Goal: Task Accomplishment & Management: Use online tool/utility

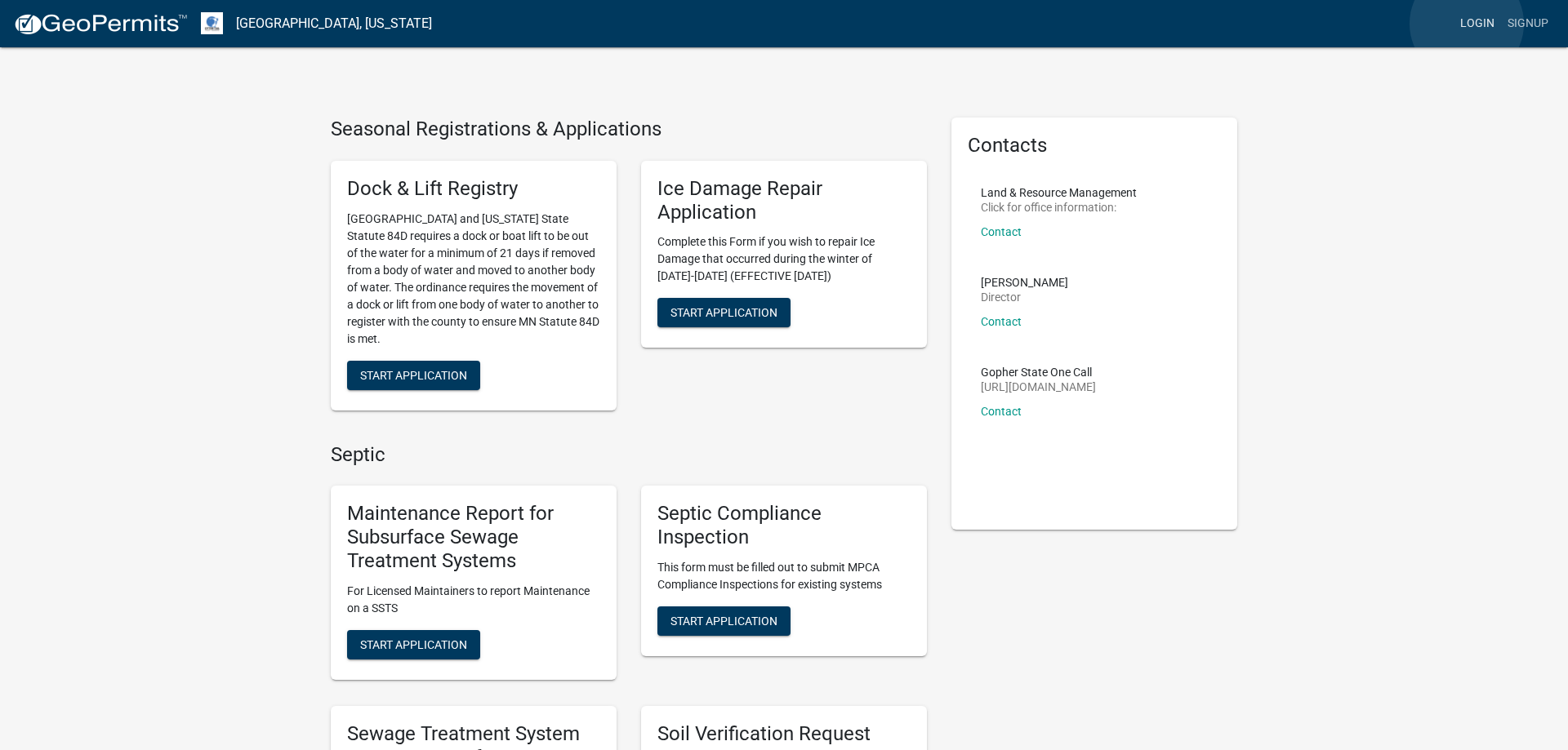
click at [1466, 24] on link "Login" at bounding box center [1477, 23] width 47 height 31
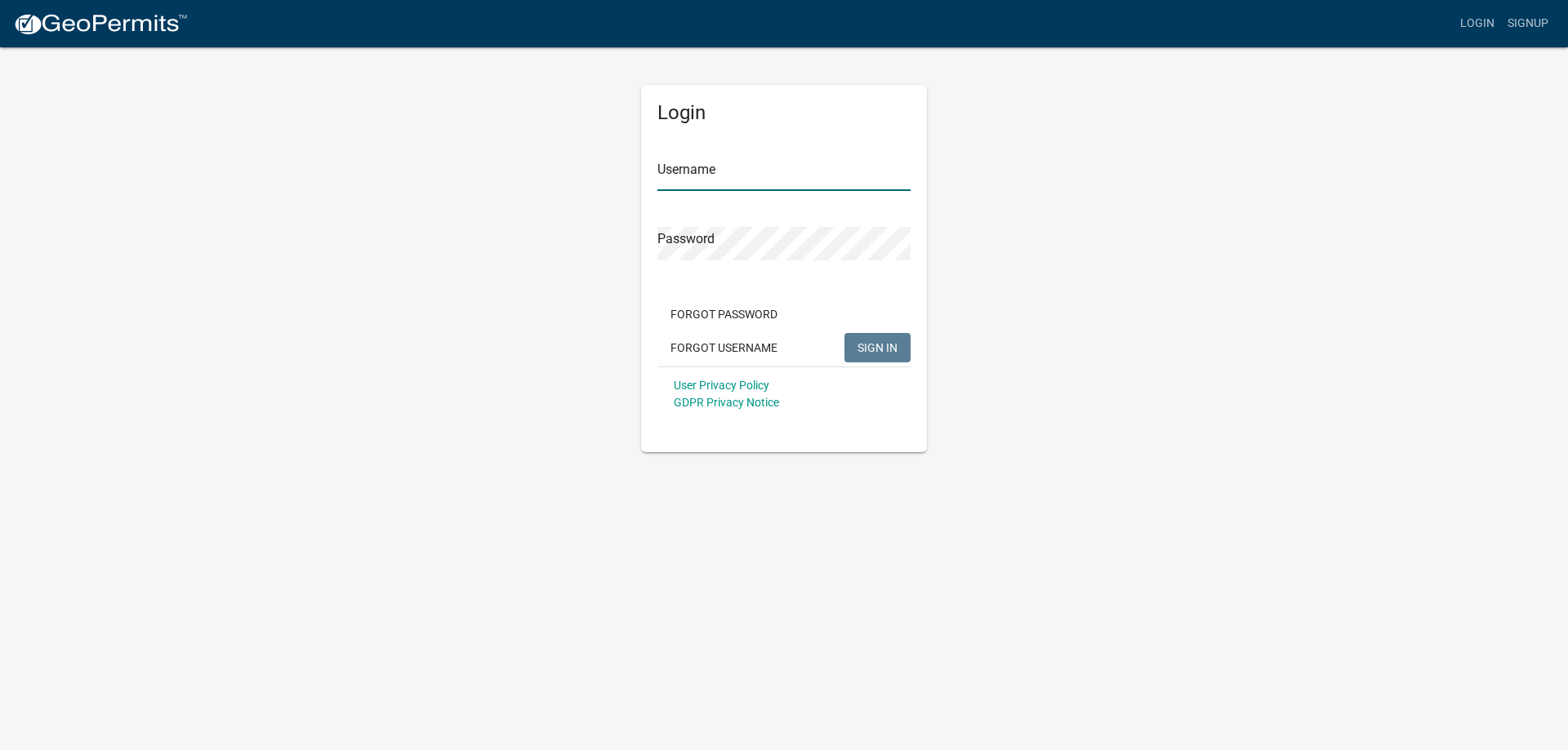
click at [788, 169] on input "Username" at bounding box center [784, 175] width 253 height 34
type input "MJevne"
click at [875, 350] on span "SIGN IN" at bounding box center [877, 347] width 40 height 13
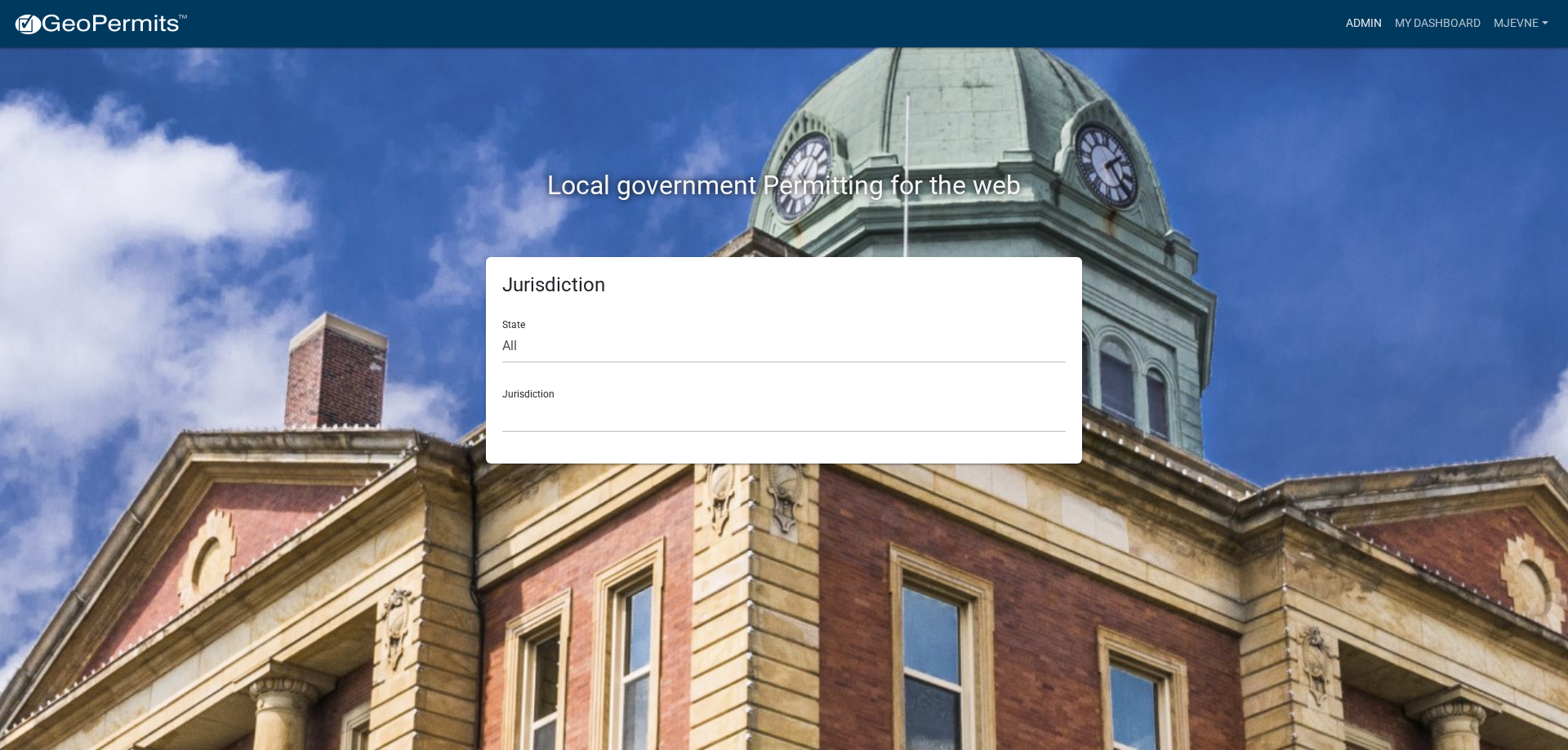
click at [1374, 20] on link "Admin" at bounding box center [1364, 23] width 49 height 31
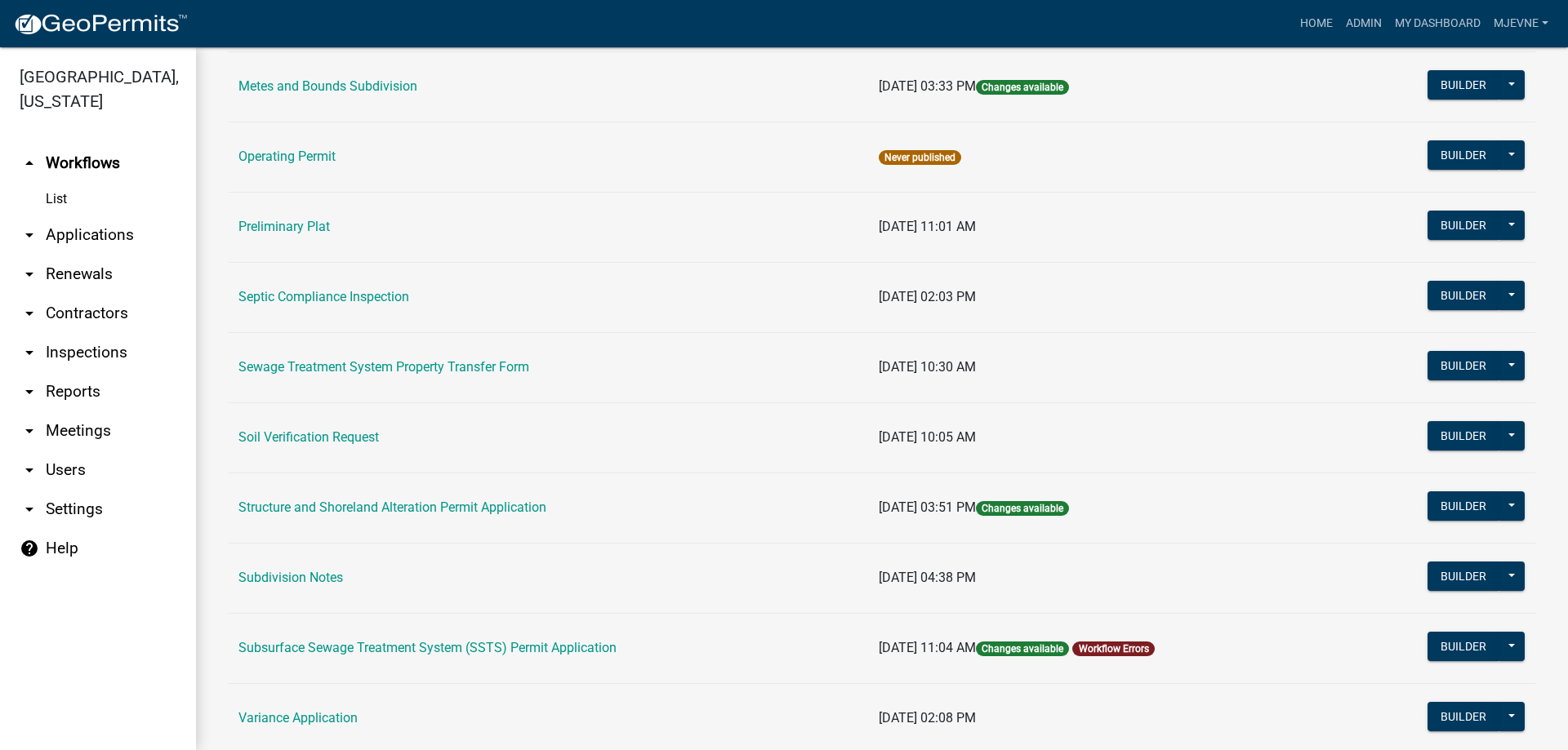
scroll to position [745, 0]
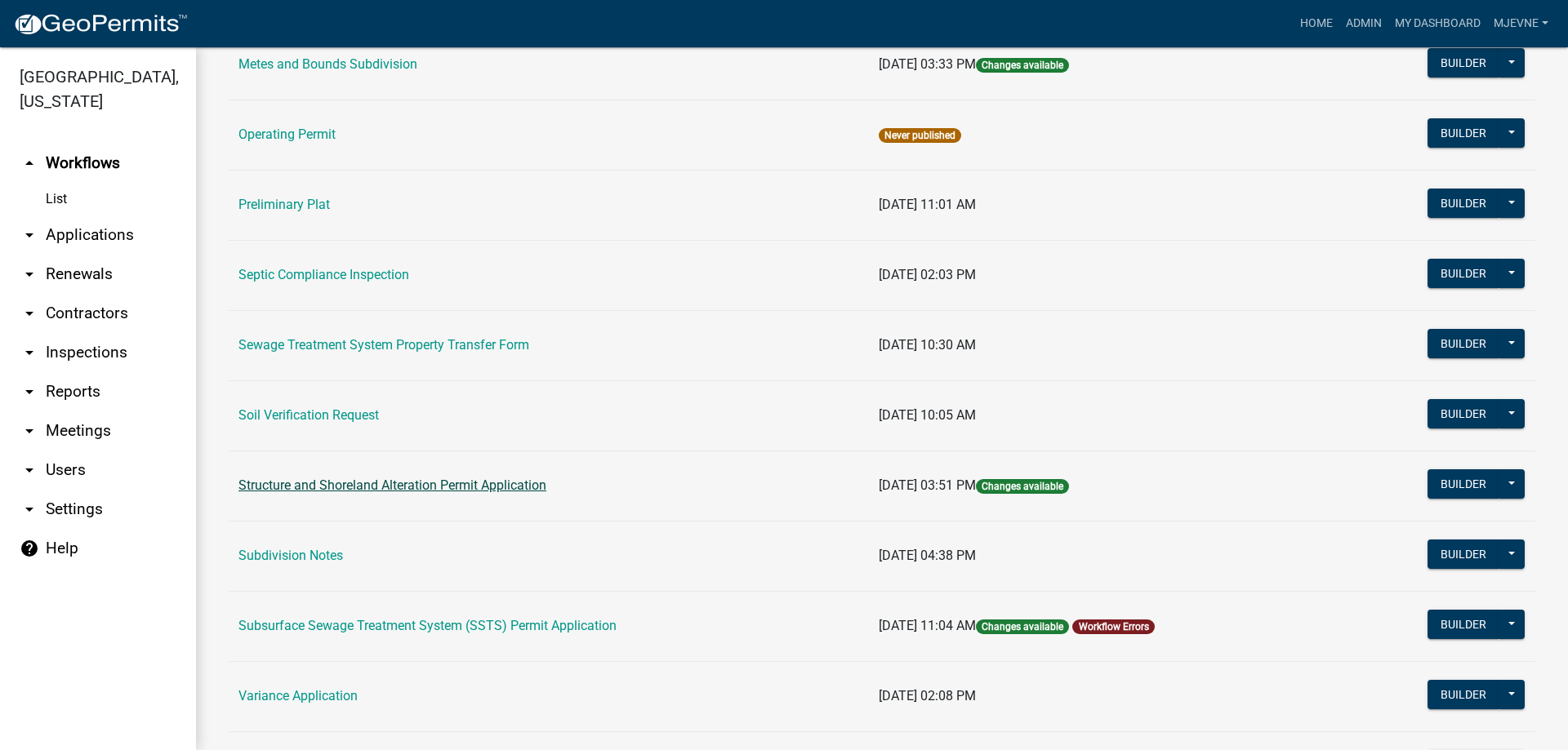
click at [415, 486] on link "Structure and Shoreland Alteration Permit Application" at bounding box center [392, 485] width 308 height 15
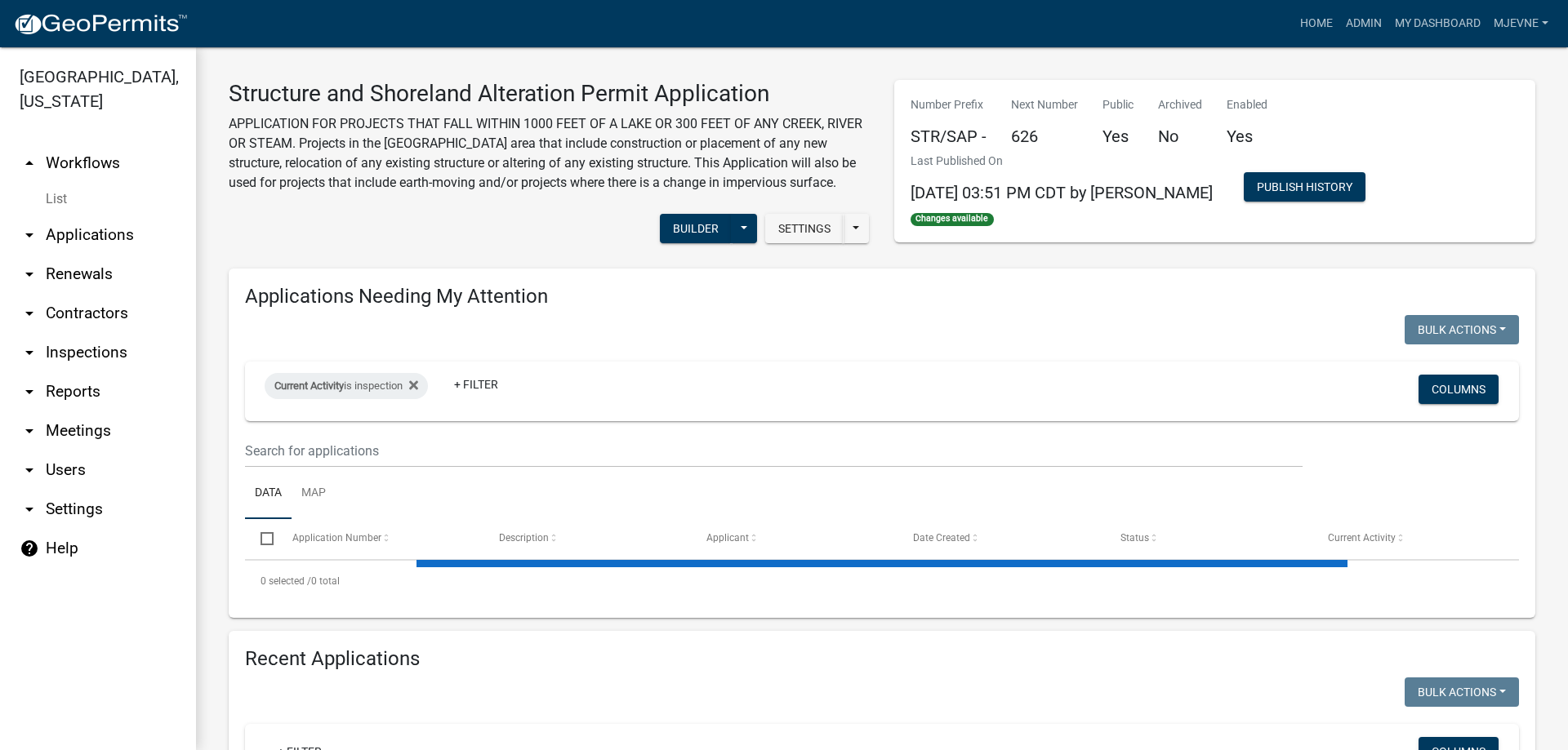
select select "1: 25"
select select "3: 100"
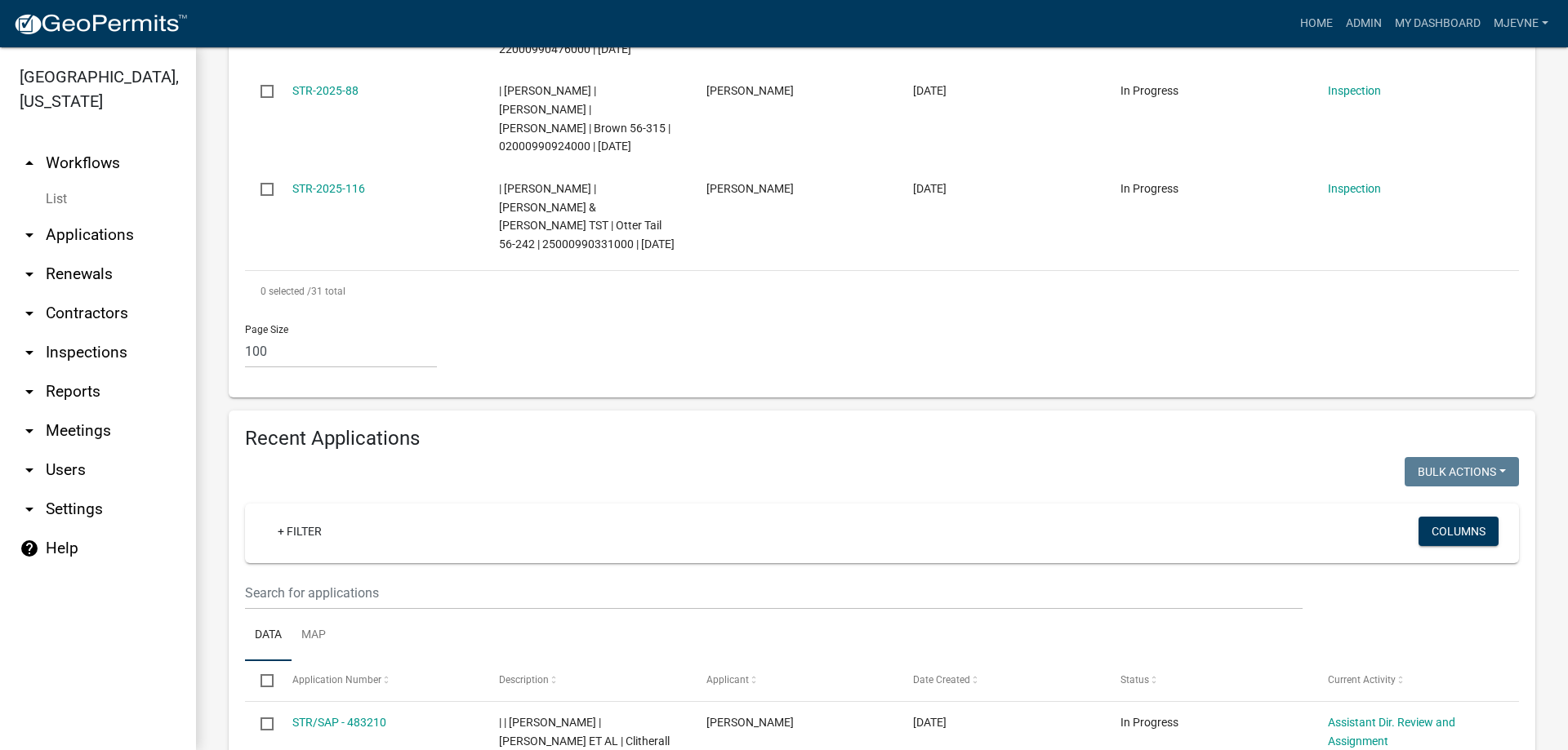
scroll to position [3351, 0]
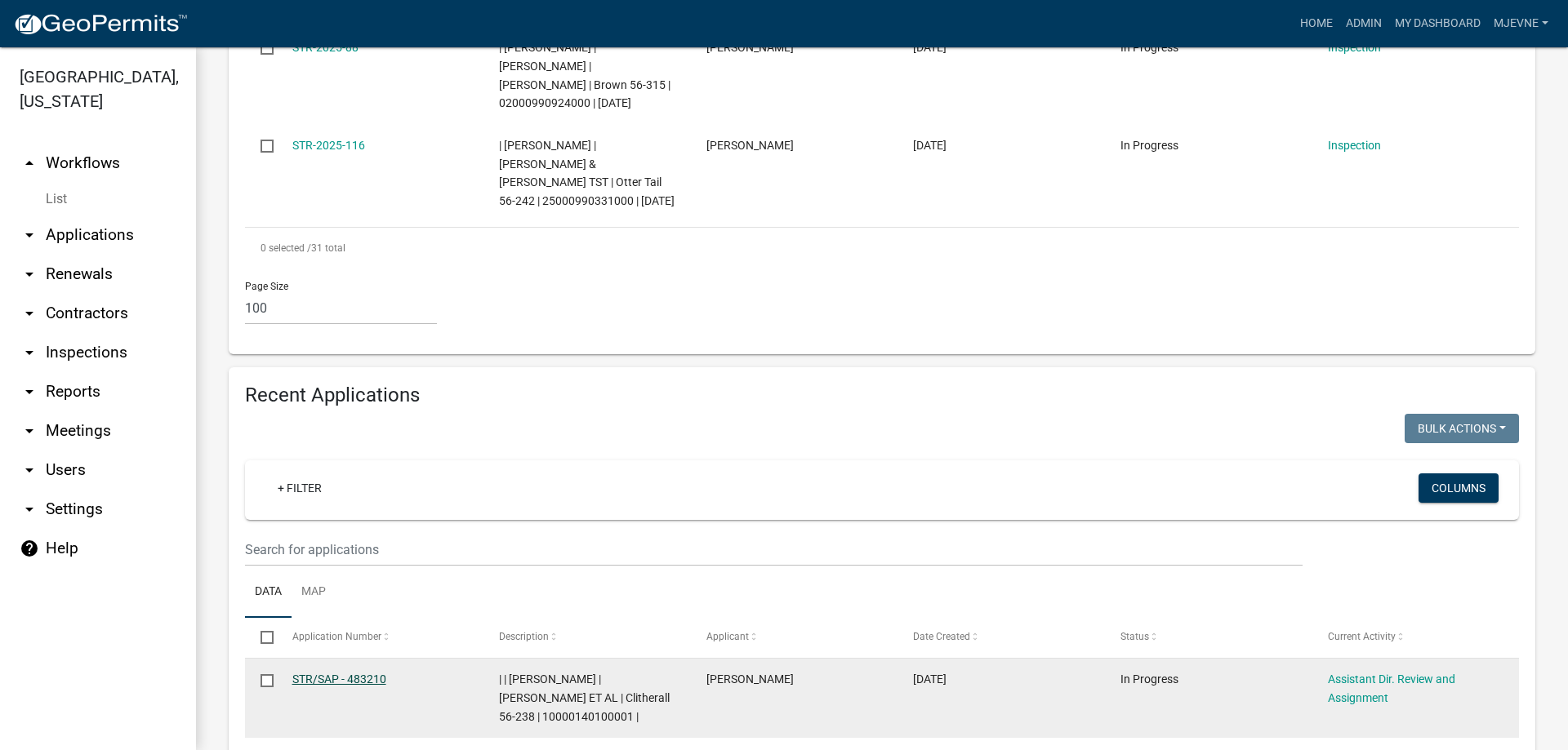
click at [317, 672] on link "STR/SAP - 483210" at bounding box center [339, 679] width 94 height 13
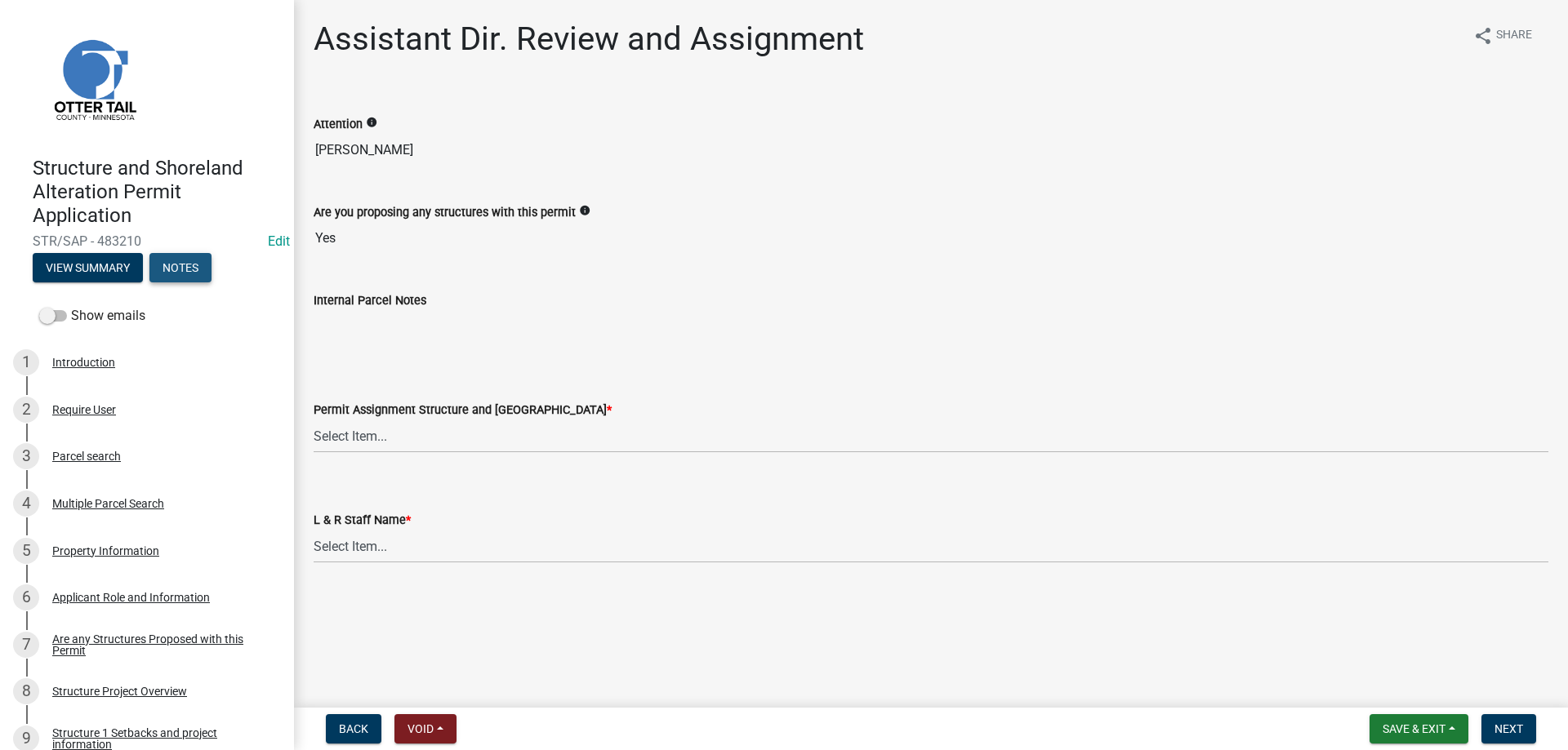
click at [183, 270] on button "Notes" at bounding box center [181, 268] width 62 height 29
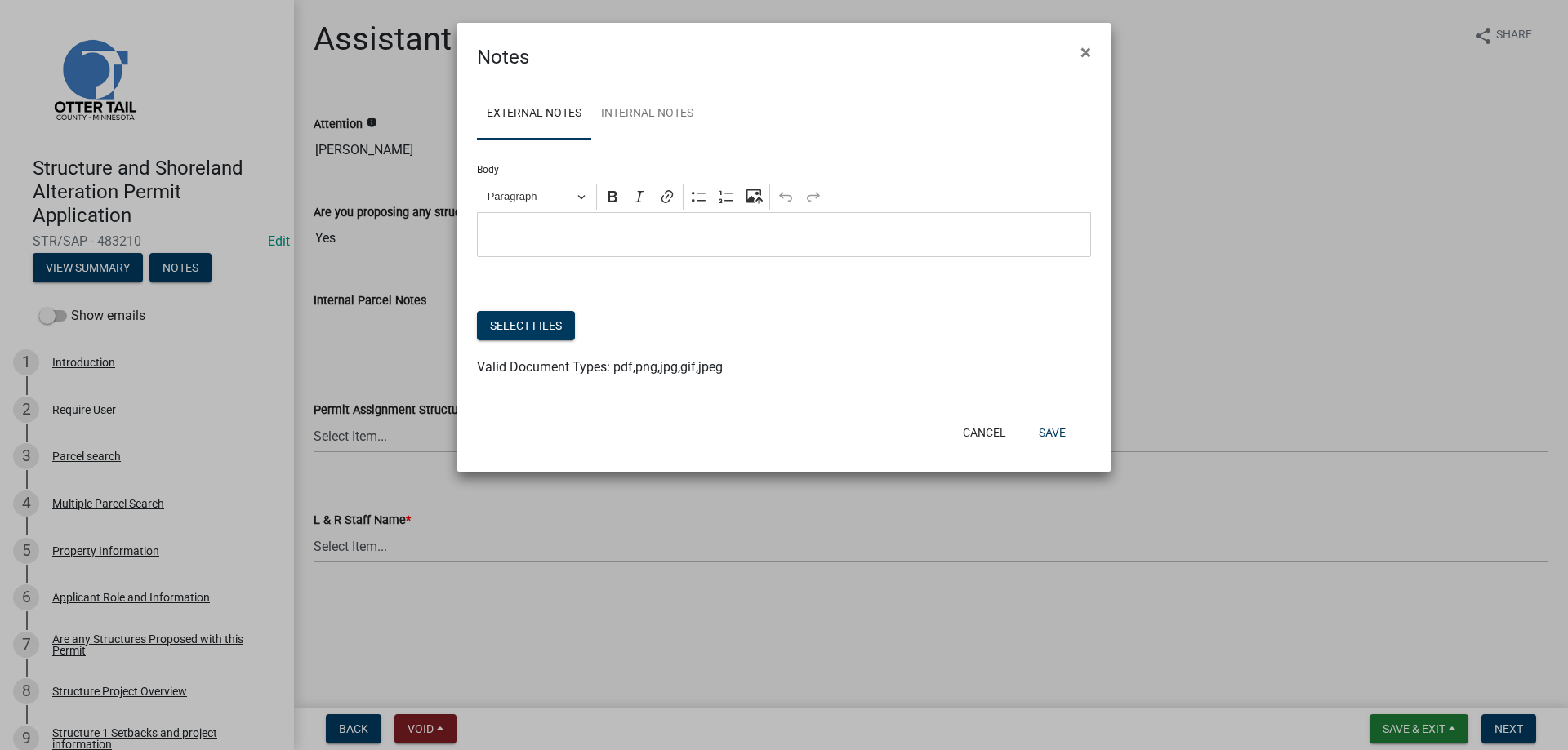
click at [528, 240] on p "Editor editing area: main. Press Alt+0 for help." at bounding box center [784, 235] width 597 height 20
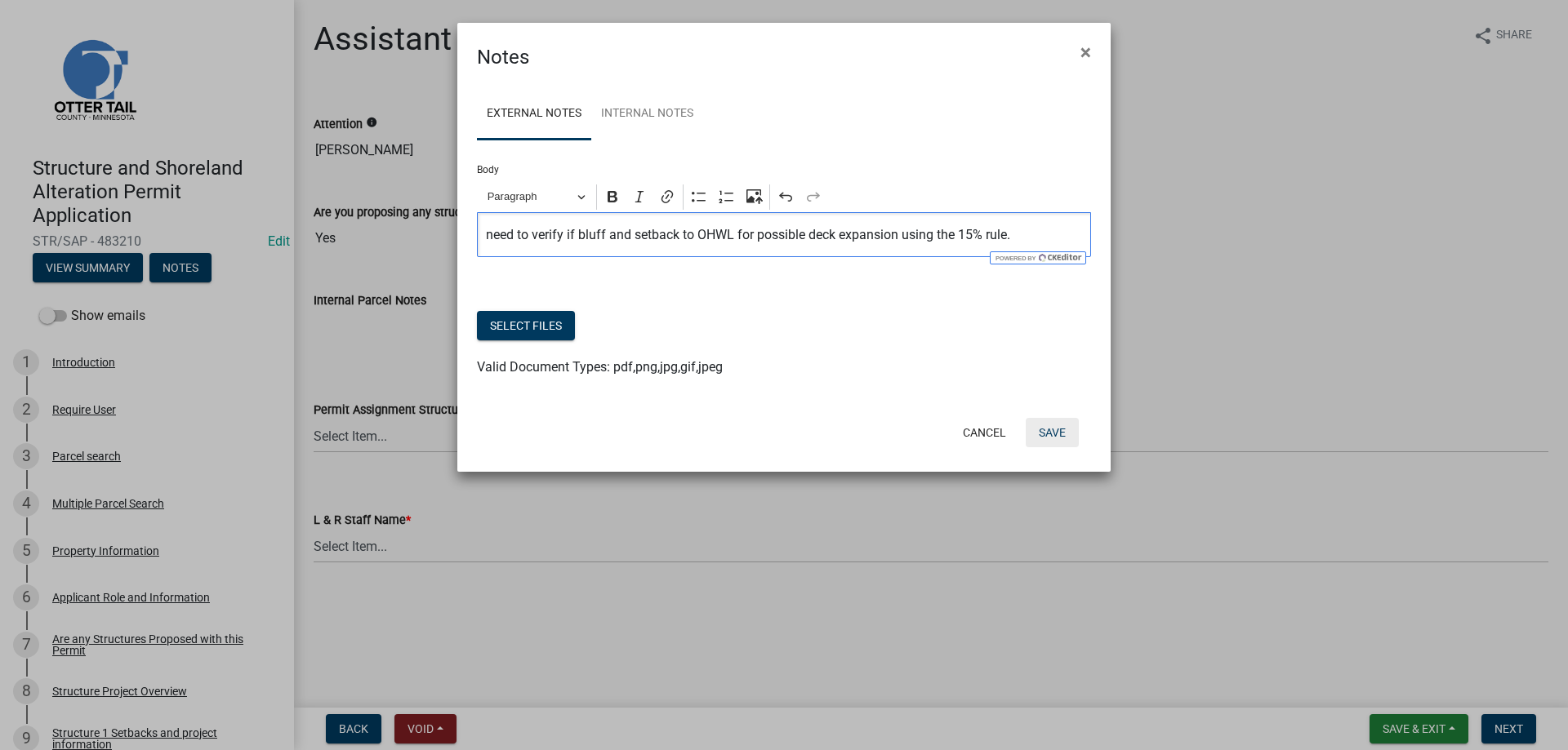
click at [1054, 438] on button "Save" at bounding box center [1052, 433] width 54 height 29
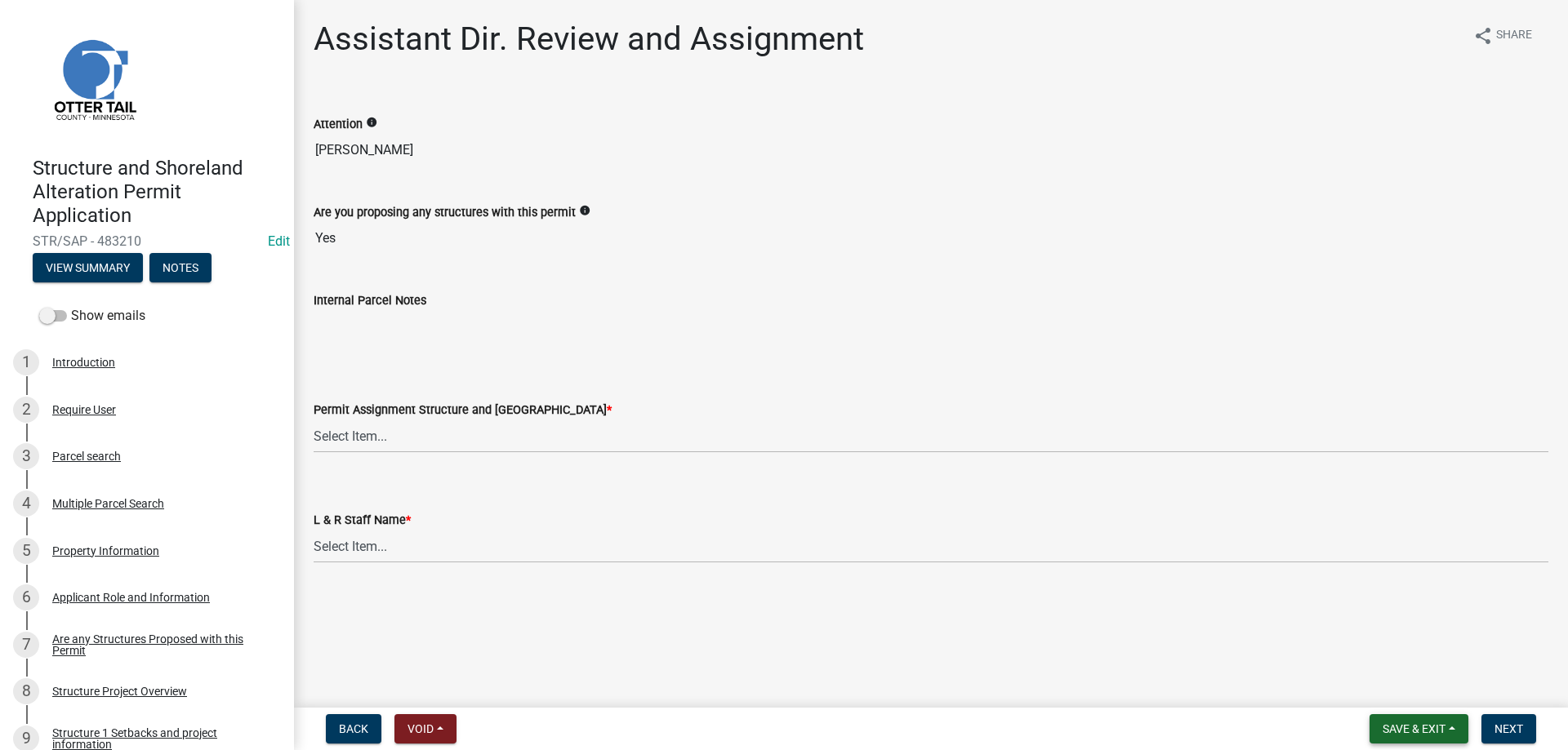
click at [1419, 729] on span "Save & Exit" at bounding box center [1414, 729] width 63 height 13
click at [1366, 691] on button "Save & Exit" at bounding box center [1403, 687] width 130 height 39
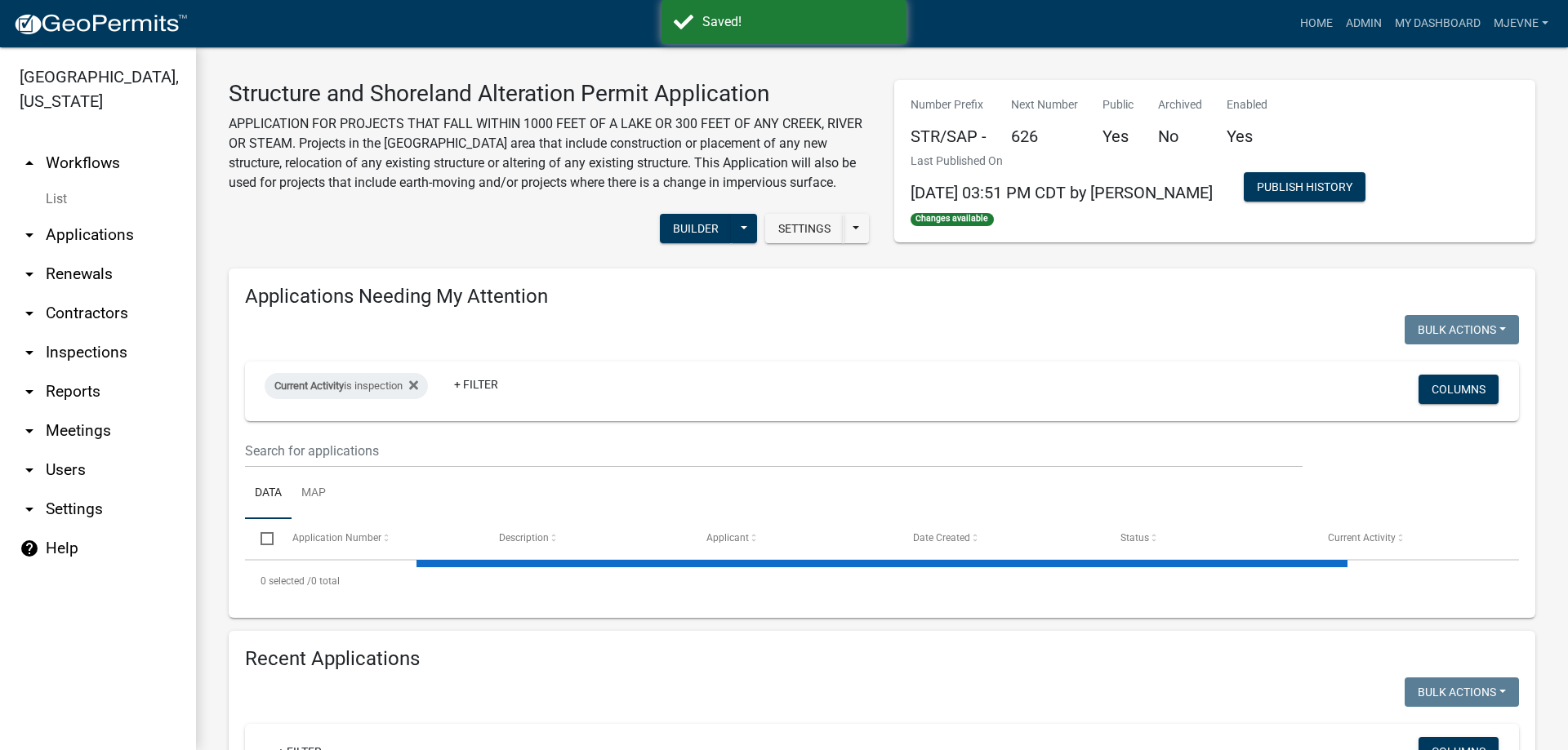
select select "3: 100"
select select "1: 25"
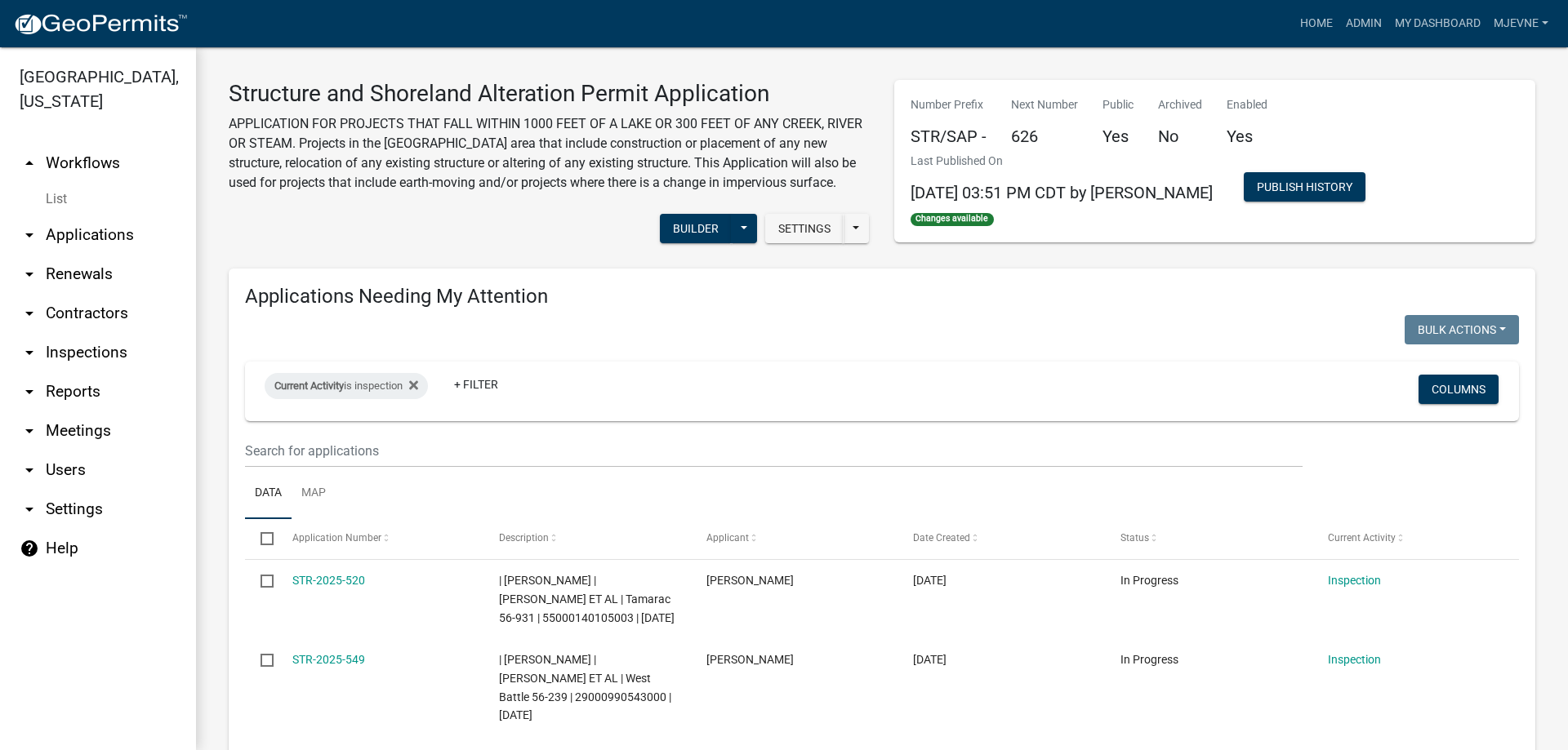
click at [102, 166] on link "arrow_drop_up Workflows" at bounding box center [98, 163] width 196 height 39
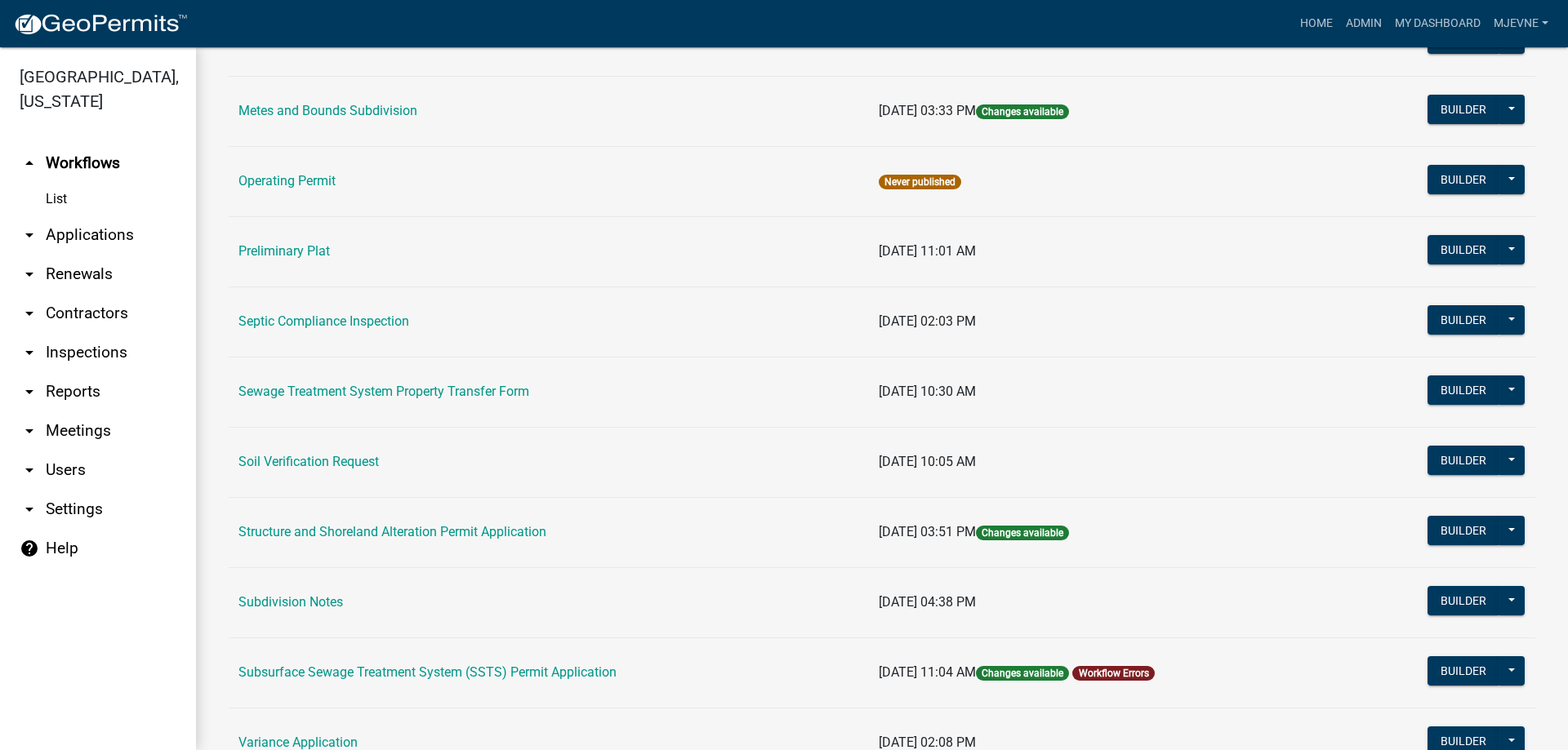
scroll to position [745, 0]
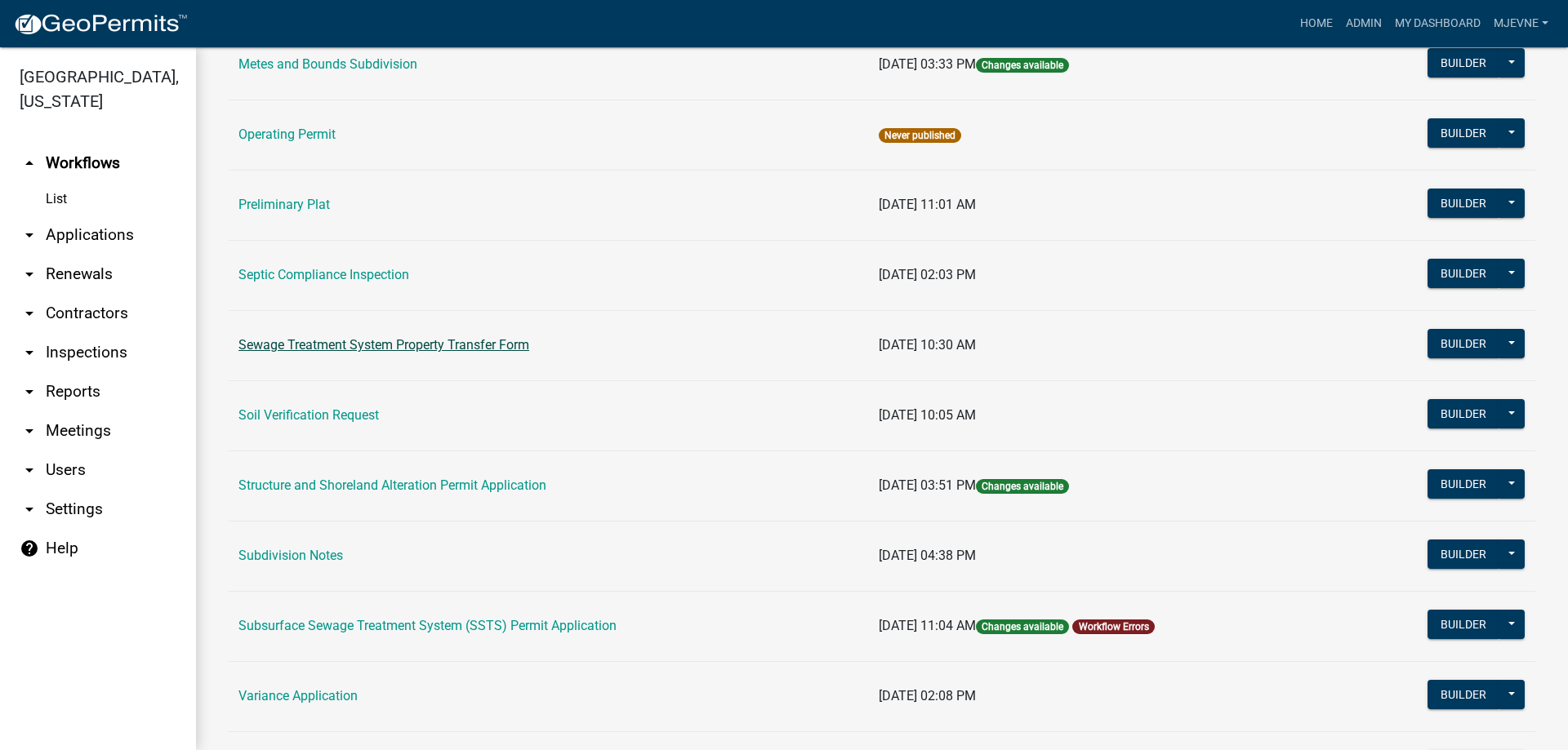
click at [416, 351] on link "Sewage Treatment System Property Transfer Form" at bounding box center [384, 344] width 291 height 15
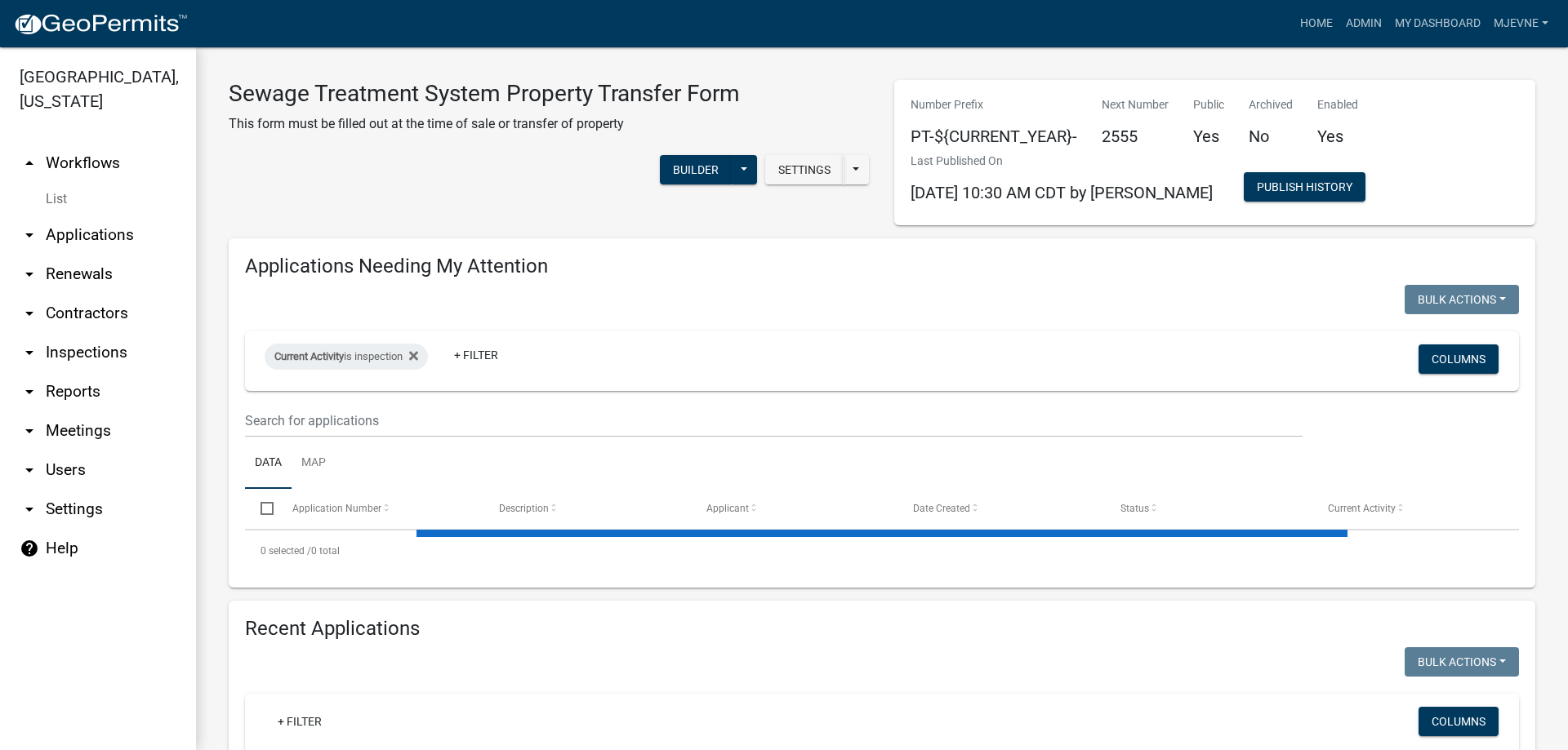
select select "1: 25"
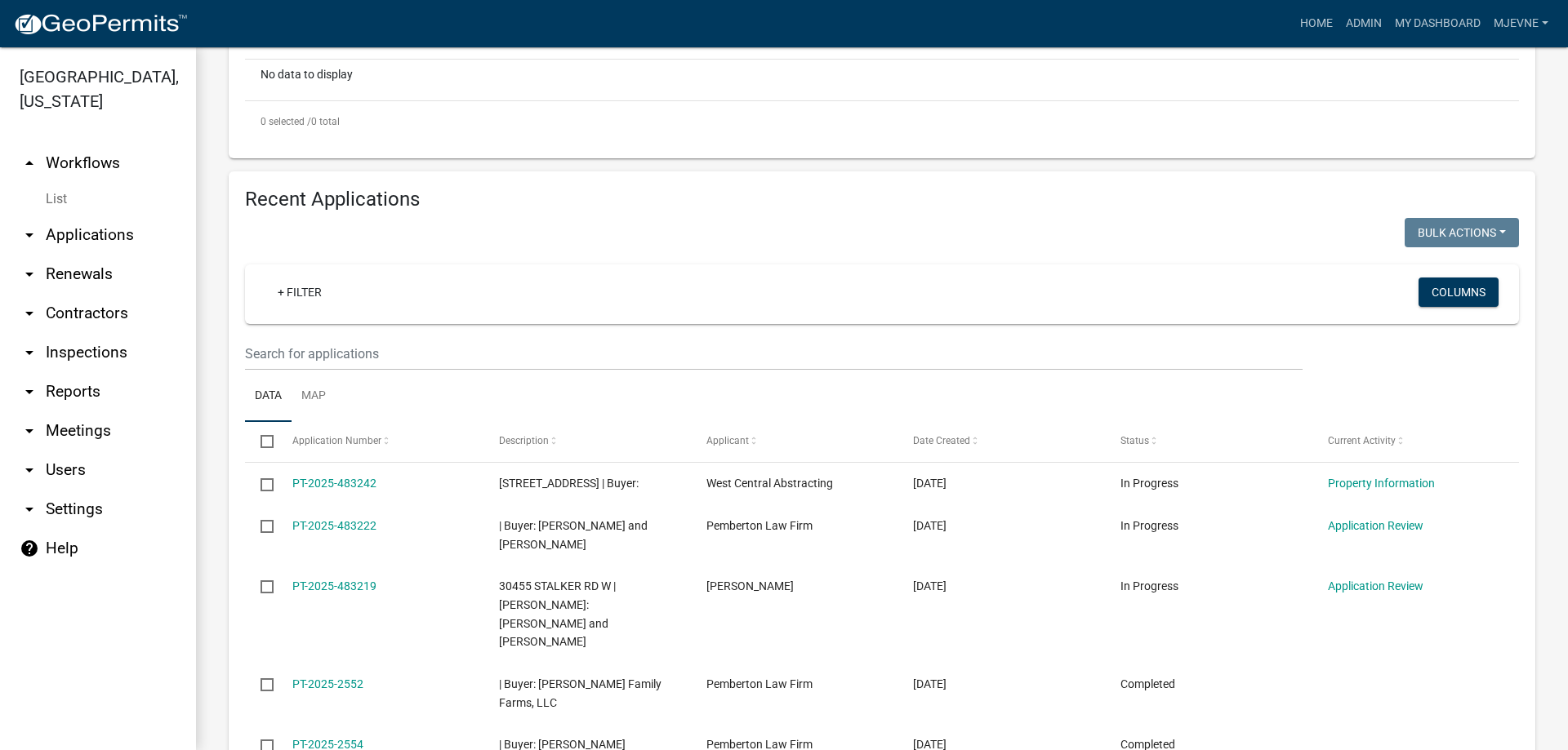
scroll to position [636, 0]
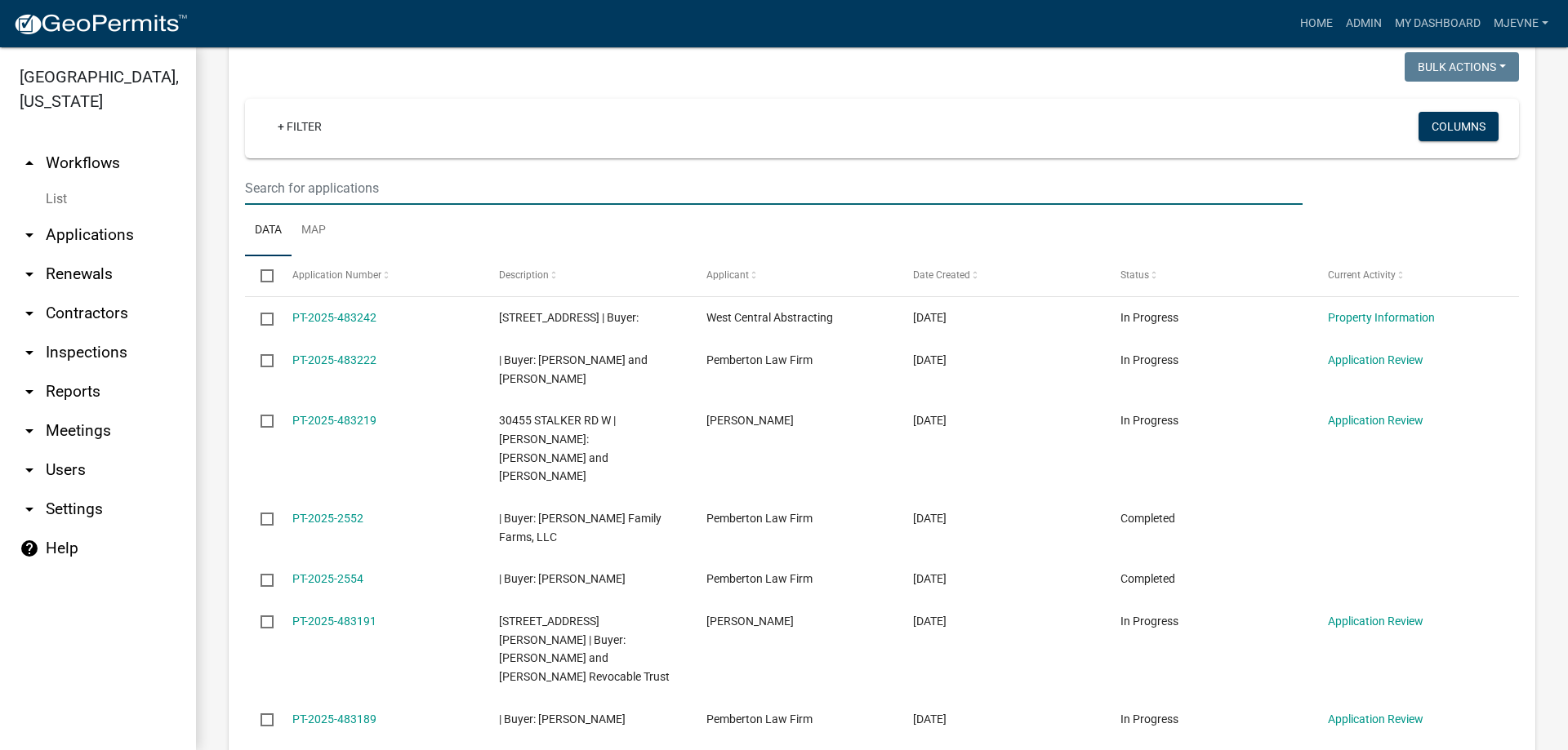
click at [286, 189] on input "text" at bounding box center [774, 188] width 1058 height 34
click at [309, 124] on link "+ Filter" at bounding box center [300, 126] width 70 height 29
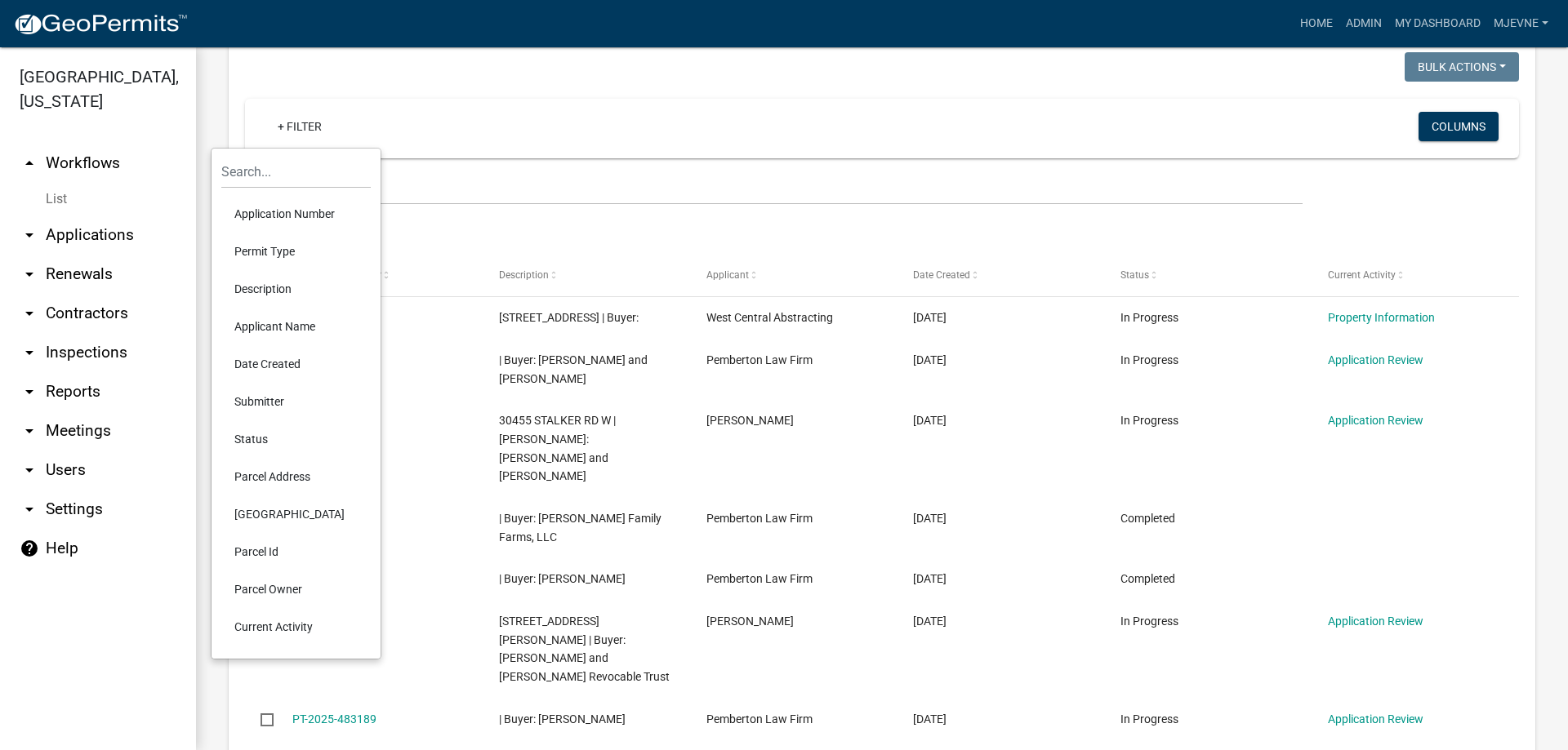
click at [256, 319] on li "Applicant Name" at bounding box center [296, 326] width 150 height 37
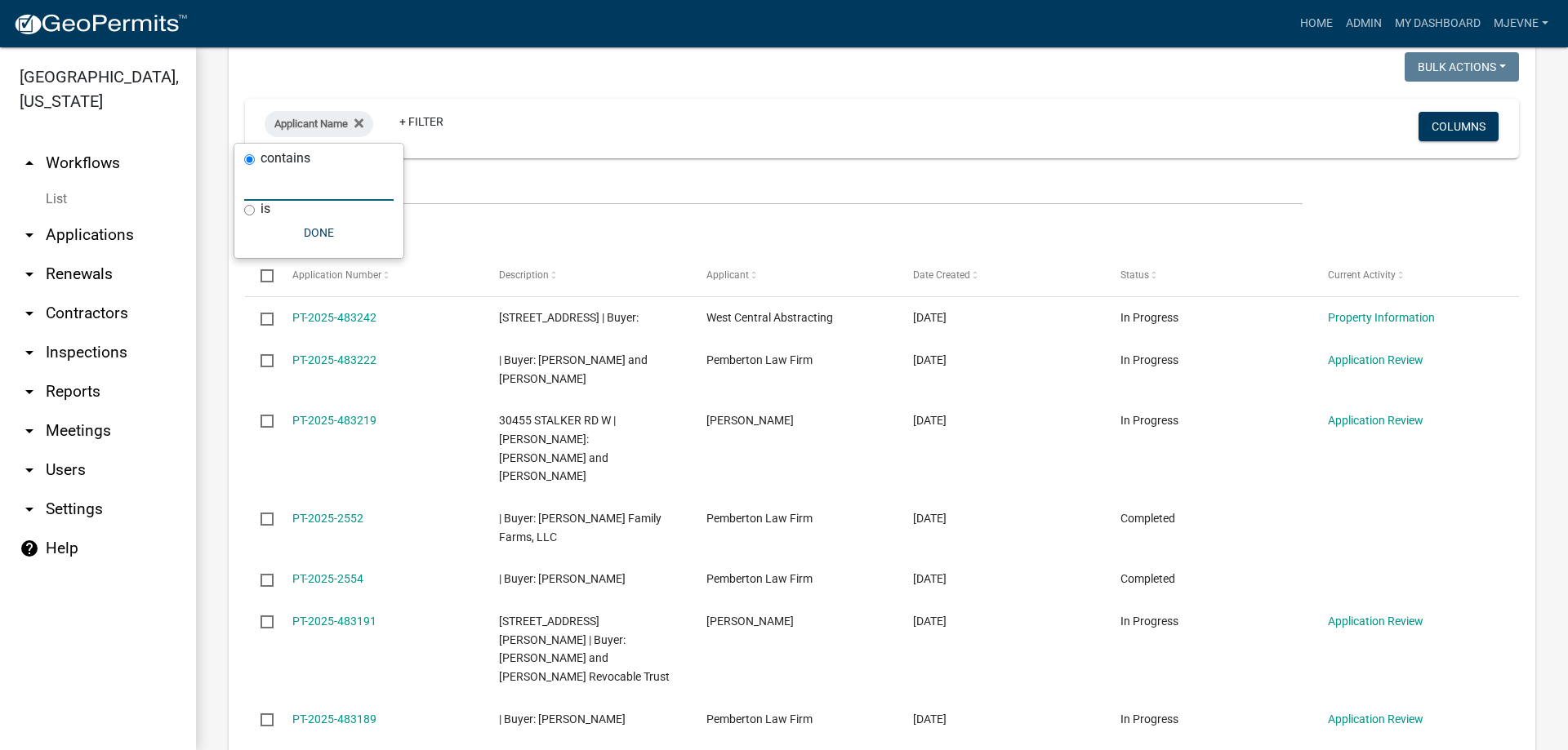
click at [285, 191] on input "text" at bounding box center [319, 185] width 150 height 34
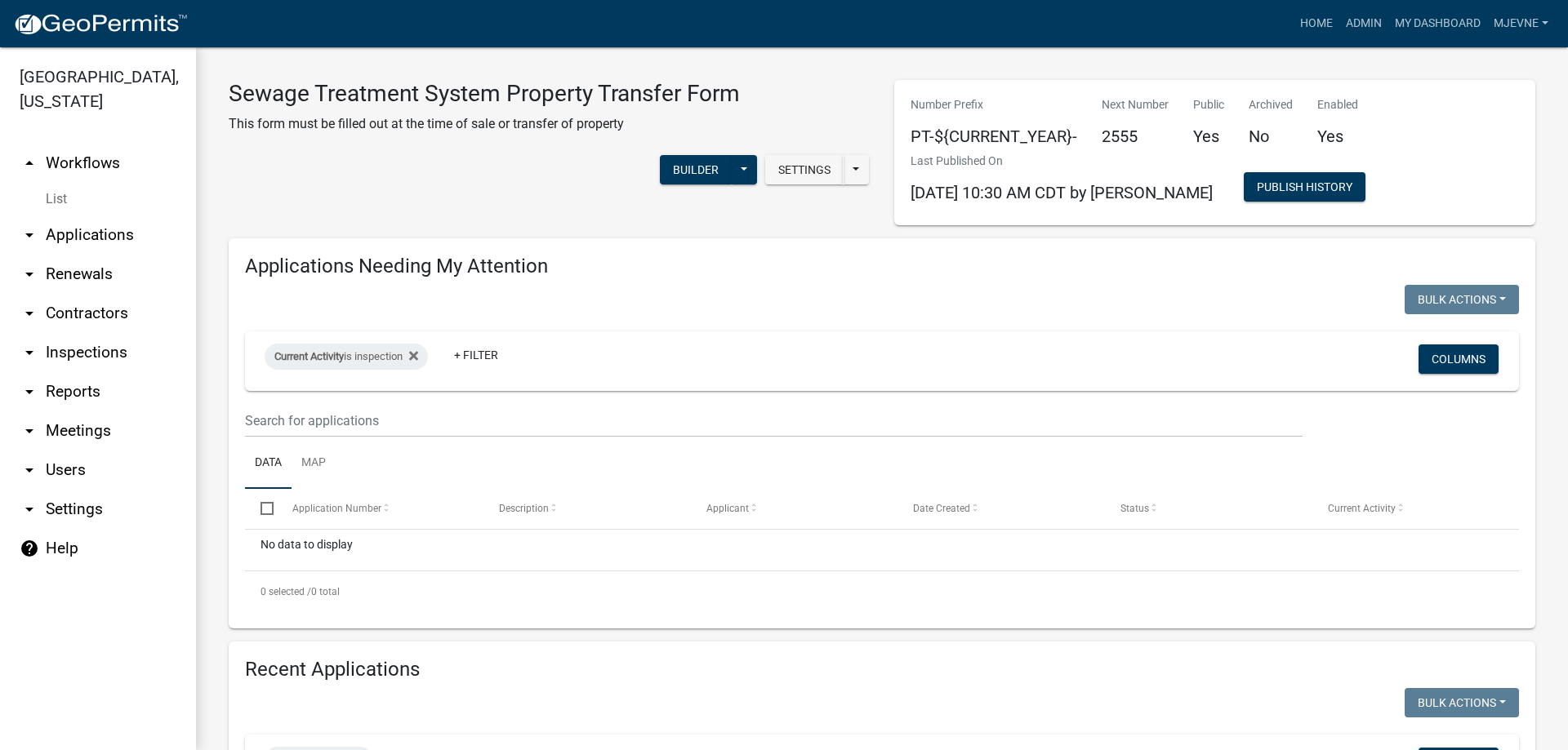
scroll to position [279, 0]
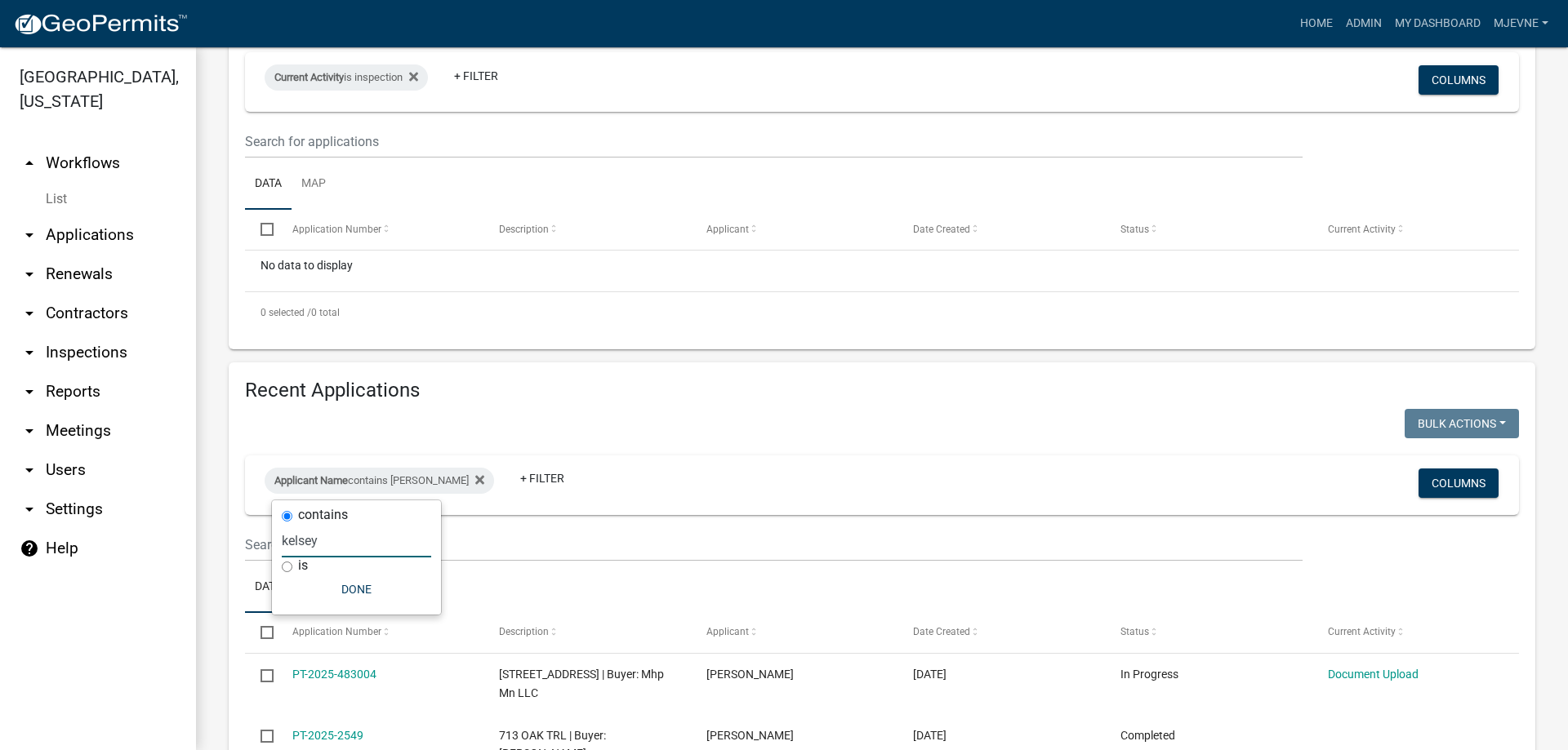
type input "kelsey"
click at [365, 591] on button "Done" at bounding box center [357, 589] width 150 height 29
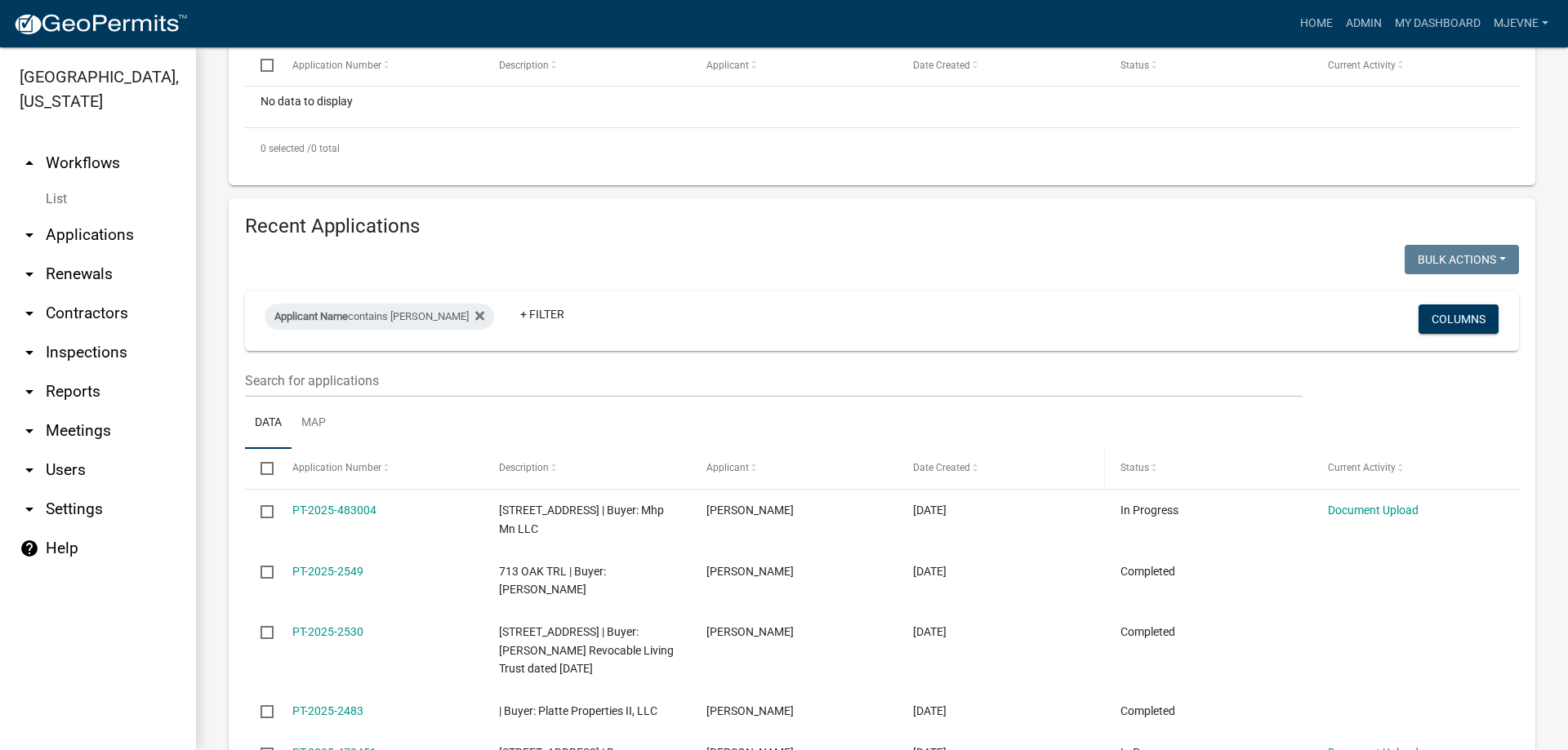
scroll to position [558, 0]
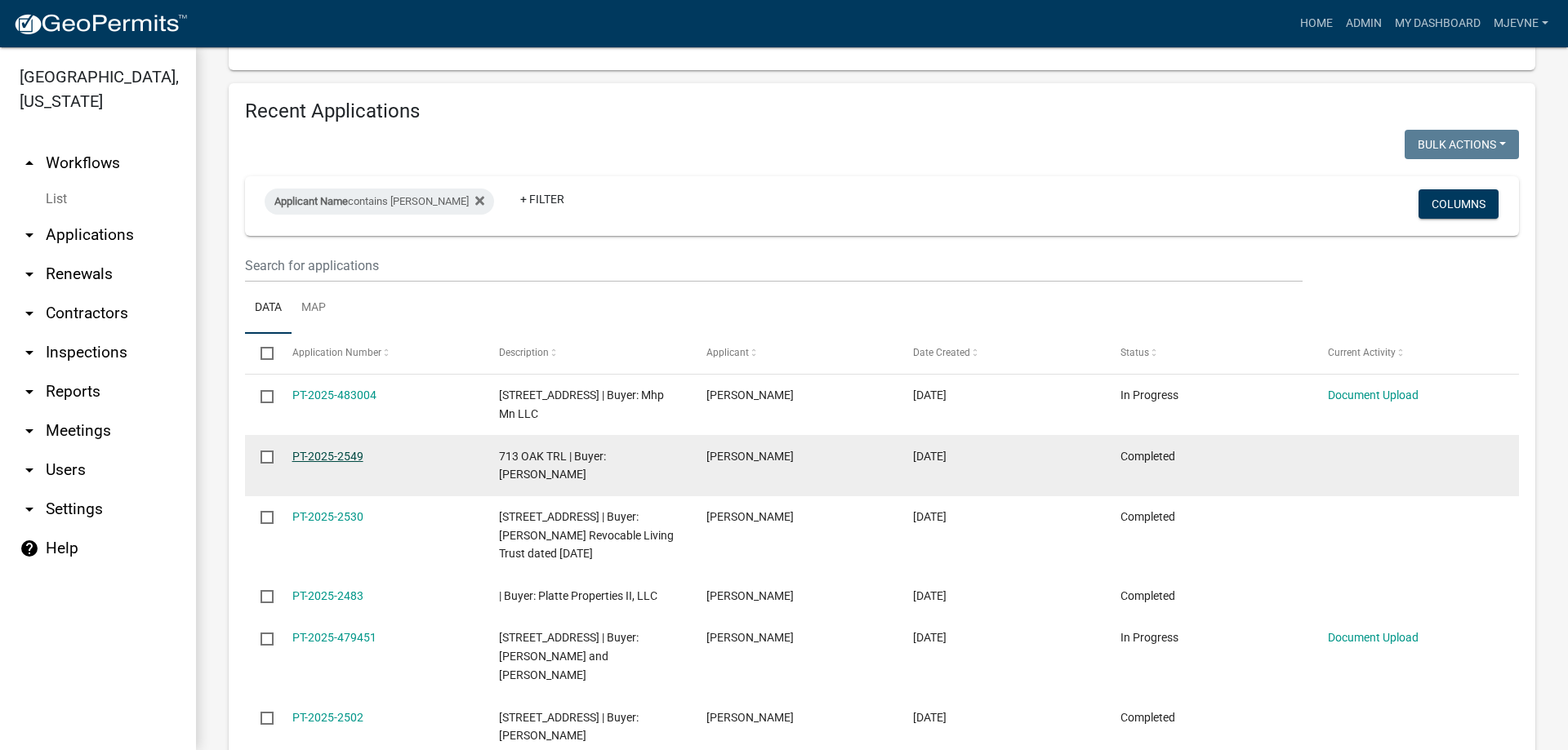
click at [326, 457] on link "PT-2025-2549" at bounding box center [328, 457] width 71 height 13
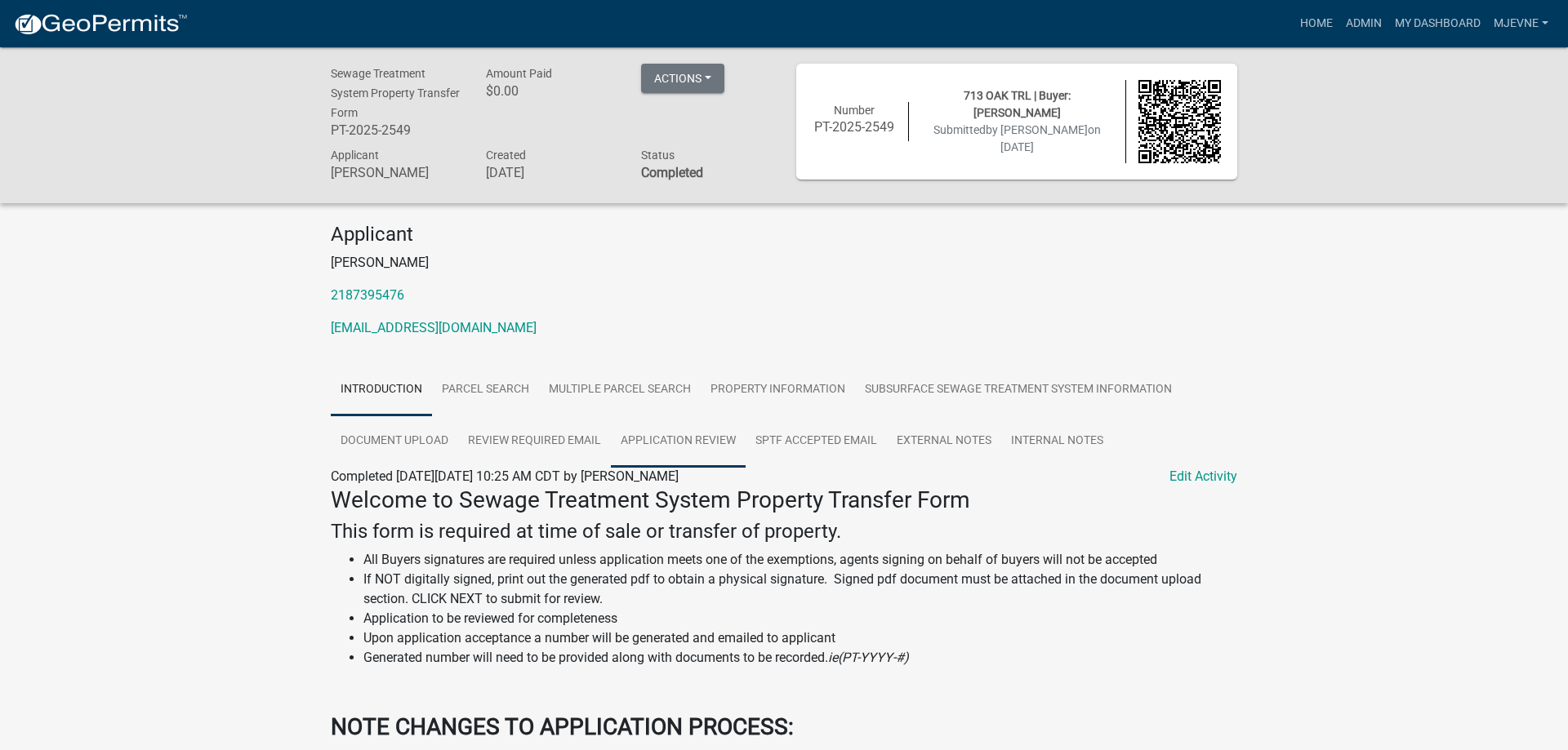
click at [686, 444] on link "Application Review" at bounding box center [678, 441] width 135 height 53
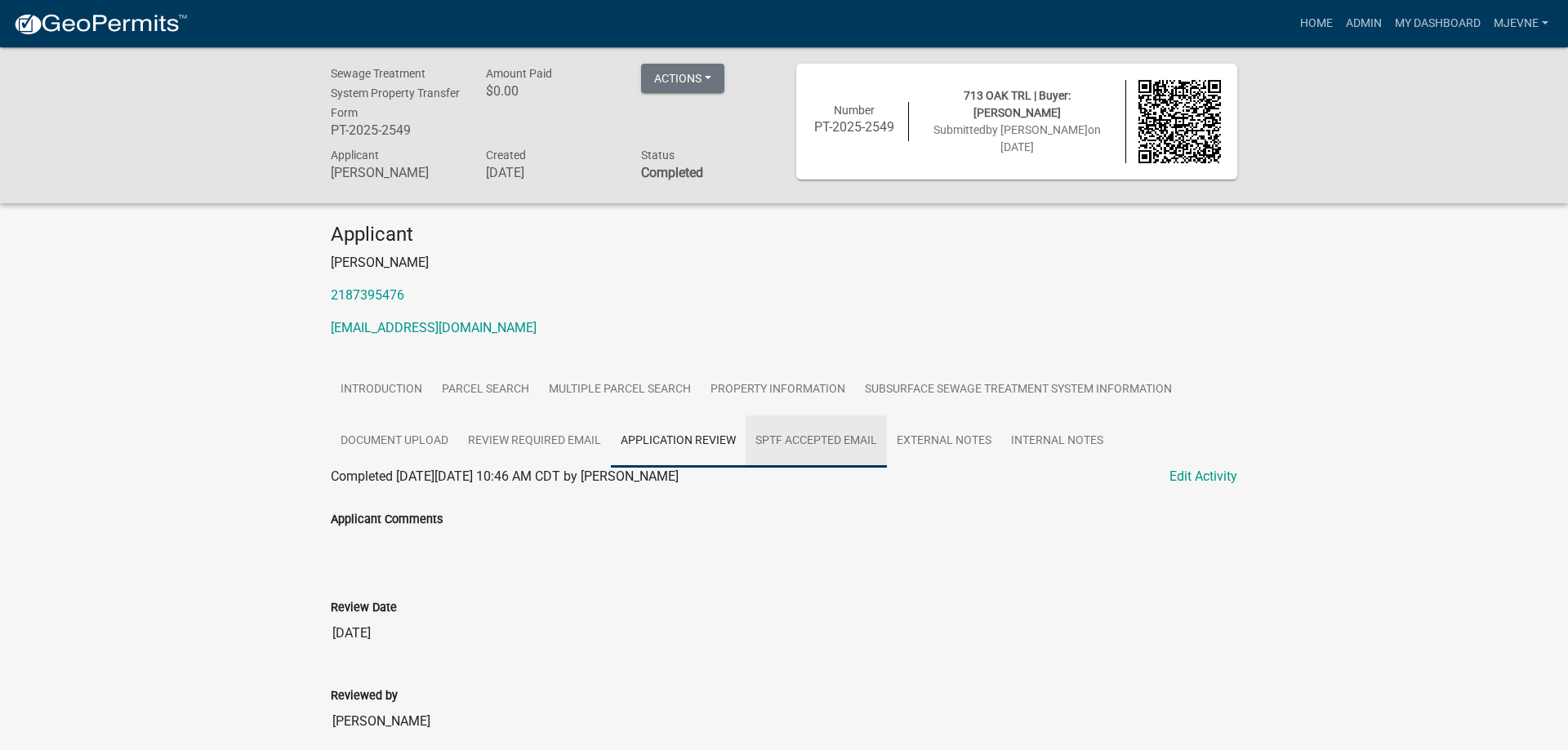
click at [804, 441] on link "SPTF Accepted Email" at bounding box center [816, 441] width 141 height 53
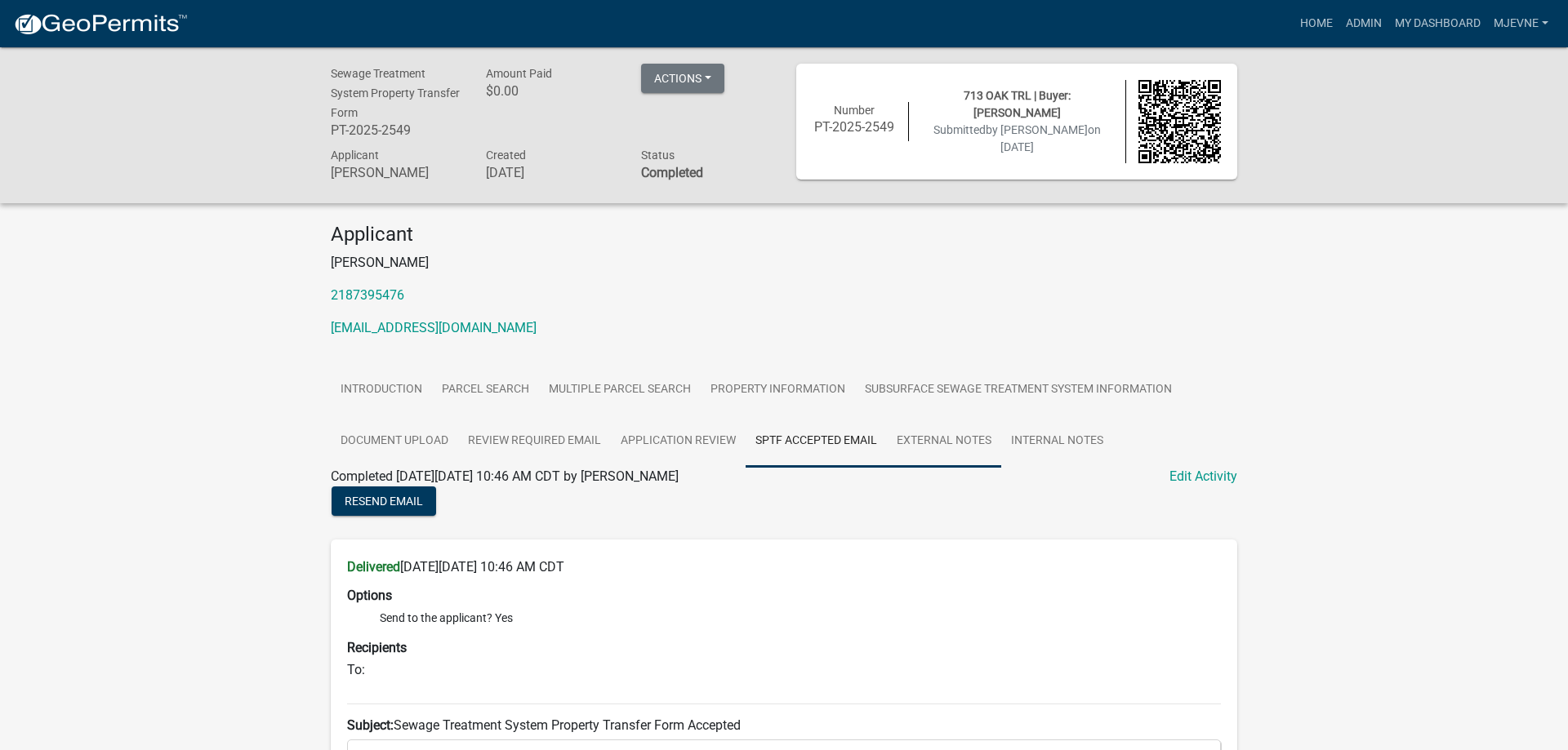
click at [959, 445] on link "External Notes" at bounding box center [944, 441] width 114 height 53
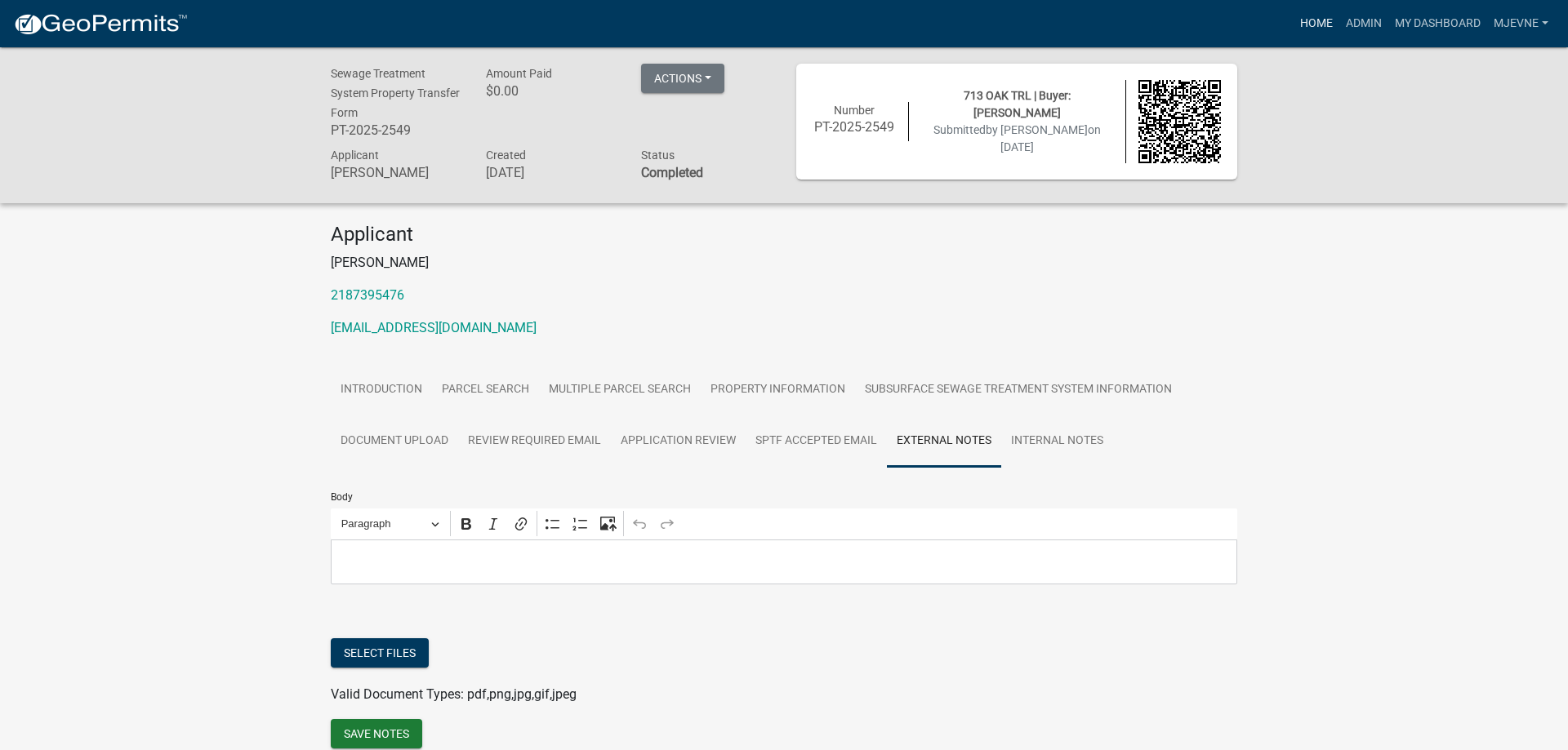
click at [1314, 24] on link "Home" at bounding box center [1316, 23] width 45 height 31
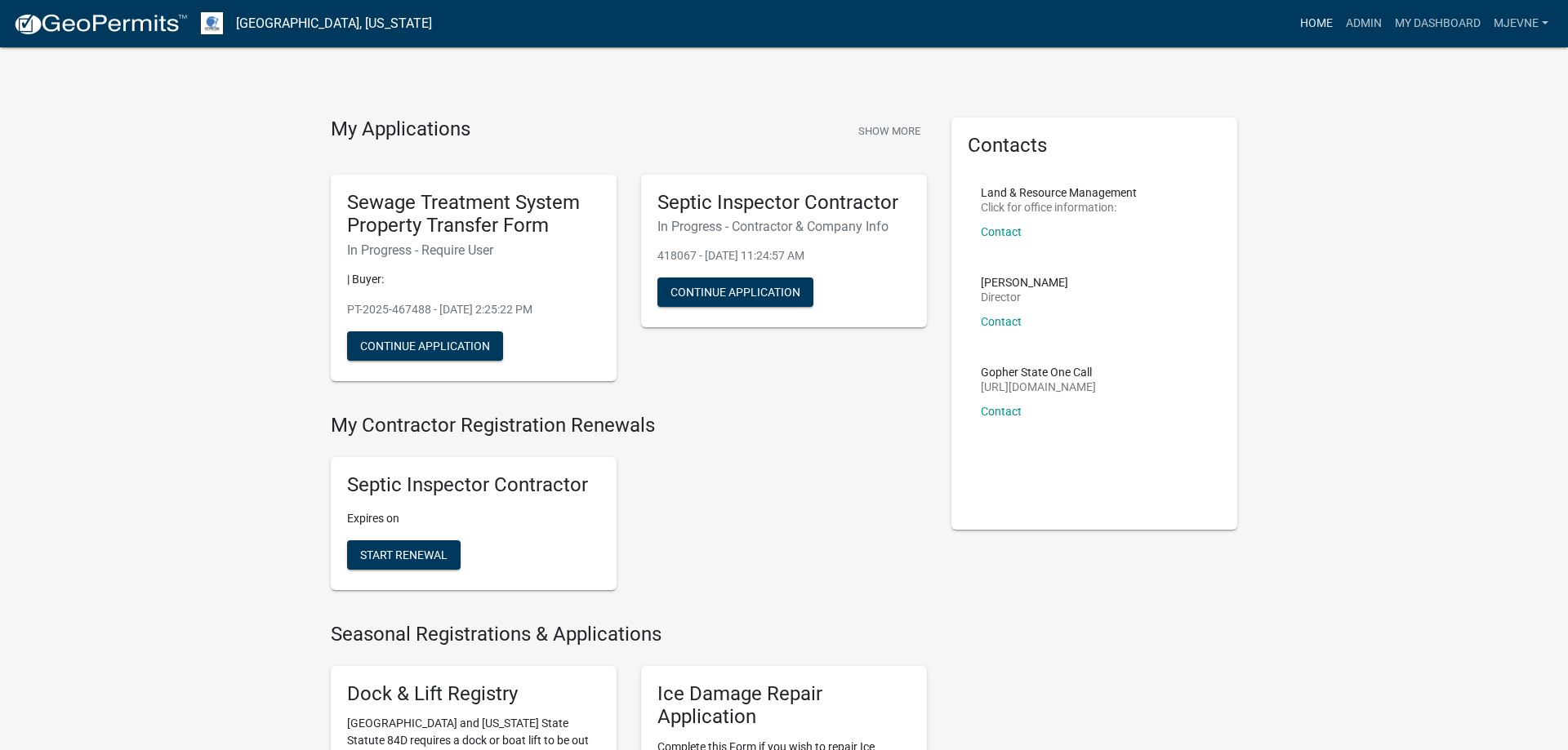
click at [1311, 33] on link "Home" at bounding box center [1316, 23] width 45 height 31
click at [1349, 26] on link "Admin" at bounding box center [1364, 23] width 49 height 31
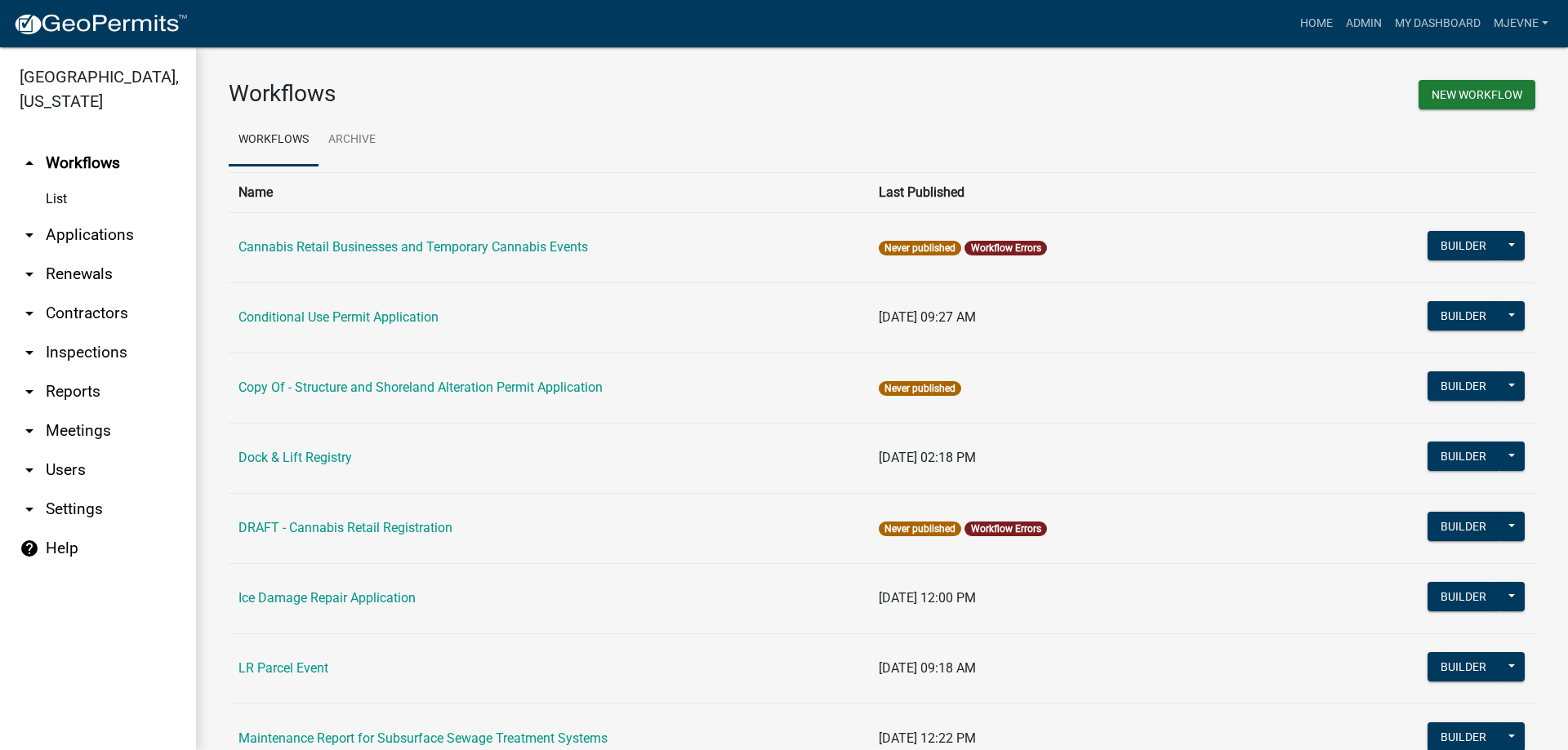
click at [95, 239] on link "arrow_drop_down Applications" at bounding box center [98, 235] width 196 height 39
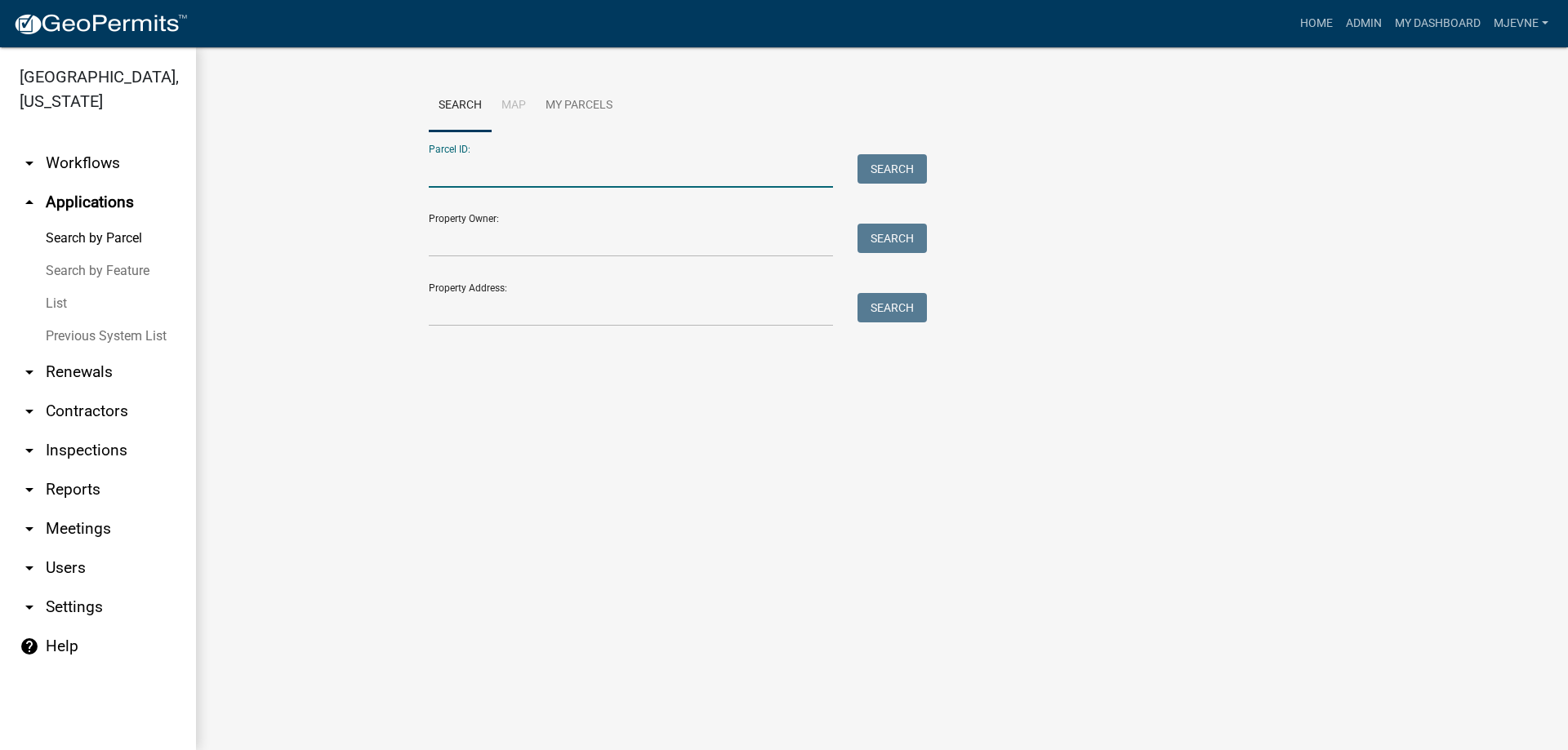
paste input "15000130120000"
type input "15000130120000"
click at [895, 173] on button "Search" at bounding box center [892, 169] width 70 height 29
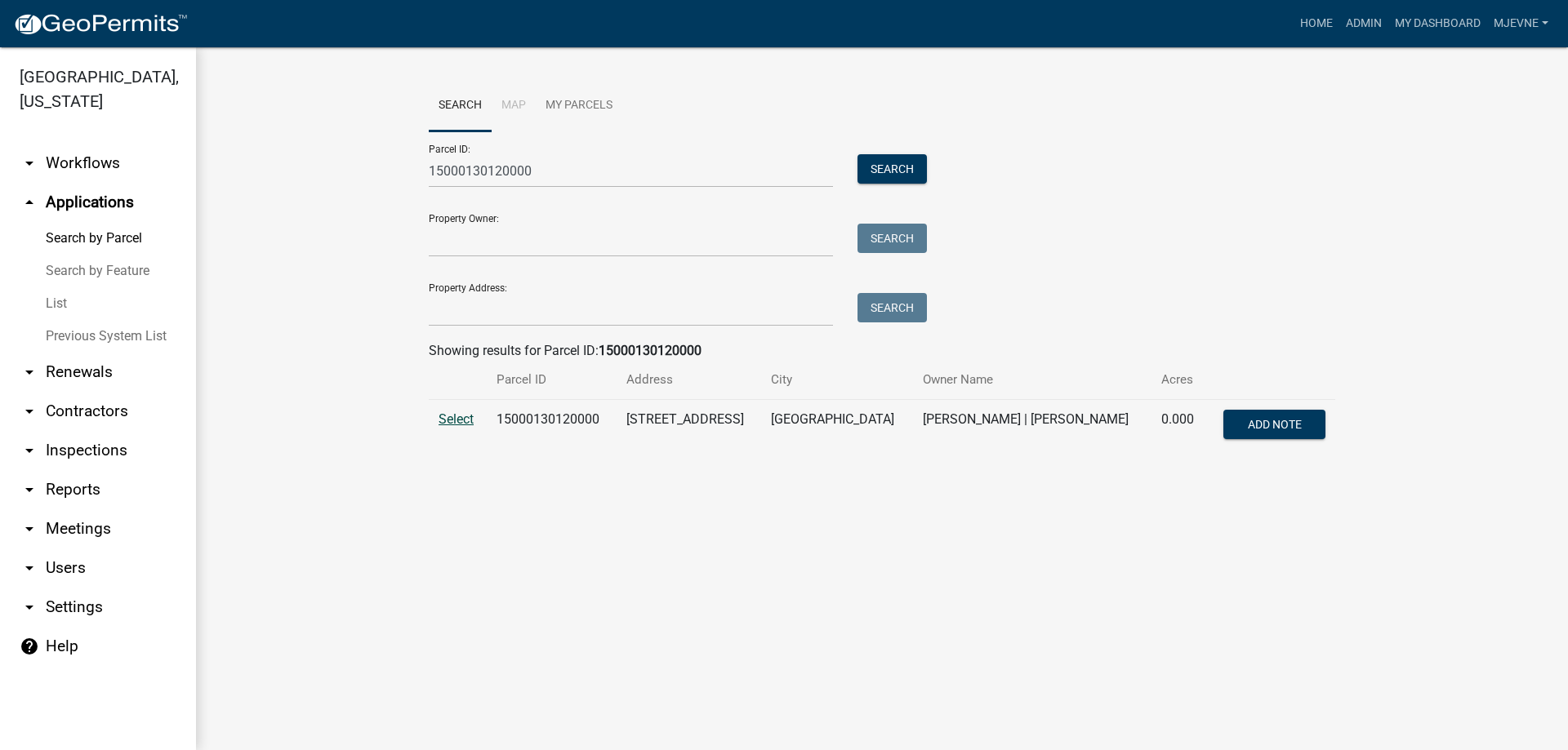
click at [459, 420] on span "Select" at bounding box center [456, 418] width 35 height 15
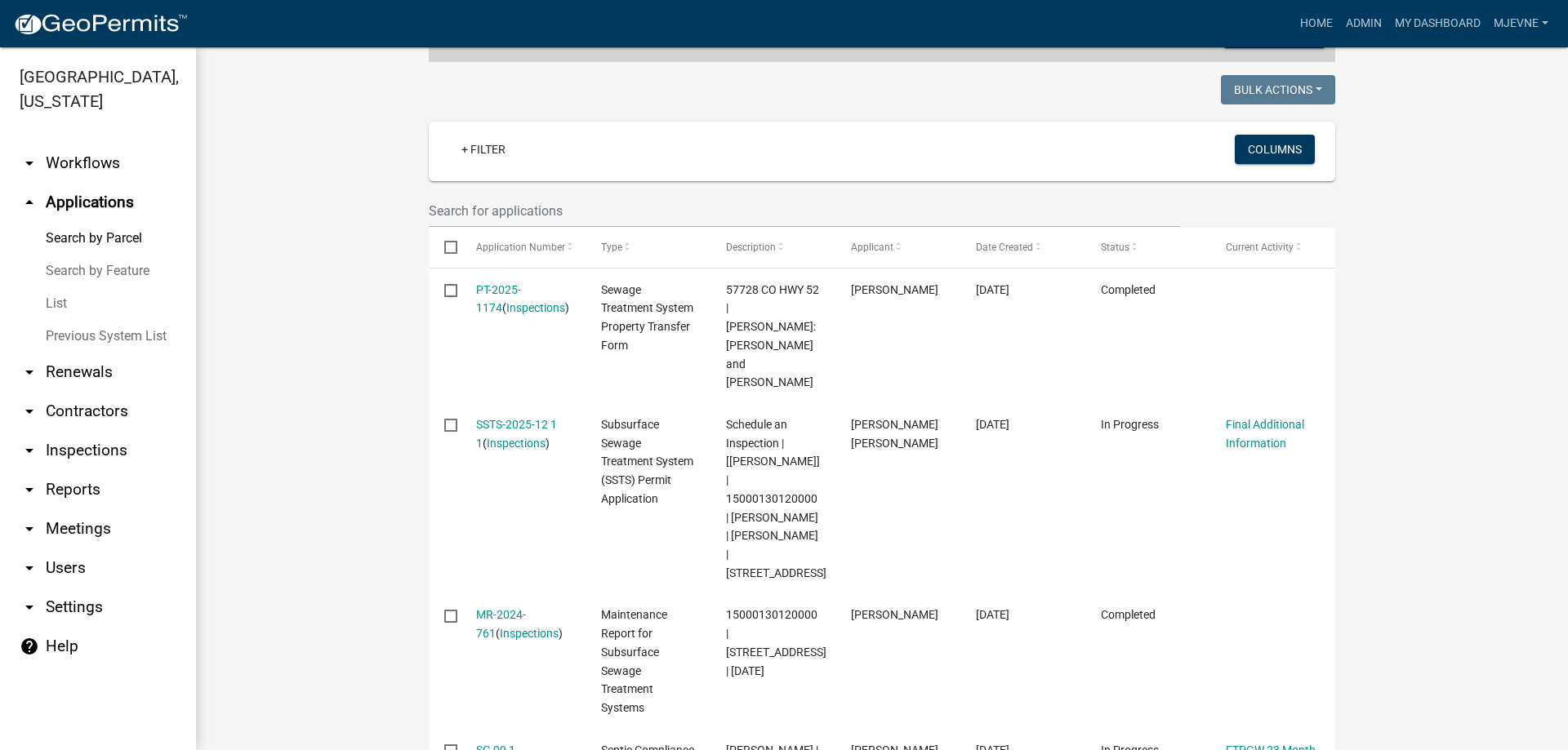
scroll to position [466, 0]
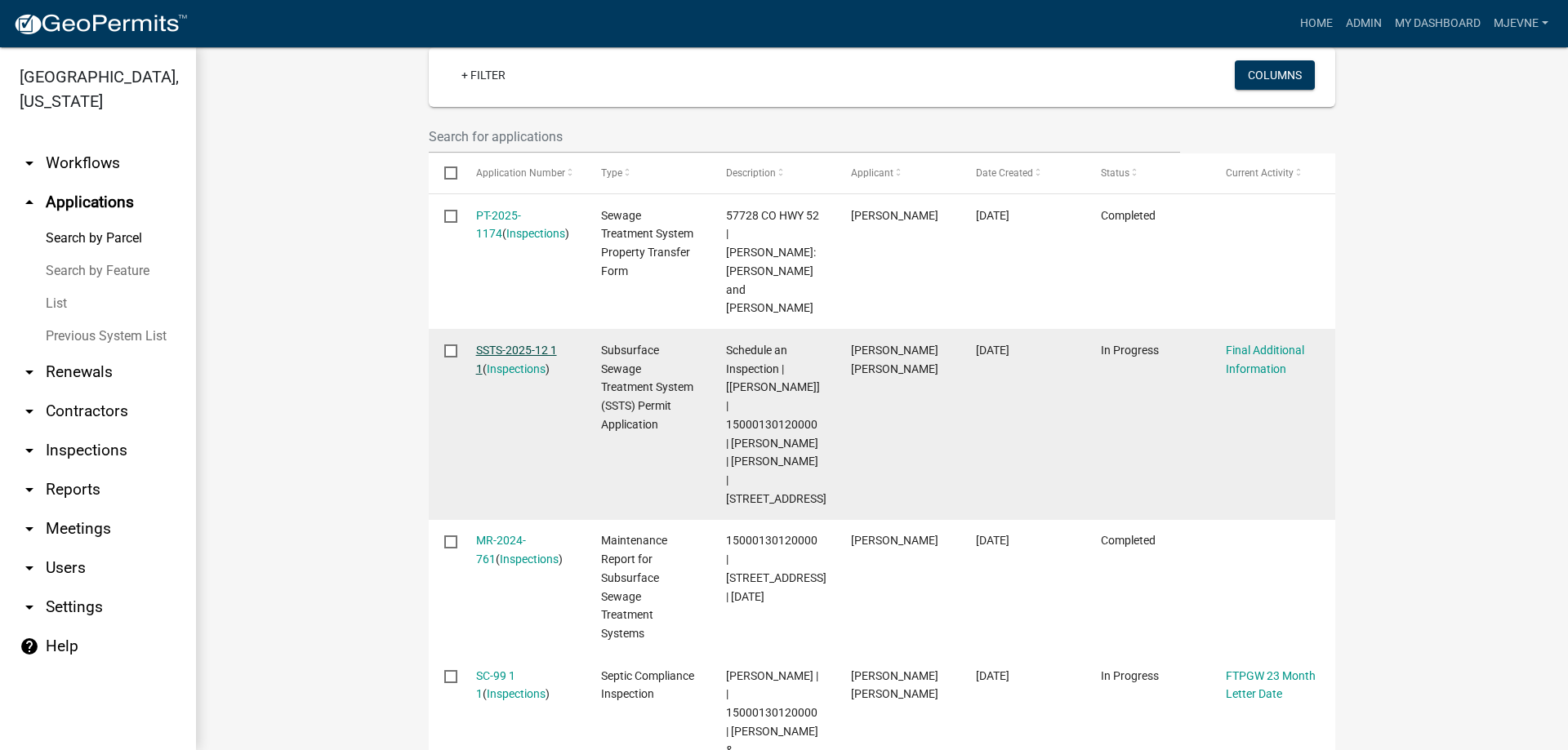
click at [502, 343] on link "SSTS-2025-12 1 1" at bounding box center [516, 359] width 81 height 32
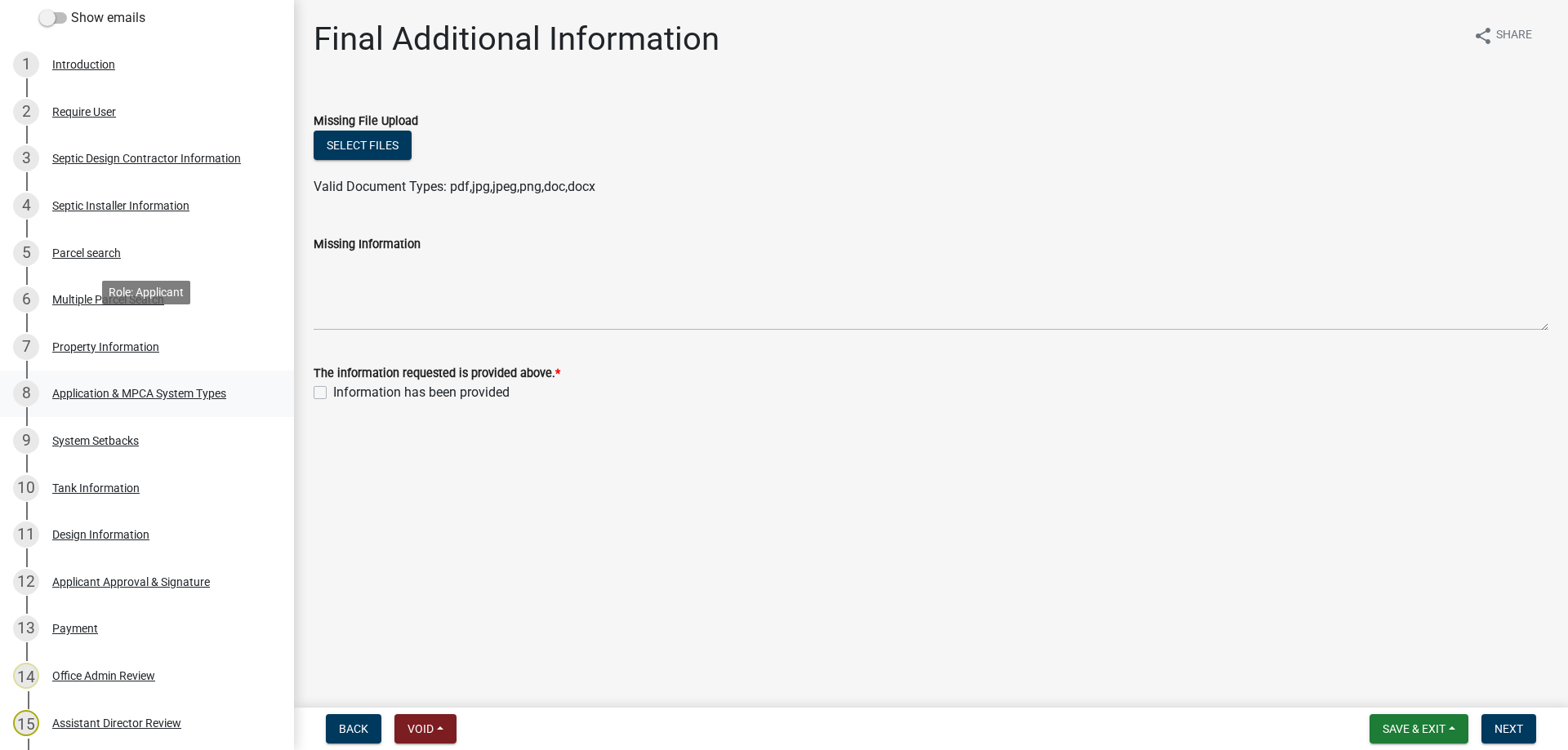
scroll to position [334, 0]
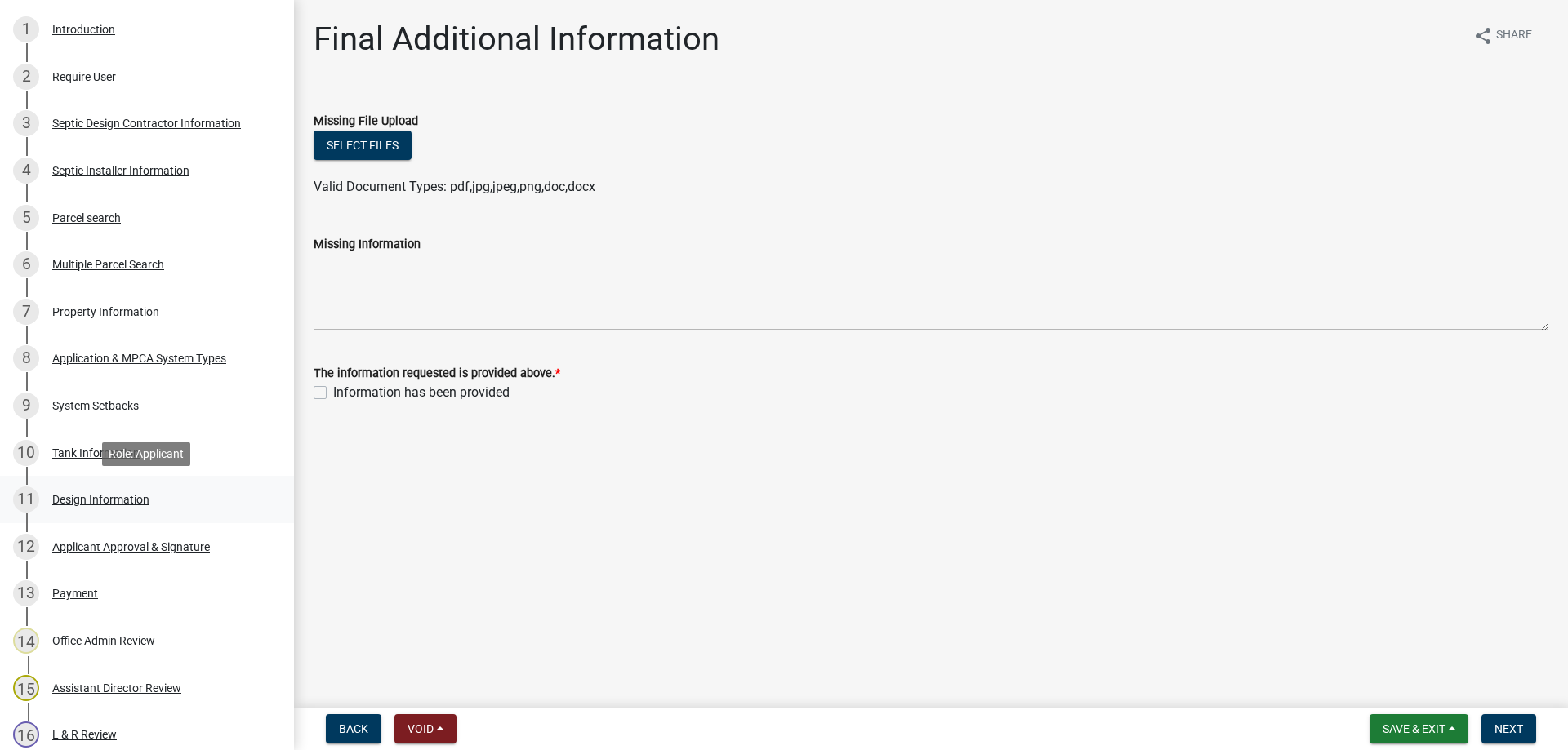
click at [114, 499] on div "Design Information" at bounding box center [101, 499] width 97 height 12
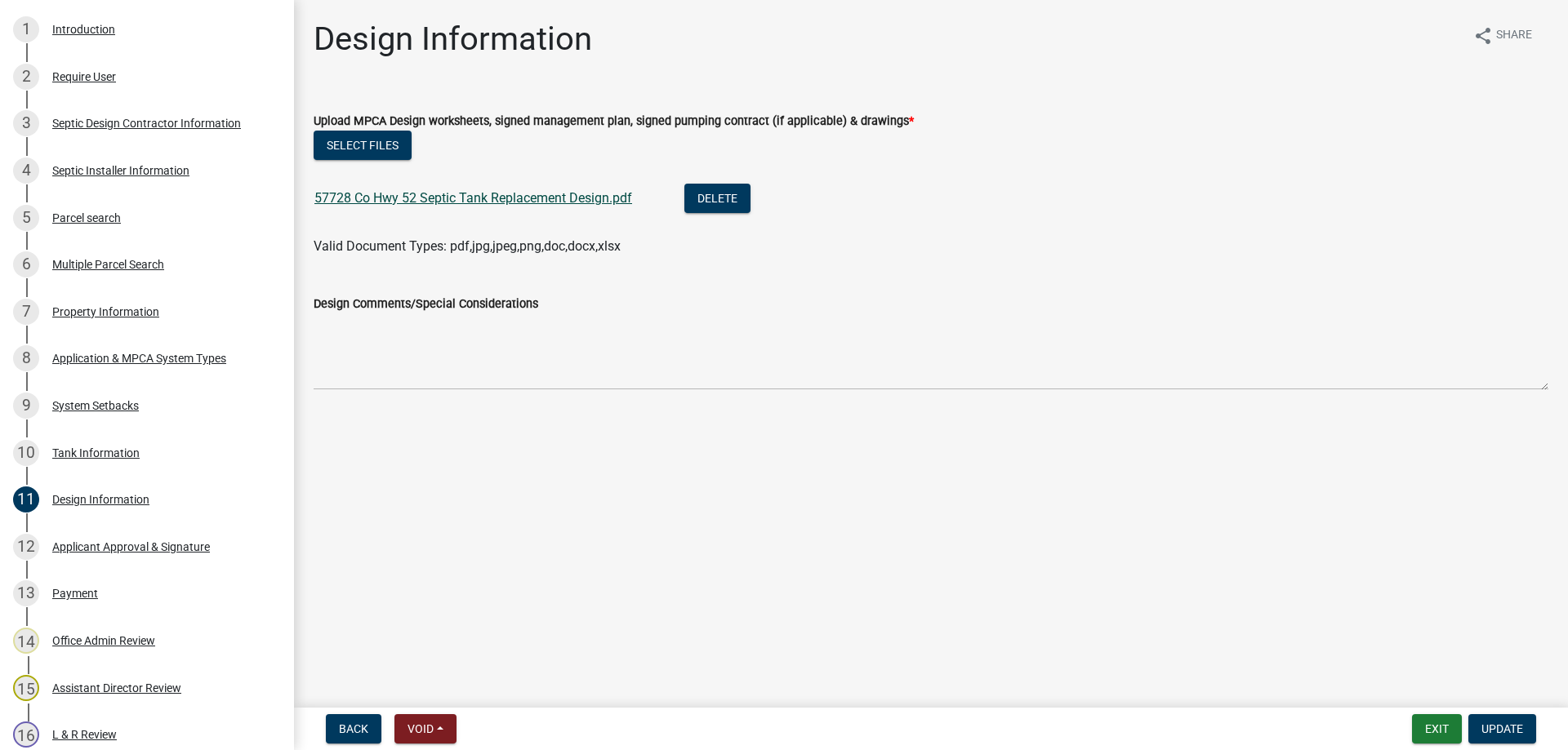
click at [502, 198] on link "57728 Co Hwy 52 Septic Tank Replacement Design.pdf" at bounding box center [474, 197] width 318 height 15
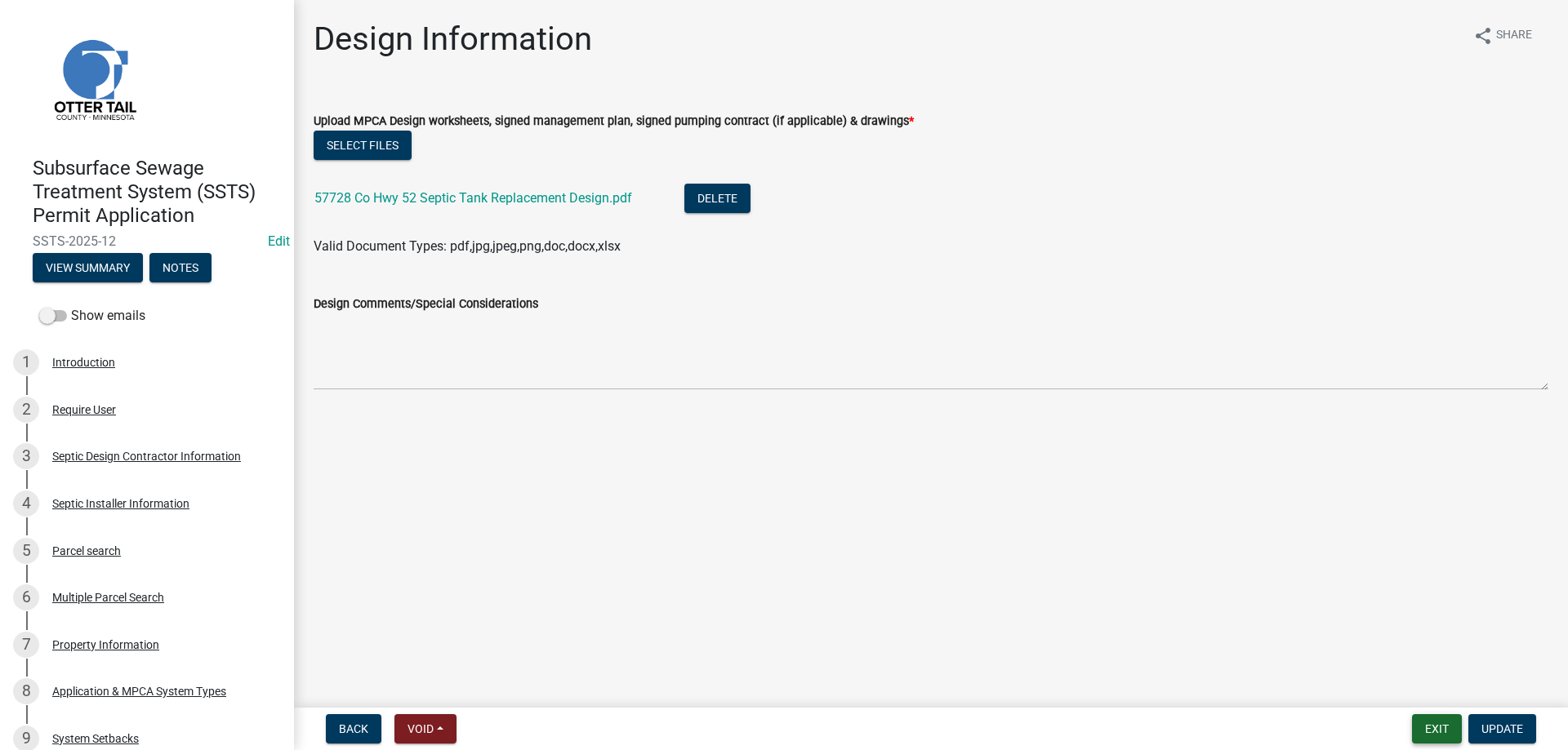
click at [1434, 732] on button "Exit" at bounding box center [1437, 729] width 50 height 29
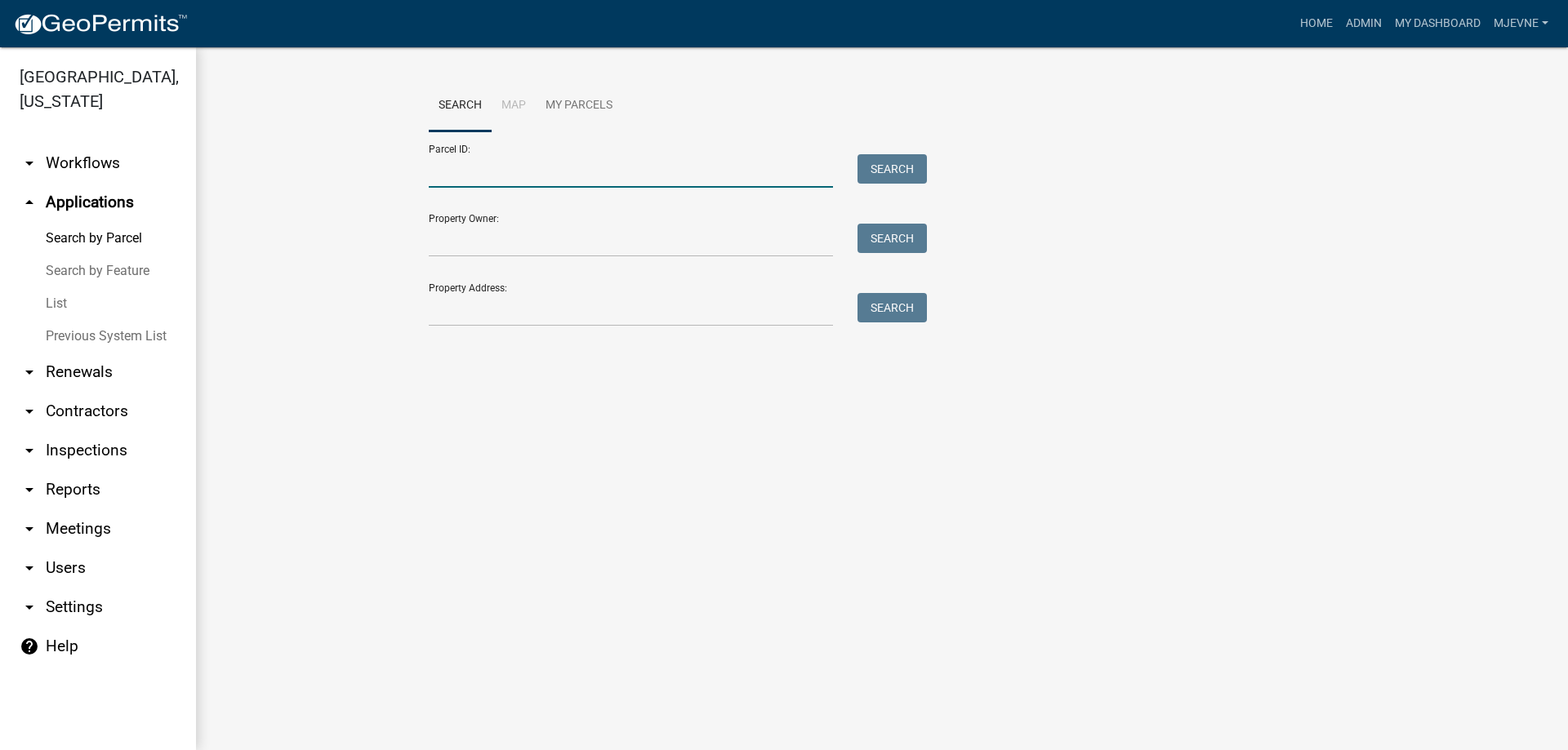
click at [529, 178] on input "Parcel ID:" at bounding box center [631, 171] width 404 height 34
paste input "15000130120000"
type input "15000130120000"
click at [876, 169] on button "Search" at bounding box center [892, 169] width 70 height 29
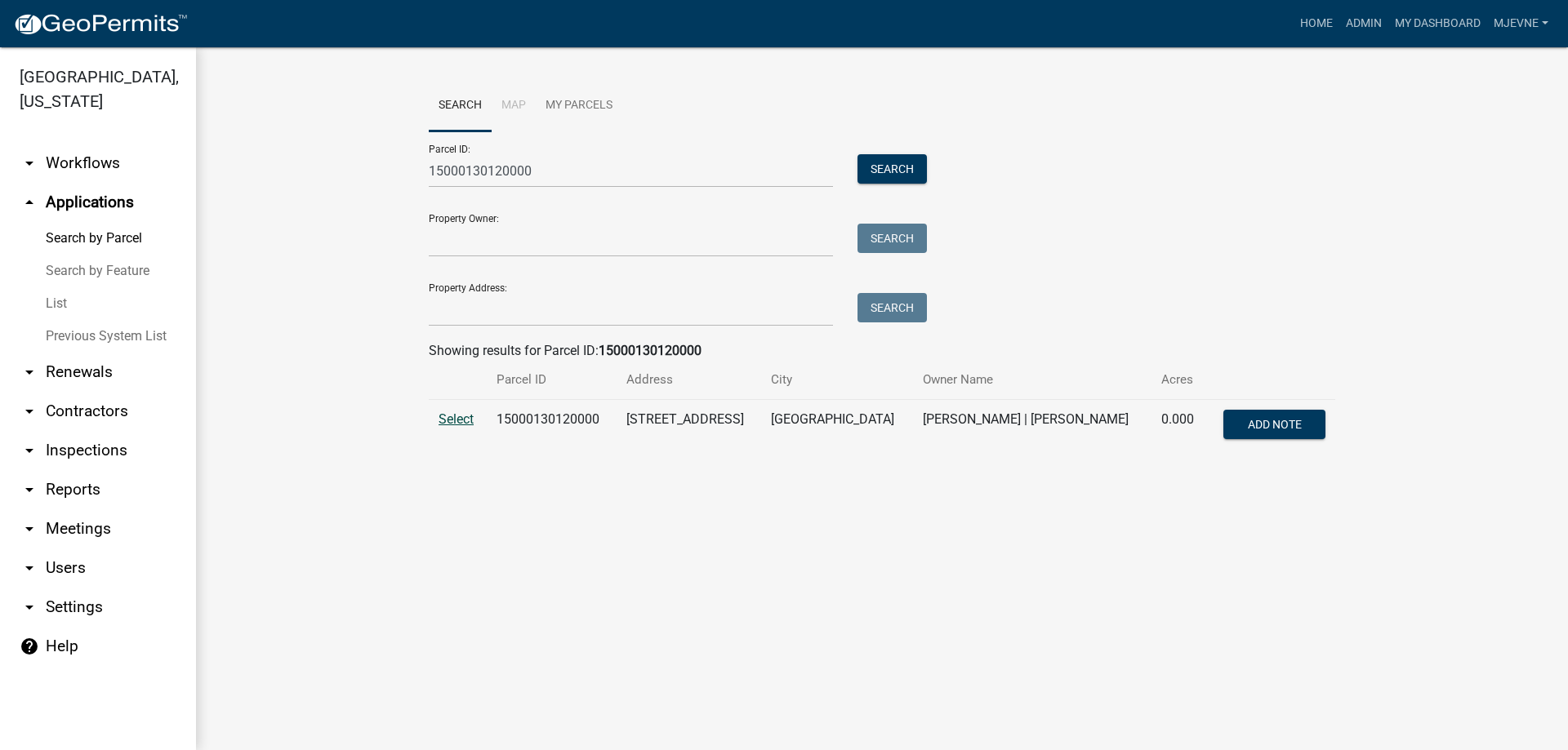
click at [449, 421] on span "Select" at bounding box center [456, 418] width 35 height 15
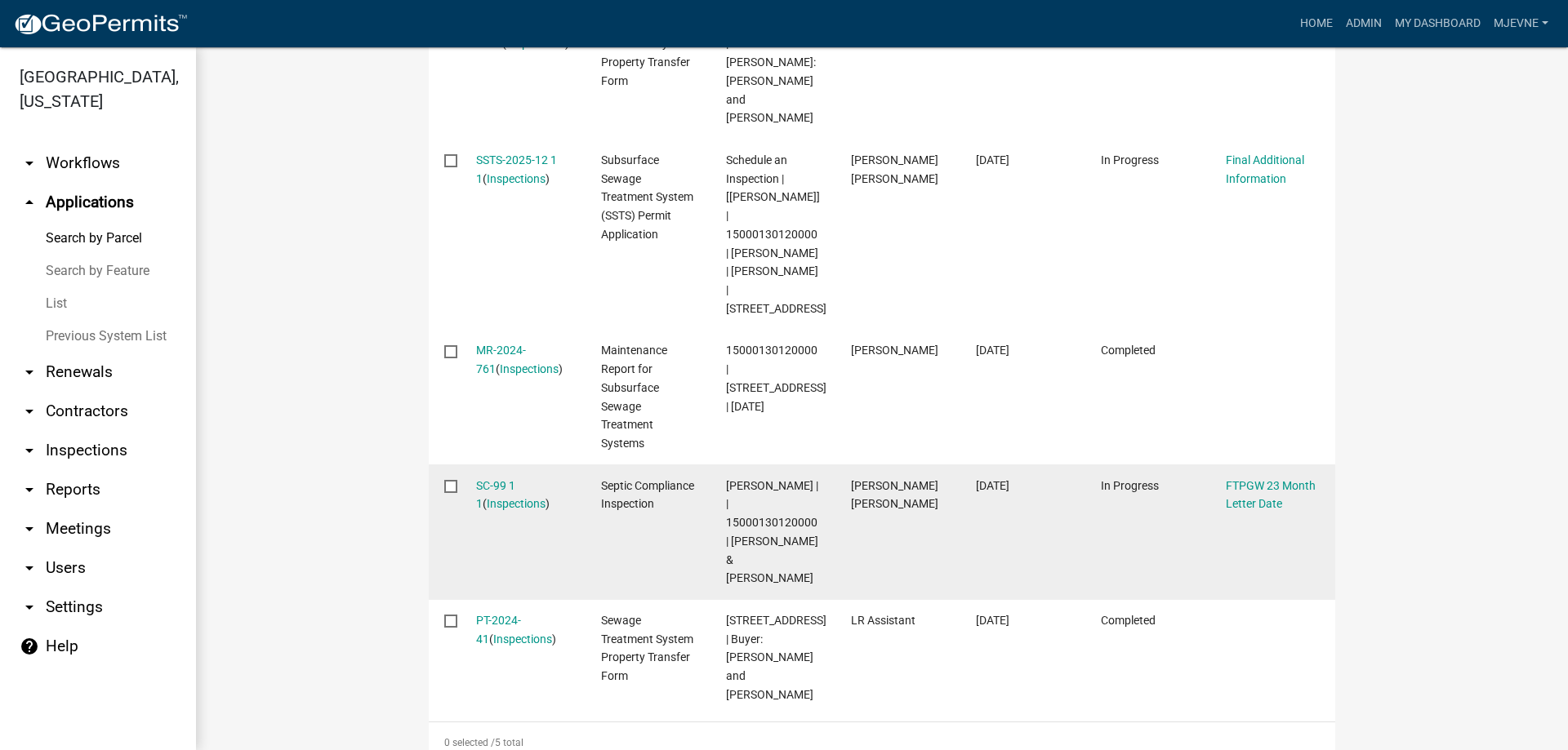
scroll to position [749, 0]
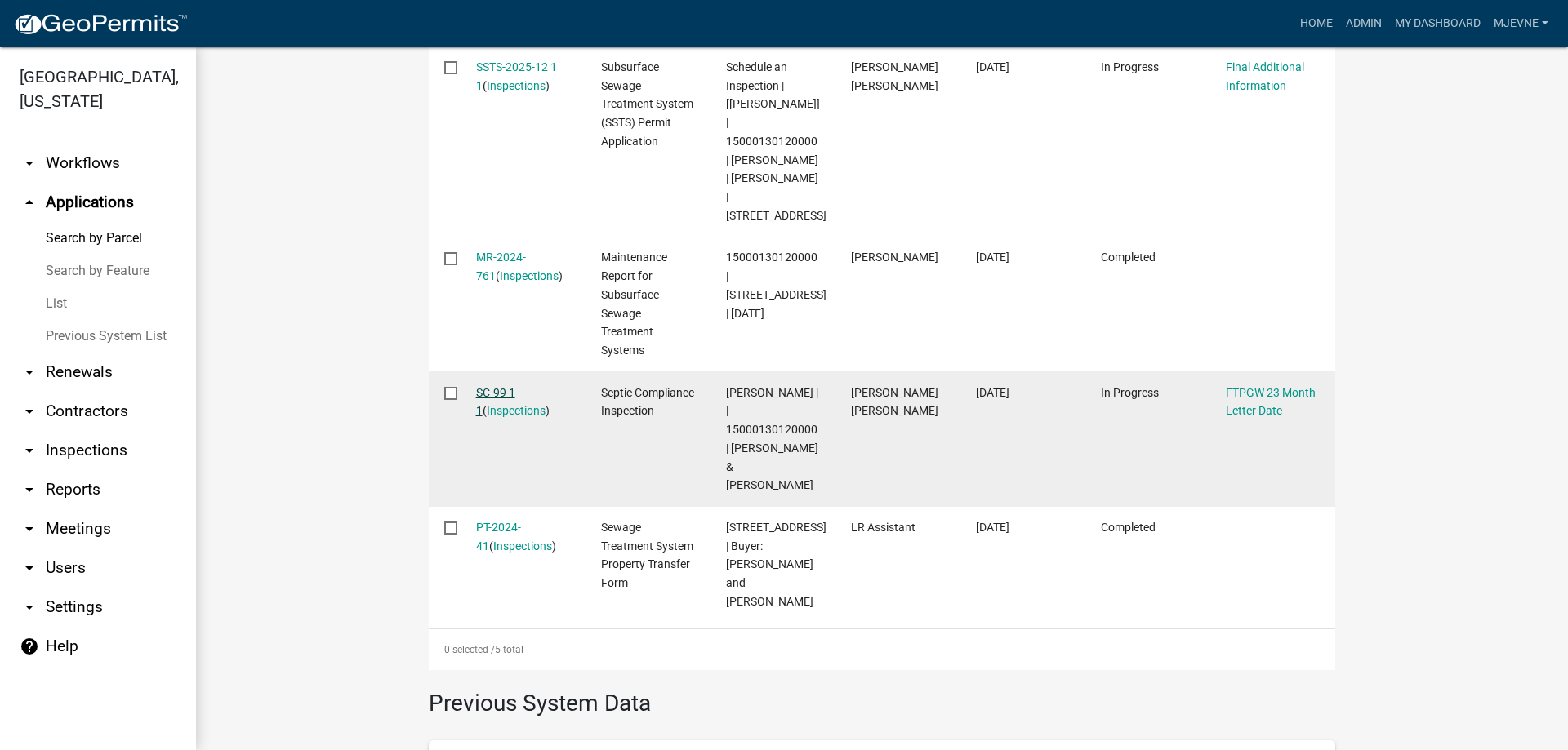
click at [504, 386] on link "SC-99 1 1" at bounding box center [496, 402] width 39 height 32
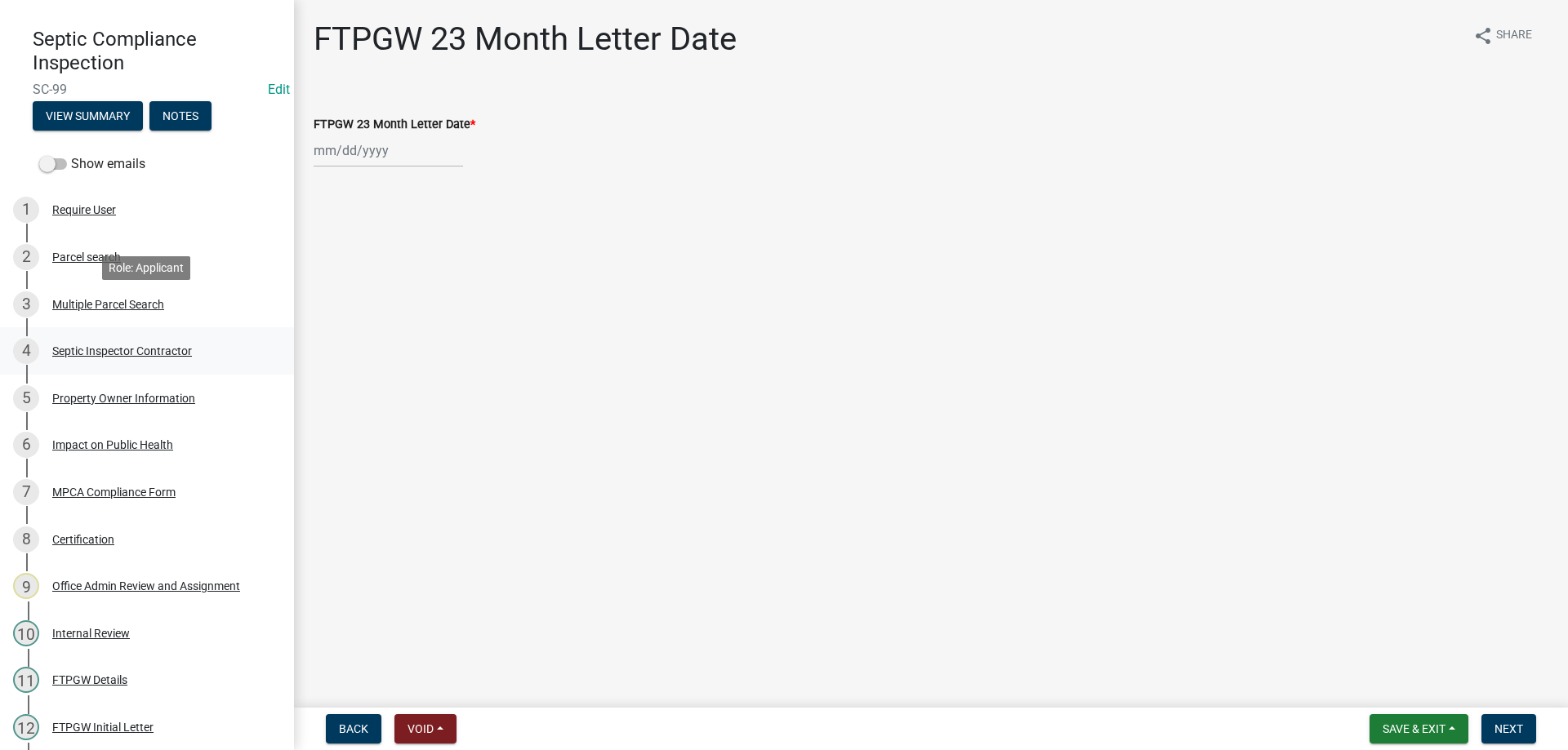
scroll to position [167, 0]
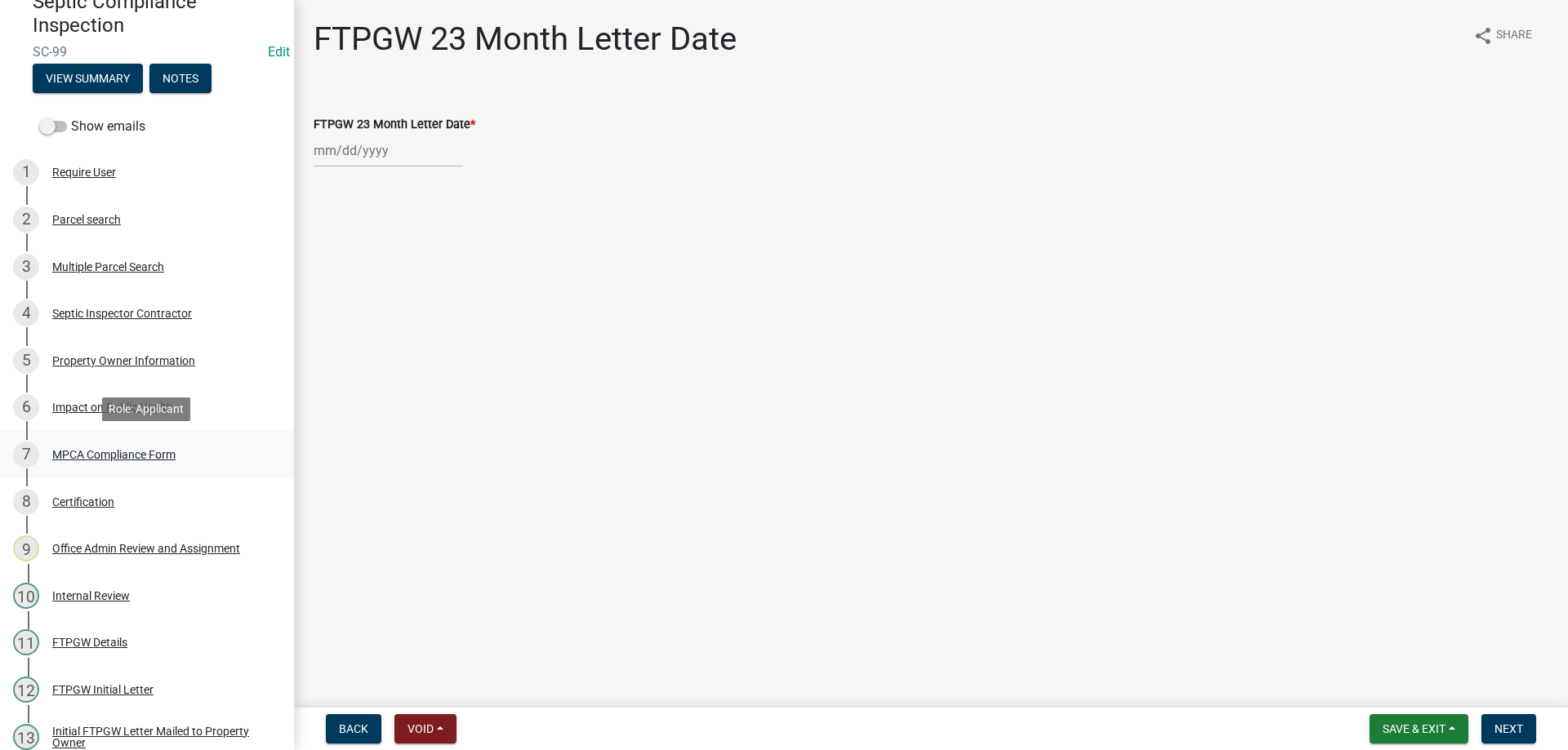
click at [111, 456] on div "MPCA Compliance Form" at bounding box center [114, 455] width 123 height 12
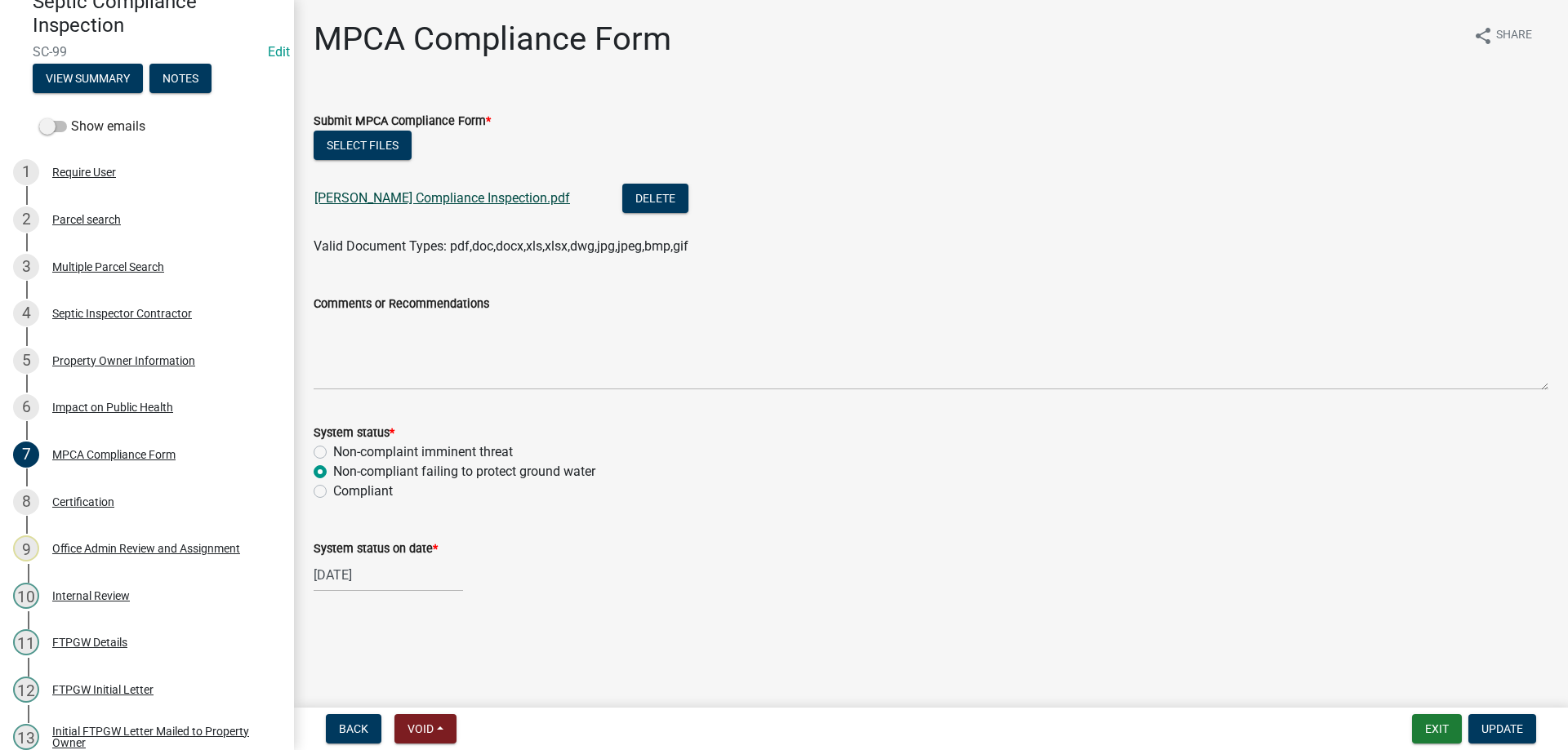
click at [425, 203] on link "Tyler Scott Compliance Inspection.pdf" at bounding box center [442, 197] width 256 height 15
click at [1436, 729] on button "Exit" at bounding box center [1437, 729] width 50 height 29
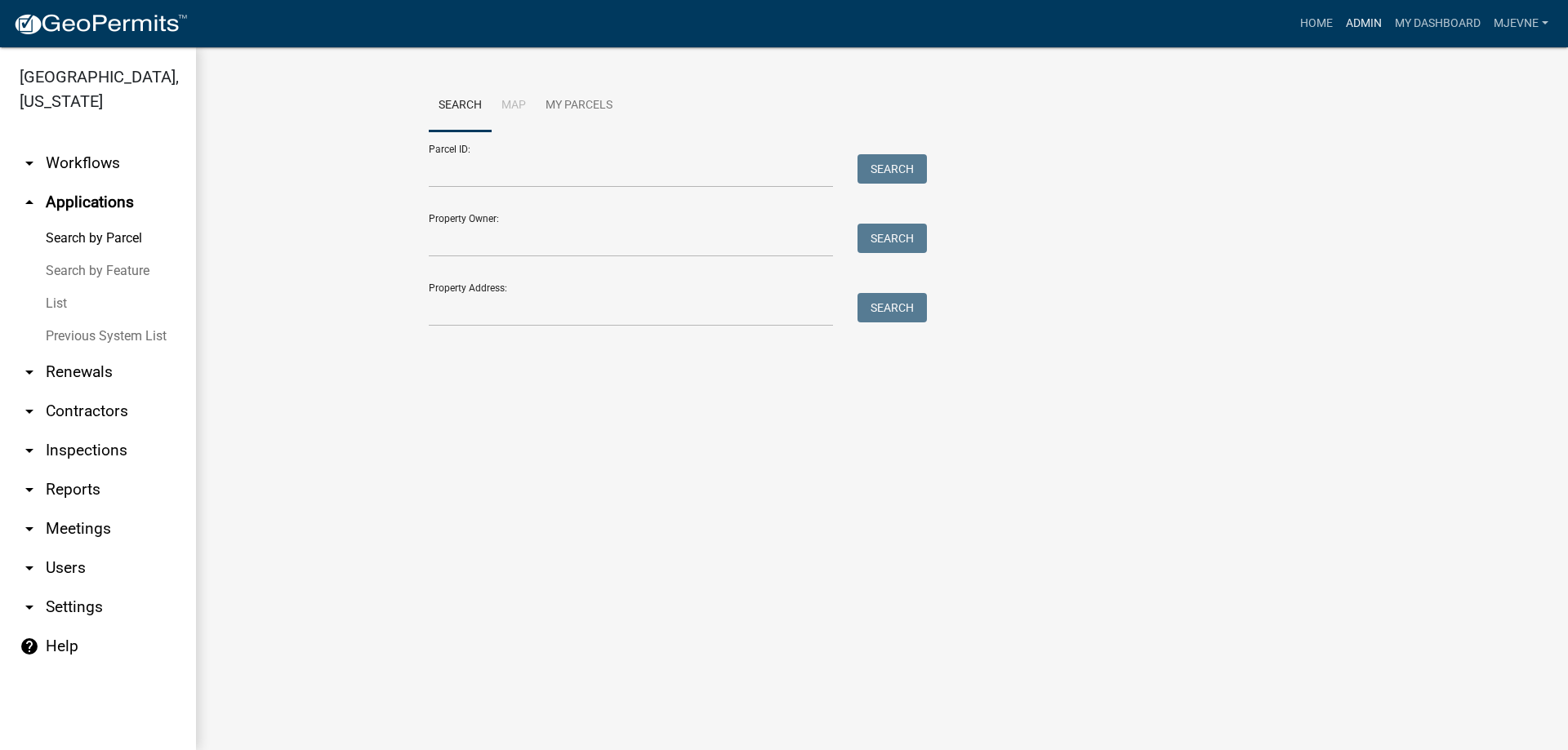
click at [1364, 17] on link "Admin" at bounding box center [1364, 23] width 49 height 31
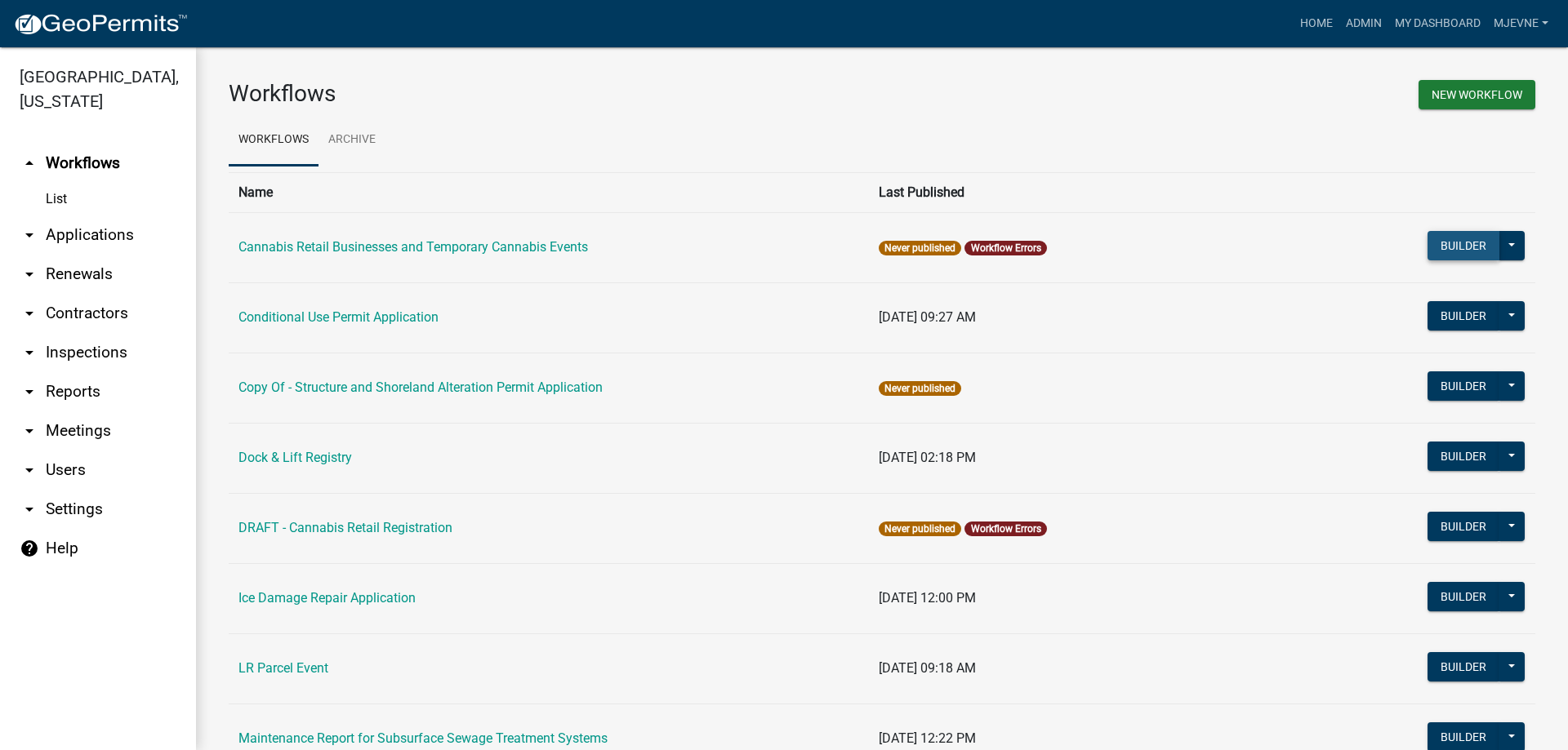
click at [1462, 240] on button "Builder" at bounding box center [1464, 245] width 72 height 29
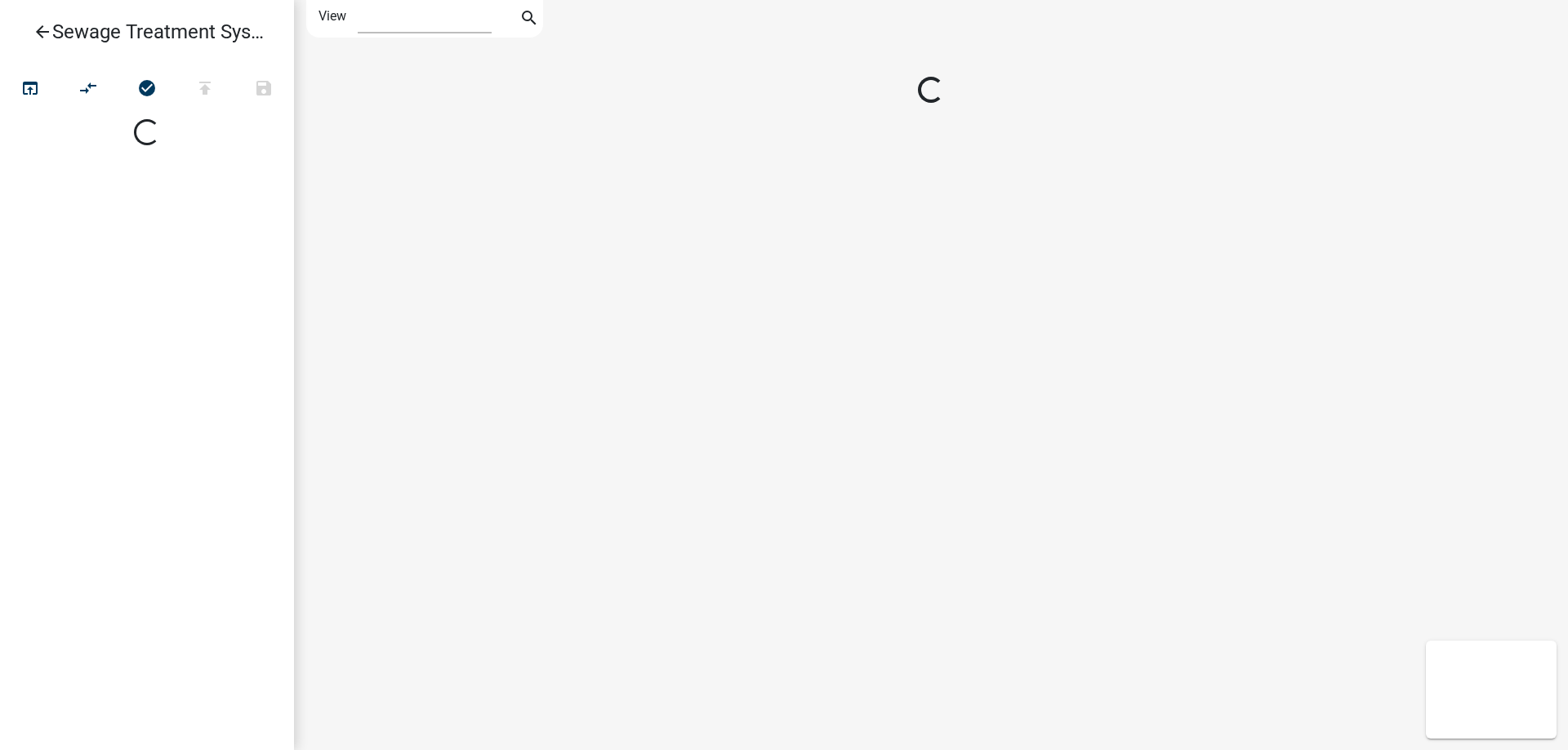
select select "1"
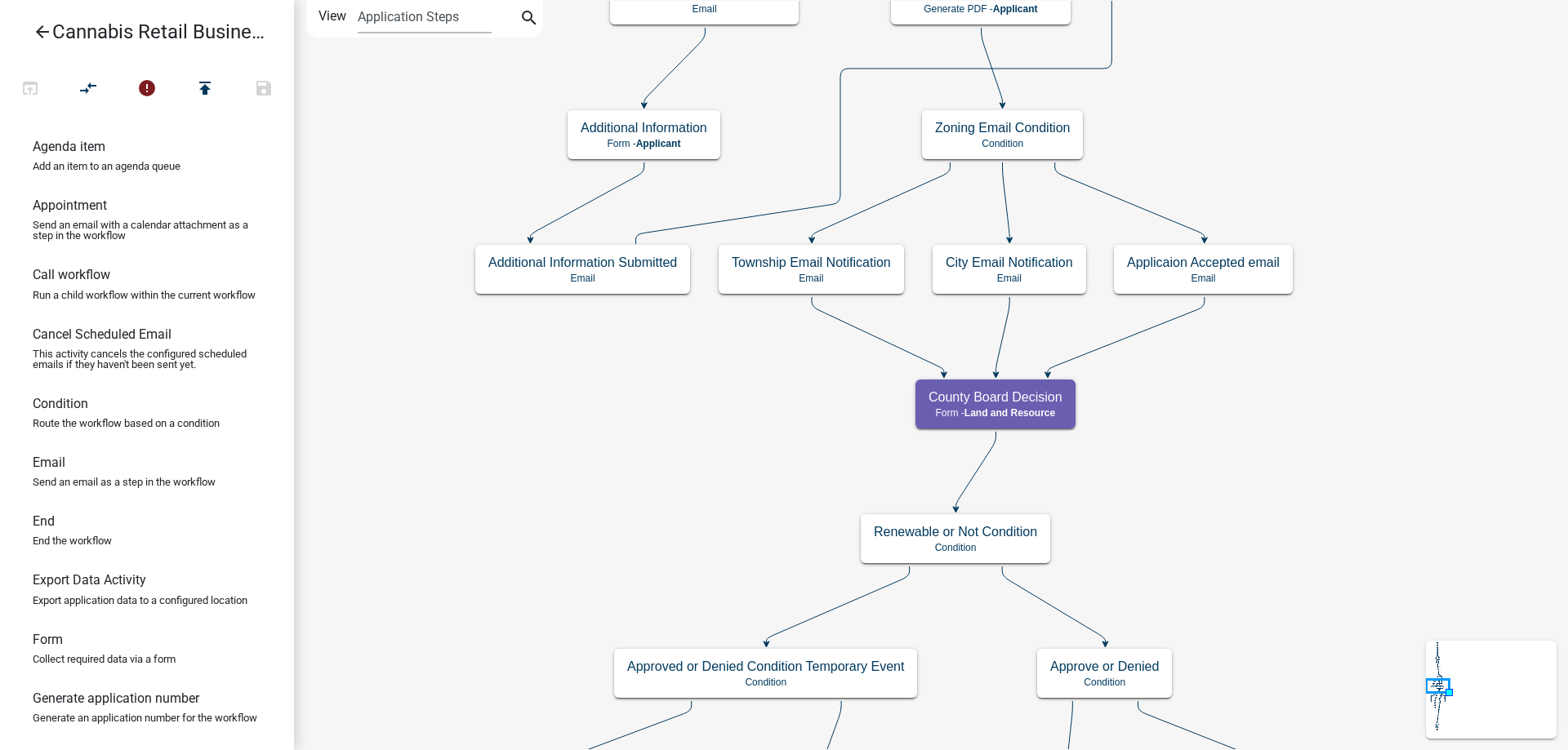
click at [622, 374] on div "start Start - Applicant Application Introduction Form - Applicant Parcel search…" at bounding box center [931, 375] width 1274 height 750
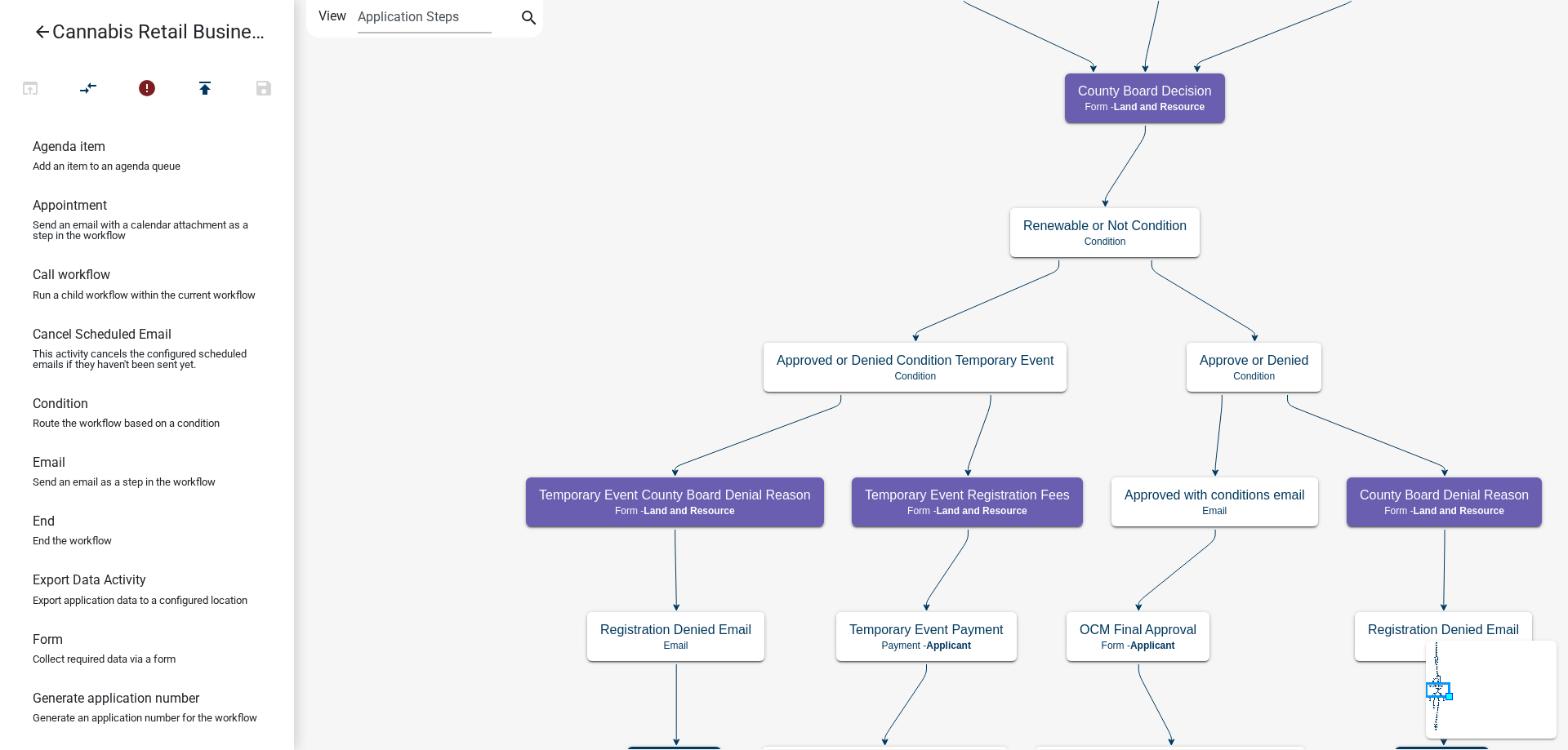
click at [576, 359] on div "start Start - Applicant Application Introduction Form - Applicant Parcel search…" at bounding box center [931, 375] width 1274 height 750
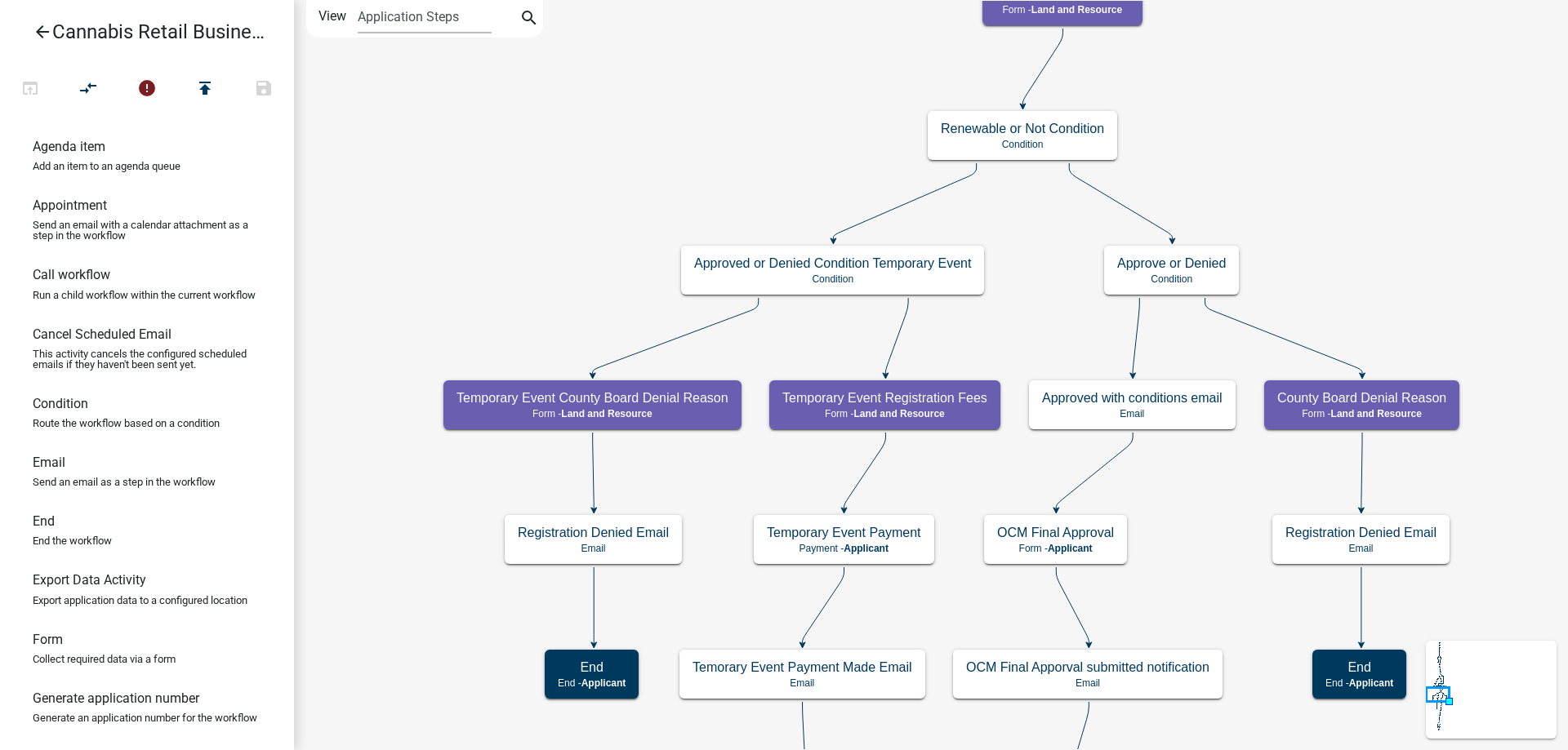
click at [760, 101] on div "start Start - Applicant Application Introduction Form - Applicant Parcel search…" at bounding box center [931, 375] width 1274 height 750
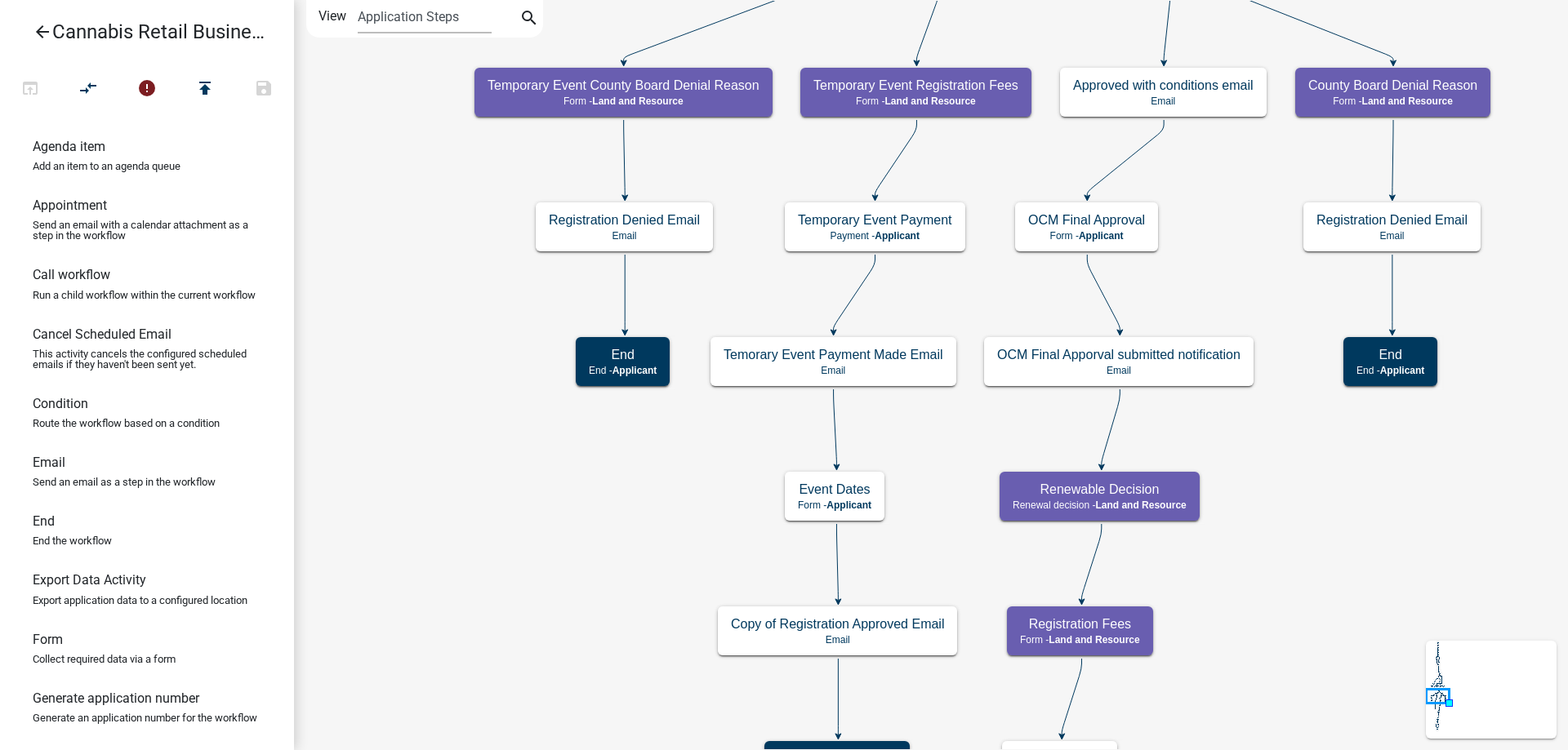
click at [478, 260] on div "start Start - Applicant Application Introduction Form - Applicant Parcel search…" at bounding box center [931, 375] width 1274 height 750
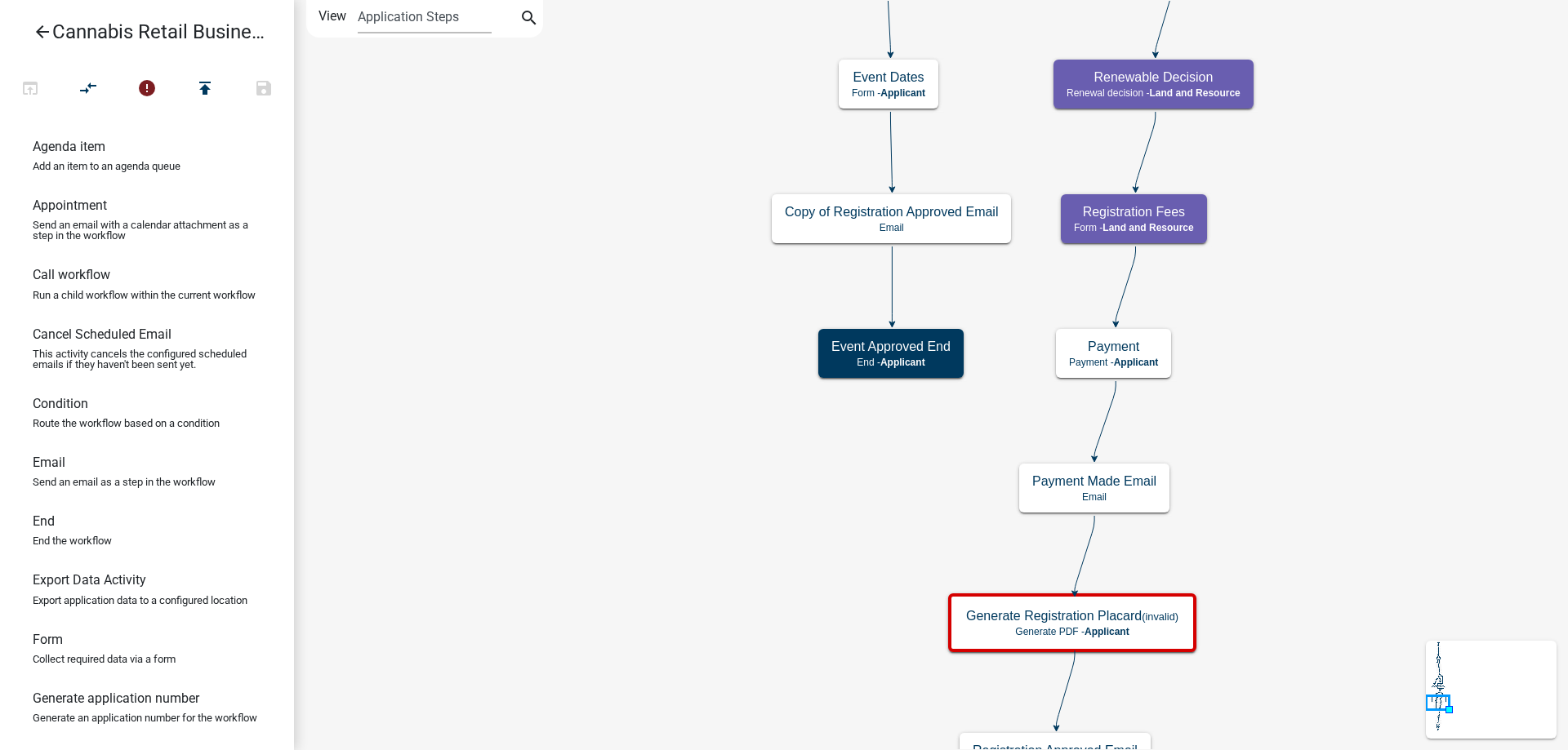
click at [556, 249] on div "start Start - Applicant Application Introduction Form - Applicant Parcel search…" at bounding box center [931, 375] width 1274 height 750
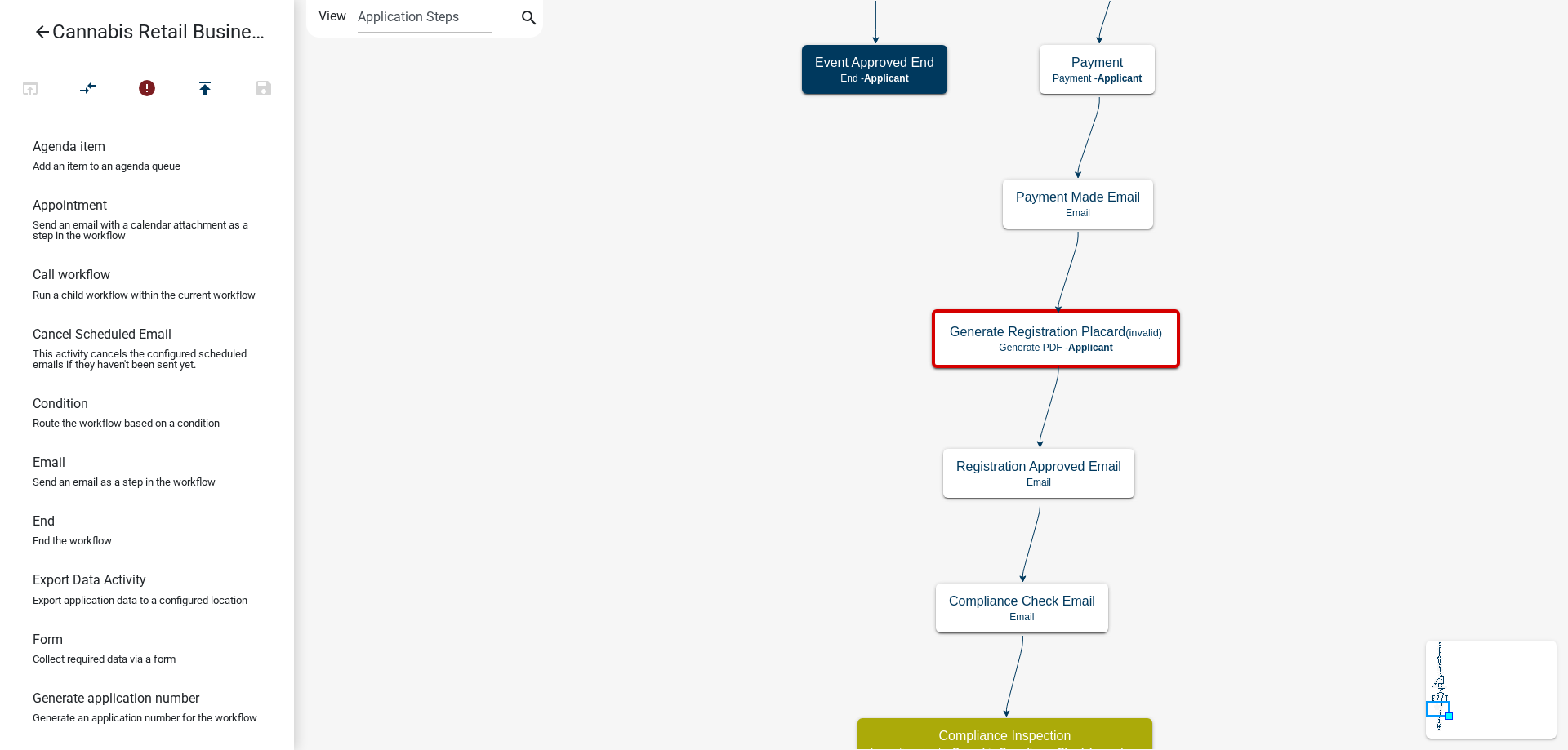
click at [578, 266] on div "start Start - Applicant Application Introduction Form - Applicant Parcel search…" at bounding box center [931, 375] width 1274 height 750
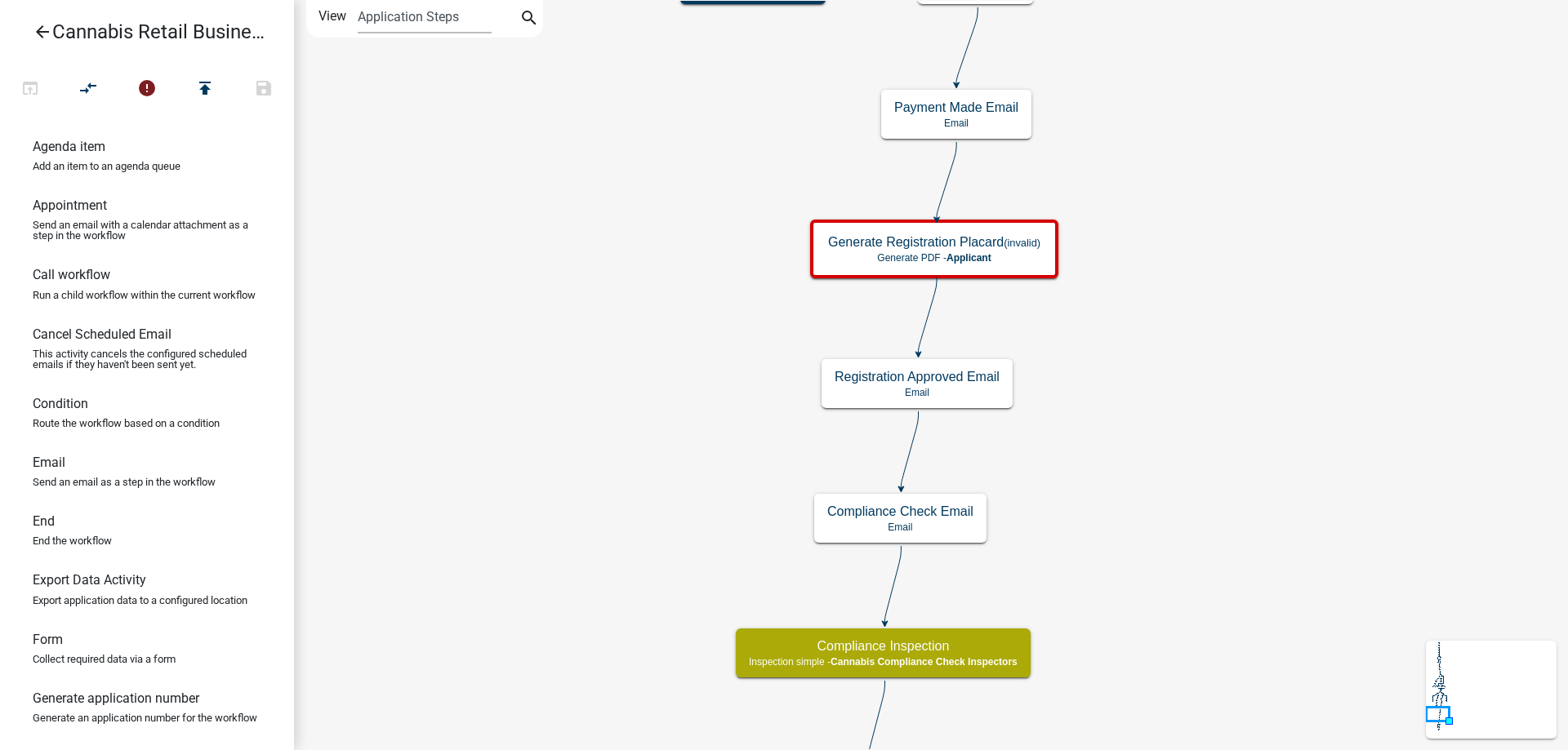
click at [1248, 237] on div "start Start - Applicant Application Introduction Form - Applicant Parcel search…" at bounding box center [931, 375] width 1274 height 750
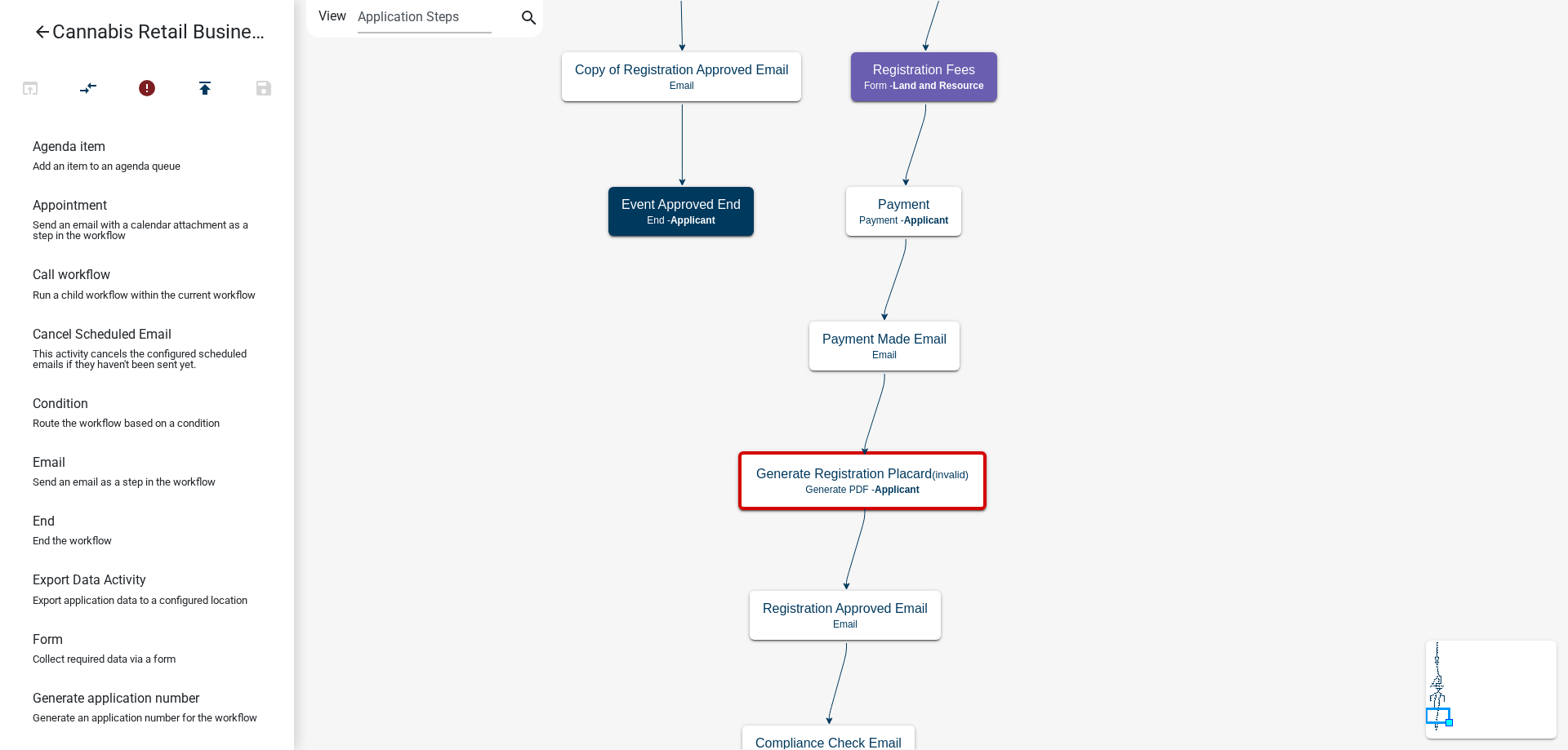
click at [1193, 368] on div "start Start - Applicant Application Introduction Form - Applicant Parcel search…" at bounding box center [931, 375] width 1274 height 750
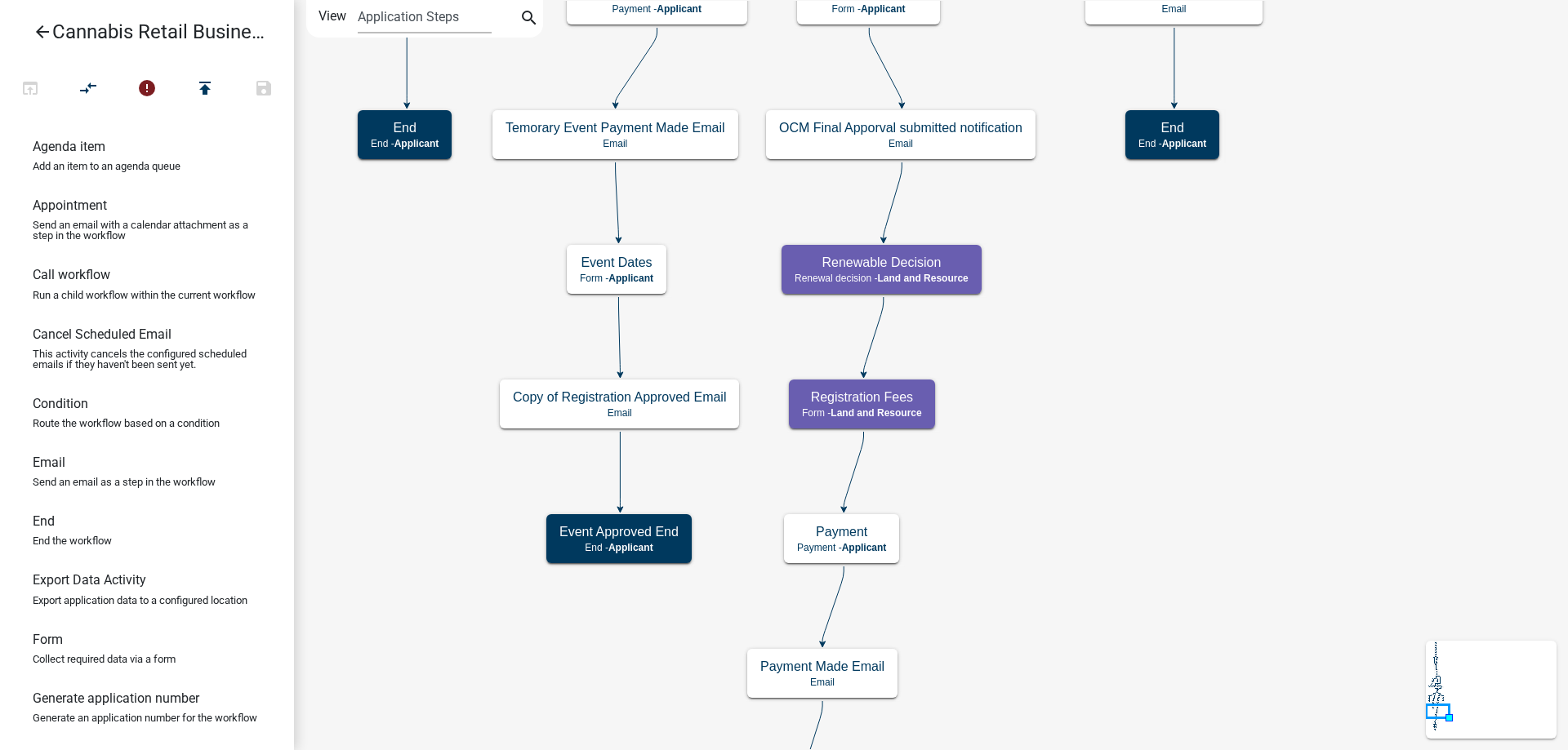
click at [1142, 500] on div "start Start - Applicant Application Introduction Form - Applicant Parcel search…" at bounding box center [931, 375] width 1274 height 750
click at [945, 276] on g "Renewable Decision Renewal decision - Land and Resource" at bounding box center [881, 268] width 202 height 47
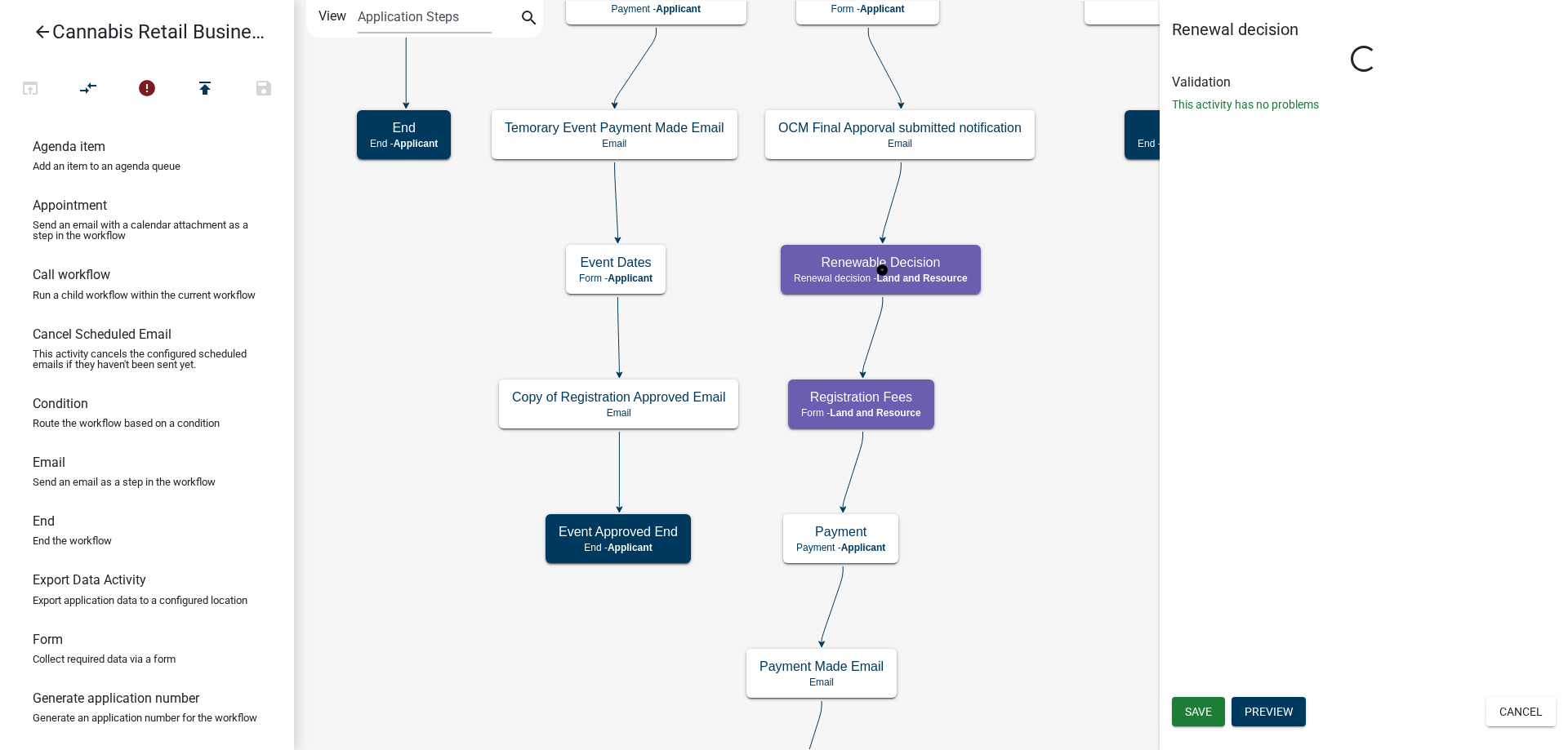
select select "8480AF63-7AD4-4446-8EB2-87DCCDEB9E57"
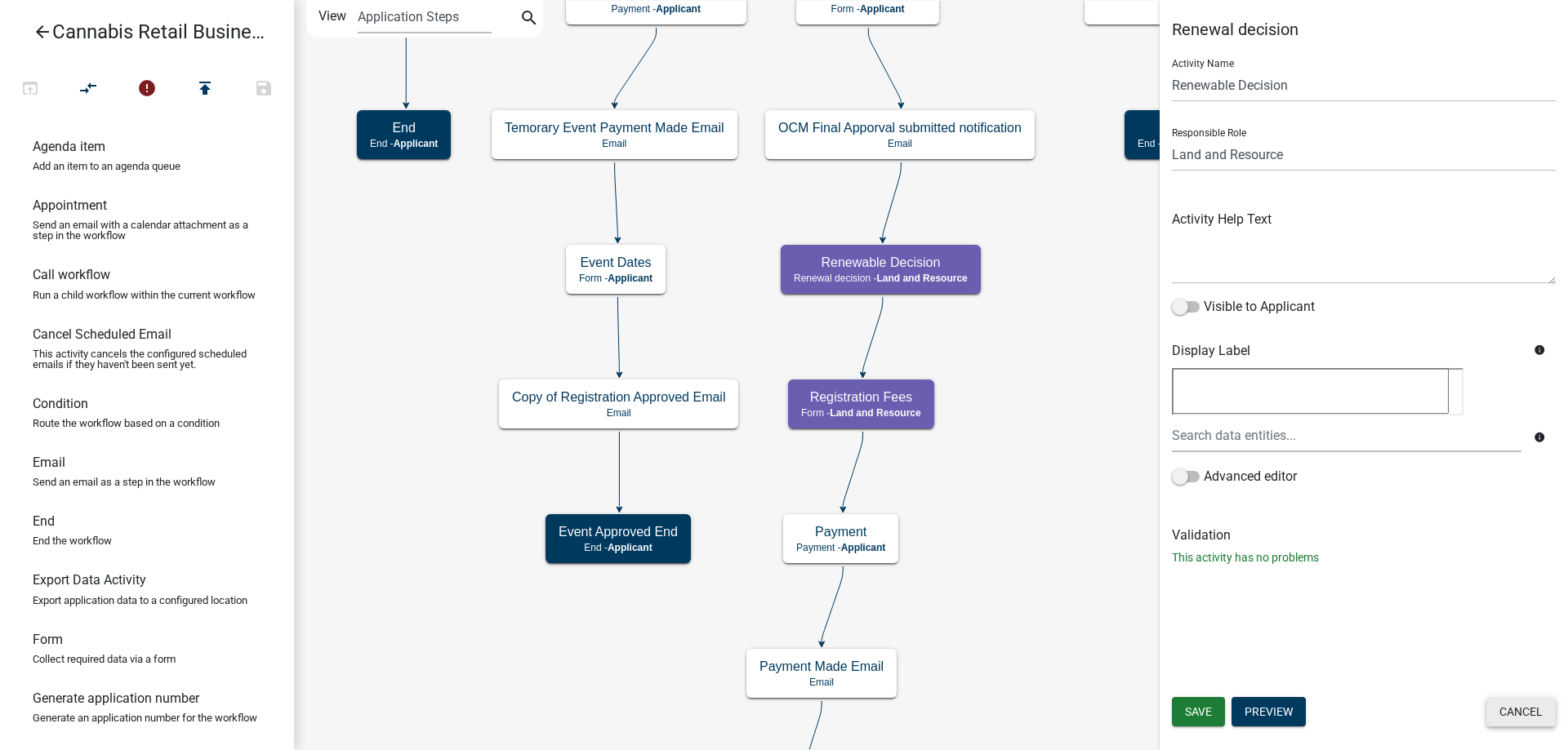
click at [1524, 715] on button "Cancel" at bounding box center [1521, 712] width 70 height 29
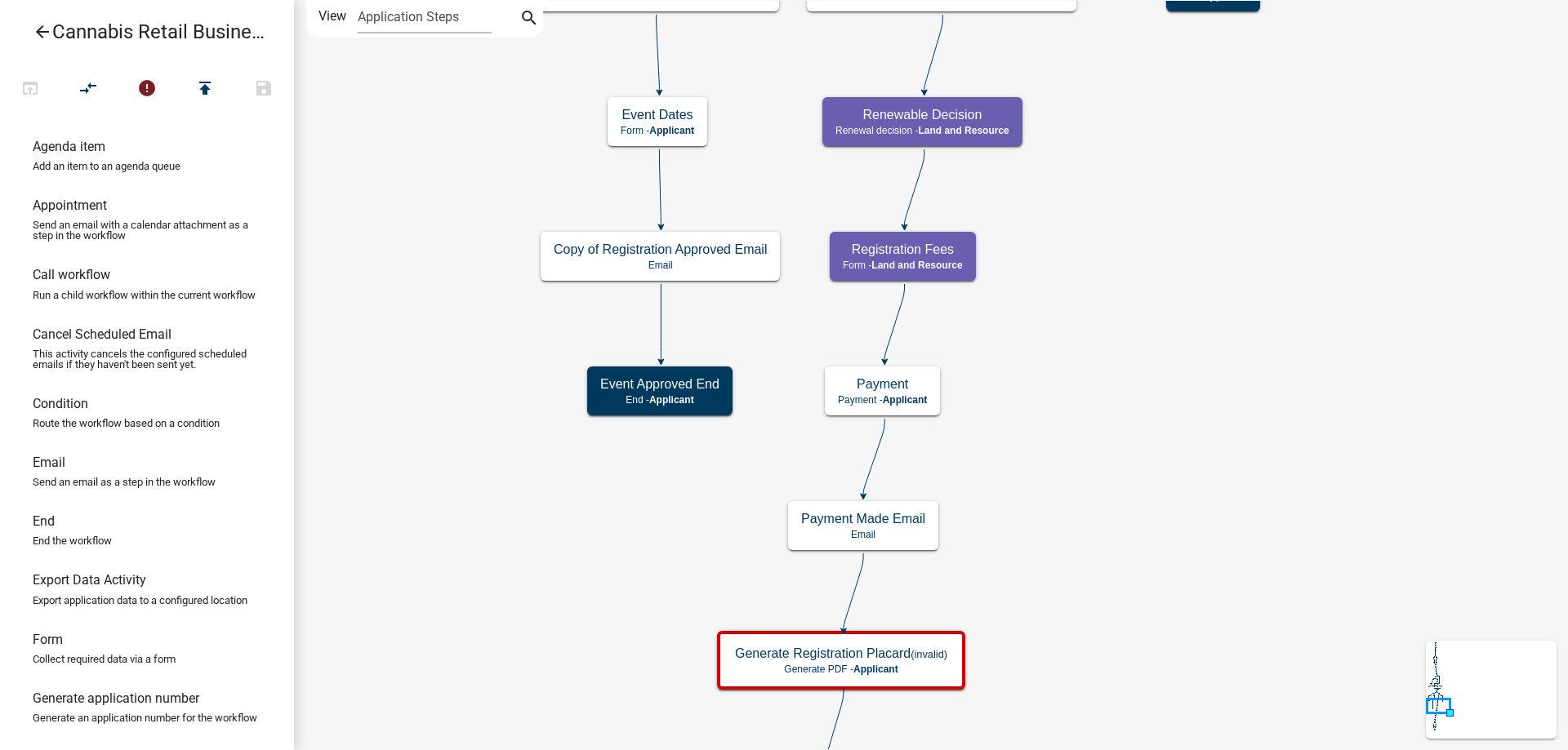
click at [1121, 405] on div "start Start - Applicant Application Introduction Form - Applicant Parcel search…" at bounding box center [931, 375] width 1274 height 750
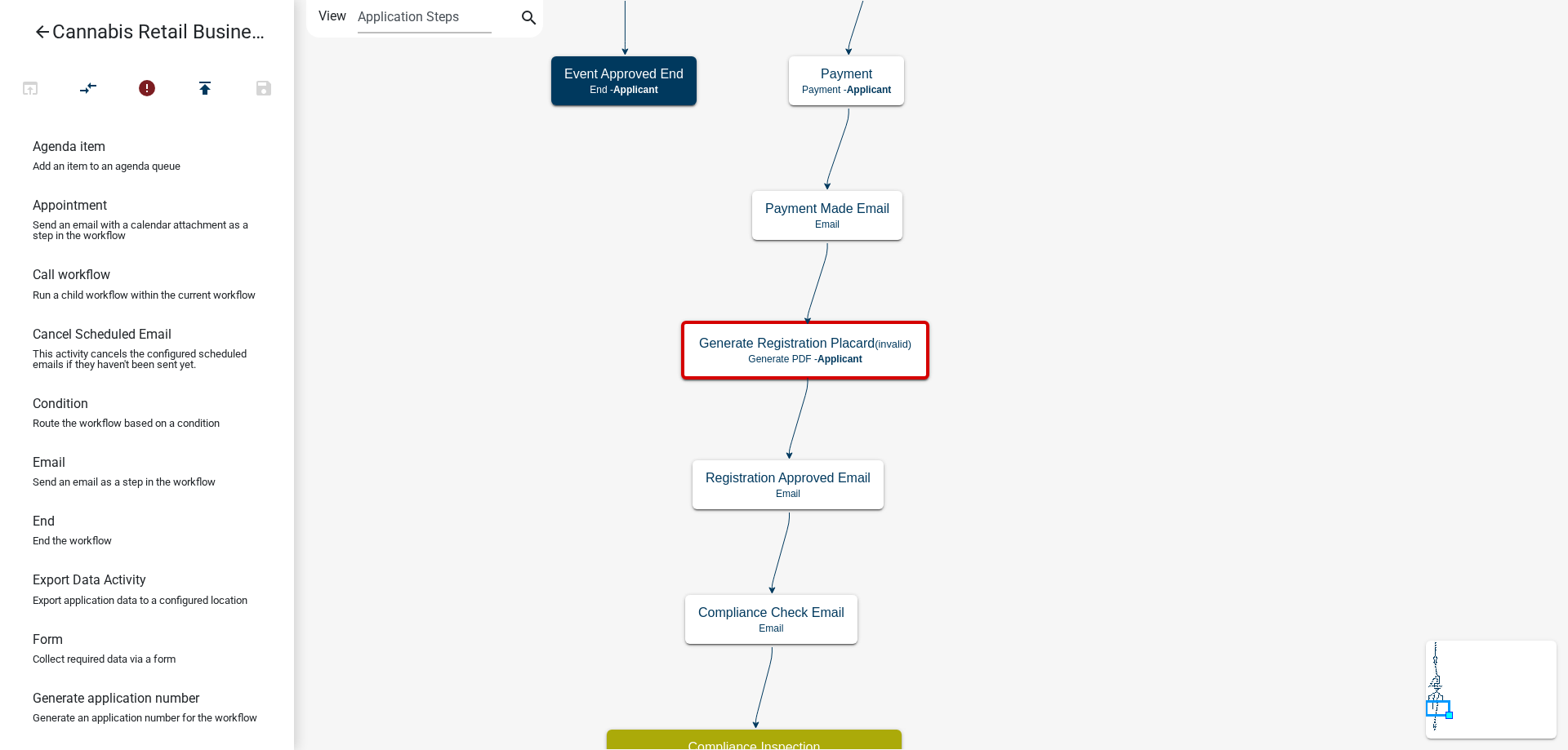
click at [1126, 352] on div "start Start - Applicant Application Introduction Form - Applicant Parcel search…" at bounding box center [931, 375] width 1274 height 750
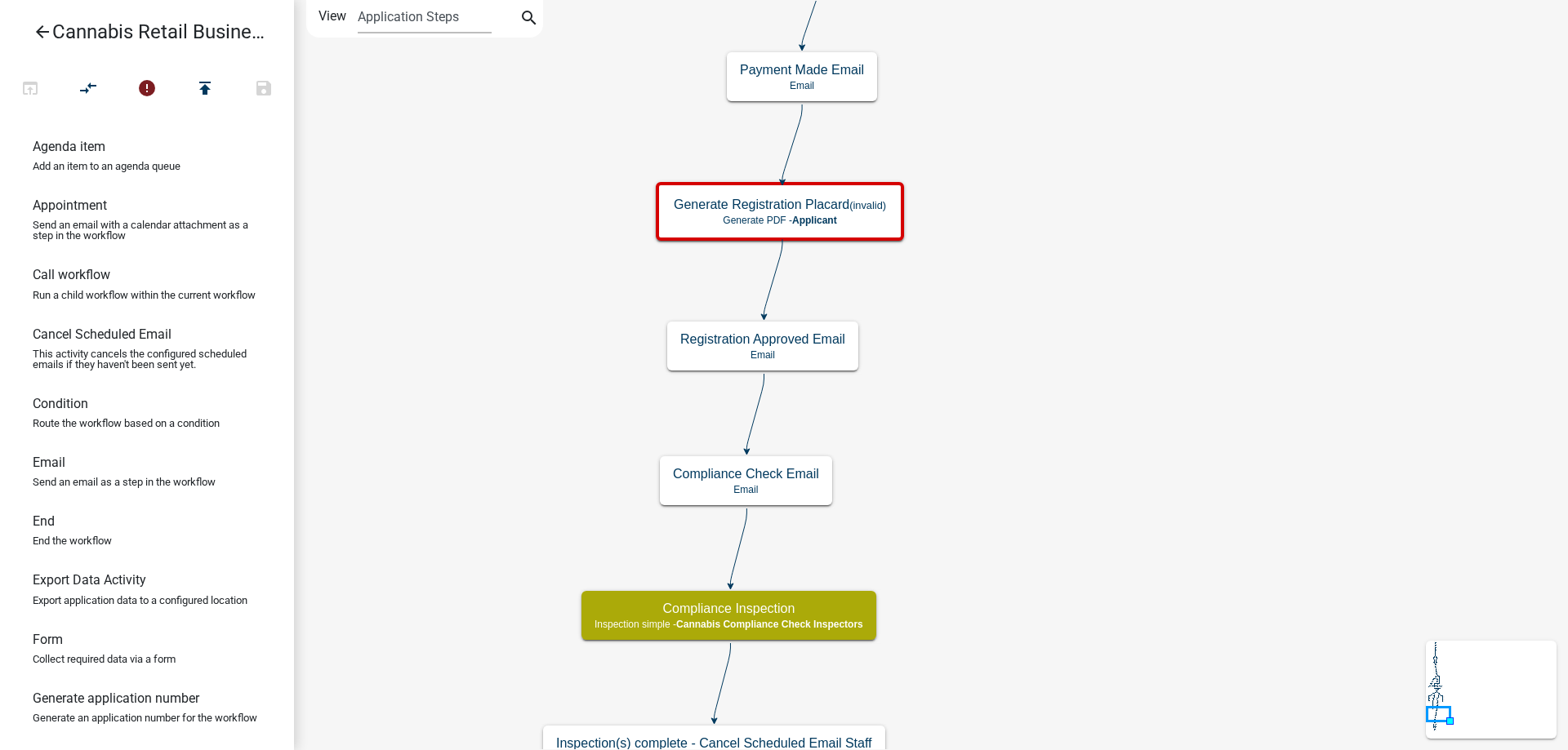
click at [1119, 472] on div "start Start - Applicant Application Introduction Form - Applicant Parcel search…" at bounding box center [931, 375] width 1274 height 750
click at [816, 350] on g "Registration Approved Email Email" at bounding box center [763, 345] width 192 height 47
click at [816, 350] on p "Email" at bounding box center [763, 355] width 165 height 12
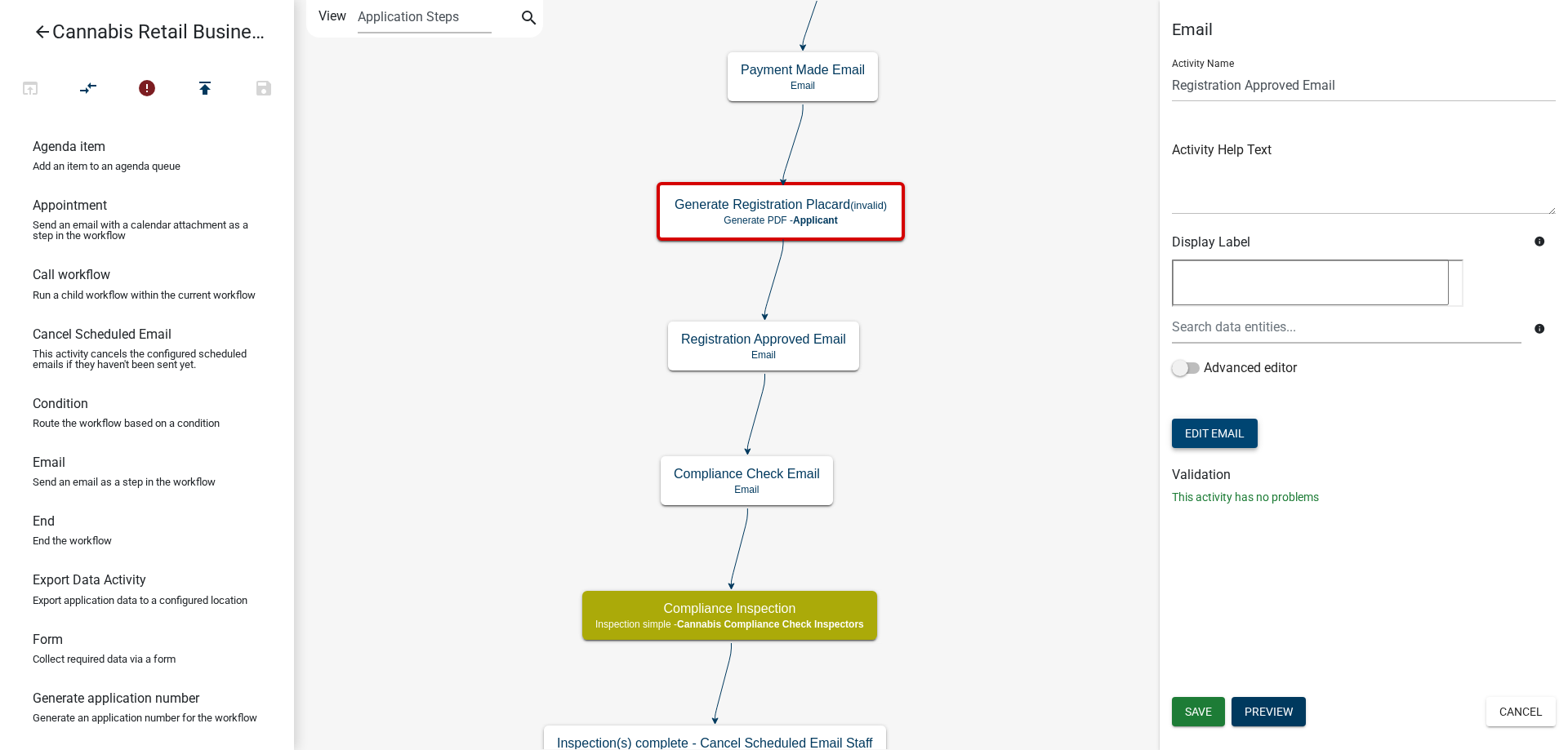
click at [1214, 437] on button "Edit Email" at bounding box center [1215, 433] width 86 height 29
select select "190bf7b5-d392-4259-aa9b-055c59575267"
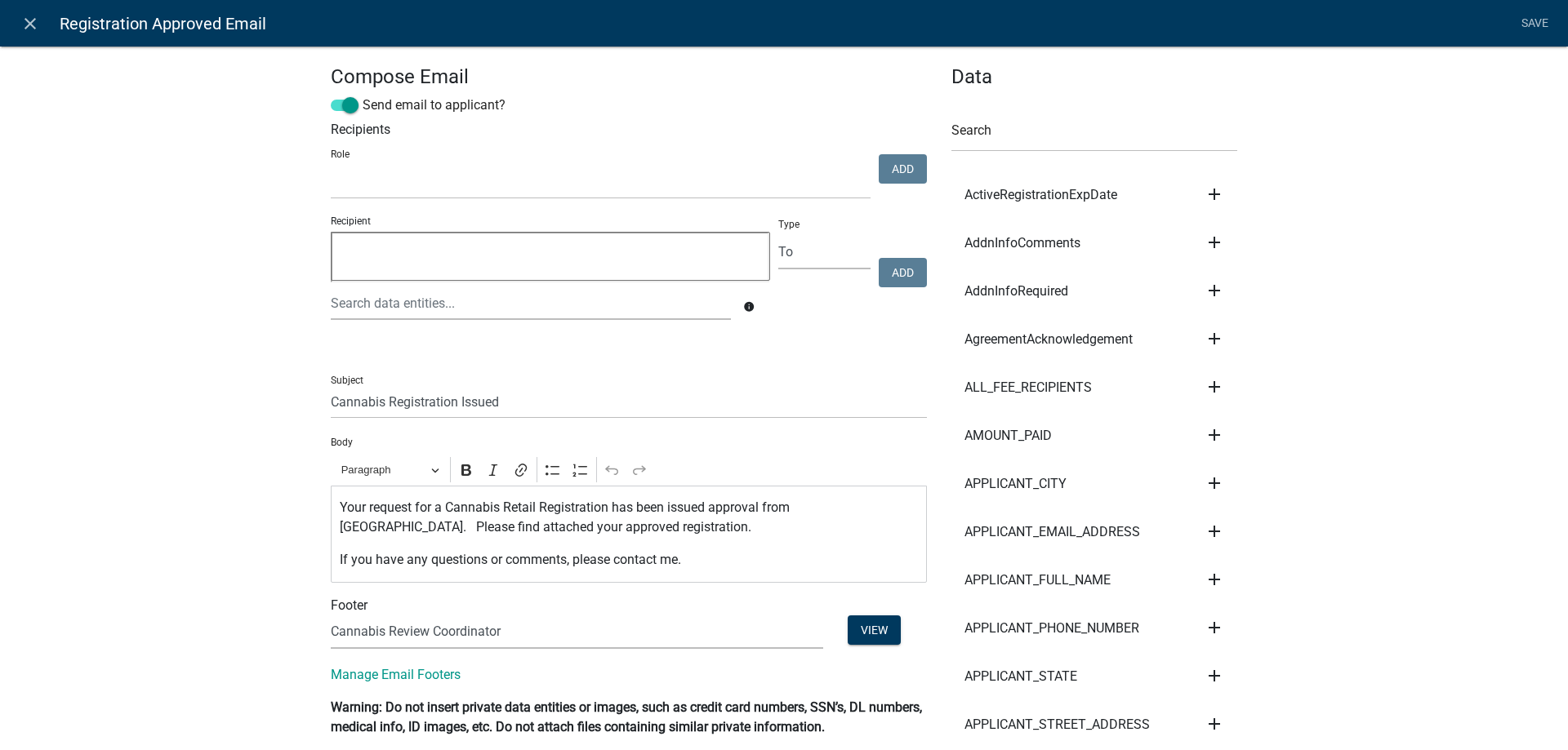
select select
click at [34, 24] on icon "close" at bounding box center [30, 24] width 20 height 20
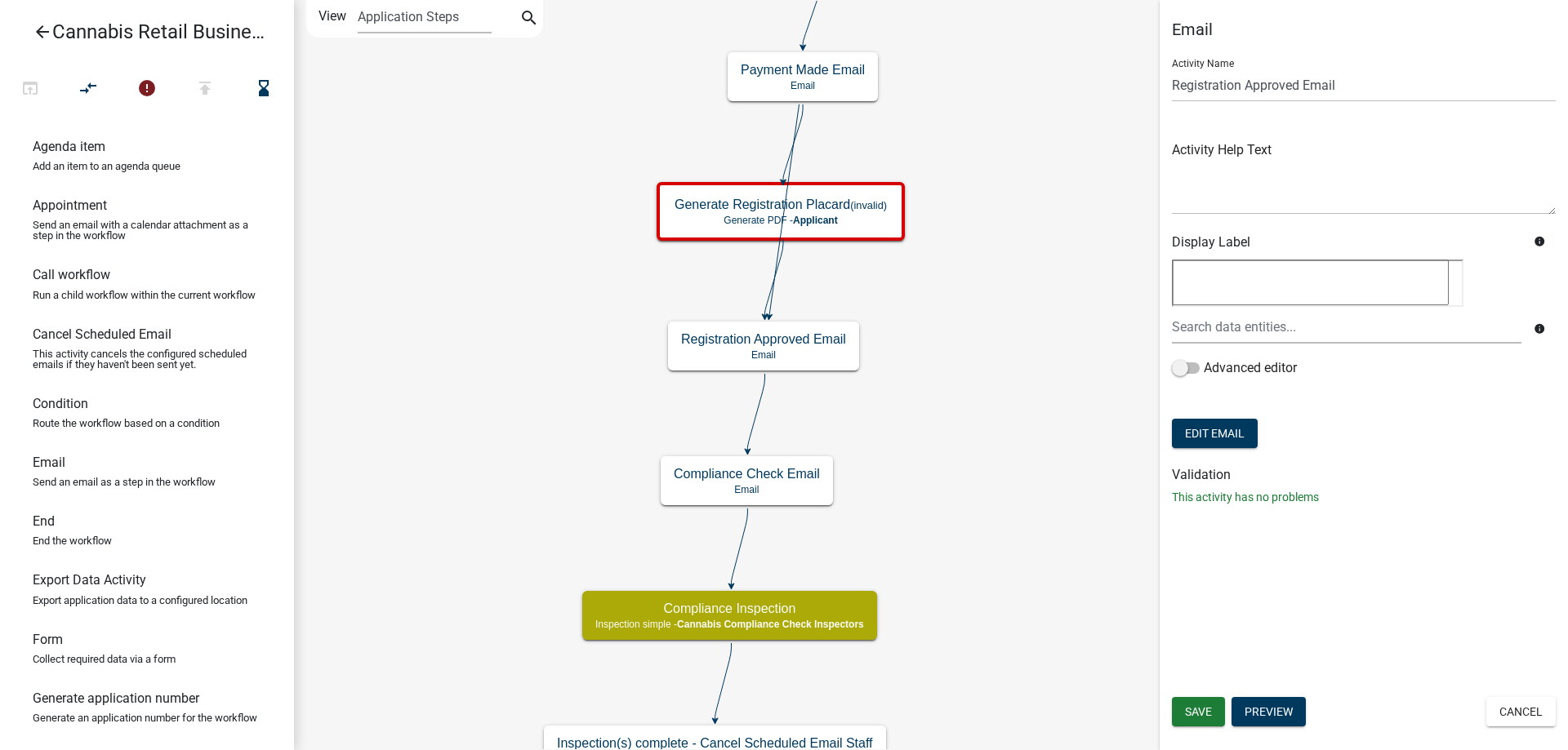
click at [787, 161] on icon at bounding box center [793, 143] width 20 height 77
click at [780, 249] on icon at bounding box center [785, 210] width 30 height 211
click at [774, 278] on icon at bounding box center [774, 277] width 18 height 77
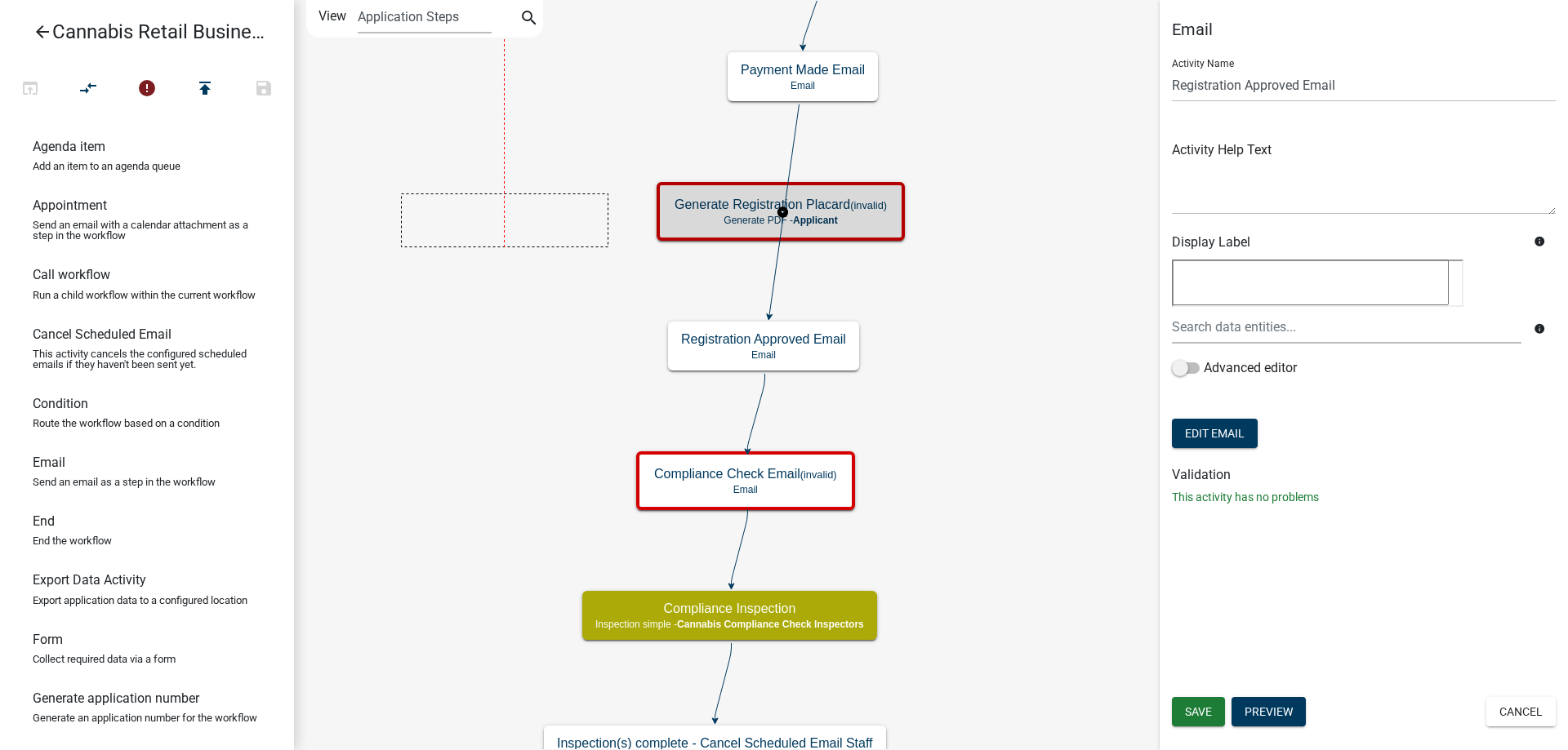
click at [569, 218] on icon "start Start - Applicant Application Introduction Form - Applicant Parcel search…" at bounding box center [931, 591] width 1273 height 1182
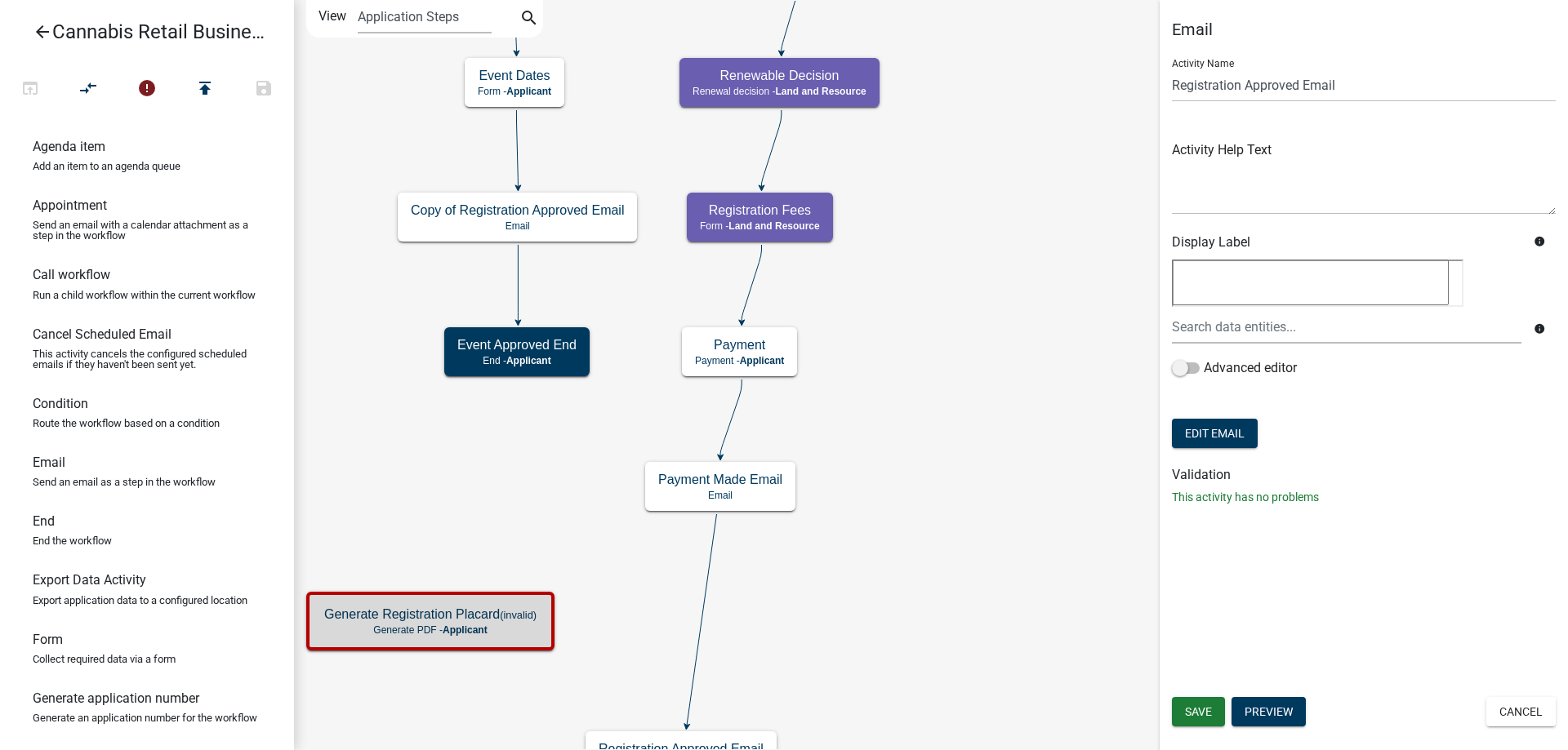
click at [887, 581] on div "start Start - Applicant Application Introduction Form - Applicant Parcel search…" at bounding box center [931, 375] width 1274 height 750
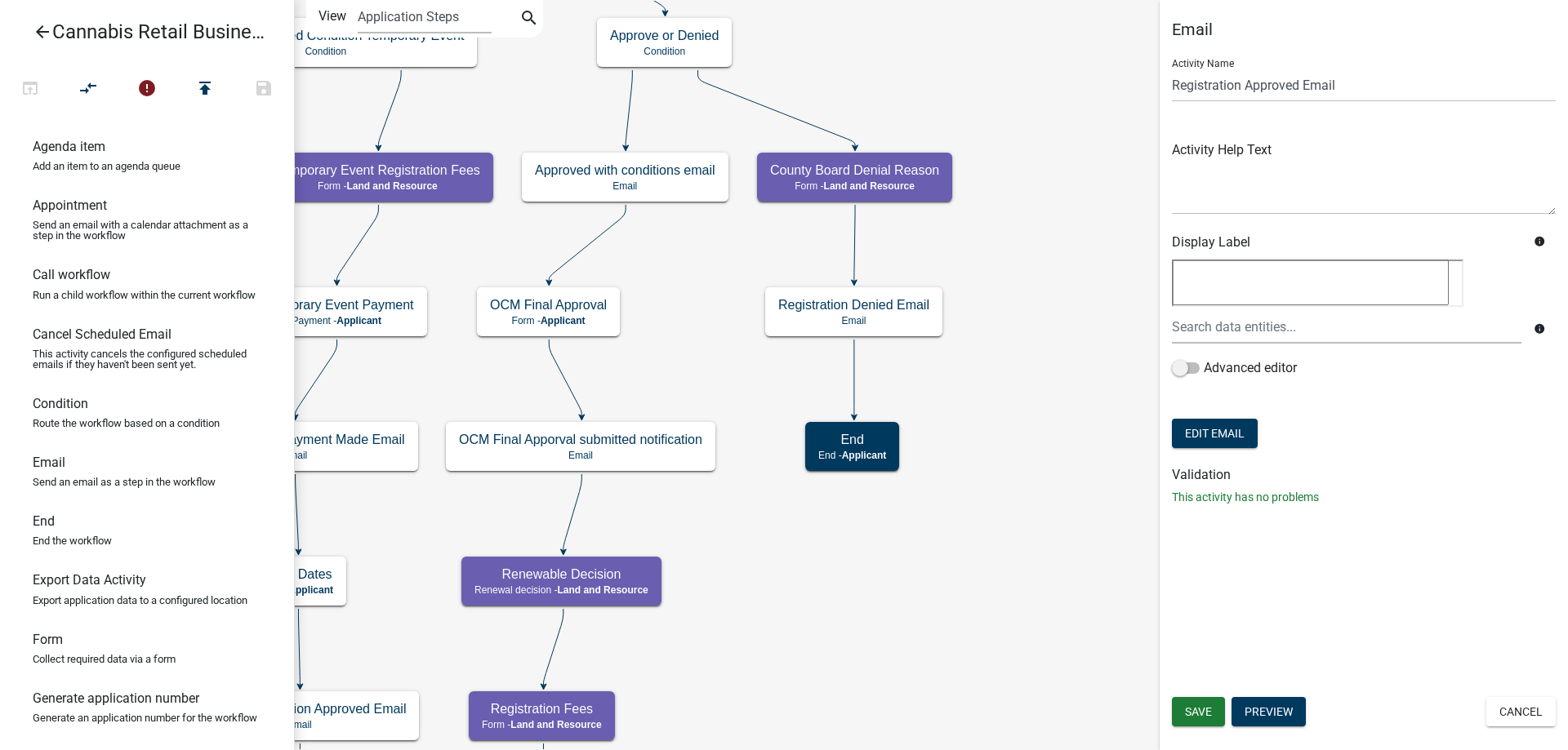
click at [798, 645] on div "start Start - Applicant Application Introduction Form - Applicant Parcel search…" at bounding box center [931, 375] width 1274 height 750
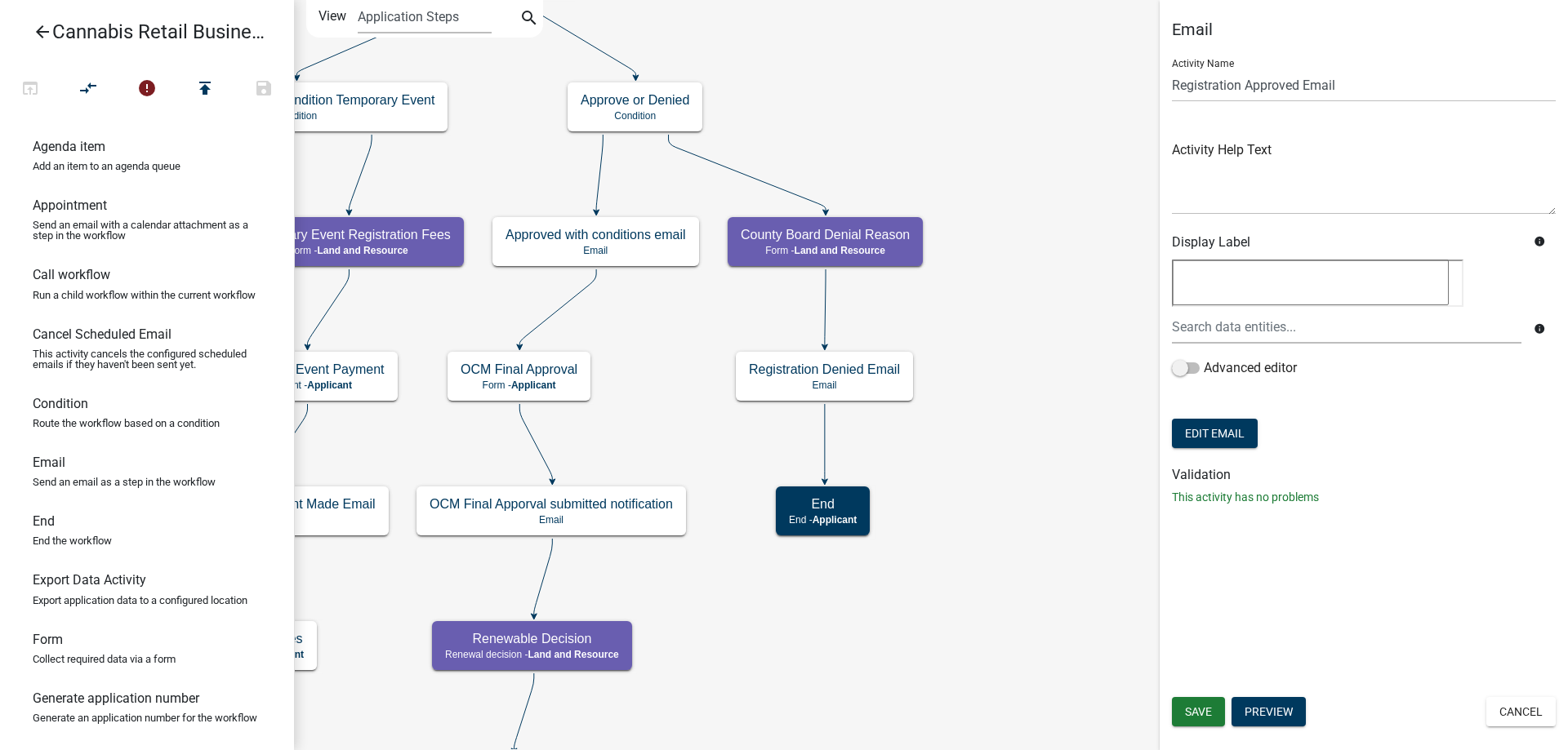
click at [1003, 306] on div "start Start - Applicant Application Introduction Form - Applicant Parcel search…" at bounding box center [931, 375] width 1274 height 750
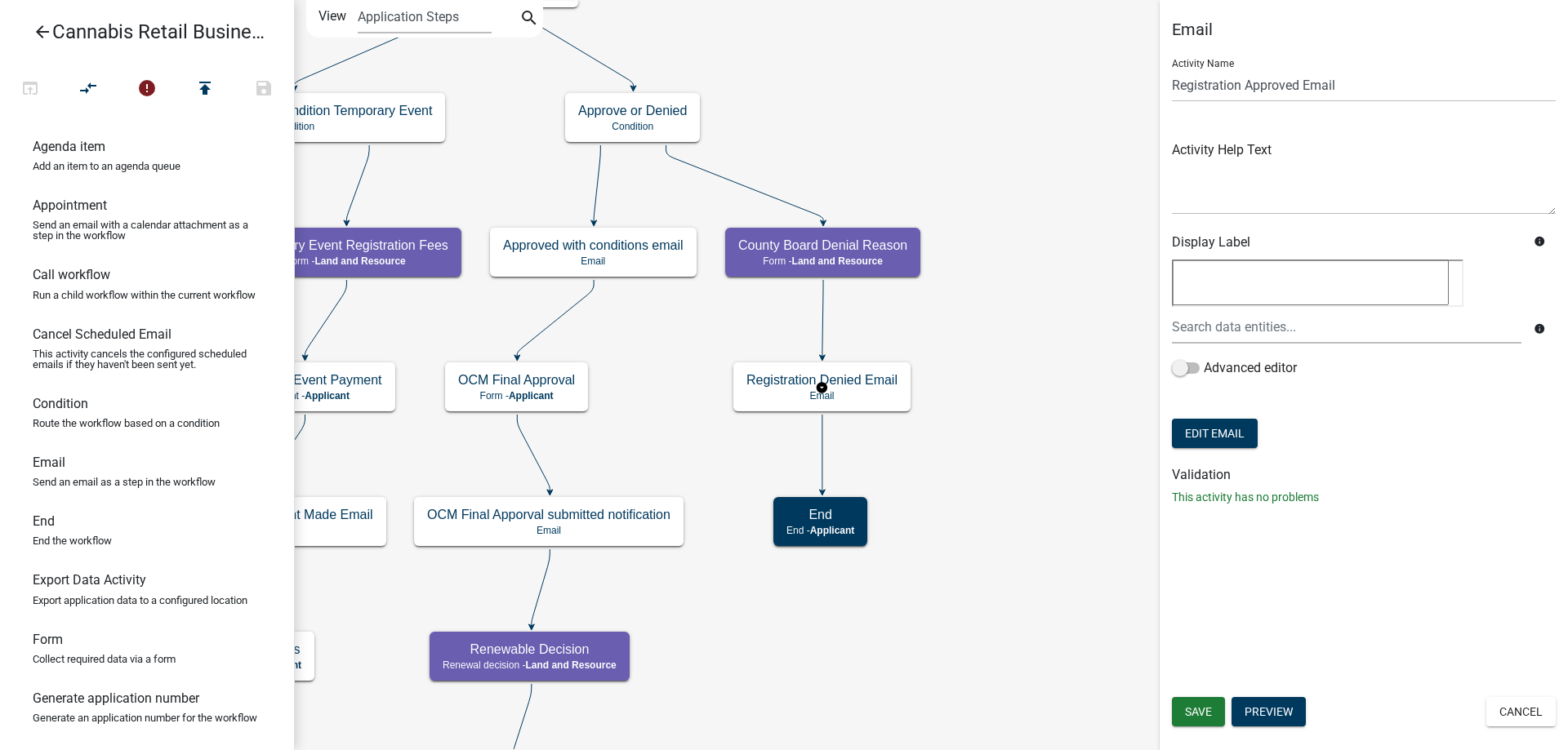
click at [860, 391] on g "Registration Denied Email Email" at bounding box center [821, 386] width 177 height 47
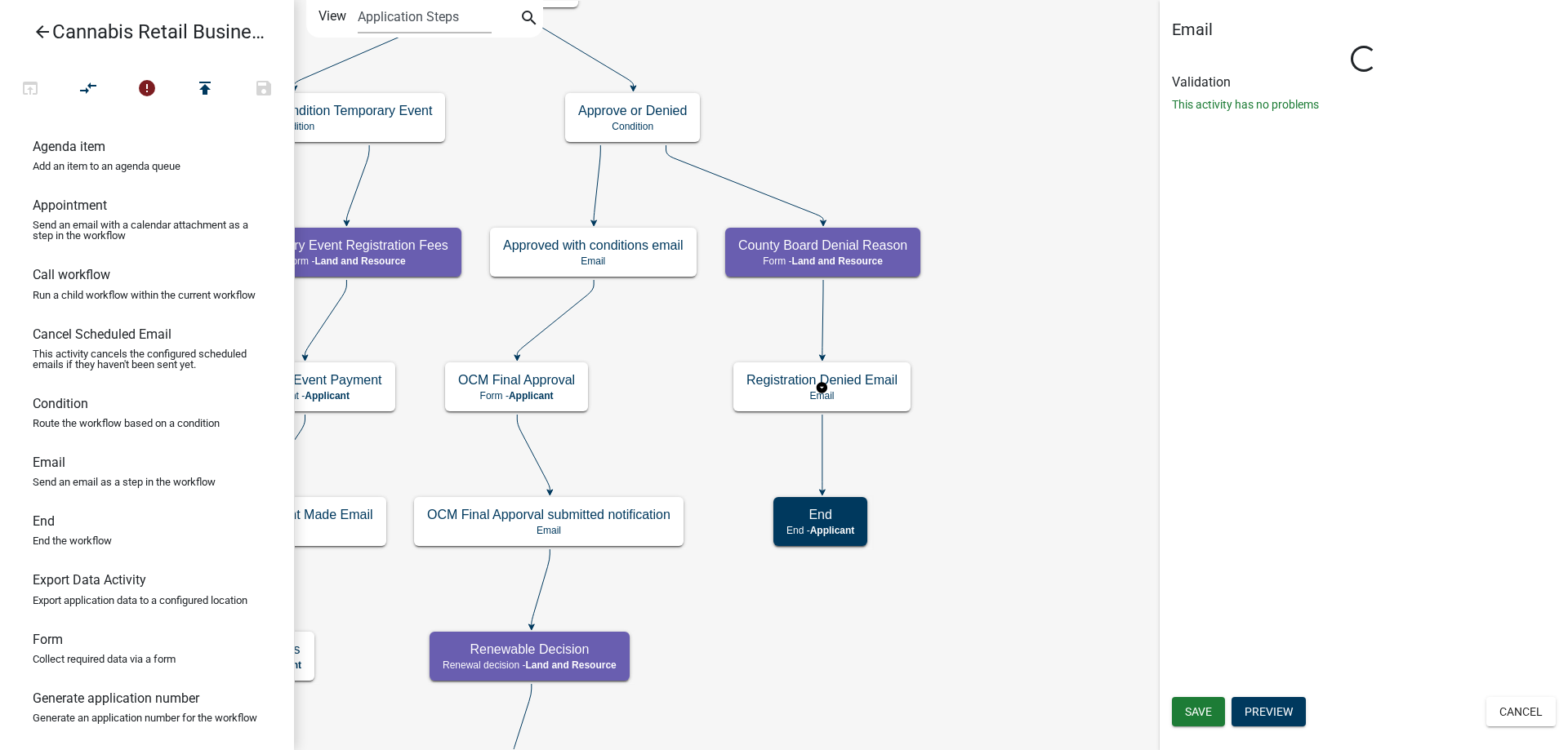
click at [860, 391] on g "Registration Denied Email Email" at bounding box center [821, 386] width 177 height 47
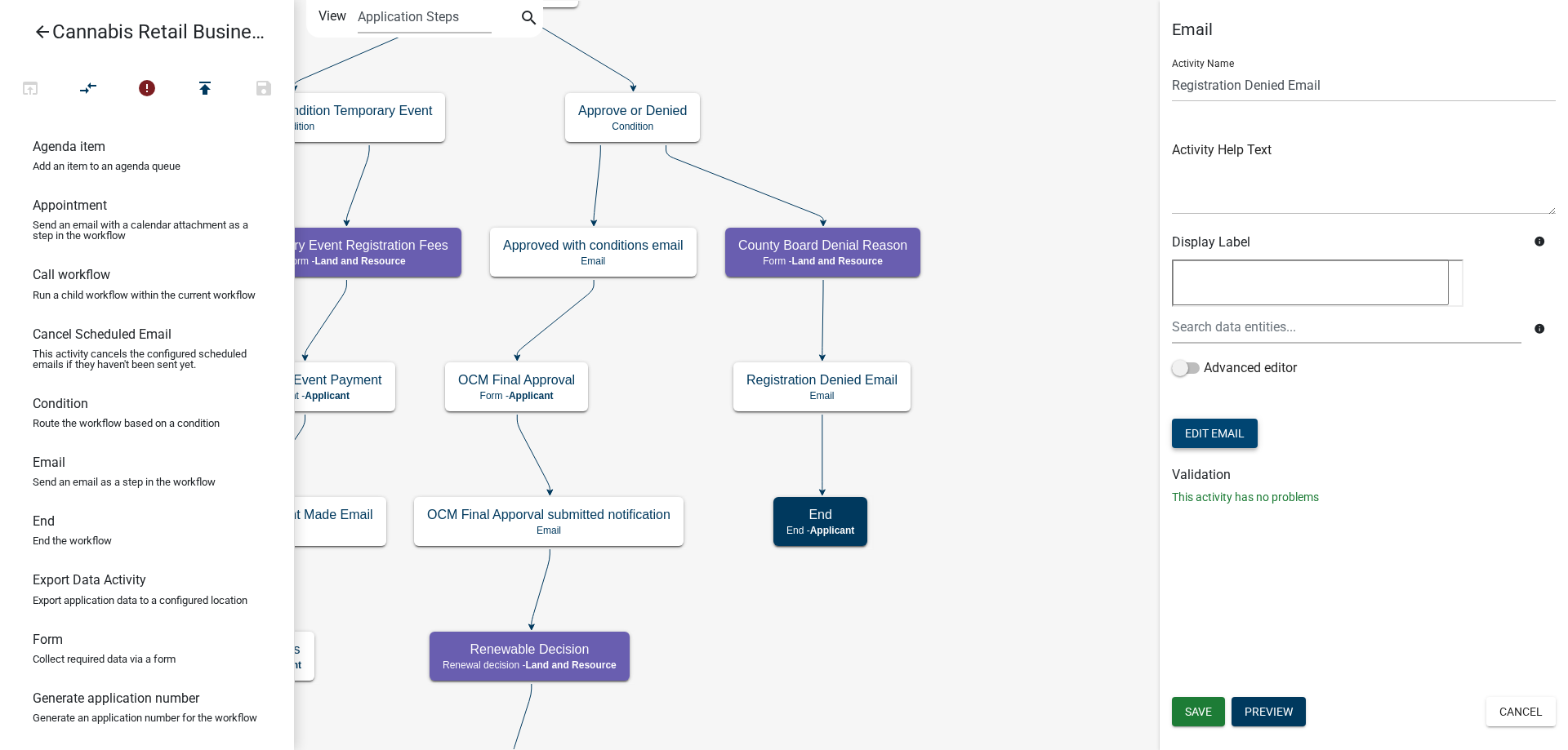
click at [1217, 429] on button "Edit Email" at bounding box center [1215, 433] width 86 height 29
select select "190bf7b5-d392-4259-aa9b-055c59575267"
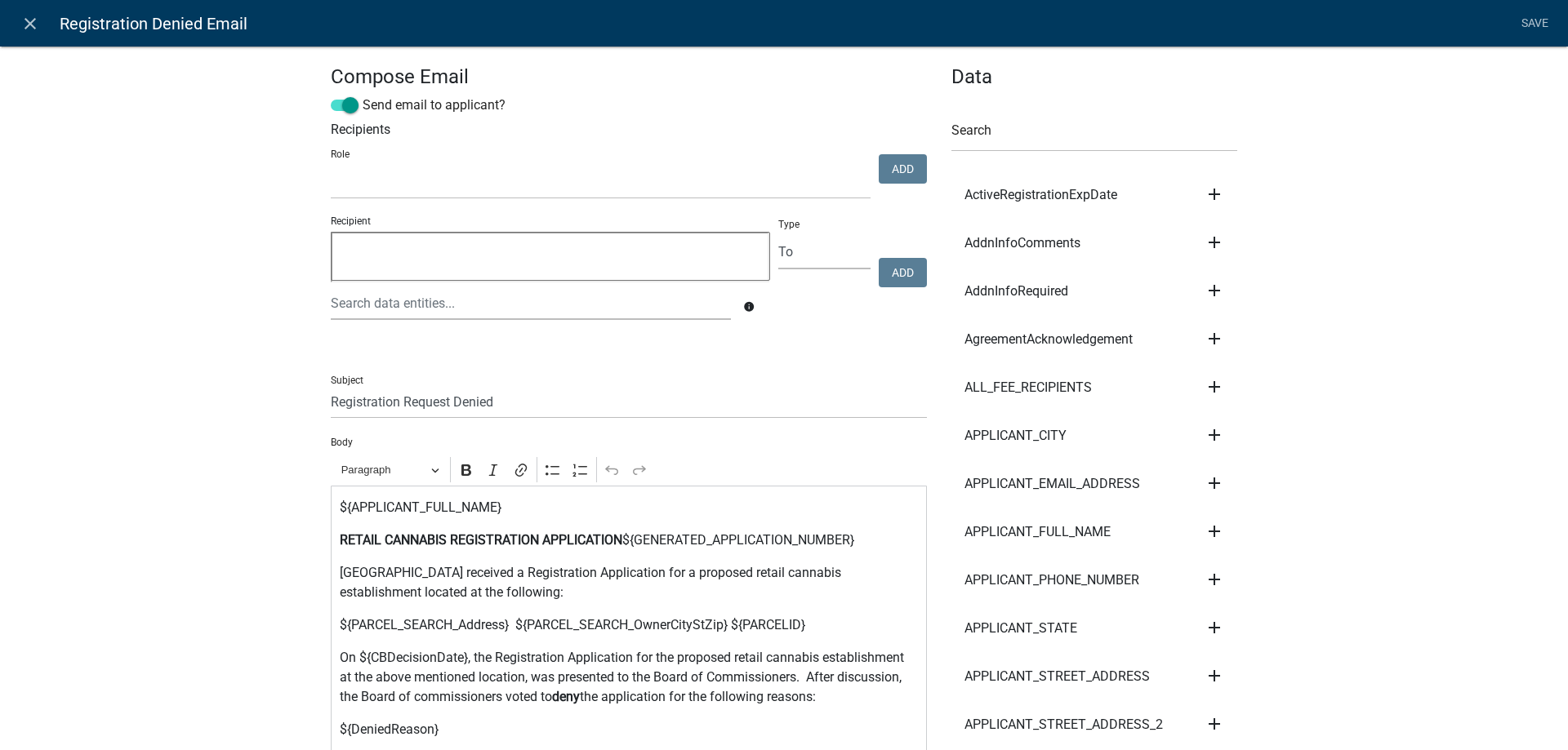
select select
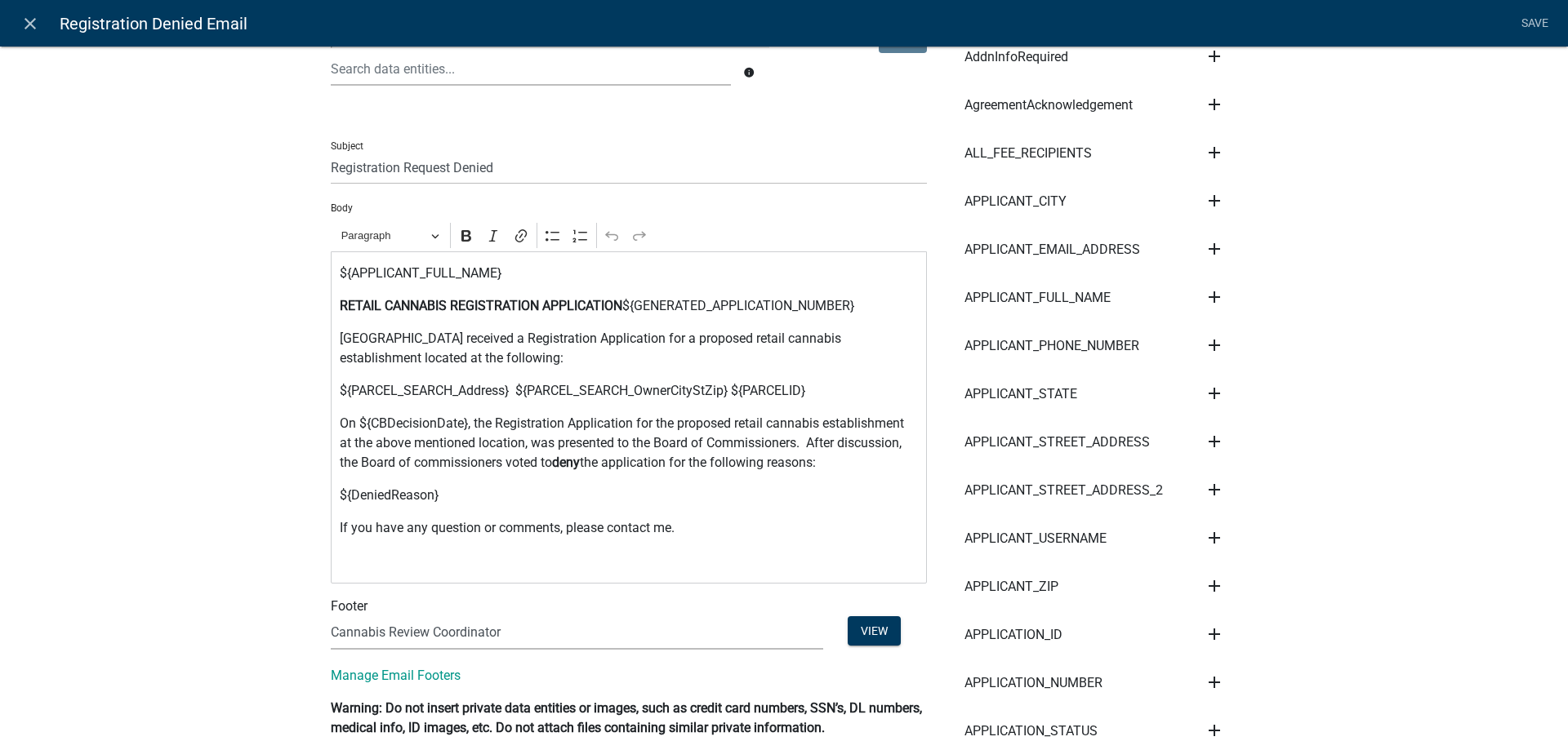
scroll to position [279, 0]
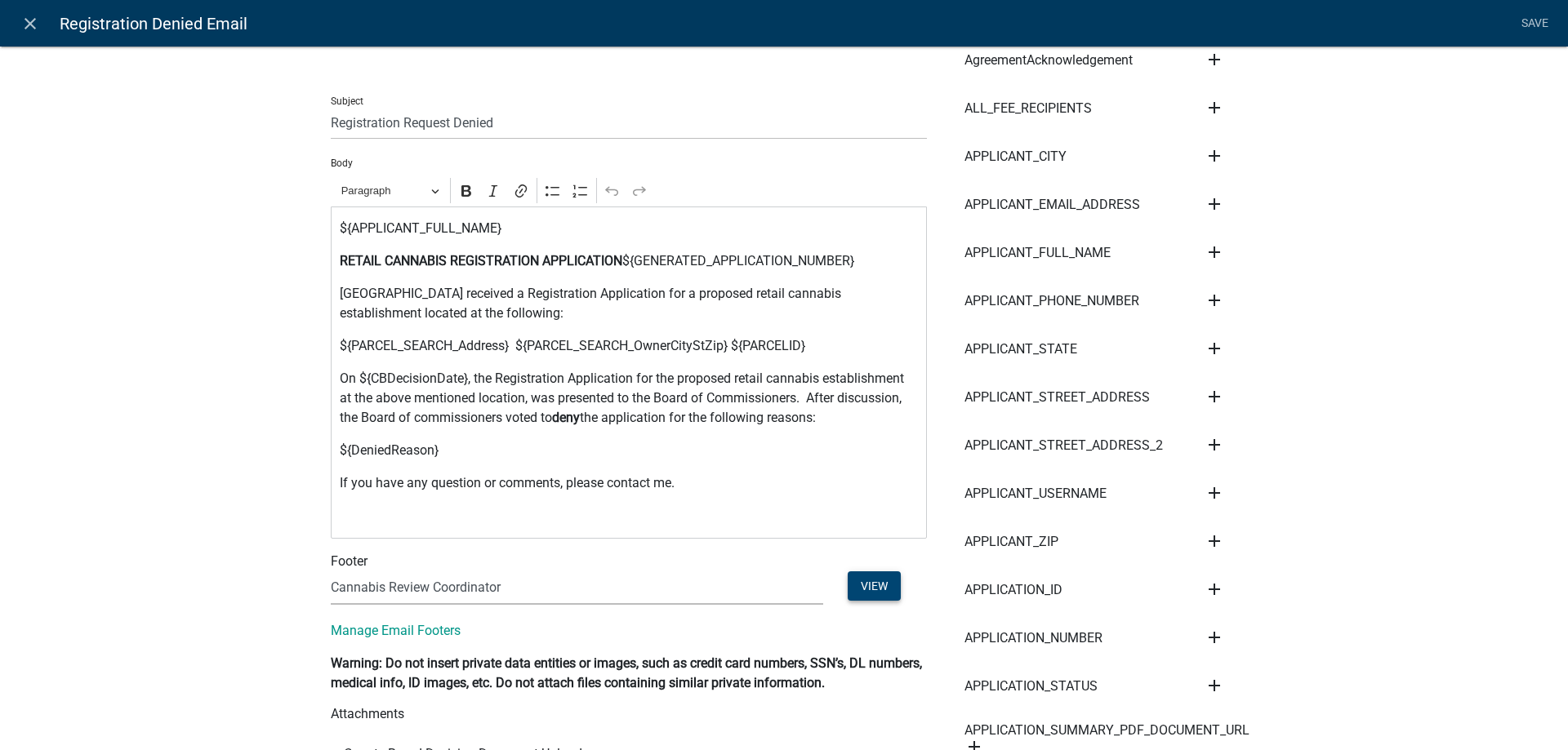
click at [866, 586] on button "View" at bounding box center [874, 586] width 54 height 29
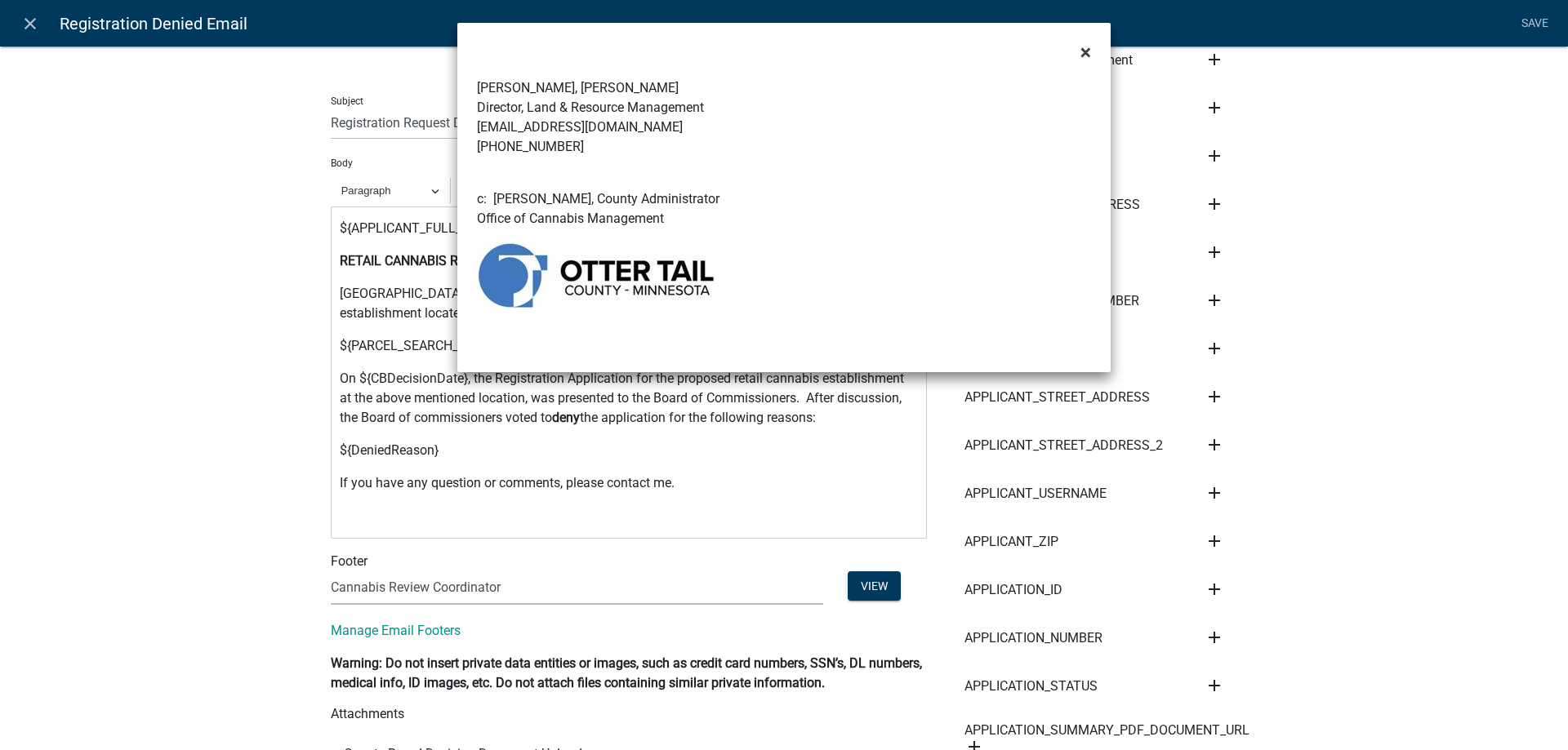
click at [1090, 51] on span "×" at bounding box center [1085, 53] width 11 height 23
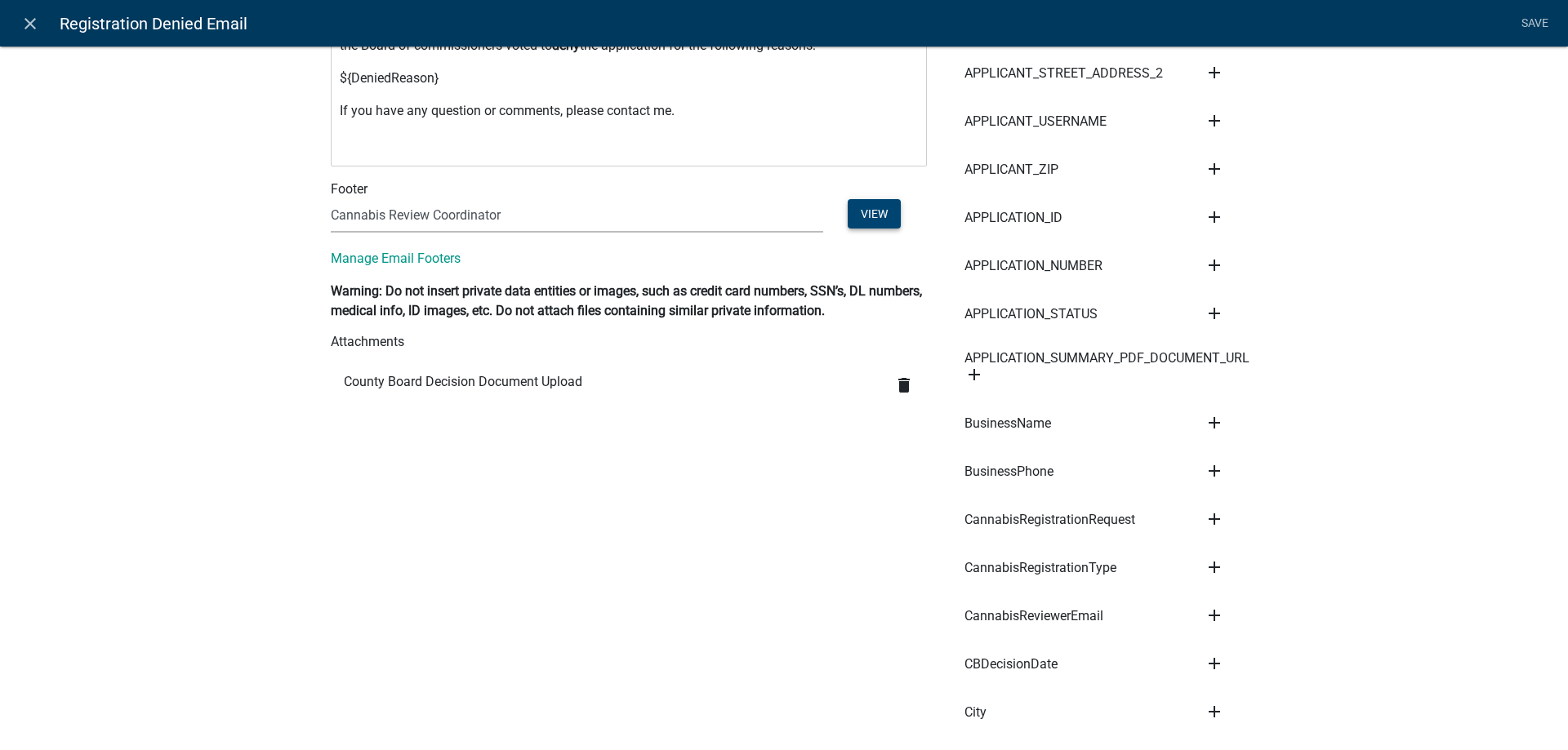
scroll to position [0, 0]
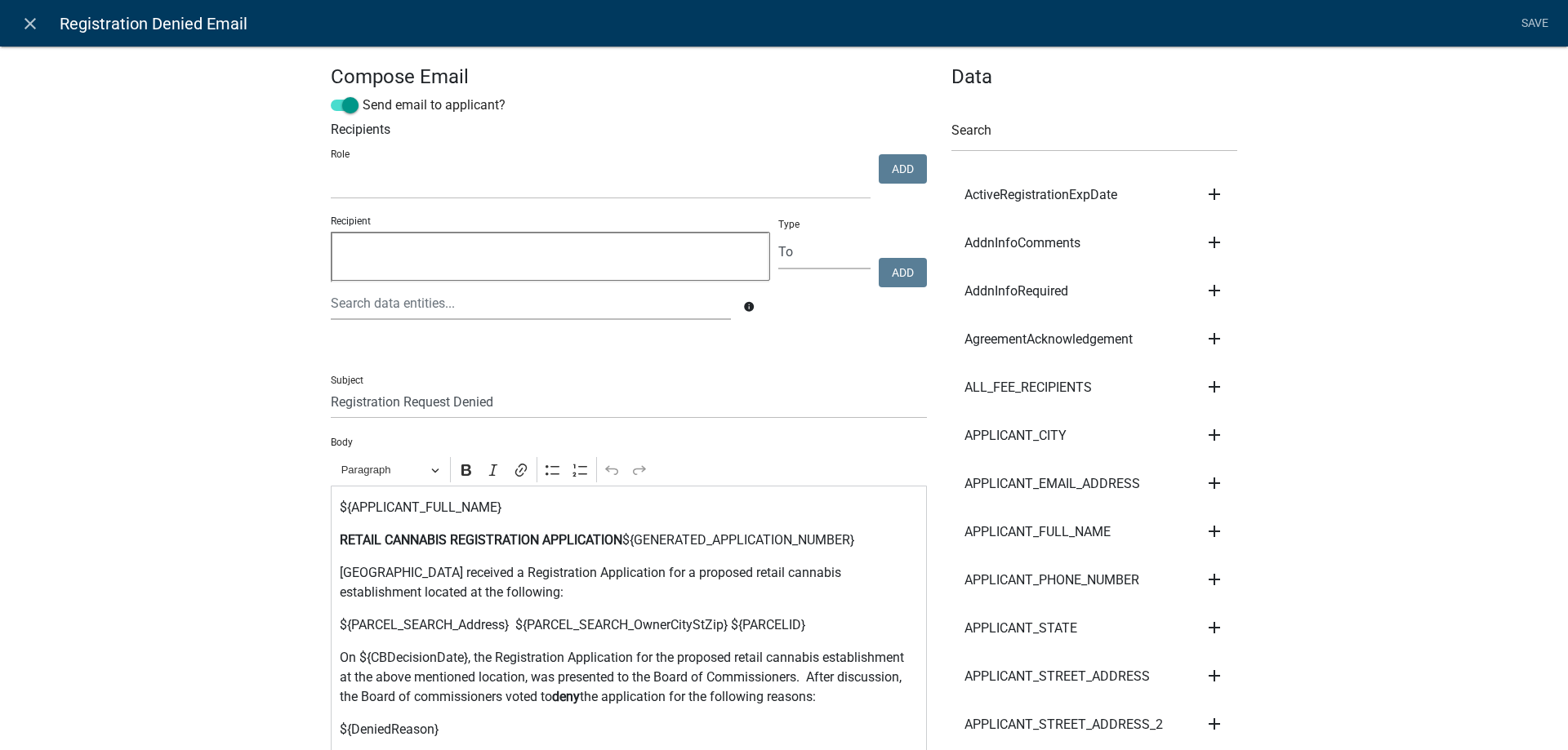
click at [623, 537] on strong "RETAIL CANNABIS REGISTRATION APPLICATION" at bounding box center [481, 540] width 283 height 15
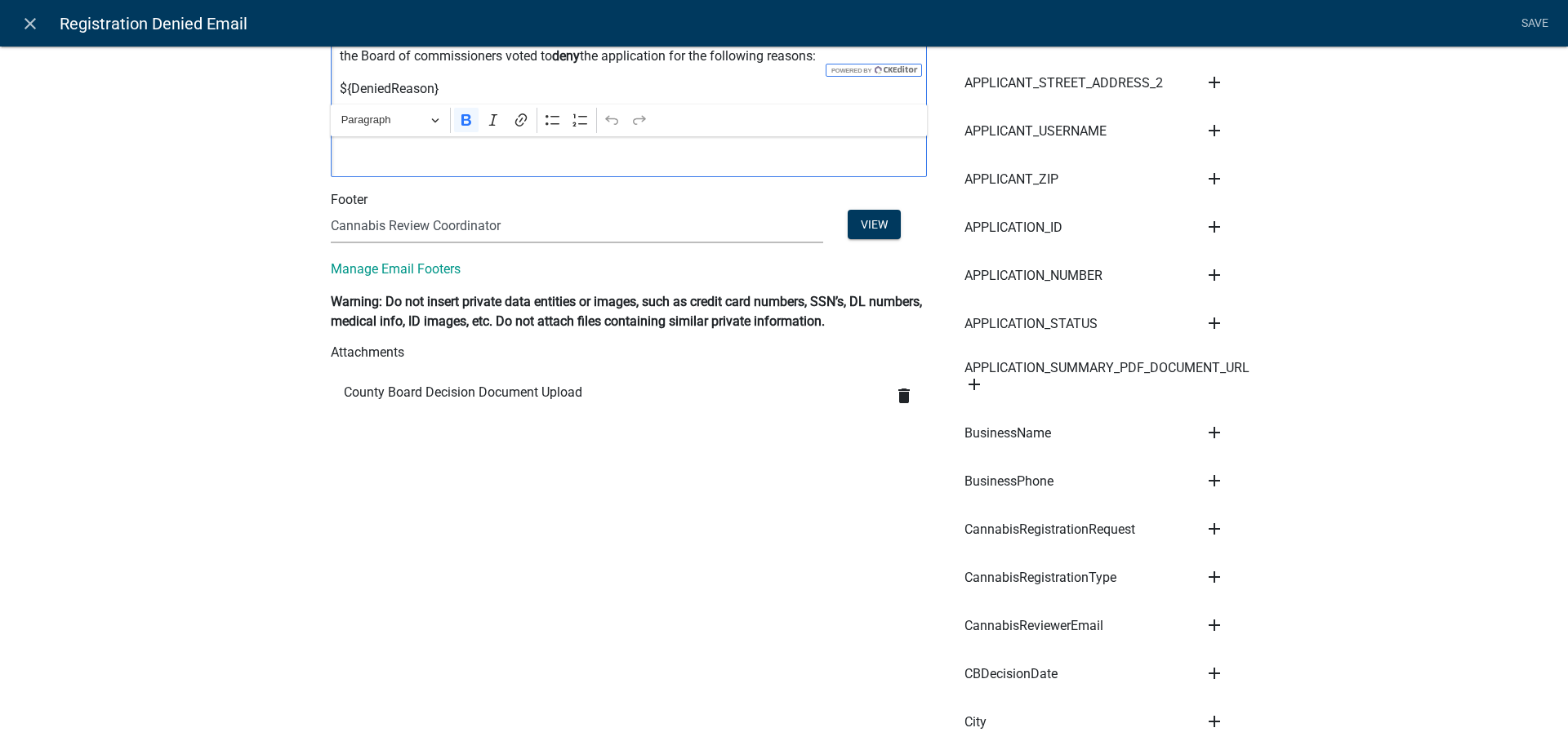
scroll to position [837, 0]
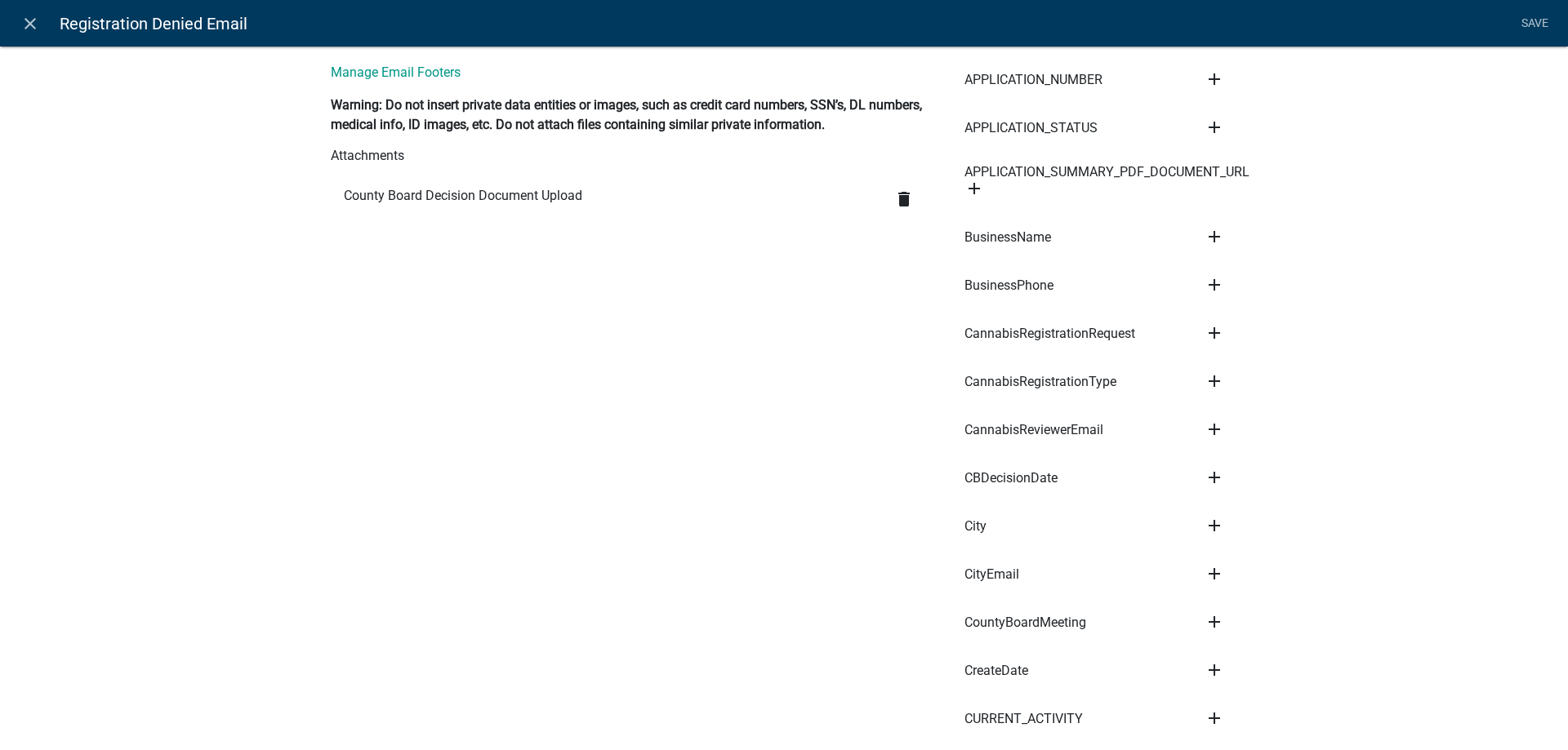
click at [1215, 374] on icon "add" at bounding box center [1215, 382] width 20 height 20
click at [1234, 431] on button "Body" at bounding box center [1270, 437] width 130 height 39
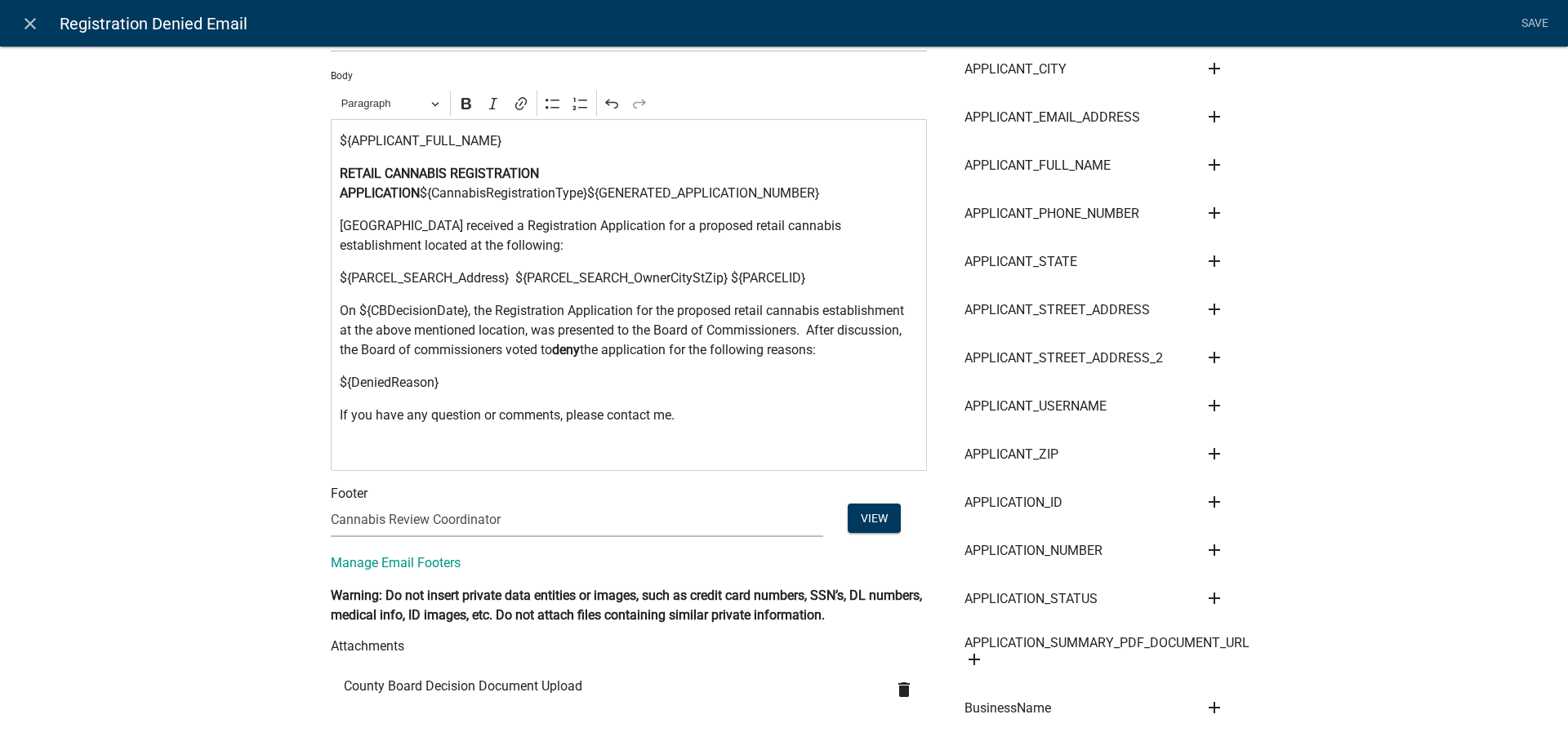
scroll to position [180, 0]
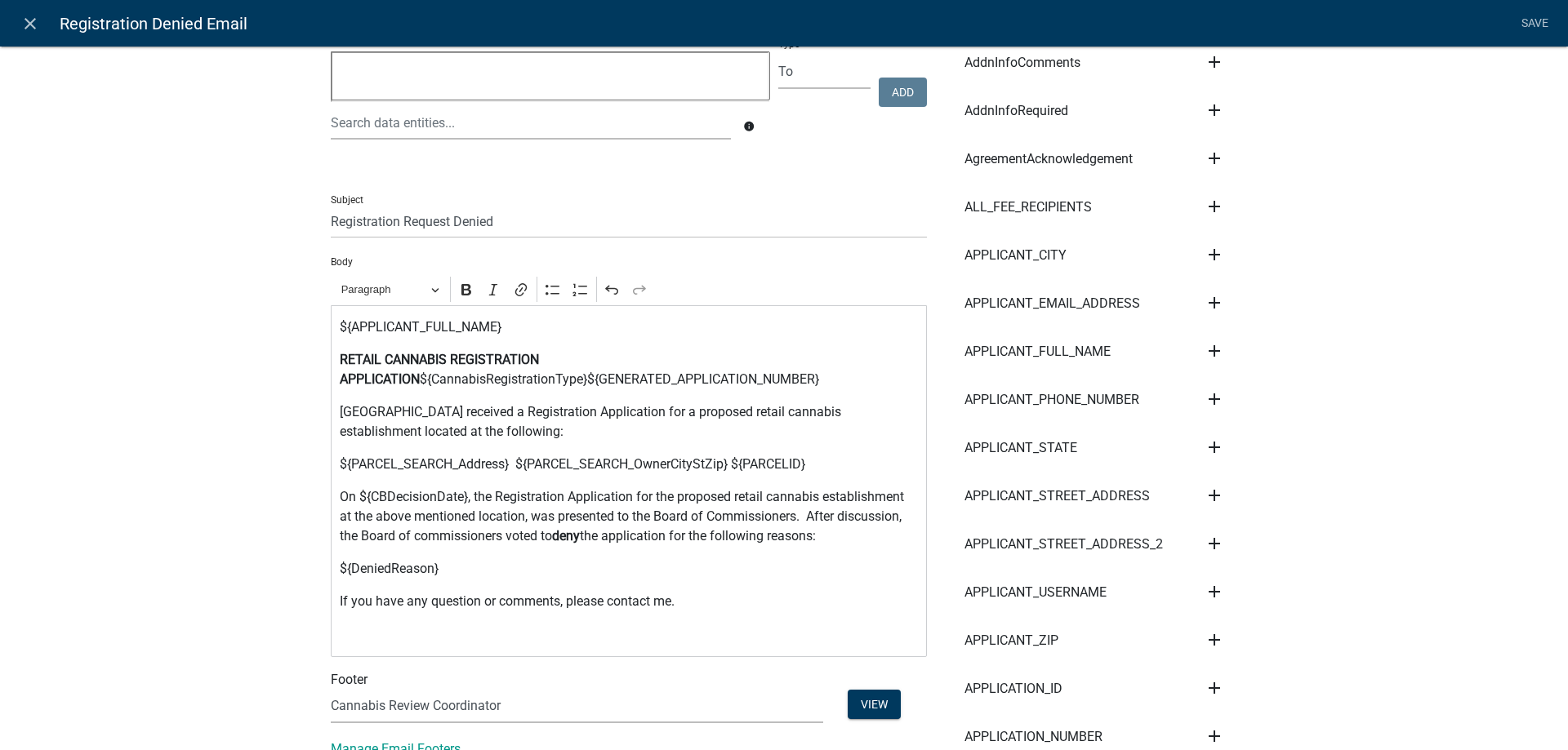
click at [508, 379] on p "RETAIL CANNABIS REGISTRATION APPLICATION ${CannabisRegistrationType}${GENERATED…" at bounding box center [629, 370] width 579 height 39
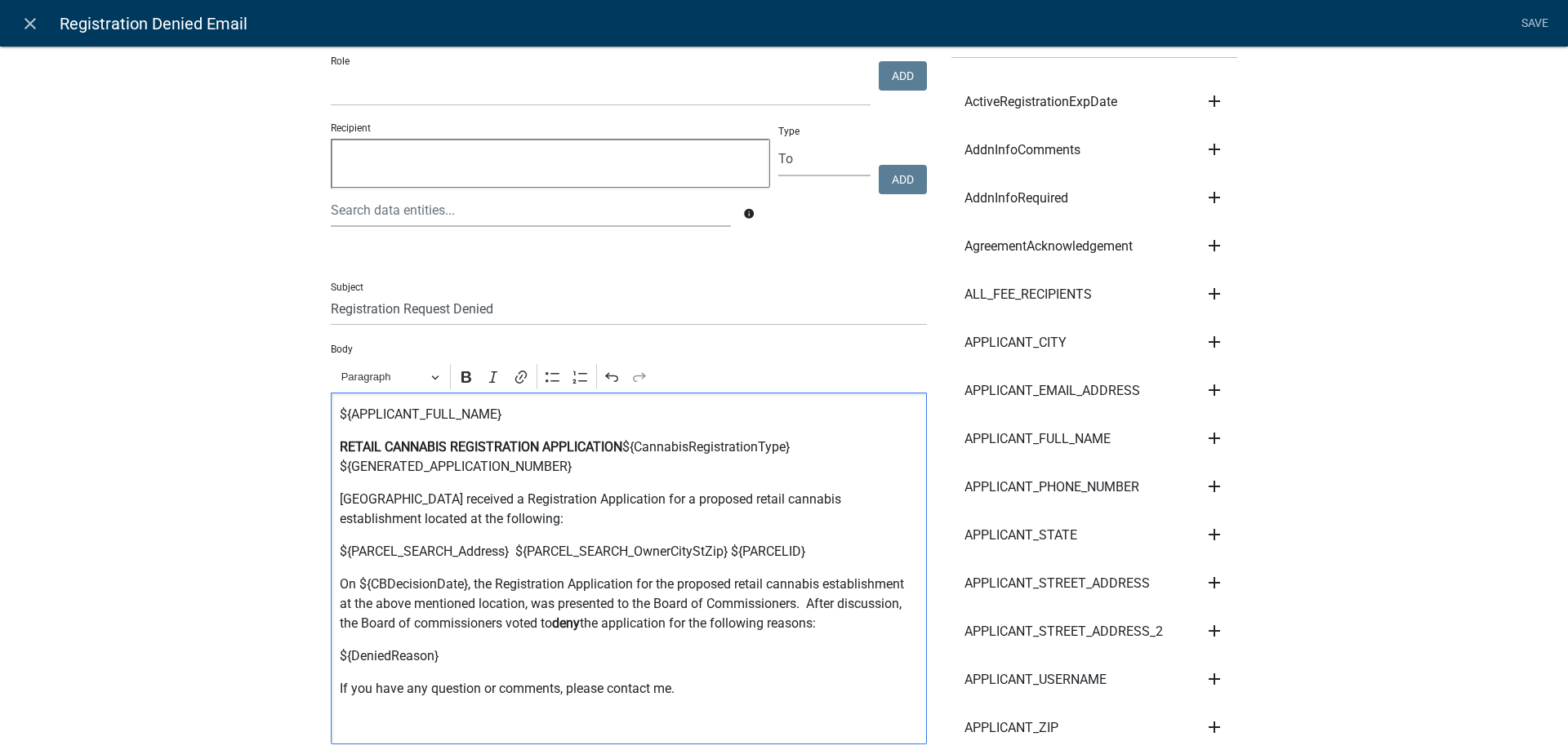
scroll to position [0, 0]
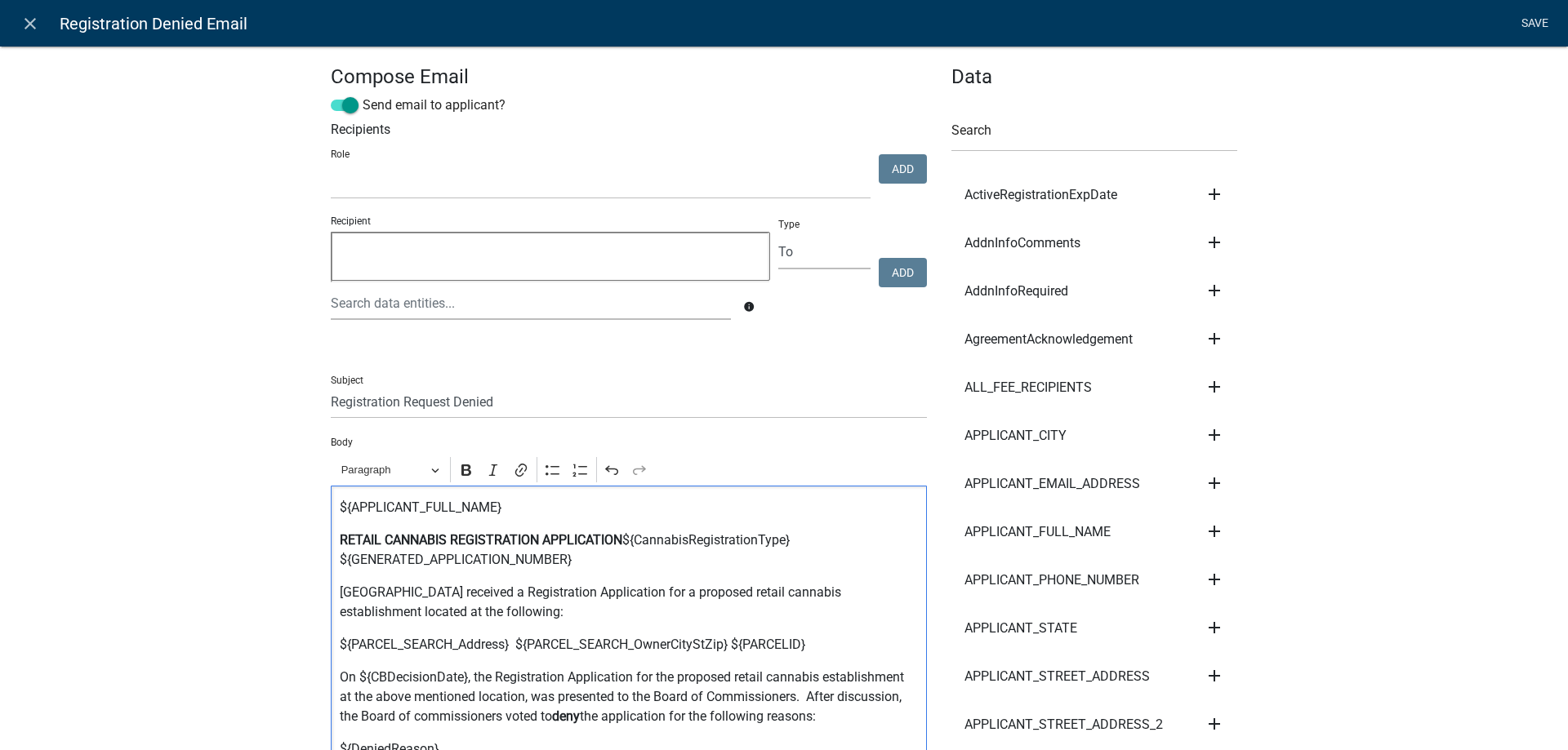
click at [1534, 22] on link "Save" at bounding box center [1535, 23] width 41 height 31
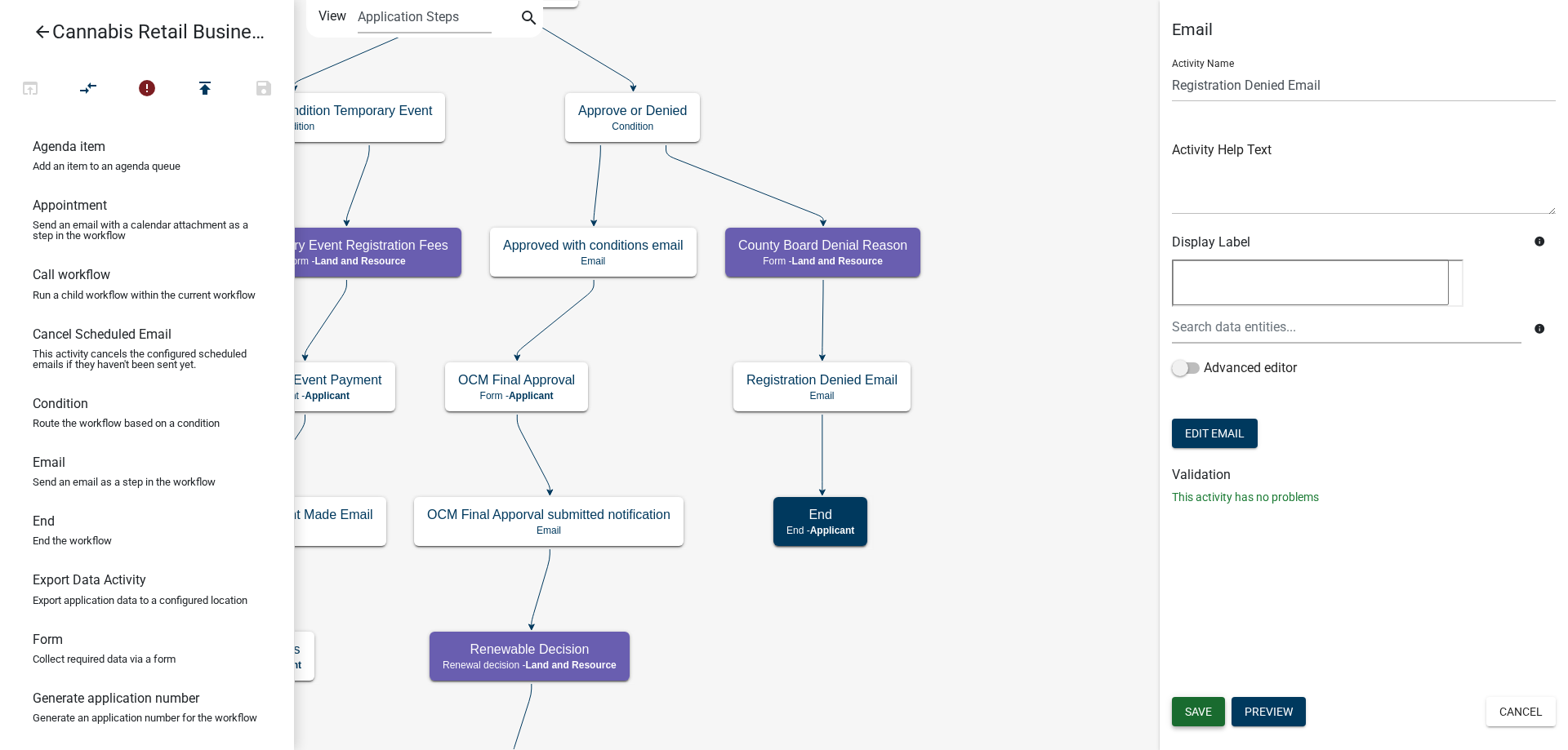
click at [1197, 709] on span "Save" at bounding box center [1199, 712] width 27 height 13
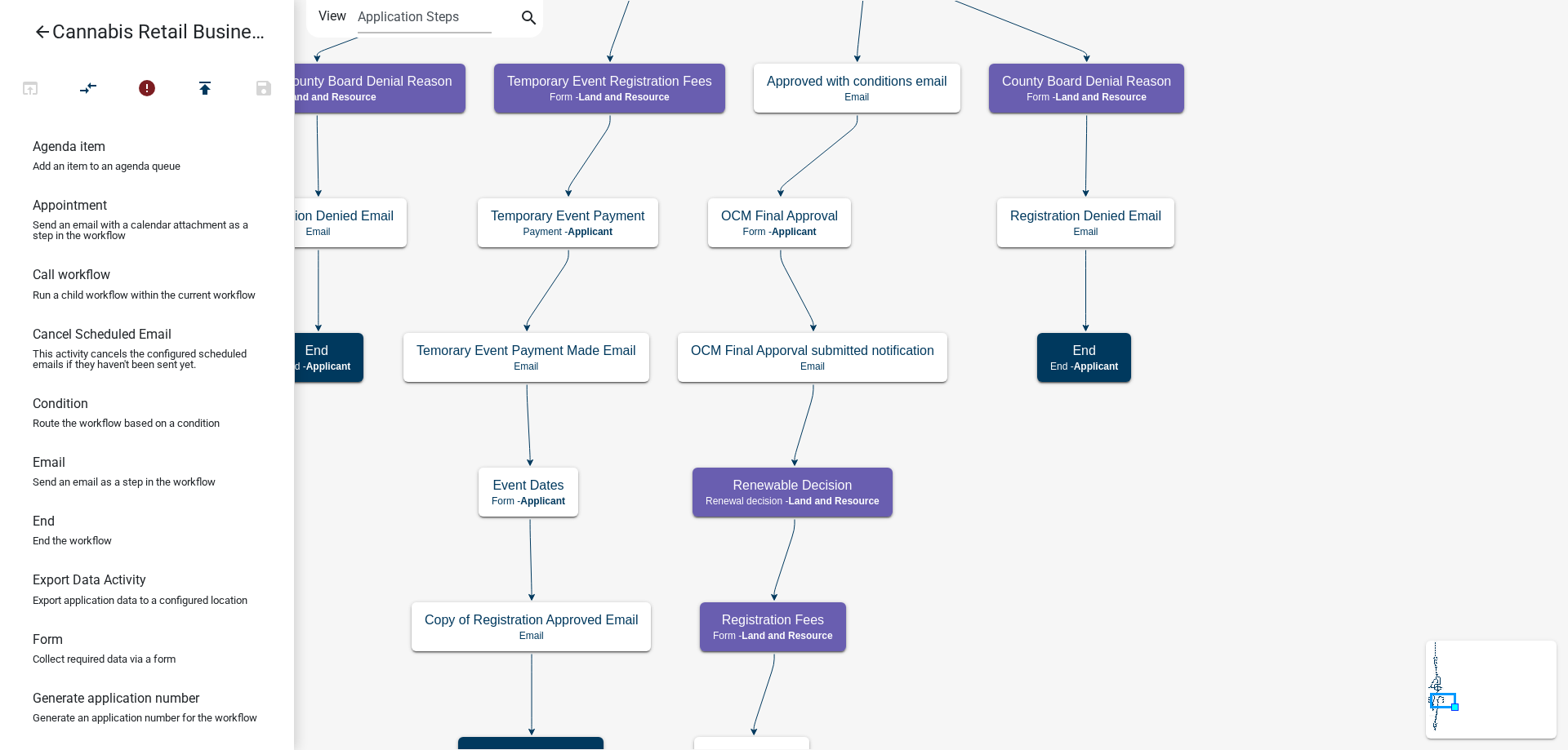
click at [1211, 488] on div "start Start - Applicant Application Introduction Form - Applicant Parcel search…" at bounding box center [931, 375] width 1274 height 750
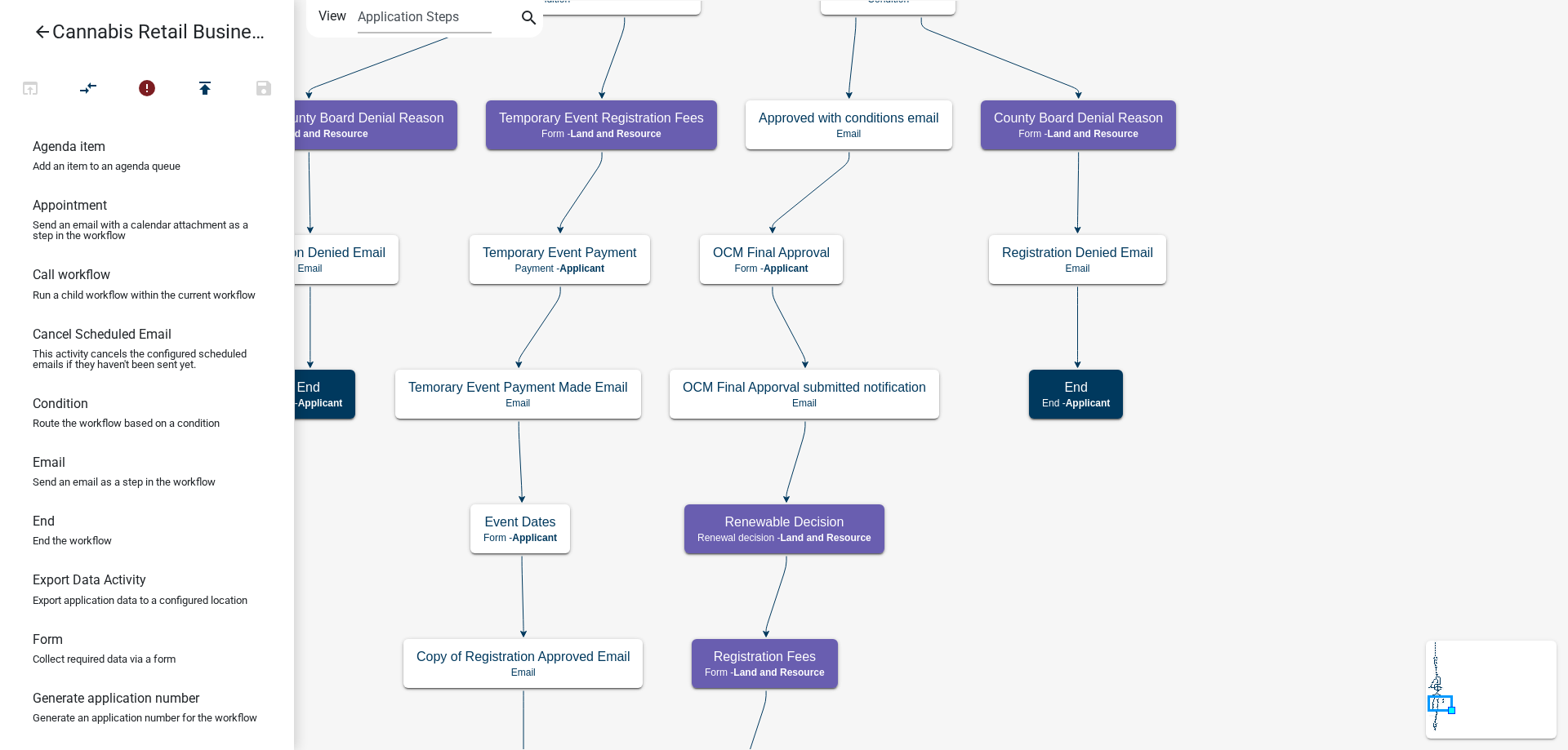
click at [1036, 624] on div "start Start - Applicant Application Introduction Form - Applicant Parcel search…" at bounding box center [931, 375] width 1274 height 750
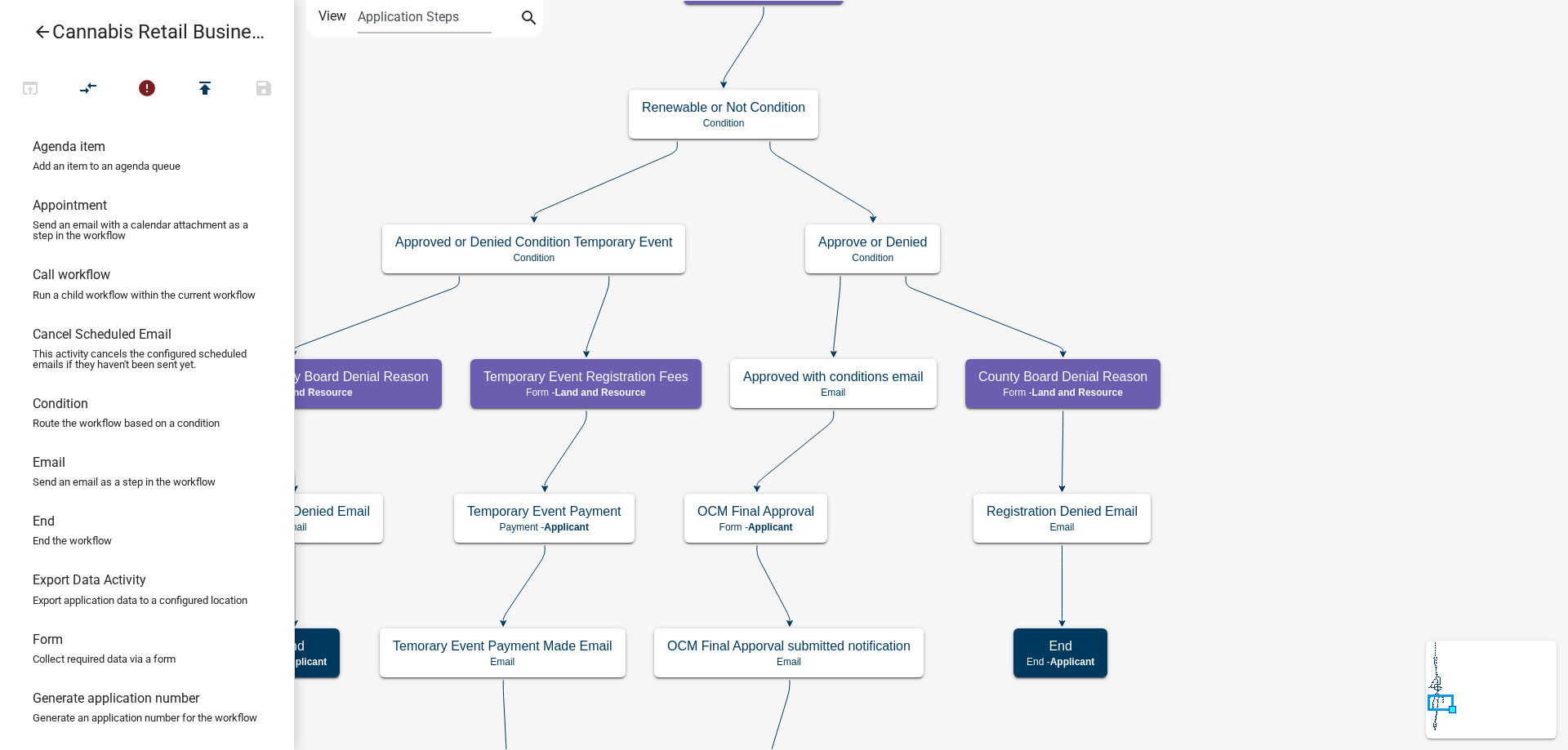
click at [912, 524] on div "start Start - Applicant Application Introduction Form - Applicant Parcel search…" at bounding box center [931, 375] width 1274 height 750
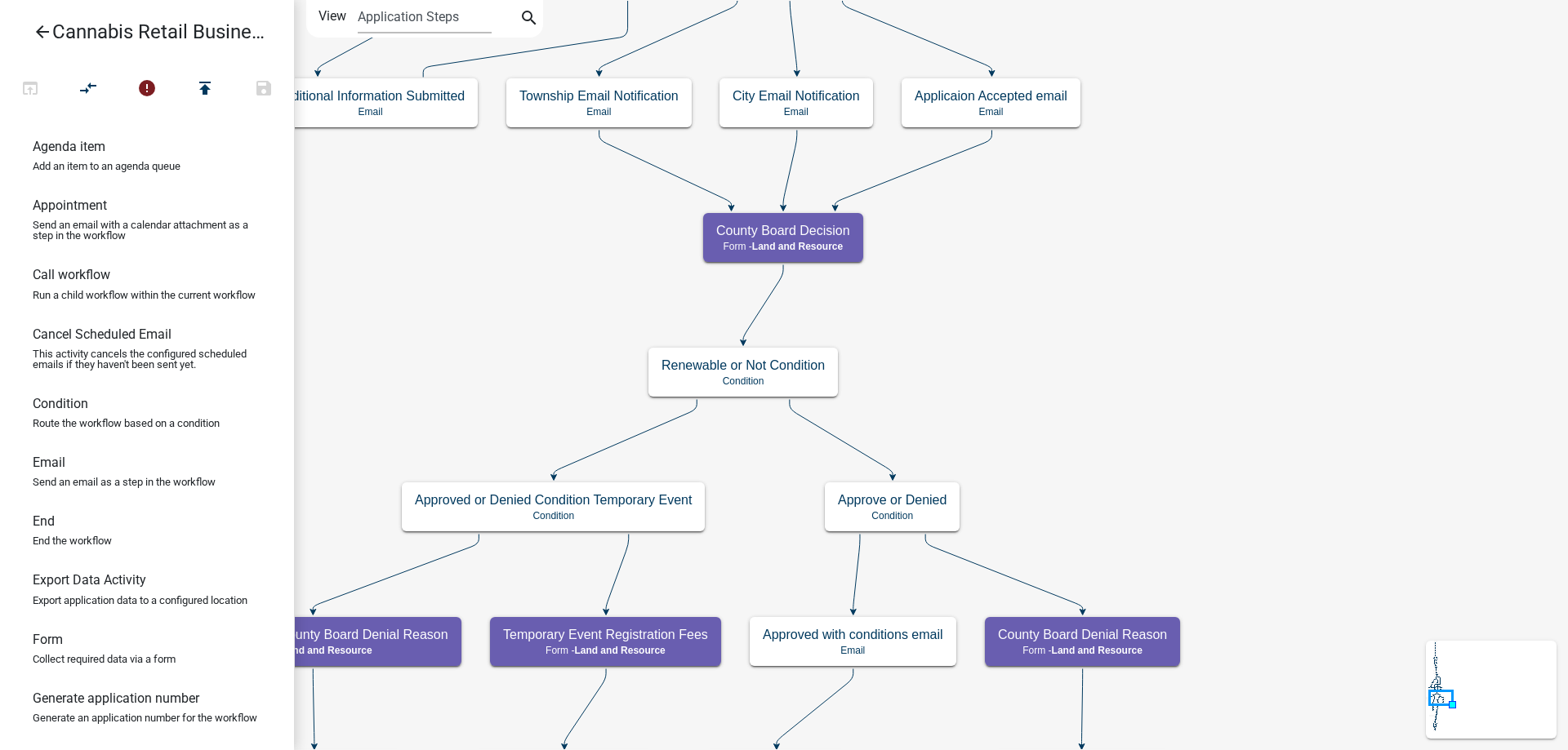
click at [1062, 393] on div "start Start - Applicant Application Introduction Form - Applicant Parcel search…" at bounding box center [931, 375] width 1274 height 750
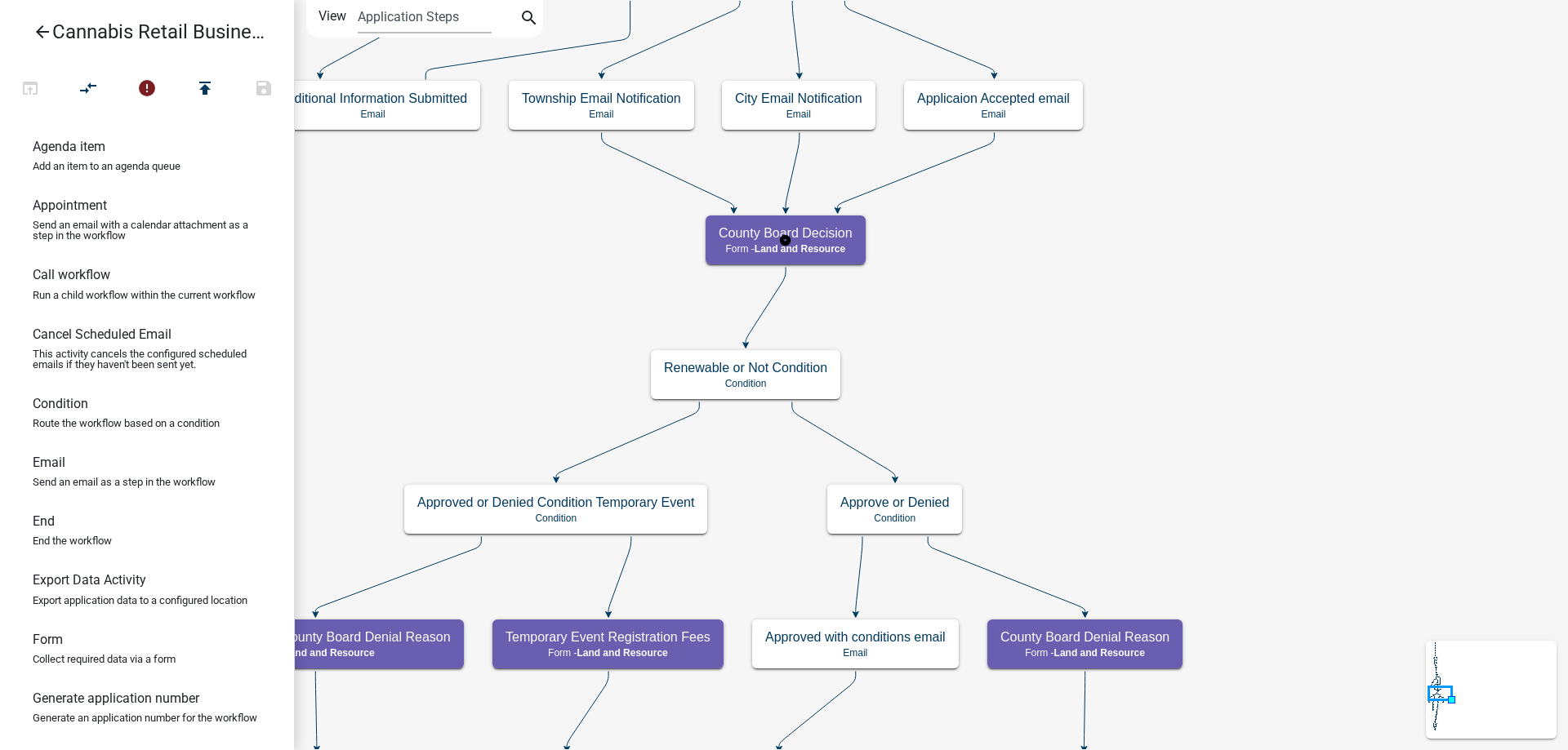
click at [830, 244] on g "County Board Decision Form - Land and Resource" at bounding box center [785, 239] width 160 height 47
click at [830, 244] on span "Land and Resource" at bounding box center [800, 249] width 91 height 12
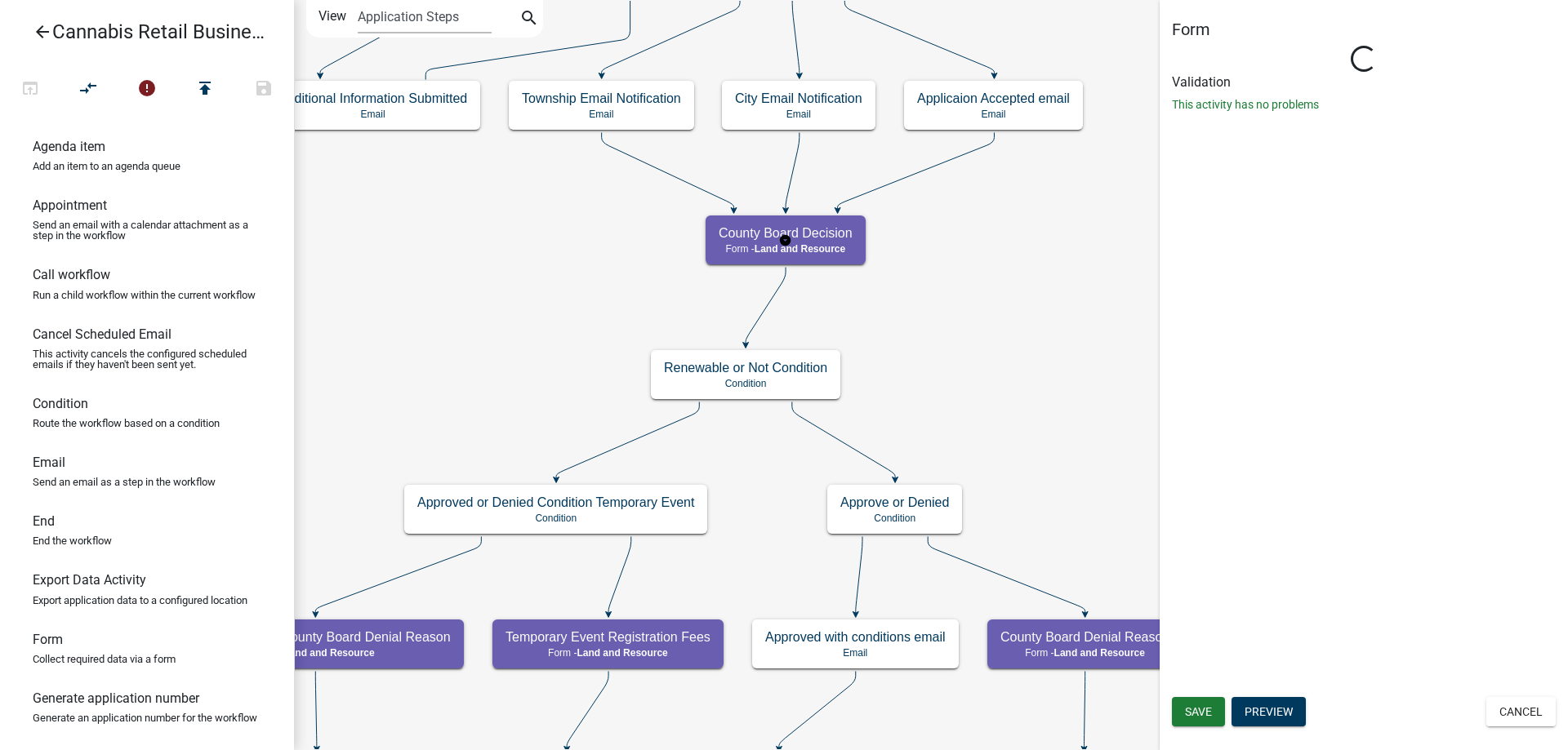
select select "8480AF63-7AD4-4446-8EB2-87DCCDEB9E57"
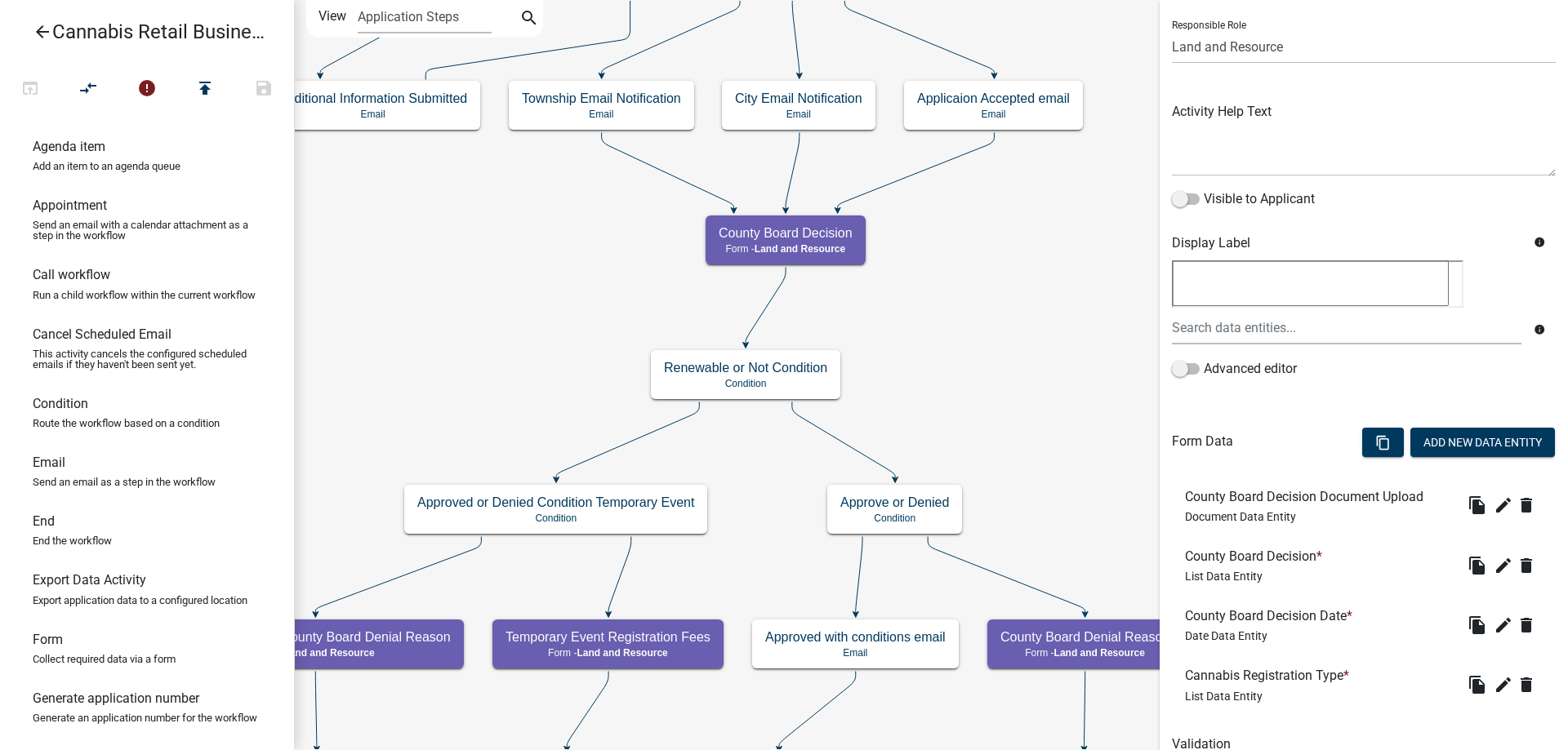
scroll to position [178, 0]
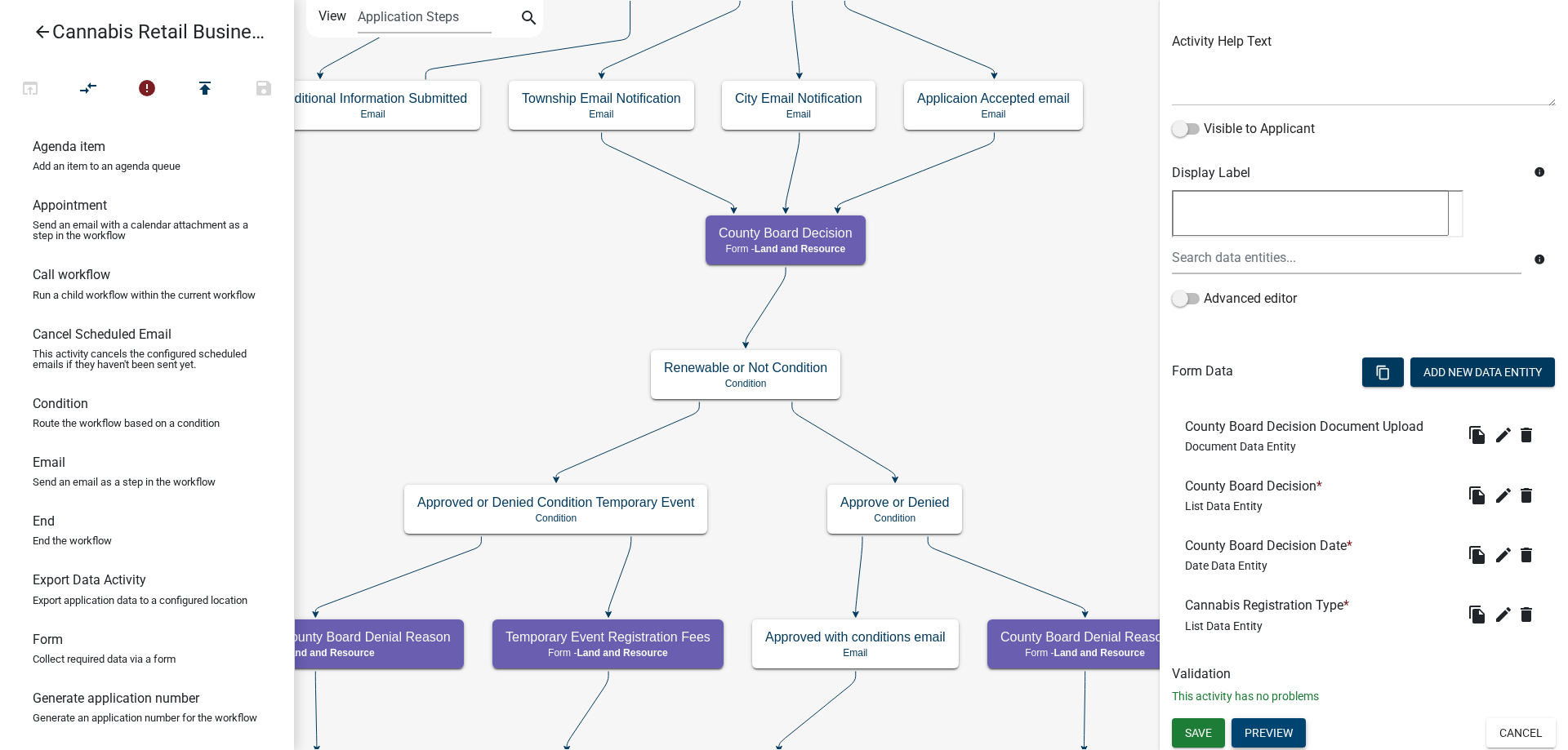
click at [1271, 737] on button "Preview" at bounding box center [1268, 733] width 74 height 29
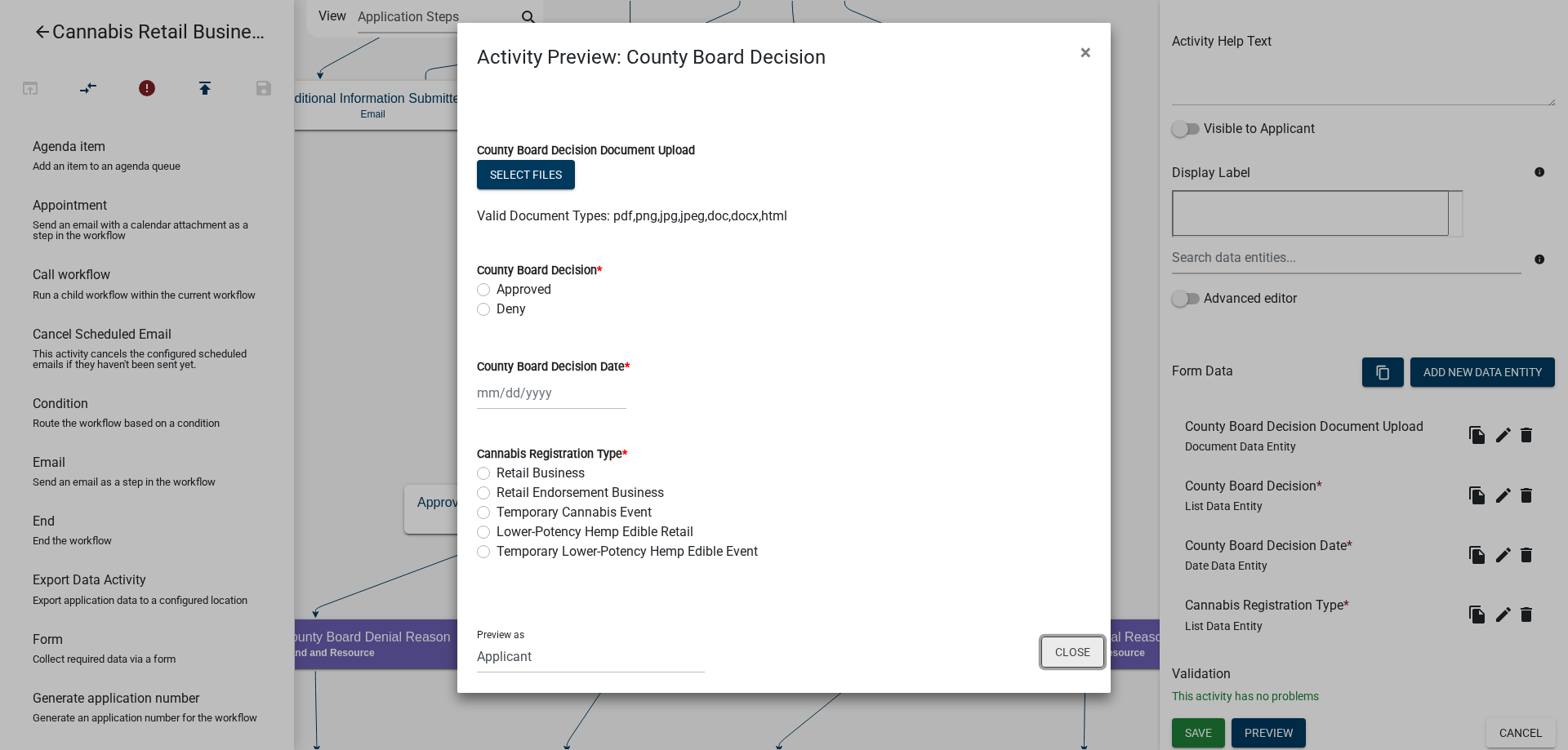
click at [1069, 659] on button "Close" at bounding box center [1072, 652] width 63 height 31
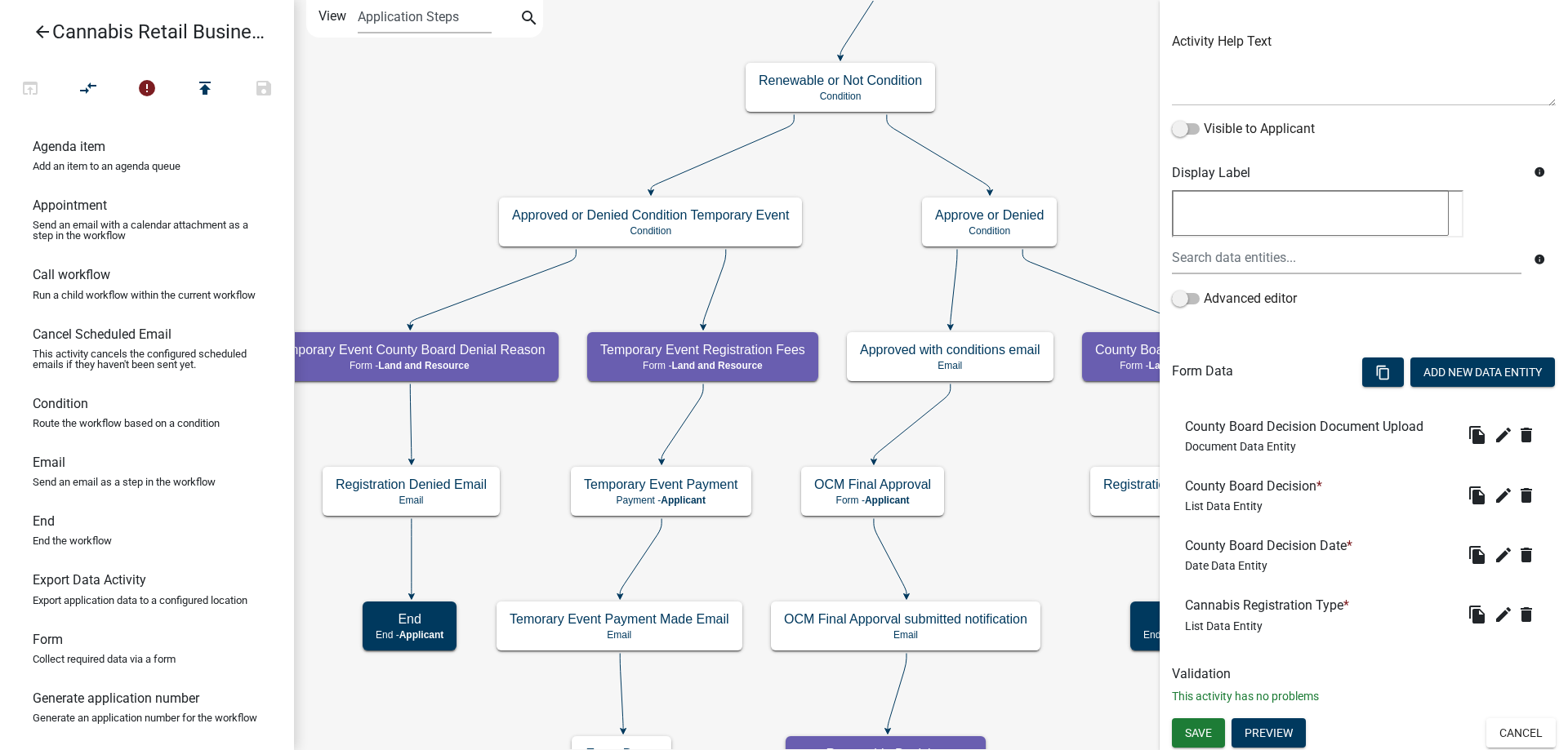
click at [1120, 121] on div "start Start - Applicant Application Introduction Form - Applicant Parcel search…" at bounding box center [931, 375] width 1274 height 750
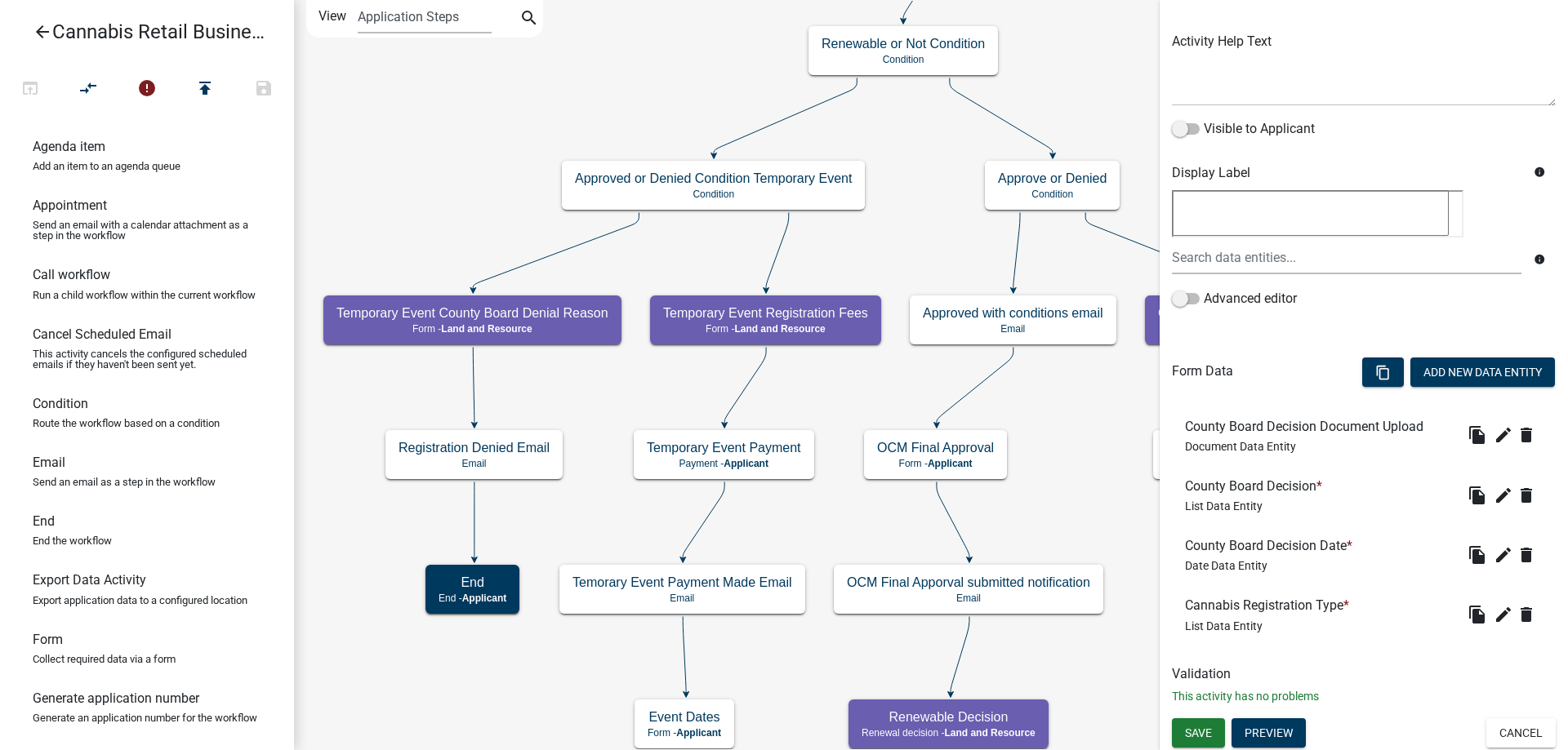
click at [889, 247] on div "start Start - Applicant Application Introduction Form - Applicant Parcel search…" at bounding box center [931, 375] width 1274 height 750
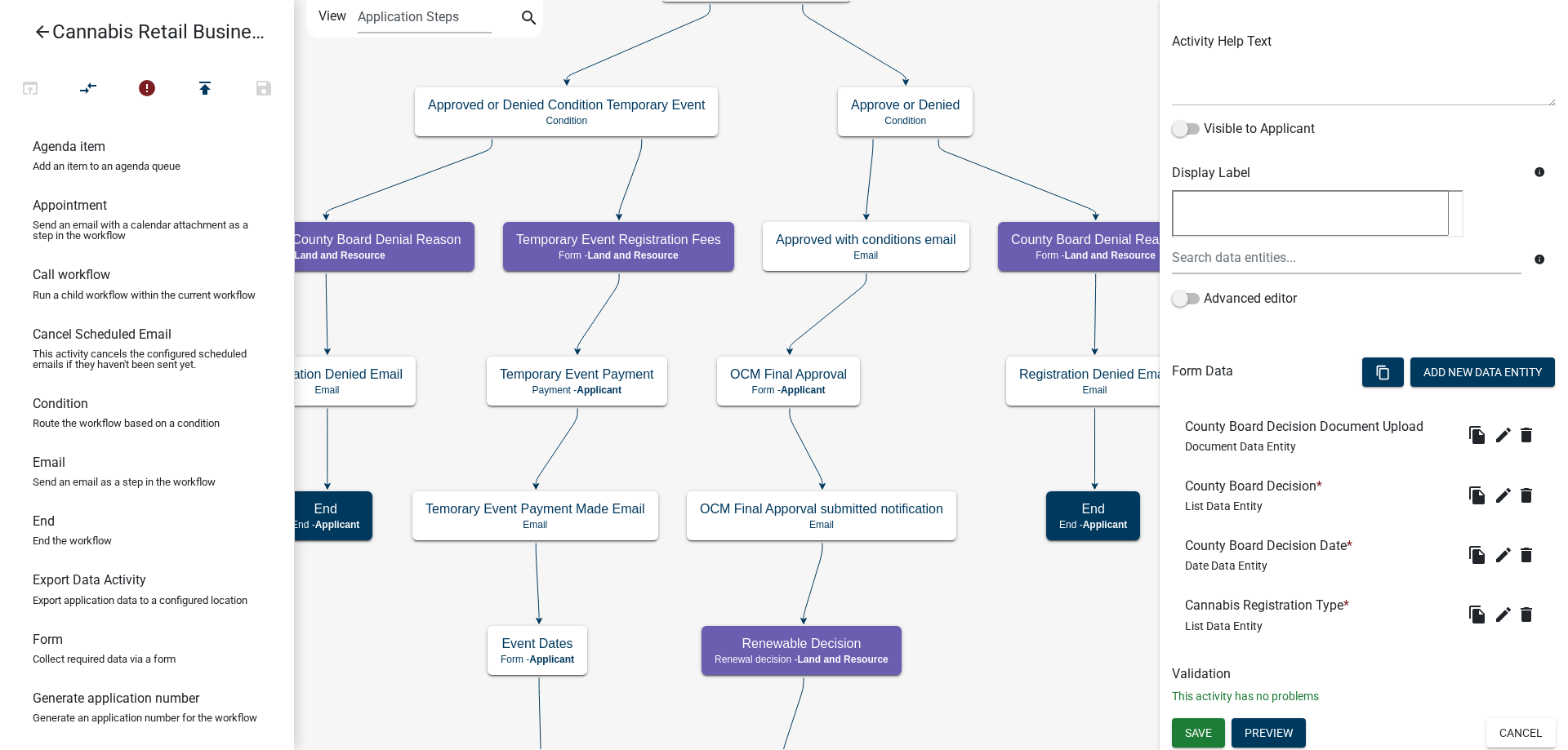
click at [764, 165] on div "start Start - Applicant Application Introduction Form - Applicant Parcel search…" at bounding box center [931, 375] width 1274 height 750
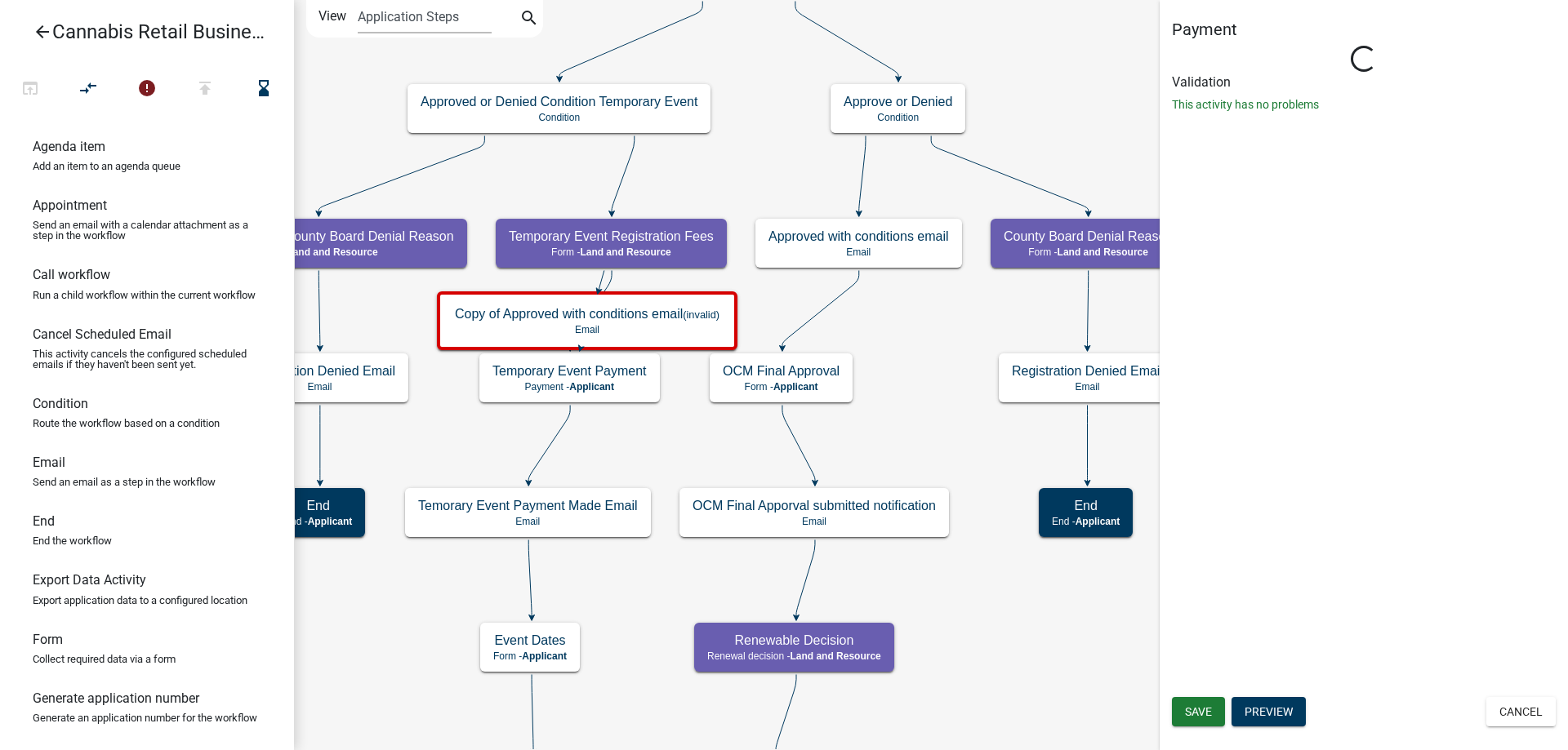
select select "8480AF63-7AD4-4446-8EB2-87DCCDEB9E57"
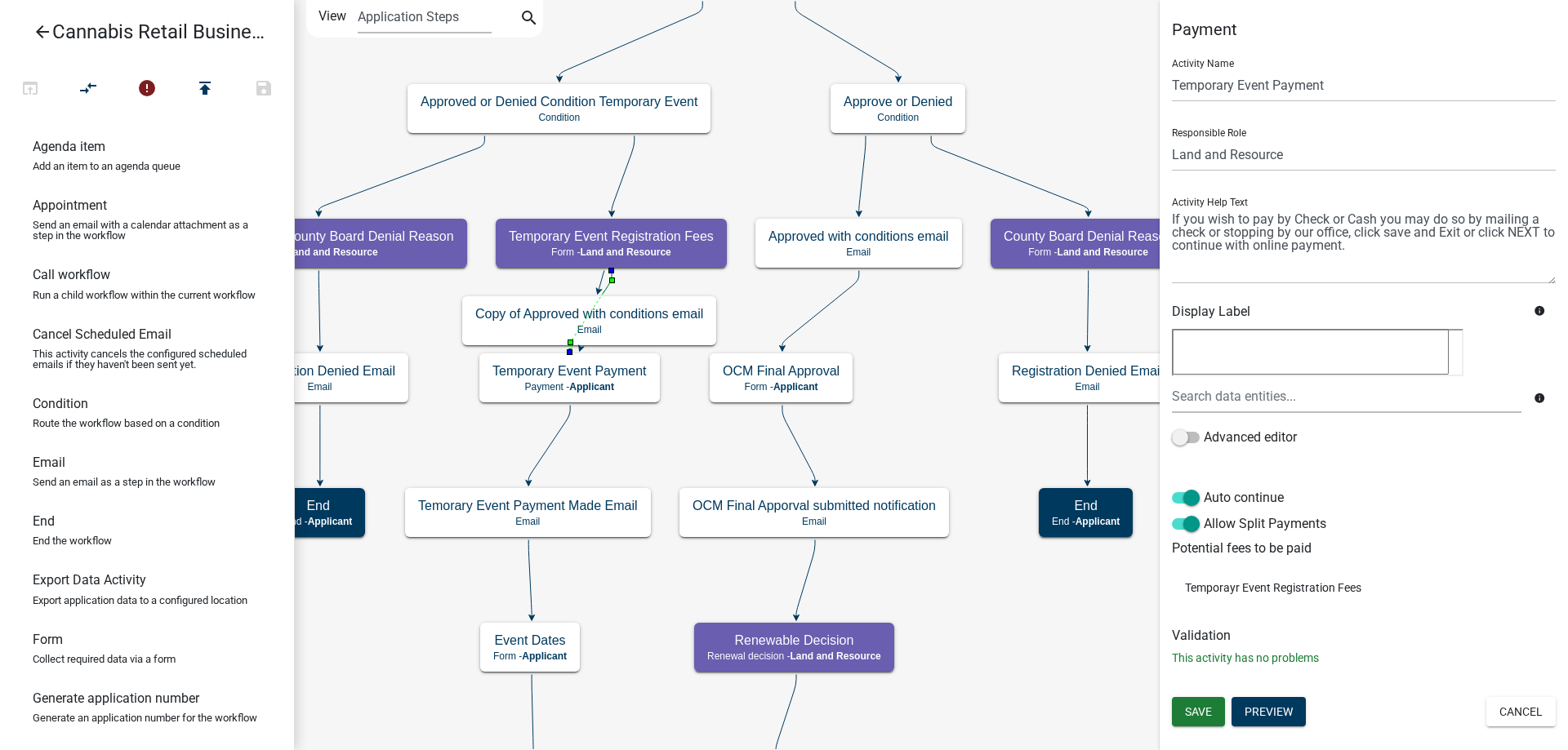
click at [85, 92] on icon "compare_arrows" at bounding box center [89, 90] width 20 height 23
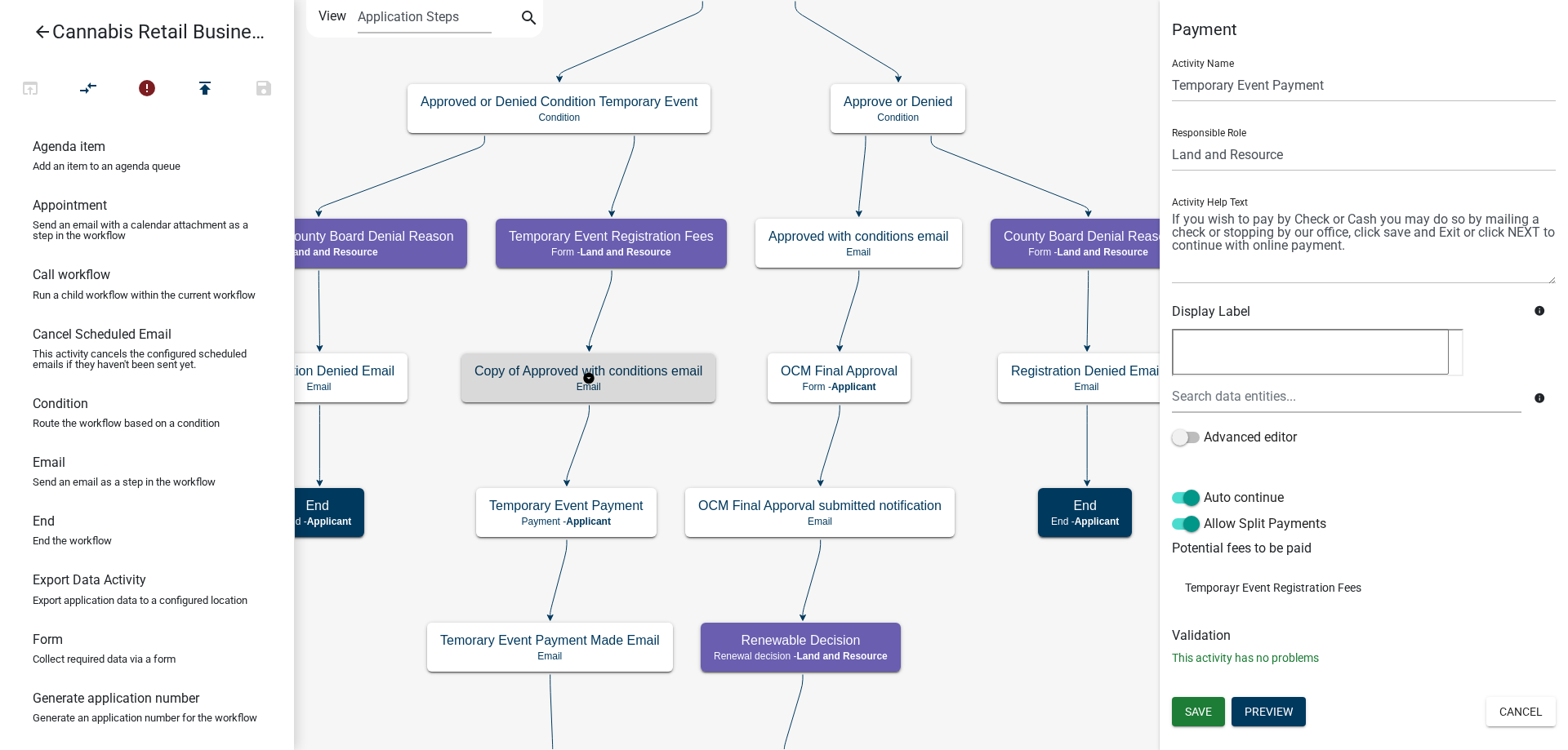
click at [667, 383] on g "Copy of Approved with conditions email Email" at bounding box center [589, 376] width 255 height 47
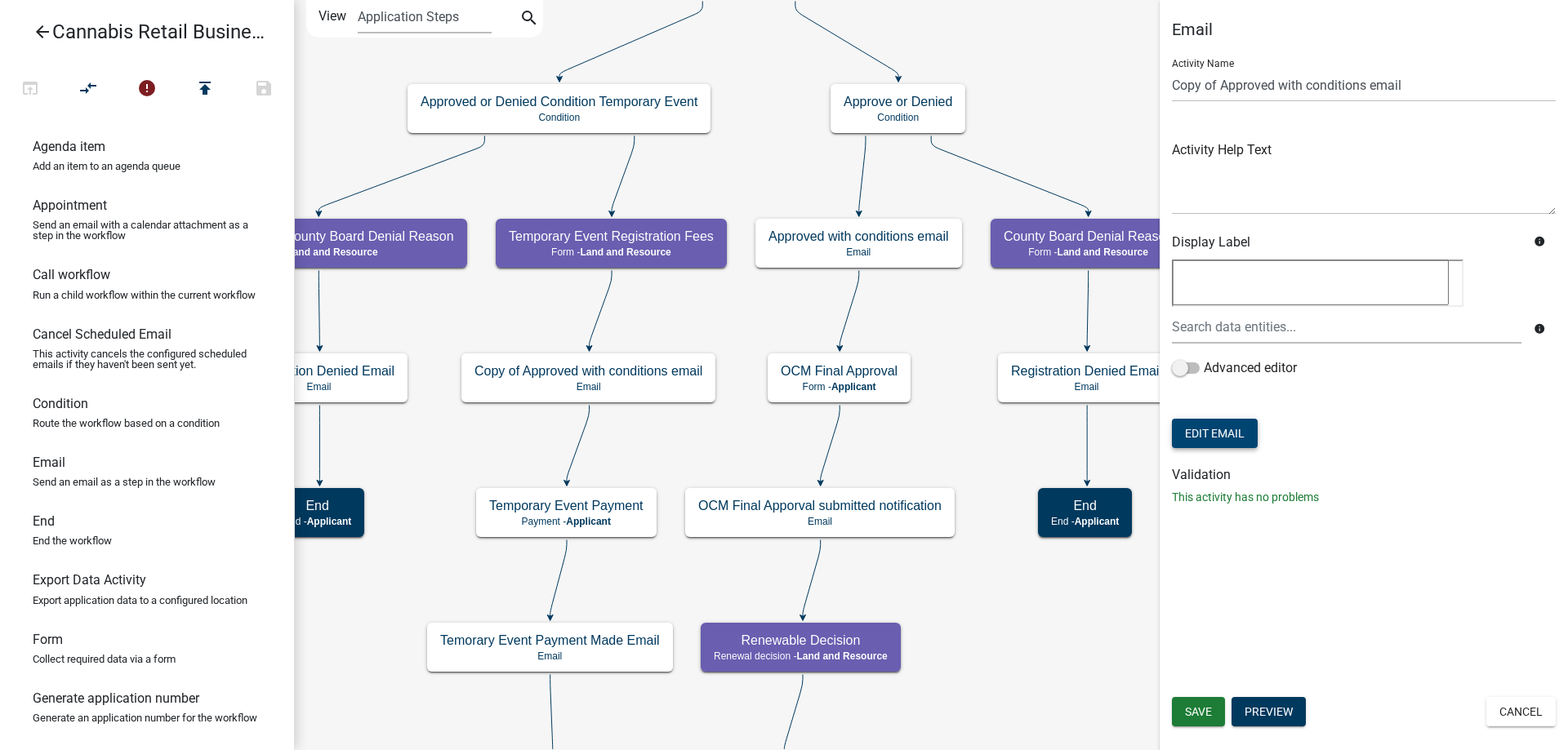
click at [1217, 435] on button "Edit Email" at bounding box center [1215, 433] width 86 height 29
select select "190bf7b5-d392-4259-aa9b-055c59575267"
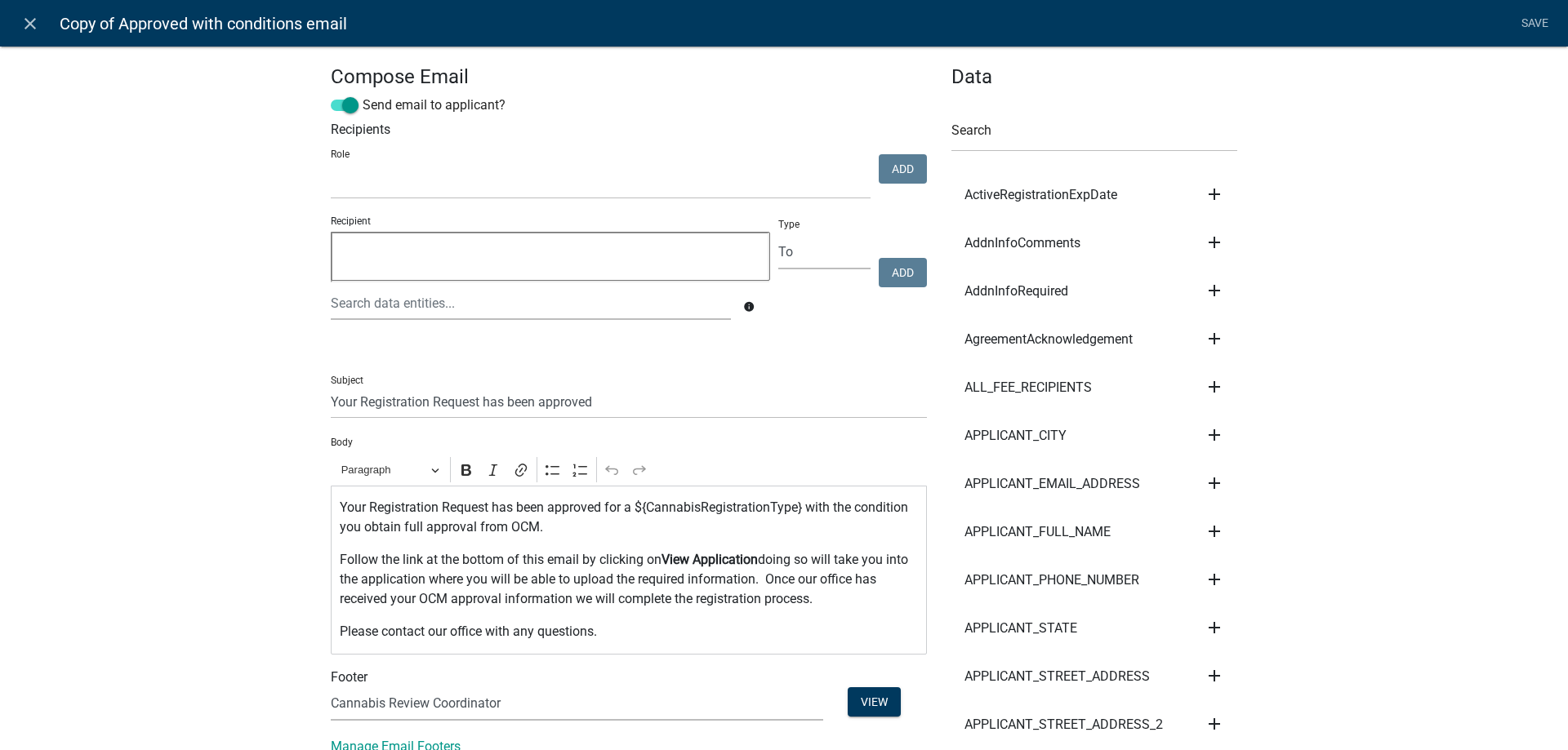
select select
click at [580, 559] on p "Follow the link at the bottom of this email by clicking on View Application doi…" at bounding box center [629, 580] width 579 height 59
click at [760, 558] on strong "View Application" at bounding box center [712, 559] width 96 height 15
click at [858, 599] on p "Follow the link at the bottom of this email, by clicking on View Application, d…" at bounding box center [629, 580] width 579 height 59
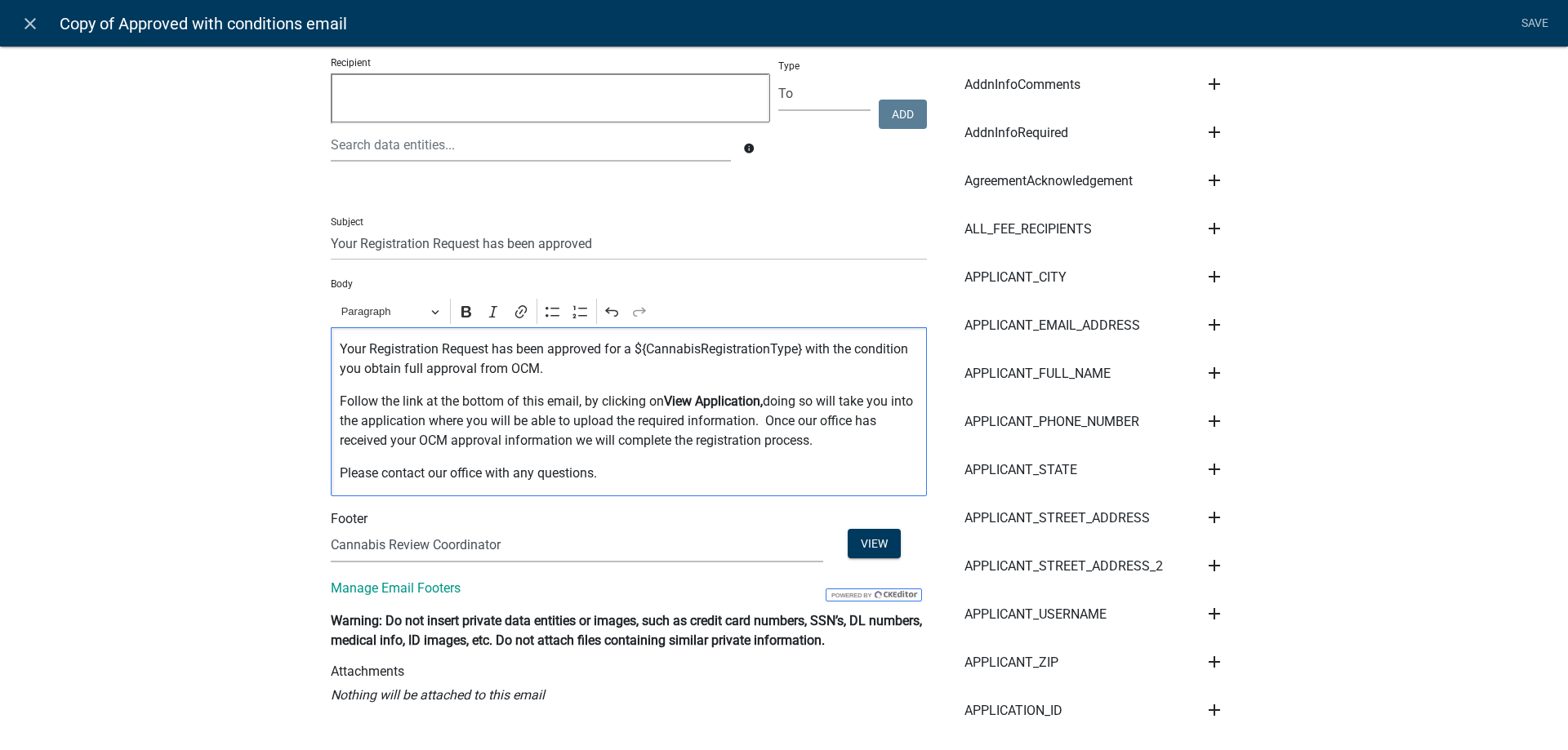
scroll to position [186, 0]
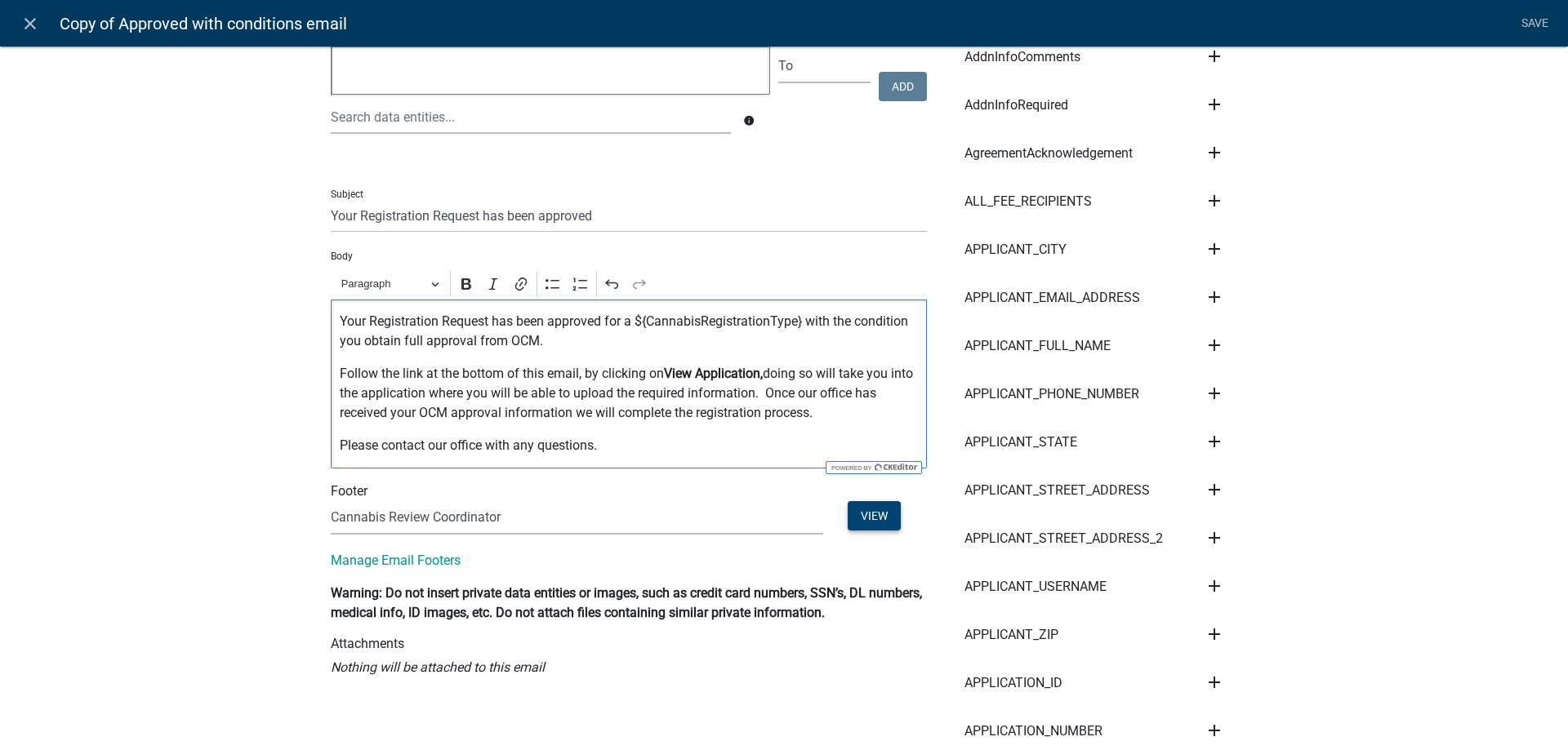
click at [859, 515] on button "View" at bounding box center [874, 515] width 54 height 29
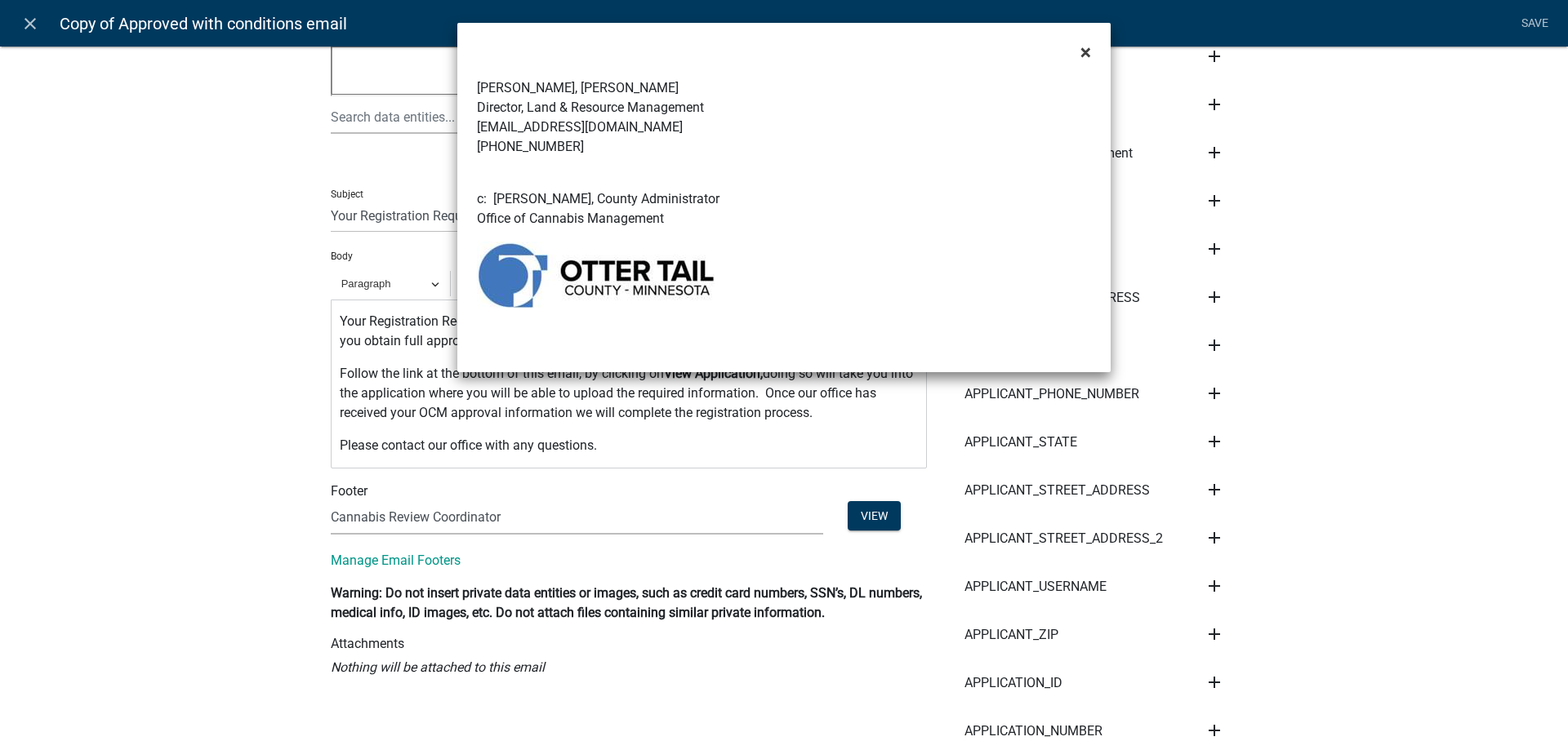
click at [1083, 46] on span "×" at bounding box center [1085, 53] width 11 height 23
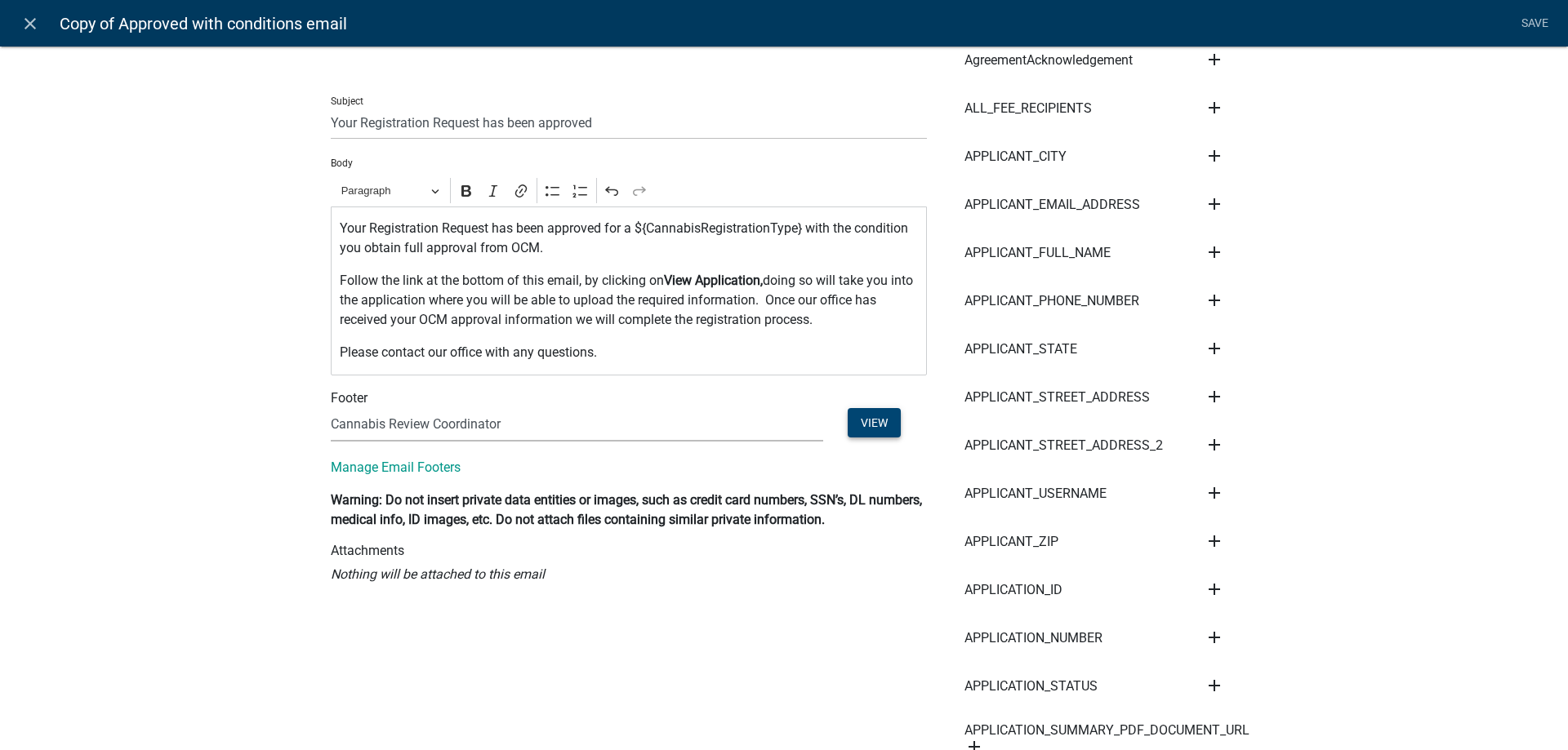
scroll to position [0, 0]
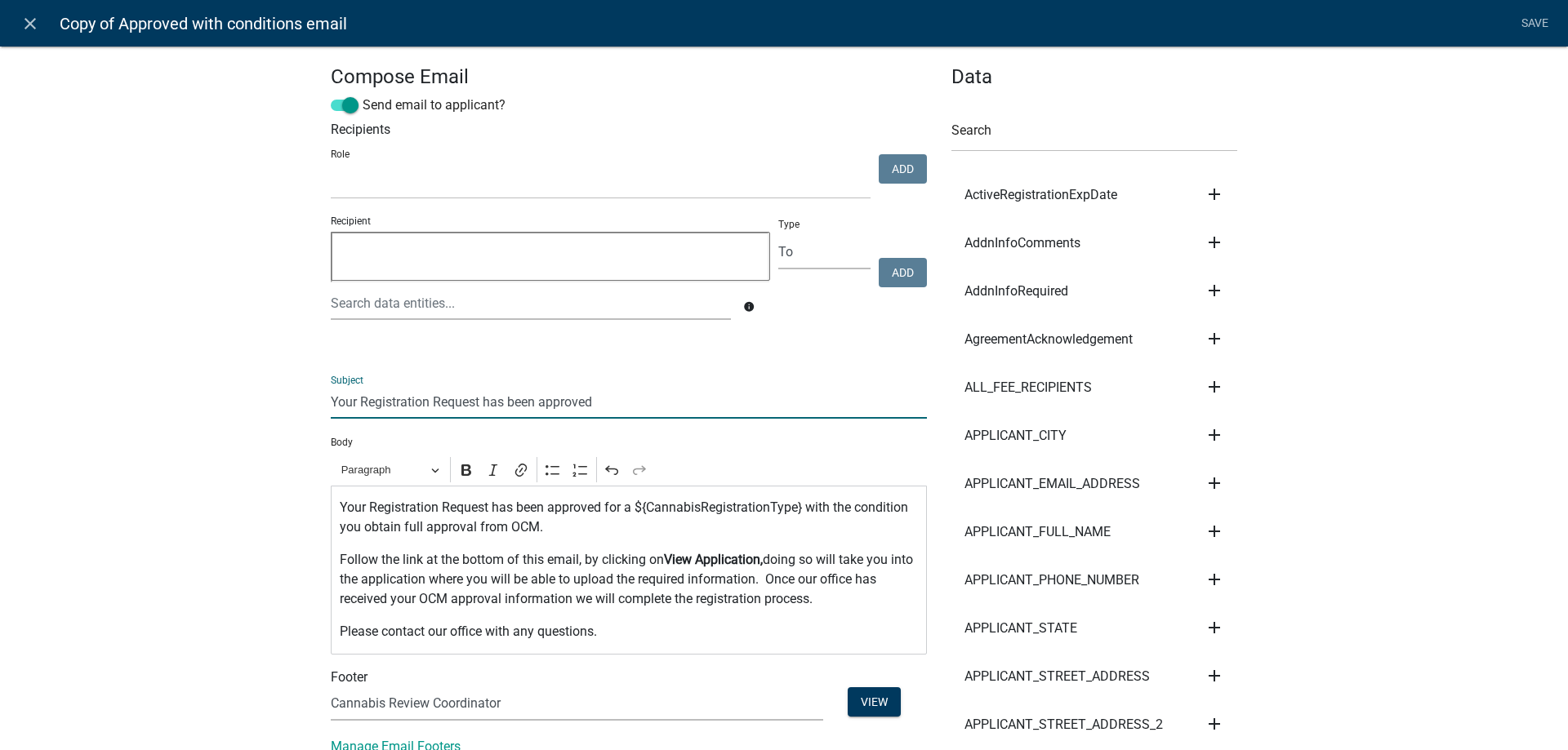
click at [605, 400] on input "Your Registration Request has been approved" at bounding box center [629, 402] width 596 height 34
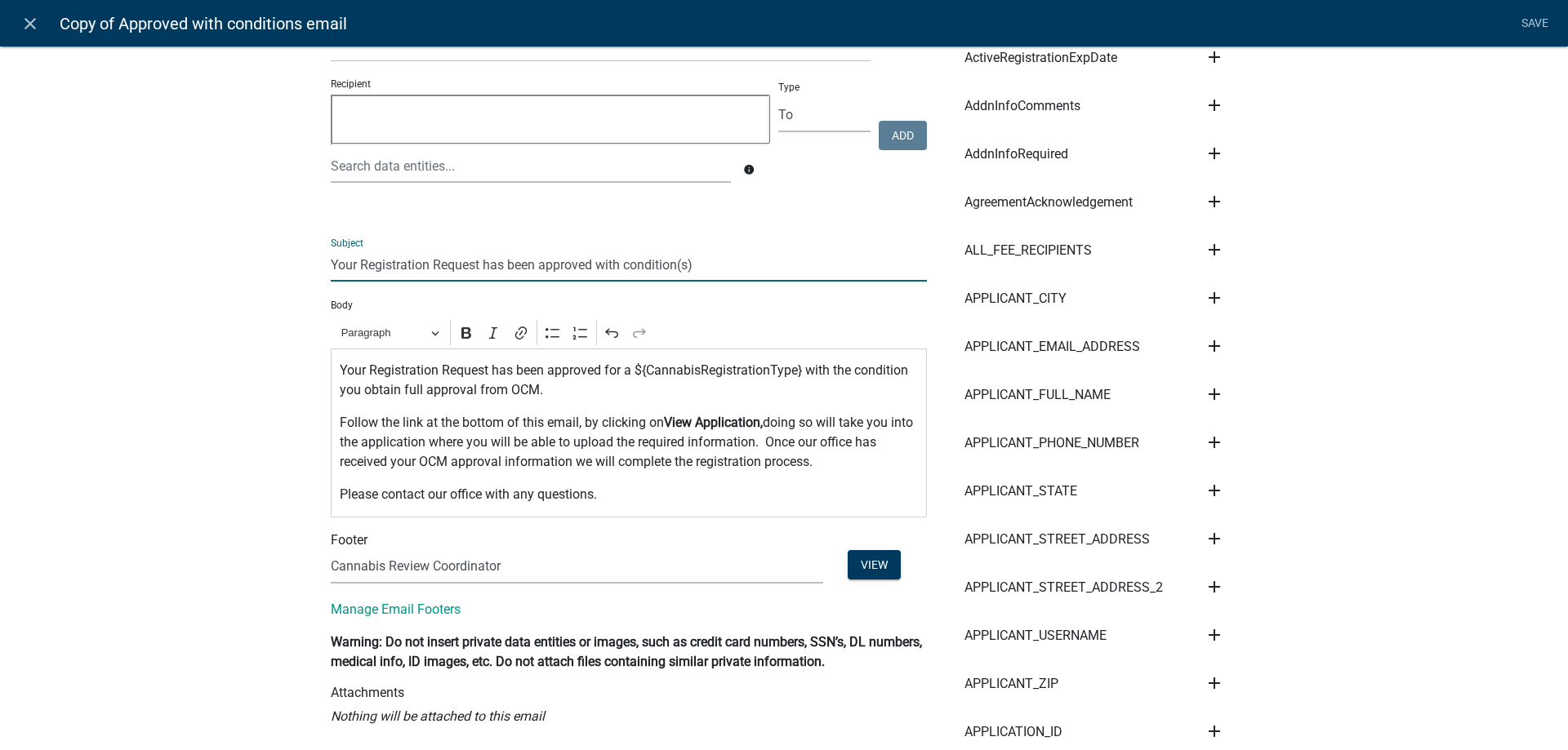
scroll to position [186, 0]
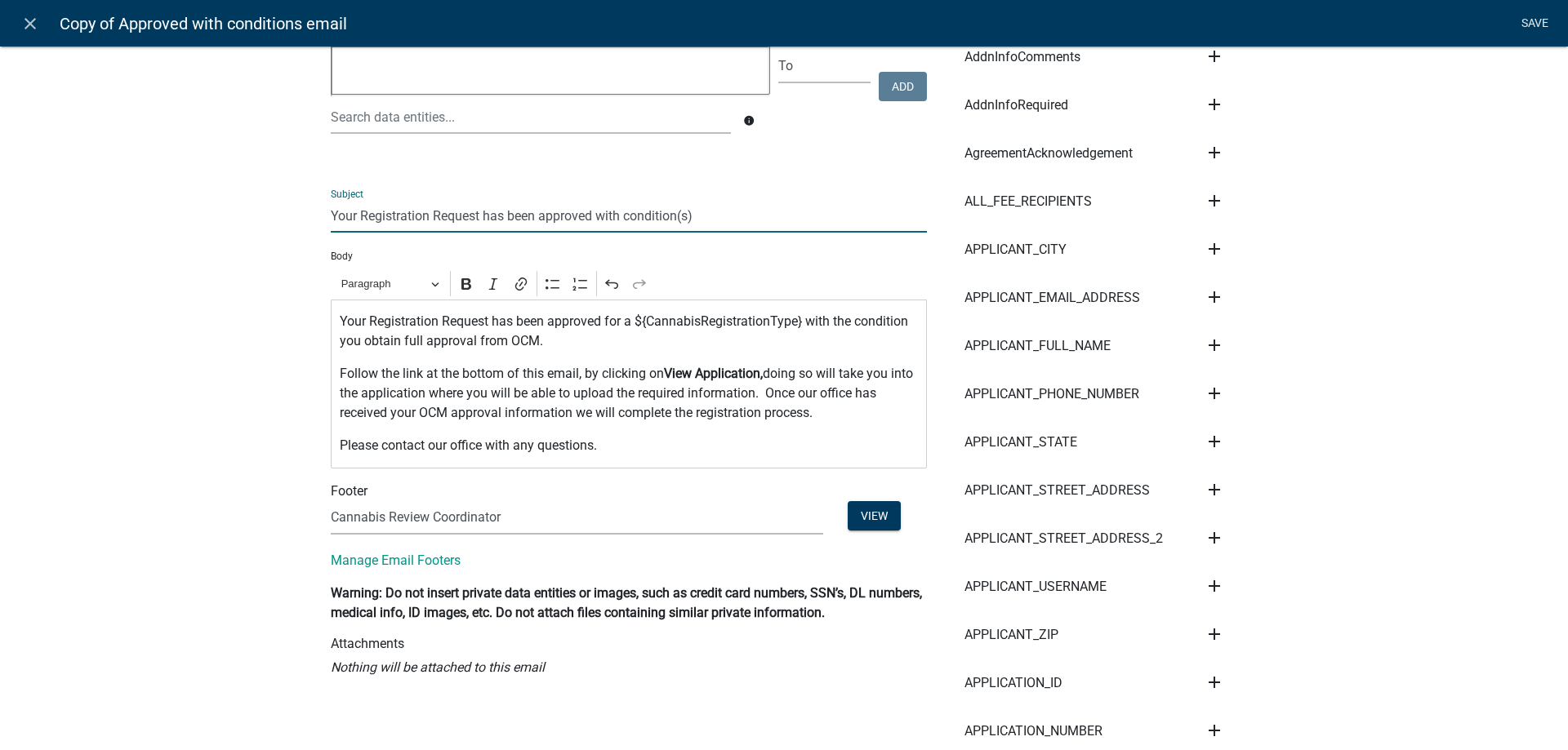
type input "Your Registration Request has been approved with condition(s)"
click at [1539, 21] on link "Save" at bounding box center [1535, 23] width 41 height 31
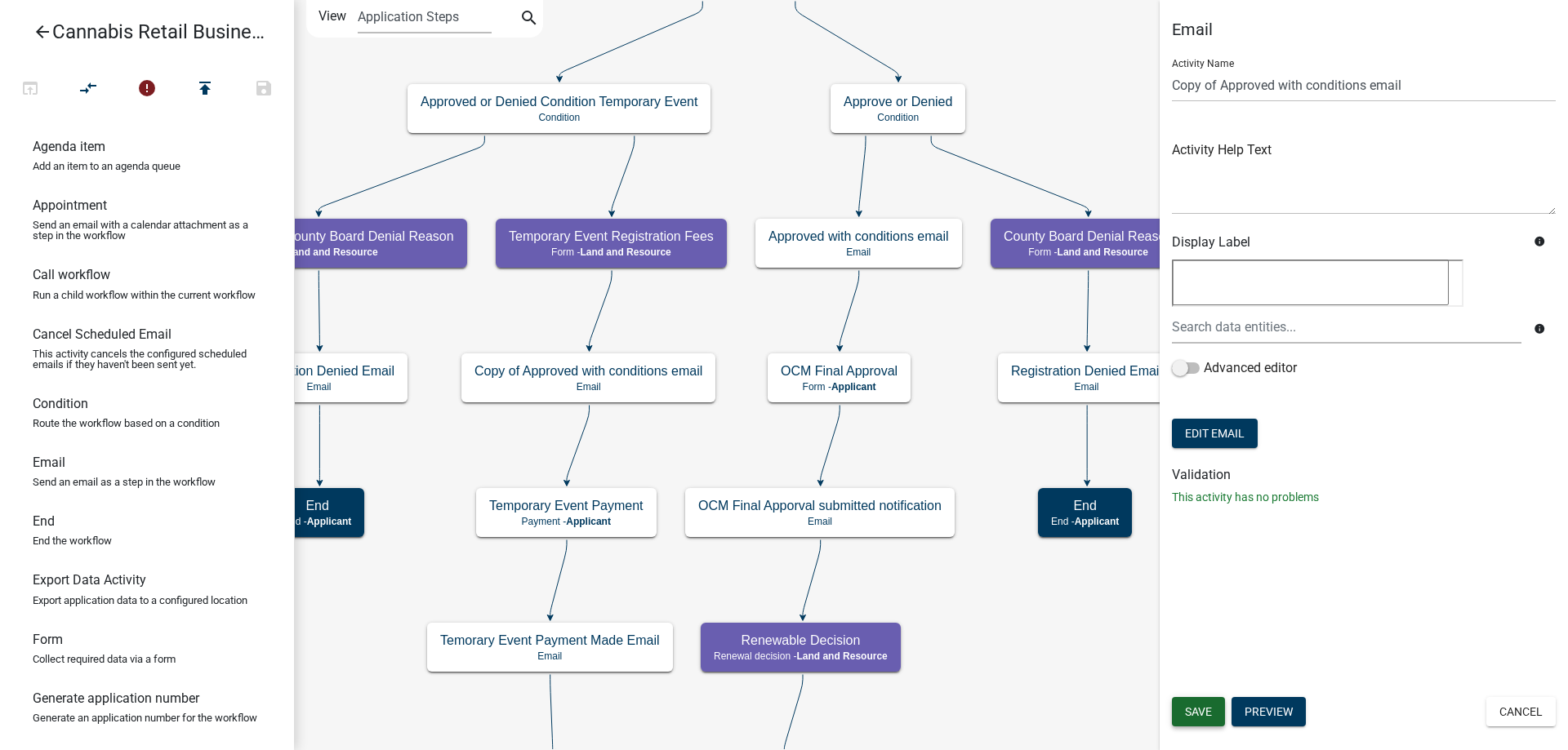
click at [1201, 710] on span "Save" at bounding box center [1199, 712] width 27 height 13
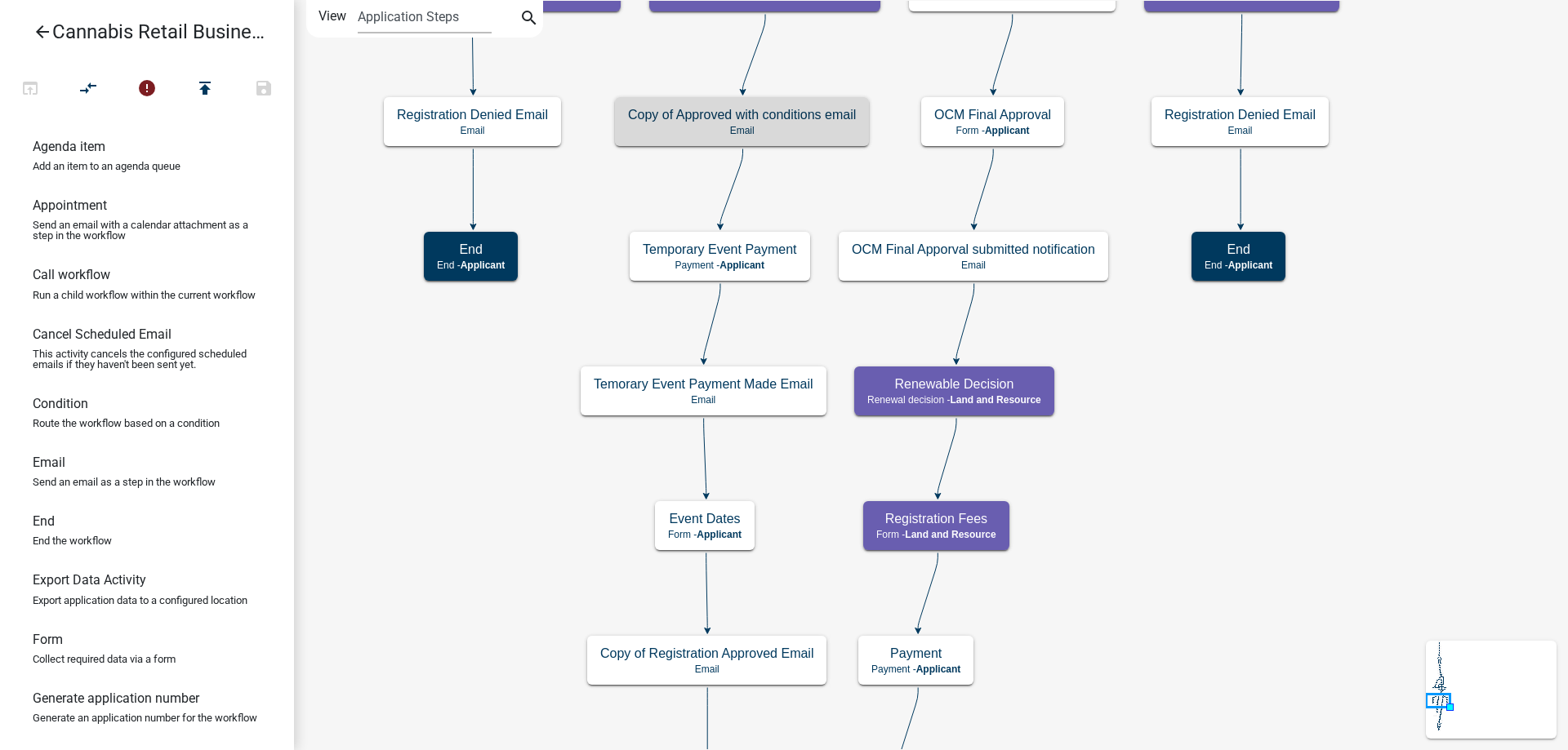
click at [483, 372] on div "start Start - Applicant Application Introduction Form - Applicant Parcel search…" at bounding box center [931, 375] width 1274 height 750
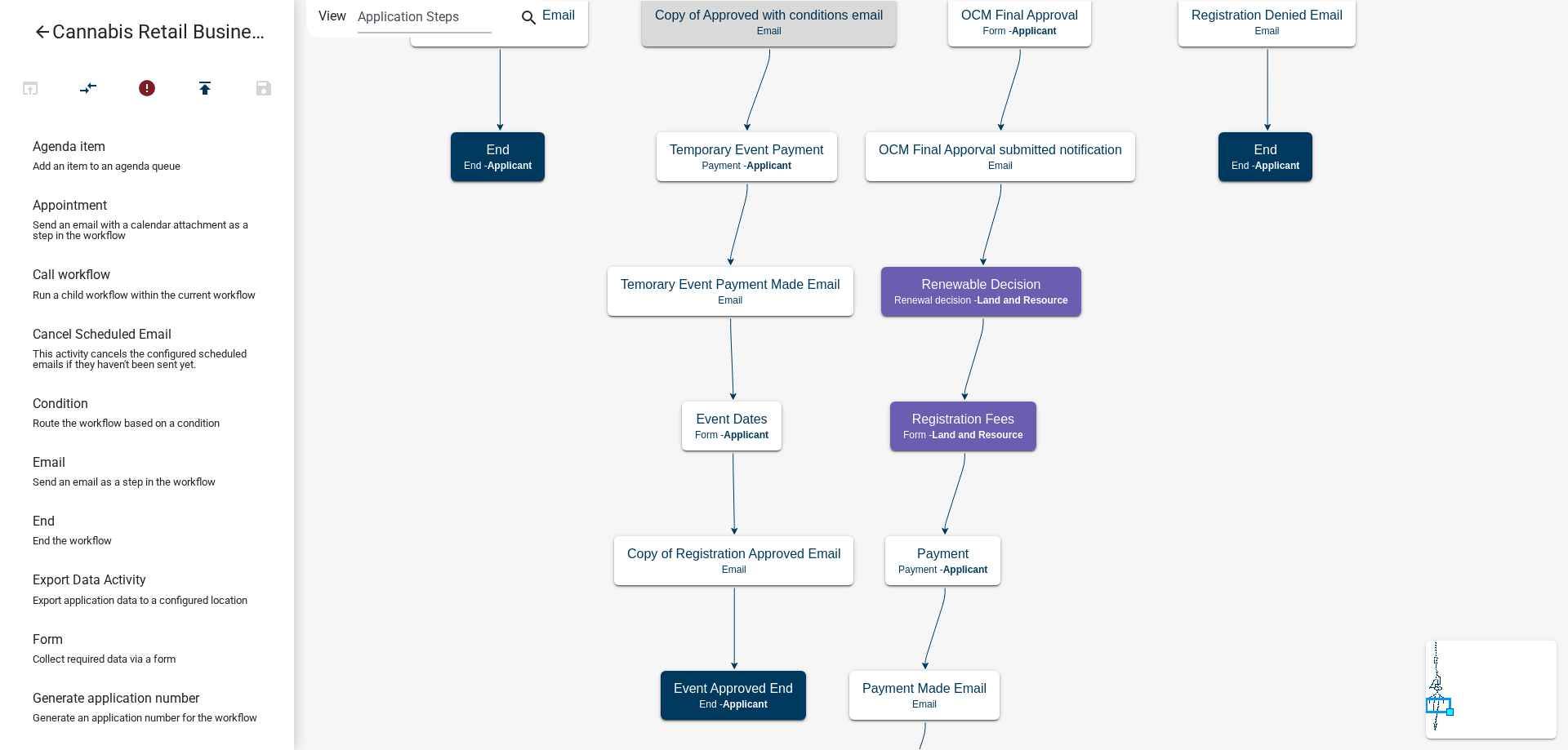
click at [544, 420] on div "start Start - Applicant Application Introduction Form - Applicant Parcel search…" at bounding box center [931, 375] width 1274 height 750
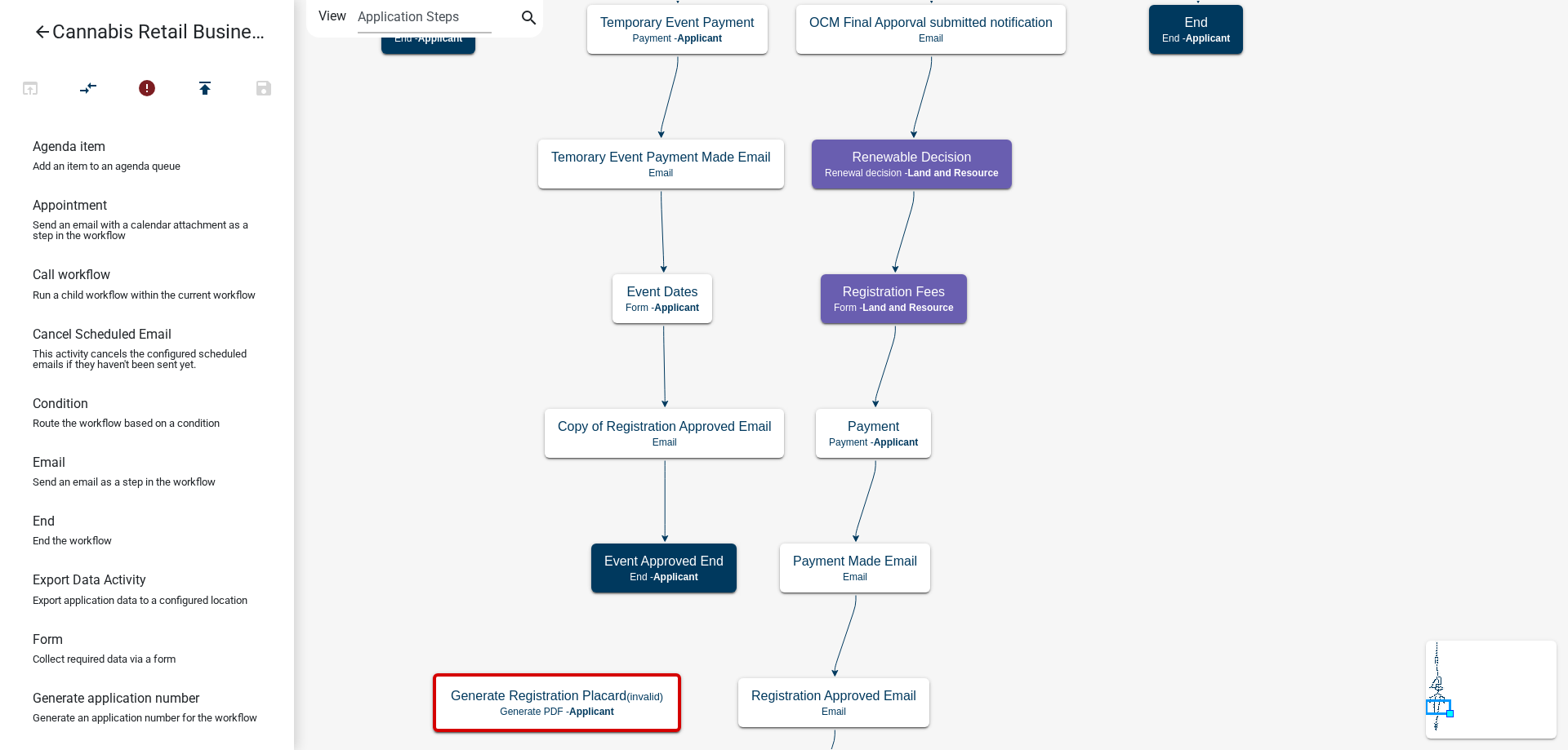
click at [749, 239] on div "start Start - Applicant Application Introduction Form - Applicant Parcel search…" at bounding box center [931, 375] width 1274 height 750
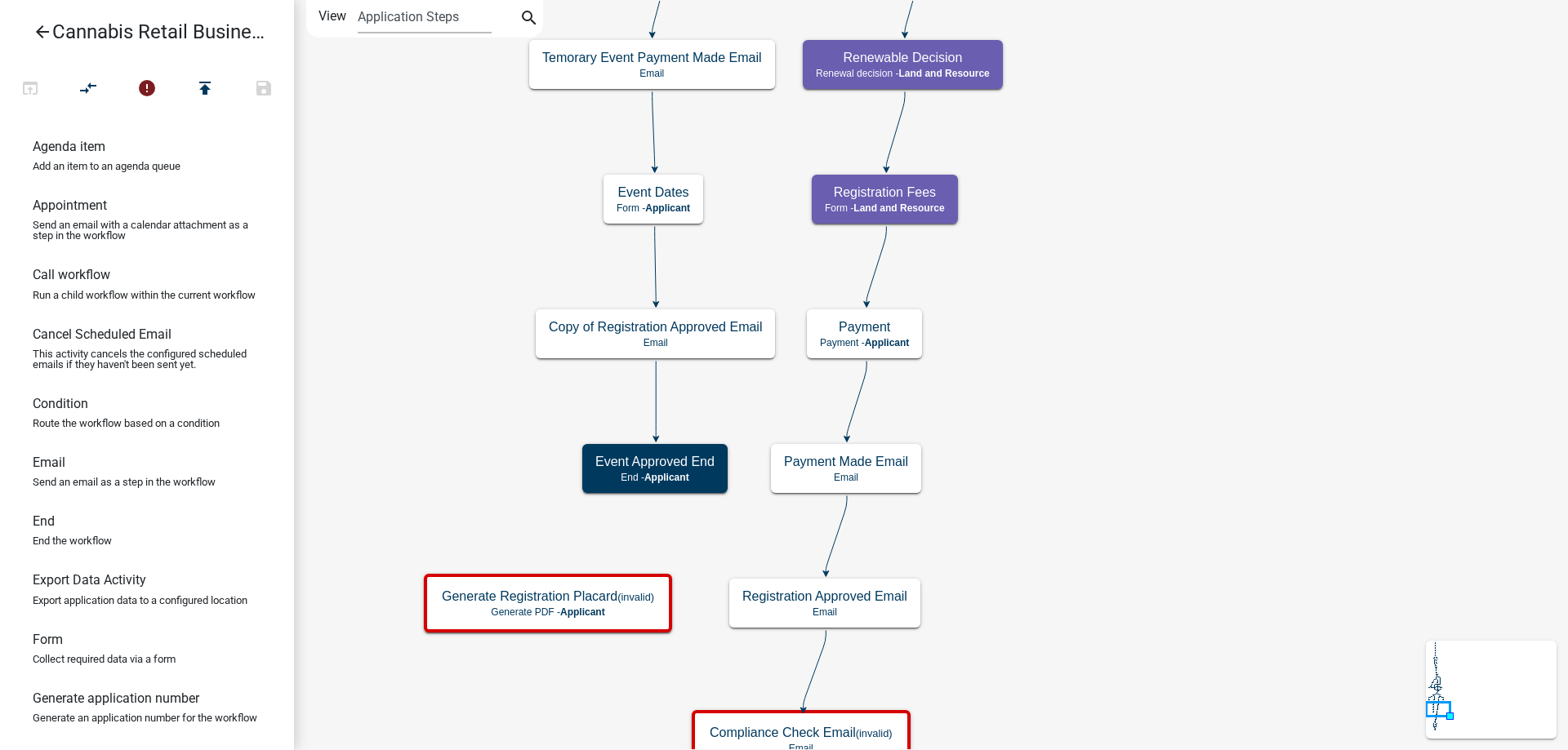
click at [763, 242] on div "start Start - Applicant Application Introduction Form - Applicant Parcel search…" at bounding box center [931, 375] width 1274 height 750
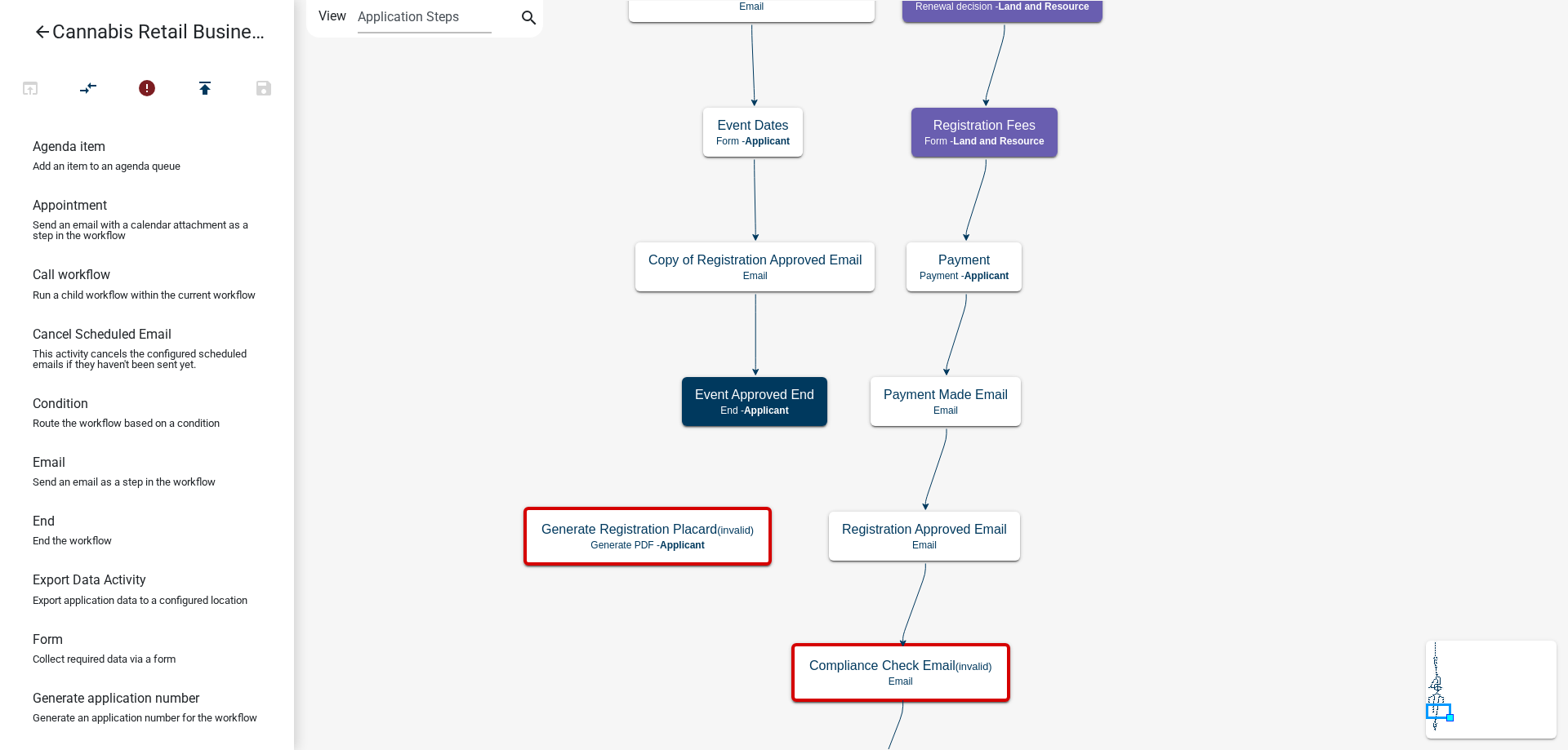
click at [574, 375] on div "start Start - Applicant Application Introduction Form - Applicant Parcel search…" at bounding box center [931, 375] width 1274 height 750
click at [581, 544] on g "Generate Registration Placard (invalid) Generate PDF - Applicant" at bounding box center [649, 536] width 252 height 57
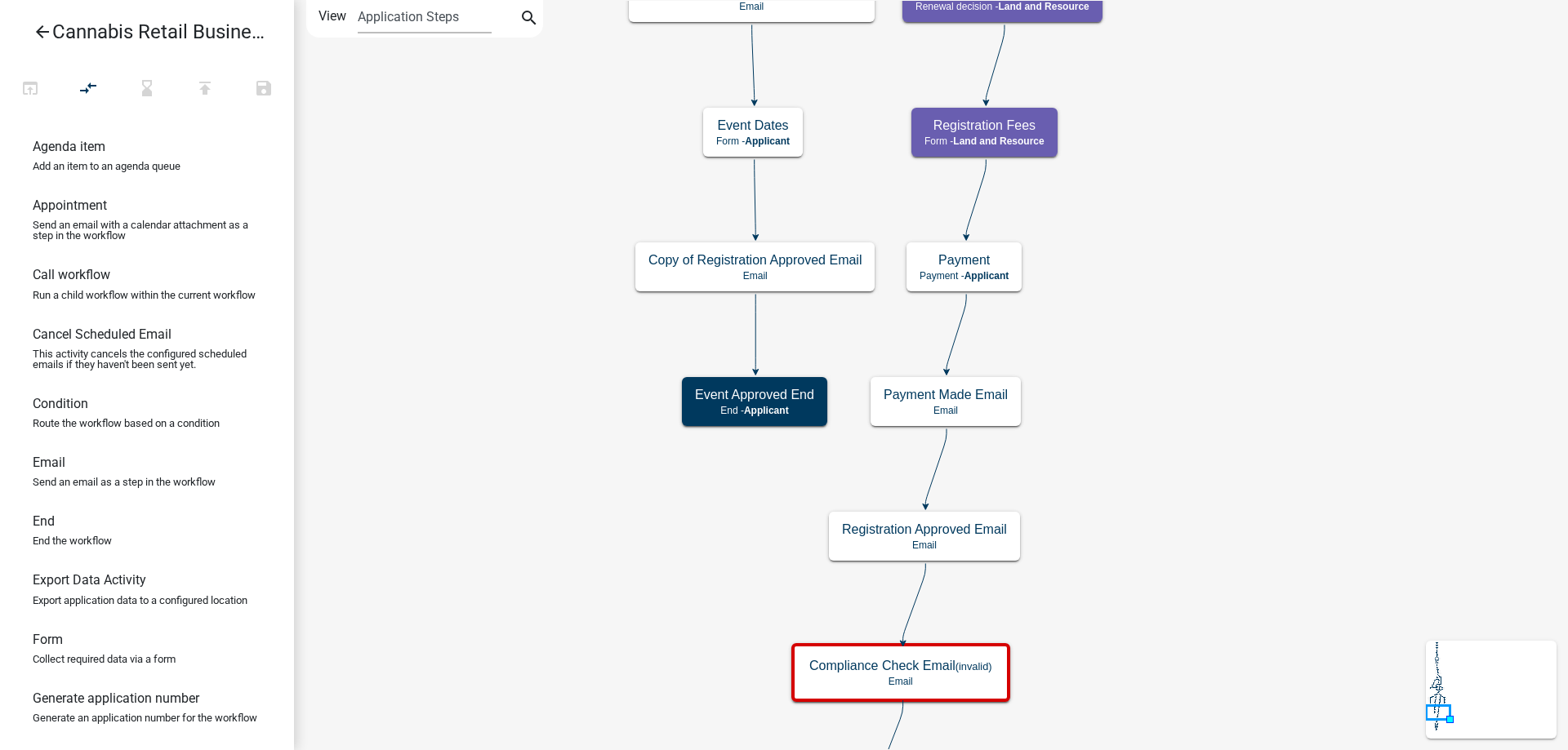
click at [1209, 503] on icon "start Start - Applicant Application Introduction Form - Applicant Parcel search…" at bounding box center [931, 688] width 1273 height 1376
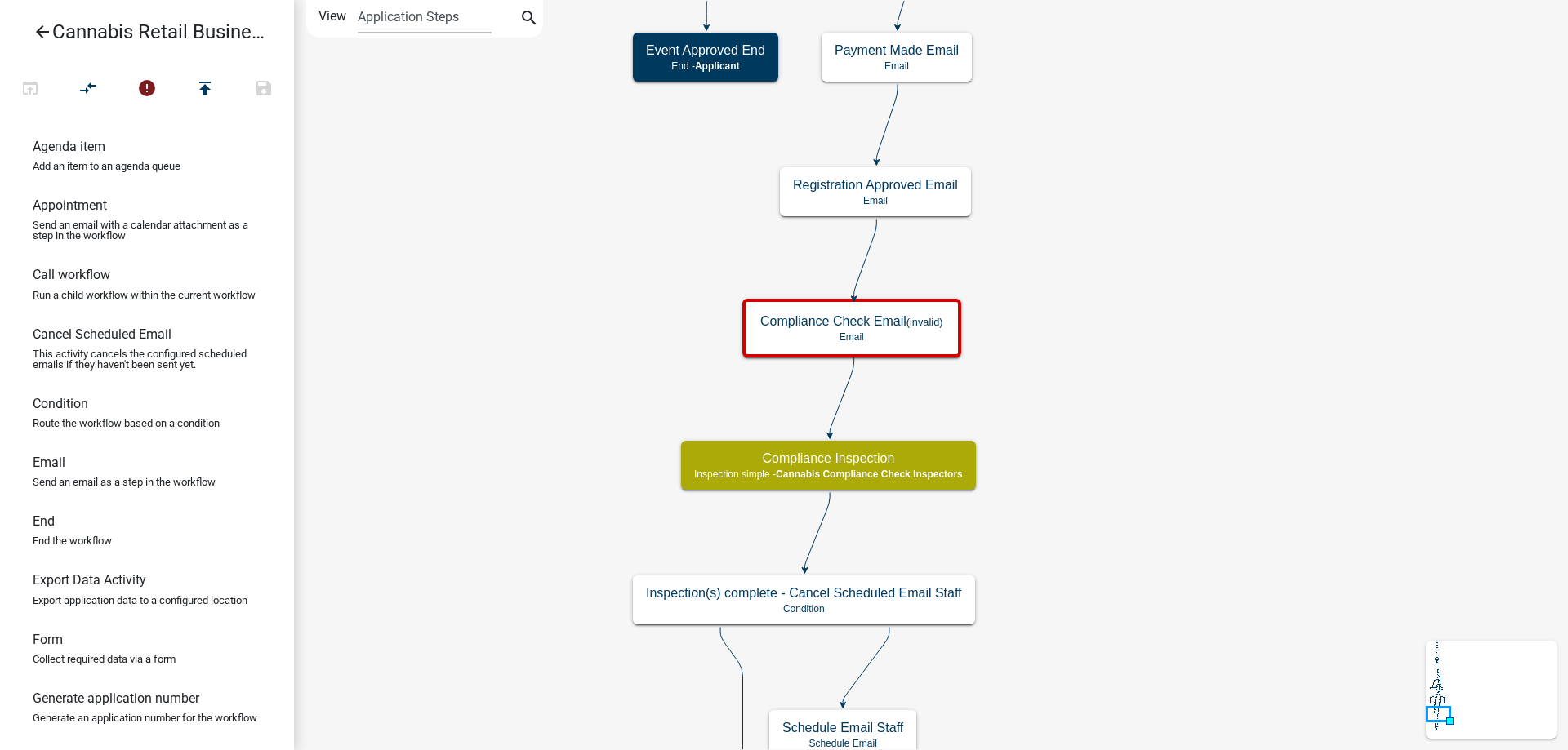
click at [1166, 230] on div "start Start - Applicant Application Introduction Form - Applicant Parcel search…" at bounding box center [931, 375] width 1274 height 750
click at [898, 330] on g "Compliance Check Email (invalid) Email" at bounding box center [853, 327] width 222 height 57
click at [898, 330] on div "Compliance Check Email (invalid) Email" at bounding box center [852, 328] width 209 height 49
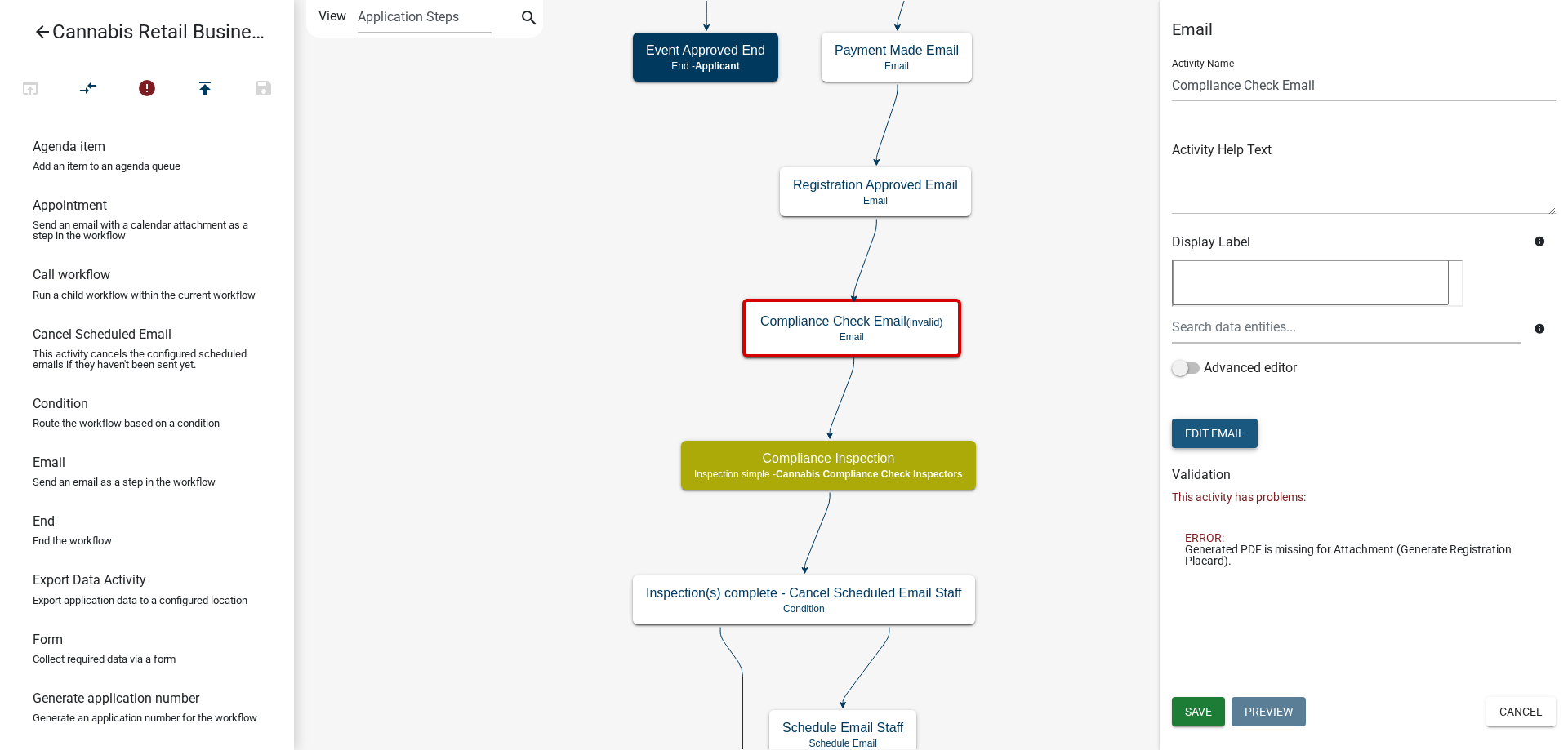
click at [1211, 433] on button "Edit Email" at bounding box center [1215, 433] width 86 height 29
select select "b7028af5-adef-448b-b8b1-0cea921e0b8e"
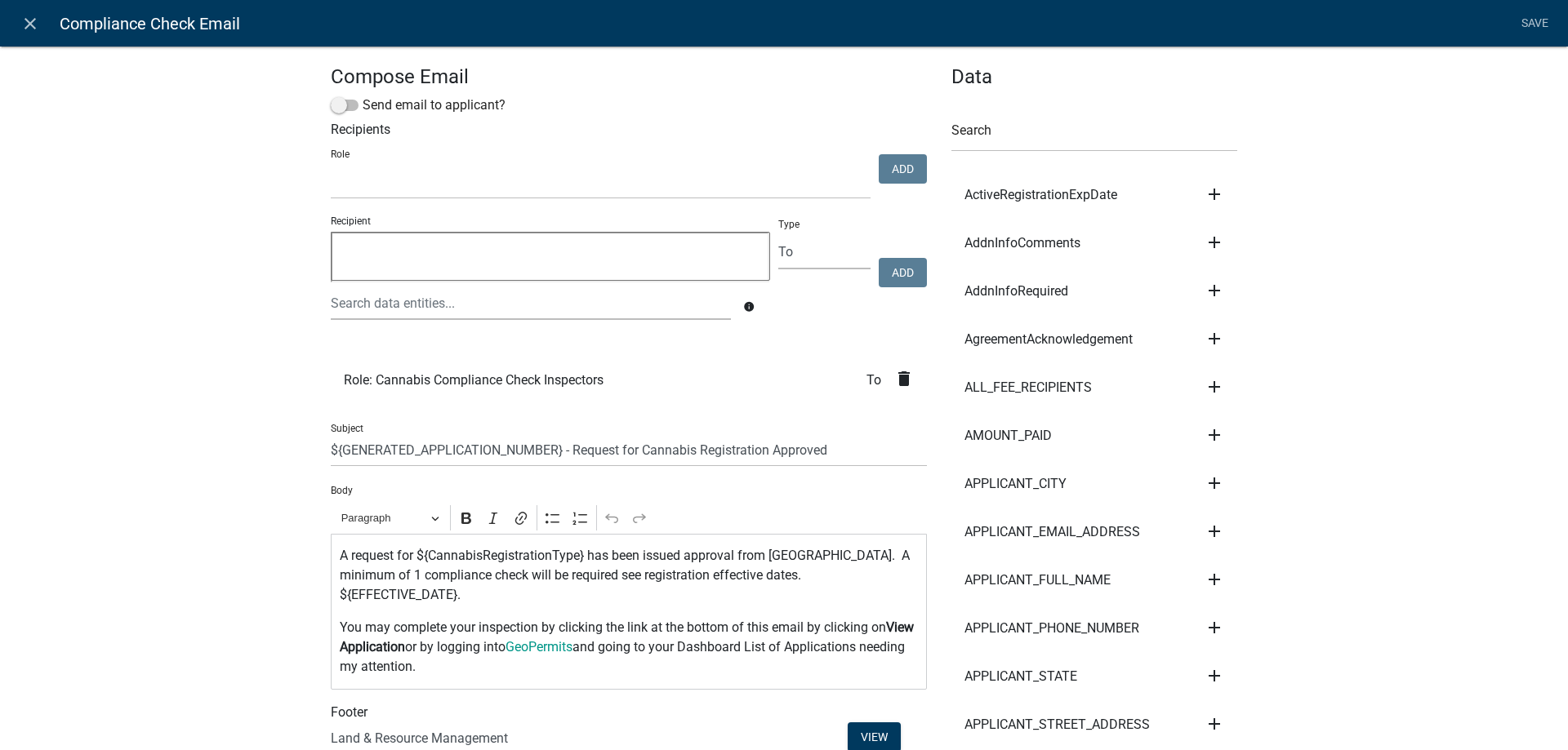
click at [469, 597] on p "A request for ${CannabisRegistrationType} has been issued approval from Otter T…" at bounding box center [629, 576] width 579 height 59
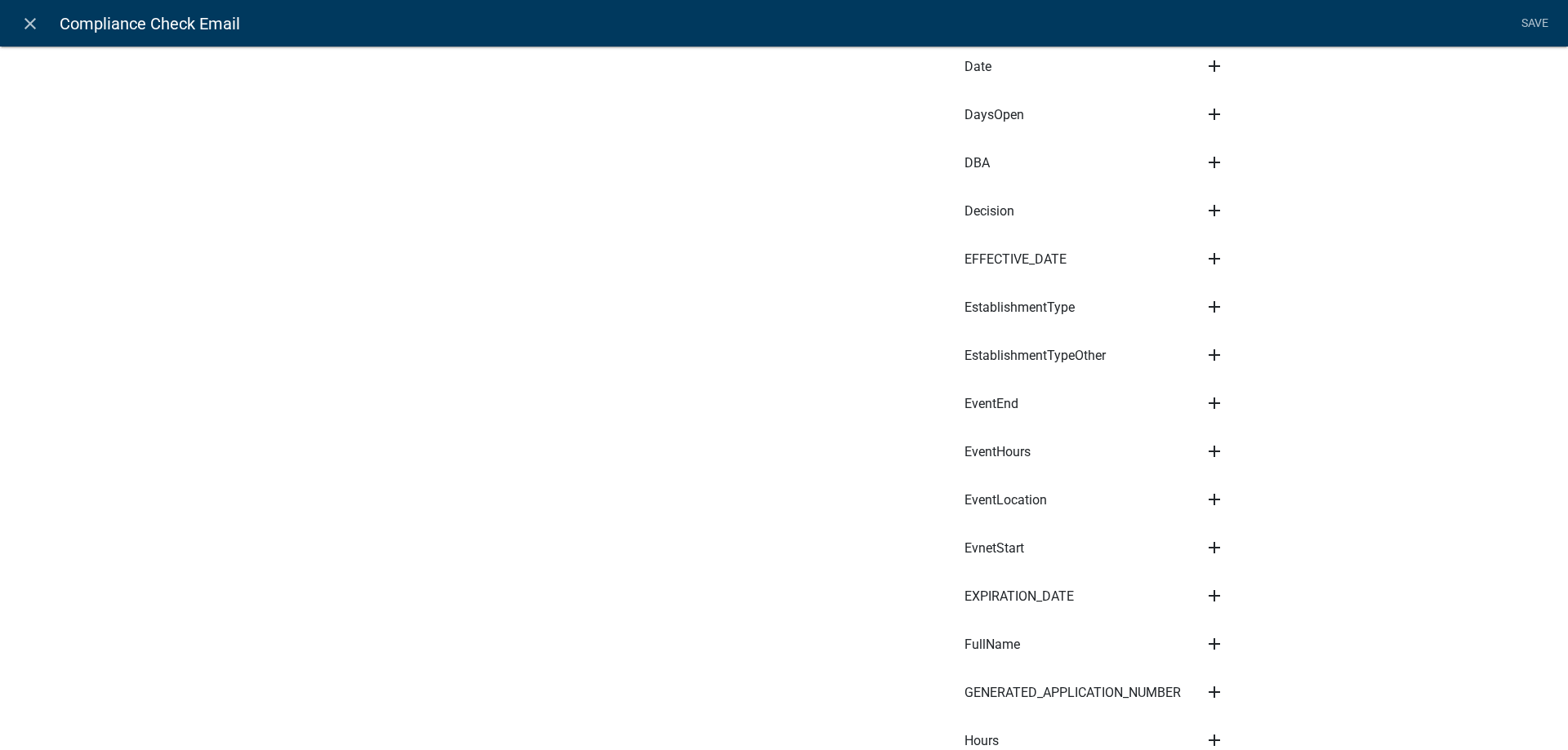
scroll to position [1955, 0]
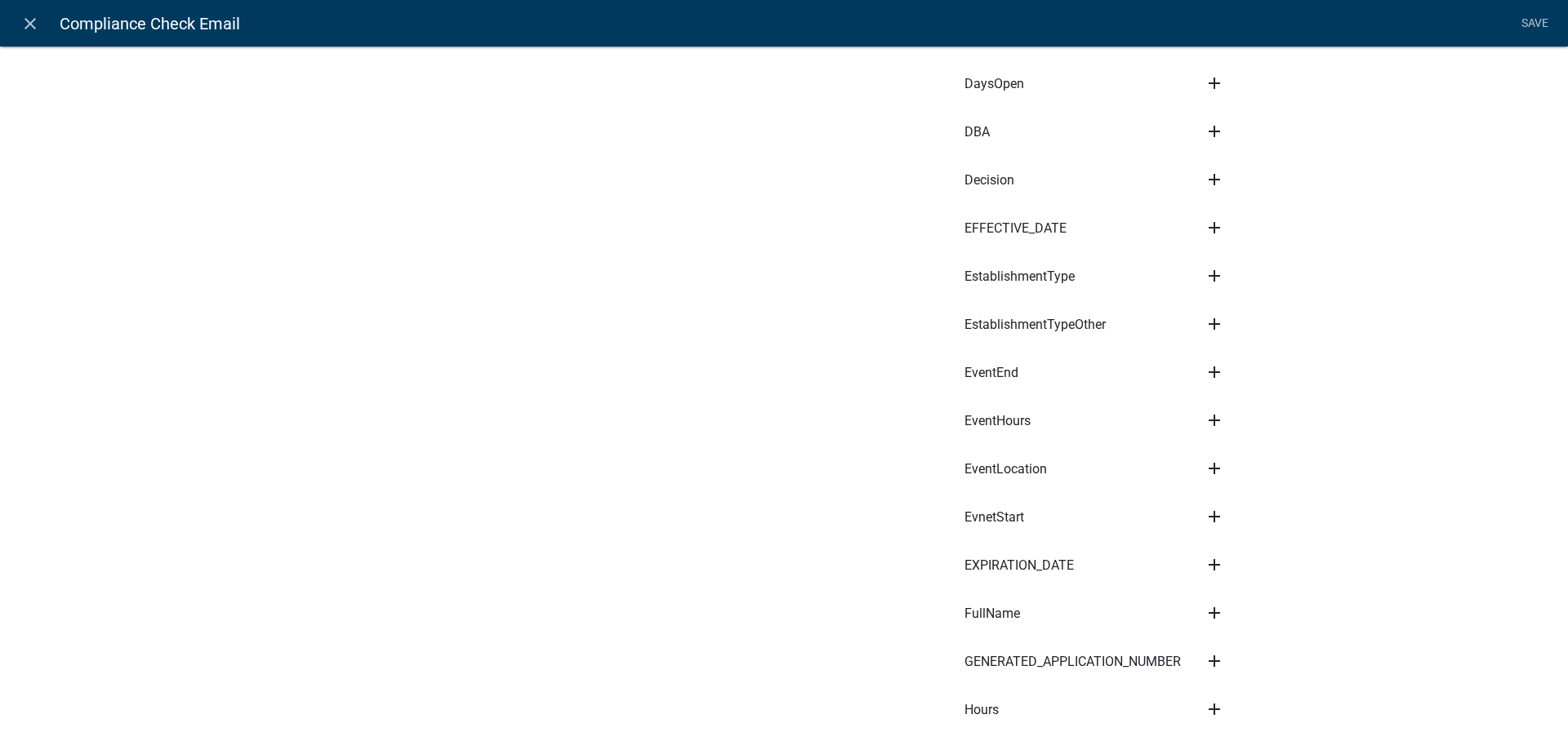
click at [1210, 556] on icon "add" at bounding box center [1215, 565] width 20 height 20
click at [1228, 601] on button "Body" at bounding box center [1270, 621] width 130 height 39
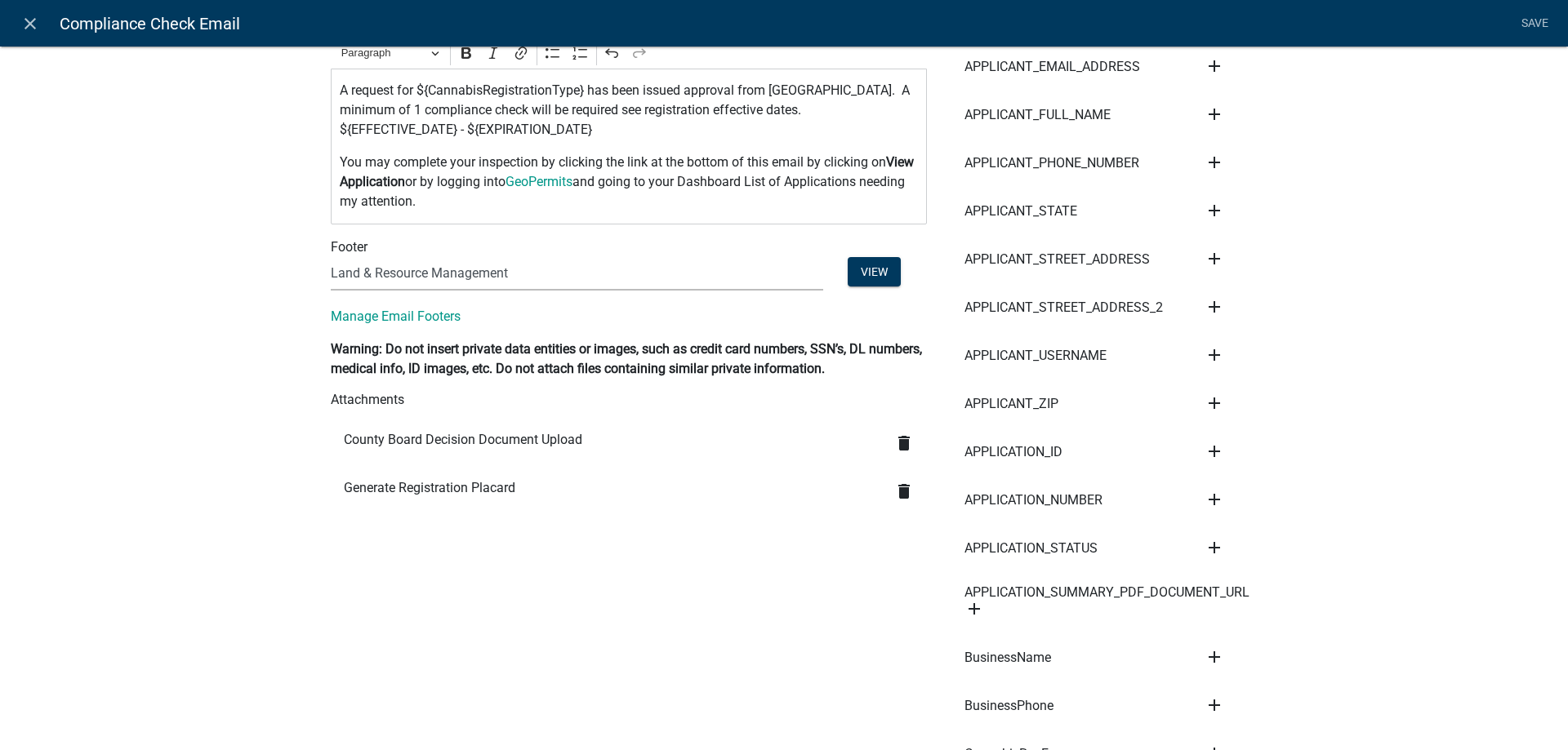
scroll to position [0, 0]
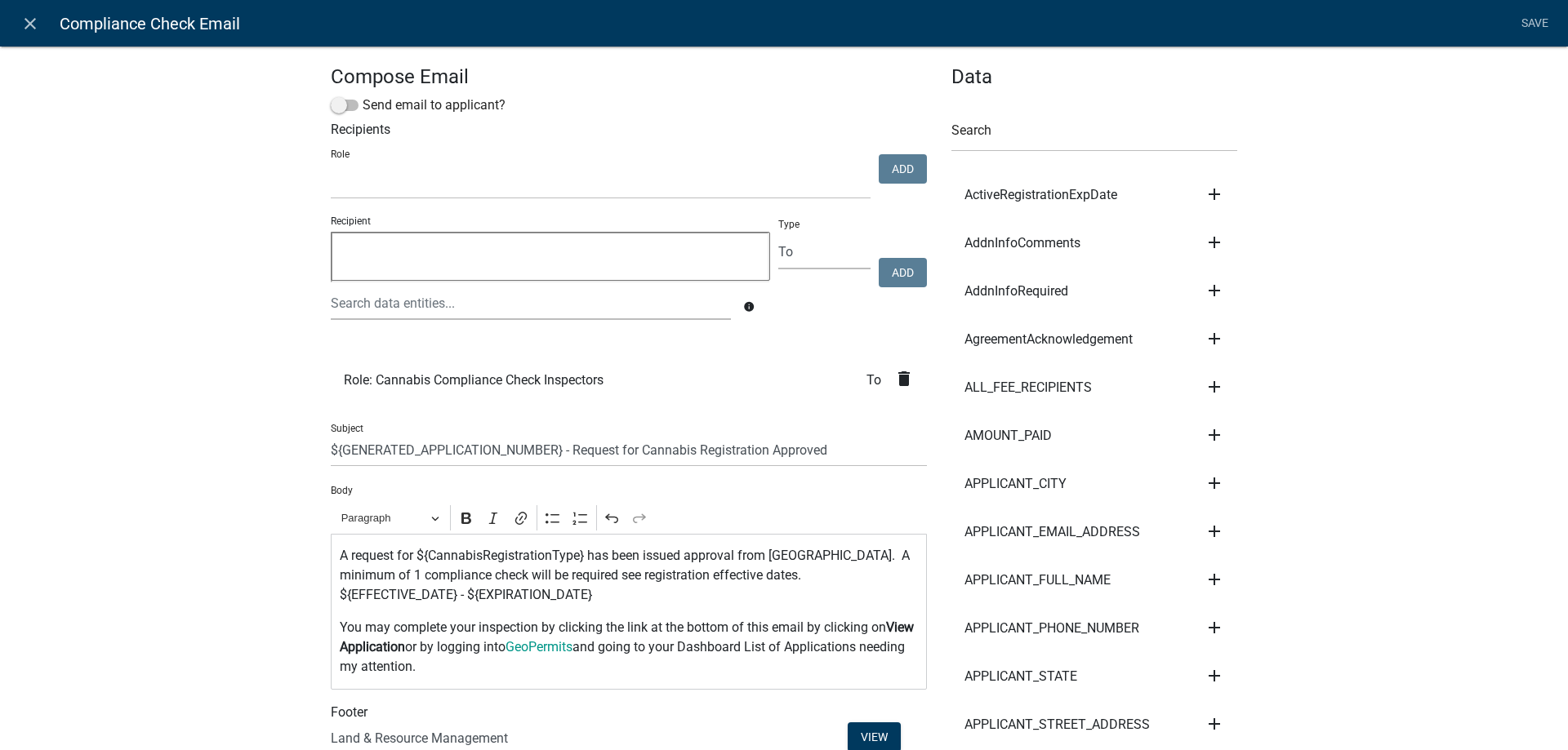
click at [592, 595] on p "A request for ${CannabisRegistrationType} has been issued approval from Otter T…" at bounding box center [629, 576] width 579 height 59
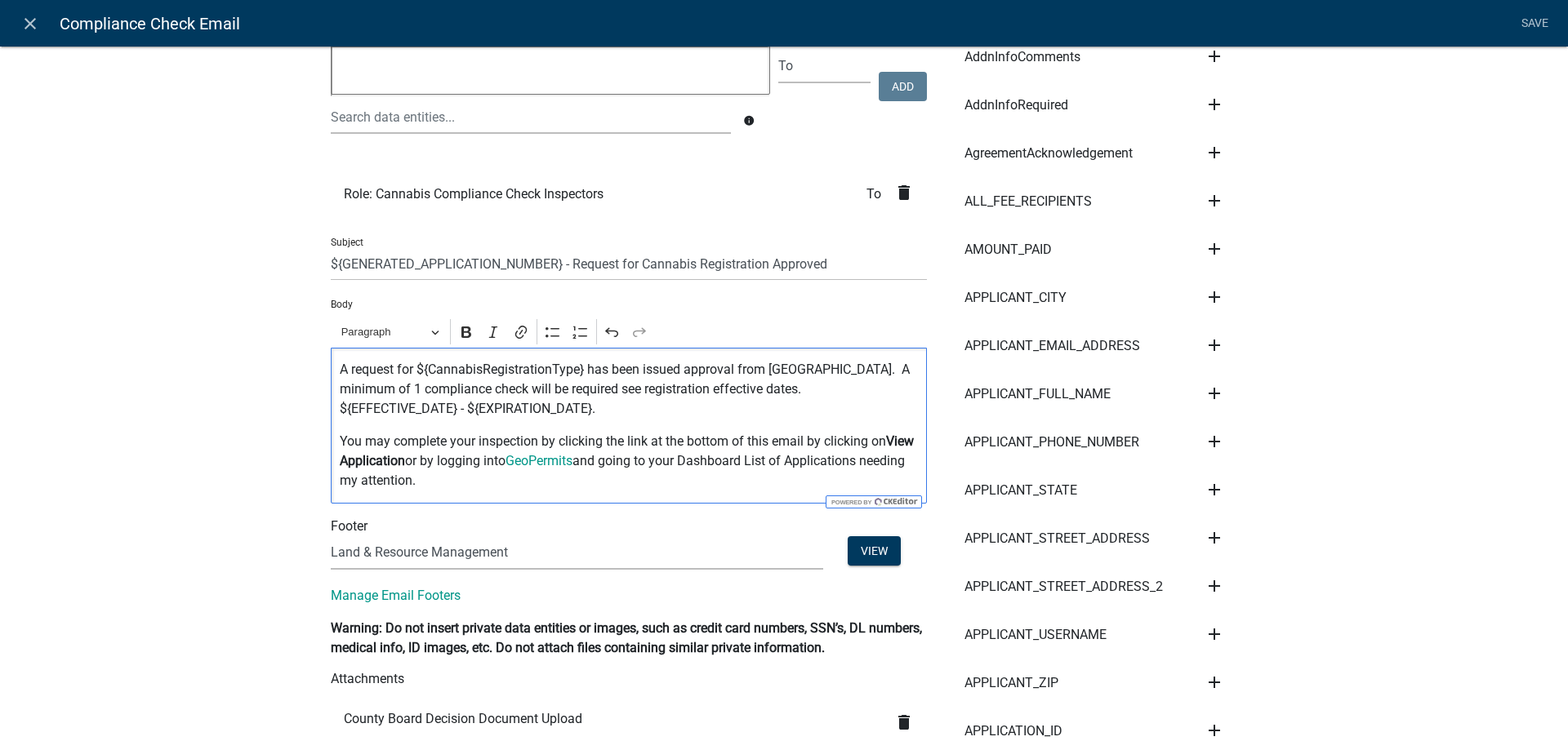
drag, startPoint x: 810, startPoint y: 441, endPoint x: 894, endPoint y: 441, distance: 84.0
click at [894, 441] on p "You may complete your inspection by clicking the link at the bottom of this ema…" at bounding box center [629, 461] width 579 height 59
click at [838, 443] on strong "View Application" at bounding box center [589, 450] width 499 height 35
click at [918, 441] on p "You may complete your inspection by clicking the link at the bottom of this ema…" at bounding box center [629, 461] width 579 height 59
click at [471, 327] on icon "Editor toolbar" at bounding box center [466, 333] width 16 height 16
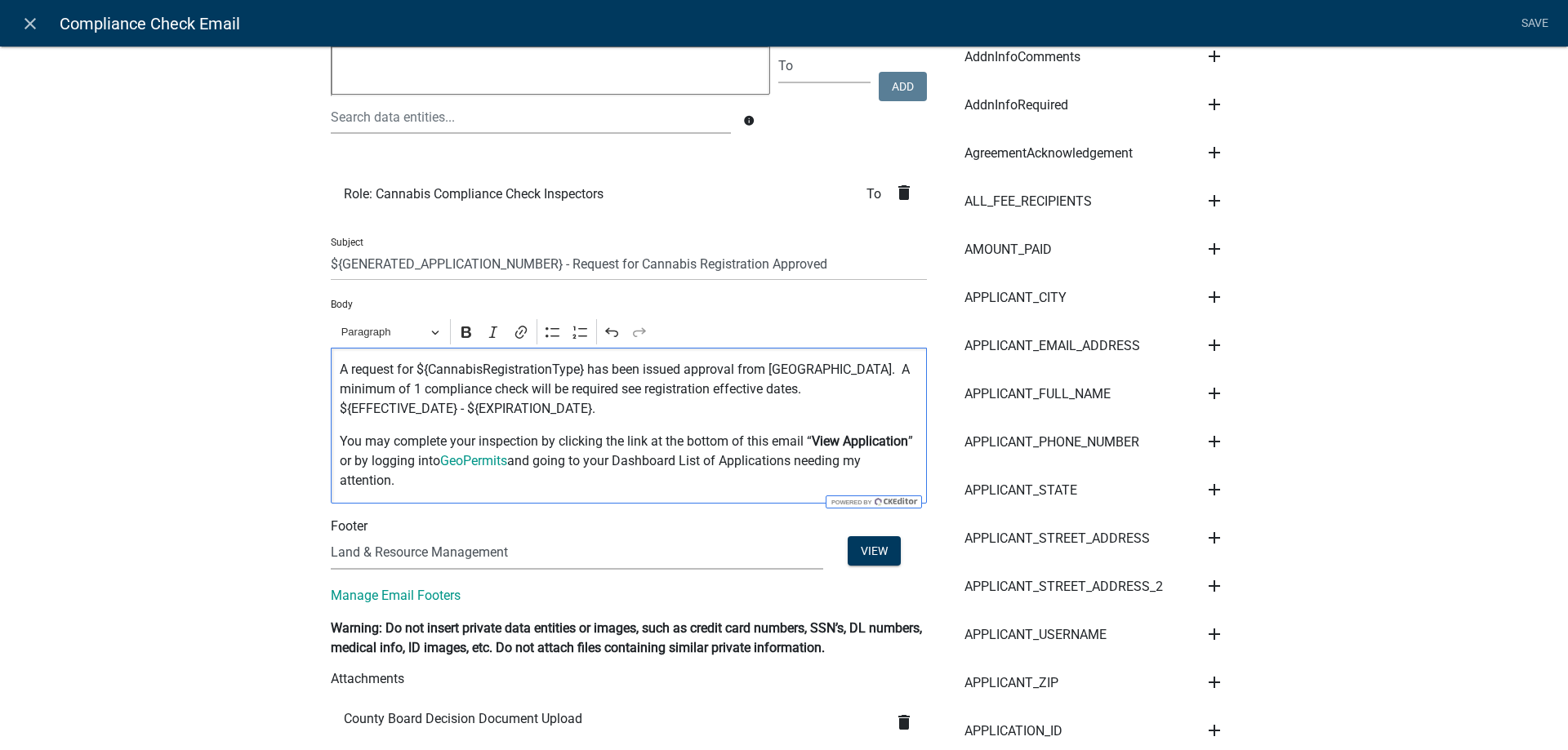
click at [505, 489] on p "You may complete your inspection by clicking the link at the bottom of this ema…" at bounding box center [629, 461] width 579 height 59
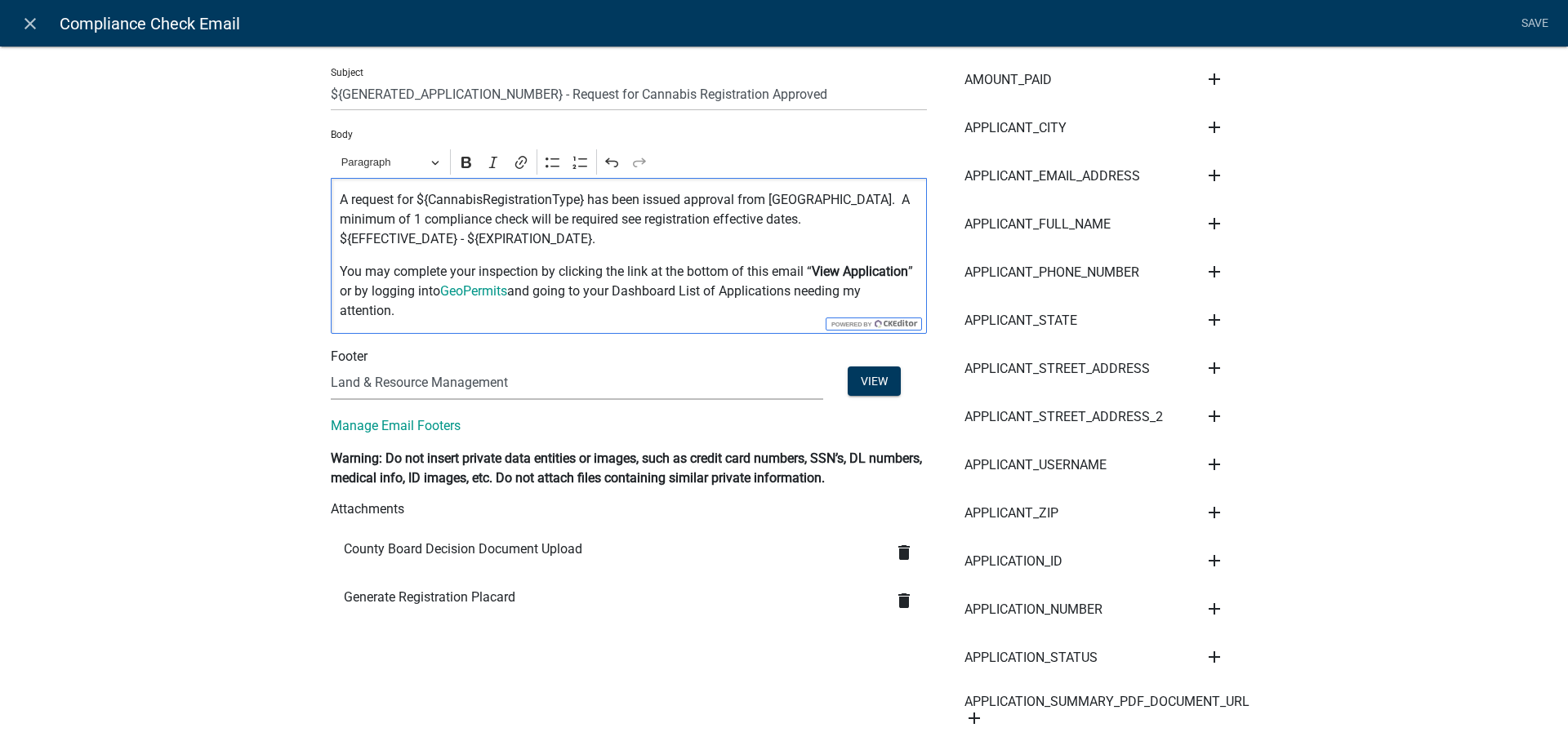
scroll to position [373, 0]
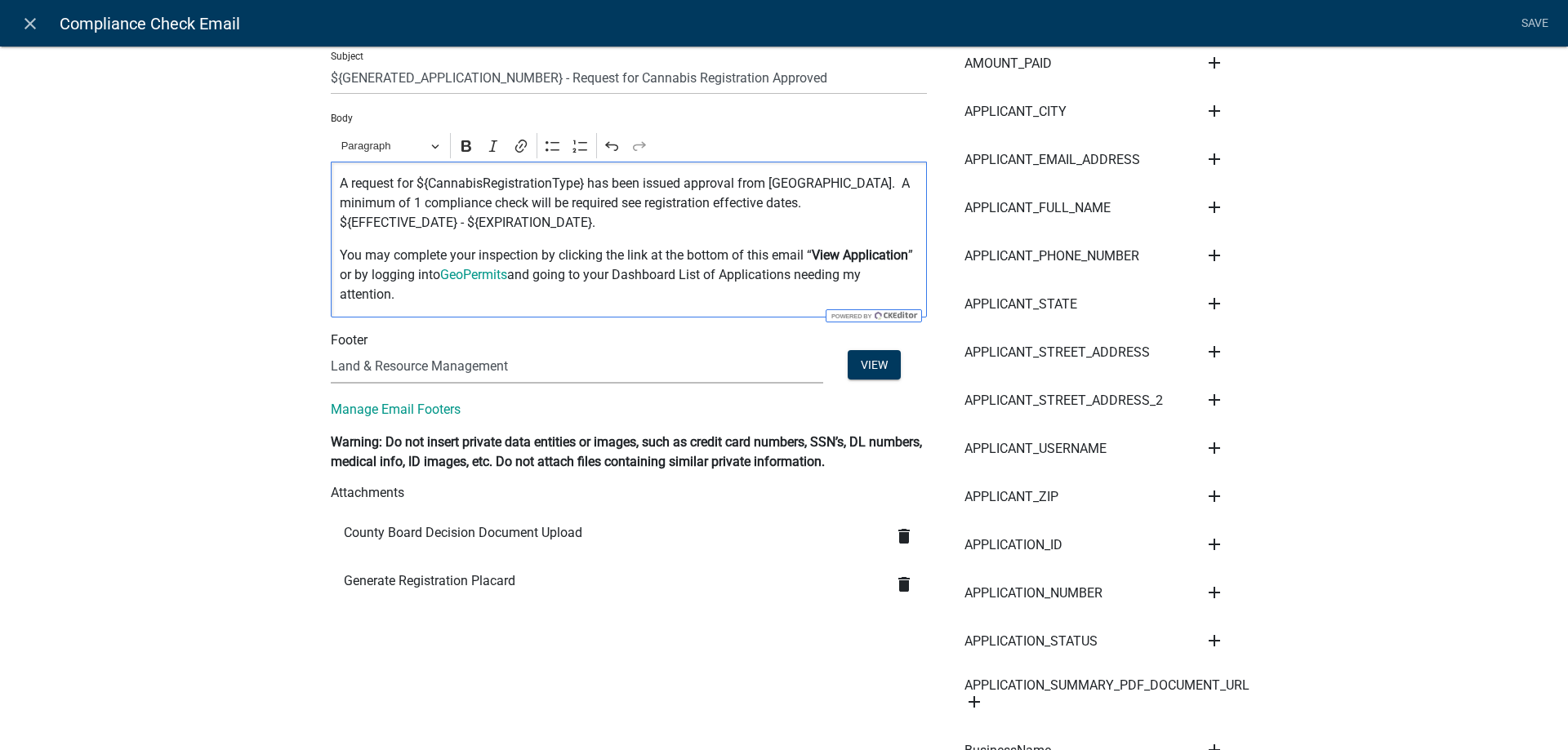
click at [904, 588] on icon "delete" at bounding box center [904, 585] width 20 height 20
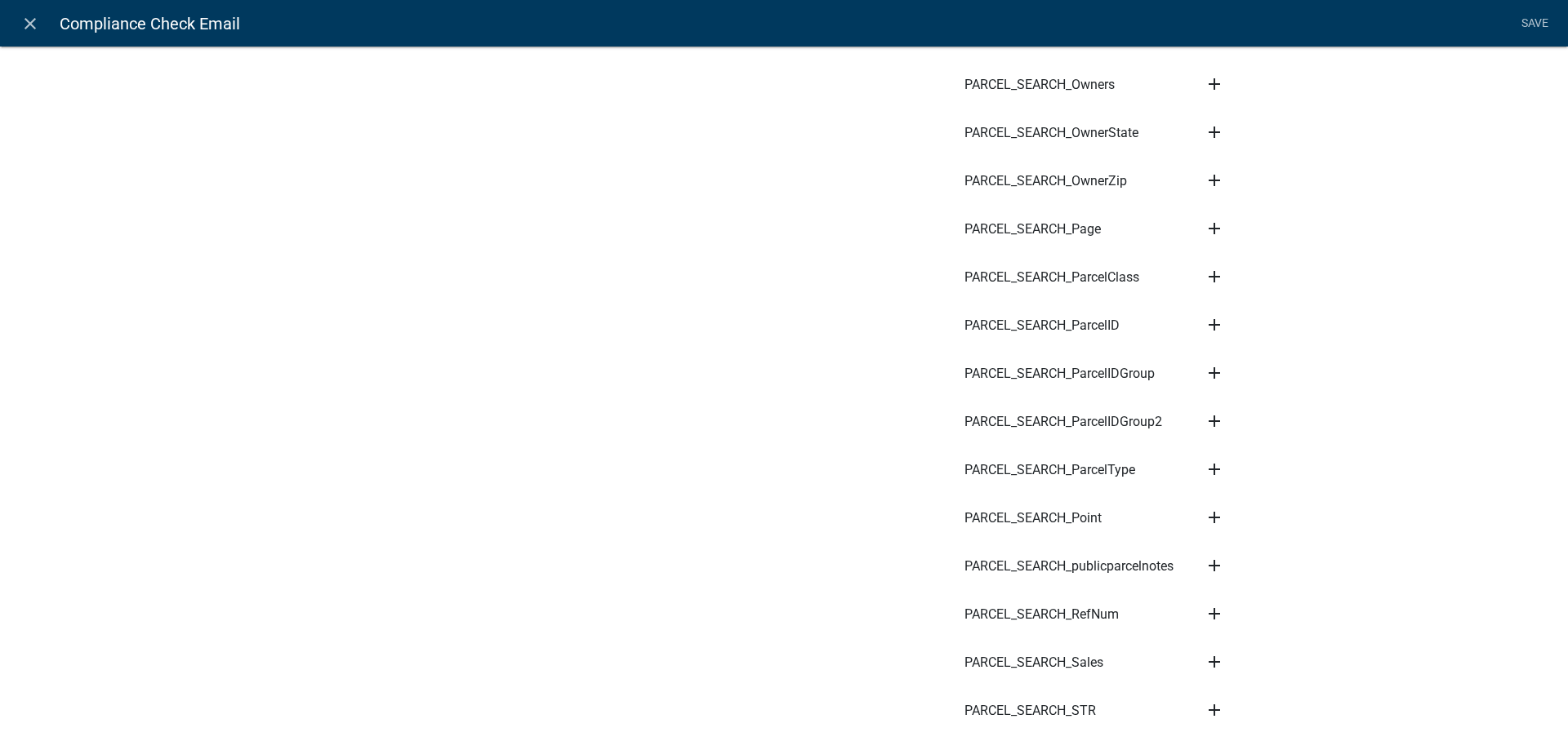
scroll to position [5872, 0]
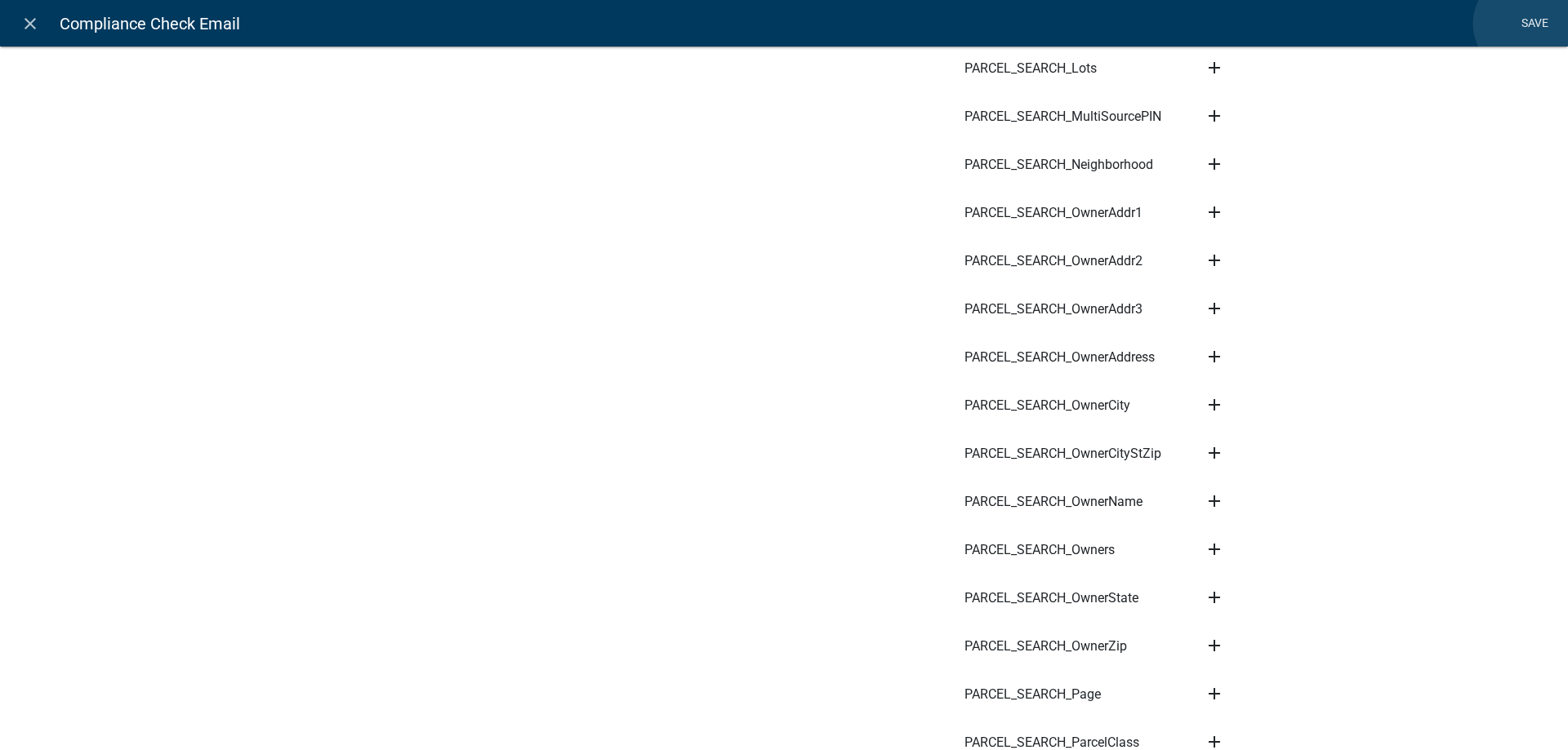
click at [1524, 24] on link "Save" at bounding box center [1535, 23] width 41 height 31
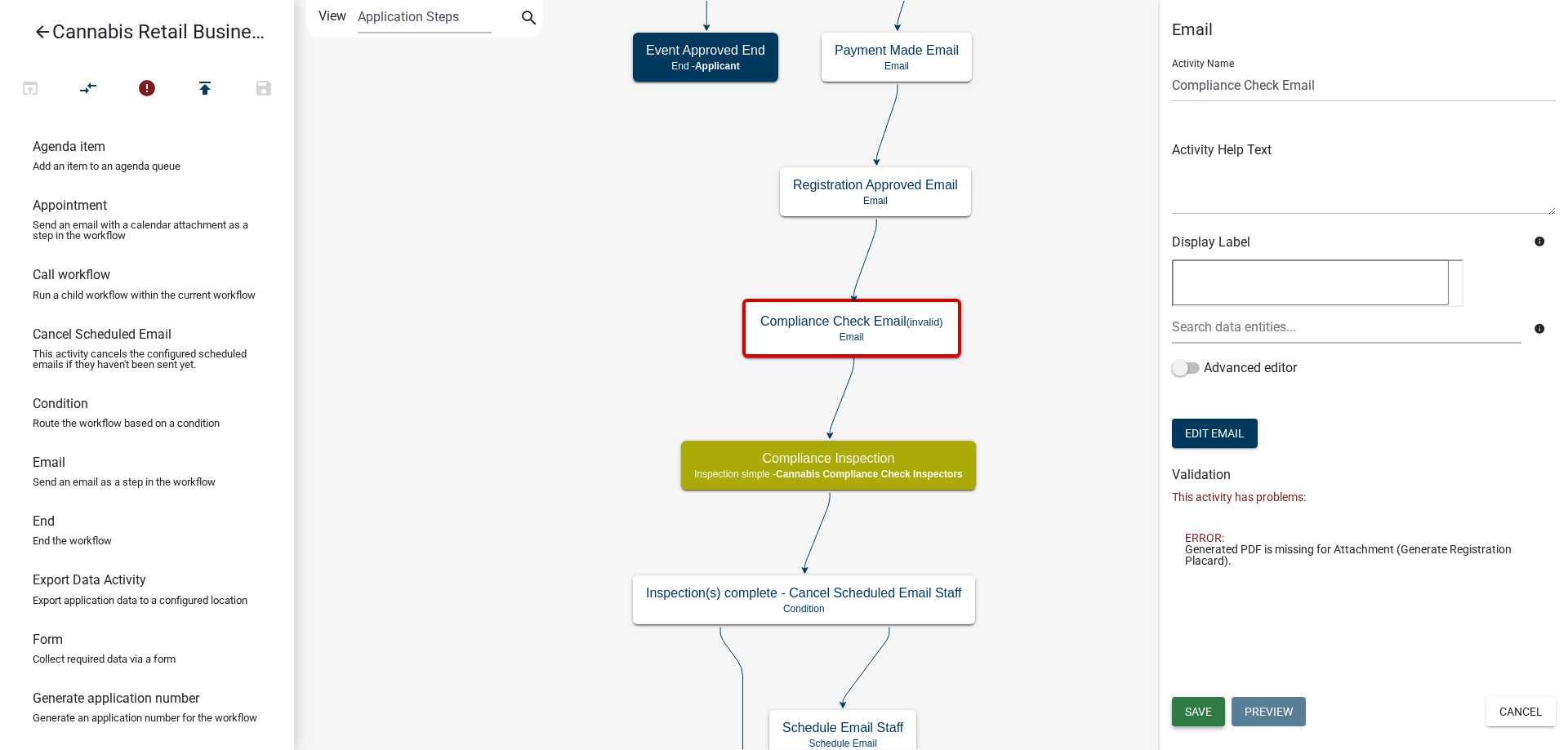
click at [1200, 714] on span "Save" at bounding box center [1199, 712] width 27 height 13
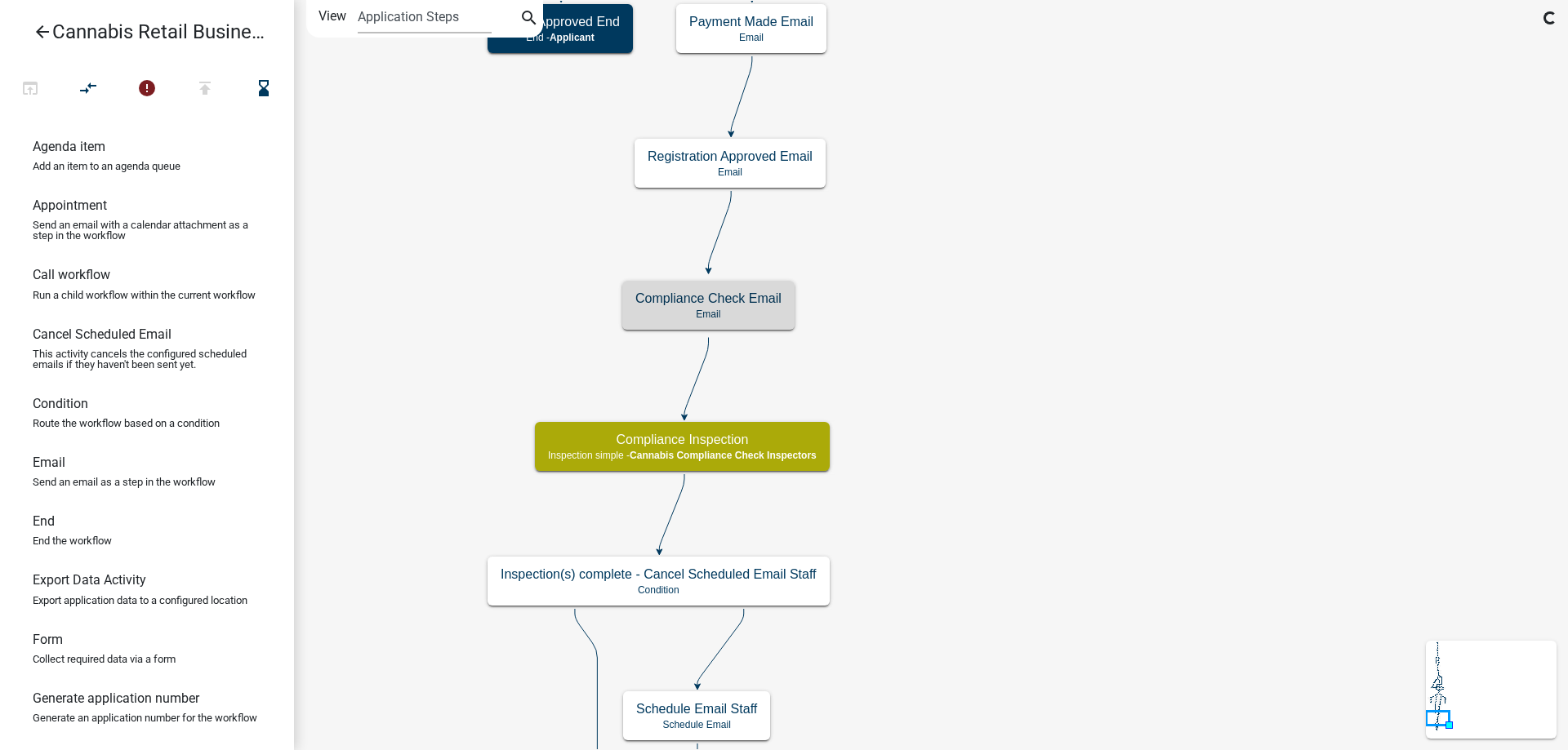
click at [1019, 365] on div "start Start - Applicant Application Introduction Form - Applicant Parcel search…" at bounding box center [931, 375] width 1274 height 750
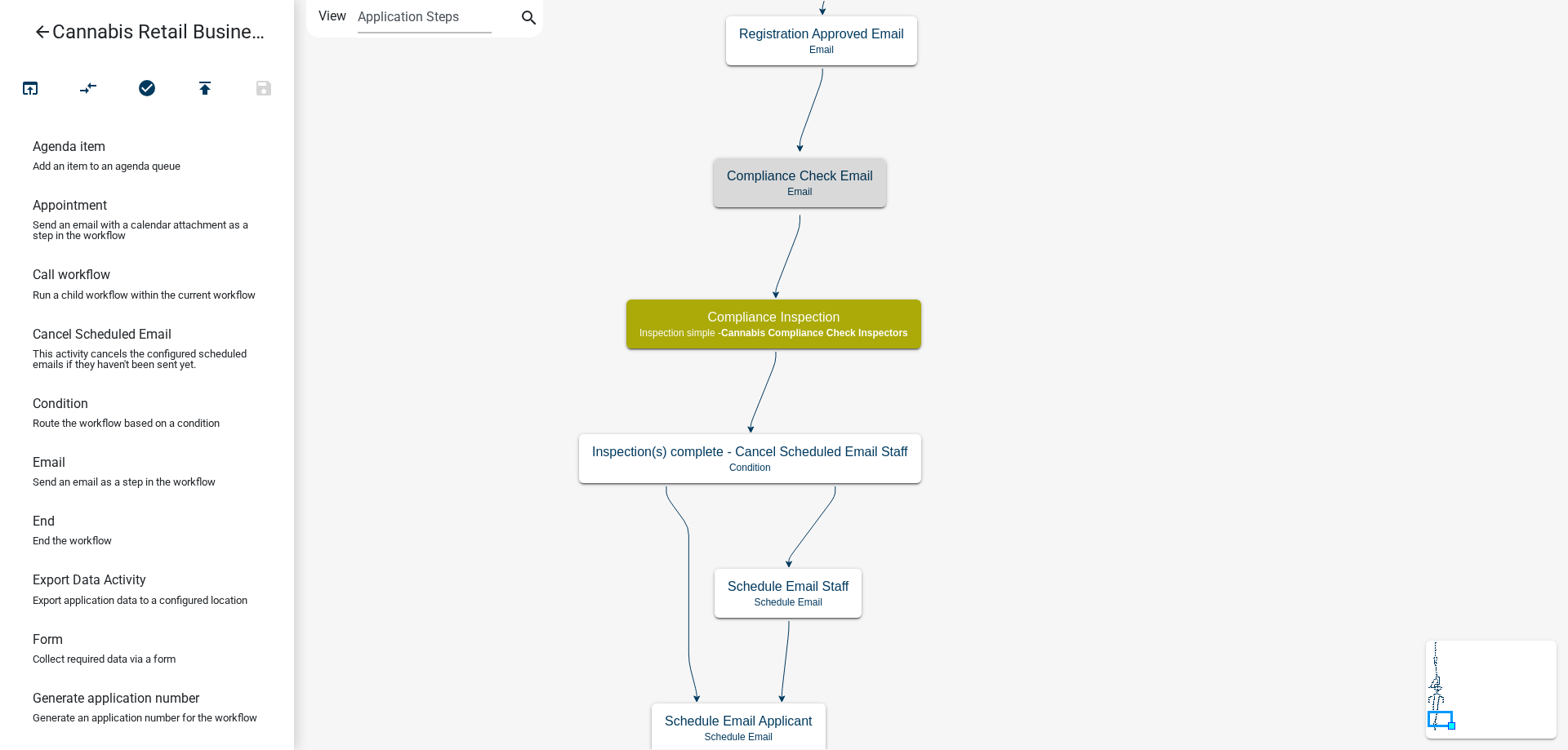
click at [1101, 422] on div "start Start - Applicant Application Introduction Form - Applicant Parcel search…" at bounding box center [931, 375] width 1274 height 750
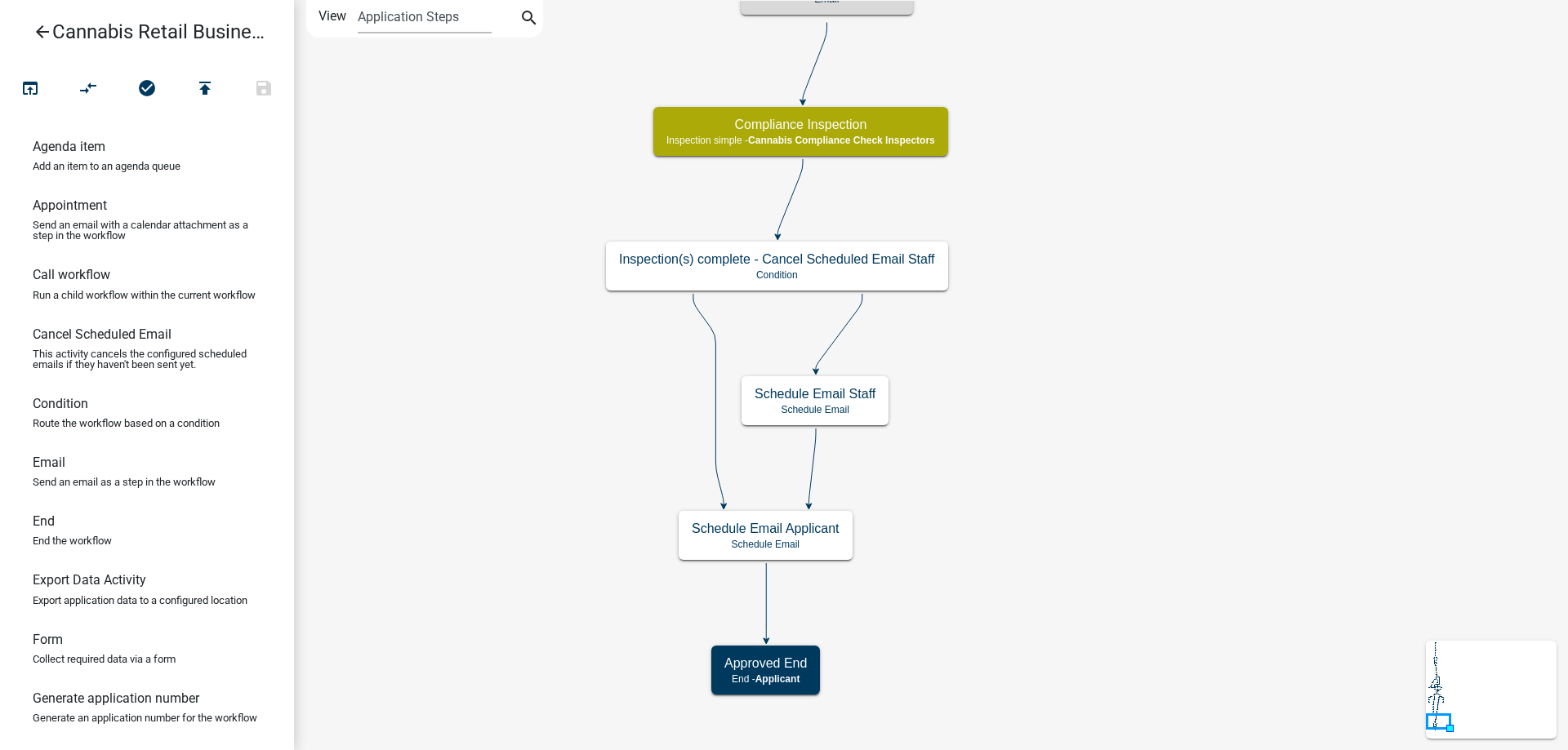
click at [1094, 350] on div "start Start - Applicant Application Introduction Form - Applicant Parcel search…" at bounding box center [931, 375] width 1274 height 750
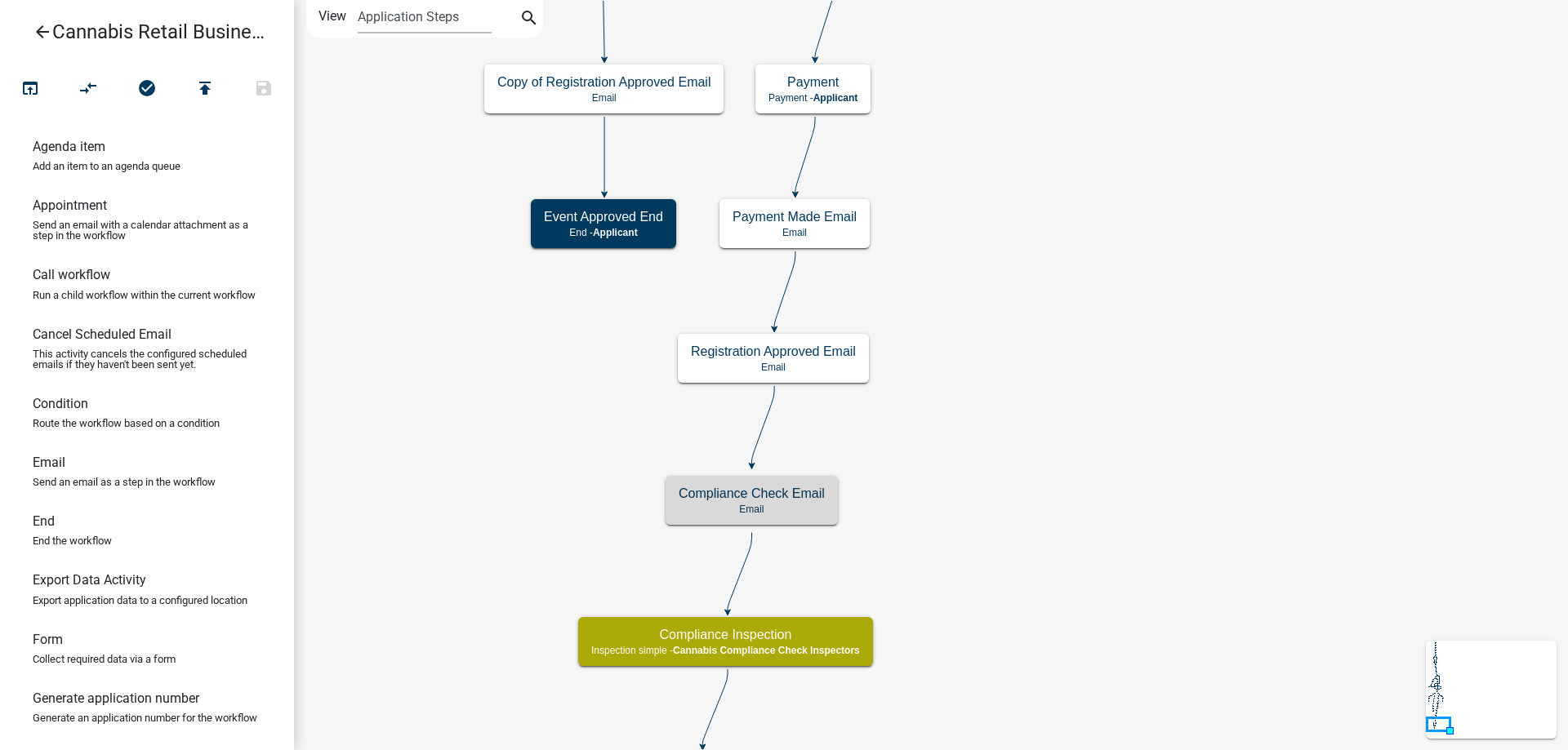
click at [1089, 697] on div "start Start - Applicant Application Introduction Form - Applicant Parcel search…" at bounding box center [931, 375] width 1274 height 750
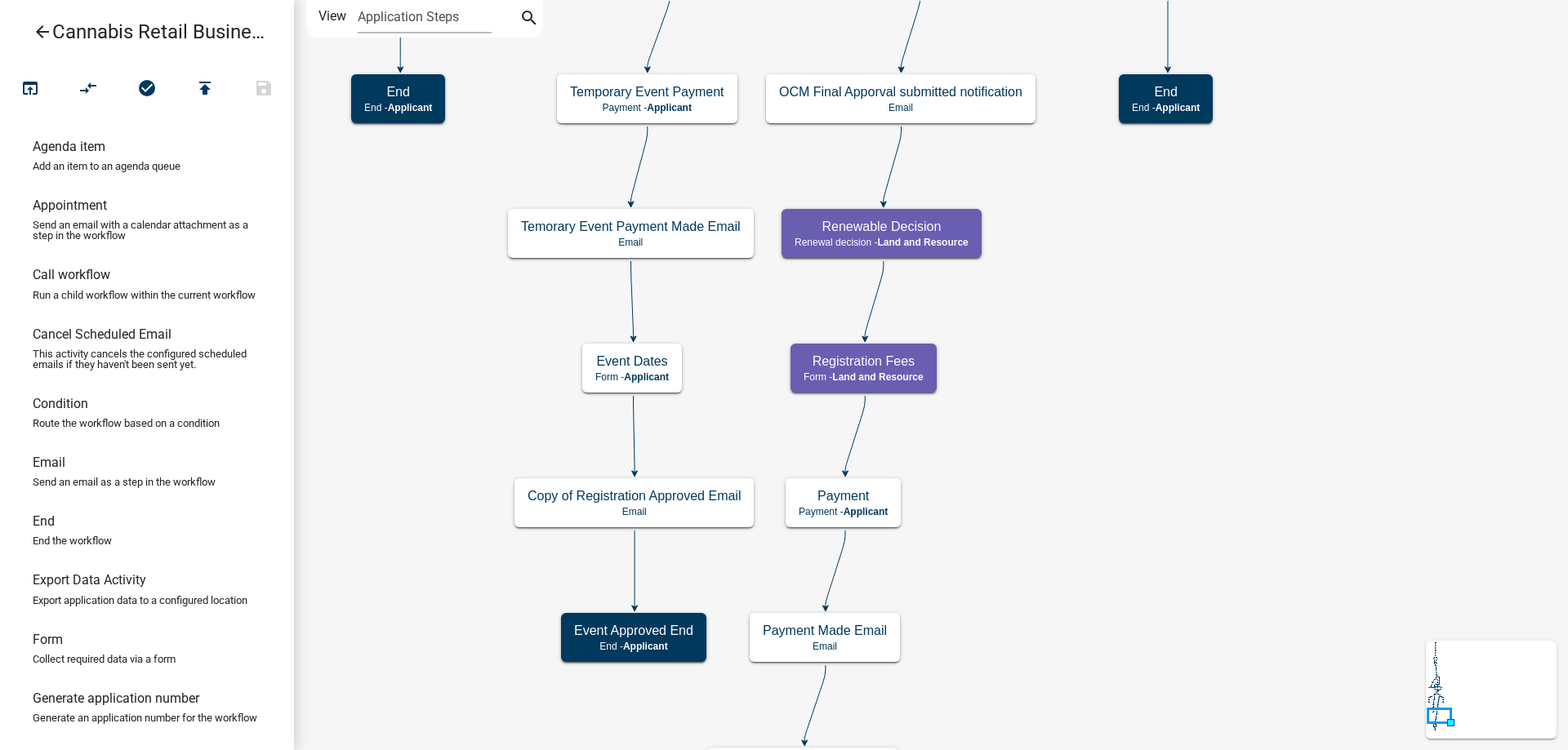
click at [1060, 635] on div "start Start - Applicant Application Introduction Form - Applicant Parcel search…" at bounding box center [931, 375] width 1274 height 750
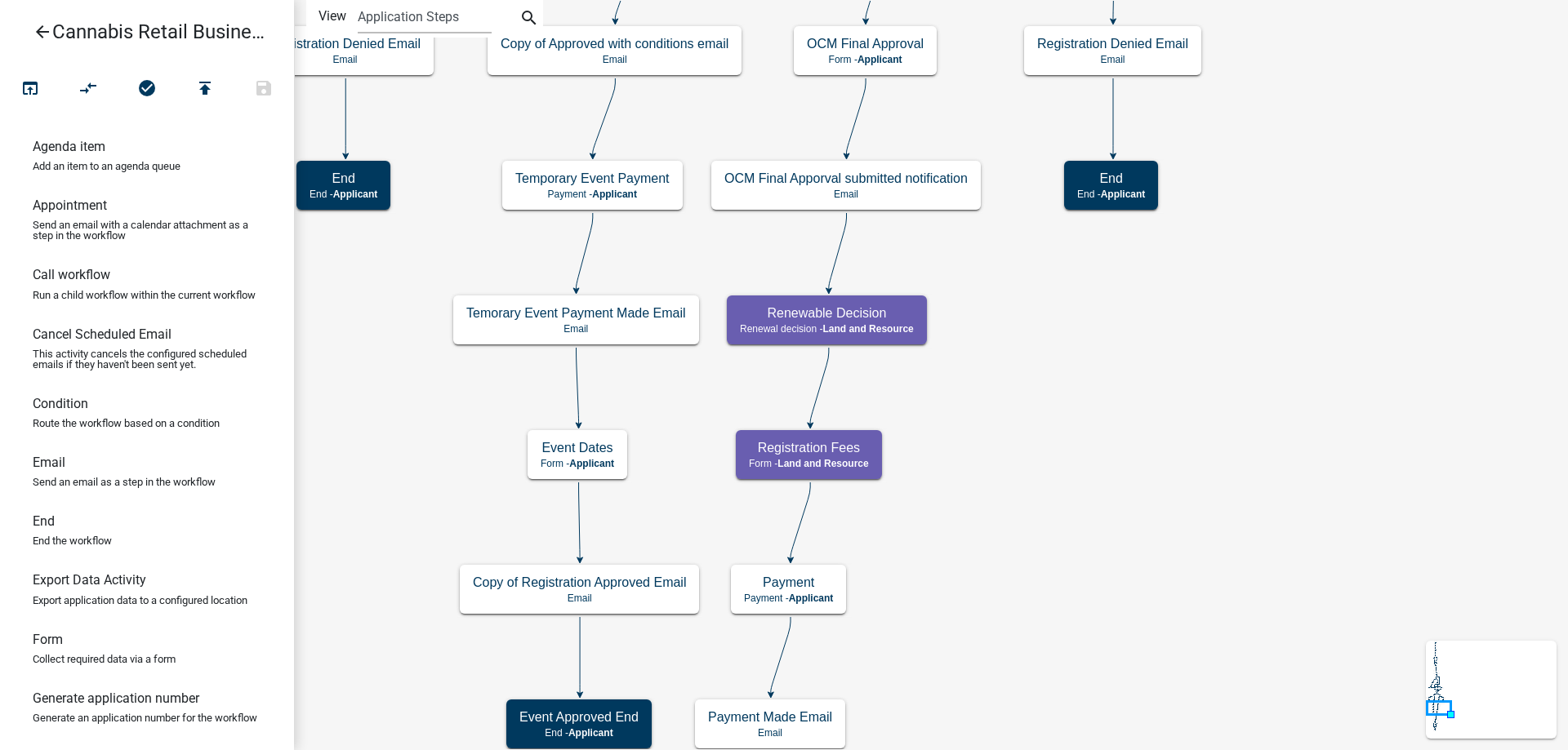
click at [1082, 412] on div "start Start - Applicant Application Introduction Form - Applicant Parcel search…" at bounding box center [931, 375] width 1274 height 750
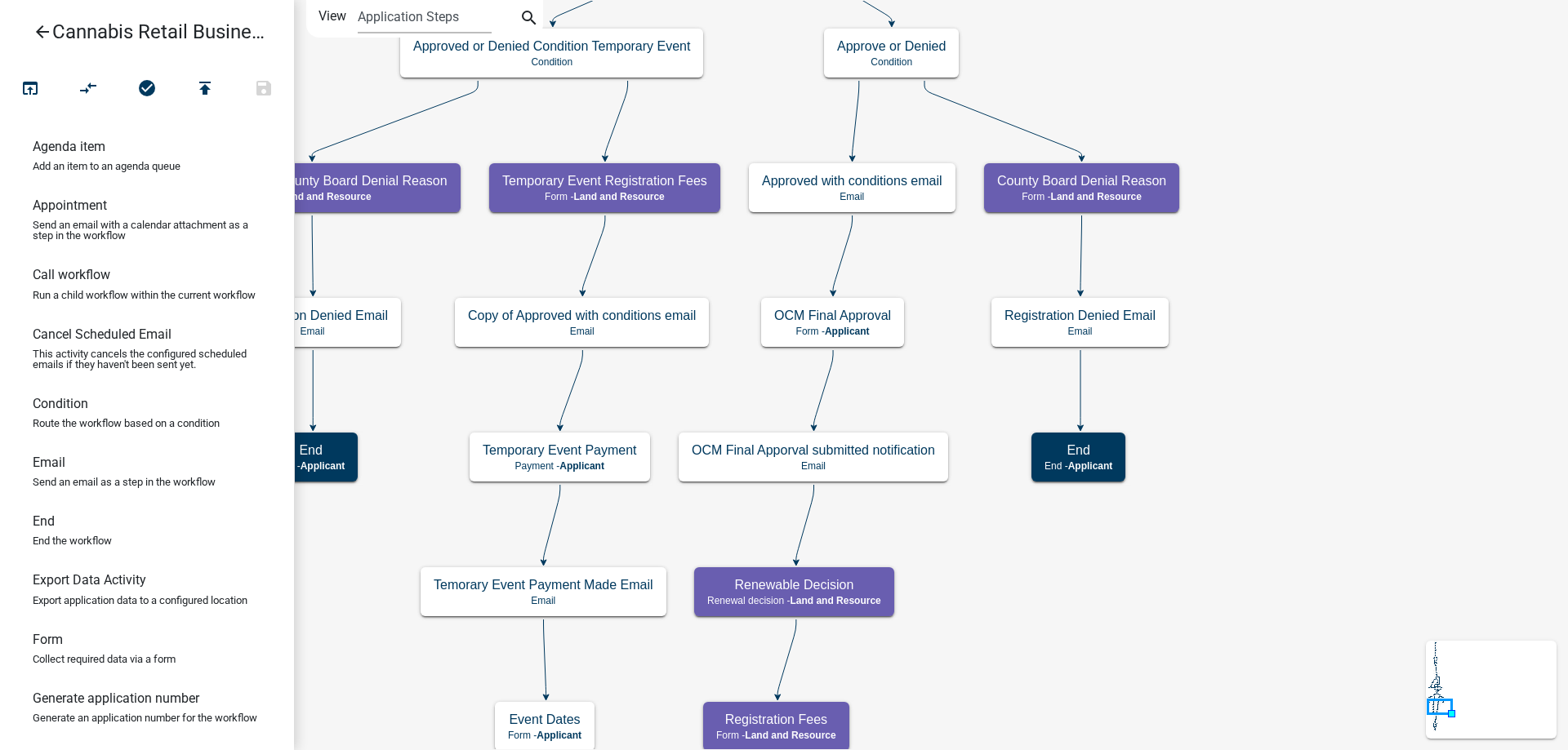
click at [999, 586] on div "start Start - Applicant Application Introduction Form - Applicant Parcel search…" at bounding box center [931, 375] width 1274 height 750
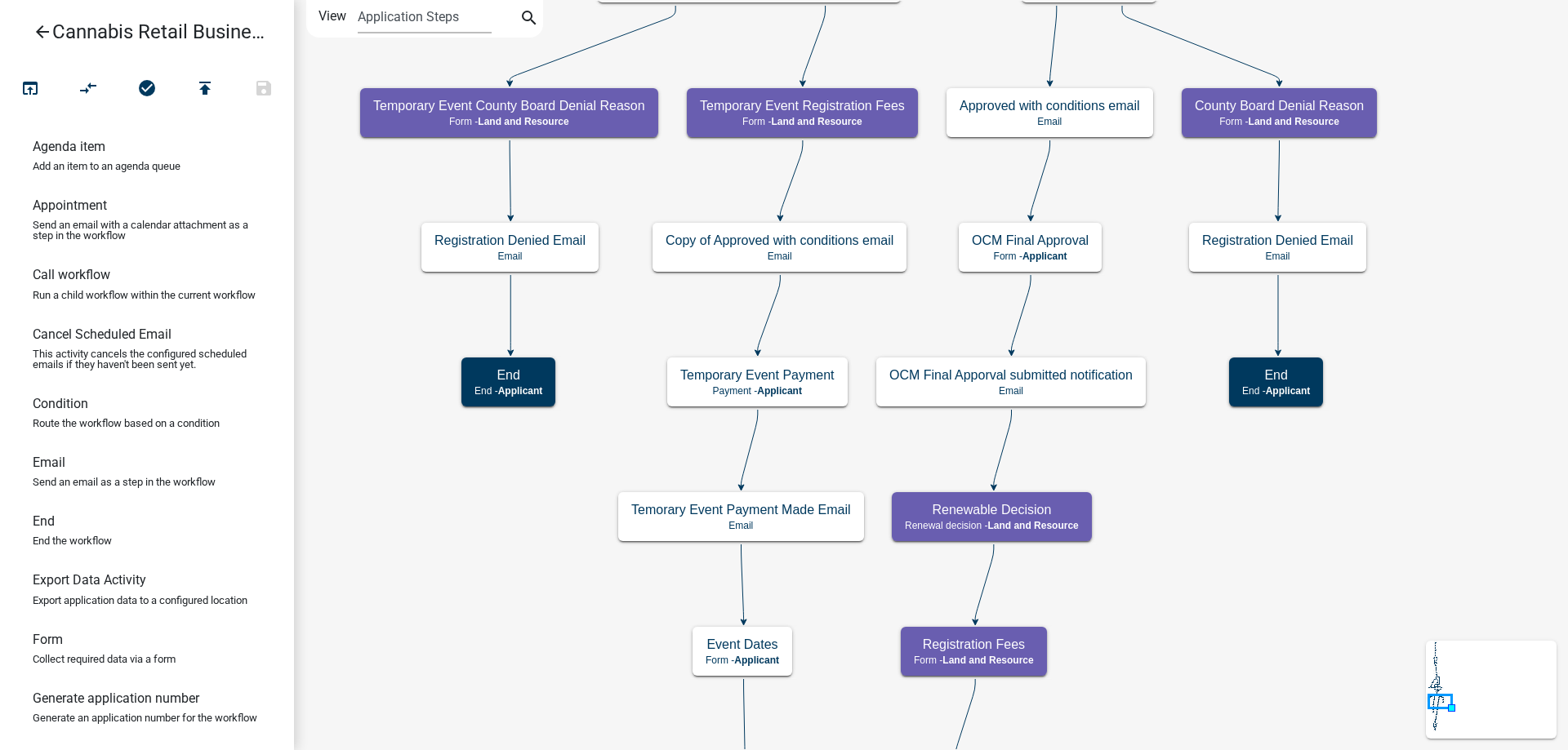
click at [1150, 185] on div "start Start - Applicant Application Introduction Form - Applicant Parcel search…" at bounding box center [931, 375] width 1274 height 750
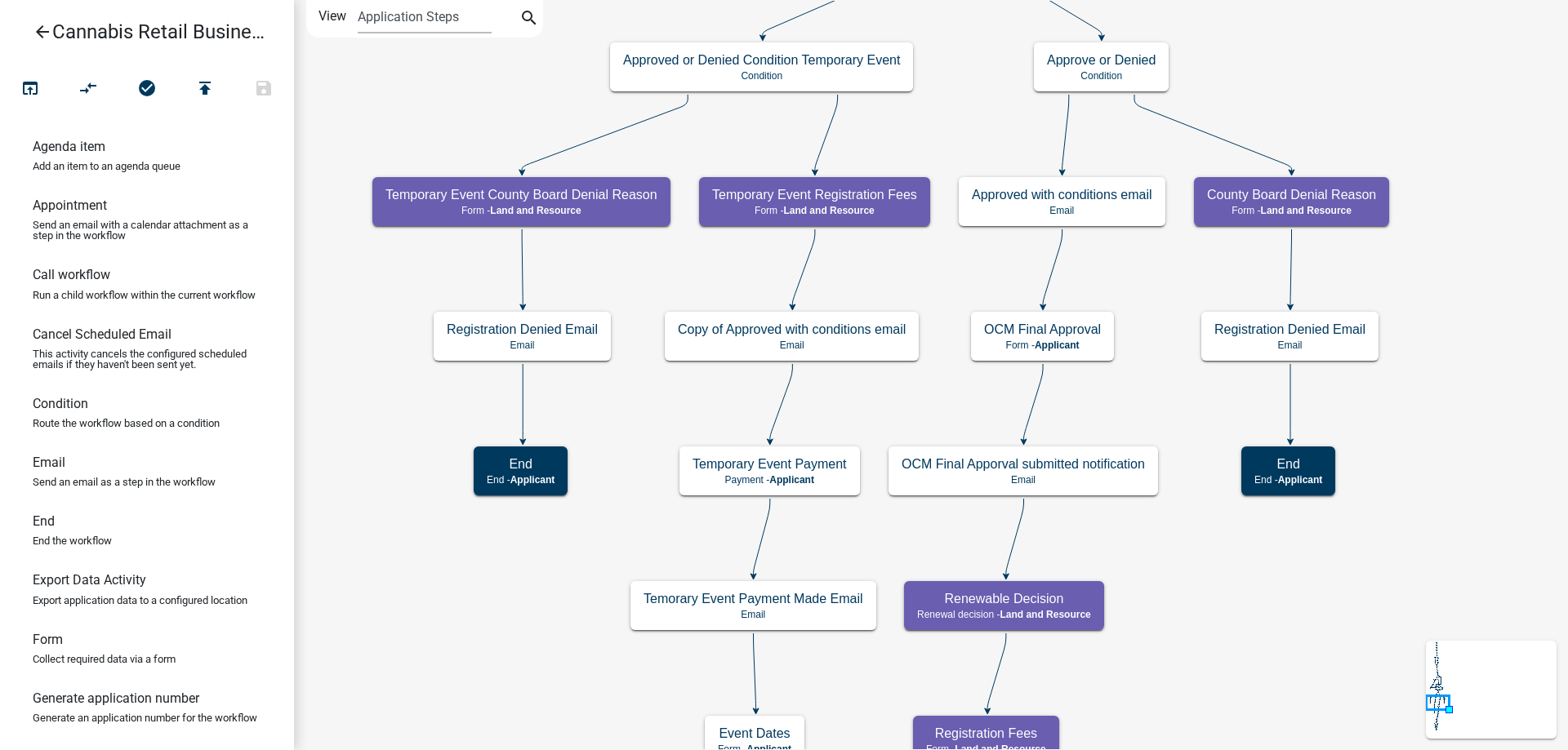
click at [1126, 270] on div "start Start - Applicant Application Introduction Form - Applicant Parcel search…" at bounding box center [931, 375] width 1274 height 750
drag, startPoint x: 50, startPoint y: 469, endPoint x: 1093, endPoint y: 234, distance: 1069.1
click at [1093, 234] on div "arrow_back Cannabis Retail Businesses and Temporary Cannabis Events open_in_bro…" at bounding box center [784, 375] width 1568 height 750
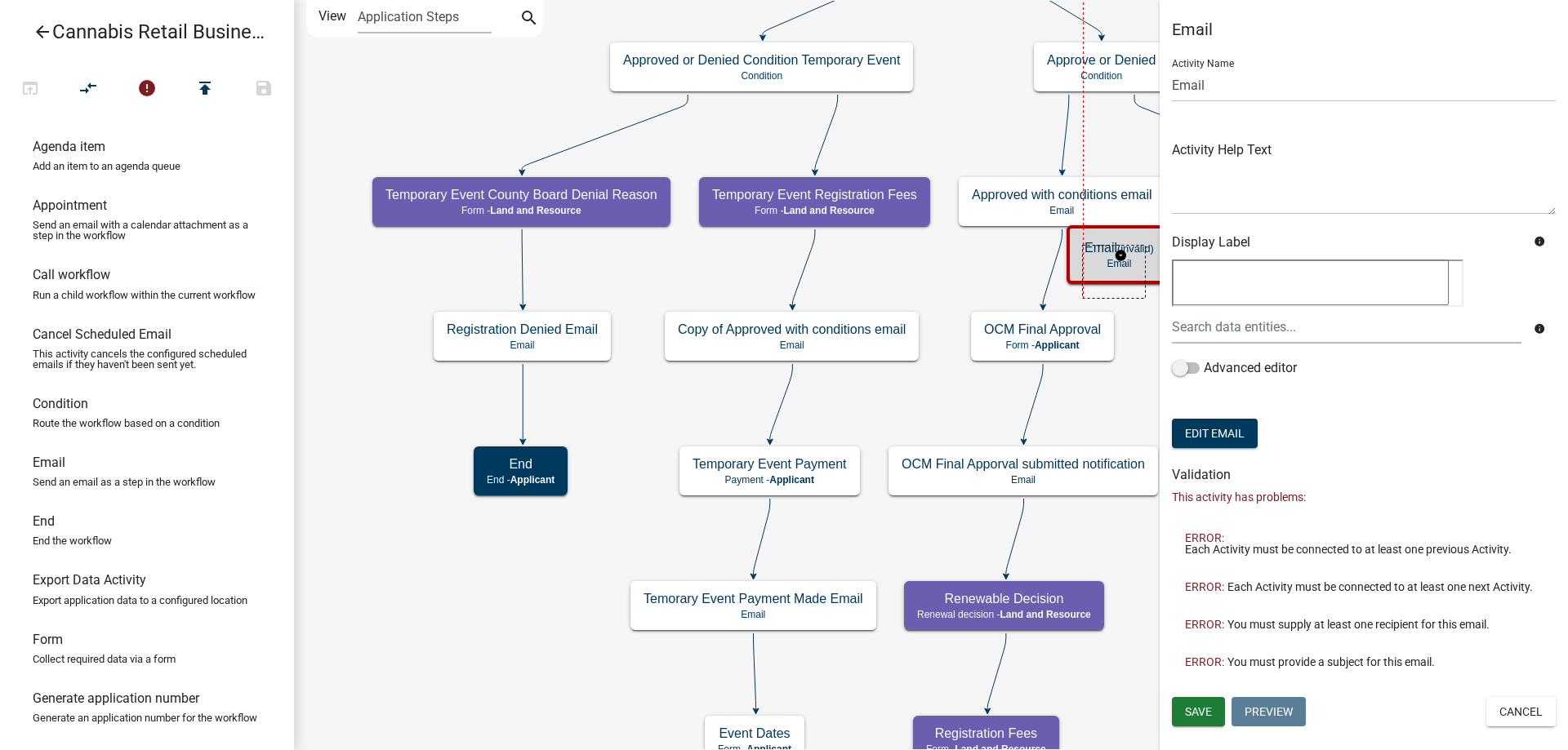
click at [1134, 276] on g "Email (invalid) Email" at bounding box center [1121, 254] width 109 height 57
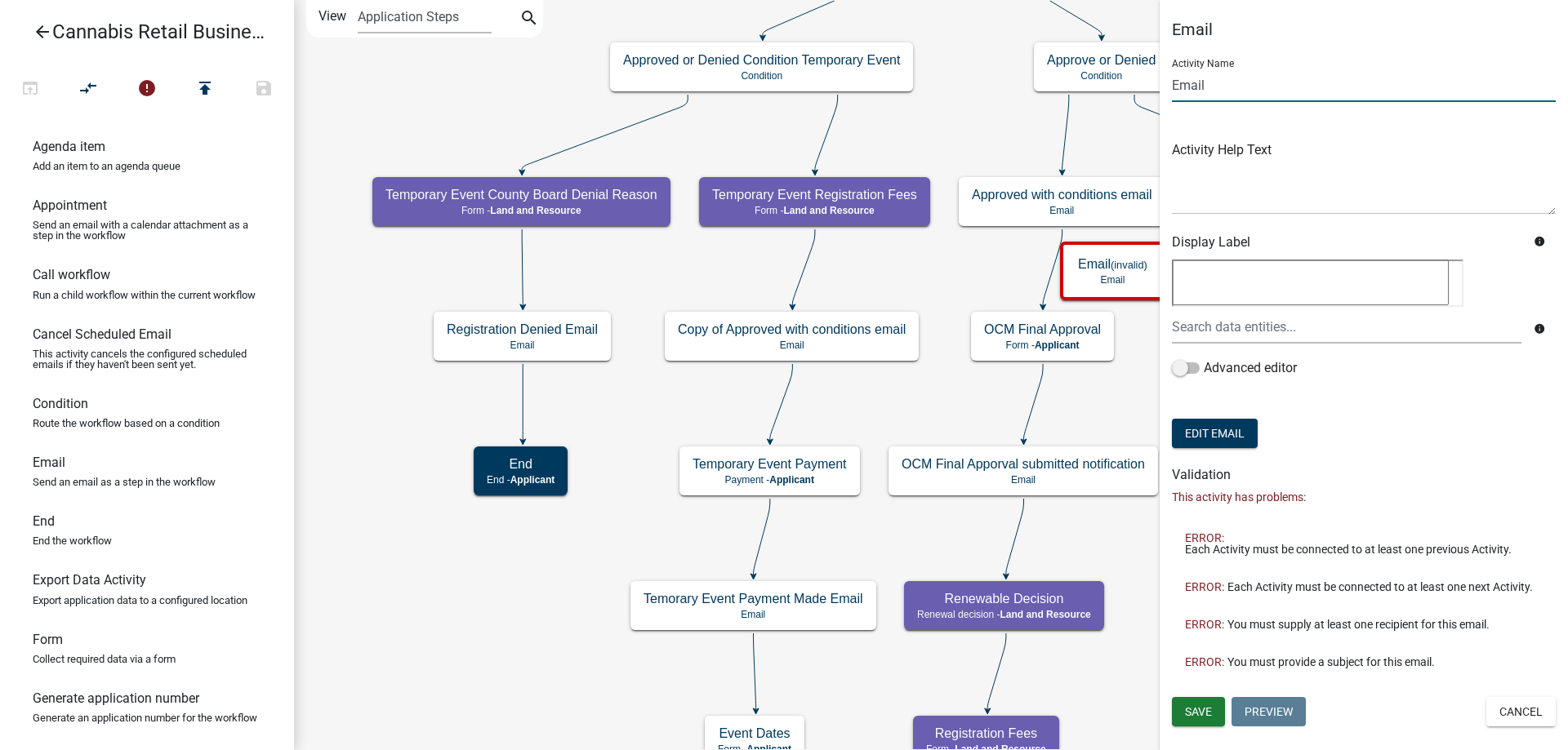
click at [1175, 82] on input "Email" at bounding box center [1364, 86] width 384 height 34
type input "OCM Preliminary Approval has expired Email"
click at [1197, 712] on span "Save" at bounding box center [1199, 712] width 27 height 13
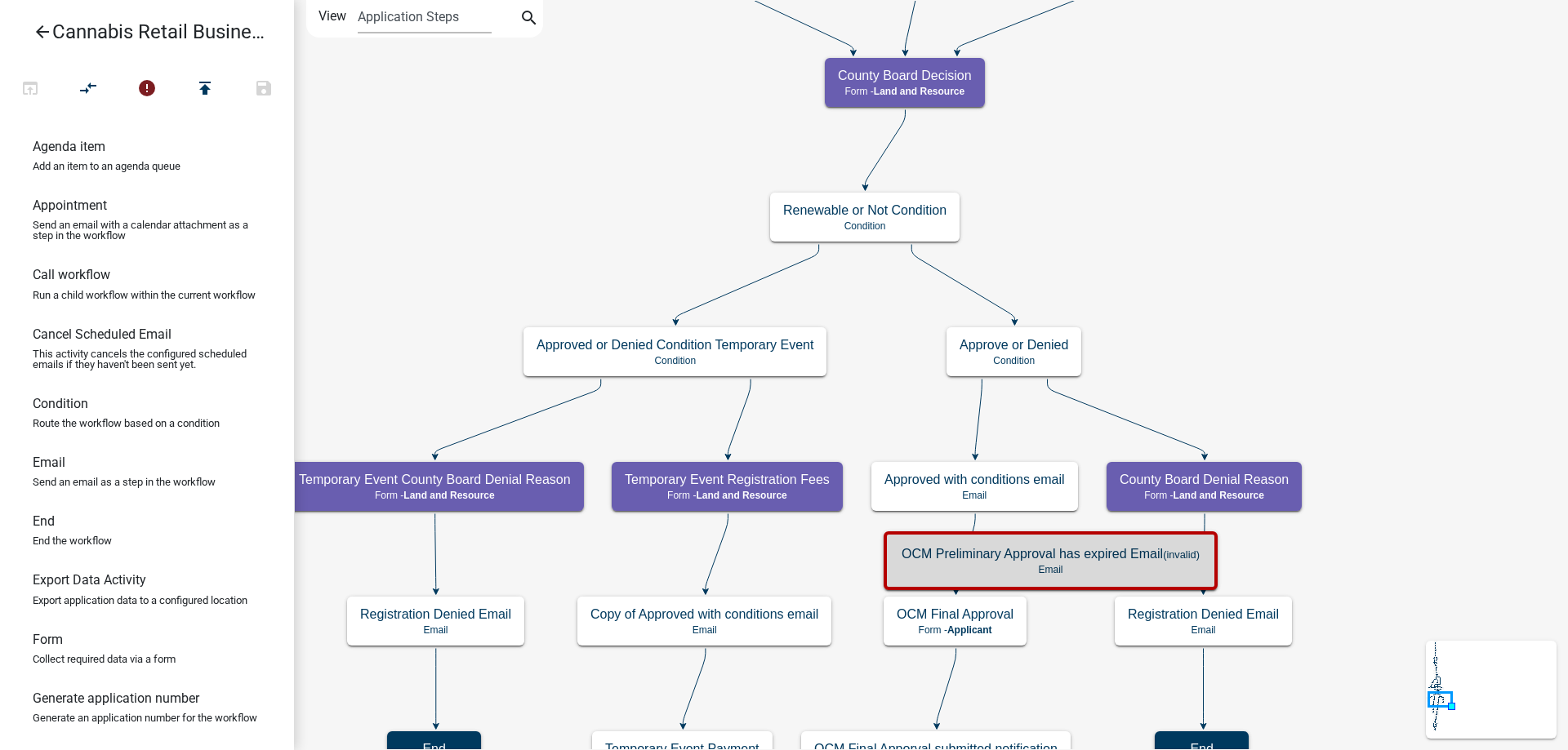
click at [1218, 342] on div "start Start - Applicant Application Introduction Form - Applicant Parcel search…" at bounding box center [931, 375] width 1274 height 750
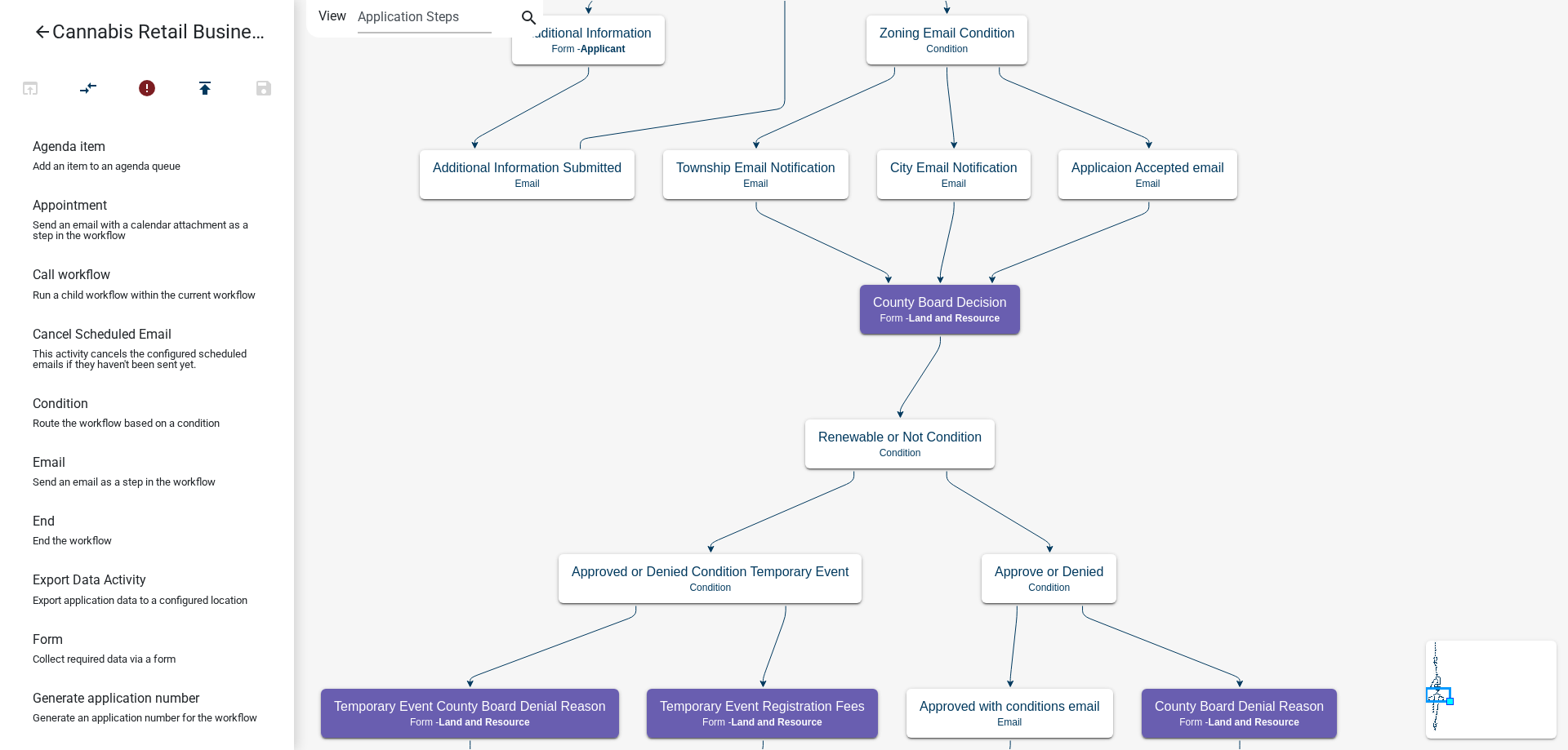
click at [1183, 539] on div "start Start - Applicant Application Introduction Form - Applicant Parcel search…" at bounding box center [931, 375] width 1274 height 750
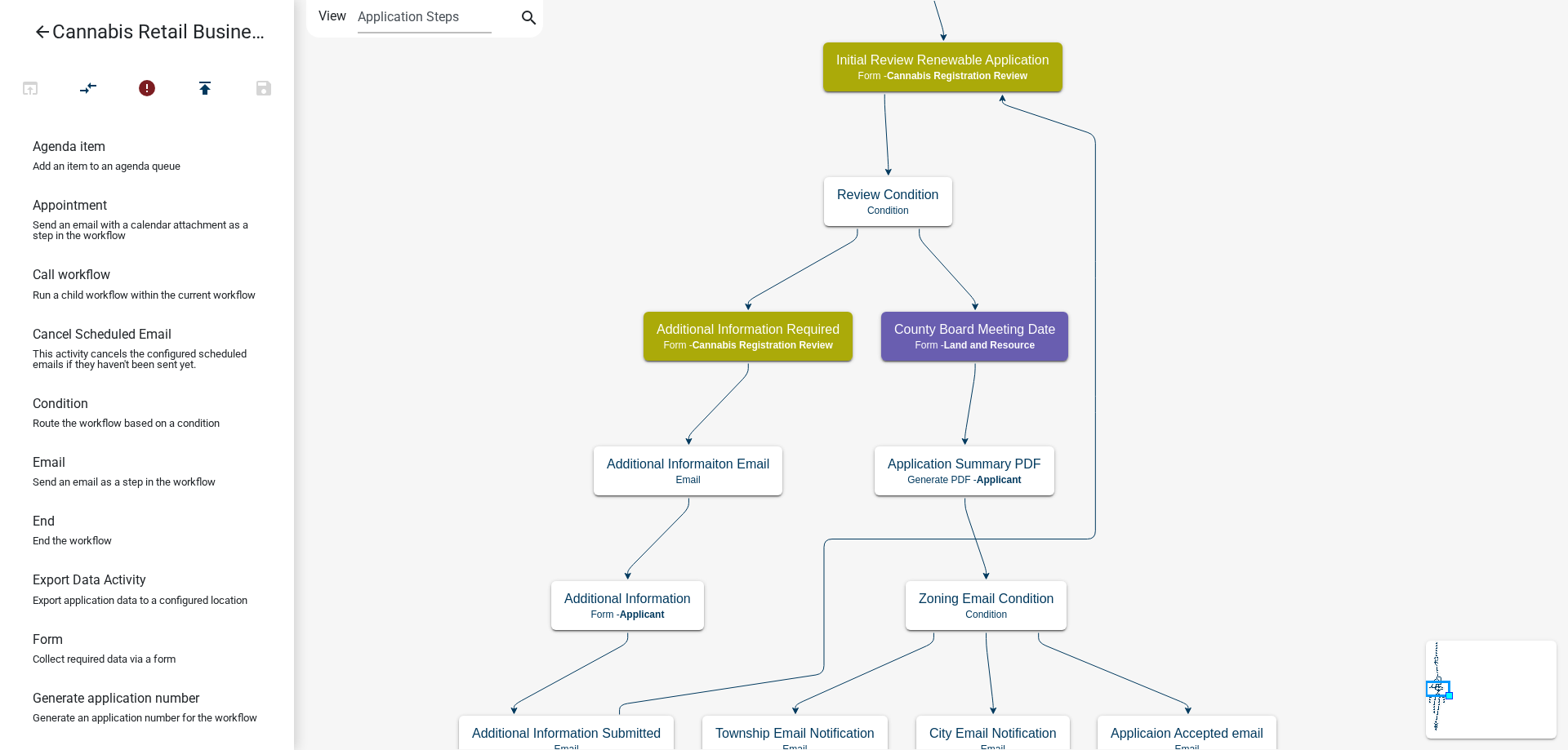
click at [1242, 442] on div "start Start - Applicant Application Introduction Form - Applicant Parcel search…" at bounding box center [931, 375] width 1274 height 750
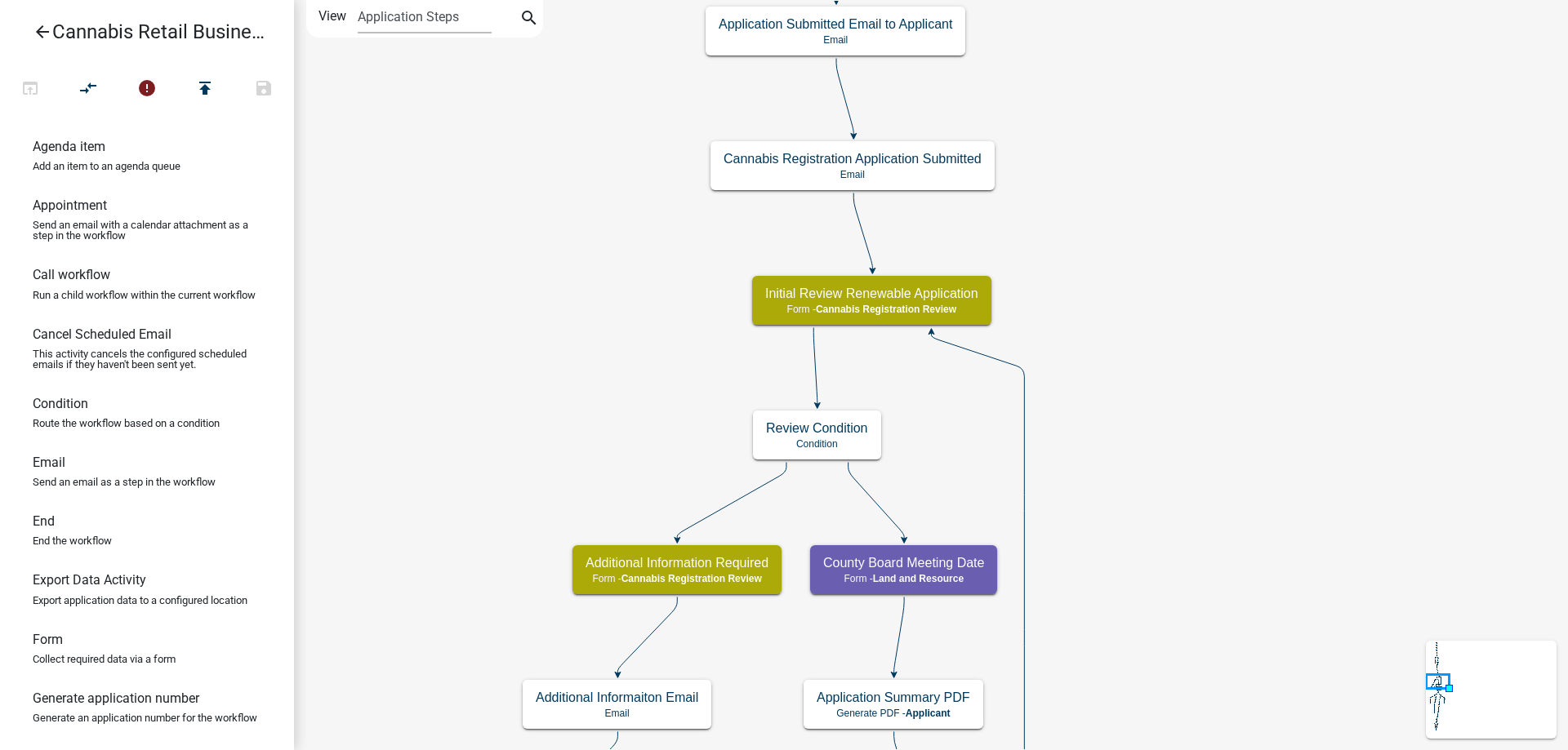
click at [1221, 341] on div "start Start - Applicant Application Introduction Form - Applicant Parcel search…" at bounding box center [931, 375] width 1274 height 750
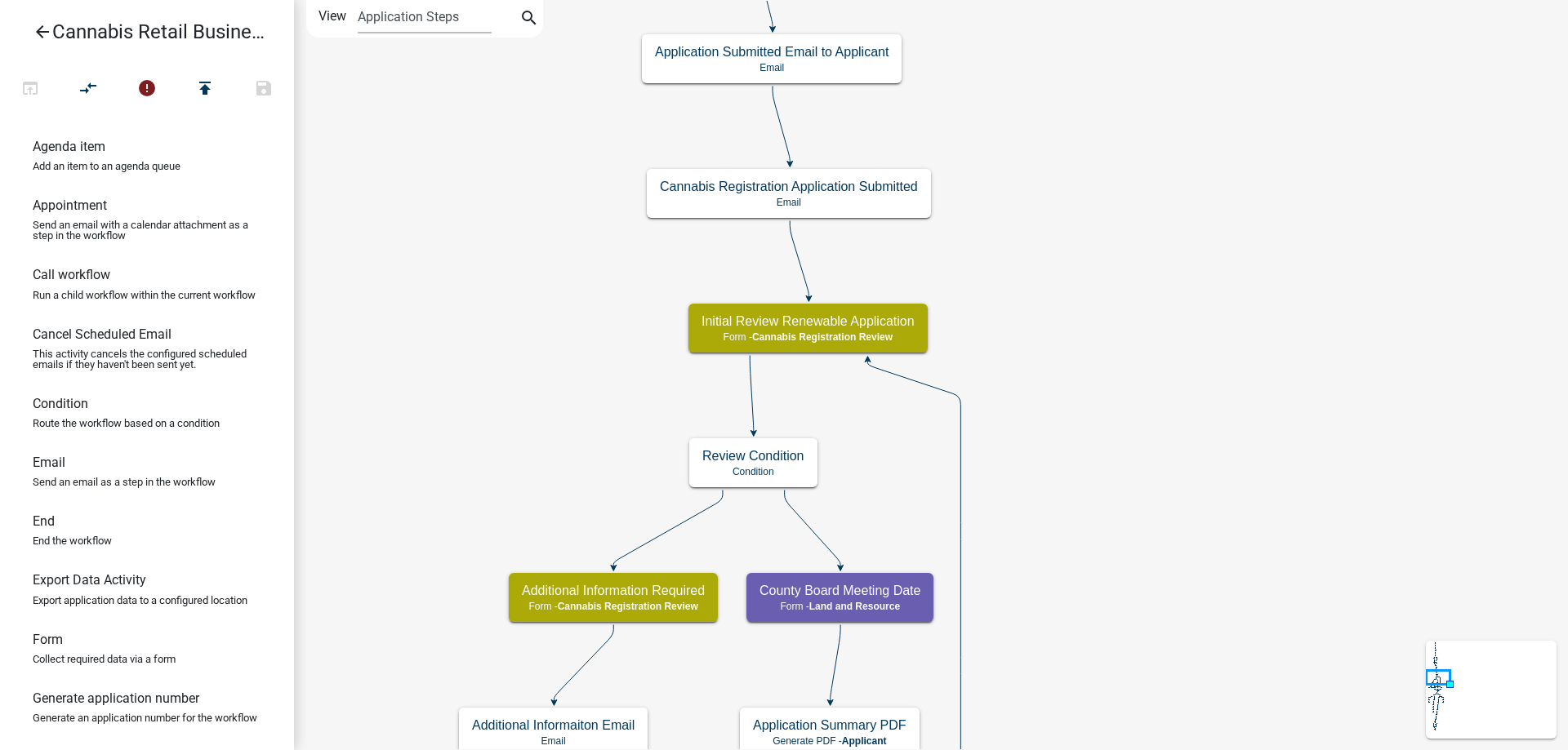
click at [1160, 295] on div "start Start - Applicant Application Introduction Form - Applicant Parcel search…" at bounding box center [931, 375] width 1274 height 750
click at [886, 332] on g "Initial Review Renewable Application Form - Cannabis Registration Review" at bounding box center [808, 327] width 239 height 47
click at [886, 332] on span "Cannabis Registration Review" at bounding box center [821, 337] width 140 height 12
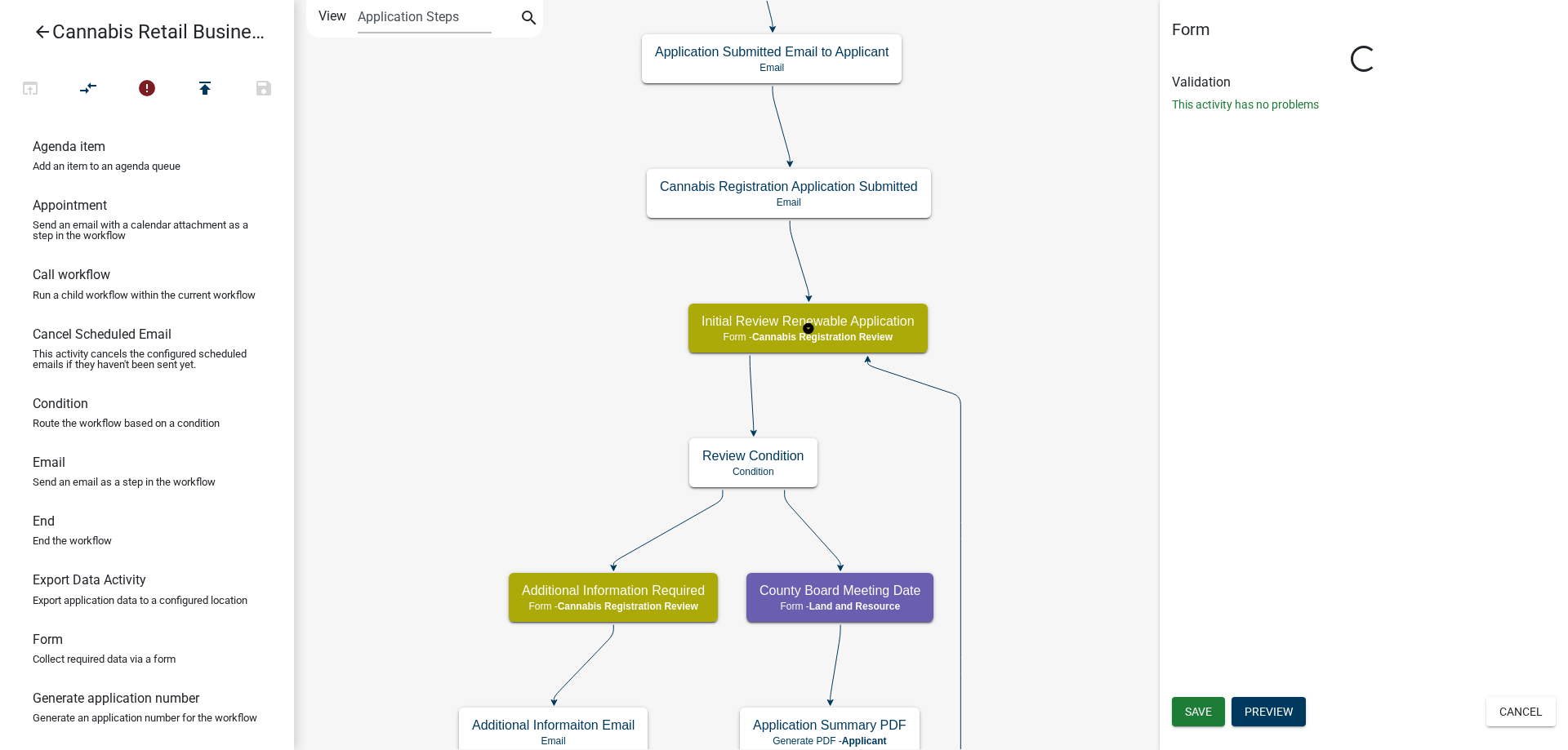
select select "5380C035-E995-43AF-9DCB-4673FB5A2820"
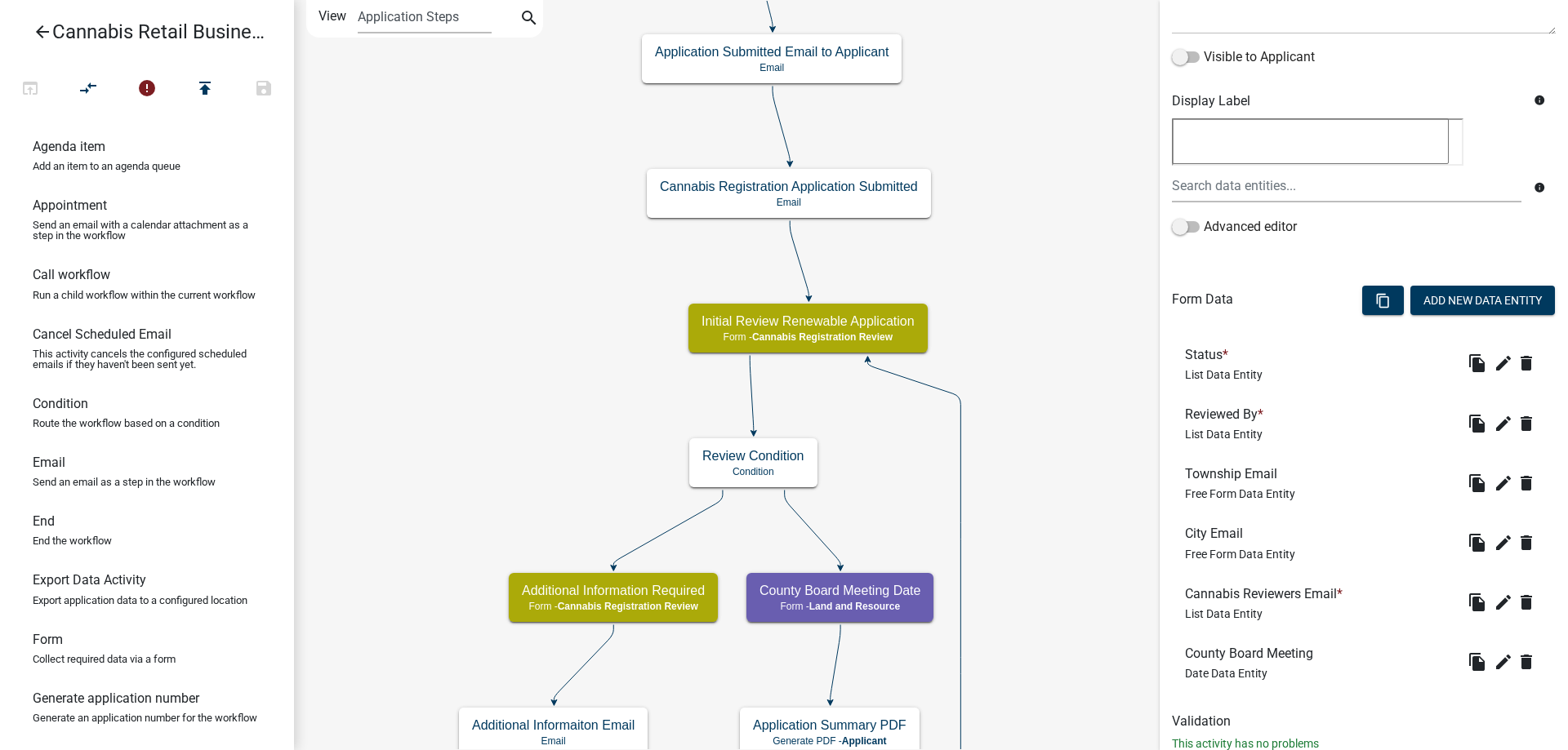
scroll to position [297, 0]
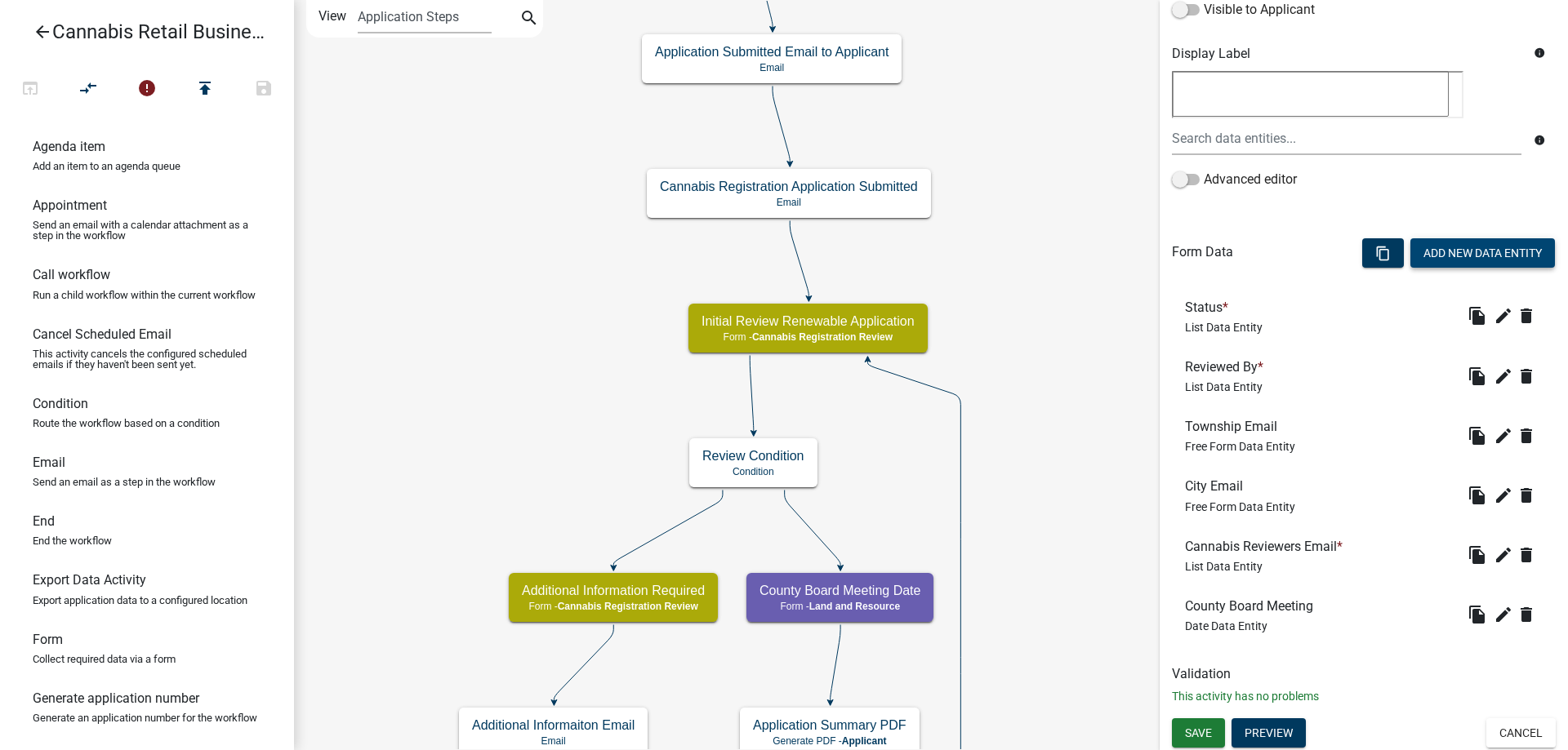
click at [1474, 252] on button "Add New Data Entity" at bounding box center [1482, 252] width 144 height 29
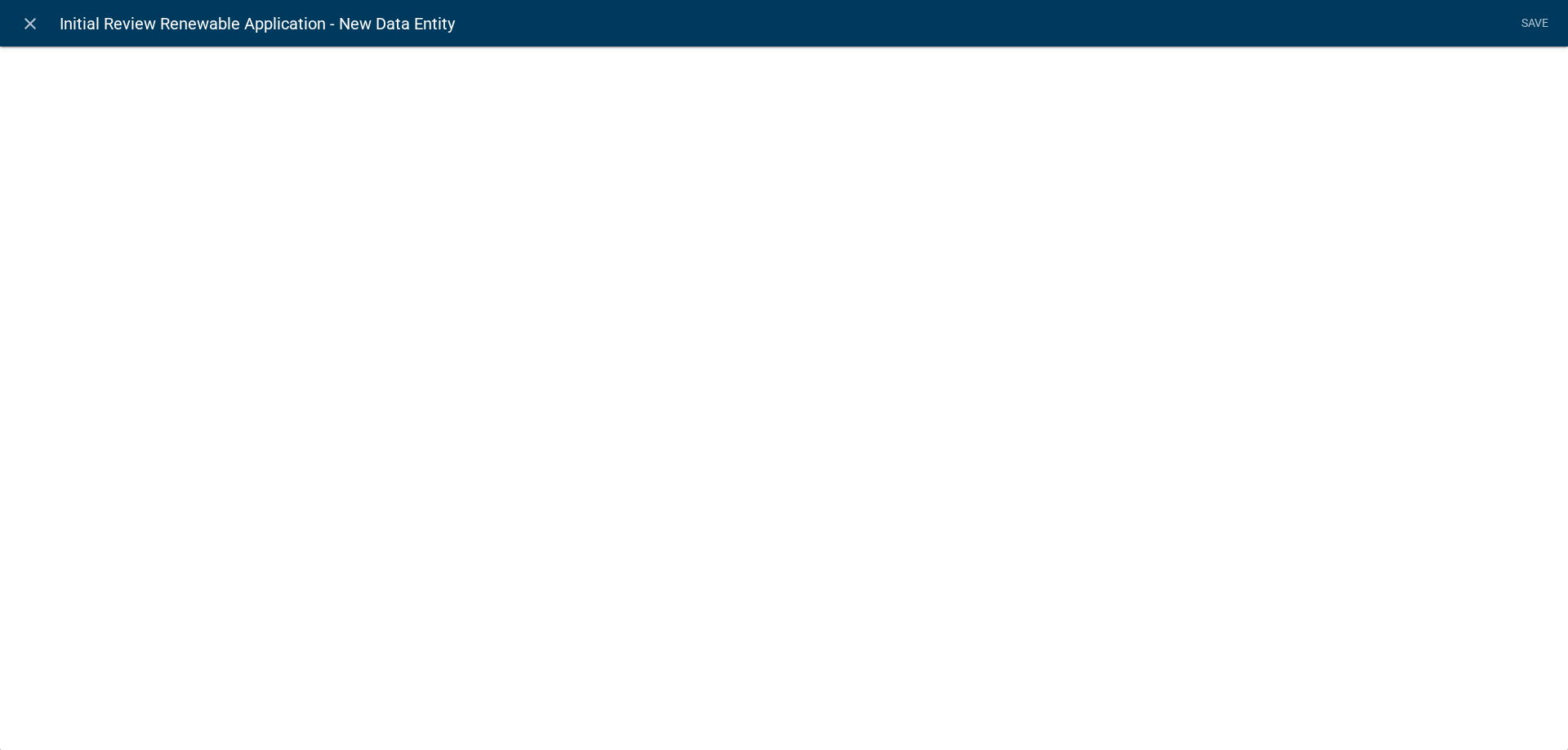
select select
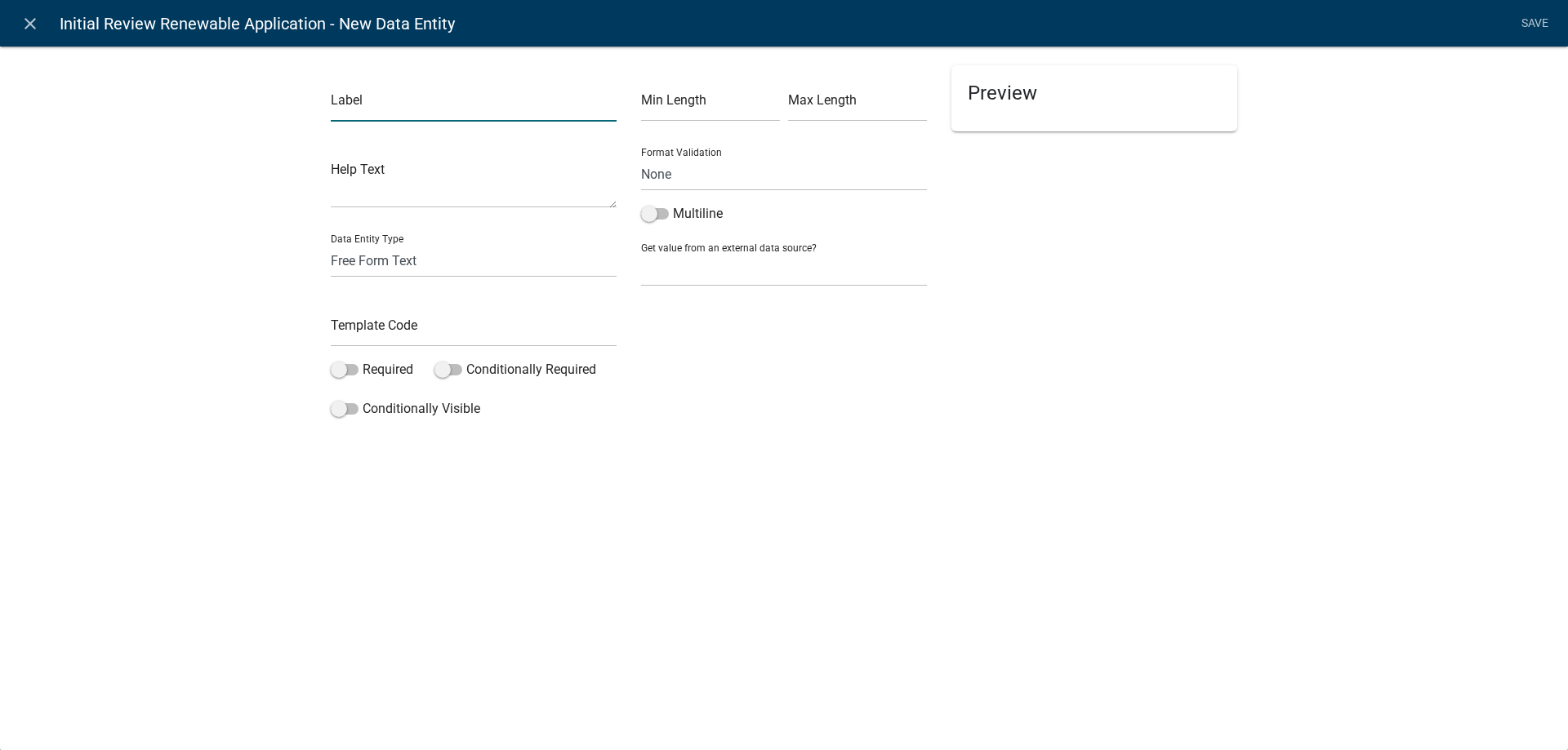
click at [428, 89] on input "text" at bounding box center [474, 105] width 285 height 34
type input "OCM Preliminary Approval Start Date"
click at [331, 244] on select "Free Form Text Document Display Entity Value Fee Numeric Data Date Map Sketch D…" at bounding box center [474, 261] width 285 height 34
select select "date"
click option "Date" at bounding box center [0, 0] width 0 height 0
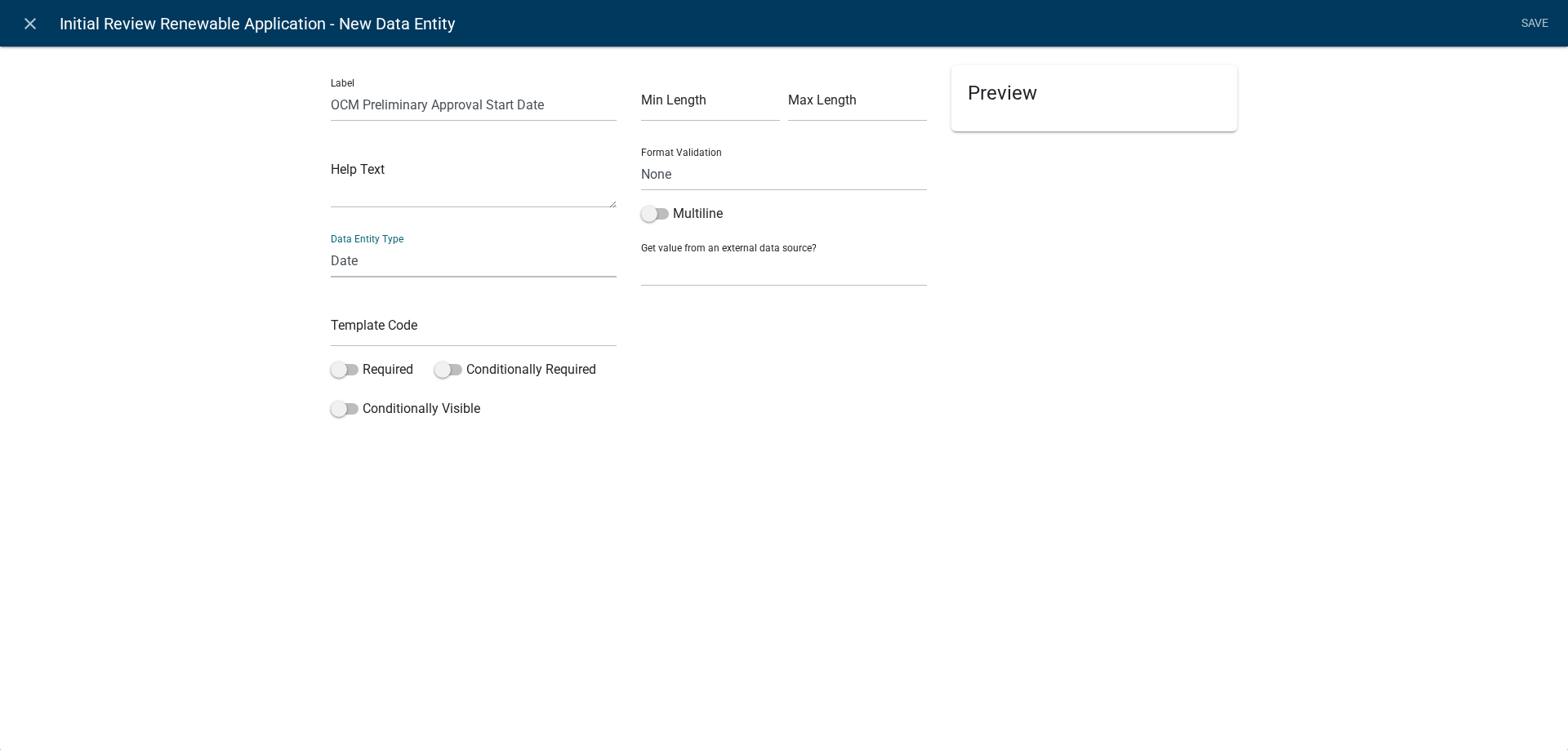
select select
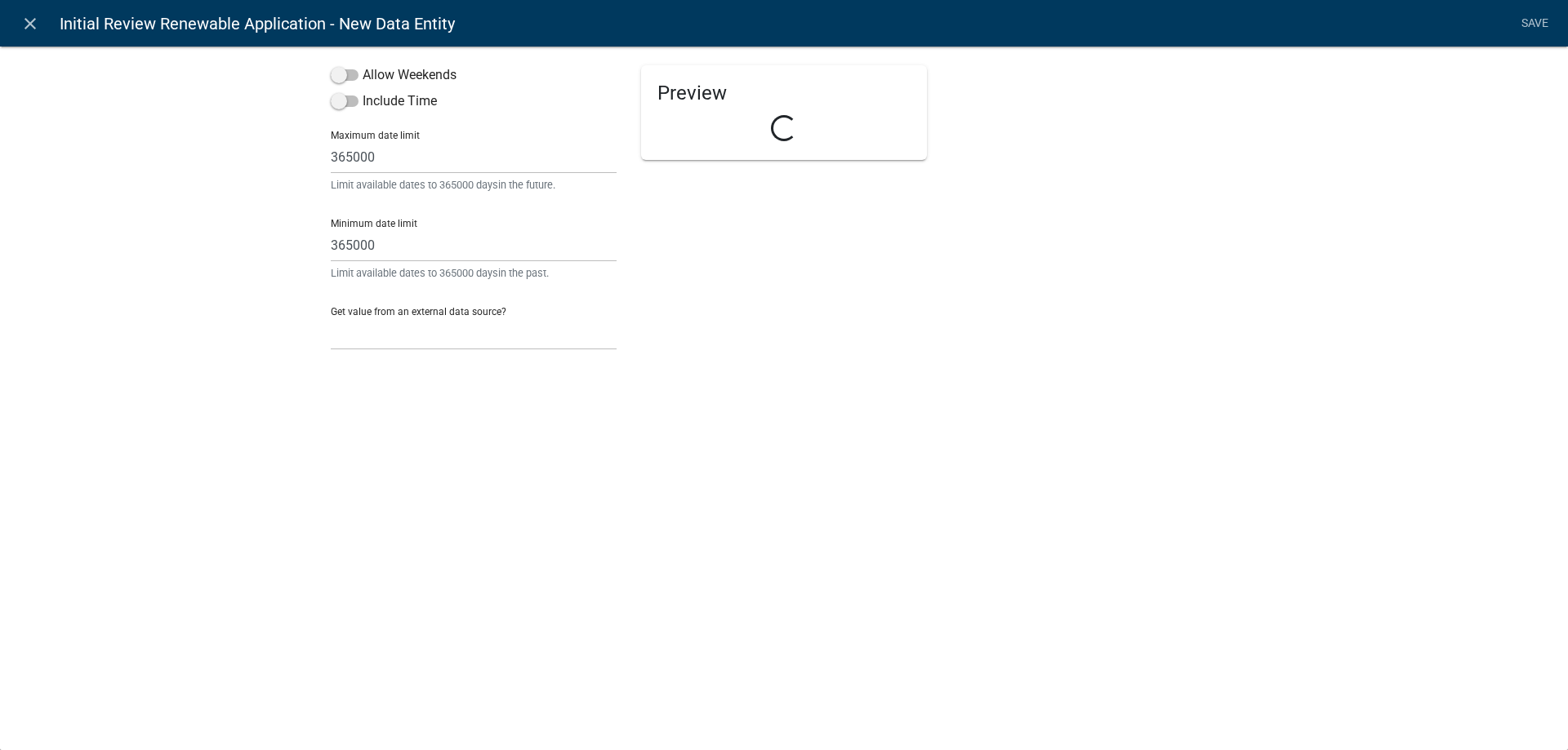
select select "date"
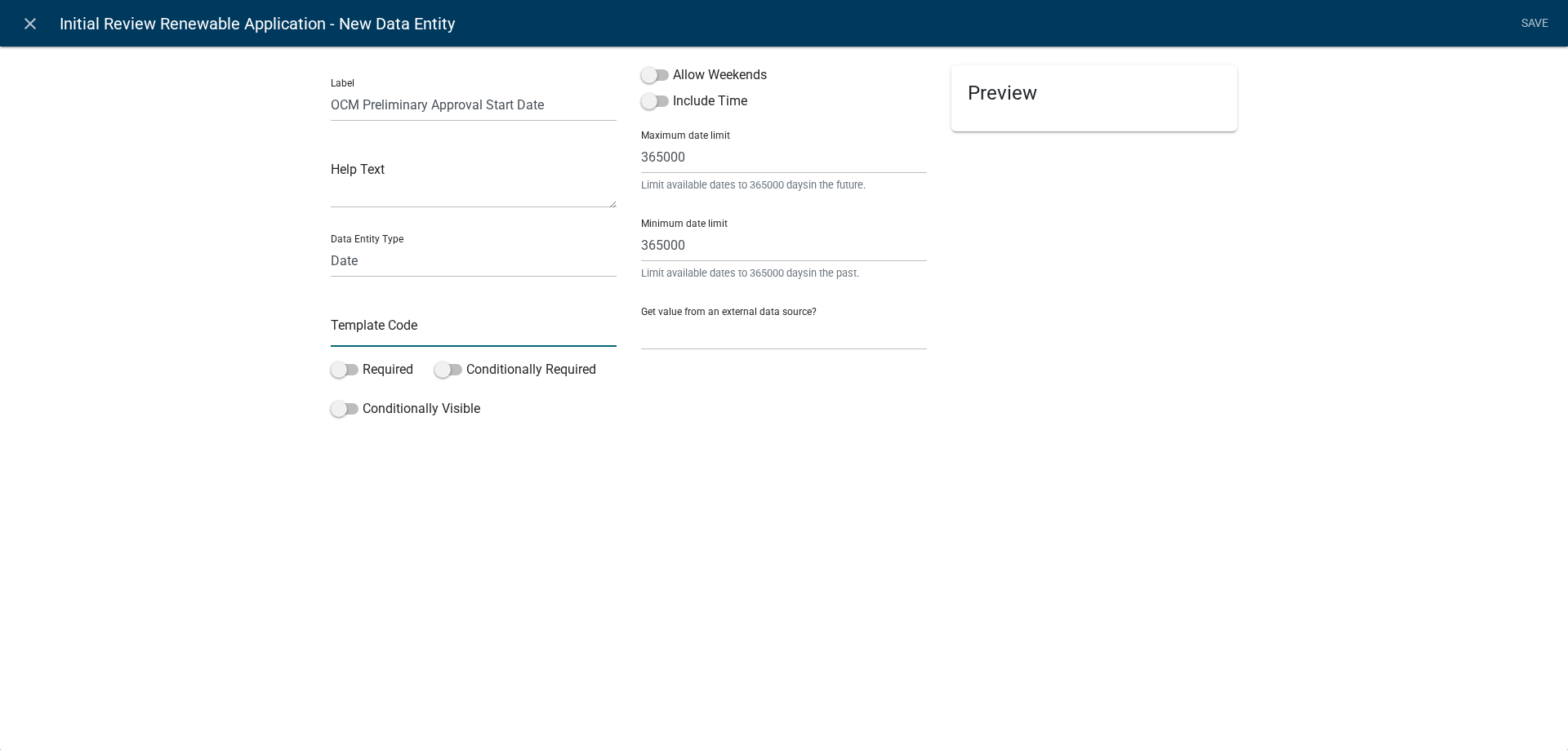
click at [385, 334] on input "text" at bounding box center [474, 331] width 285 height 34
type input "P"
type input "OCMPrelimAppStartDate"
click at [351, 365] on span at bounding box center [344, 369] width 28 height 12
click at [363, 360] on input "Required" at bounding box center [363, 360] width 0 height 0
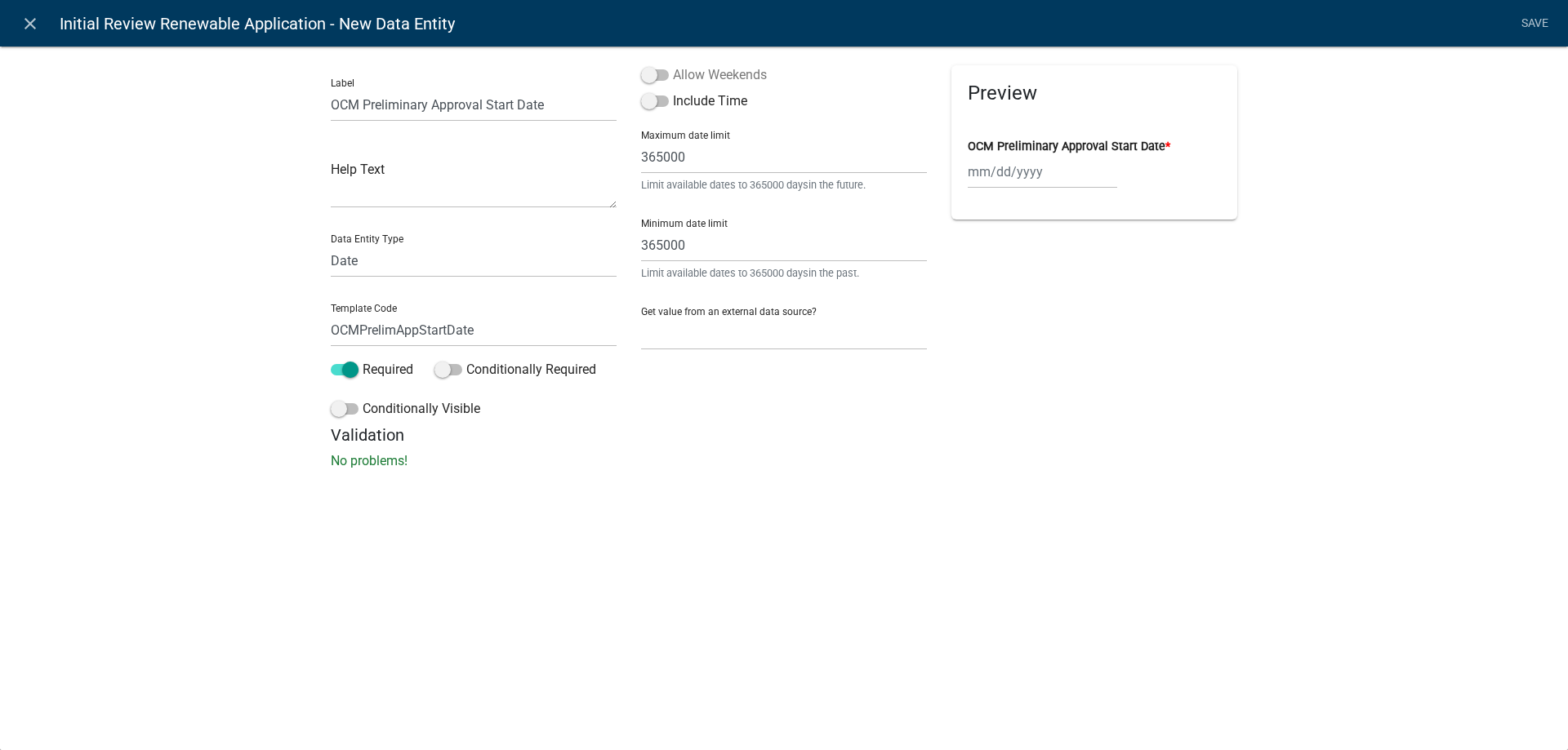
click at [660, 75] on span at bounding box center [655, 75] width 28 height 12
click at [673, 65] on input "Allow Weekends" at bounding box center [673, 65] width 0 height 0
click at [1531, 24] on link "Save" at bounding box center [1535, 23] width 41 height 31
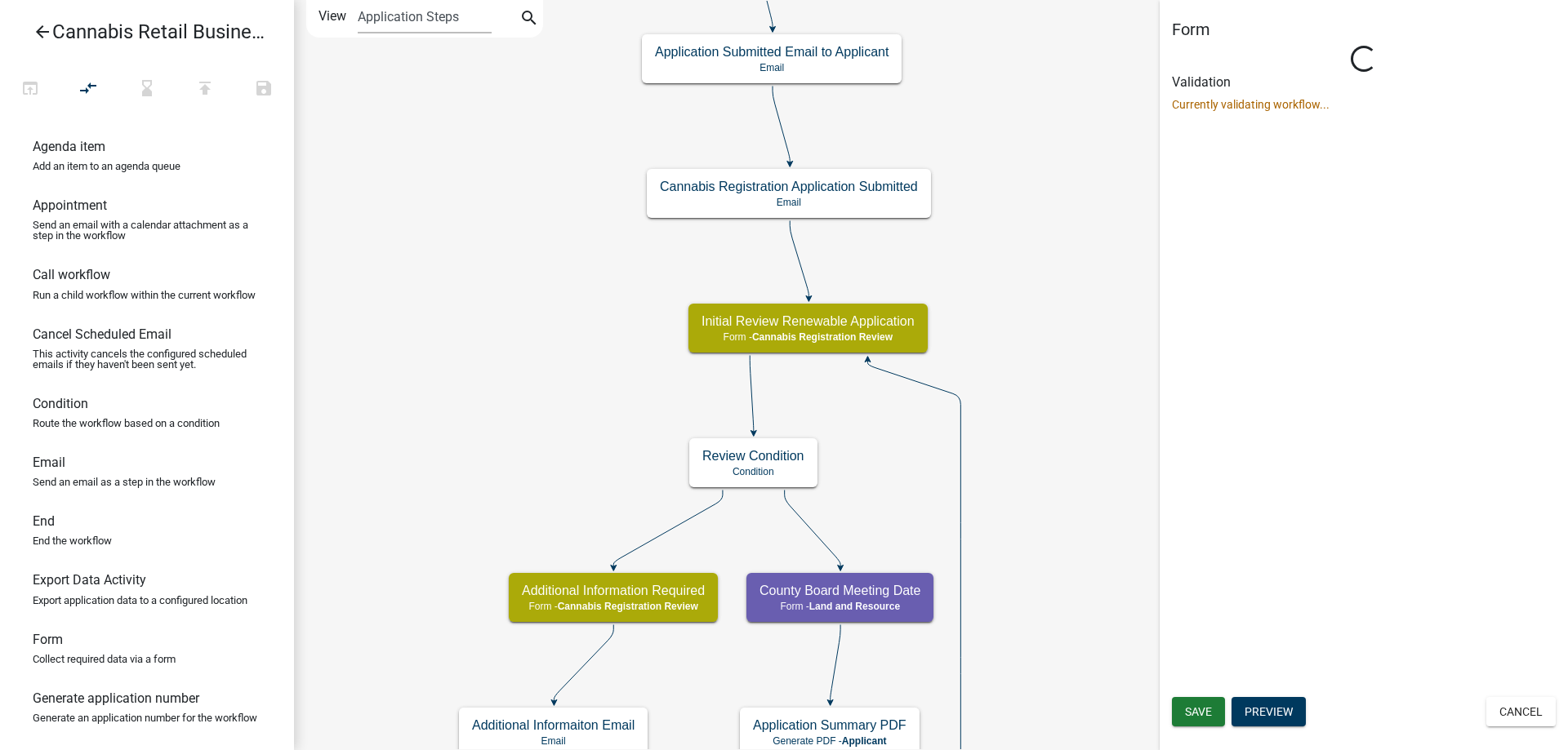
scroll to position [0, 0]
select select "5380C035-E995-43AF-9DCB-4673FB5A2820"
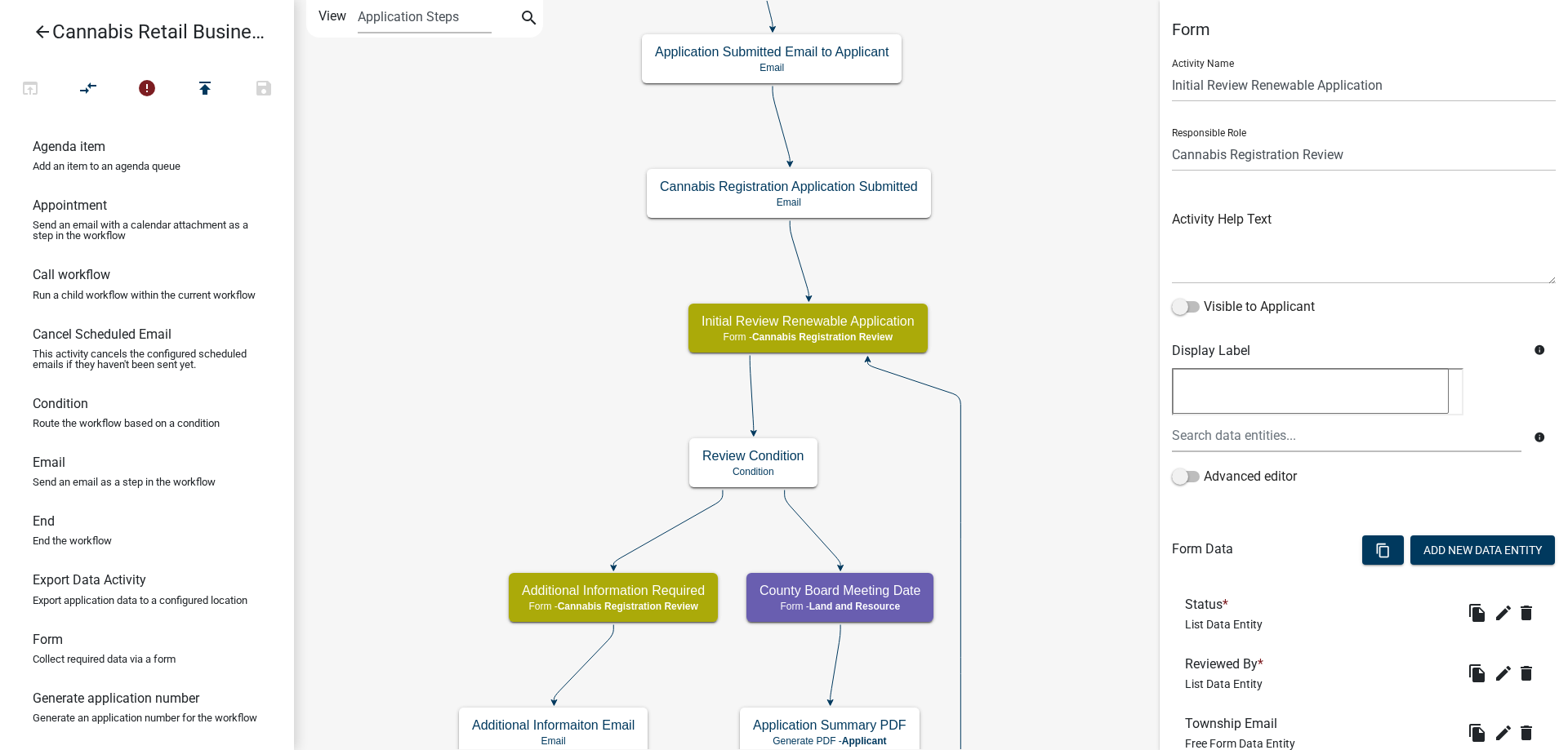
scroll to position [357, 0]
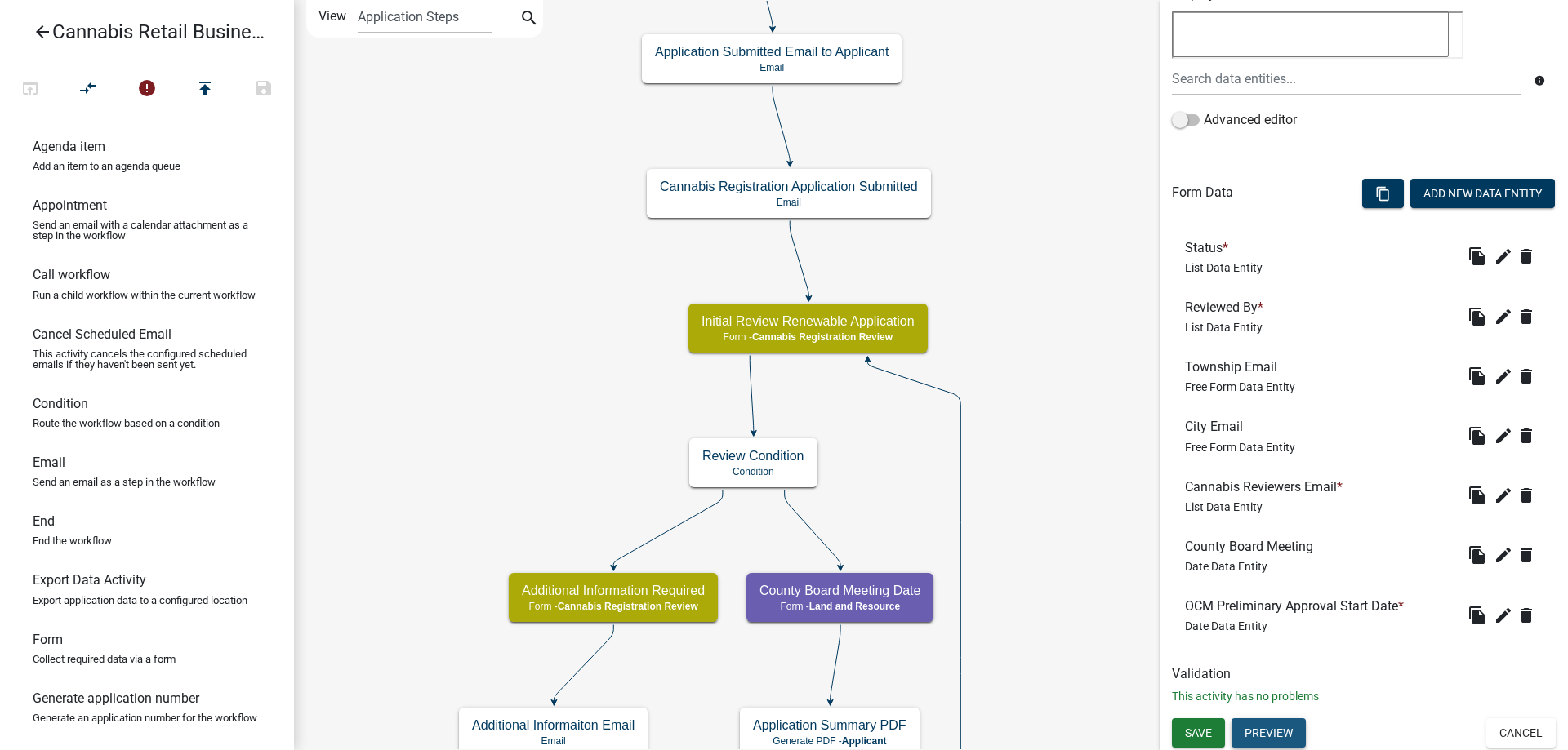
click at [1275, 729] on button "Preview" at bounding box center [1268, 733] width 74 height 29
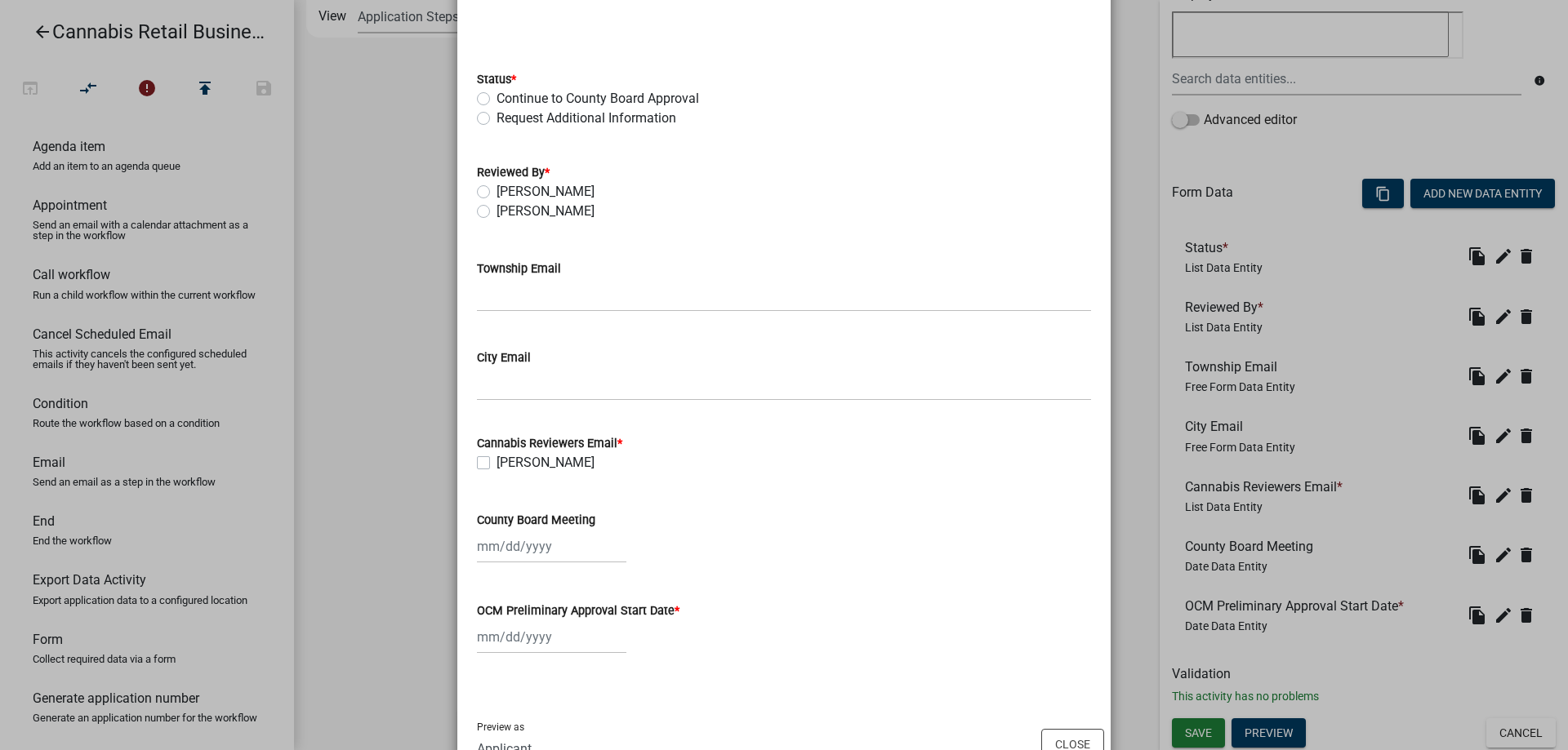
scroll to position [129, 0]
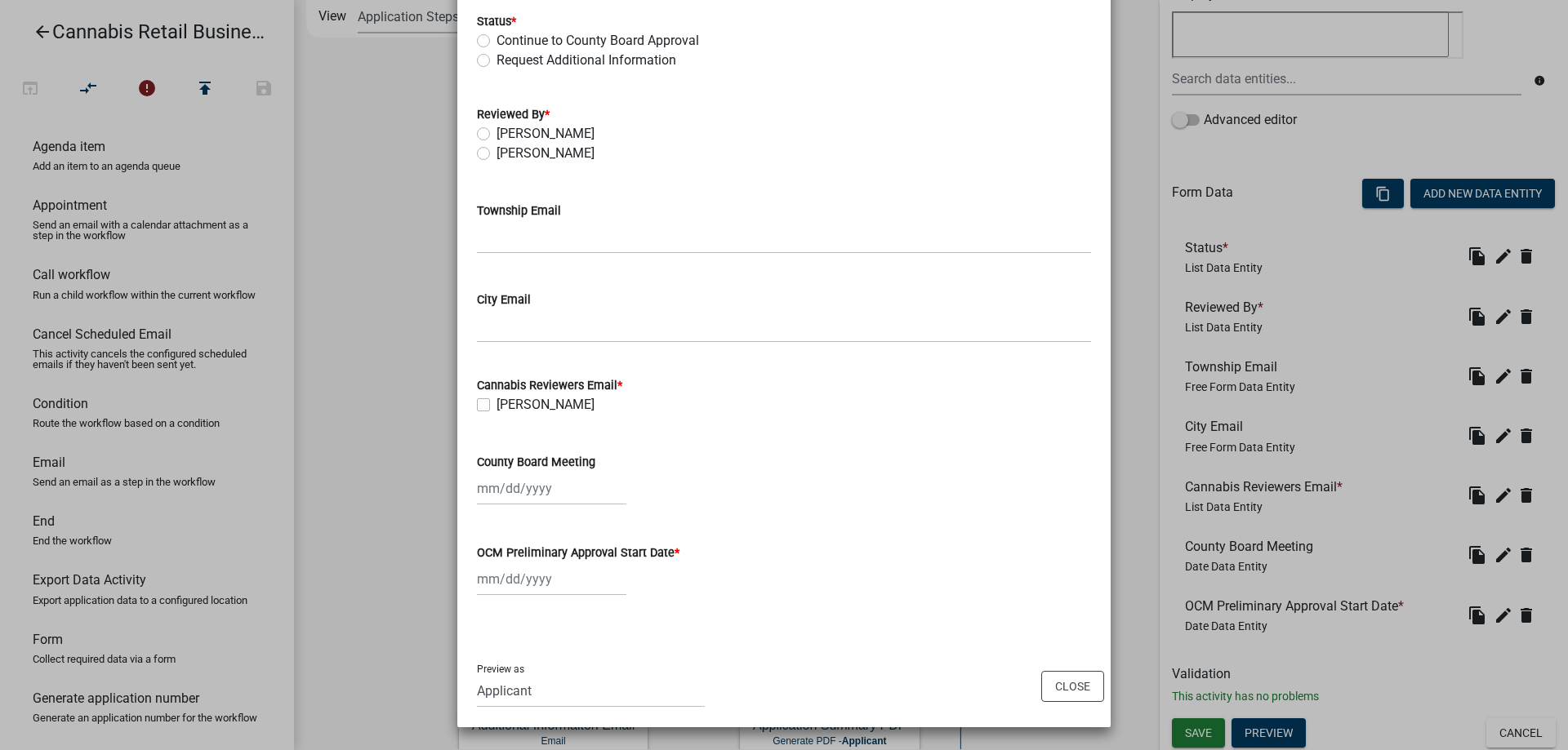
select select "9"
select select "2025"
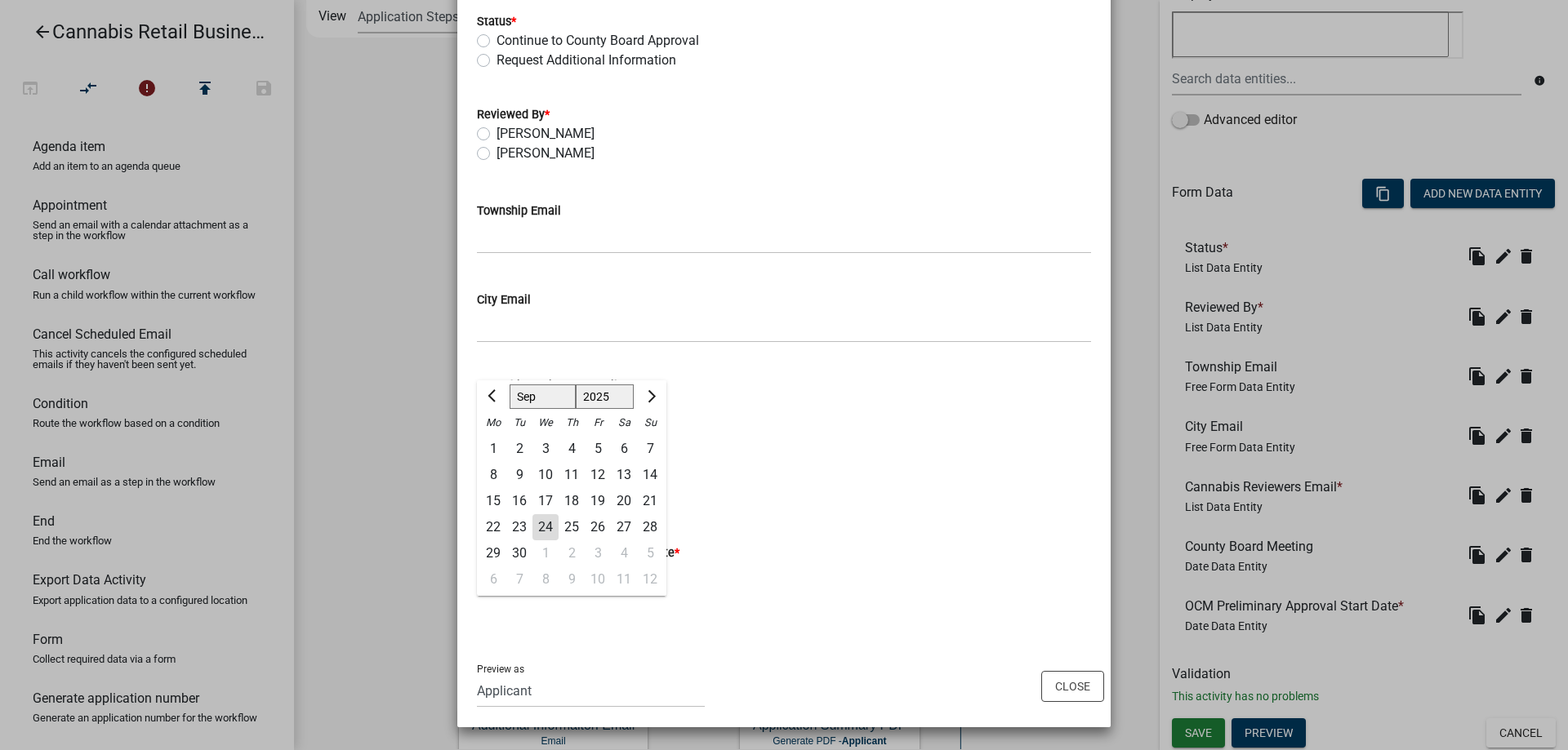
drag, startPoint x: 526, startPoint y: 577, endPoint x: 534, endPoint y: 383, distance: 194.2
click at [534, 563] on input "OCM Preliminary Approval Start Date *" at bounding box center [552, 580] width 150 height 34
click at [855, 566] on div "Jan Feb Mar Apr May Jun Jul Aug Sep Oct Nov Dec 1525 1526 1527 1528 1529 1530 1…" at bounding box center [784, 580] width 615 height 34
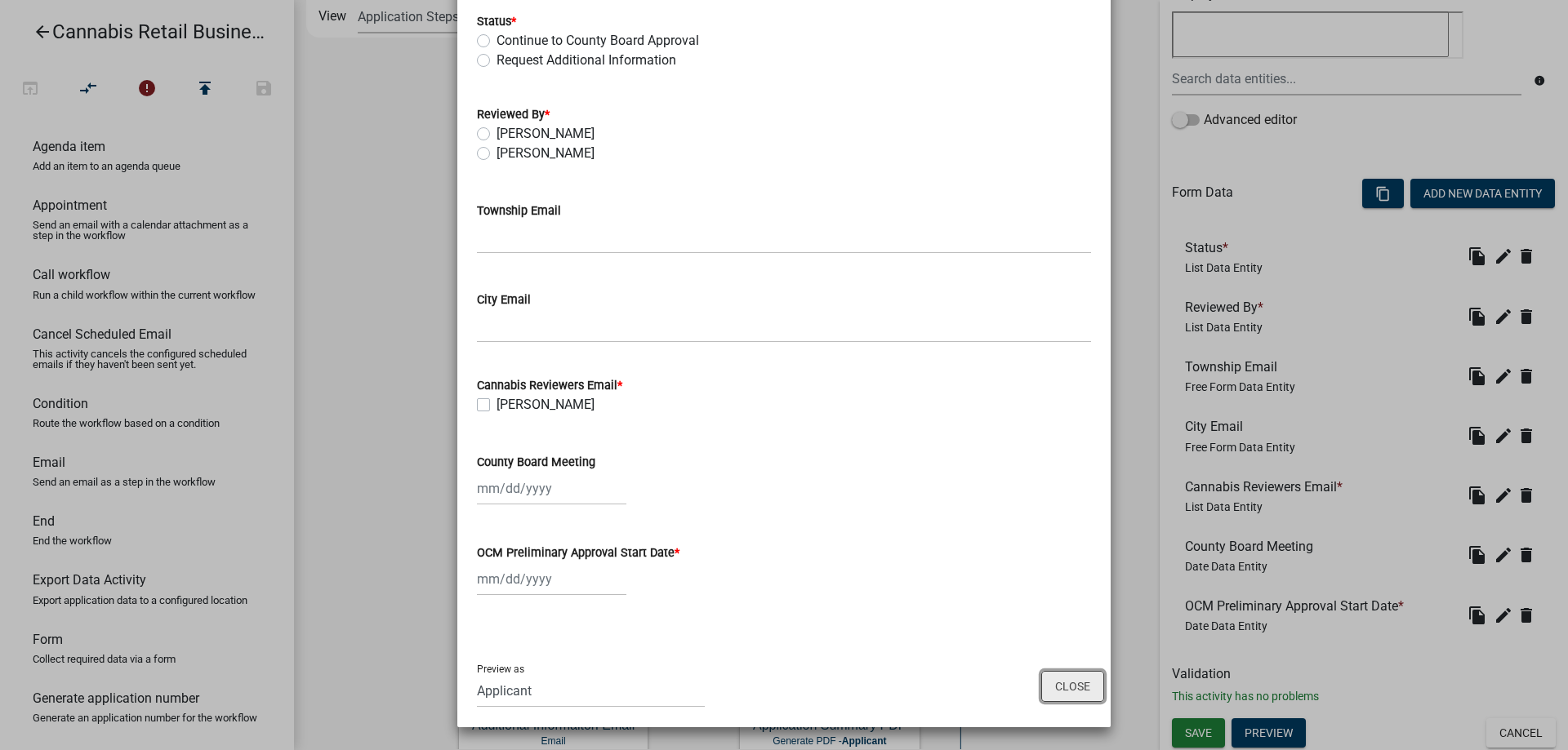
click at [1069, 692] on button "Close" at bounding box center [1072, 687] width 63 height 31
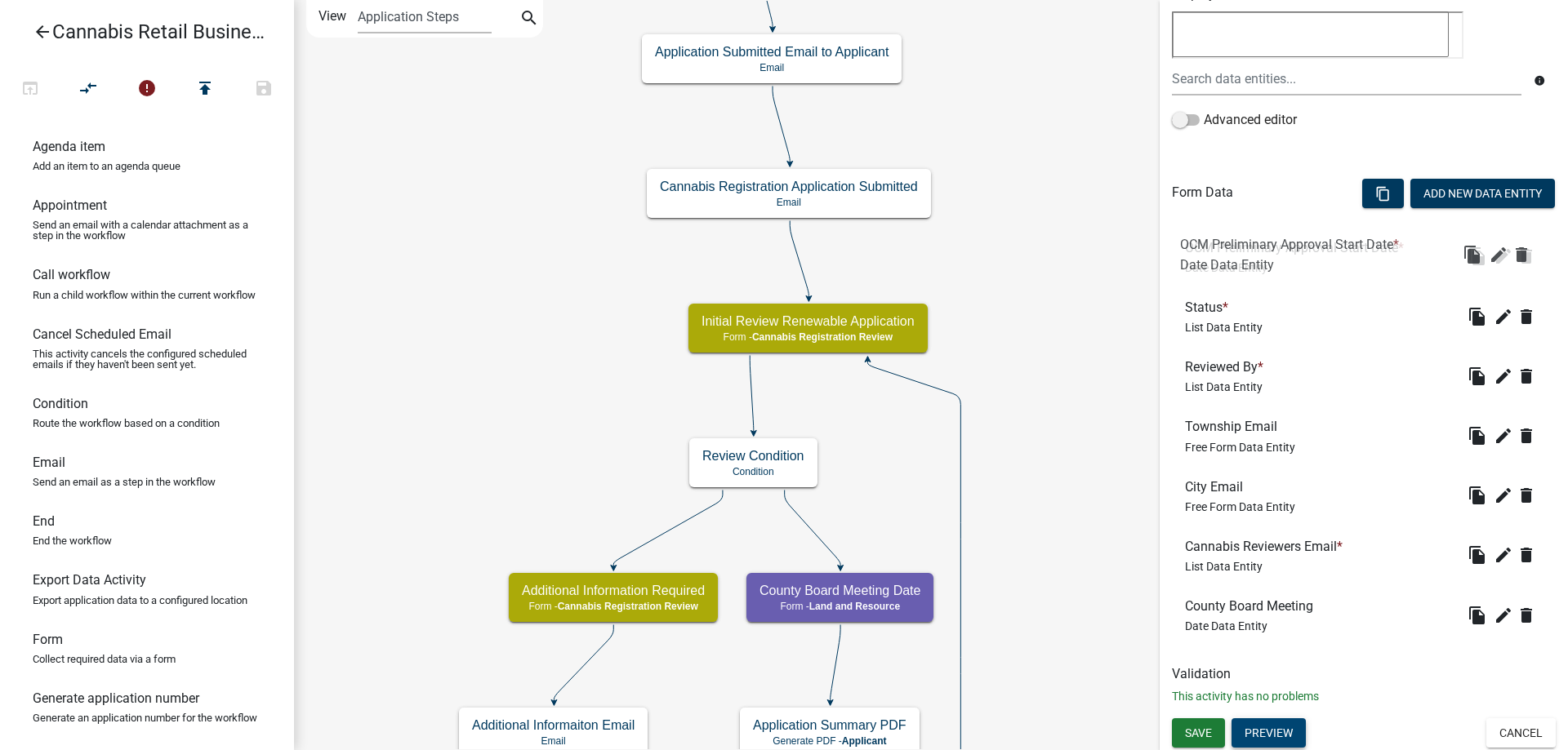
drag, startPoint x: 1232, startPoint y: 614, endPoint x: 1226, endPoint y: 253, distance: 361.0
click at [1226, 253] on div "OCM Preliminary Approval Start Date * Date Data Entity" at bounding box center [1298, 257] width 226 height 34
click at [1198, 736] on span "Save" at bounding box center [1199, 733] width 27 height 13
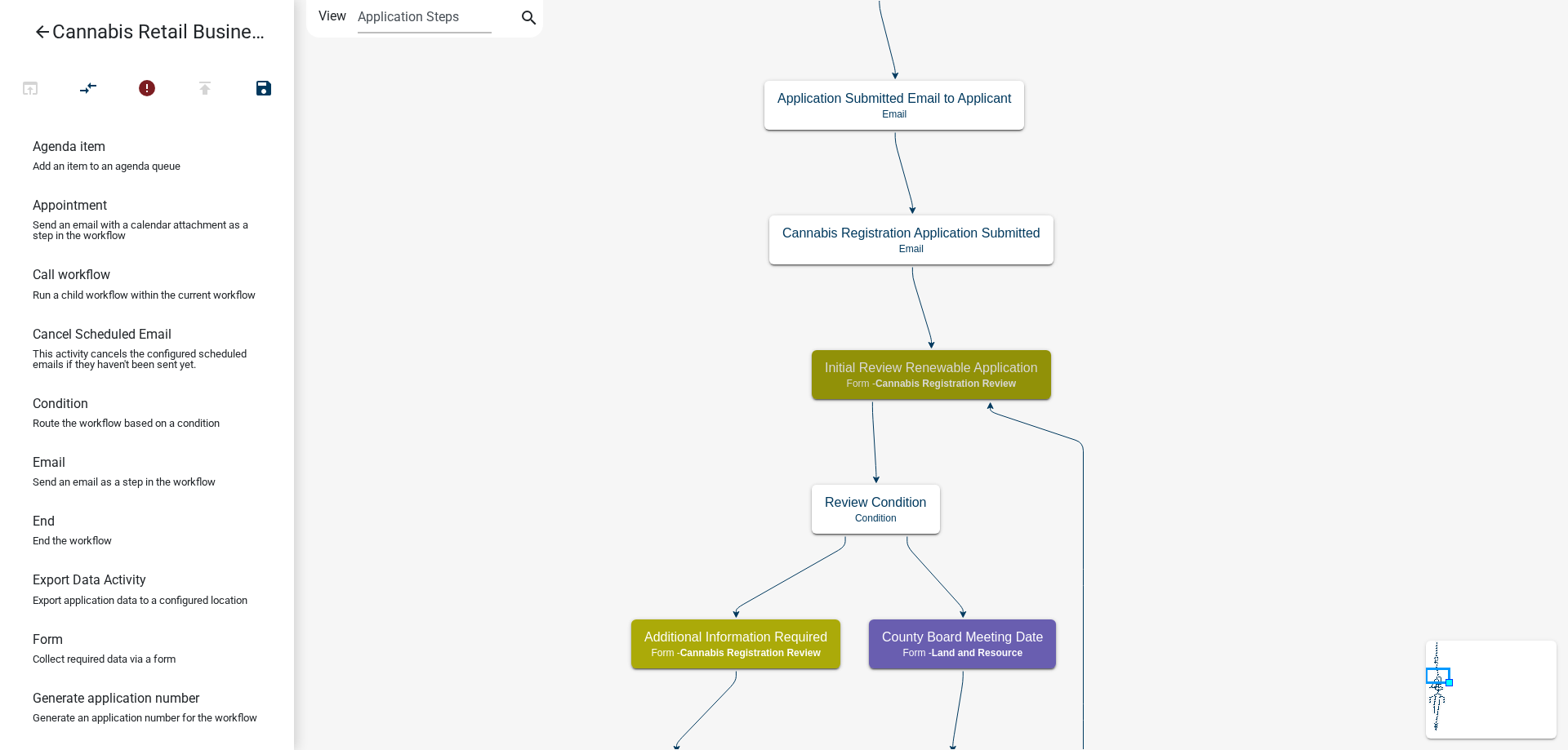
scroll to position [0, 0]
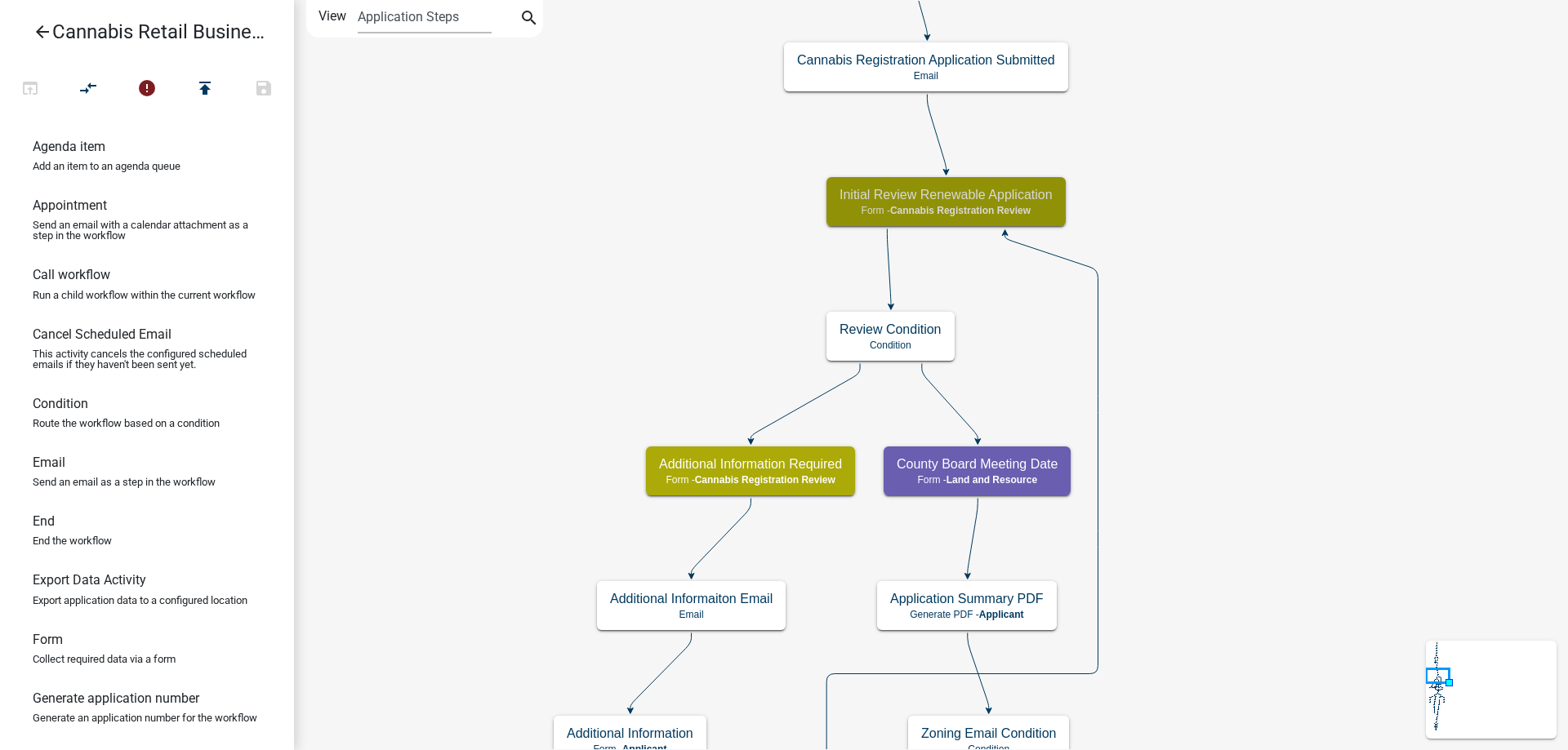
click at [685, 283] on div "start Start - Applicant Application Introduction Form - Applicant Parcel search…" at bounding box center [931, 375] width 1274 height 750
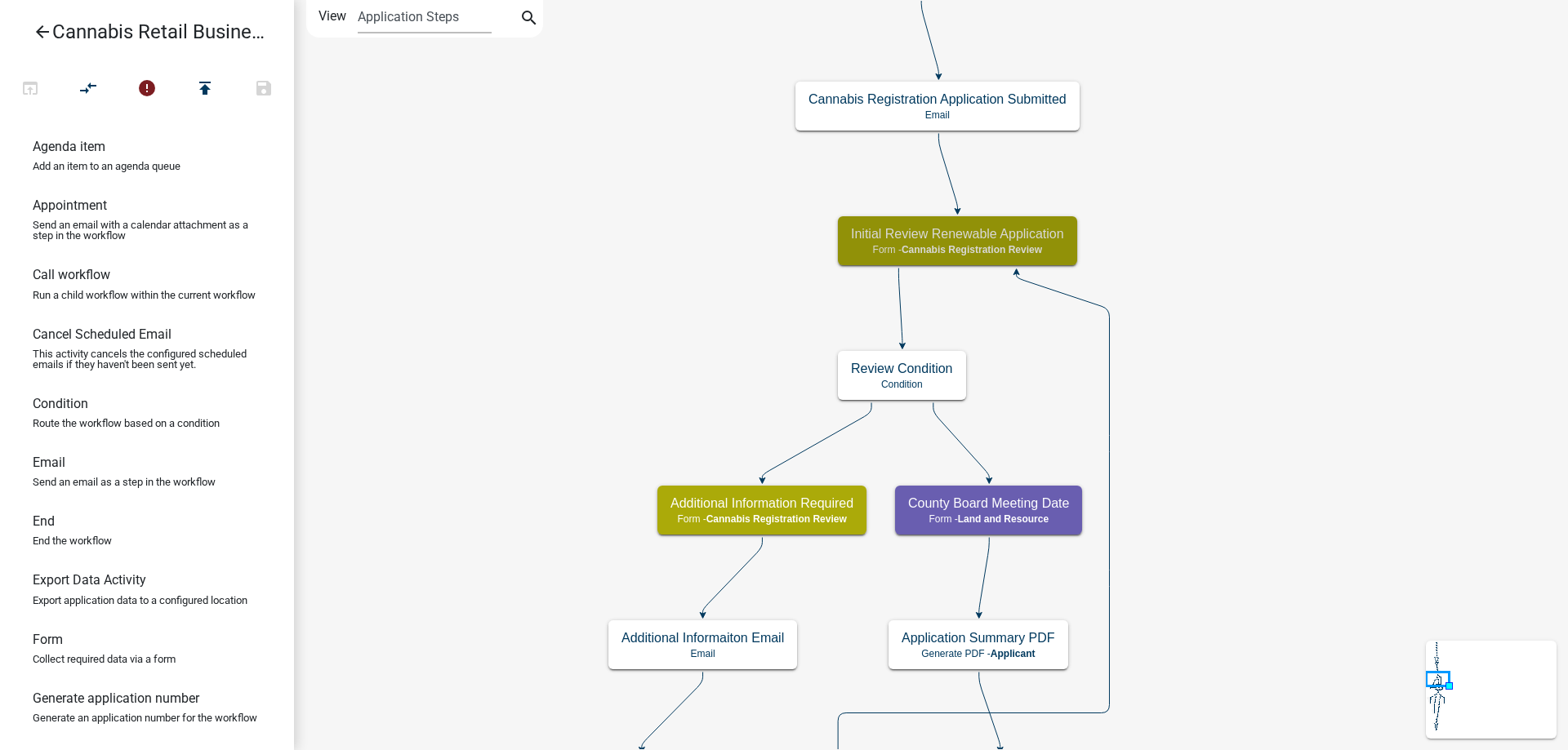
click at [588, 264] on div "start Start - Applicant Application Introduction Form - Applicant Parcel search…" at bounding box center [931, 375] width 1274 height 750
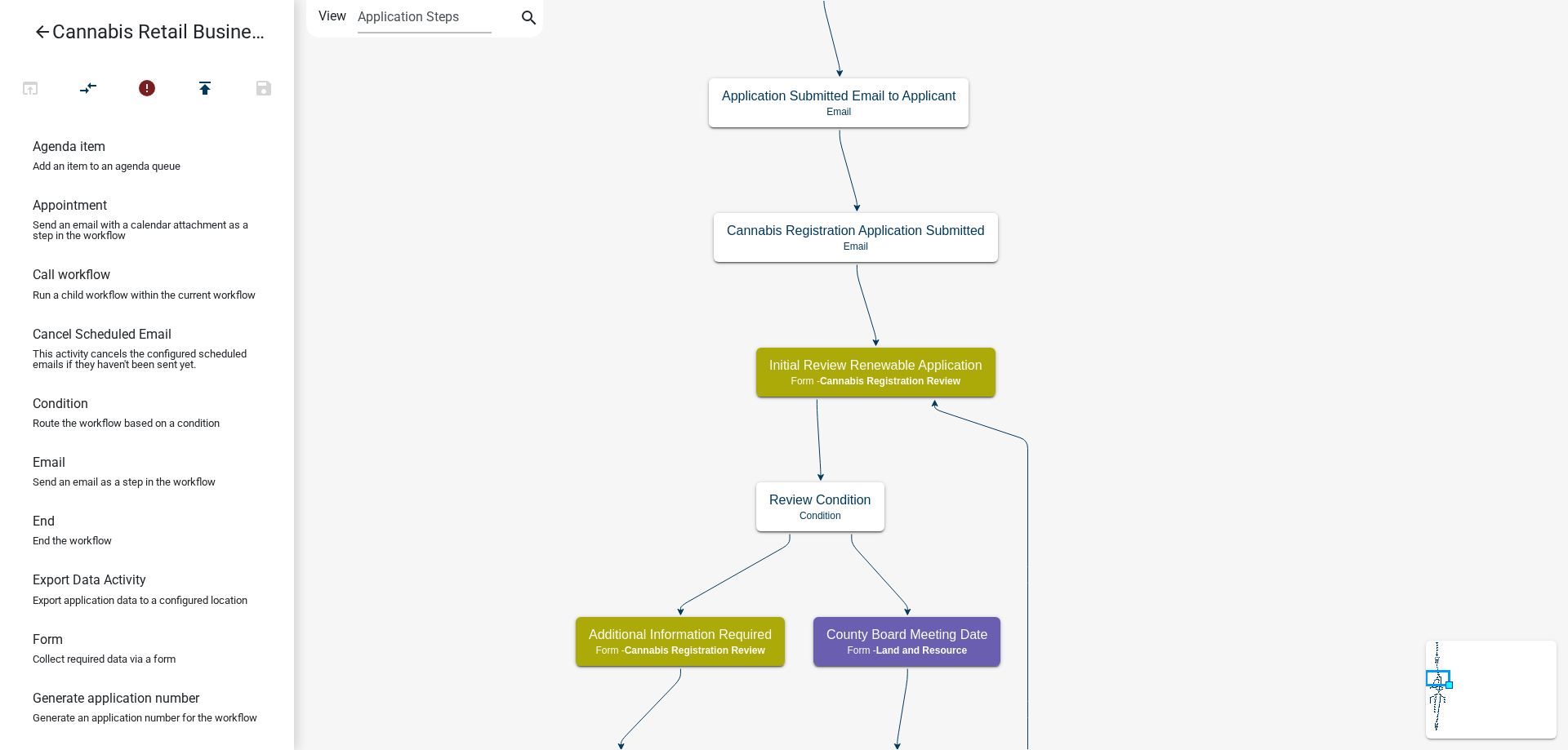
click at [1218, 614] on div "start Start - Applicant Application Introduction Form - Applicant Parcel search…" at bounding box center [931, 375] width 1274 height 750
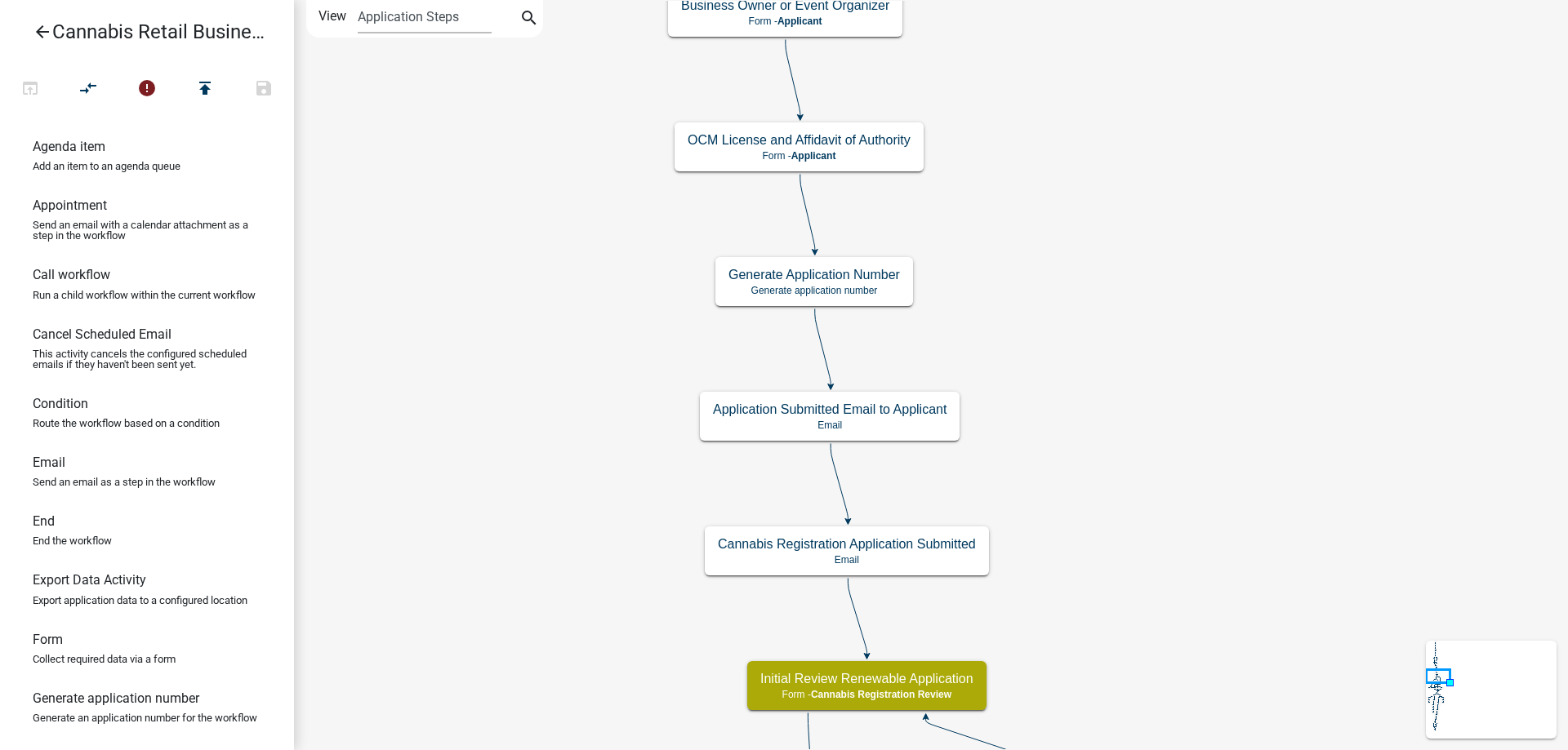
click at [1192, 575] on div "start Start - Applicant Application Introduction Form - Applicant Parcel search…" at bounding box center [931, 375] width 1274 height 750
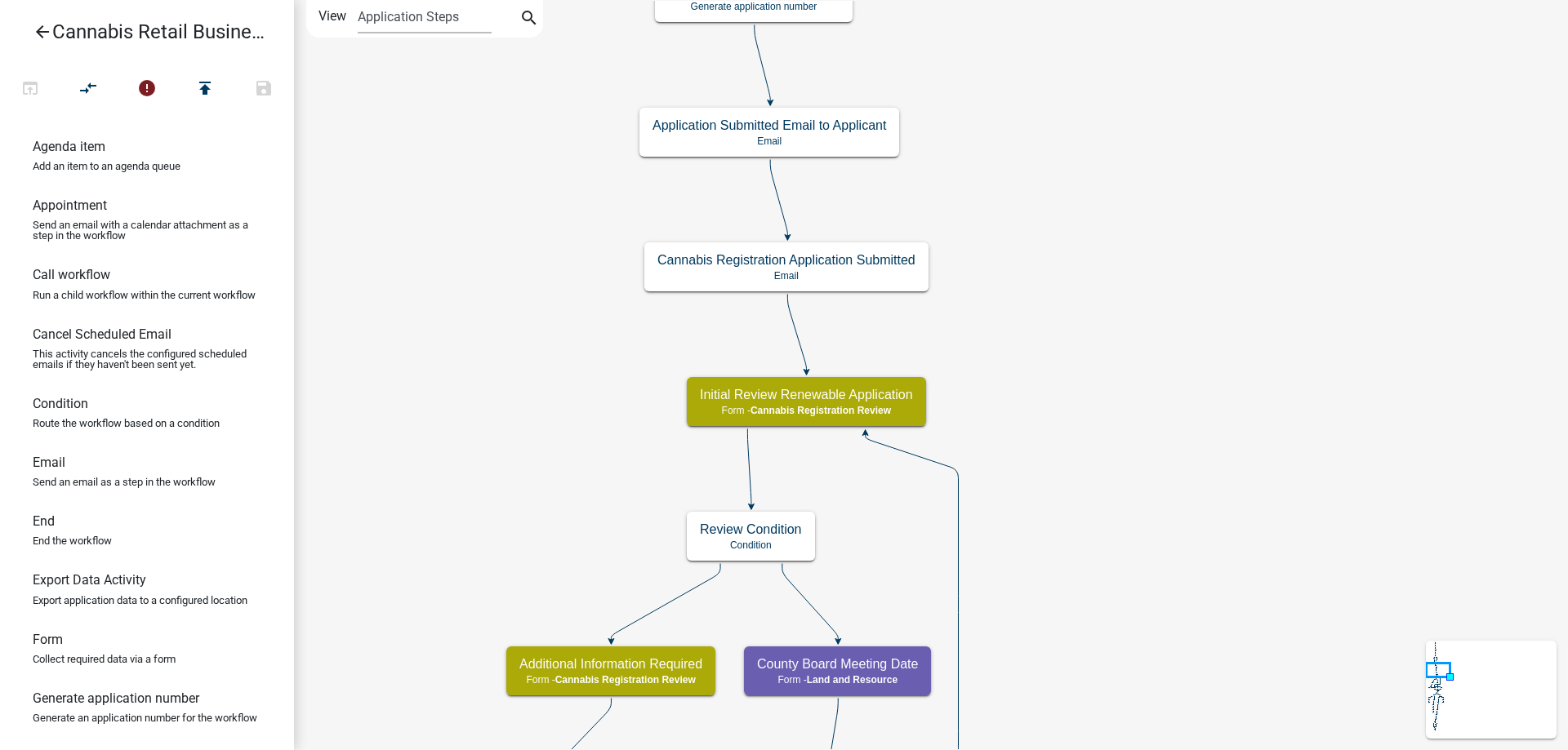
click at [1146, 260] on div "start Start - Applicant Application Introduction Form - Applicant Parcel search…" at bounding box center [931, 375] width 1274 height 750
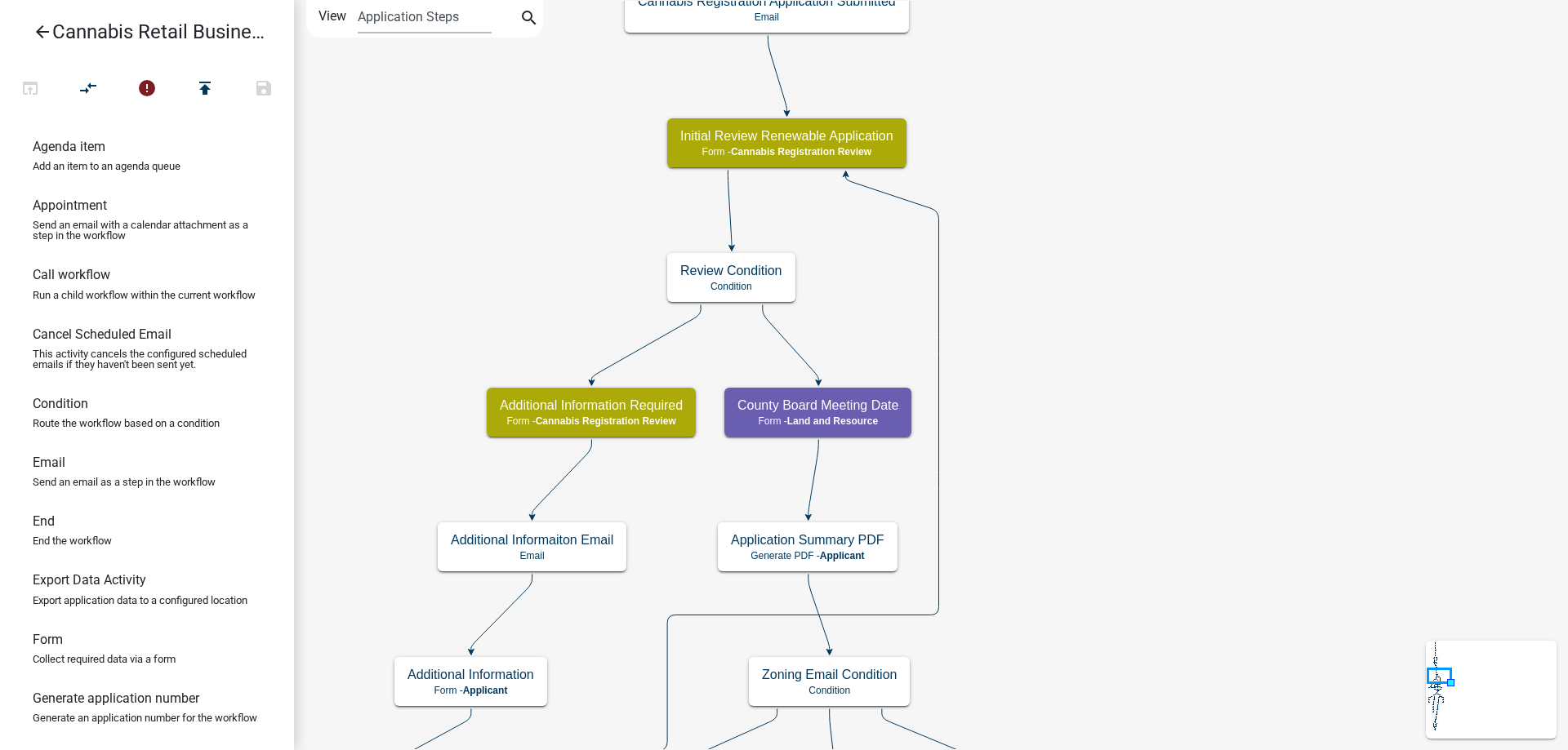
click at [1137, 382] on div "start Start - Applicant Application Introduction Form - Applicant Parcel search…" at bounding box center [931, 375] width 1274 height 750
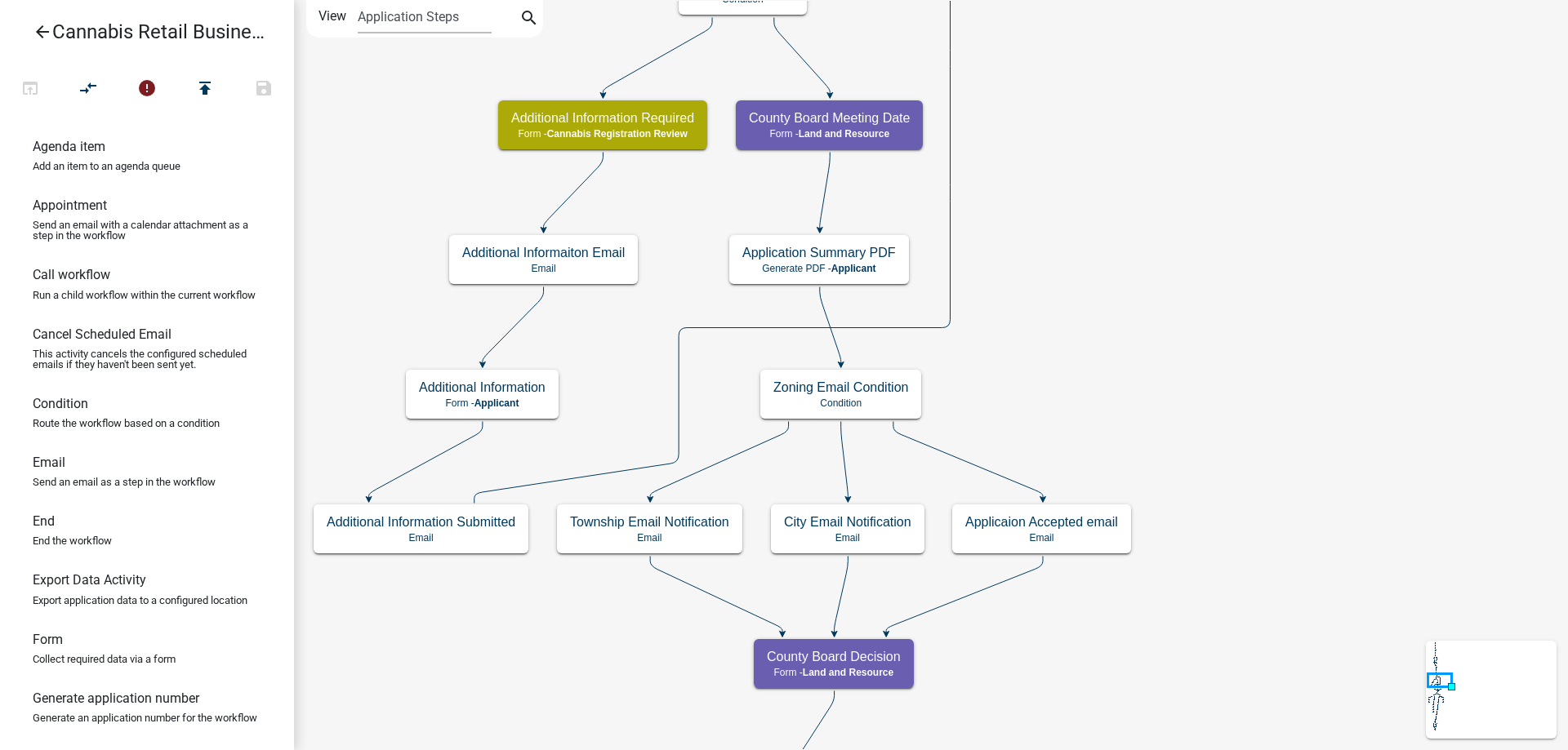
click at [1136, 292] on div "start Start - Applicant Application Introduction Form - Applicant Parcel search…" at bounding box center [931, 375] width 1274 height 750
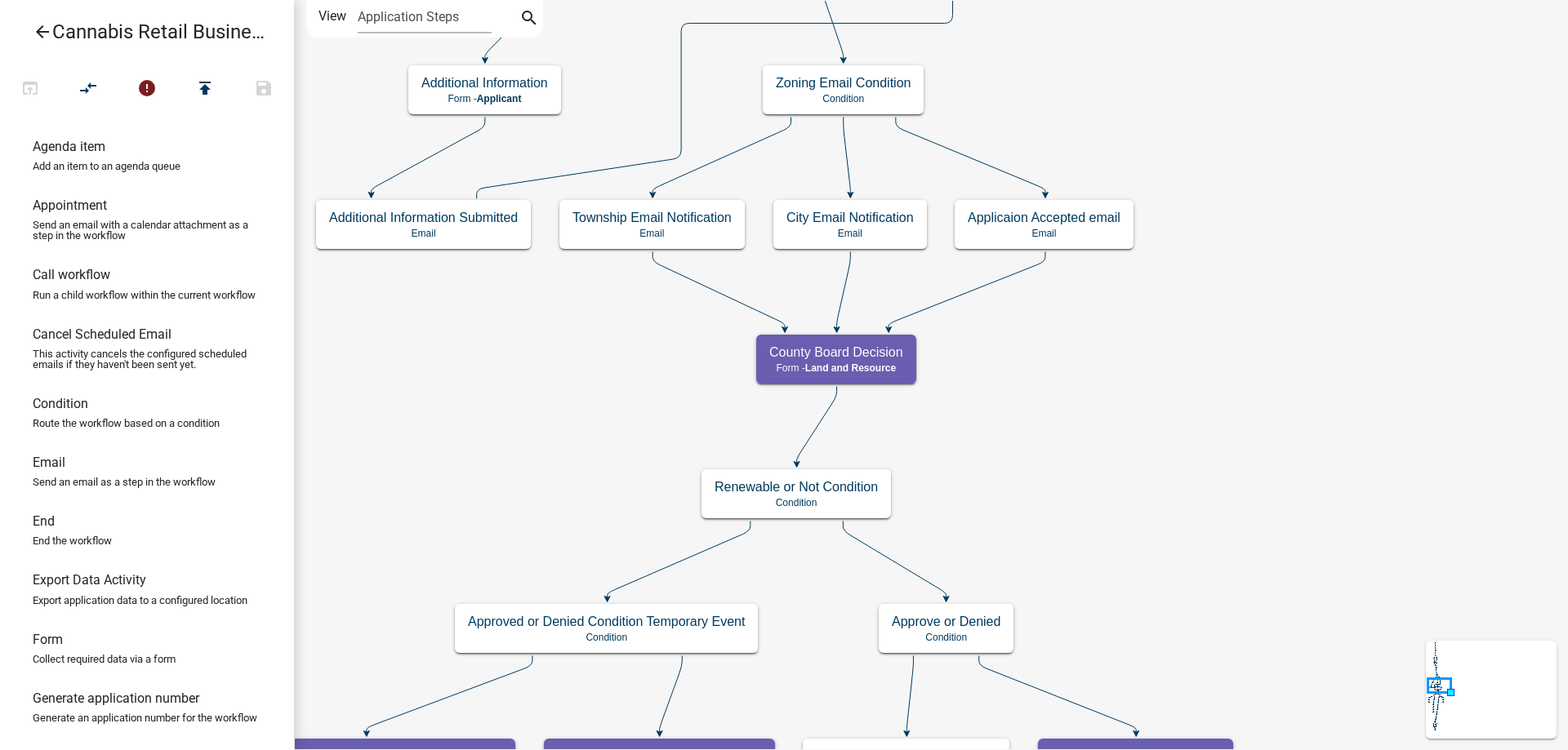
click at [1260, 250] on div "start Start - Applicant Application Introduction Form - Applicant Parcel search…" at bounding box center [931, 375] width 1274 height 750
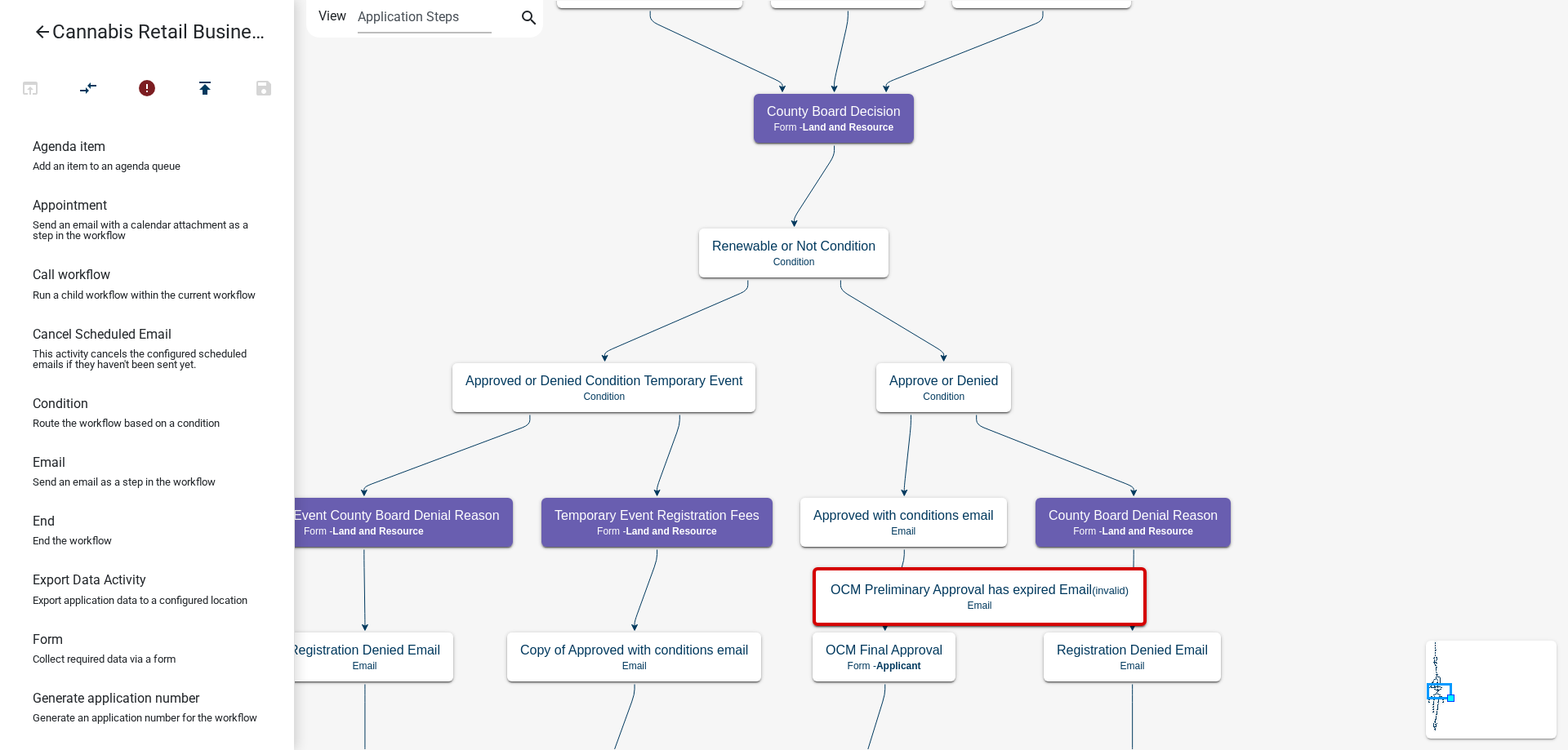
click at [1191, 227] on div "start Start - Applicant Application Introduction Form - Applicant Parcel search…" at bounding box center [931, 375] width 1274 height 750
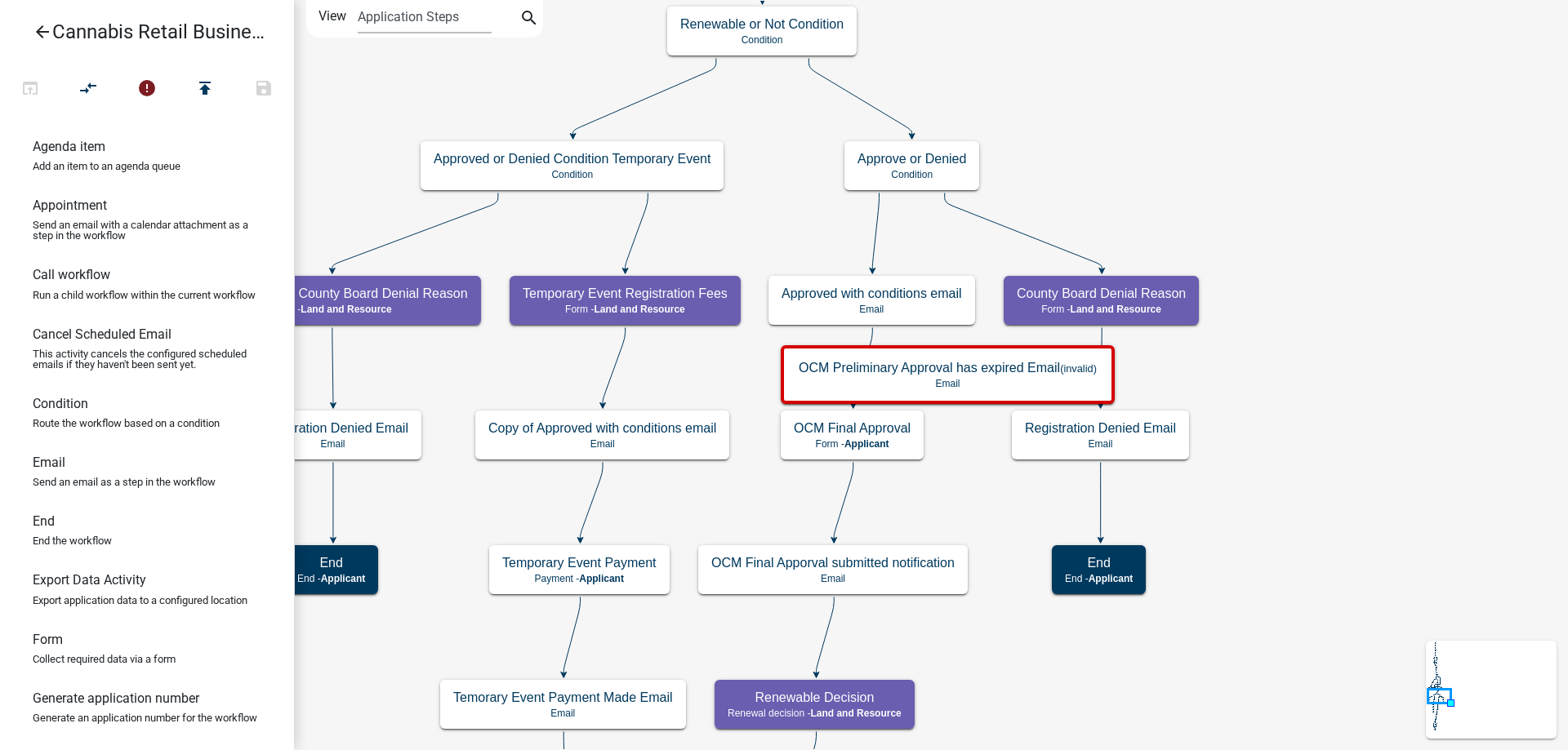
click at [1289, 343] on div "start Start - Applicant Application Introduction Form - Applicant Parcel search…" at bounding box center [931, 375] width 1274 height 750
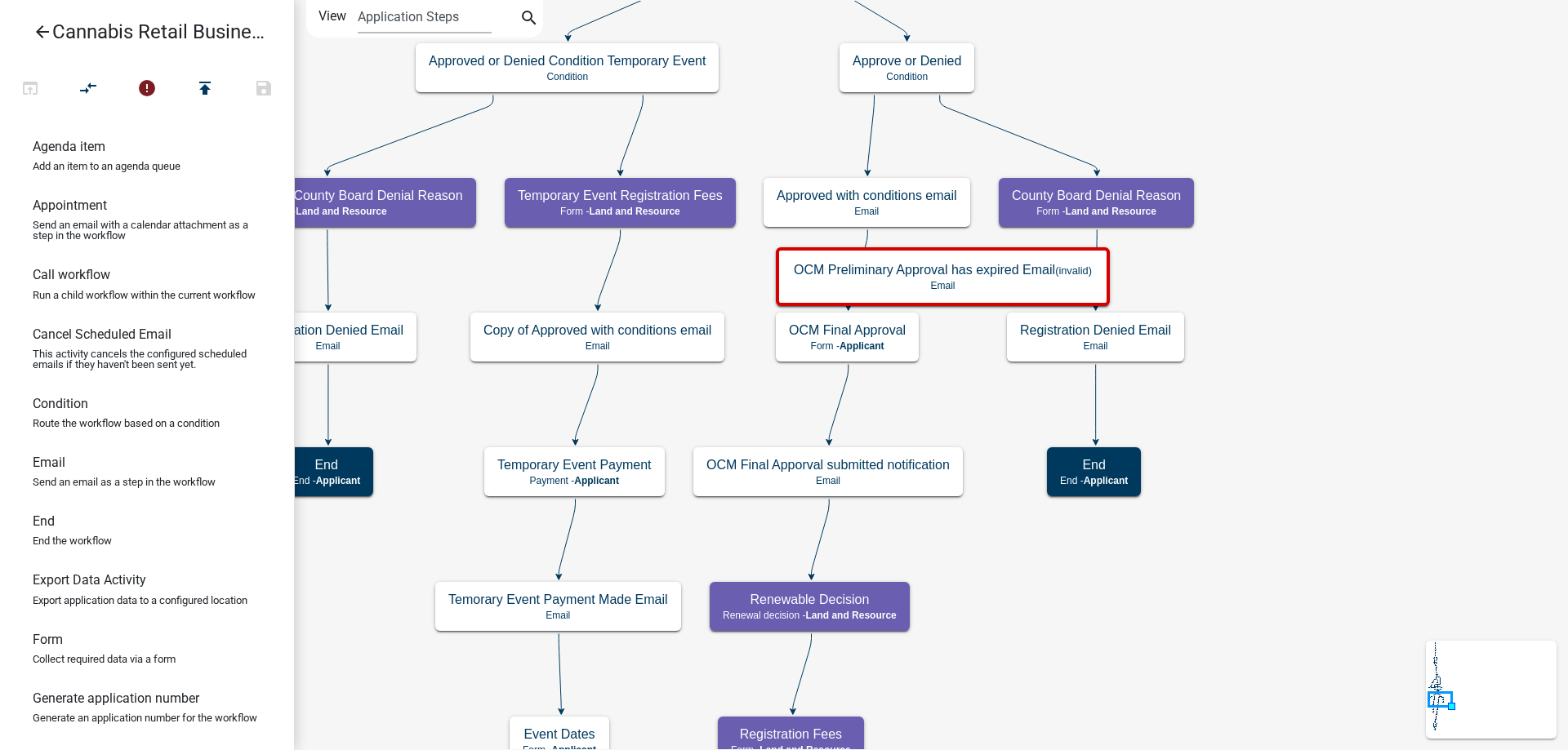
click at [1318, 324] on div "start Start - Applicant Application Introduction Form - Applicant Parcel search…" at bounding box center [931, 375] width 1274 height 750
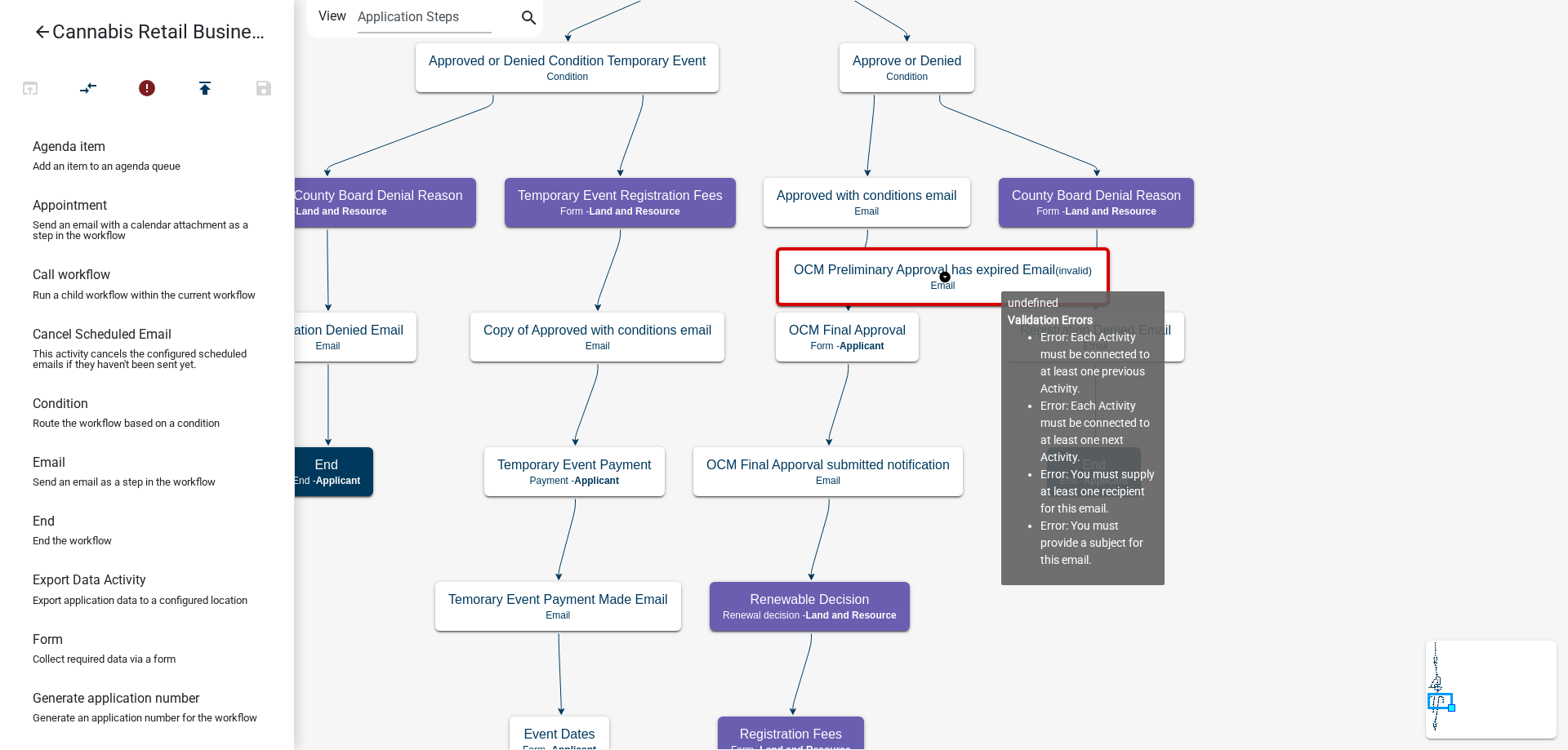
click at [1002, 278] on g "OCM Preliminary Approval has expired Email (invalid) Email" at bounding box center [945, 276] width 338 height 57
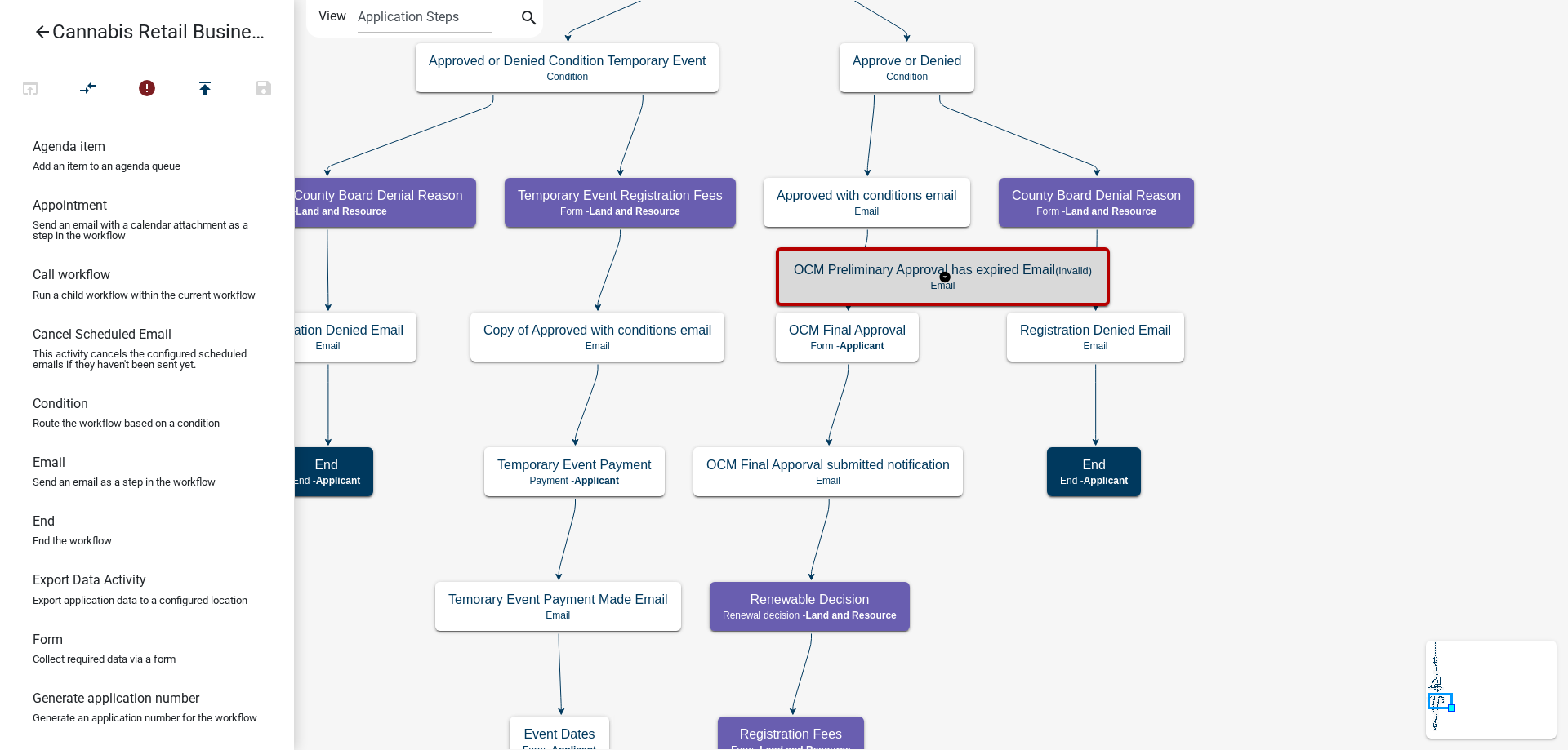
click at [1002, 278] on div "OCM Preliminary Approval has expired Email (invalid) Email" at bounding box center [943, 276] width 325 height 49
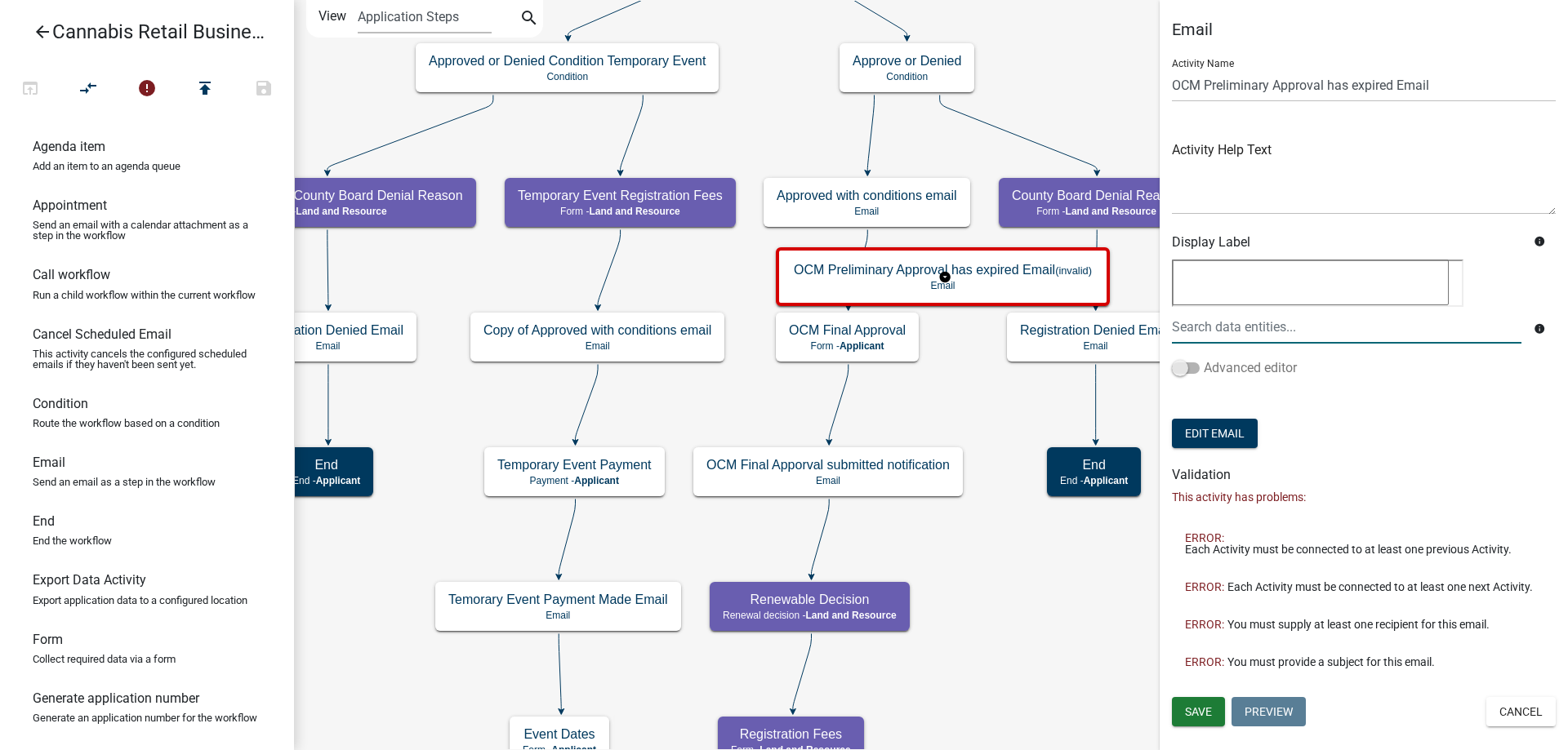
click at [1187, 367] on span at bounding box center [1185, 368] width 28 height 12
click at [1204, 359] on input "Advanced editor" at bounding box center [1204, 359] width 0 height 0
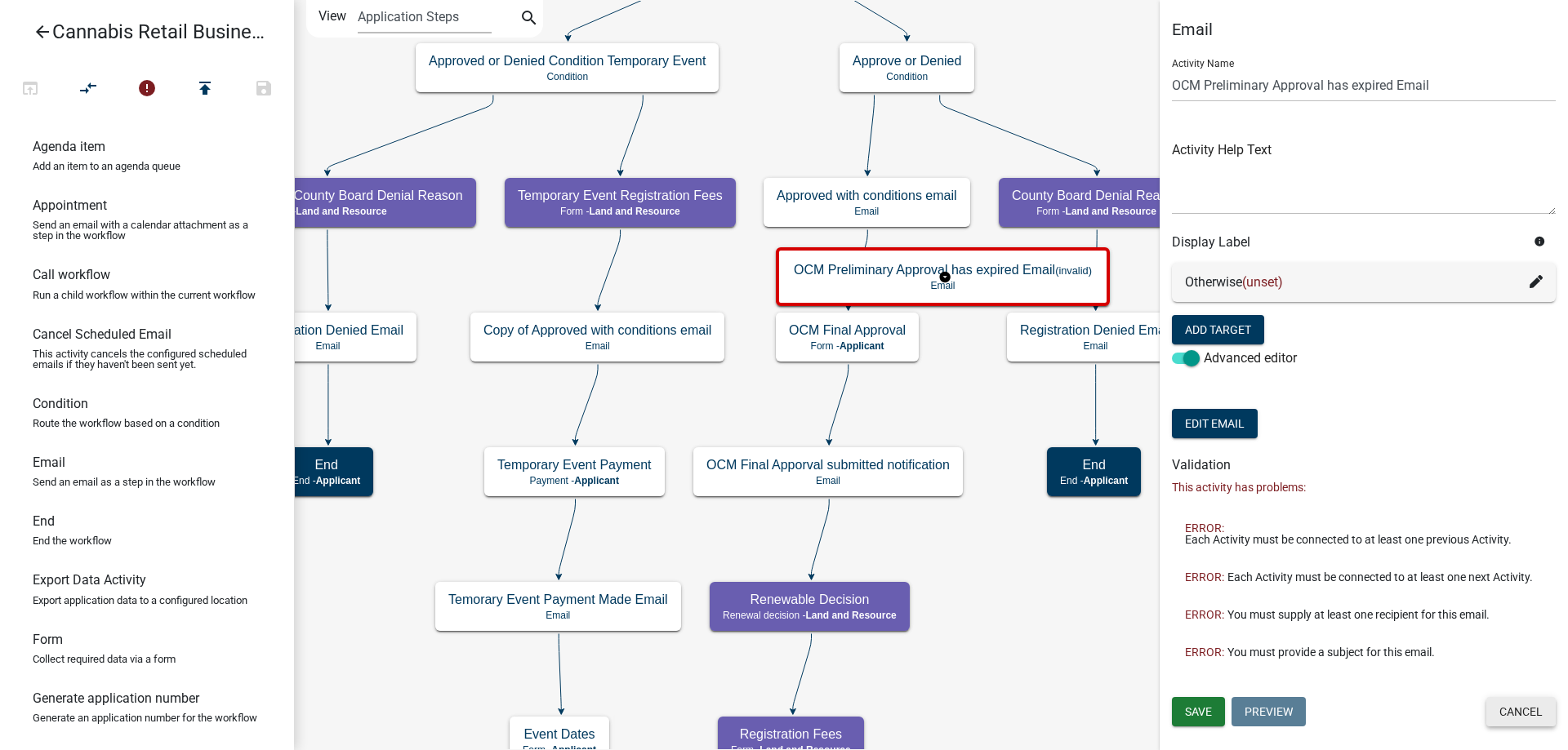
click at [1531, 714] on button "Cancel" at bounding box center [1521, 712] width 70 height 29
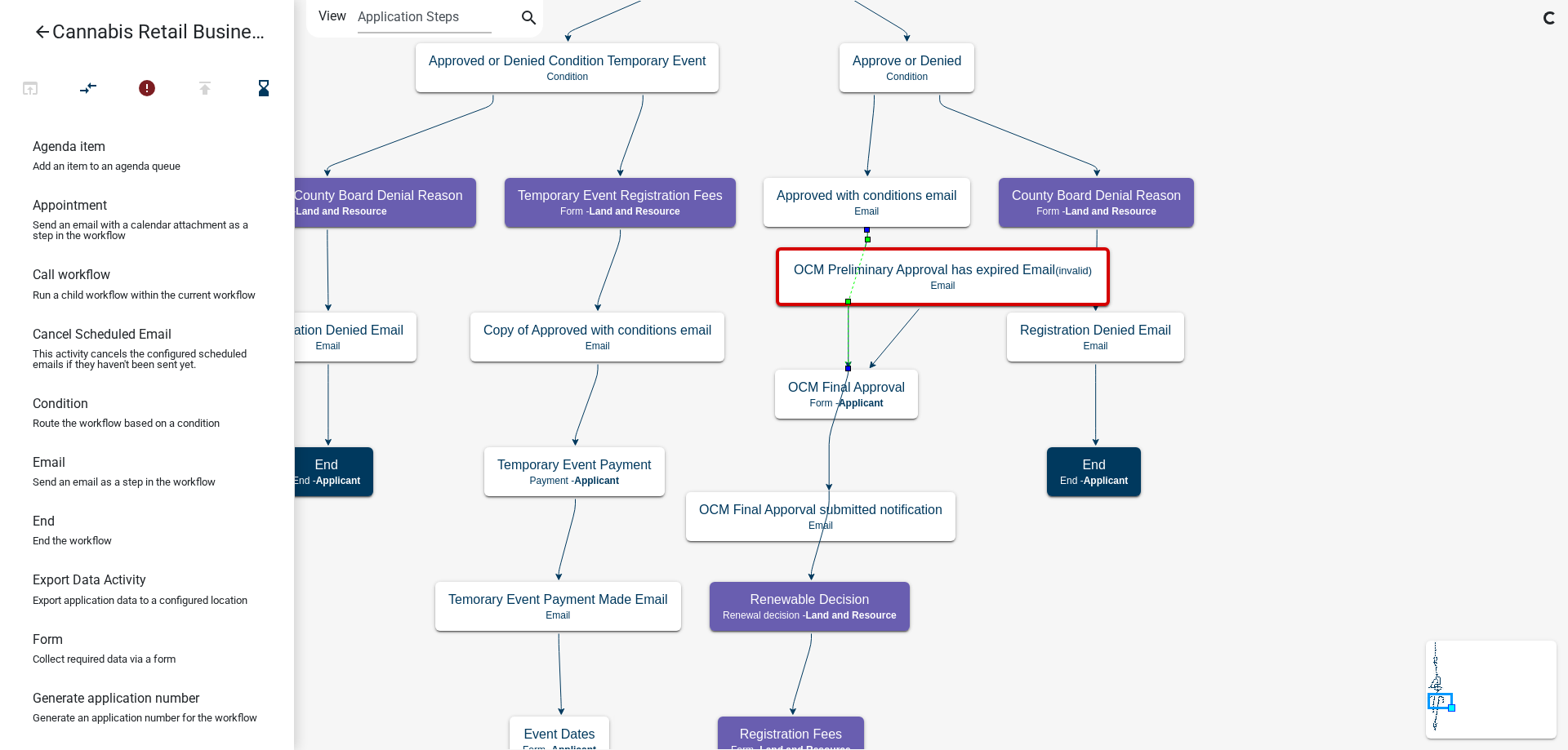
click at [852, 333] on icon at bounding box center [858, 297] width 20 height 134
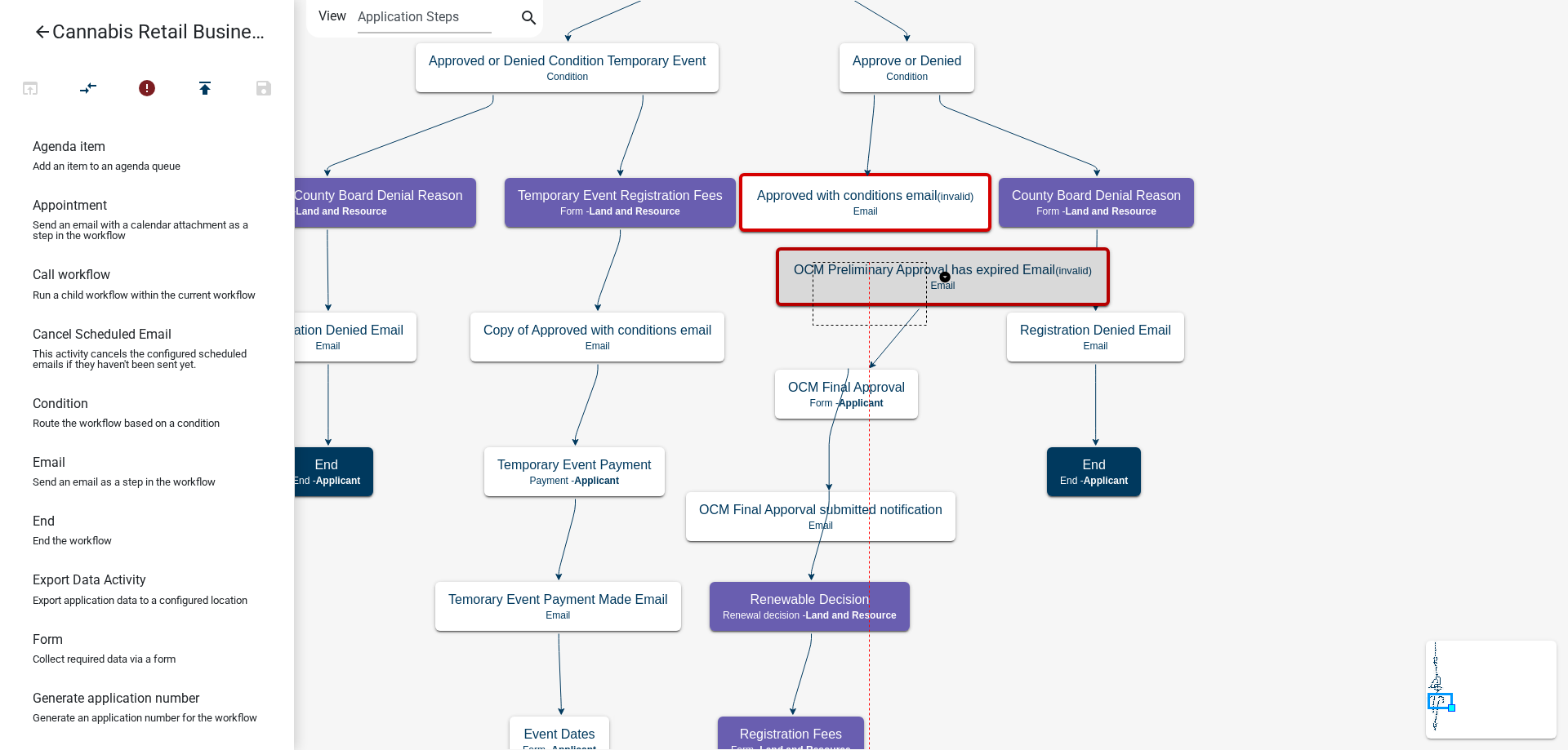
click at [927, 305] on g "OCM Preliminary Approval has expired Email (invalid) Email" at bounding box center [945, 276] width 338 height 57
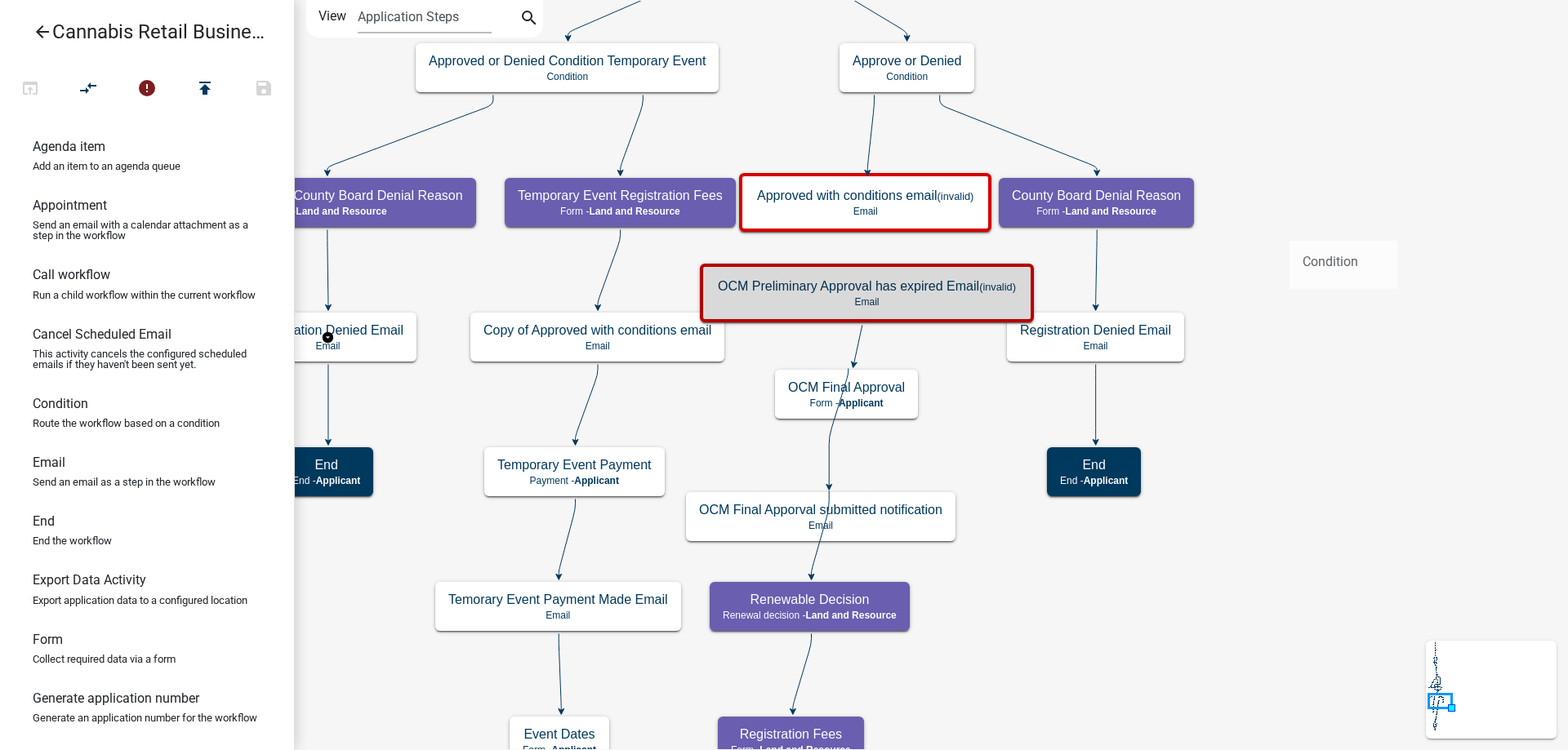
drag, startPoint x: 62, startPoint y: 416, endPoint x: 1286, endPoint y: 229, distance: 1238.2
click at [1286, 229] on div "arrow_back Cannabis Retail Businesses and Temporary Cannabis Events open_in_bro…" at bounding box center [784, 375] width 1568 height 750
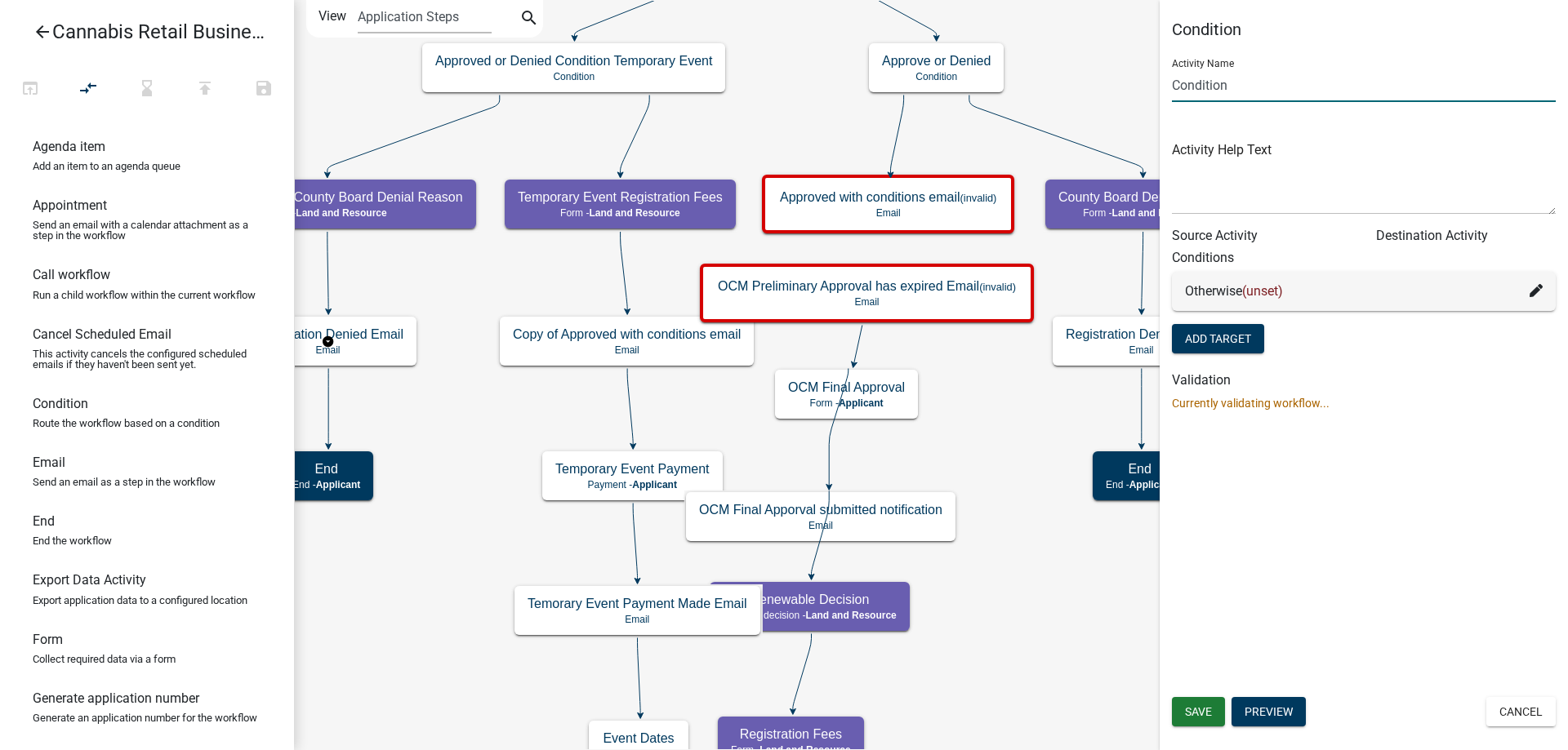
click at [1172, 82] on input "Condition" at bounding box center [1364, 86] width 384 height 34
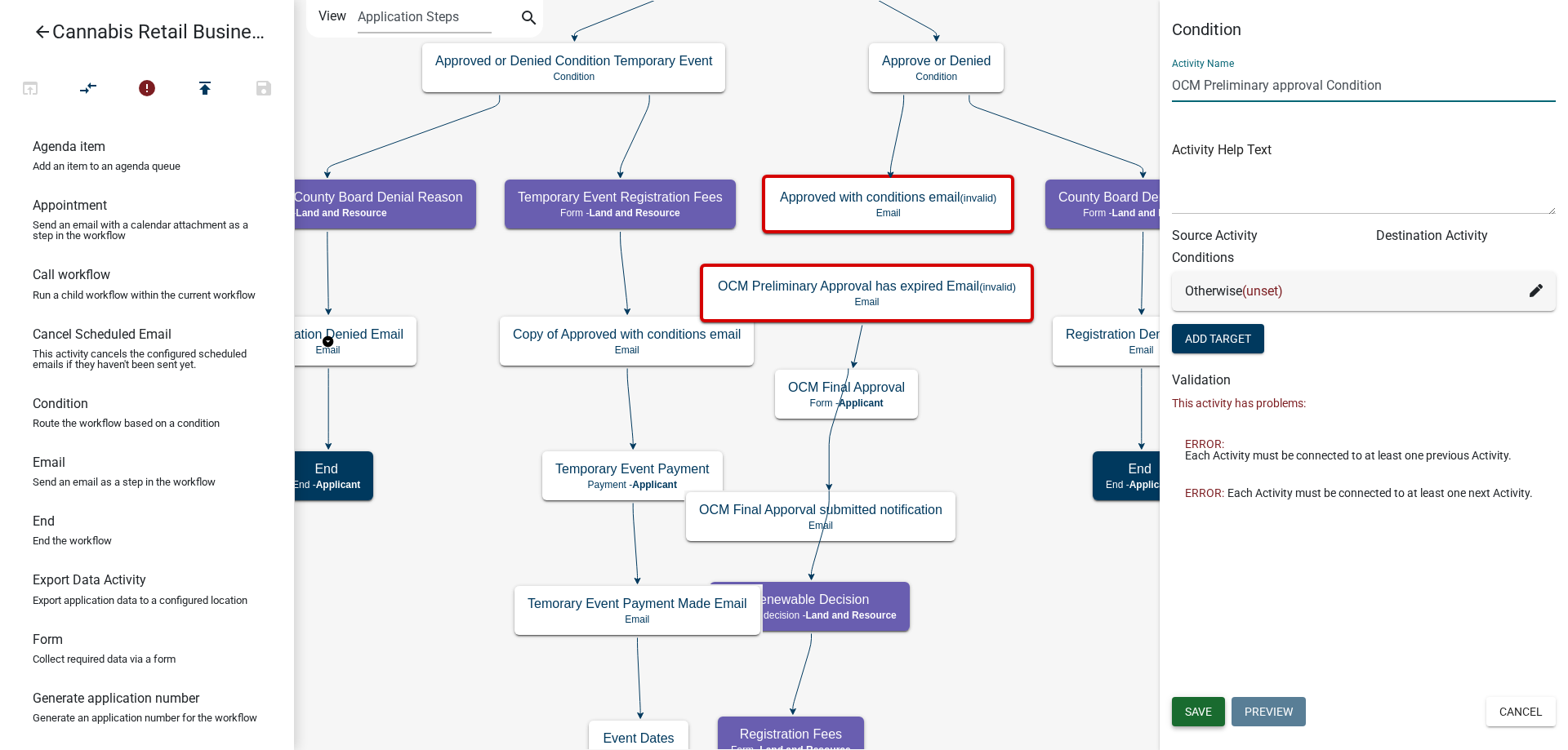
type input "OCM Preliminary approval Condition"
click at [1209, 714] on span "Save" at bounding box center [1199, 712] width 27 height 13
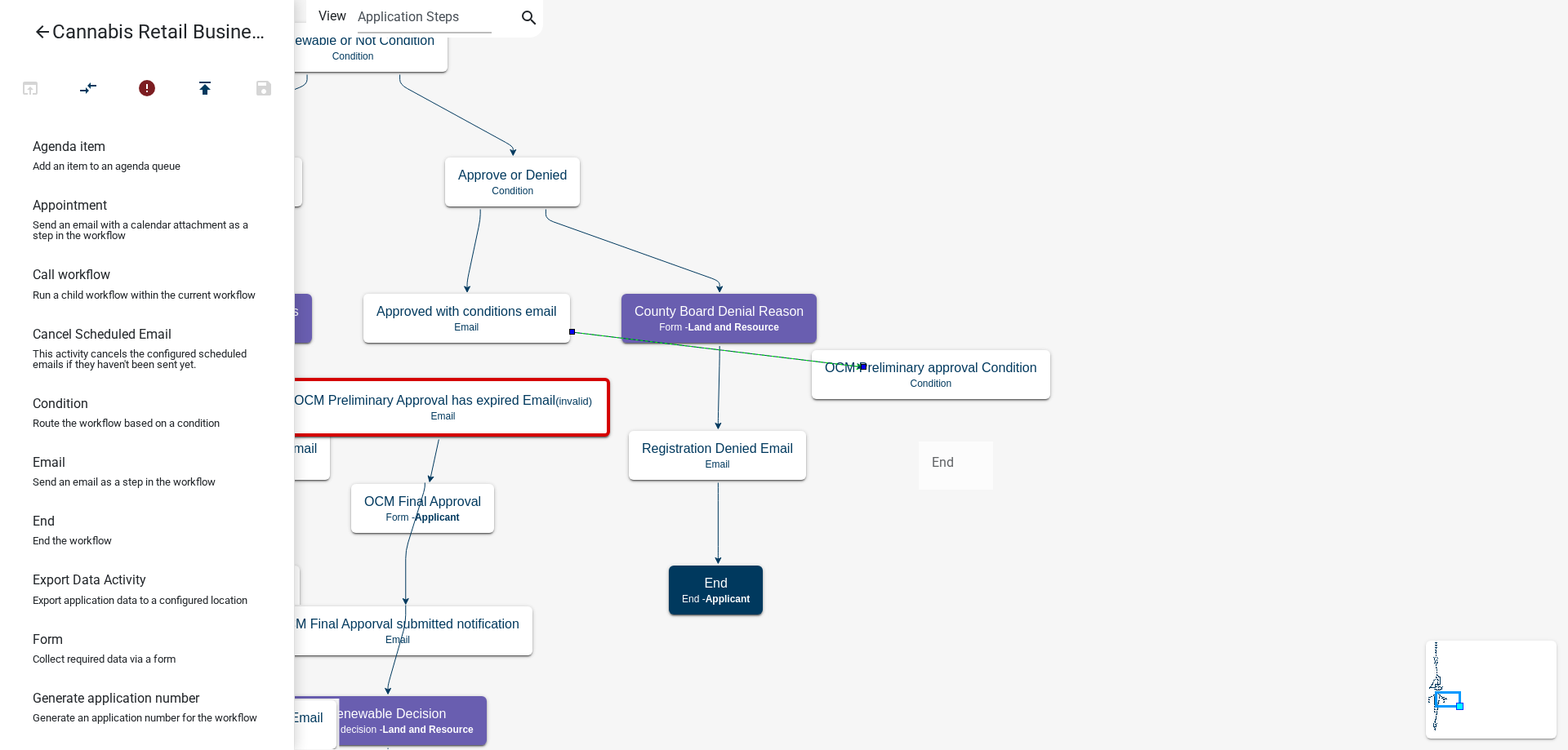
drag, startPoint x: 48, startPoint y: 535, endPoint x: 919, endPoint y: 429, distance: 877.4
click at [919, 429] on div "arrow_back Cannabis Retail Businesses and Temporary Cannabis Events open_in_bro…" at bounding box center [784, 375] width 1568 height 750
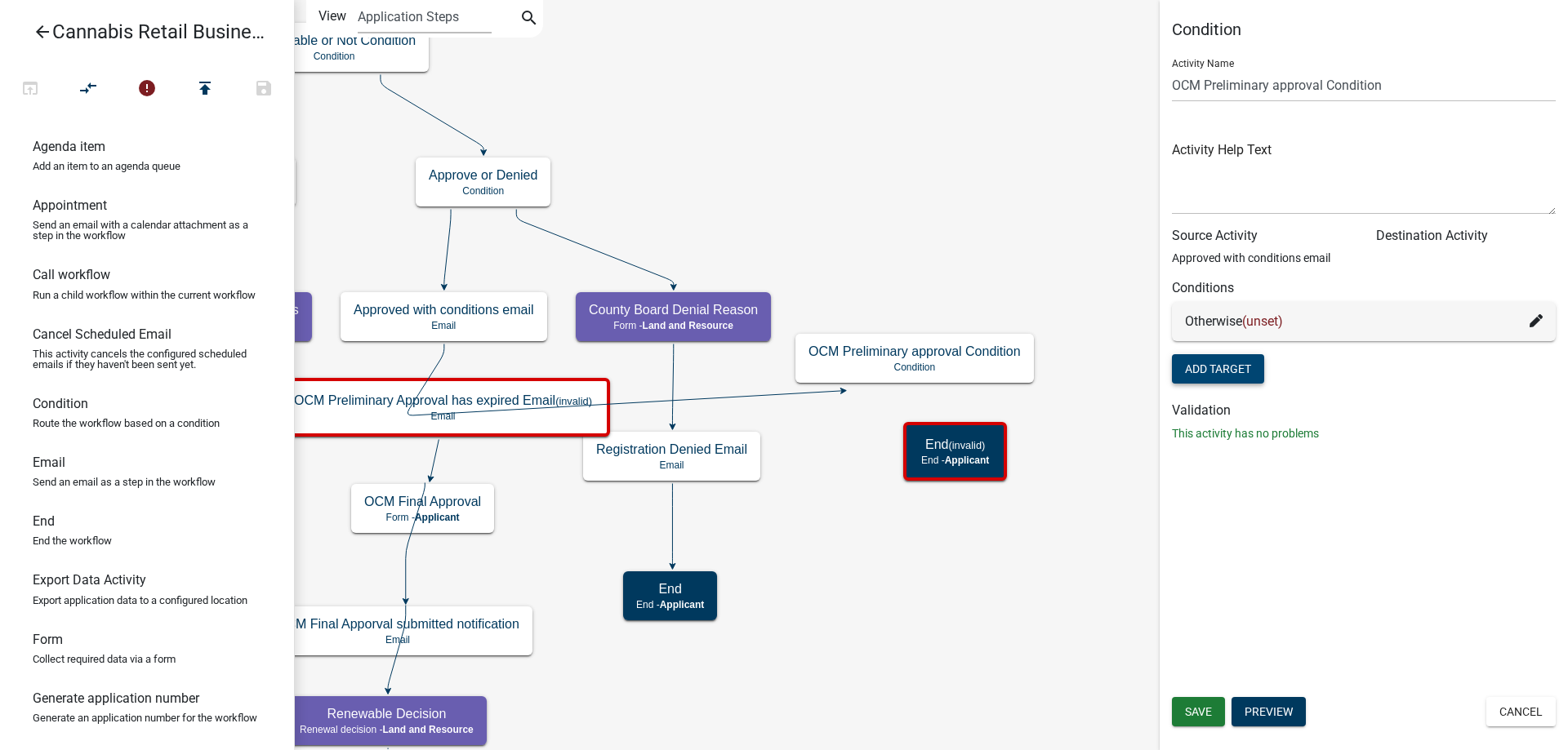
click at [1225, 370] on button "Add Target" at bounding box center [1217, 368] width 92 height 29
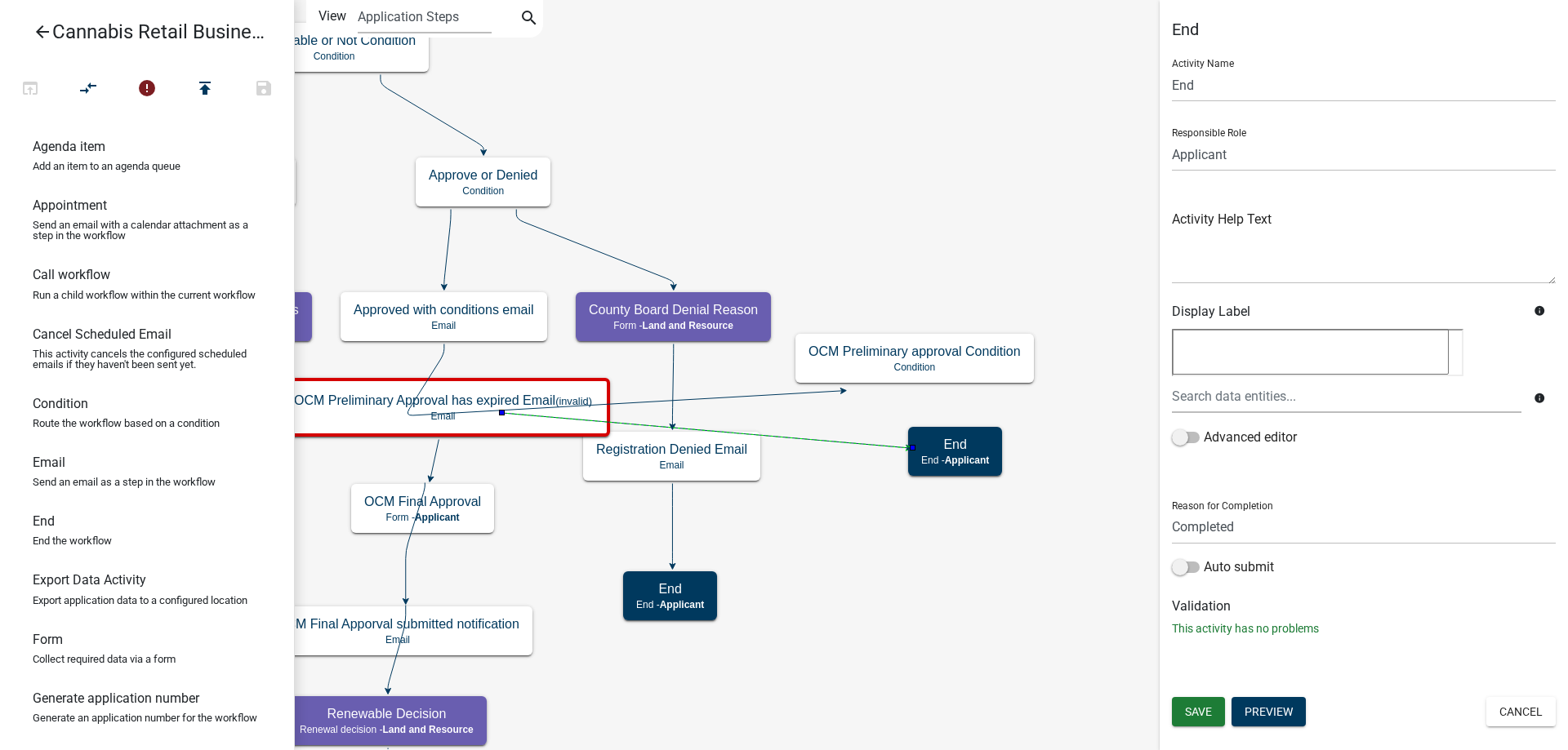
click at [825, 441] on icon at bounding box center [705, 430] width 405 height 35
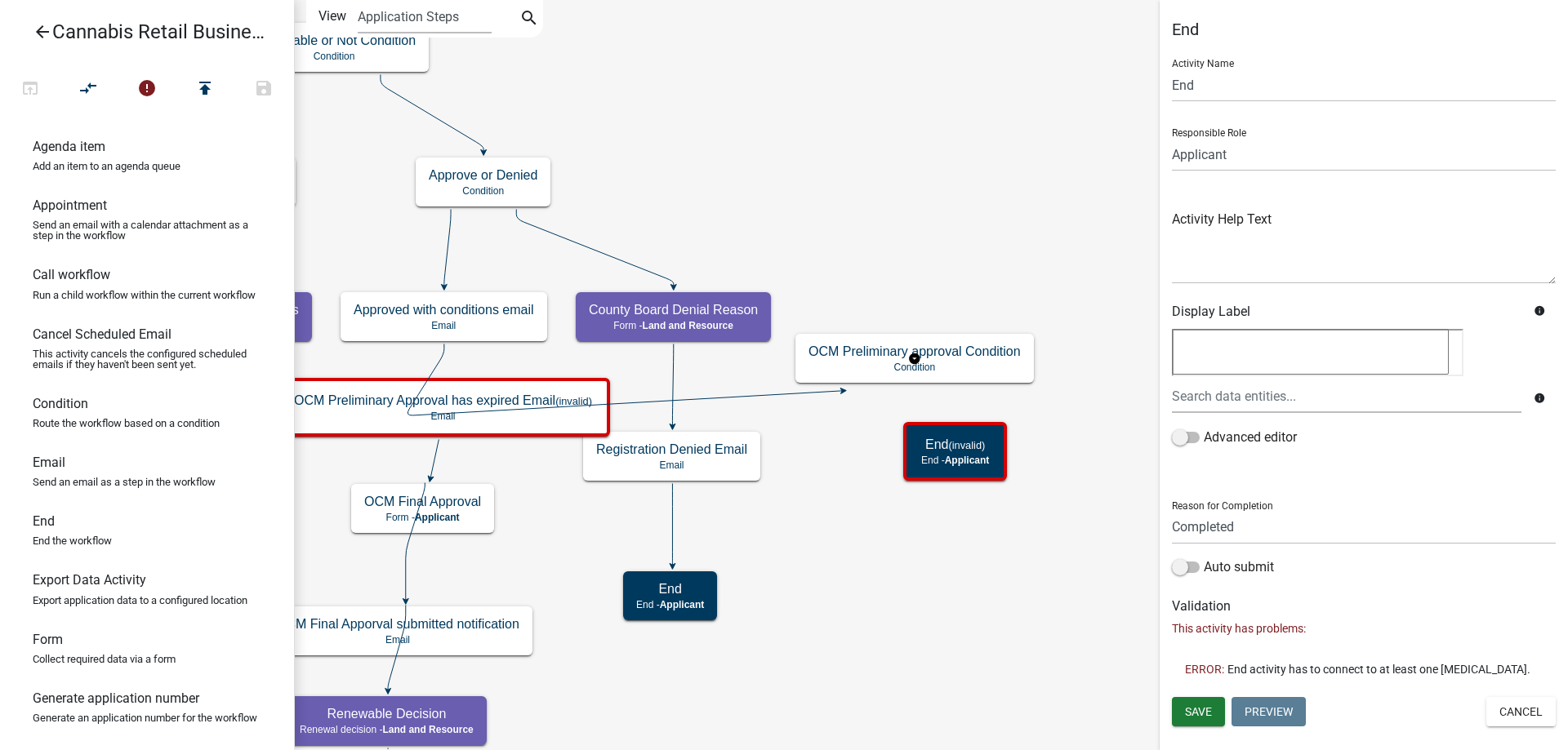
click at [970, 364] on g "OCM Preliminary approval Condition Condition" at bounding box center [914, 357] width 238 height 47
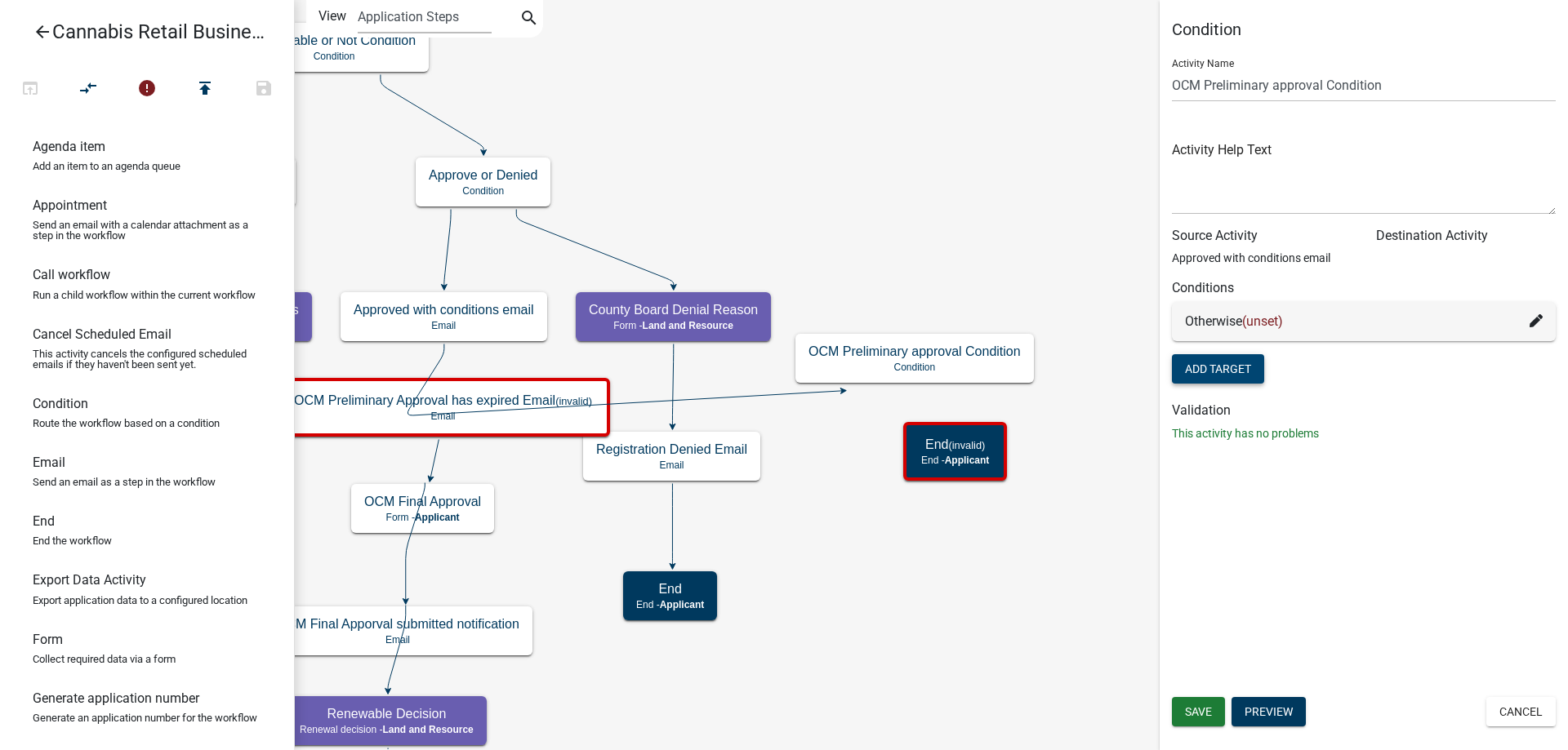
click at [1217, 369] on button "Add Target" at bounding box center [1217, 368] width 92 height 29
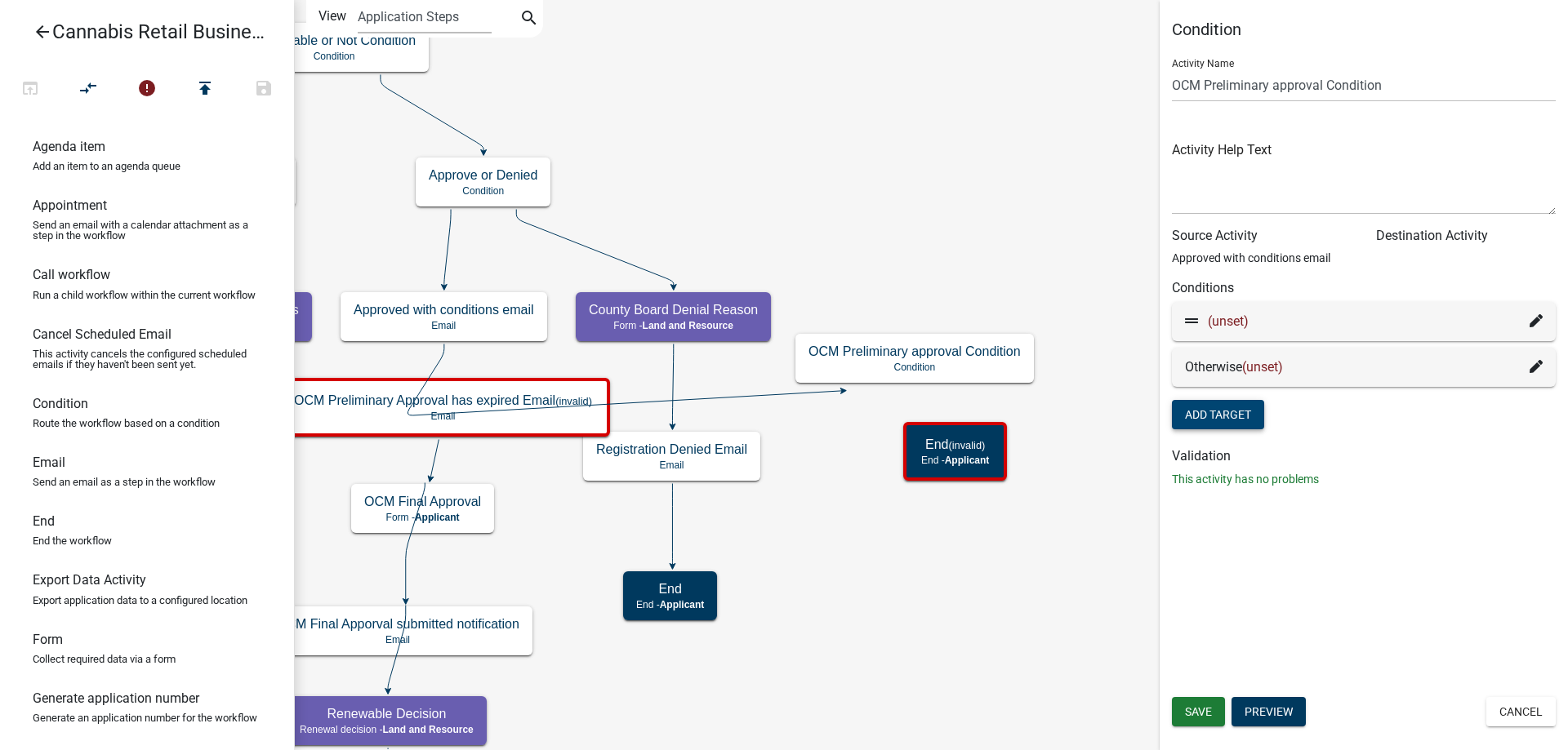
click at [1534, 321] on icon at bounding box center [1536, 321] width 13 height 13
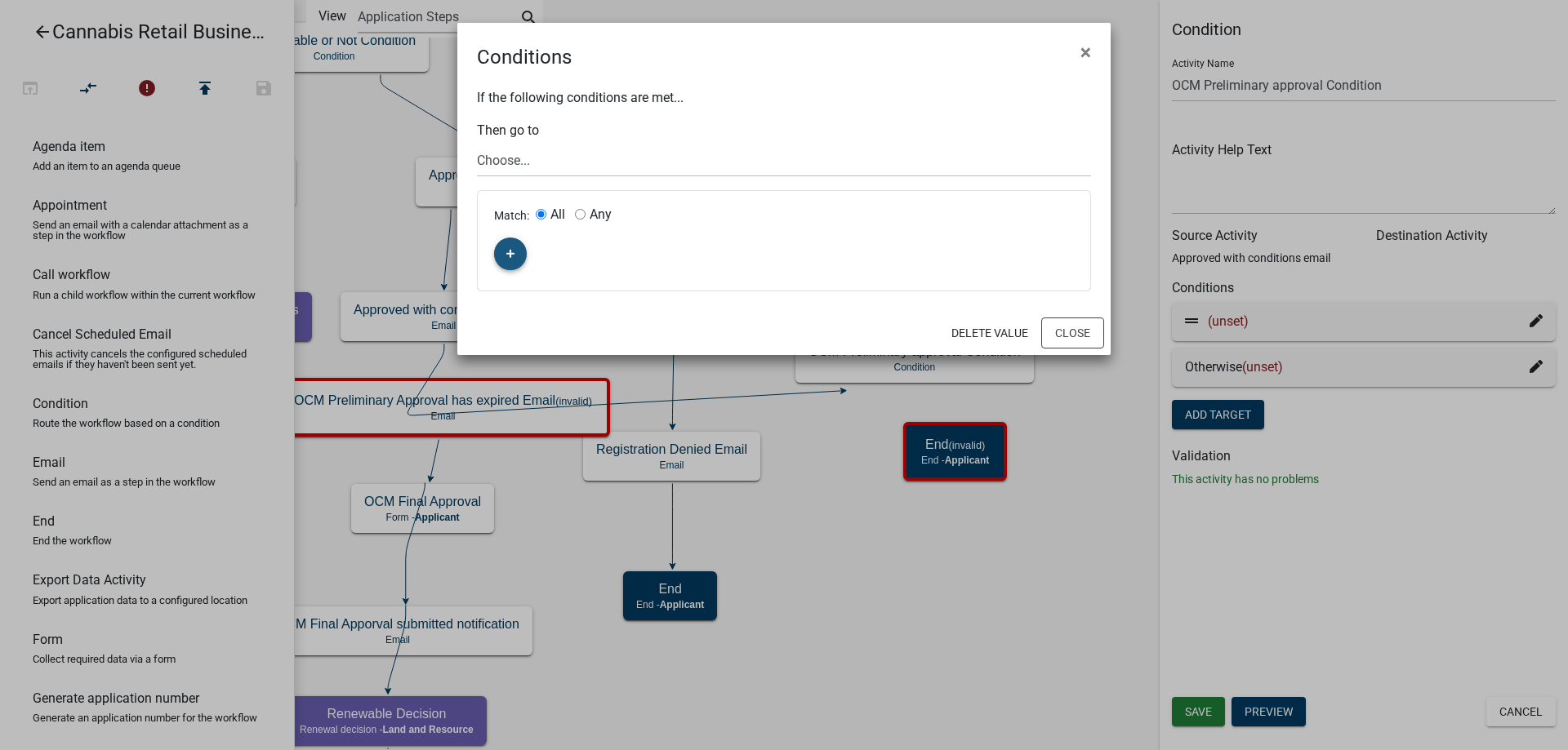
click at [508, 251] on icon "button" at bounding box center [511, 253] width 9 height 10
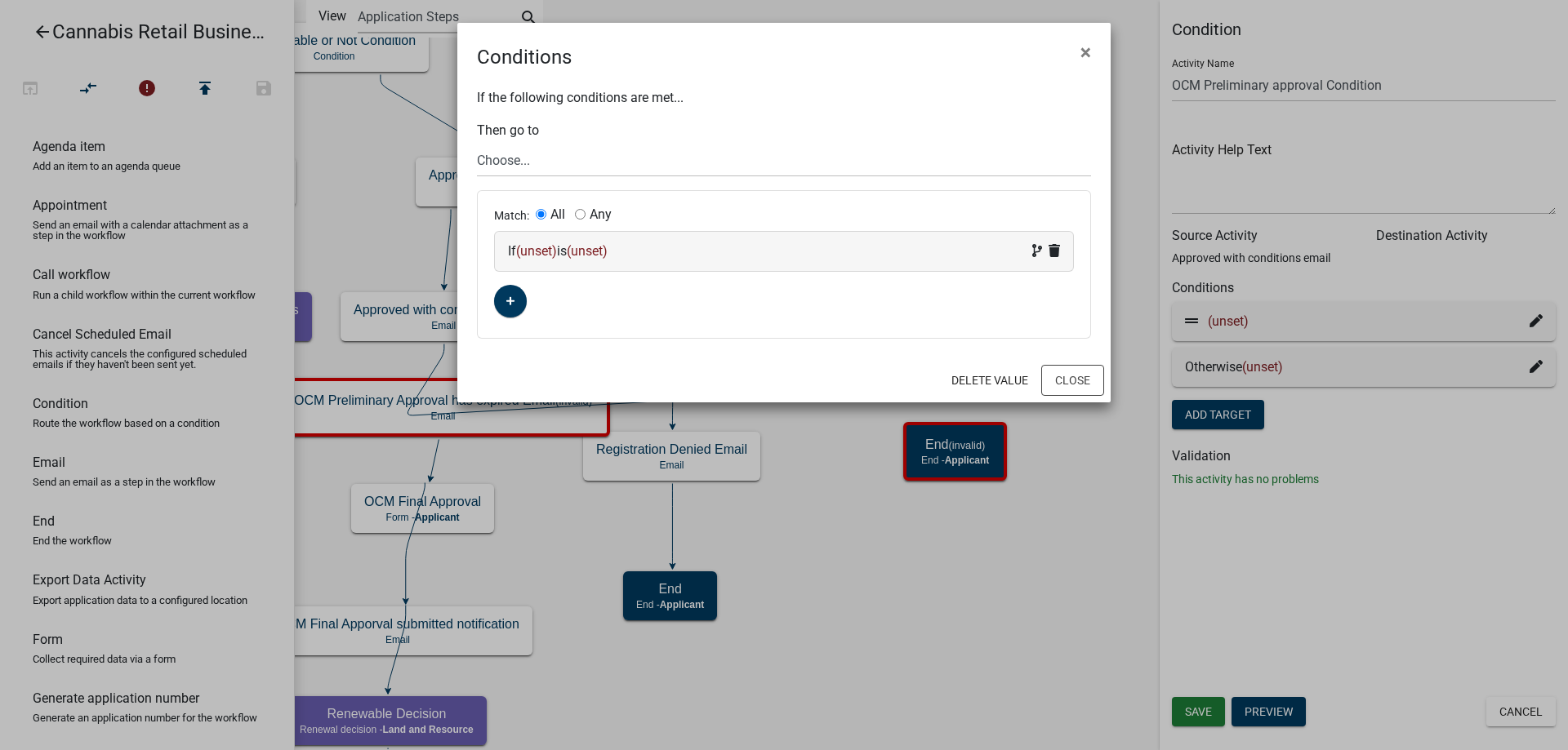
click at [549, 251] on span "(unset)" at bounding box center [537, 251] width 41 height 15
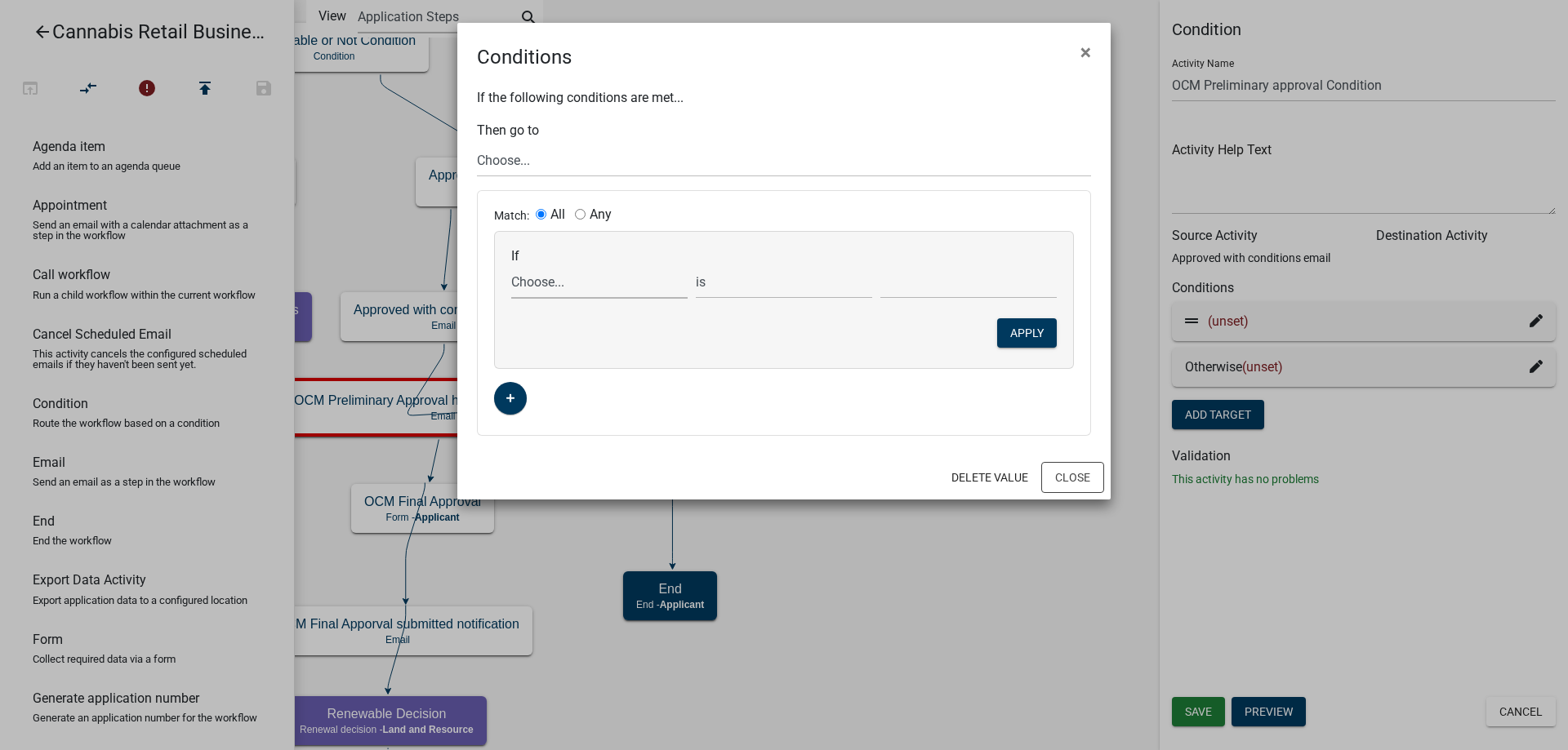
click at [511, 266] on select "Choose... ActiveRegistrationExpDate AddnInfoClickNextTxt AddnInfoComments AddnI…" at bounding box center [599, 283] width 177 height 34
select select "71: OCMPrelimAppStartDate"
click option "OCMPrelimAppStartDate" at bounding box center [0, 0] width 0 height 0
click at [696, 266] on select "is is not exists does not exist is greater than is less than contains does not …" at bounding box center [784, 283] width 177 height 34
select select "2: >"
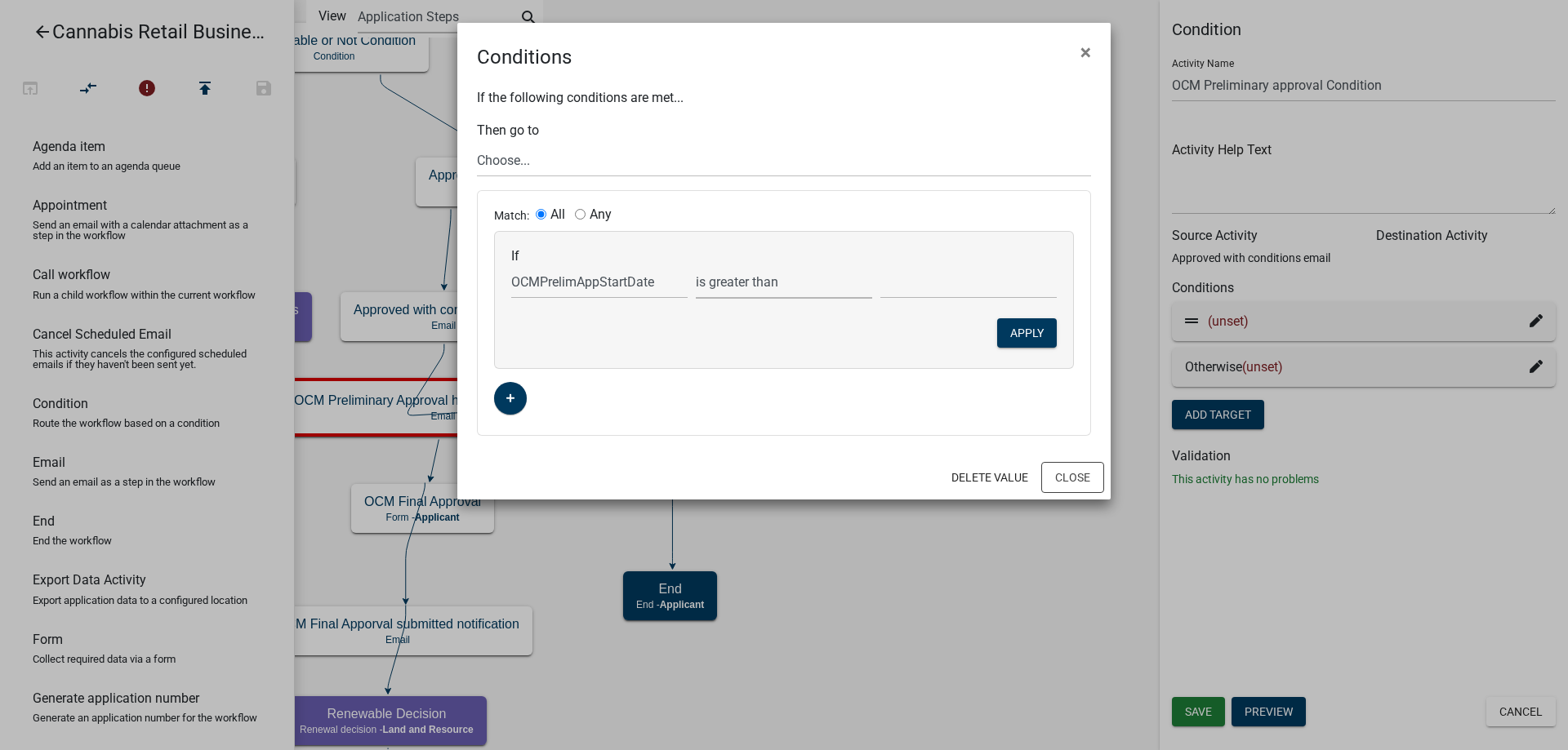
click option "is greater than" at bounding box center [0, 0] width 0 height 0
click at [950, 288] on input "text" at bounding box center [969, 283] width 177 height 34
click at [926, 282] on input "text" at bounding box center [969, 283] width 177 height 34
click at [1067, 476] on button "Close" at bounding box center [1072, 477] width 63 height 31
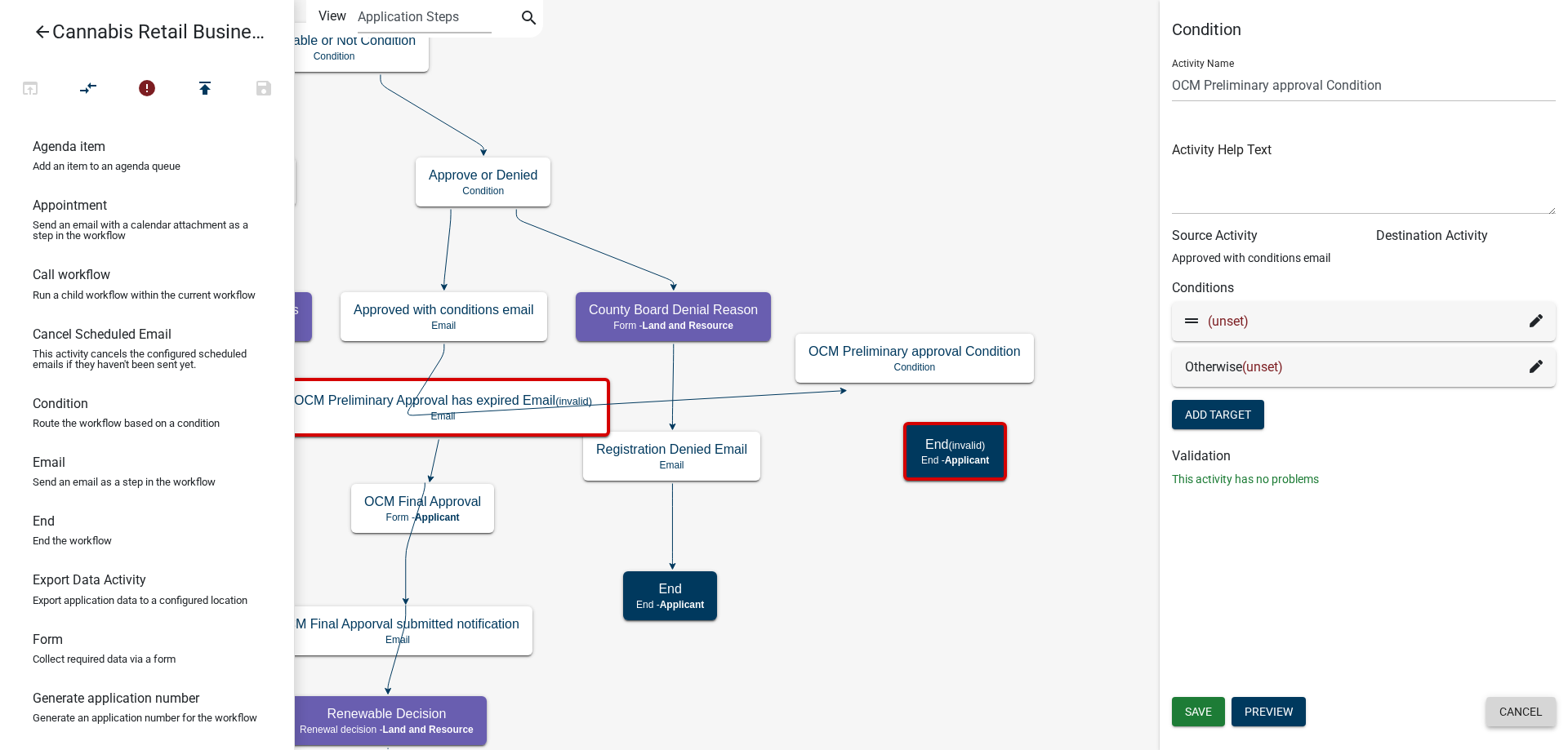
click at [1523, 714] on button "Cancel" at bounding box center [1521, 712] width 70 height 29
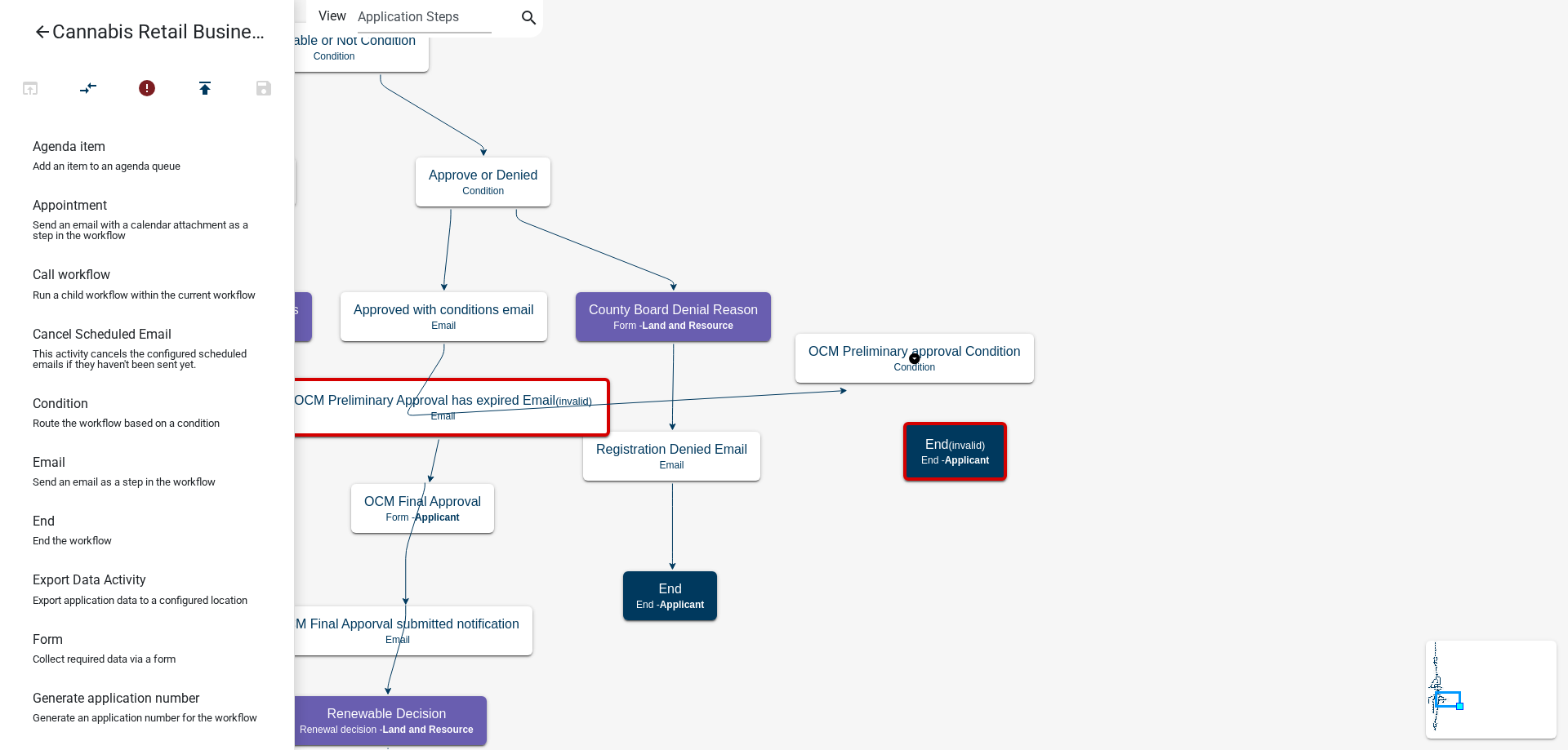
click at [965, 359] on g "OCM Preliminary approval Condition Condition" at bounding box center [914, 357] width 238 height 47
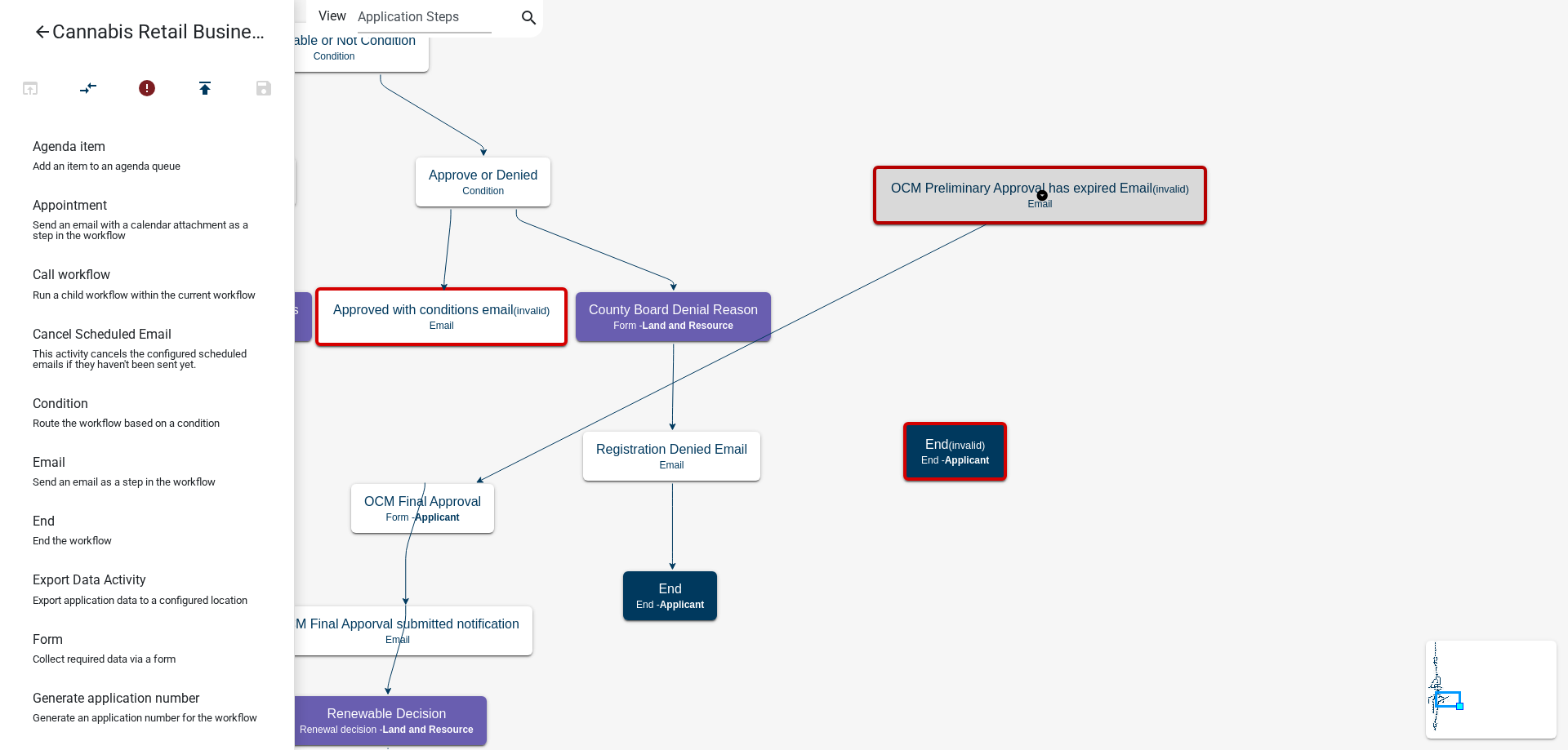
click at [1101, 192] on h5 "OCM Preliminary Approval has expired Email (invalid)" at bounding box center [1040, 187] width 298 height 15
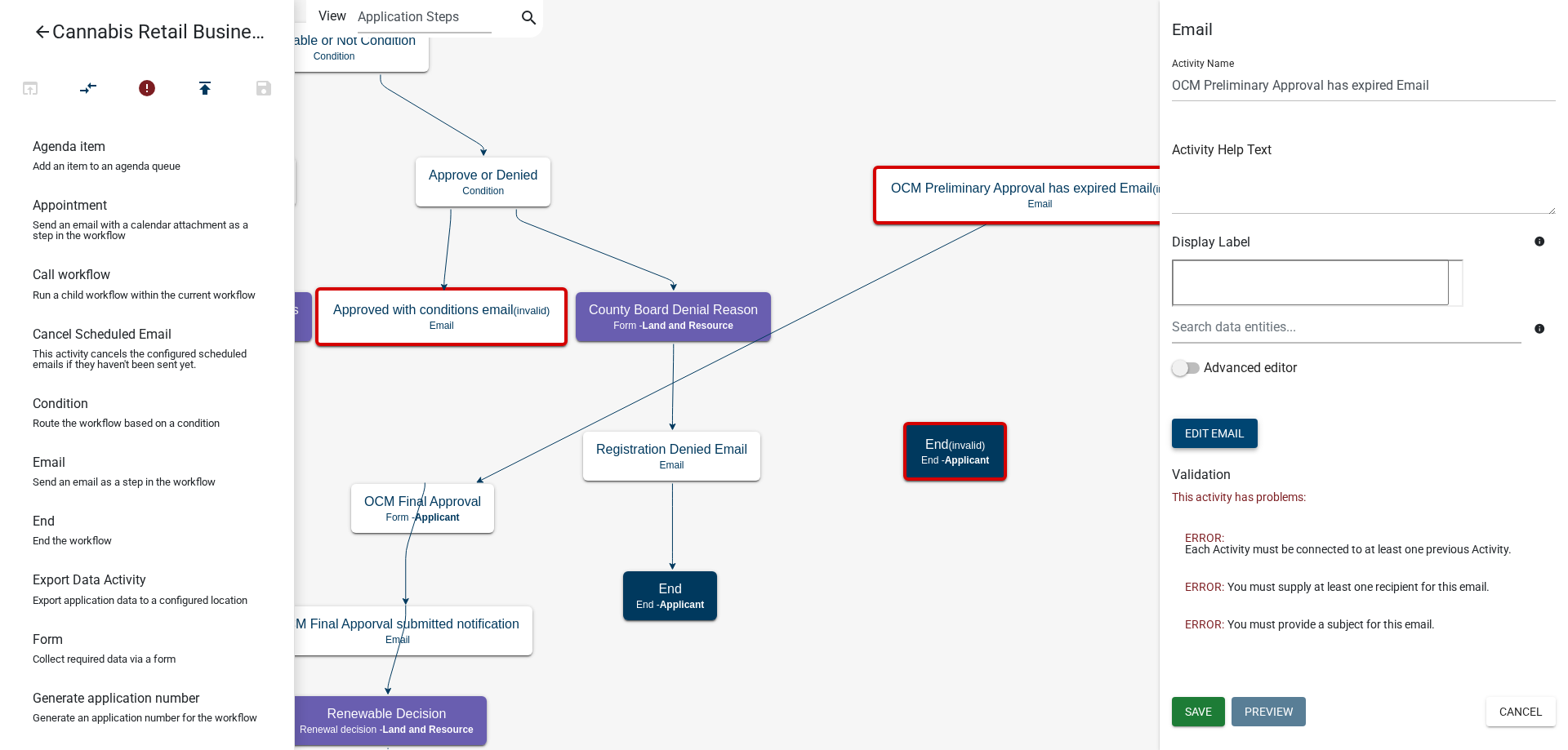
click at [1225, 445] on button "Edit Email" at bounding box center [1215, 433] width 86 height 29
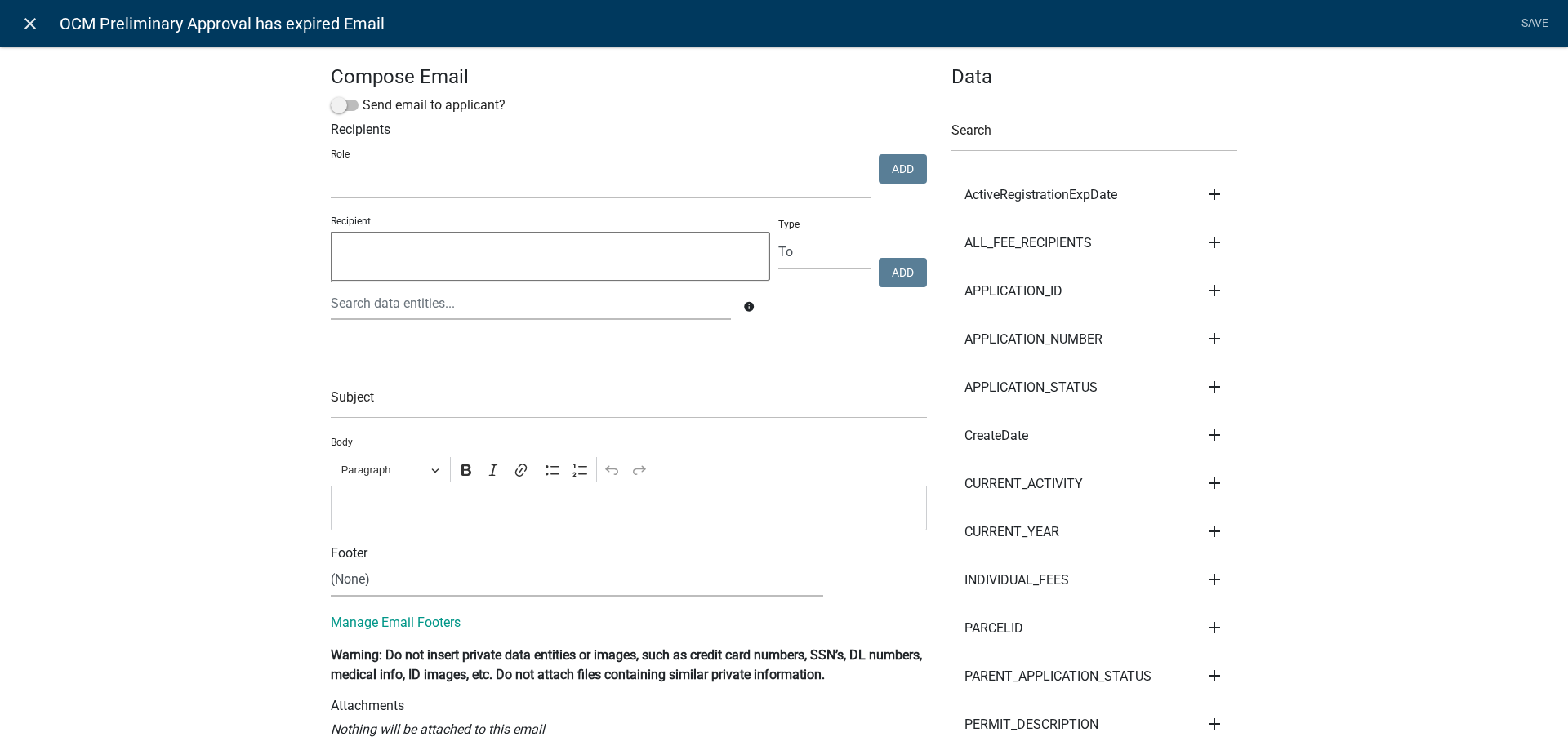
click at [36, 24] on icon "close" at bounding box center [30, 24] width 20 height 20
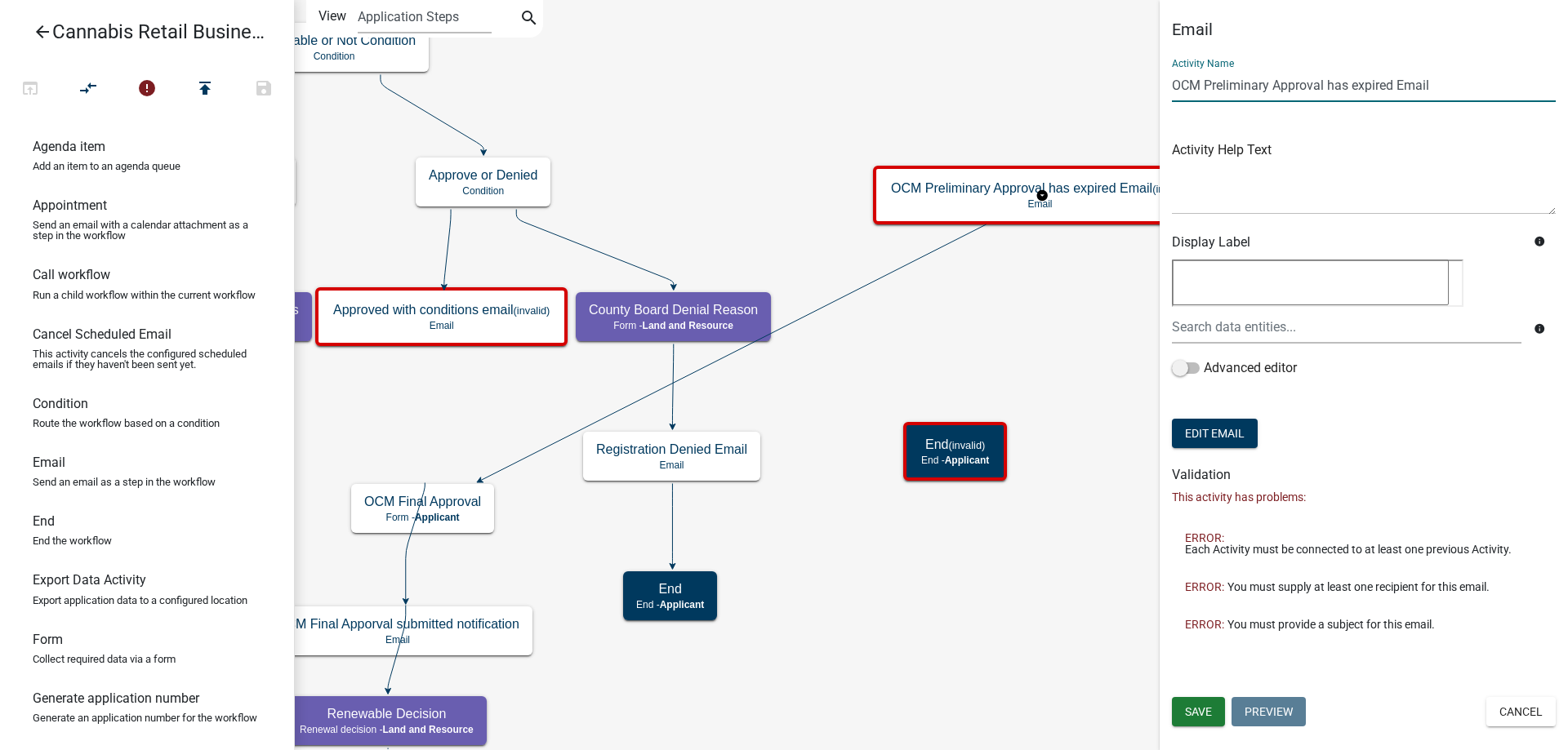
drag, startPoint x: 1434, startPoint y: 84, endPoint x: 1158, endPoint y: 89, distance: 276.0
click at [1172, 89] on input "OCM Preliminary Approval has expired Email" at bounding box center [1364, 86] width 384 height 34
click at [1089, 197] on g "OCM Preliminary Approval has expired Email (invalid) Email" at bounding box center [1042, 194] width 338 height 57
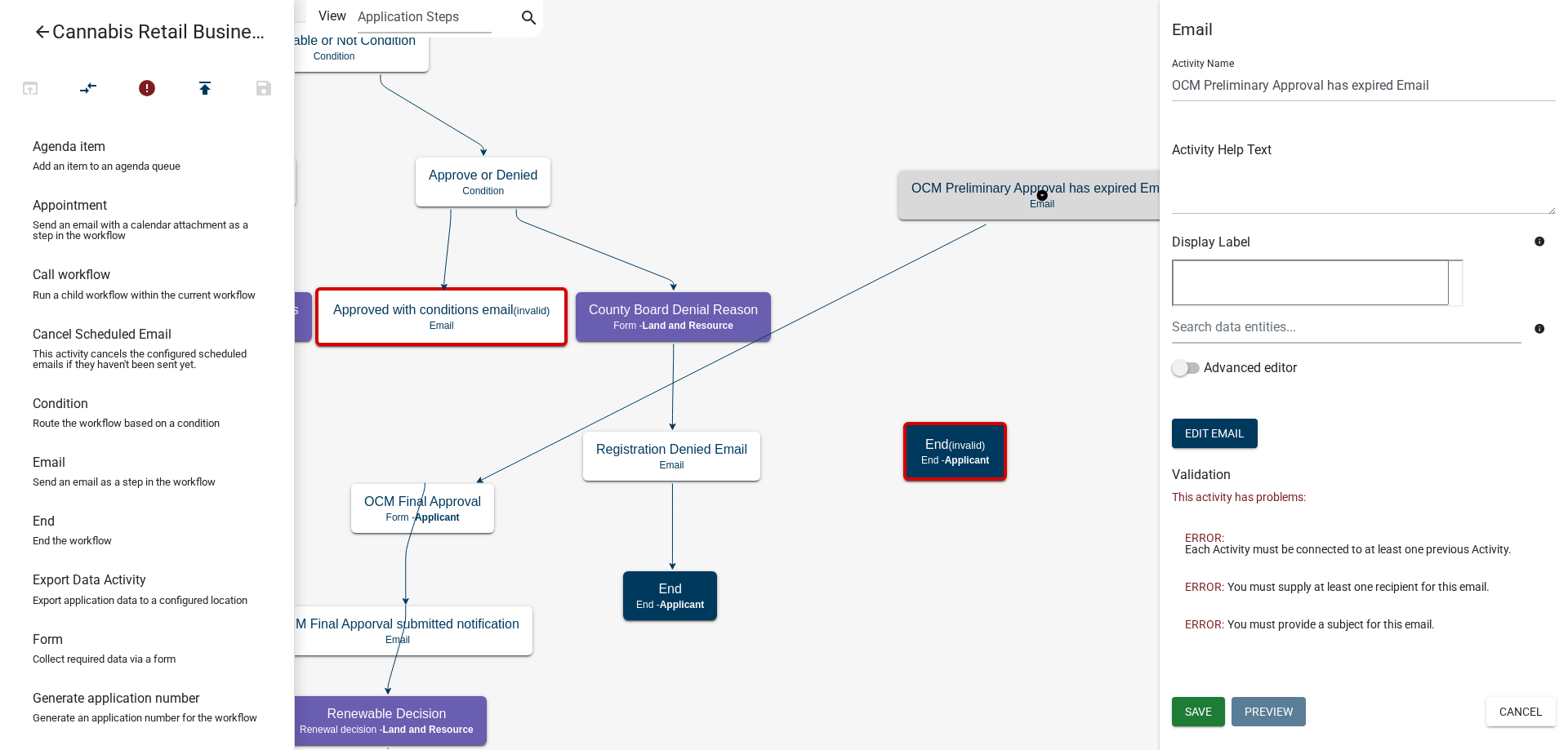
click at [973, 201] on g "OCM Preliminary Approval has expired Email Email" at bounding box center [1042, 194] width 288 height 47
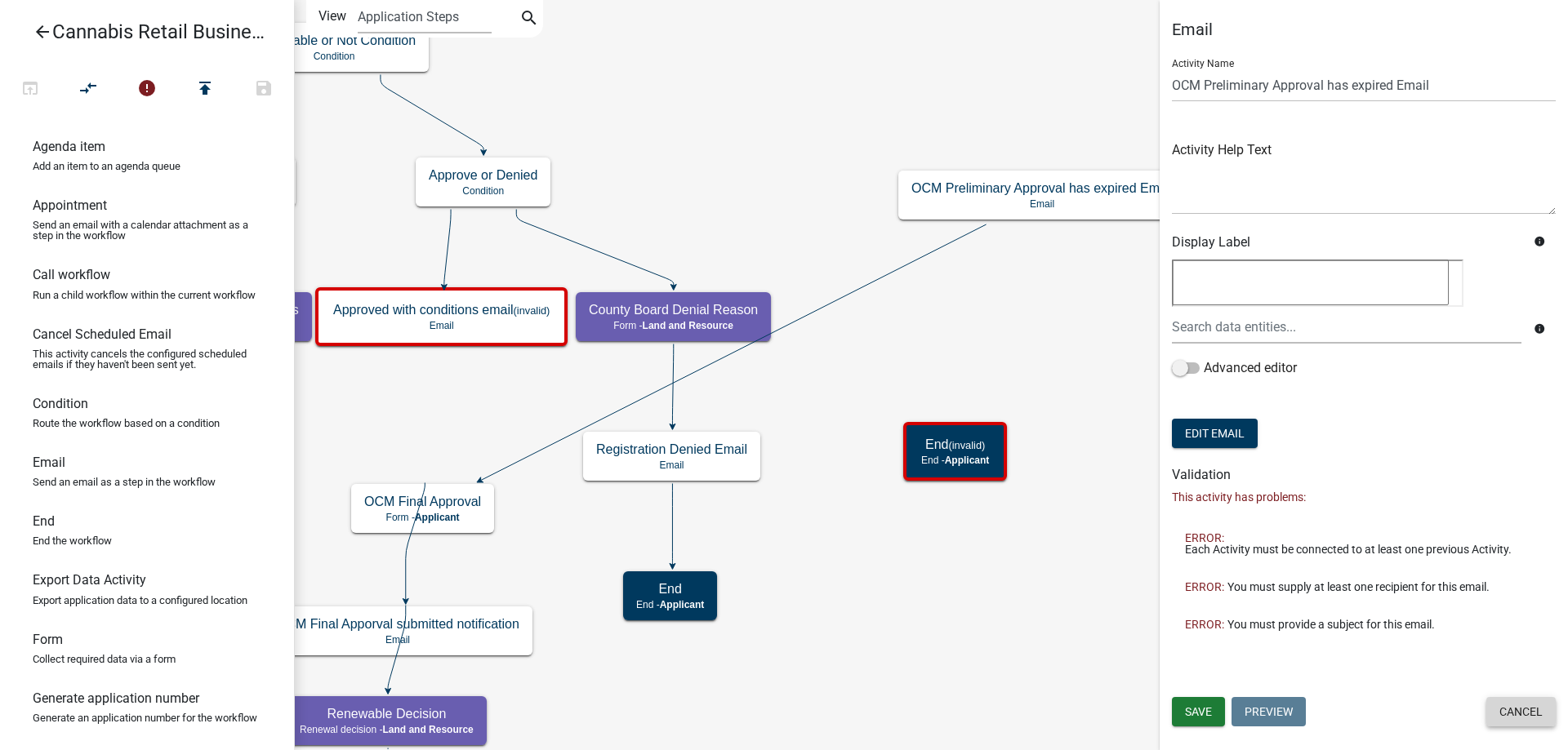
click at [1524, 713] on button "Cancel" at bounding box center [1521, 712] width 70 height 29
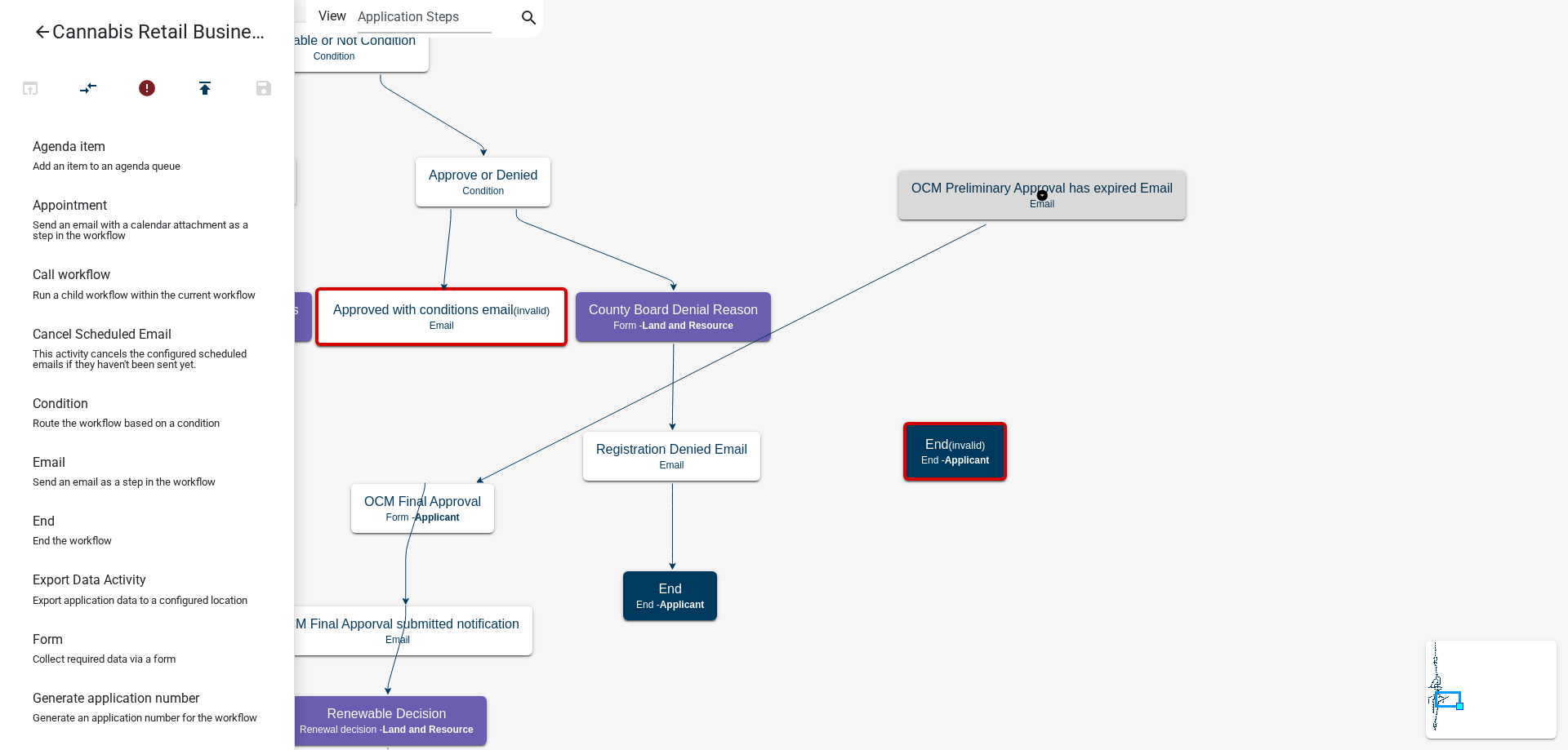
click at [960, 205] on g "OCM Preliminary Approval has expired Email Email" at bounding box center [1042, 194] width 288 height 47
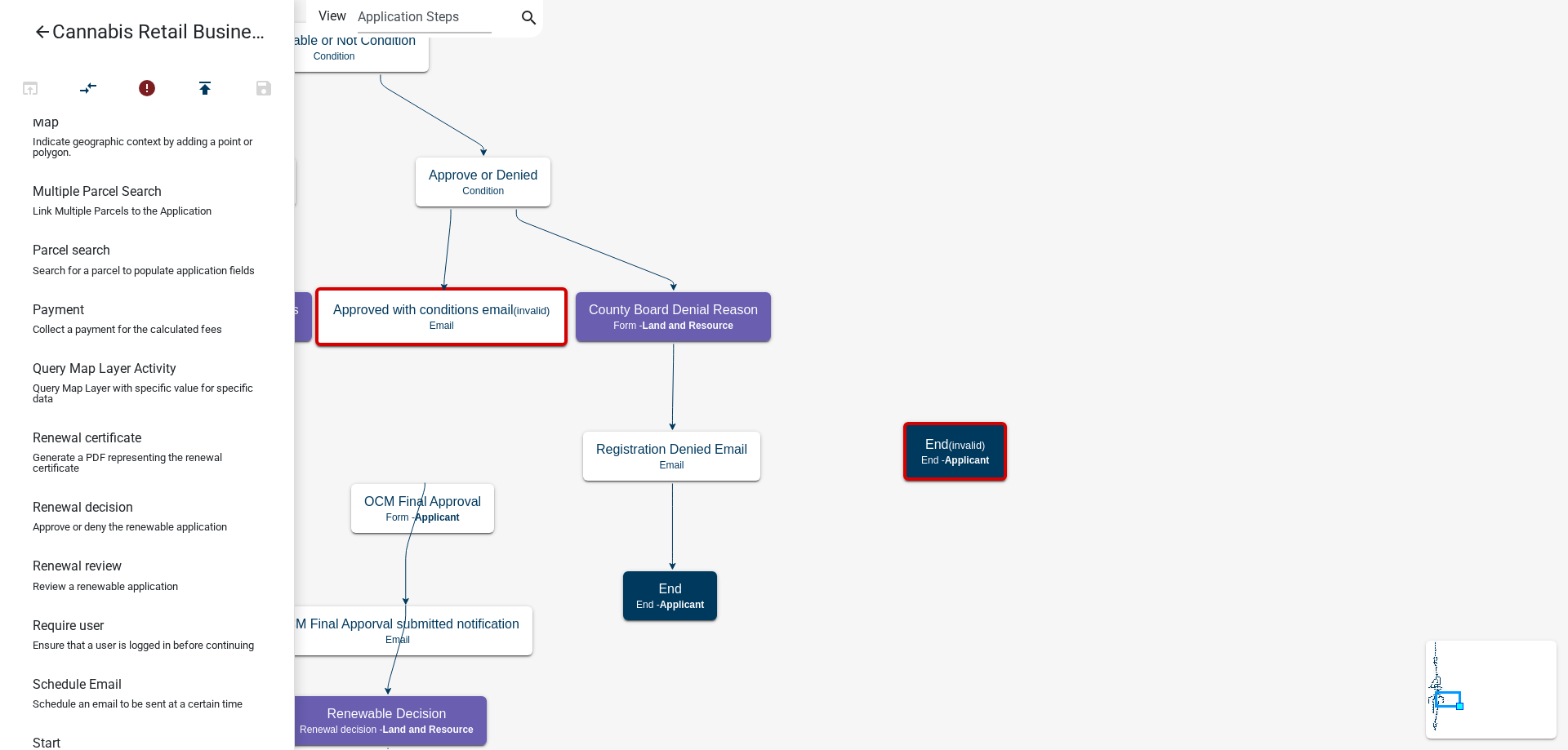
scroll to position [1065, 0]
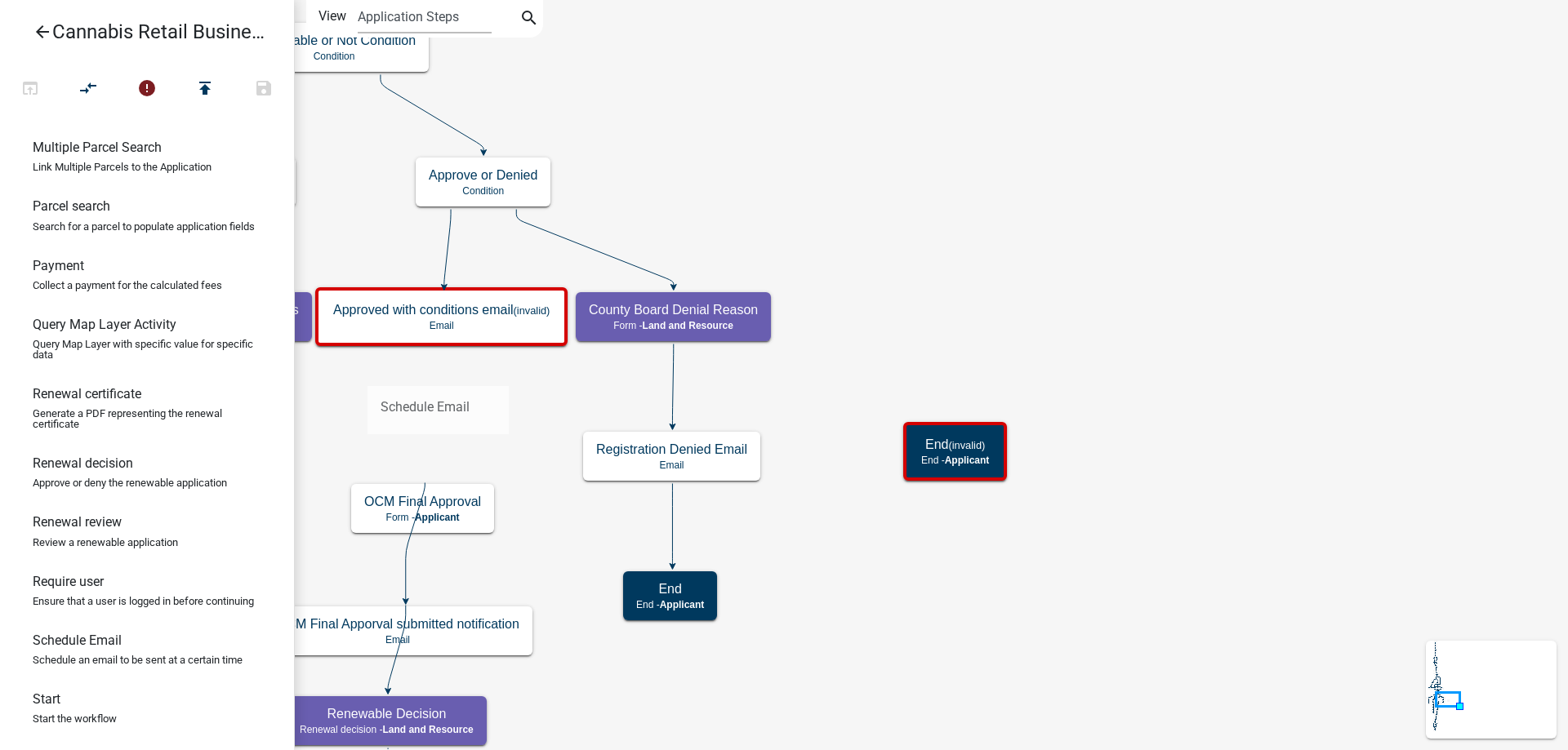
drag, startPoint x: 67, startPoint y: 651, endPoint x: 367, endPoint y: 373, distance: 409.0
click at [367, 373] on div "arrow_back Cannabis Retail Businesses and Temporary Cannabis Events open_in_bro…" at bounding box center [784, 375] width 1568 height 750
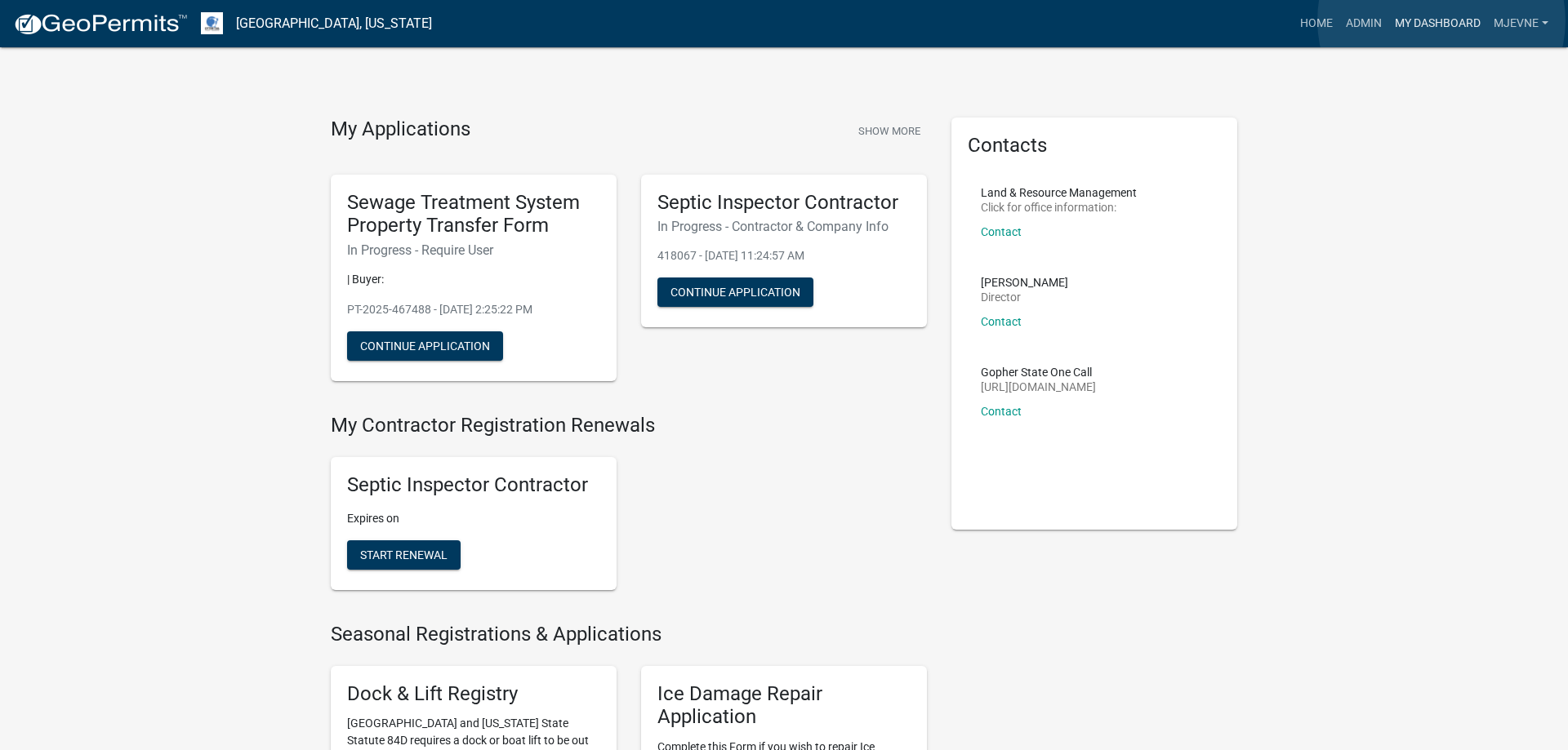
click at [1441, 21] on link "My Dashboard" at bounding box center [1438, 23] width 99 height 31
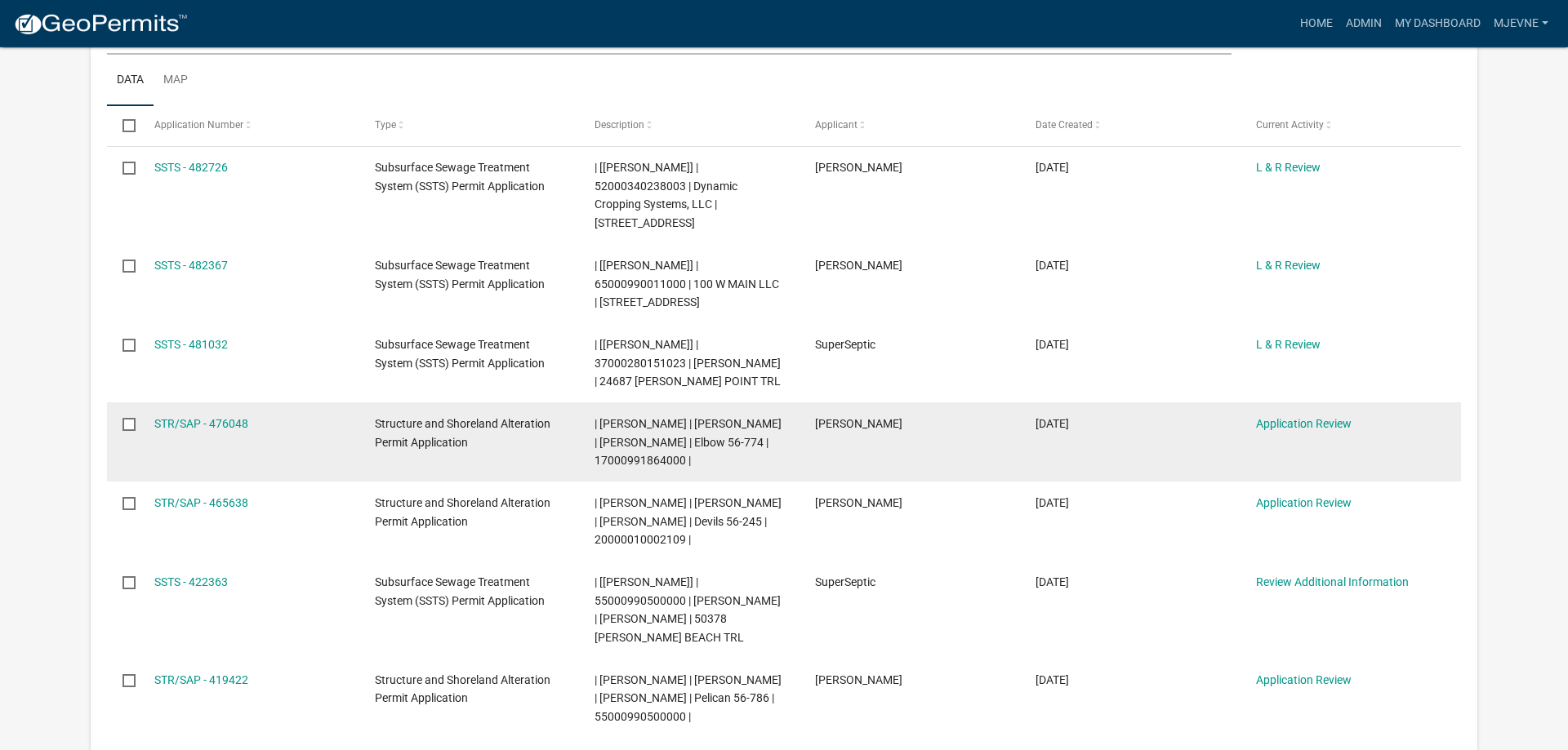
scroll to position [334, 0]
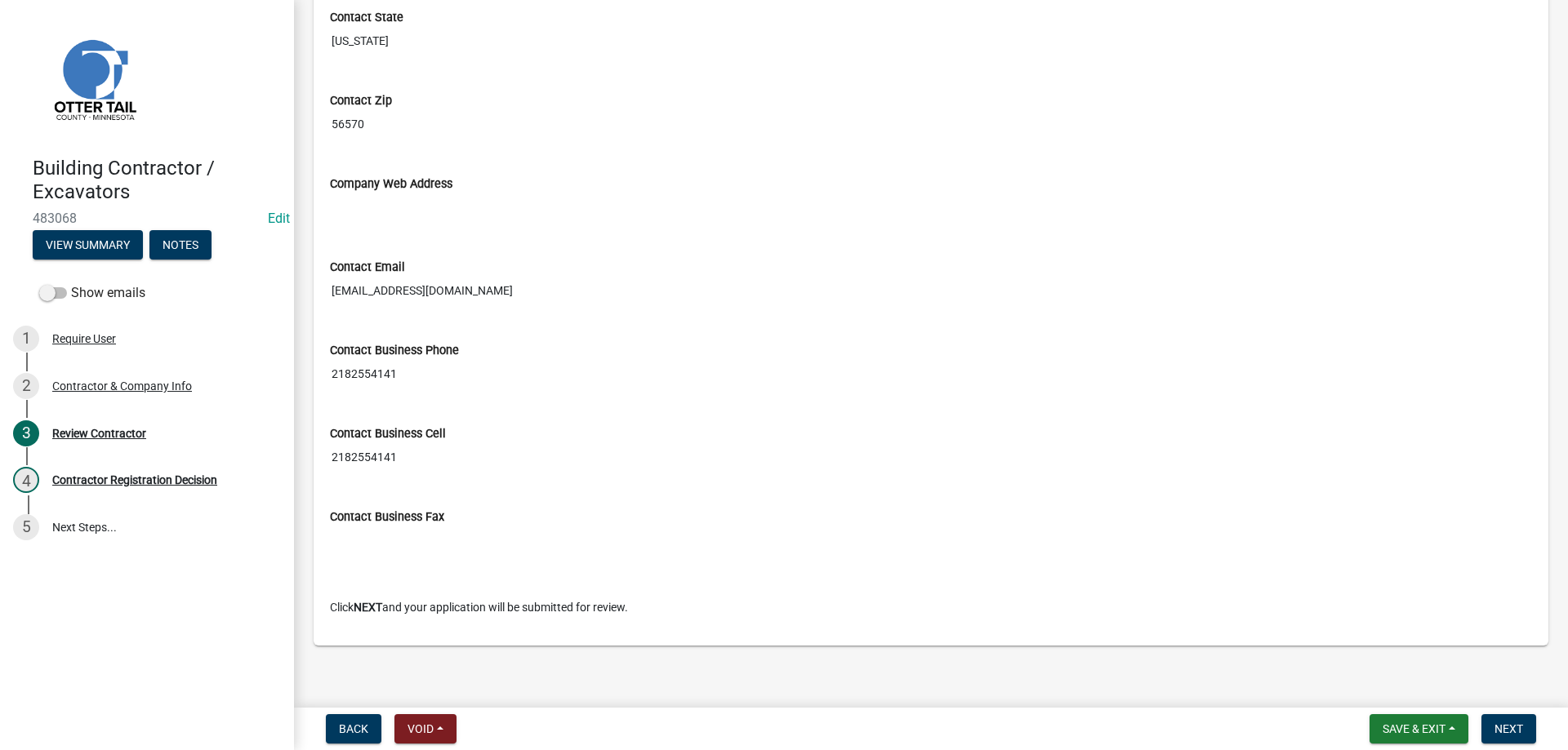
scroll to position [856, 0]
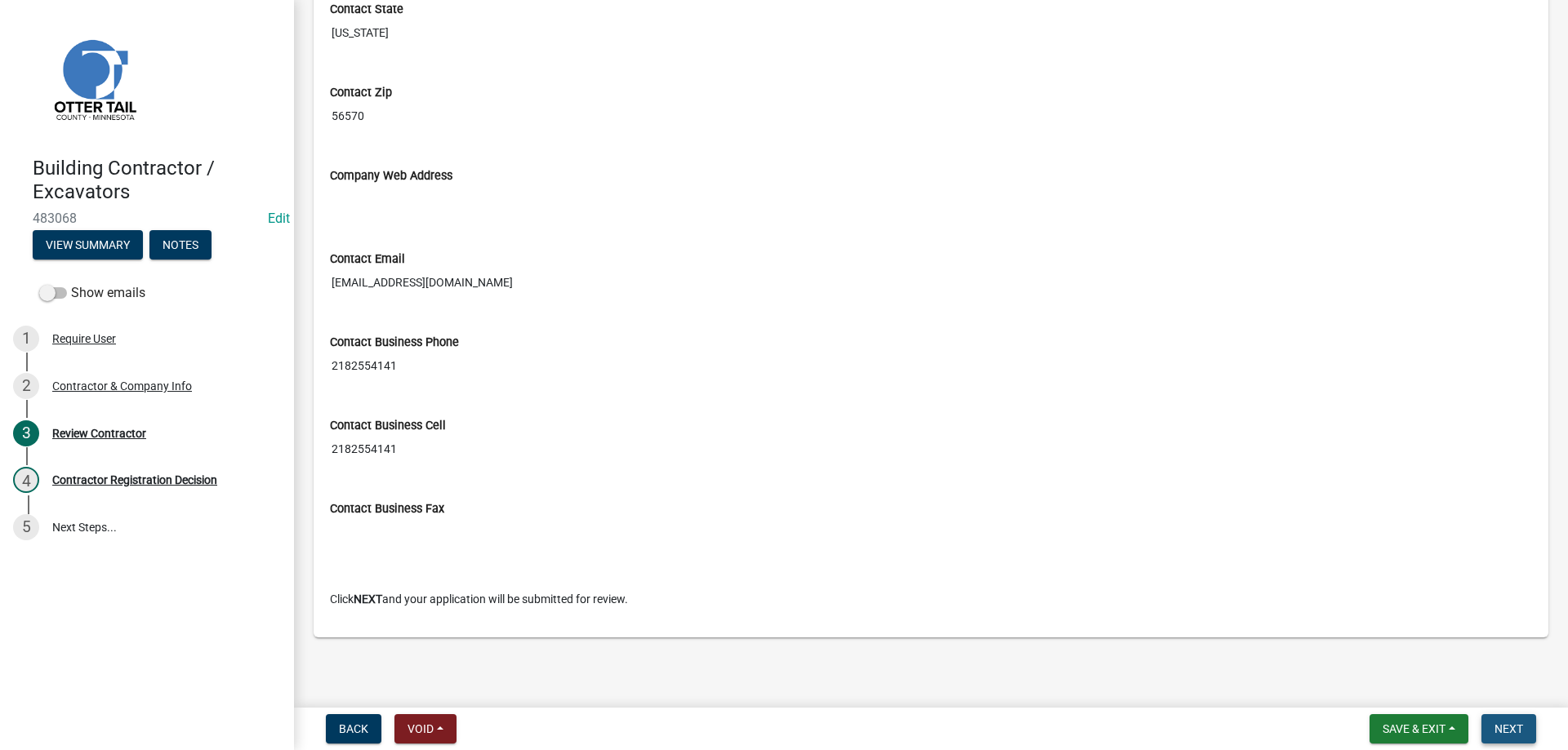
click at [1509, 732] on span "Next" at bounding box center [1509, 729] width 29 height 13
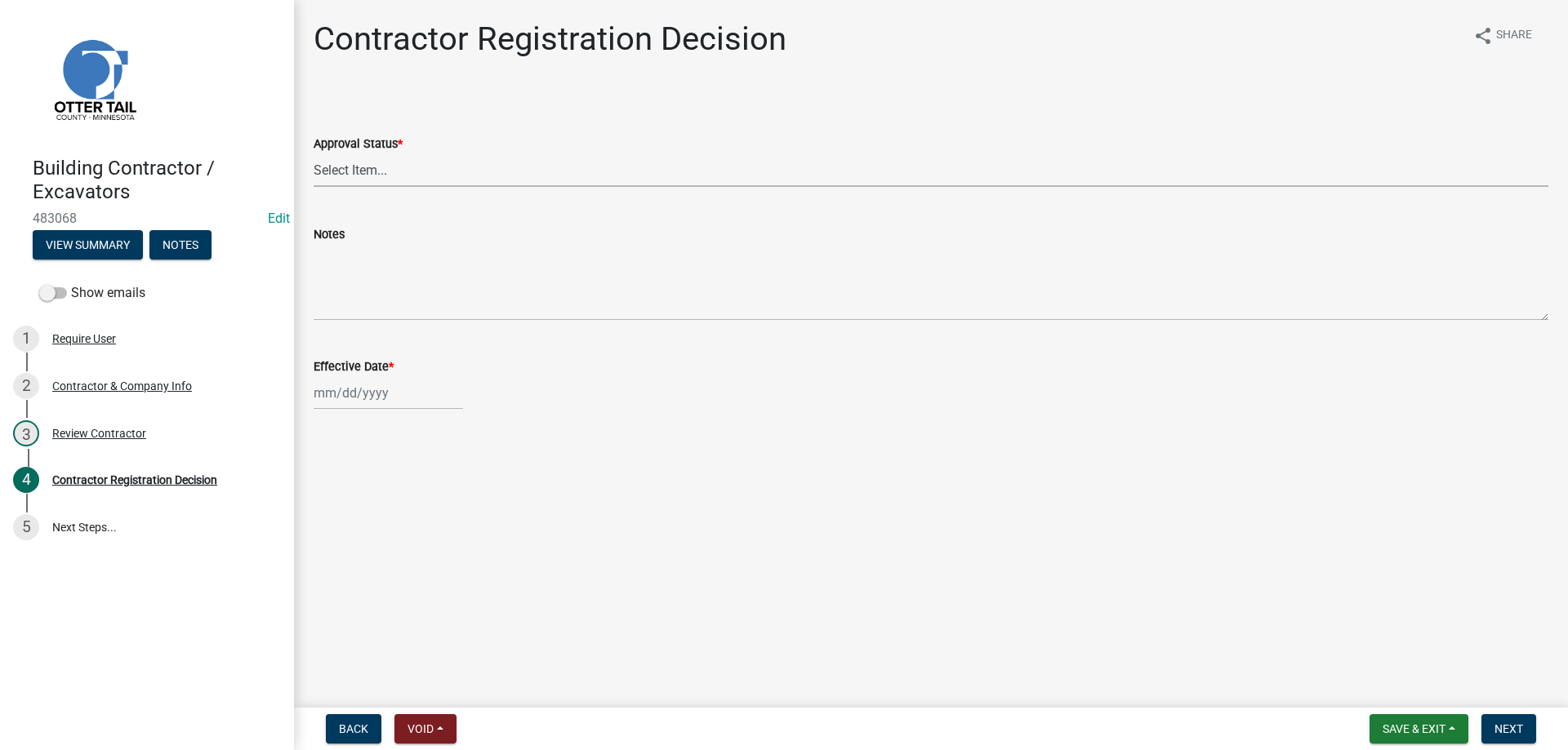
click at [314, 153] on select "Select Item... Approved Denied" at bounding box center [931, 170] width 1234 height 34
click option "Approved" at bounding box center [0, 0] width 0 height 0
select select "4b86b809-39dd-4c68-9f3d-fdb3e7050482"
click at [326, 393] on input "Effective Date *" at bounding box center [389, 393] width 150 height 34
select select "9"
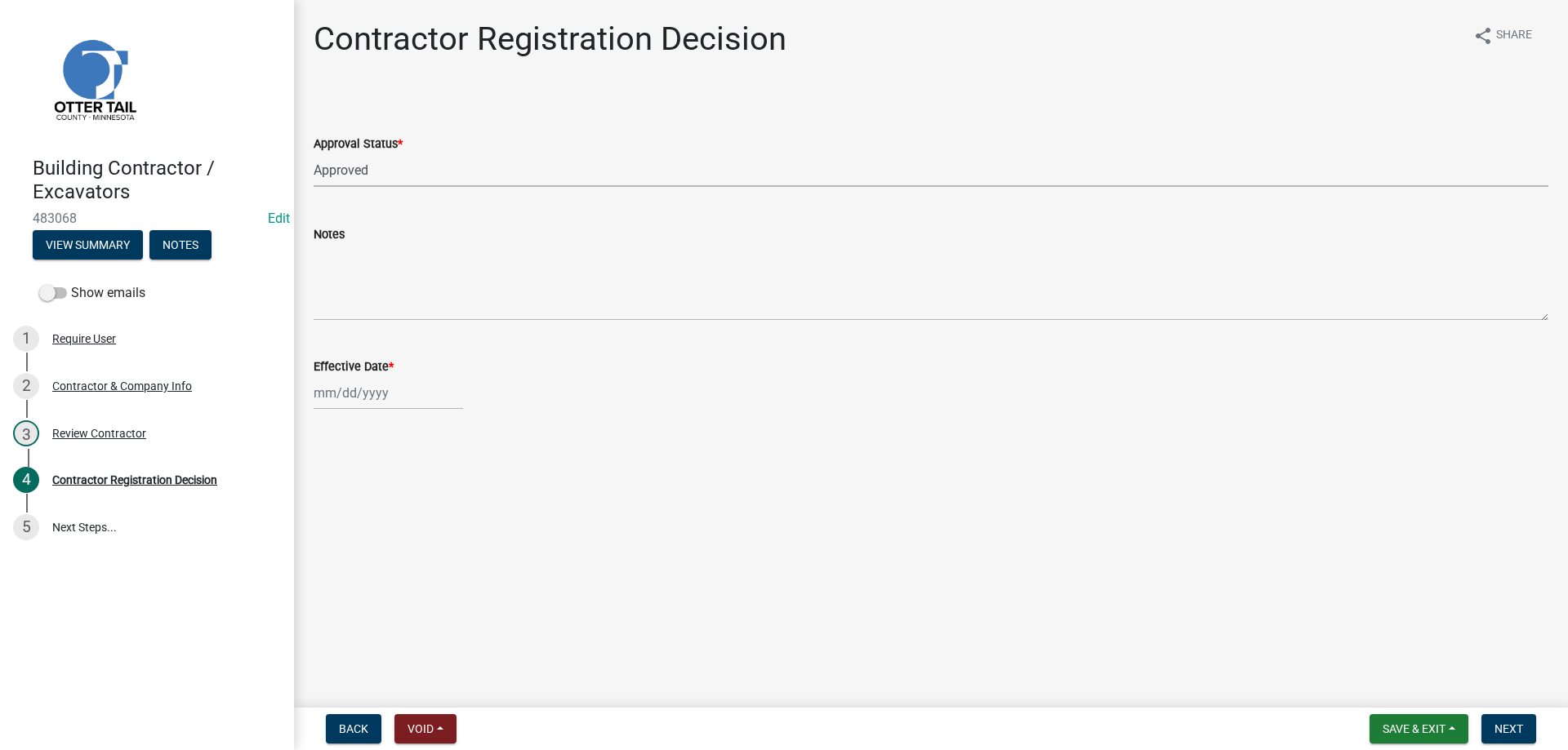
select select "2025"
click at [383, 566] on div "24" at bounding box center [382, 558] width 26 height 26
type input "[DATE]"
click at [1514, 729] on span "Next" at bounding box center [1509, 729] width 29 height 13
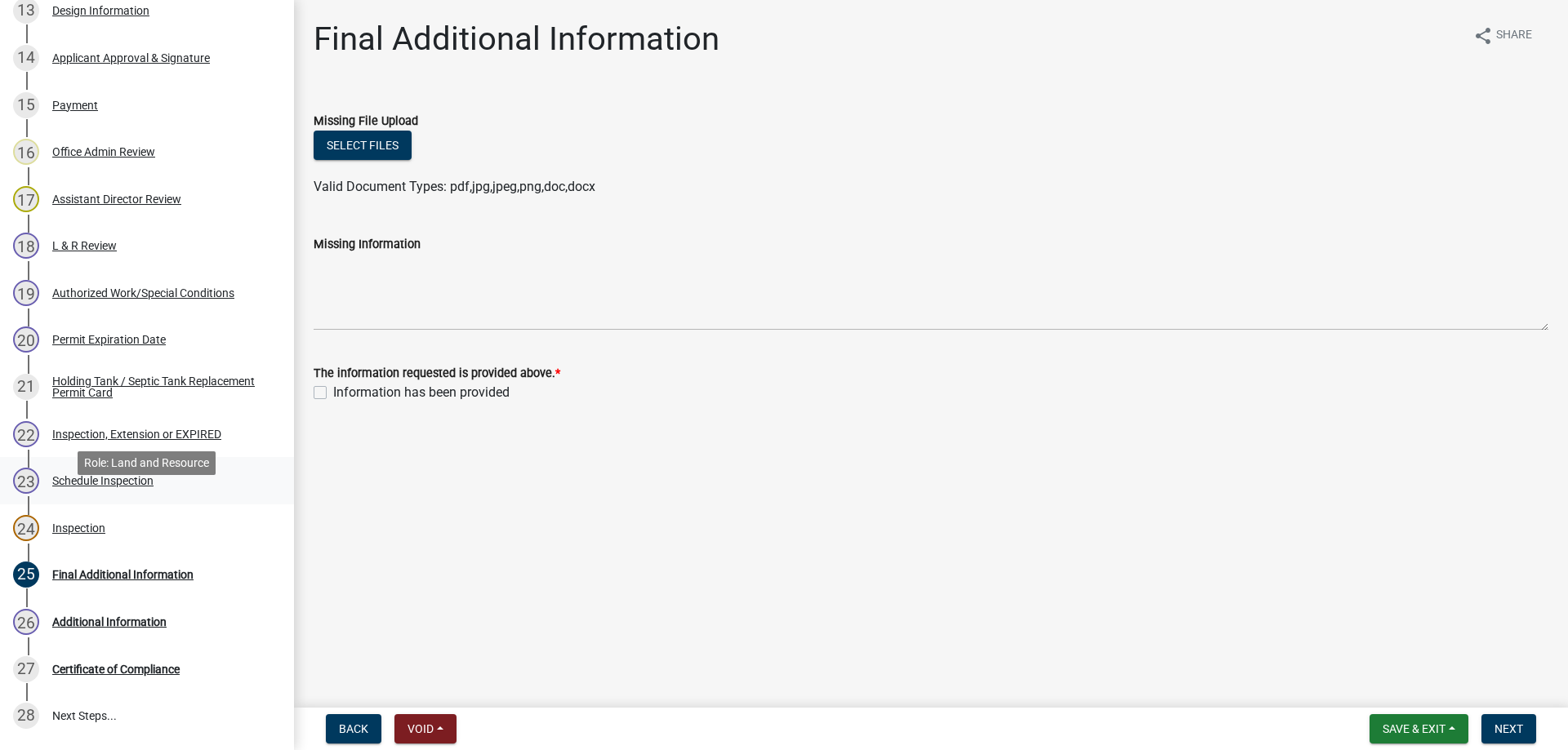
scroll to position [750, 0]
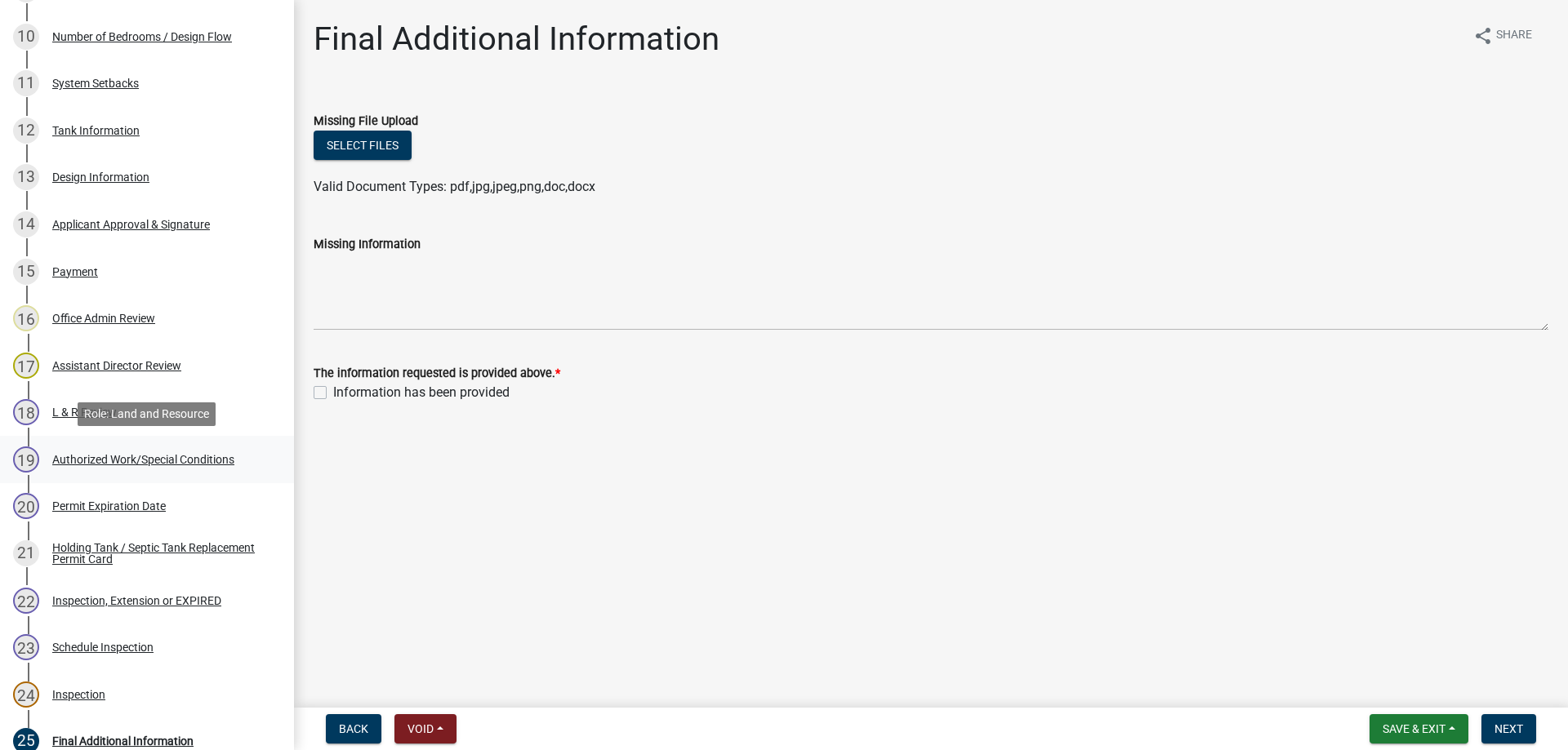
click at [155, 459] on div "Authorized Work/Special Conditions" at bounding box center [144, 459] width 182 height 12
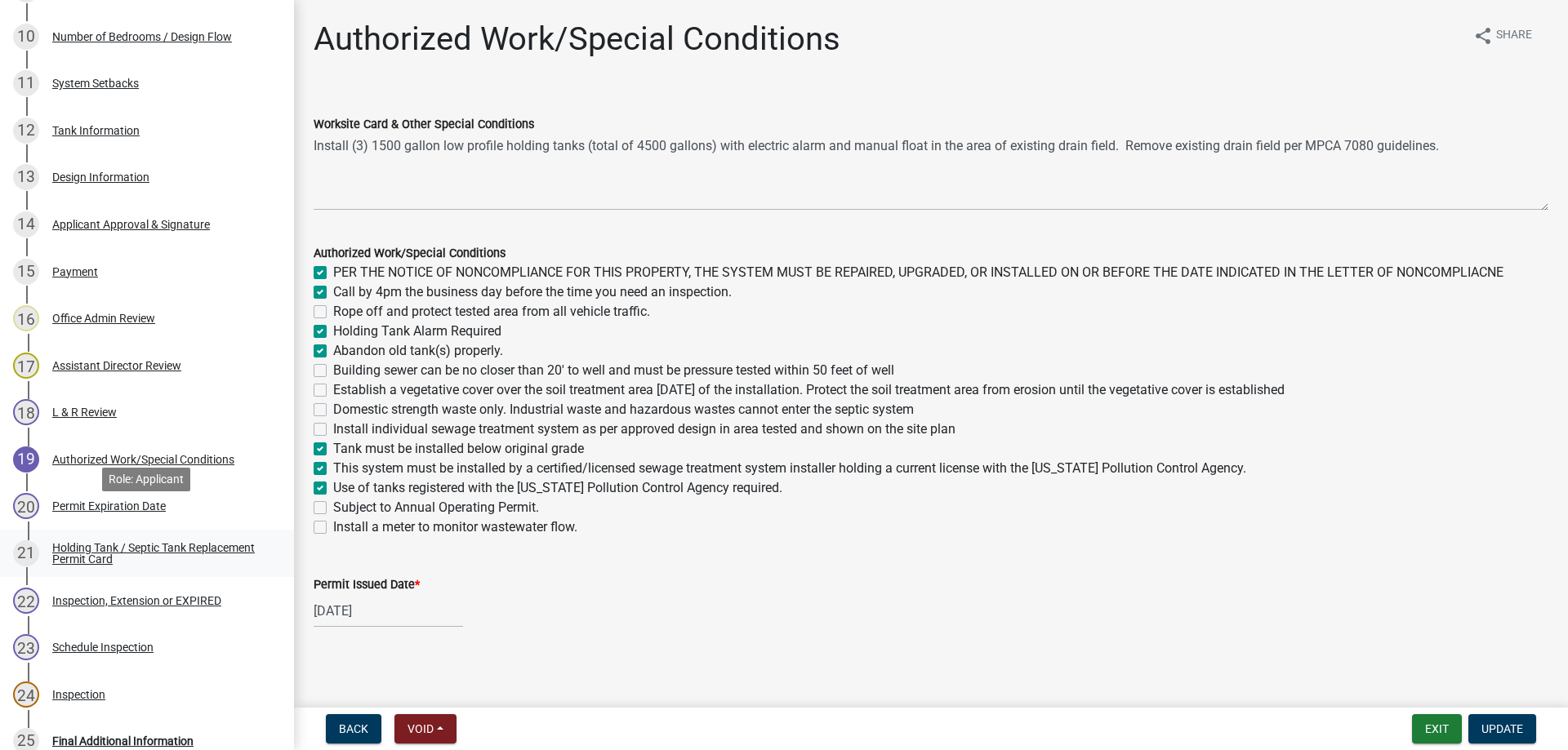
scroll to position [1000, 0]
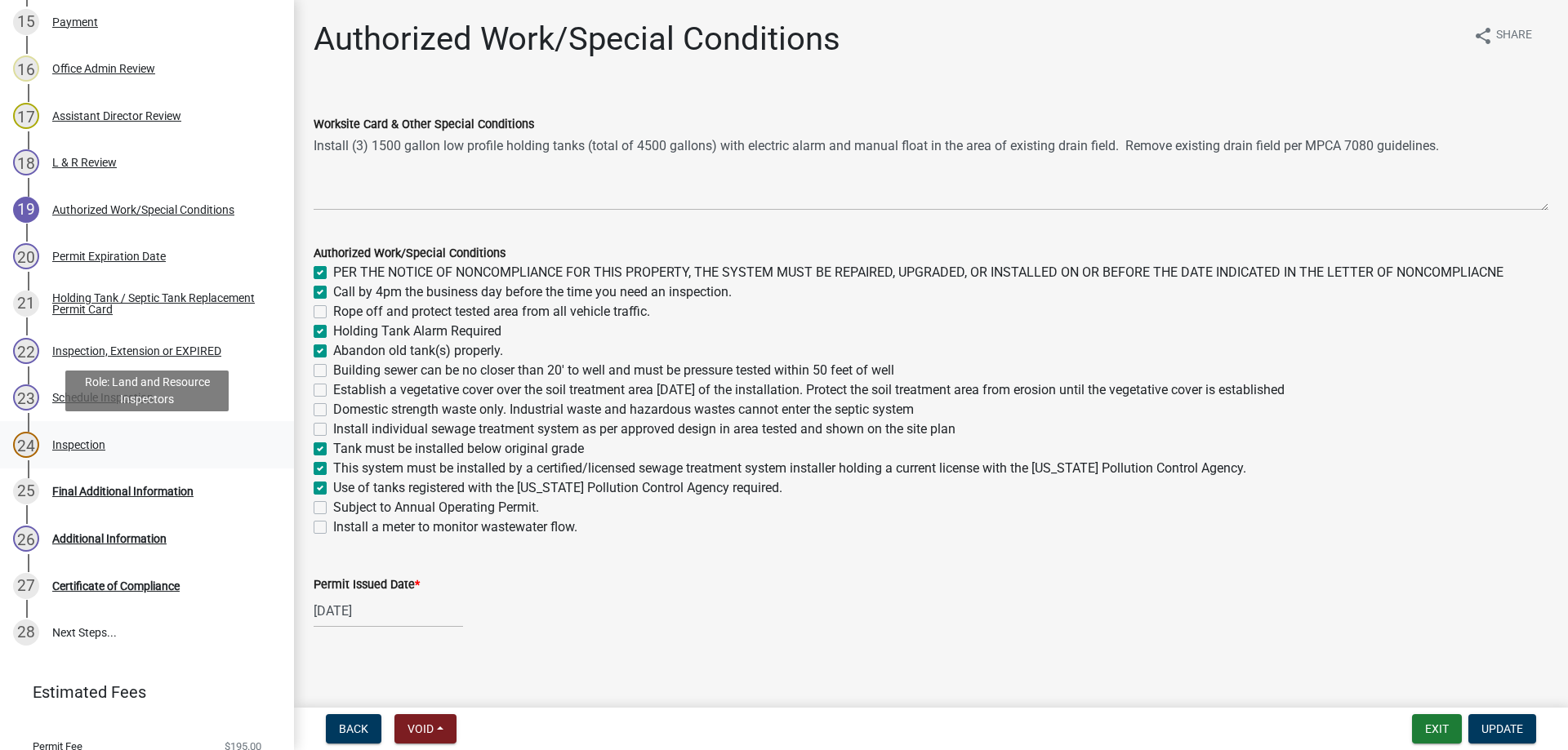
click at [78, 449] on div "Inspection" at bounding box center [79, 445] width 54 height 12
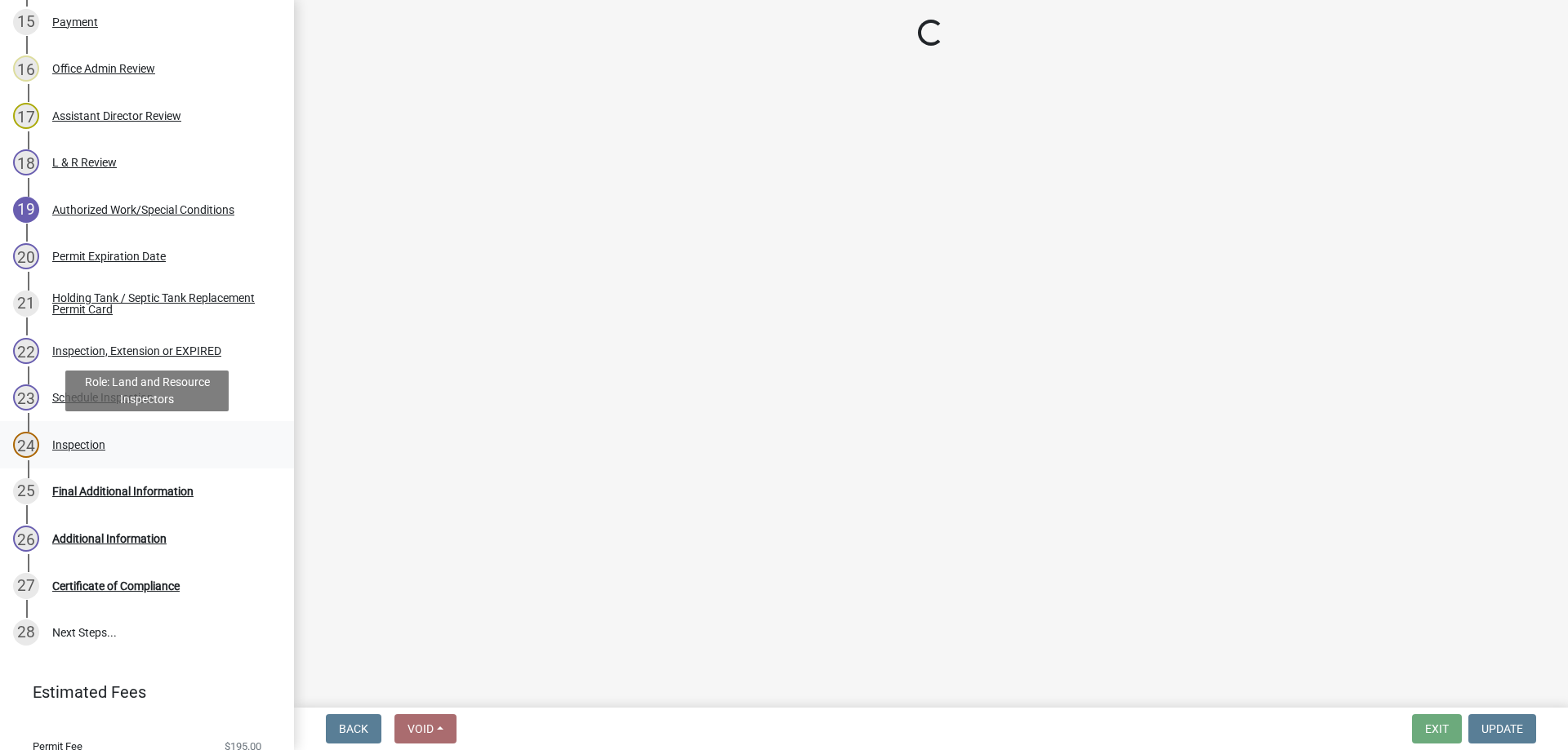
select select "efd70d20-72f1-4c01-b743-31478b6312fb"
select select "64cc3fb4-2a84-49c8-ae2d-a7b3072cebaf"
select select "6979e2cf-acfc-4aeb-b273-cede3e7f0b0f"
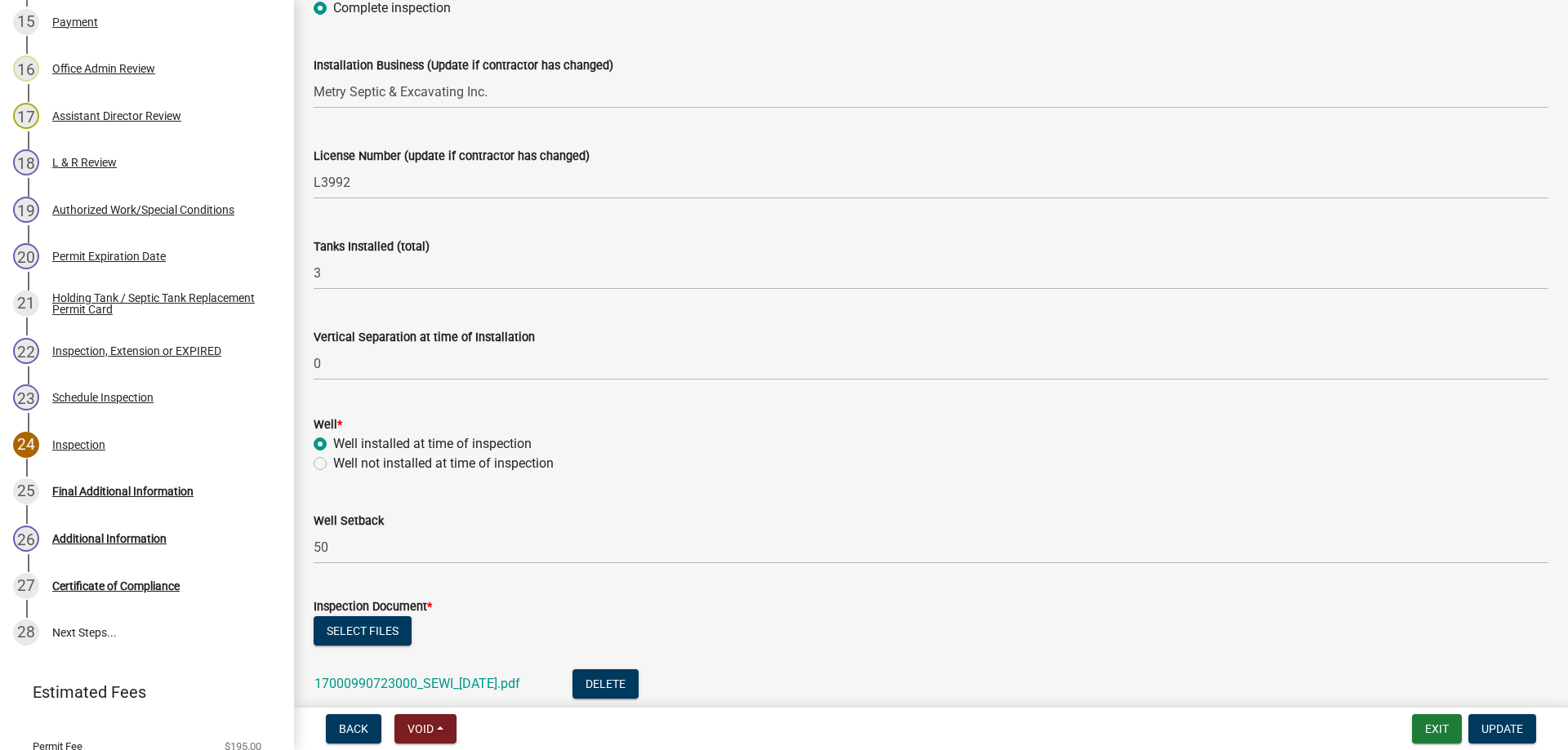
scroll to position [80, 0]
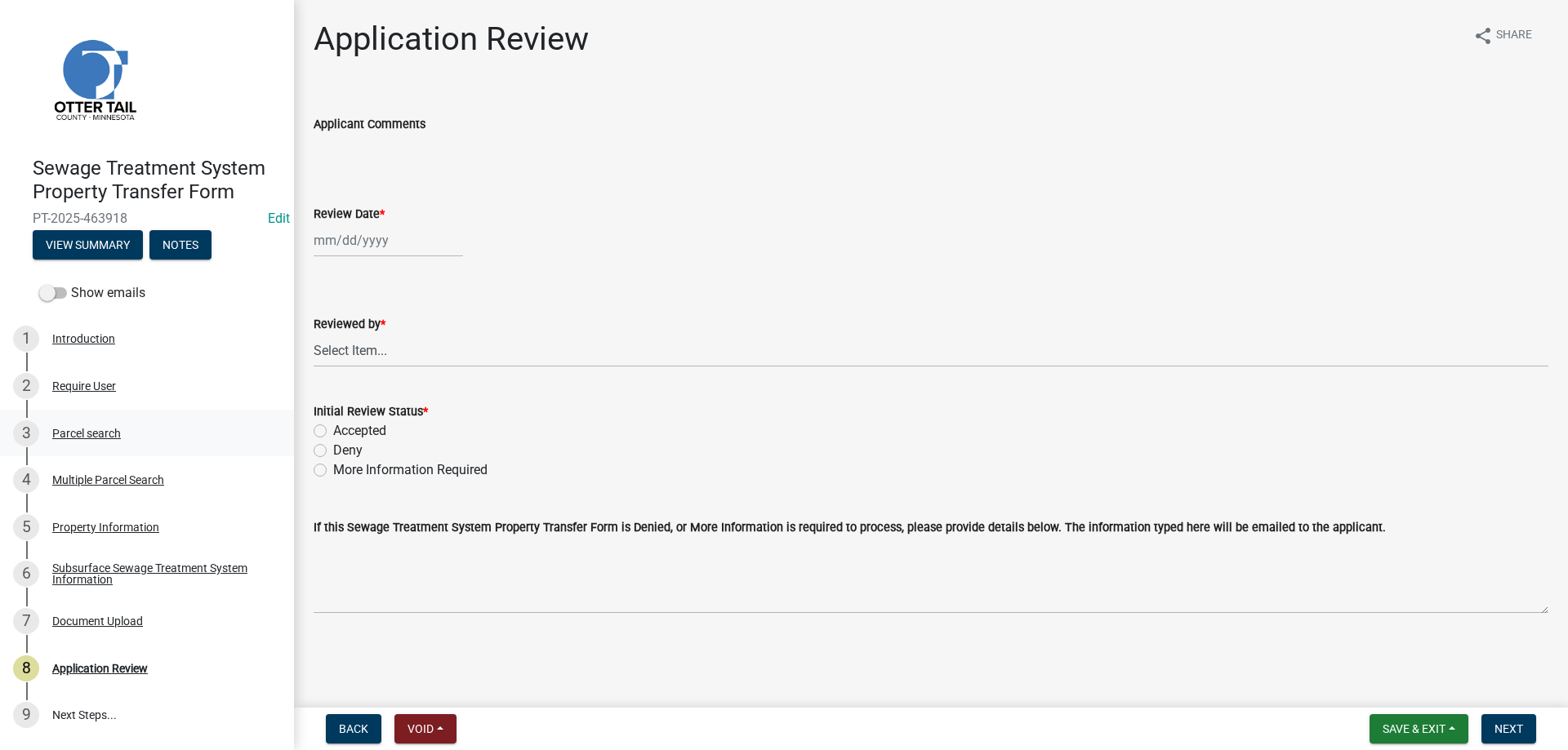
click at [70, 433] on div "Parcel search" at bounding box center [87, 433] width 69 height 12
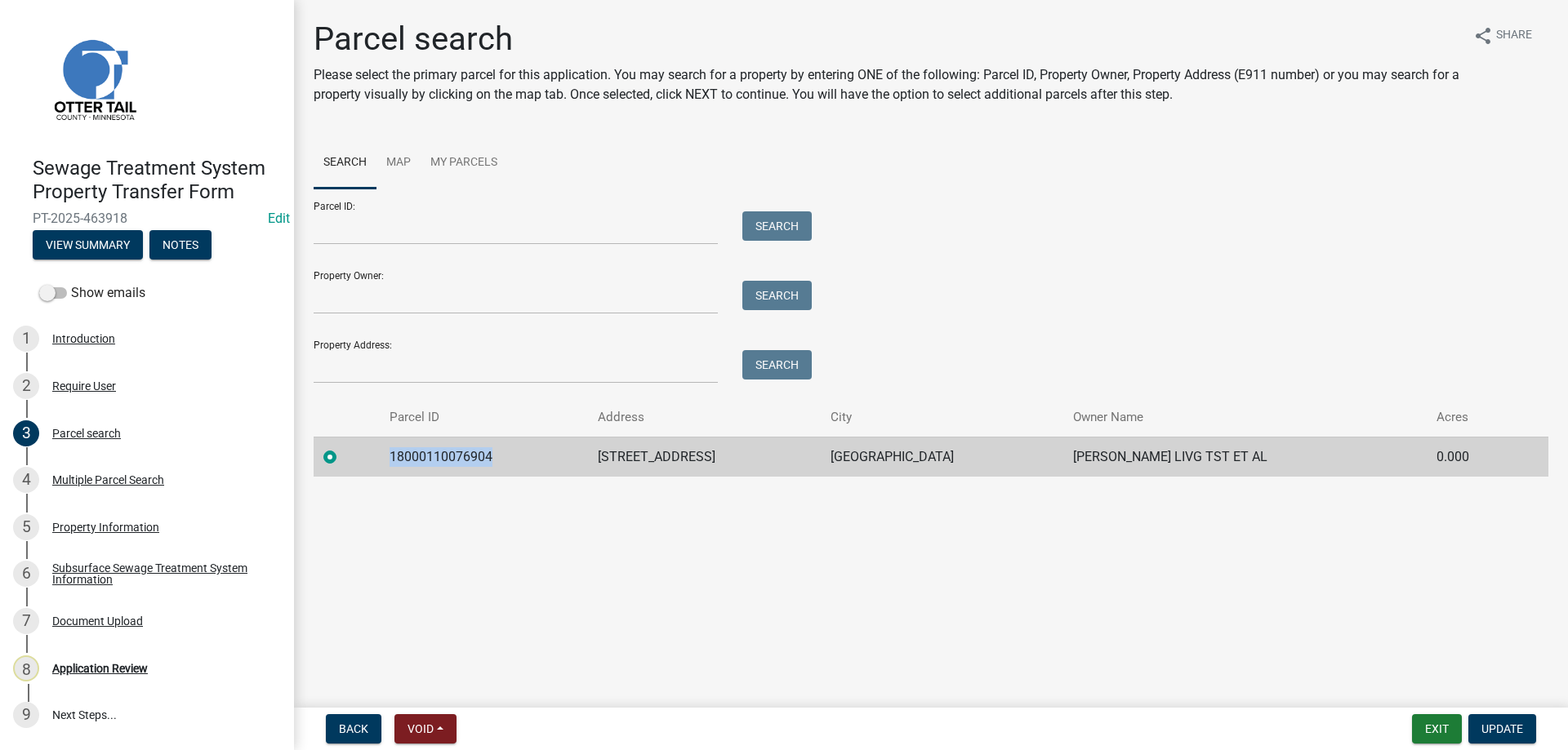
drag, startPoint x: 491, startPoint y: 459, endPoint x: 376, endPoint y: 462, distance: 115.0
click at [376, 462] on tr "18000110076904 14573 EAGLE LAKE RD E BATTLE LAKE KATHERINE LOOBY LIVG TST ET AL…" at bounding box center [931, 457] width 1234 height 40
copy tr "18000110076904"
click at [72, 485] on div "Multiple Parcel Search" at bounding box center [108, 480] width 111 height 12
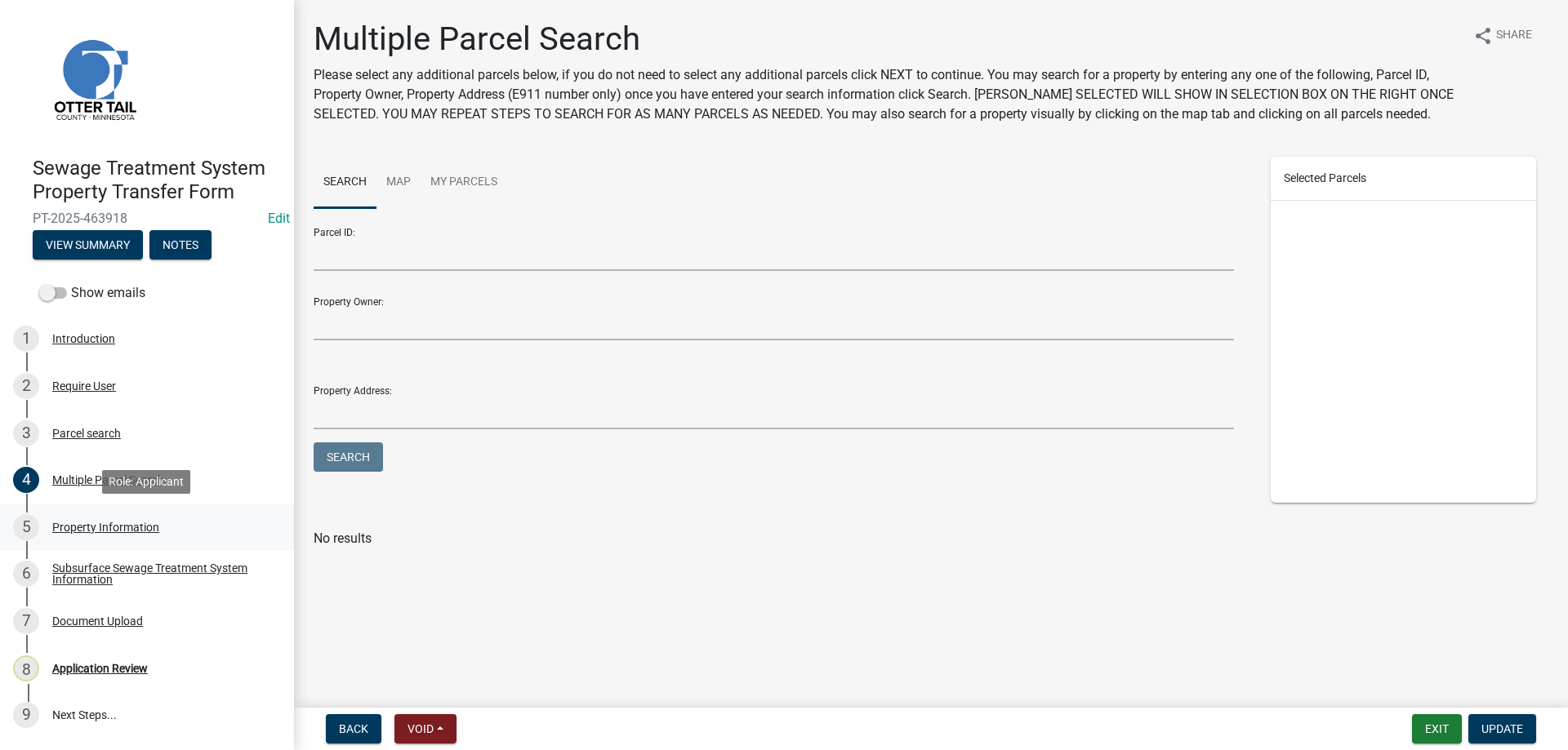
click at [69, 528] on div "Property Information" at bounding box center [106, 527] width 107 height 12
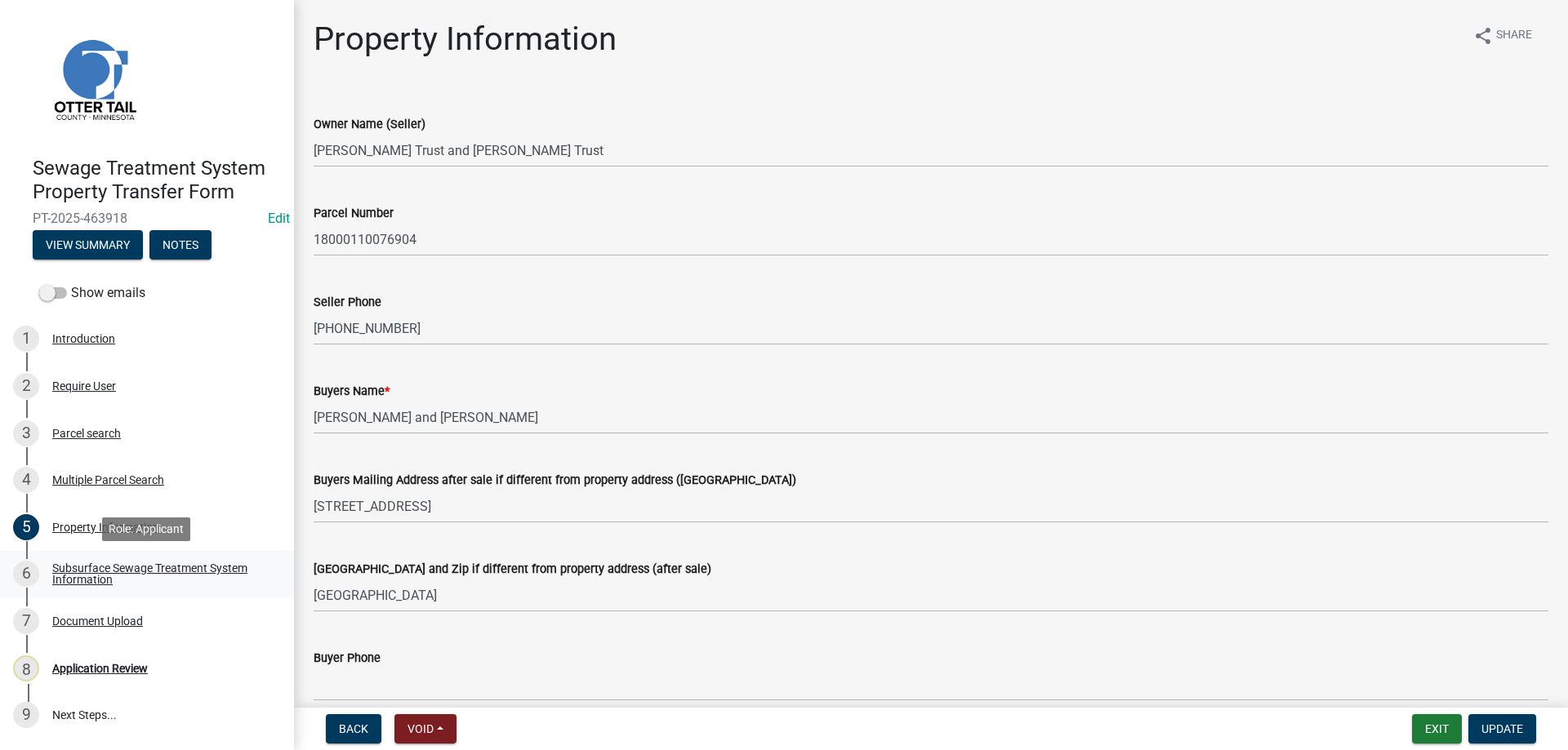
click at [82, 568] on div "Subsurface Sewage Treatment System Information" at bounding box center [161, 574] width 216 height 23
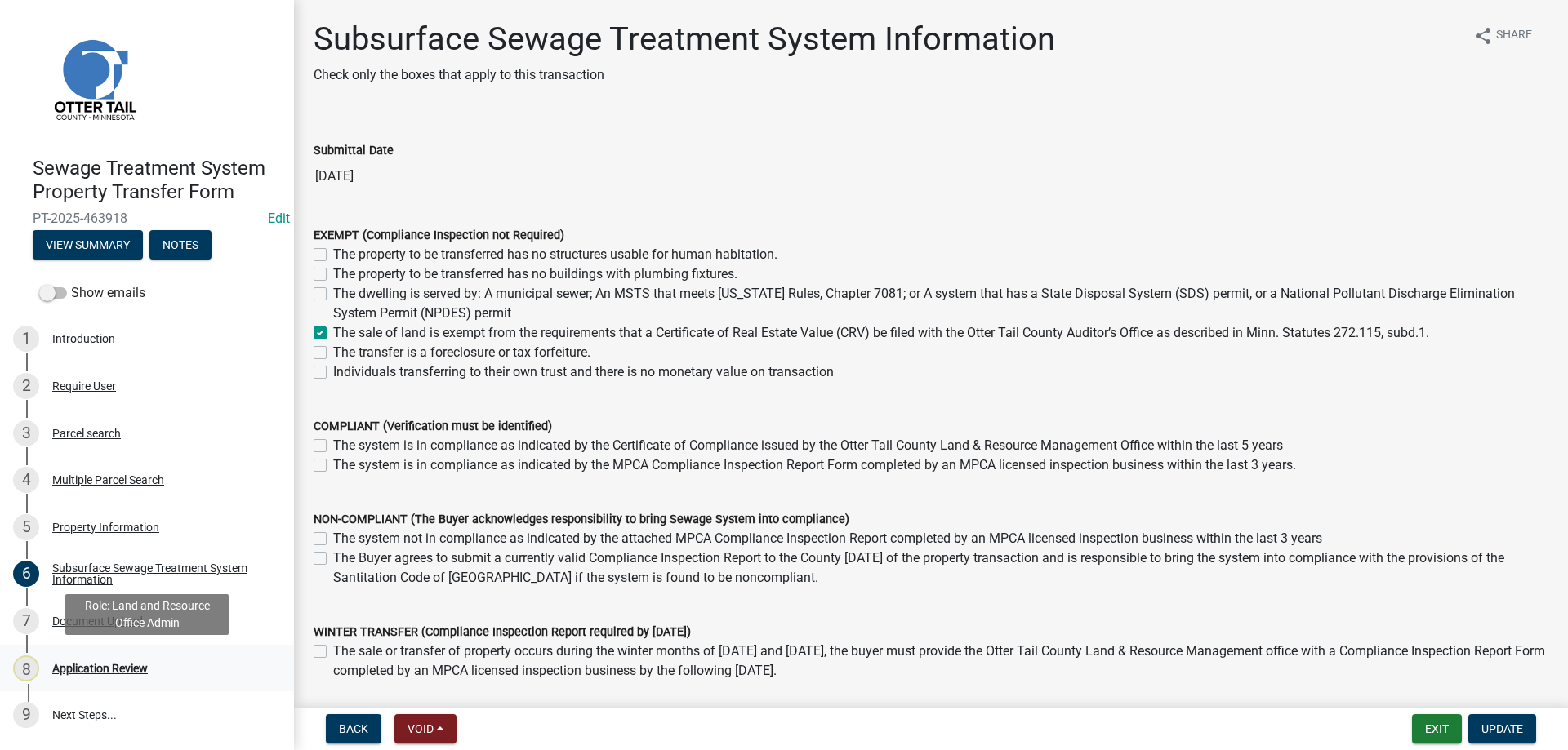
click at [70, 672] on div "Application Review" at bounding box center [100, 668] width 95 height 12
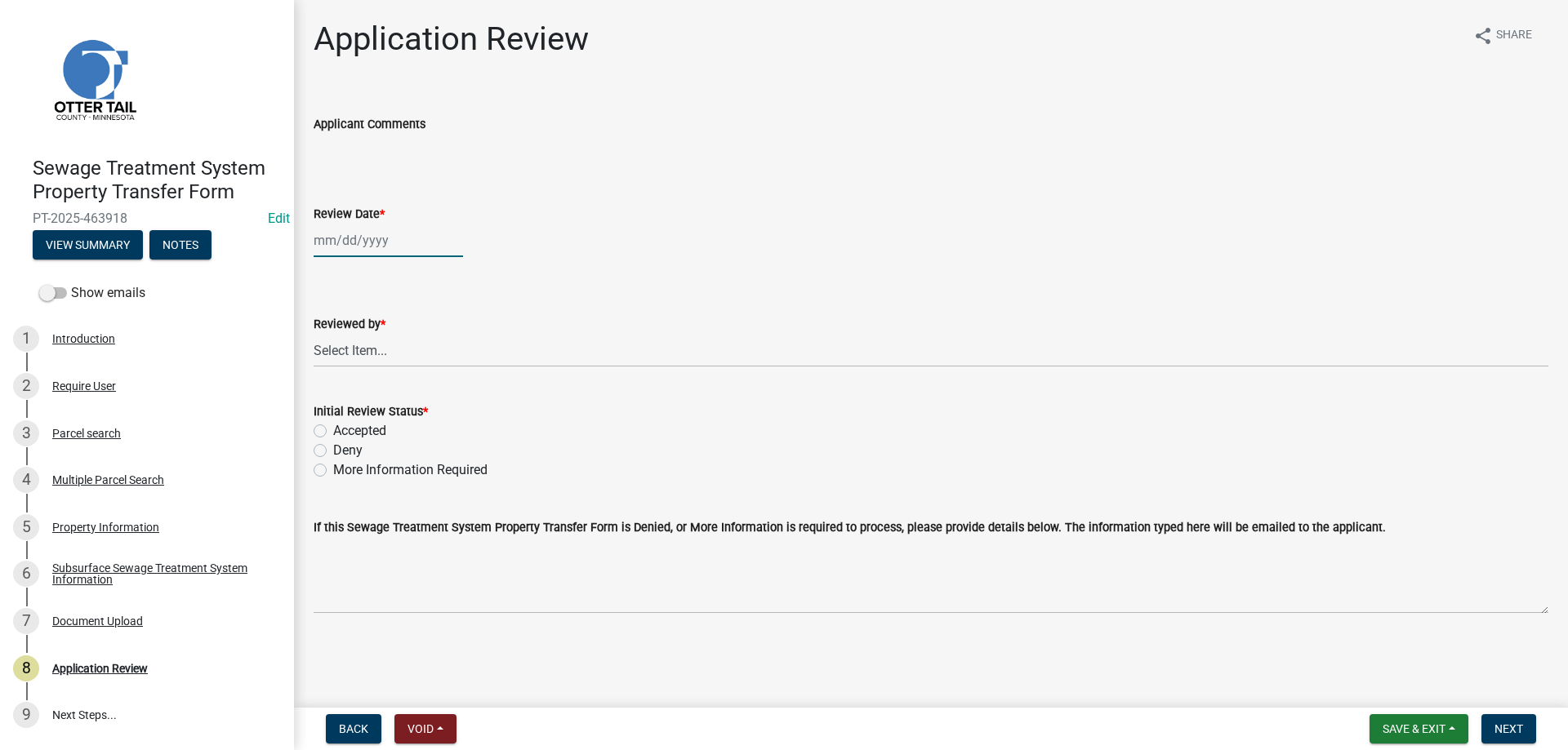
click at [358, 247] on input "Review Date *" at bounding box center [389, 241] width 150 height 34
select select "9"
select select "2025"
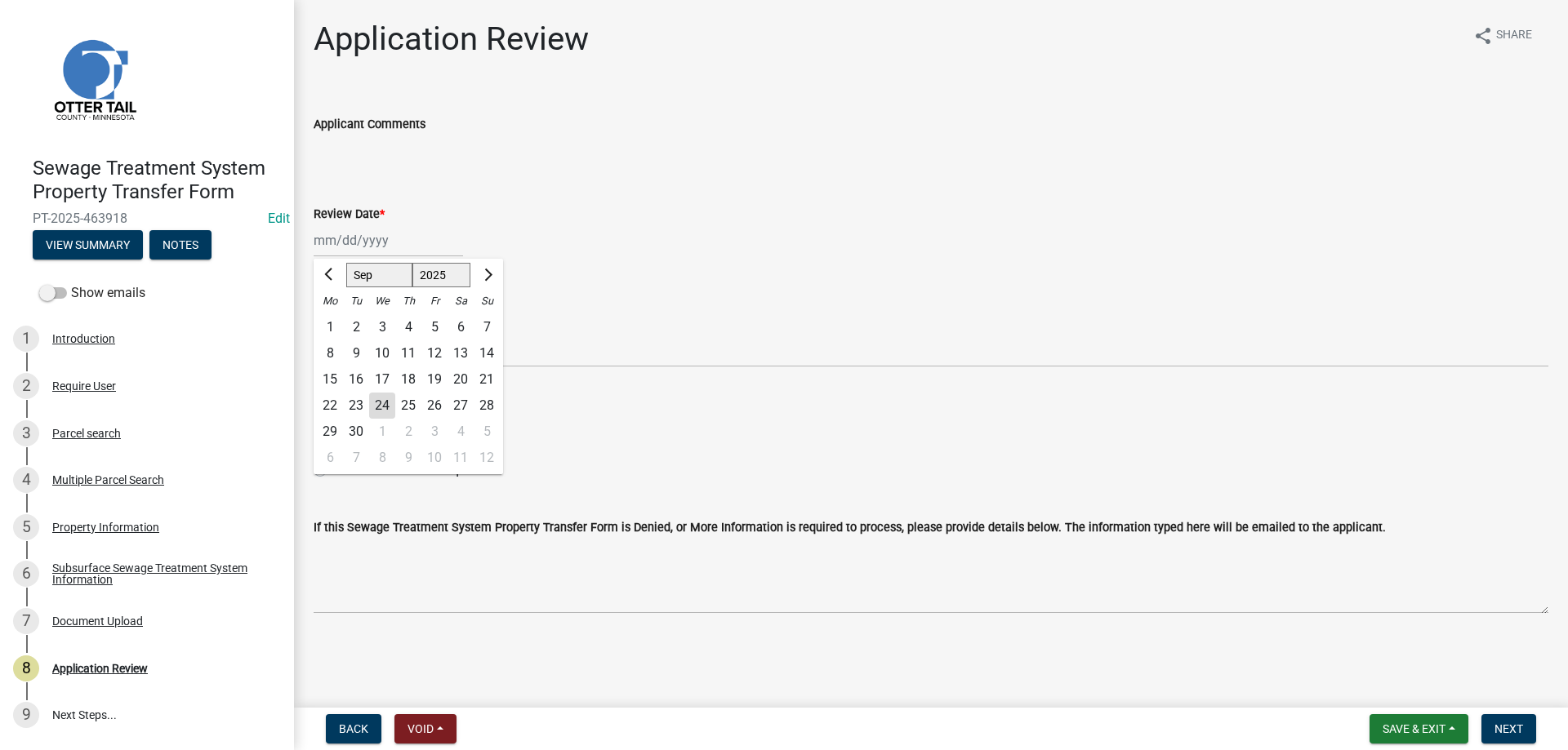
click at [384, 400] on div "24" at bounding box center [382, 405] width 26 height 26
type input "[DATE]"
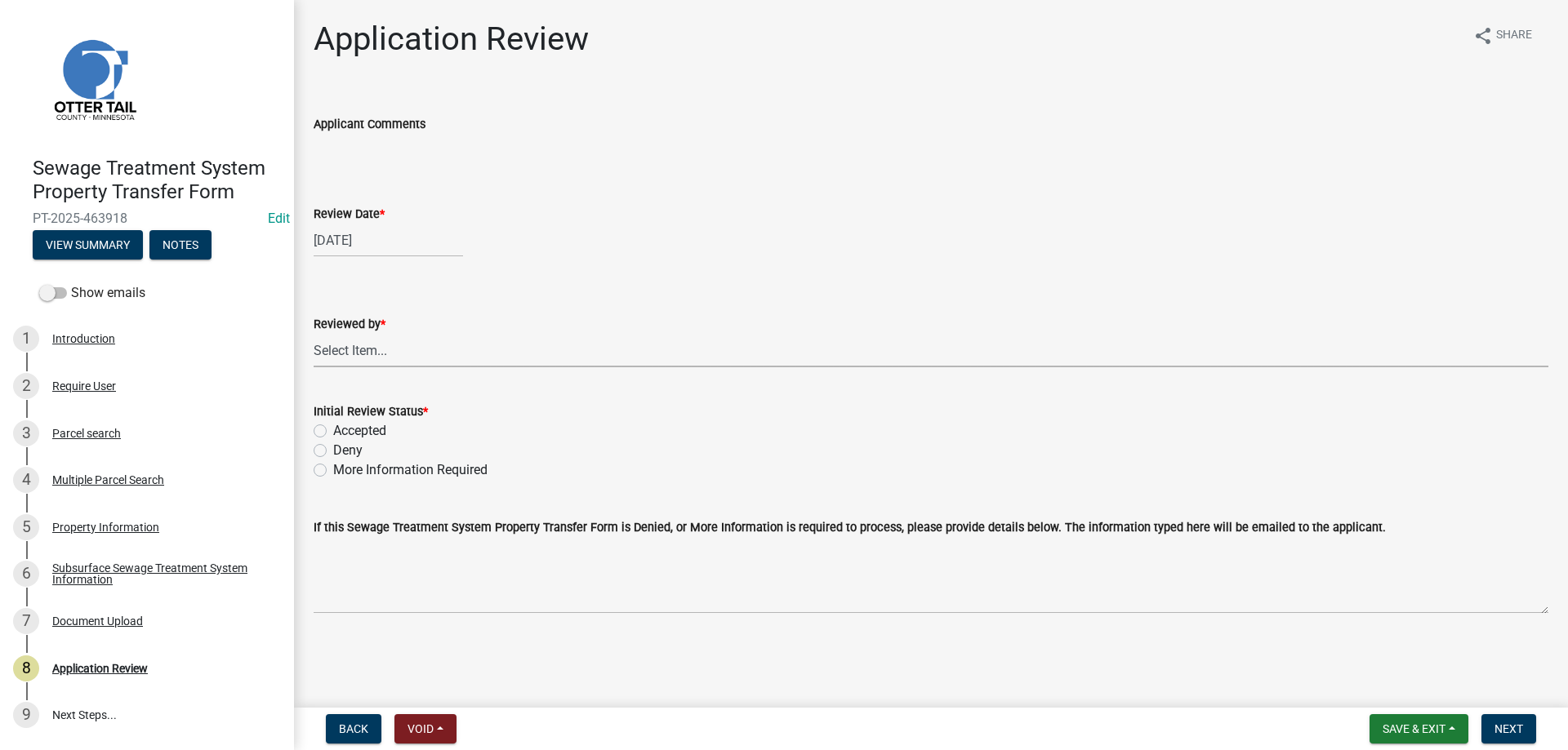
click at [314, 334] on select "Select Item... Alexis Newark Amy Busko Andrea Perales Brittany Tollefson Christ…" at bounding box center [931, 350] width 1234 height 34
click option "Michelle Jevne" at bounding box center [0, 0] width 0 height 0
select select "b4c12476-3918-4c31-b34d-126d47b866fd"
click at [334, 431] on label "Accepted" at bounding box center [360, 431] width 54 height 20
click at [334, 431] on input "Accepted" at bounding box center [339, 426] width 11 height 11
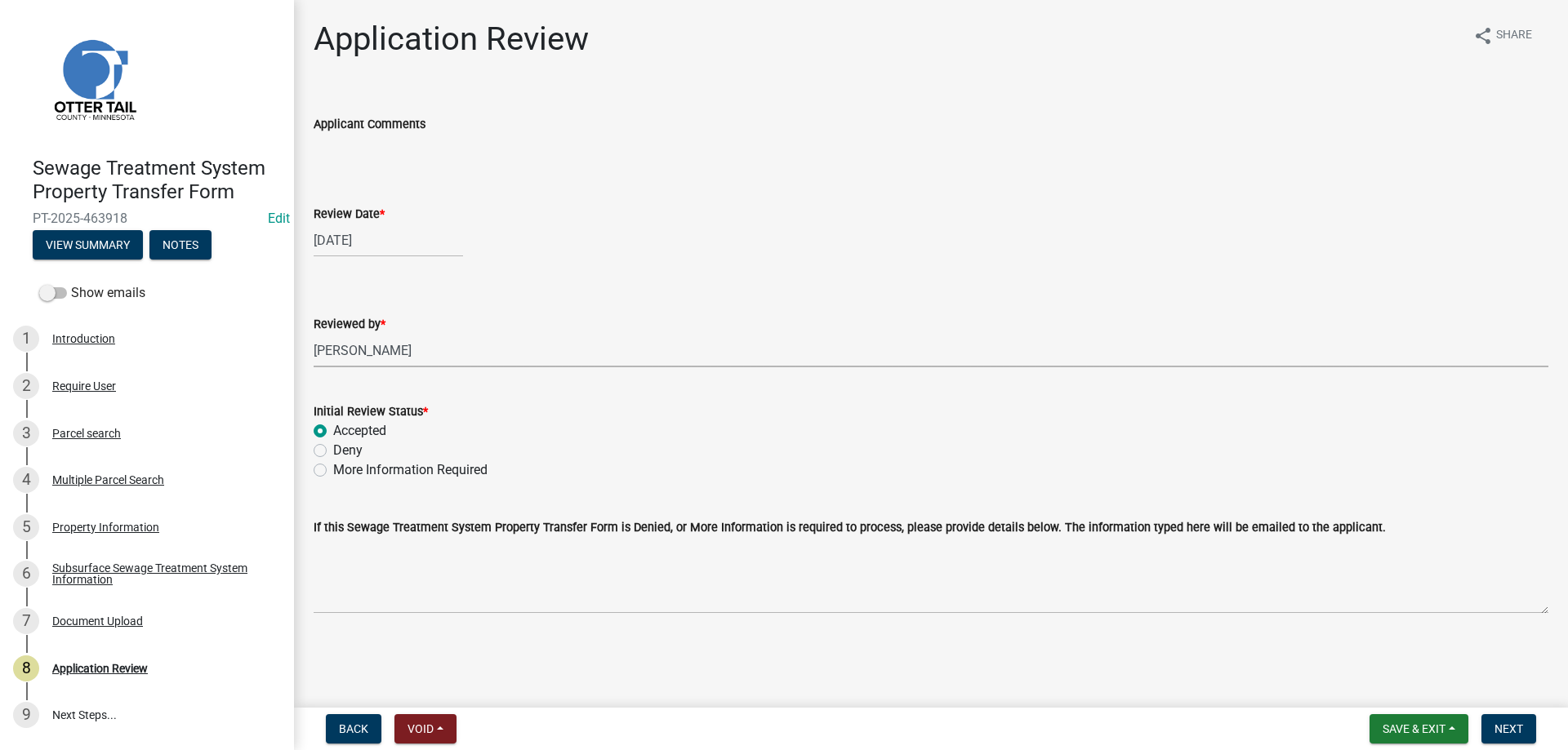
radio input "true"
click at [1500, 735] on span "Next" at bounding box center [1509, 729] width 29 height 13
click at [69, 435] on div "Parcel search" at bounding box center [87, 433] width 69 height 12
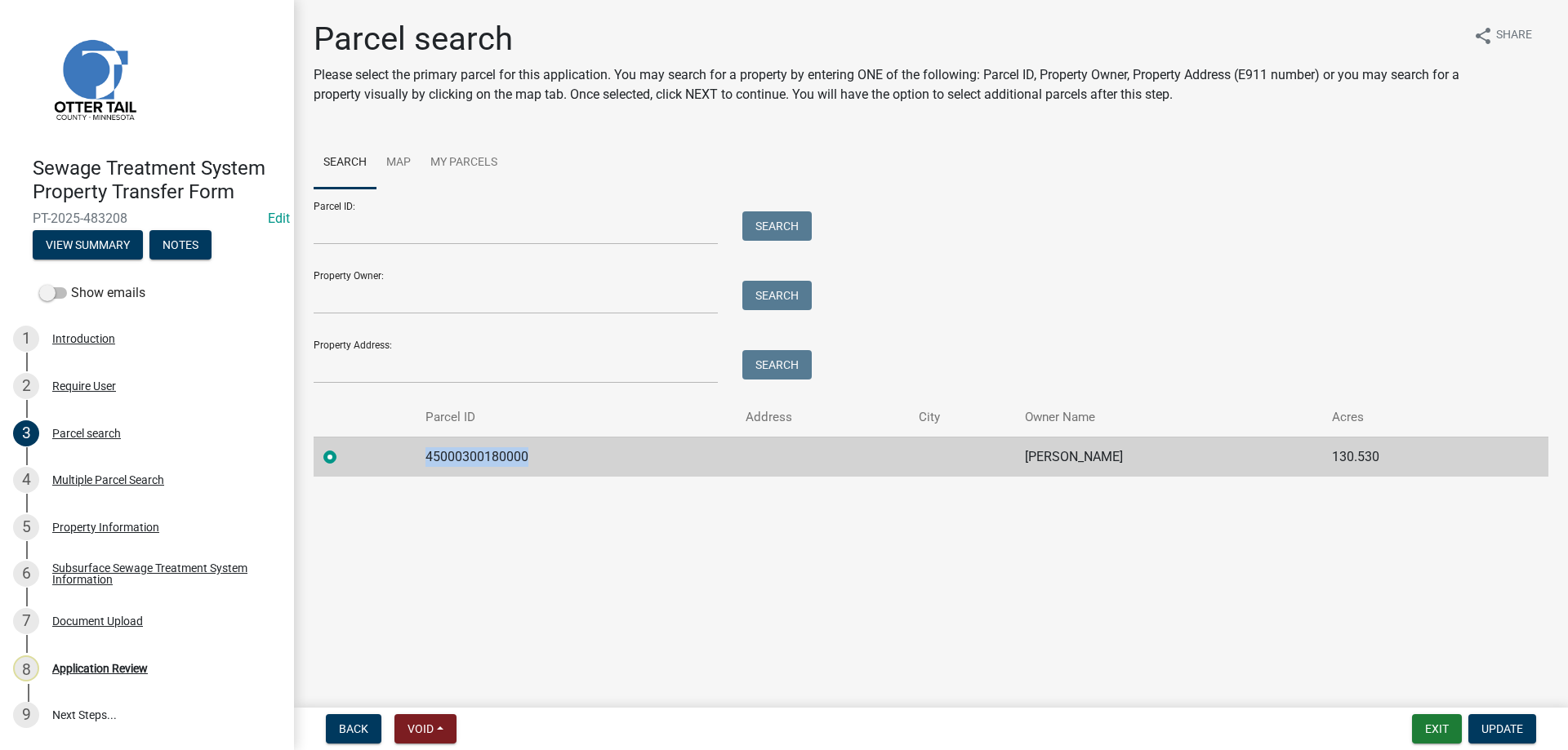
drag, startPoint x: 524, startPoint y: 455, endPoint x: 419, endPoint y: 461, distance: 105.2
click at [419, 461] on td "45000300180000" at bounding box center [575, 457] width 320 height 40
copy td "45000300180000"
click at [82, 479] on div "Multiple Parcel Search" at bounding box center [108, 480] width 111 height 12
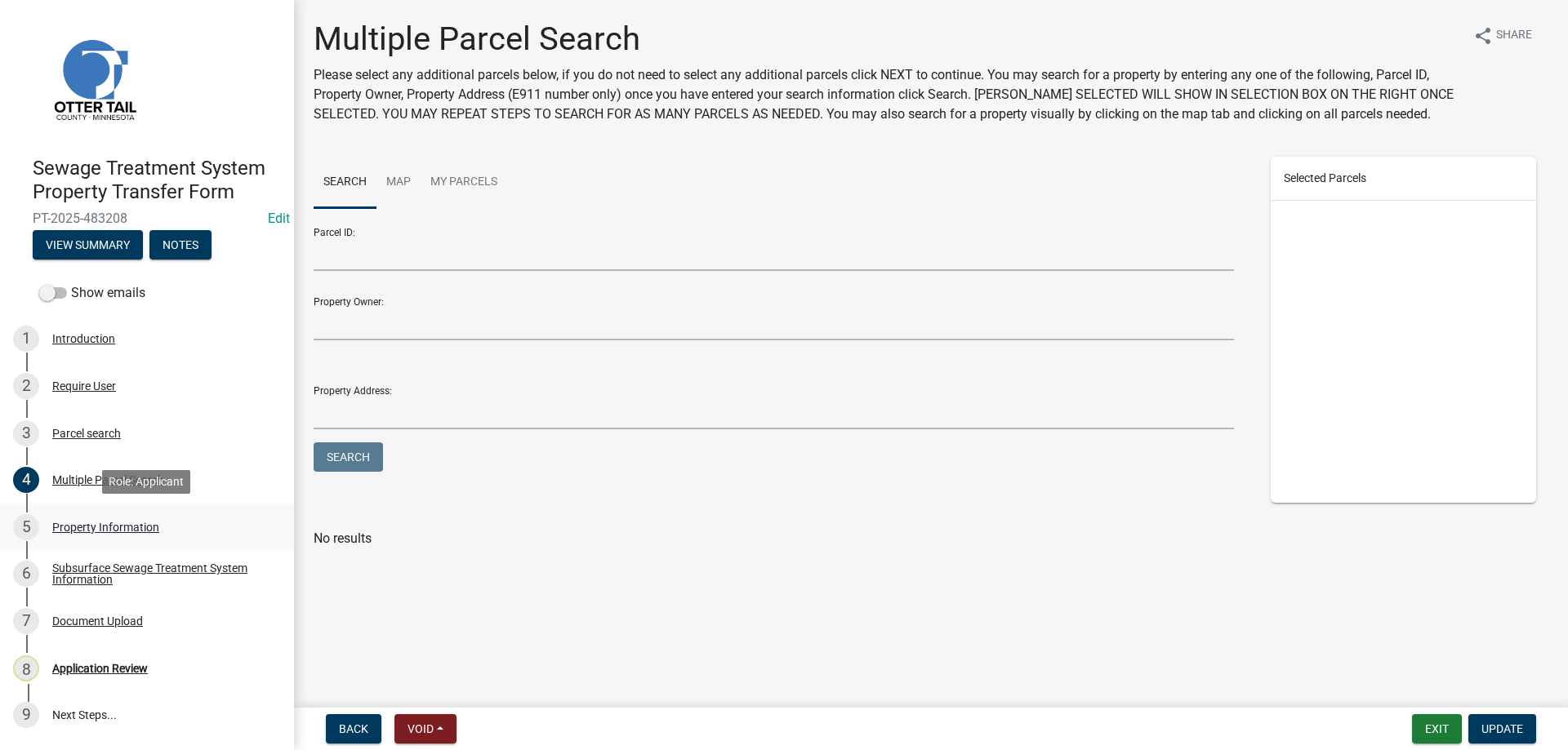
click at [87, 530] on div "Property Information" at bounding box center [106, 527] width 107 height 12
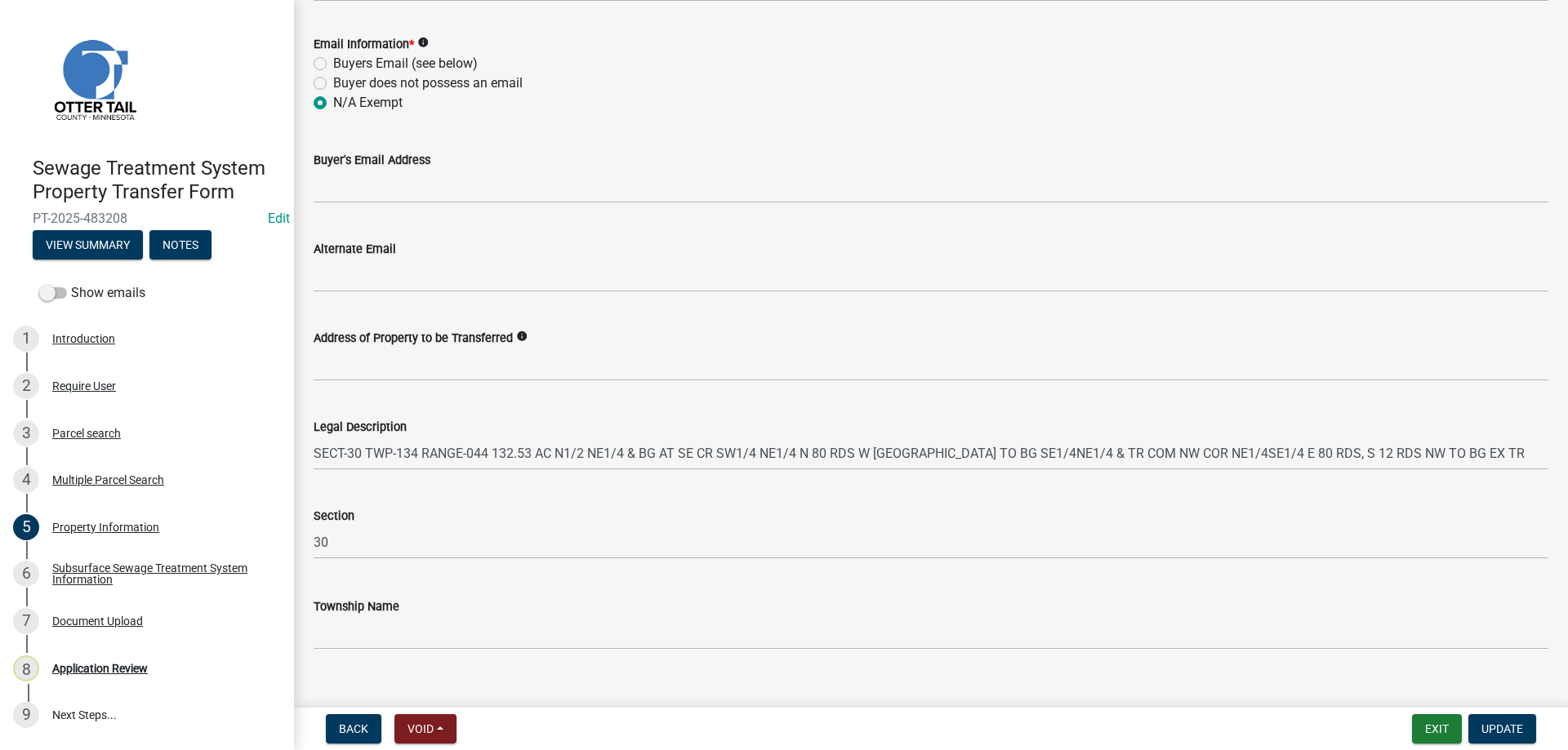
scroll to position [725, 0]
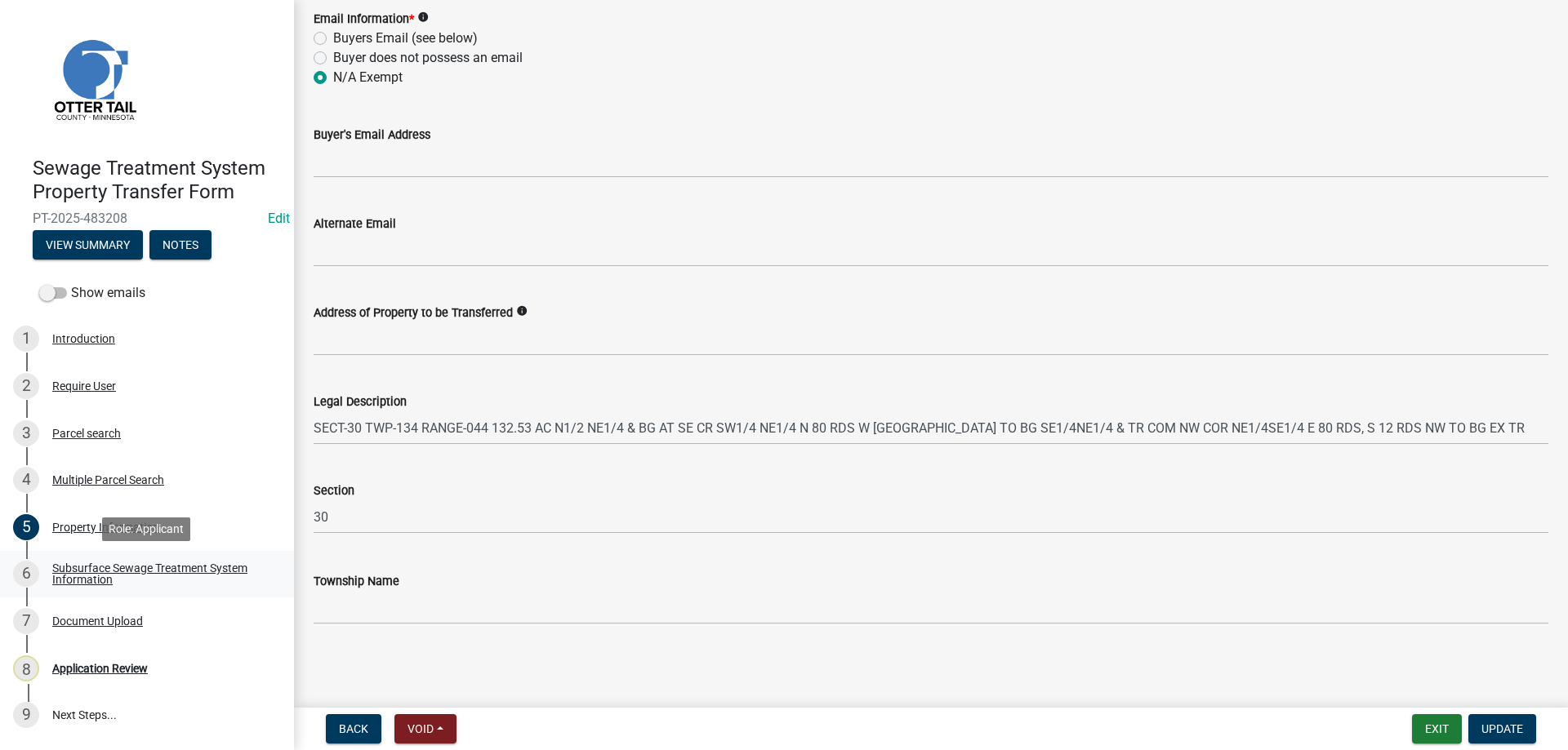
click at [61, 576] on div "Subsurface Sewage Treatment System Information" at bounding box center [161, 574] width 216 height 23
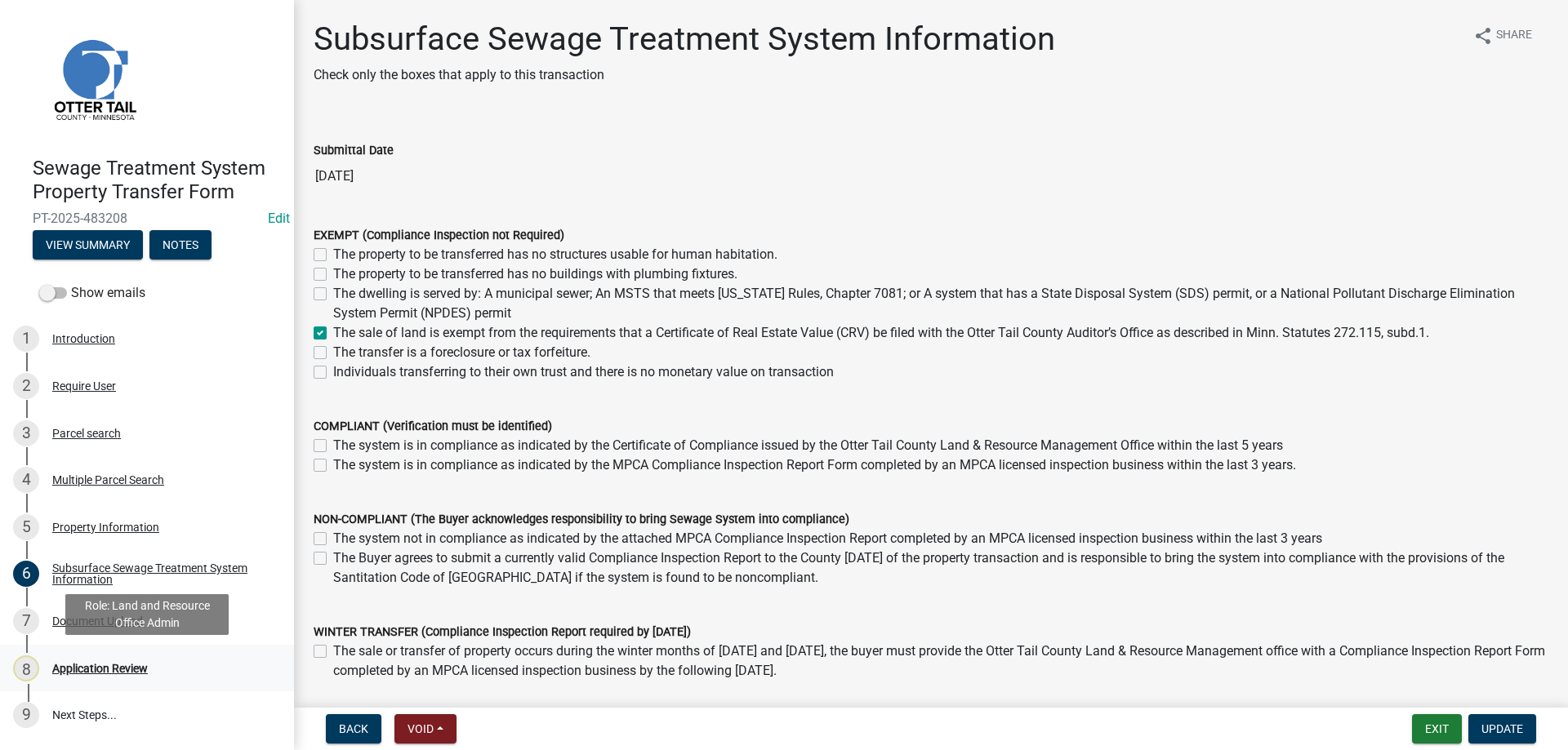
click at [86, 671] on div "Application Review" at bounding box center [100, 668] width 95 height 12
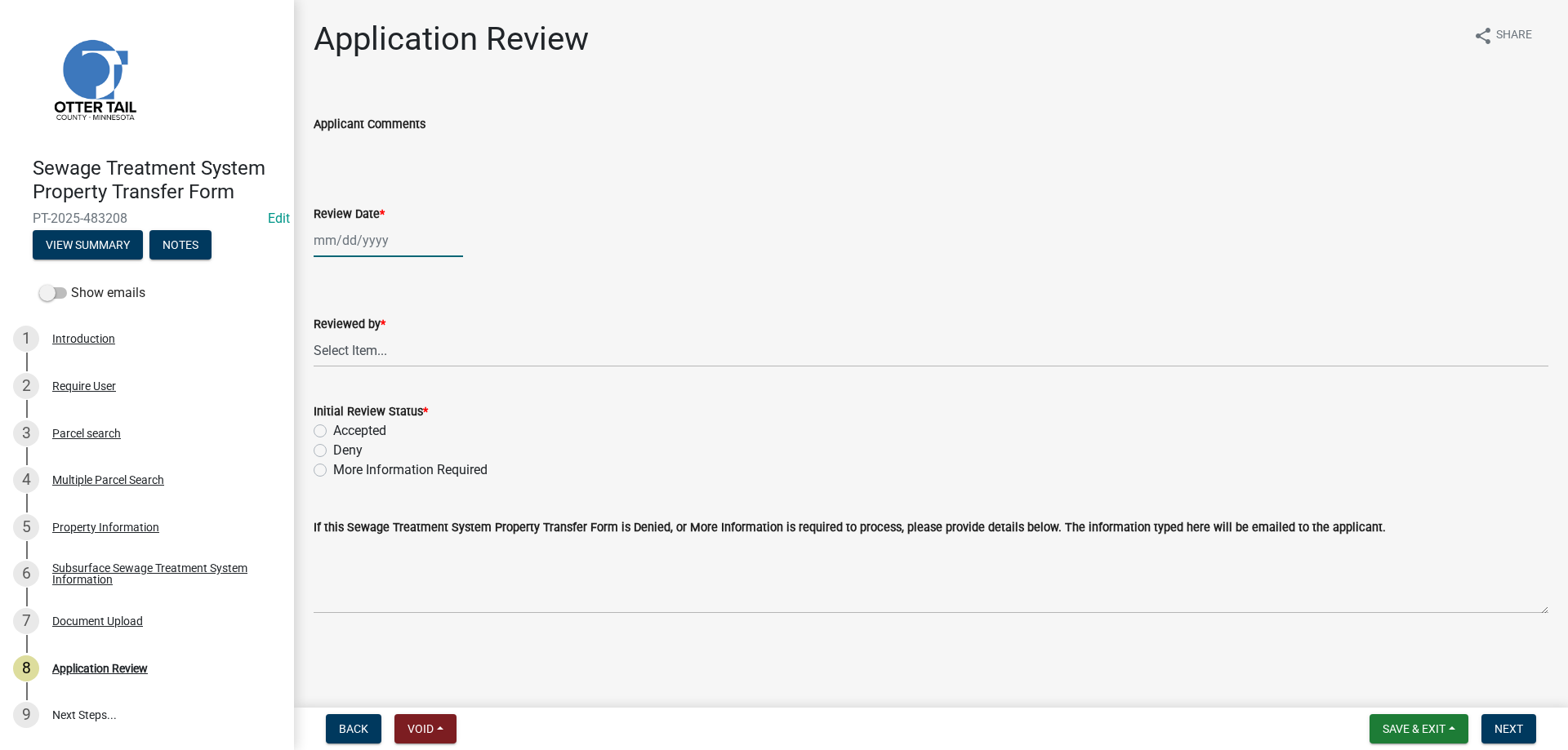
click at [368, 246] on input "Review Date *" at bounding box center [389, 241] width 150 height 34
select select "9"
select select "2025"
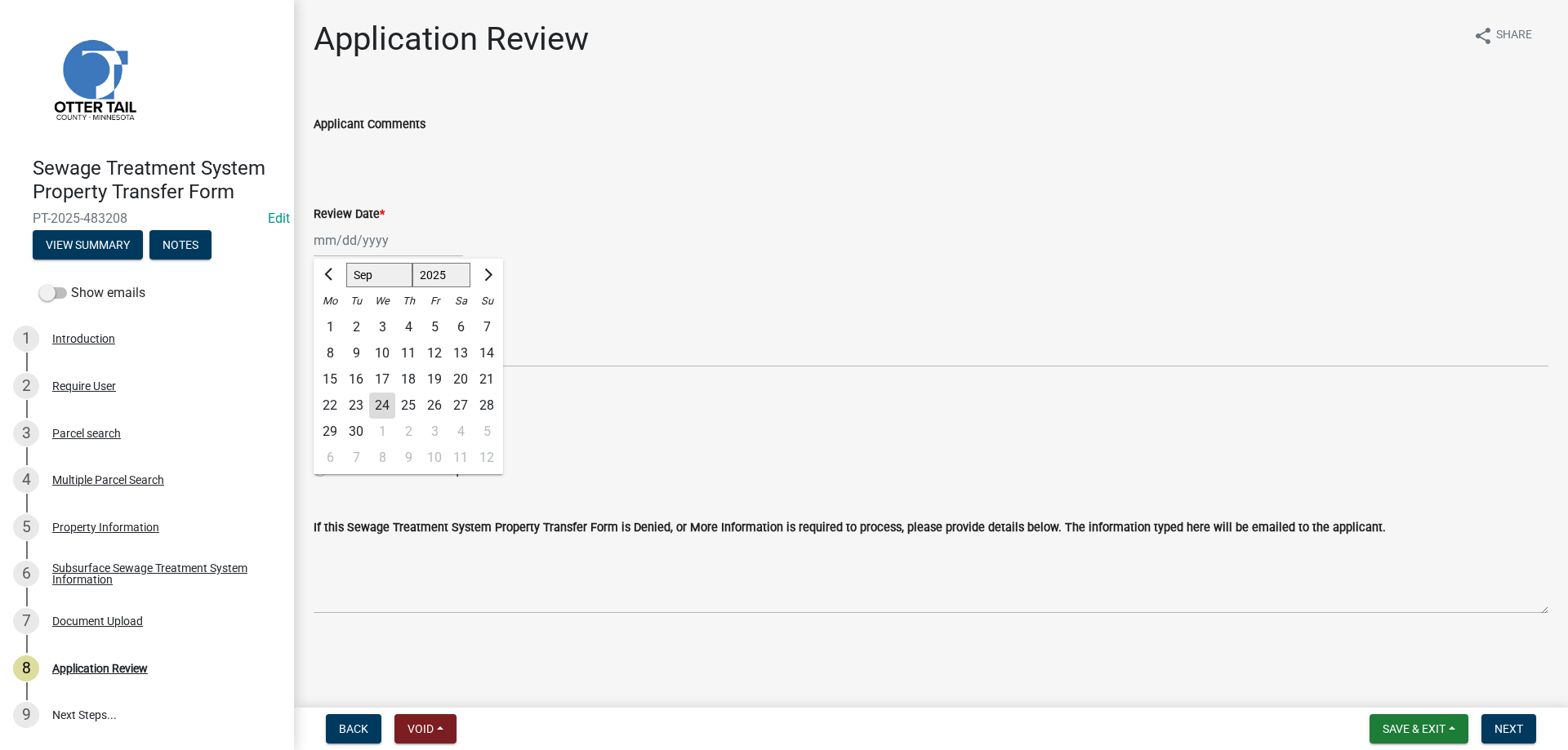
click at [383, 401] on div "24" at bounding box center [382, 405] width 26 height 26
type input "[DATE]"
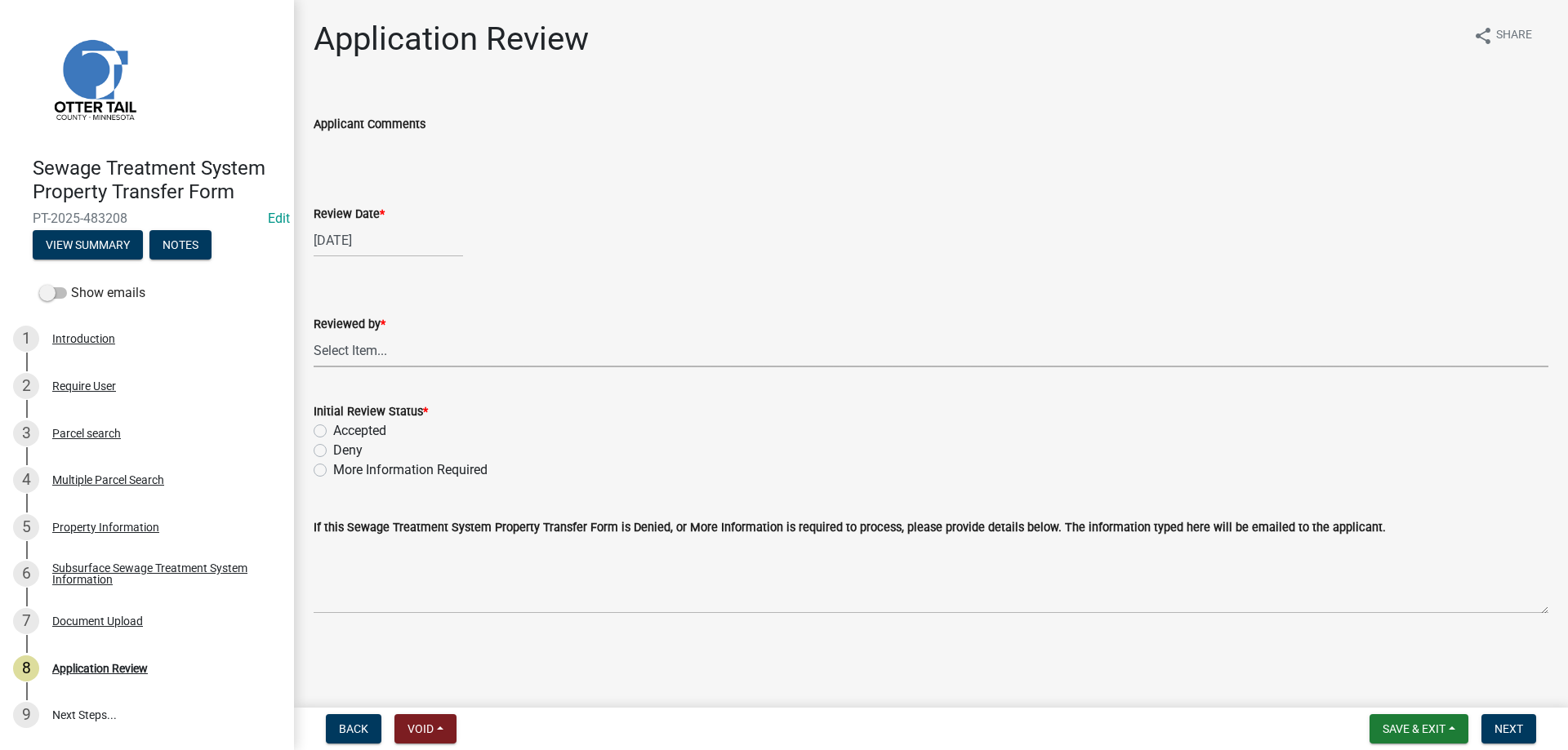
click at [314, 334] on select "Select Item... [PERSON_NAME] [PERSON_NAME] [PERSON_NAME] [PERSON_NAME] [PERSON_…" at bounding box center [931, 350] width 1234 height 34
click option "[PERSON_NAME]" at bounding box center [0, 0] width 0 height 0
select select "b4c12476-3918-4c31-b34d-126d47b866fd"
click at [334, 434] on label "Accepted" at bounding box center [360, 431] width 54 height 20
click at [334, 432] on input "Accepted" at bounding box center [339, 426] width 11 height 11
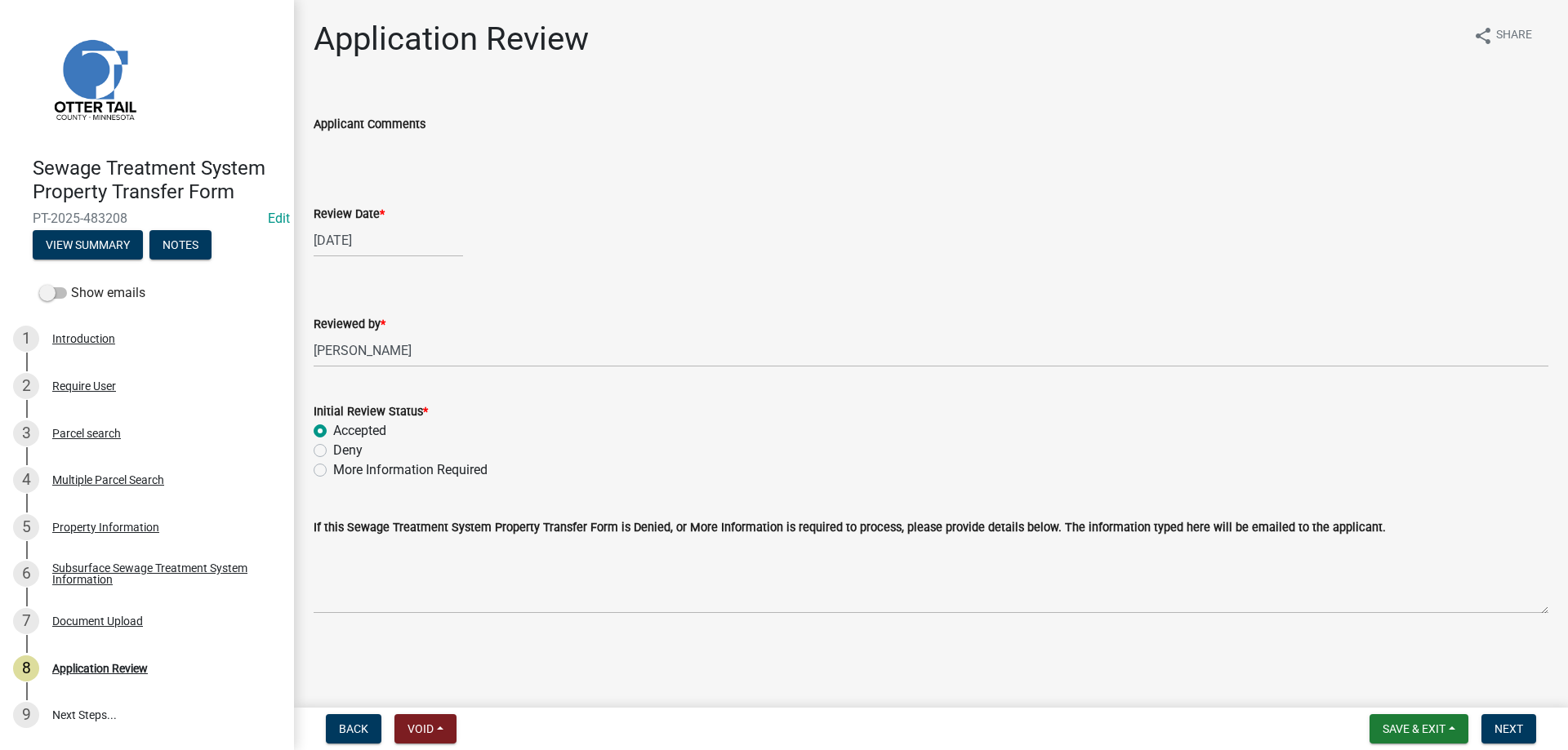
radio input "true"
click at [1508, 729] on span "Next" at bounding box center [1509, 729] width 29 height 13
click at [74, 433] on div "Parcel search" at bounding box center [87, 433] width 69 height 12
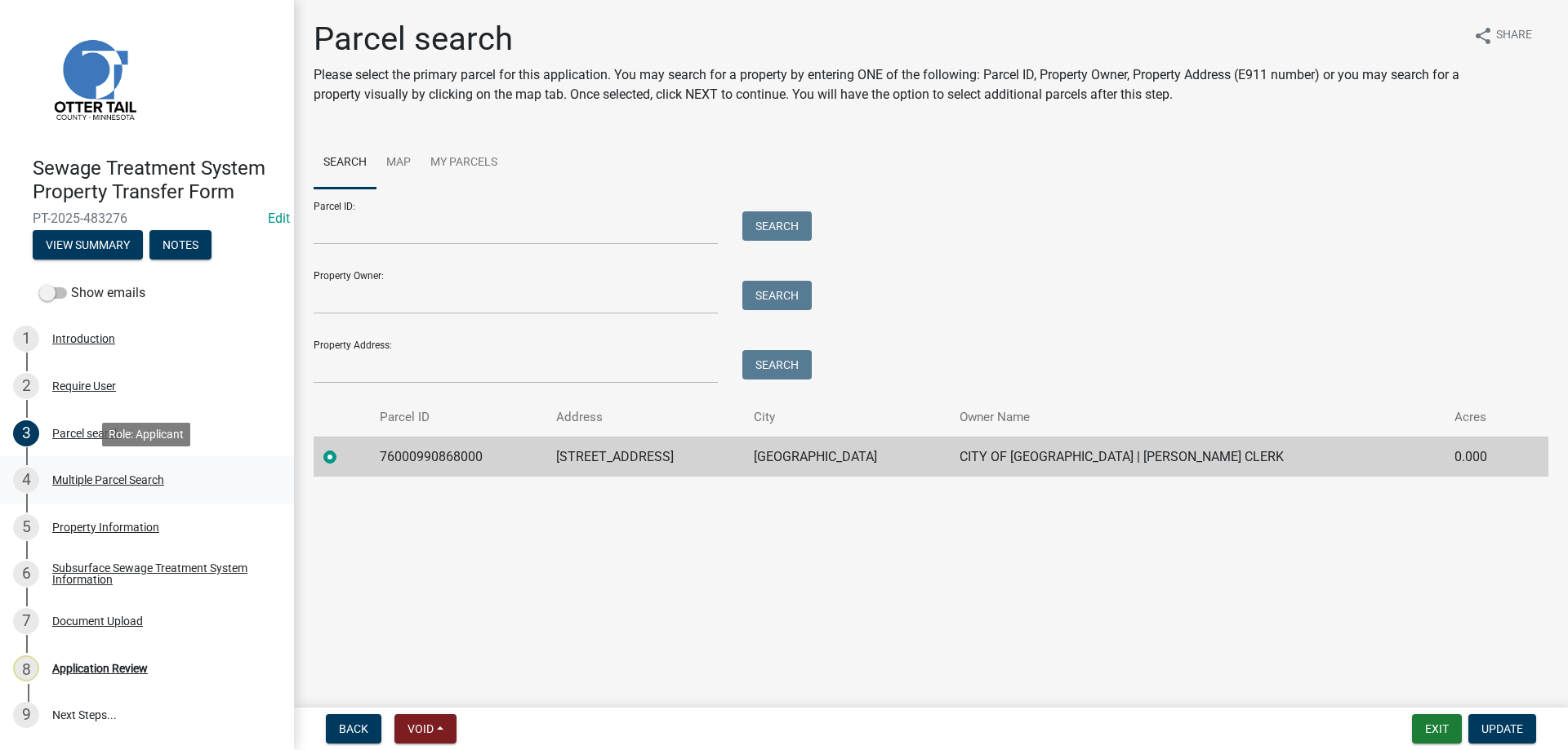
click at [70, 485] on div "Multiple Parcel Search" at bounding box center [108, 480] width 111 height 12
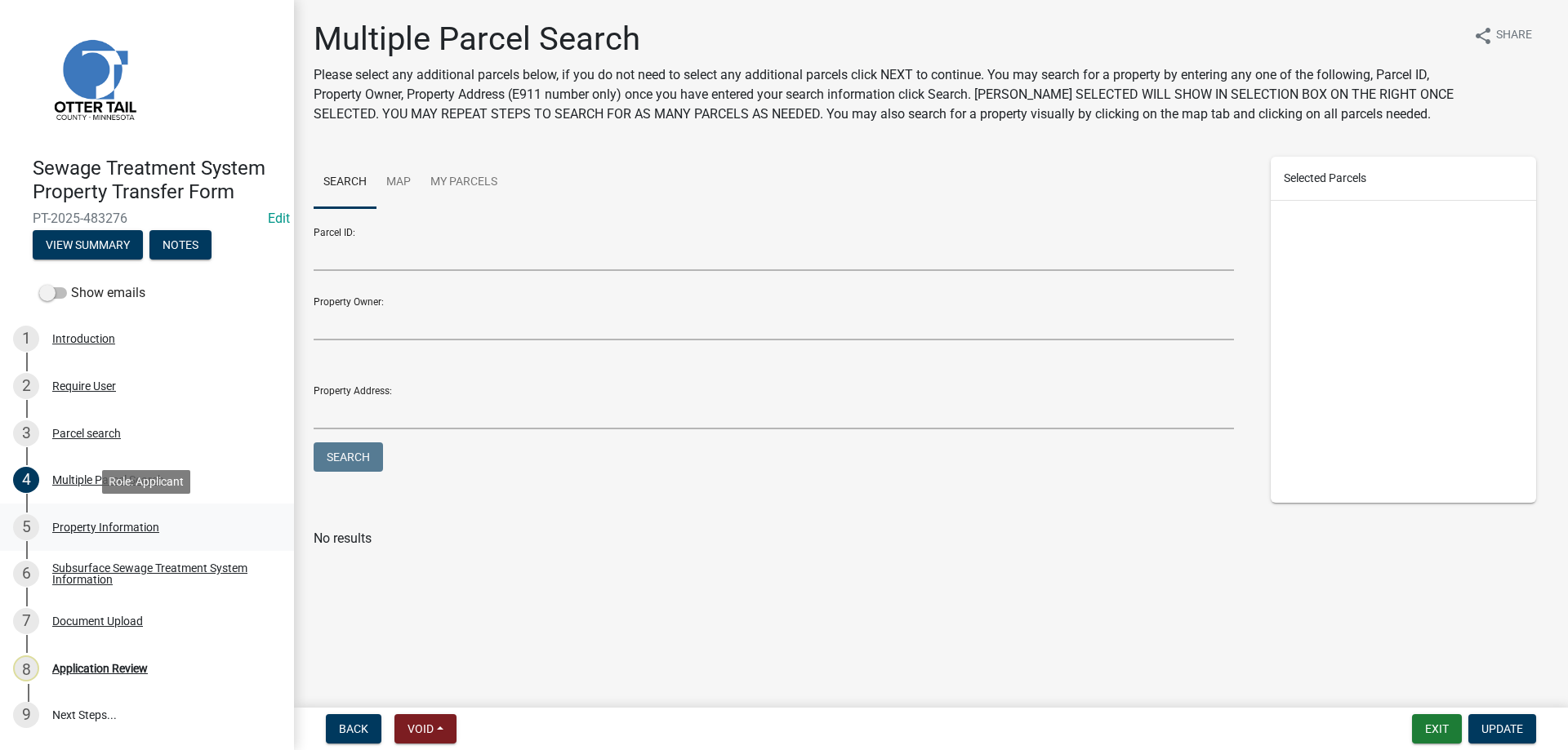
click at [81, 530] on div "Property Information" at bounding box center [106, 527] width 107 height 12
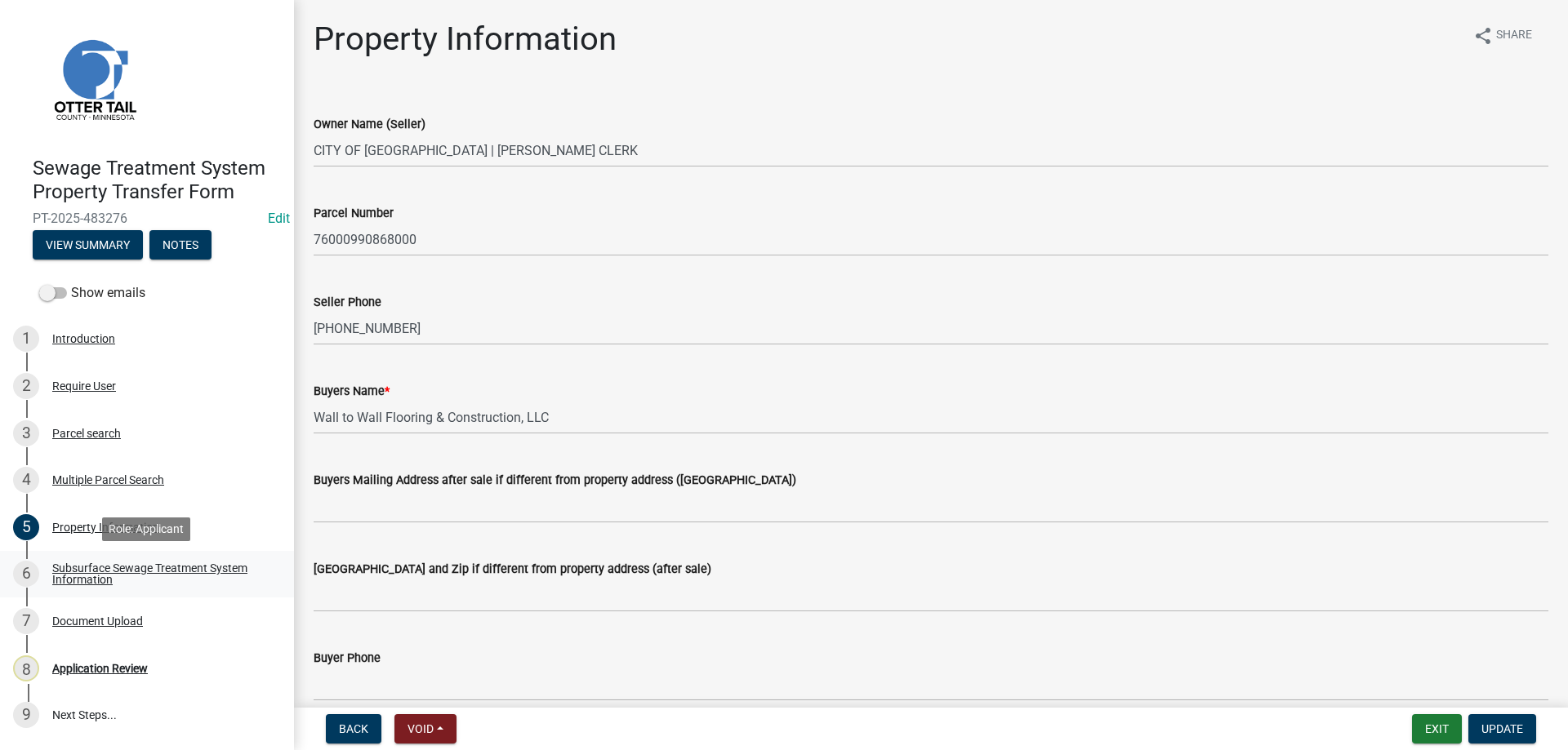
click at [73, 575] on div "Subsurface Sewage Treatment System Information" at bounding box center [161, 574] width 216 height 23
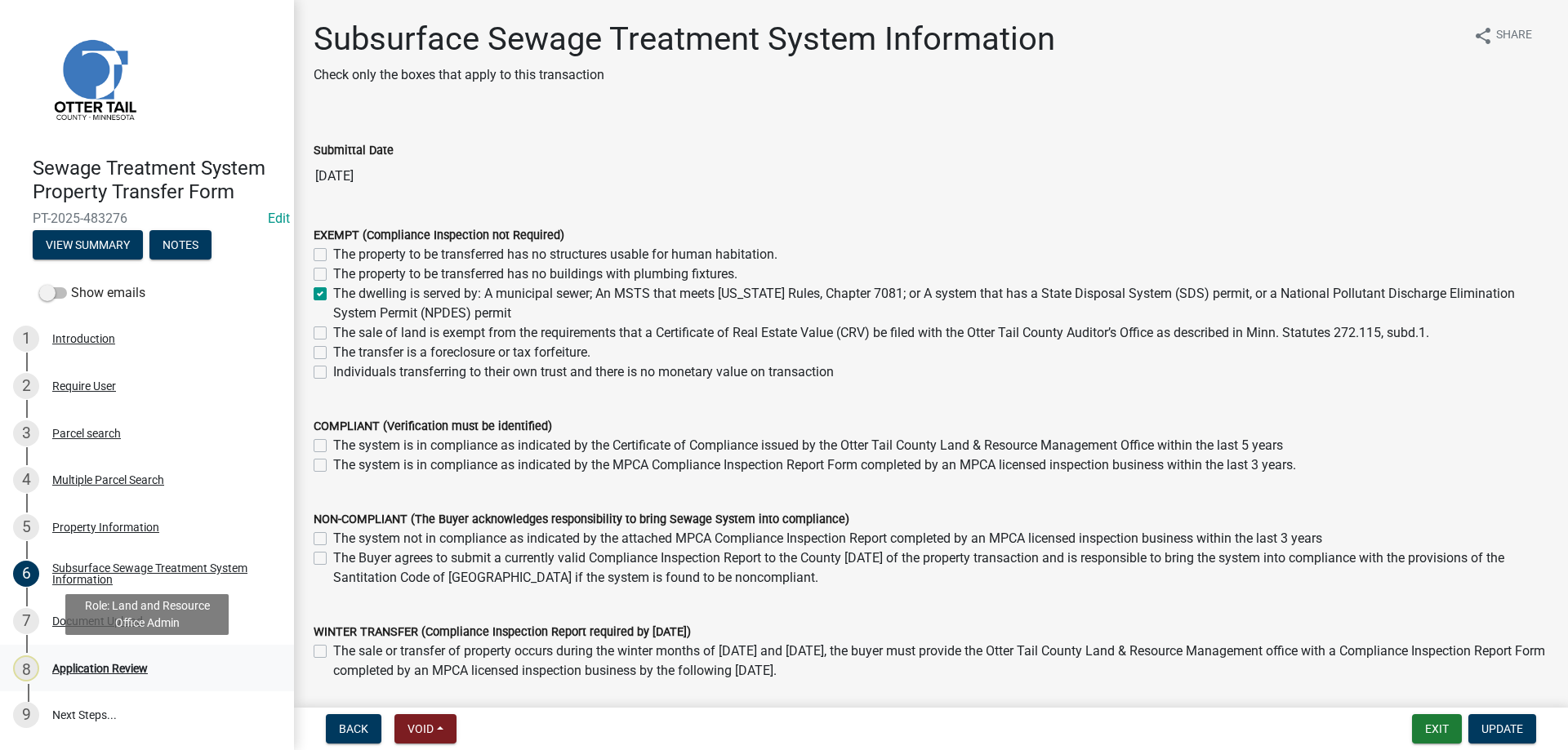
click at [99, 672] on div "Application Review" at bounding box center [100, 668] width 95 height 12
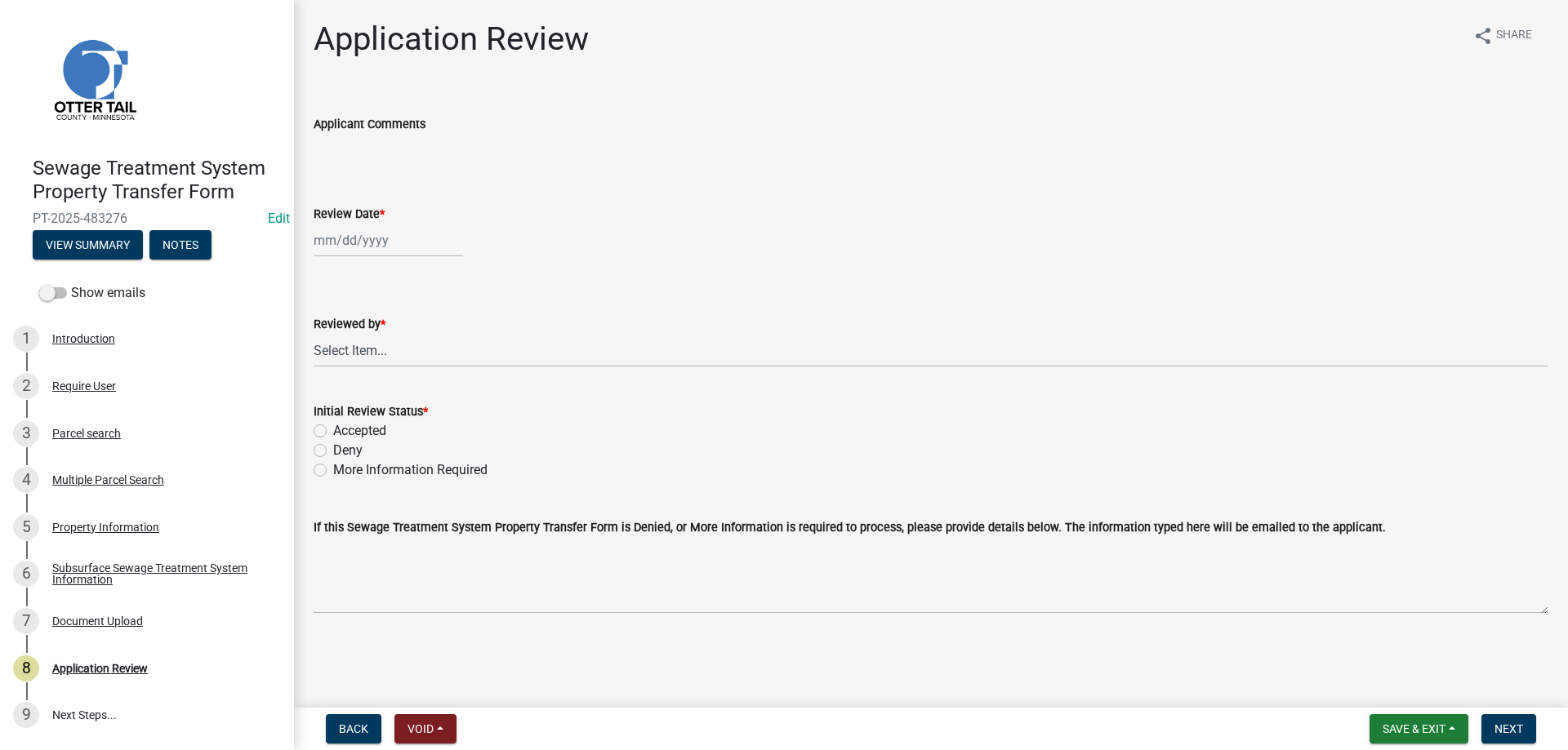
select select "9"
select select "2025"
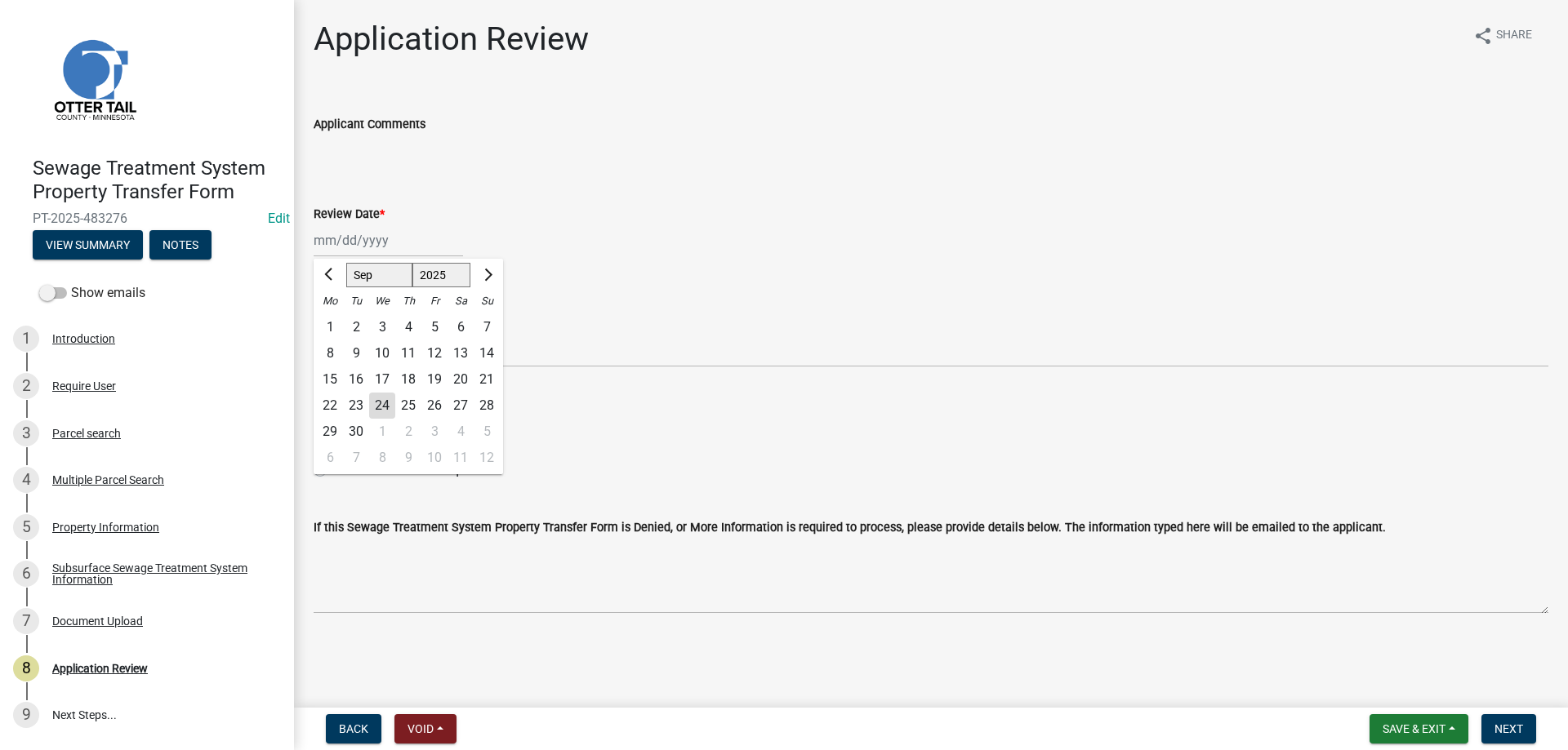
click at [360, 233] on input "Review Date *" at bounding box center [389, 241] width 150 height 34
click at [386, 414] on div "24" at bounding box center [382, 405] width 26 height 26
type input "[DATE]"
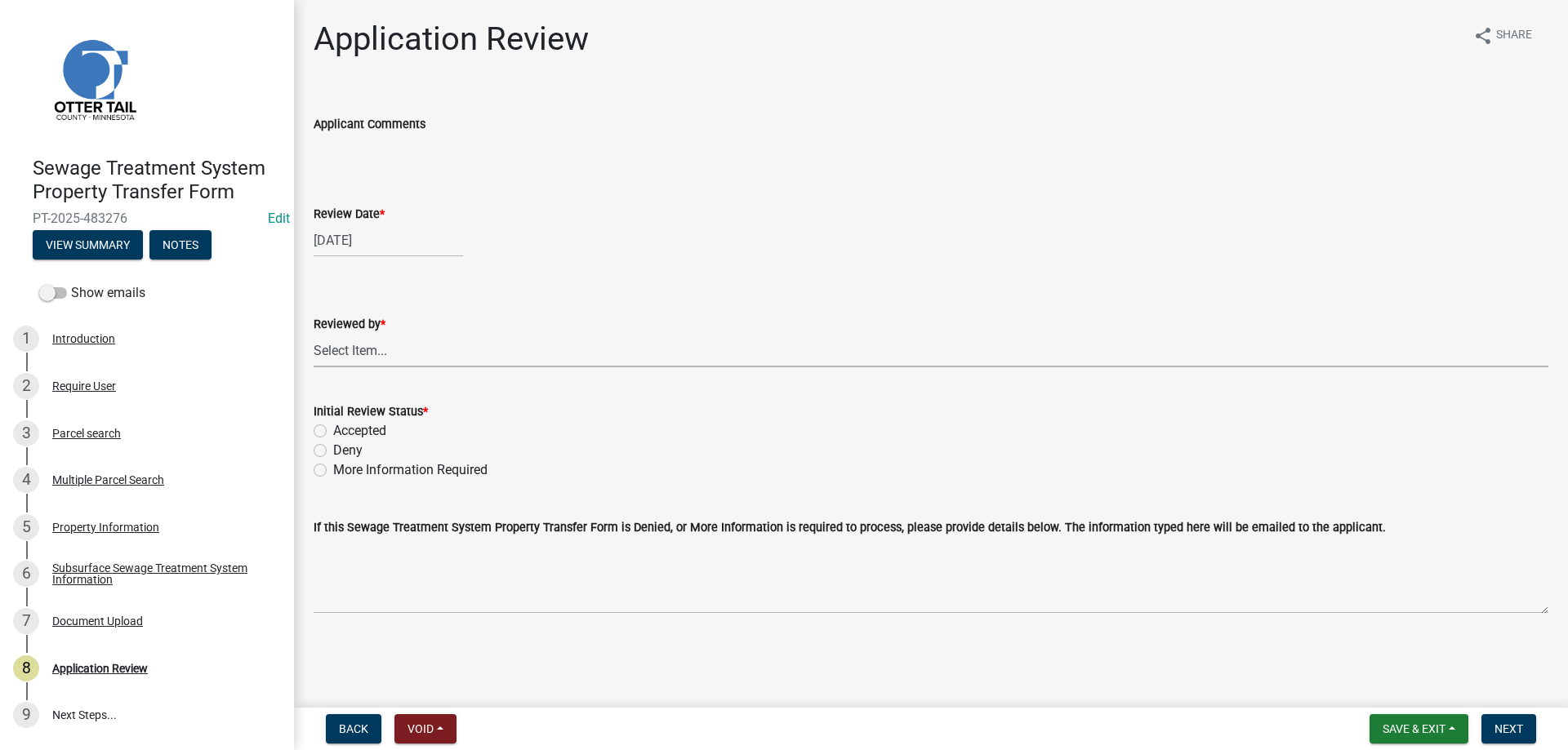
click at [314, 334] on select "Select Item... Alexis Newark Amy Busko Andrea Perales Brittany Tollefson Christ…" at bounding box center [931, 350] width 1234 height 34
click option "Michelle Jevne" at bounding box center [0, 0] width 0 height 0
select select "b4c12476-3918-4c31-b34d-126d47b866fd"
click at [327, 435] on div "Accepted" at bounding box center [931, 431] width 1234 height 20
click at [310, 422] on div "Initial Review Status * Accepted Deny More Information Required" at bounding box center [931, 432] width 1259 height 98
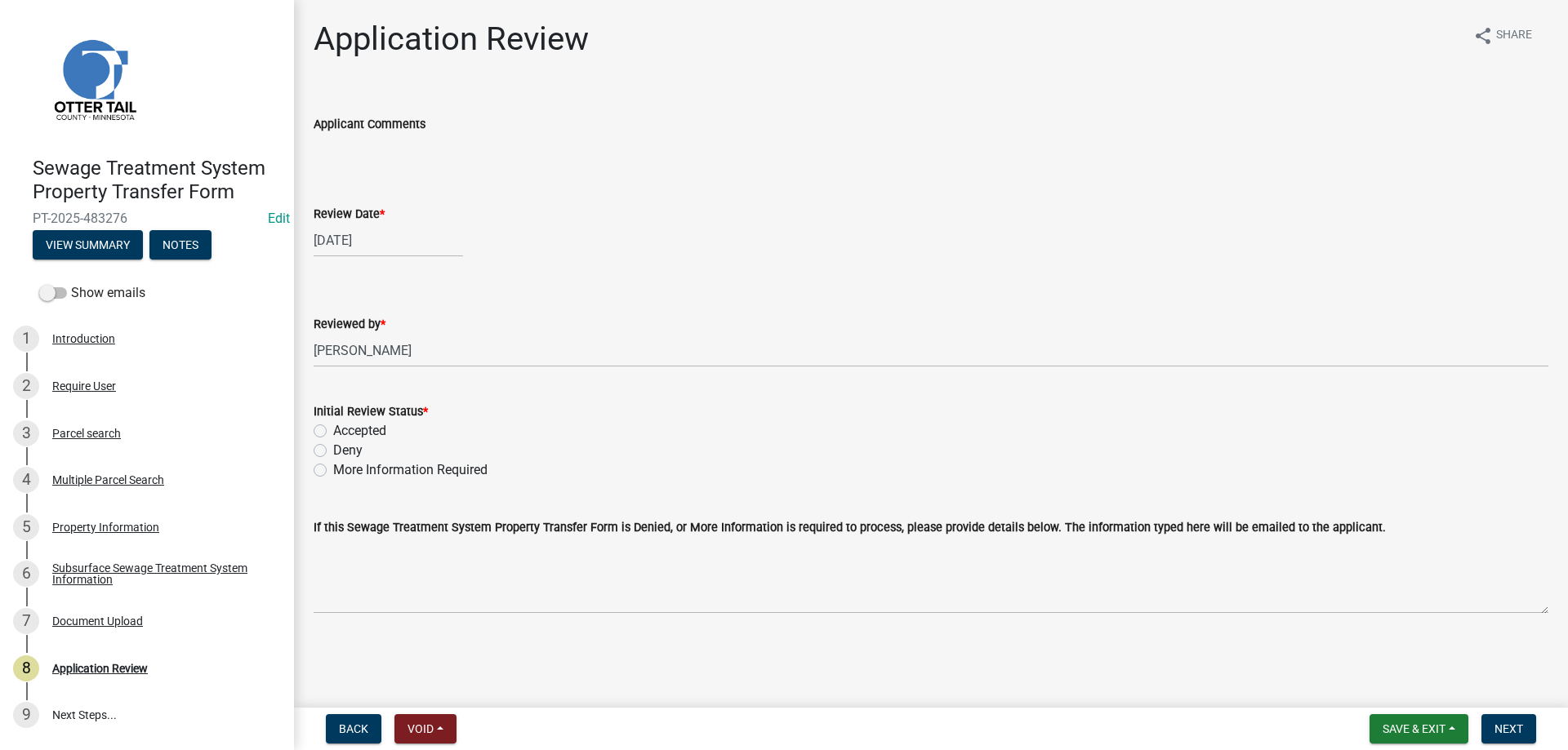
click at [334, 431] on label "Accepted" at bounding box center [360, 431] width 54 height 20
click at [334, 431] on input "Accepted" at bounding box center [339, 426] width 11 height 11
radio input "true"
click at [1514, 728] on span "Next" at bounding box center [1509, 729] width 29 height 13
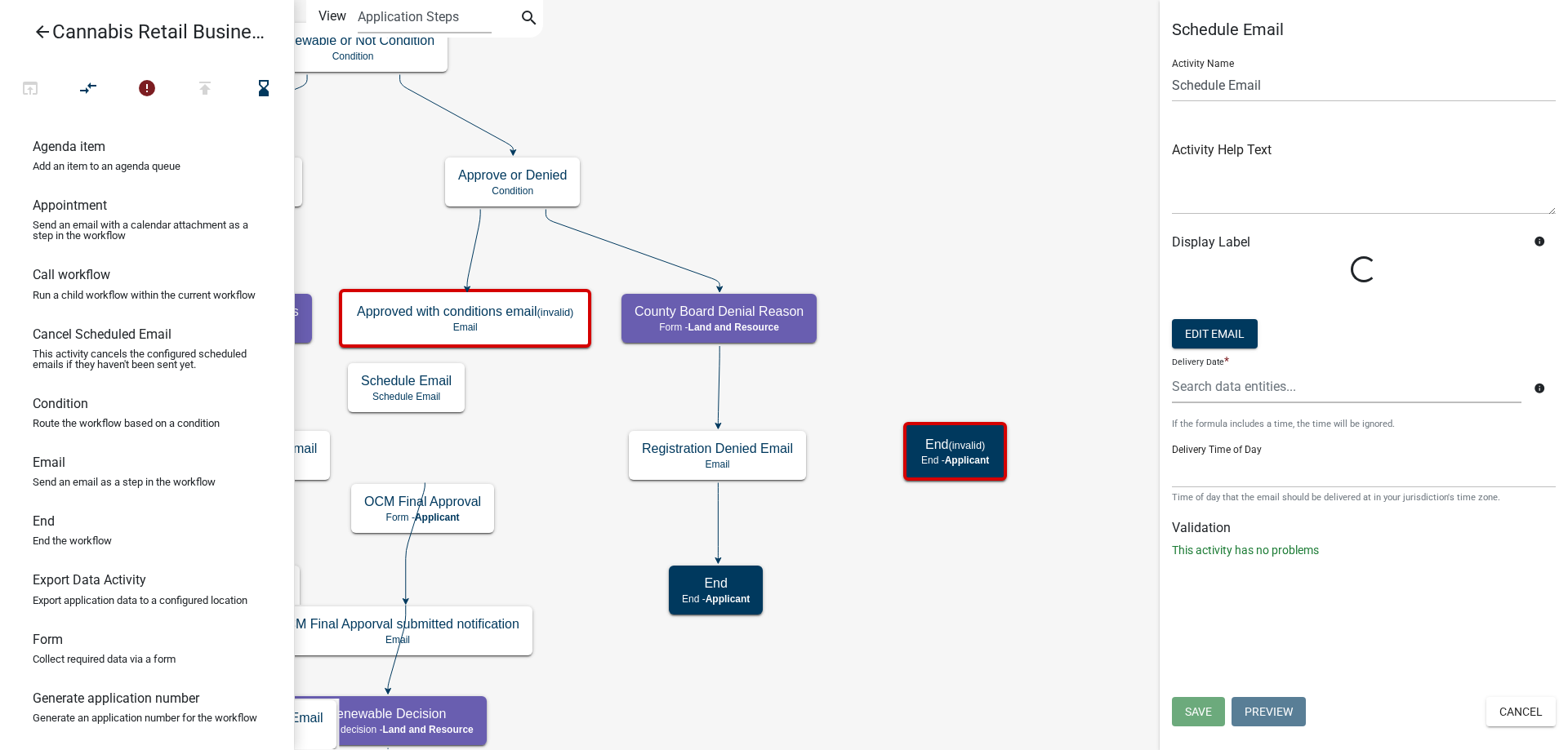
select select
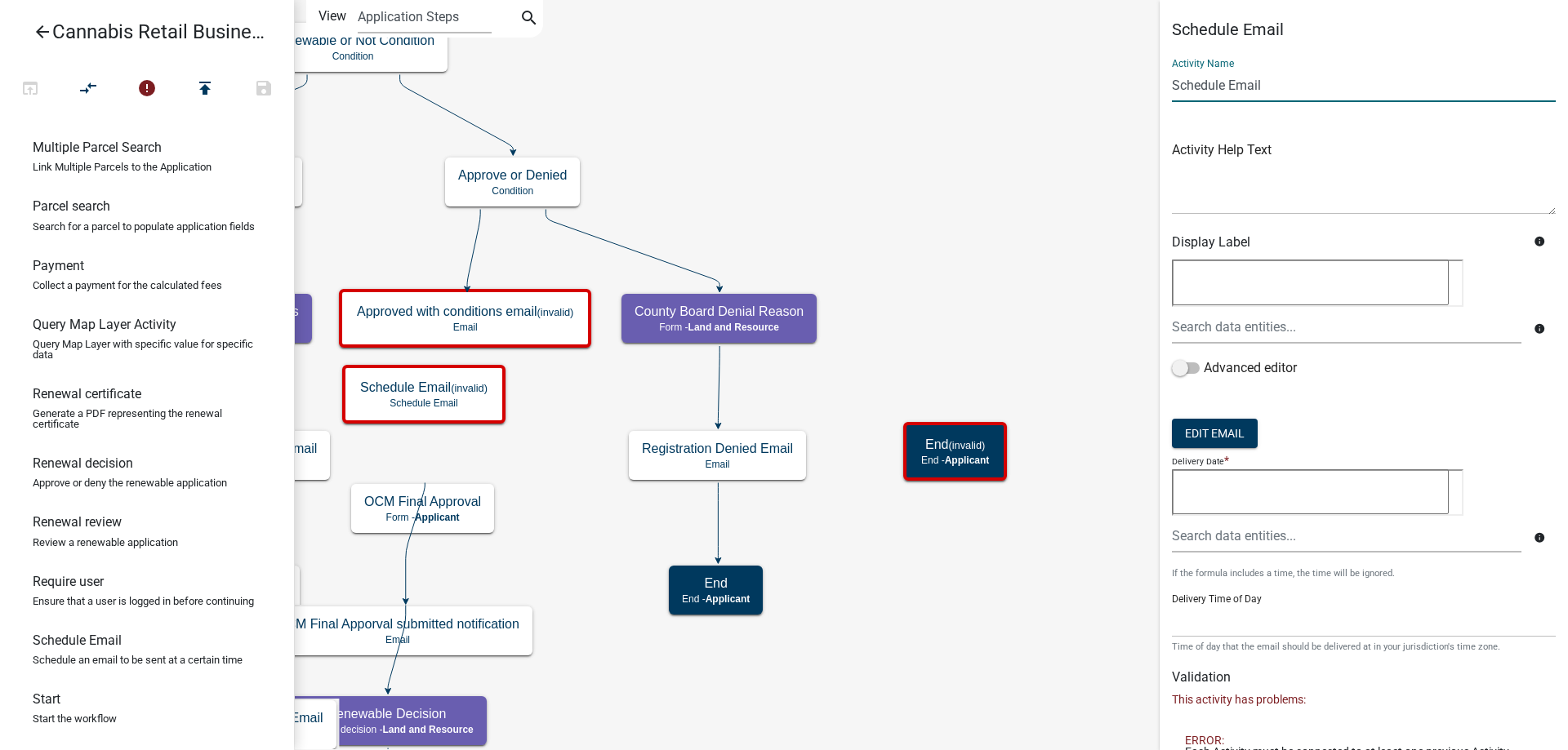
drag, startPoint x: 1273, startPoint y: 83, endPoint x: 1151, endPoint y: 87, distance: 122.1
click at [1172, 87] on input "Schedule Email" at bounding box center [1364, 86] width 384 height 34
paste input "OCM Preliminary Approval has expired"
type input "OCM Preliminary Approval has expired Email"
click at [1222, 493] on textarea at bounding box center [1310, 491] width 276 height 45
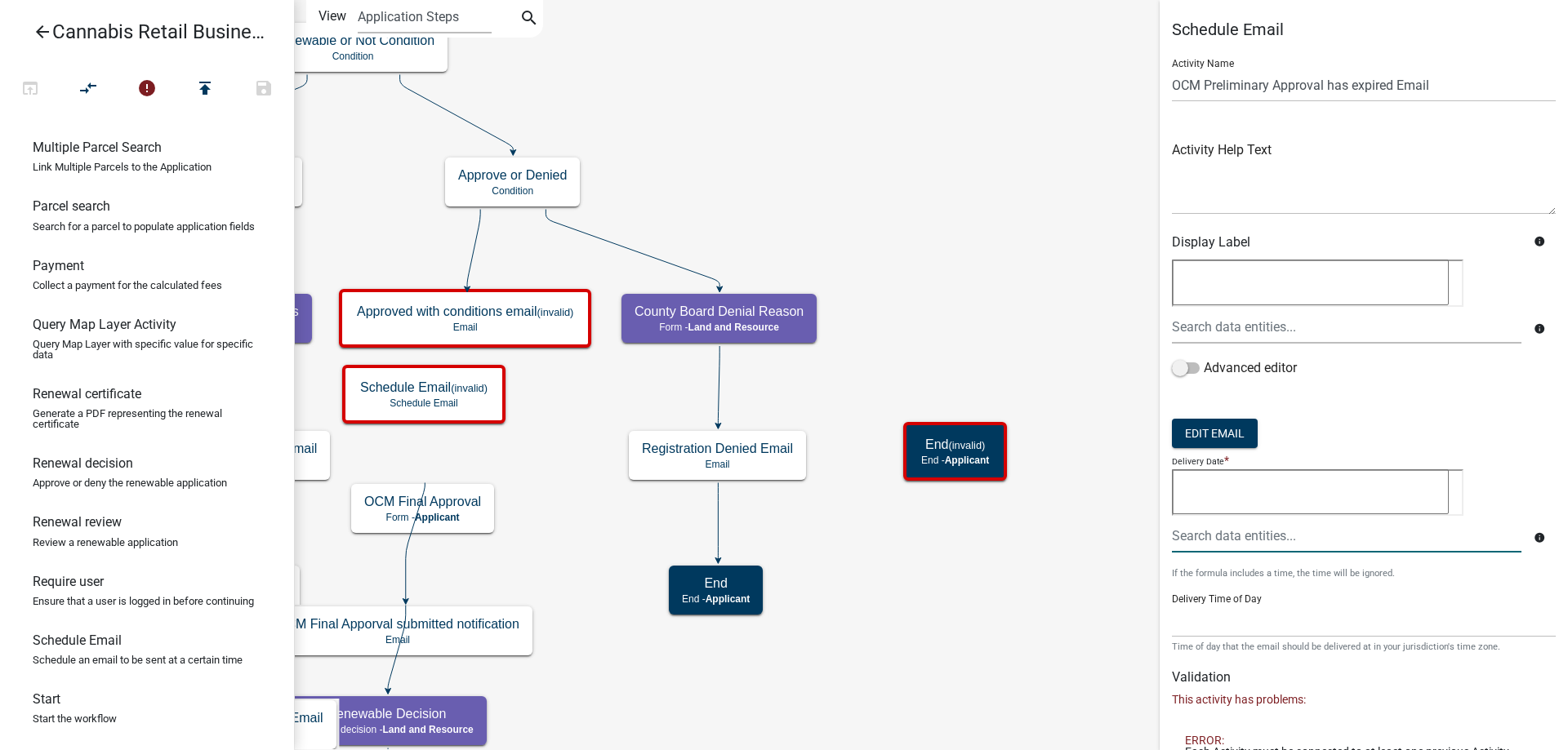
click at [1207, 539] on input "text" at bounding box center [1347, 536] width 350 height 34
click at [1365, 489] on textarea at bounding box center [1310, 491] width 276 height 45
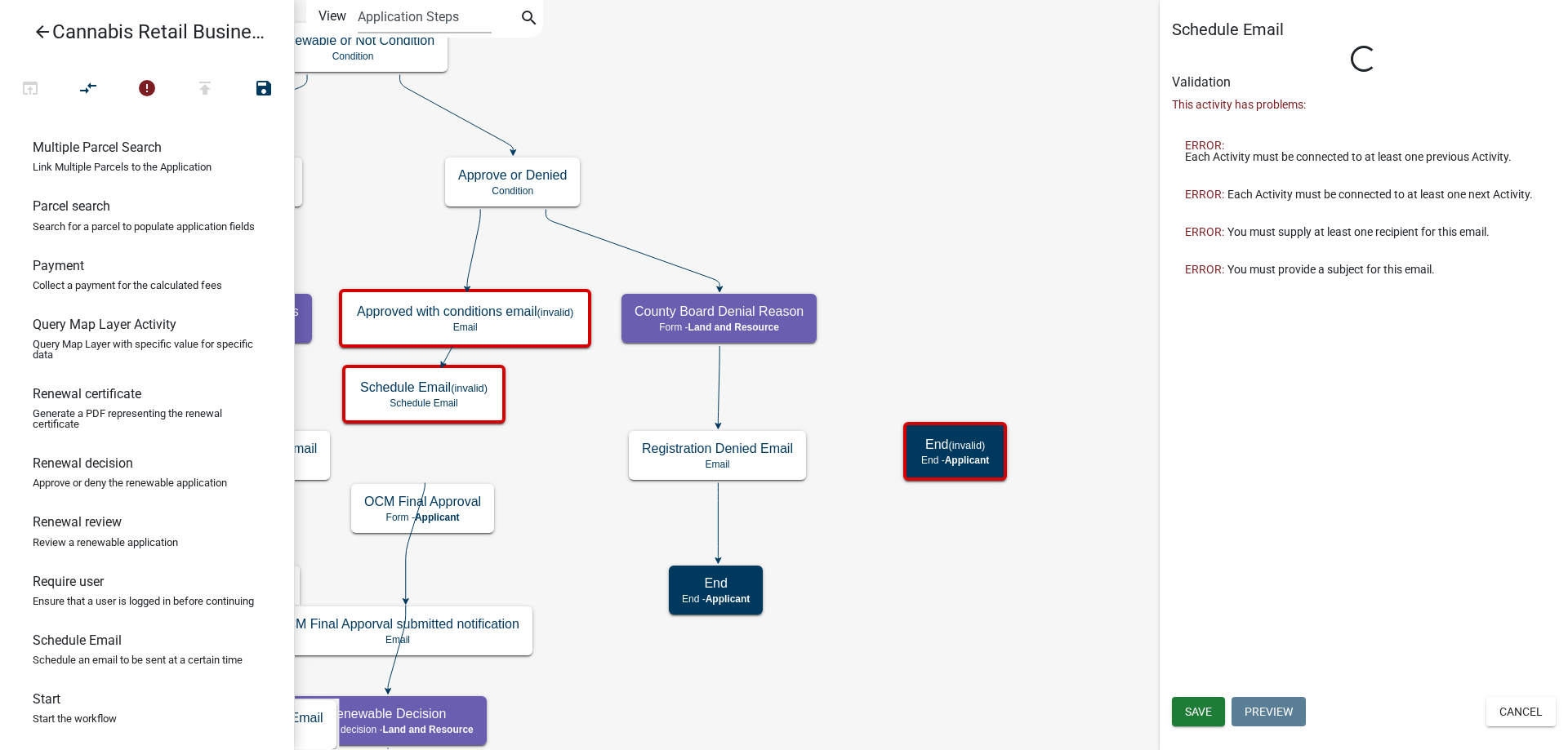
type input "Schedule Email"
select select
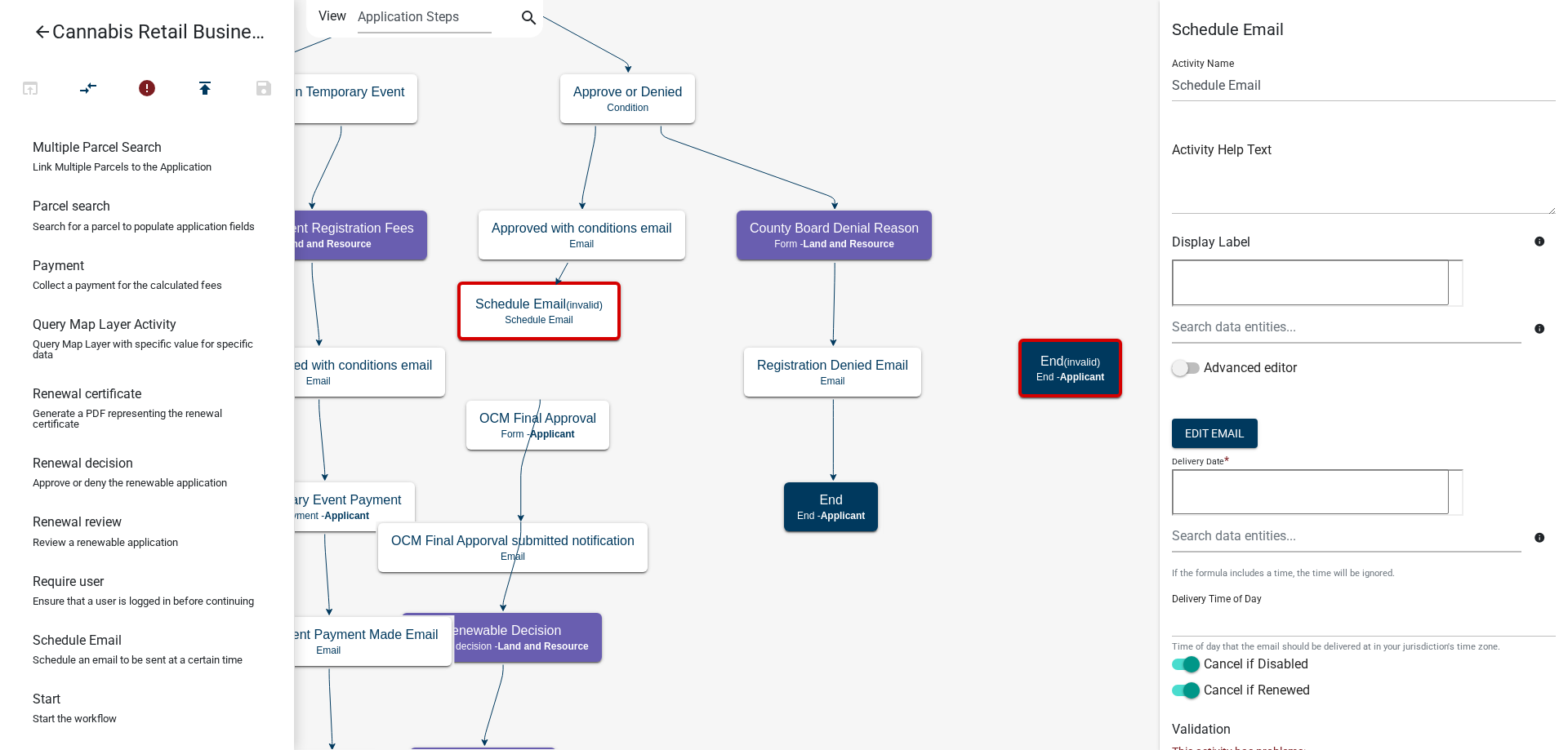
click at [681, 377] on div "start Start - Applicant Application Introduction Form - Applicant Parcel search…" at bounding box center [931, 375] width 1274 height 750
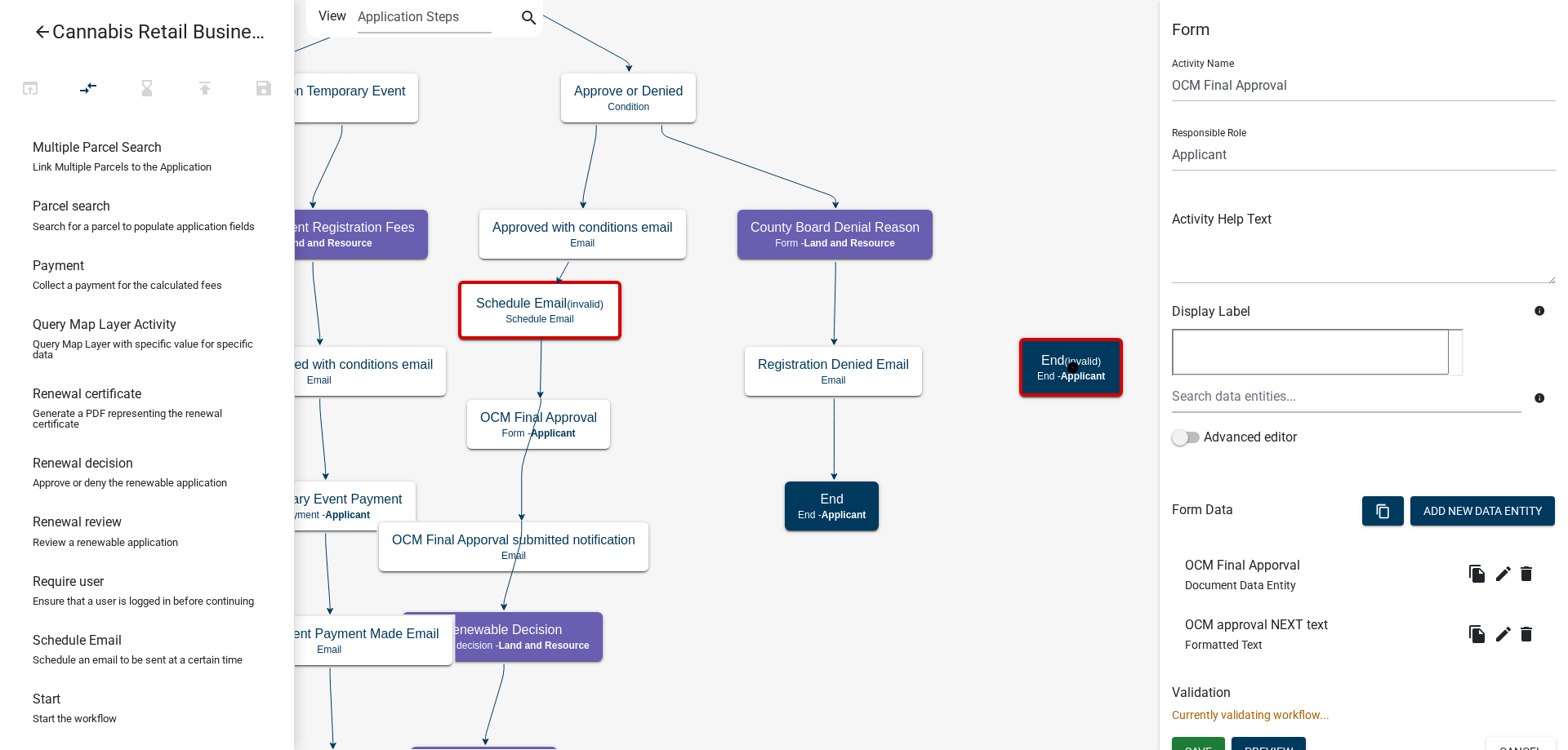
click at [1089, 381] on g "End (invalid) End - Applicant" at bounding box center [1073, 367] width 107 height 57
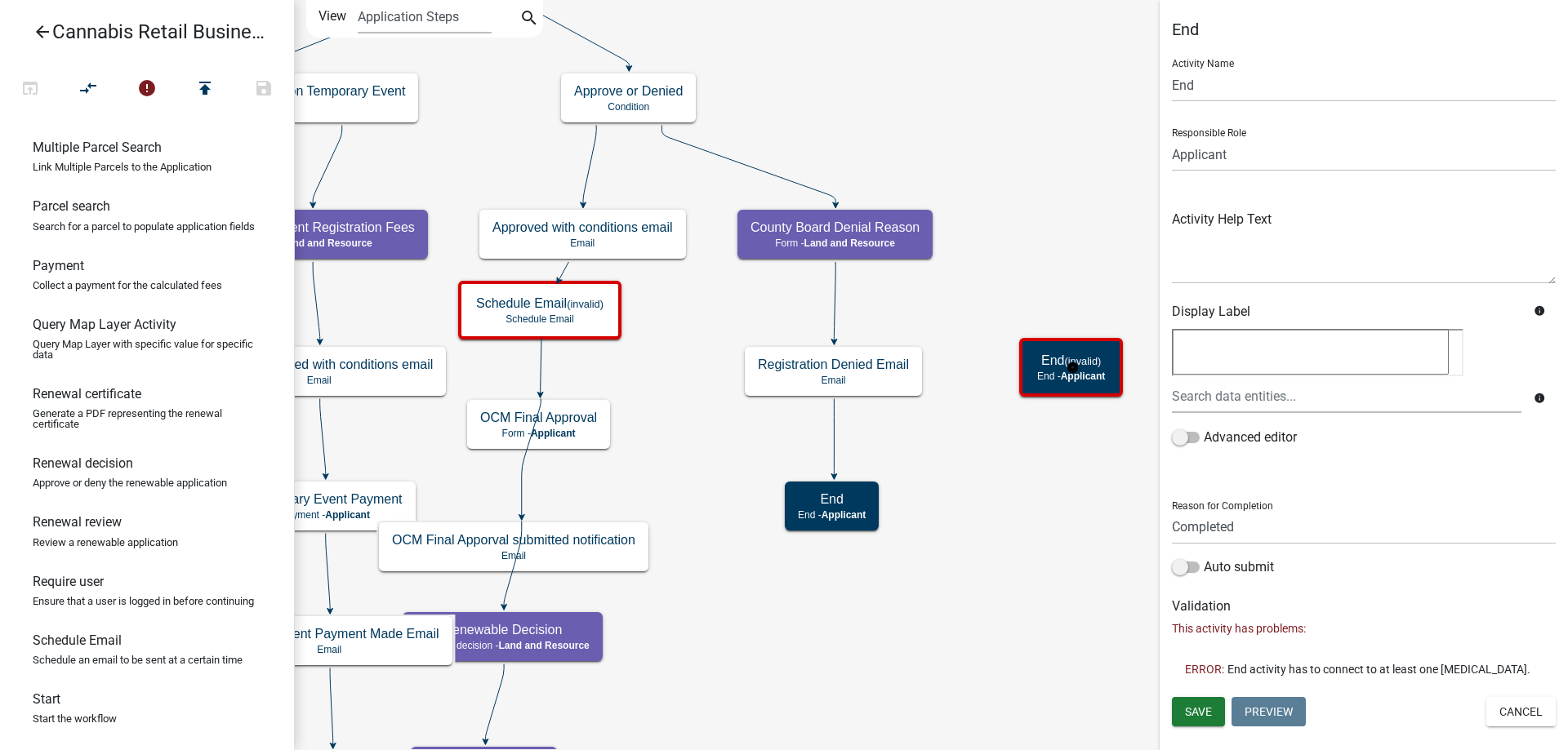
click at [1047, 363] on g "End (invalid) End - Applicant" at bounding box center [1073, 367] width 107 height 57
click at [1520, 712] on button "Cancel" at bounding box center [1521, 712] width 70 height 29
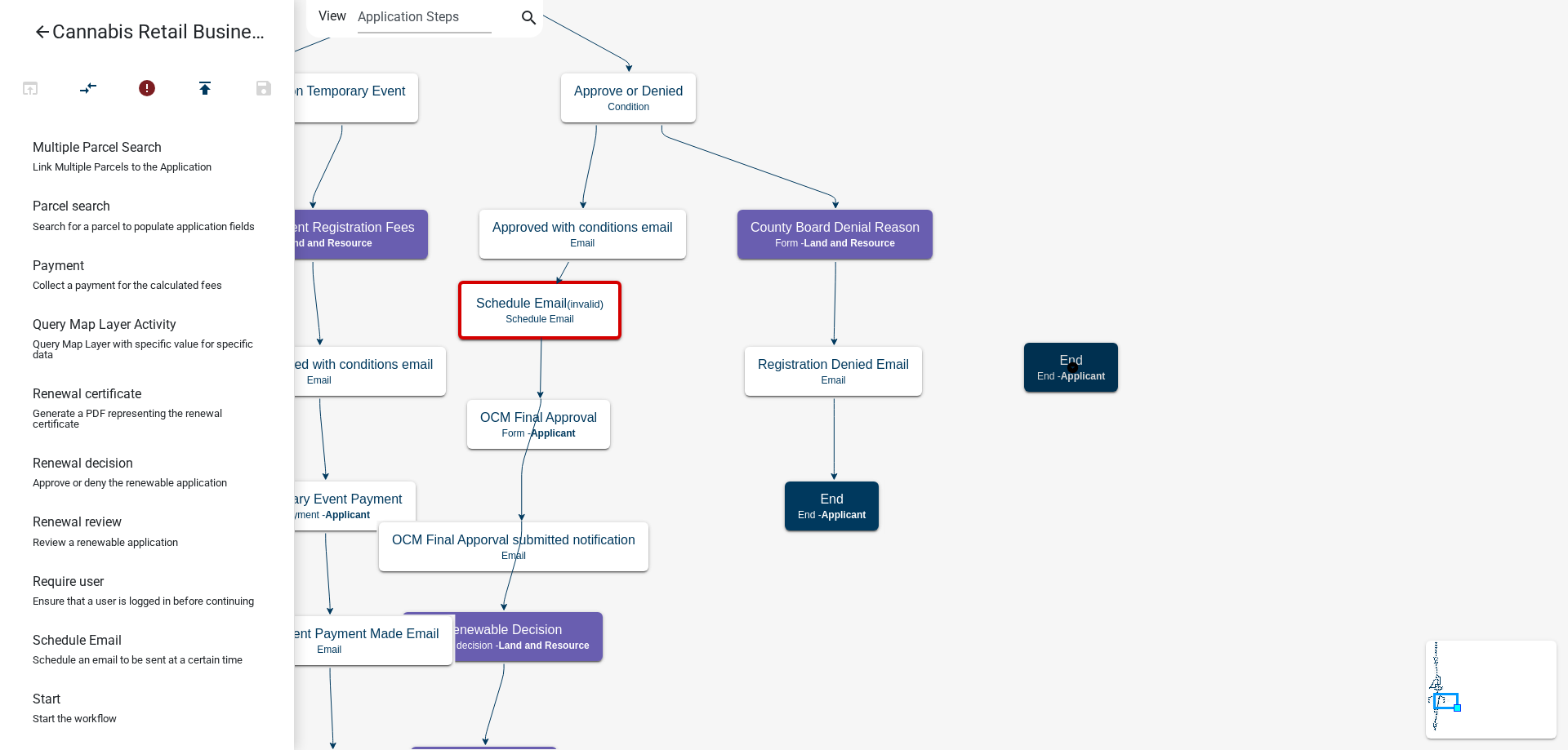
click at [1115, 373] on g "End End - Applicant" at bounding box center [1072, 367] width 97 height 47
click at [86, 89] on icon "compare_arrows" at bounding box center [89, 90] width 20 height 23
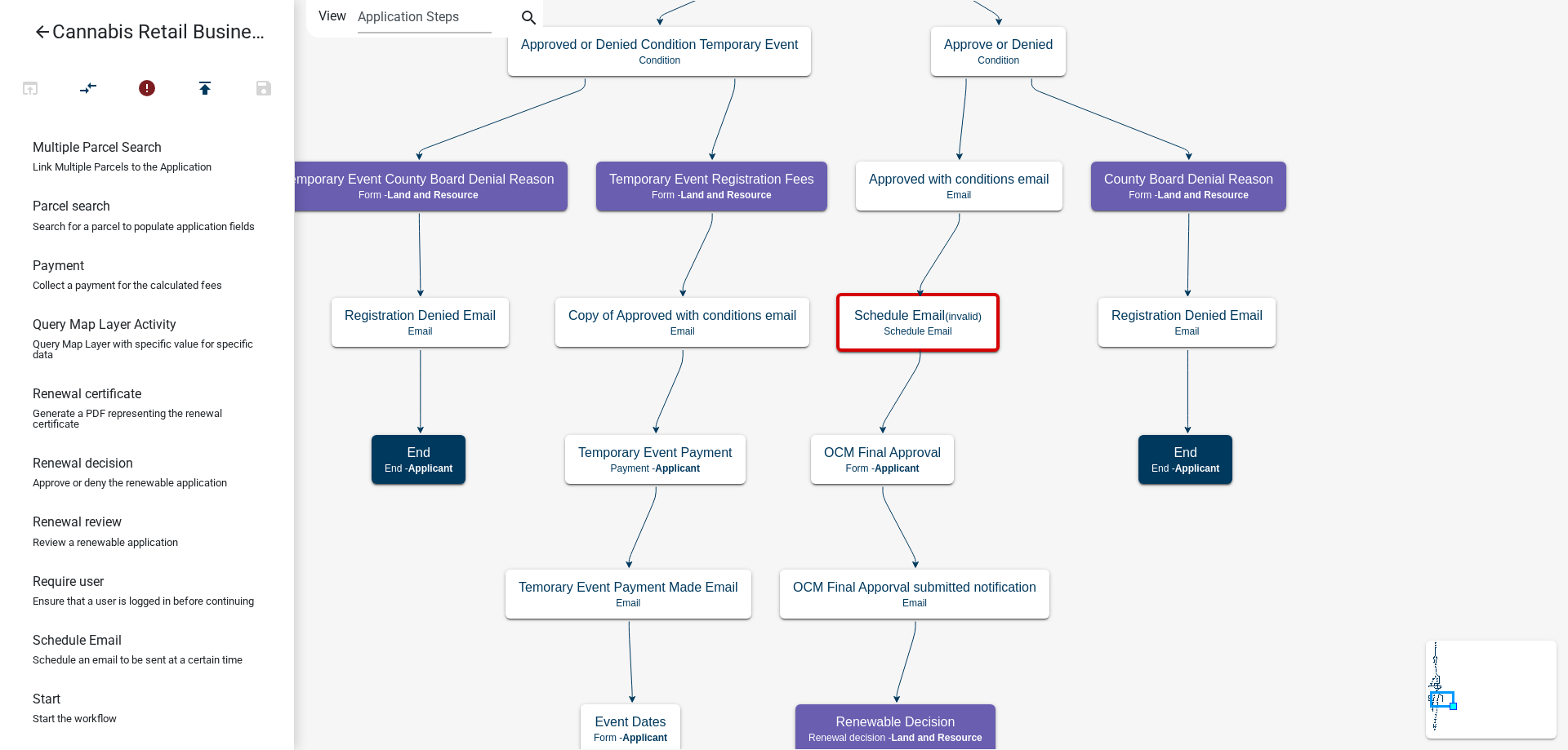
click at [1033, 415] on div "start Start - Applicant Application Introduction Form - Applicant Parcel search…" at bounding box center [931, 375] width 1274 height 750
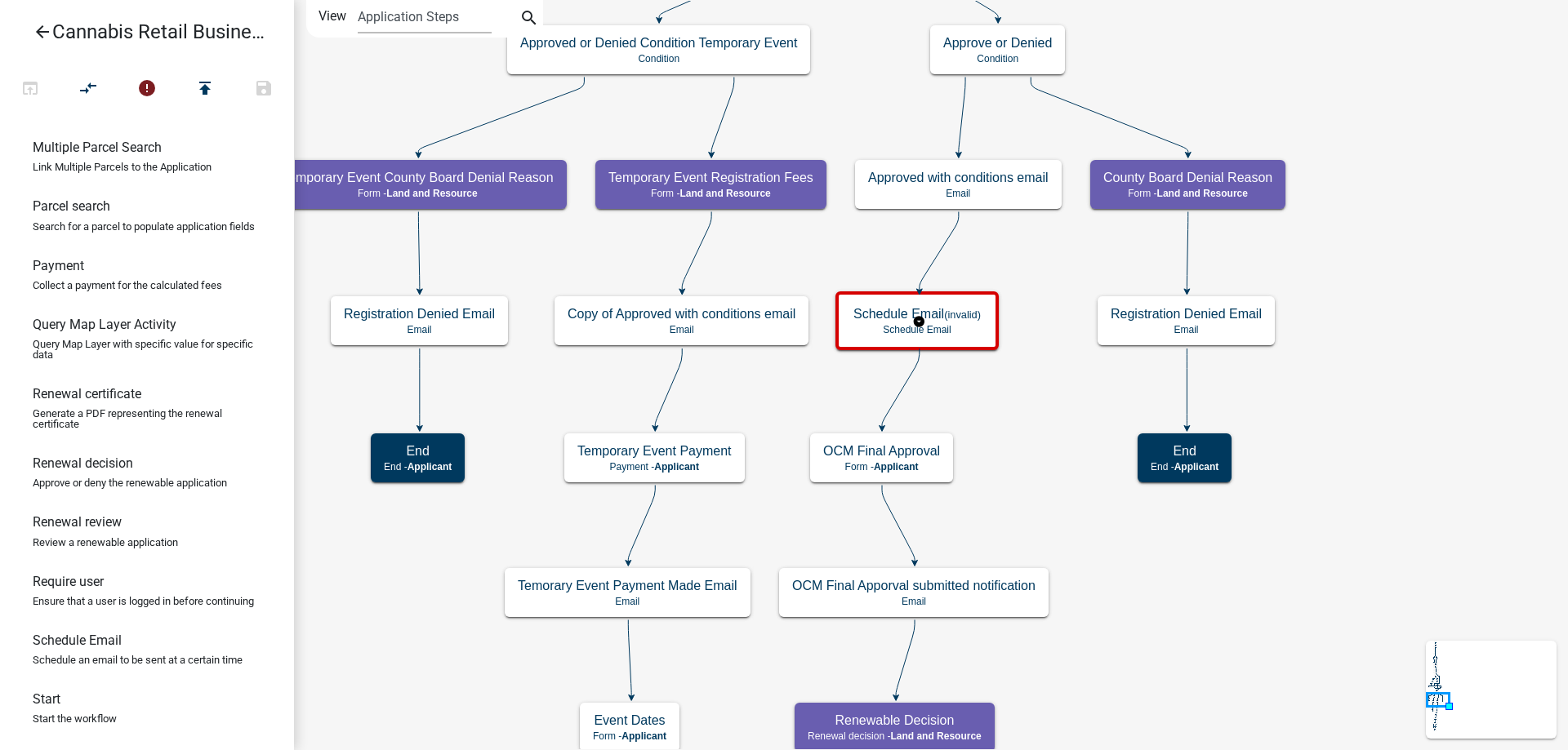
click at [966, 329] on g "Schedule Email (invalid) Schedule Email" at bounding box center [919, 320] width 167 height 57
click at [966, 329] on p "Schedule Email" at bounding box center [917, 330] width 128 height 12
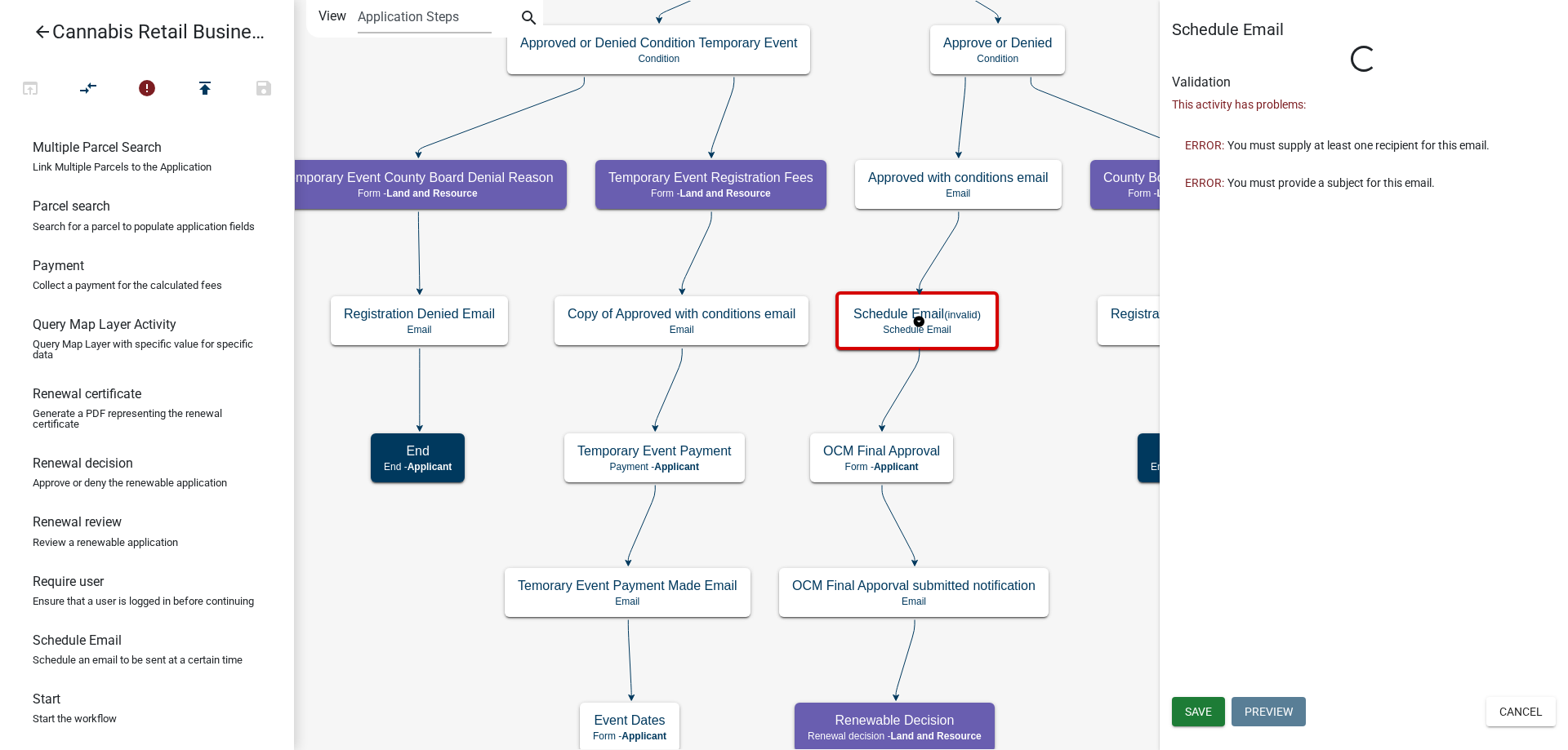
select select
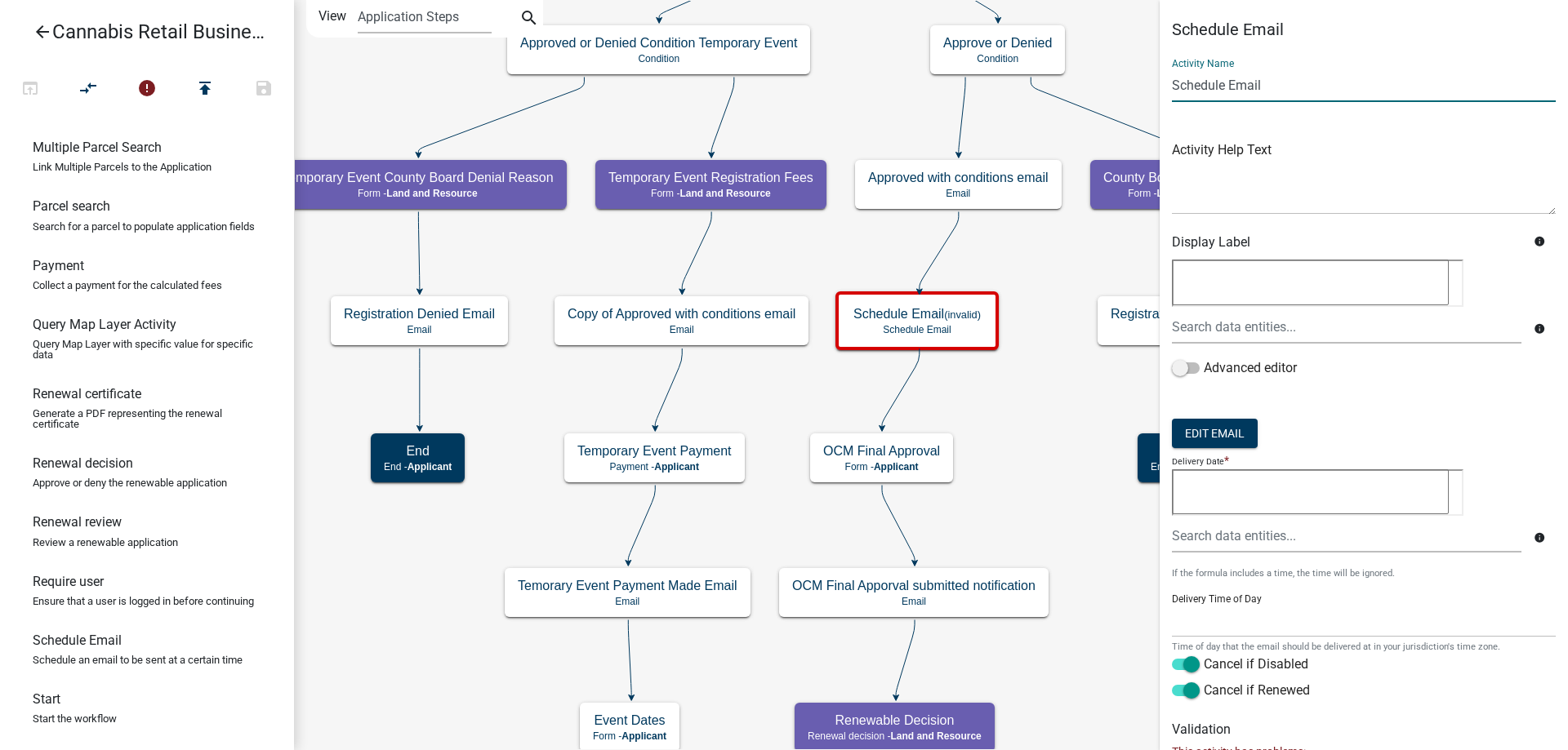
drag, startPoint x: 1269, startPoint y: 85, endPoint x: 1167, endPoint y: 89, distance: 102.1
click at [1172, 89] on input "Schedule Email" at bounding box center [1364, 86] width 384 height 34
paste input "OCM Preliminary Approval has expired"
type input "OCM Preliminary Approval has expired Email"
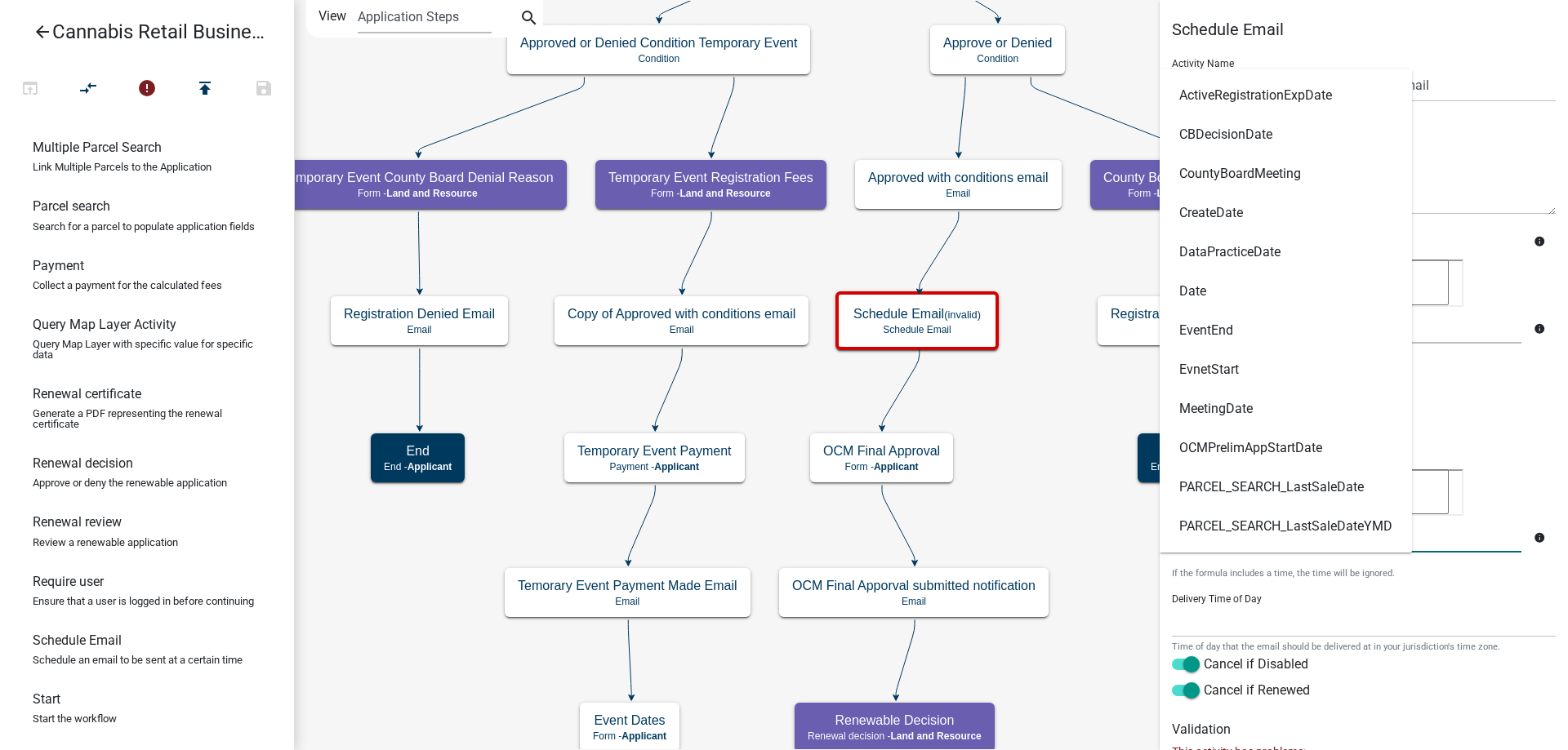
click at [1206, 536] on input "text" at bounding box center [1347, 536] width 350 height 34
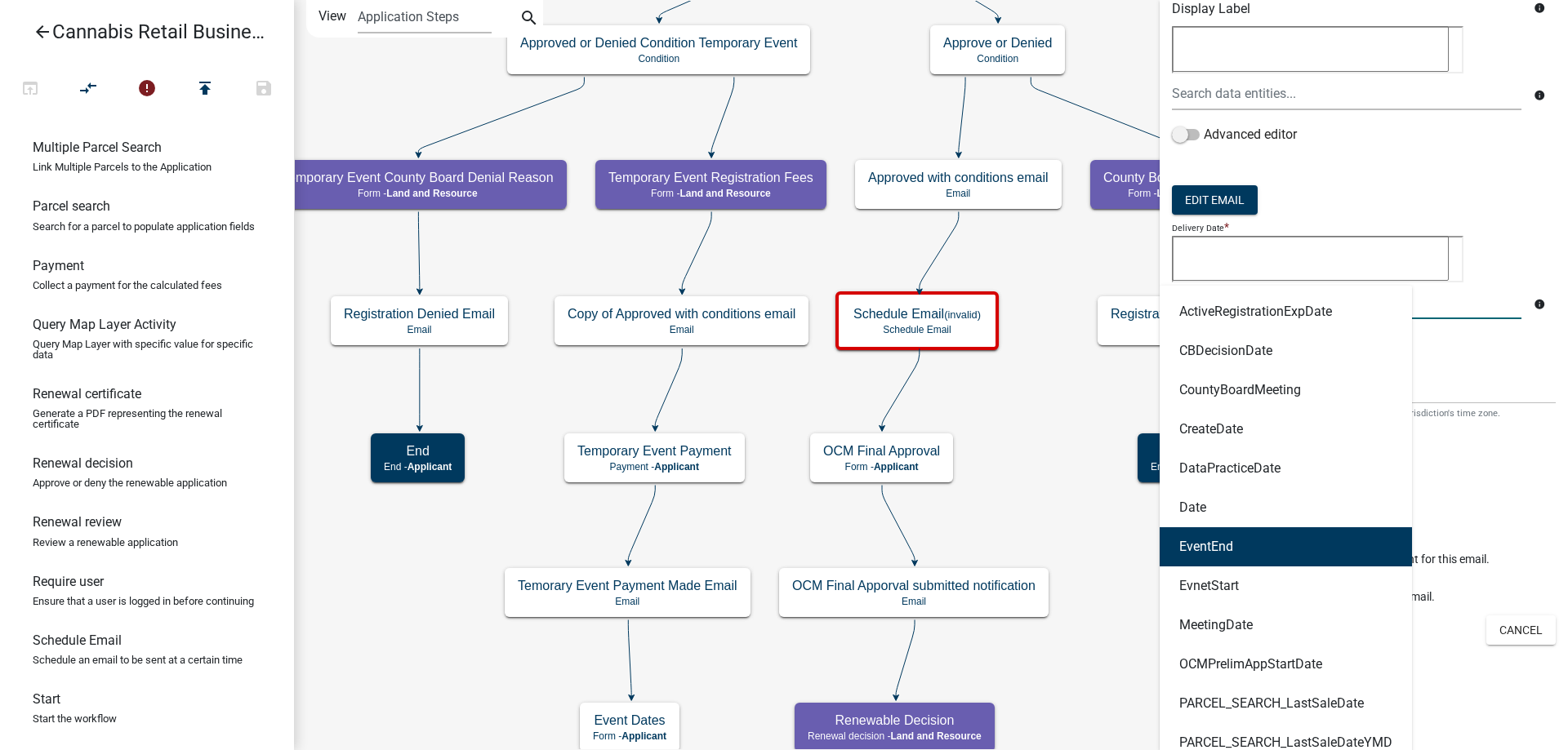
scroll to position [249, 0]
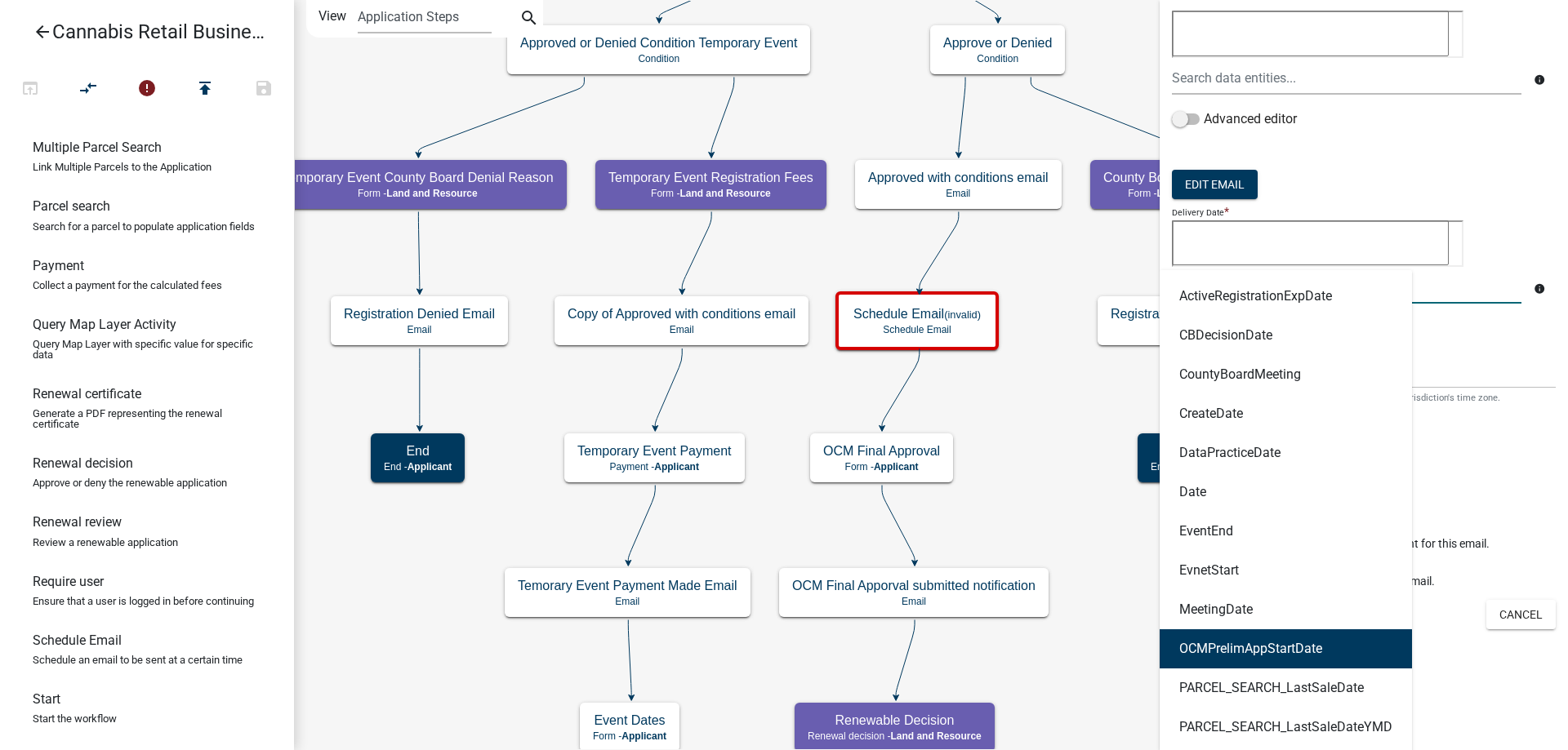
click at [1247, 649] on ngb-highlight "OCMPrelimAppStartDate" at bounding box center [1250, 649] width 143 height 13
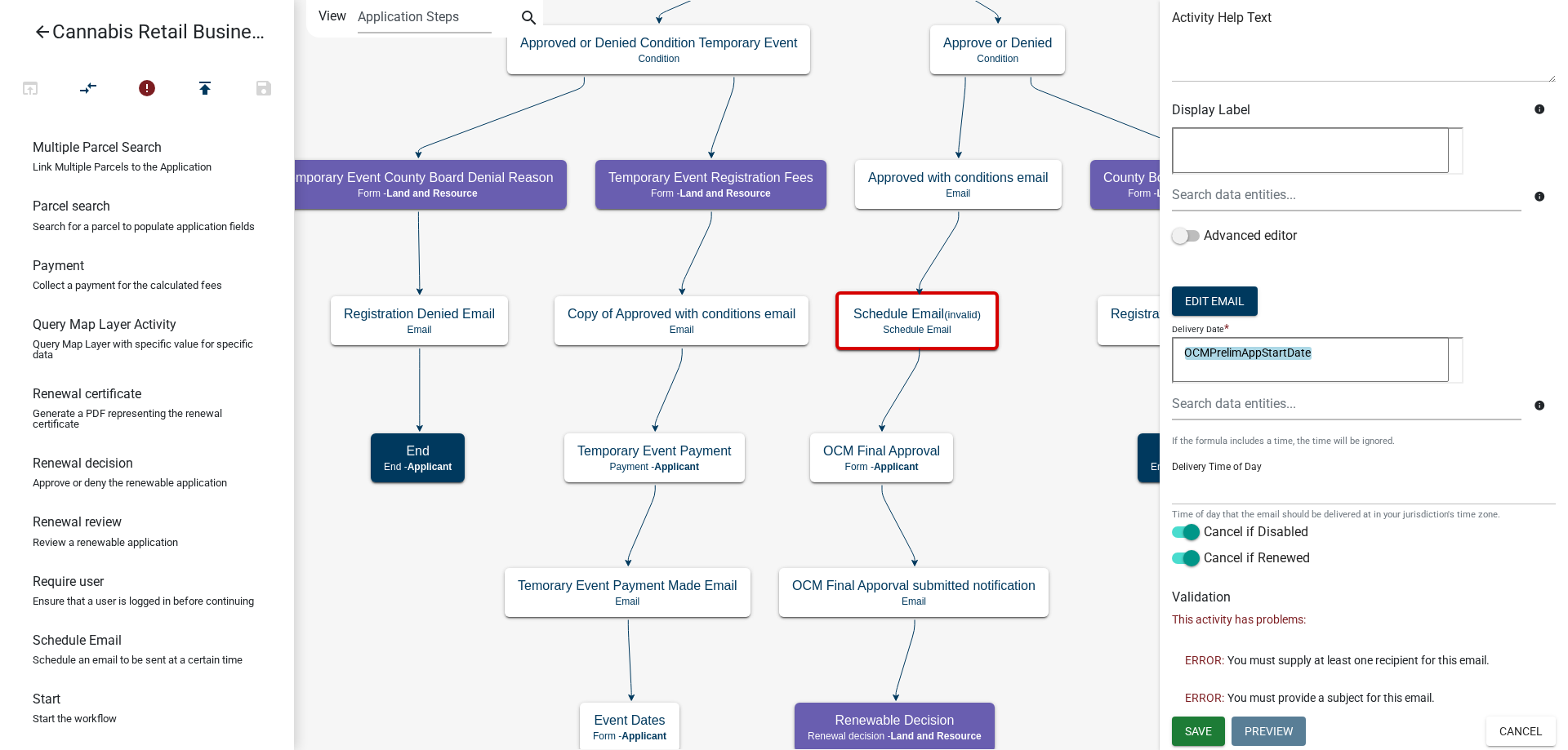
scroll to position [129, 0]
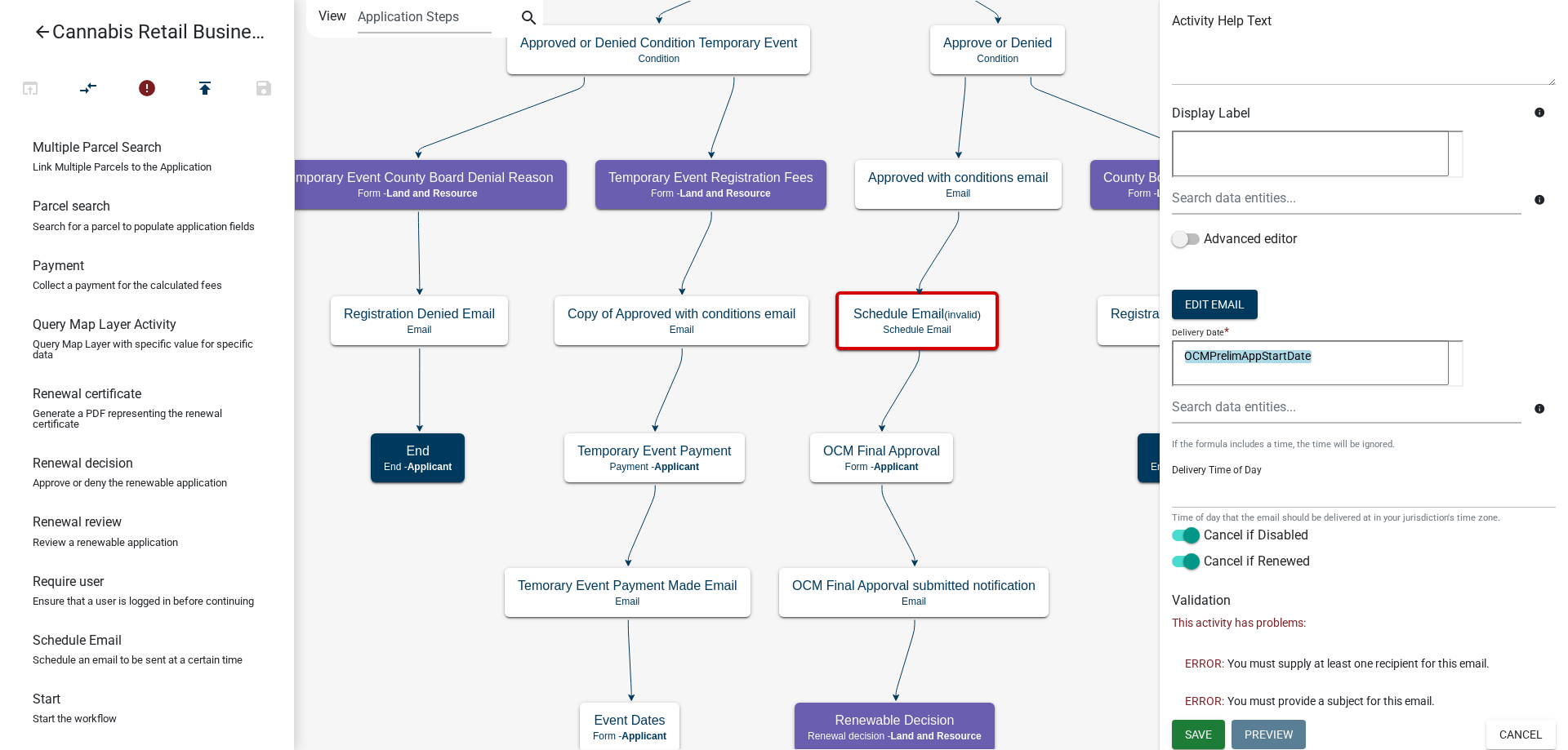
click at [1316, 355] on textarea "OCMPrelimAppStartDate" at bounding box center [1310, 363] width 276 height 45
type textarea "OCMPrelimAppStartDate +548"
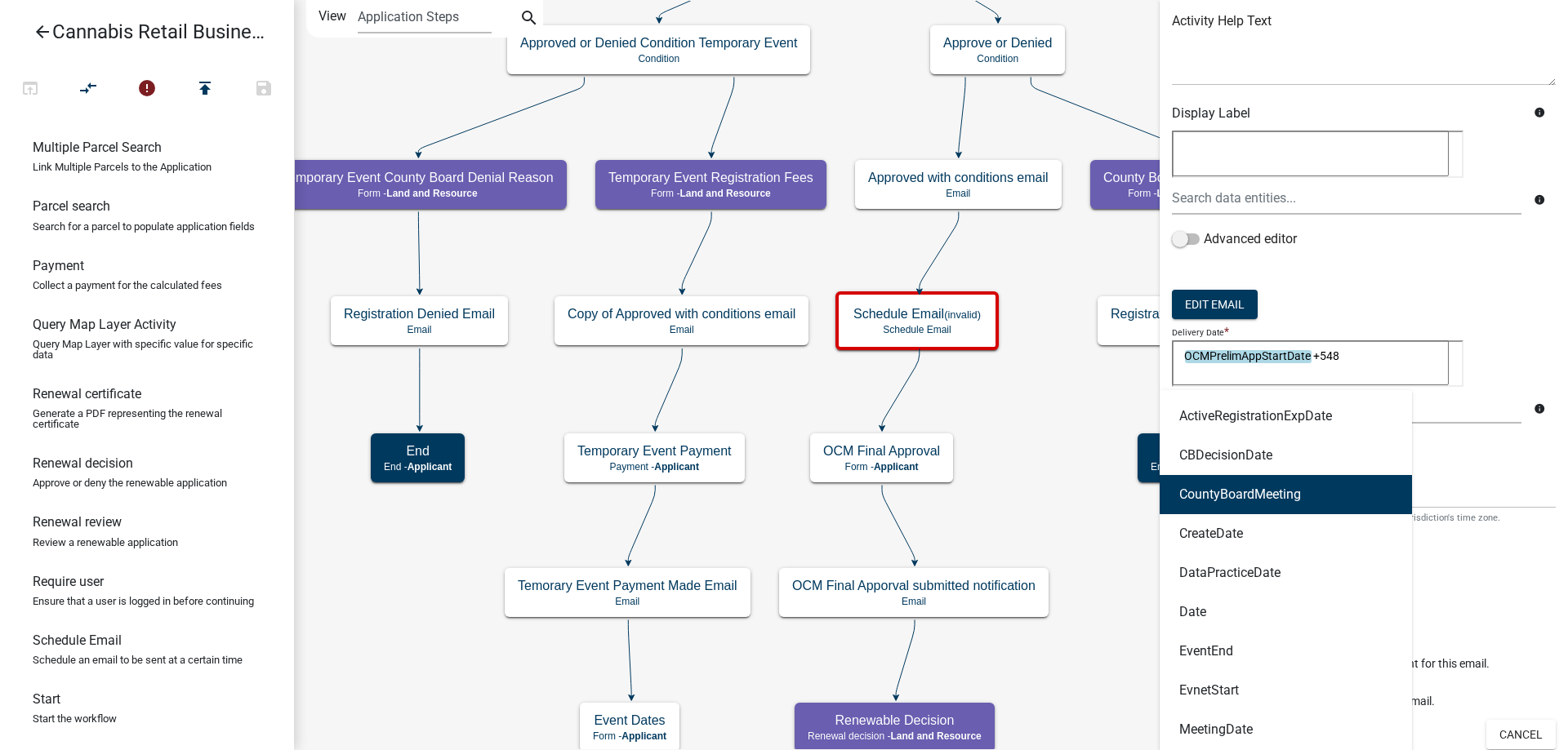
click at [1485, 455] on div "Delivery Time of Day 12:00 AM 1:00 AM 2:00 AM 3:00 AM 4:00 AM 5:00 AM 6:00 AM 7…" at bounding box center [1364, 515] width 384 height 126
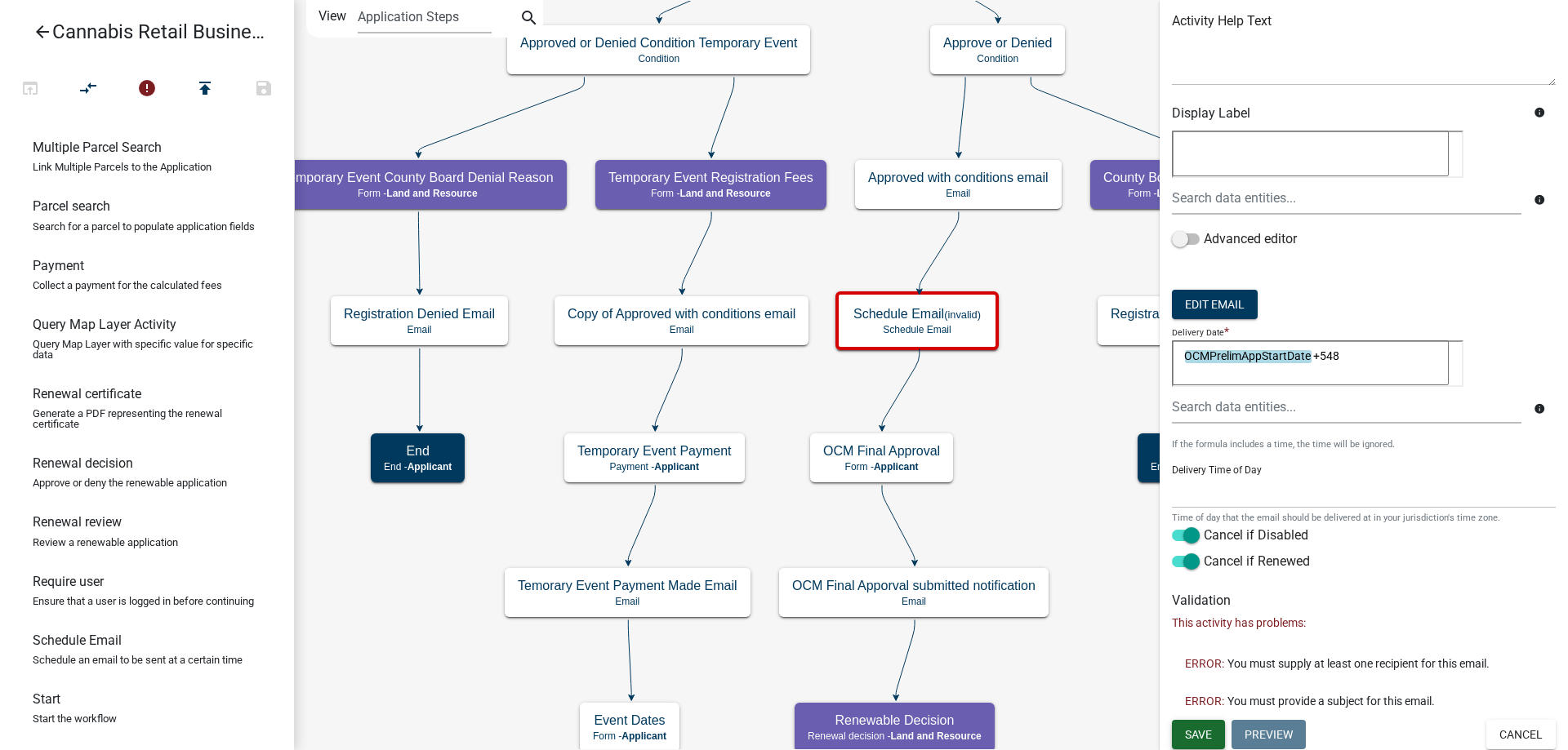
click at [1204, 738] on span "Save" at bounding box center [1199, 735] width 27 height 13
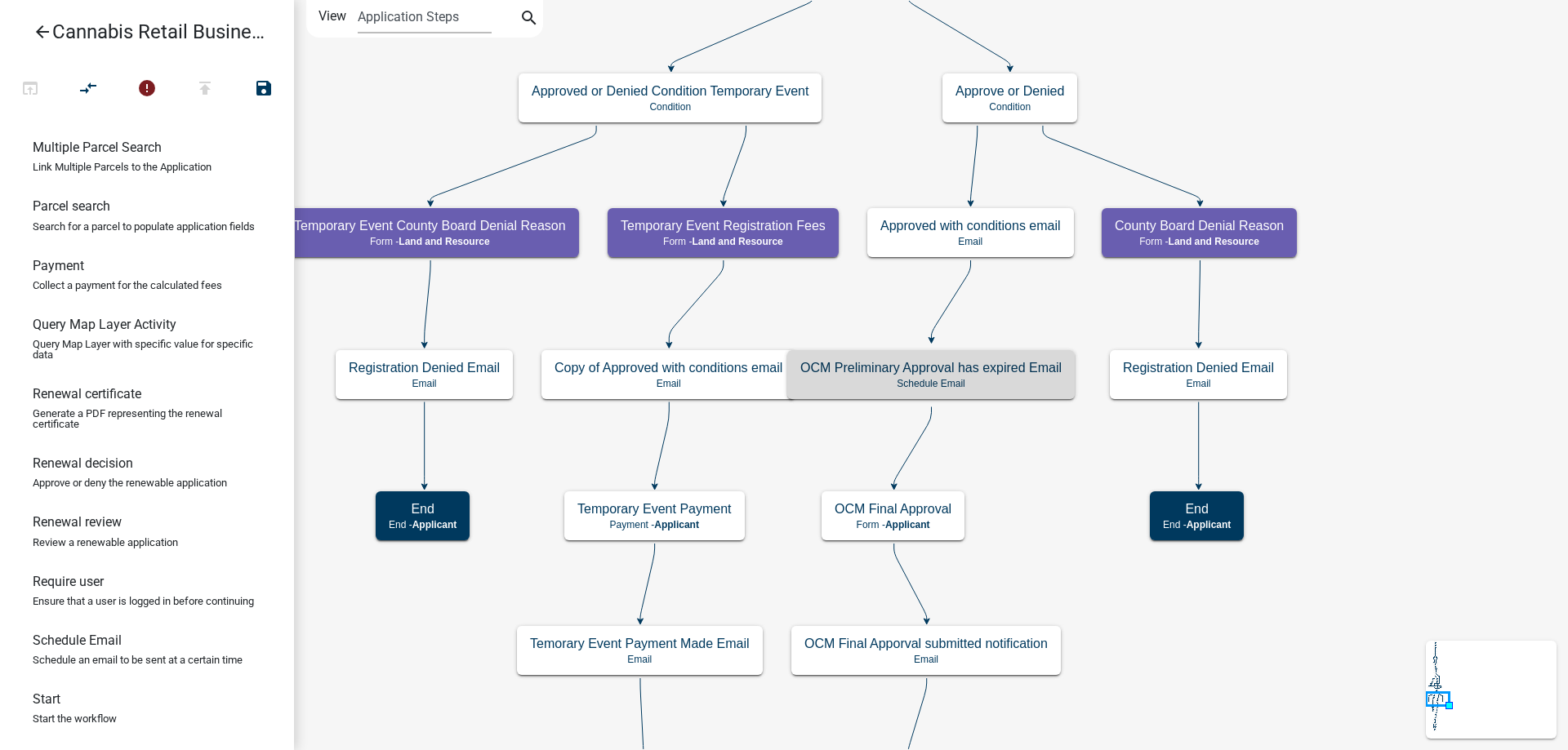
scroll to position [0, 0]
click at [992, 386] on p "Schedule Email" at bounding box center [930, 383] width 261 height 12
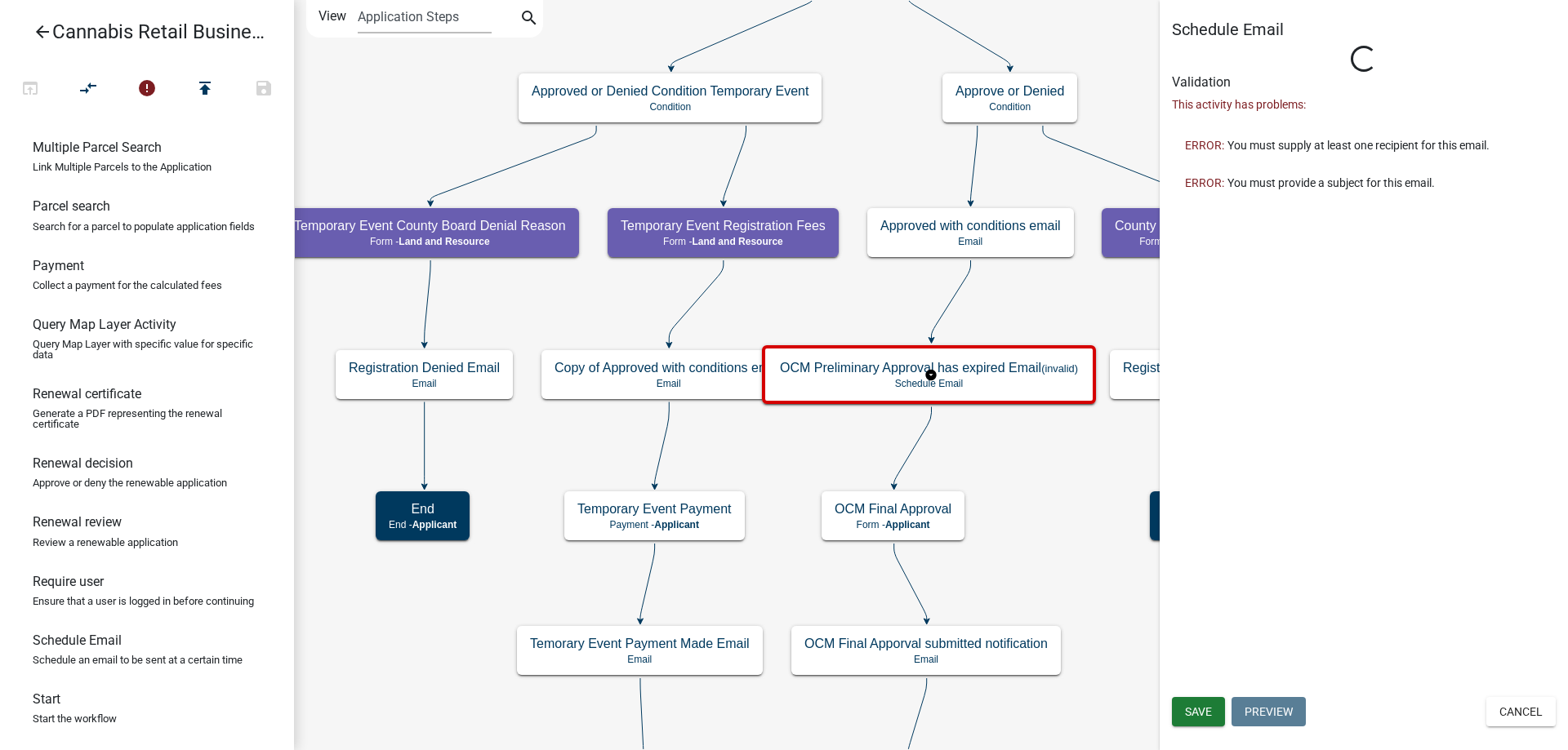
select select
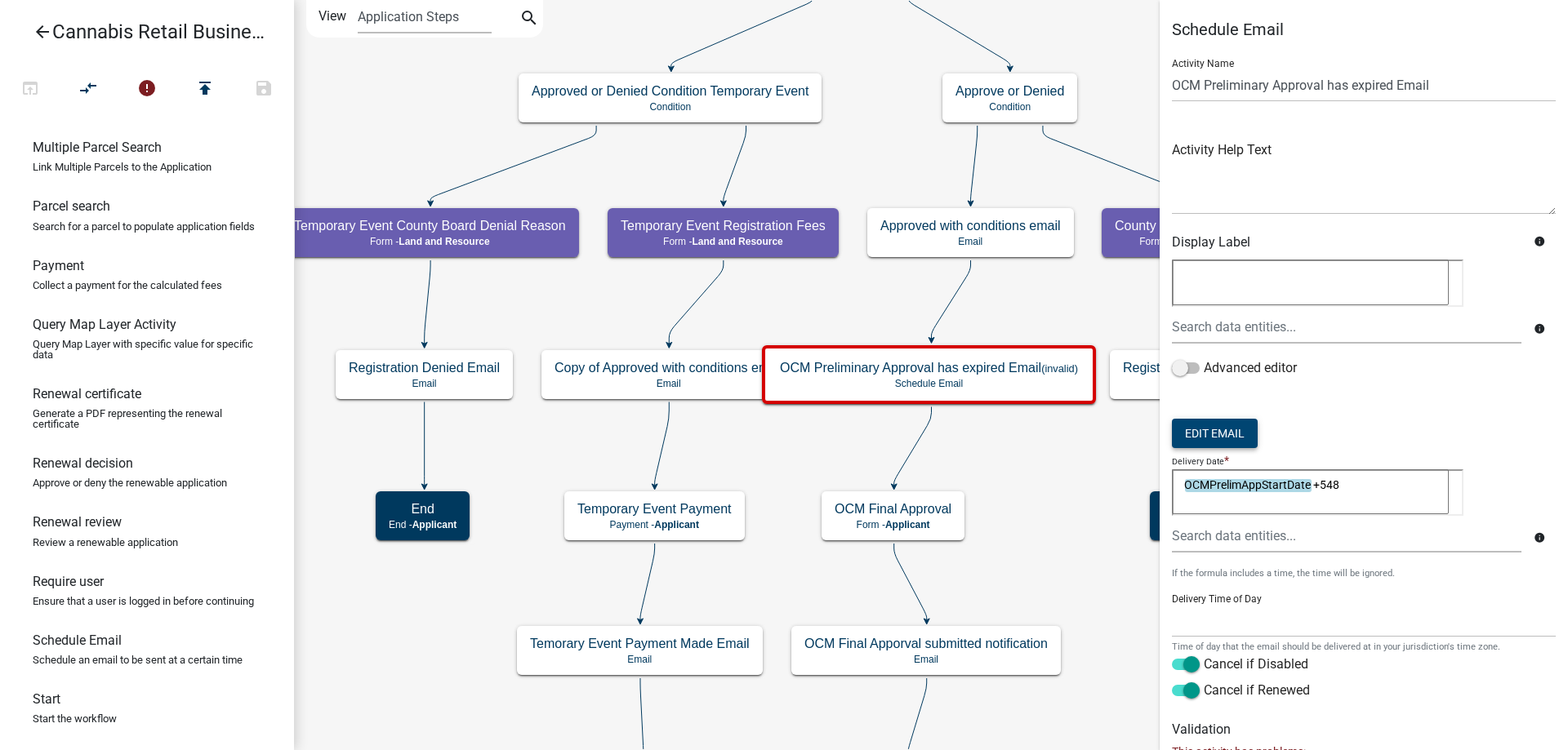
click at [1215, 435] on button "Edit Email" at bounding box center [1215, 433] width 86 height 29
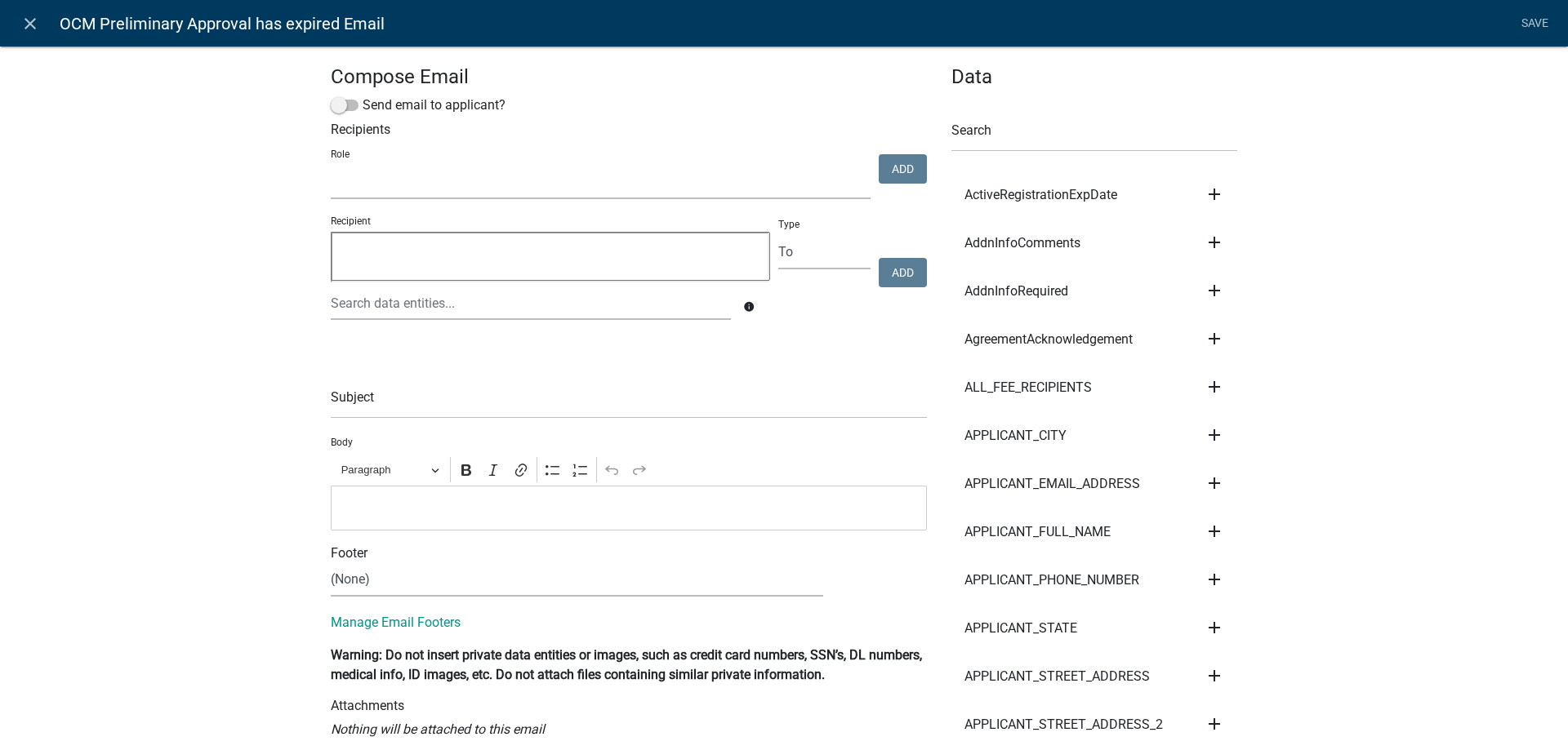
click at [331, 166] on select "Maintenance Report Land and Resource Assistant Director Assessors office Admin …" at bounding box center [600, 183] width 540 height 34
select select "5380c035-e995-43af-9dcb-4673fb5a2820"
click option "Cannabis Registration Review" at bounding box center [0, 0] width 0 height 0
click at [904, 171] on button "Add" at bounding box center [903, 169] width 48 height 29
select select
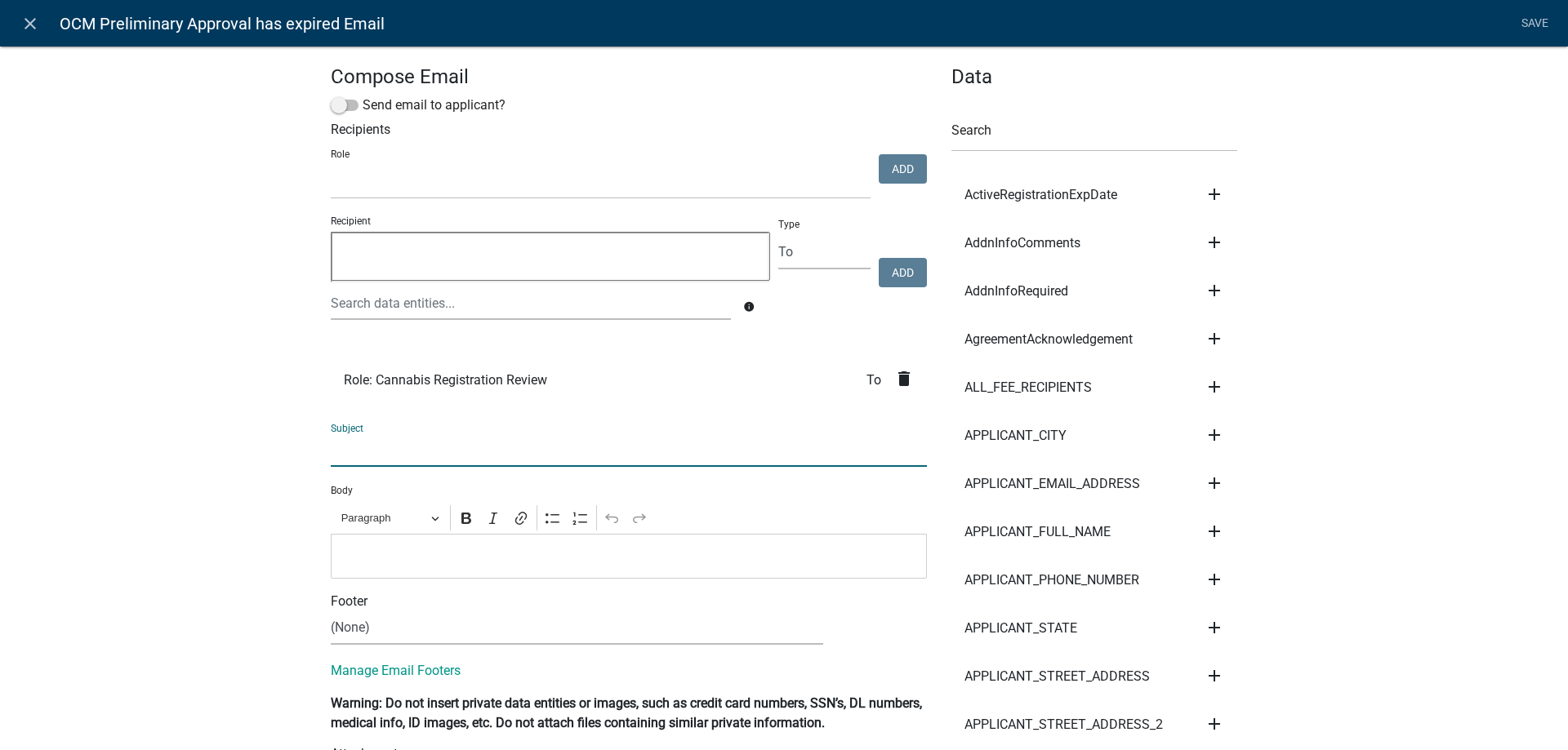
click at [408, 453] on input "text" at bounding box center [629, 450] width 596 height 34
type input "OCM Preliminary Approval has Expired"
click at [405, 563] on p "Editor editing area: main. Press Alt+0 for help." at bounding box center [629, 556] width 579 height 20
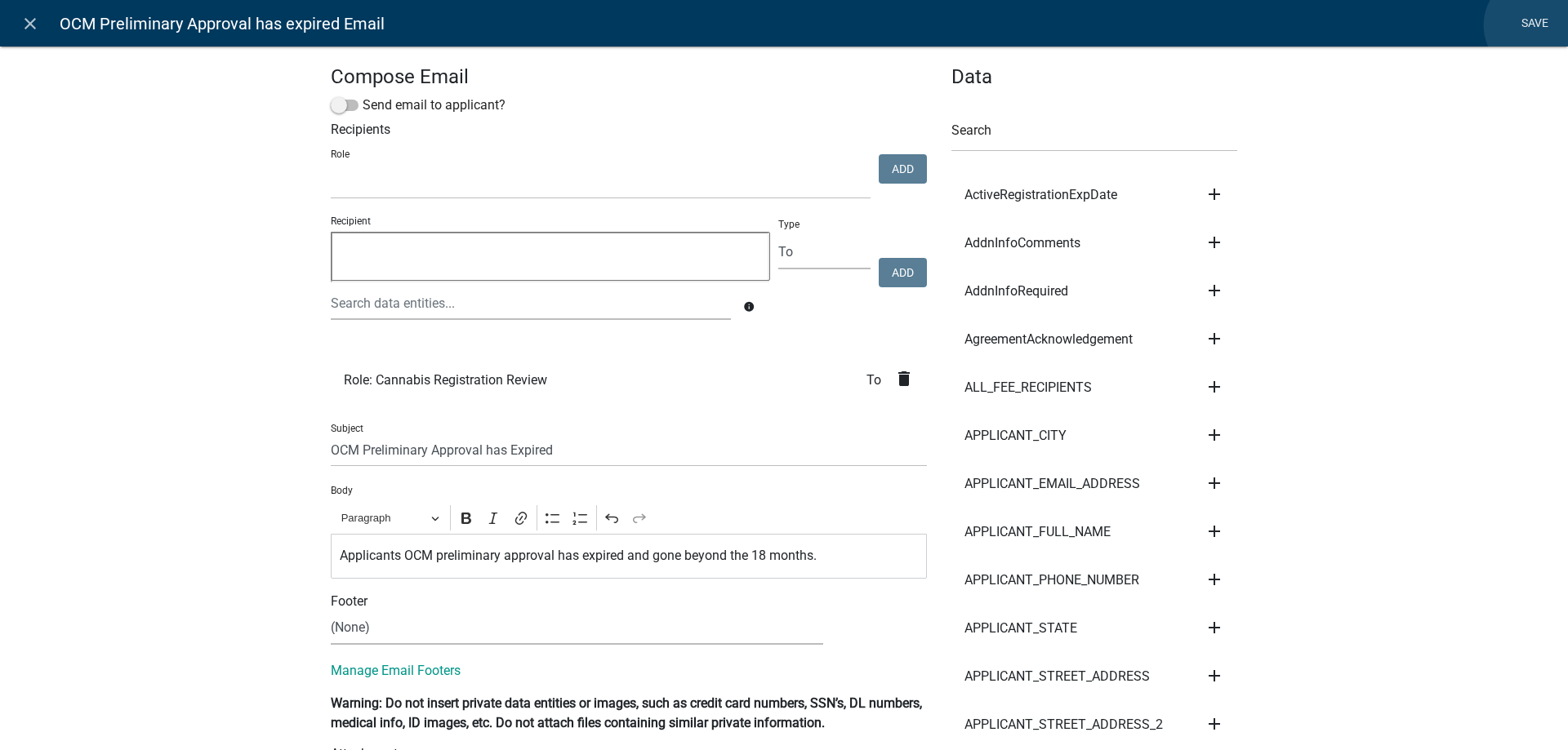
click at [1535, 25] on link "Save" at bounding box center [1535, 23] width 41 height 31
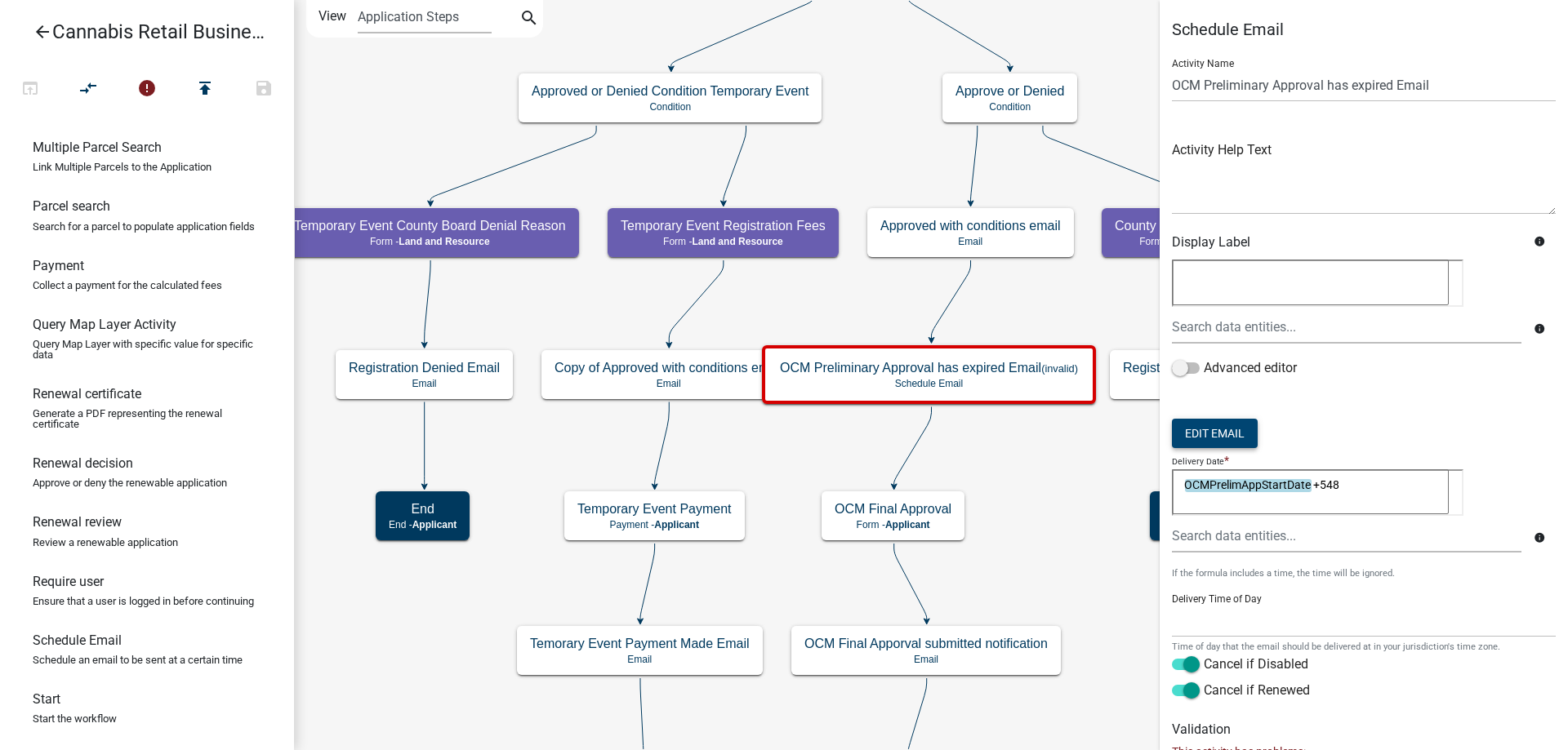
scroll to position [129, 0]
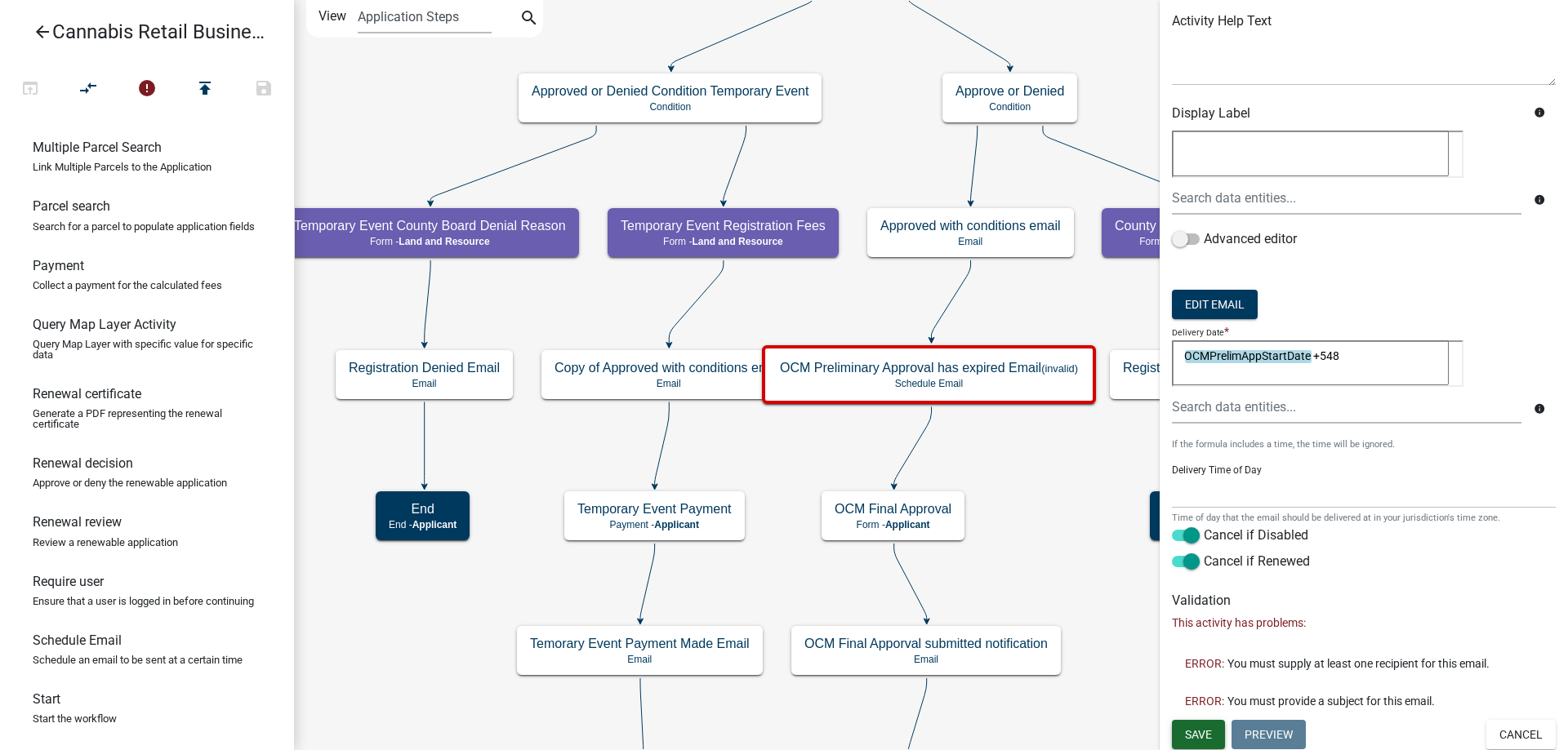
click at [1199, 730] on span "Save" at bounding box center [1199, 735] width 27 height 13
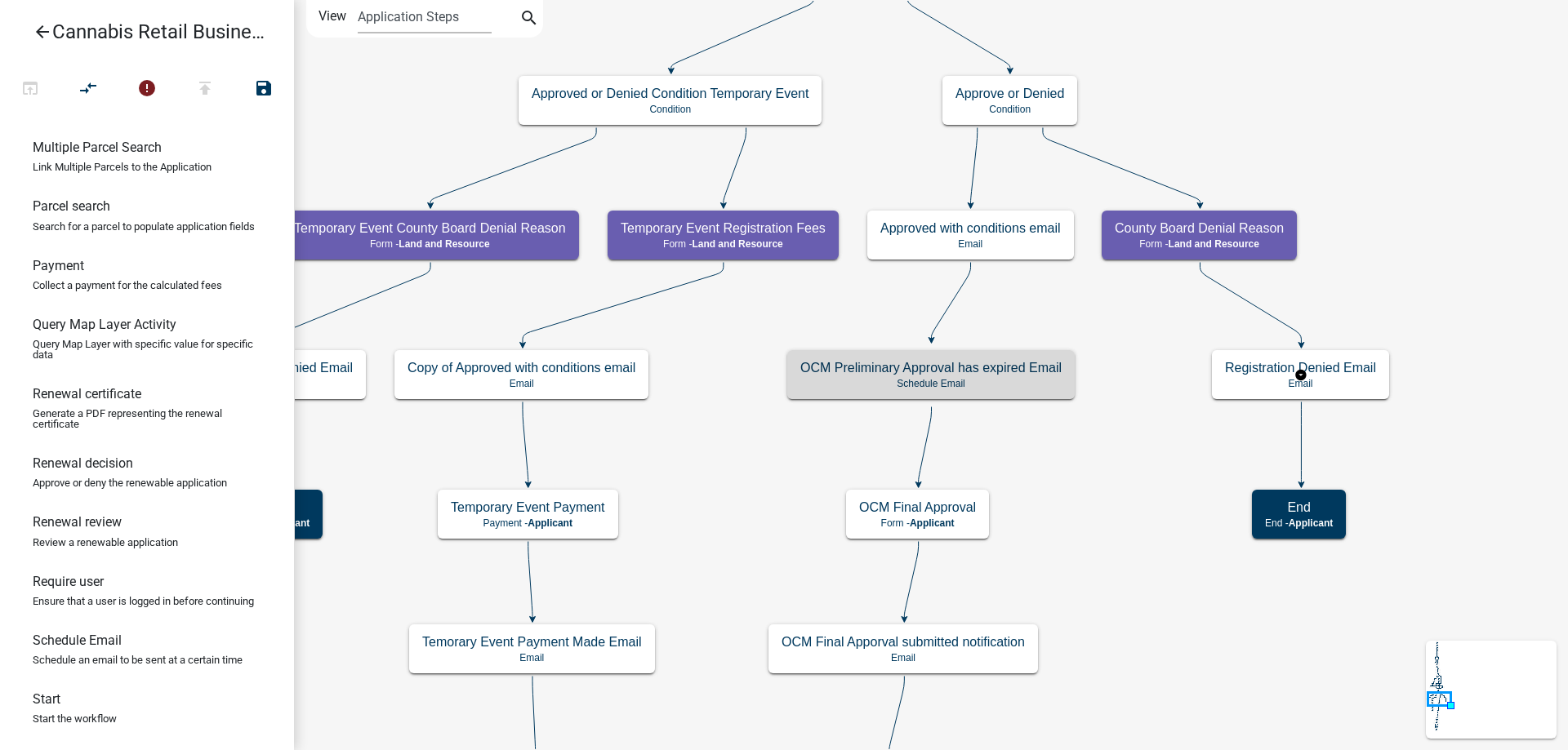
scroll to position [0, 0]
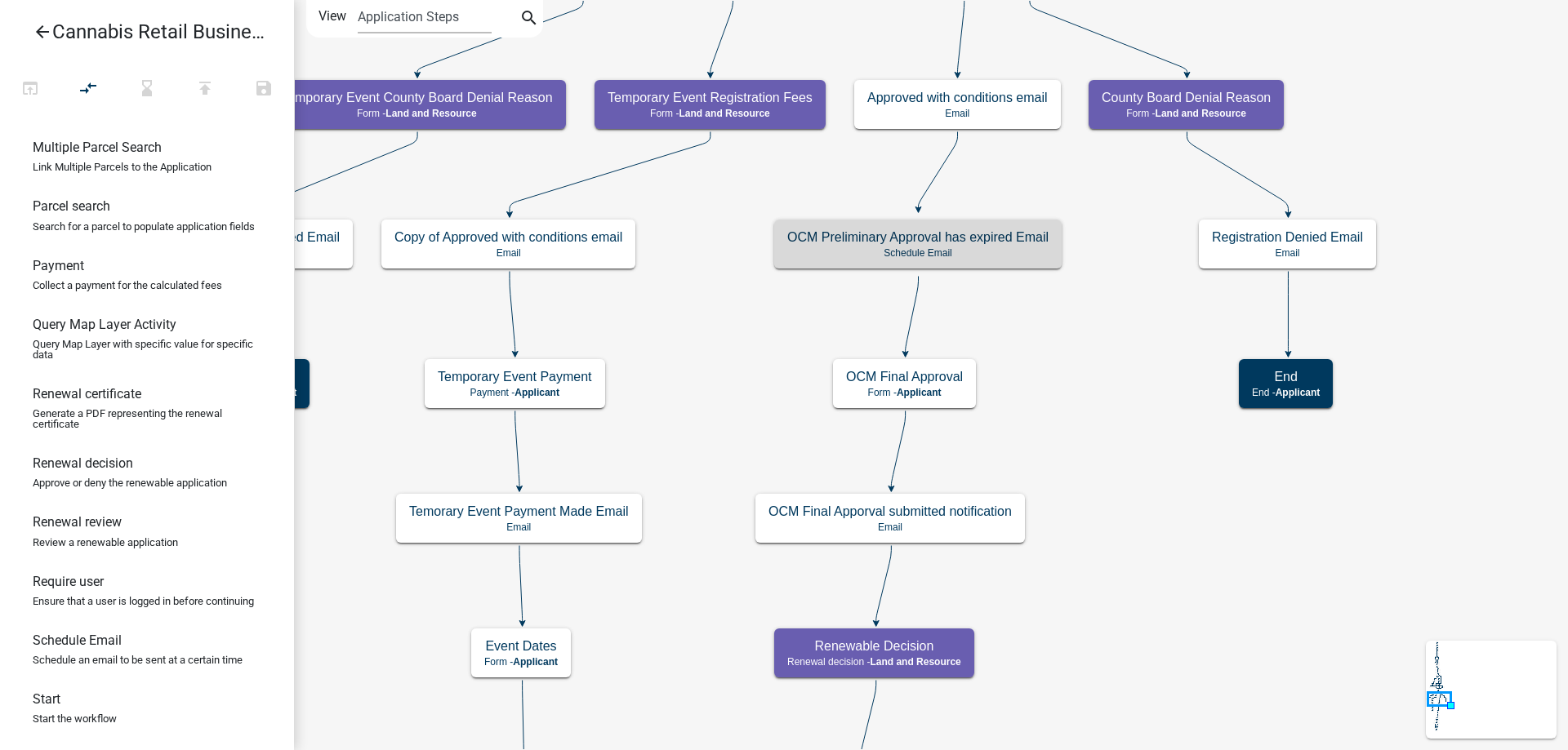
click at [1140, 428] on div "start Start - Applicant Application Introduction Form - Applicant Parcel search…" at bounding box center [931, 375] width 1274 height 750
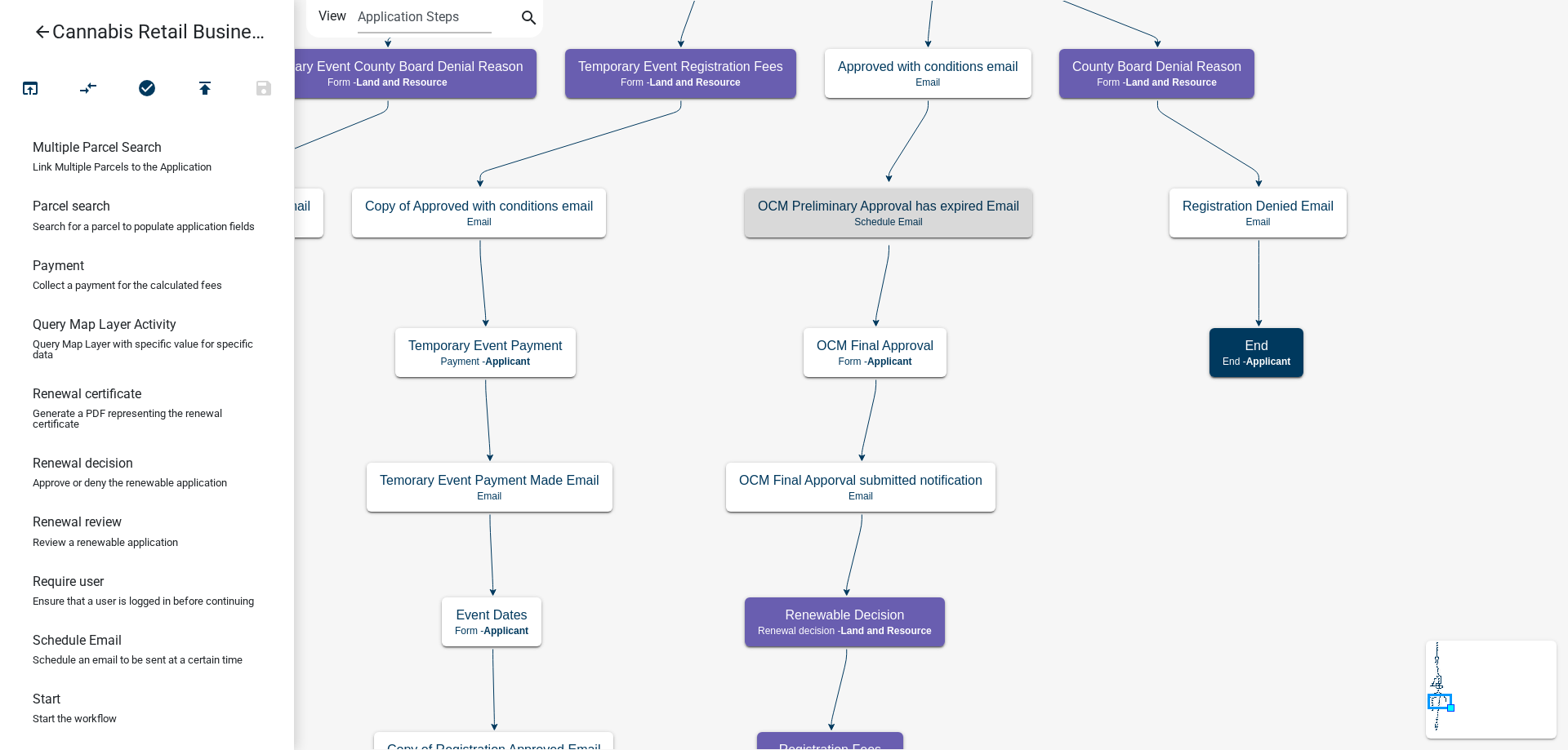
click at [1121, 300] on div "start Start - Applicant Application Introduction Form - Applicant Parcel search…" at bounding box center [931, 375] width 1274 height 750
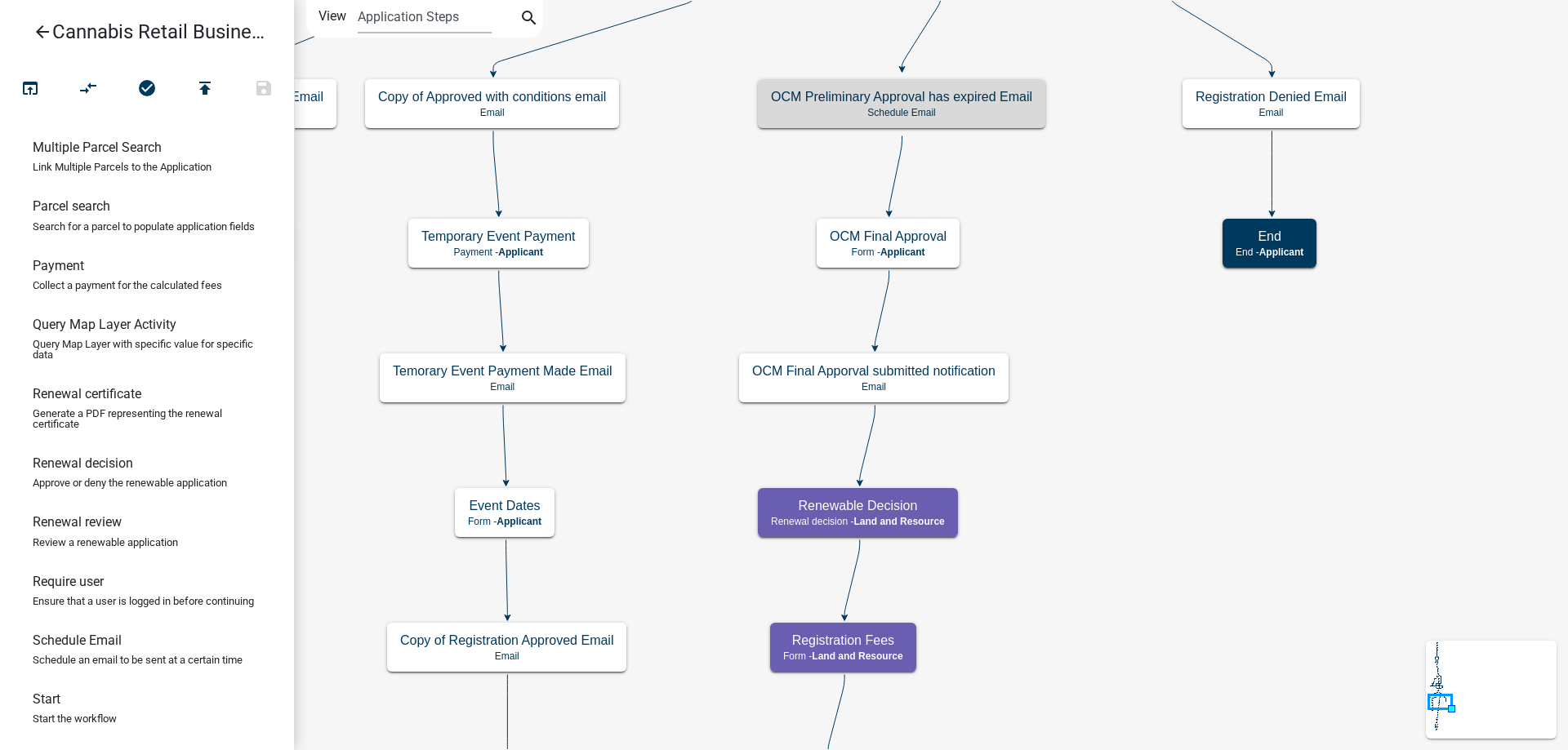
click at [1085, 276] on div "start Start - Applicant Application Introduction Form - Applicant Parcel search…" at bounding box center [931, 375] width 1274 height 750
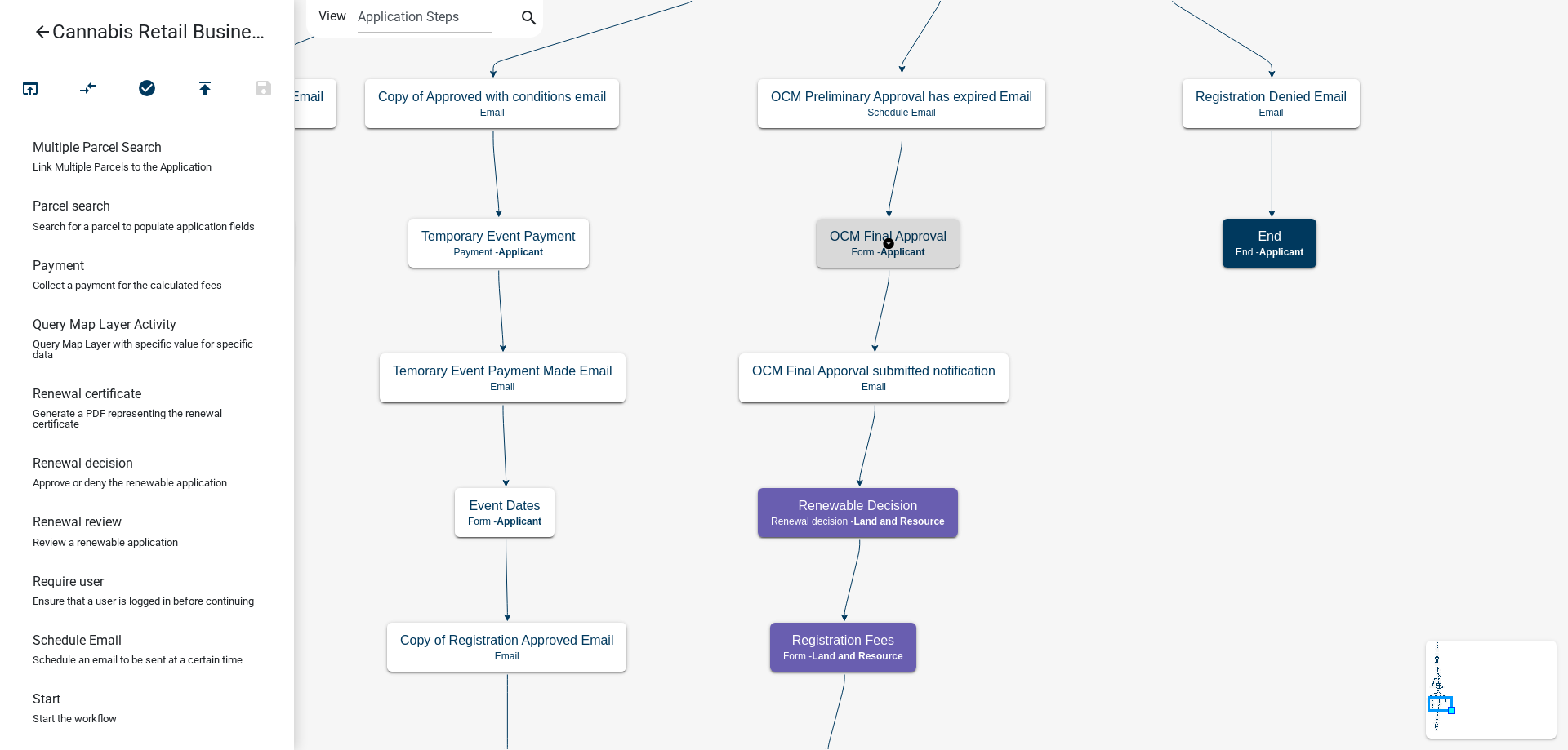
click at [921, 247] on g "OCM Final Approval Form - Applicant" at bounding box center [888, 242] width 144 height 47
click at [921, 247] on span "Applicant" at bounding box center [903, 252] width 45 height 12
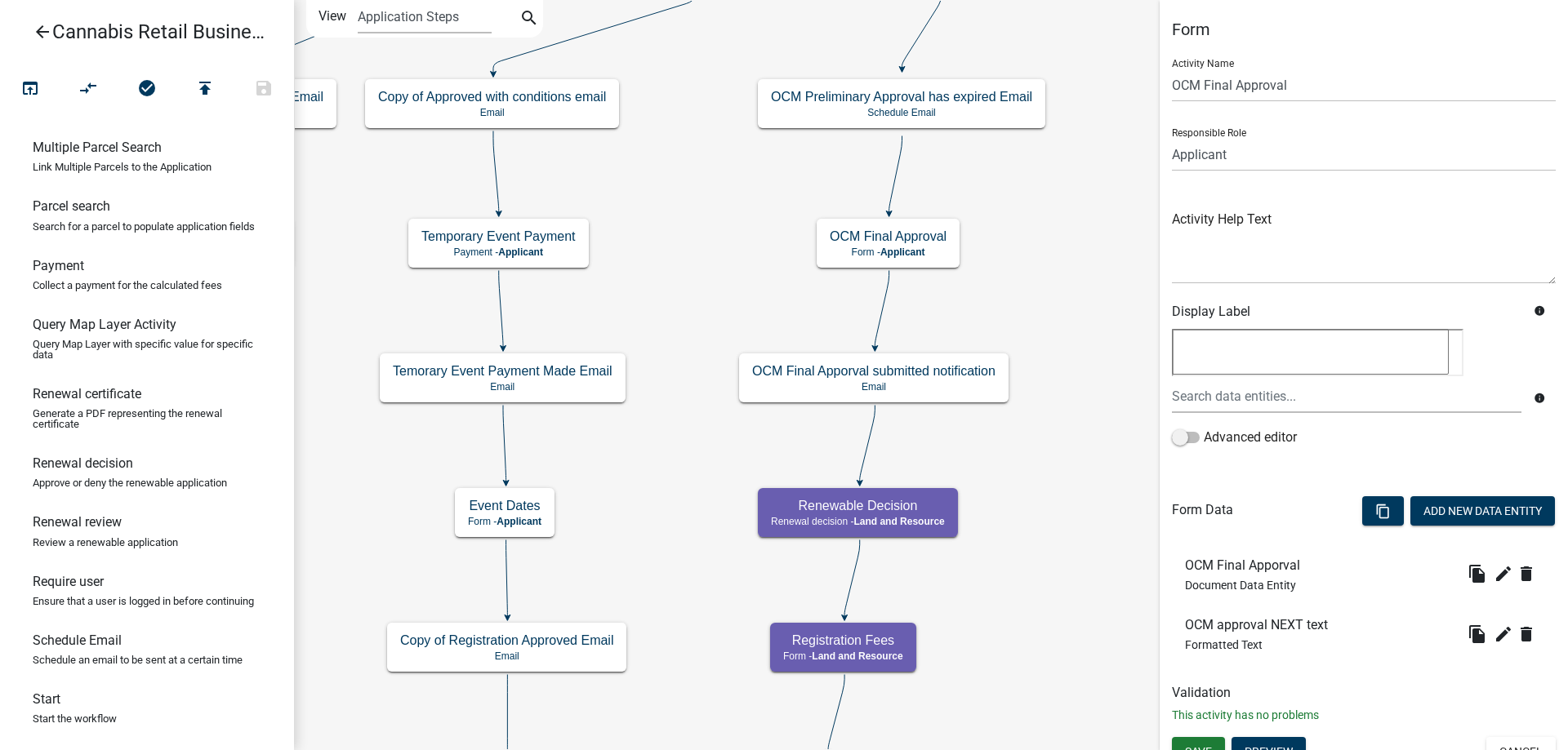
scroll to position [19, 0]
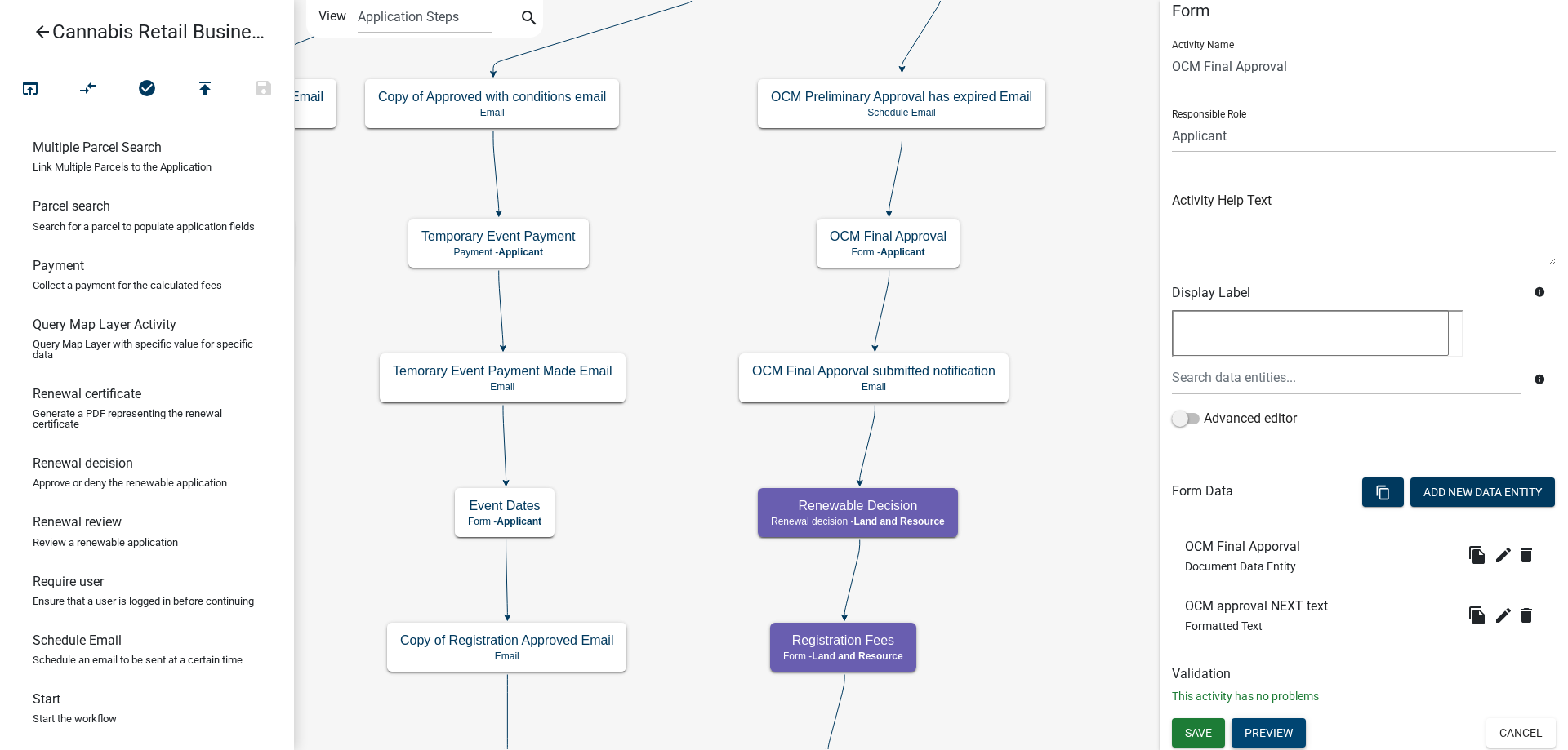
click at [1271, 730] on button "Preview" at bounding box center [1268, 733] width 74 height 29
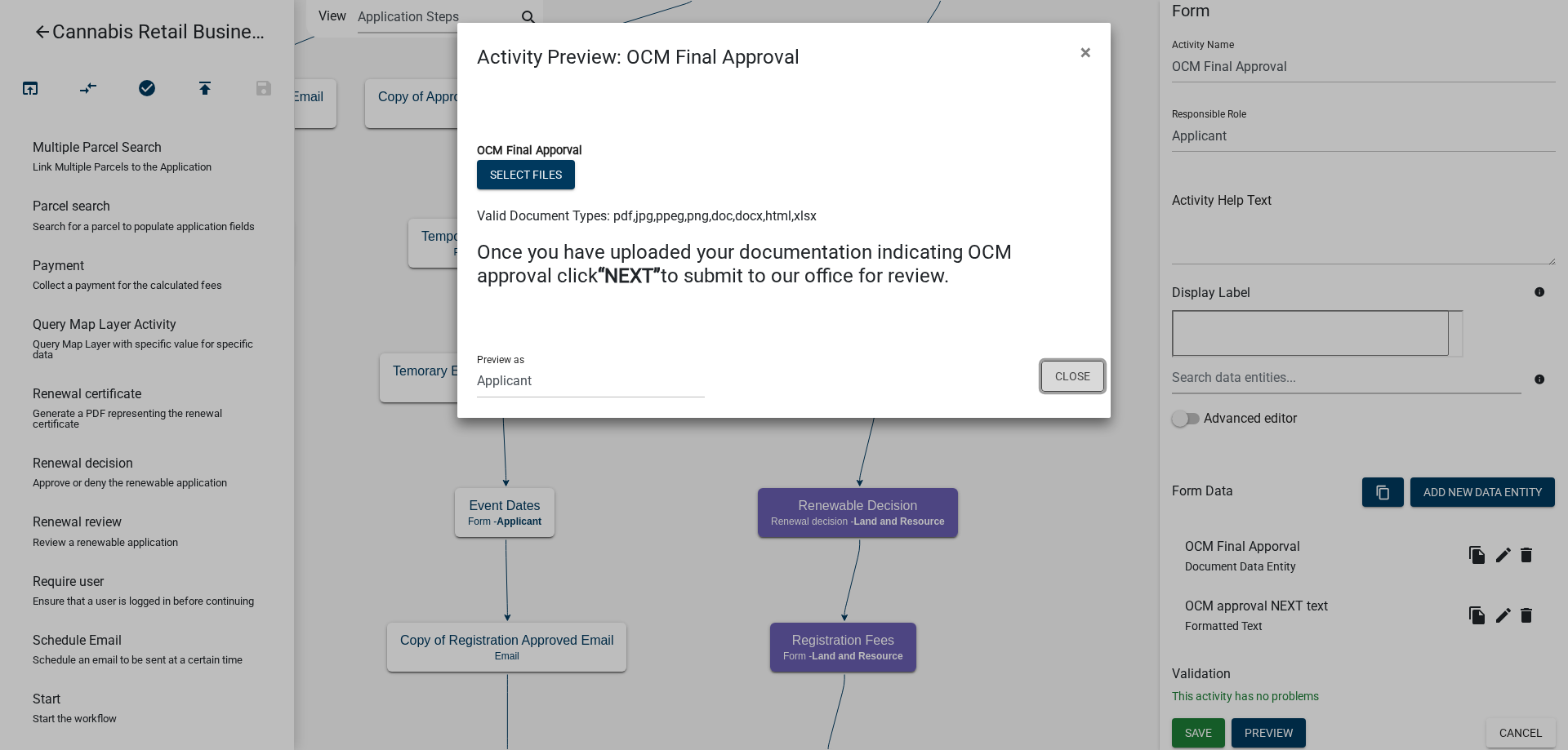
click at [1080, 379] on button "Close" at bounding box center [1072, 376] width 63 height 31
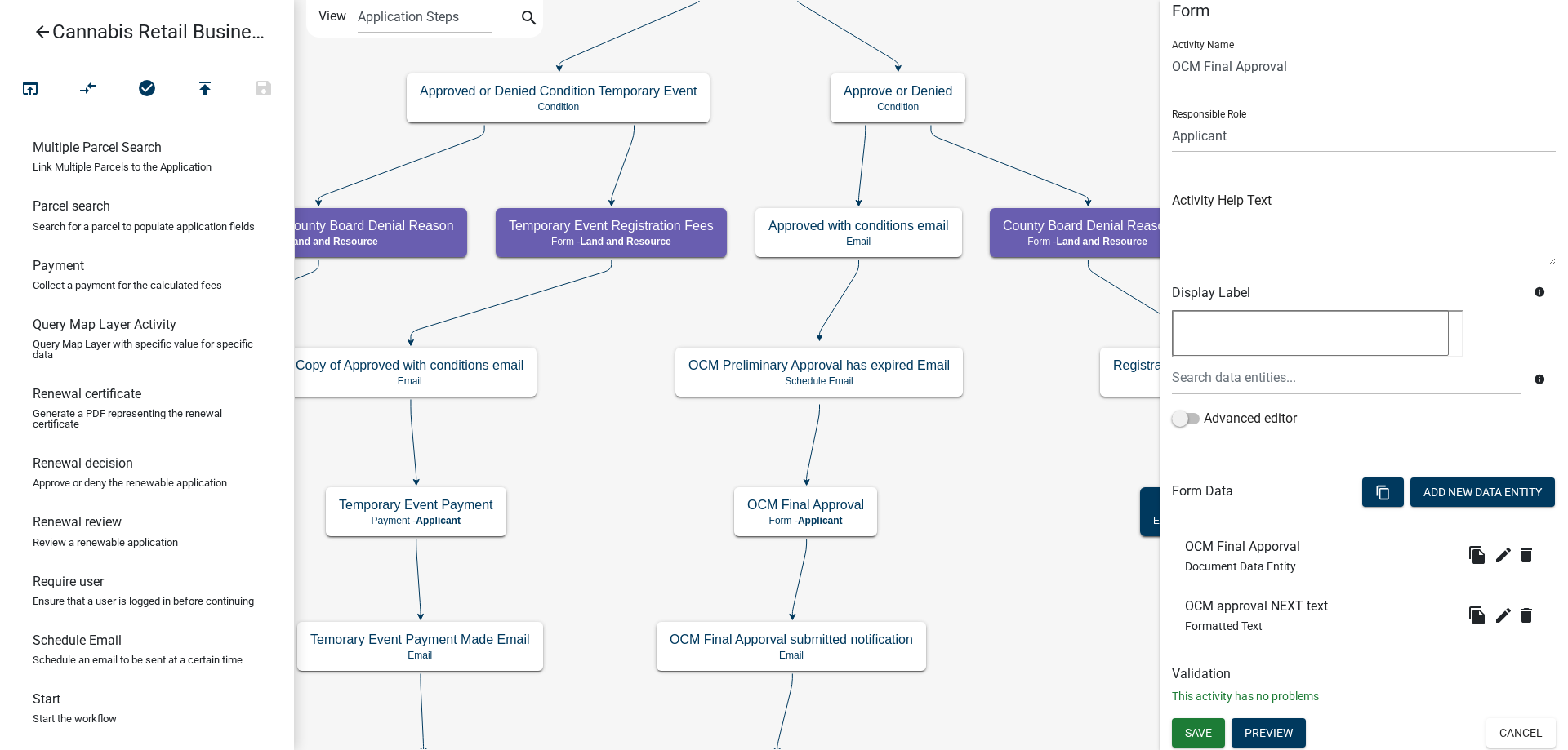
click at [962, 468] on div "start Start - Applicant Application Introduction Form - Applicant Parcel search…" at bounding box center [931, 375] width 1274 height 750
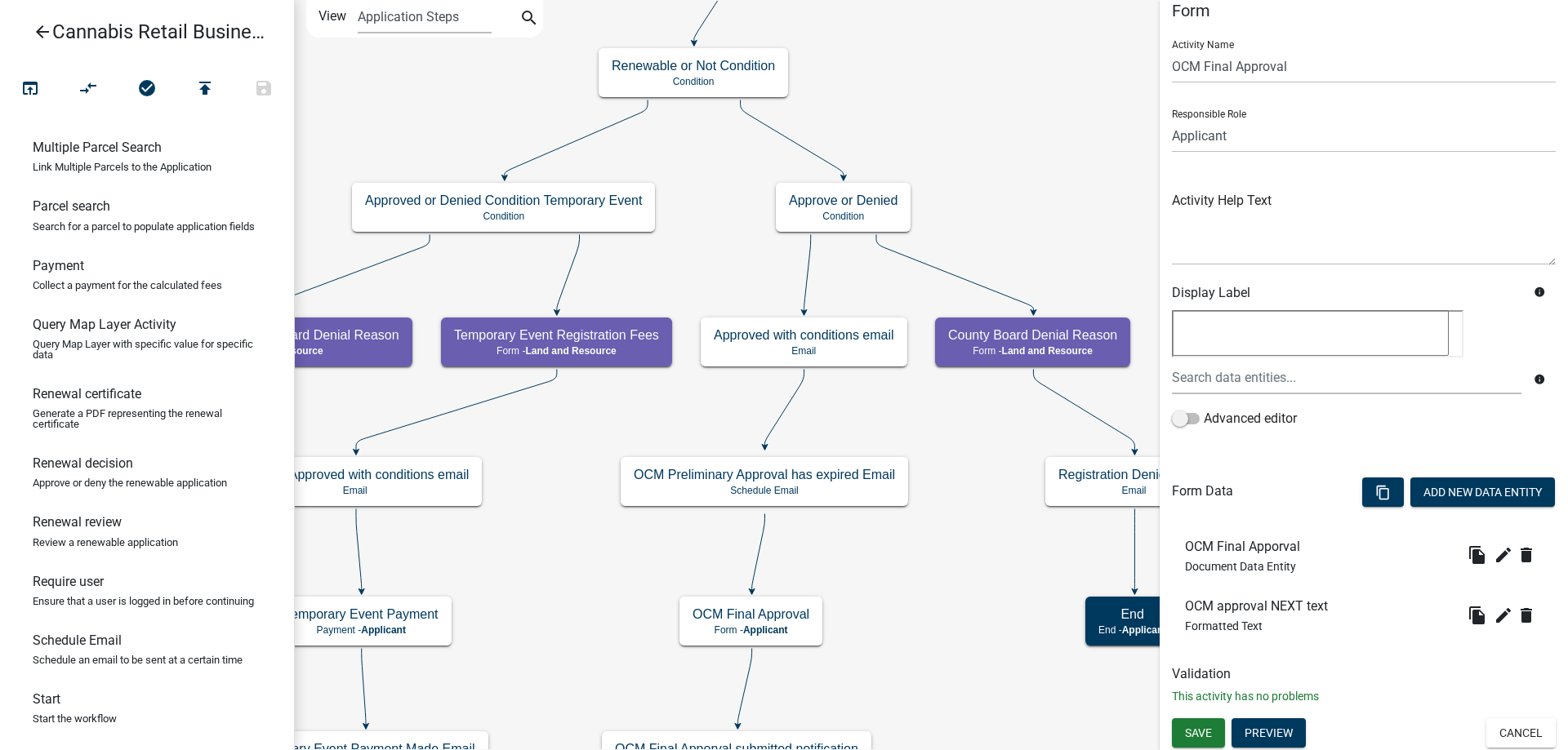
click at [944, 424] on div "start Start - Applicant Application Introduction Form - Applicant Parcel search…" at bounding box center [931, 375] width 1274 height 750
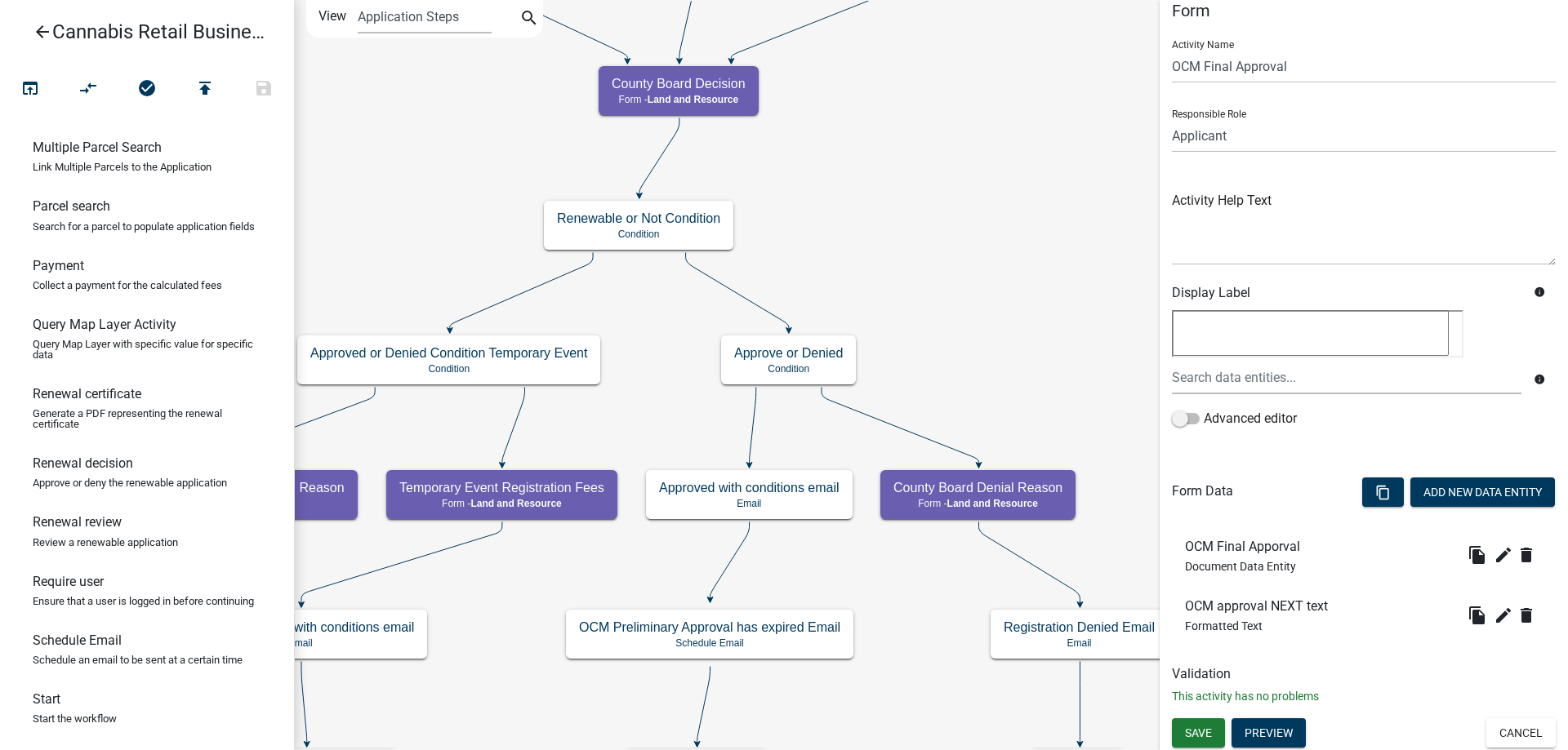
click at [946, 284] on div "start Start - Applicant Application Introduction Form - Applicant Parcel search…" at bounding box center [931, 375] width 1274 height 750
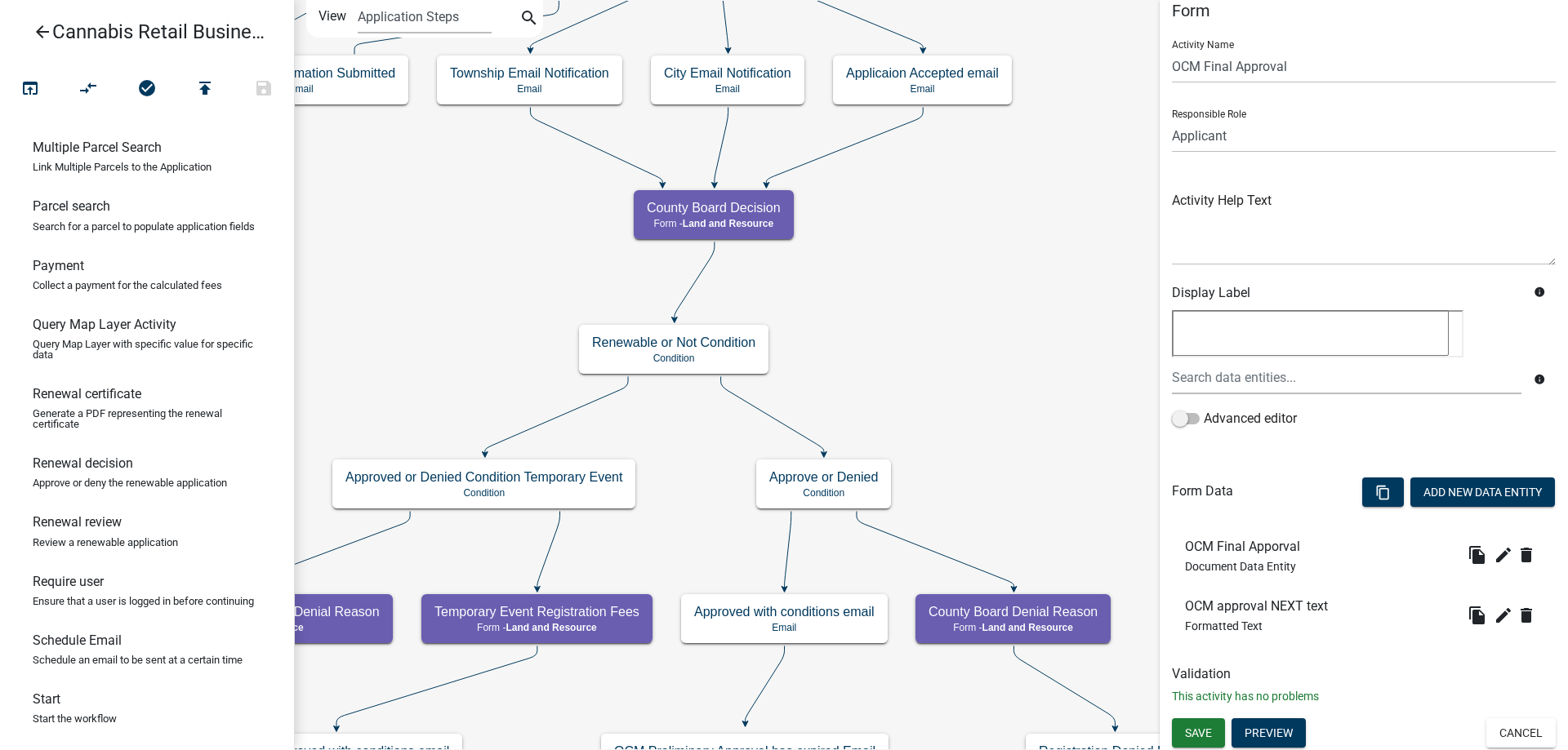
click at [947, 302] on div "start Start - Applicant Application Introduction Form - Applicant Parcel search…" at bounding box center [931, 375] width 1274 height 750
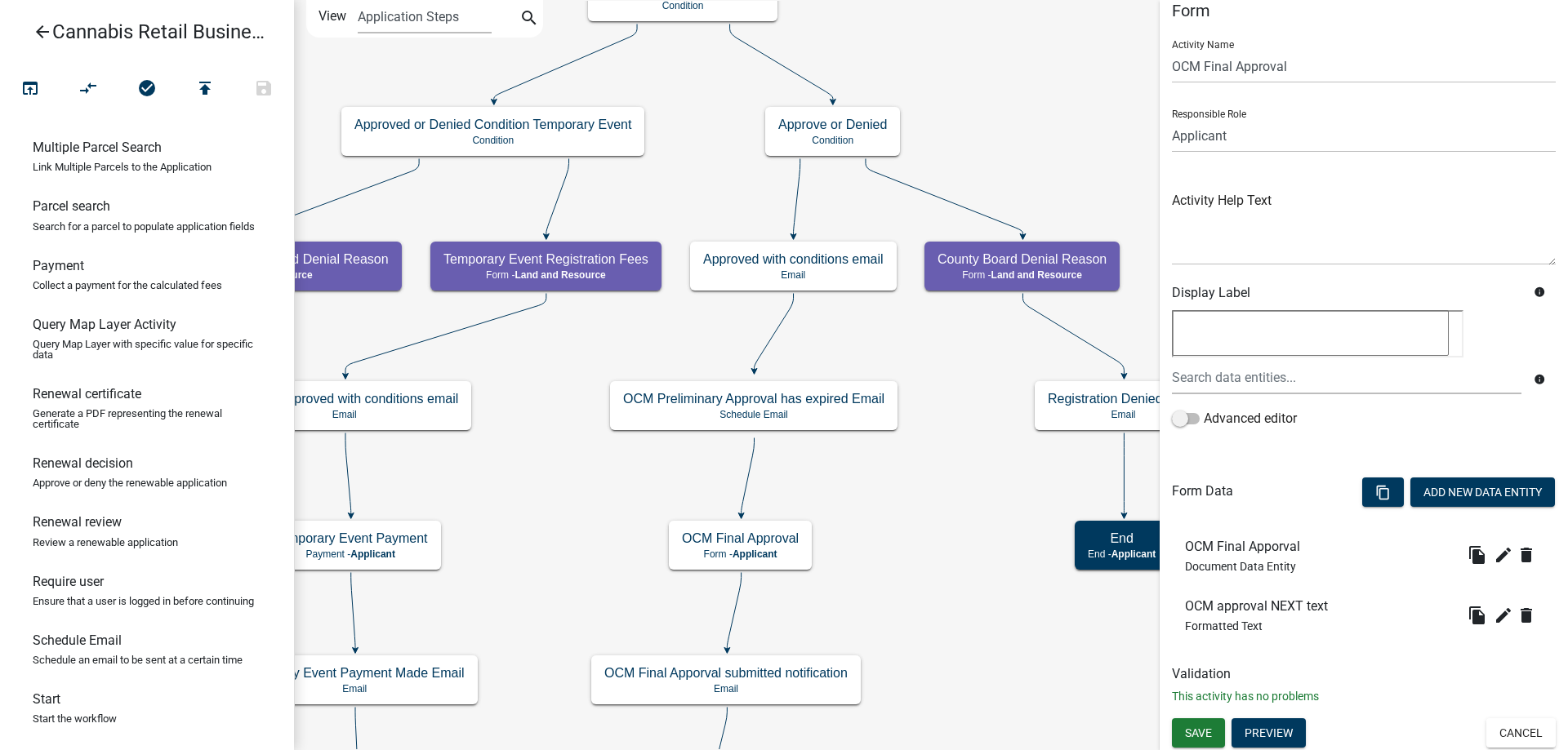
click at [986, 88] on div "start Start - Applicant Application Introduction Form - Applicant Parcel search…" at bounding box center [931, 375] width 1274 height 750
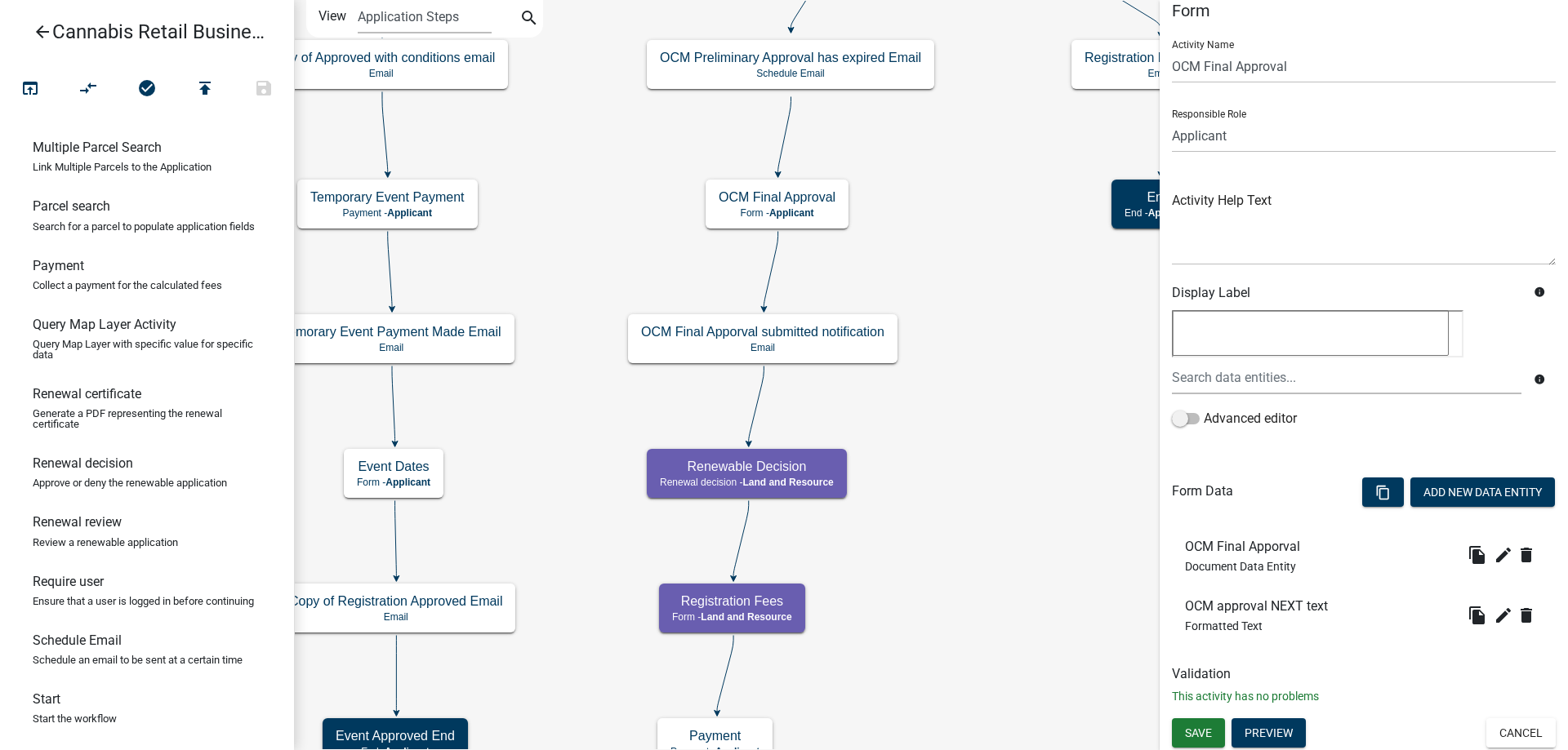
click at [1001, 241] on div "start Start - Applicant Application Introduction Form - Applicant Parcel search…" at bounding box center [931, 375] width 1274 height 750
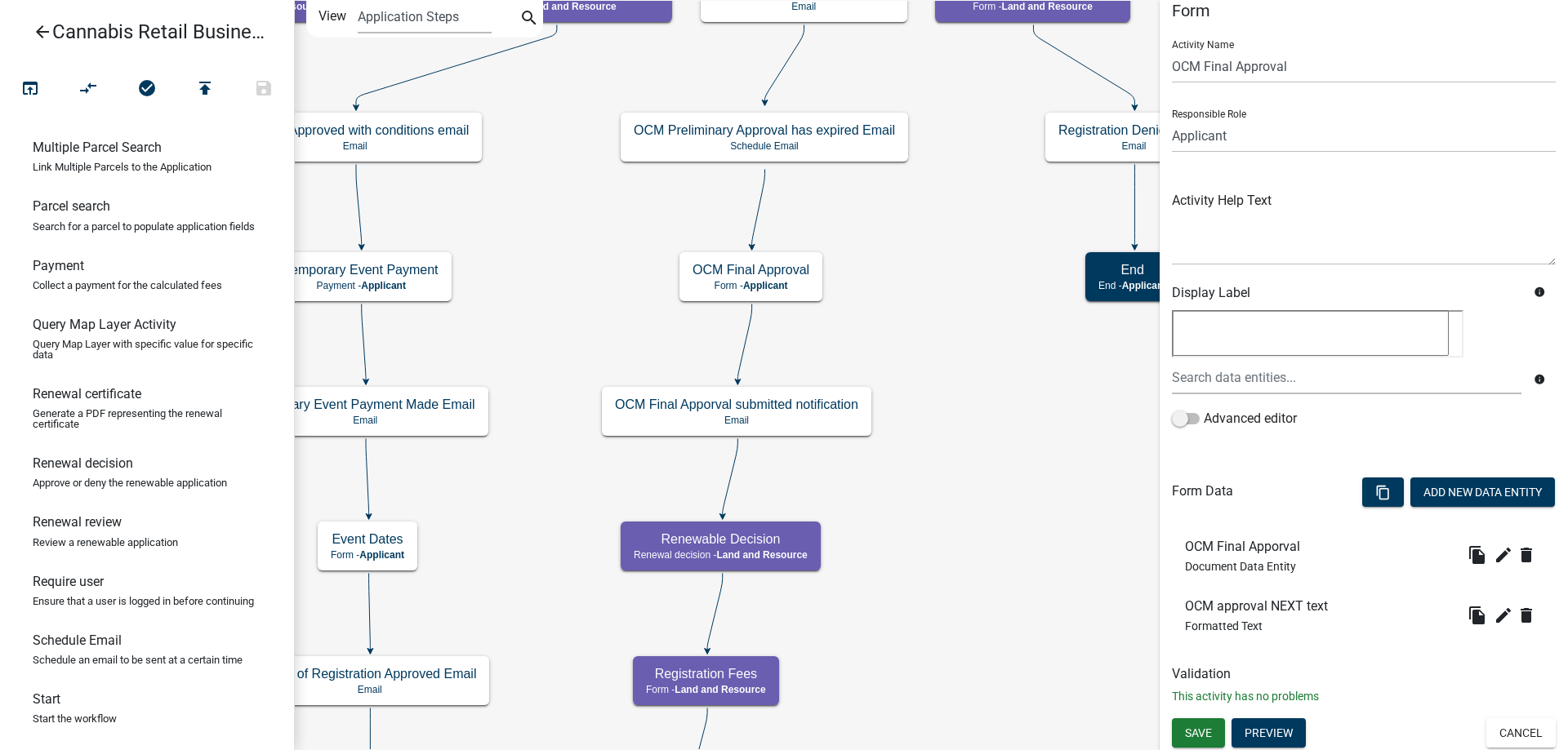
click at [978, 559] on div "start Start - Applicant Application Introduction Form - Applicant Parcel search…" at bounding box center [931, 375] width 1274 height 750
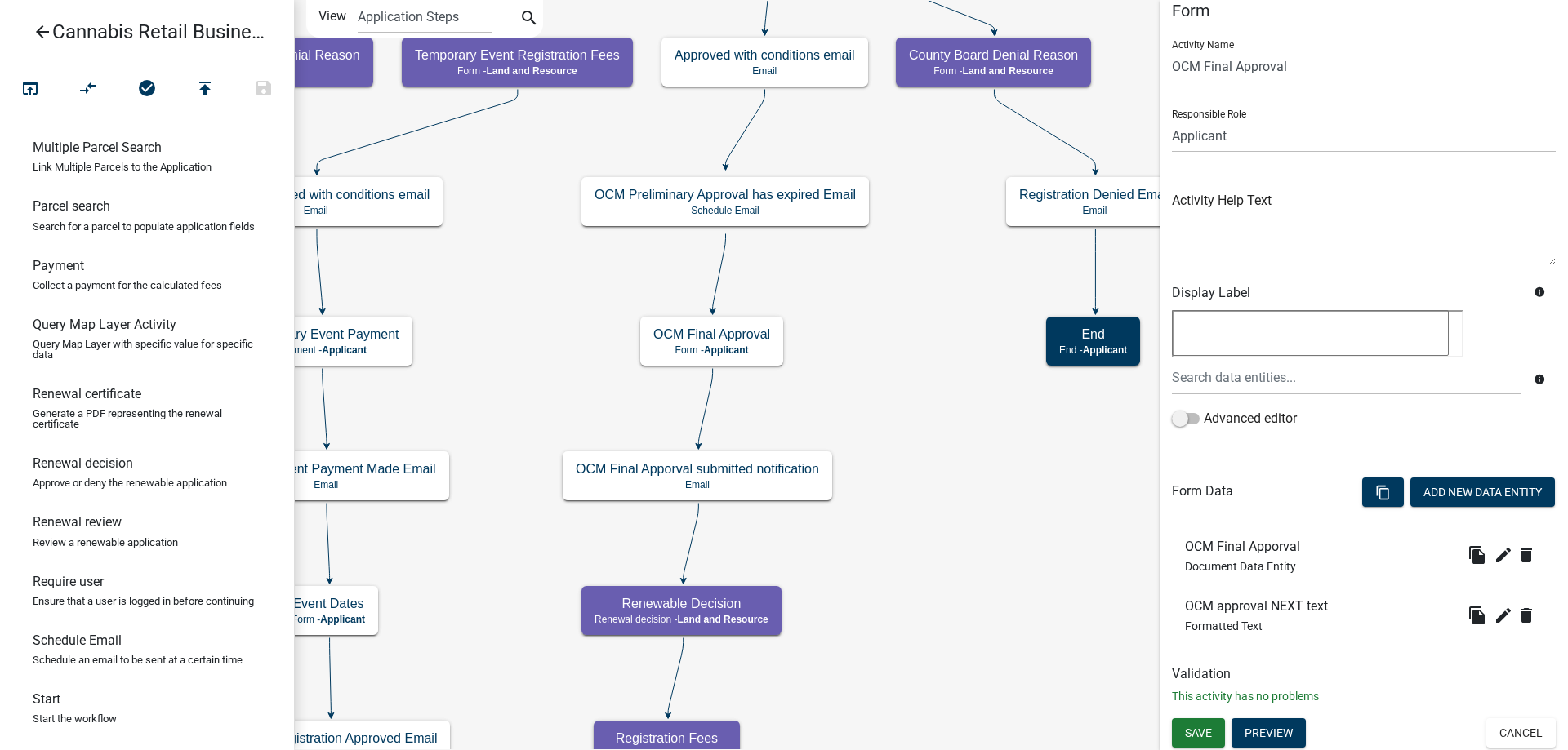
click at [952, 366] on div "start Start - Applicant Application Introduction Form - Applicant Parcel search…" at bounding box center [931, 375] width 1274 height 750
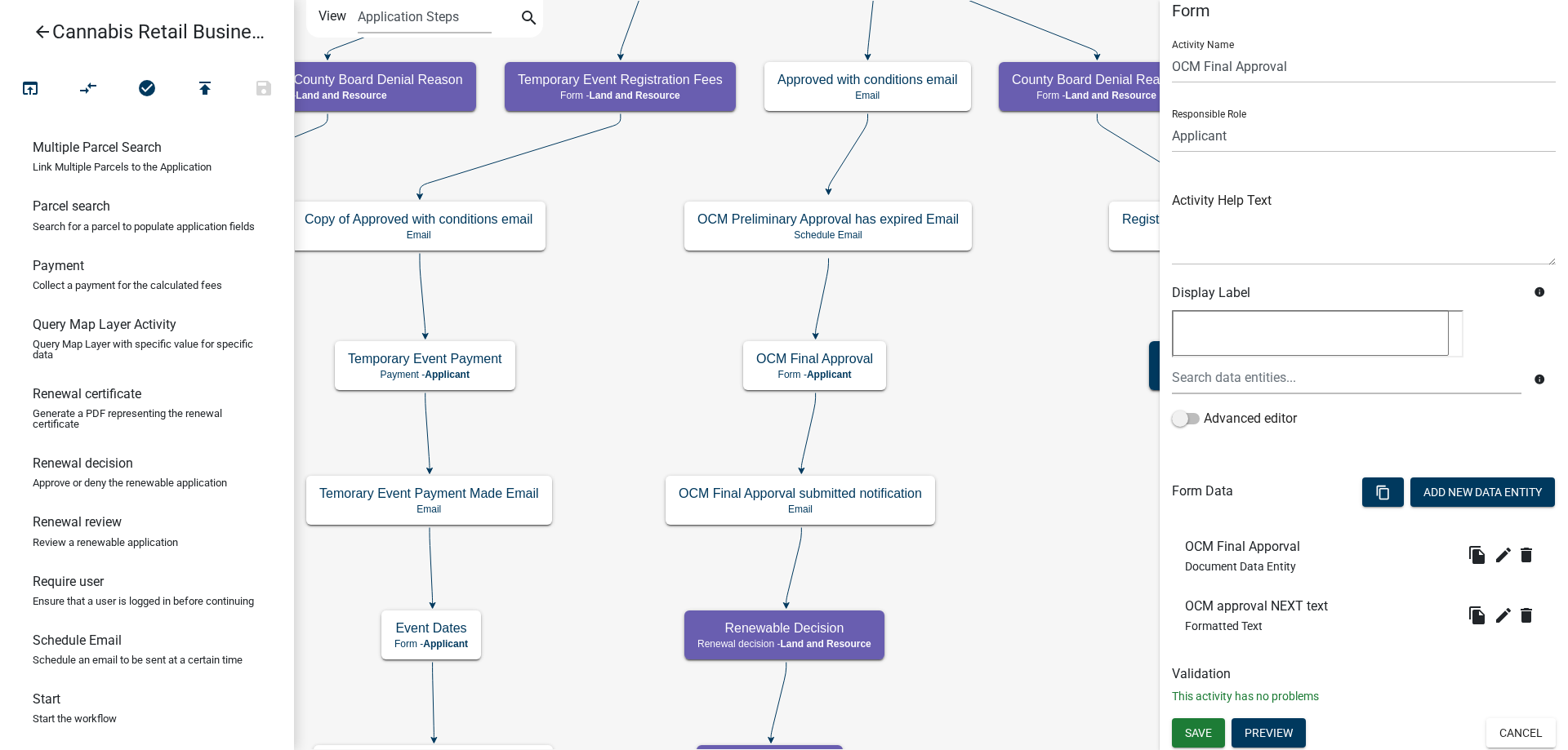
click at [994, 501] on div "start Start - Applicant Application Introduction Form - Applicant Parcel search…" at bounding box center [931, 375] width 1274 height 750
click at [1505, 550] on icon "edit" at bounding box center [1504, 556] width 20 height 20
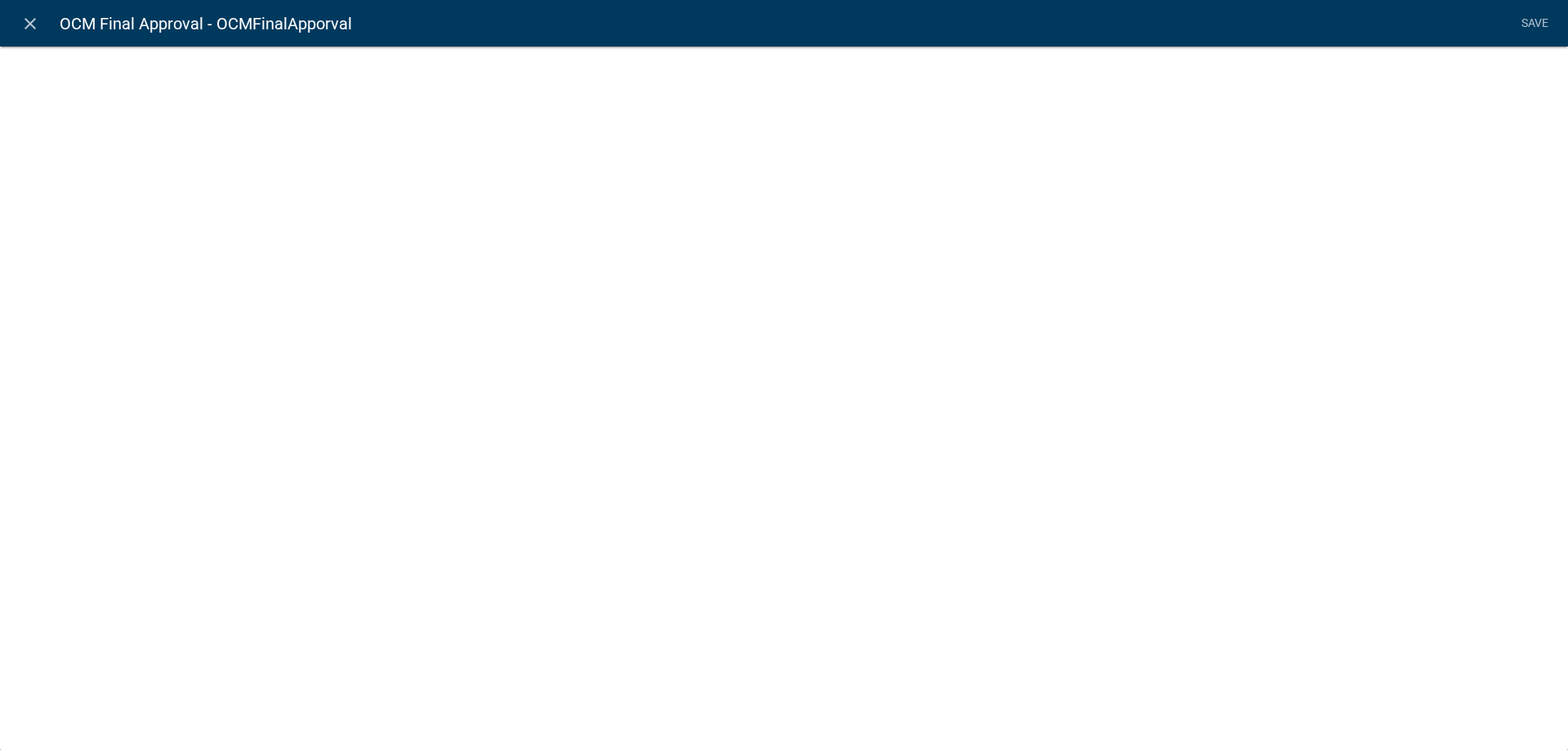
select select "document"
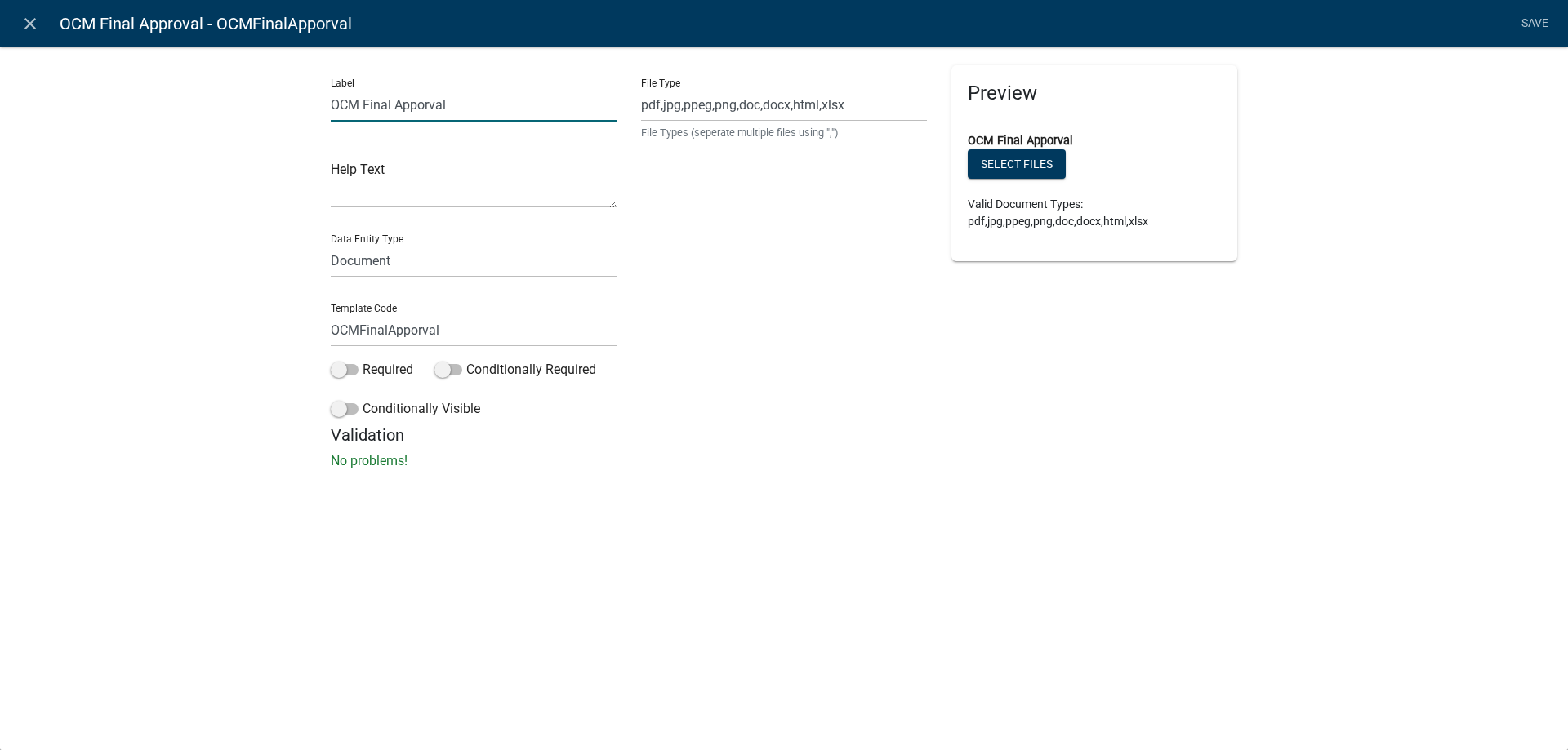
click at [455, 108] on input "OCM Final Apporval" at bounding box center [474, 105] width 285 height 34
type input "OCM Final Apporval License"
click at [437, 331] on input "OCMFinalApporval" at bounding box center [474, 331] width 285 height 34
type input "OCMFinalApporvalLicense"
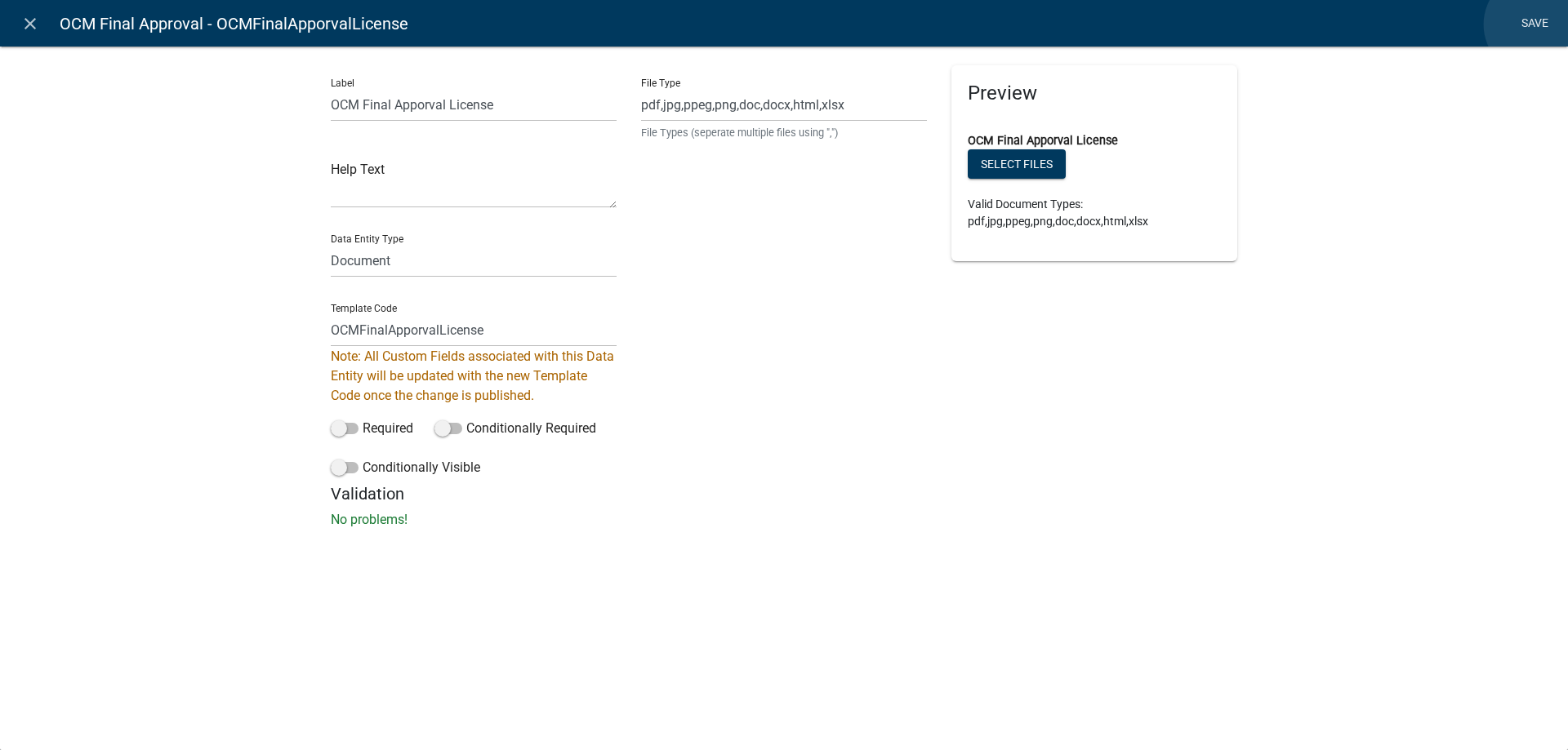
click at [1535, 24] on li "Save" at bounding box center [1535, 23] width 41 height 31
click at [1535, 24] on link "Save" at bounding box center [1535, 23] width 41 height 31
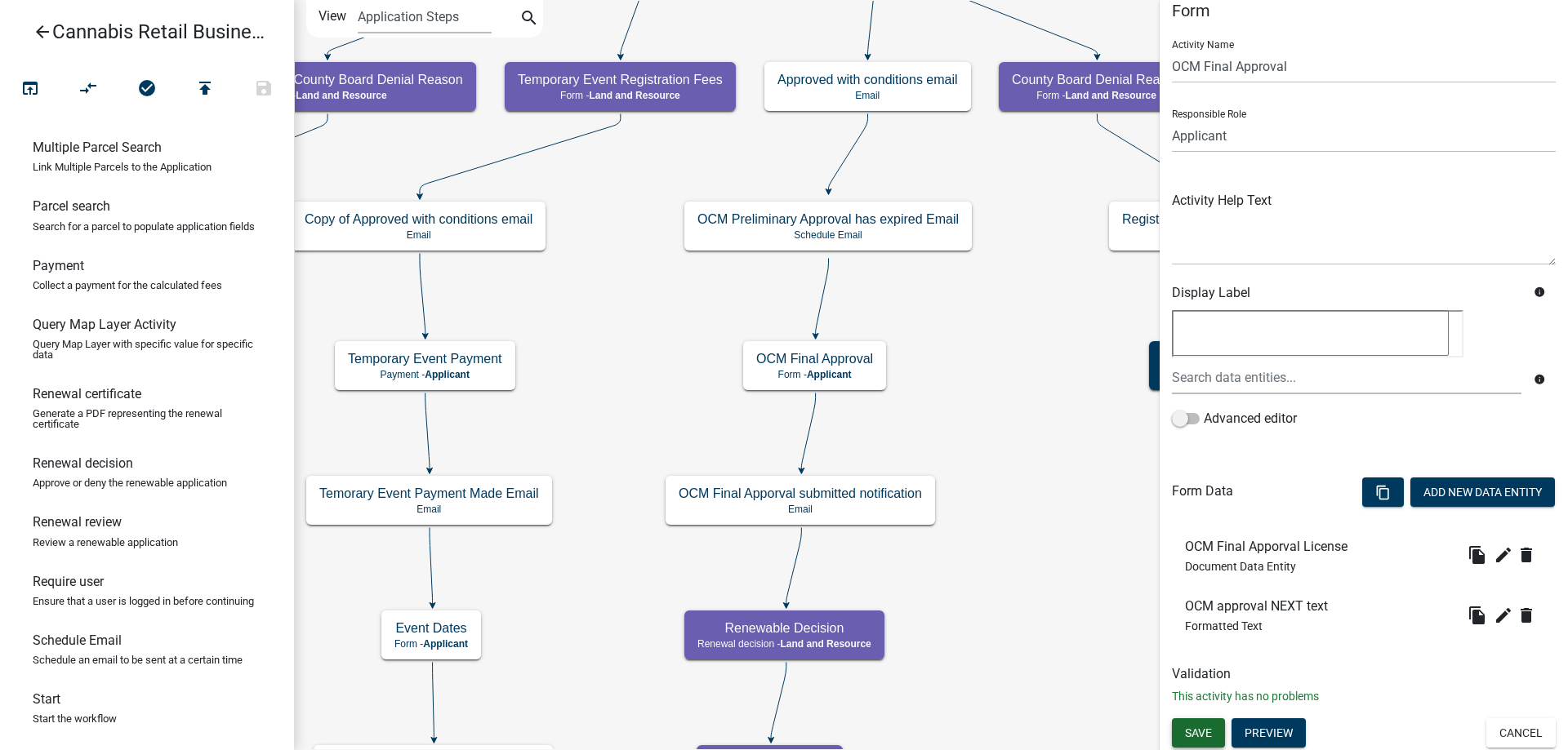
click at [1198, 738] on span "Save" at bounding box center [1199, 733] width 27 height 13
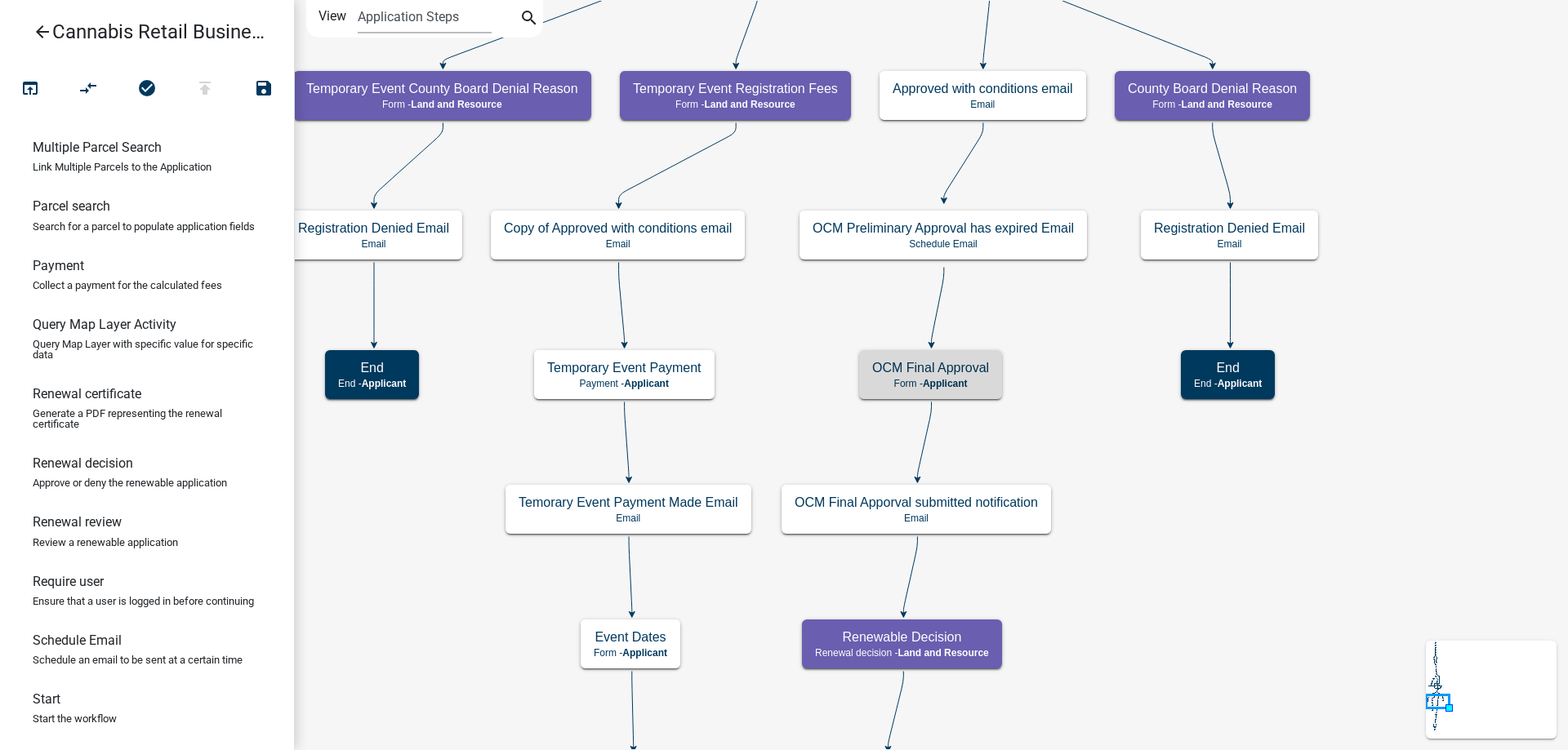
scroll to position [0, 0]
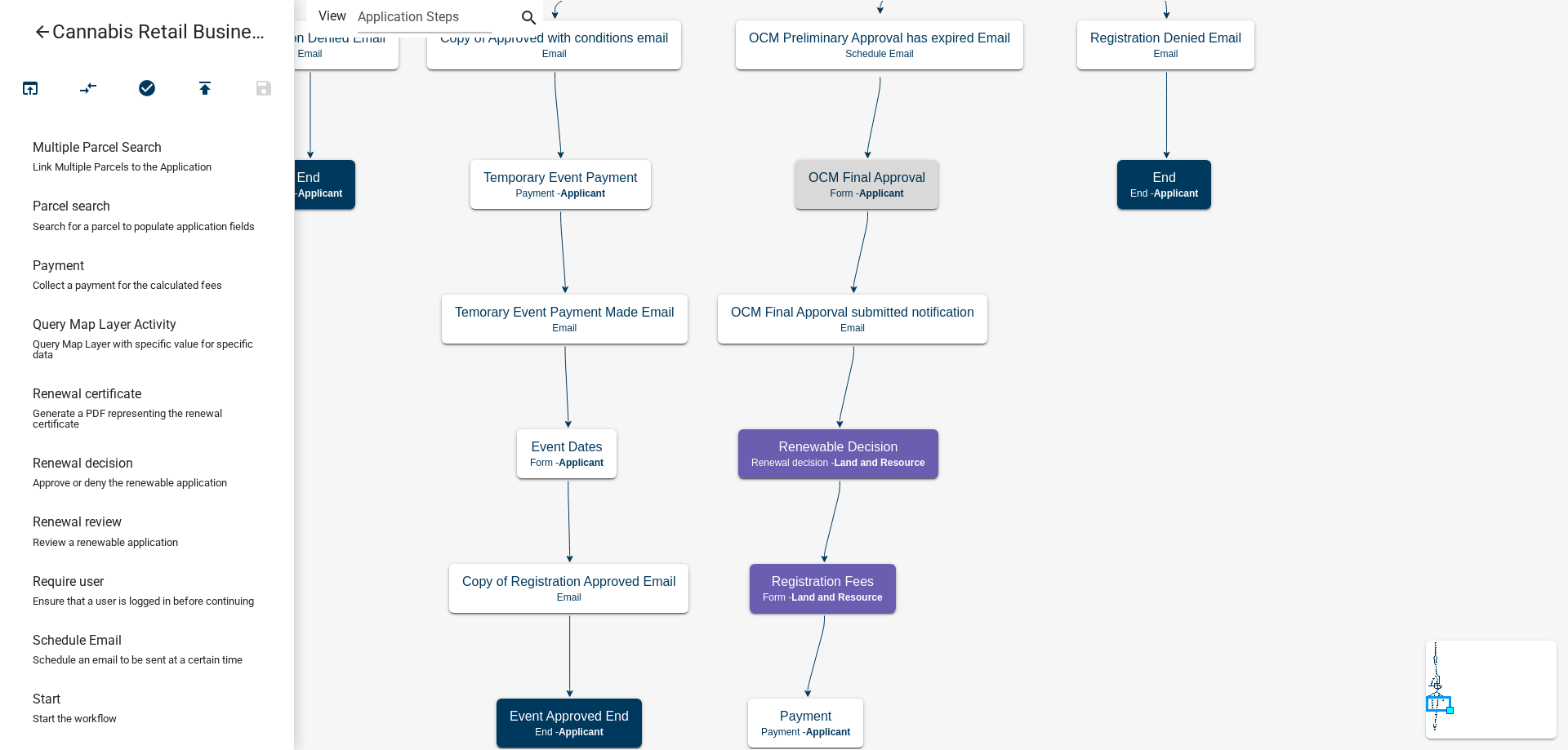
click at [1050, 257] on div "start Start - Applicant Application Introduction Form - Applicant Parcel search…" at bounding box center [931, 375] width 1274 height 750
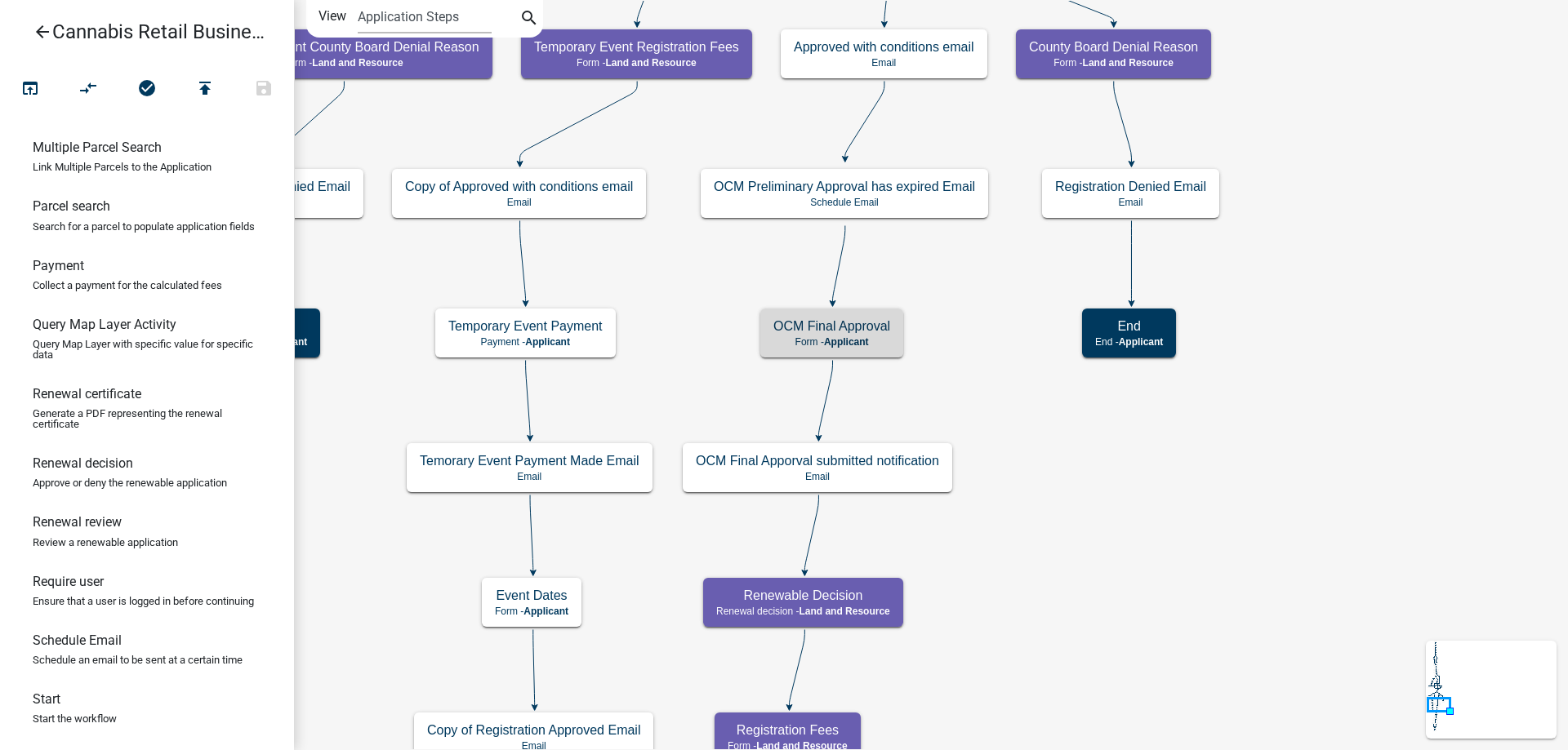
click at [1013, 479] on div "start Start - Applicant Application Introduction Form - Applicant Parcel search…" at bounding box center [931, 375] width 1274 height 750
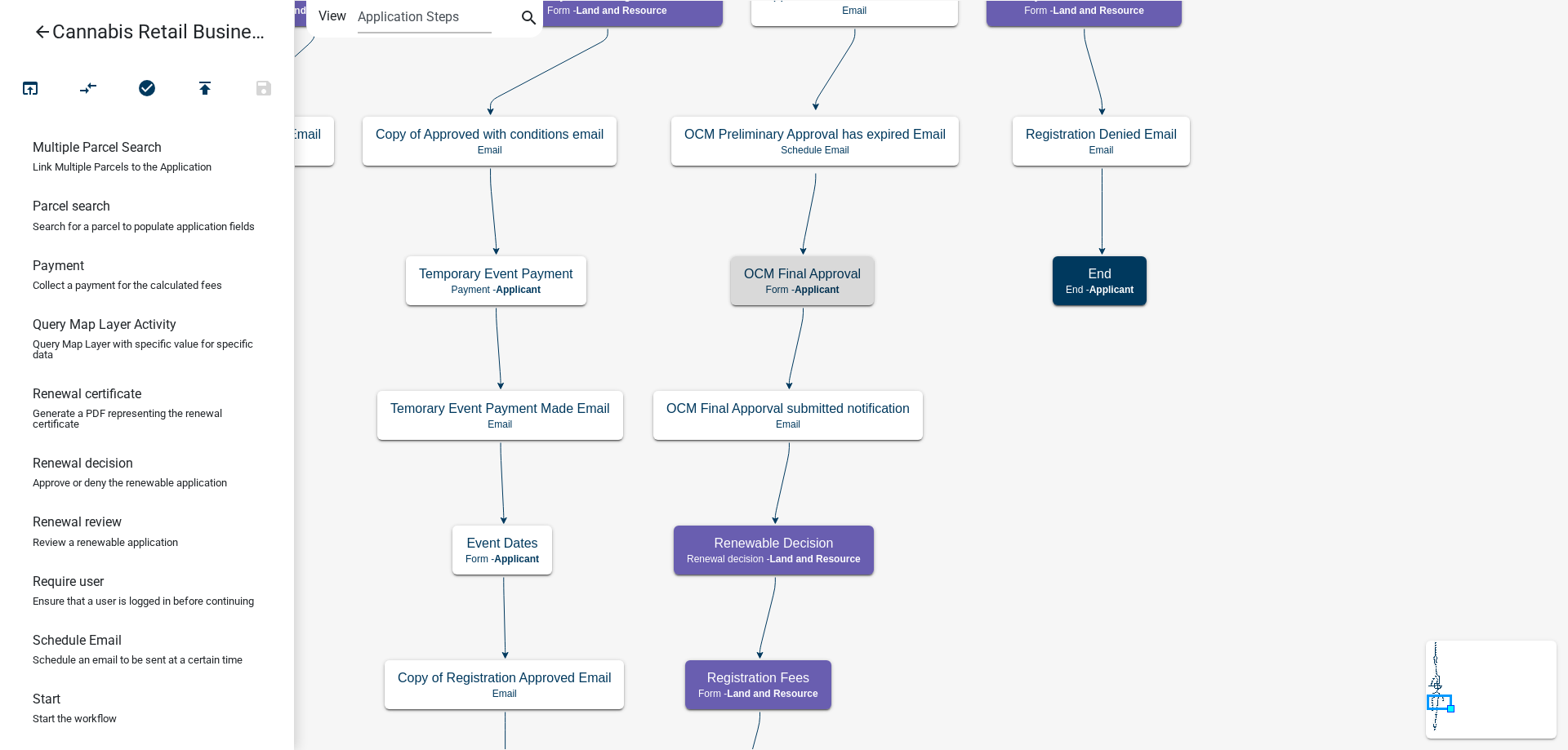
click at [904, 196] on div "start Start - Applicant Application Introduction Form - Applicant Parcel search…" at bounding box center [931, 375] width 1274 height 750
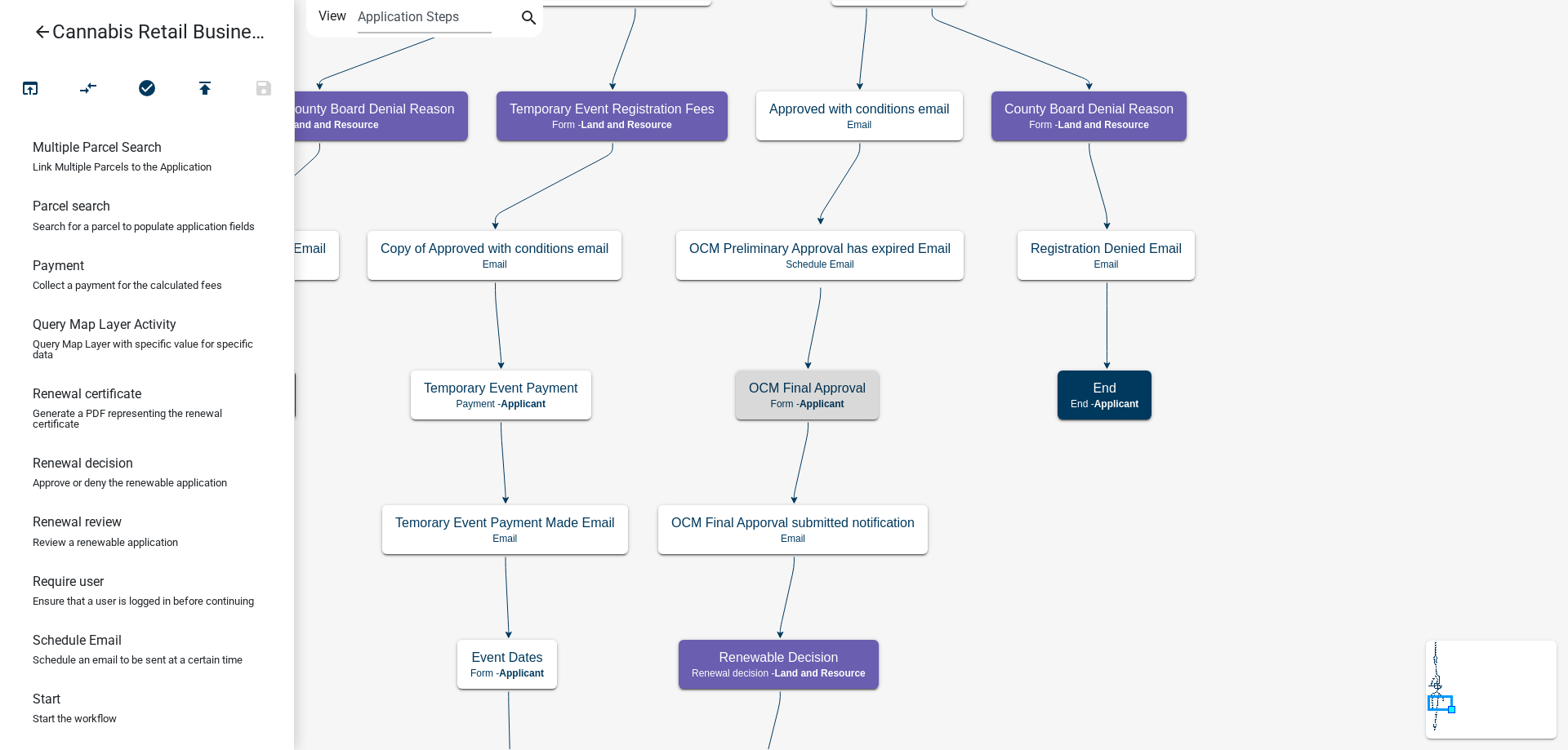
click at [934, 365] on div "start Start - Applicant Application Introduction Form - Applicant Parcel search…" at bounding box center [931, 375] width 1274 height 750
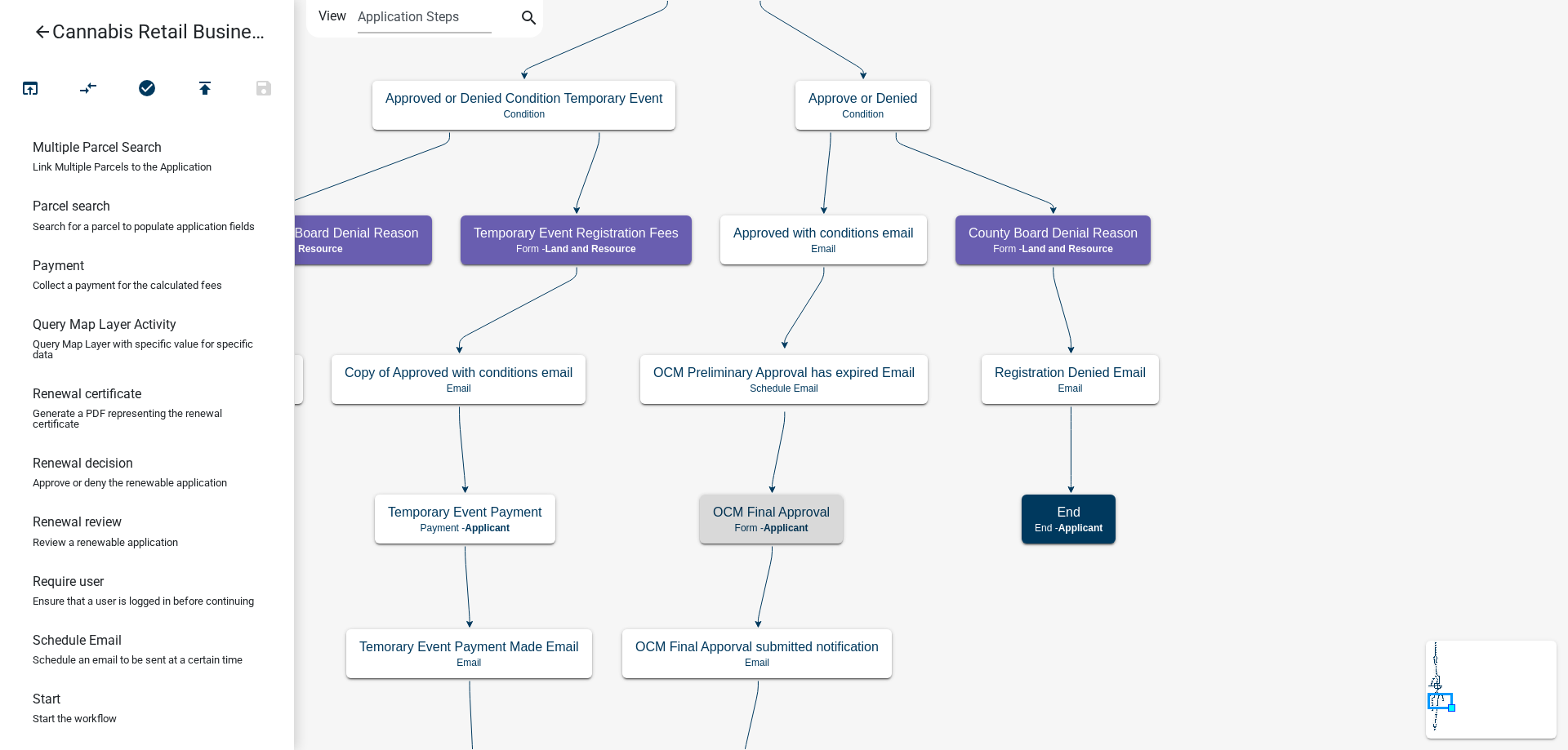
click at [889, 298] on div "start Start - Applicant Application Introduction Form - Applicant Parcel search…" at bounding box center [931, 375] width 1274 height 750
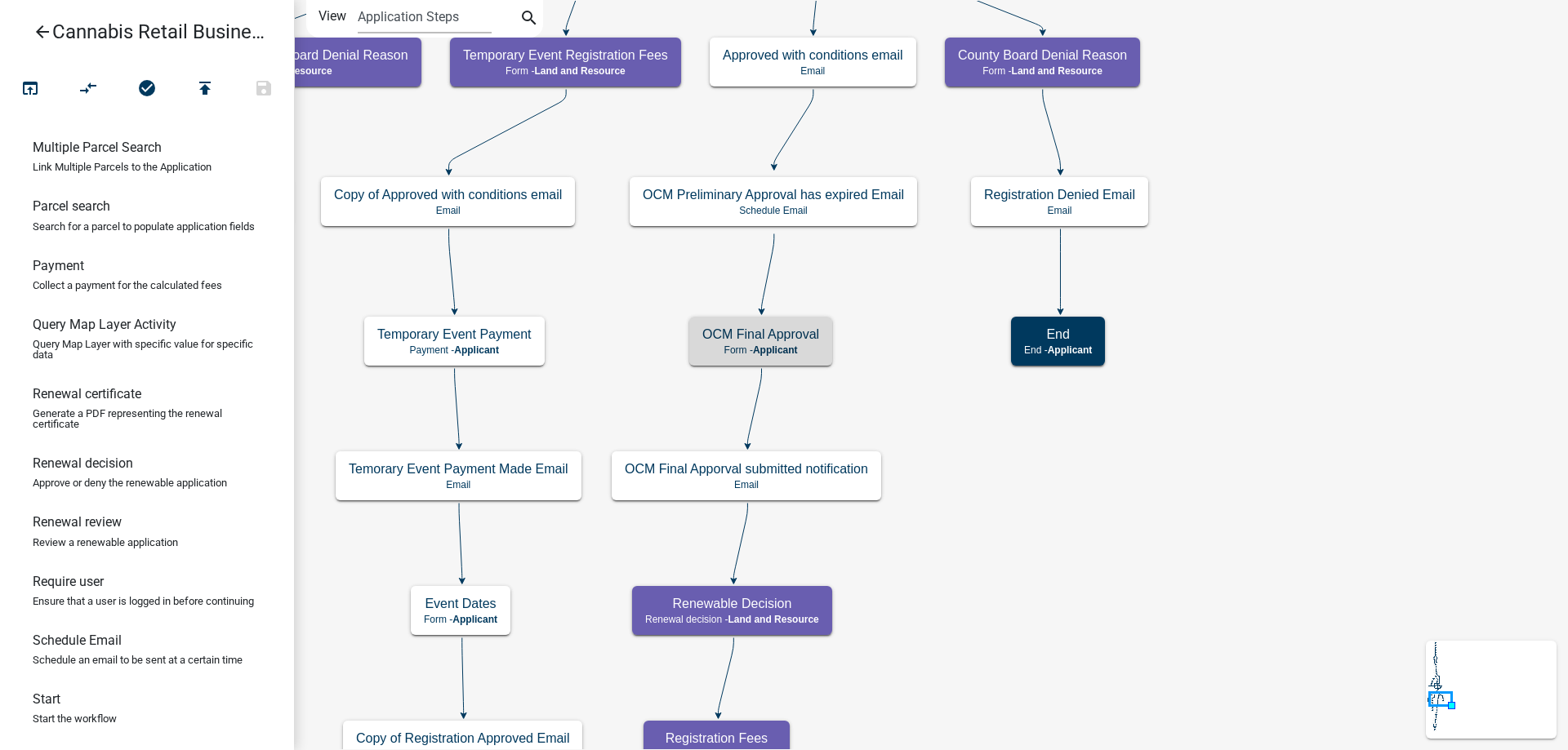
click at [885, 326] on div "start Start - Applicant Application Introduction Form - Applicant Parcel search…" at bounding box center [931, 375] width 1274 height 750
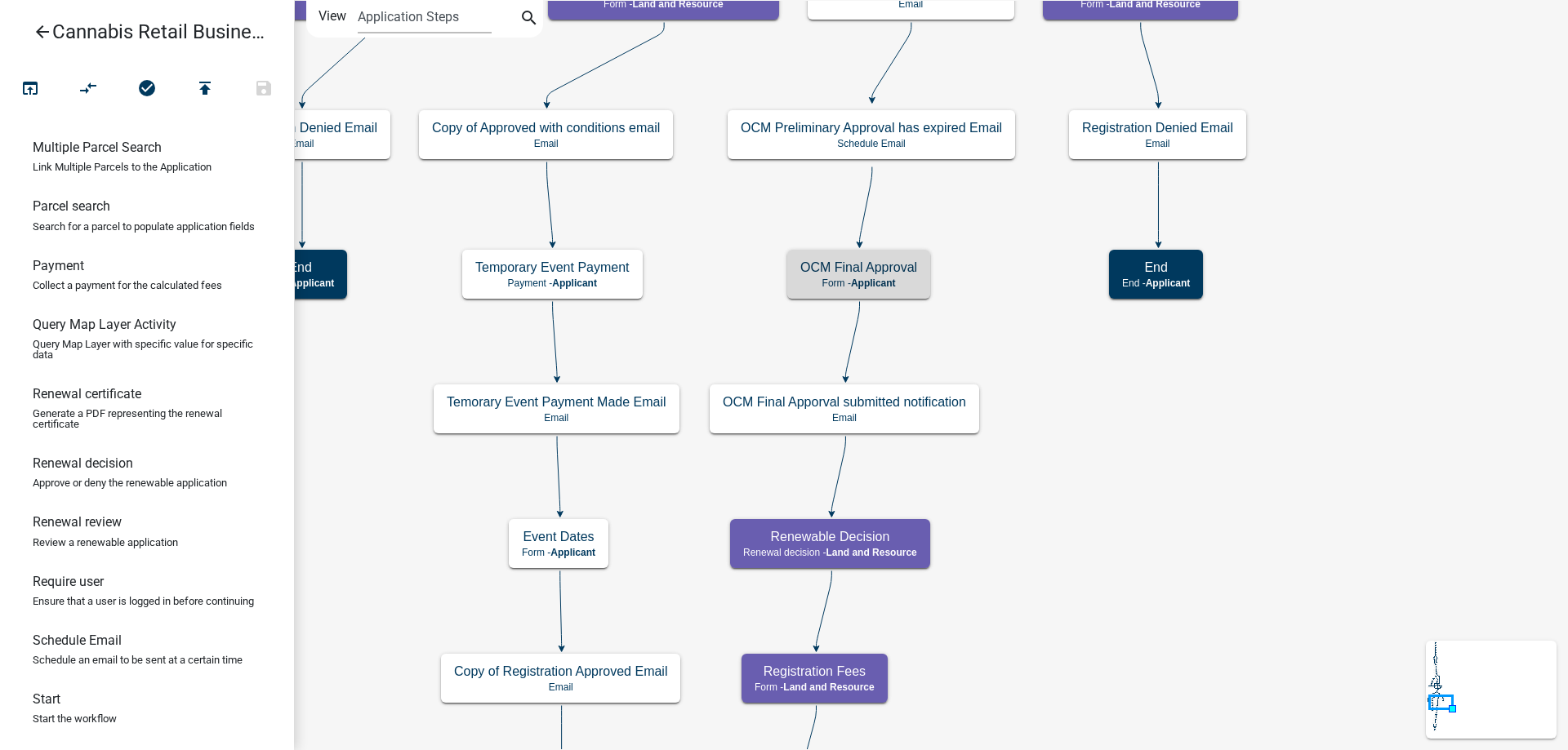
click at [1060, 386] on div "start Start - Applicant Application Introduction Form - Applicant Parcel search…" at bounding box center [931, 375] width 1274 height 750
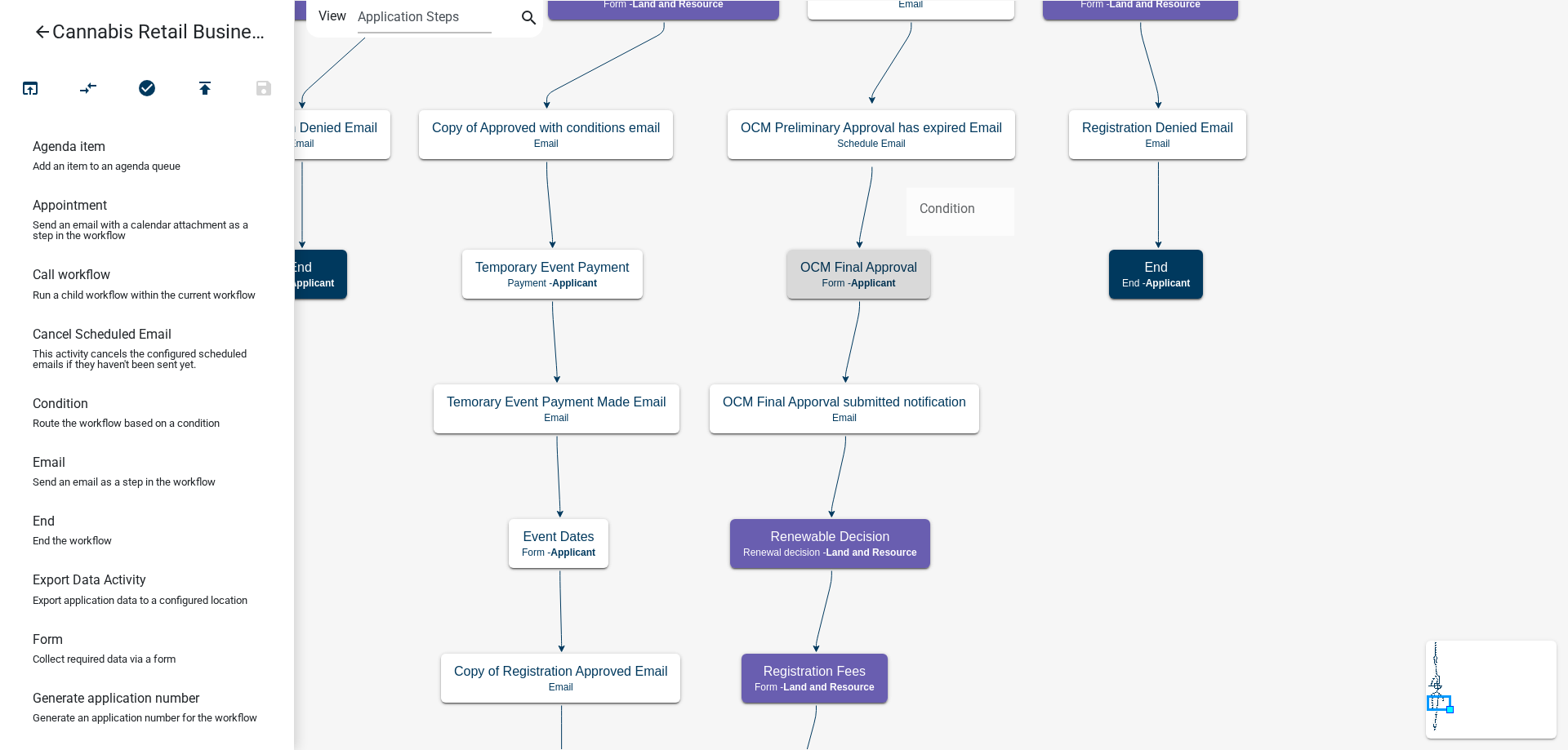
drag, startPoint x: 64, startPoint y: 411, endPoint x: 906, endPoint y: 175, distance: 874.4
click at [906, 175] on div "arrow_back Cannabis Retail Businesses and Temporary Cannabis Events open_in_bro…" at bounding box center [784, 375] width 1568 height 750
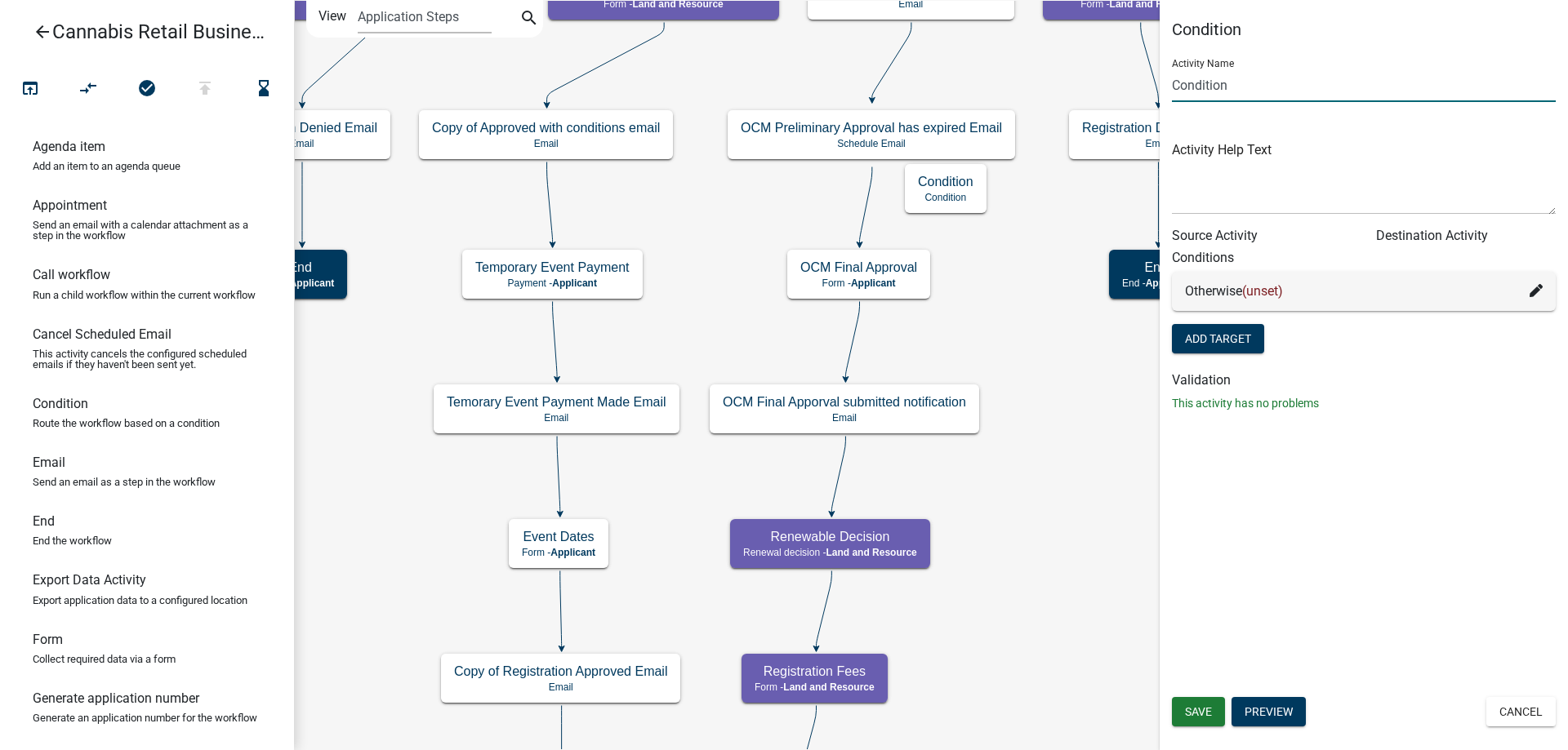
click at [1175, 81] on input "Condition" at bounding box center [1364, 86] width 384 height 34
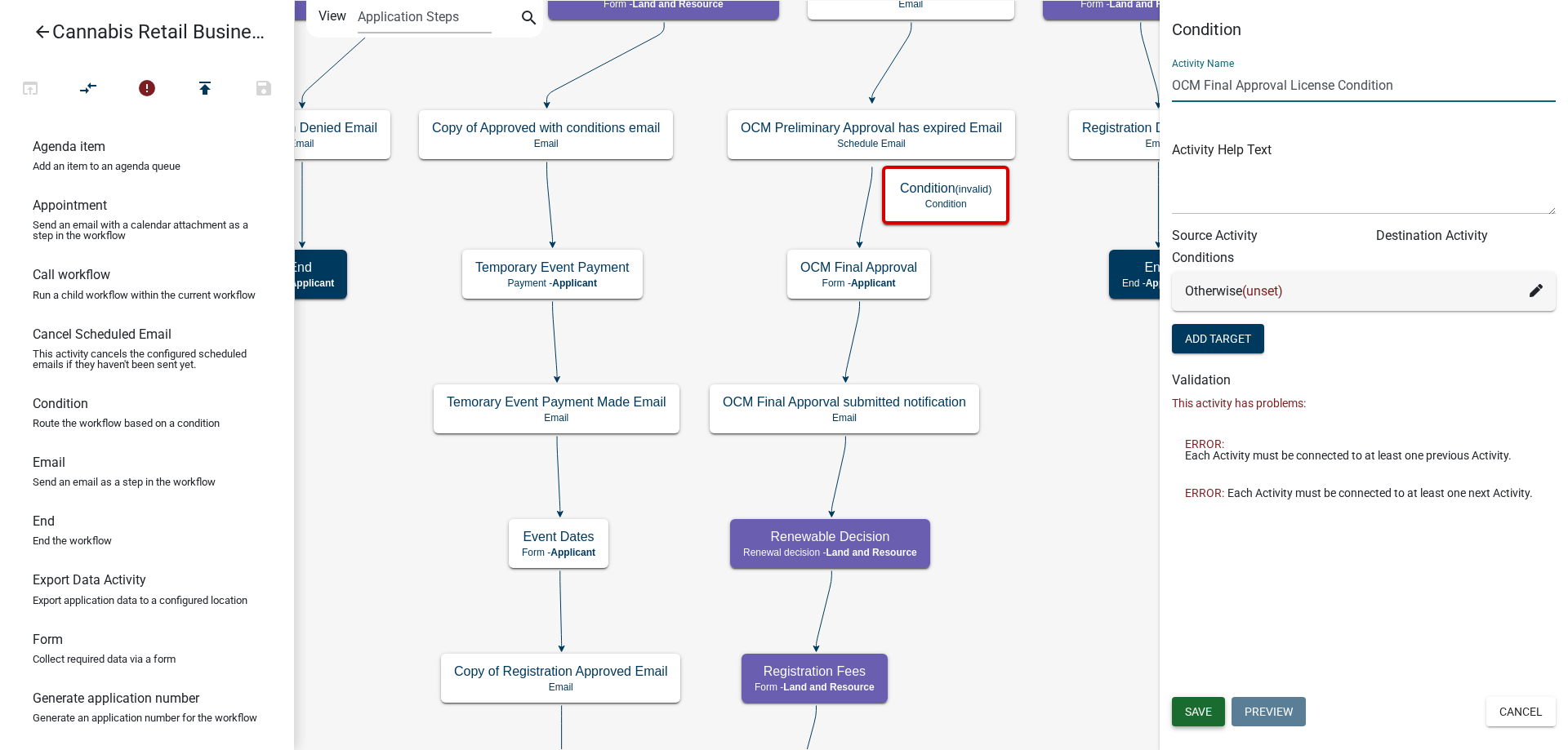
type input "OCM Final Approval License Condition"
click at [1203, 717] on span "Save" at bounding box center [1199, 712] width 27 height 13
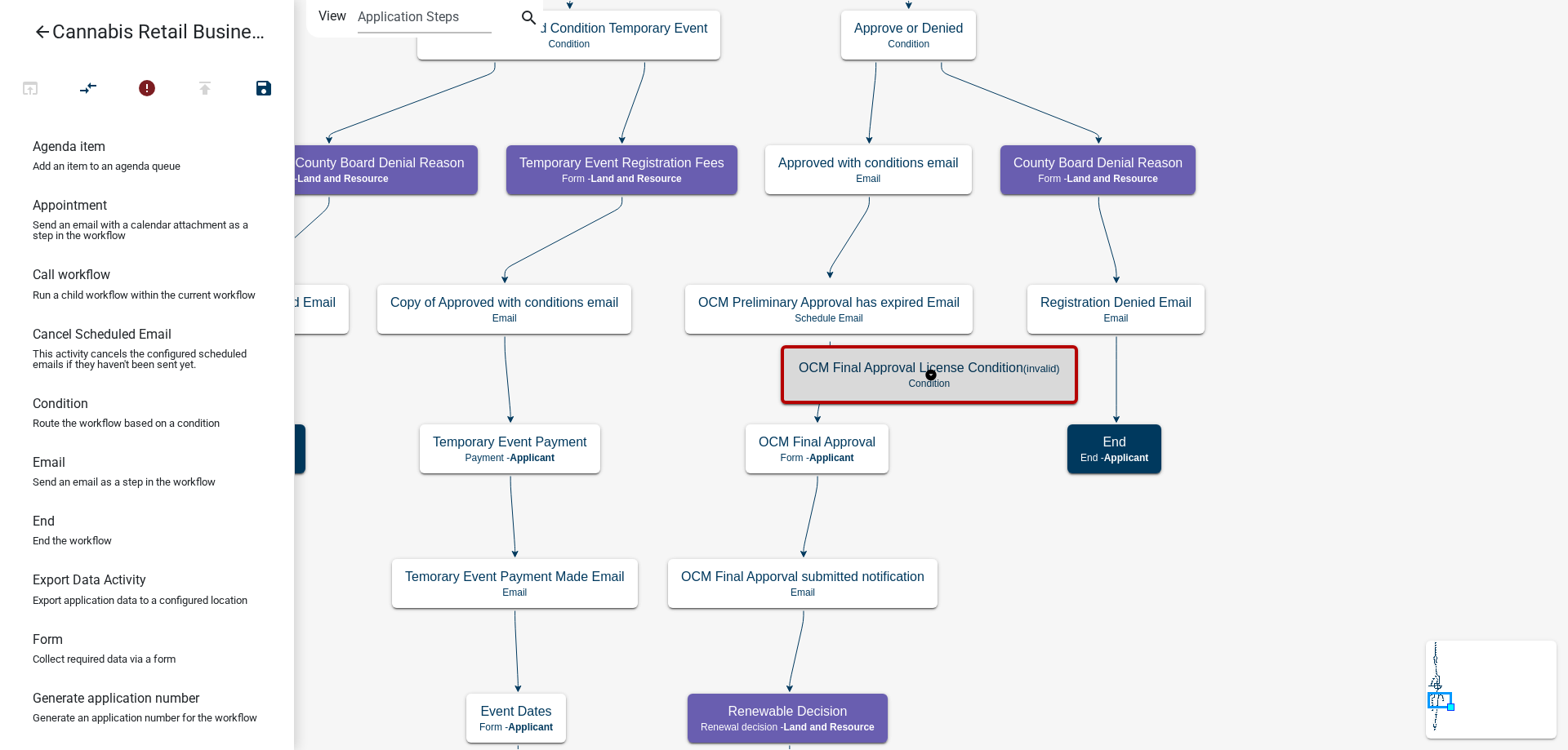
click at [1001, 378] on p "Condition" at bounding box center [928, 383] width 261 height 12
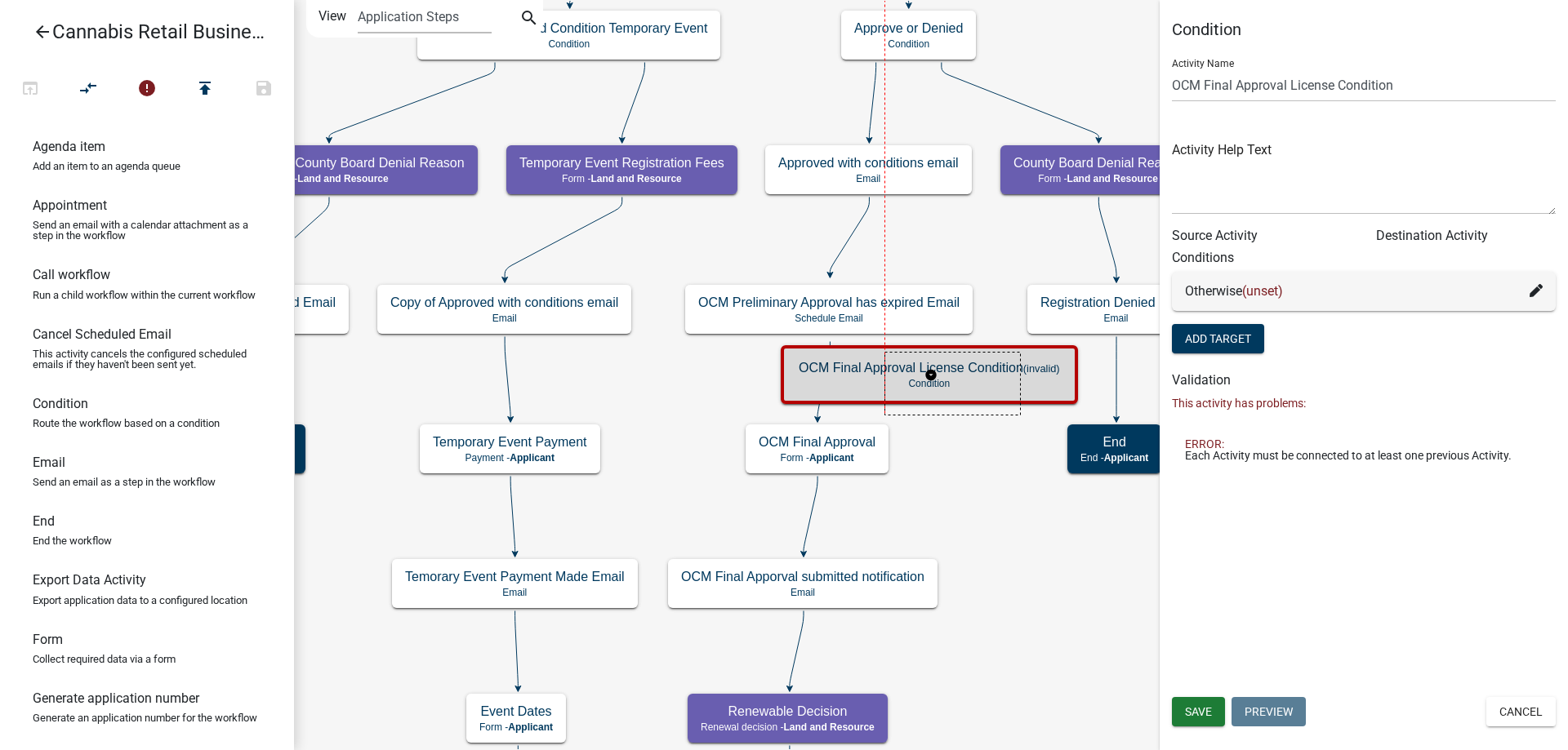
click at [1002, 391] on g "OCM Final Approval License Condition (invalid) Condition" at bounding box center [931, 374] width 301 height 57
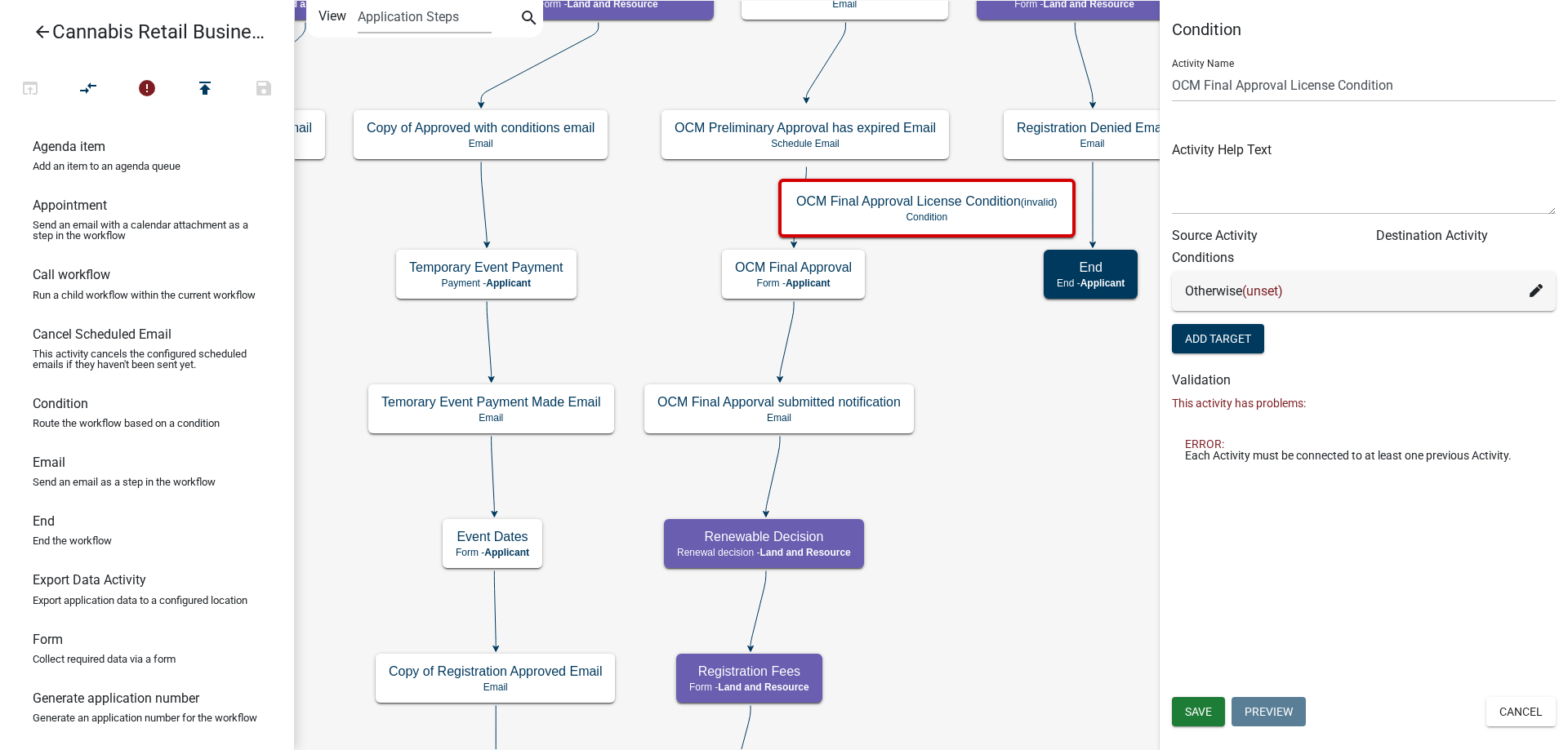
click at [1018, 478] on div "start Start - Applicant Application Introduction Form - Applicant Parcel search…" at bounding box center [931, 375] width 1274 height 750
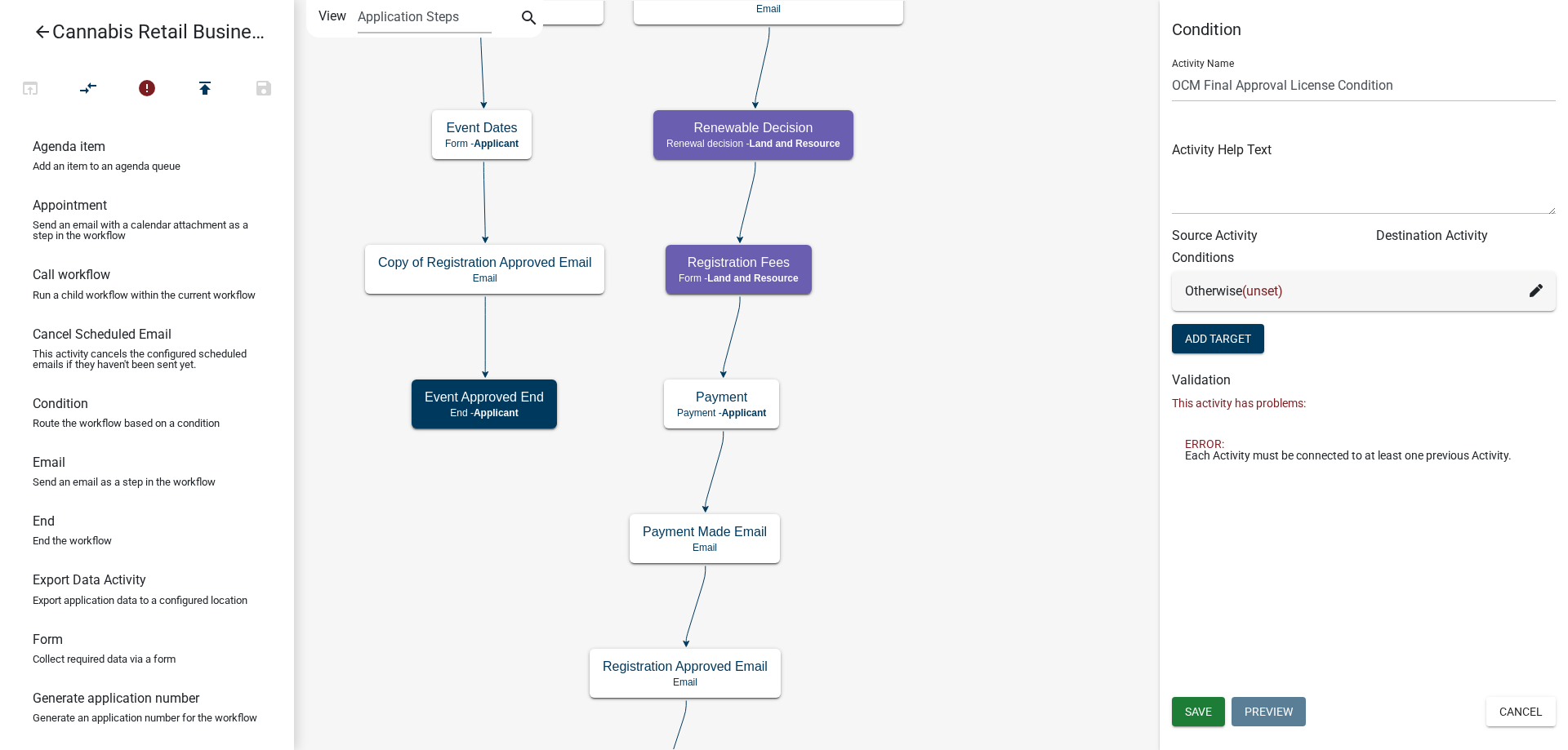
click at [992, 177] on div "start Start - Applicant Application Introduction Form - Applicant Parcel search…" at bounding box center [931, 375] width 1274 height 750
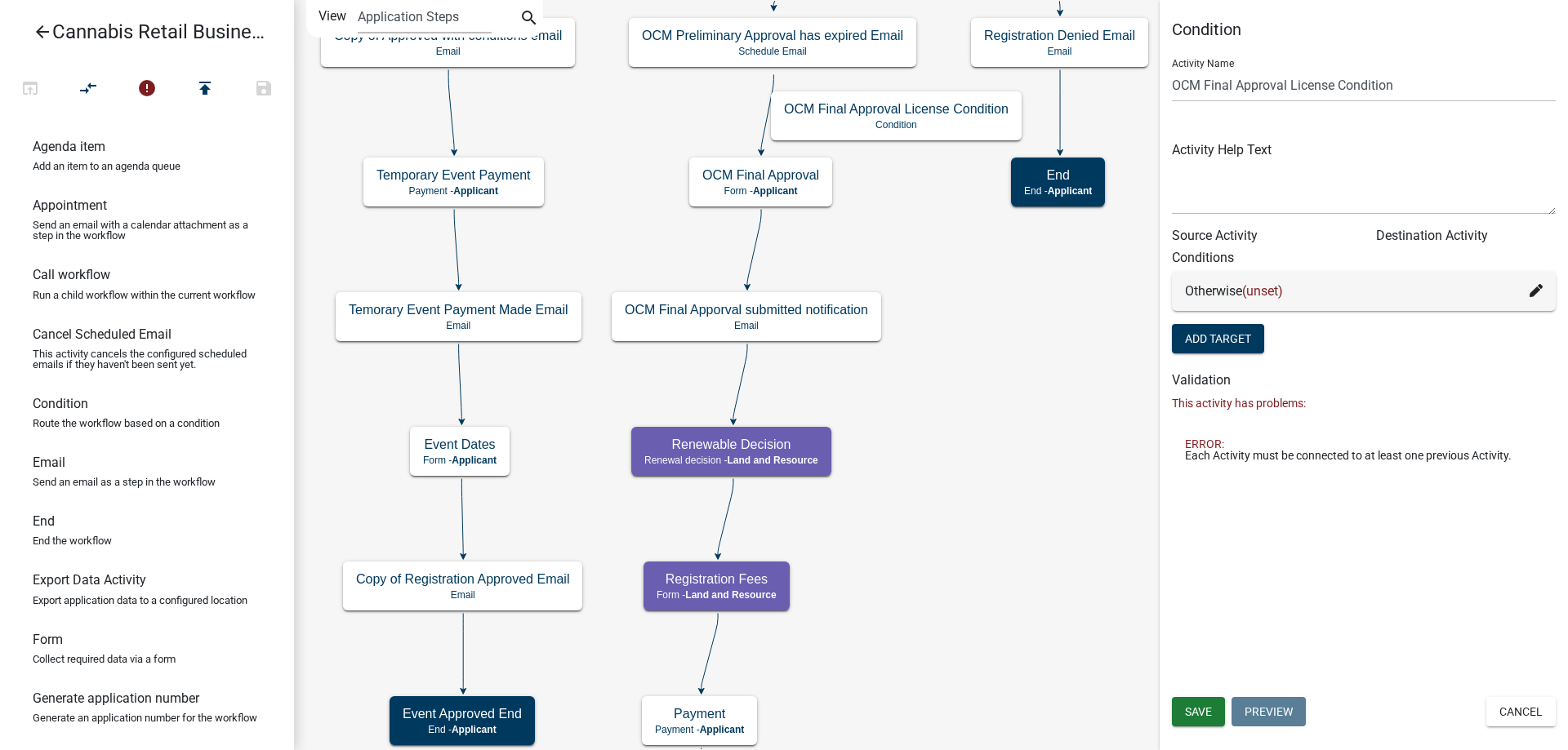
click at [964, 483] on div "start Start - Applicant Application Introduction Form - Applicant Parcel search…" at bounding box center [931, 375] width 1274 height 750
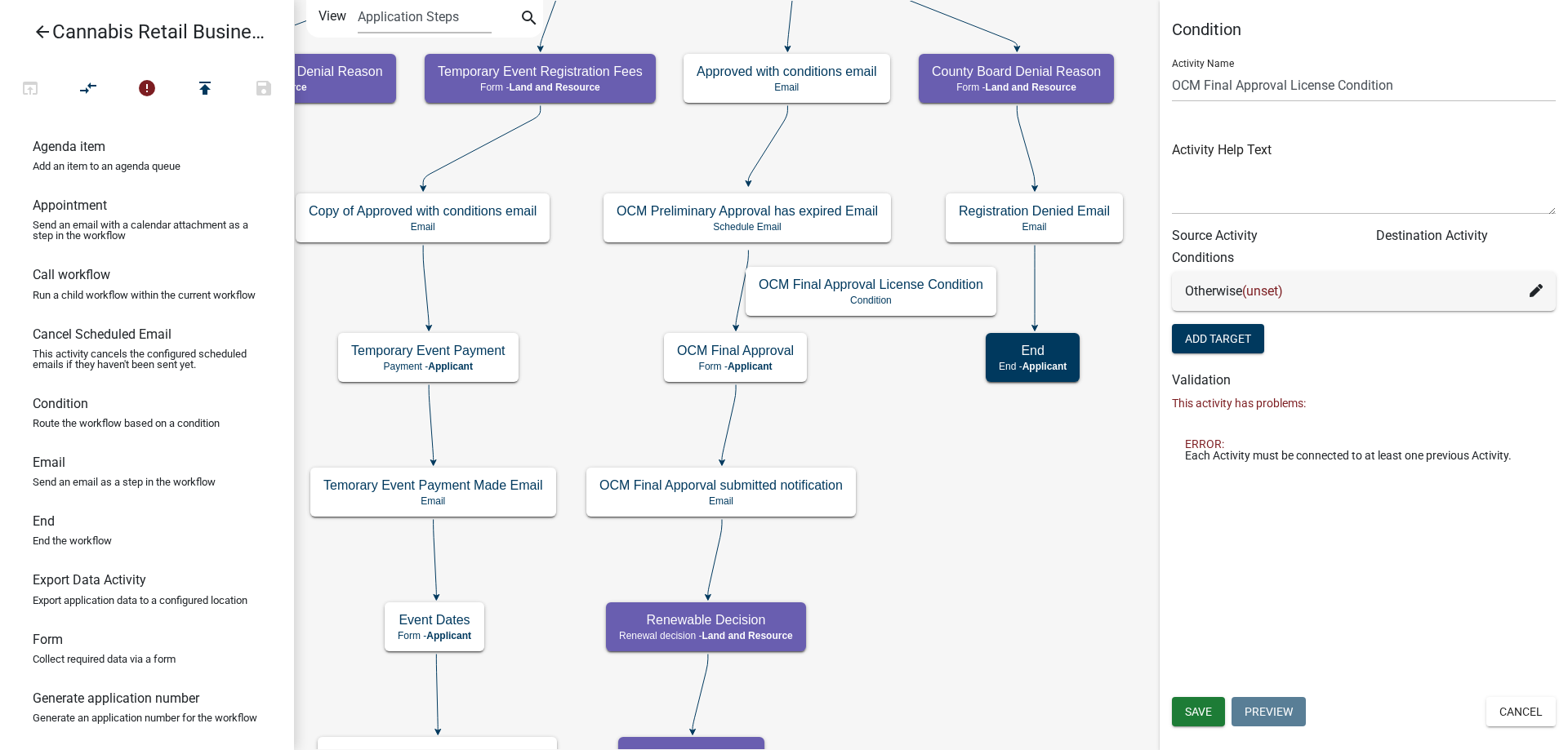
click at [915, 399] on div "start Start - Applicant Application Introduction Form - Applicant Parcel search…" at bounding box center [931, 375] width 1274 height 750
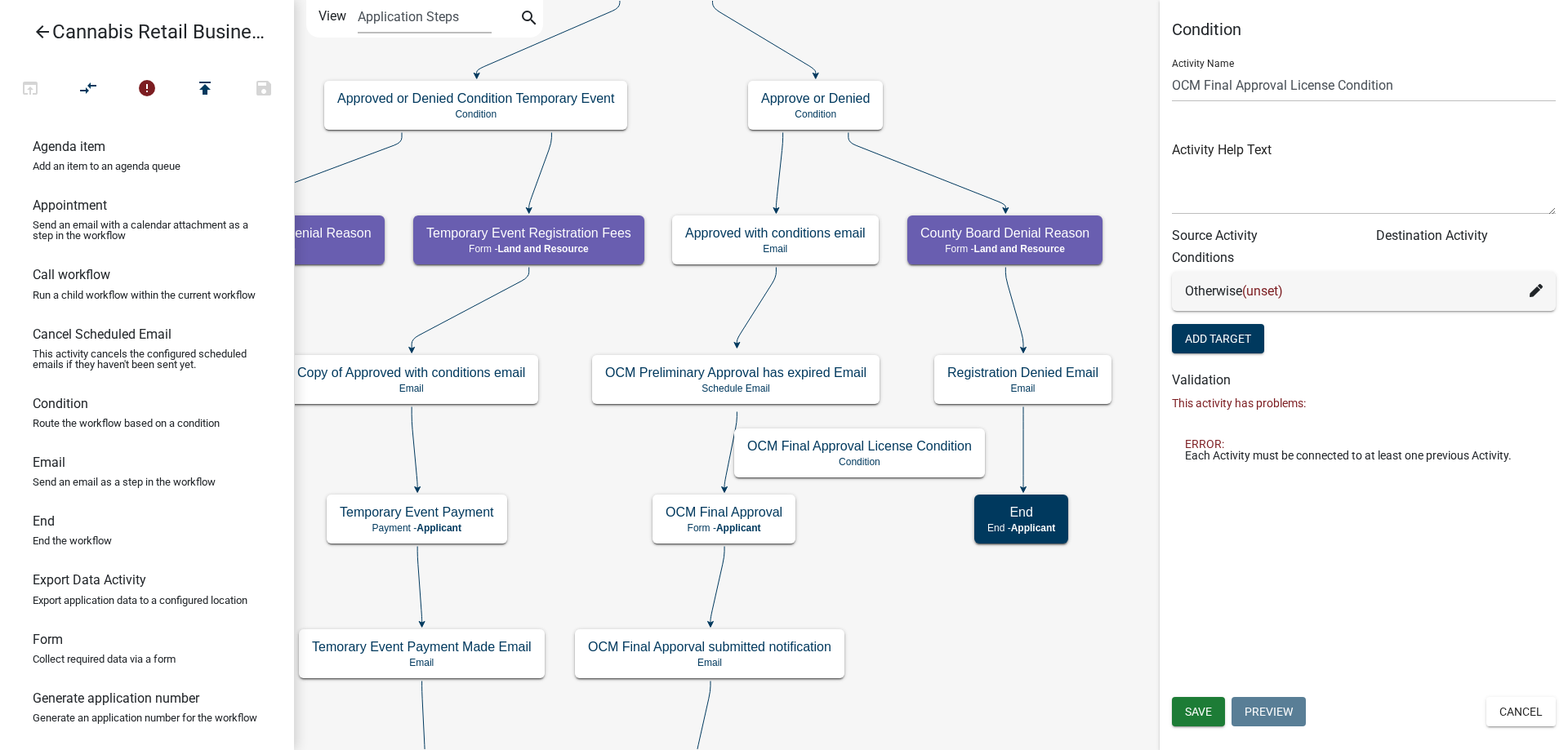
click at [856, 317] on div "start Start - Applicant Application Introduction Form - Applicant Parcel search…" at bounding box center [931, 375] width 1274 height 750
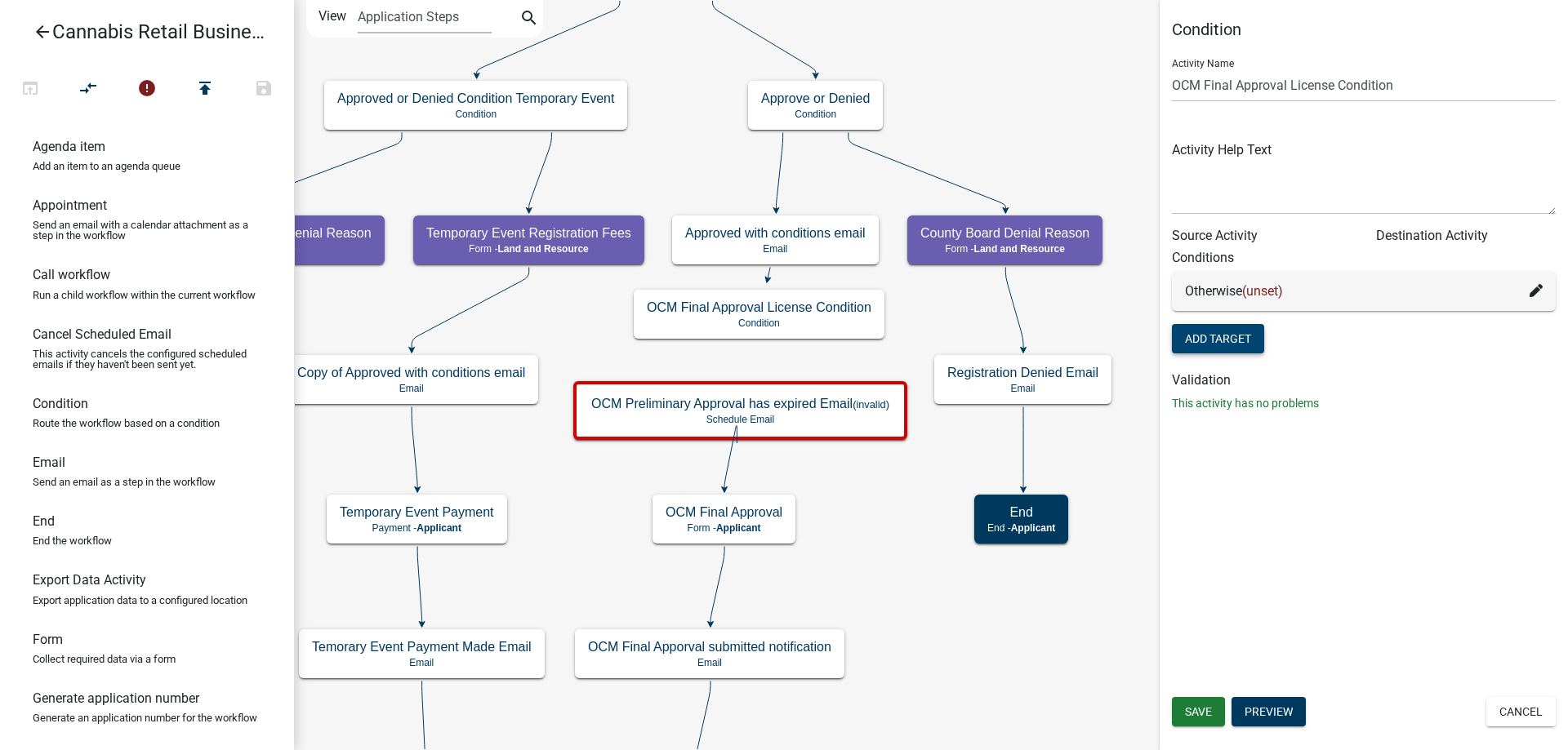
click at [1224, 346] on button "Add Target" at bounding box center [1217, 339] width 92 height 29
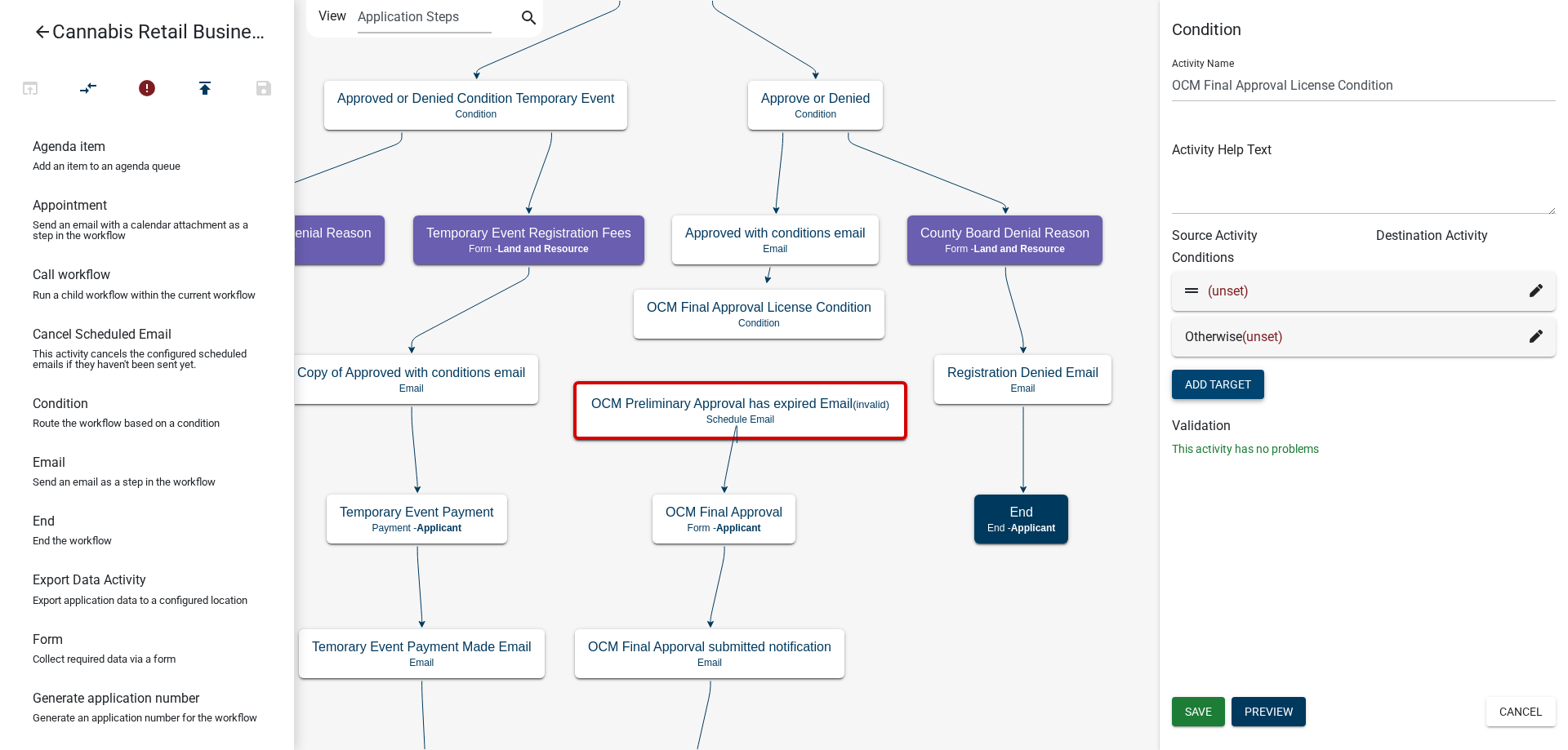
click at [1537, 293] on icon at bounding box center [1536, 291] width 13 height 13
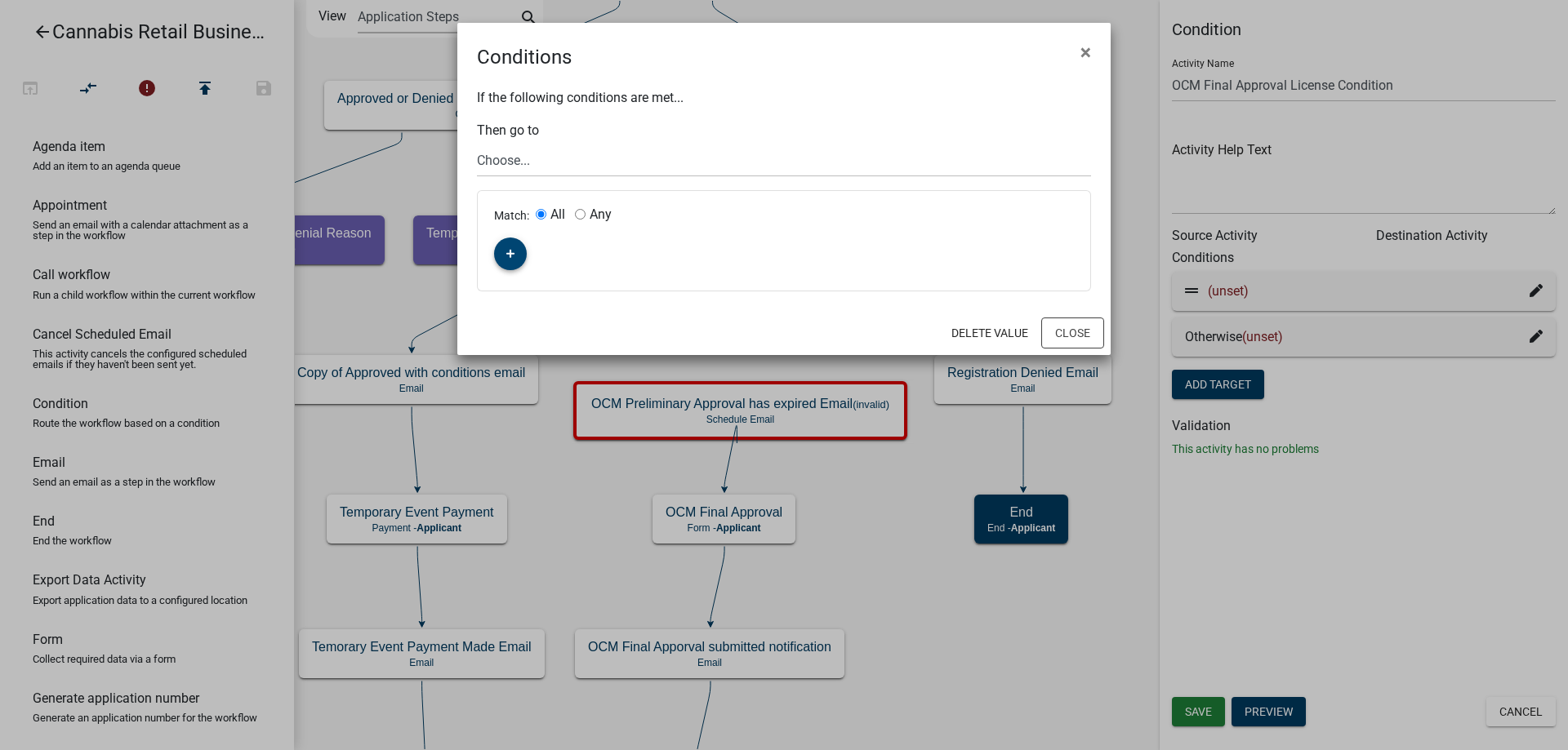
click at [507, 252] on icon "button" at bounding box center [511, 253] width 9 height 10
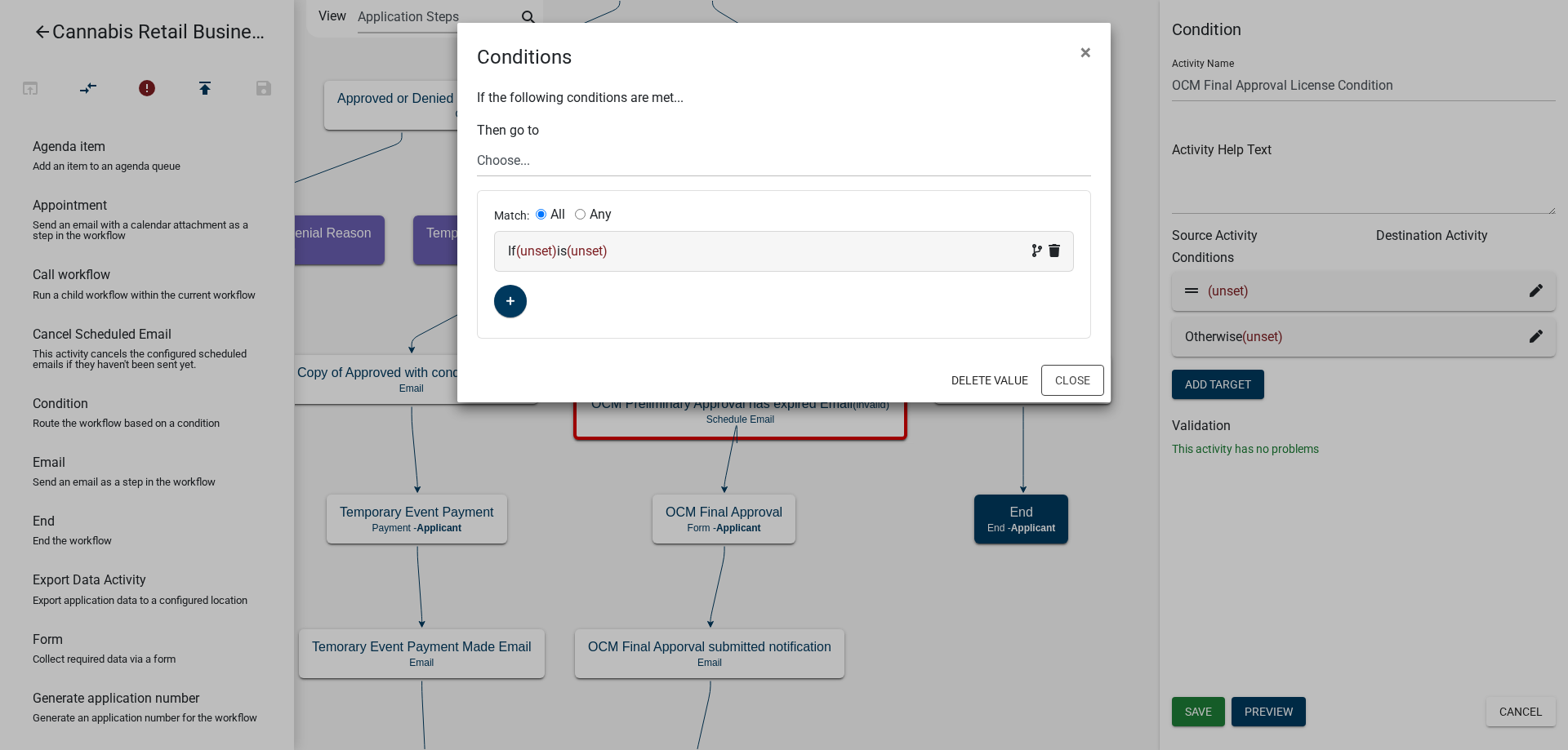
click at [543, 252] on span "(unset)" at bounding box center [537, 251] width 41 height 15
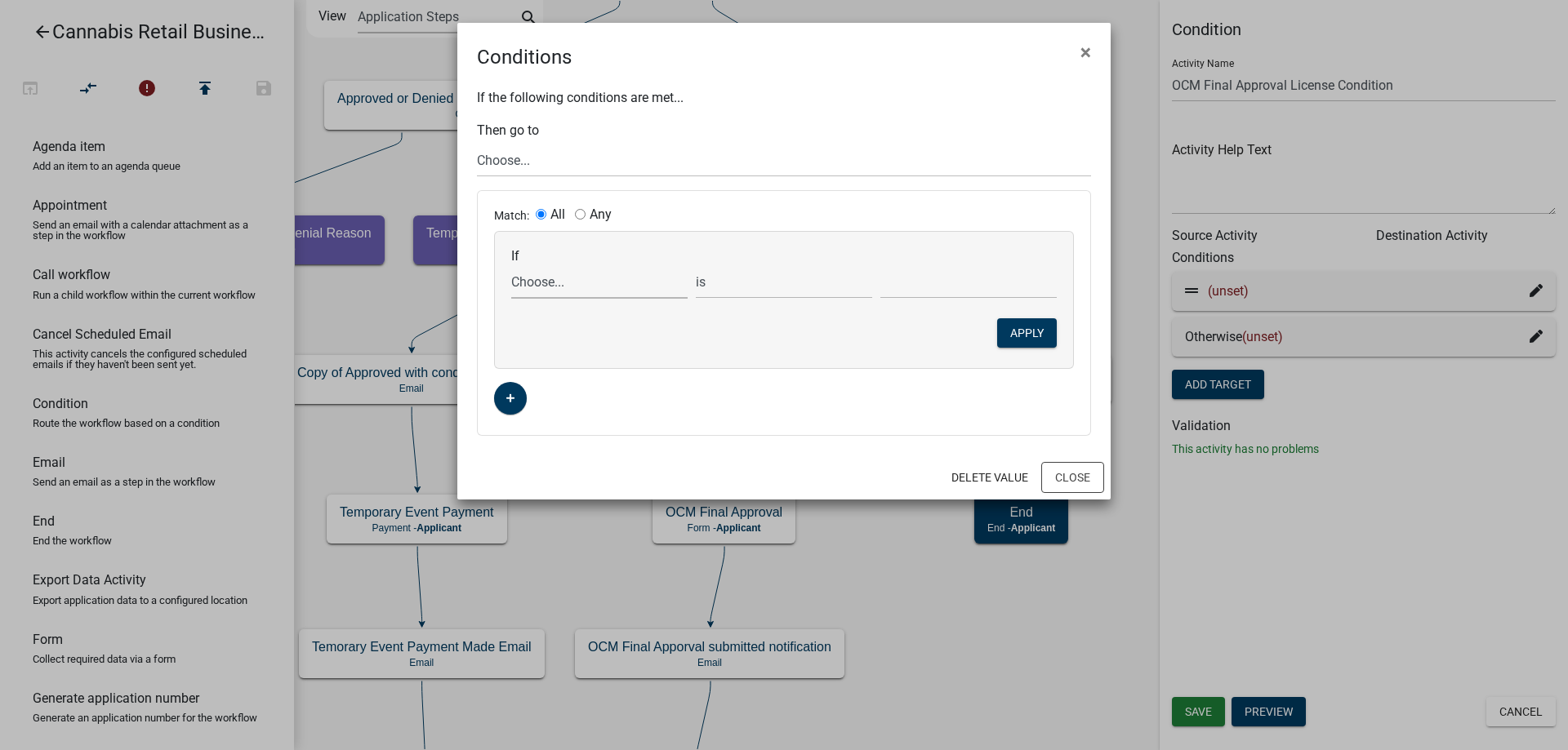
click at [511, 266] on select "Choose... ActiveRegistrationExpDate ALL_FEE_RECIPIENTS APPLICATION_ID APPLICATI…" at bounding box center [599, 283] width 177 height 34
click at [576, 279] on select "Choose... ActiveRegistrationExpDate ALL_FEE_RECIPIENTS APPLICATION_ID APPLICATI…" at bounding box center [599, 283] width 177 height 34
click at [1079, 485] on button "Close" at bounding box center [1072, 477] width 63 height 31
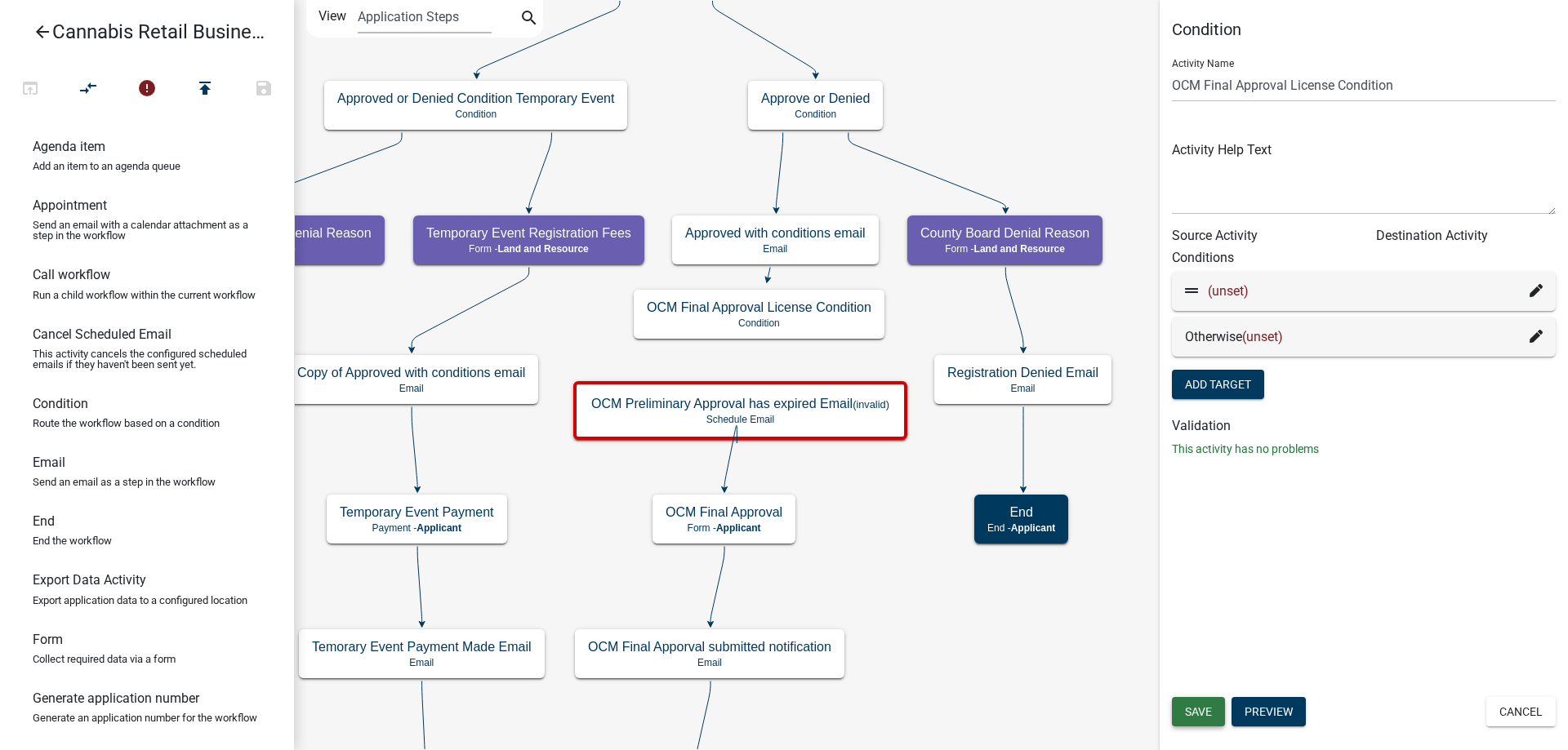
click at [1200, 710] on span "Save" at bounding box center [1199, 712] width 27 height 13
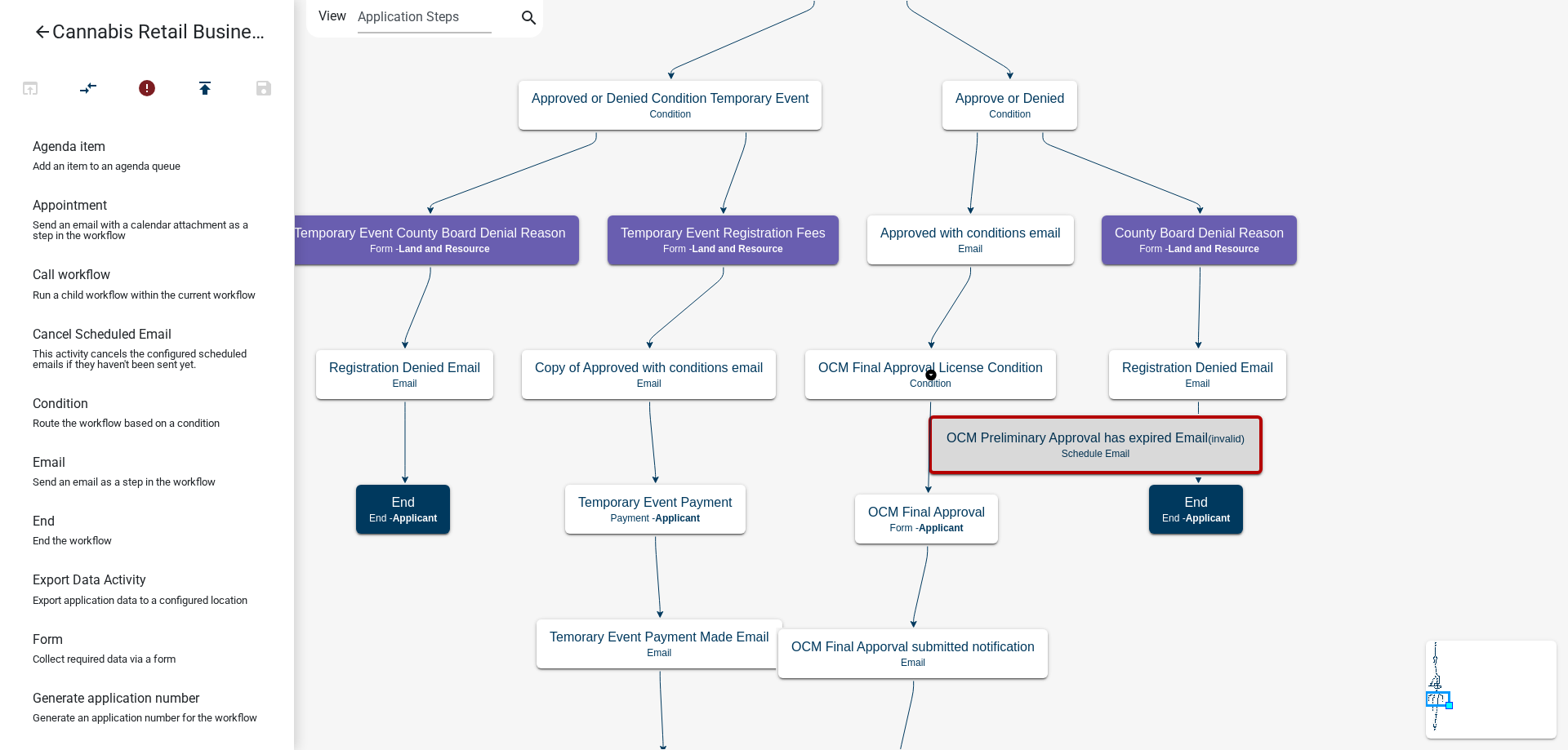
click at [1007, 381] on g "OCM Final Approval License Condition Condition" at bounding box center [931, 374] width 252 height 47
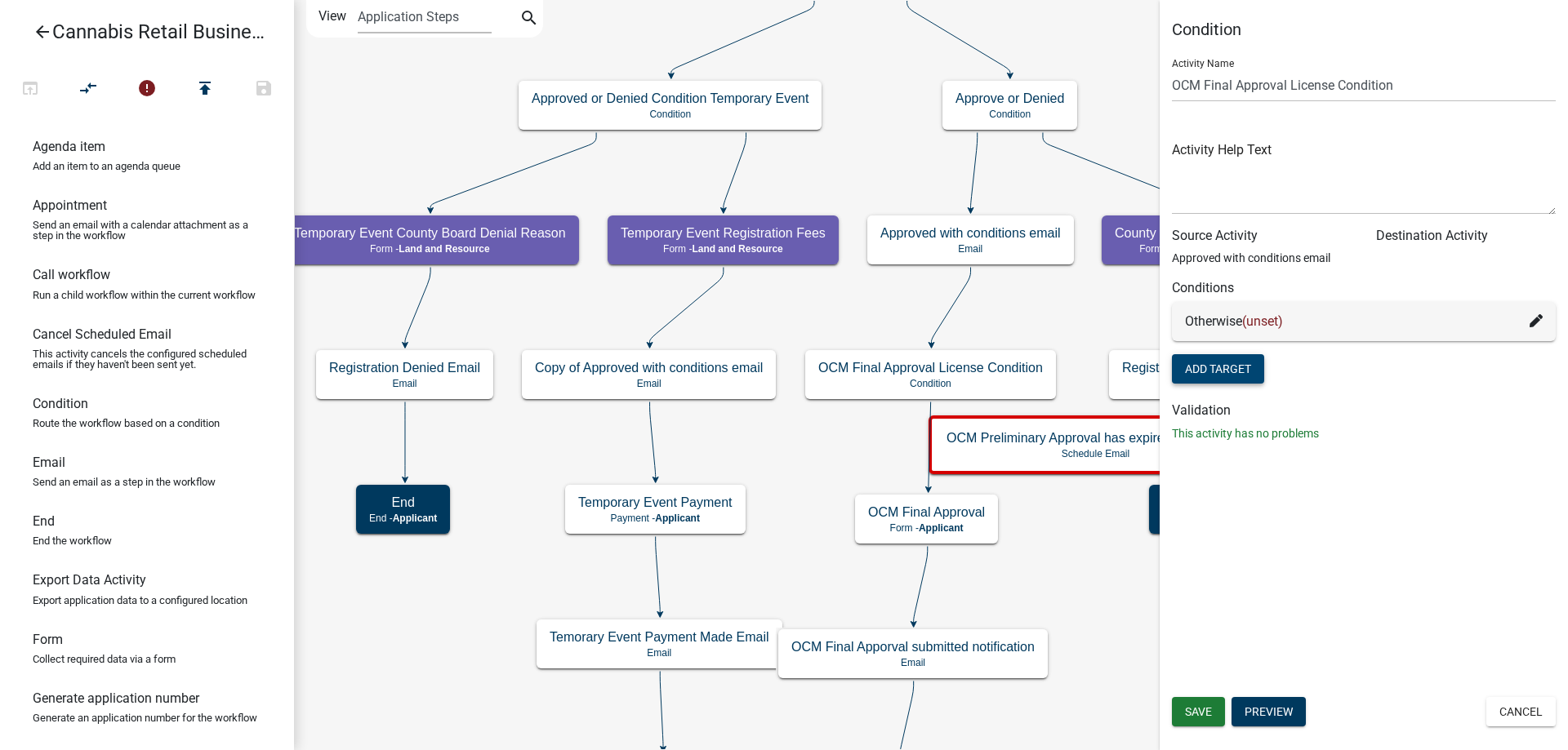
click at [1216, 367] on button "Add Target" at bounding box center [1217, 368] width 92 height 29
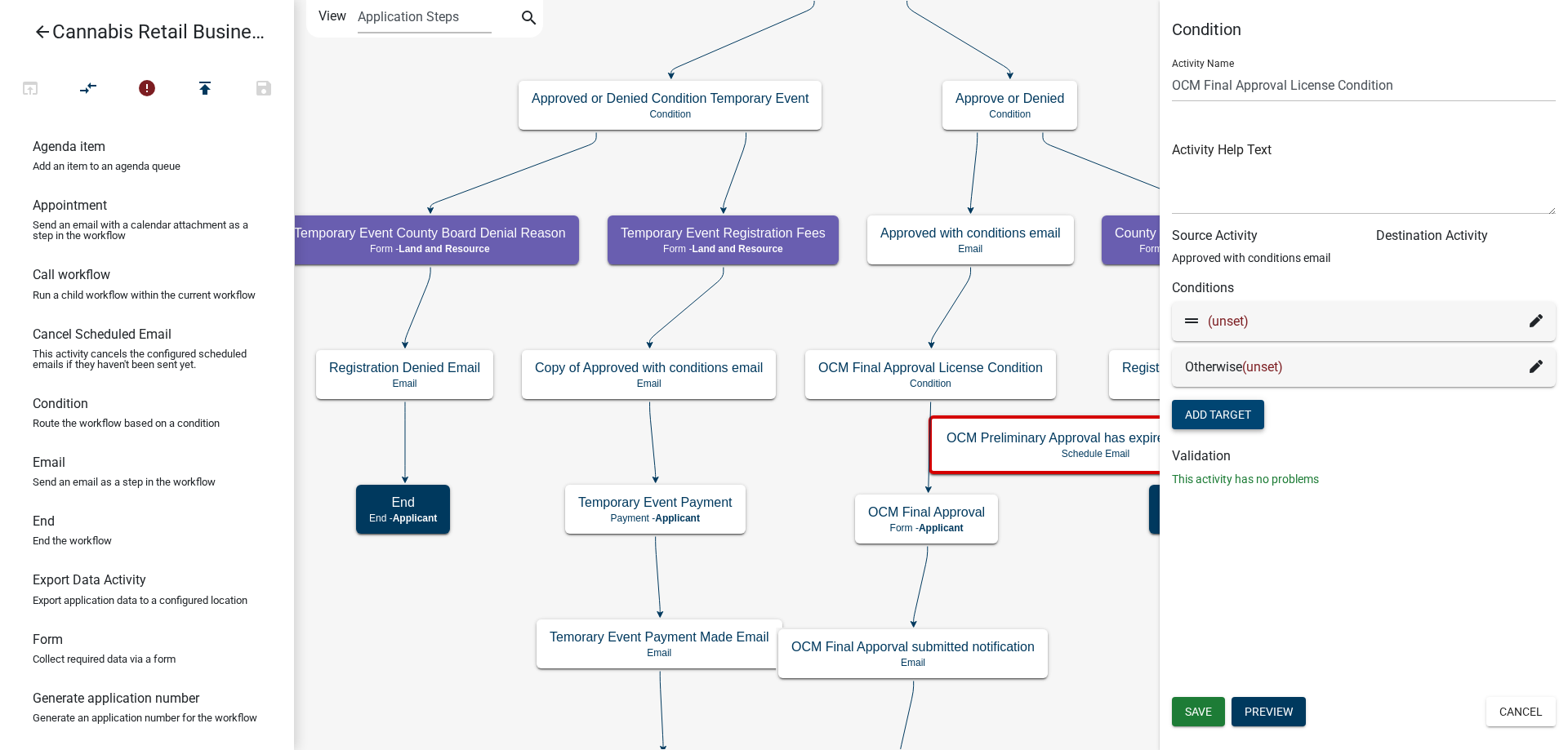
click at [1534, 324] on icon at bounding box center [1536, 321] width 13 height 13
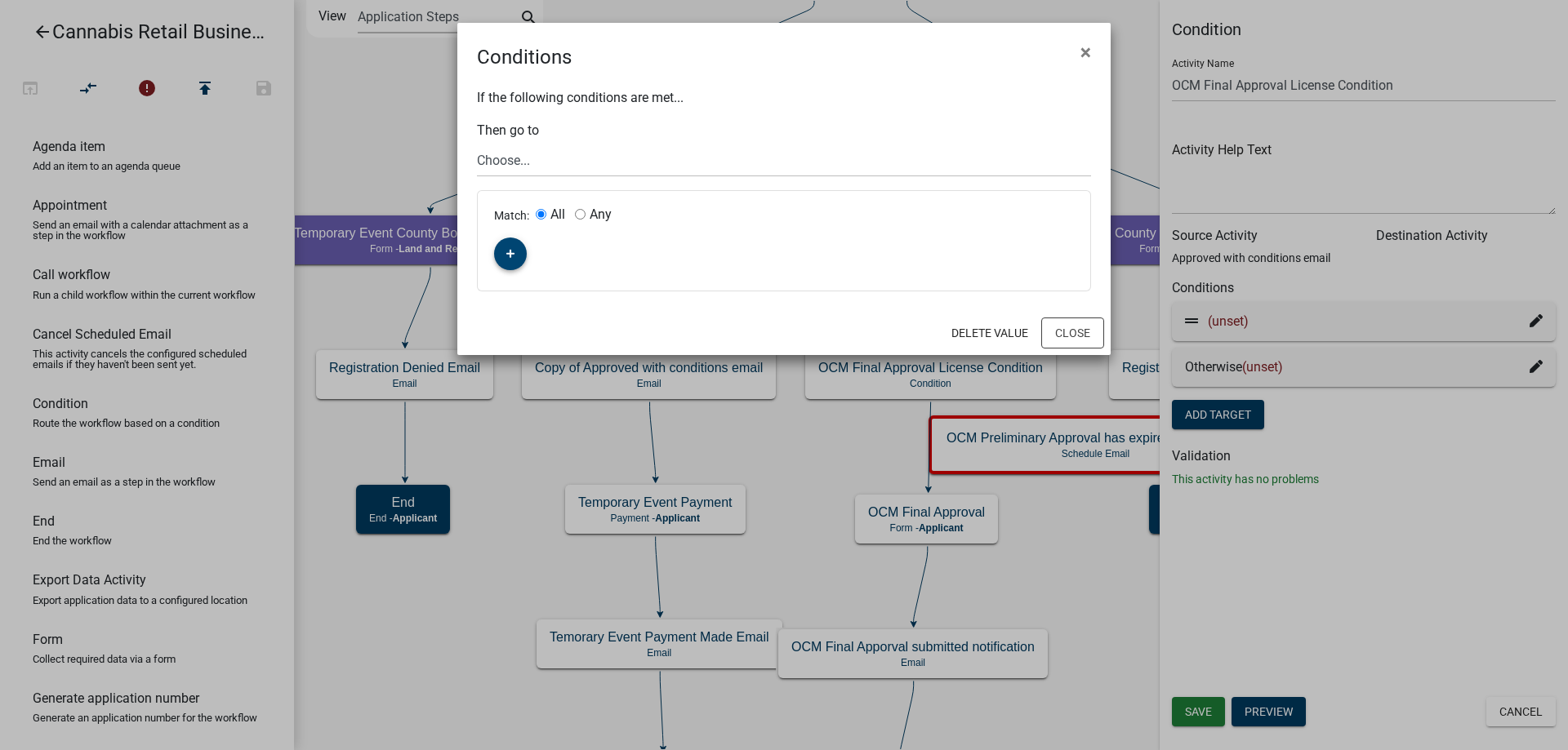
click at [508, 259] on fa-icon "button" at bounding box center [511, 254] width 9 height 15
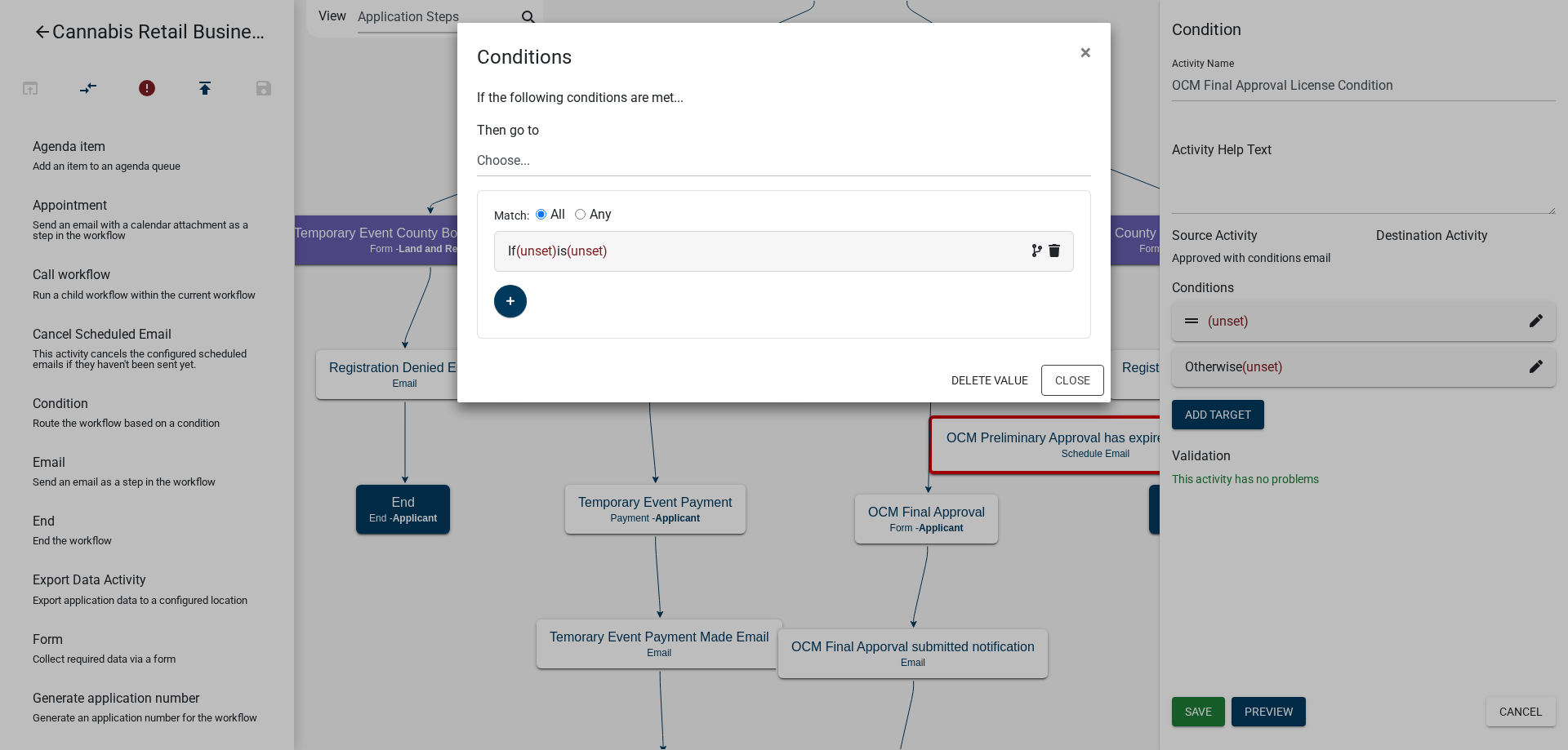
click at [538, 255] on span "(unset)" at bounding box center [537, 251] width 41 height 15
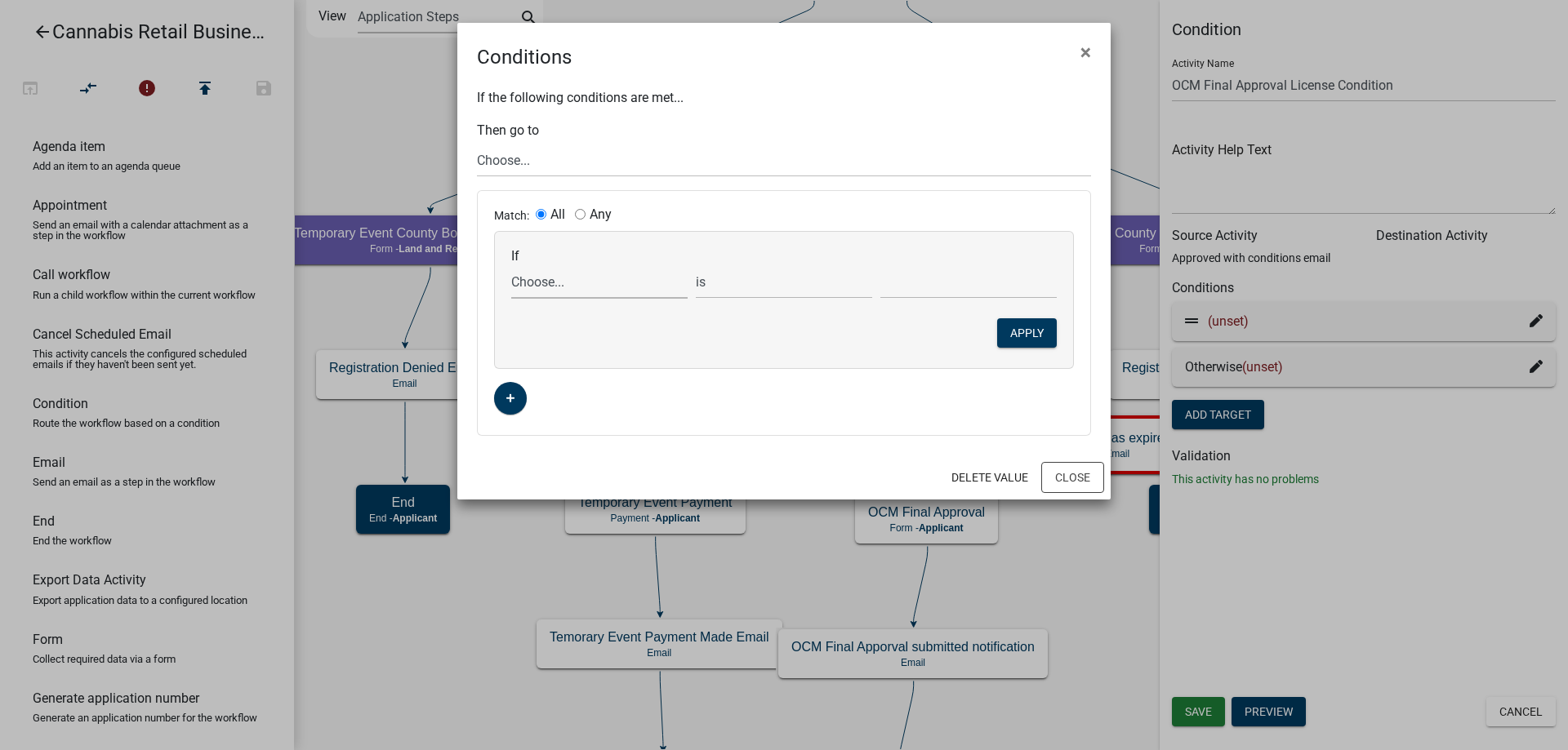
click at [511, 266] on select "Choose... ActiveRegistrationExpDate AddnInfoClickNextTxt AddnInfoComments AddnI…" at bounding box center [599, 283] width 177 height 34
select select "71: OCMPrelimAppStartDate"
click option "OCMPrelimAppStartDate" at bounding box center [0, 0] width 0 height 0
click at [696, 266] on select "is is not exists does not exist is greater than is less than contains does not …" at bounding box center [784, 283] width 177 height 34
click at [1075, 482] on button "Close" at bounding box center [1072, 477] width 63 height 31
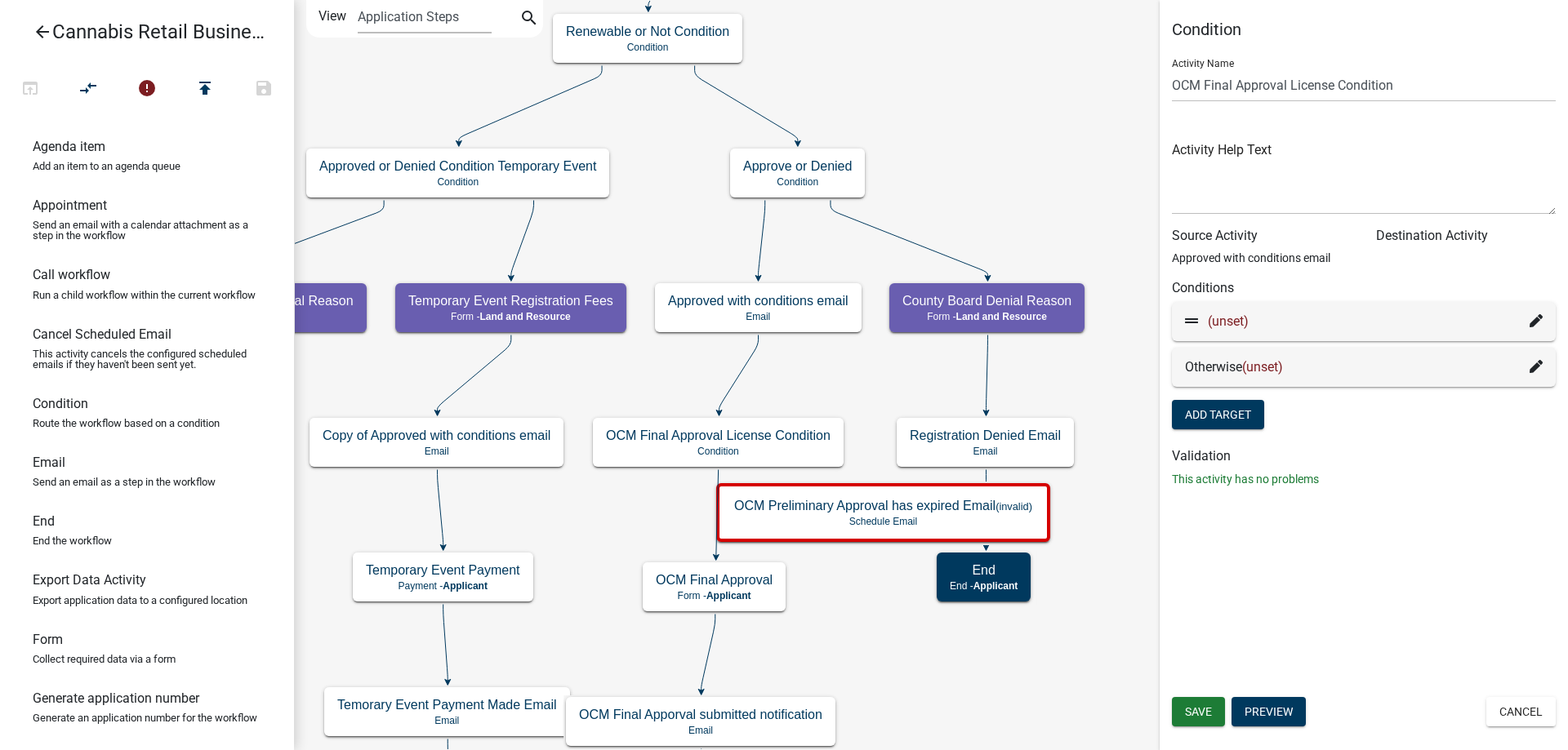
click at [874, 636] on div "start Start - Applicant Application Introduction Form - Applicant Parcel search…" at bounding box center [931, 375] width 1274 height 750
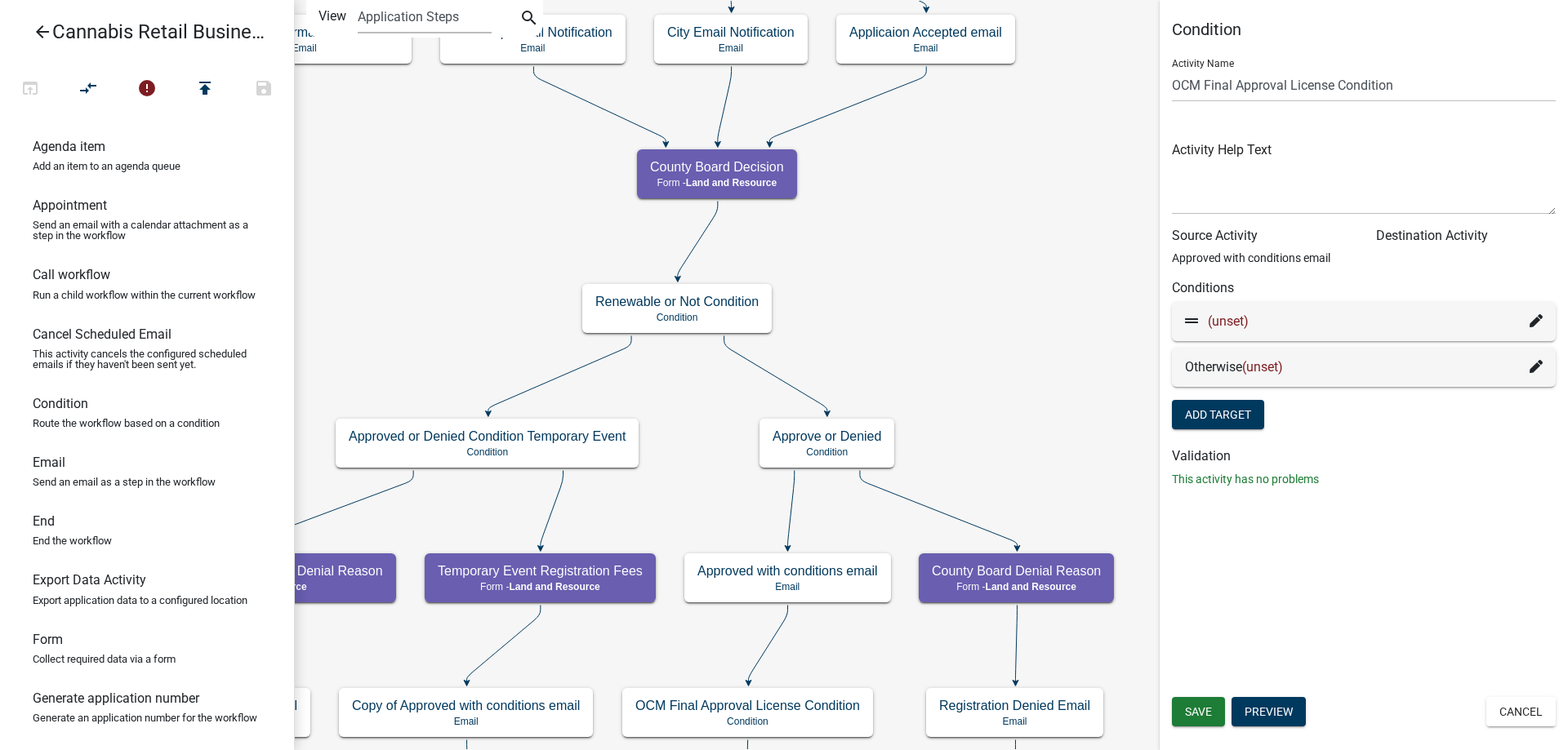
click at [889, 342] on div "start Start - Applicant Application Introduction Form - Applicant Parcel search…" at bounding box center [931, 375] width 1274 height 750
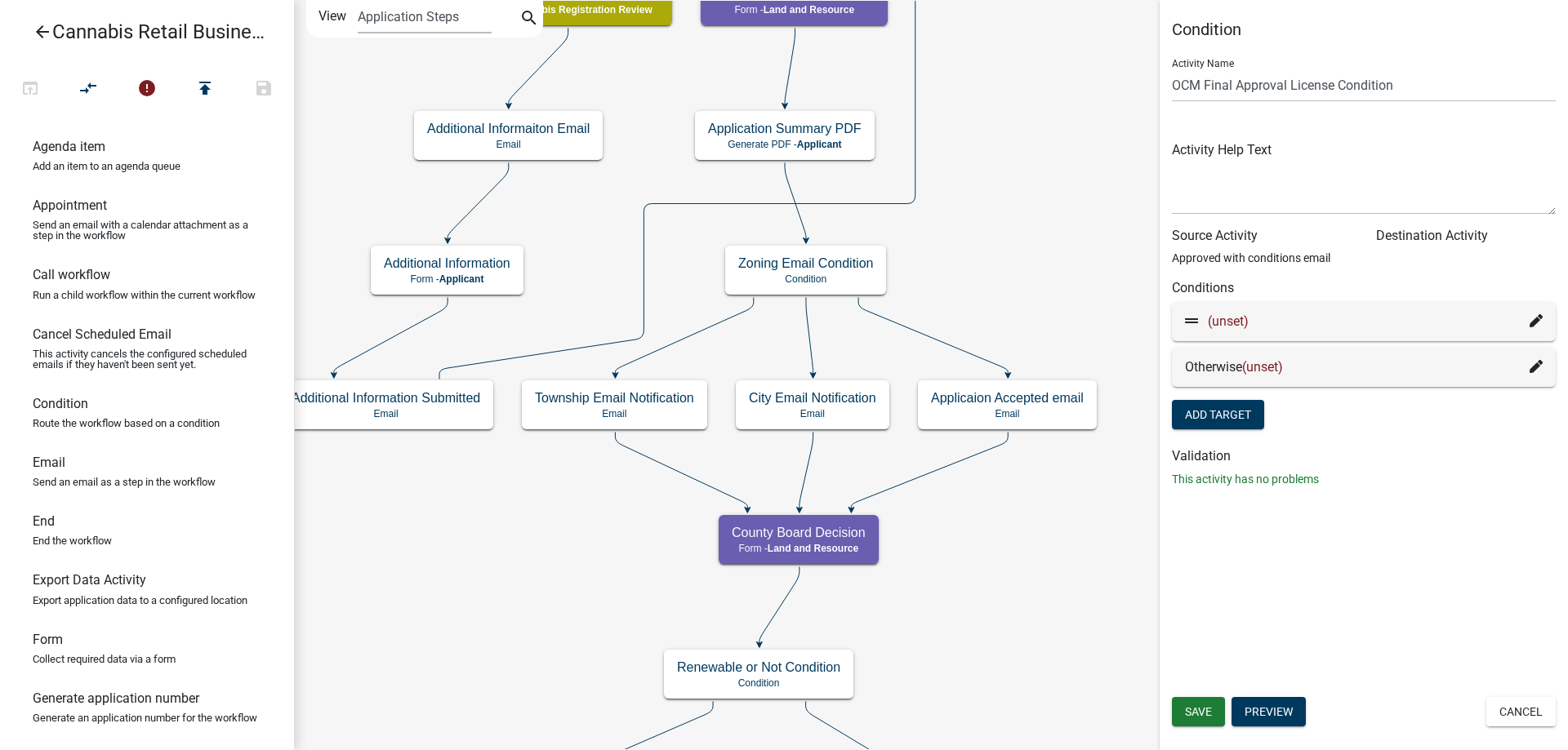
click at [940, 711] on div "start Start - Applicant Application Introduction Form - Applicant Parcel search…" at bounding box center [931, 375] width 1274 height 750
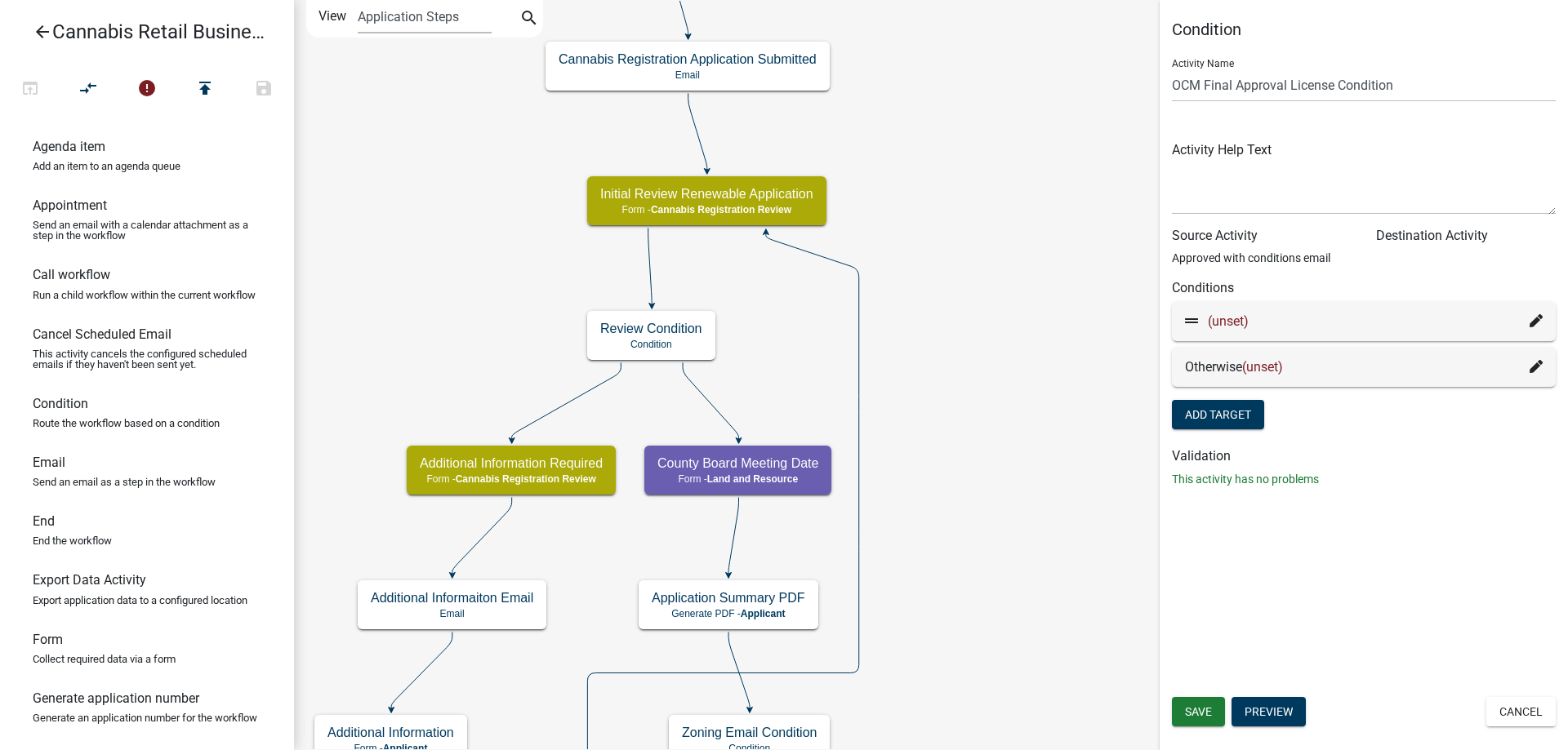
click at [953, 579] on div "start Start - Applicant Application Introduction Form - Applicant Parcel search…" at bounding box center [931, 375] width 1274 height 750
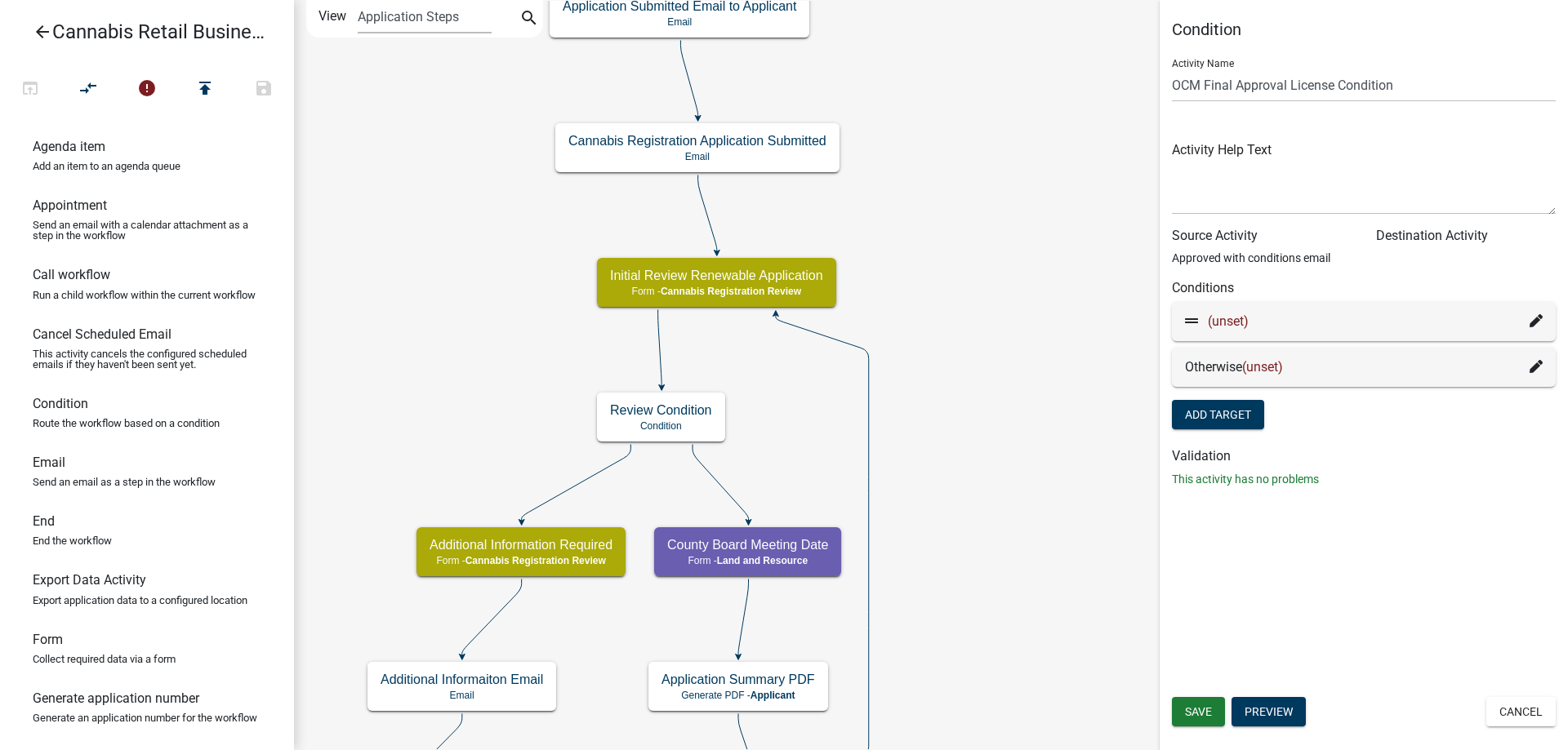
click at [981, 261] on div "start Start - Applicant Application Introduction Form - Applicant Parcel search…" at bounding box center [931, 375] width 1274 height 750
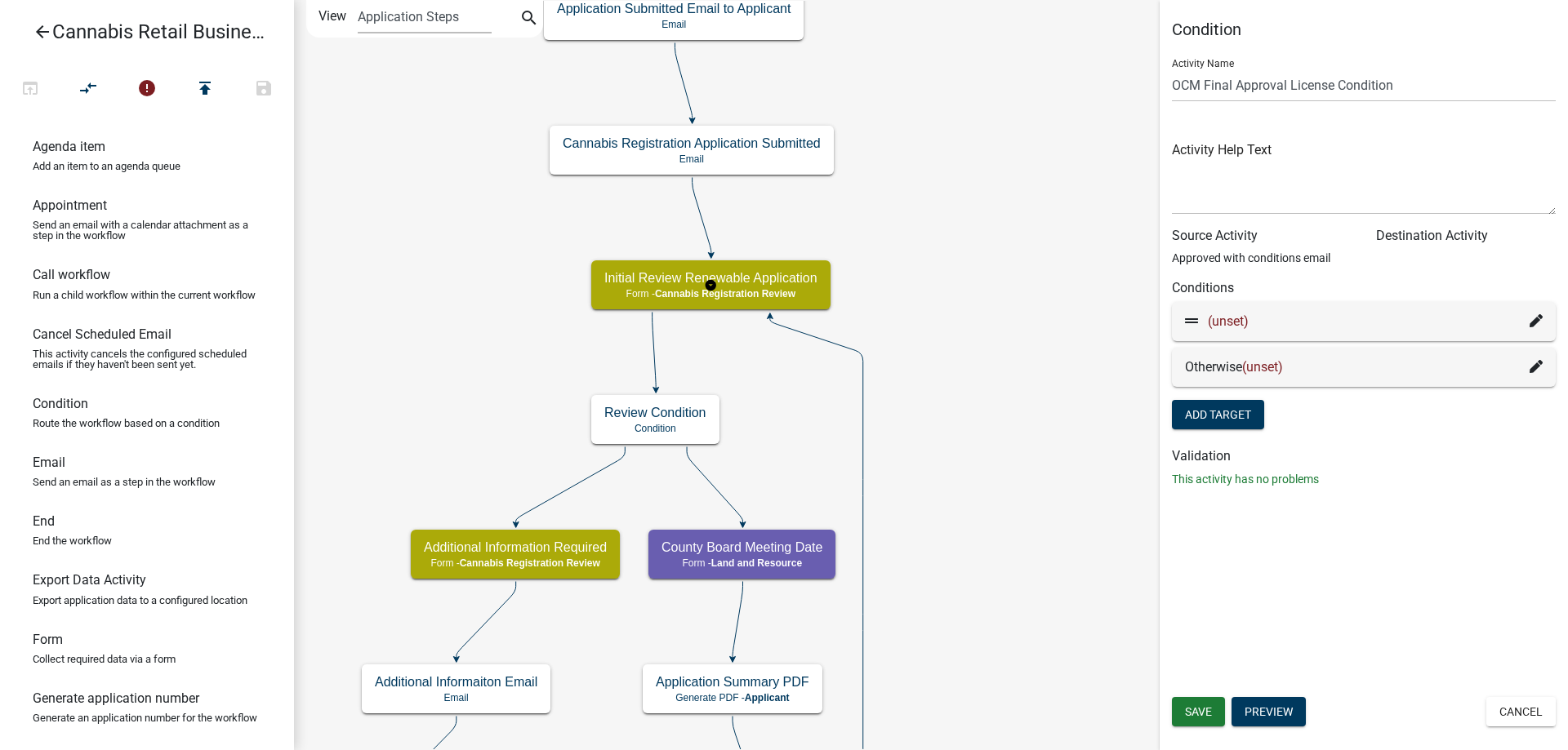
click at [780, 290] on g "Initial Review Renewable Application Form - Cannabis Registration Review" at bounding box center [711, 284] width 239 height 47
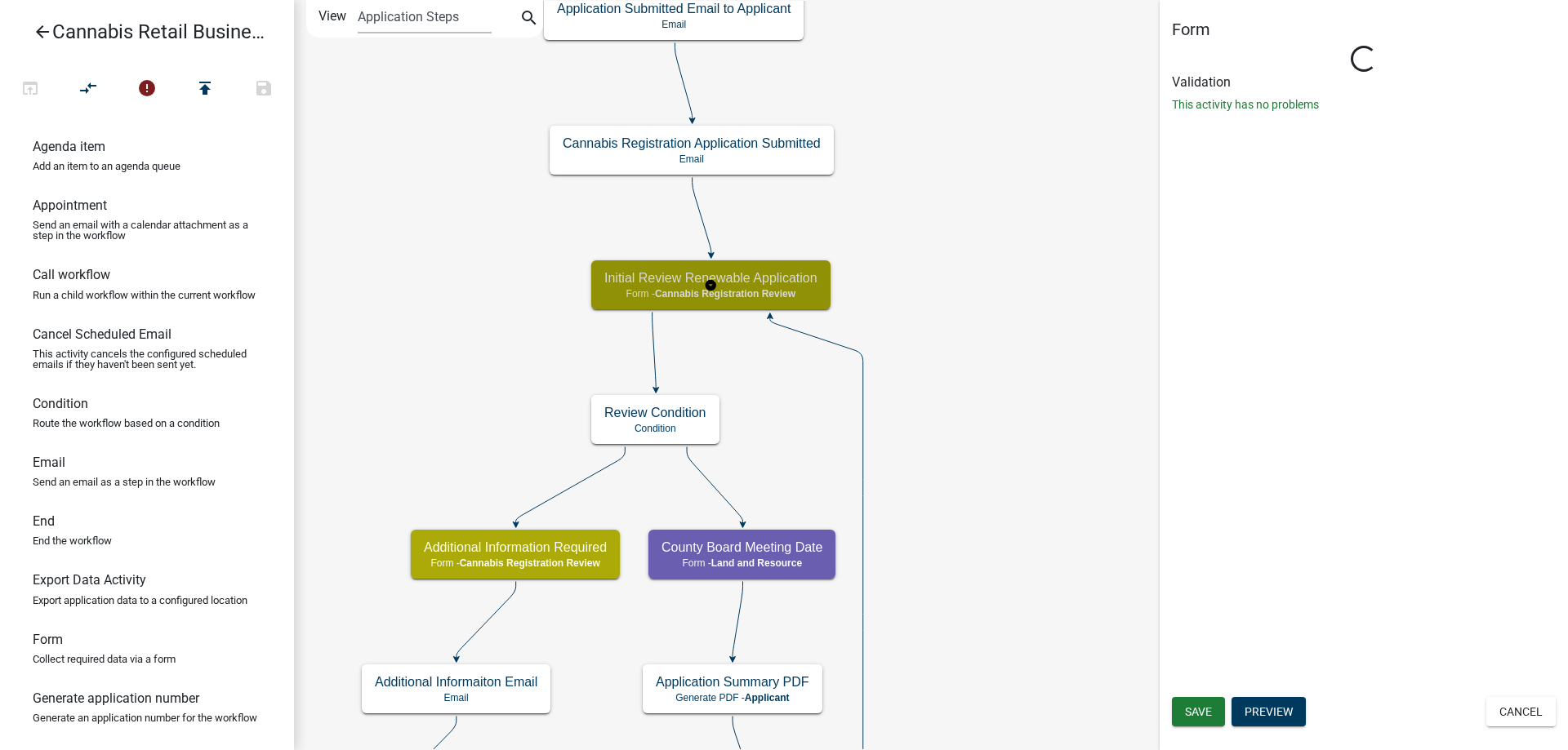
click at [780, 290] on g "Initial Review Renewable Application Form - Cannabis Registration Review" at bounding box center [711, 284] width 239 height 47
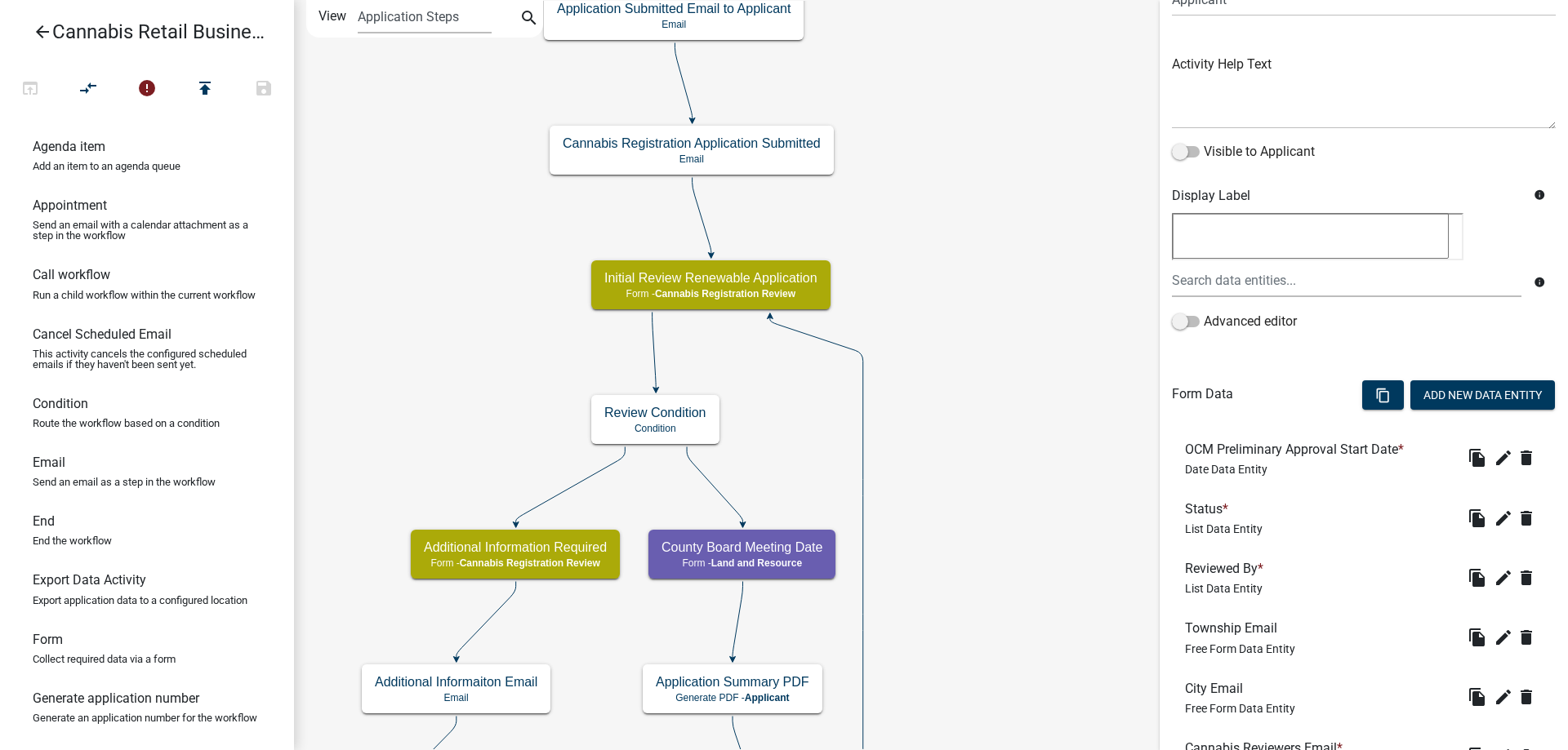
scroll to position [167, 0]
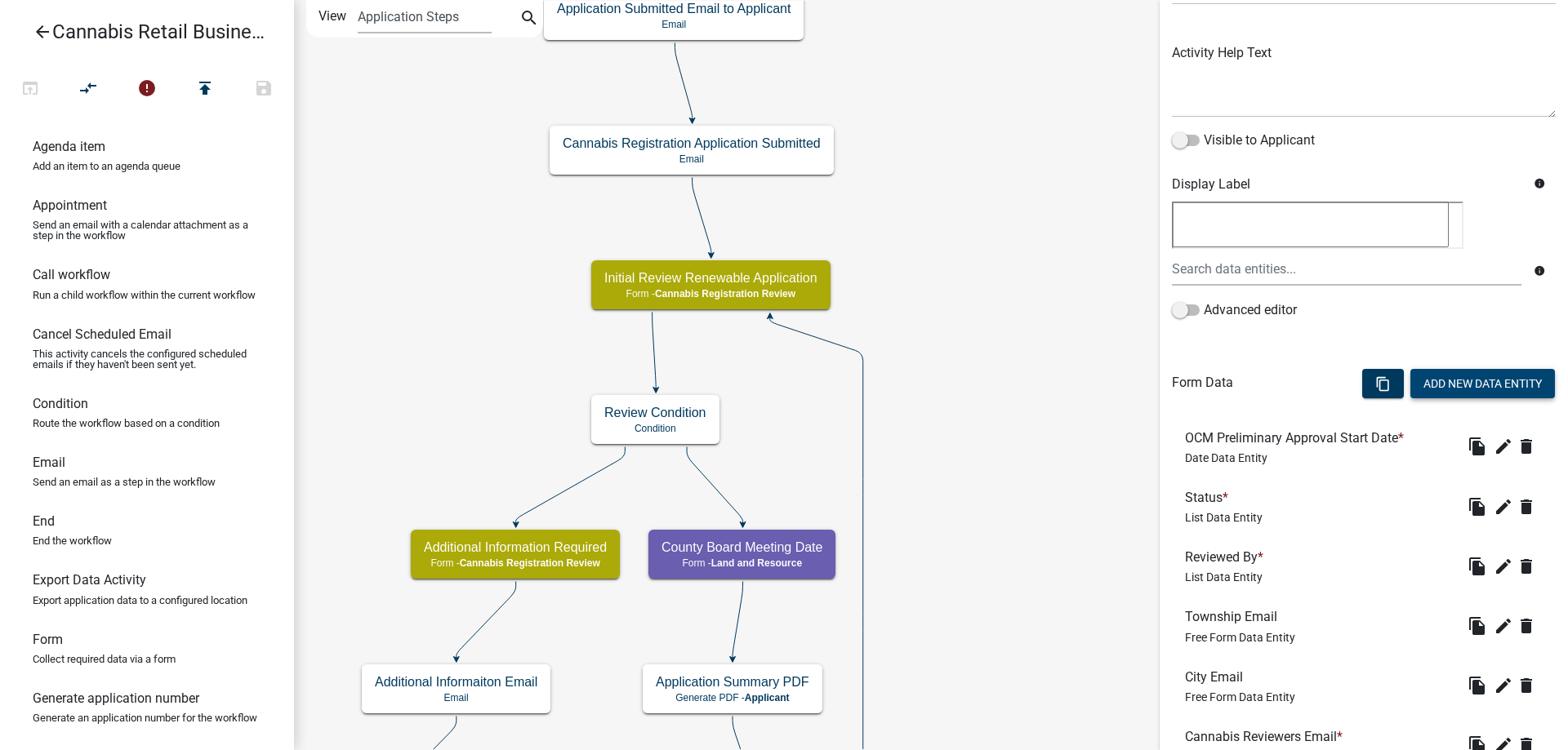
click at [1465, 383] on button "Add New Data Entity" at bounding box center [1482, 383] width 144 height 29
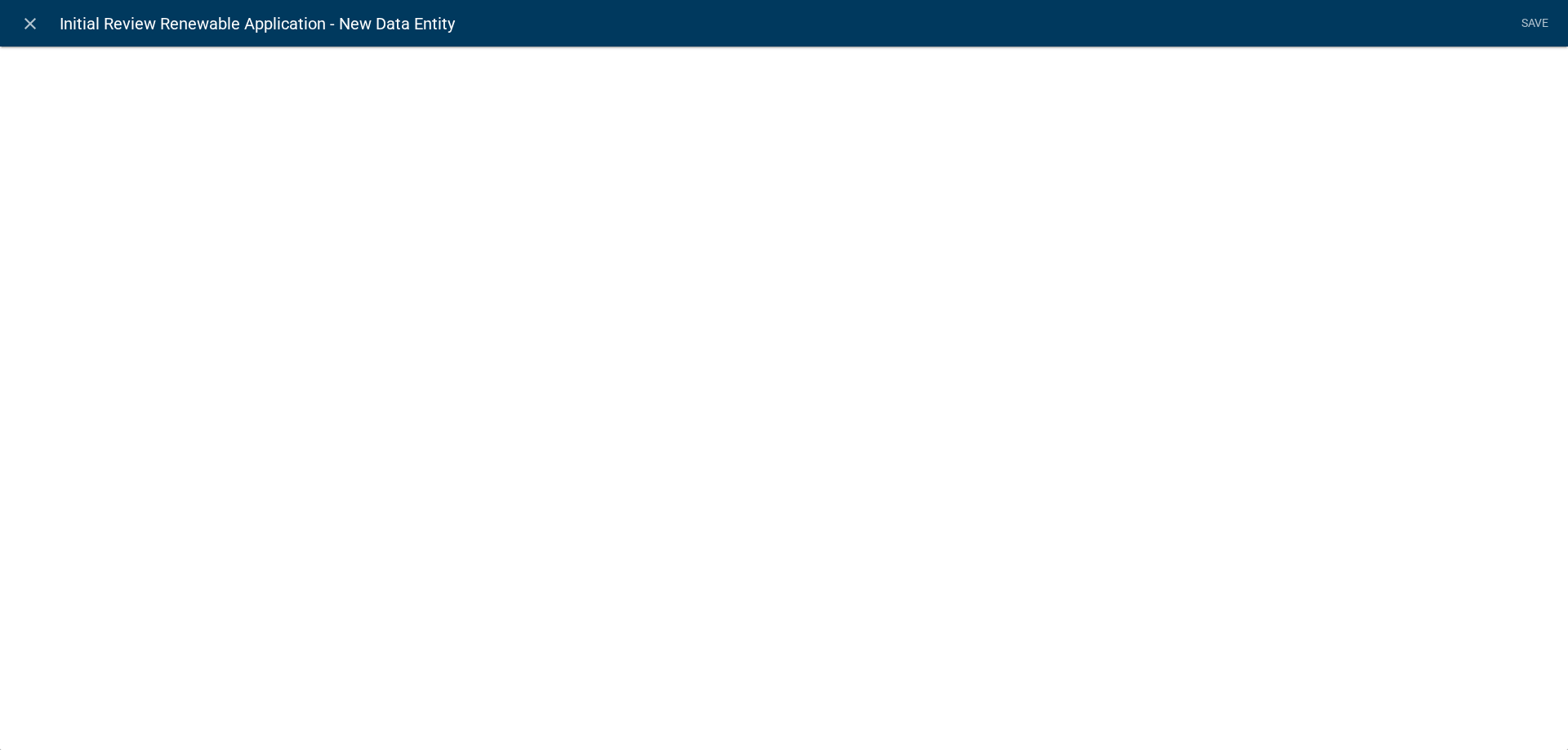
select select
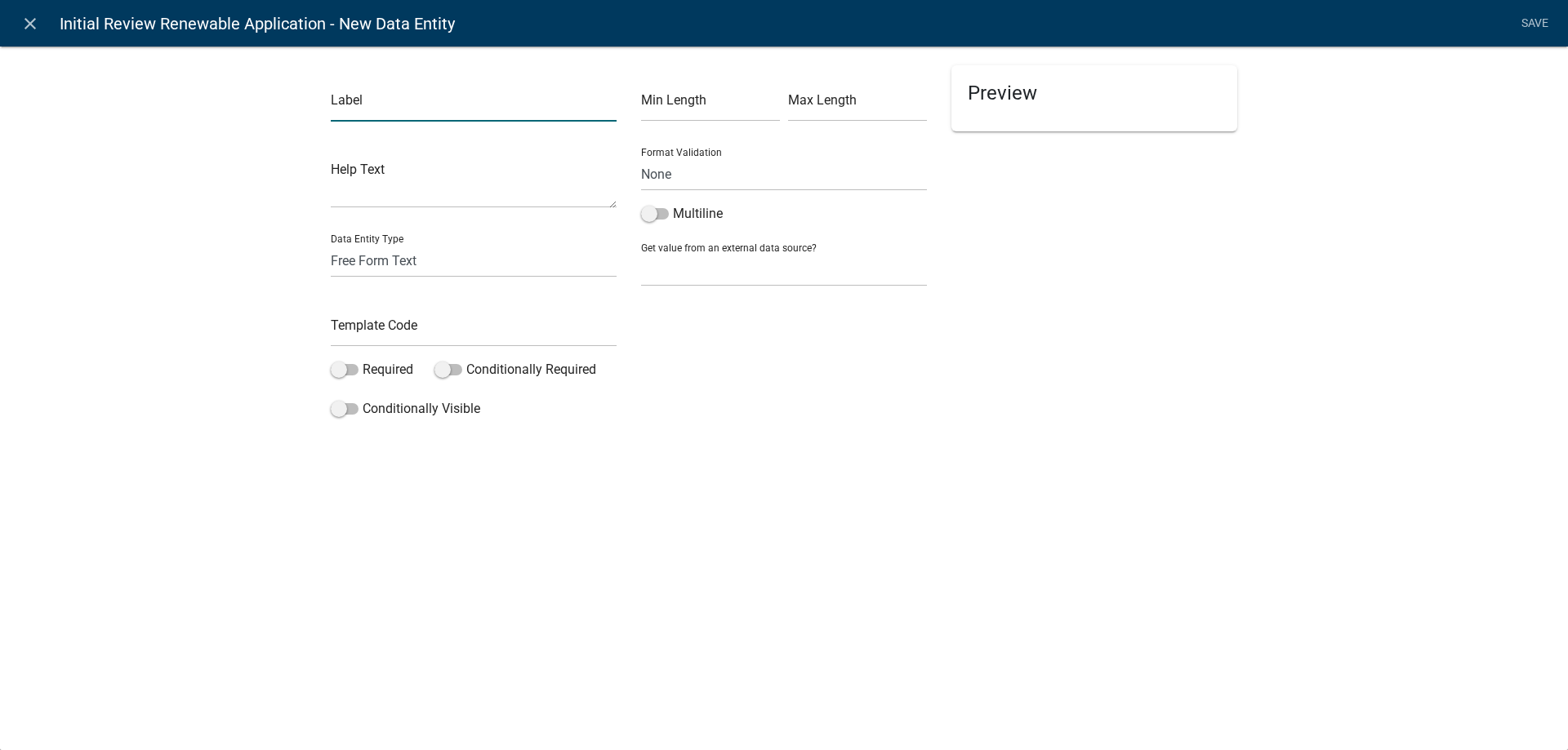
click at [423, 104] on input "text" at bounding box center [474, 105] width 285 height 34
type input "OCM Preliminary Approval Expiration Date"
click at [331, 244] on select "Free Form Text Document Display Entity Value Fee Numeric Data Date Map Sketch D…" at bounding box center [474, 261] width 285 height 34
select select "calculated-value"
click option "Calculated Value" at bounding box center [0, 0] width 0 height 0
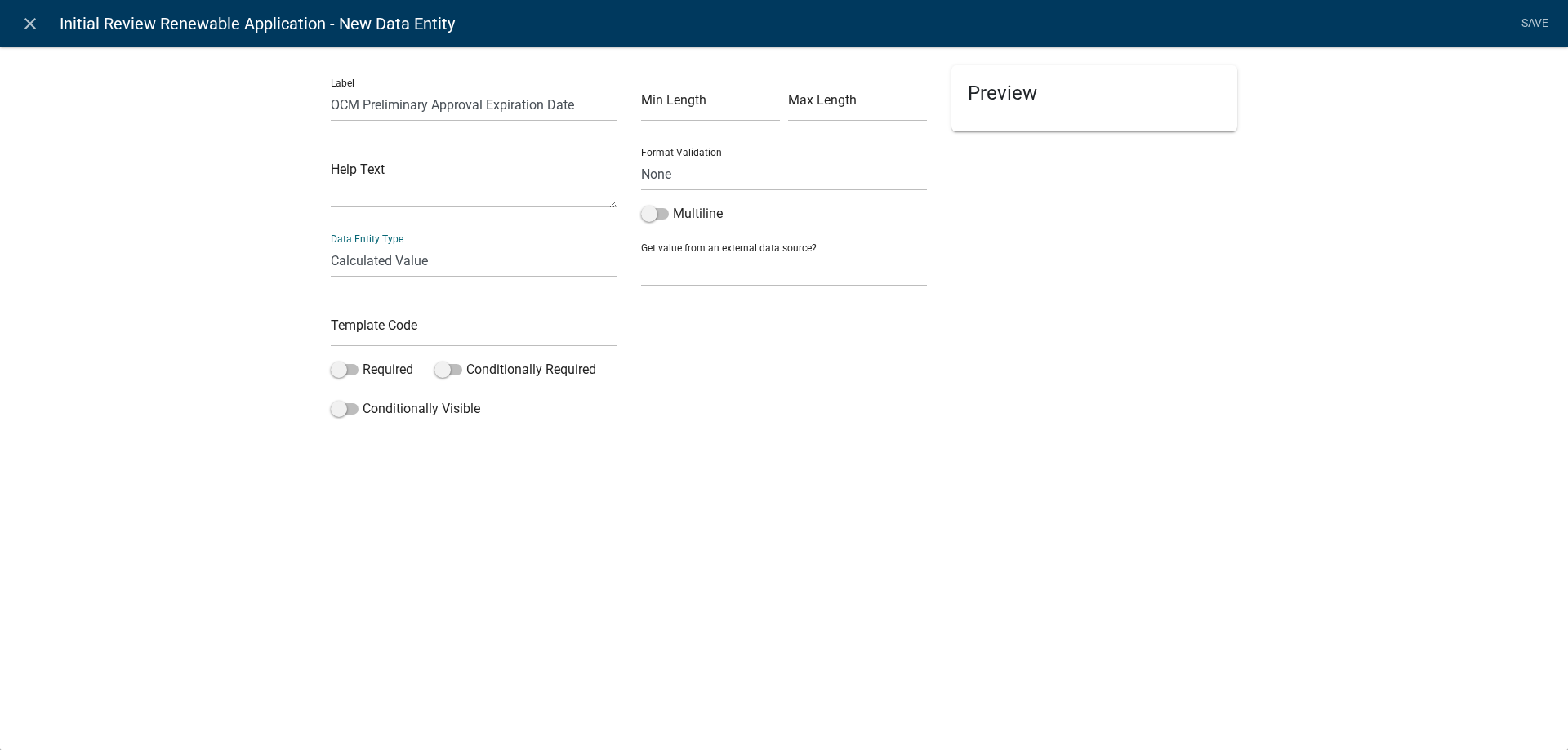
select select "calculated-value"
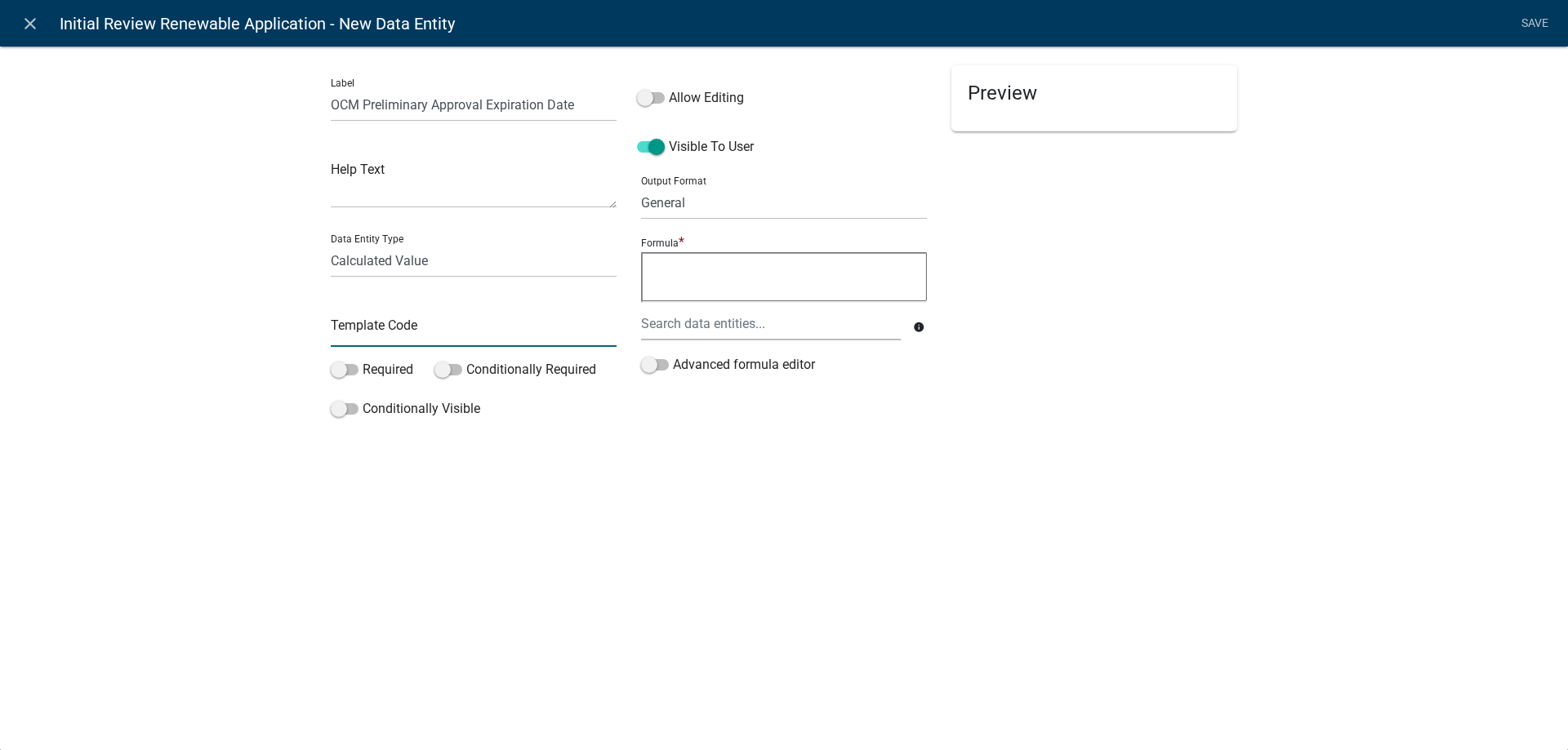
click at [397, 334] on input "text" at bounding box center [474, 331] width 285 height 34
type input "OCMPrelimApprovalExpDate"
click at [679, 283] on textarea at bounding box center [784, 276] width 285 height 49
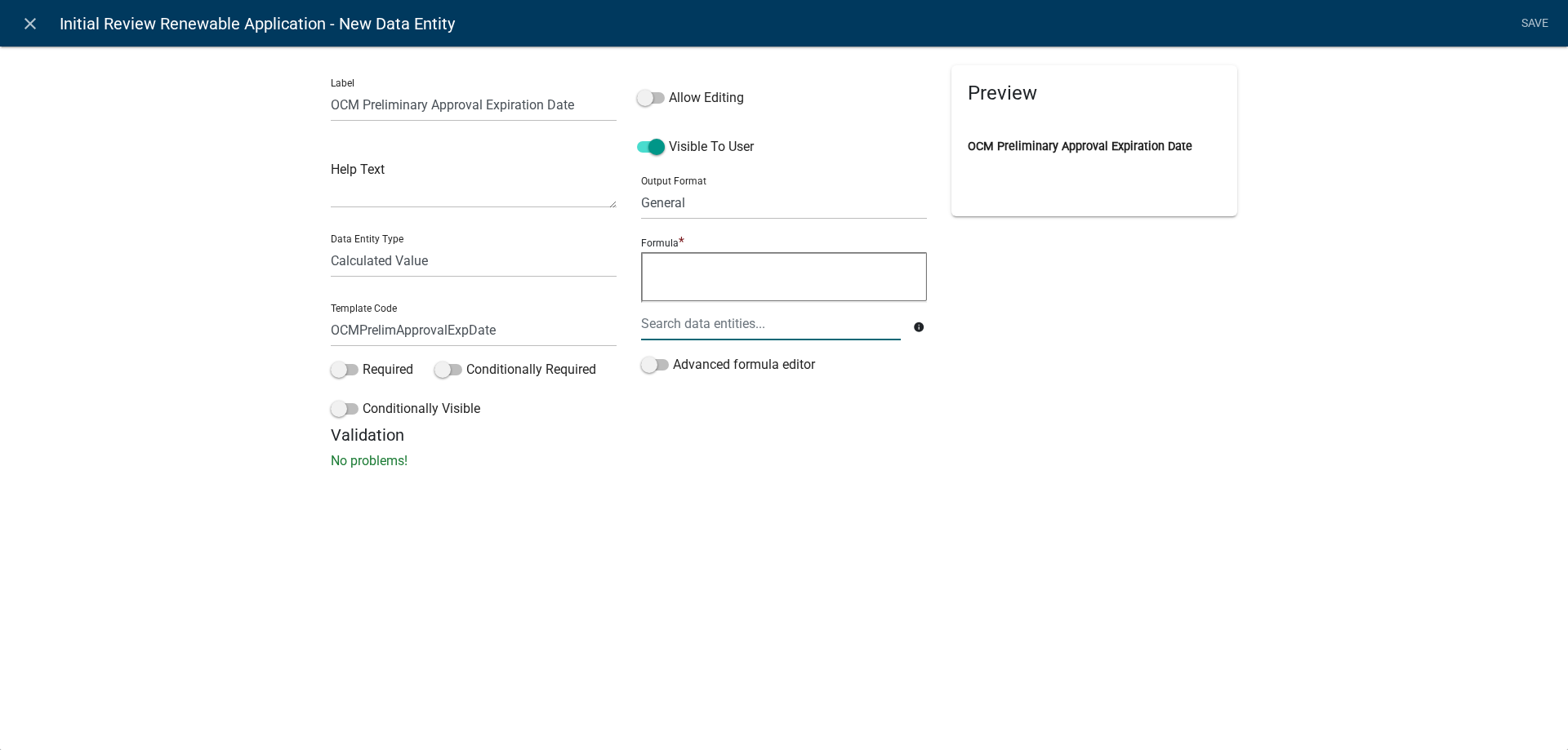
click at [688, 328] on input "text" at bounding box center [771, 324] width 260 height 34
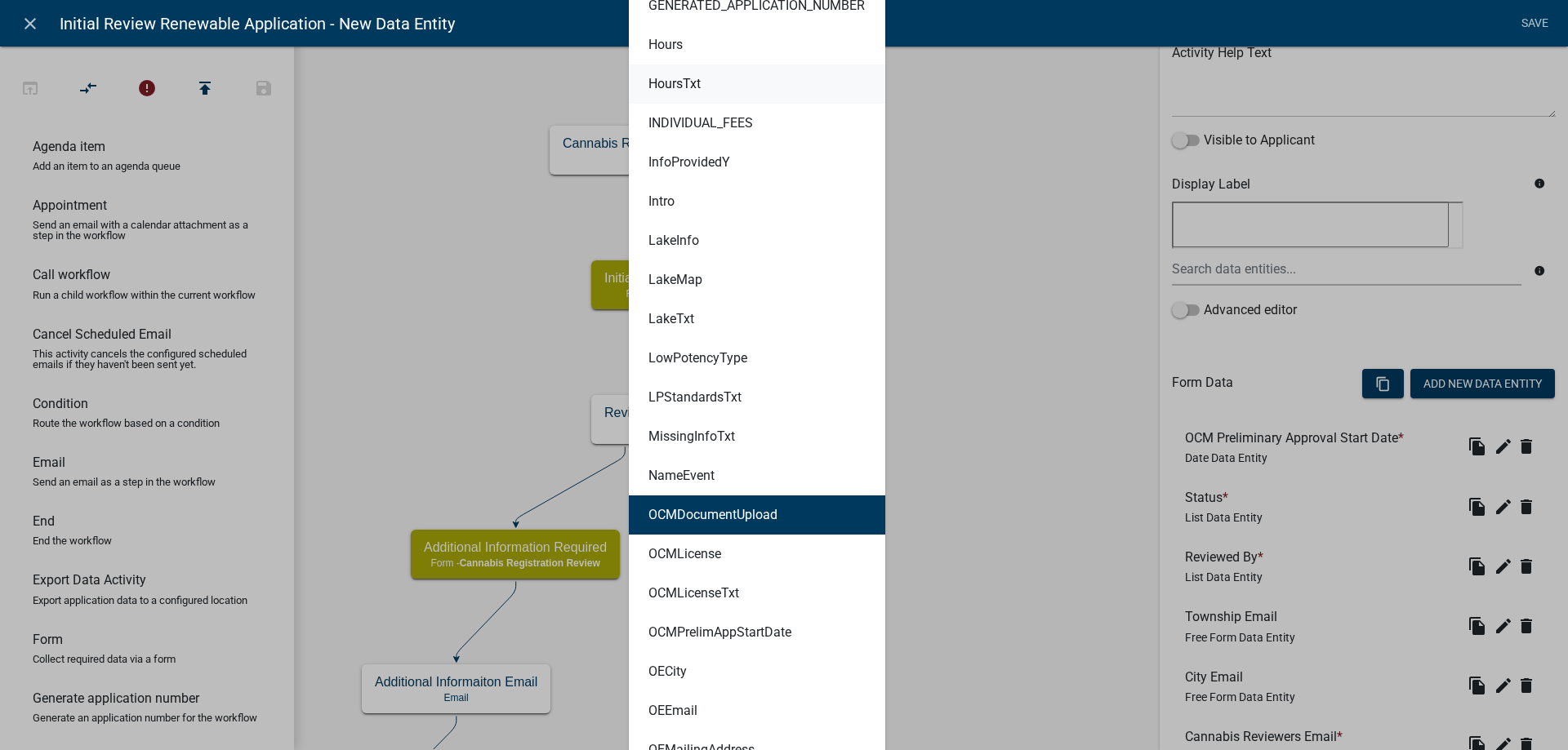
scroll to position [2234, 0]
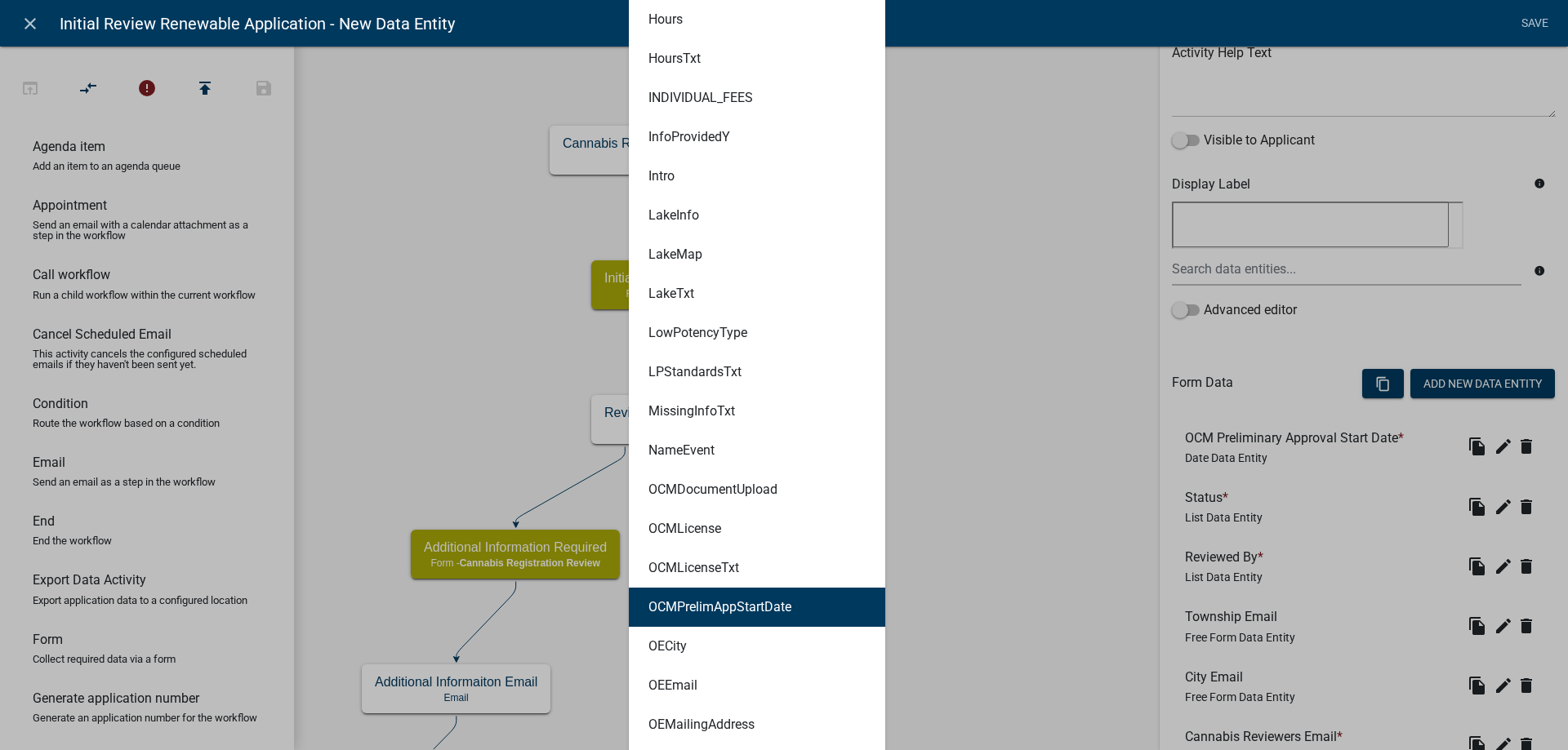
click at [716, 609] on ngb-highlight "OCMPrelimAppStartDate" at bounding box center [720, 607] width 143 height 13
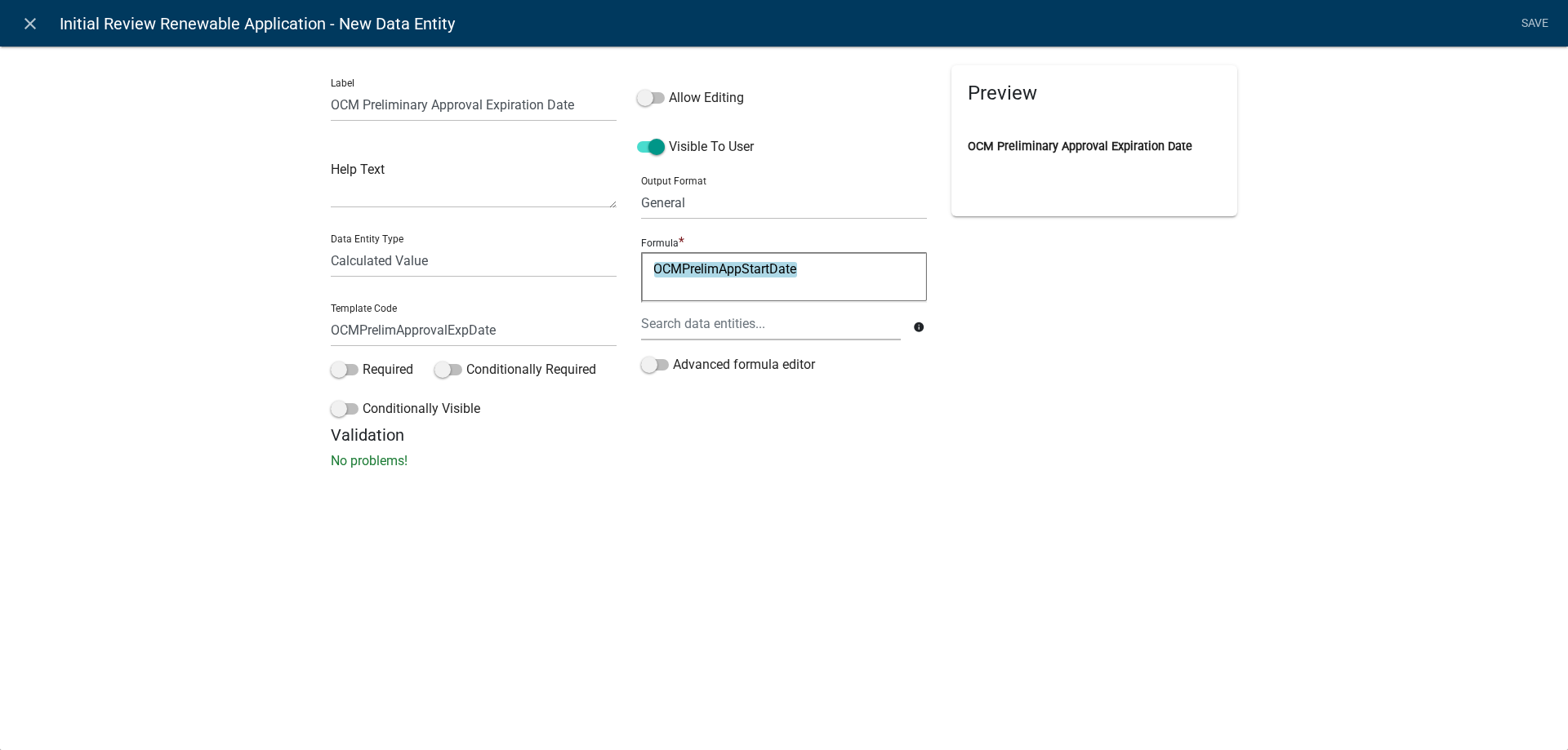
scroll to position [0, 0]
click at [800, 270] on textarea "OCMPrelimAppStartDate" at bounding box center [784, 276] width 285 height 49
click at [814, 271] on textarea "OCMPrelimAppStartDate +" at bounding box center [784, 276] width 285 height 49
paste textarea "OCM Preliminary Approval has expired Email"
drag, startPoint x: 809, startPoint y: 268, endPoint x: 854, endPoint y: 286, distance: 48.5
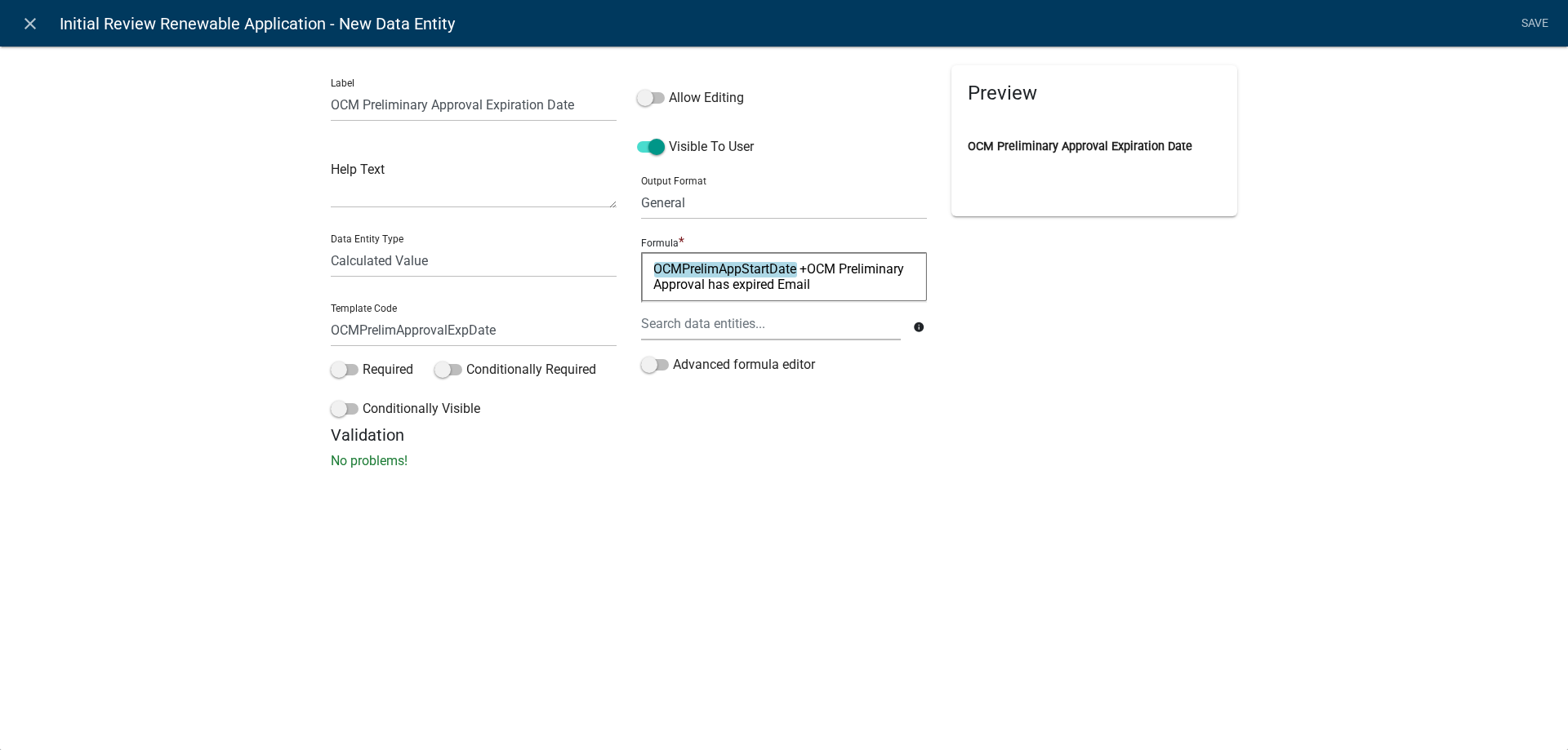
click at [854, 286] on textarea "OCMPrelimAppStartDate +OCM Preliminary Approval has expired Email" at bounding box center [784, 276] width 285 height 49
click at [809, 266] on textarea "OCMPrelimAppStartDate +547.501" at bounding box center [784, 276] width 285 height 49
click at [876, 271] on textarea "OCMPrelimAppStartDate + 547.501" at bounding box center [784, 276] width 285 height 49
type textarea "OCMPrelimAppStartDate + 547.501"
click at [1531, 21] on link "Save" at bounding box center [1535, 23] width 41 height 31
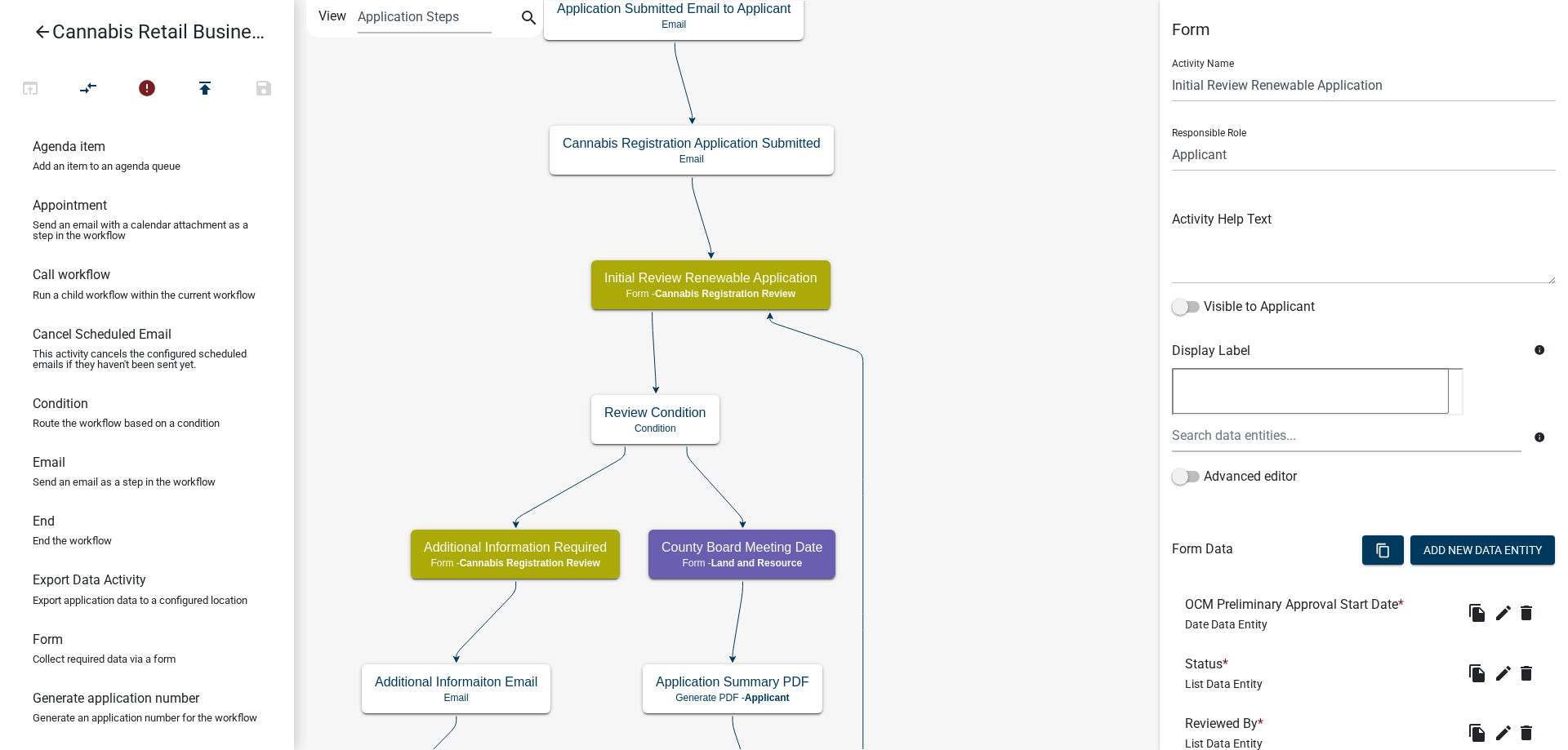
scroll to position [417, 0]
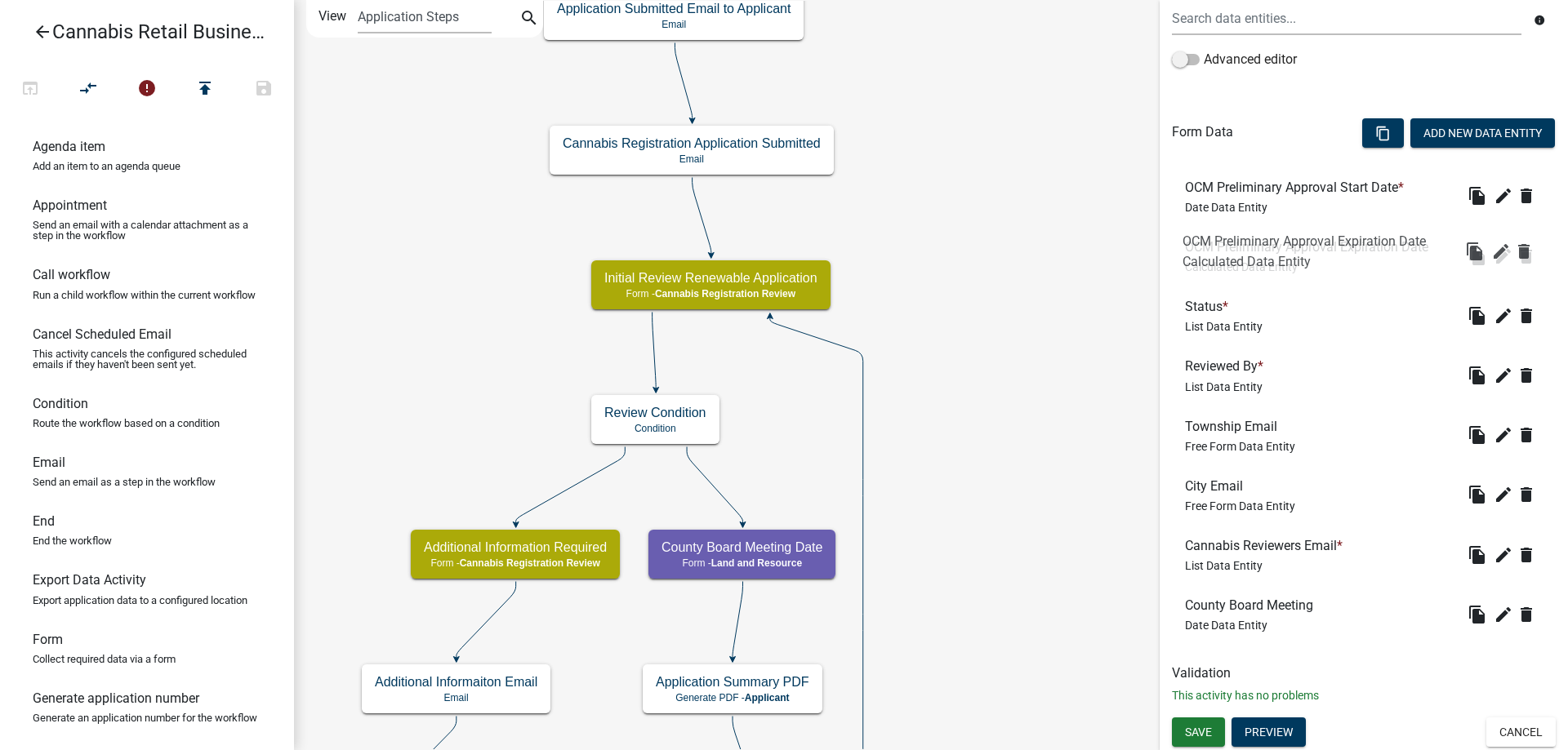
drag, startPoint x: 1288, startPoint y: 611, endPoint x: 1285, endPoint y: 247, distance: 364.0
click at [1285, 247] on h6 "OCM Preliminary Approval Expiration Date" at bounding box center [1310, 246] width 250 height 15
click at [1196, 737] on span "Save" at bounding box center [1199, 732] width 27 height 13
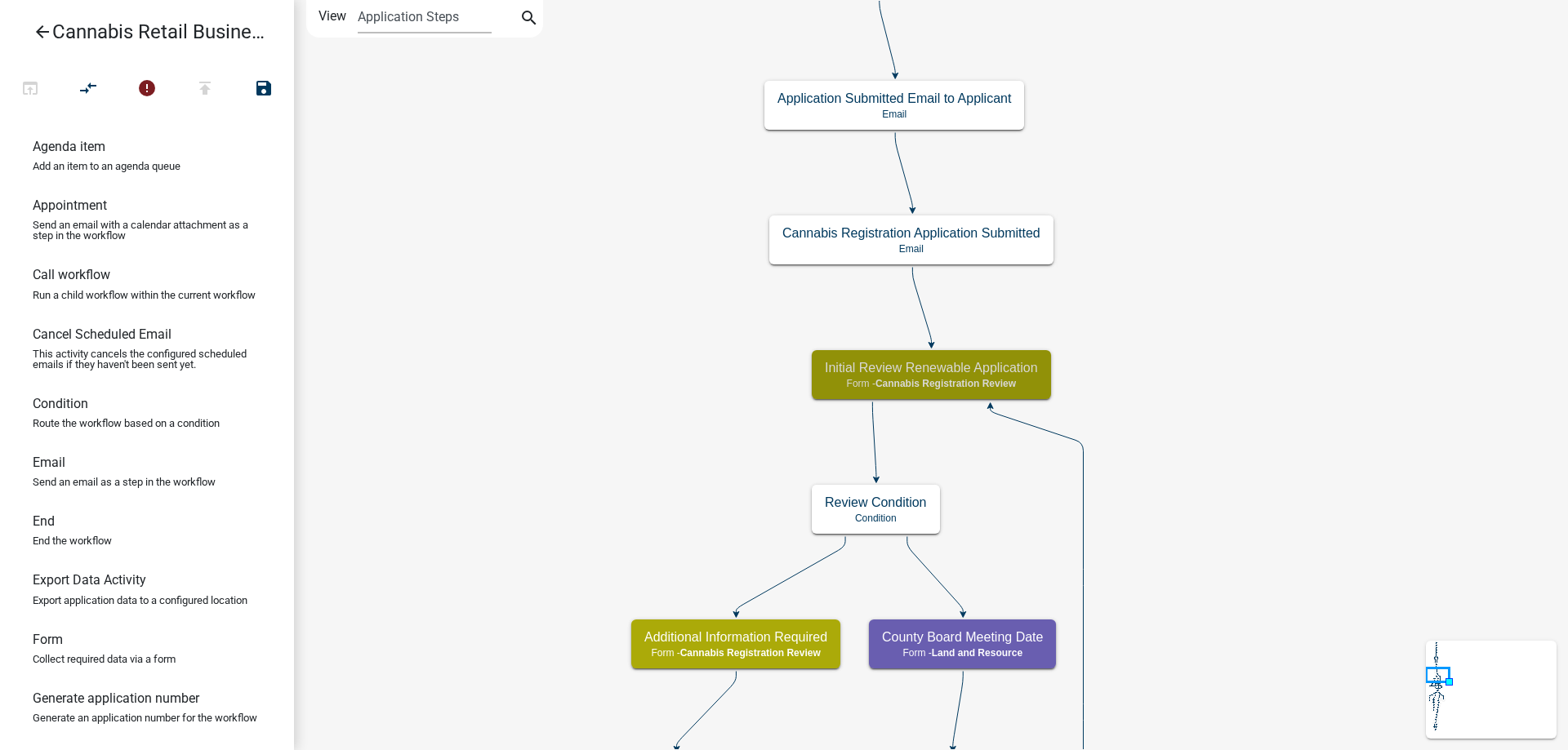
scroll to position [0, 0]
click at [1010, 375] on h5 "Initial Review Renewable Application" at bounding box center [931, 367] width 213 height 15
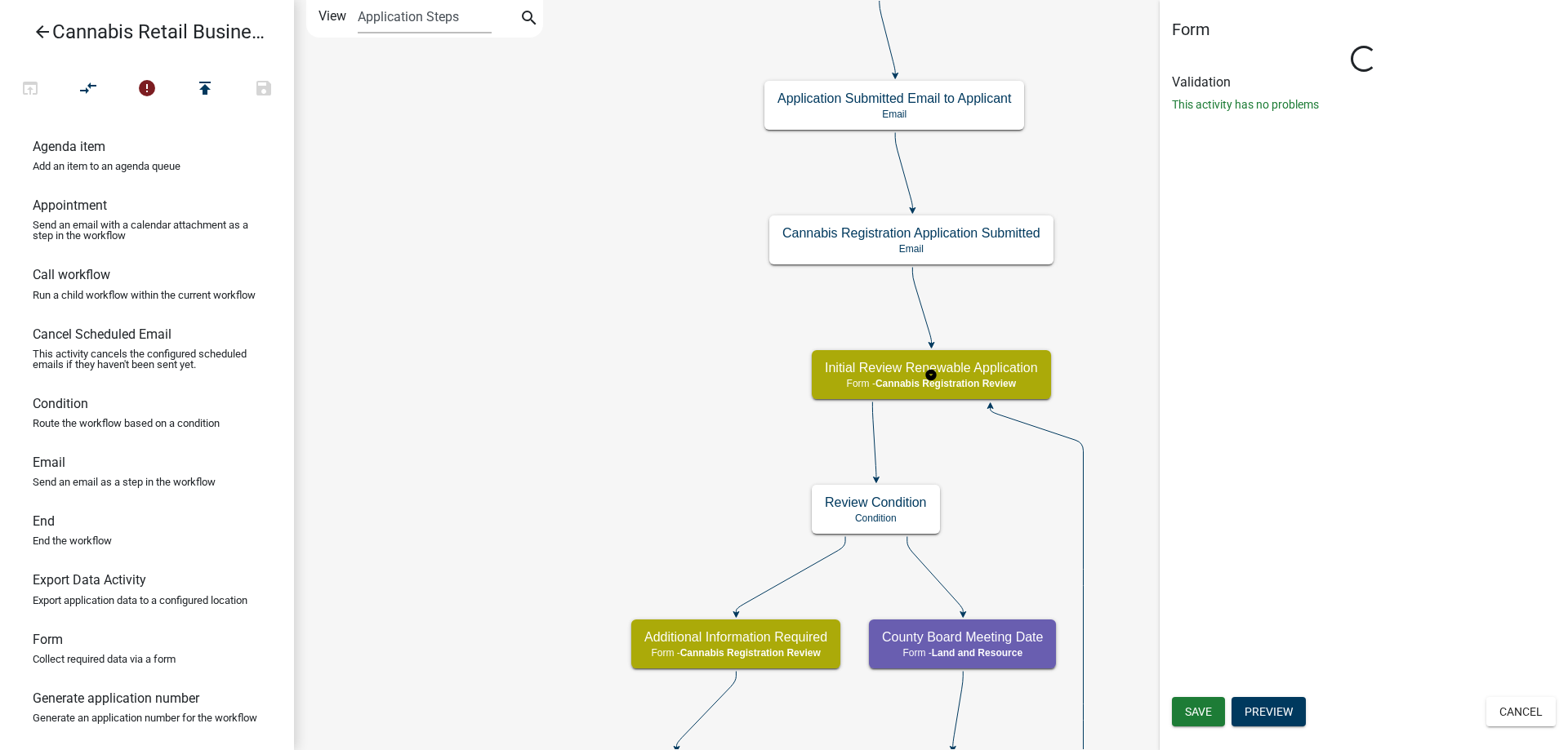
select select "5380C035-E995-43AF-9DCB-4673FB5A2820"
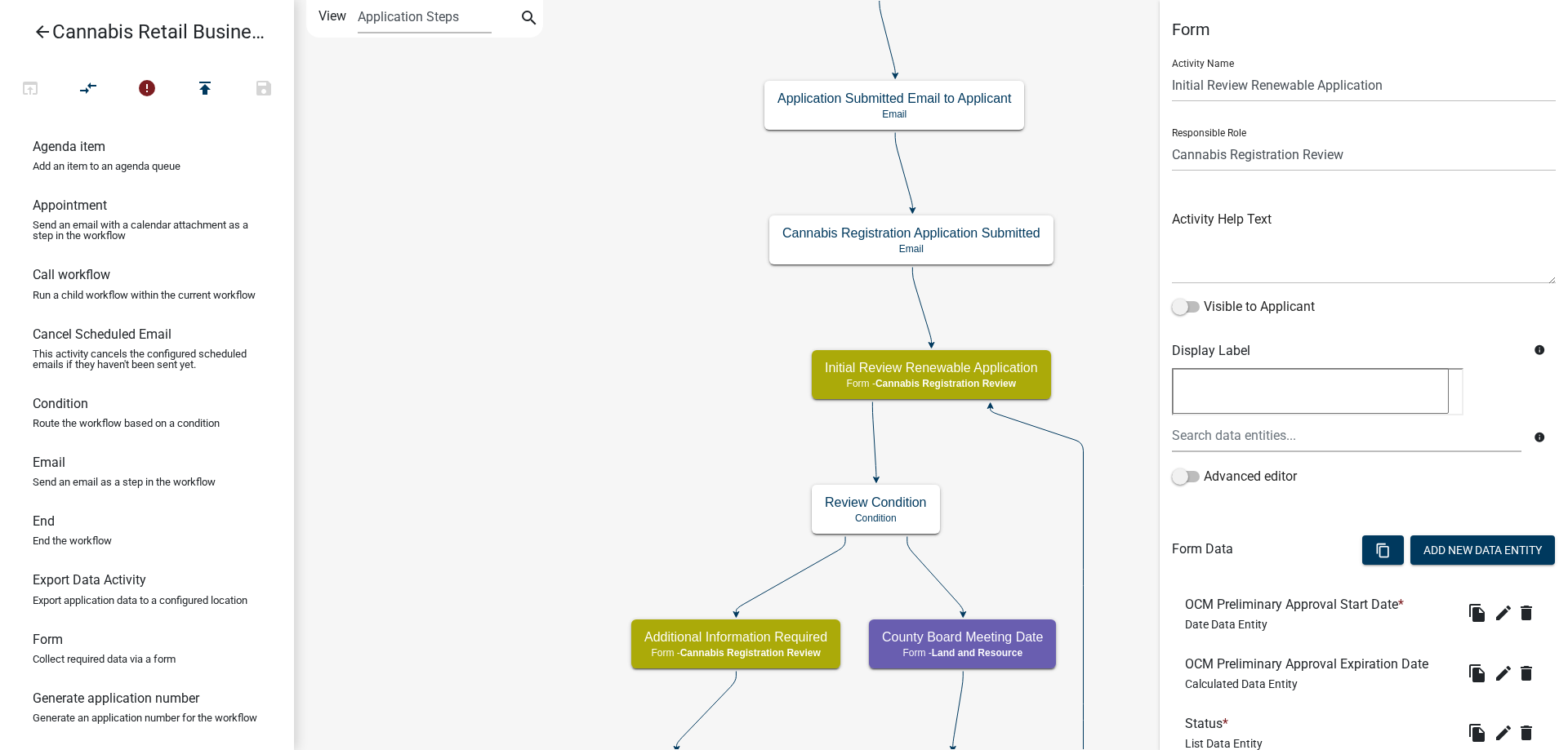
scroll to position [417, 0]
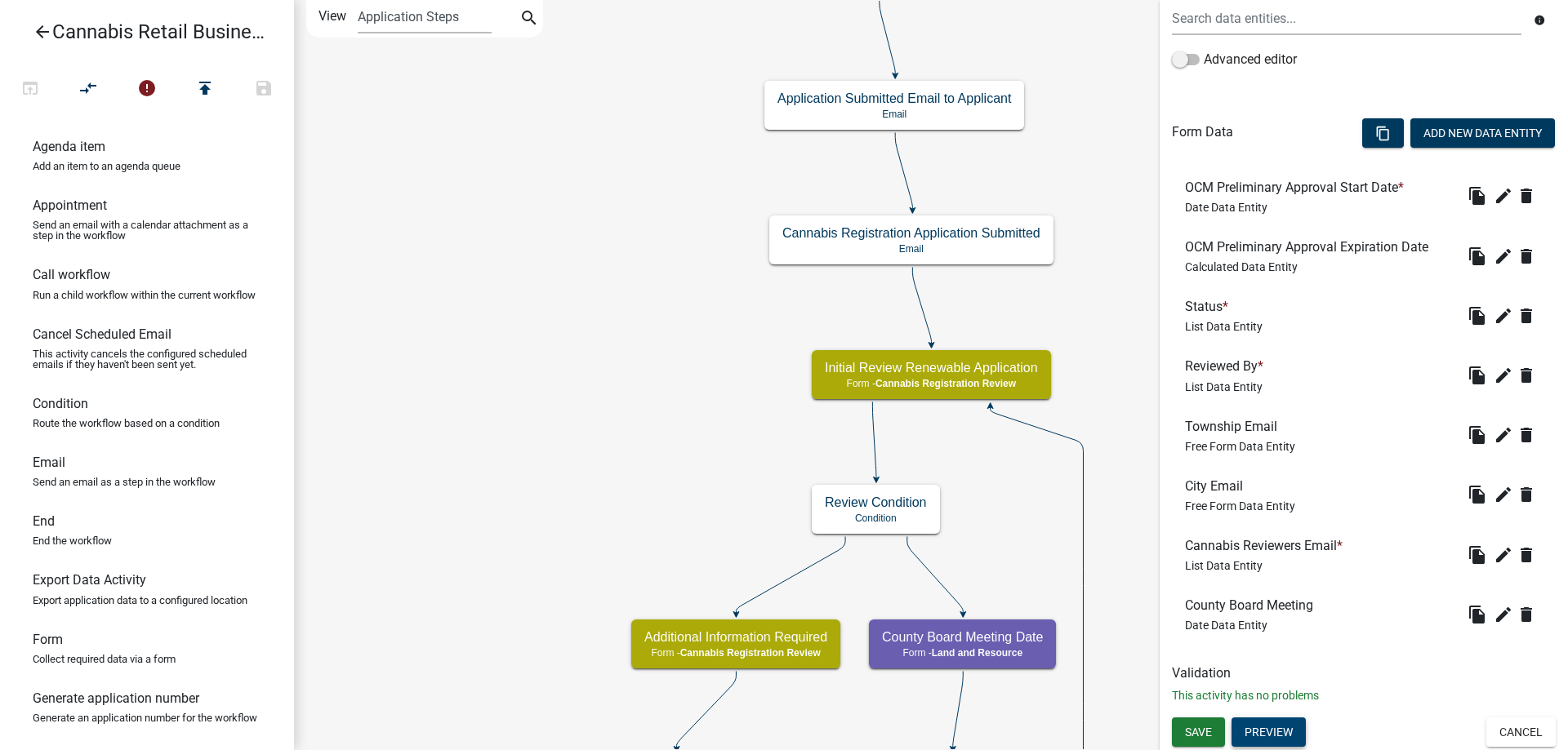
click at [1275, 740] on button "Preview" at bounding box center [1268, 732] width 74 height 29
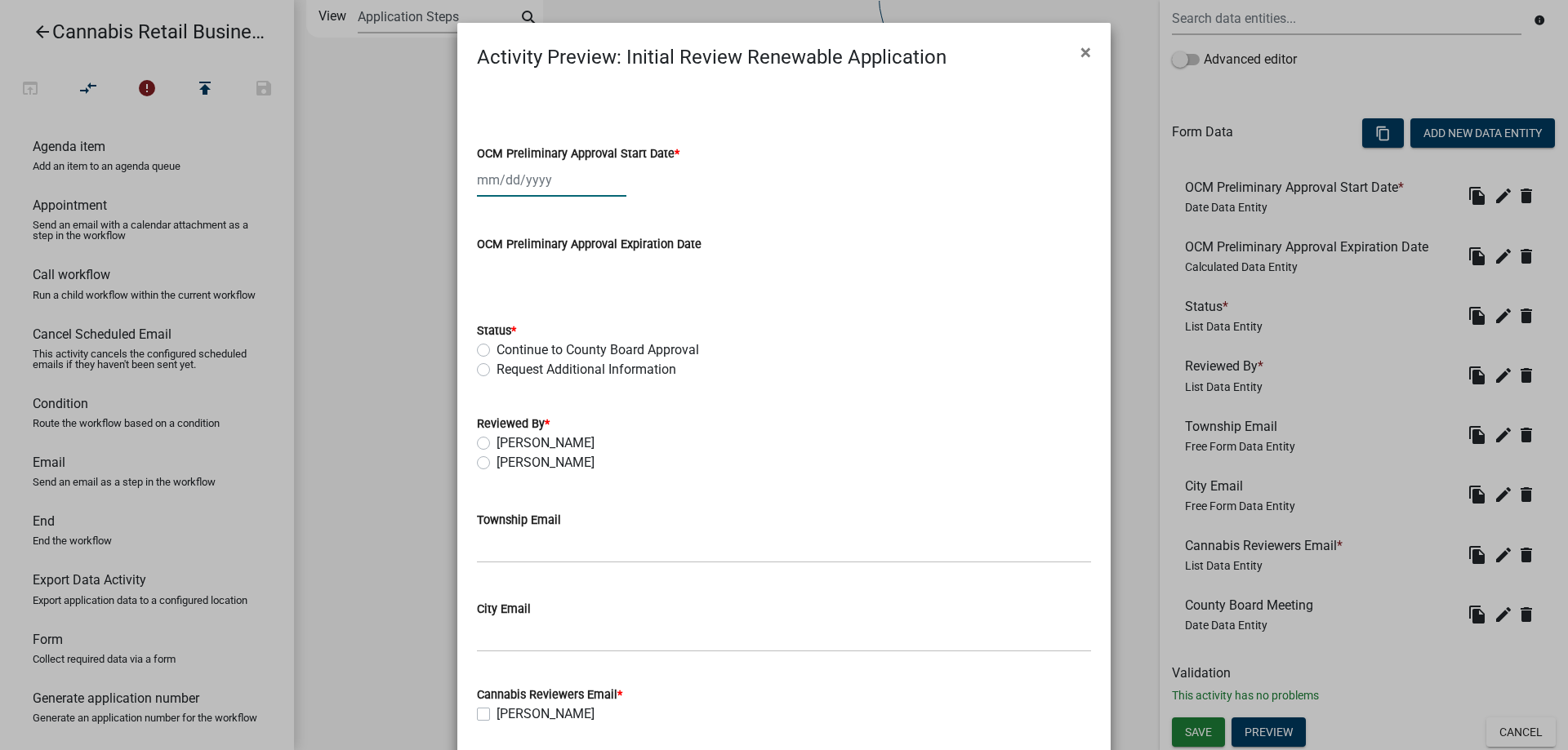
click at [528, 185] on input "OCM Preliminary Approval Start Date *" at bounding box center [552, 180] width 150 height 34
select select "9"
select select "2025"
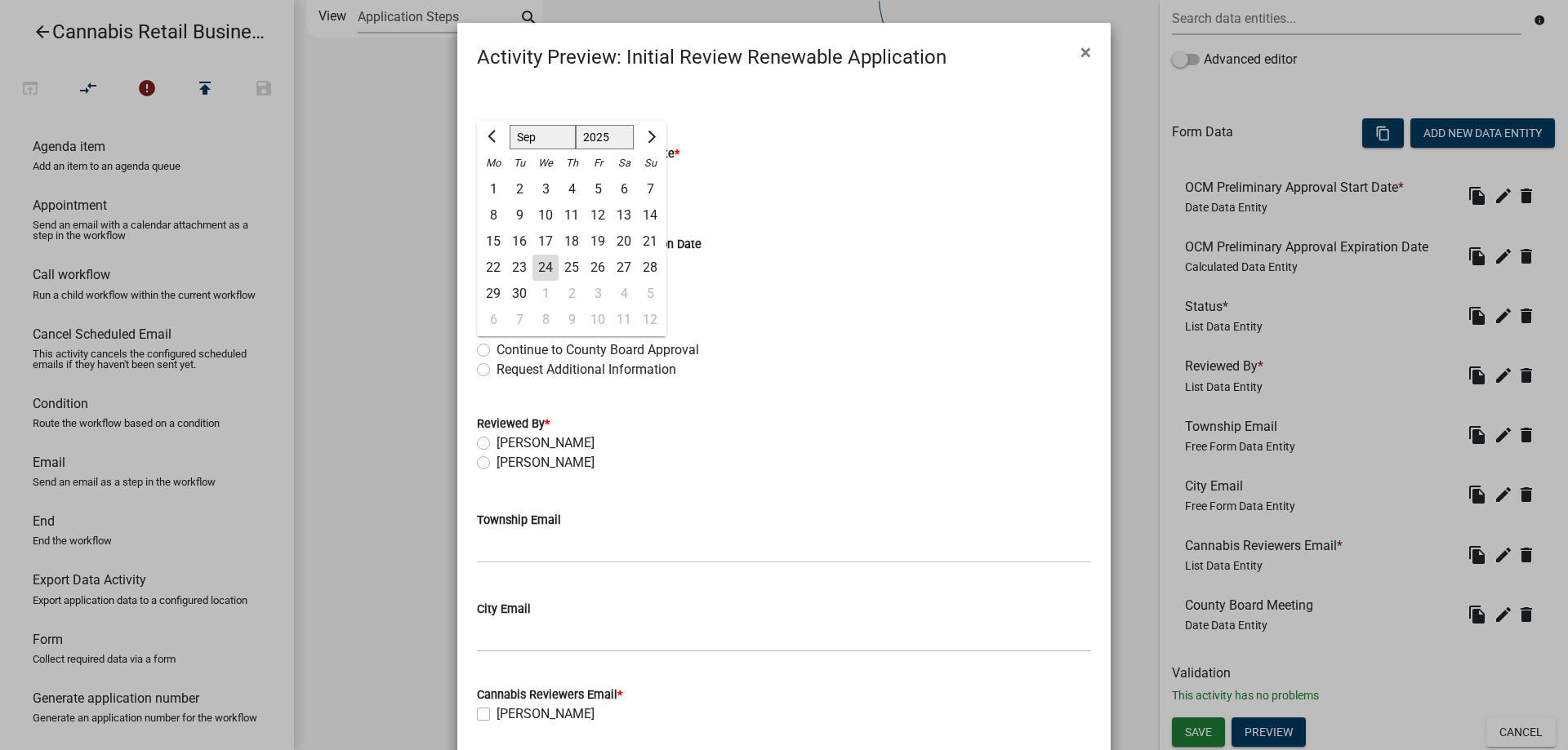
click at [547, 268] on div "24" at bounding box center [545, 268] width 26 height 26
type input "[DATE]"
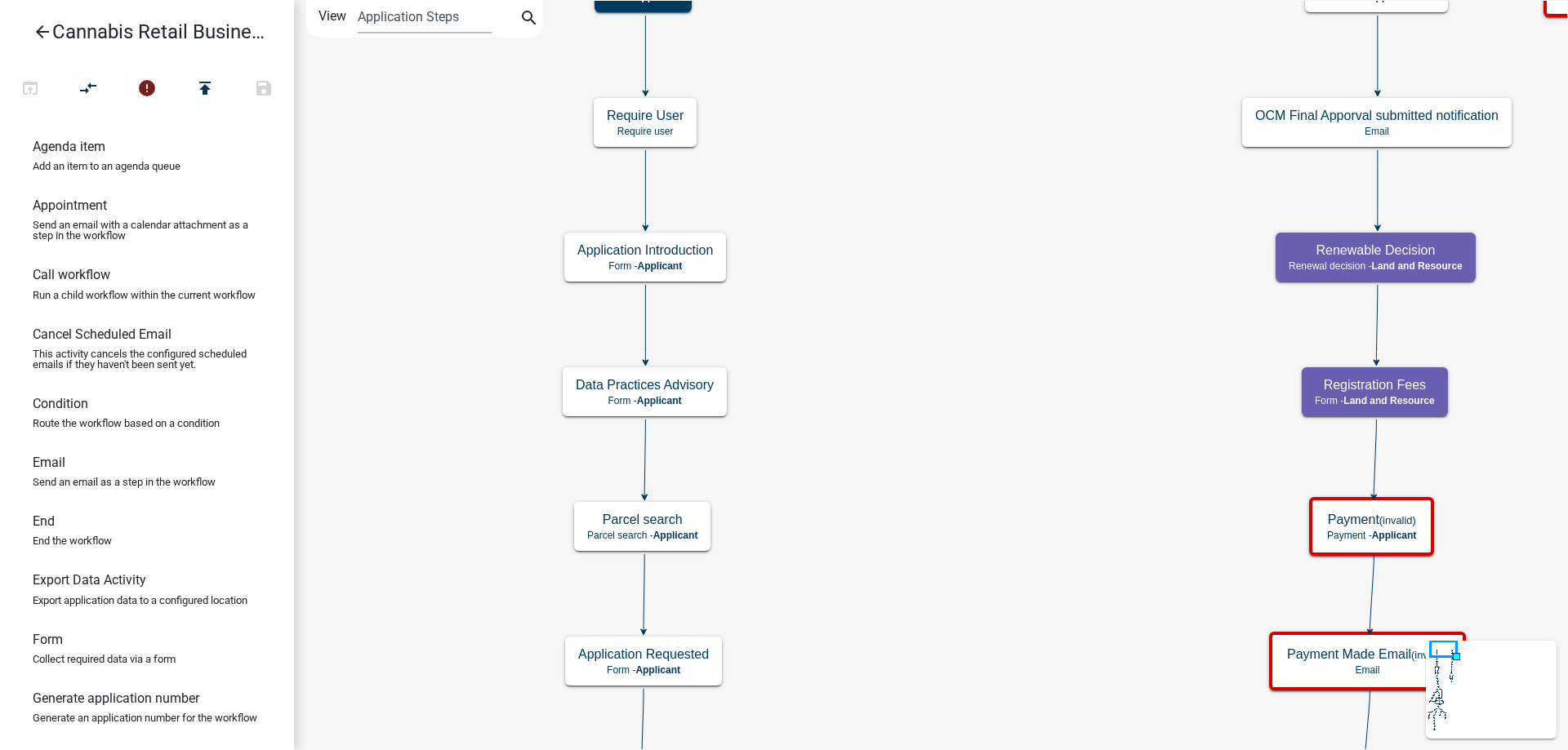
click at [1025, 260] on div "start Start - Applicant Application Introduction Form - Applicant Parcel search…" at bounding box center [931, 375] width 1274 height 750
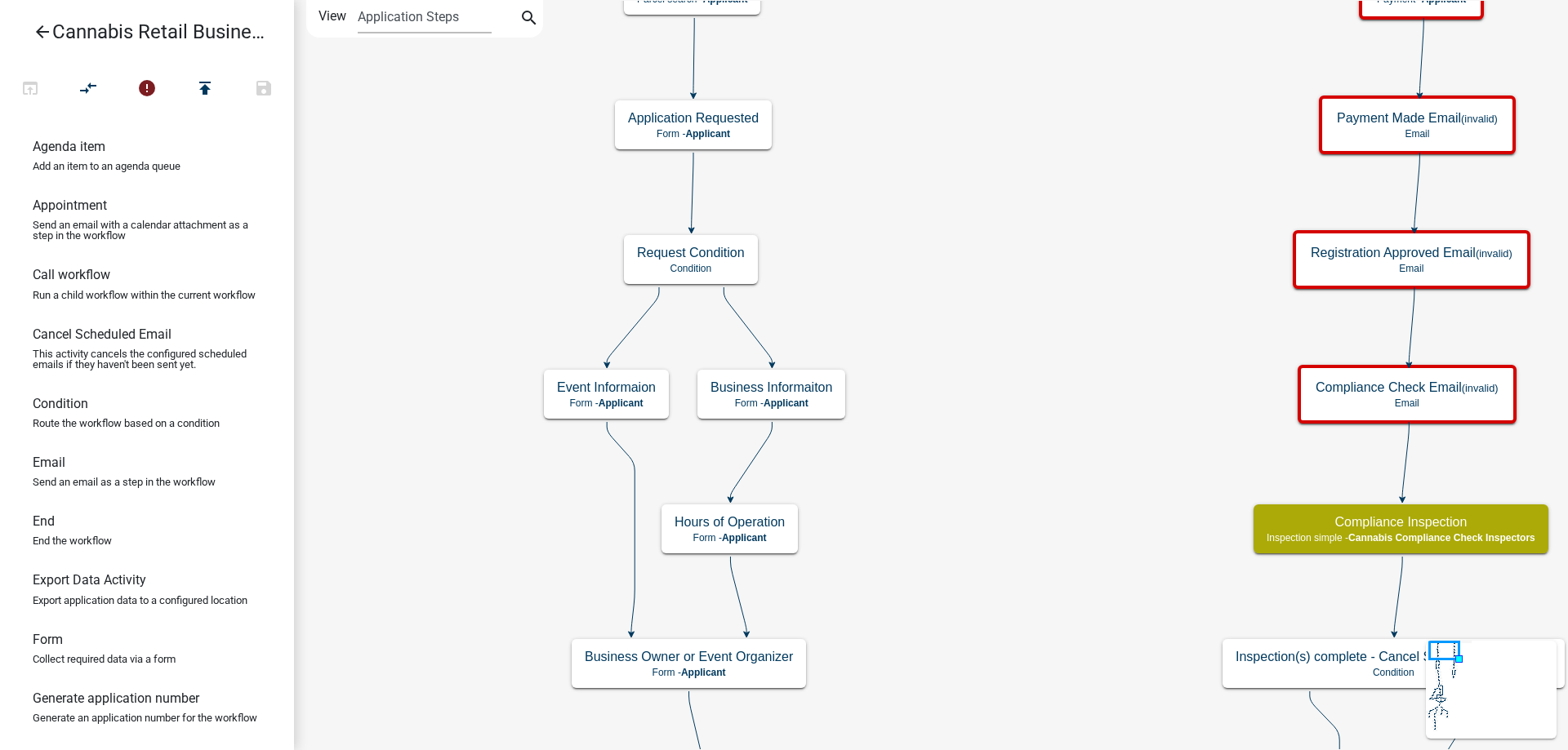
click at [1005, 57] on div "start Start - Applicant Application Introduction Form - Applicant Parcel search…" at bounding box center [931, 375] width 1274 height 750
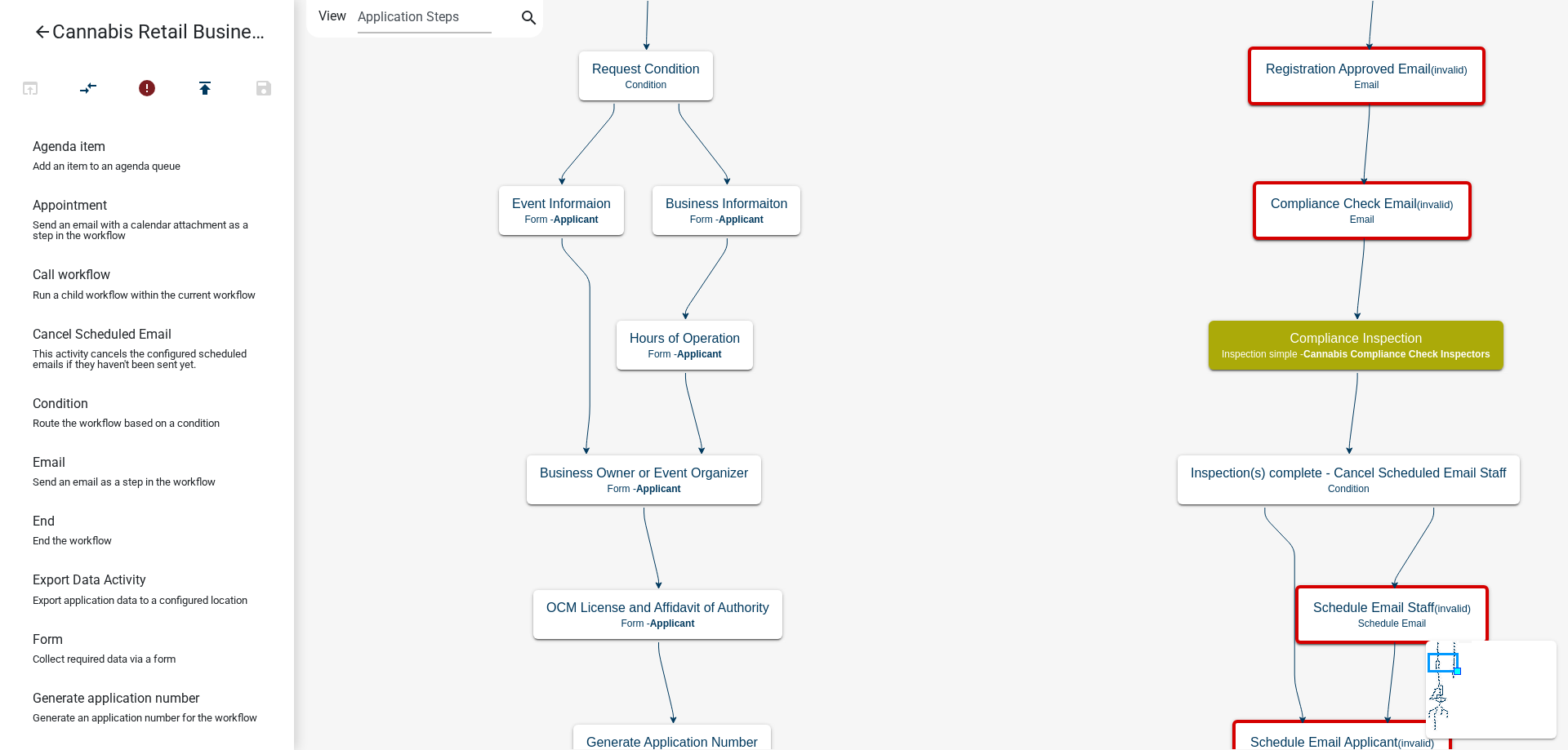
click at [929, 283] on div "start Start - Applicant Application Introduction Form - Applicant Parcel search…" at bounding box center [931, 375] width 1274 height 750
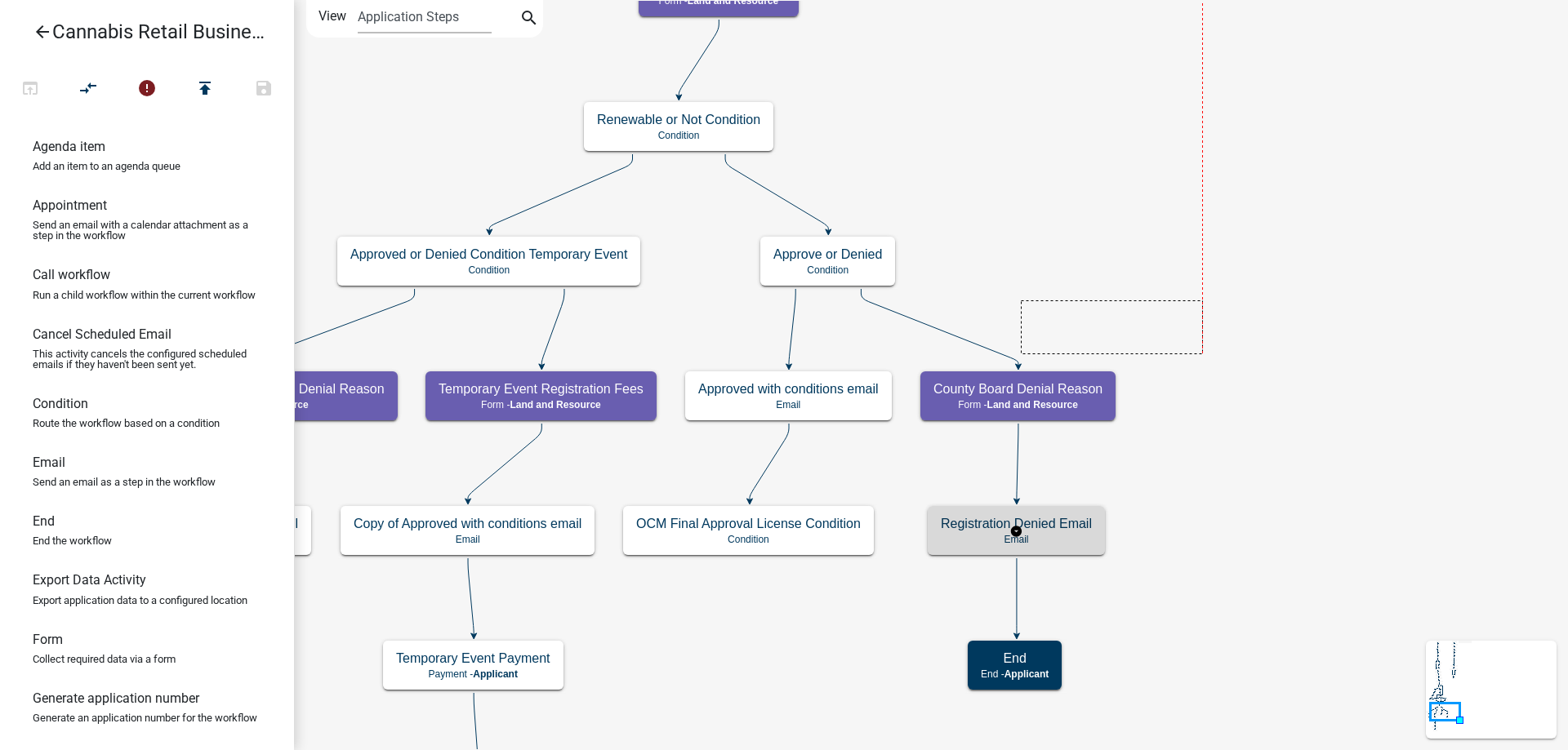
click at [1193, 320] on icon "start Start - Applicant Application Introduction Form - Applicant Parcel search…" at bounding box center [1204, 616] width 1818 height 1232
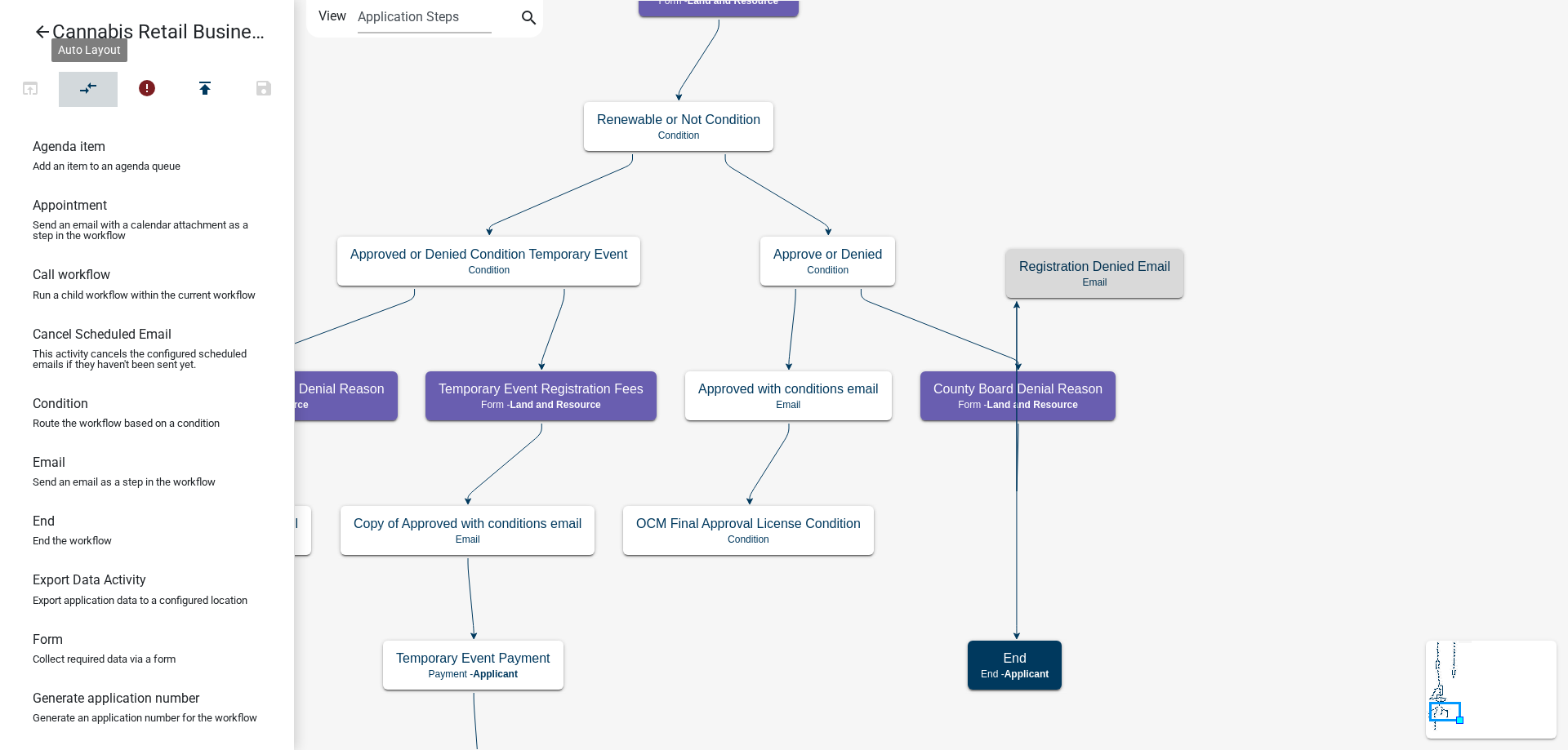
click at [91, 92] on icon "compare_arrows" at bounding box center [89, 90] width 20 height 23
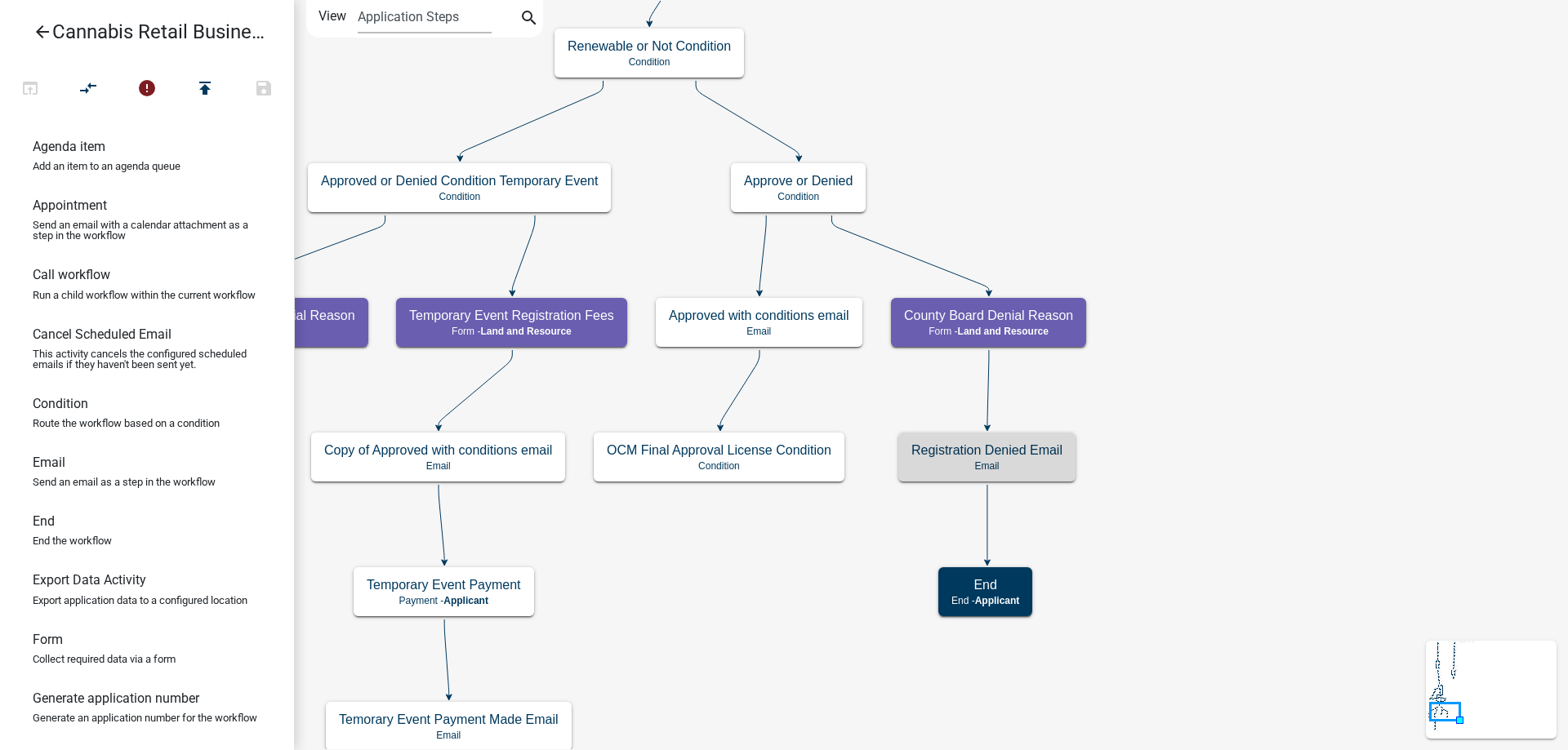
click at [1274, 458] on div "start Start - Applicant Application Introduction Form - Applicant Parcel search…" at bounding box center [931, 375] width 1274 height 750
click at [763, 459] on g "OCM Final Approval License Condition Condition" at bounding box center [720, 456] width 252 height 47
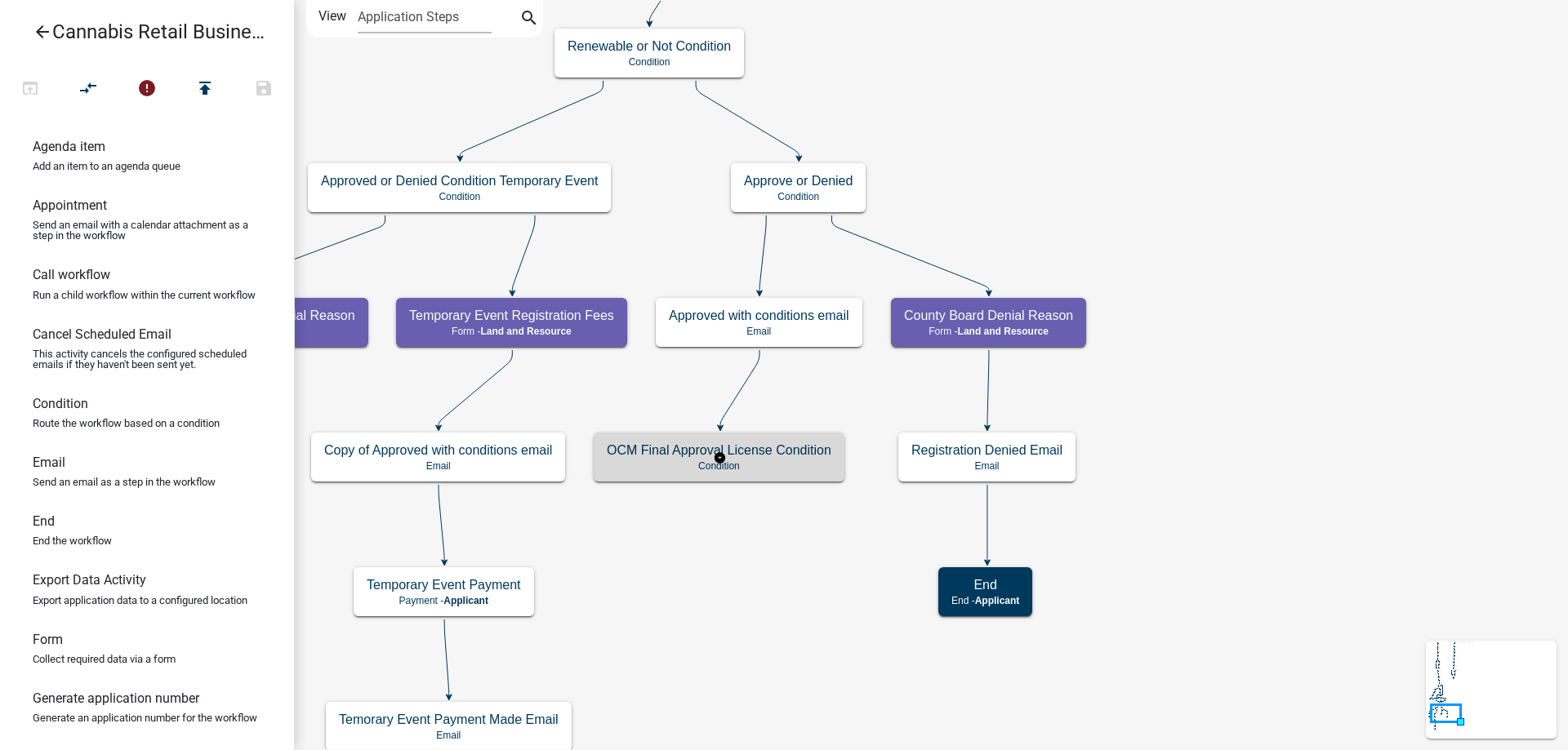
click at [763, 459] on div "OCM Final Approval License Condition Condition" at bounding box center [719, 457] width 251 height 49
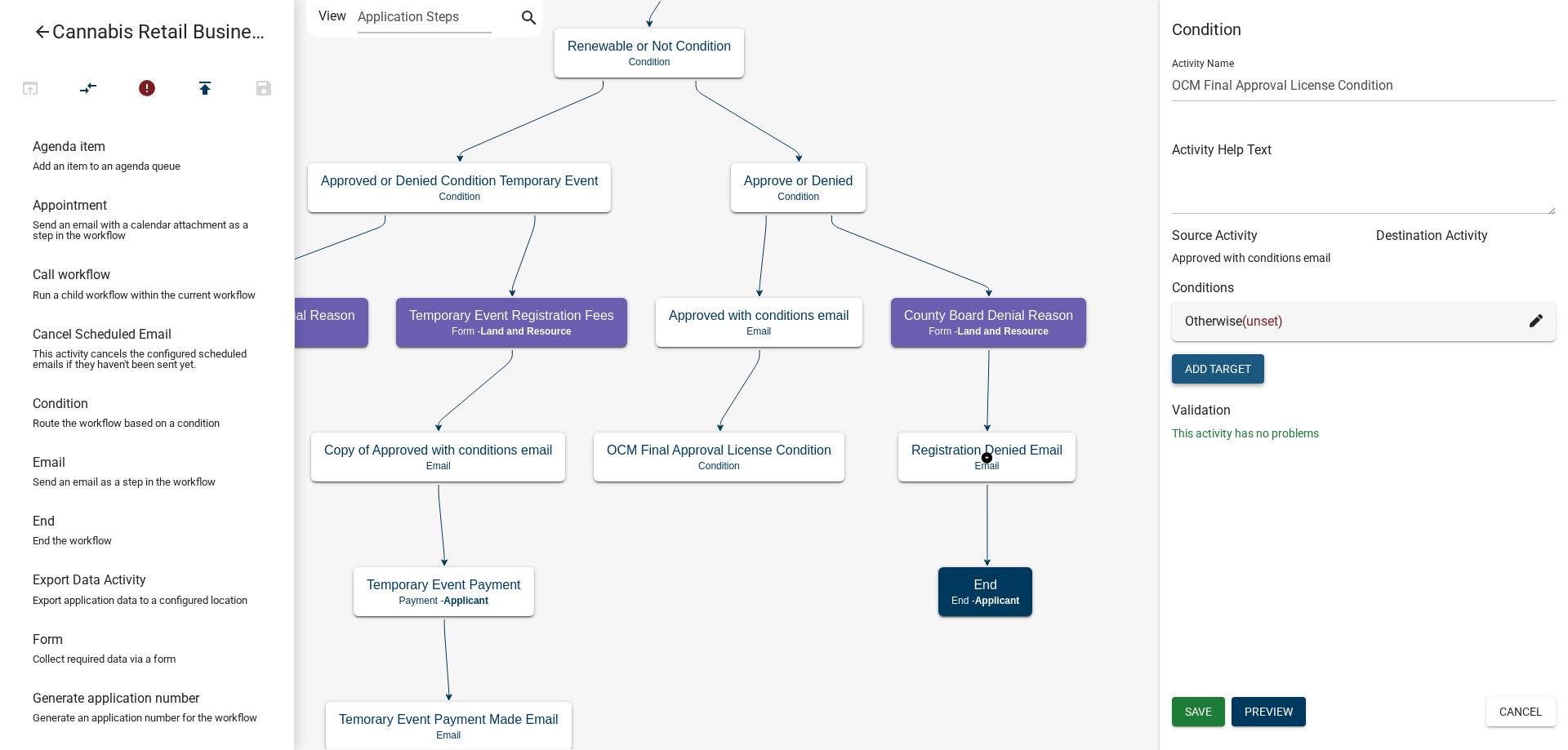
click at [1216, 367] on button "Add Target" at bounding box center [1217, 368] width 92 height 29
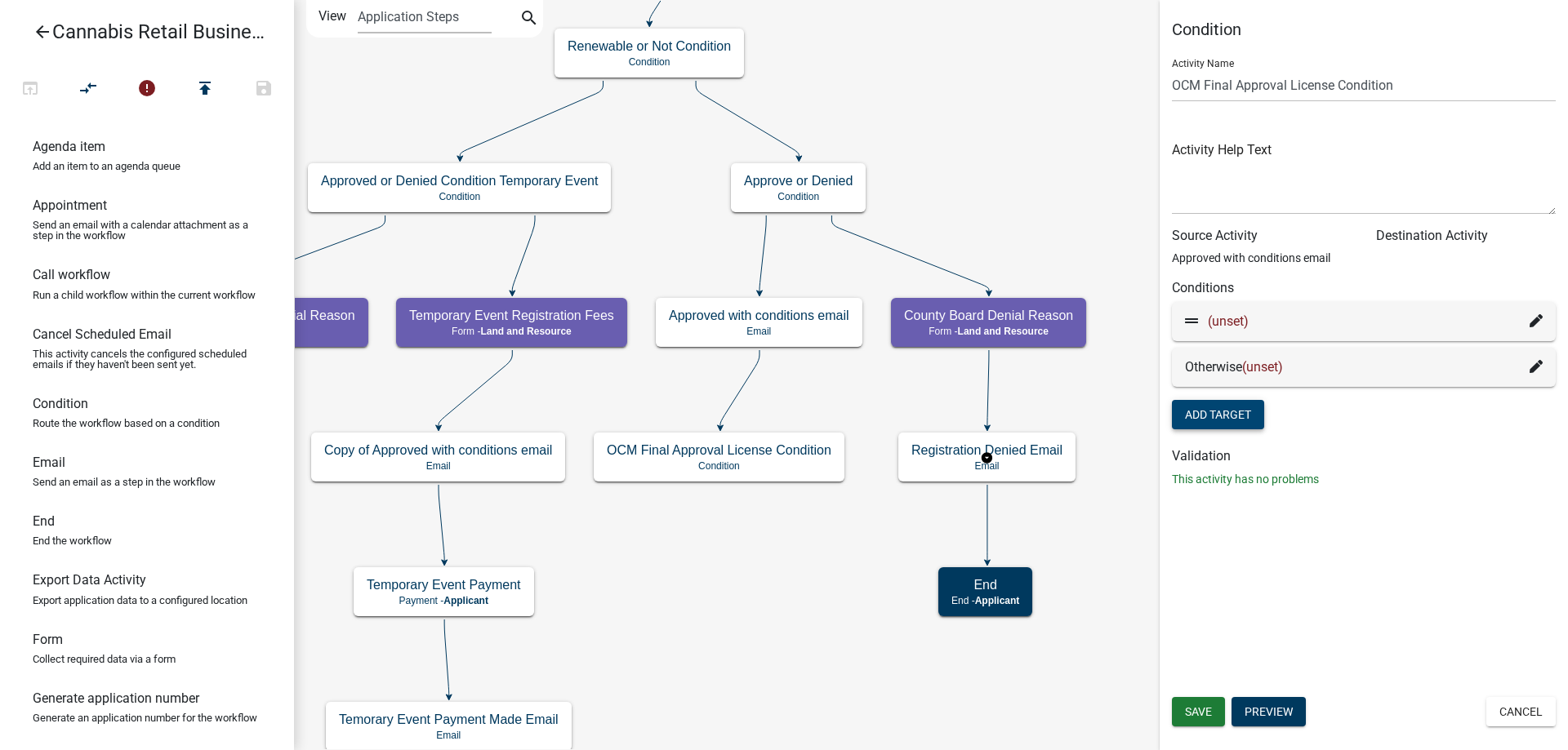
click at [1537, 323] on icon at bounding box center [1536, 321] width 13 height 13
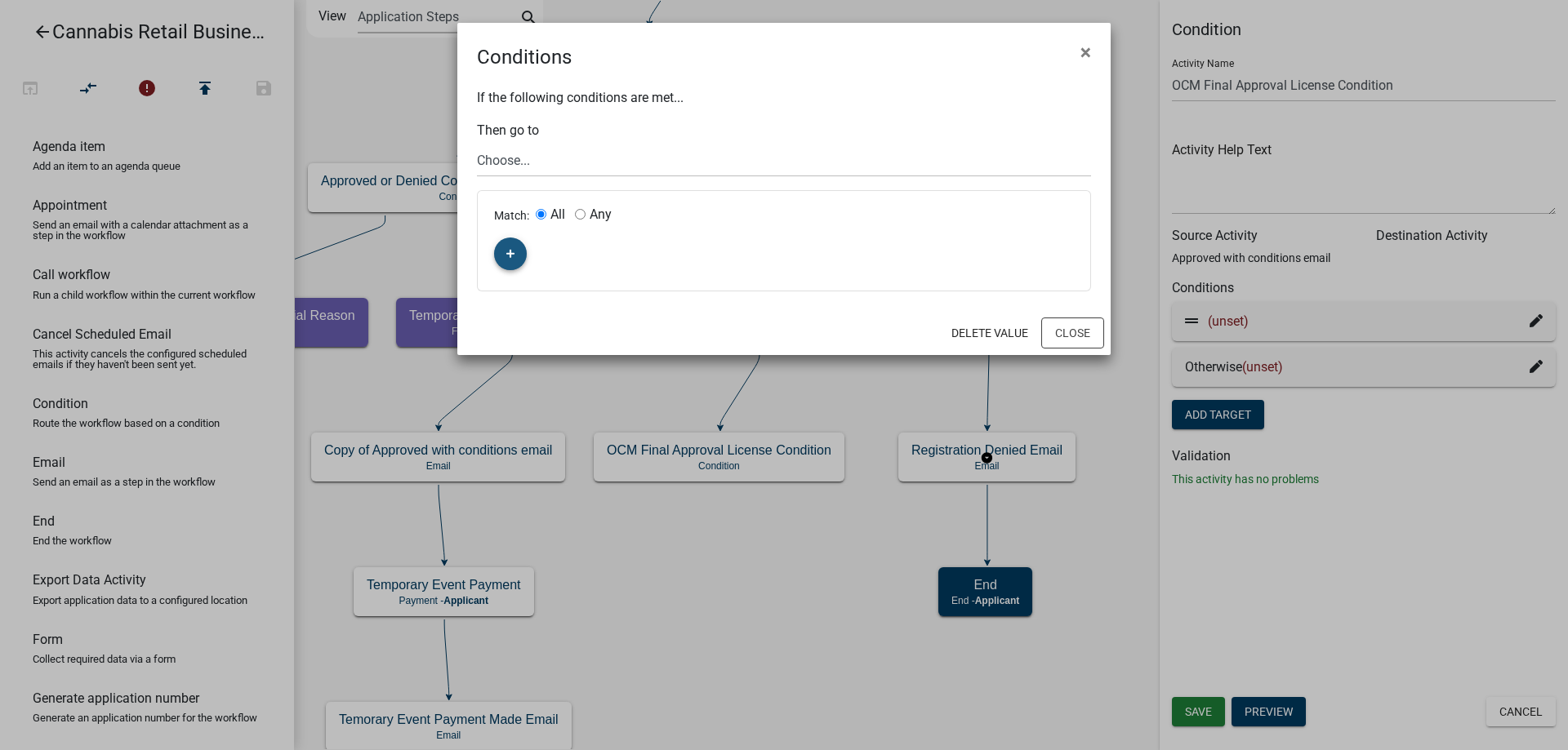
click at [502, 252] on button "button" at bounding box center [510, 253] width 33 height 33
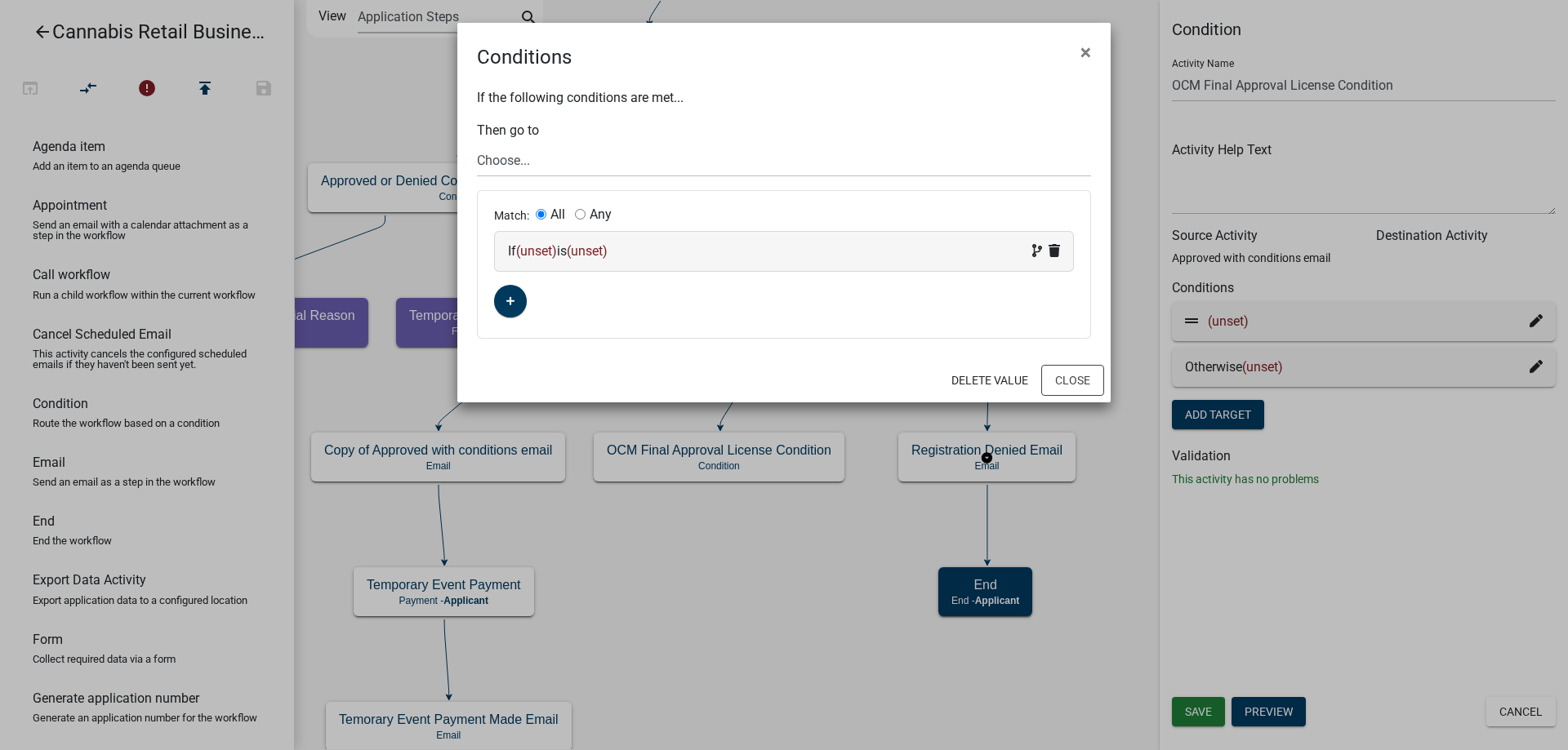
click at [542, 249] on span "(unset)" at bounding box center [537, 251] width 41 height 15
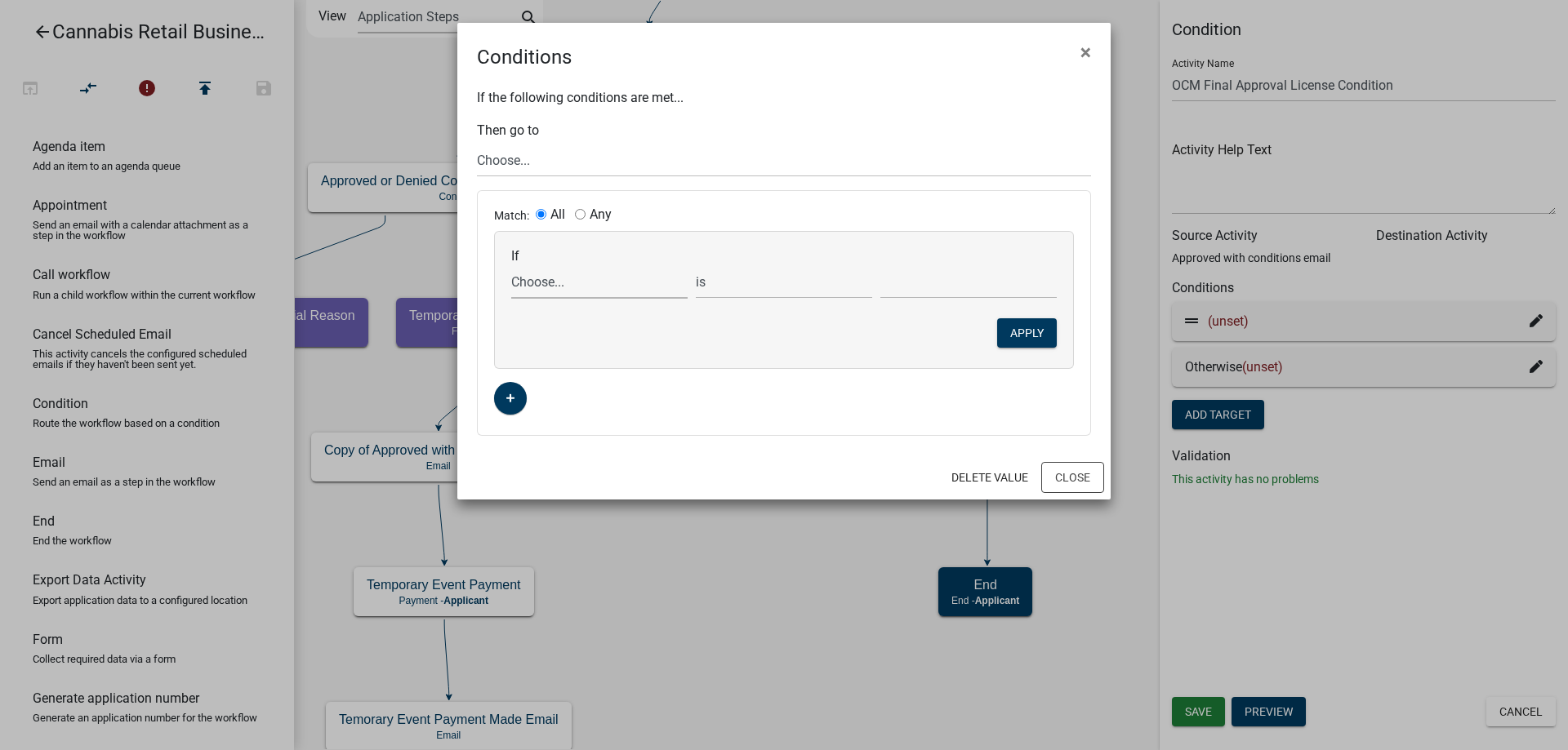
click at [511, 266] on select "Choose... ActiveRegistrationExpDate AddnInfoClickNextTxt AddnInfoComments AddnI…" at bounding box center [599, 283] width 177 height 34
select select "68: OCMDocumentUpload"
click option "OCMDocumentUpload" at bounding box center [0, 0] width 0 height 0
click at [696, 266] on select "is is not exists does not exist is greater than is less than contains does not …" at bounding box center [784, 283] width 177 height 34
select select "4: !!"
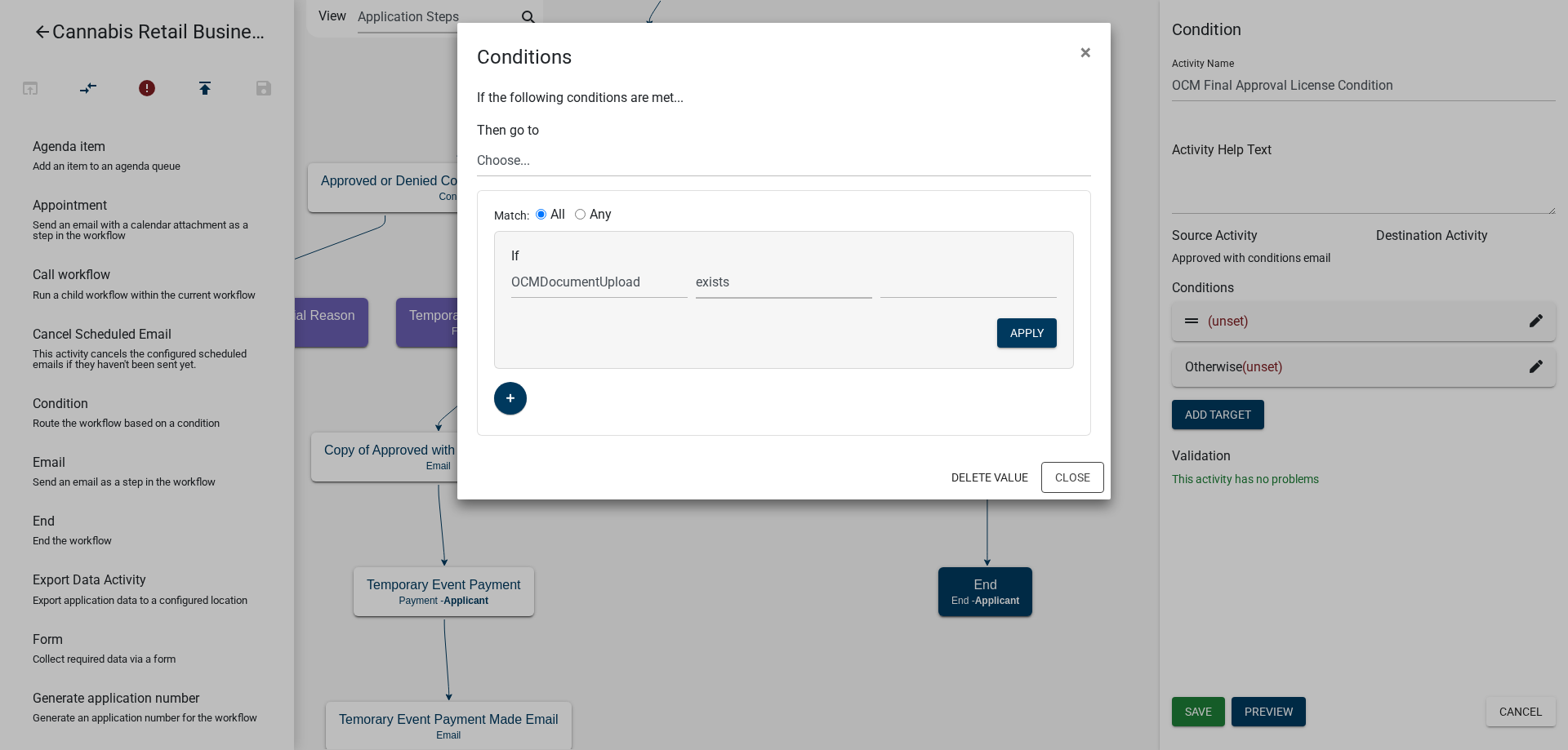
click option "exists" at bounding box center [0, 0] width 0 height 0
click at [477, 144] on select "Choose... start Application Introduction Parcel search End Require User Data Pr…" at bounding box center [784, 161] width 615 height 34
select select "52: 49c56252-83e2-4ab4-9c34-2dd0b0f92990"
click option "OCM Final Apporval submitted notification" at bounding box center [0, 0] width 0 height 0
click at [1050, 331] on button "Apply" at bounding box center [1027, 333] width 60 height 29
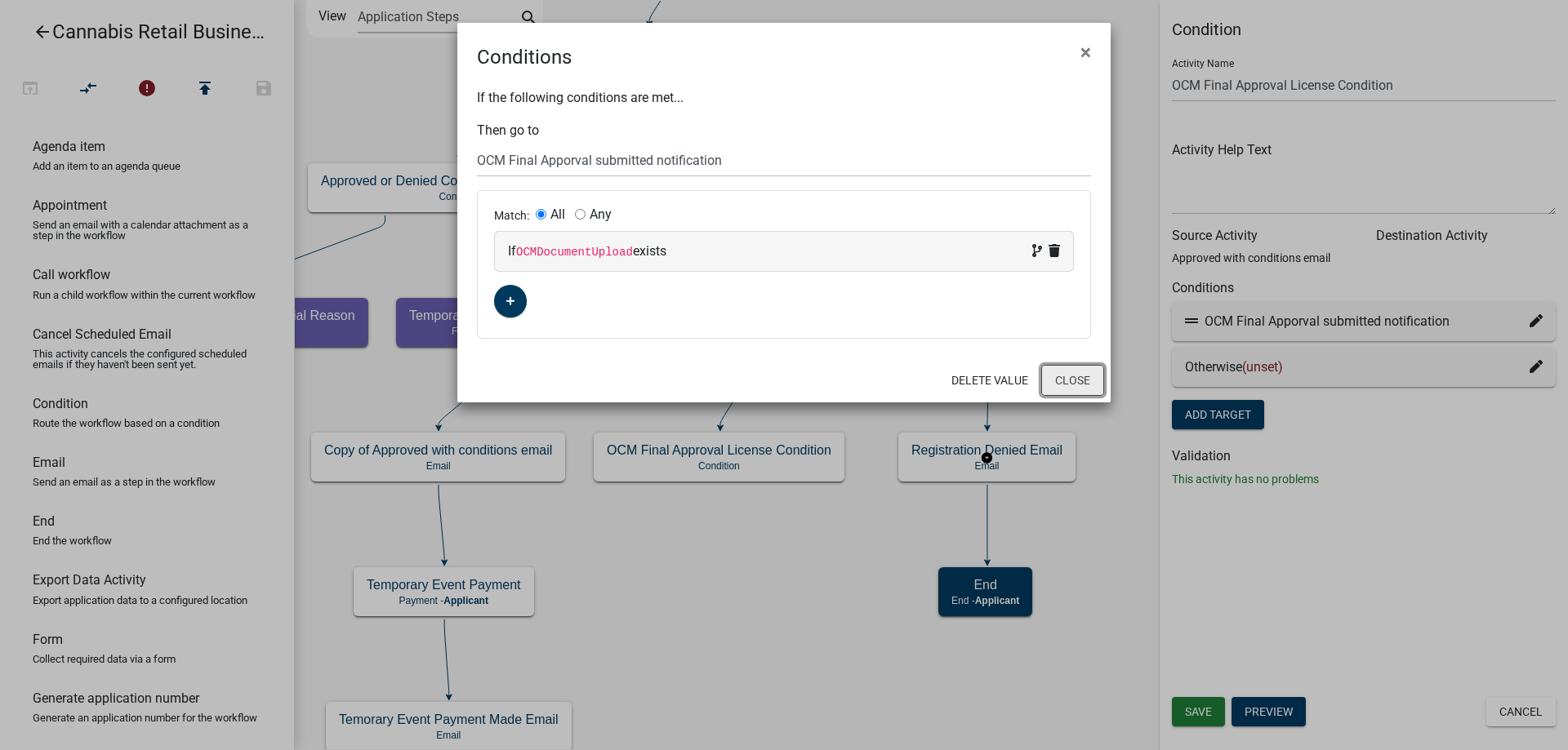
click at [1074, 383] on button "Close" at bounding box center [1072, 380] width 63 height 31
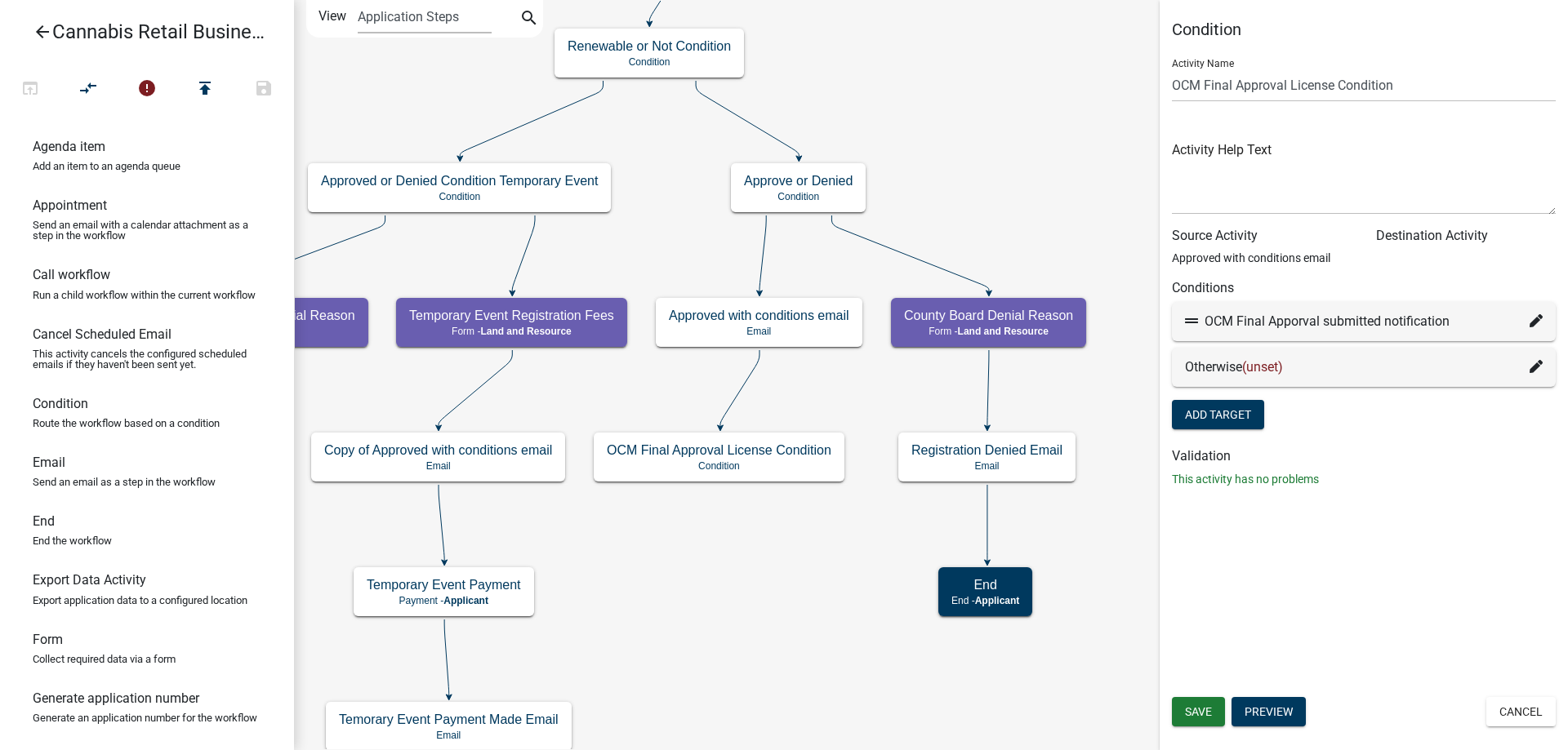
click at [1533, 370] on icon at bounding box center [1536, 367] width 13 height 13
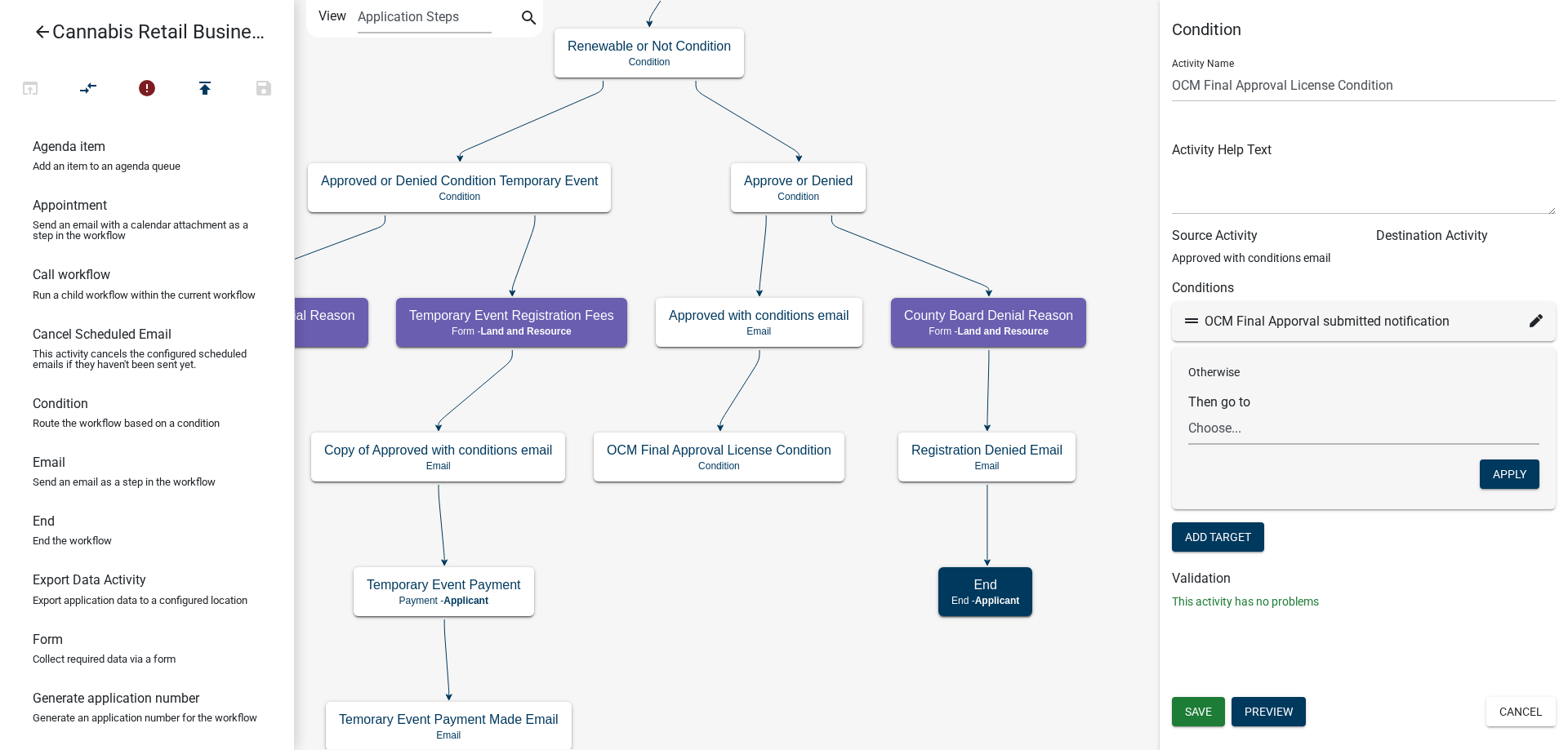
click at [1188, 411] on select "Choose... start Application Introduction Parcel search End Require User Data Pr…" at bounding box center [1364, 428] width 351 height 34
select select "58: 48dc10e3-bb52-41b4-befd-837c2424c6a3"
click option "OCM Preliminary Approval has expired Email" at bounding box center [0, 0] width 0 height 0
click at [1513, 479] on button "Apply" at bounding box center [1509, 474] width 60 height 29
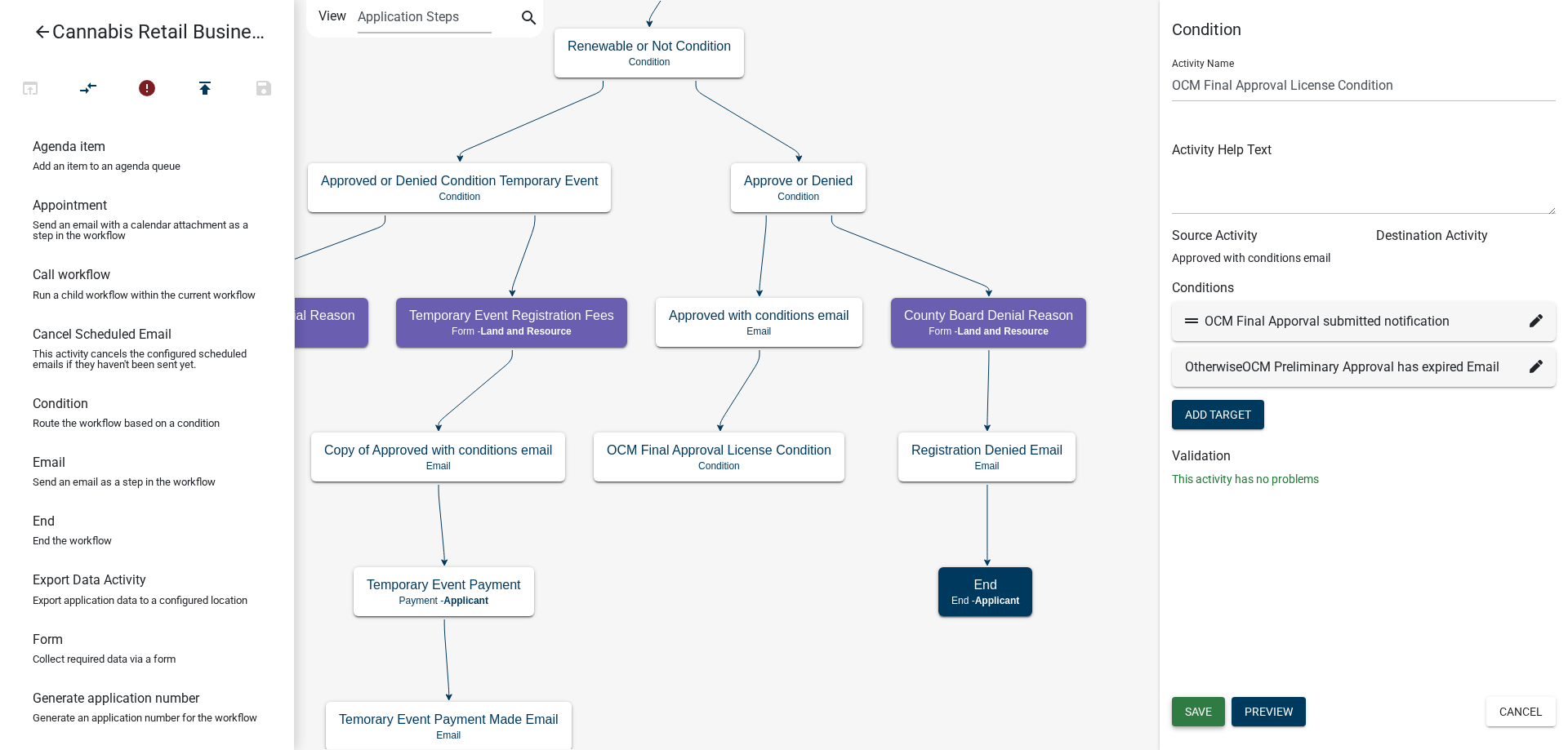
click at [1201, 713] on span "Save" at bounding box center [1199, 712] width 27 height 13
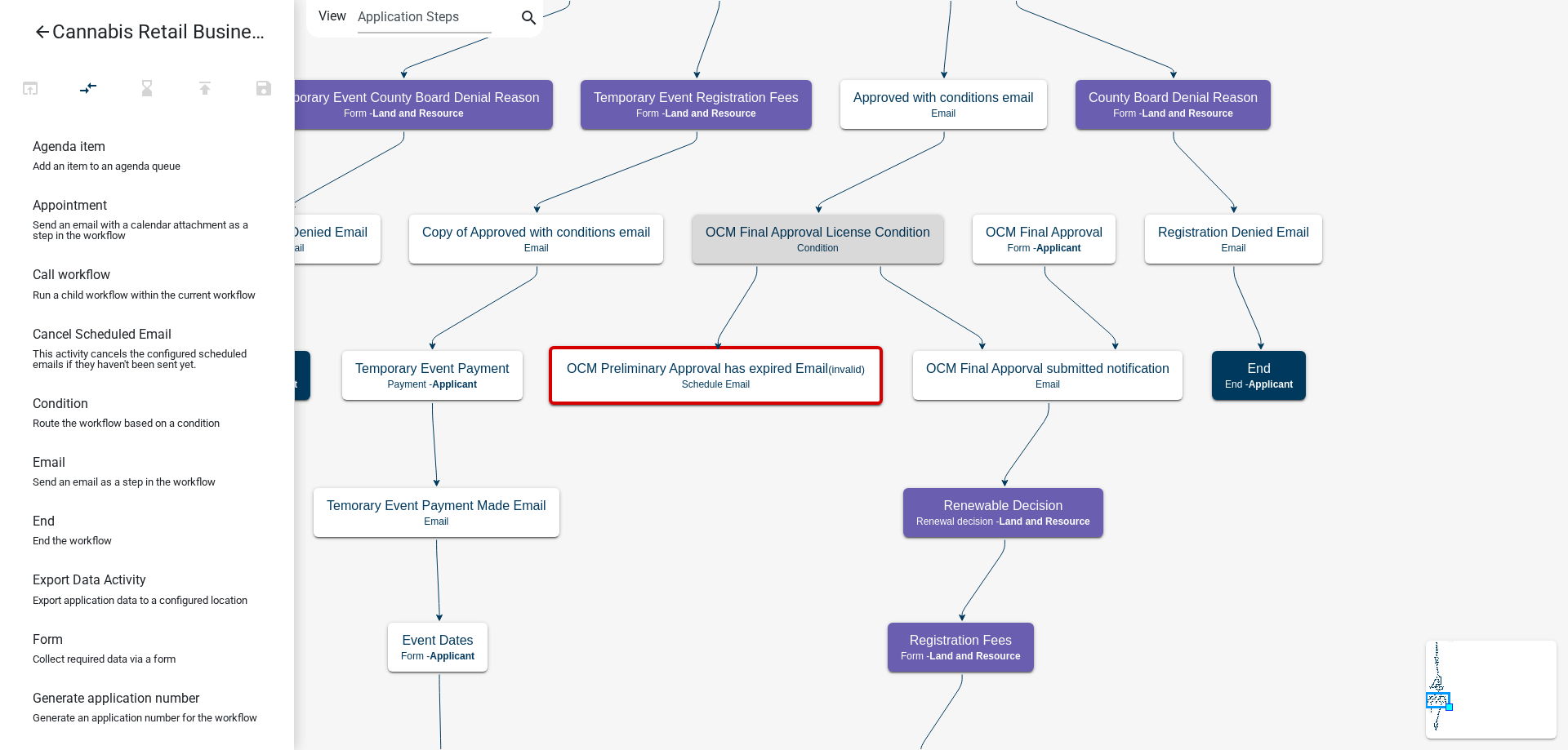
click at [836, 490] on div "start Start - Applicant Application Introduction Form - Applicant Parcel search…" at bounding box center [931, 375] width 1274 height 750
click at [887, 166] on icon at bounding box center [881, 170] width 126 height 77
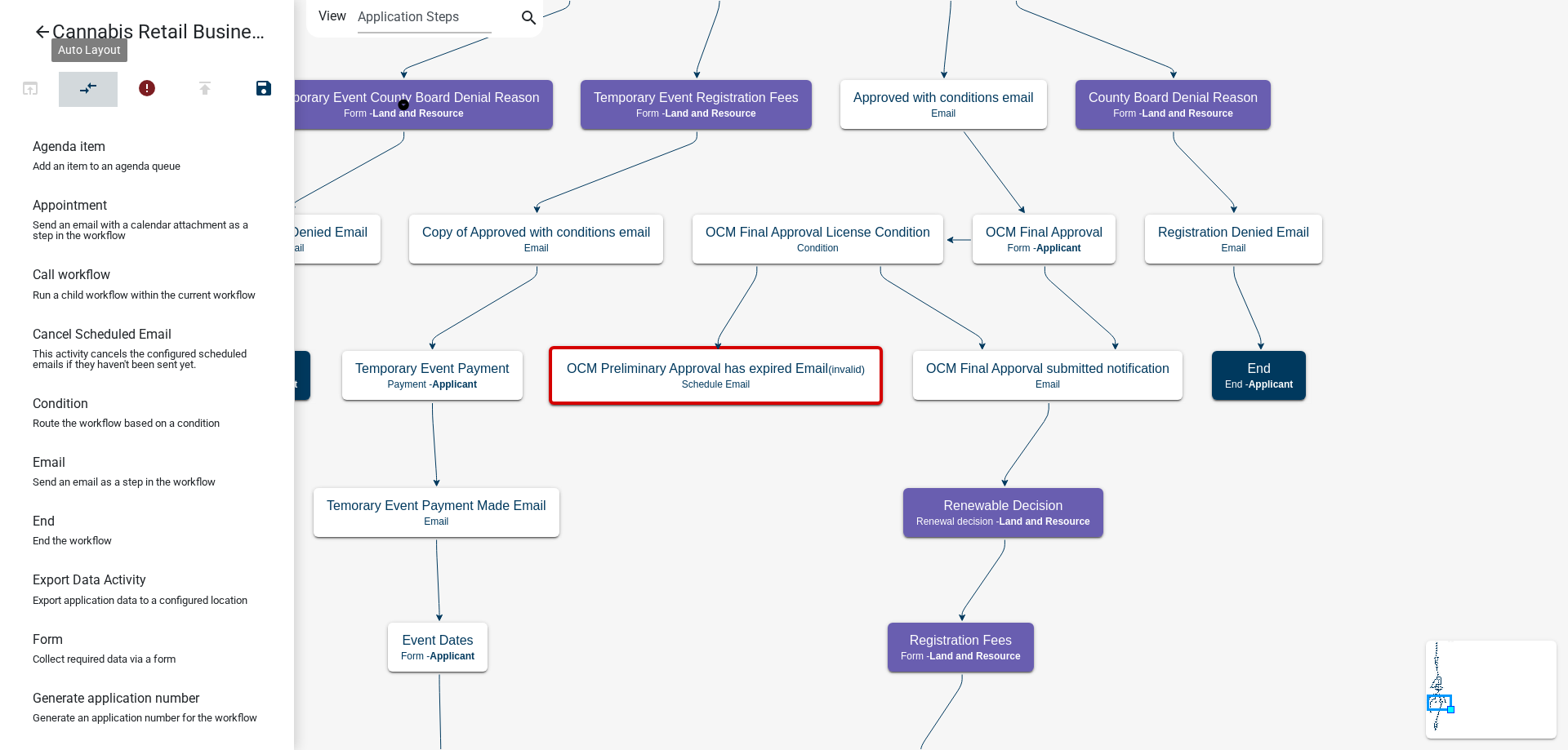
click at [85, 92] on icon "compare_arrows" at bounding box center [89, 90] width 20 height 23
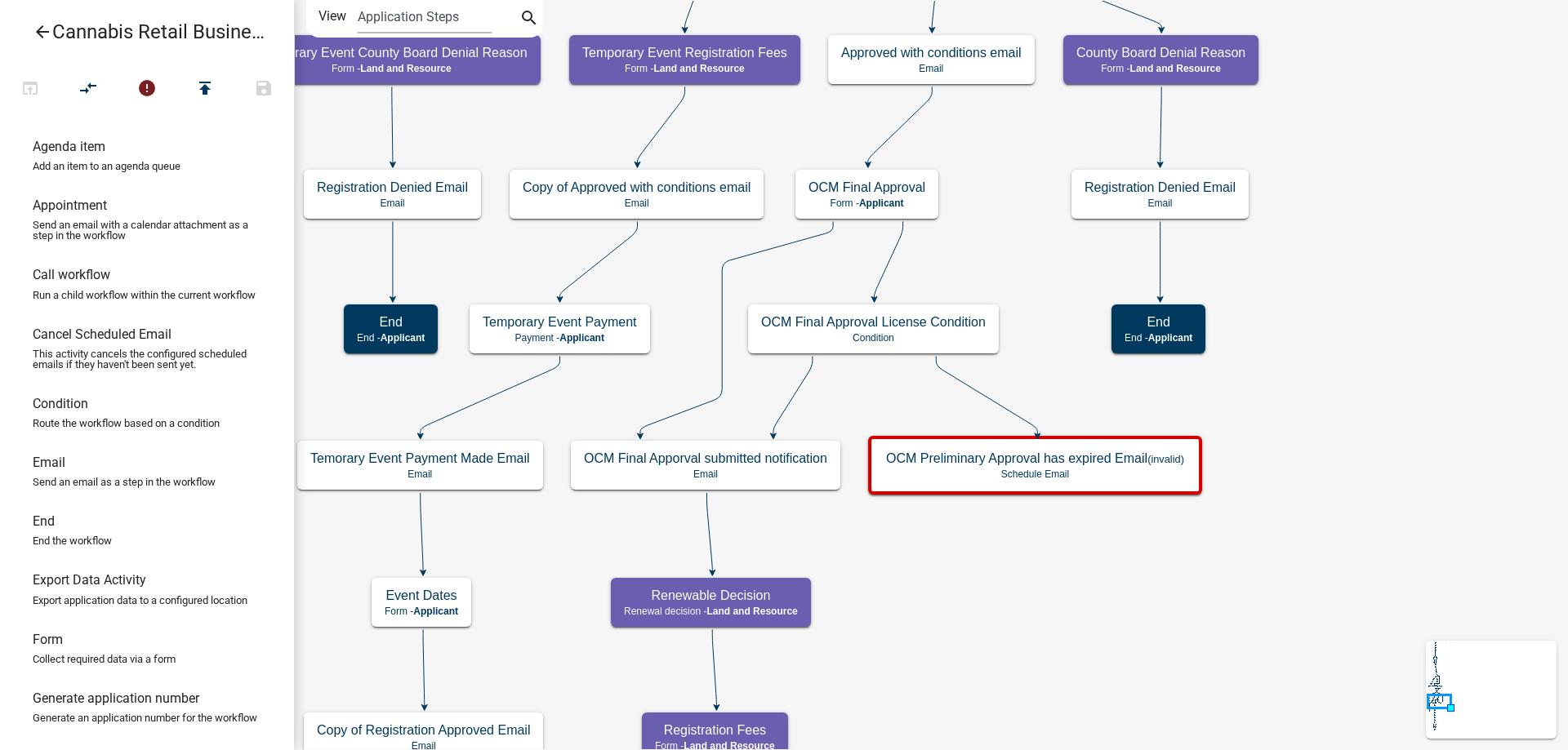
click at [1022, 260] on div "start Start - Applicant Application Introduction Form - Applicant Parcel search…" at bounding box center [931, 375] width 1274 height 750
click at [723, 280] on icon at bounding box center [737, 328] width 193 height 213
click at [92, 82] on icon "compare_arrows" at bounding box center [89, 90] width 20 height 23
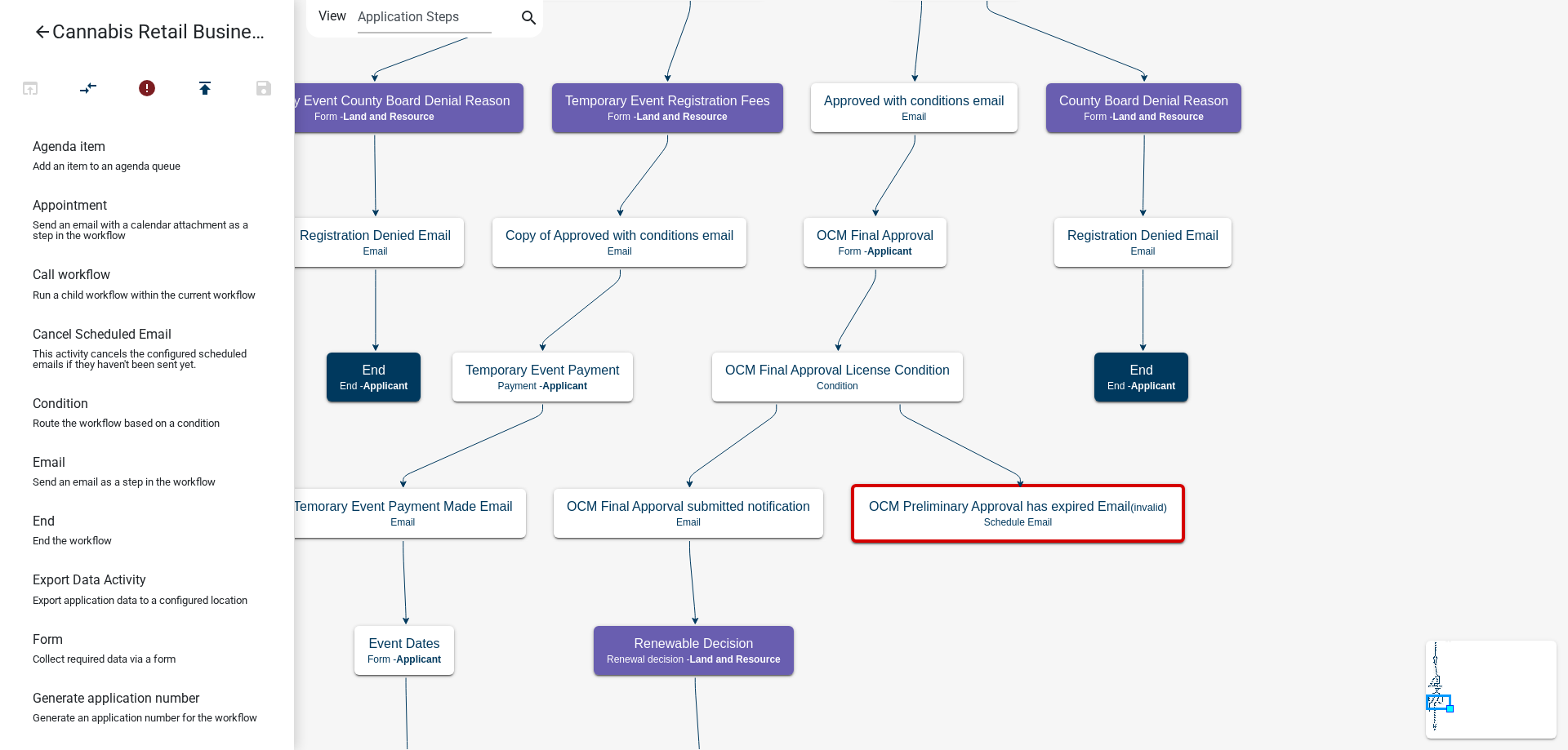
click at [1018, 267] on div "start Start - Applicant Application Introduction Form - Applicant Parcel search…" at bounding box center [931, 375] width 1274 height 750
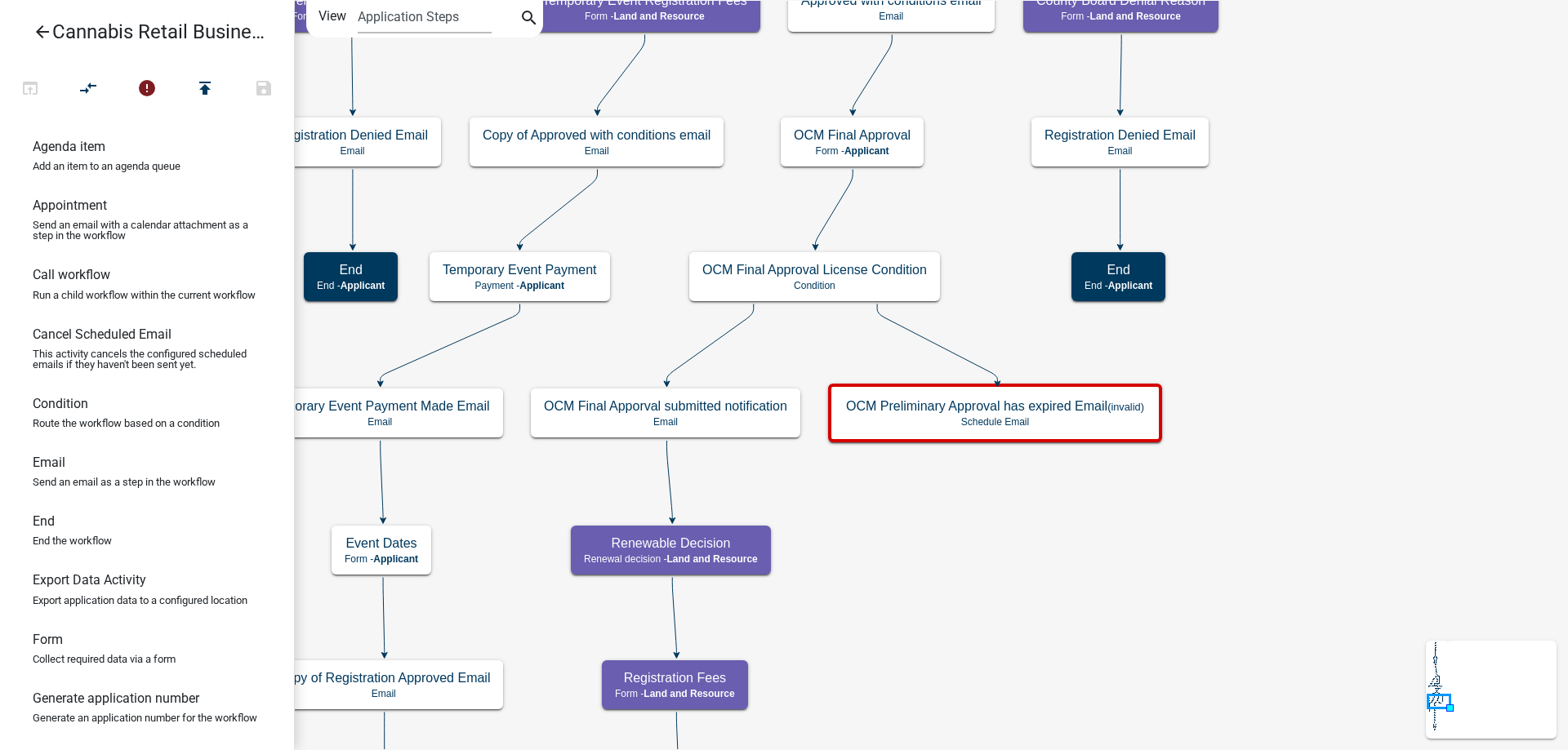
click at [1135, 515] on div "start Start - Applicant Application Introduction Form - Applicant Parcel search…" at bounding box center [931, 375] width 1274 height 750
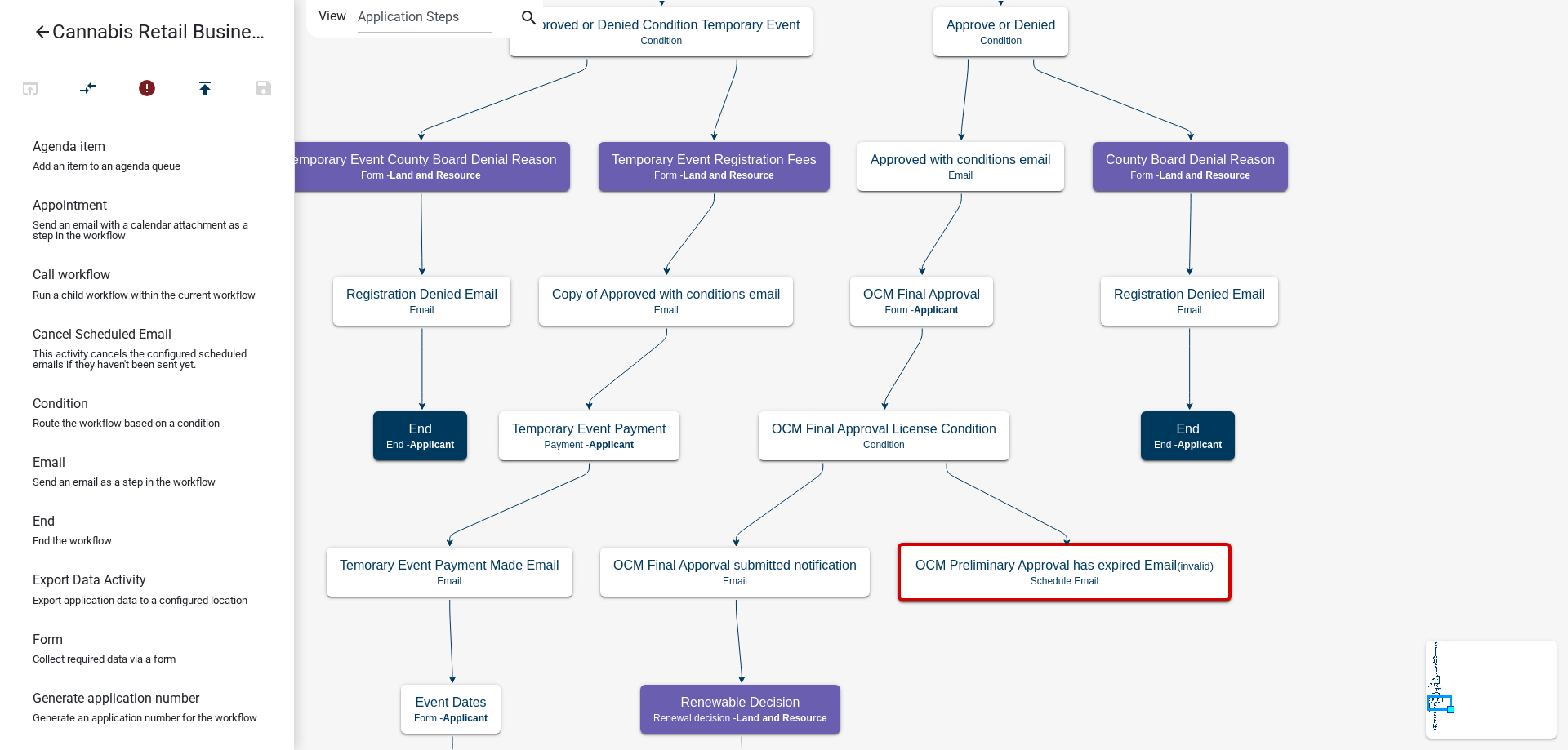
click at [1391, 355] on div "start Start - Applicant Application Introduction Form - Applicant Parcel search…" at bounding box center [931, 375] width 1274 height 750
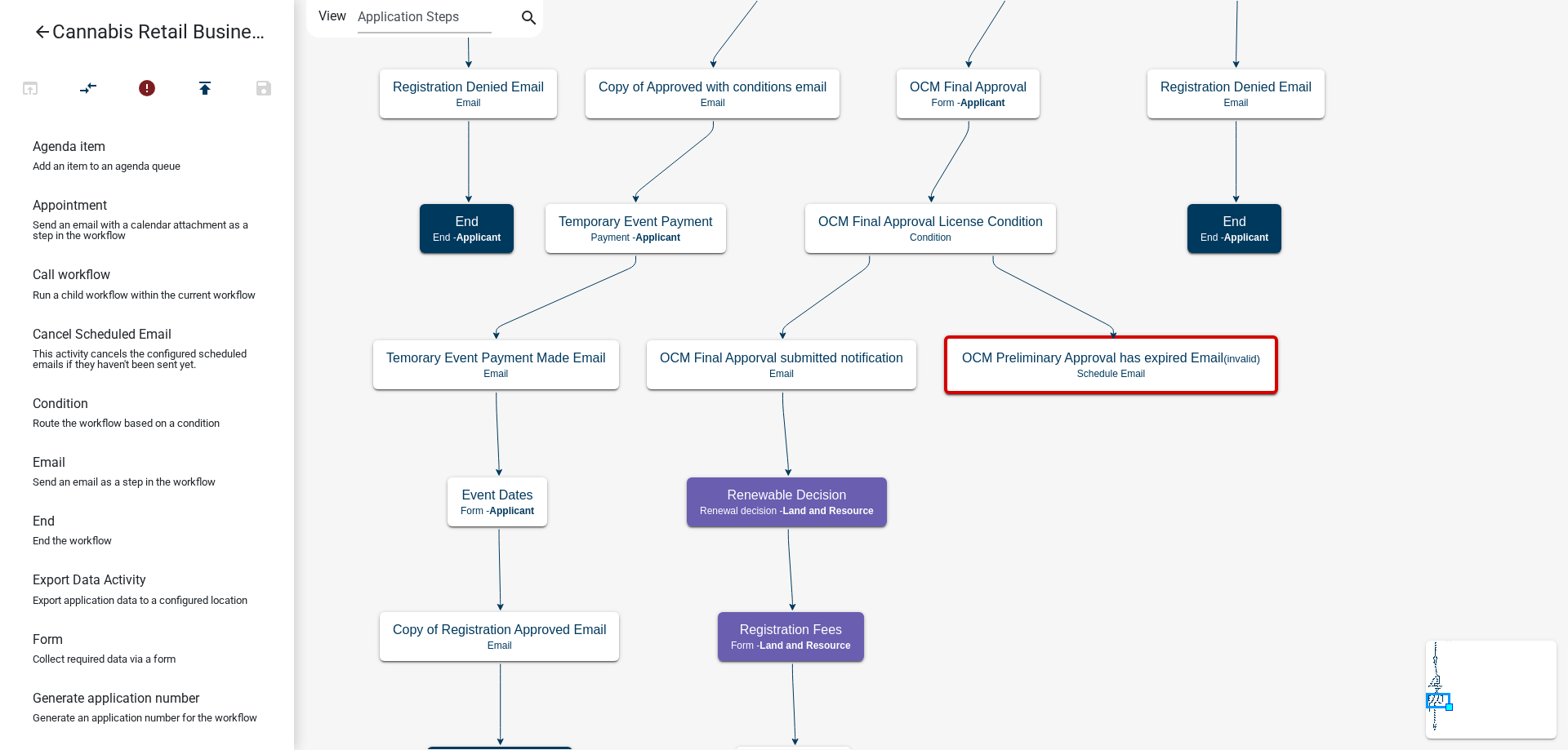
click at [1098, 216] on div "start Start - Applicant Application Introduction Form - Applicant Parcel search…" at bounding box center [931, 375] width 1274 height 750
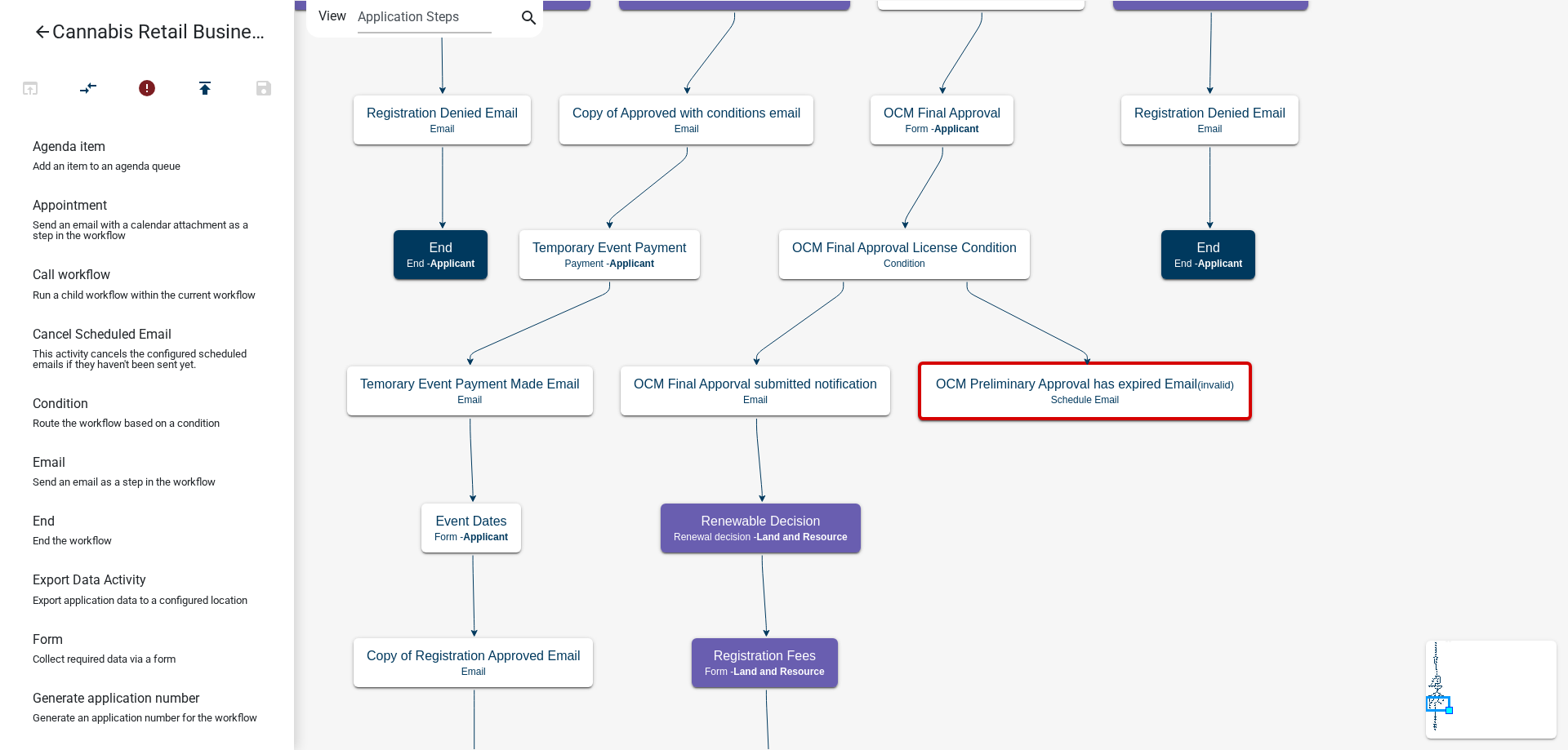
click at [1079, 175] on div "start Start - Applicant Application Introduction Form - Applicant Parcel search…" at bounding box center [931, 375] width 1274 height 750
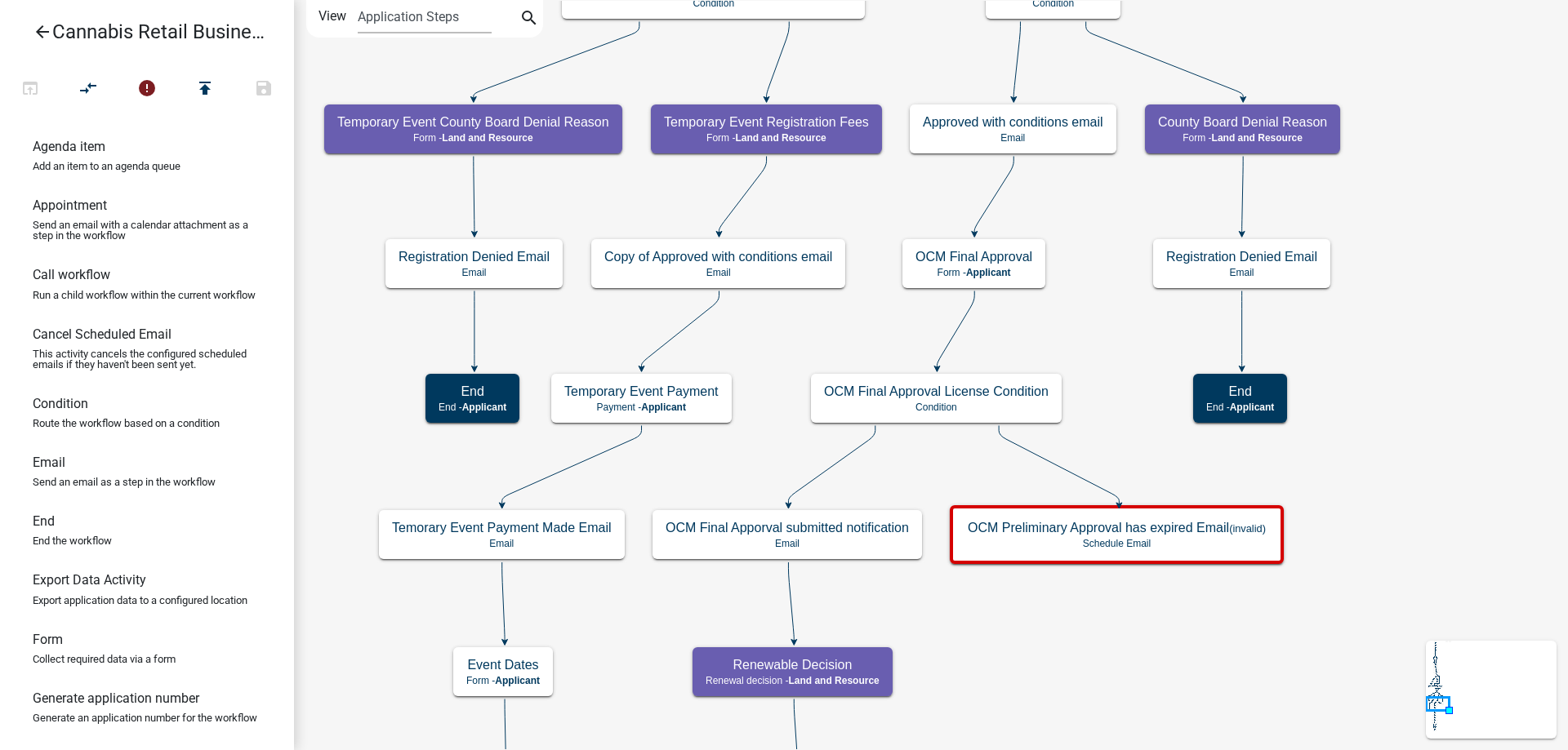
click at [1114, 334] on div "start Start - Applicant Application Introduction Form - Applicant Parcel search…" at bounding box center [931, 375] width 1274 height 750
click at [981, 408] on g "OCM Final Approval License Condition Condition" at bounding box center [937, 397] width 252 height 47
click at [981, 408] on p "Condition" at bounding box center [937, 407] width 225 height 12
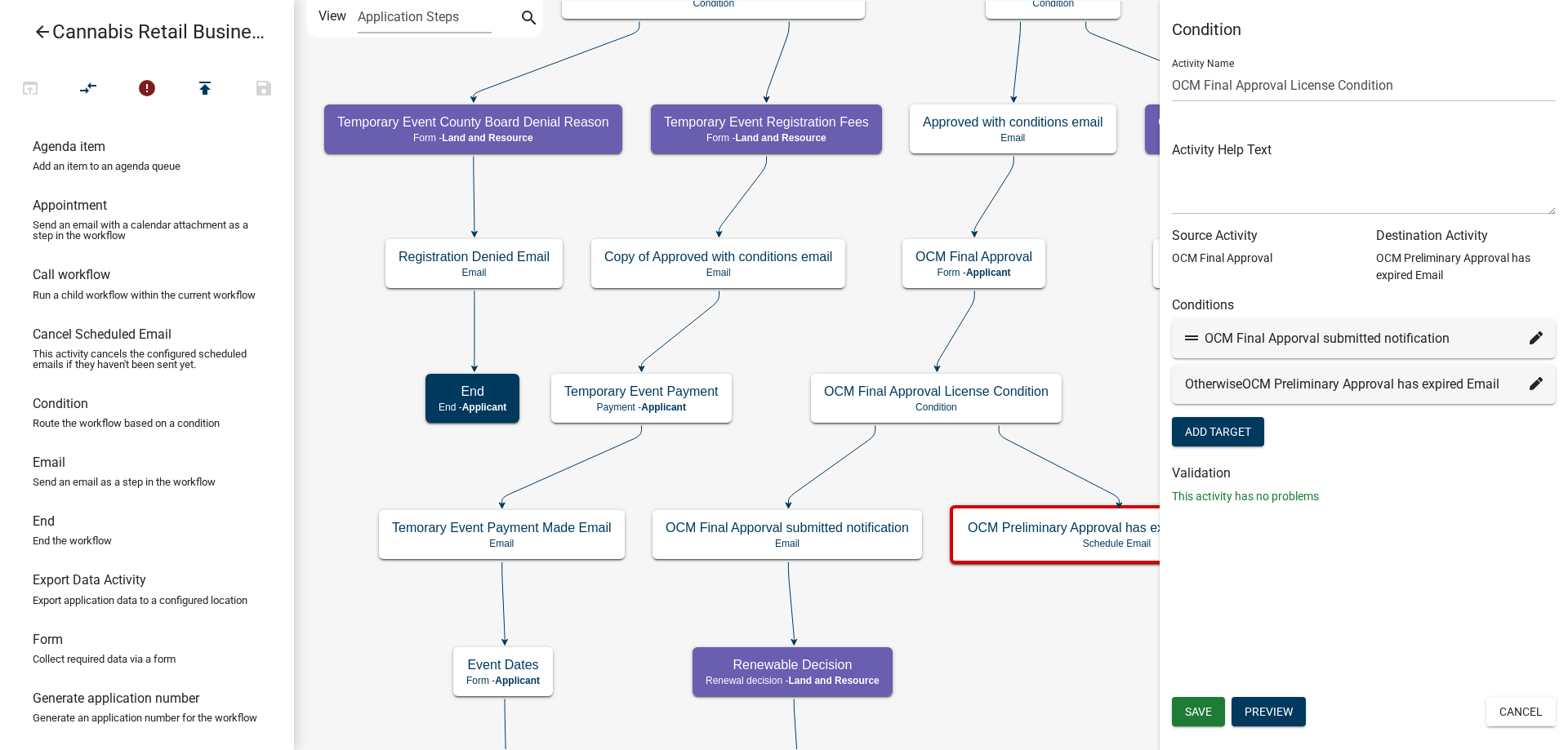
click at [1538, 337] on icon at bounding box center [1536, 338] width 13 height 13
select select "52: 49c56252-83e2-4ab4-9c34-2dd0b0f92990"
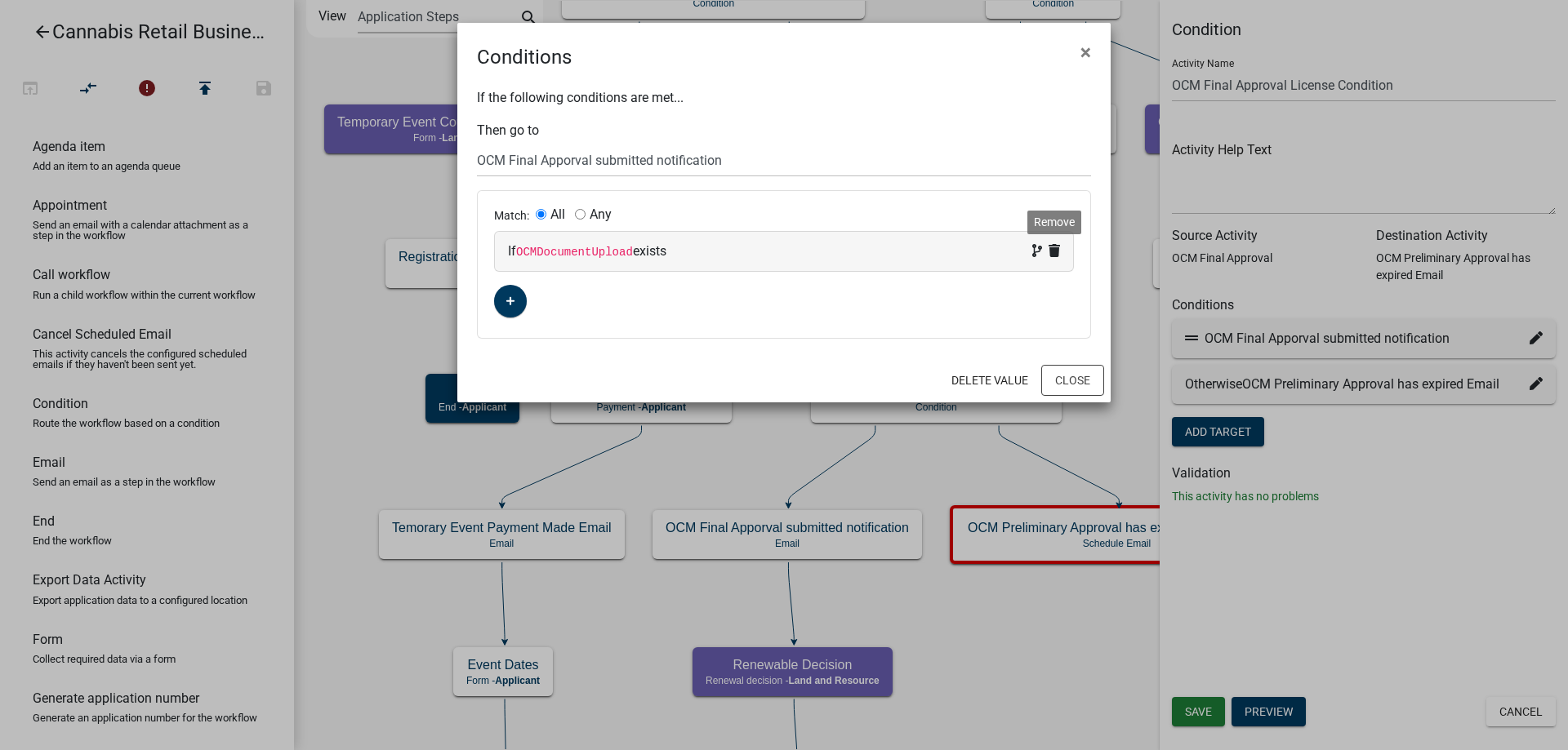
click at [1058, 255] on icon at bounding box center [1054, 251] width 12 height 13
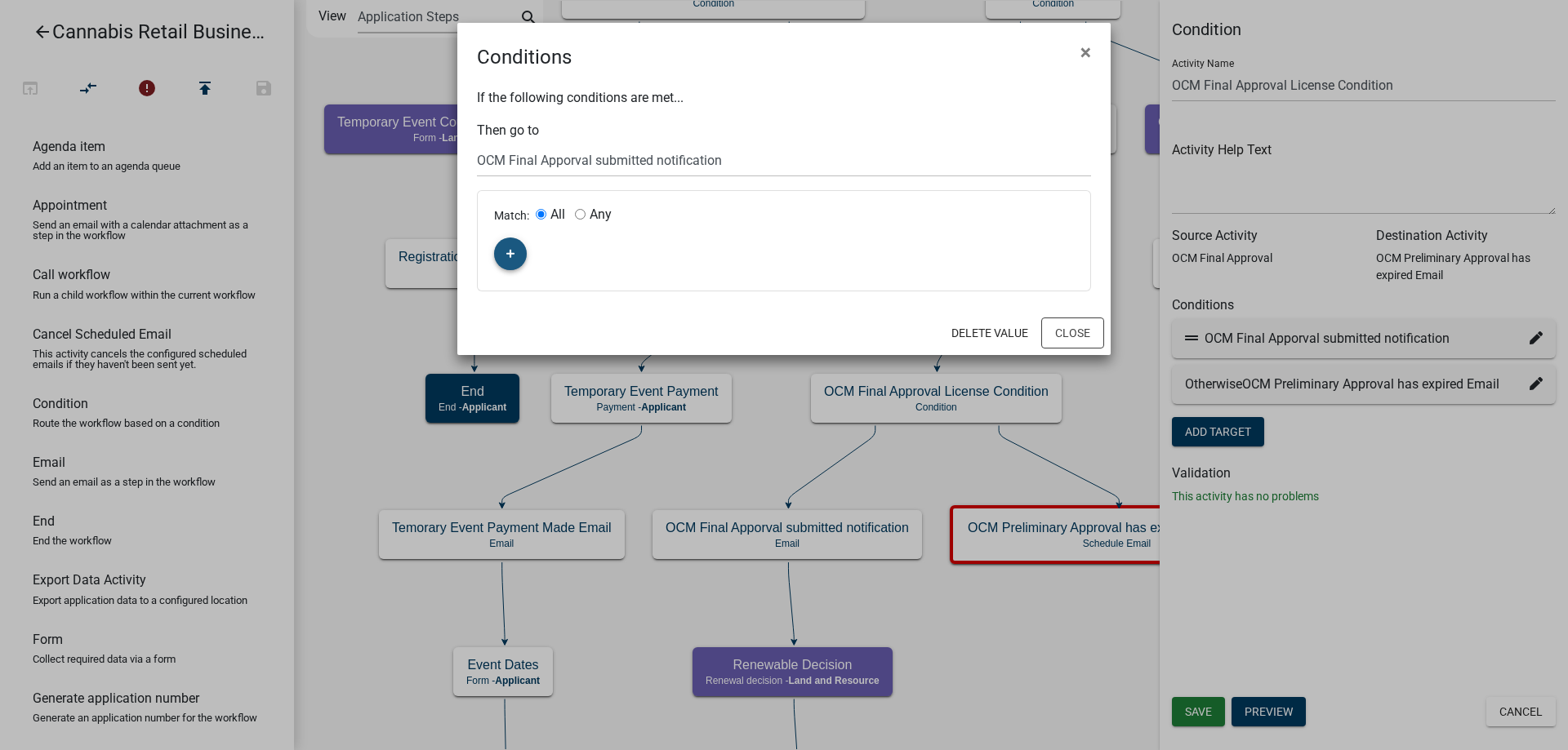
click at [511, 252] on icon "button" at bounding box center [511, 254] width 9 height 9
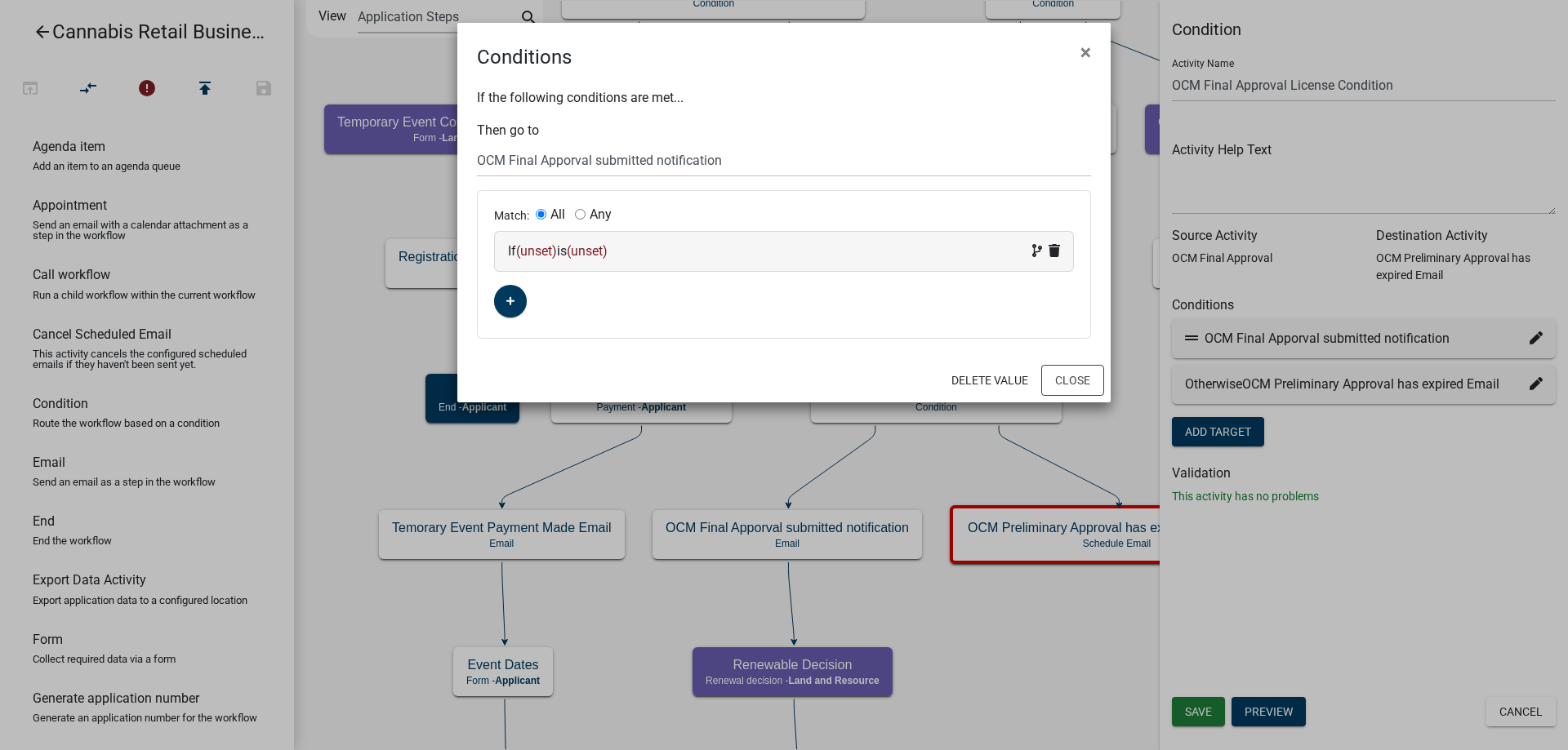
click at [545, 253] on span "(unset)" at bounding box center [537, 251] width 41 height 15
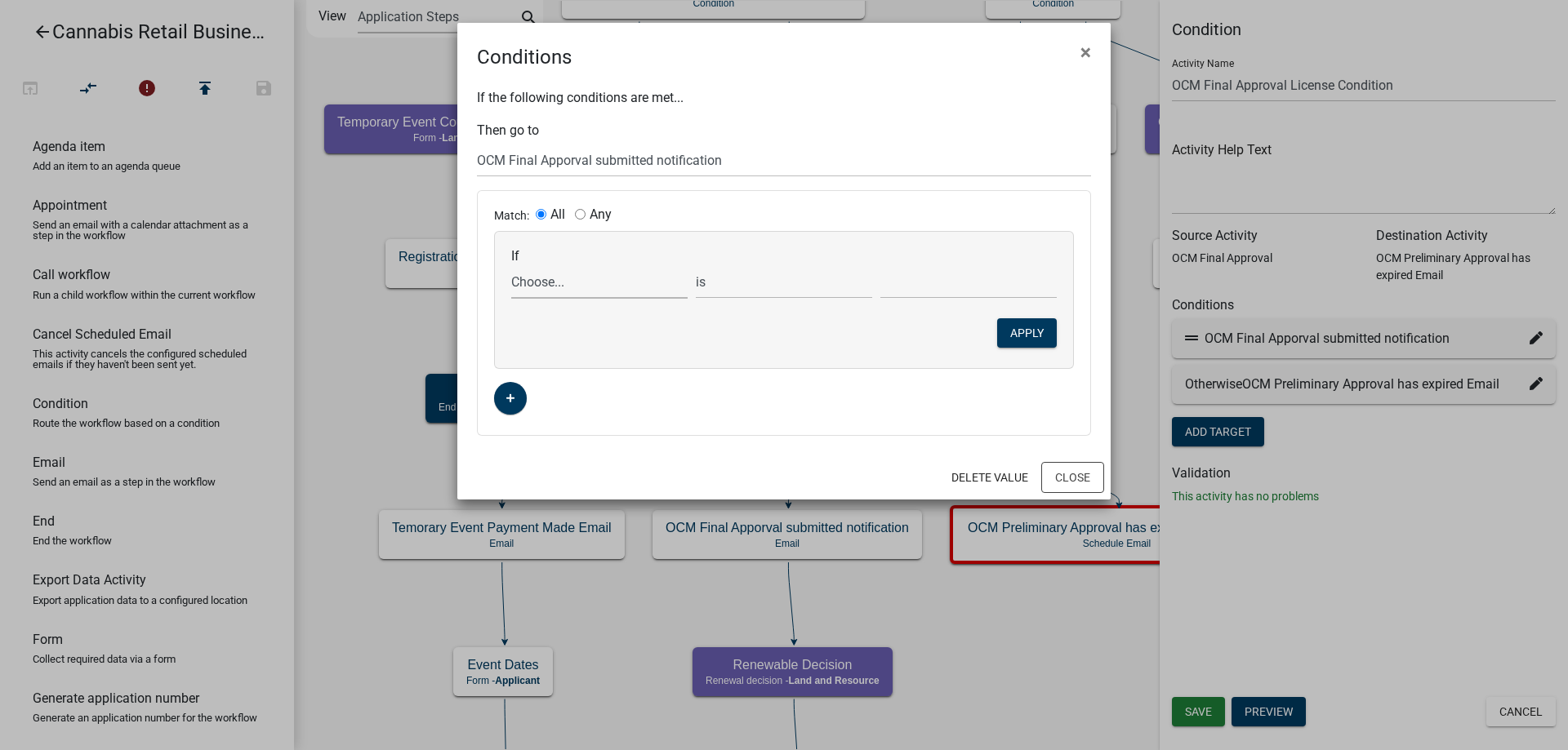
click at [511, 266] on select "Choose... ActiveRegistrationExpDate AddnInfoClickNextTxt AddnInfoComments AddnI…" at bounding box center [599, 283] width 177 height 34
select select "73: OCMPrelimApprovalExpDate"
click option "OCMPrelimApprovalExpDate" at bounding box center [0, 0] width 0 height 0
click at [696, 266] on select "is is not exists does not exist is greater than is less than contains does not …" at bounding box center [784, 283] width 177 height 34
click option "is greater than" at bounding box center [0, 0] width 0 height 0
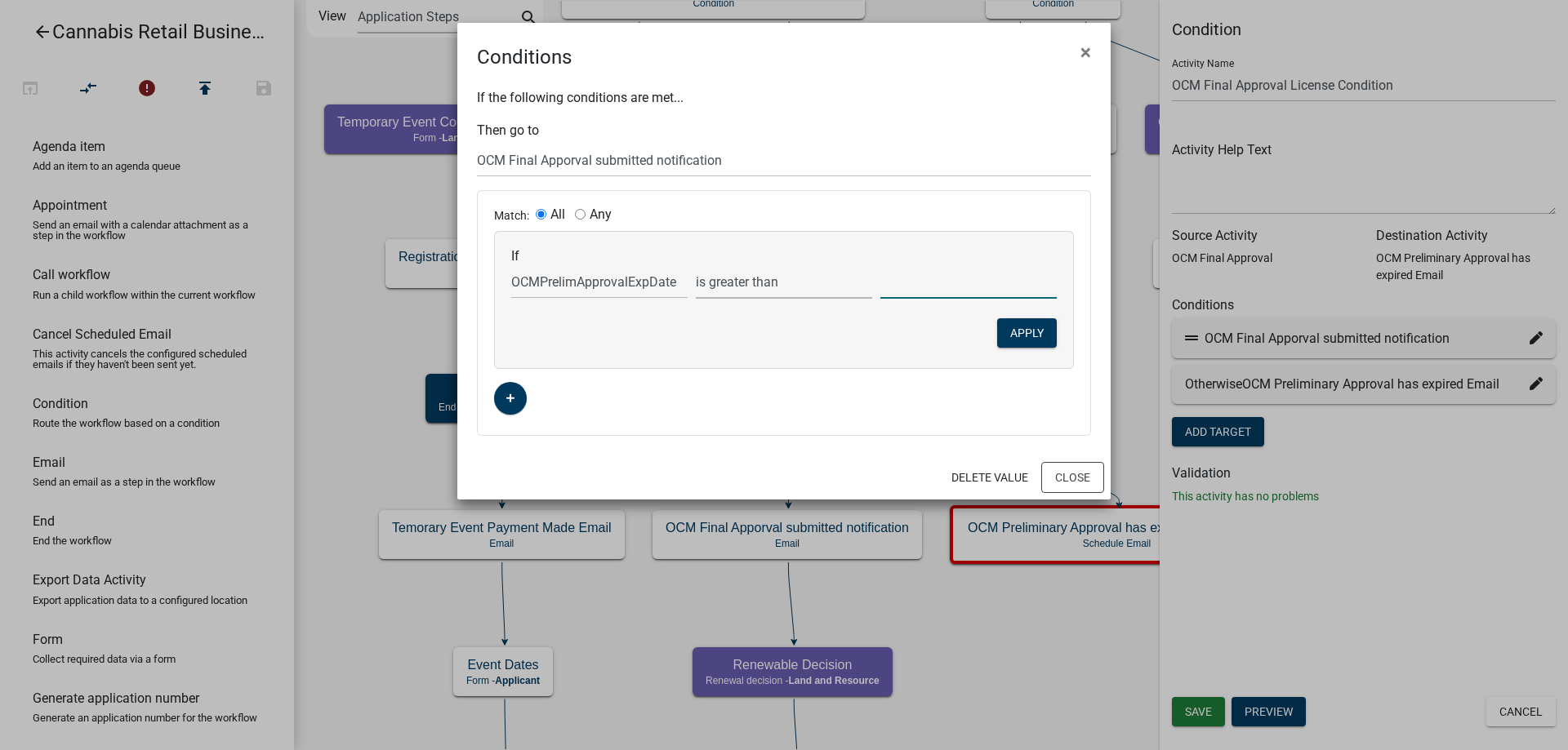
click at [924, 295] on input "text" at bounding box center [969, 283] width 177 height 34
click at [696, 266] on select "is is not exists does not exist is greater than is less than contains does not …" at bounding box center [784, 283] width 177 height 34
click option "contains" at bounding box center [0, 0] width 0 height 0
click at [927, 293] on input "text" at bounding box center [969, 283] width 177 height 34
click at [696, 266] on select "is is not exists does not exist is greater than is less than contains does not …" at bounding box center [784, 283] width 177 height 34
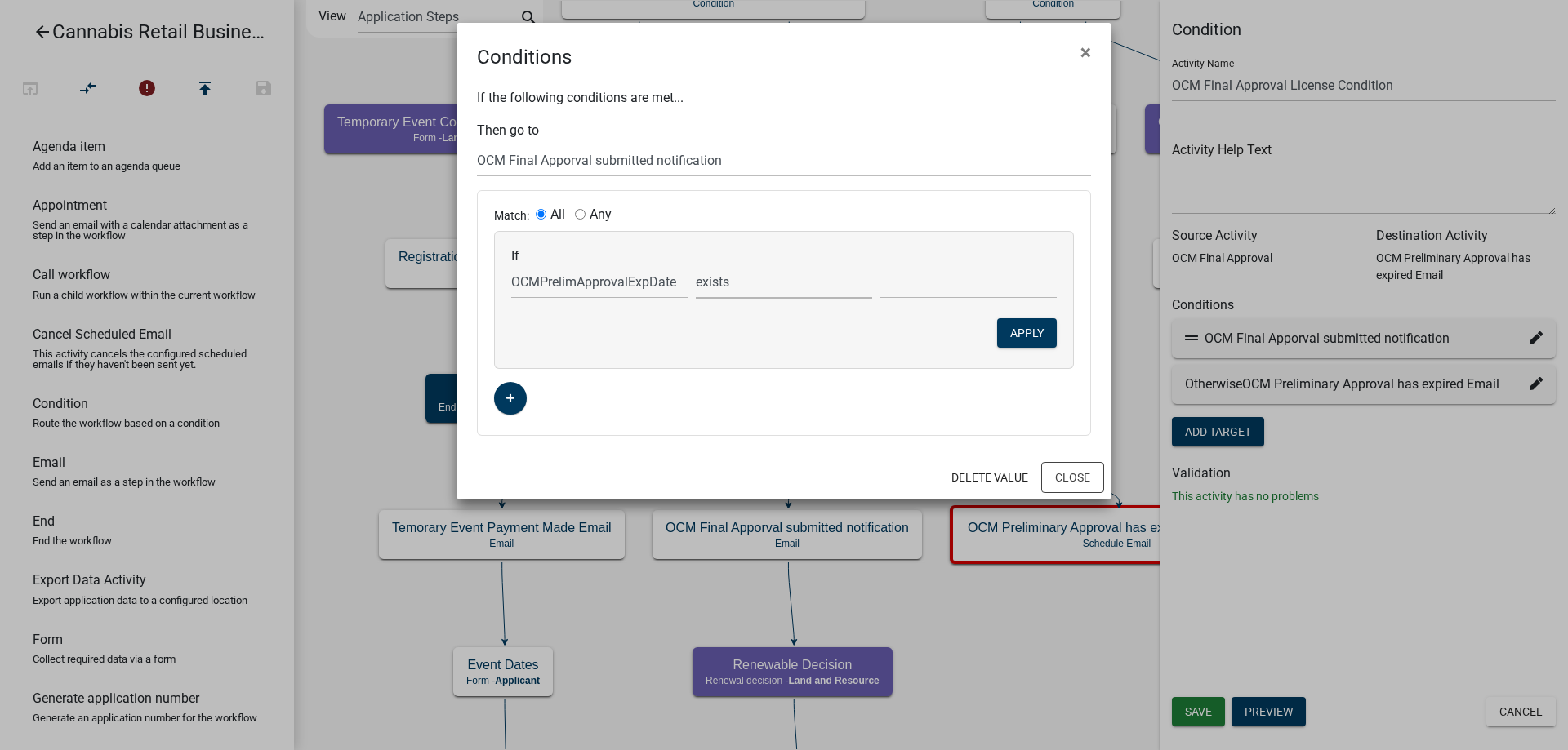
click option "exists" at bounding box center [0, 0] width 0 height 0
click at [696, 266] on select "is is not exists does not exist is greater than is less than contains does not …" at bounding box center [784, 283] width 177 height 34
click option "does not exist" at bounding box center [0, 0] width 0 height 0
click at [511, 266] on select "Choose... ActiveRegistrationExpDate AddnInfoClickNextTxt AddnInfoComments AddnI…" at bounding box center [599, 283] width 177 height 34
click at [696, 266] on select "is is not exists does not exist is greater than is less than contains does not …" at bounding box center [784, 283] width 177 height 34
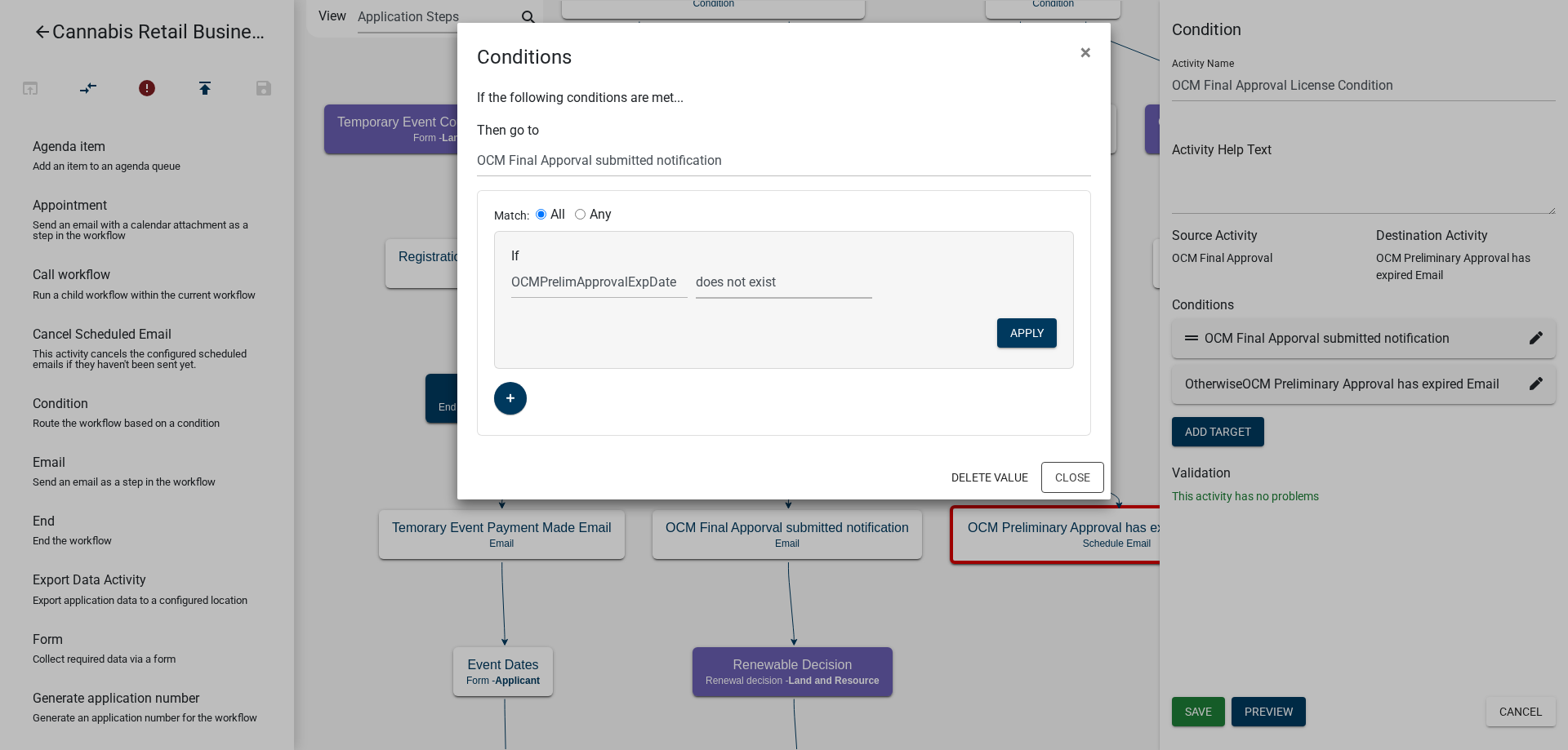
select select "0: =="
click option "is" at bounding box center [0, 0] width 0 height 0
click at [928, 287] on input "text" at bounding box center [969, 283] width 177 height 34
type input "EXPIRED"
click at [1024, 330] on button "Apply" at bounding box center [1027, 333] width 60 height 29
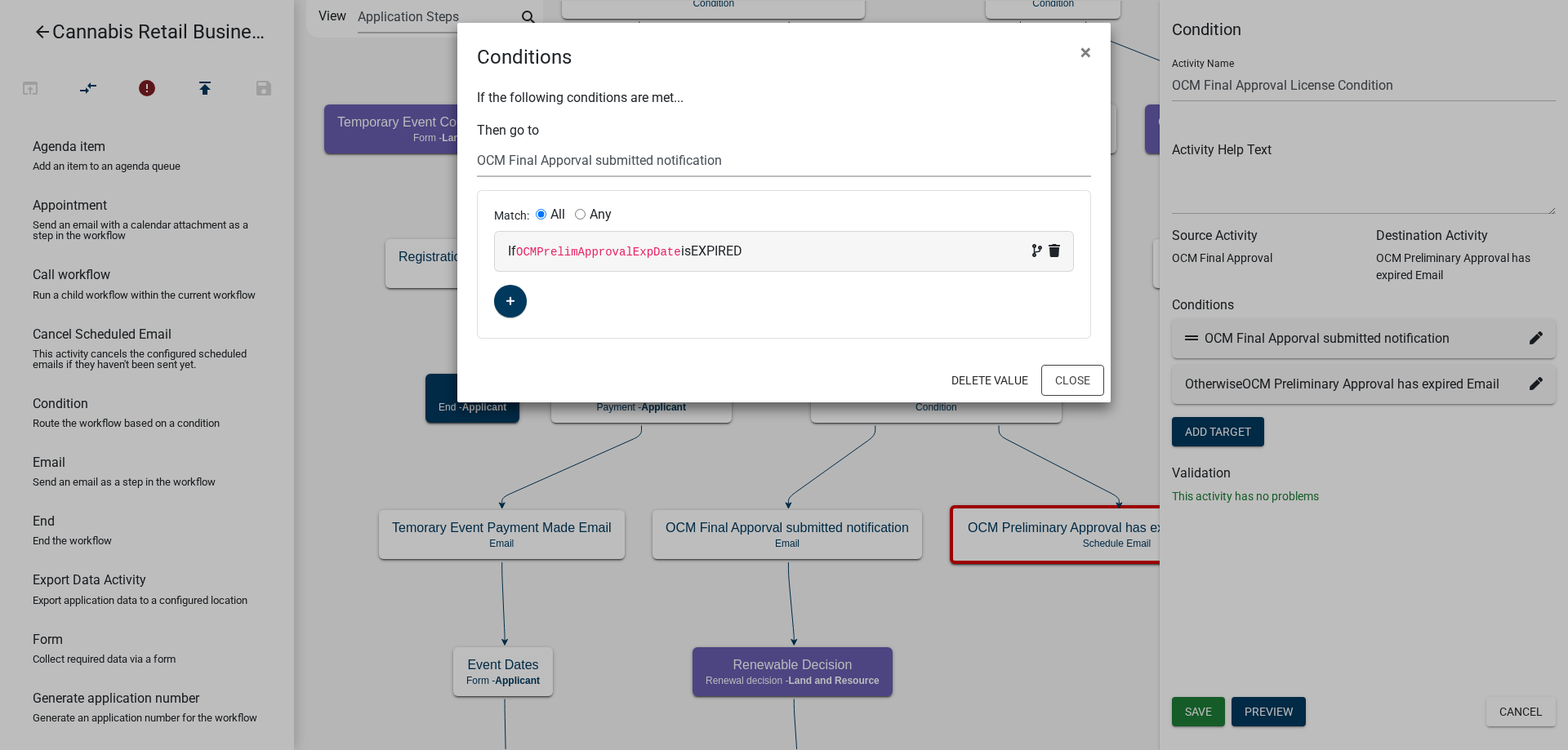
click at [477, 144] on select "Choose... start Application Introduction Parcel search End Require User Data Pr…" at bounding box center [784, 161] width 615 height 34
select select "50: 592a2524-5321-4d49-be02-bf594b565f09"
click option "End" at bounding box center [0, 0] width 0 height 0
click at [1081, 384] on button "Close" at bounding box center [1072, 380] width 63 height 31
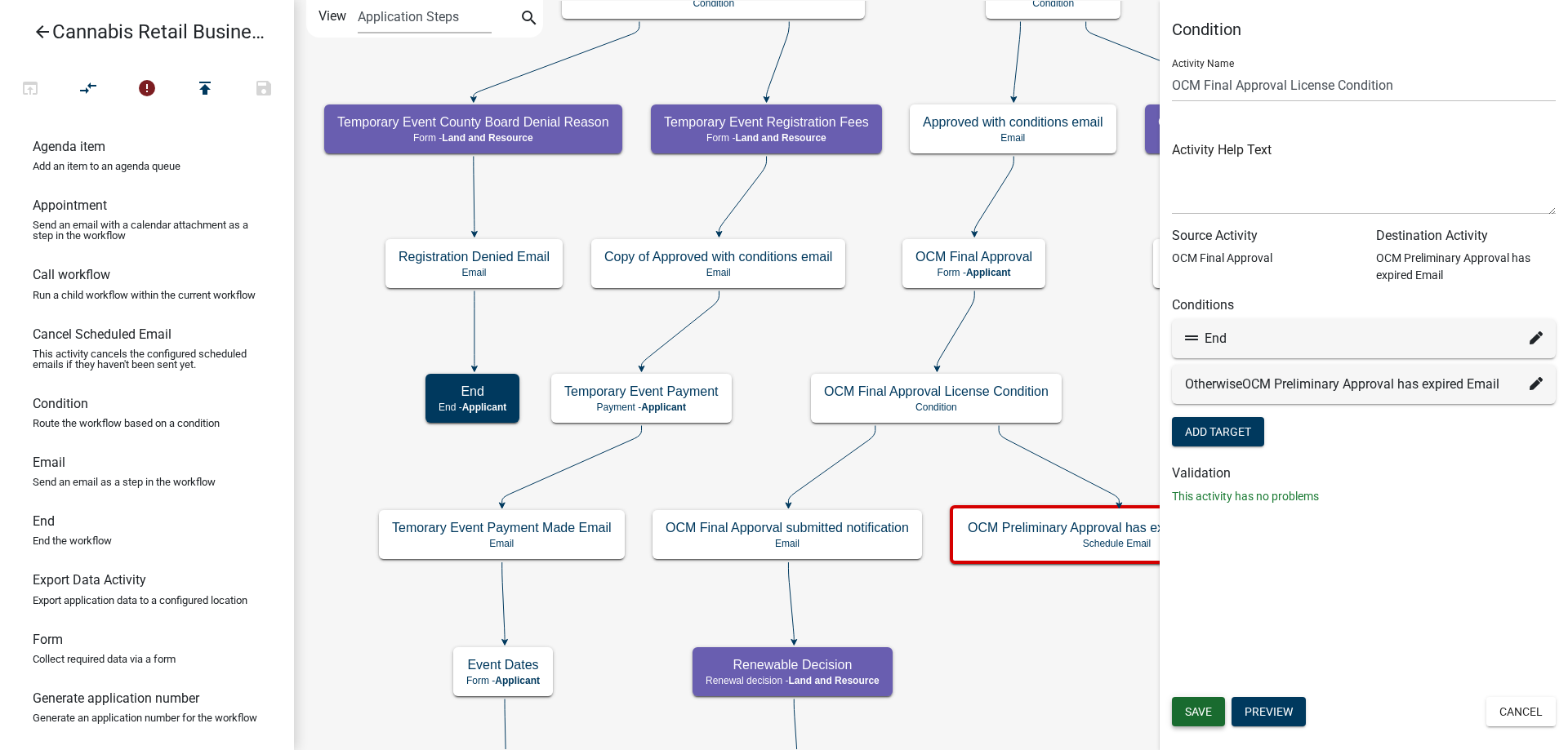
click at [1195, 709] on span "Save" at bounding box center [1199, 712] width 27 height 13
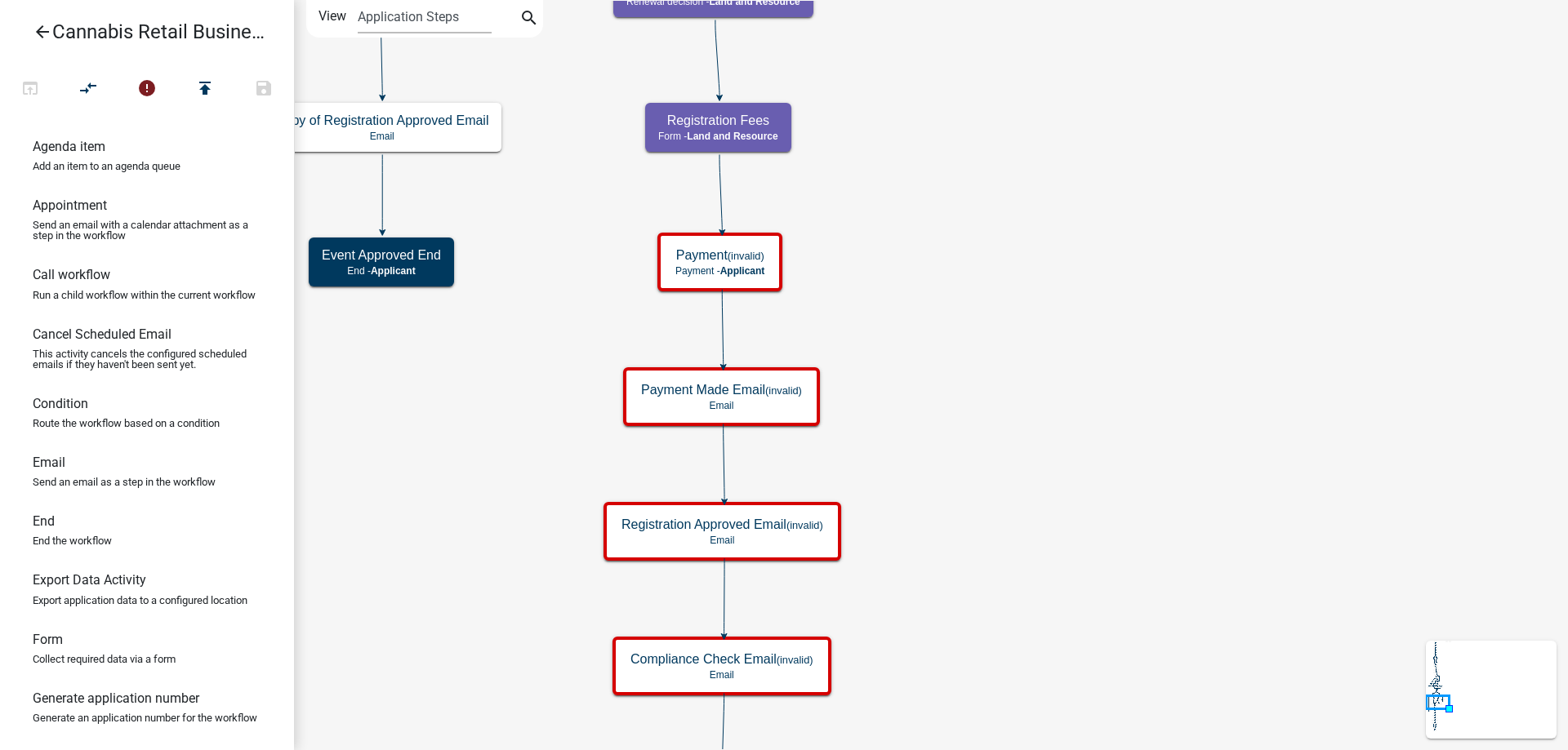
click at [1168, 14] on div "start Start - Applicant Application Introduction Form - Applicant Parcel search…" at bounding box center [931, 375] width 1274 height 750
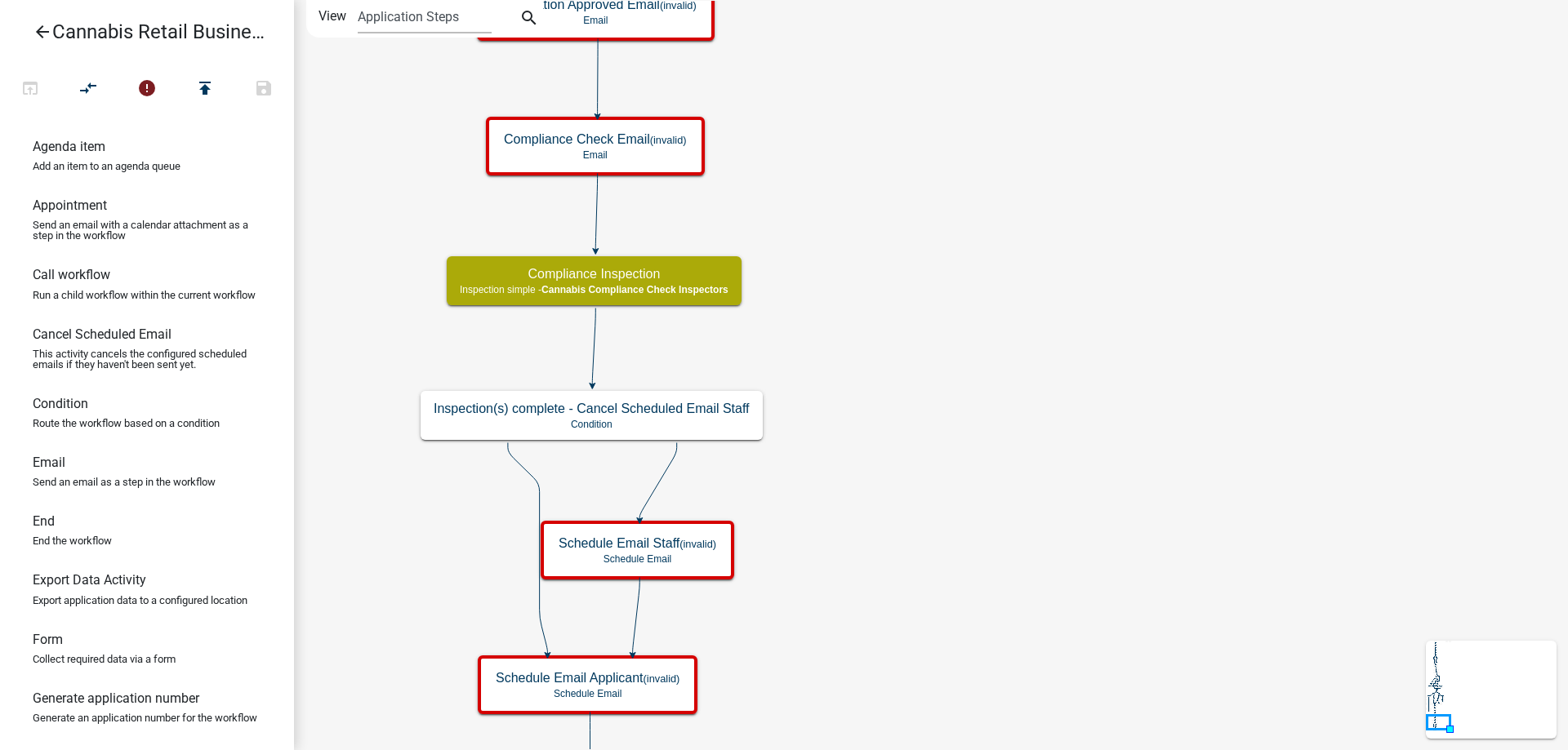
click at [979, 466] on div "start Start - Applicant Application Introduction Form - Applicant Parcel search…" at bounding box center [931, 375] width 1274 height 750
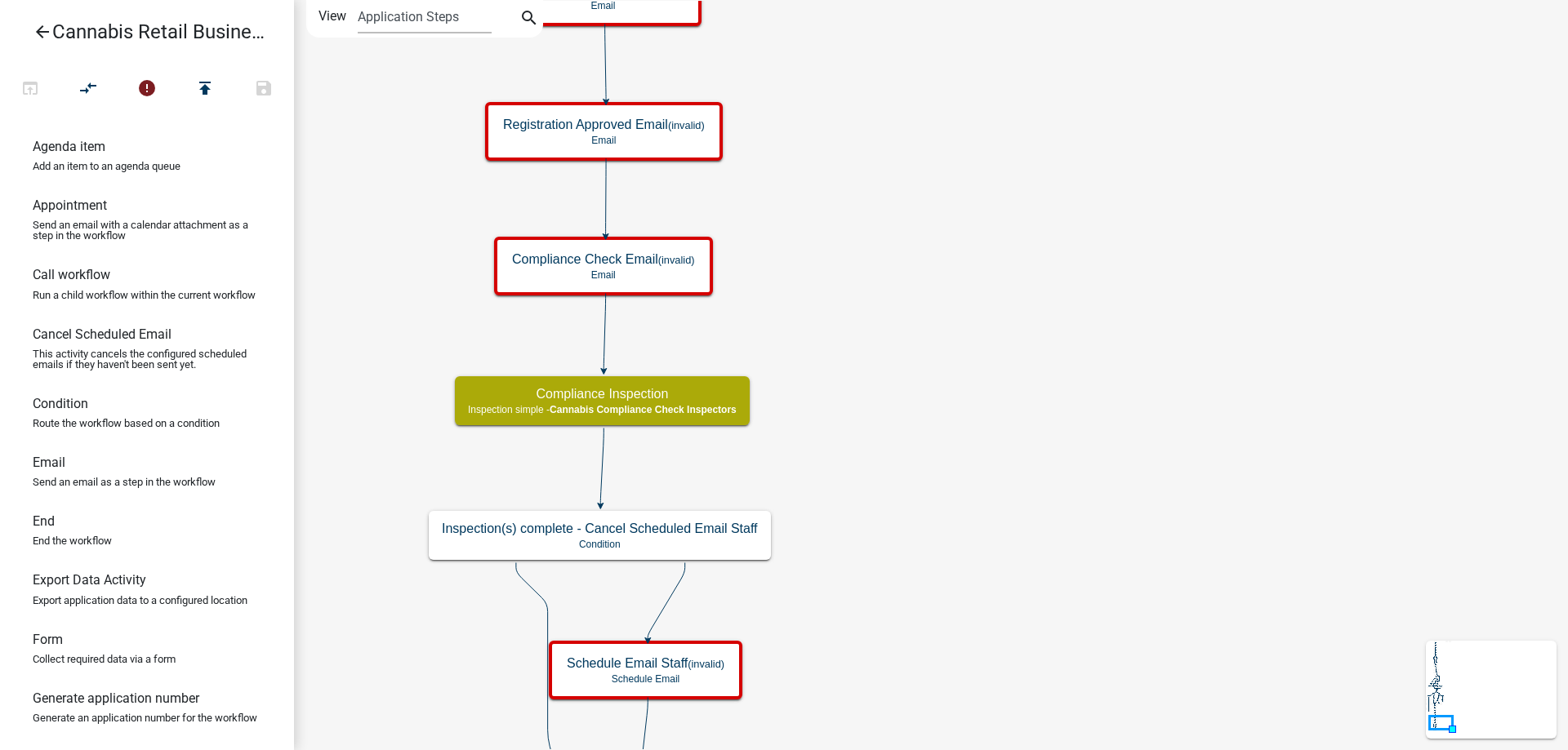
click at [957, 649] on div "start Start - Applicant Application Introduction Form - Applicant Parcel search…" at bounding box center [931, 375] width 1274 height 750
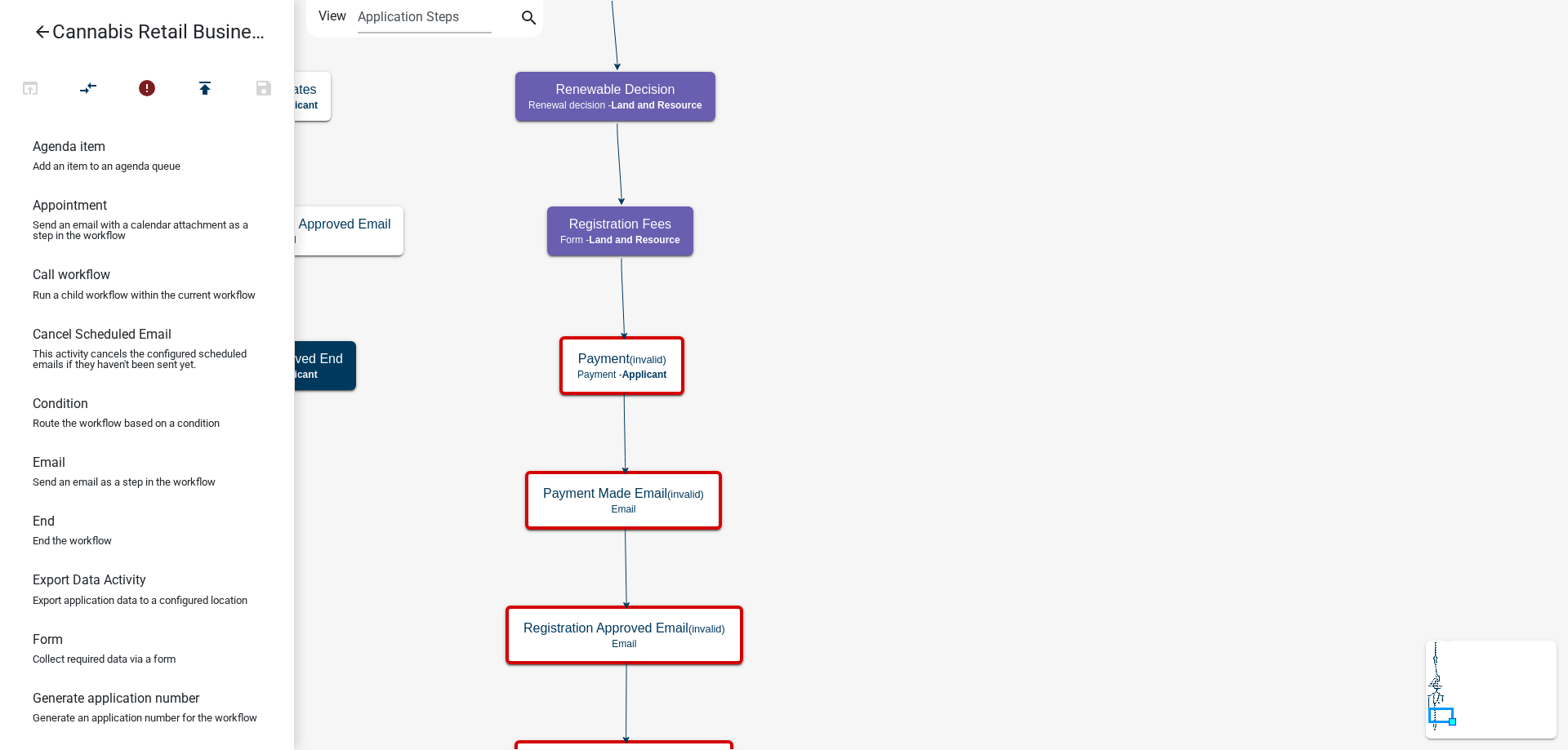
click at [1018, 692] on div "start Start - Applicant Application Introduction Form - Applicant Parcel search…" at bounding box center [931, 375] width 1274 height 750
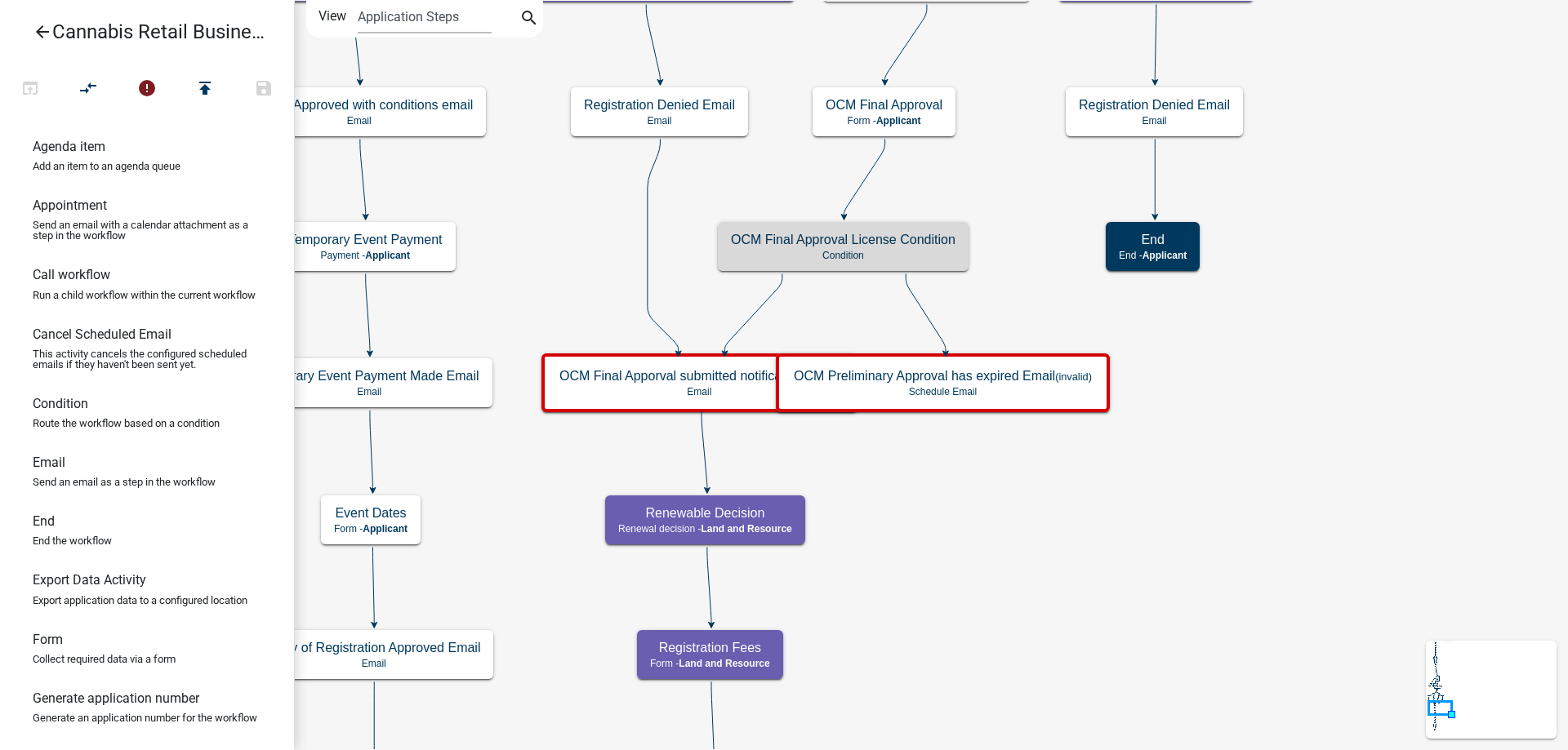
click at [1071, 549] on div "start Start - Applicant Application Introduction Form - Applicant Parcel search…" at bounding box center [931, 375] width 1274 height 750
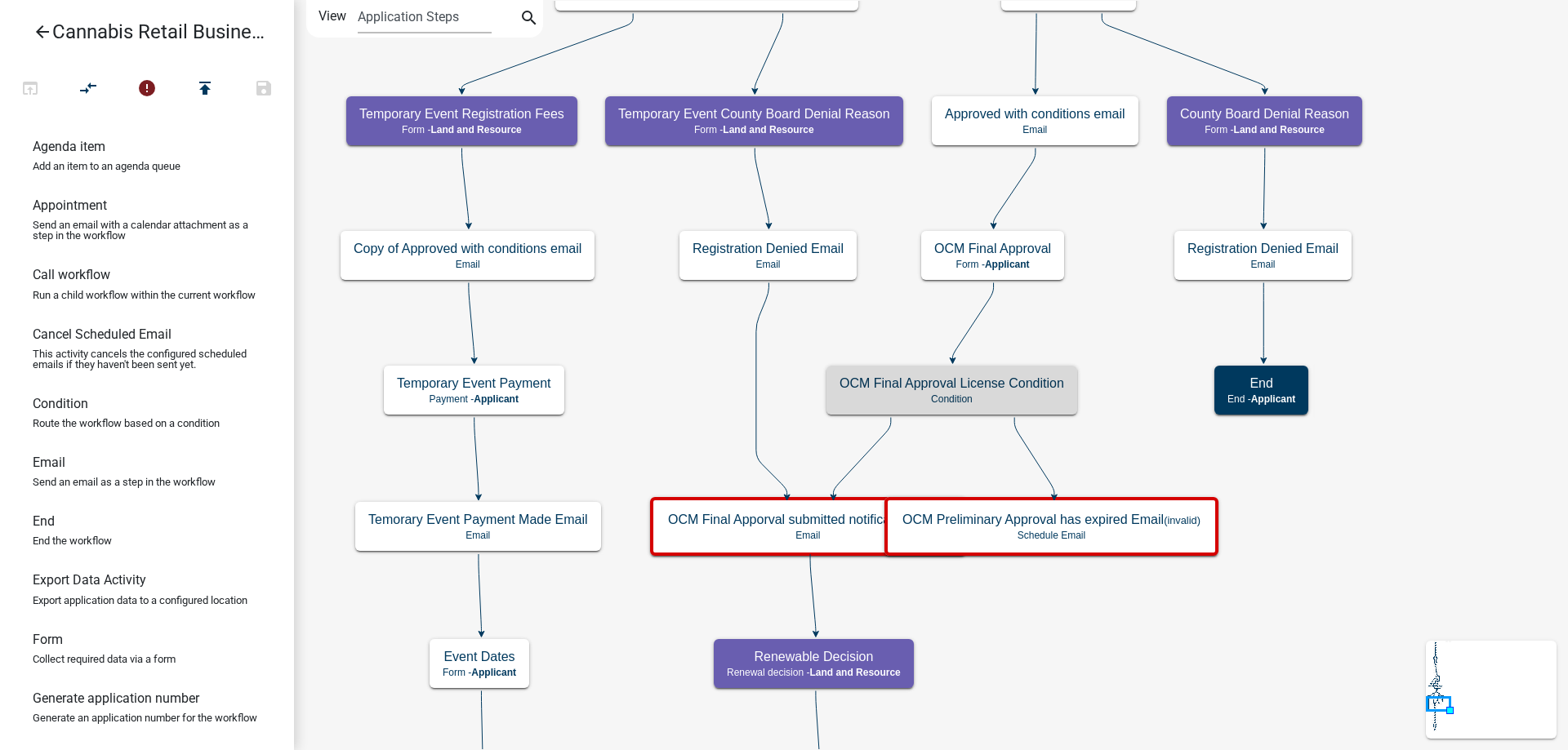
click at [1121, 664] on div "start Start - Applicant Application Introduction Form - Applicant Parcel search…" at bounding box center [931, 375] width 1274 height 750
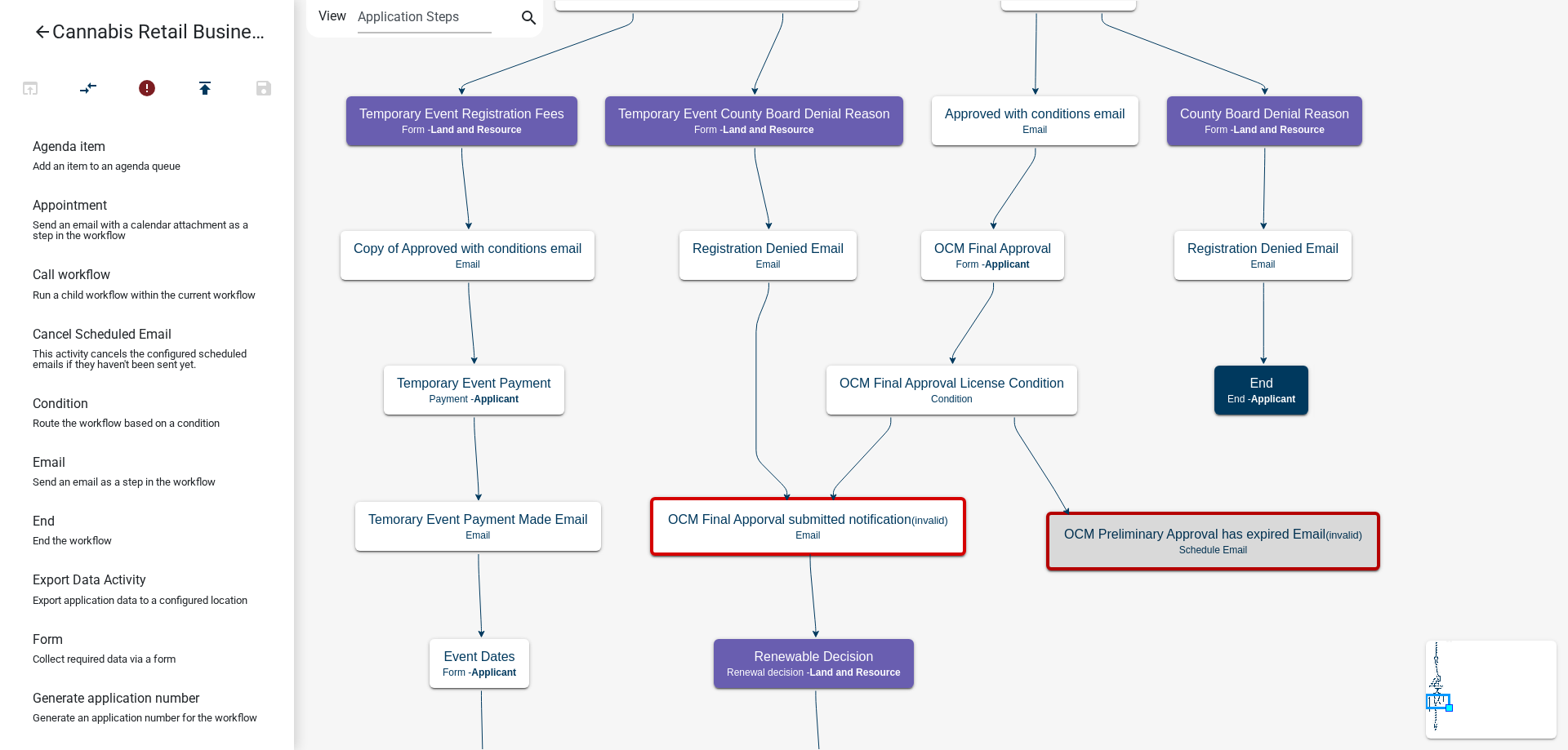
click at [1037, 468] on icon at bounding box center [1040, 465] width 53 height 93
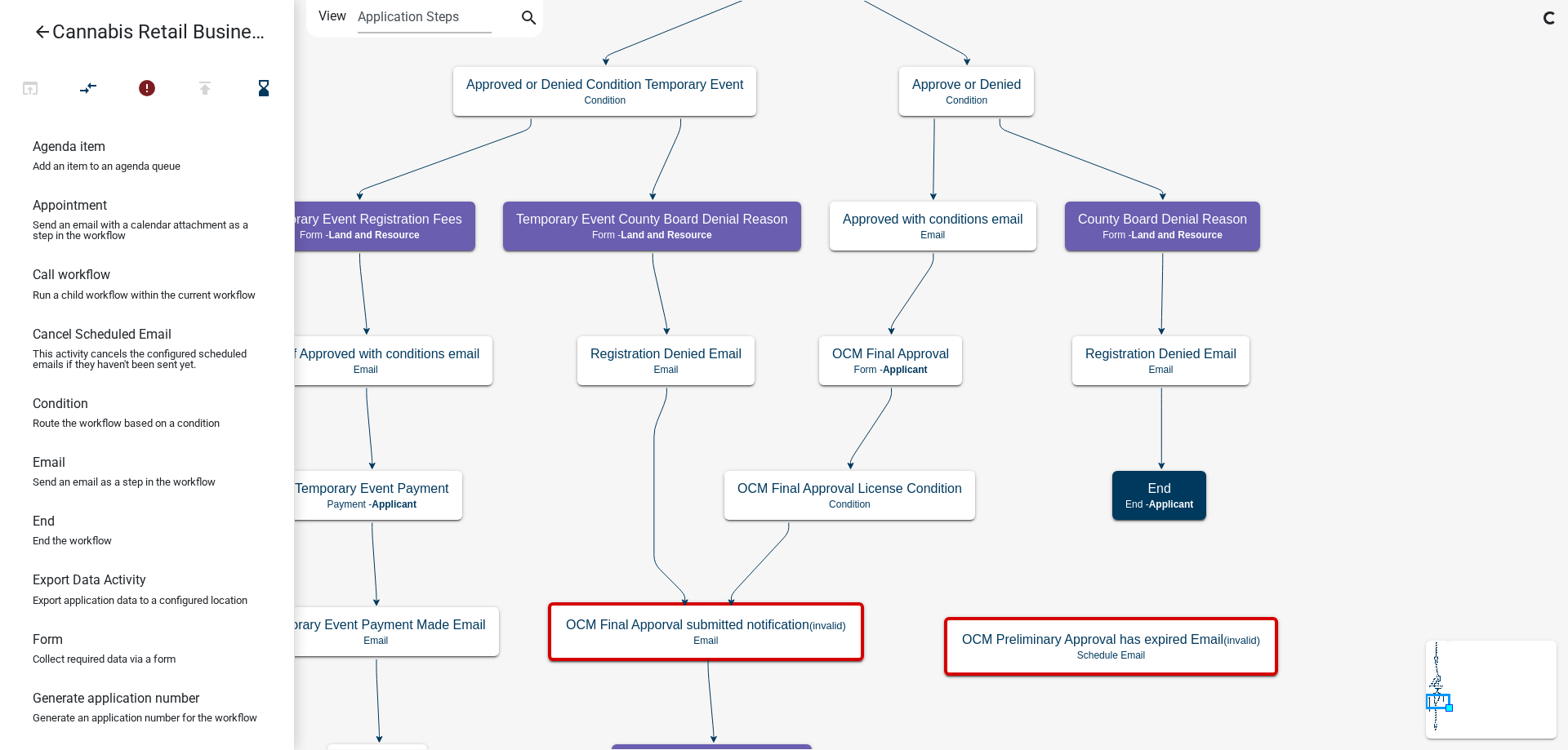
click at [1028, 518] on div "start Start - Applicant Application Introduction Form - Applicant Parcel search…" at bounding box center [931, 375] width 1274 height 750
click at [928, 360] on g "OCM Final Approval Form - Applicant" at bounding box center [890, 359] width 144 height 47
click at [918, 288] on icon at bounding box center [912, 293] width 42 height 77
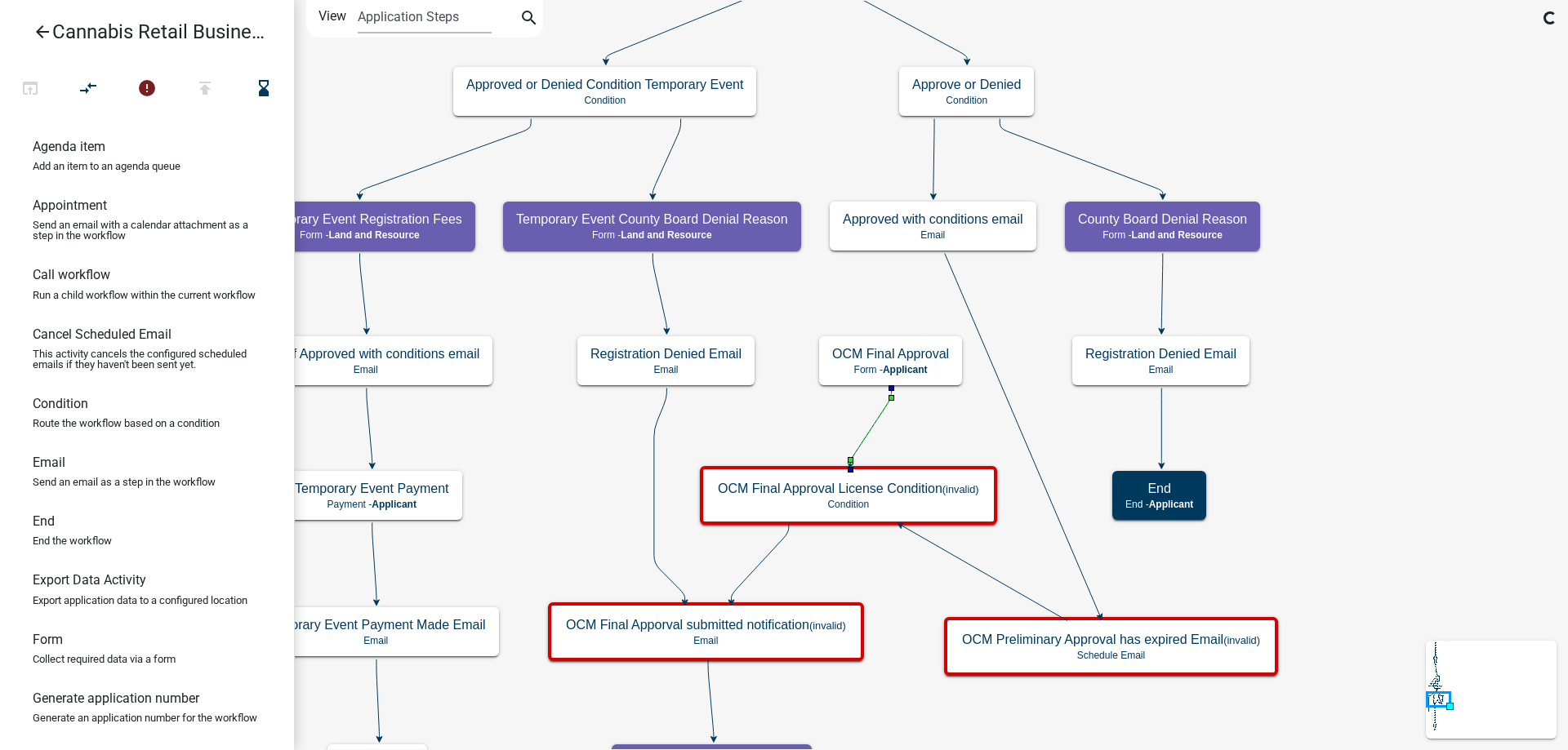
click at [878, 415] on icon at bounding box center [871, 427] width 41 height 77
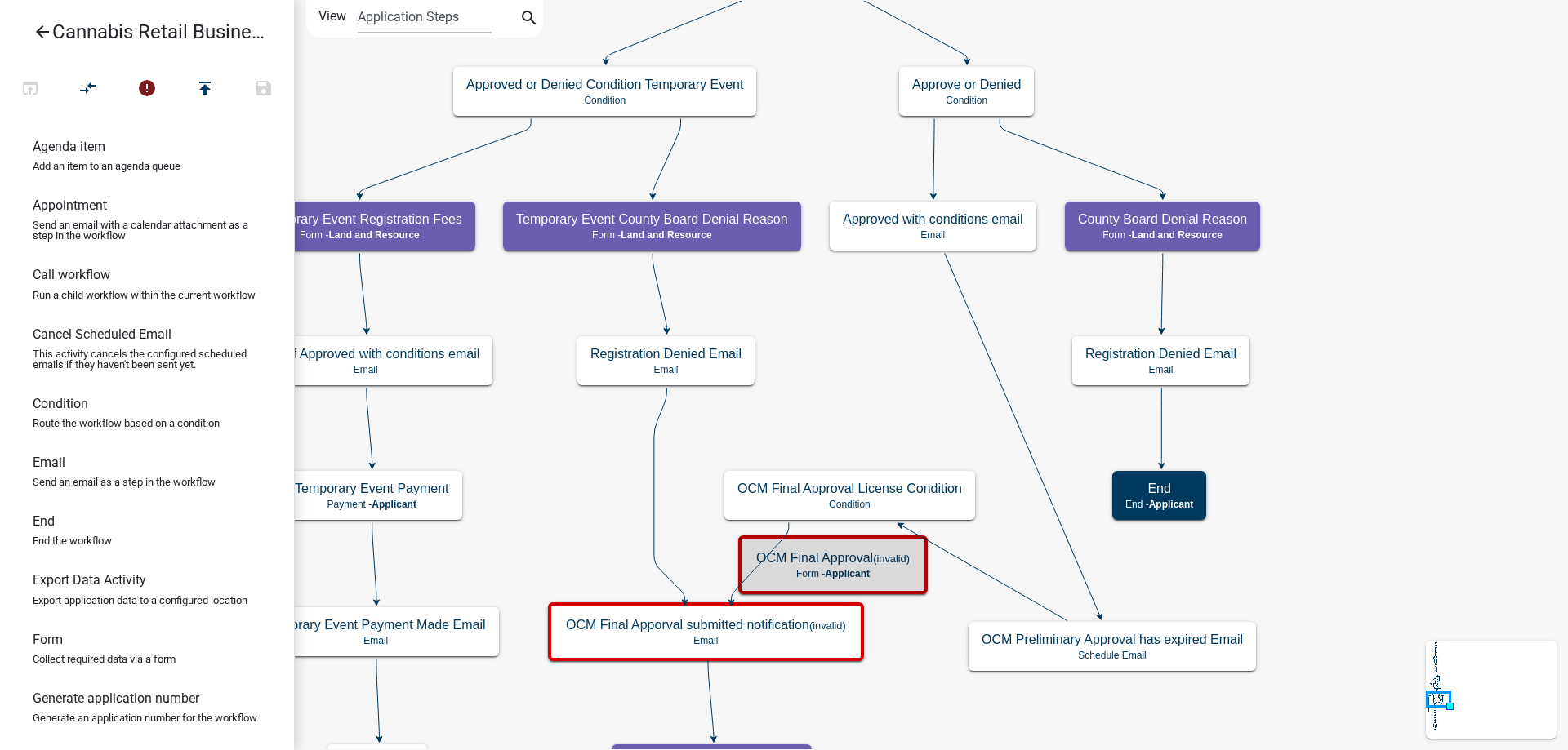
click at [786, 536] on icon at bounding box center [759, 563] width 57 height 78
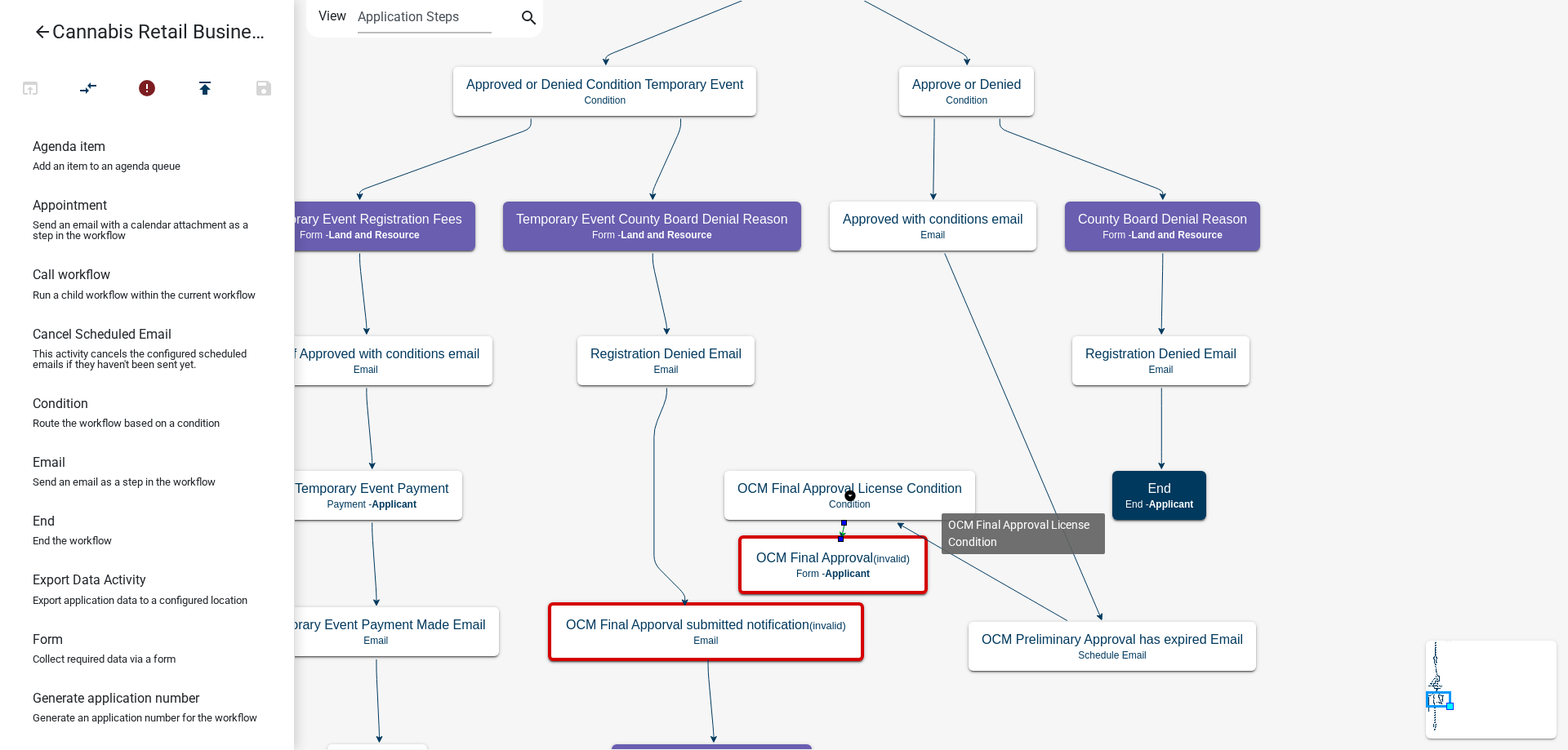
click at [934, 497] on g "OCM Final Approval License Condition Condition" at bounding box center [850, 494] width 252 height 47
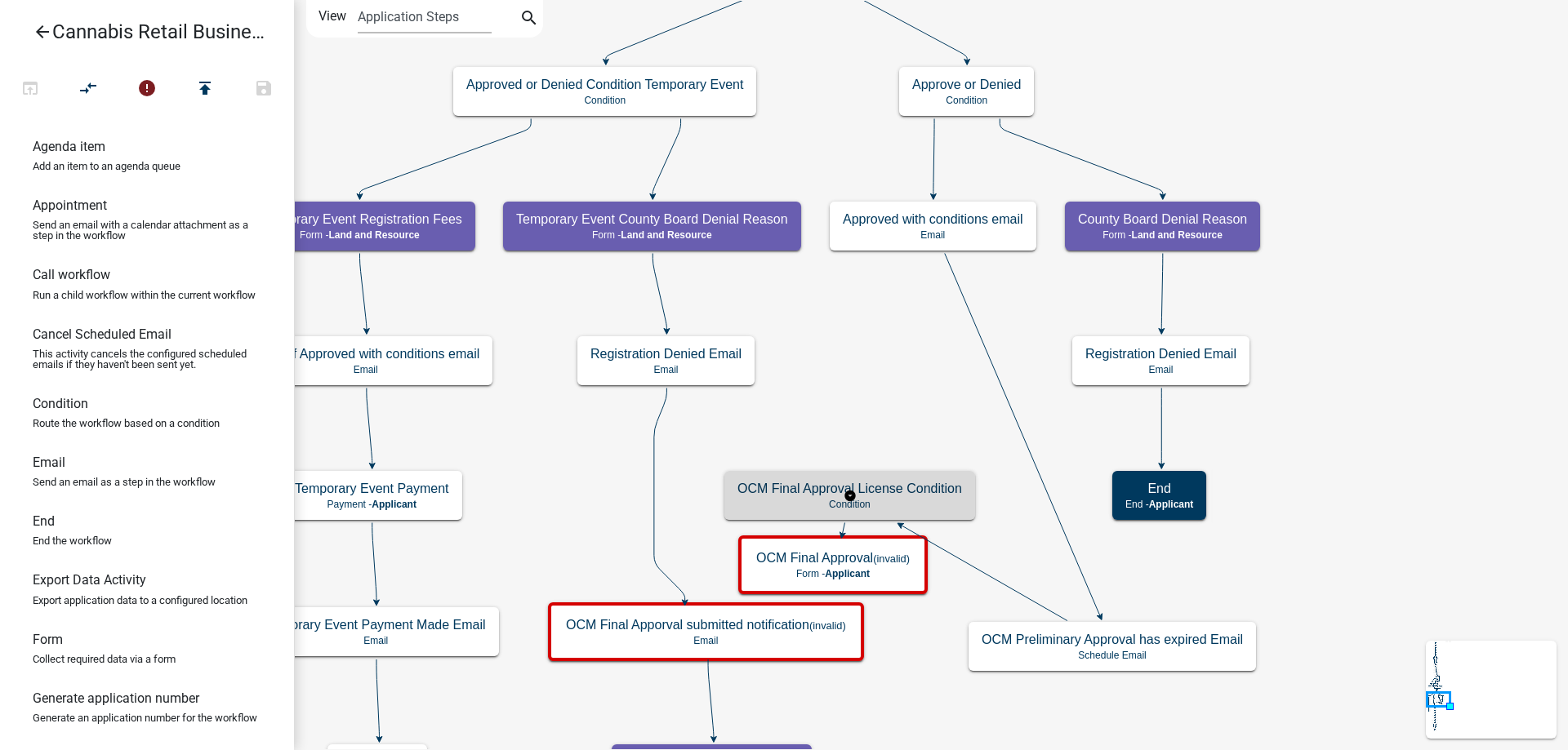
click at [934, 497] on h5 "OCM Final Approval License Condition" at bounding box center [850, 488] width 225 height 15
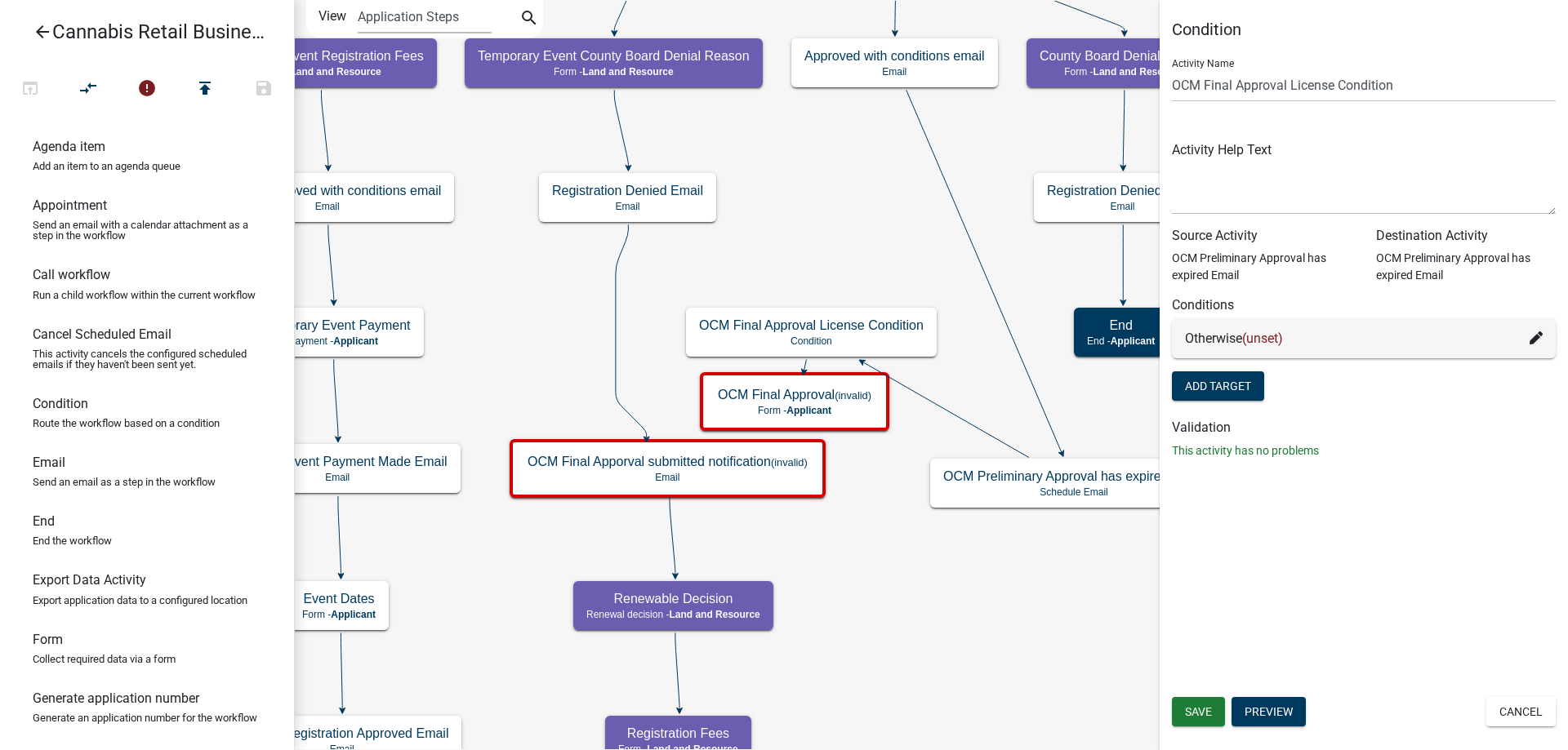
click at [872, 254] on div "start Start - Applicant Application Introduction Form - Applicant Parcel search…" at bounding box center [931, 375] width 1274 height 750
click at [87, 90] on icon "compare_arrows" at bounding box center [89, 90] width 20 height 23
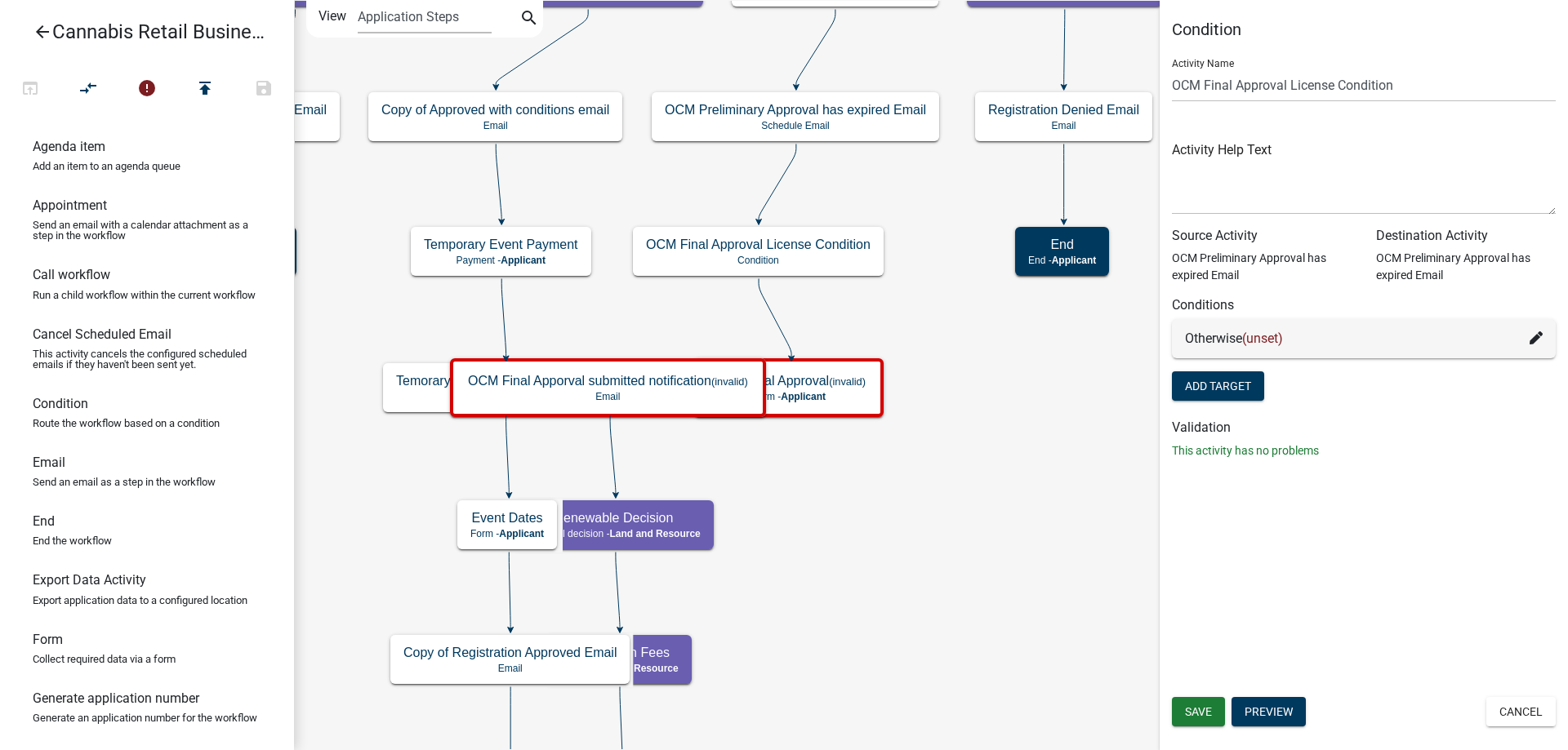
click at [893, 490] on div "start Start - Applicant Application Introduction Form - Applicant Parcel search…" at bounding box center [931, 375] width 1274 height 750
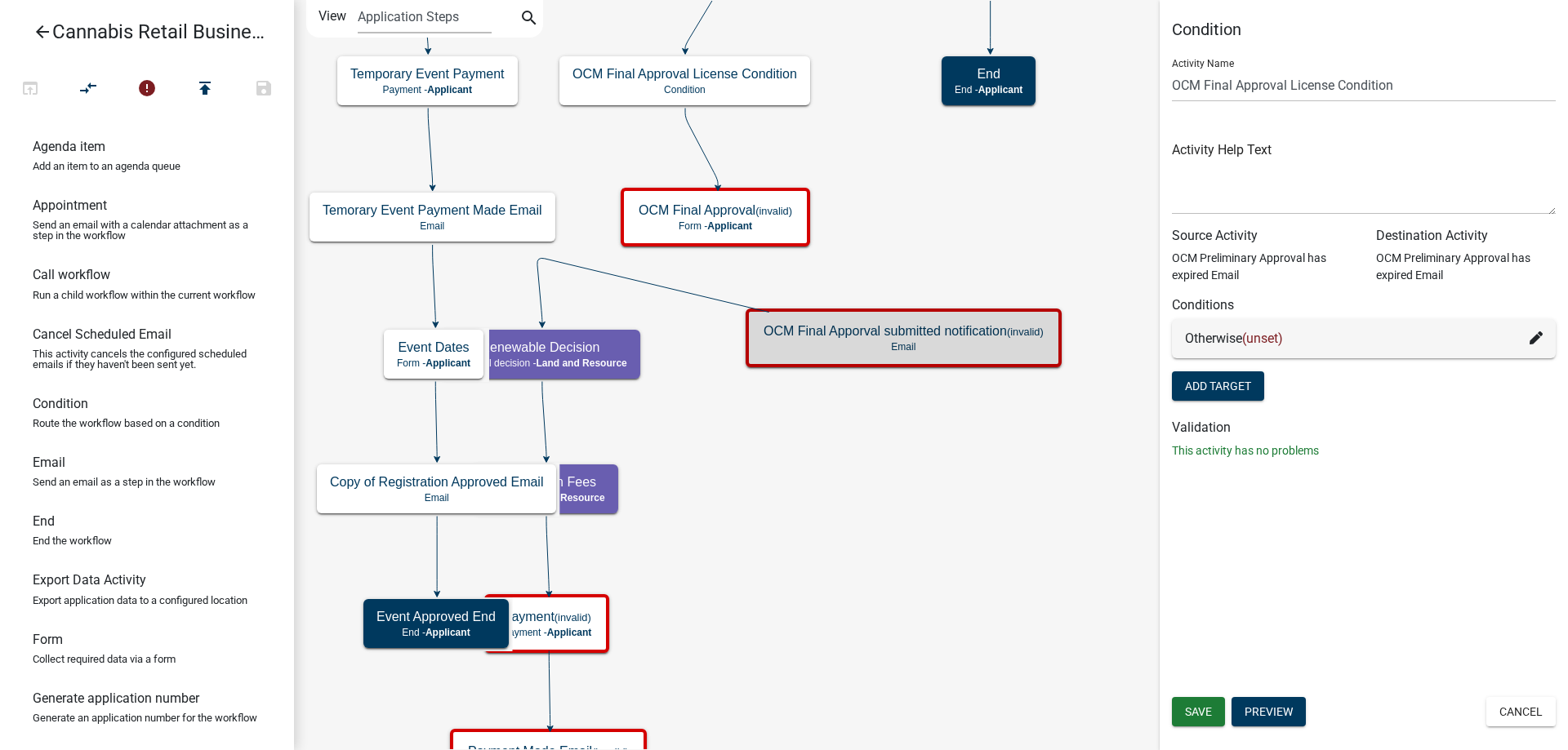
click at [961, 219] on div "start Start - Applicant Application Introduction Form - Applicant Parcel search…" at bounding box center [931, 375] width 1274 height 750
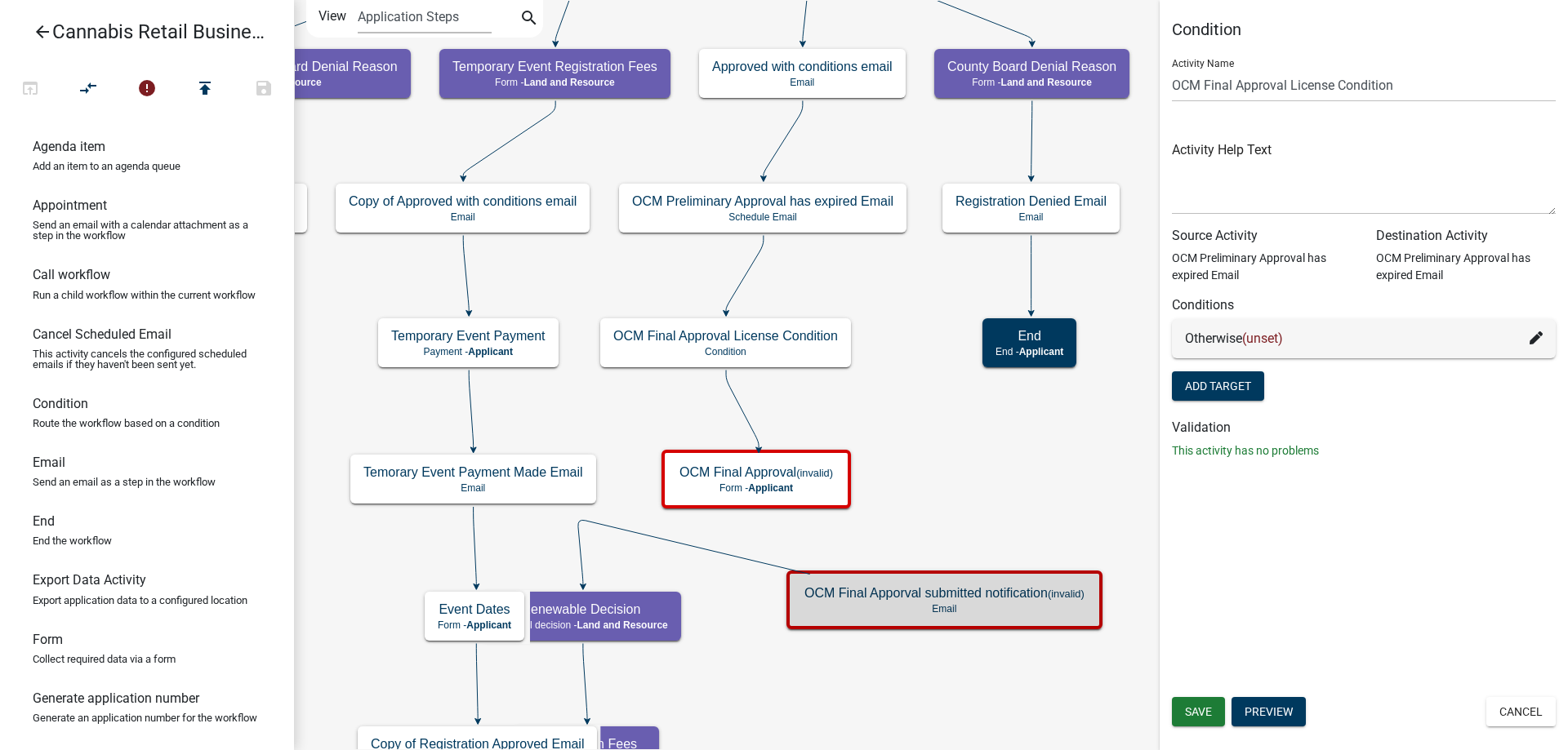
click at [947, 482] on div "start Start - Applicant Application Introduction Form - Applicant Parcel search…" at bounding box center [931, 375] width 1274 height 750
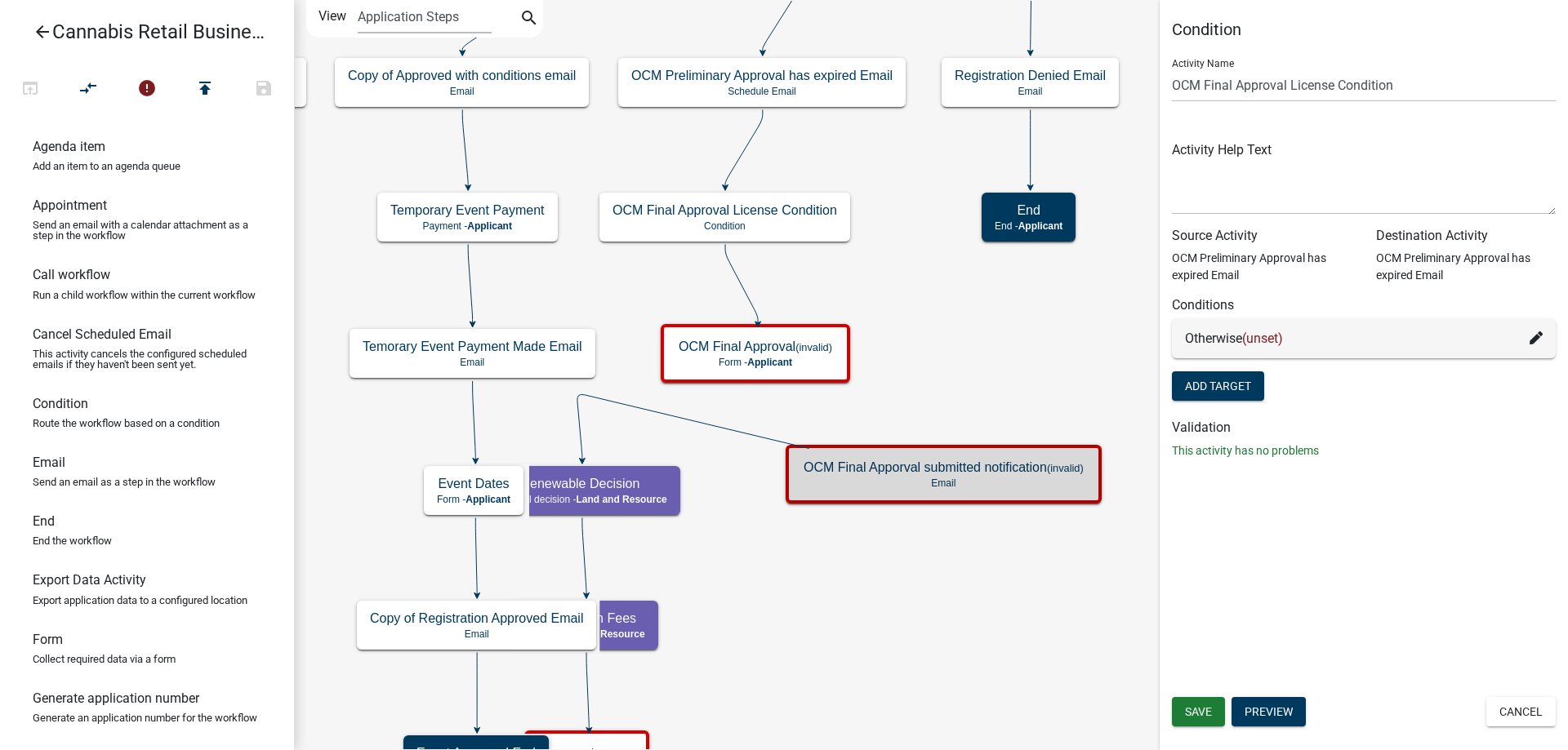
click at [1008, 379] on div "start Start - Applicant Application Introduction Form - Applicant Parcel search…" at bounding box center [931, 375] width 1274 height 750
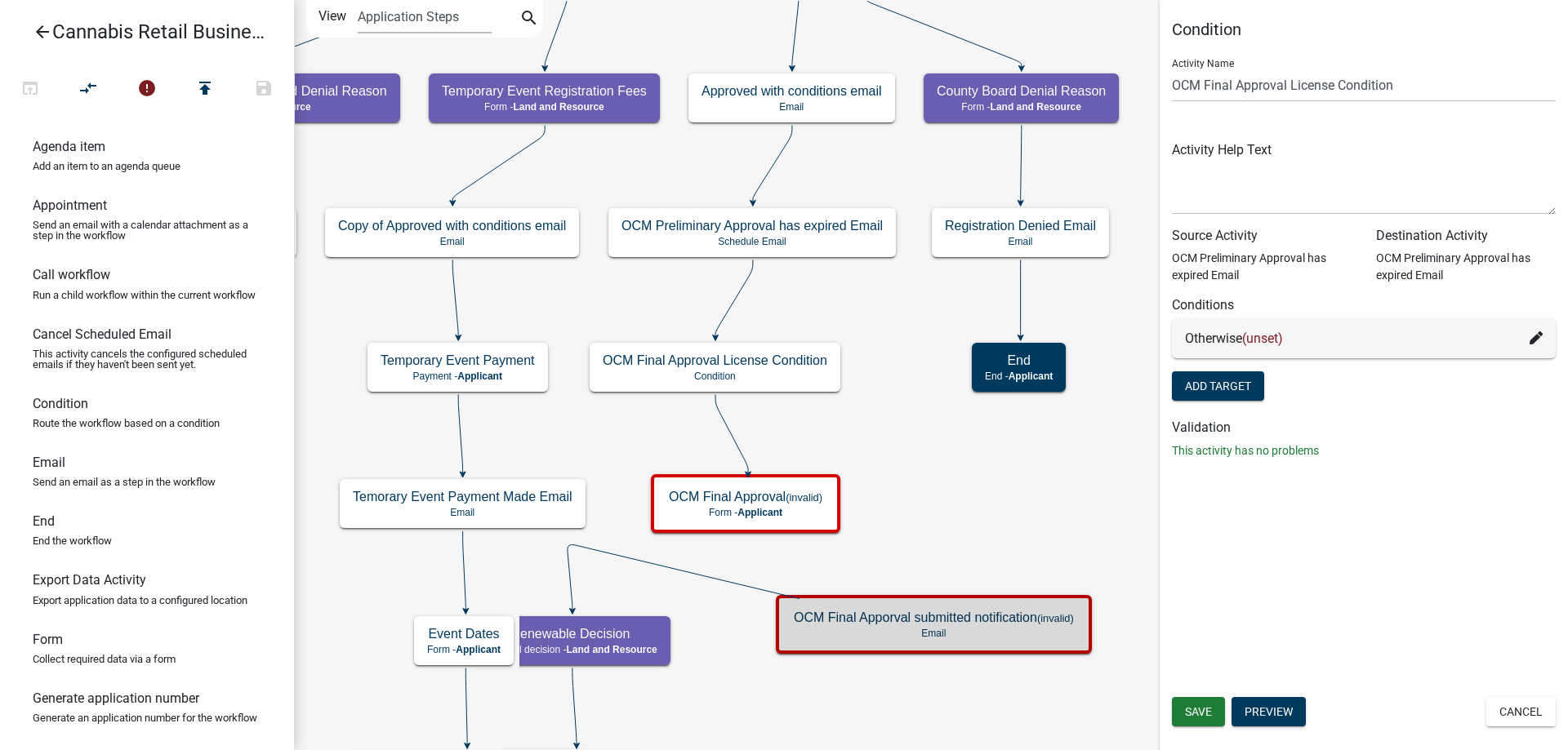
click at [844, 298] on div "start Start - Applicant Application Introduction Form - Applicant Parcel search…" at bounding box center [931, 375] width 1274 height 750
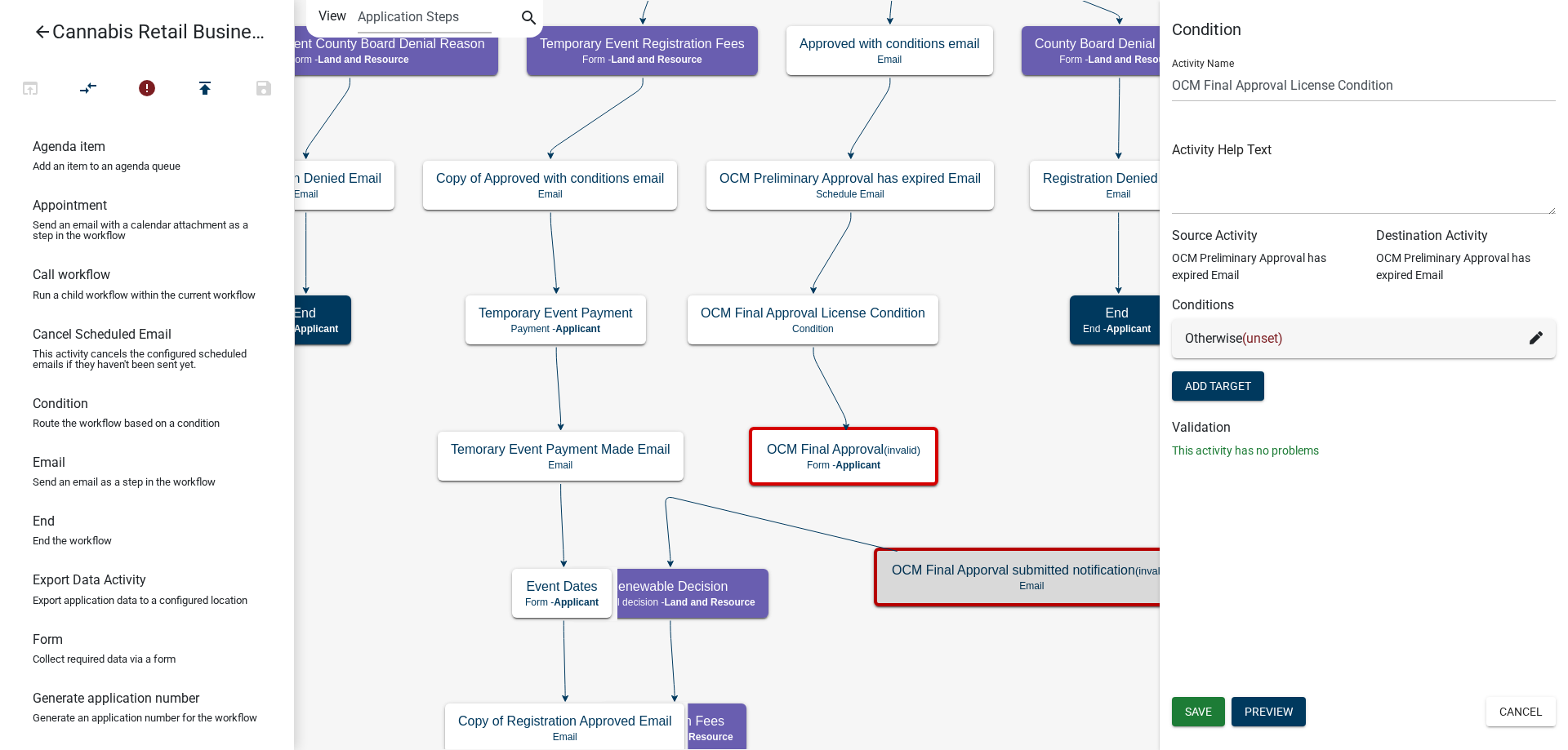
click at [934, 260] on div "start Start - Applicant Application Introduction Form - Applicant Parcel search…" at bounding box center [931, 375] width 1274 height 750
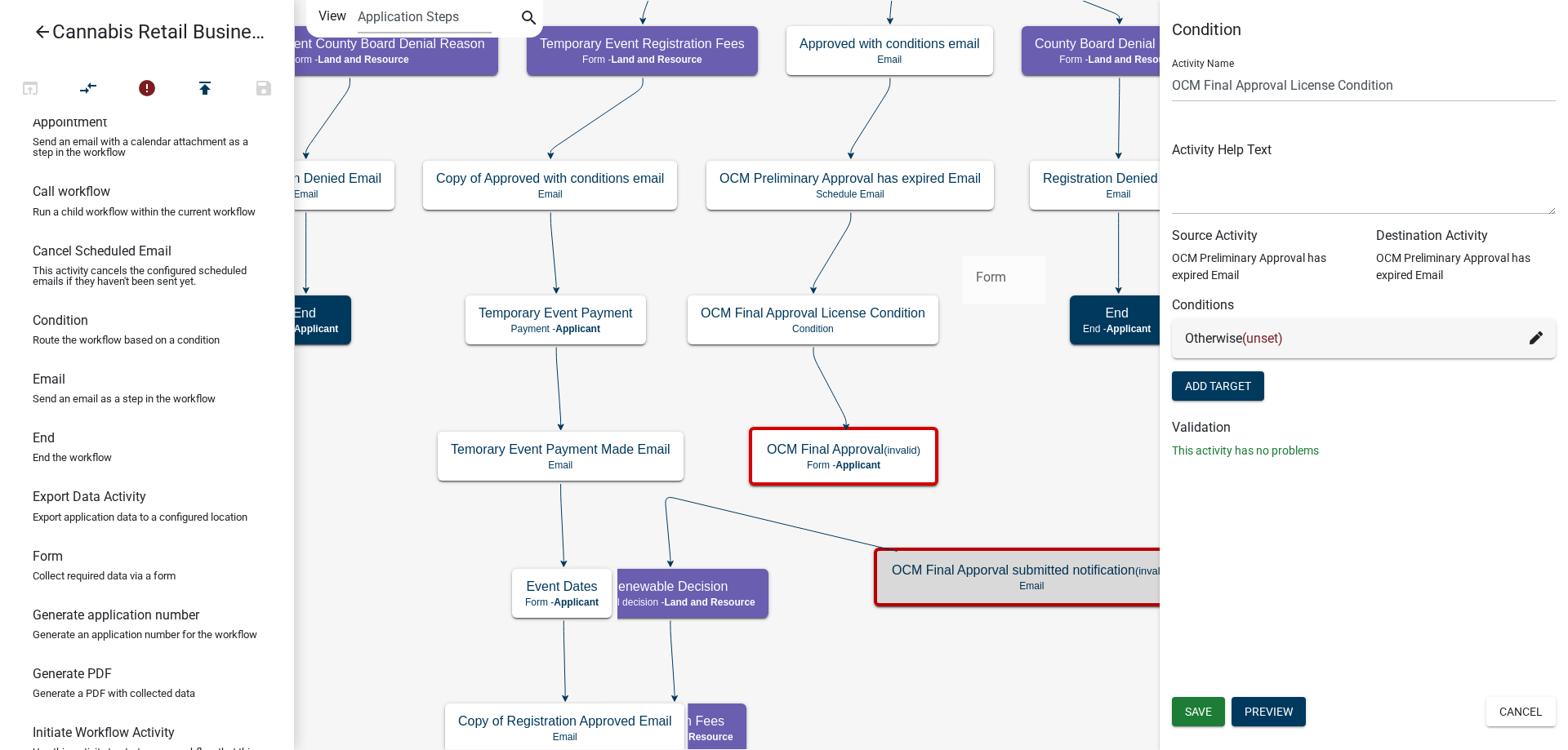
drag, startPoint x: 62, startPoint y: 565, endPoint x: 963, endPoint y: 243, distance: 956.8
click at [963, 243] on div "arrow_back Cannabis Retail Businesses and Temporary Cannabis Events open_in_bro…" at bounding box center [784, 375] width 1568 height 750
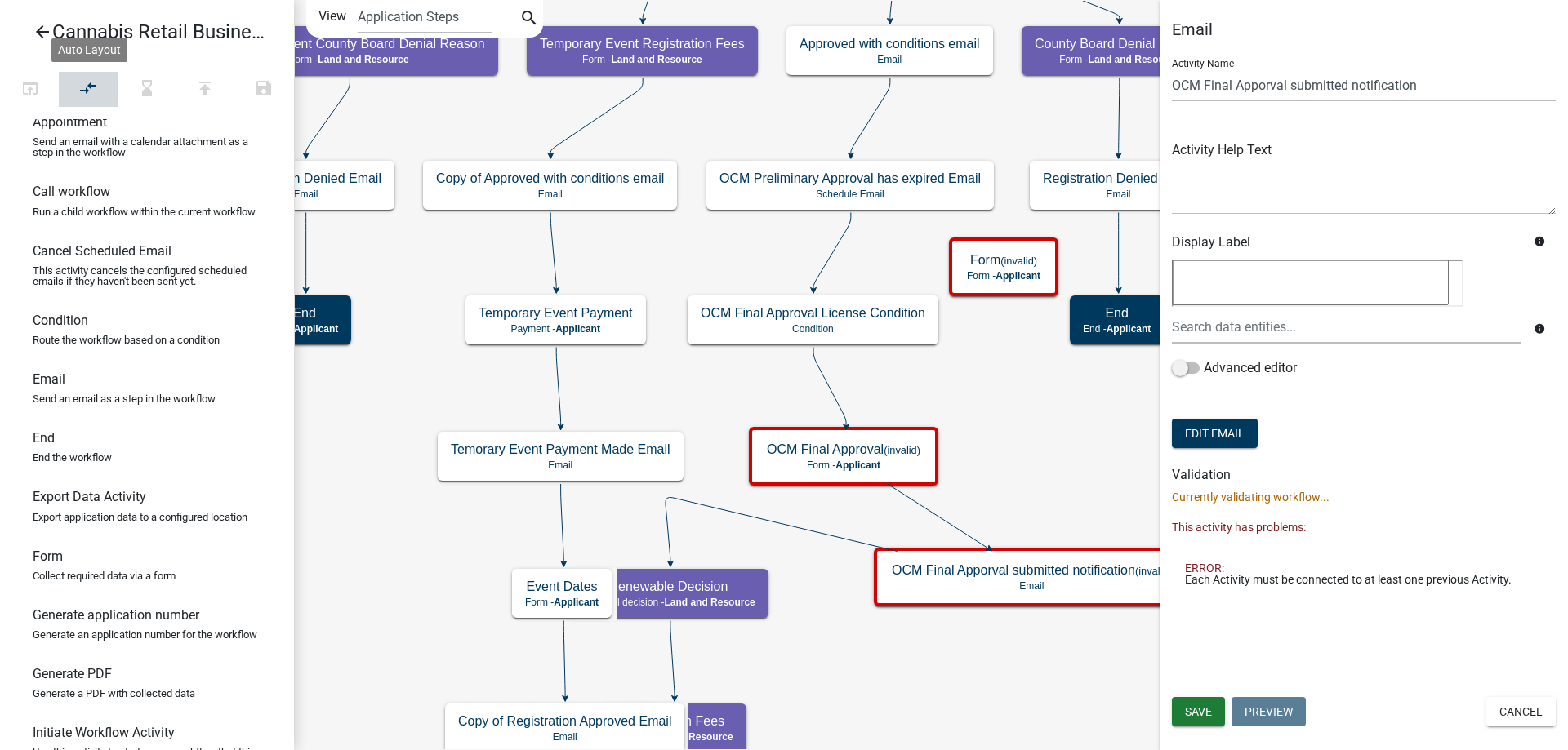
click at [95, 91] on icon "compare_arrows" at bounding box center [89, 90] width 20 height 23
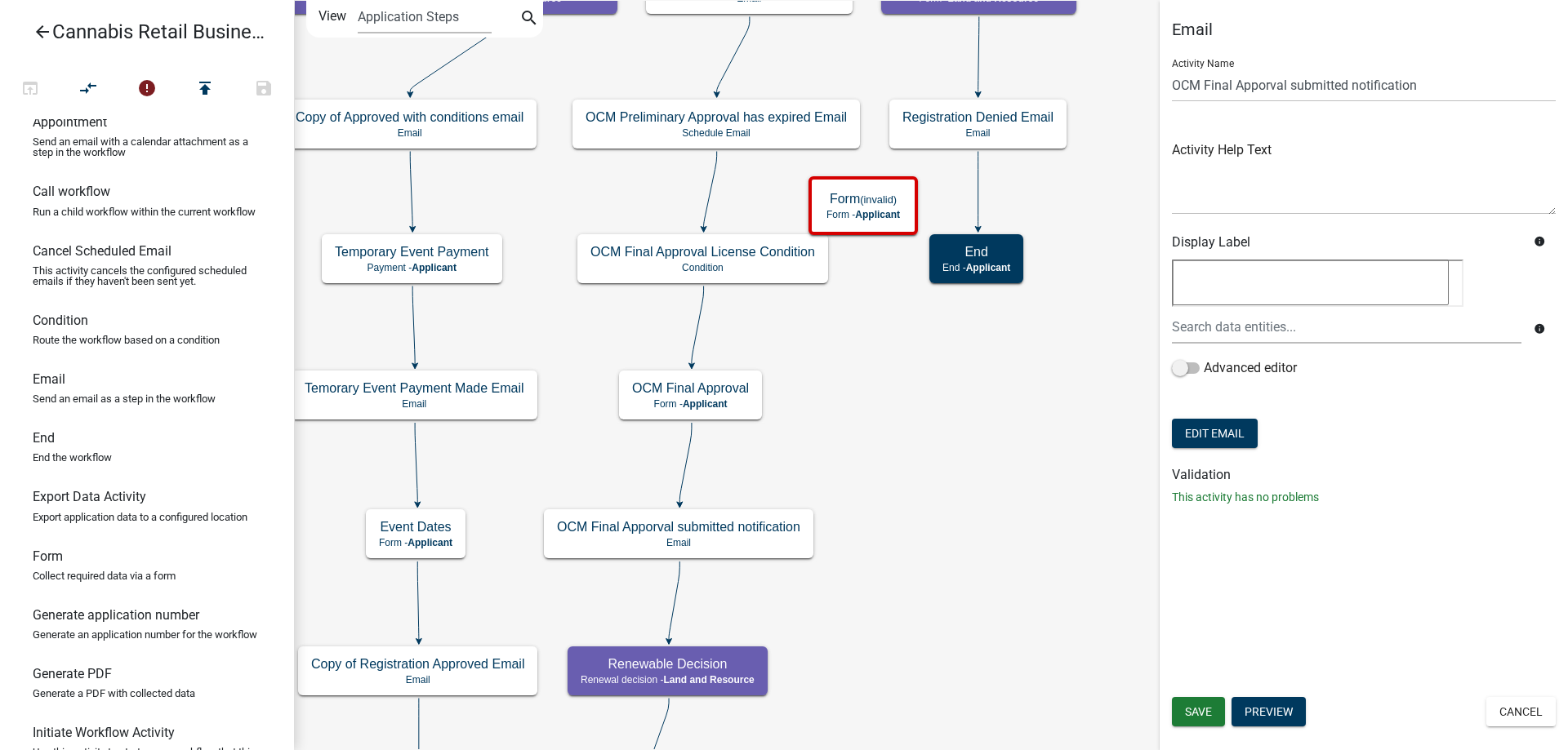
click at [893, 416] on div "start Start - Applicant Application Introduction Form - Applicant Parcel search…" at bounding box center [931, 375] width 1274 height 750
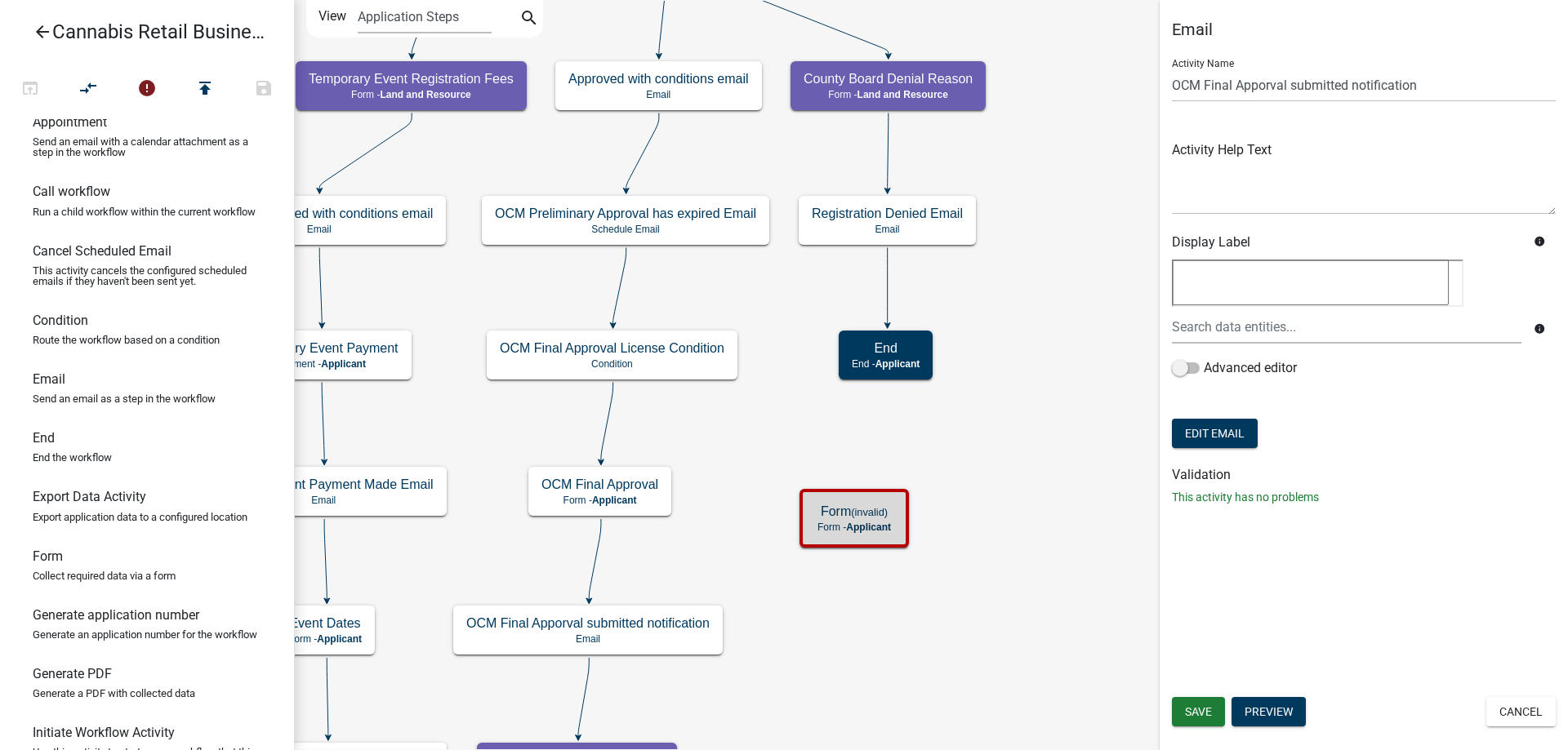
click at [762, 299] on div "start Start - Applicant Application Introduction Form - Applicant Parcel search…" at bounding box center [931, 375] width 1274 height 750
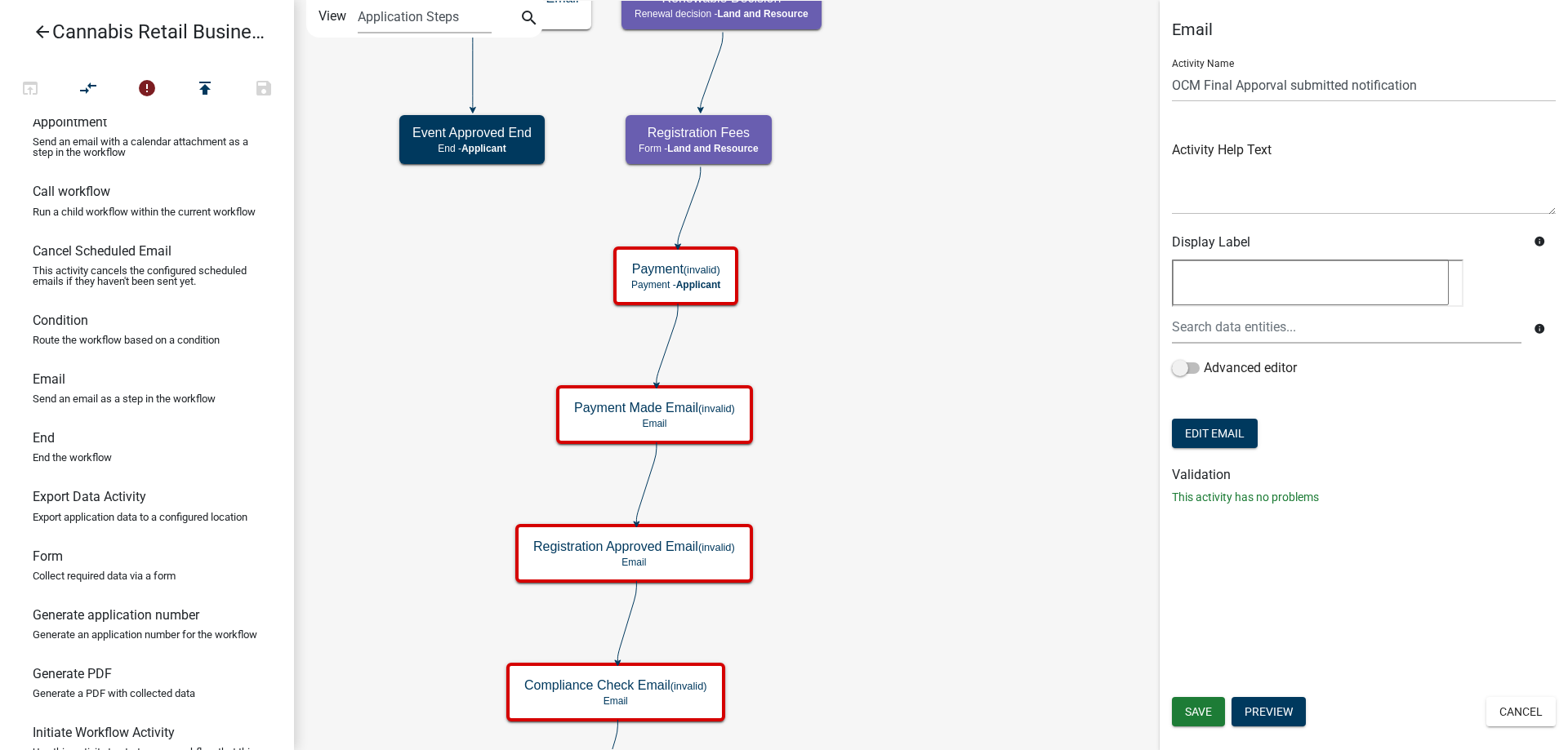
click at [928, 740] on div "start Start - Applicant Application Introduction Form - Applicant Parcel search…" at bounding box center [931, 375] width 1274 height 750
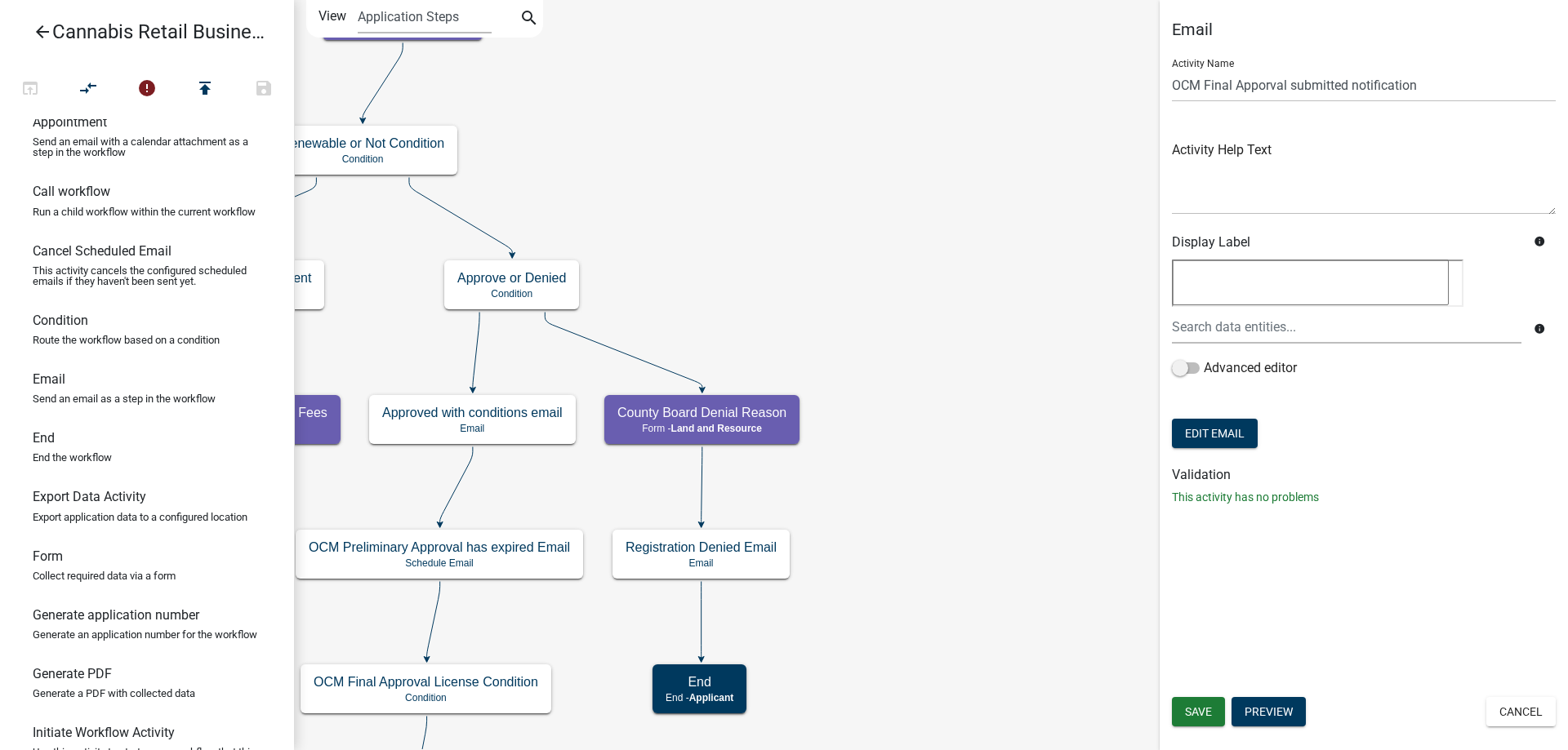
click at [792, 710] on div "start Start - Applicant Application Introduction Form - Applicant Parcel search…" at bounding box center [931, 375] width 1274 height 750
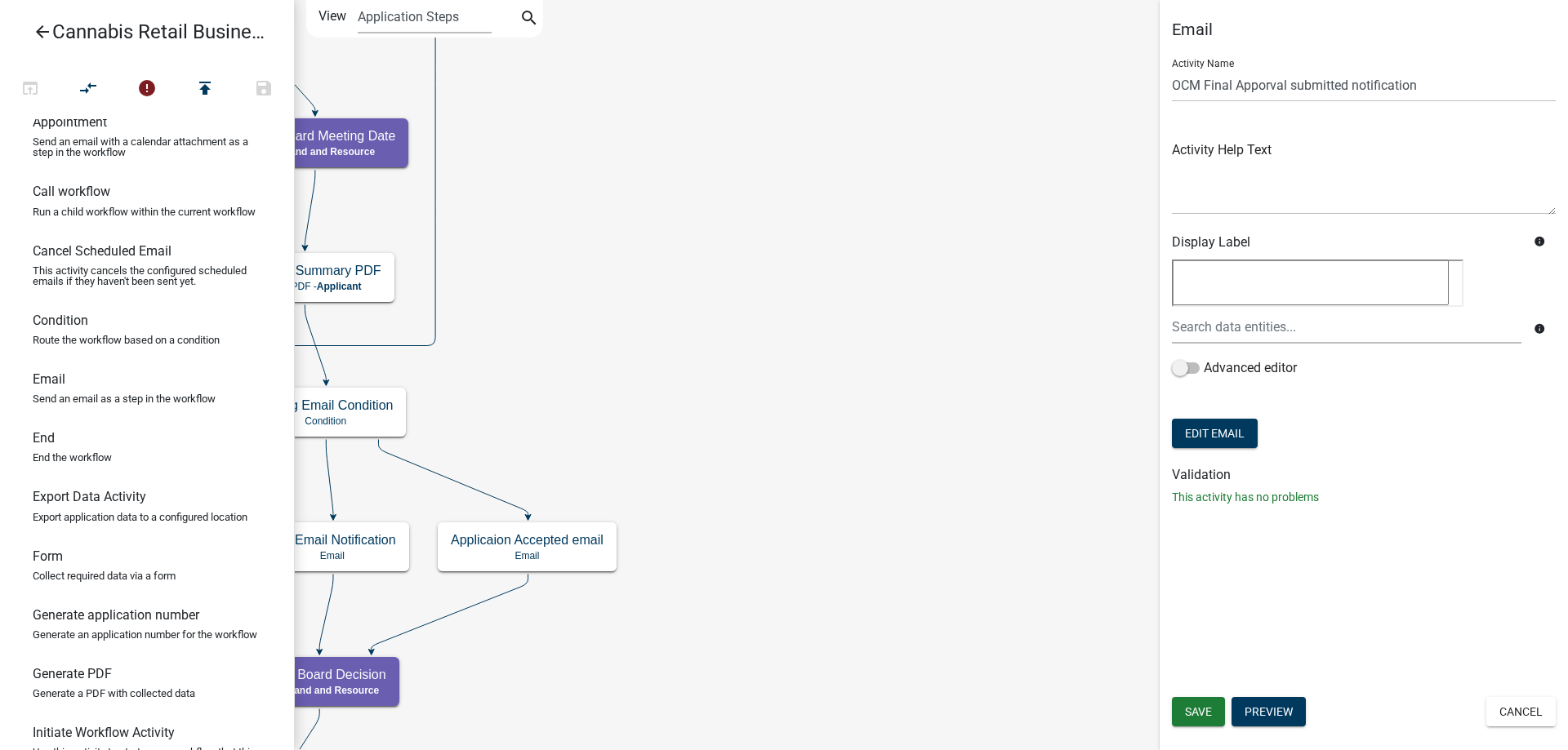
click at [886, 632] on div "start Start - Applicant Application Introduction Form - Applicant Parcel search…" at bounding box center [931, 375] width 1274 height 750
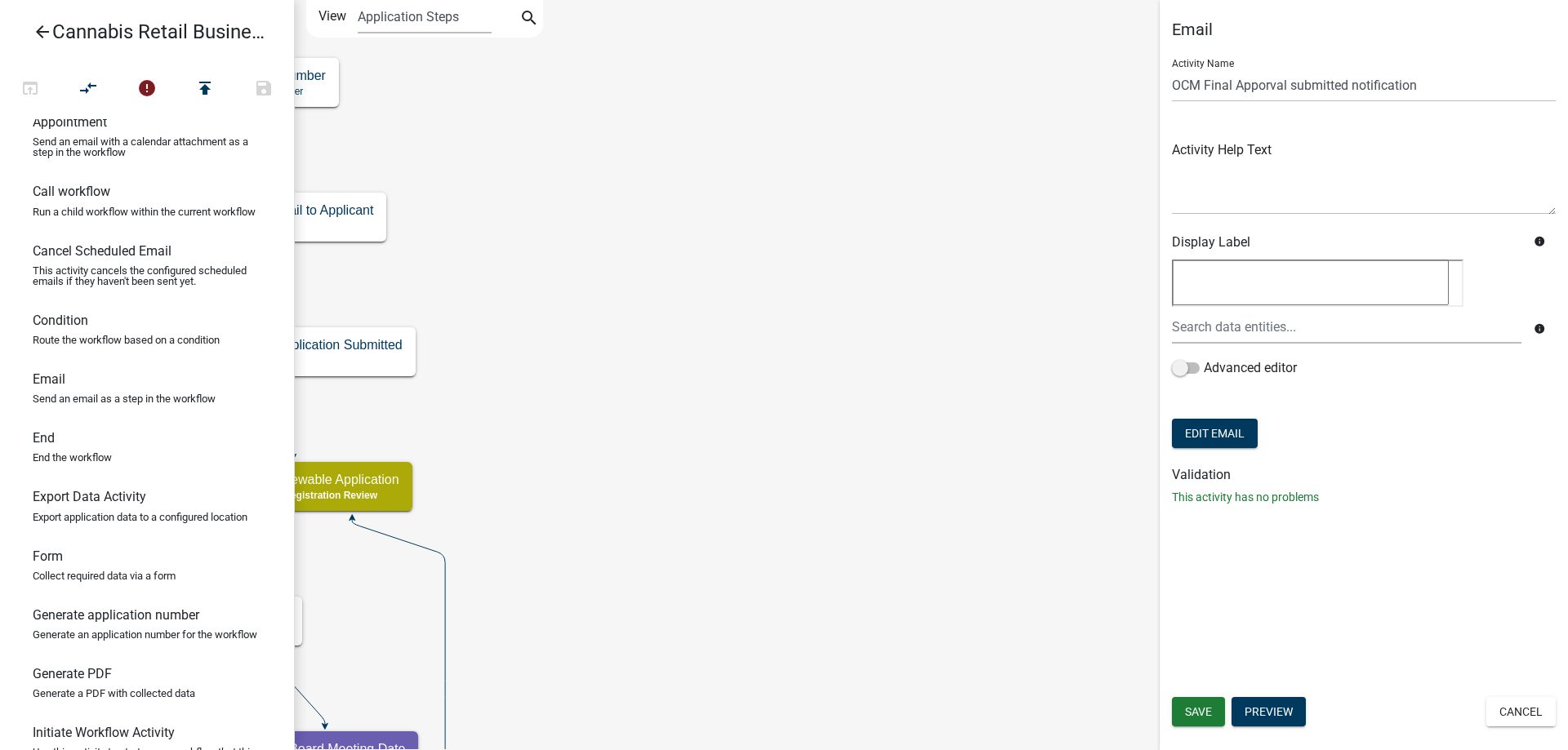
click at [920, 640] on div "start Start - Applicant Application Introduction Form - Applicant Parcel search…" at bounding box center [931, 375] width 1274 height 750
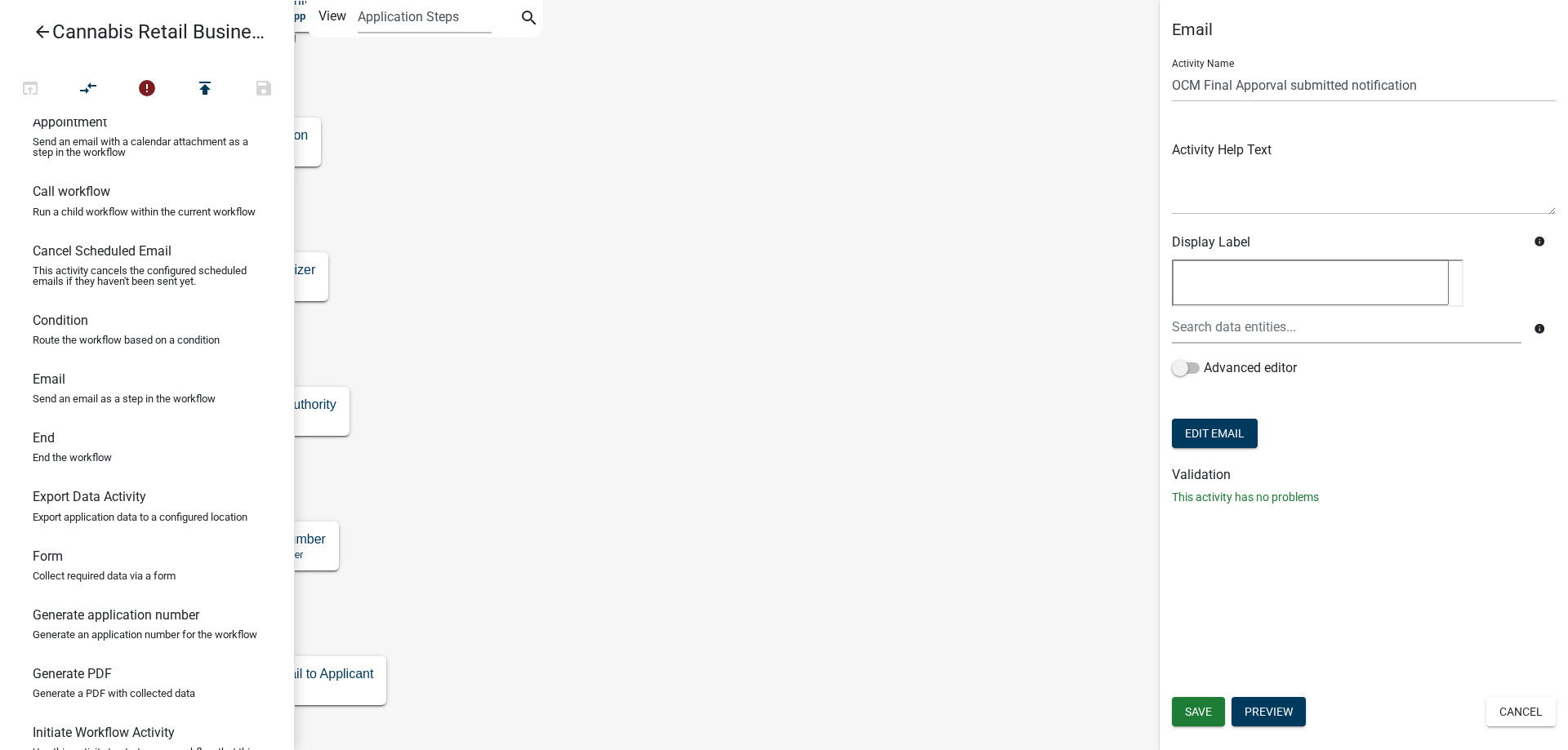
click at [923, 634] on div "start Start - Applicant Application Introduction Form - Applicant Parcel search…" at bounding box center [931, 375] width 1274 height 750
click at [788, 705] on div "start Start - Applicant Application Introduction Form - Applicant Parcel search…" at bounding box center [931, 375] width 1274 height 750
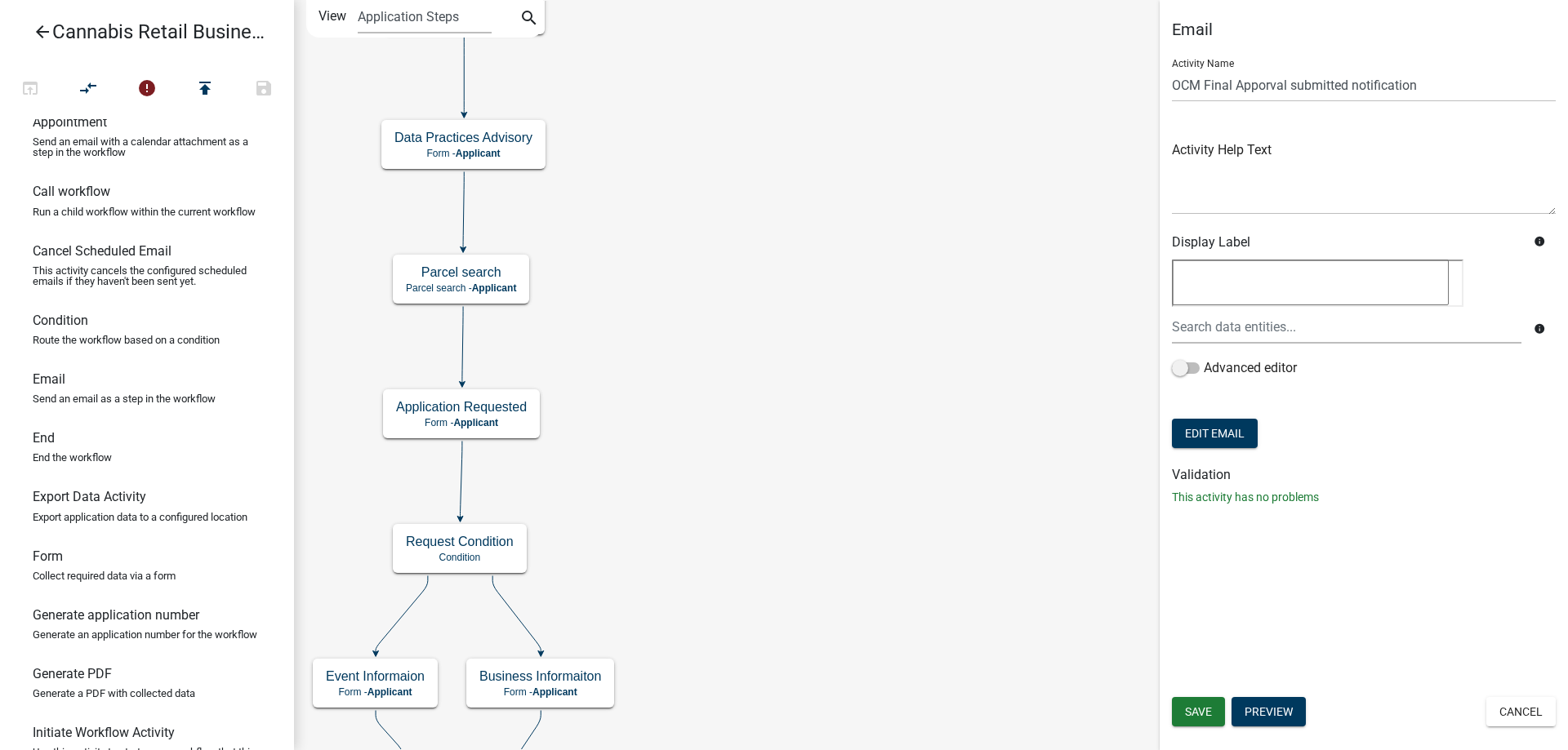
click at [1072, 525] on div "start Start - Applicant Application Introduction Form - Applicant Parcel search…" at bounding box center [931, 375] width 1274 height 750
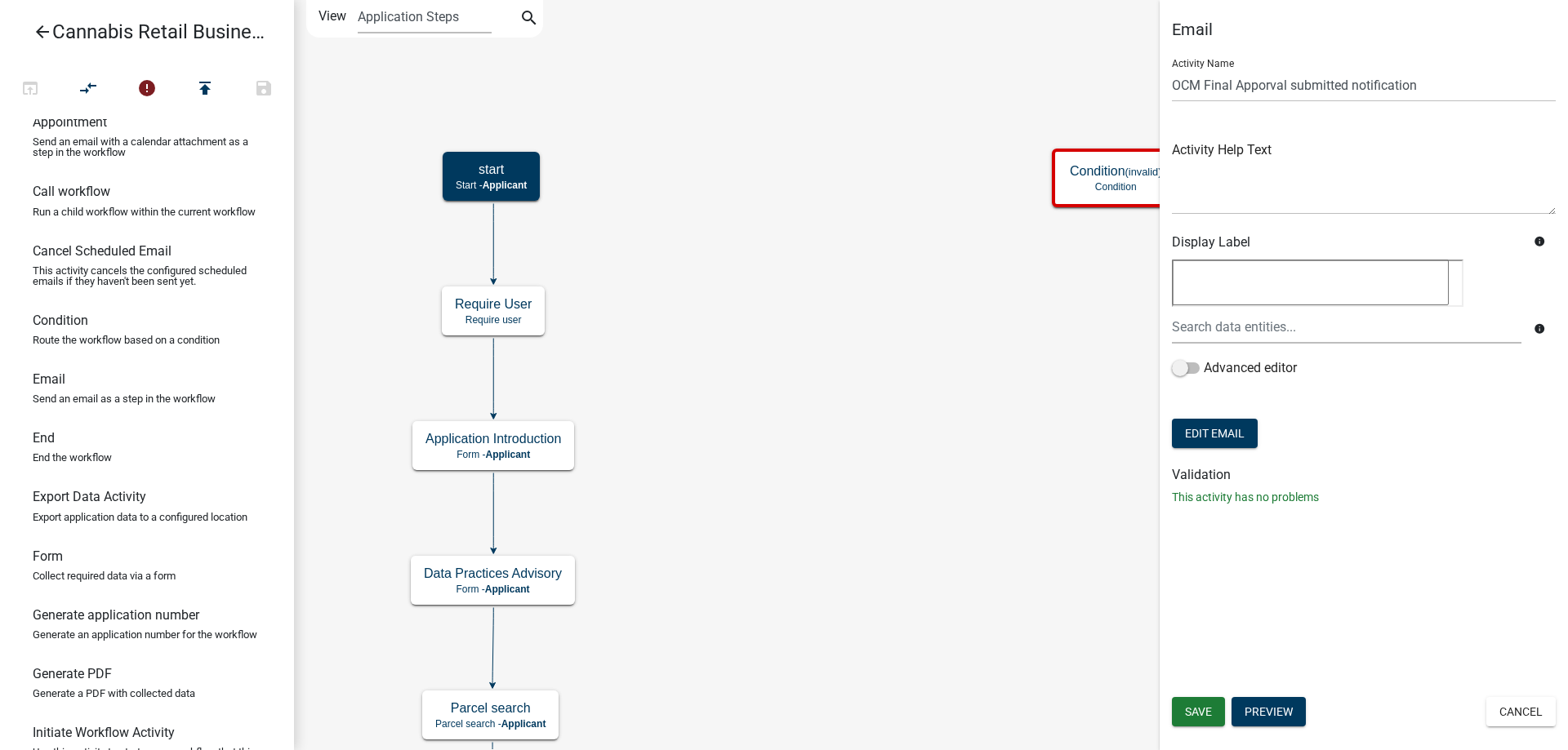
click at [896, 541] on div "start Start - Applicant Application Introduction Form - Applicant Parcel search…" at bounding box center [931, 375] width 1274 height 750
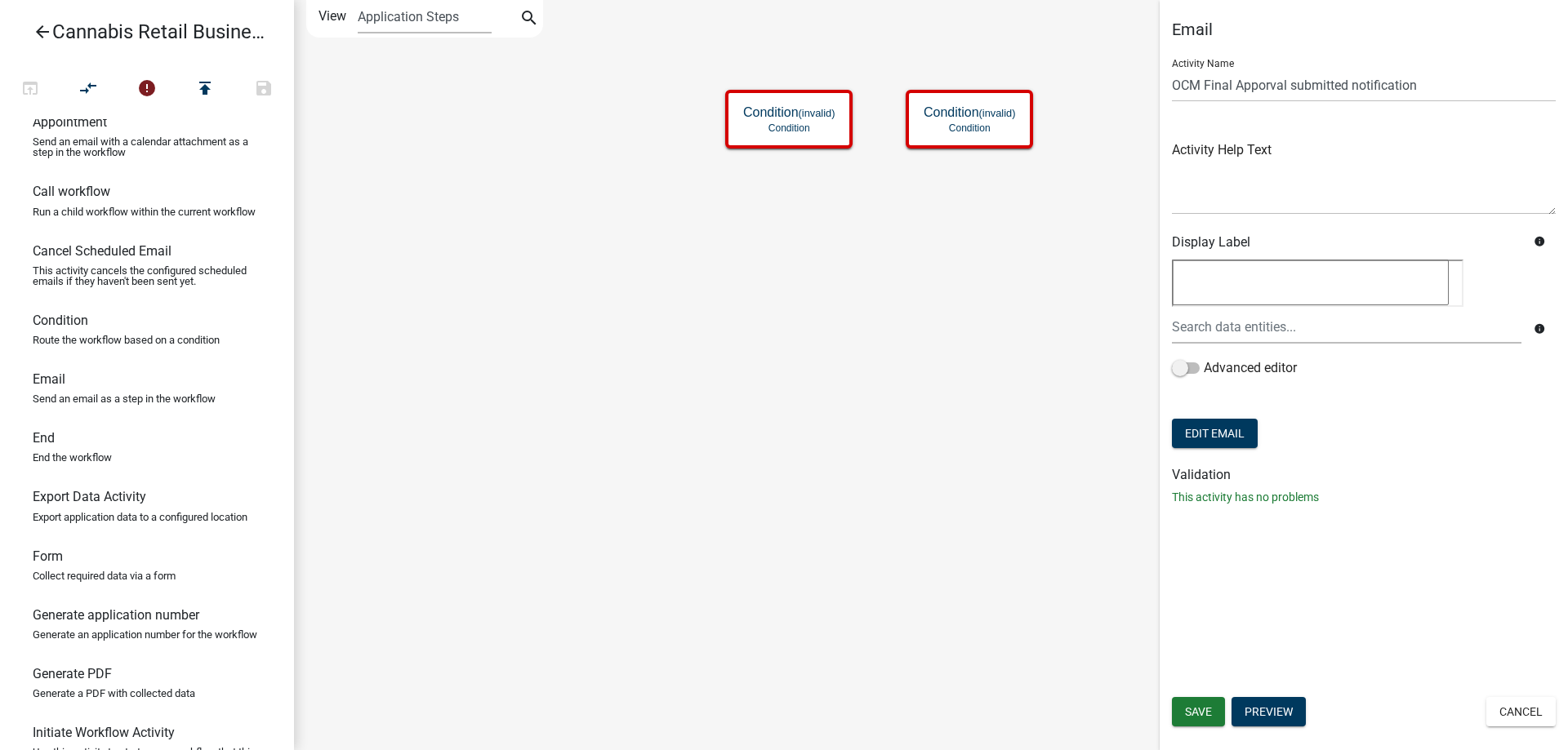
click at [666, 339] on div "start Start - Applicant Application Introduction Form - Applicant Parcel search…" at bounding box center [931, 375] width 1274 height 750
click at [816, 119] on g "Condition (invalid) Condition" at bounding box center [790, 119] width 131 height 57
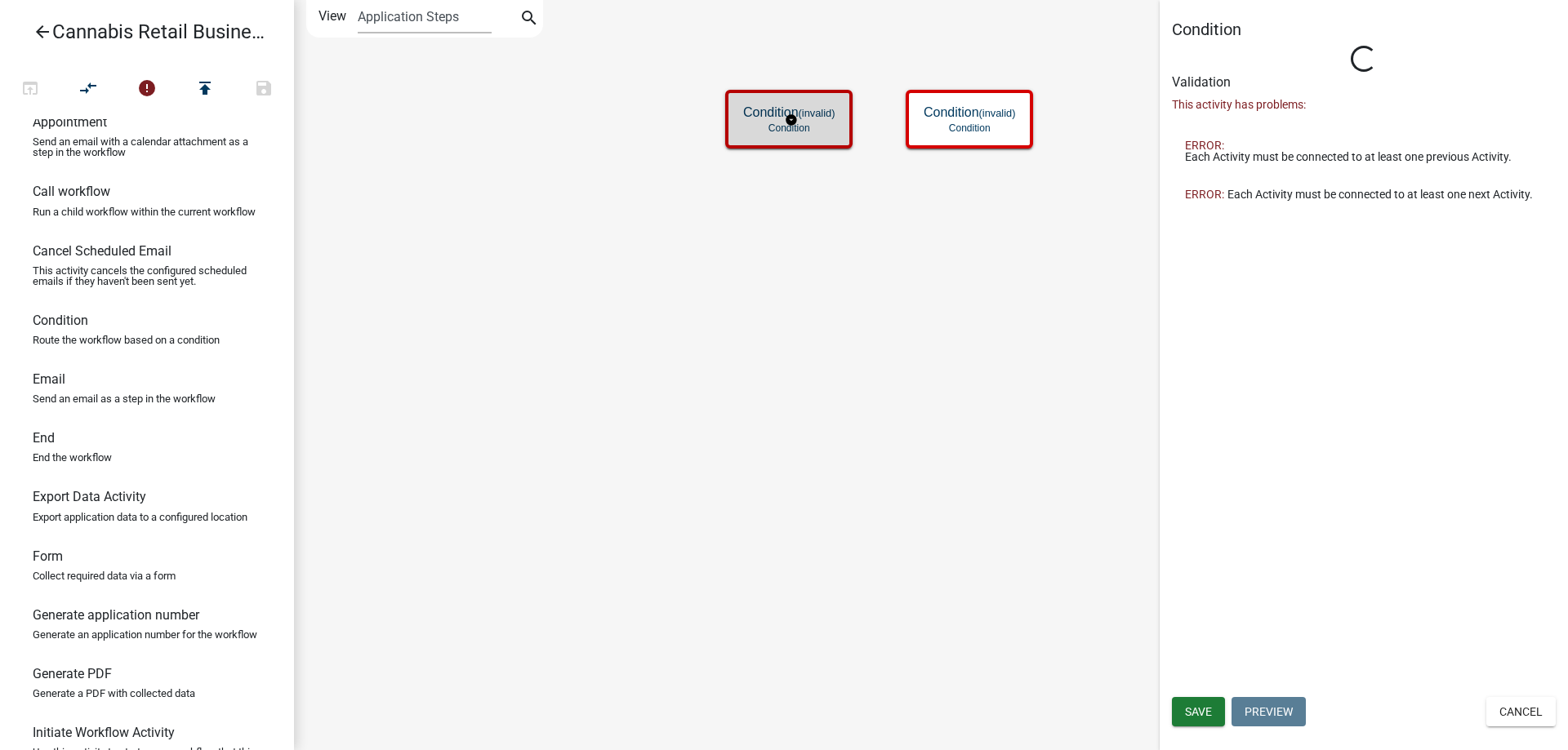
click at [816, 119] on g "Condition (invalid) Condition" at bounding box center [790, 119] width 131 height 57
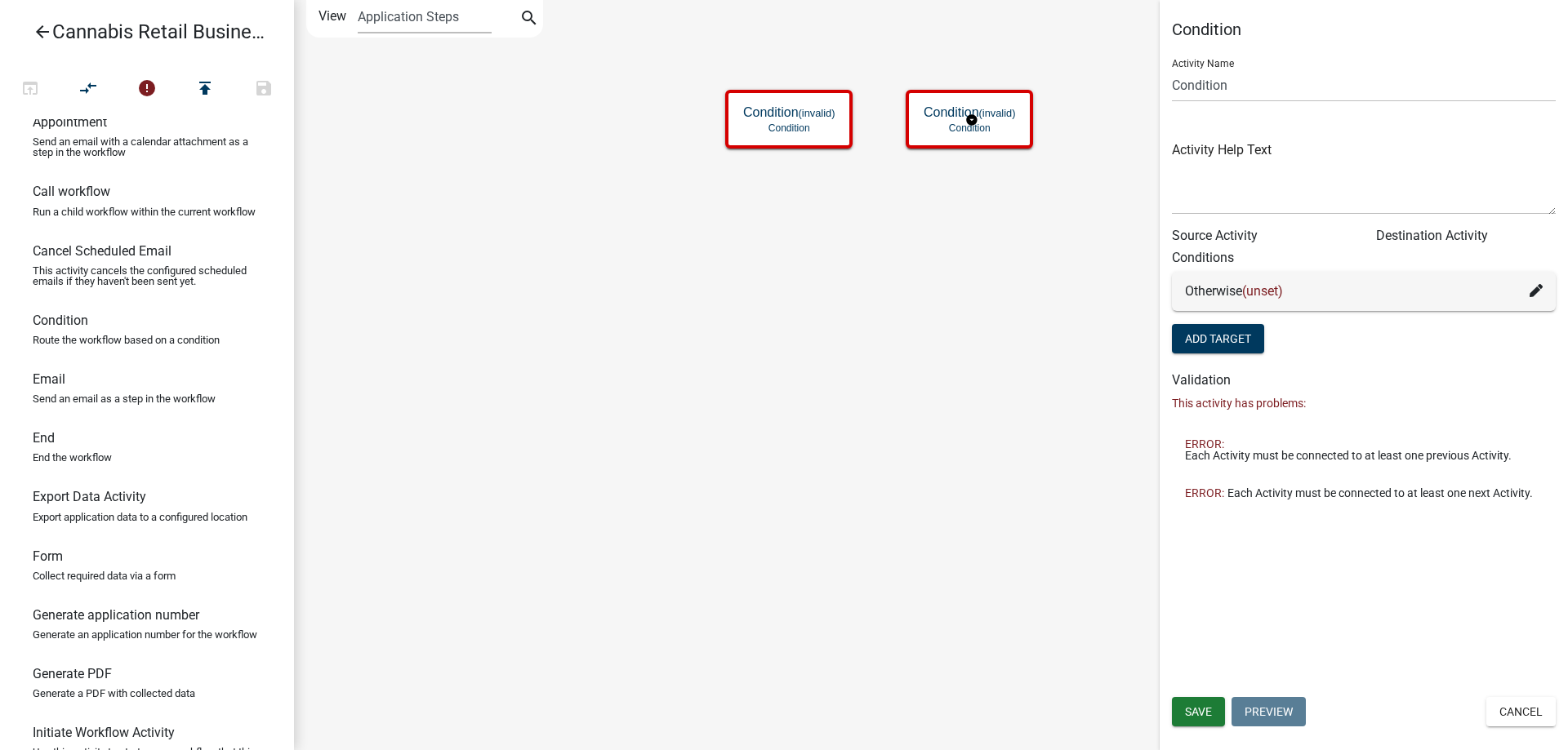
click at [1004, 123] on g "Condition (invalid) Condition" at bounding box center [970, 119] width 131 height 57
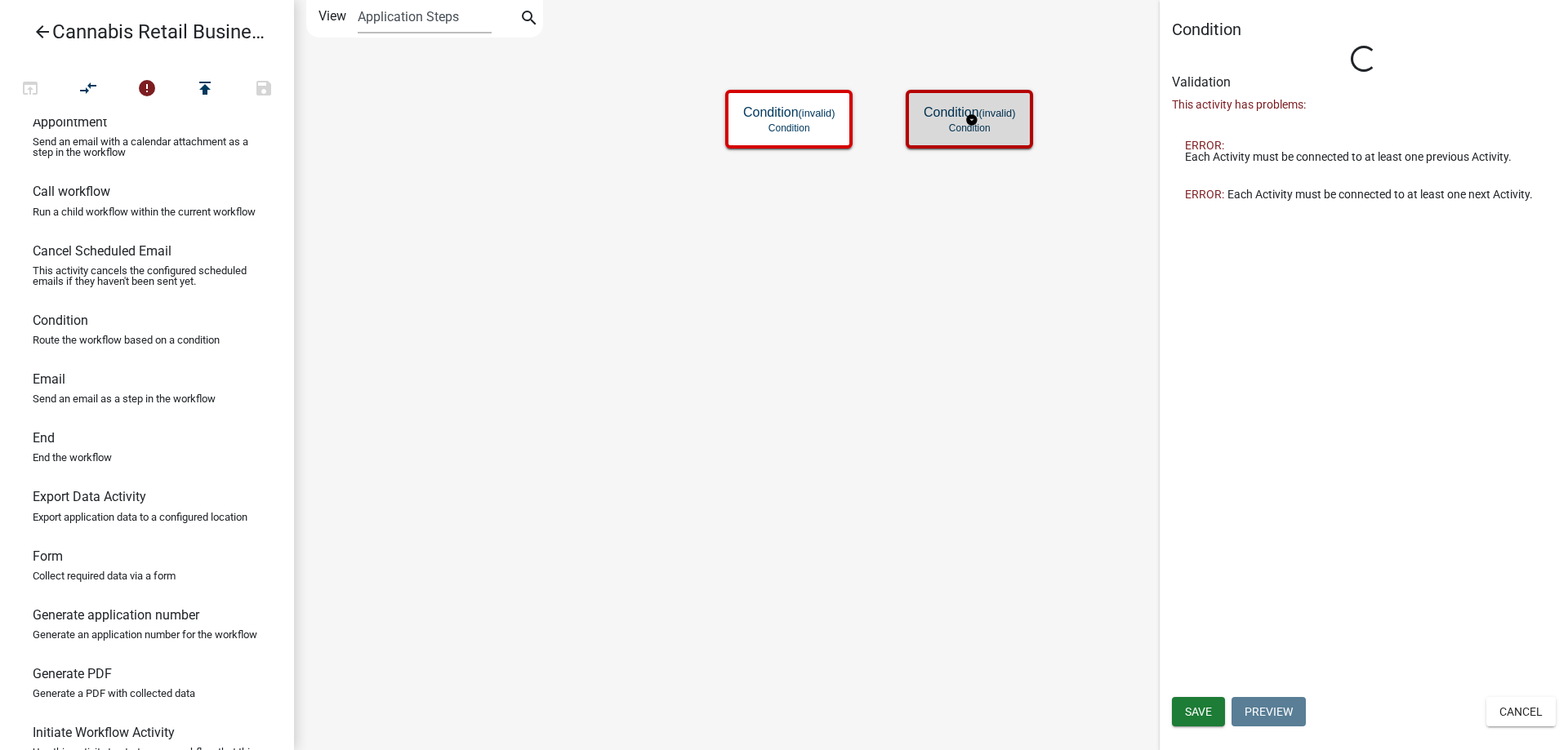
click at [1004, 123] on g "Condition (invalid) Condition" at bounding box center [970, 119] width 131 height 57
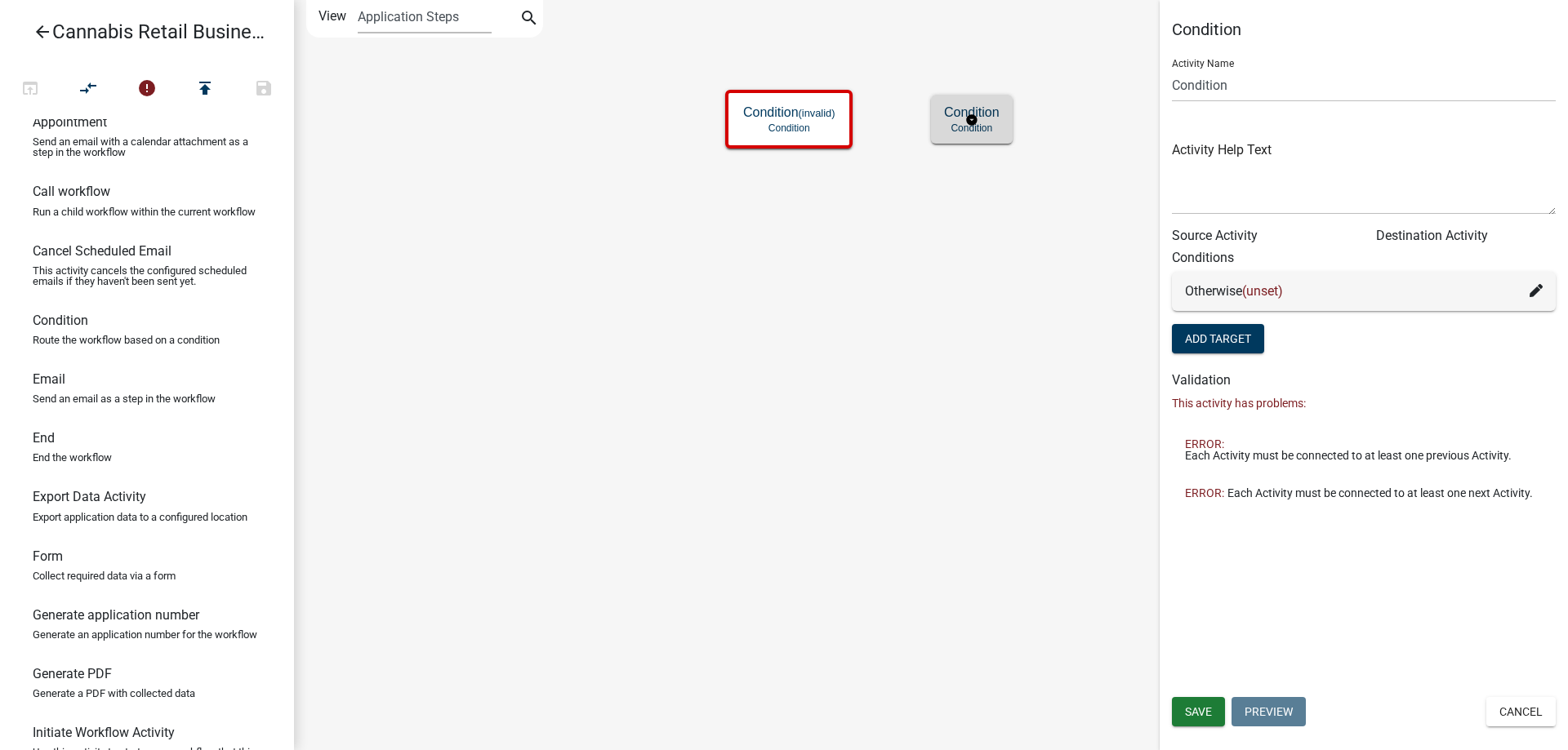
click at [1005, 116] on g "Condition Condition" at bounding box center [972, 118] width 82 height 47
click at [1516, 710] on button "Cancel" at bounding box center [1521, 712] width 70 height 29
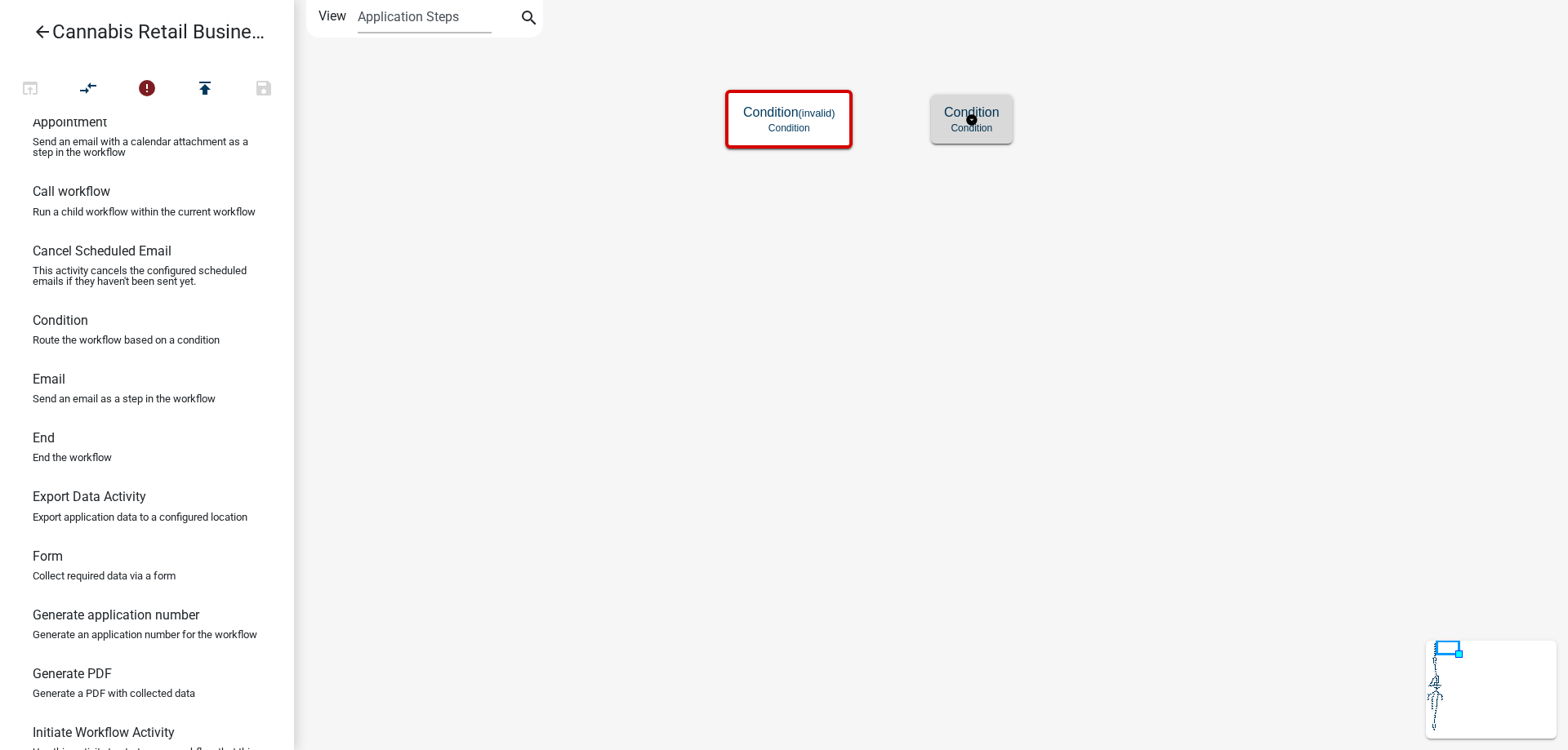
click at [992, 115] on g "Condition Condition" at bounding box center [972, 118] width 82 height 47
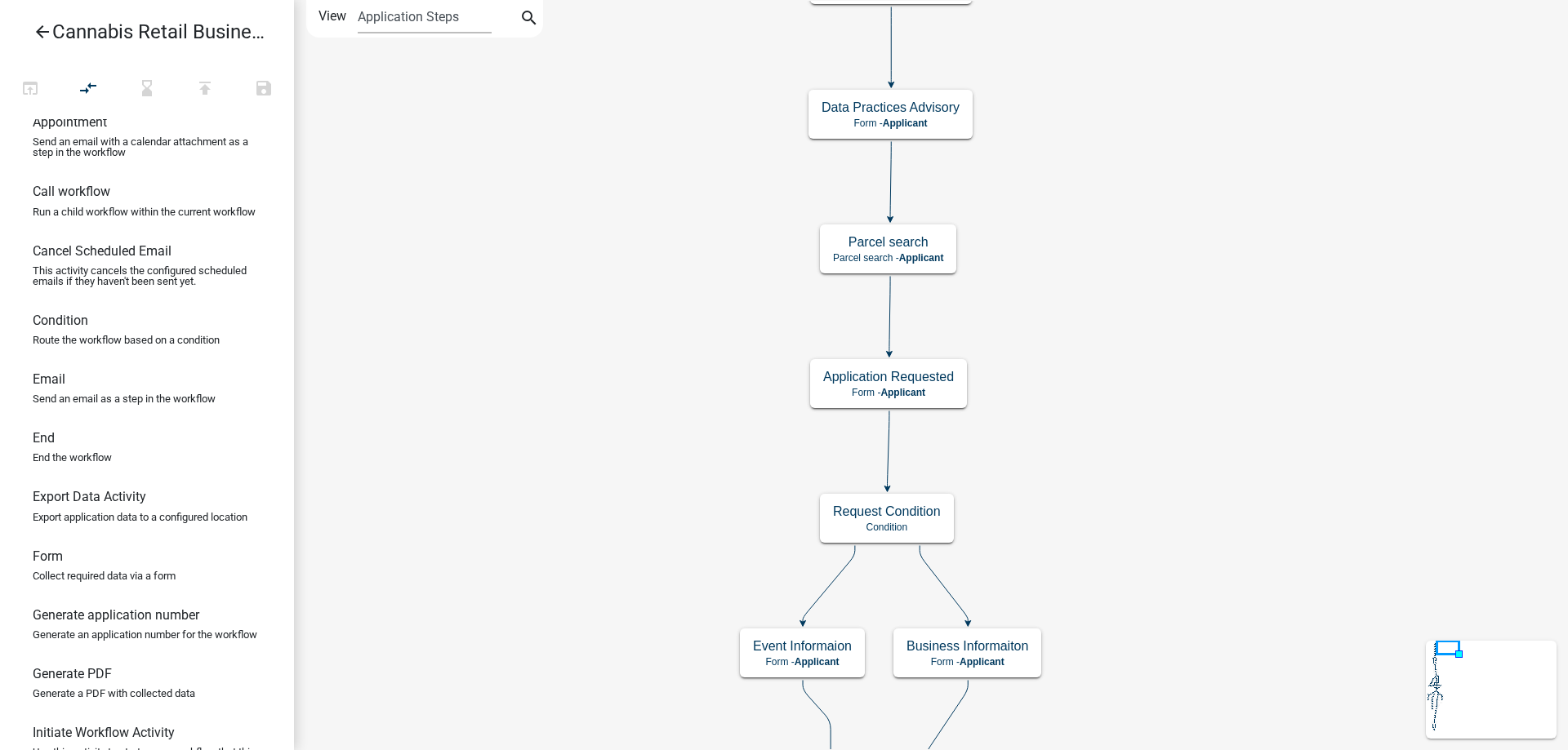
click at [1287, 100] on div "start Start - Applicant Application Introduction Form - Applicant Parcel search…" at bounding box center [931, 375] width 1274 height 750
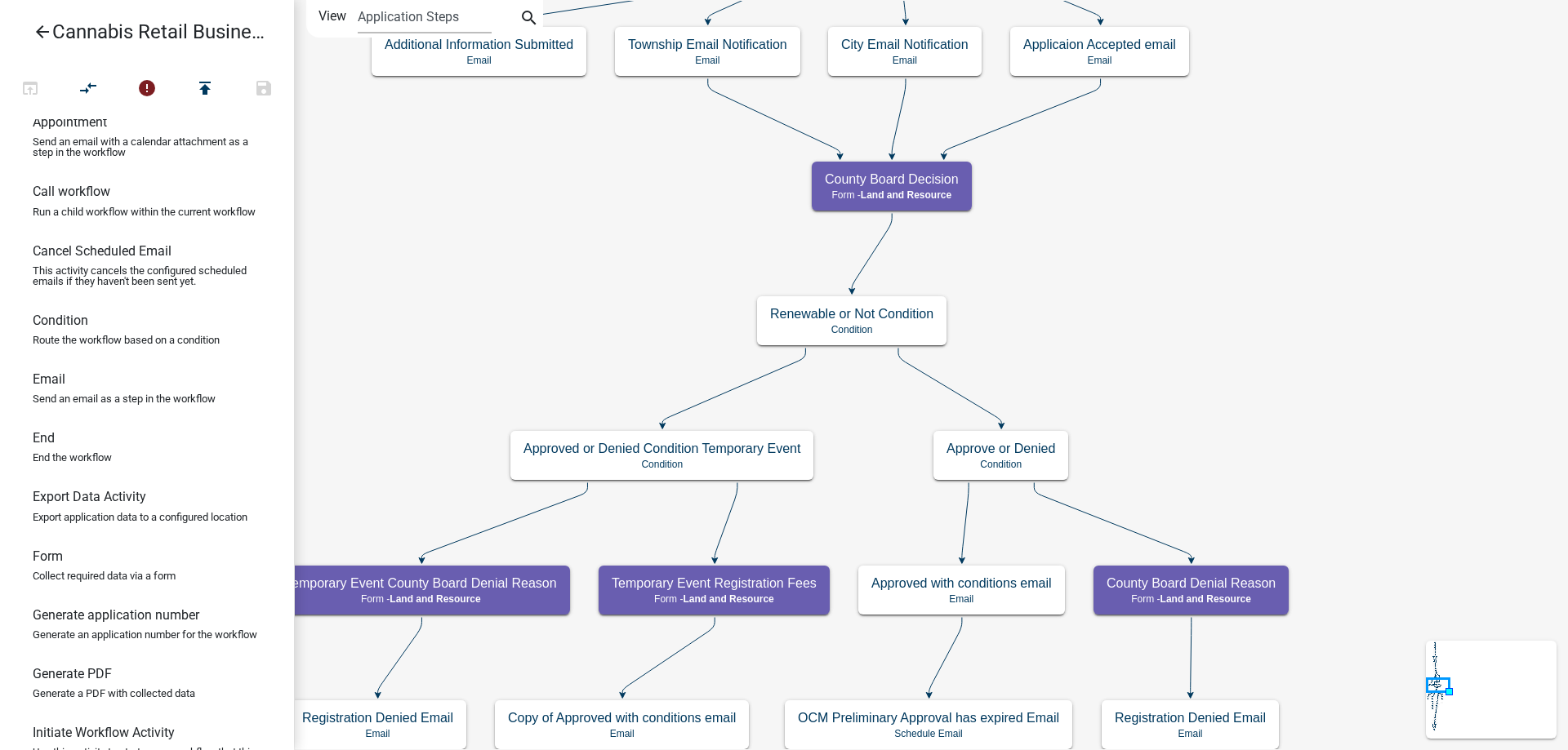
click at [1209, 111] on div "start Start - Applicant Application Introduction Form - Applicant Parcel search…" at bounding box center [931, 375] width 1274 height 750
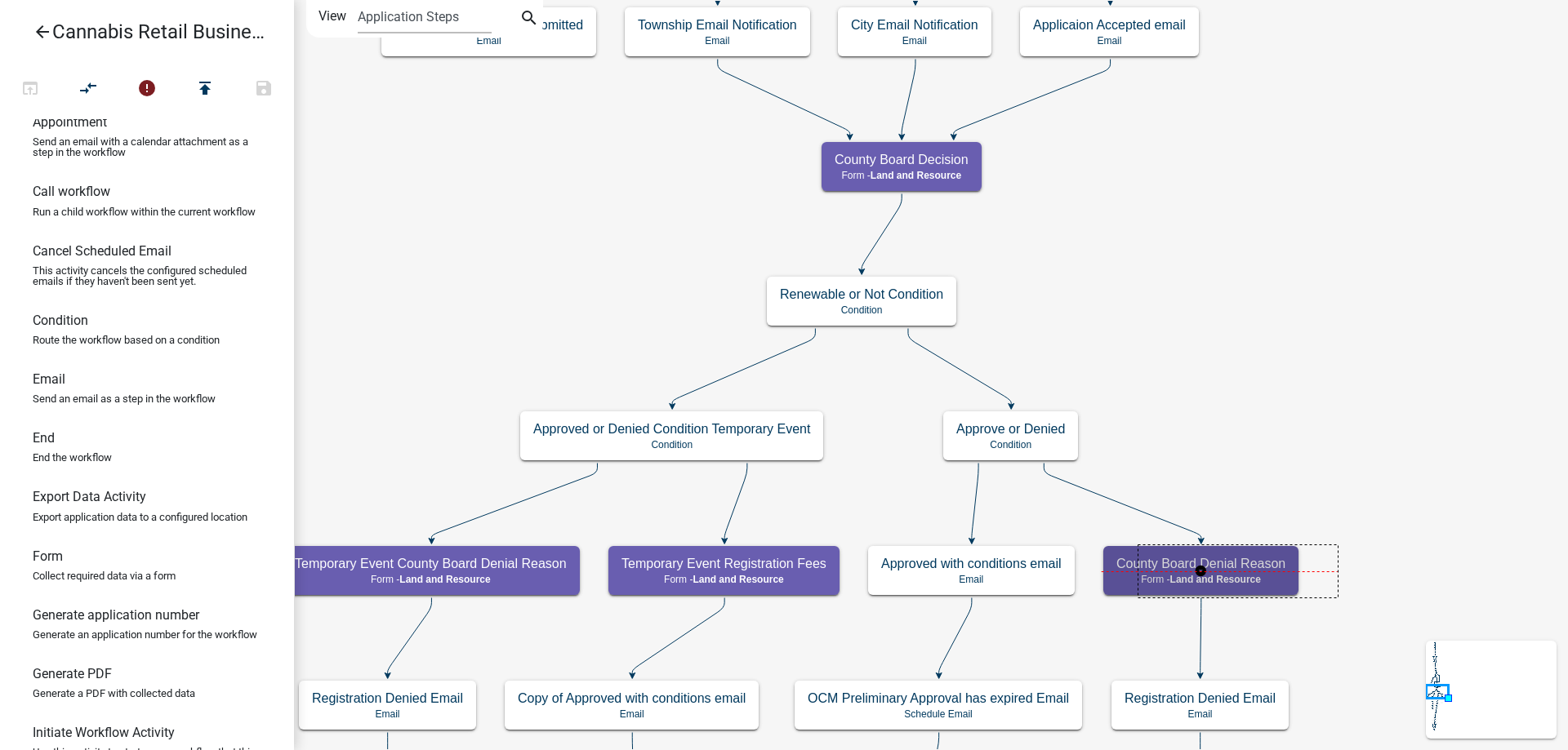
click at [1288, 560] on div "start Start - Applicant Application Introduction Form - Applicant Parcel search…" at bounding box center [931, 375] width 1274 height 750
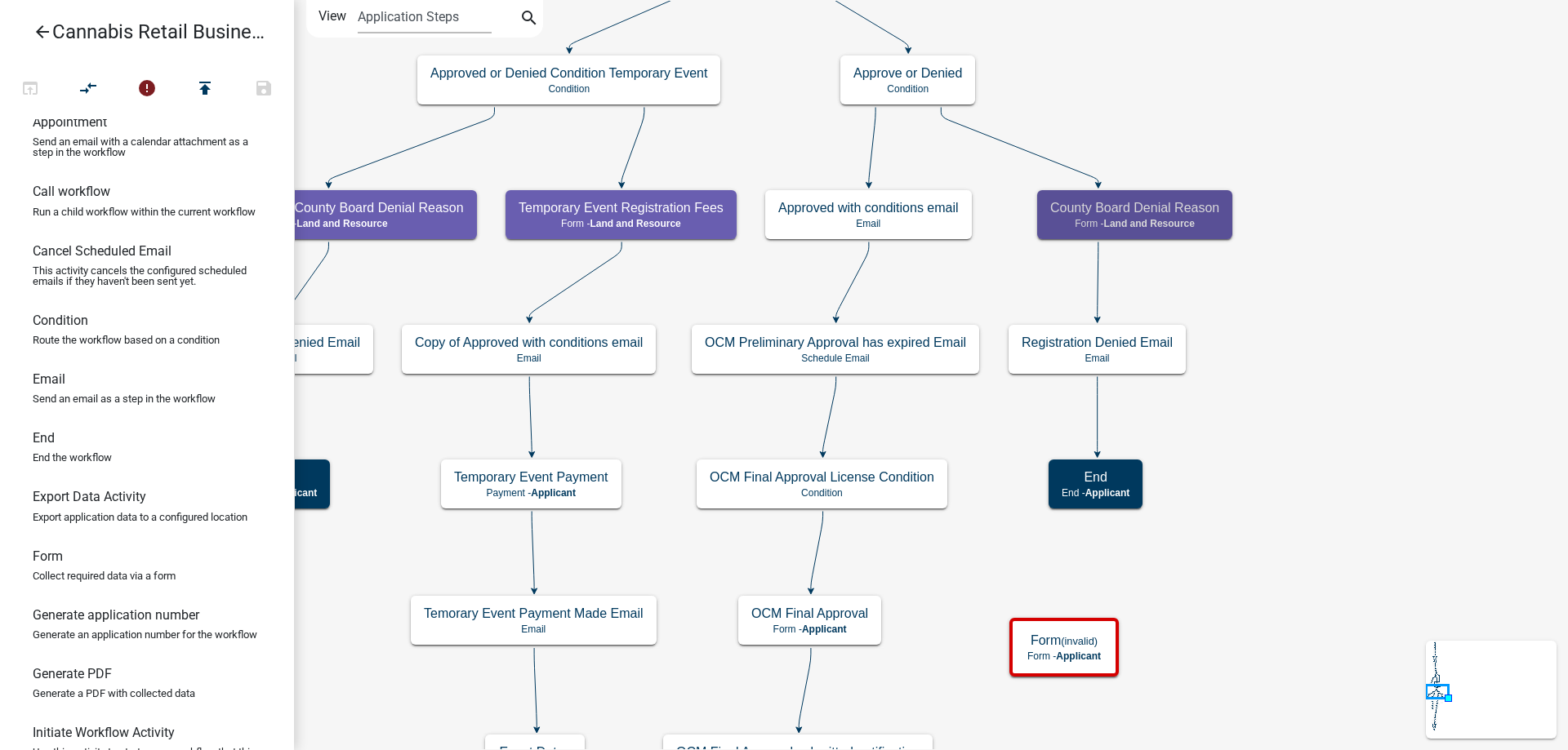
click at [1245, 99] on div "start Start - Applicant Application Introduction Form - Applicant Parcel search…" at bounding box center [931, 375] width 1274 height 750
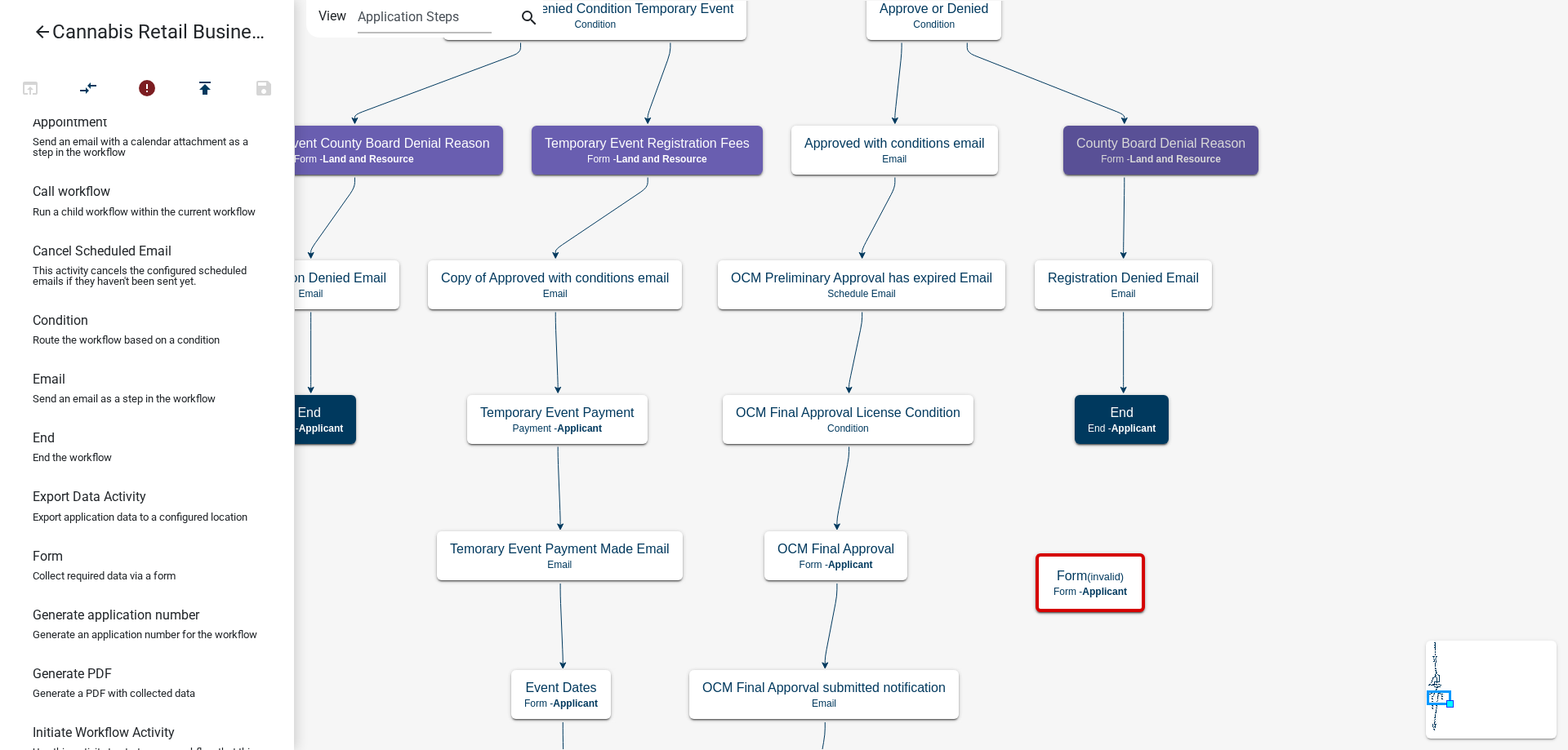
click at [1308, 451] on div "start Start - Applicant Application Introduction Form - Applicant Parcel search…" at bounding box center [931, 375] width 1274 height 750
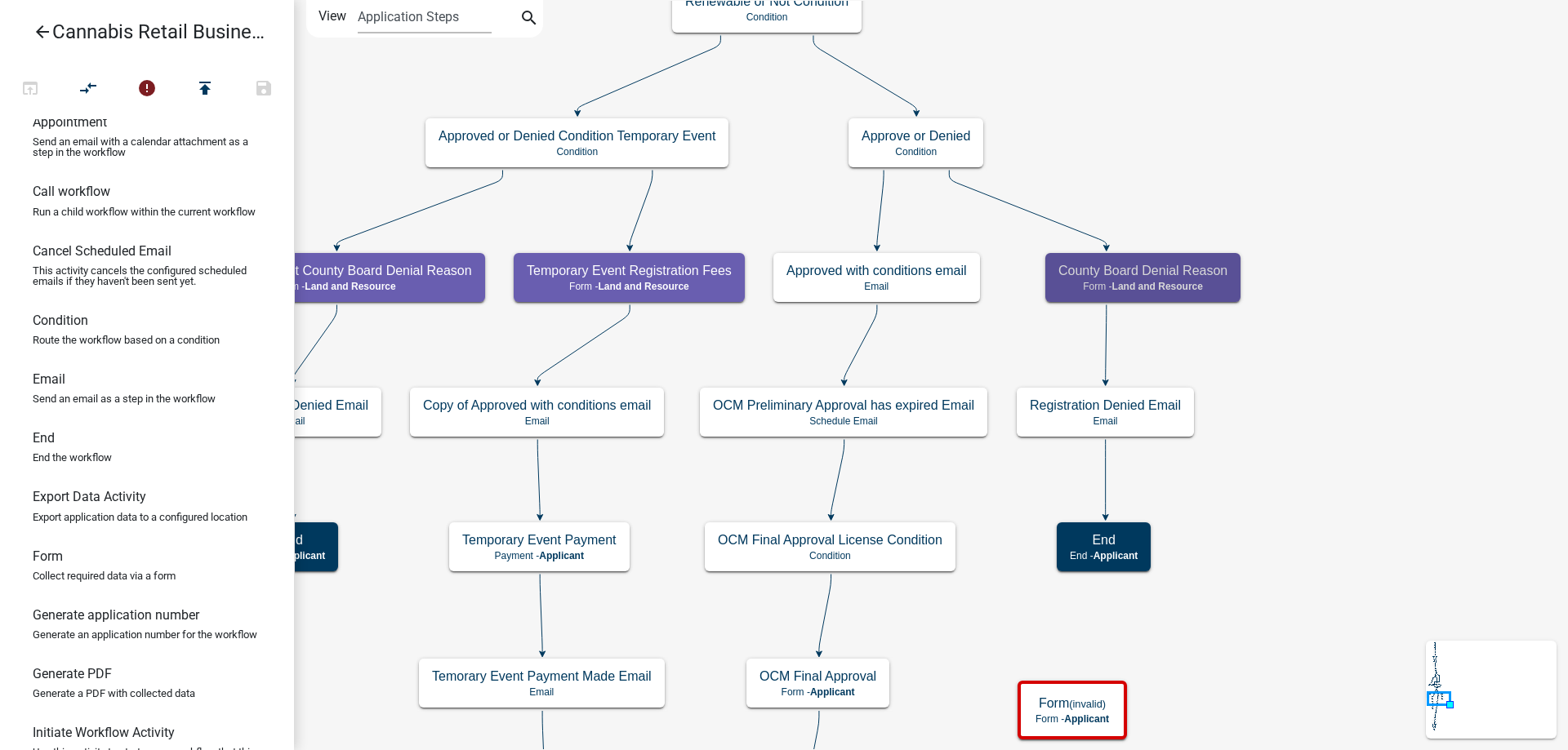
click at [1316, 462] on div "start Start - Applicant Application Introduction Form - Applicant Parcel search…" at bounding box center [931, 375] width 1274 height 750
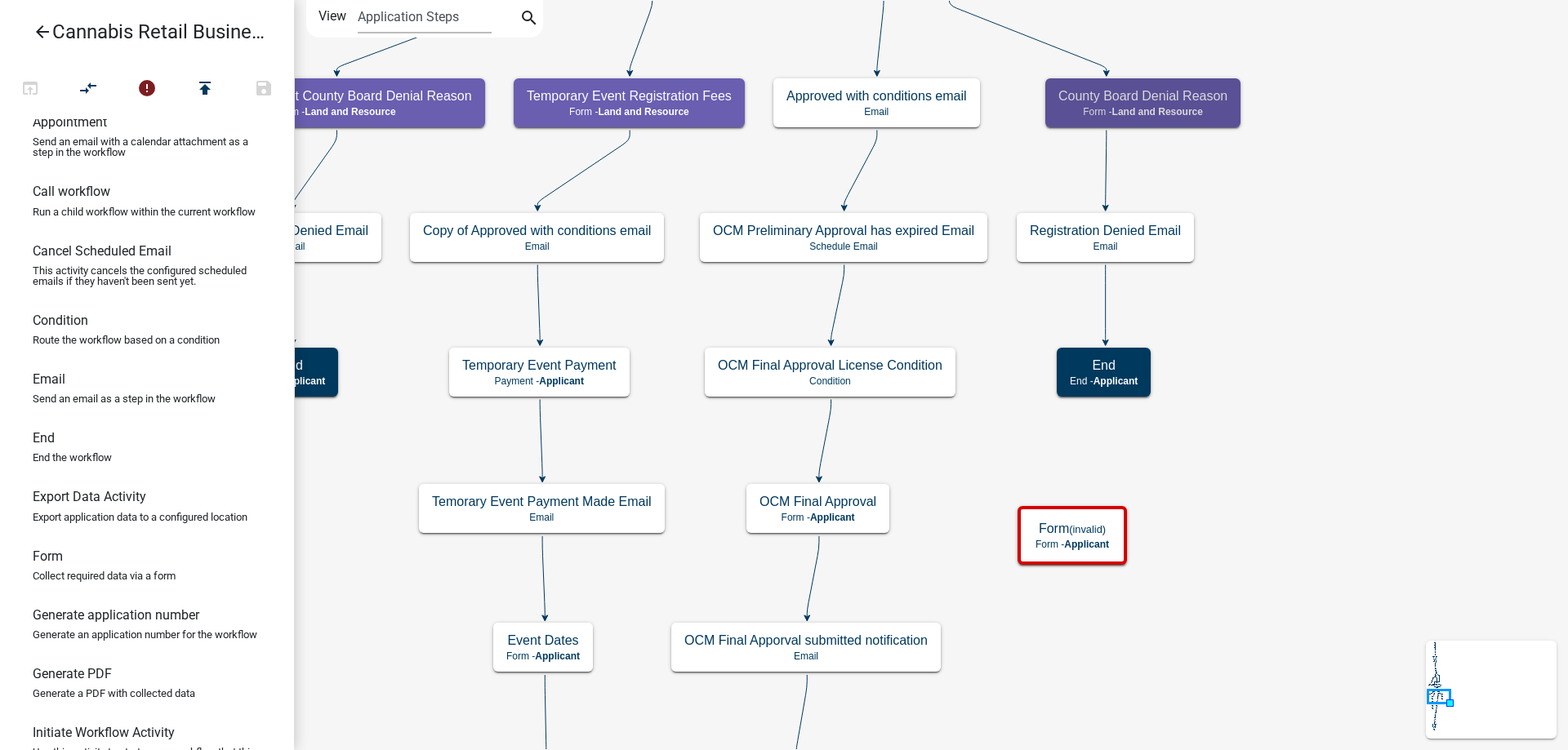
click at [1292, 334] on div "start Start - Applicant Application Introduction Form - Applicant Parcel search…" at bounding box center [931, 375] width 1274 height 750
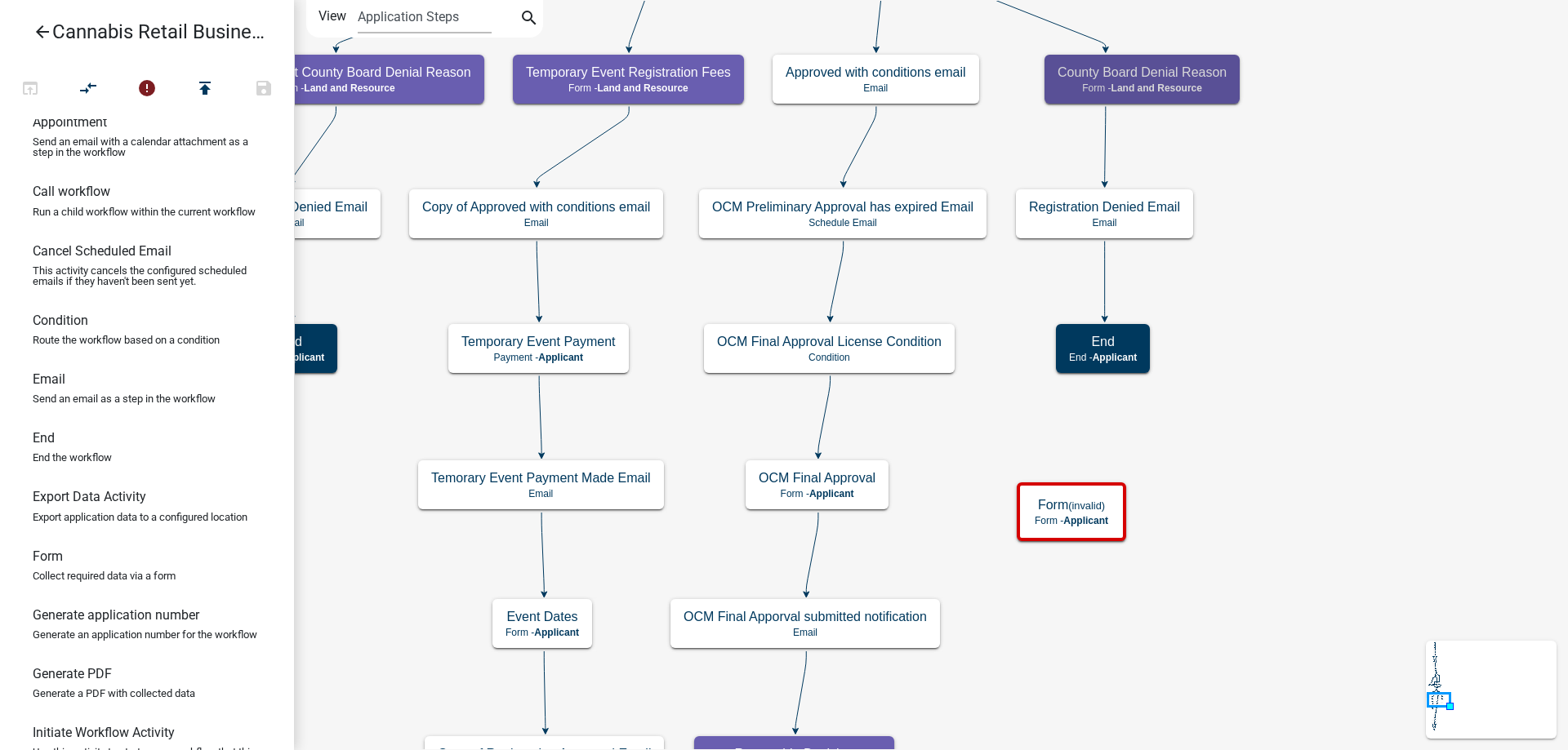
click at [981, 137] on div "start Start - Applicant Application Introduction Form - Applicant Parcel search…" at bounding box center [931, 375] width 1274 height 750
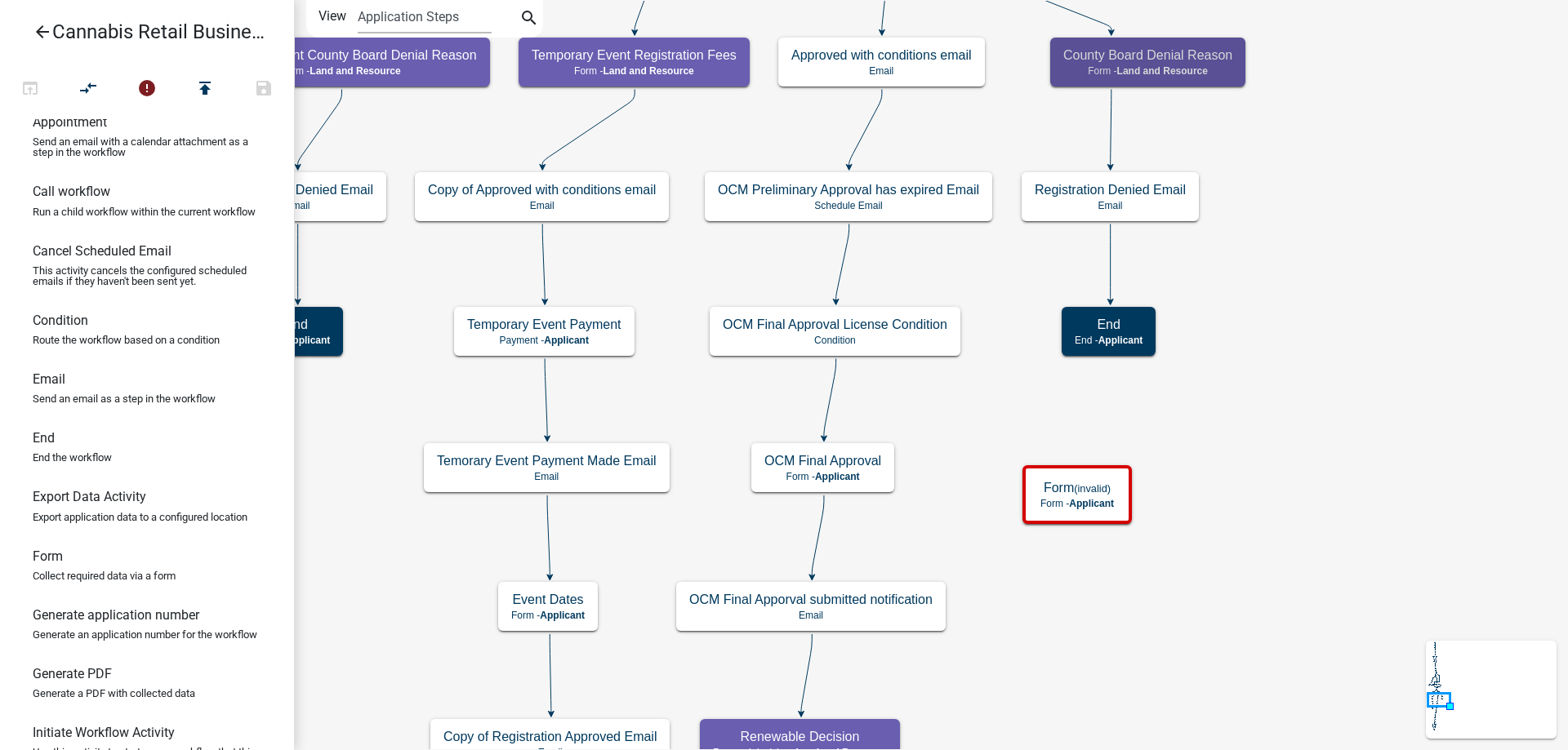
click at [982, 280] on div "start Start - Applicant Application Introduction Form - Applicant Parcel search…" at bounding box center [931, 375] width 1274 height 750
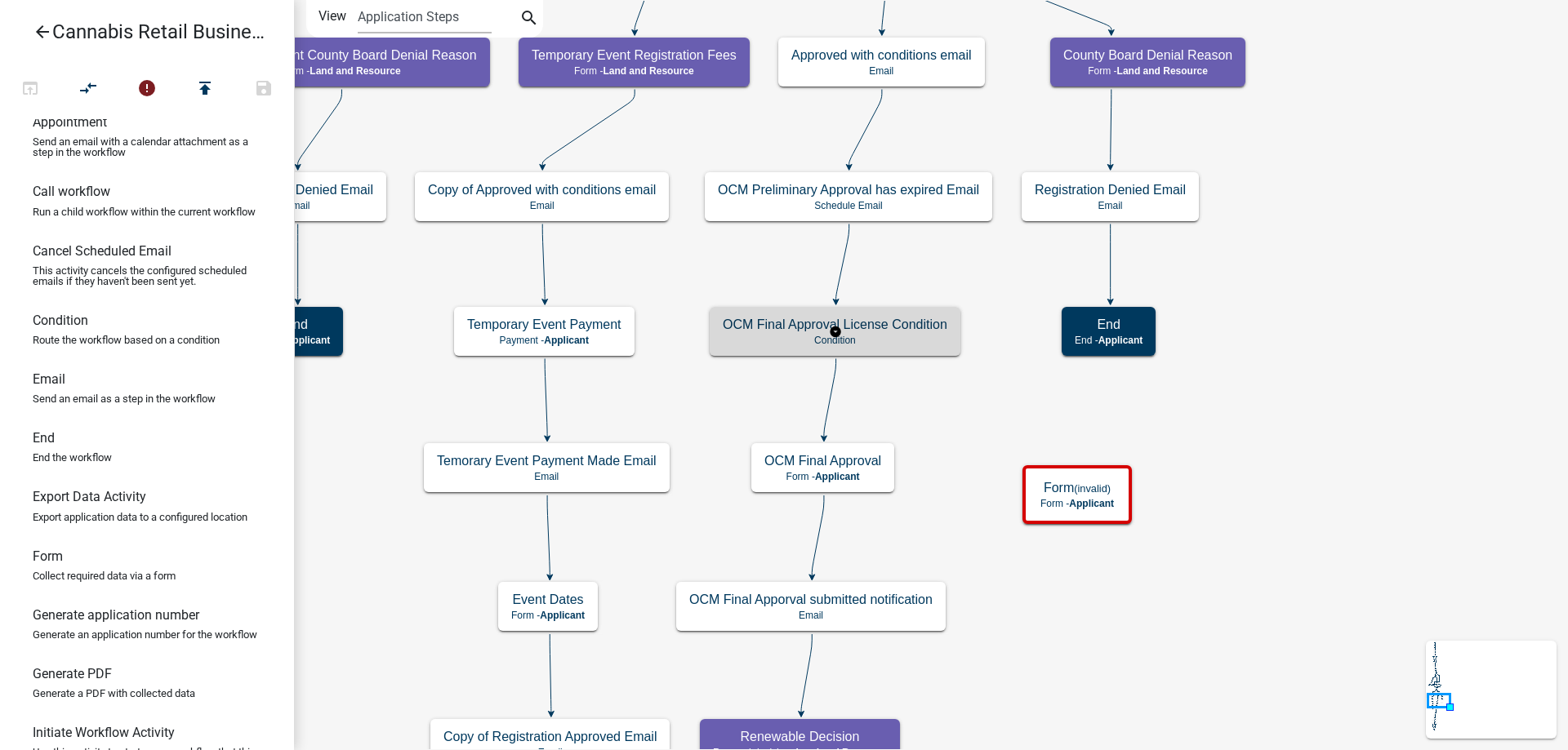
click at [882, 337] on g "OCM Final Approval License Condition Condition" at bounding box center [836, 330] width 252 height 47
click at [882, 337] on p "Condition" at bounding box center [835, 340] width 225 height 12
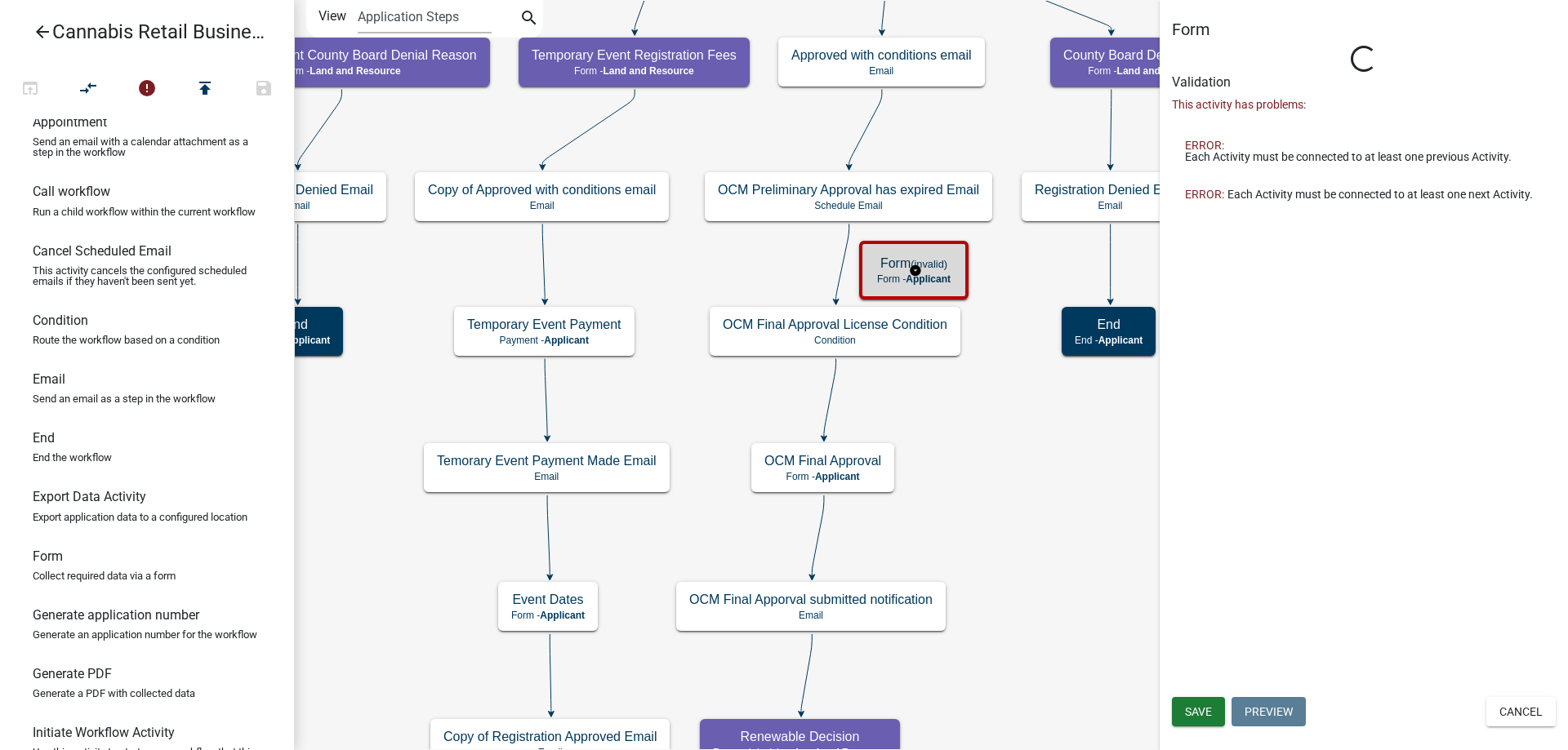
click at [945, 280] on g "Form (invalid) Form - Applicant" at bounding box center [914, 269] width 111 height 57
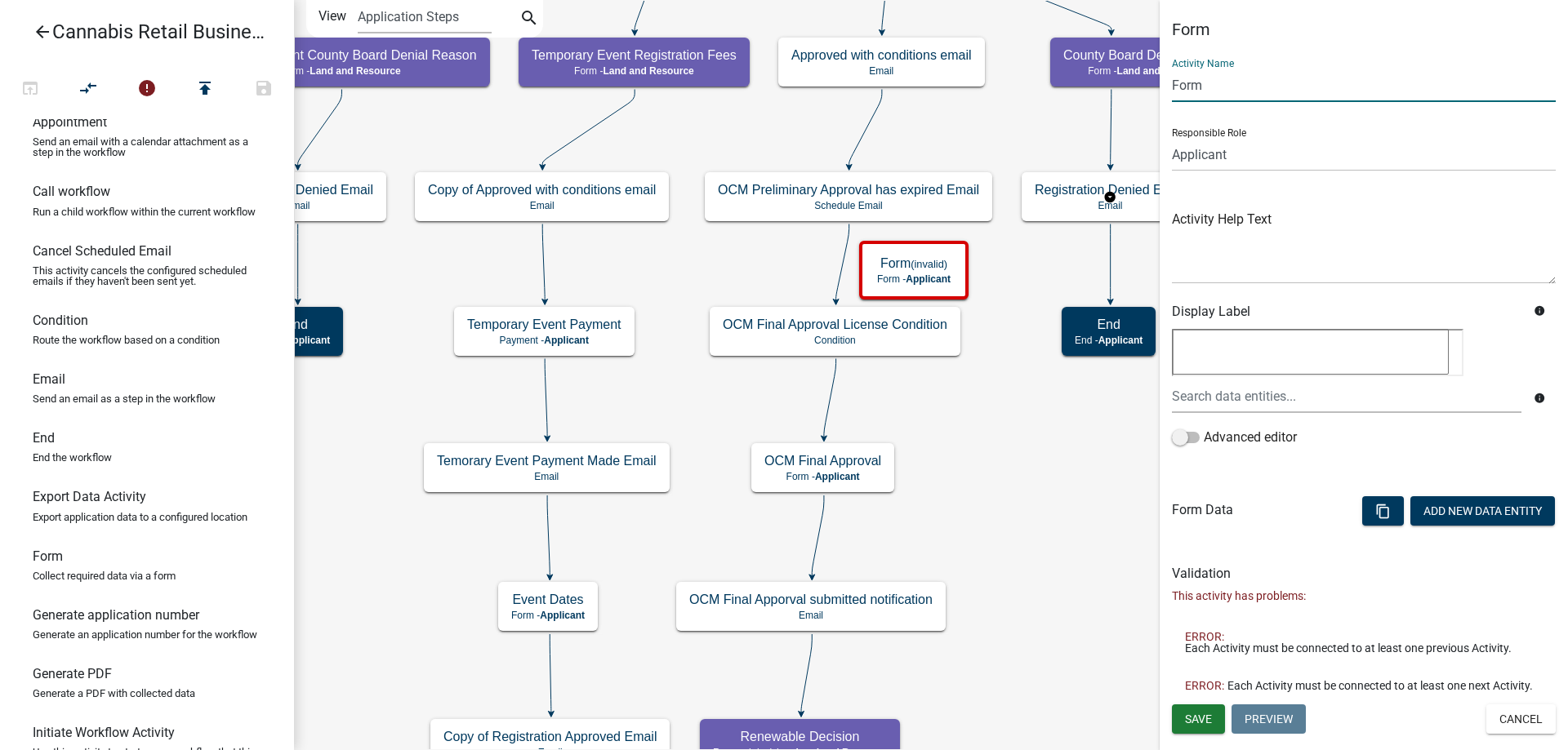
click at [1173, 82] on input "Form" at bounding box center [1364, 86] width 384 height 34
type input "OCM Preliminary Approval Action"
click at [1491, 515] on button "Add New Data Entity" at bounding box center [1482, 511] width 144 height 29
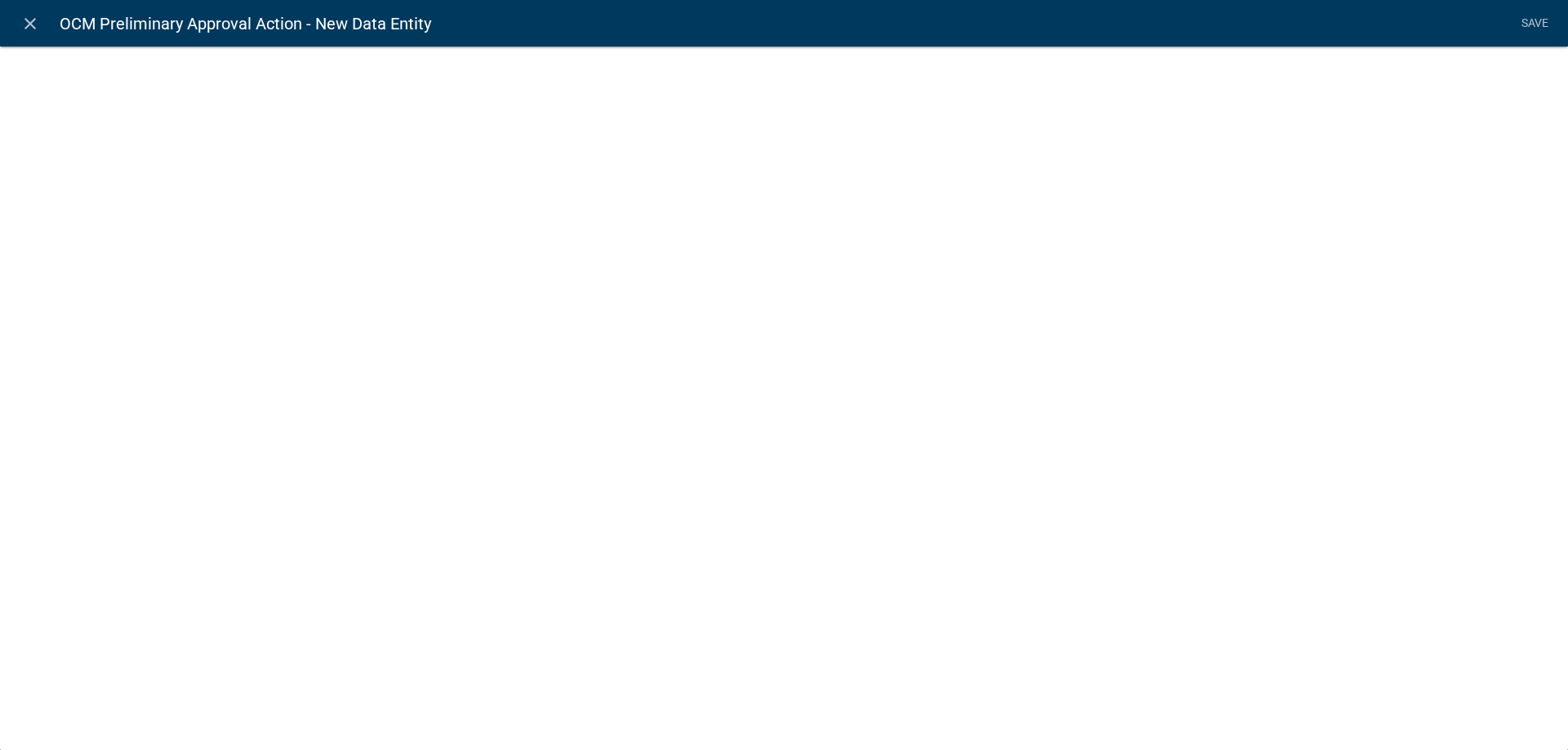
select select
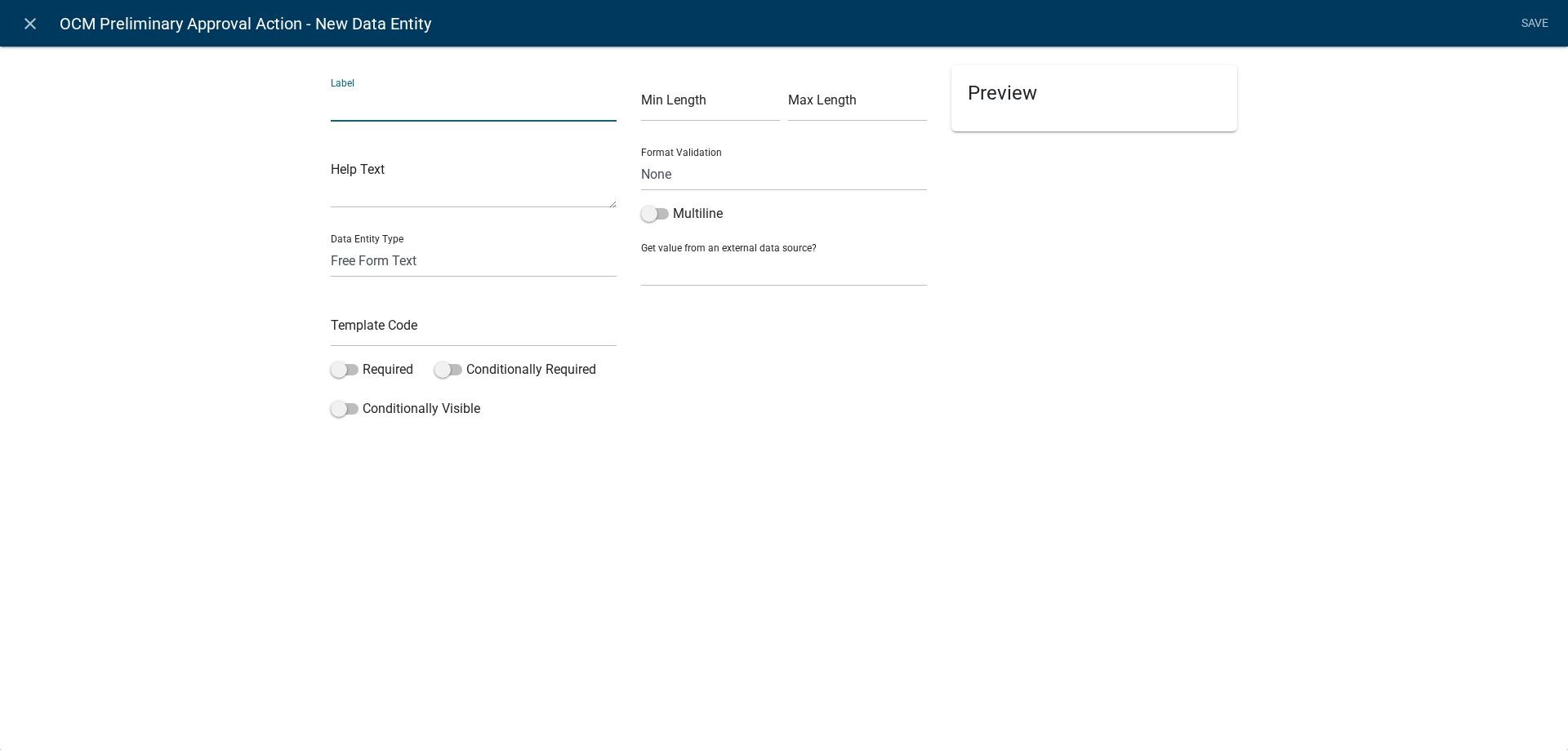
click at [400, 107] on input "text" at bounding box center [474, 105] width 285 height 34
type input "OCM Preliminary Action"
click at [331, 244] on select "Free Form Text Document Display Entity Value Fee Numeric Data Date Map Sketch D…" at bounding box center [474, 261] width 285 height 34
select select "list-data"
click option "List Data" at bounding box center [0, 0] width 0 height 0
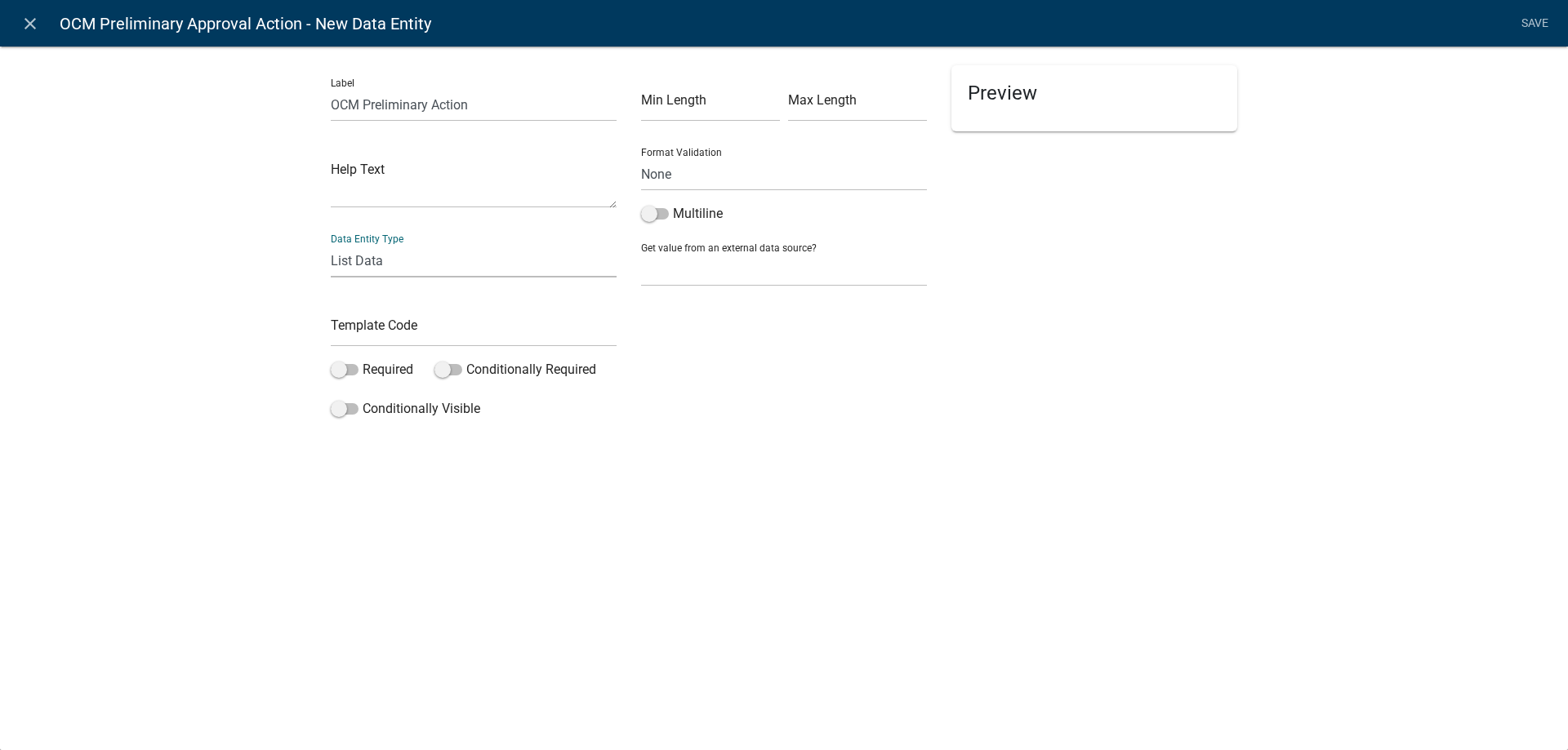
select select "list-data"
select select
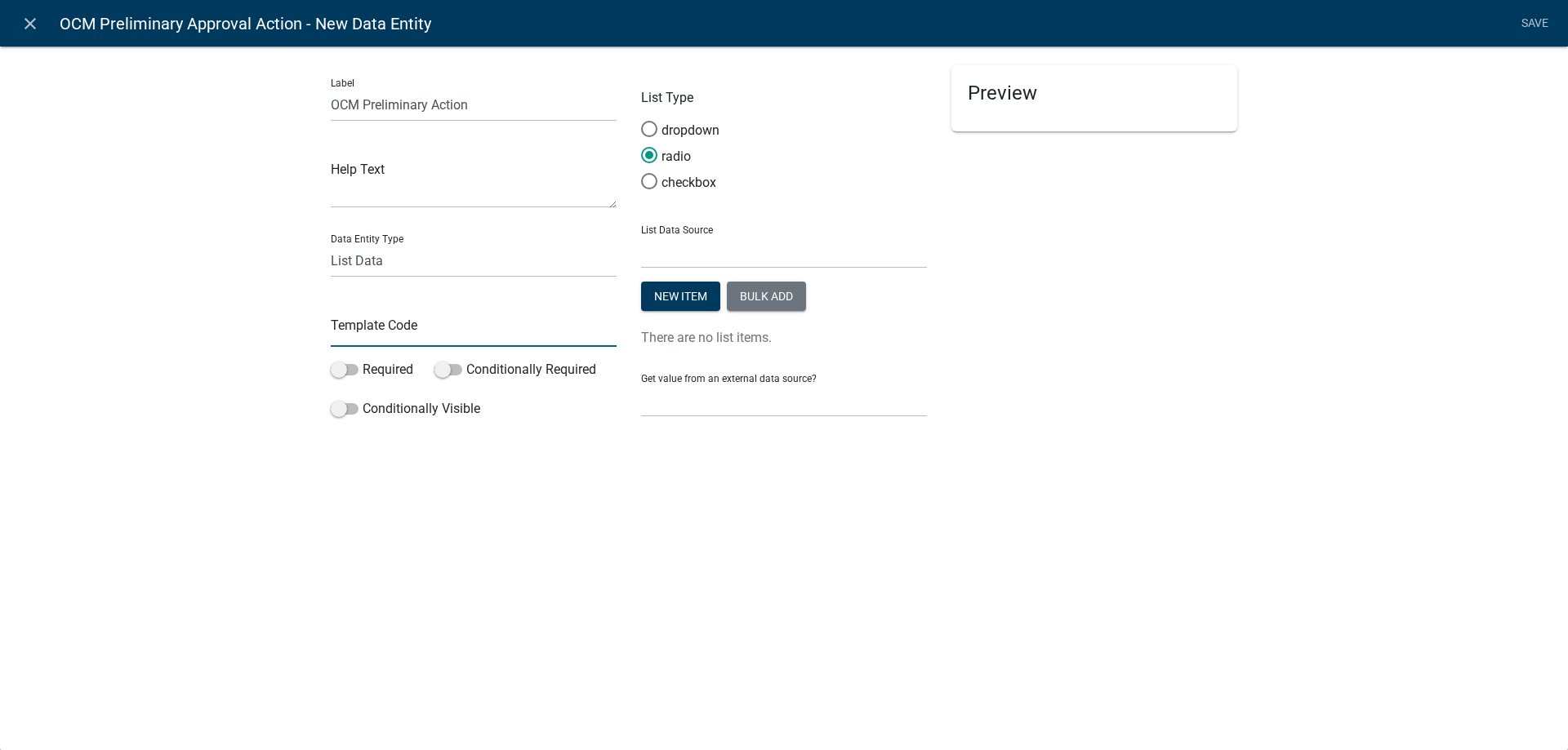
click at [369, 334] on input "text" at bounding box center [474, 331] width 285 height 34
type input "OCMPrelimAction"
click at [353, 368] on span at bounding box center [344, 369] width 28 height 12
click at [363, 360] on input "Required" at bounding box center [363, 360] width 0 height 0
click at [654, 183] on span at bounding box center [649, 181] width 34 height 35
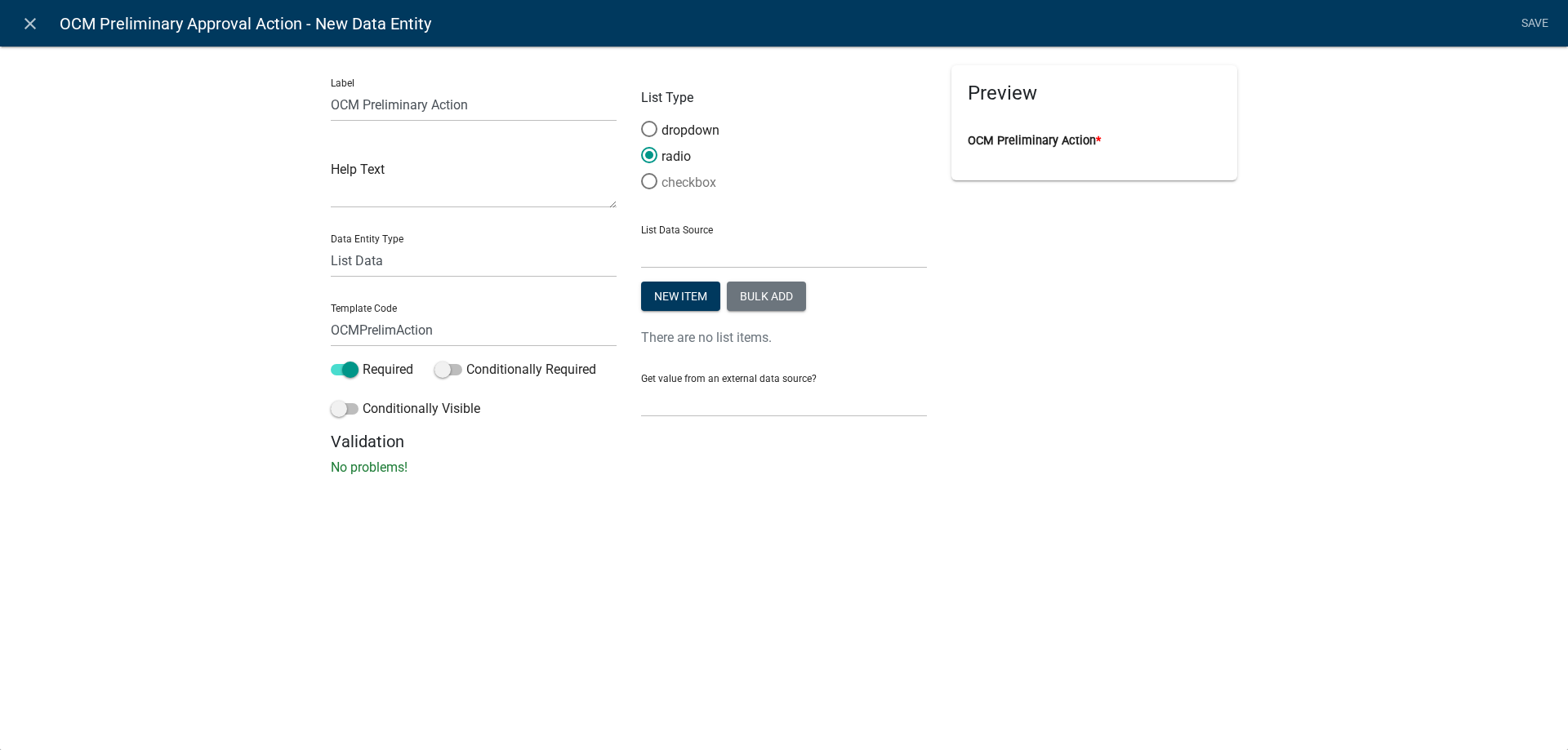
click at [641, 173] on input "checkbox" at bounding box center [641, 173] width 0 height 0
click at [680, 301] on button "New item" at bounding box center [681, 296] width 79 height 29
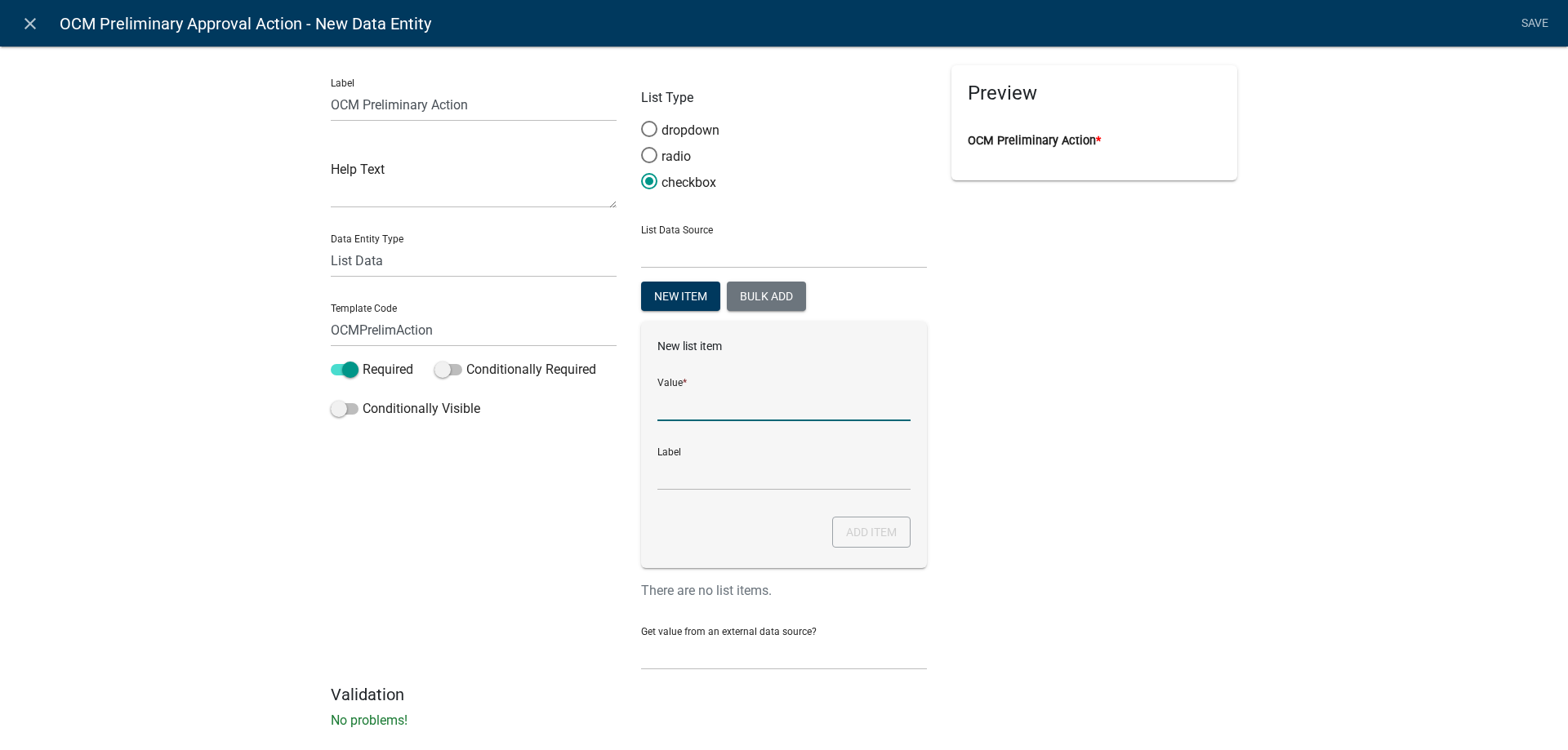
click at [686, 406] on input "List Data Source" at bounding box center [784, 405] width 253 height 34
type input "EXPIRED"
click at [884, 537] on button "Add item" at bounding box center [871, 532] width 78 height 31
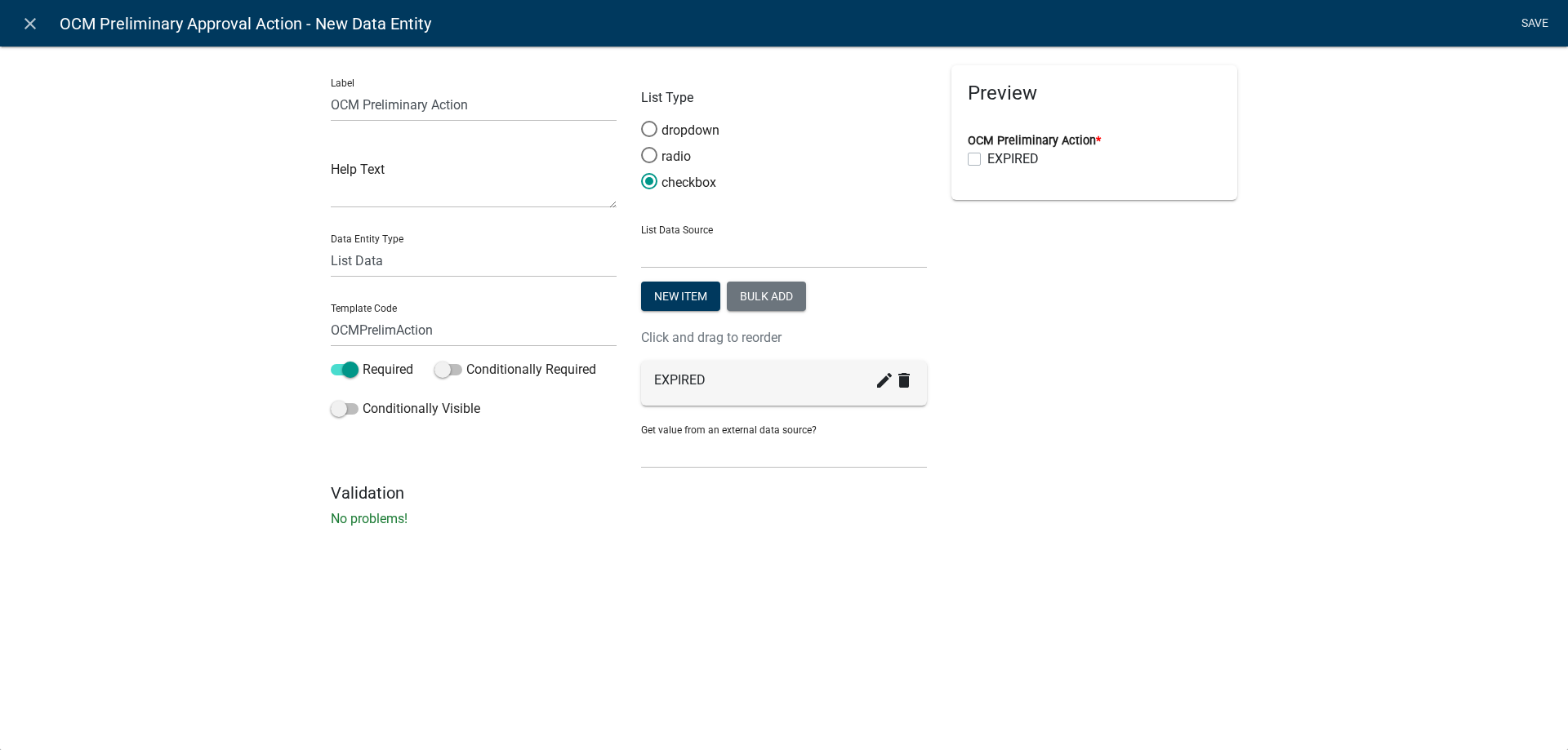
click at [1534, 17] on link "Save" at bounding box center [1535, 23] width 41 height 31
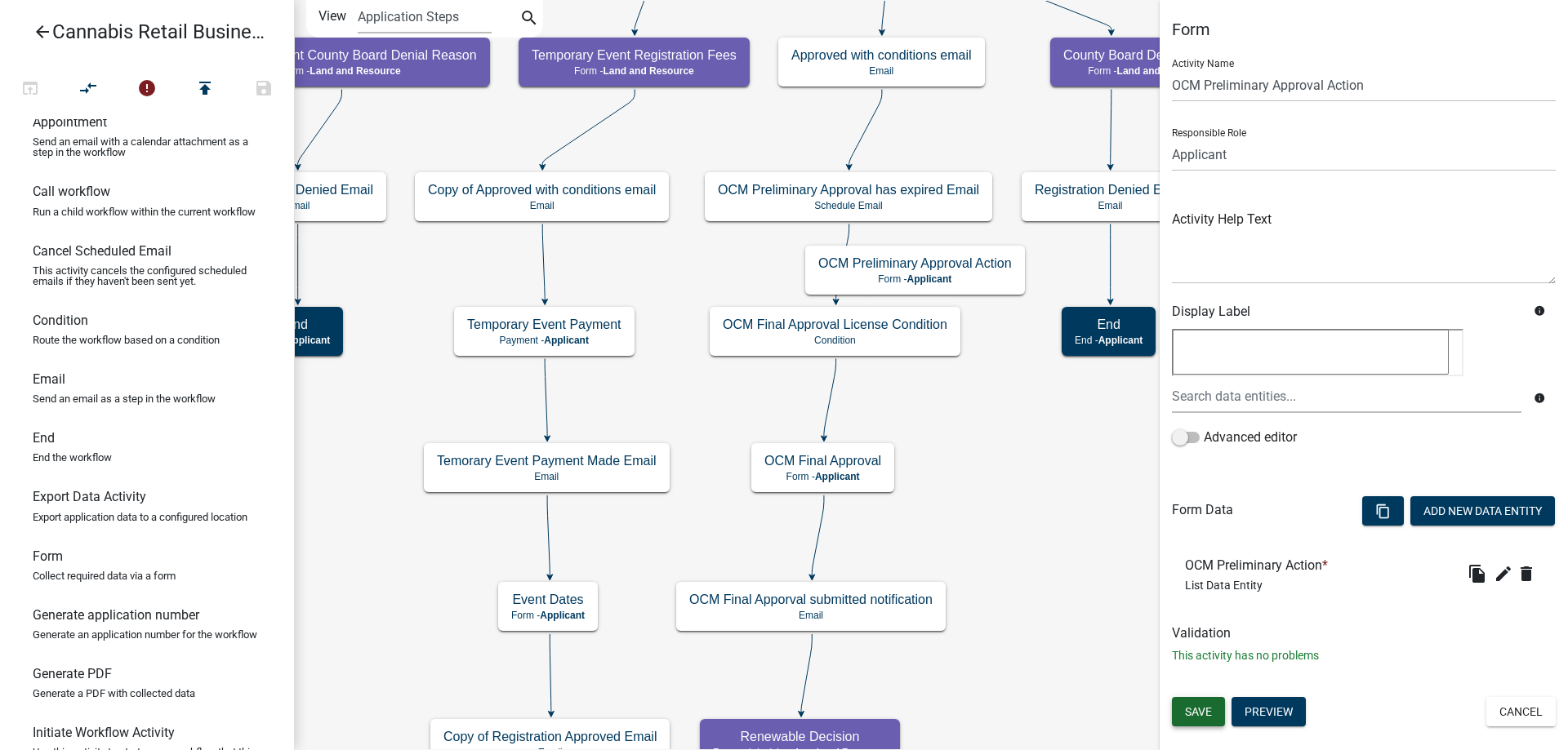
click at [1198, 711] on span "Save" at bounding box center [1199, 712] width 27 height 13
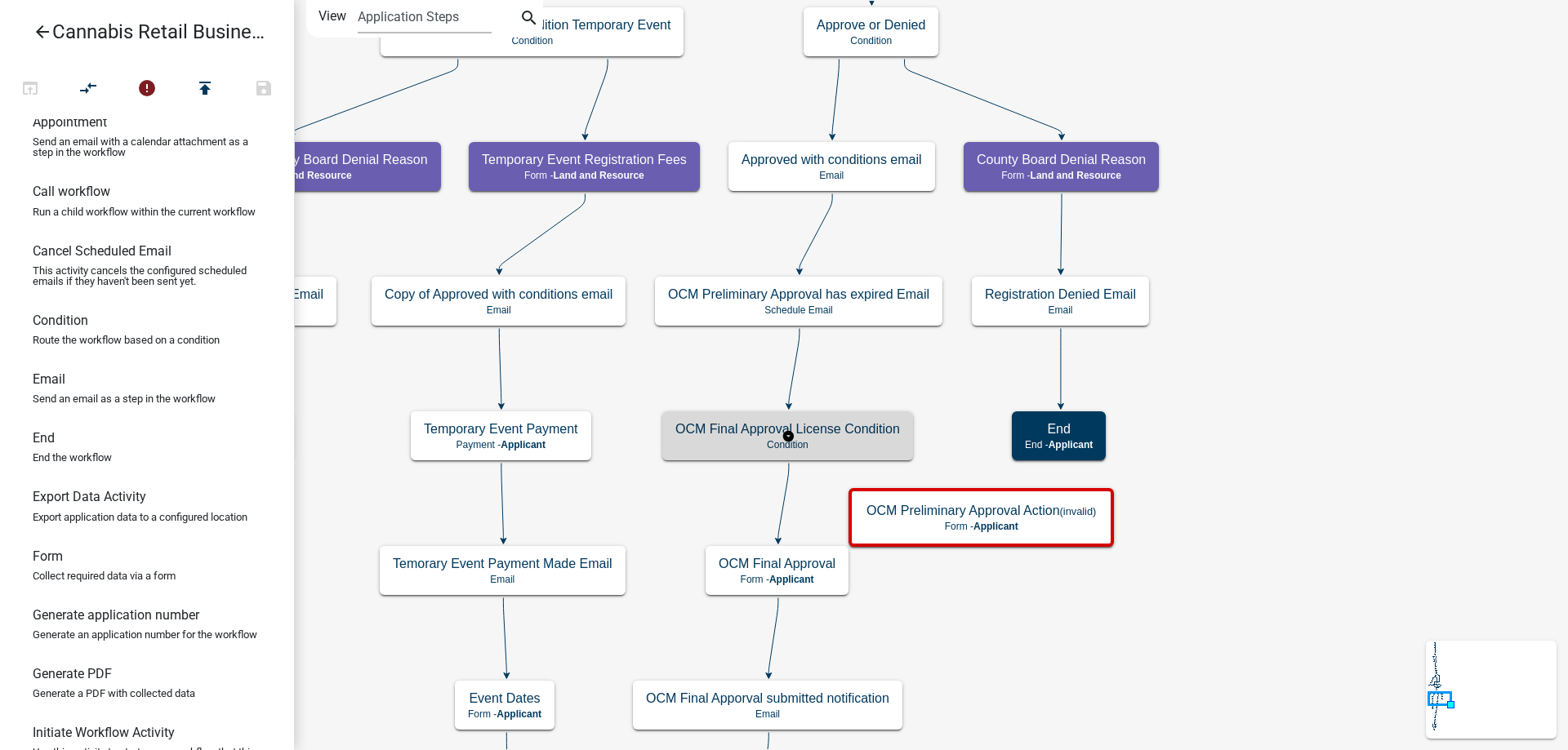
click at [834, 439] on g "OCM Final Approval License Condition Condition" at bounding box center [788, 434] width 252 height 47
click at [834, 439] on div "OCM Final Approval License Condition Condition" at bounding box center [788, 435] width 251 height 49
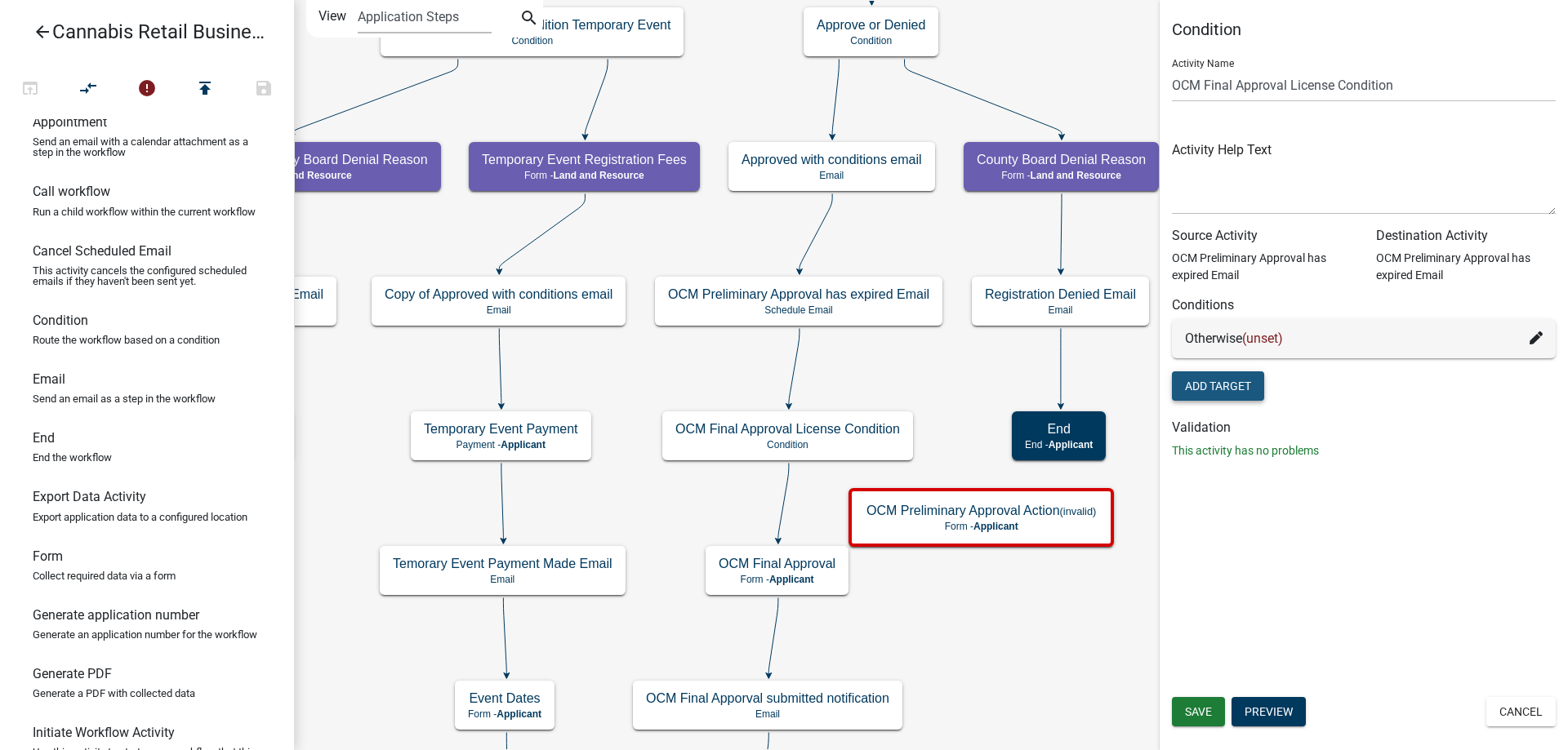
click at [1223, 389] on button "Add Target" at bounding box center [1217, 386] width 92 height 29
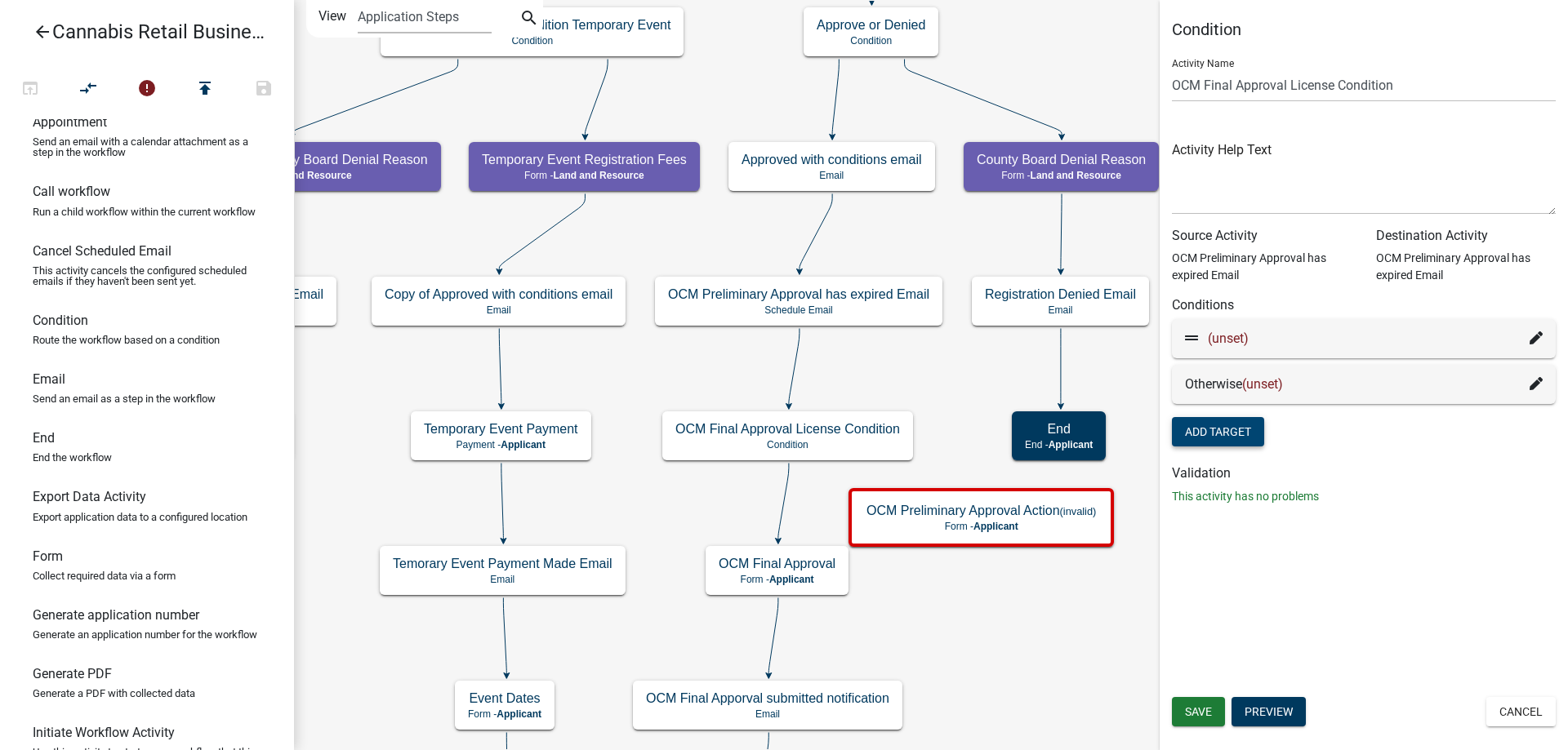
click at [1538, 341] on icon at bounding box center [1536, 338] width 13 height 13
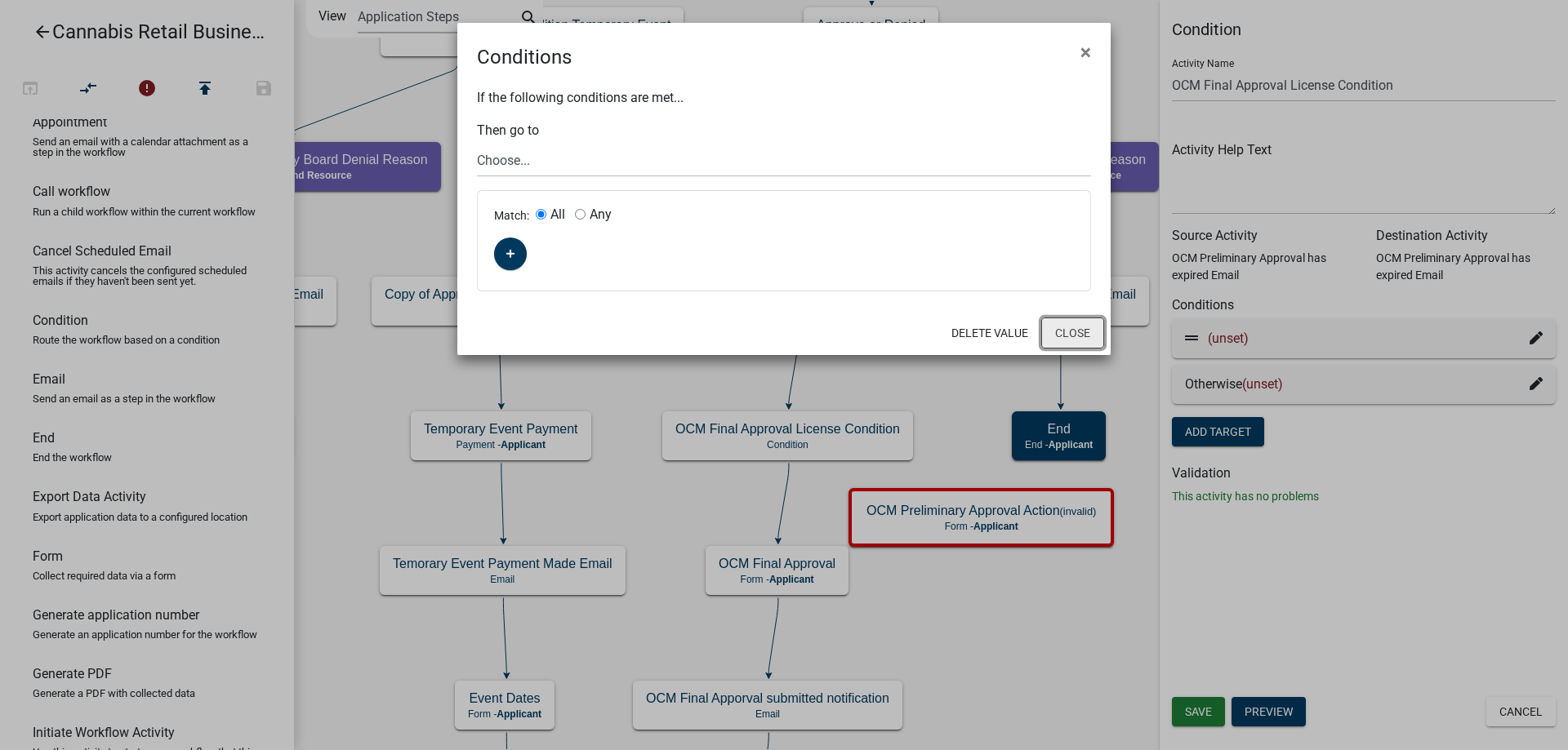
click at [1069, 335] on button "Close" at bounding box center [1072, 333] width 63 height 31
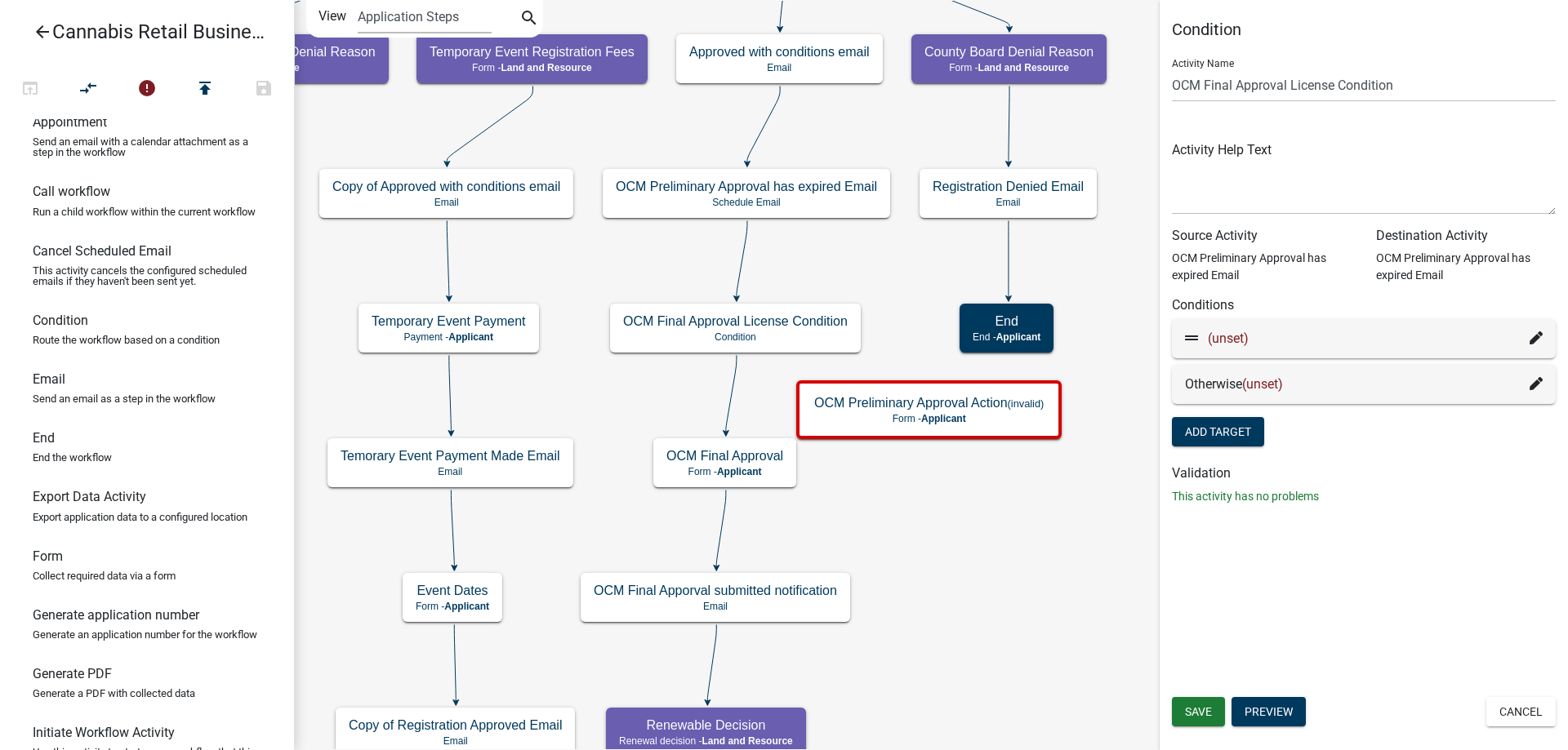
click at [974, 508] on div "start Start - Applicant Application Introduction Form - Applicant Parcel search…" at bounding box center [931, 375] width 1274 height 750
drag, startPoint x: 153, startPoint y: 611, endPoint x: 142, endPoint y: 617, distance: 12.5
click at [142, 617] on h6 "Generate application number" at bounding box center [116, 614] width 167 height 15
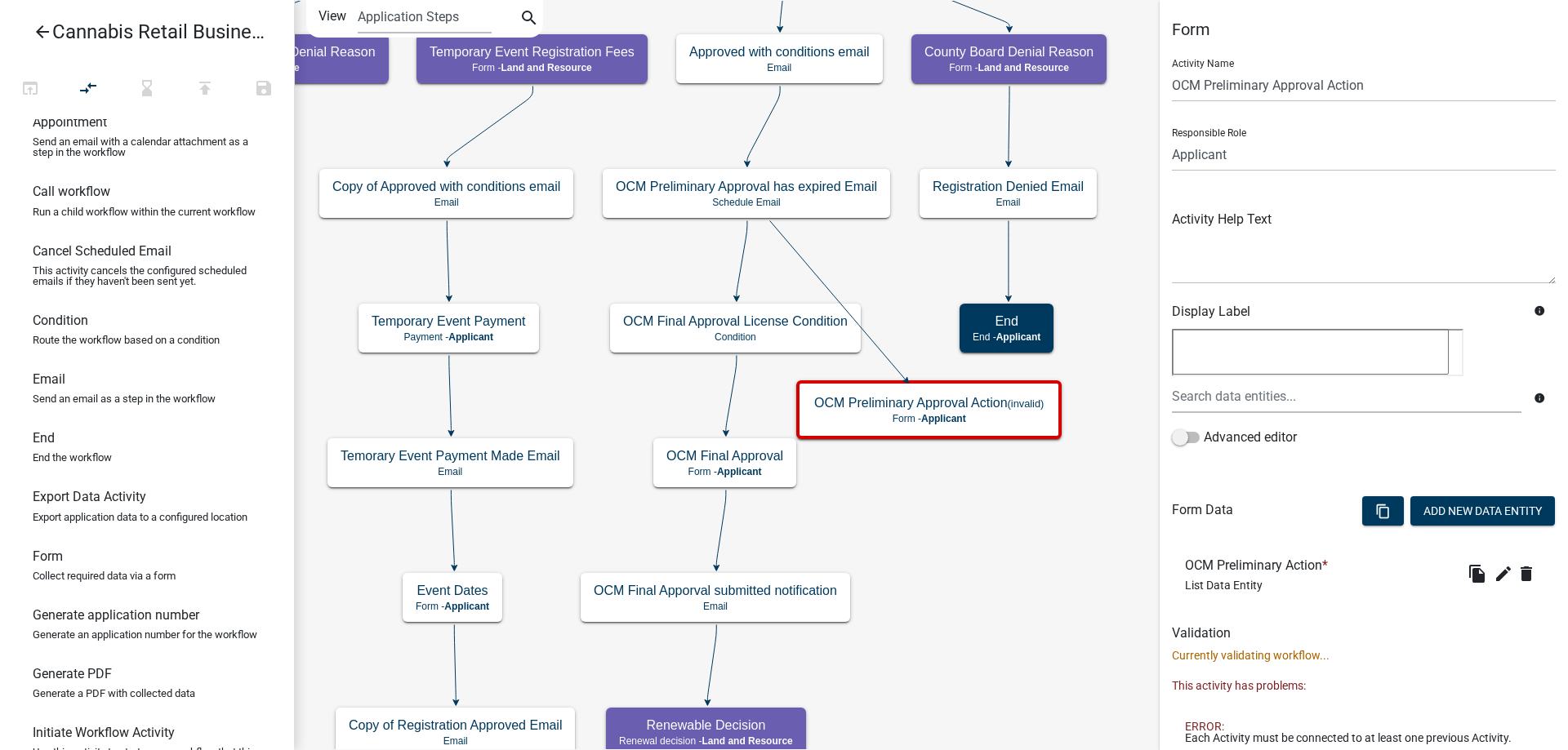
click at [744, 262] on icon at bounding box center [742, 260] width 11 height 77
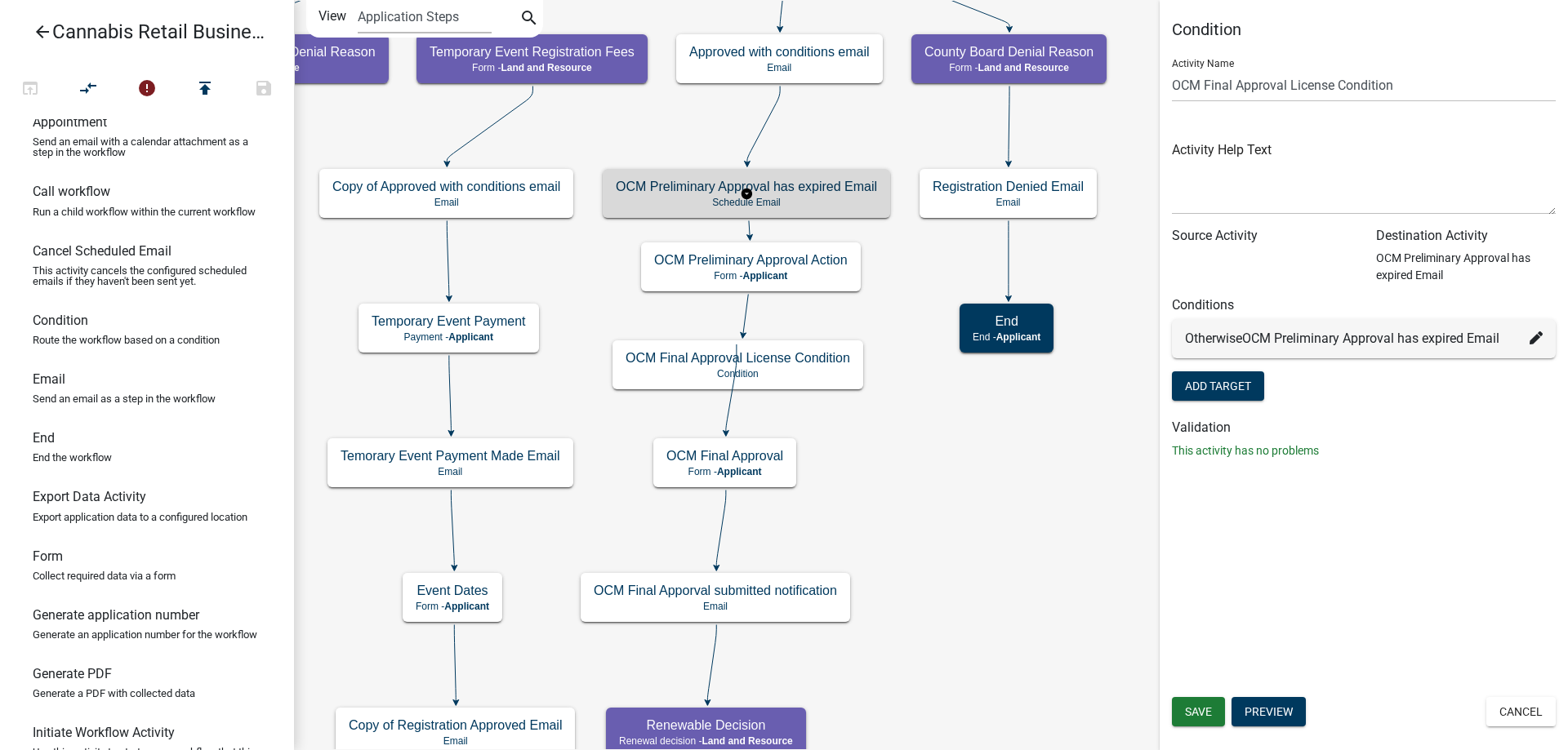
click at [807, 190] on g "OCM Preliminary Approval has expired Email Schedule Email" at bounding box center [747, 193] width 288 height 47
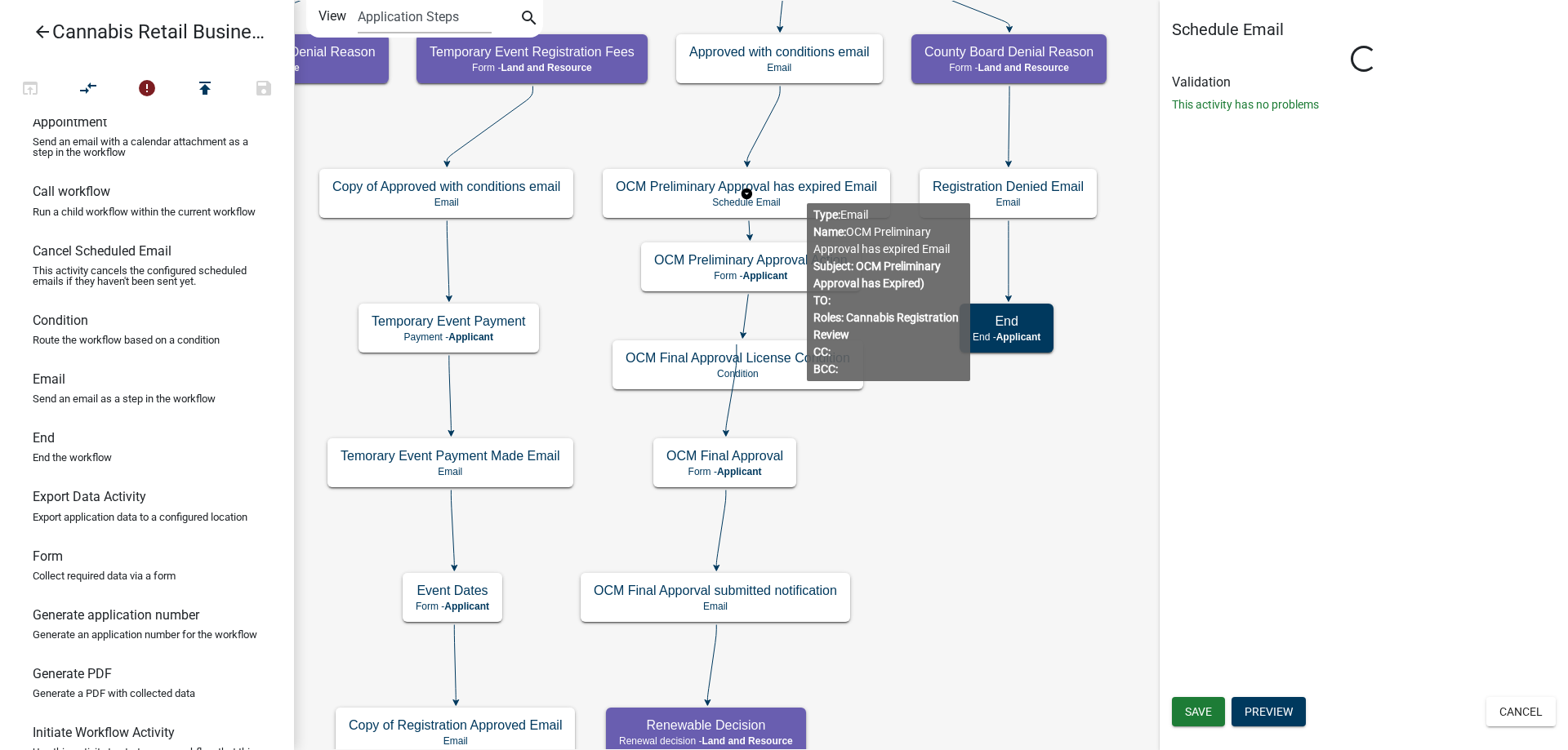
select select
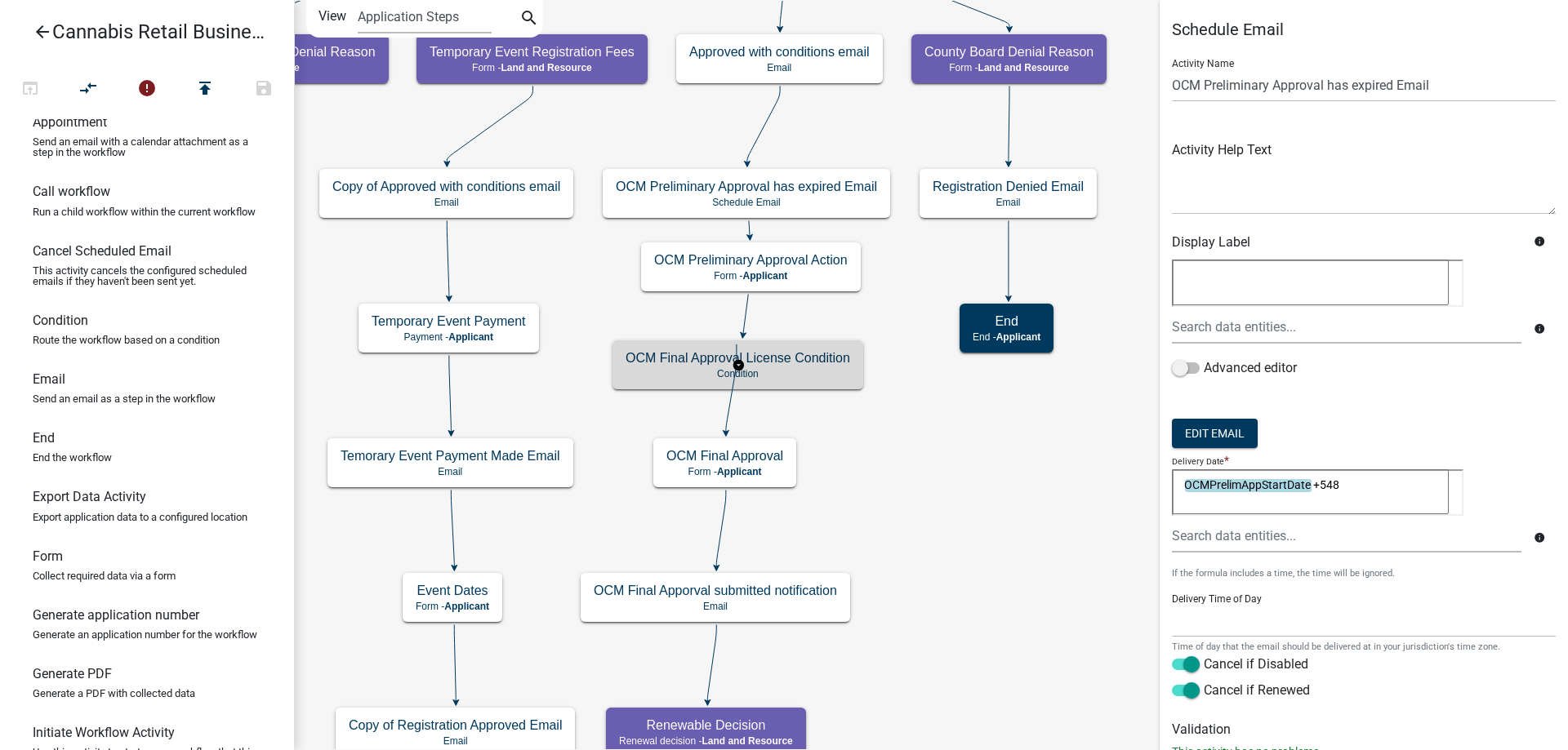
click at [803, 370] on g "OCM Final Approval License Condition Condition" at bounding box center [739, 364] width 252 height 47
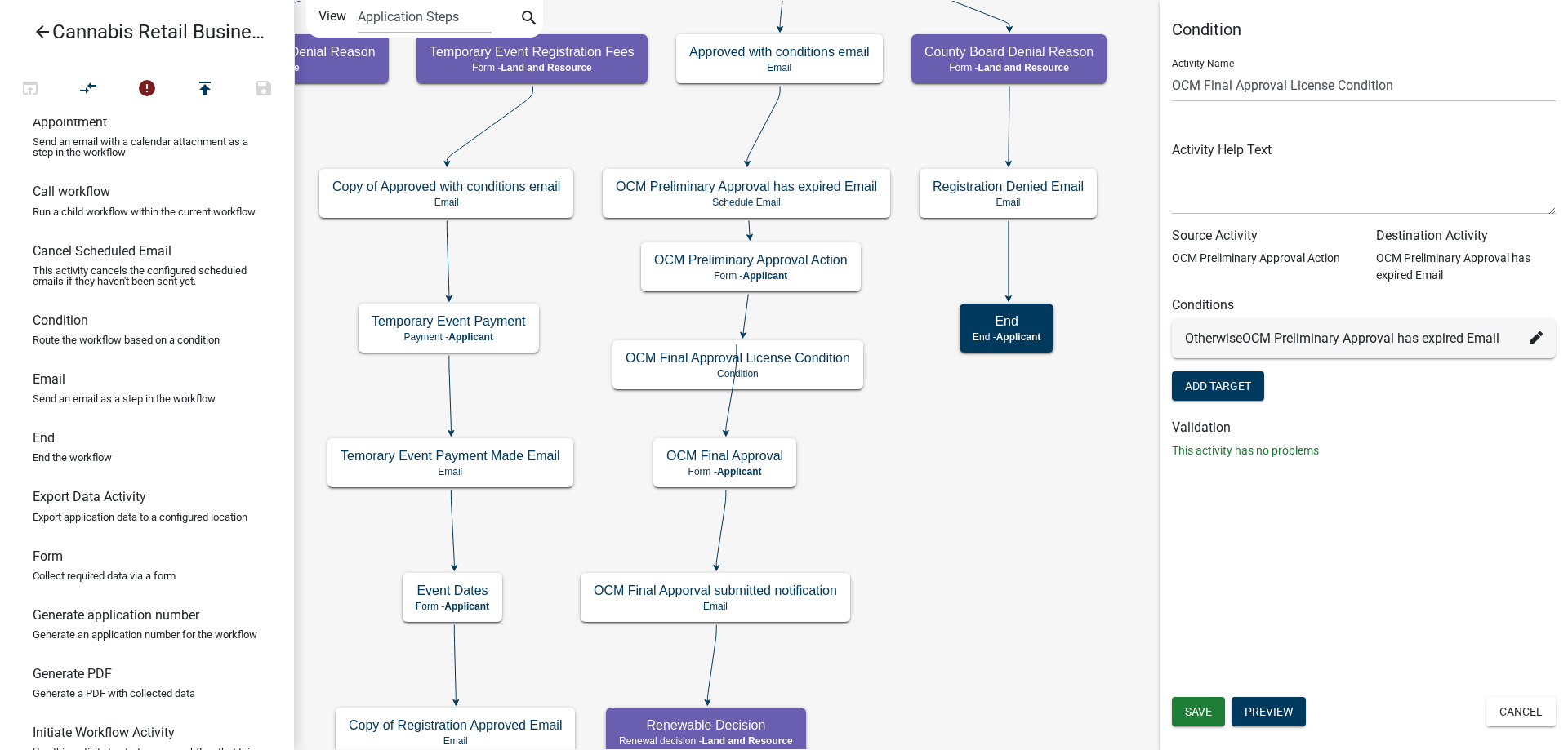
click at [1534, 342] on icon at bounding box center [1536, 338] width 13 height 13
select select "59: 48dc10e3-bb52-41b4-befd-837c2424c6a3"
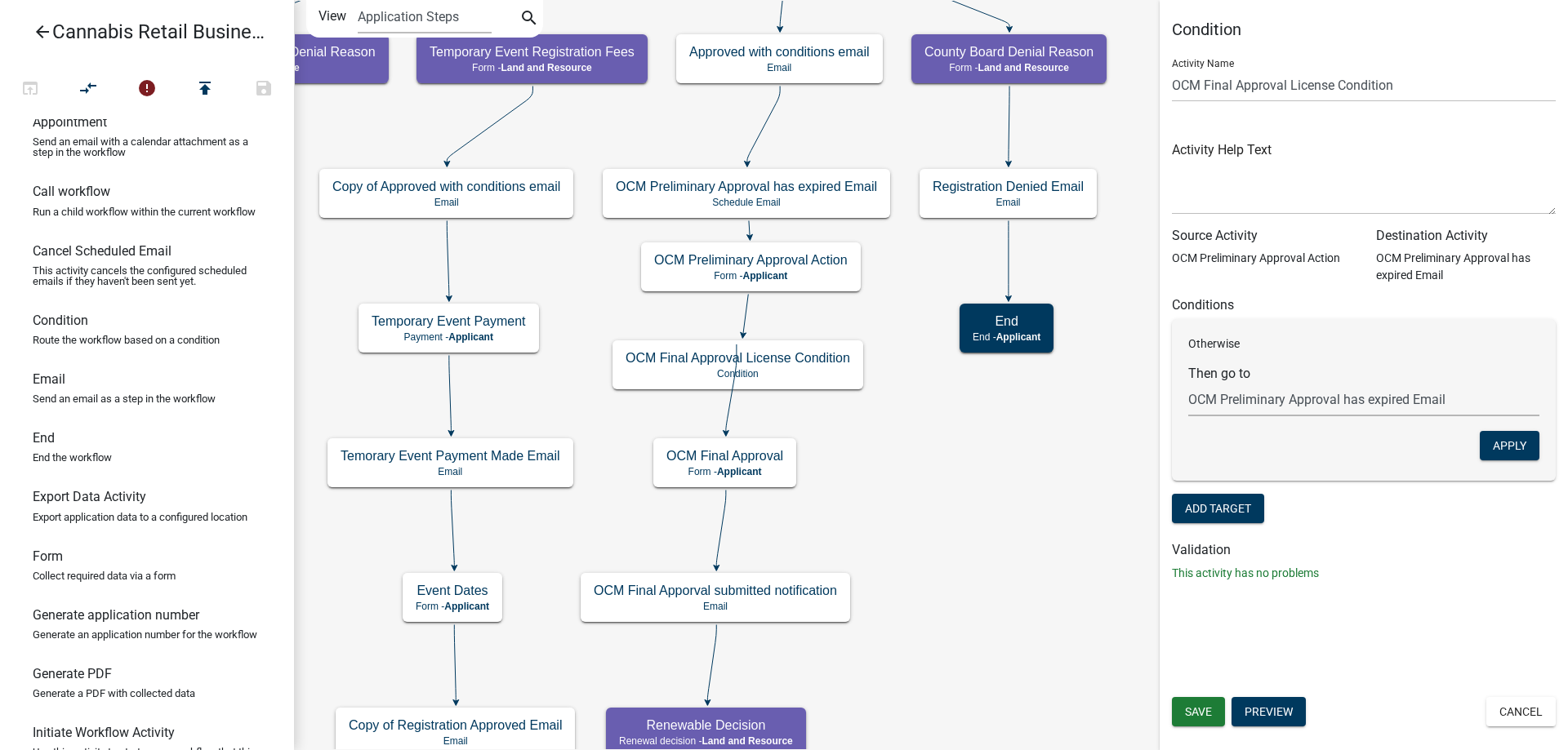
click at [1188, 383] on select "Choose... start Application Introduction Parcel search End Require User Data Pr…" at bounding box center [1364, 400] width 351 height 34
click at [1217, 509] on button "Add Target" at bounding box center [1217, 508] width 92 height 29
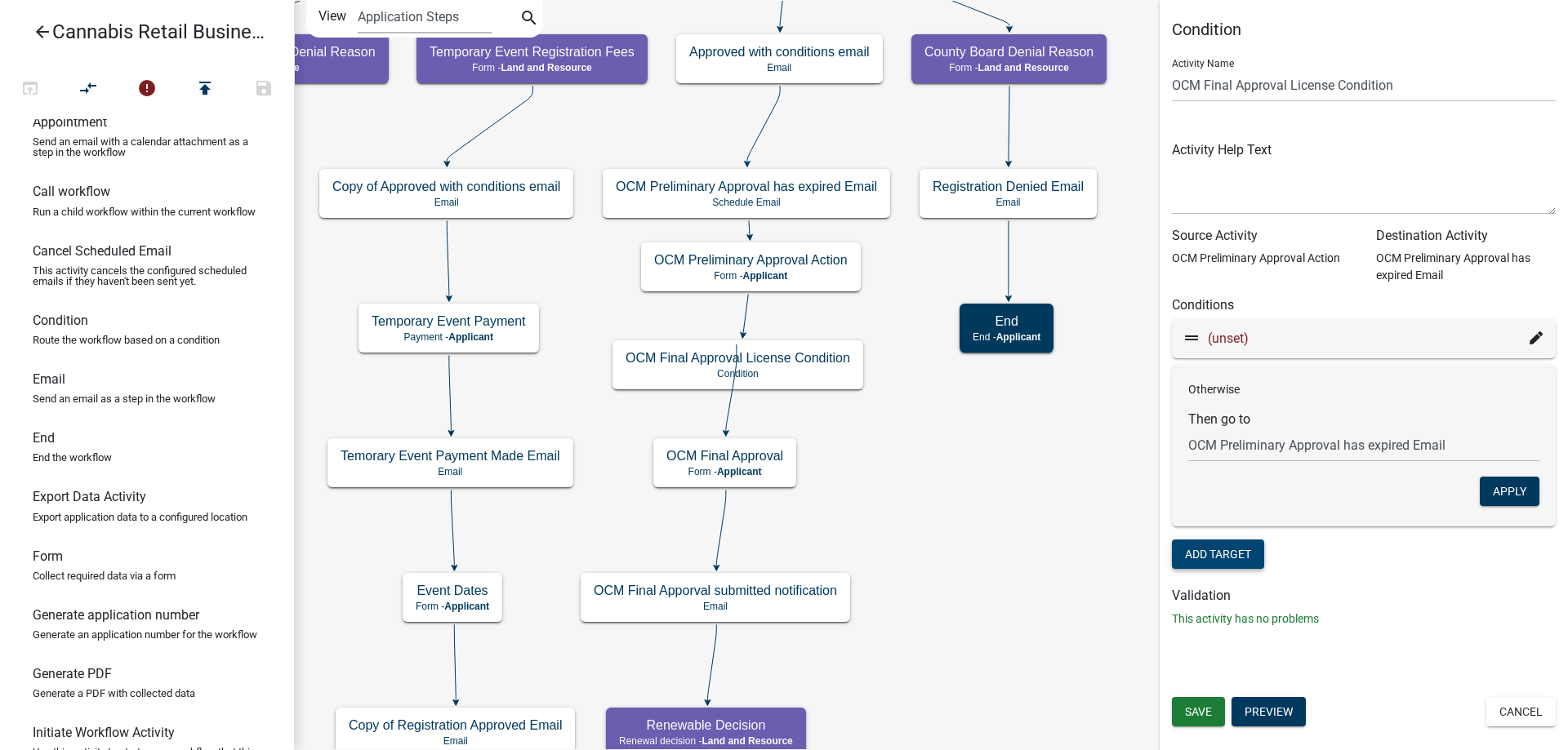
click at [1535, 338] on icon at bounding box center [1536, 338] width 13 height 13
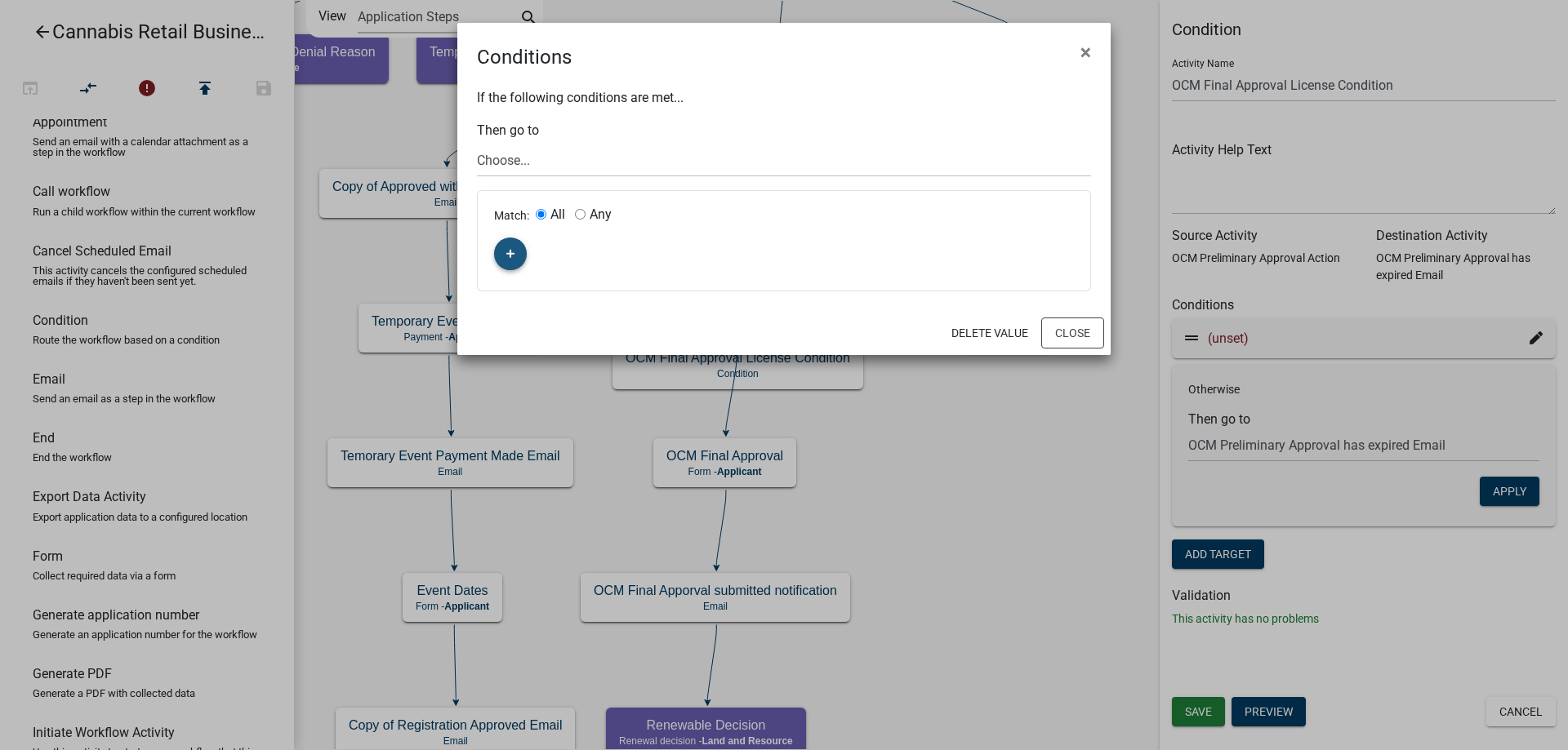
click at [515, 259] on fa-icon "button" at bounding box center [511, 254] width 9 height 15
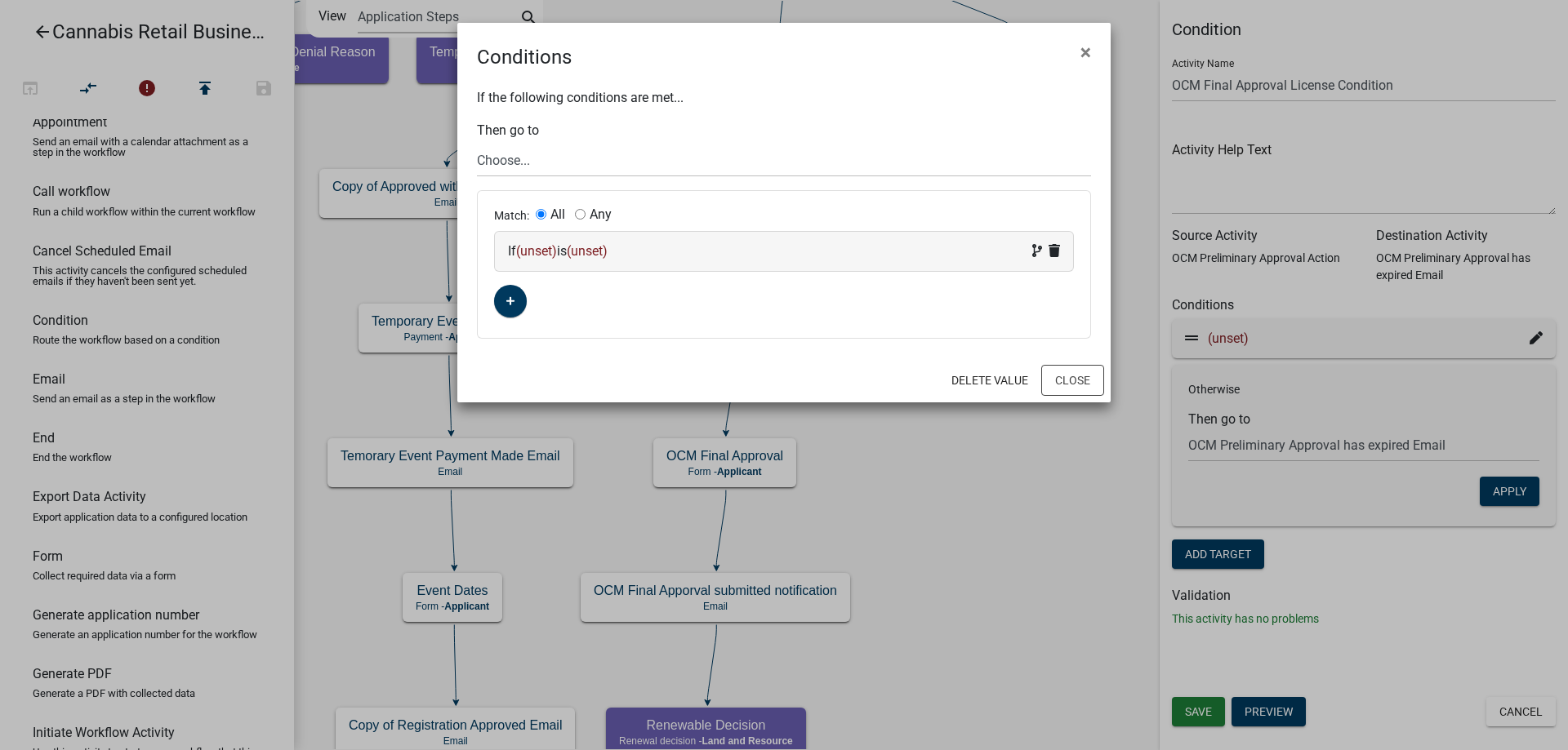
click at [541, 249] on span "(unset)" at bounding box center [537, 251] width 41 height 15
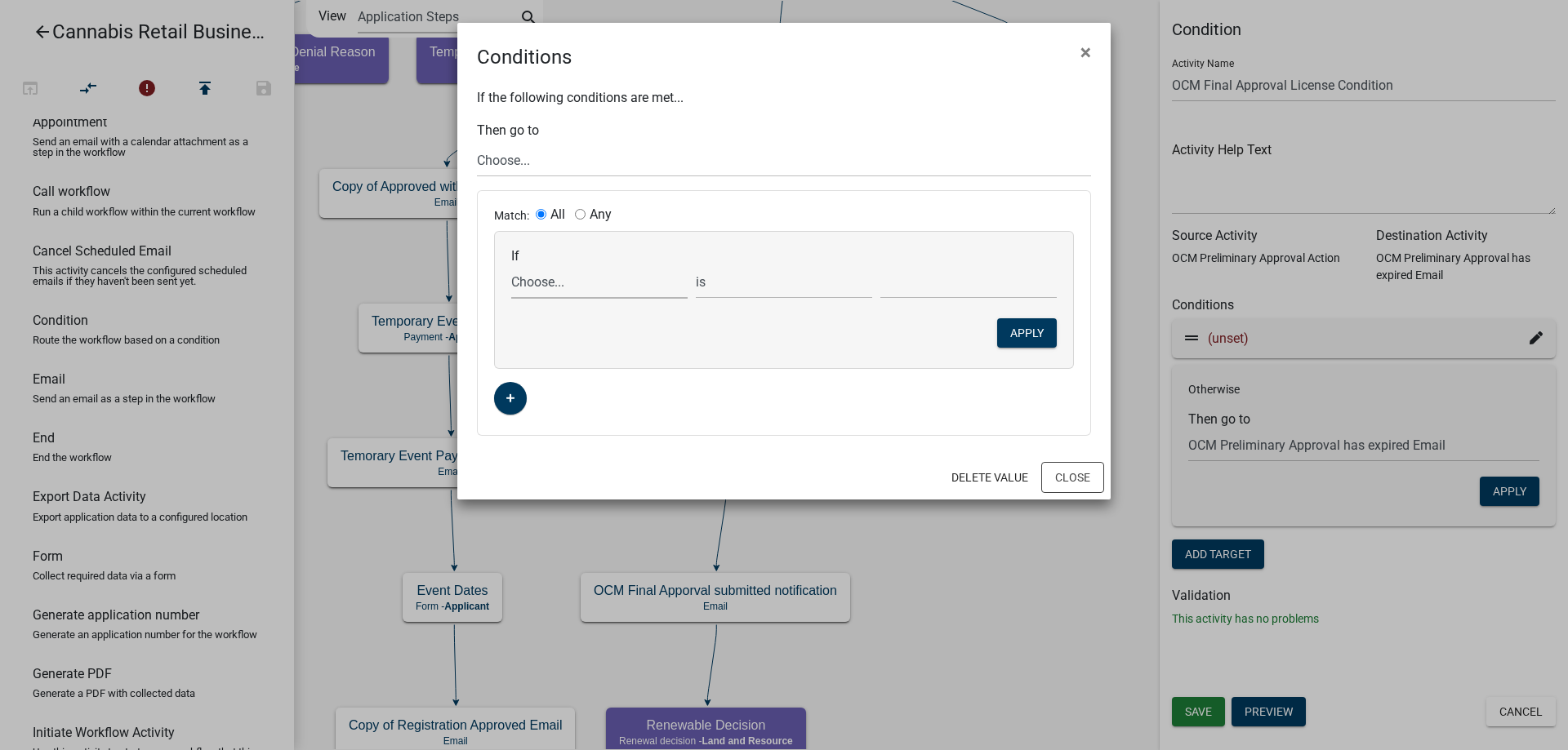
click at [511, 266] on select "Choose... ActiveRegistrationExpDate AddnInfoClickNextTxt AddnInfoComments AddnI…" at bounding box center [599, 283] width 177 height 34
click option "OCMPrelimApprovalExpDate" at bounding box center [0, 0] width 0 height 0
click at [511, 266] on select "Choose... ActiveRegistrationExpDate AddnInfoClickNextTxt AddnInfoComments AddnI…" at bounding box center [599, 283] width 177 height 34
select select "71: OCMPrelimAction"
click option "OCMPrelimAction" at bounding box center [0, 0] width 0 height 0
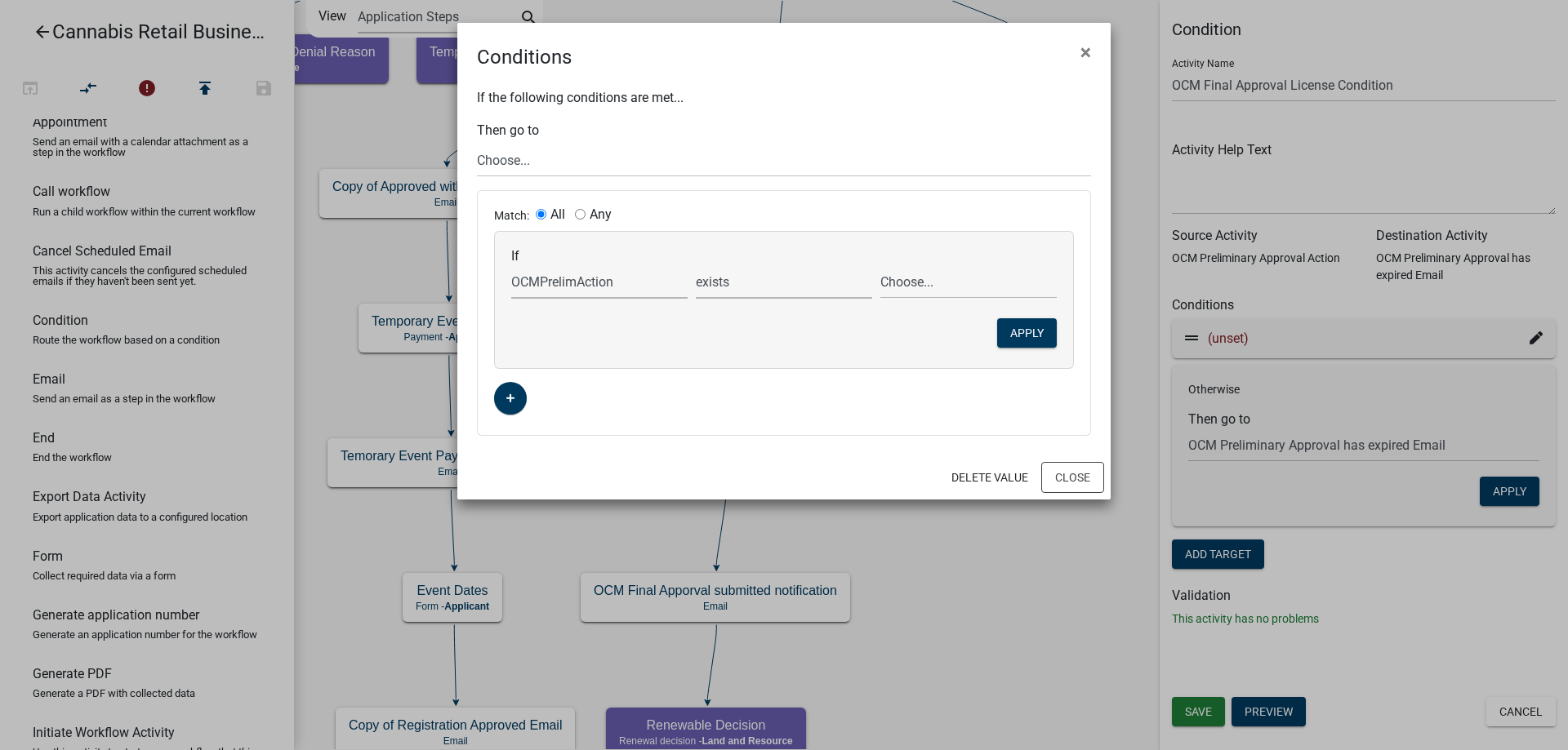
click at [696, 266] on select "exists does not exist contains does not contain" at bounding box center [784, 283] width 177 height 34
select select "6: ~"
click option "contains" at bounding box center [0, 0] width 0 height 0
click at [880, 266] on select "Choose... EXPIRED" at bounding box center [969, 283] width 177 height 34
select select "1: EXPIRED"
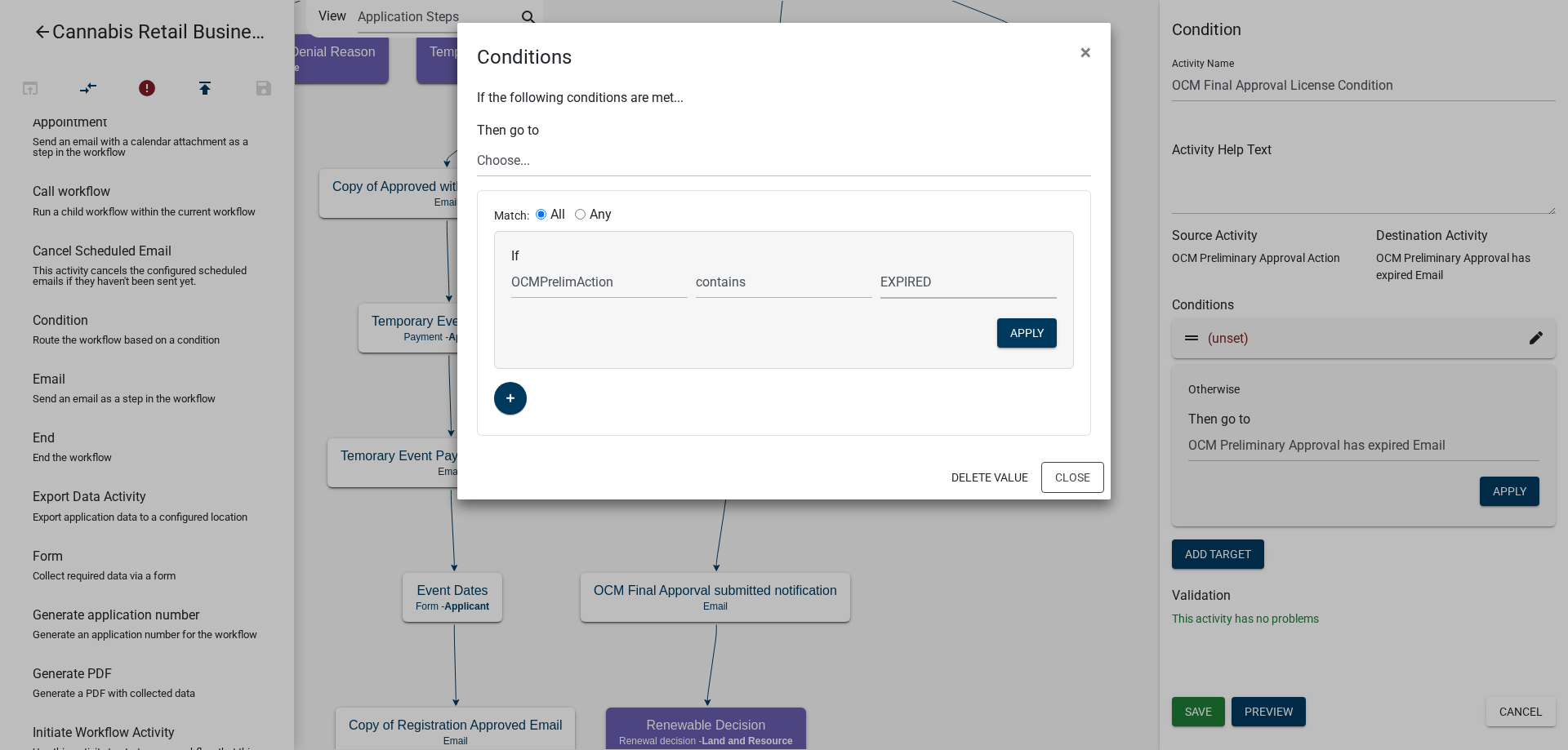
click option "EXPIRED" at bounding box center [0, 0] width 0 height 0
click at [1037, 334] on button "Apply" at bounding box center [1027, 333] width 60 height 29
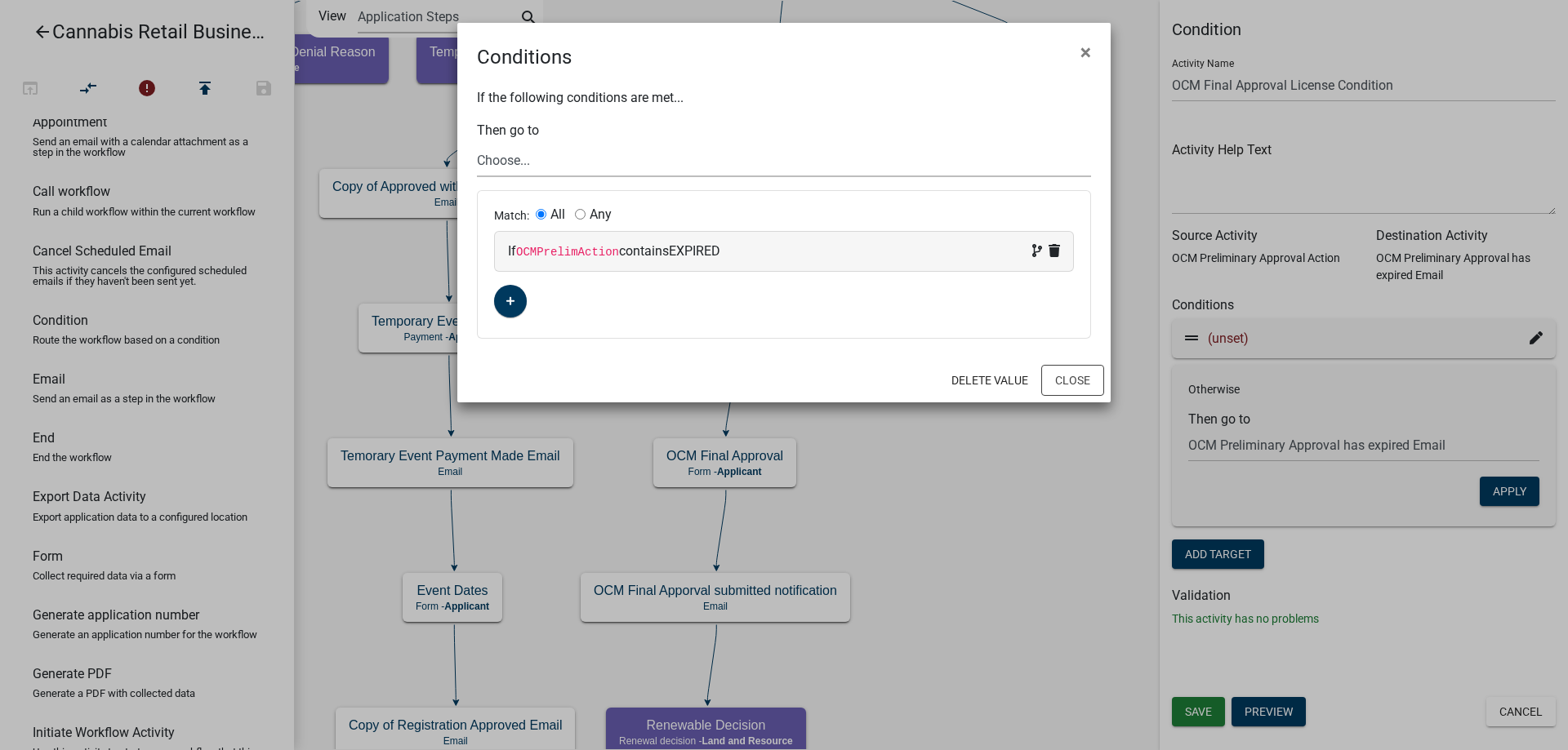
click at [477, 144] on select "Choose... start Application Introduction Parcel search End Require User Data Pr…" at bounding box center [784, 161] width 615 height 34
click at [1091, 54] on button "×" at bounding box center [1085, 52] width 37 height 45
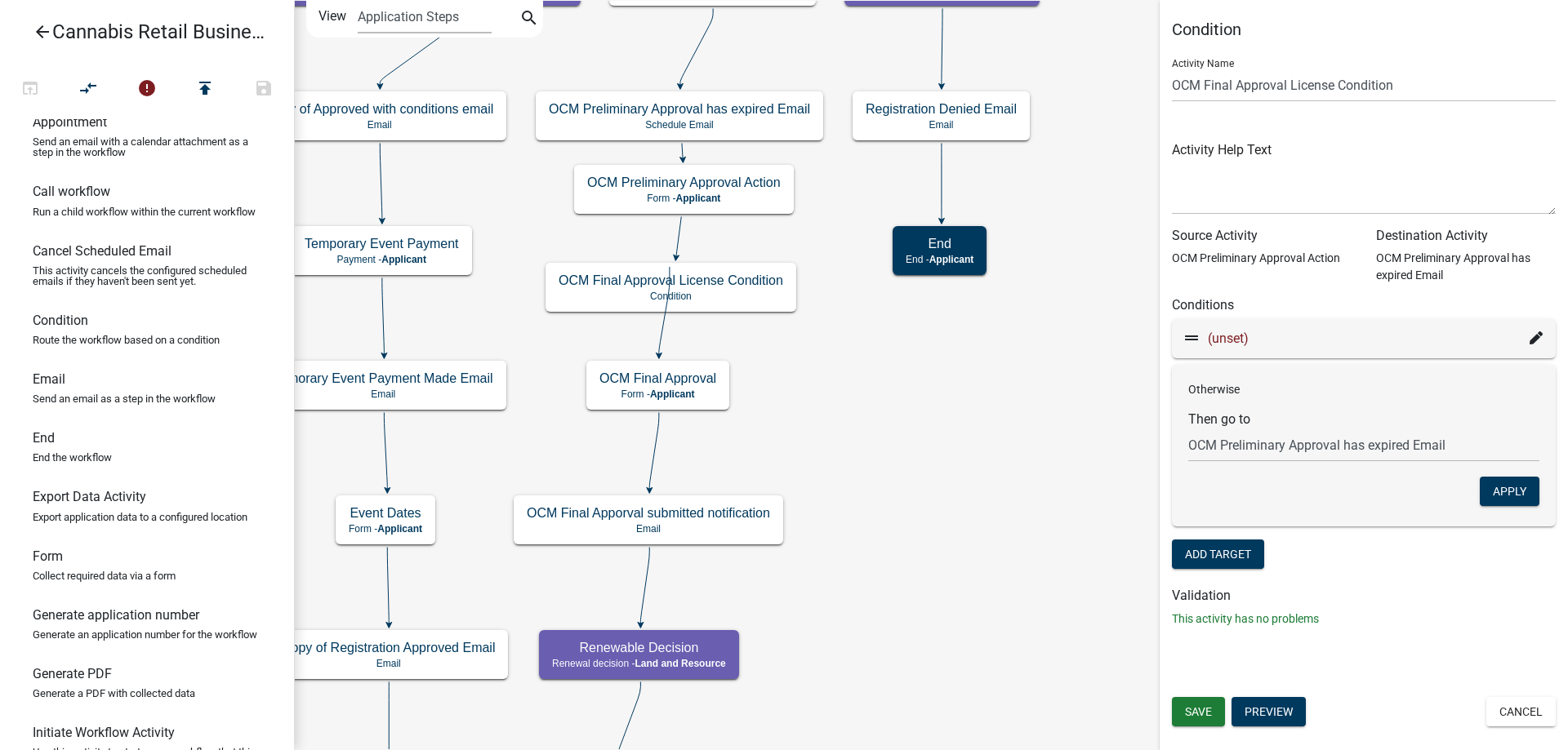
click at [932, 479] on div "start Start - Applicant Application Introduction Form - Applicant Parcel search…" at bounding box center [931, 375] width 1274 height 750
click at [731, 293] on g "OCM Final Approval License Condition Condition" at bounding box center [672, 286] width 252 height 47
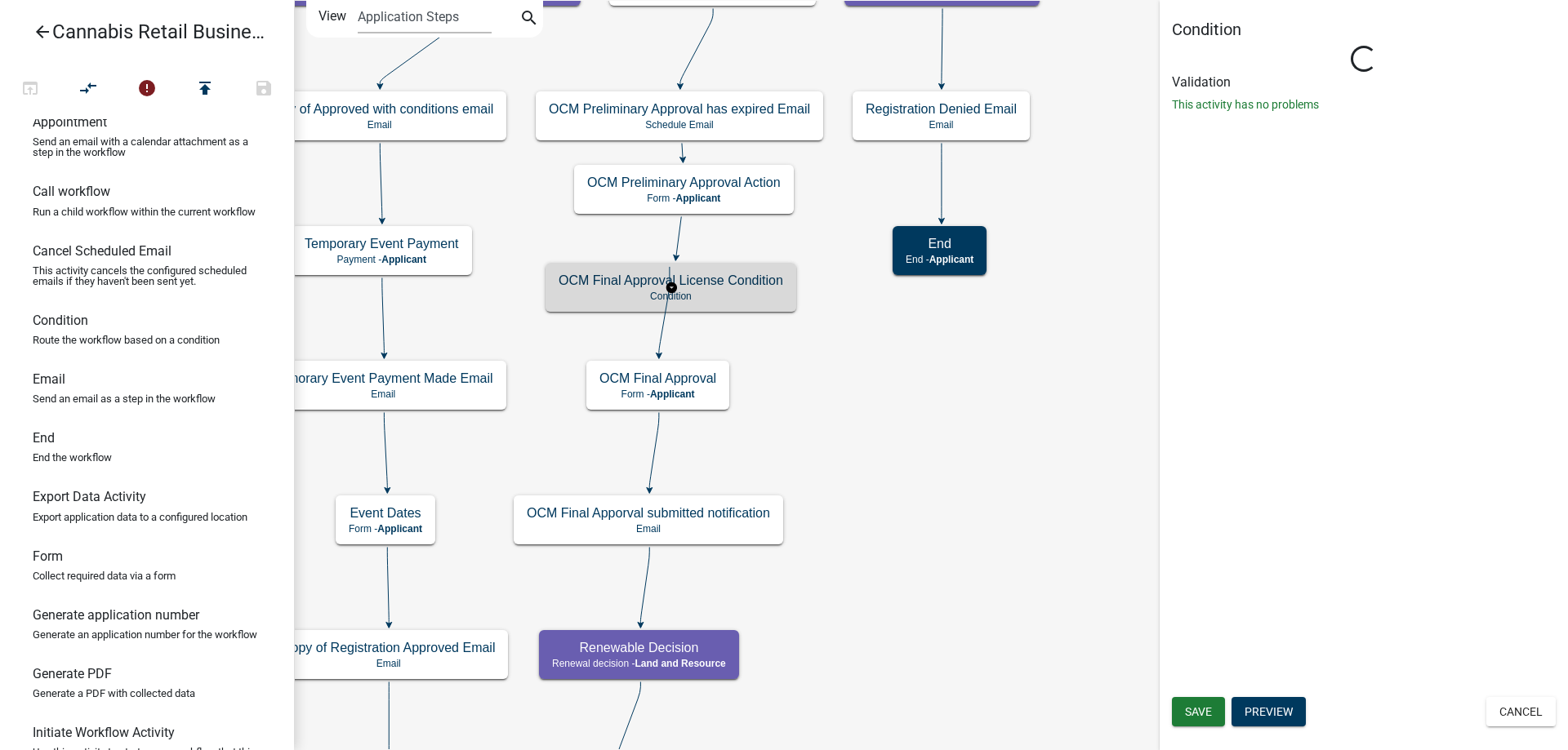
click at [731, 293] on g "OCM Final Approval License Condition Condition" at bounding box center [672, 286] width 252 height 47
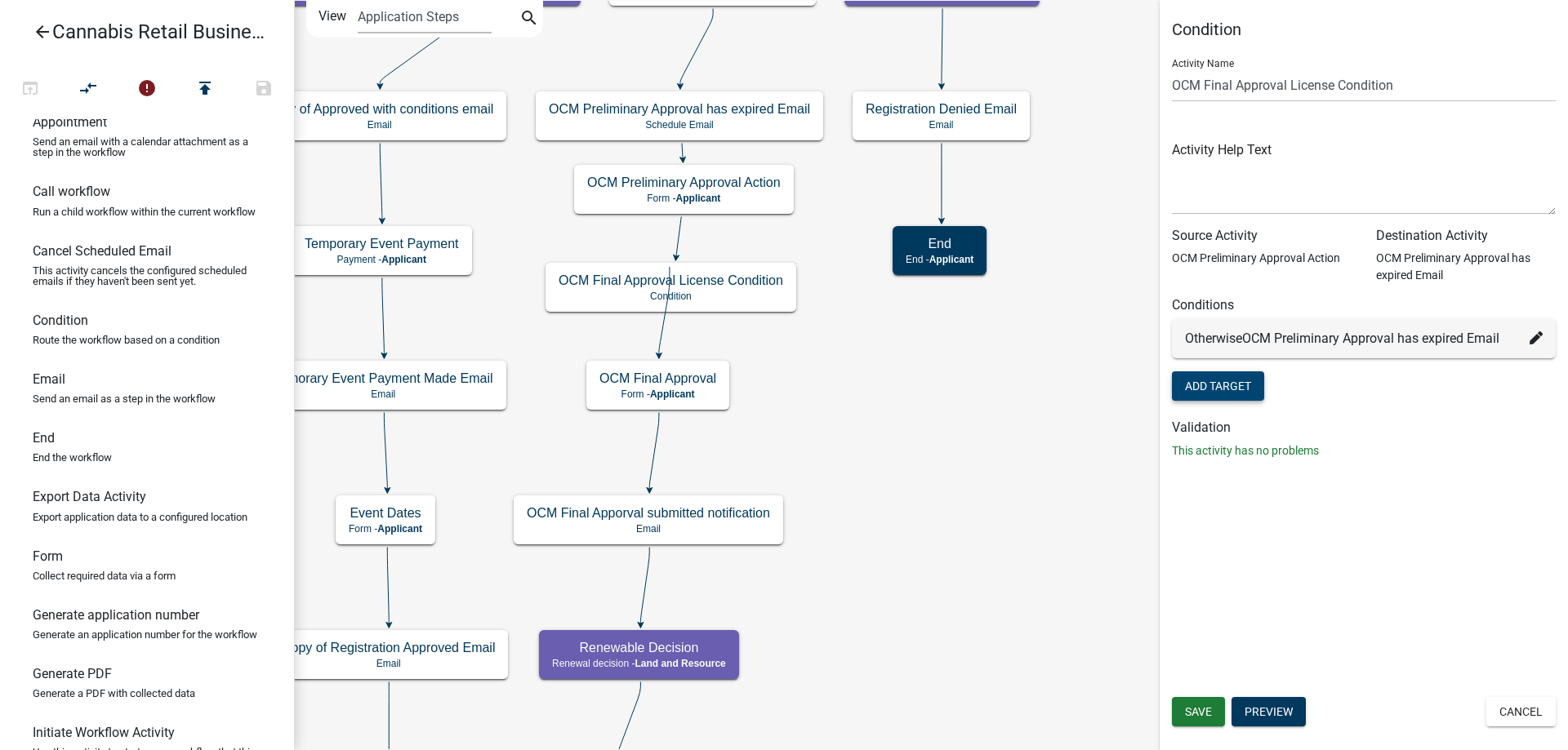
click at [1209, 384] on button "Add Target" at bounding box center [1217, 386] width 92 height 29
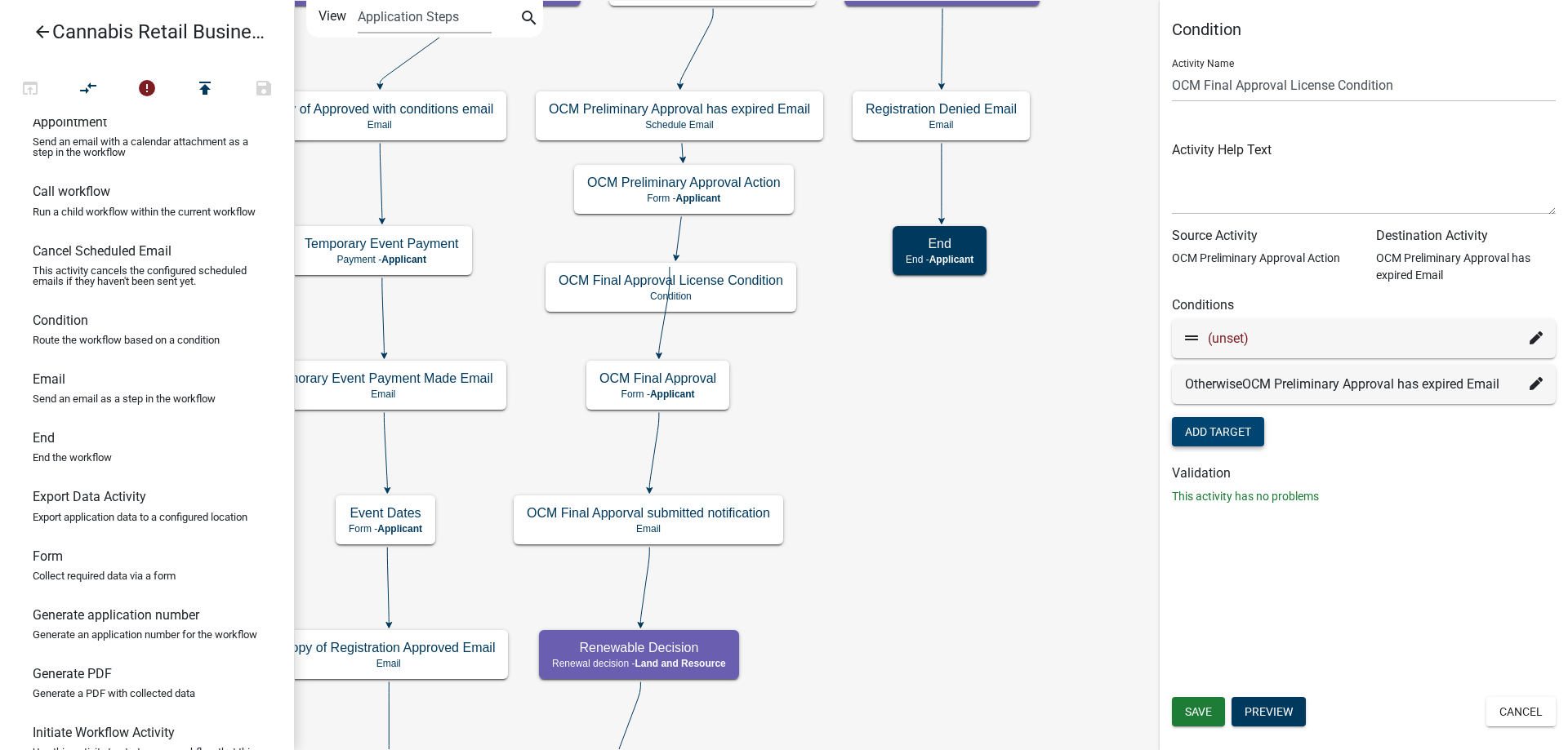
click at [1537, 340] on icon at bounding box center [1536, 338] width 13 height 13
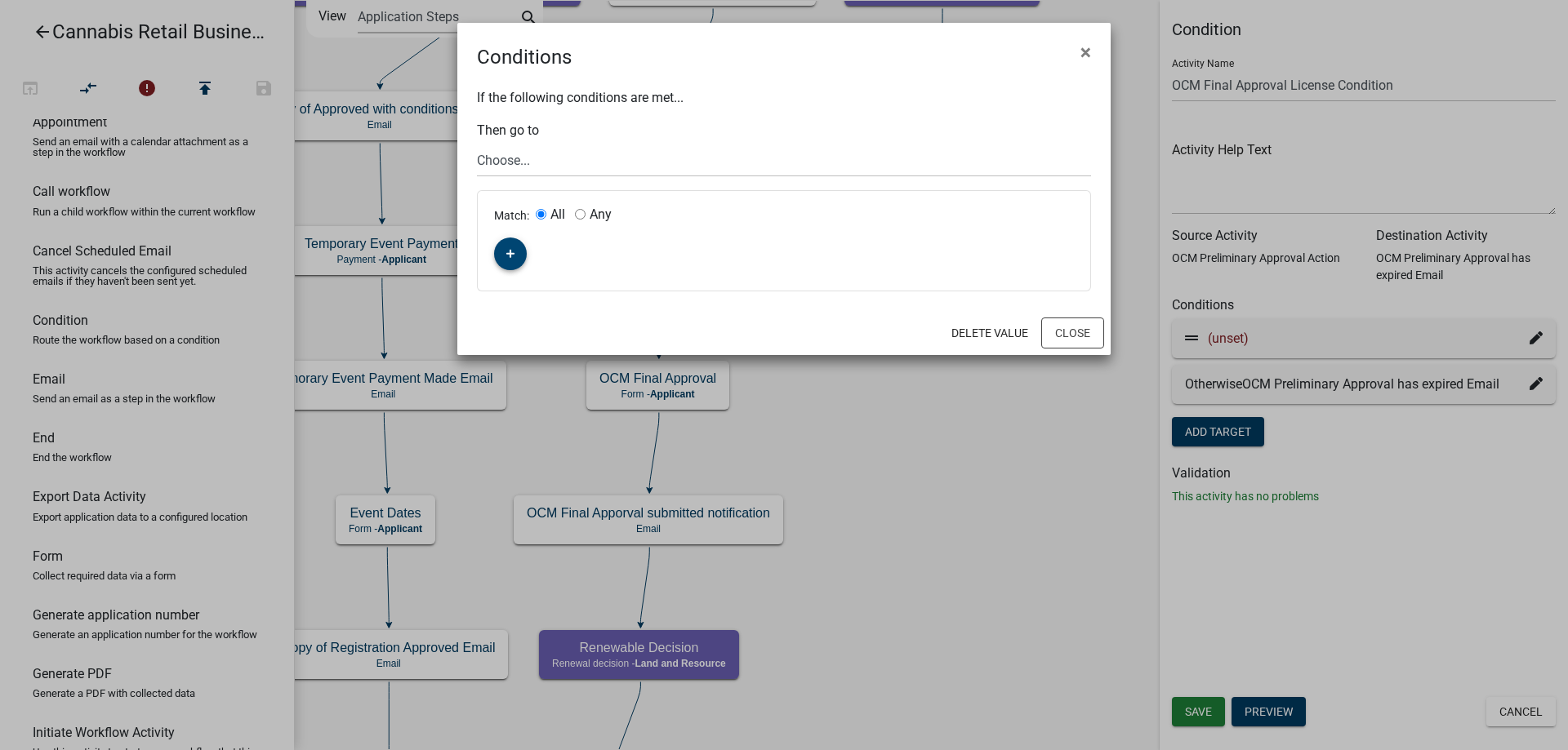
click at [510, 250] on icon "button" at bounding box center [511, 254] width 9 height 9
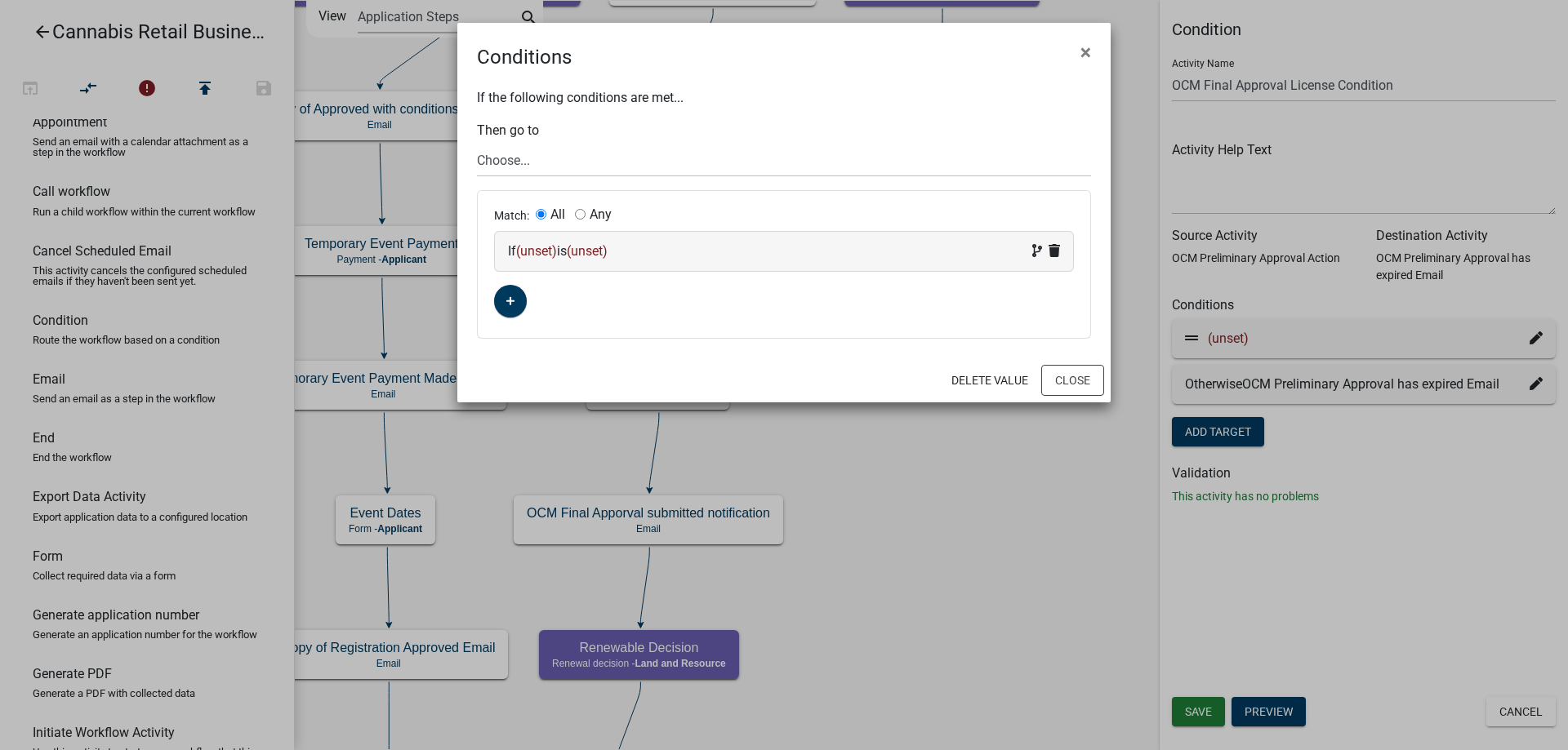
click at [552, 254] on span "(unset)" at bounding box center [537, 251] width 41 height 15
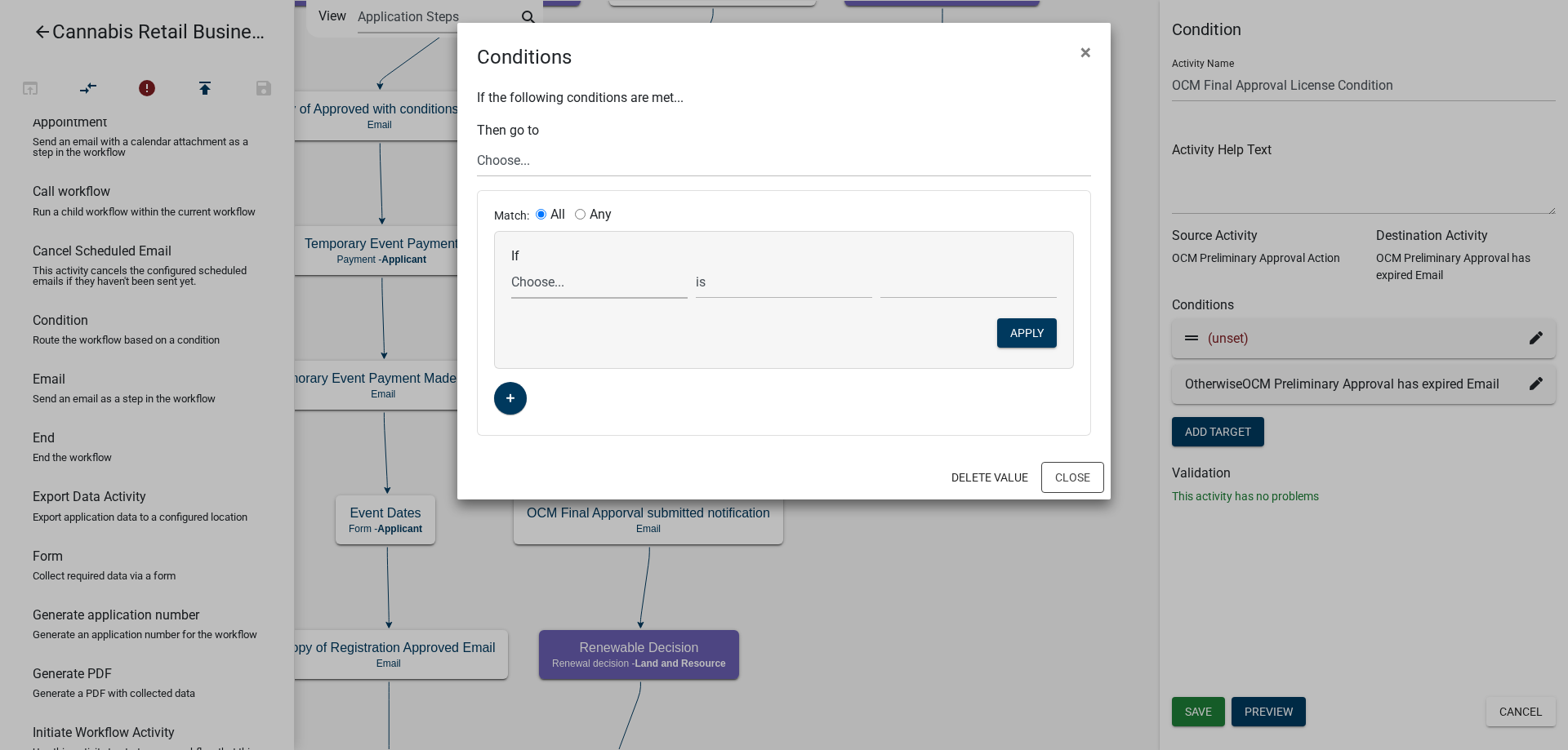
click at [511, 266] on select "Choose... ActiveRegistrationExpDate AddnInfoClickNextTxt AddnInfoComments AddnI…" at bounding box center [599, 283] width 177 height 34
select select "71: OCMPrelimAction"
click option "OCMPrelimAction" at bounding box center [0, 0] width 0 height 0
click at [696, 266] on select "exists does not exist contains does not contain" at bounding box center [784, 283] width 177 height 34
select select "6: ~"
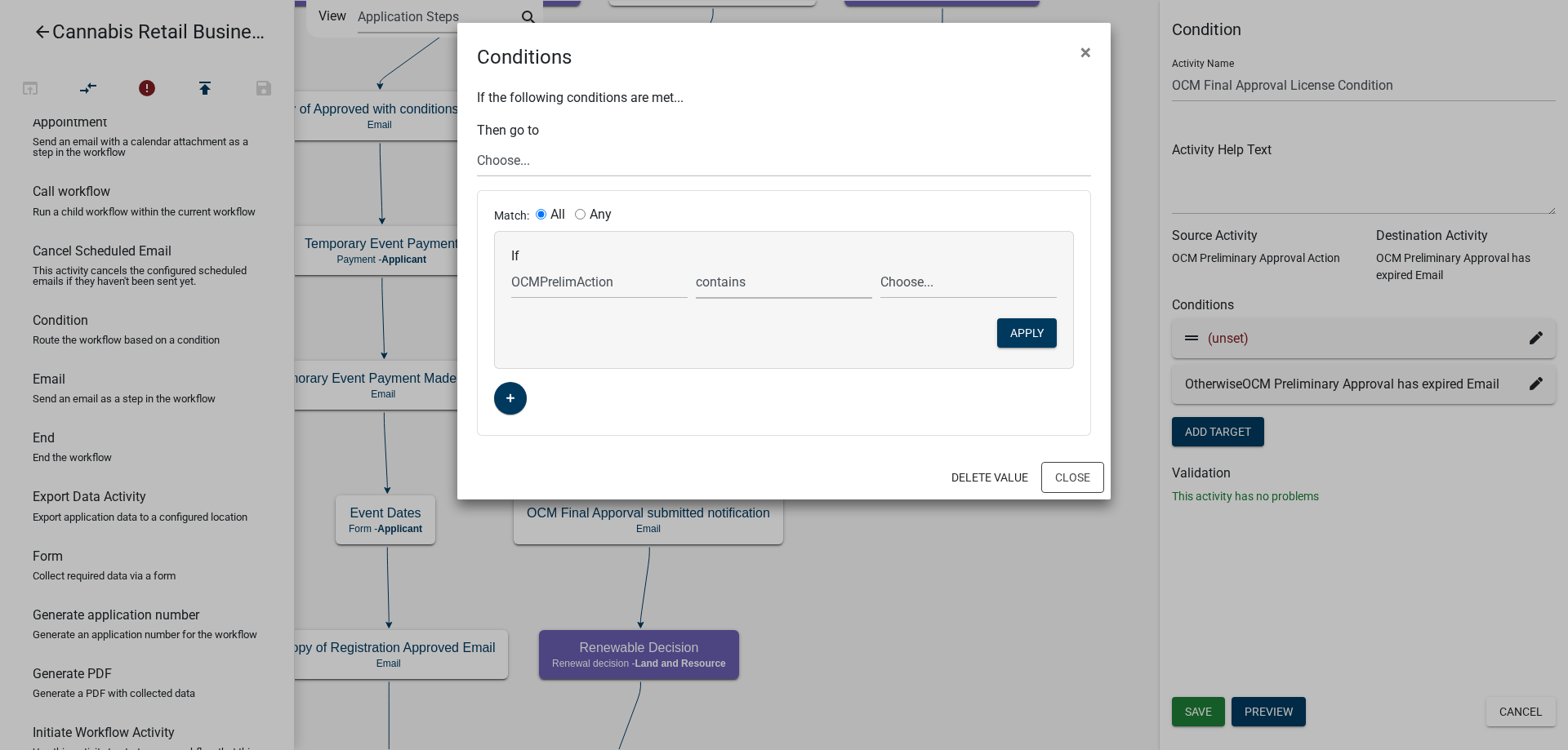
click option "contains" at bounding box center [0, 0] width 0 height 0
click at [880, 266] on select "Choose... EXPIRED" at bounding box center [969, 283] width 177 height 34
select select "1: EXPIRED"
click option "EXPIRED" at bounding box center [0, 0] width 0 height 0
click at [477, 144] on select "Choose... start Application Introduction Parcel search End Require User Data Pr…" at bounding box center [784, 161] width 615 height 34
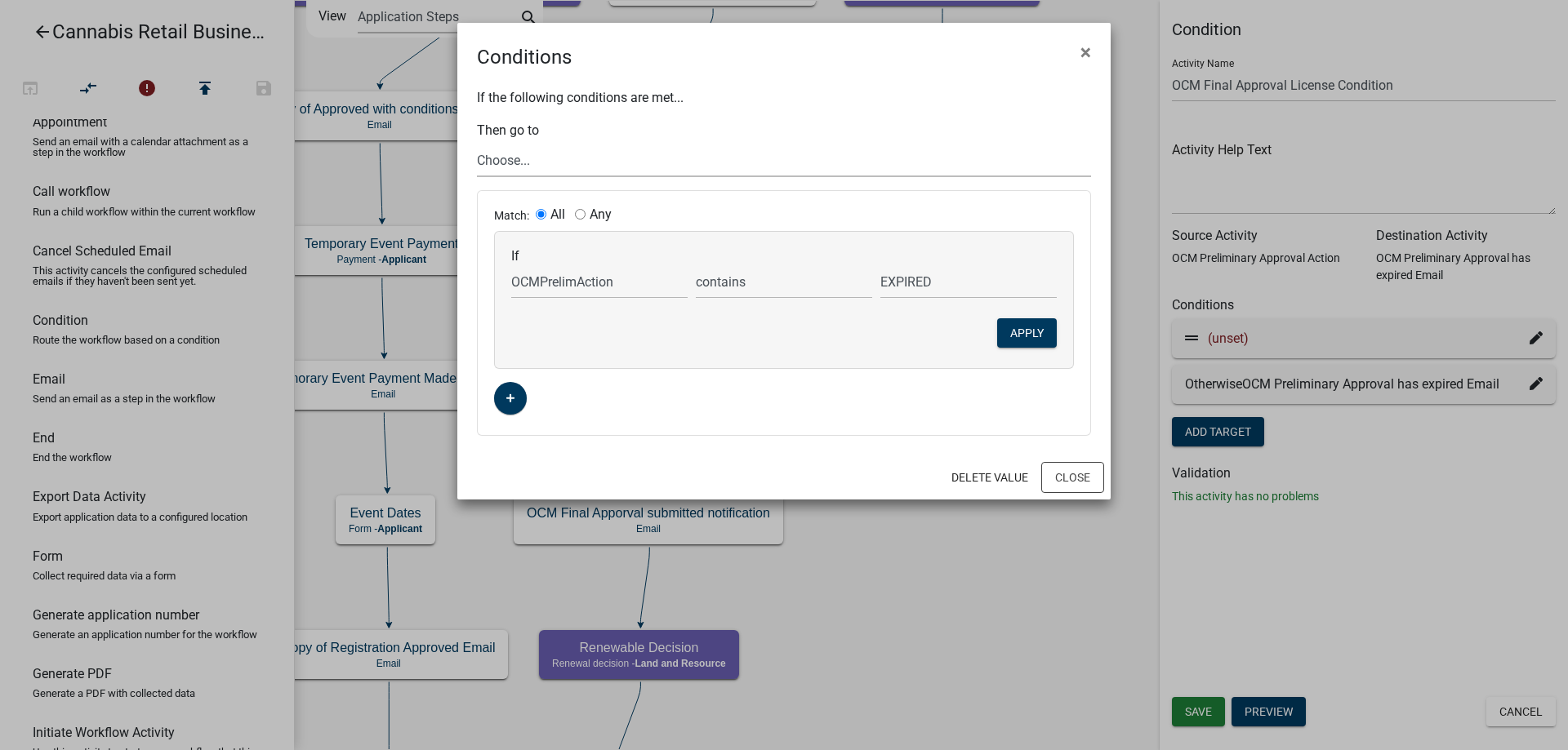
select select "4: 94a1e796-617a-4a46-a09f-7ea37dcc9fd0"
click option "End" at bounding box center [0, 0] width 0 height 0
click at [1032, 332] on button "Apply" at bounding box center [1027, 333] width 60 height 29
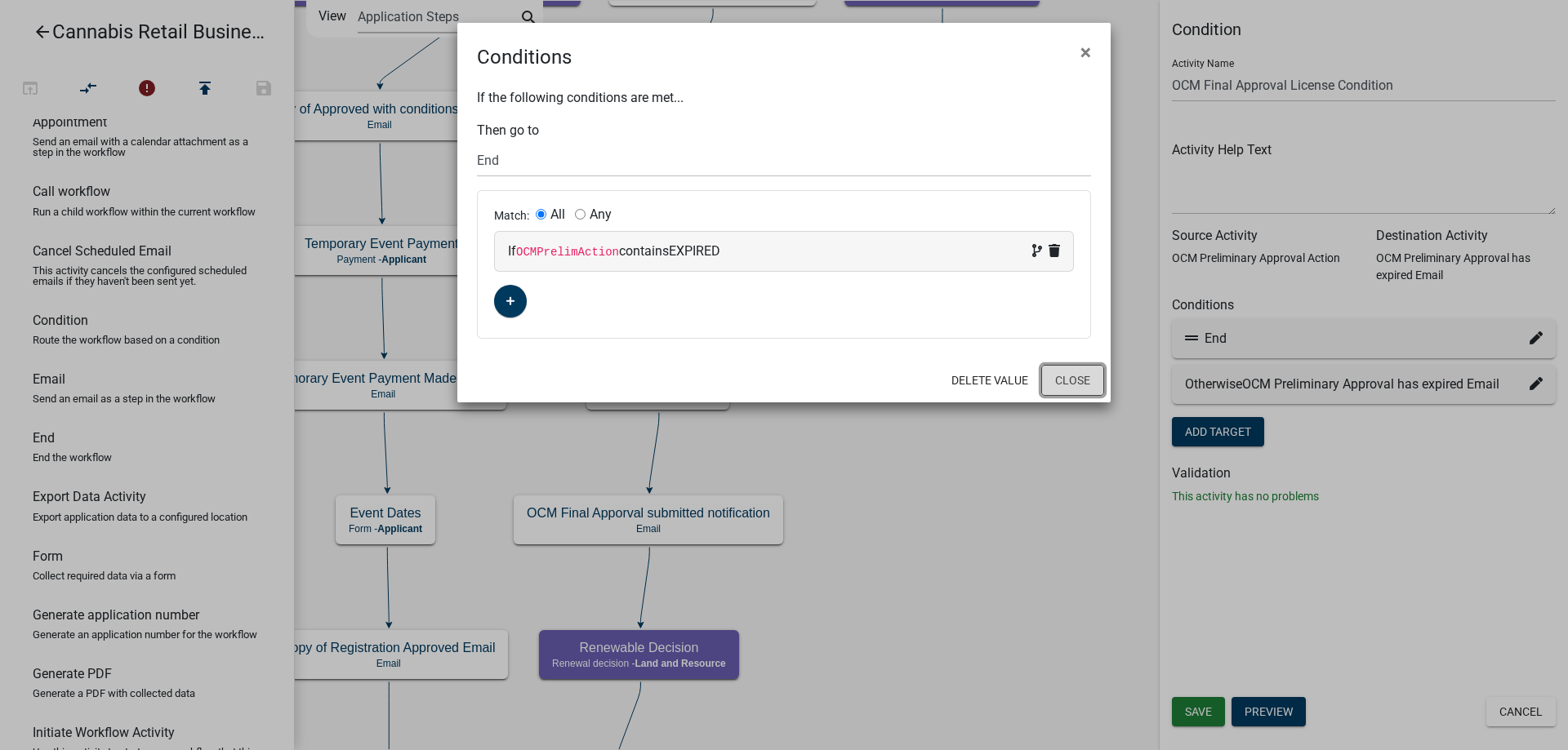
click at [1069, 382] on button "Close" at bounding box center [1072, 380] width 63 height 31
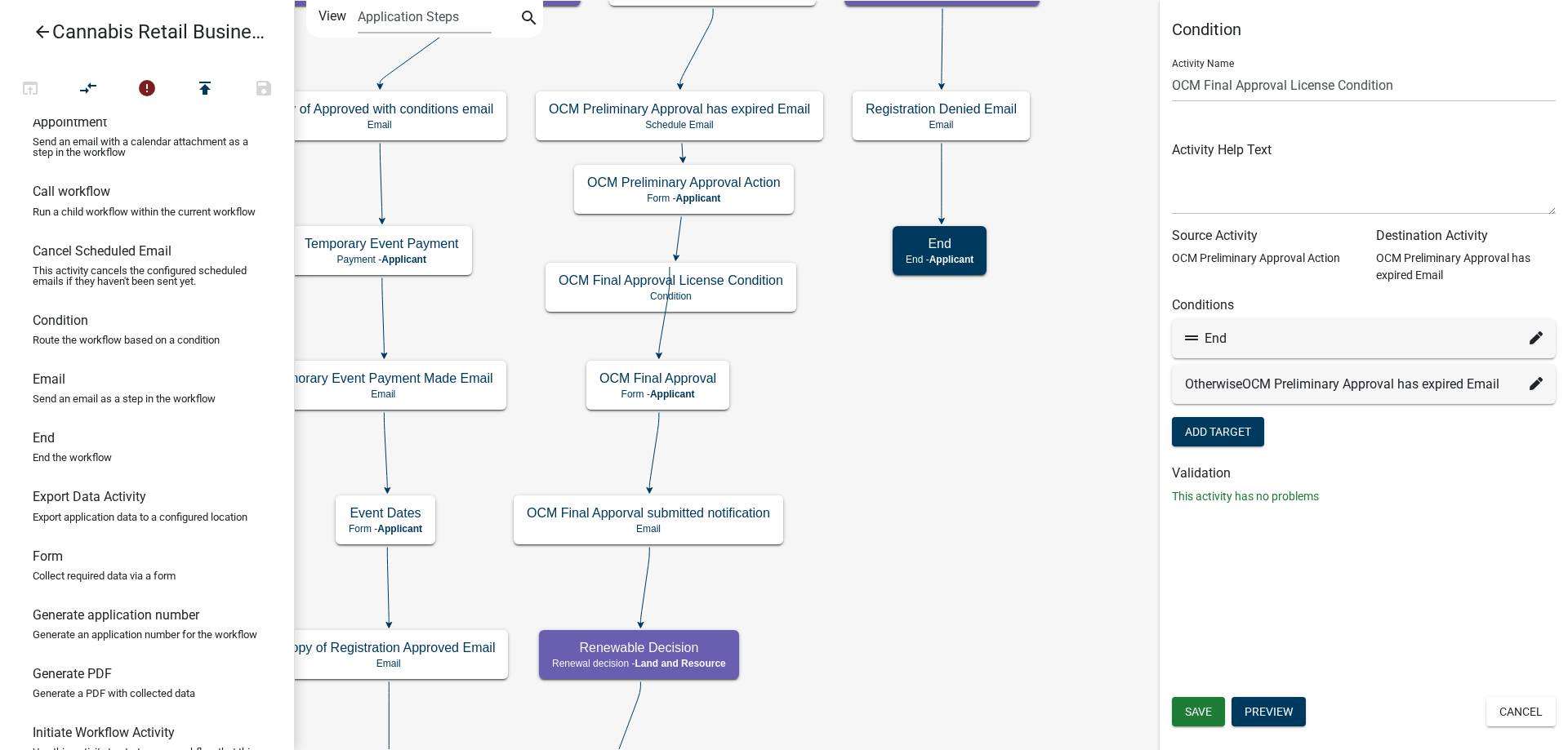
click at [1536, 383] on icon at bounding box center [1536, 383] width 13 height 13
select select "59: 48dc10e3-bb52-41b4-befd-837c2424c6a3"
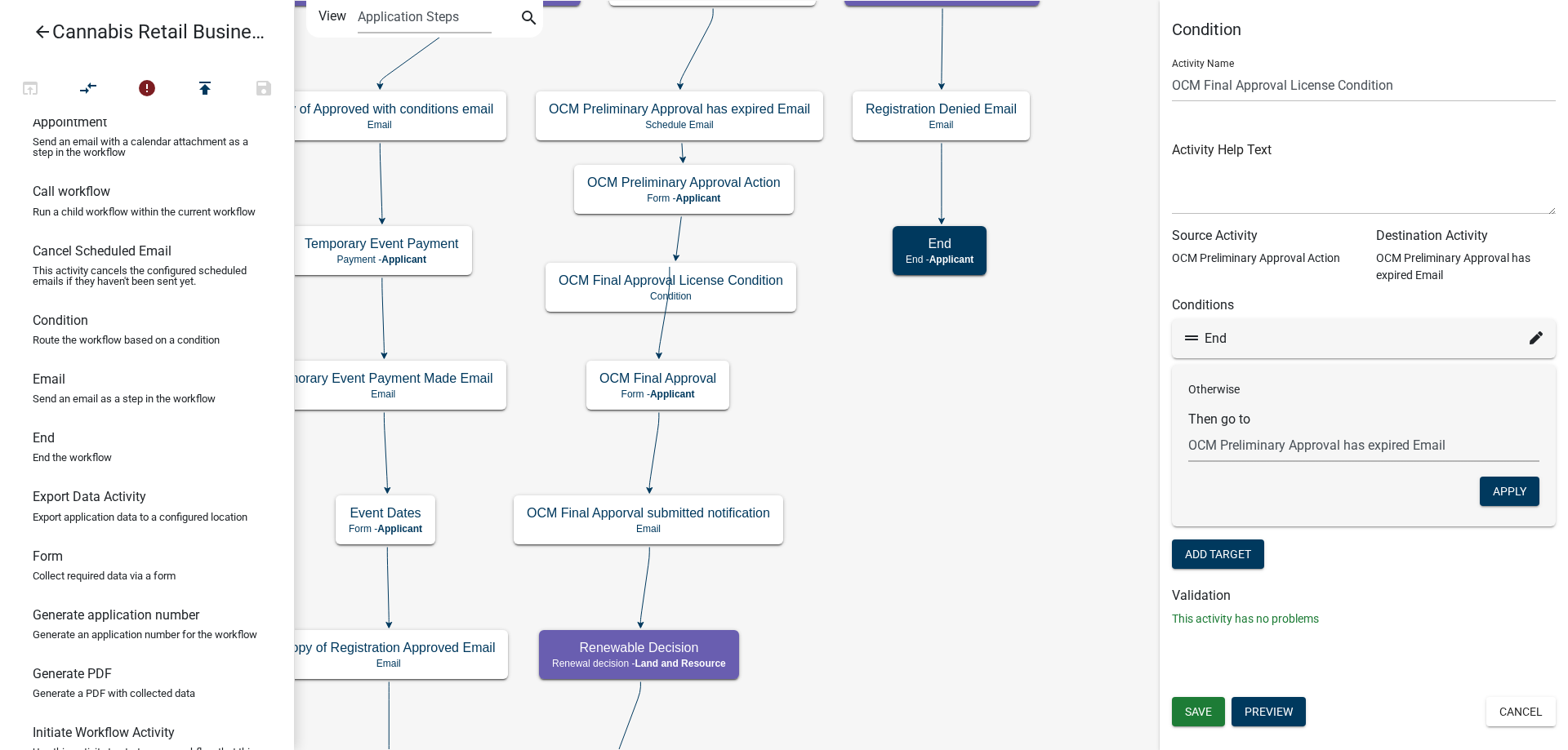
click at [1188, 429] on select "Choose... start Application Introduction Parcel search End Require User Data Pr…" at bounding box center [1364, 446] width 351 height 34
click at [663, 317] on icon at bounding box center [664, 310] width 11 height 87
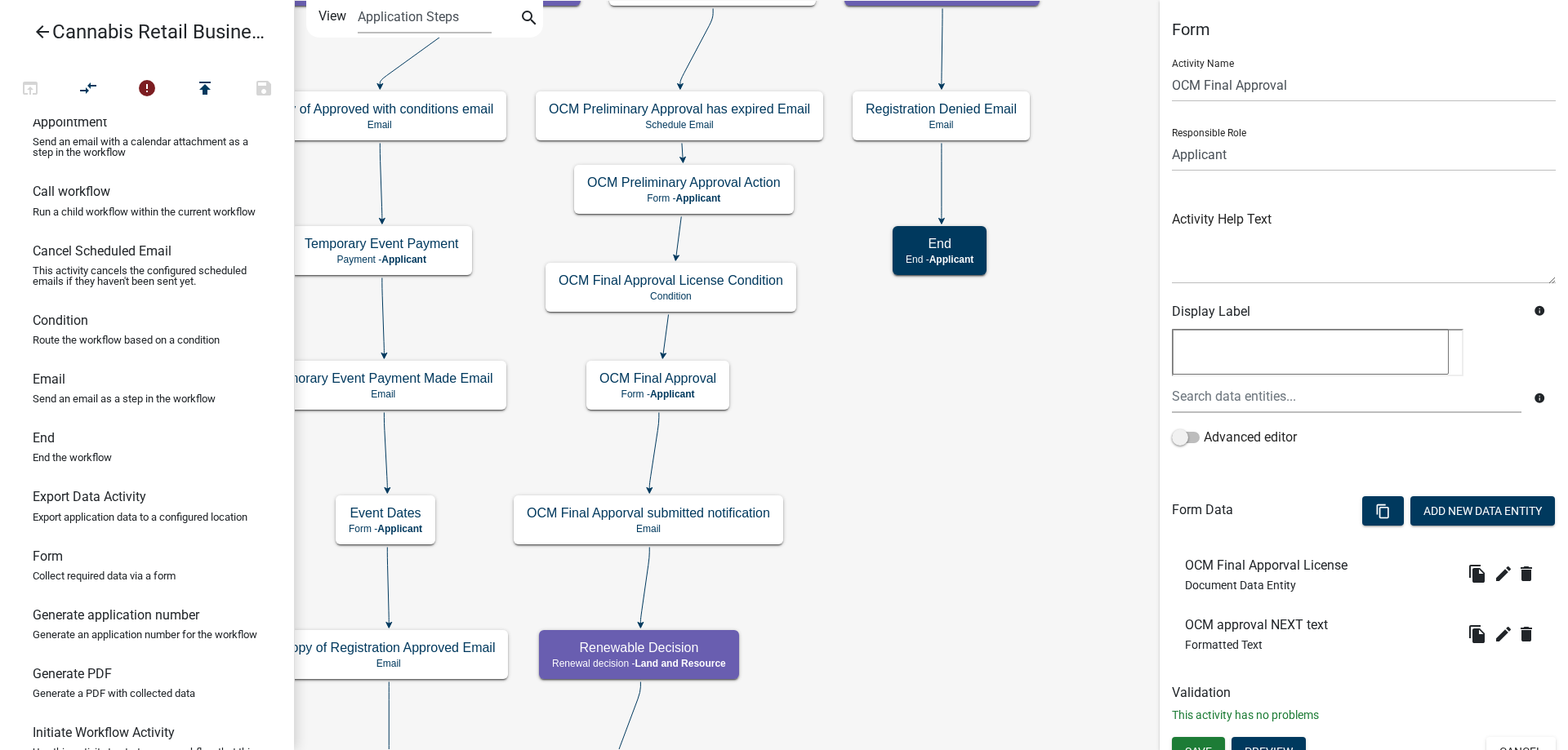
click at [66, 397] on p "Send an email as a step in the workflow" at bounding box center [124, 399] width 183 height 11
drag, startPoint x: 68, startPoint y: 395, endPoint x: 850, endPoint y: 325, distance: 785.1
click at [850, 325] on div "arrow_back Cannabis Retail Businesses and Temporary Cannabis Events open_in_bro…" at bounding box center [784, 375] width 1568 height 750
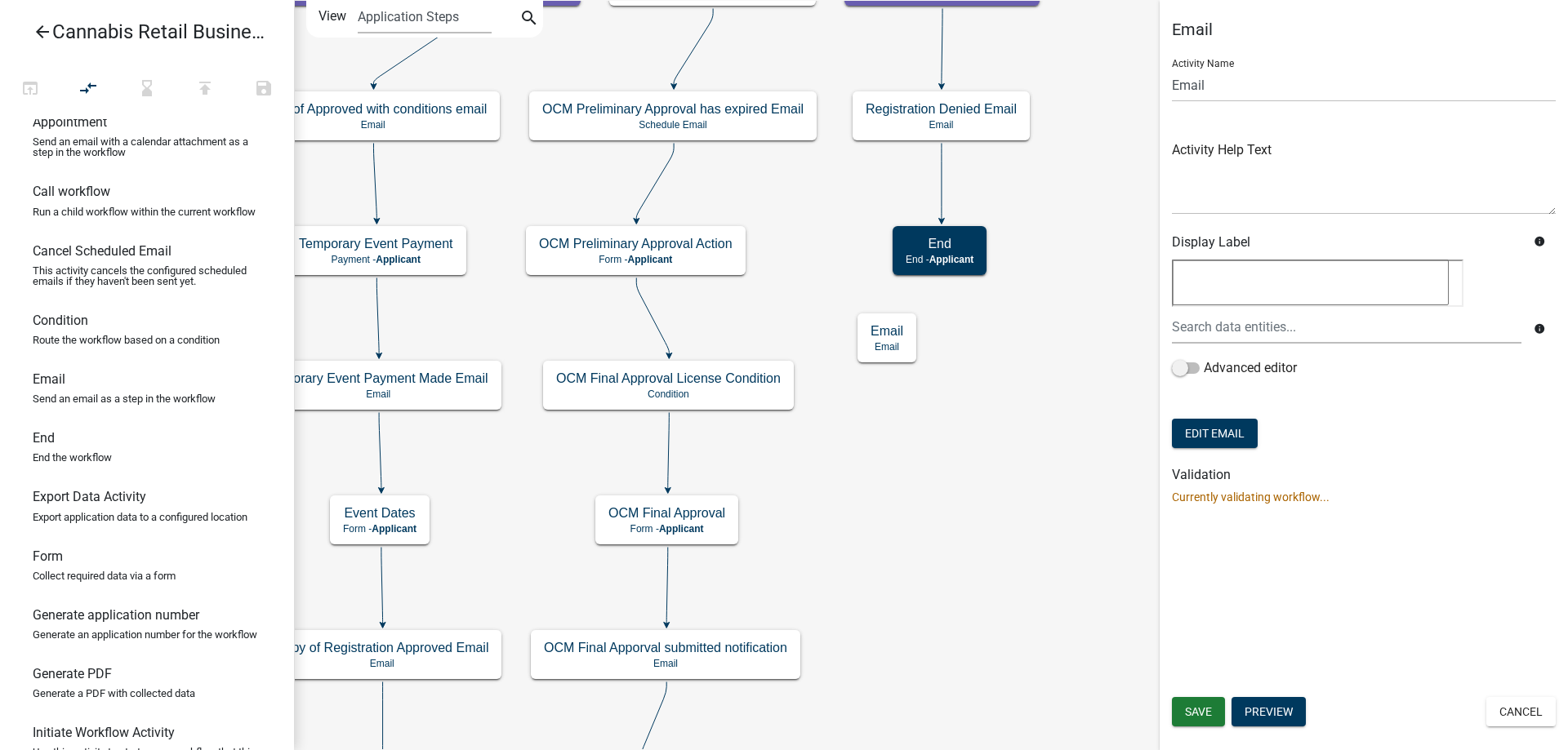
click at [1170, 84] on div "Email Activity Name Email Activity Help Text Display Label info info Advanced e…" at bounding box center [1364, 269] width 409 height 499
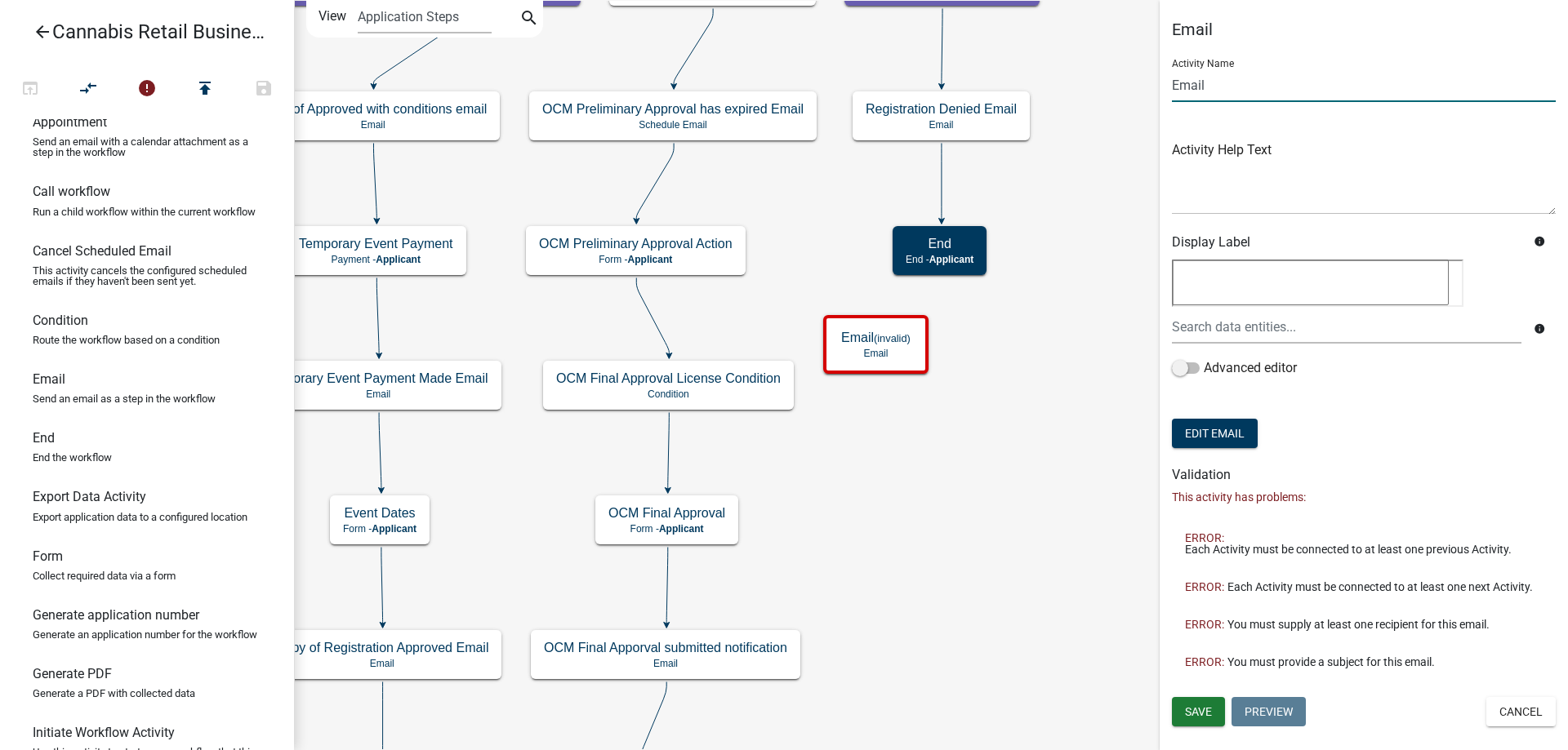
click at [1173, 85] on input "Email" at bounding box center [1364, 86] width 384 height 34
type input "OTC Registration Approval Resinded Email"
click at [1197, 710] on span "Save" at bounding box center [1199, 712] width 27 height 13
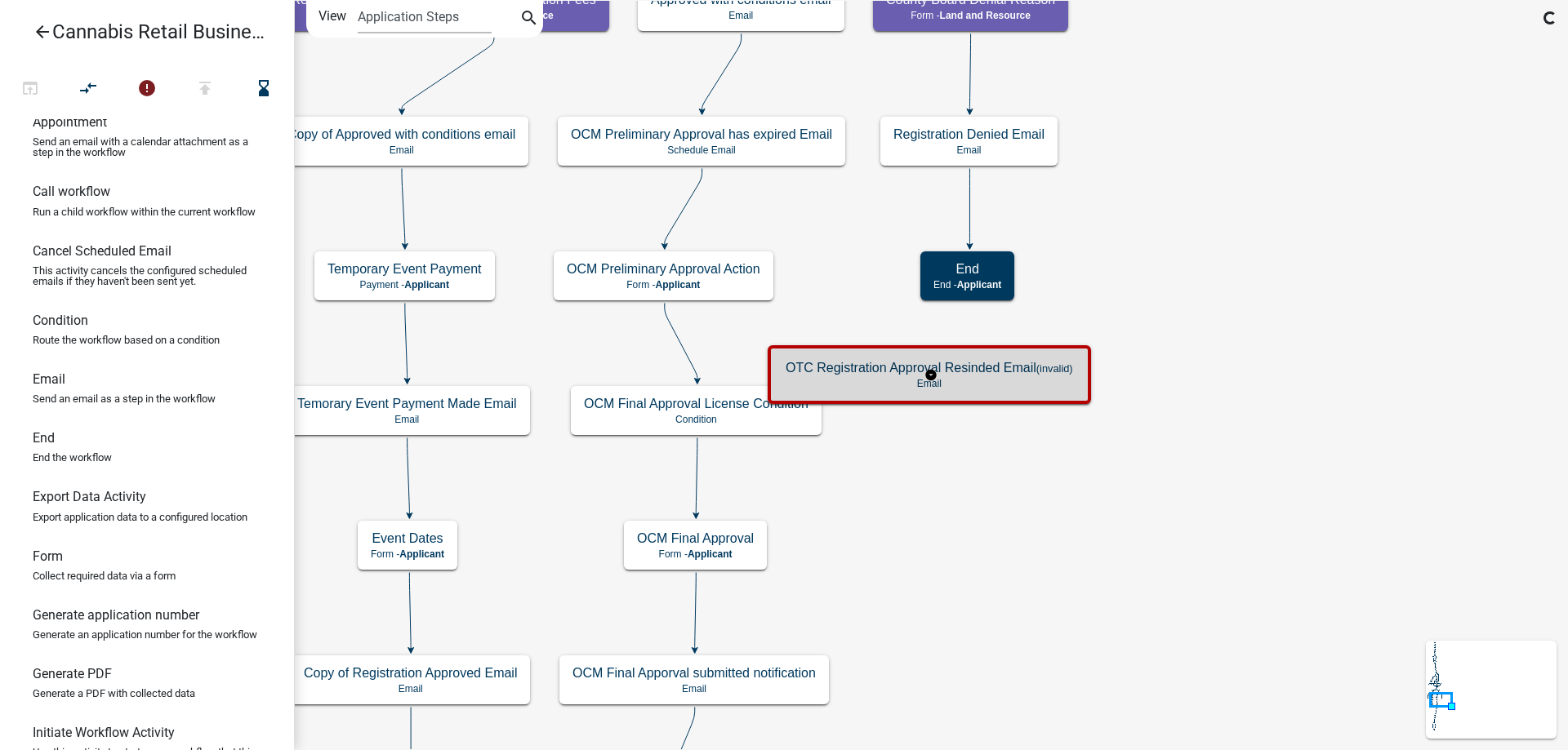
click at [1003, 381] on p "Email" at bounding box center [929, 383] width 287 height 12
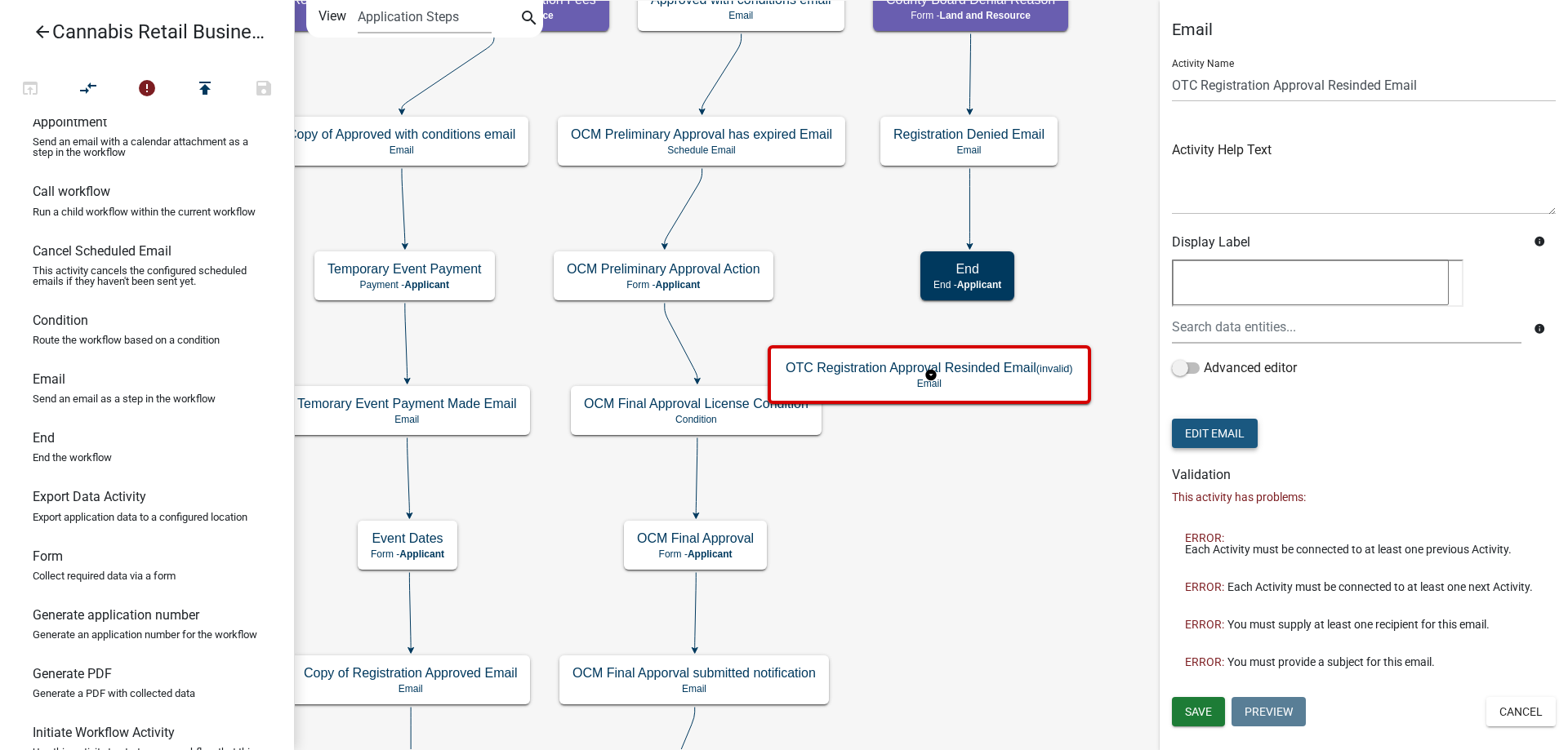
click at [1234, 439] on button "Edit Email" at bounding box center [1215, 433] width 86 height 29
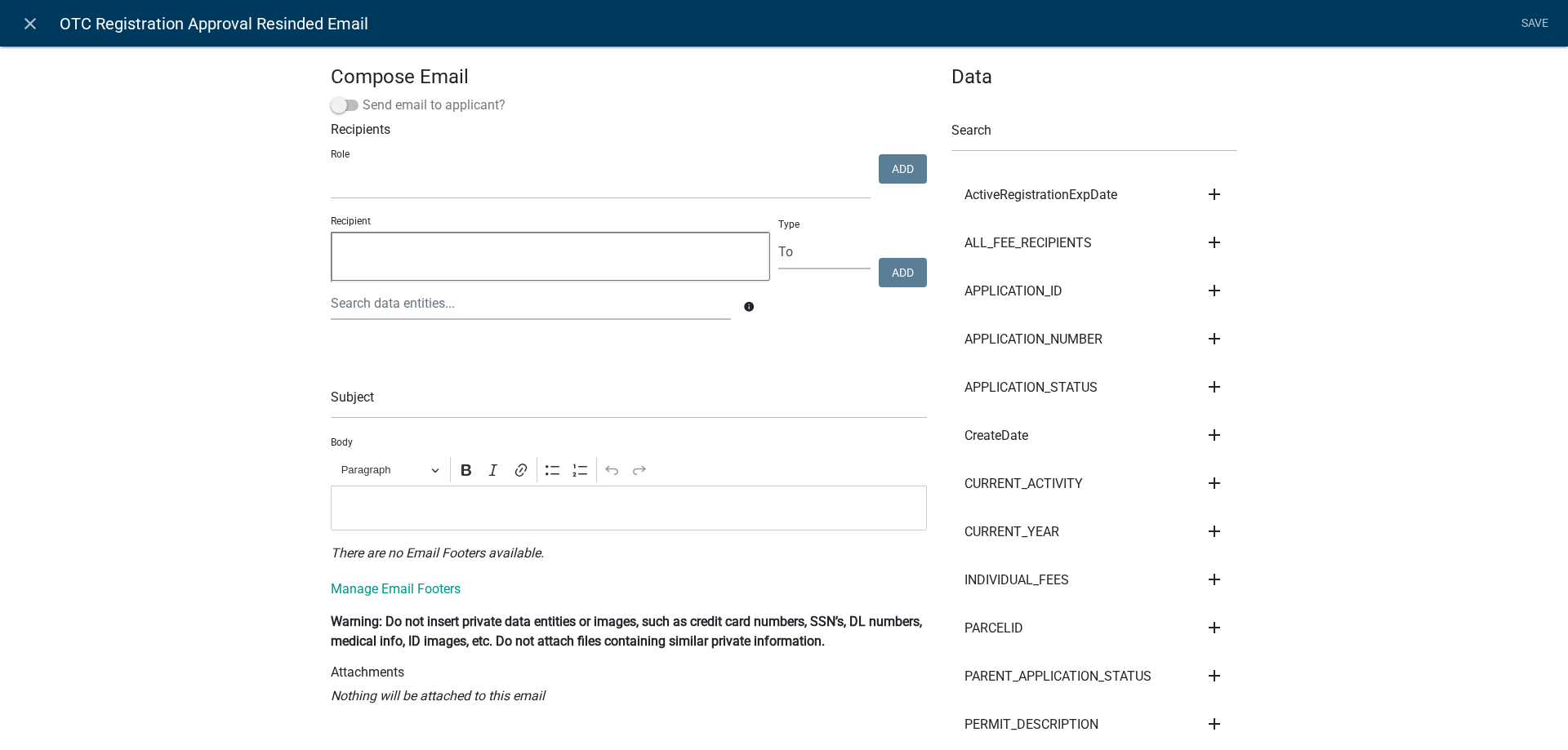
click at [350, 107] on span at bounding box center [344, 105] width 28 height 12
click at [363, 95] on input "Send email to applicant?" at bounding box center [363, 95] width 0 height 0
click at [399, 406] on input "text" at bounding box center [629, 402] width 596 height 34
type input "O"
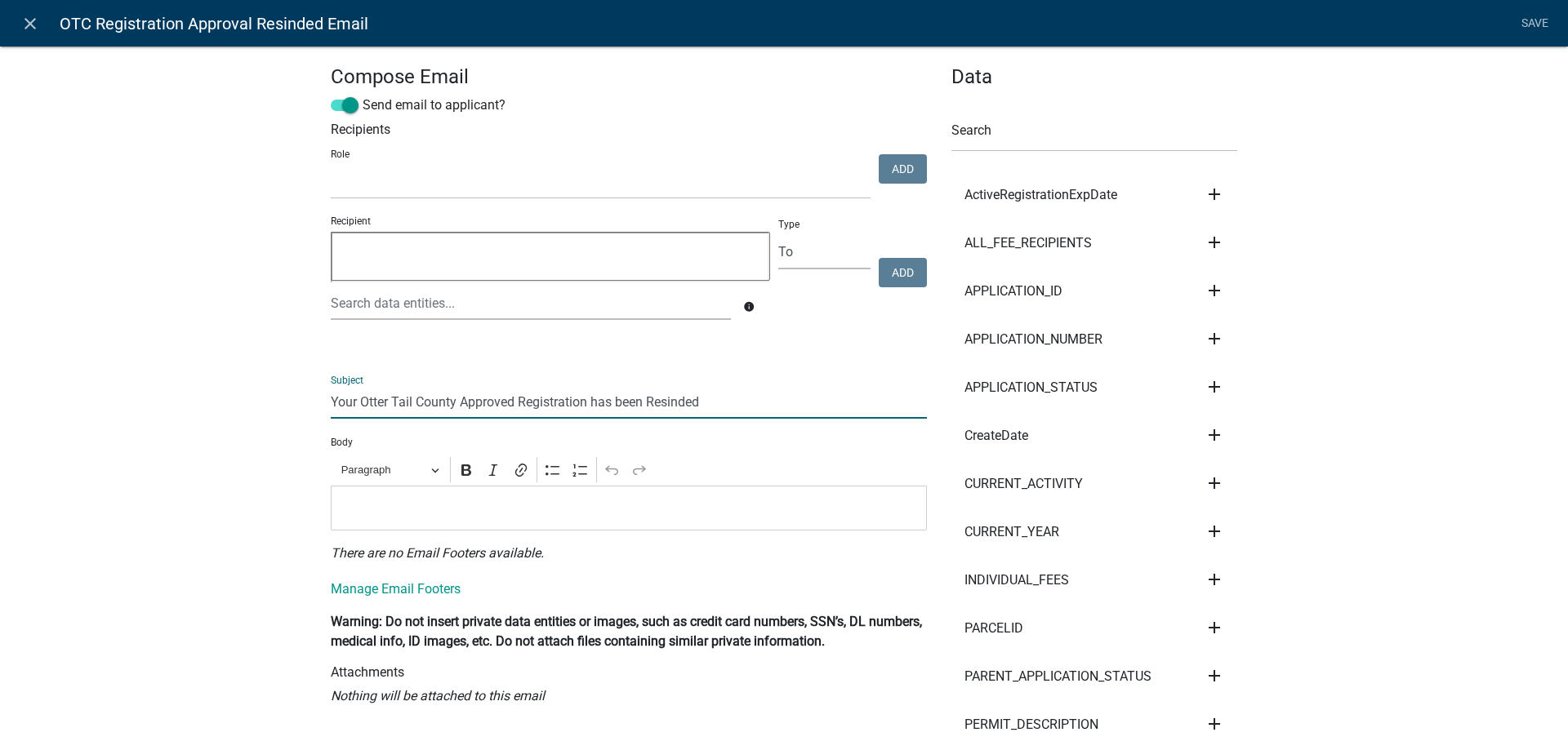
type input "Your Otter Tail County Approved Registration has been Resinded"
click at [386, 508] on p "Editor editing area: main. Press Alt+0 for help." at bounding box center [629, 508] width 579 height 20
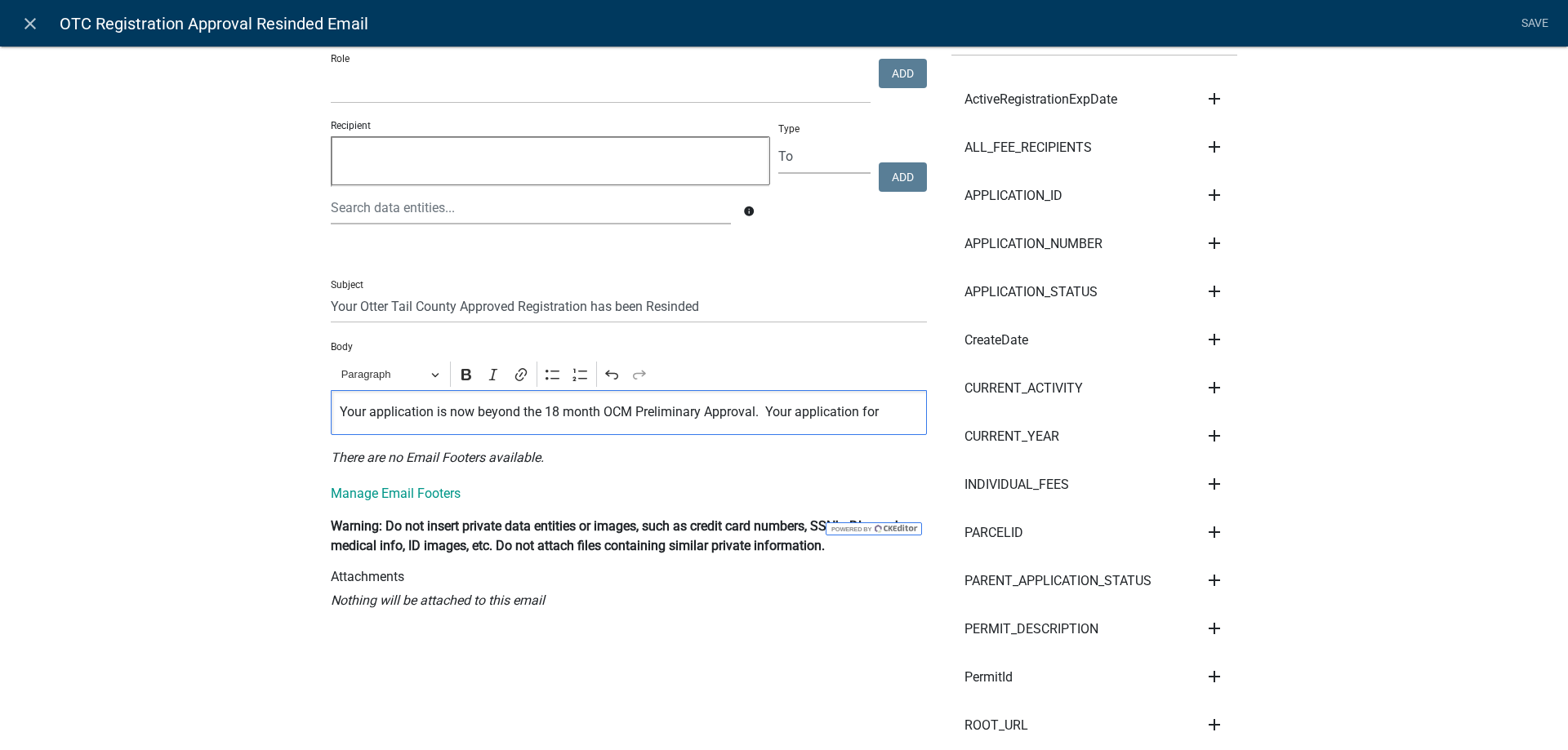
scroll to position [0, 0]
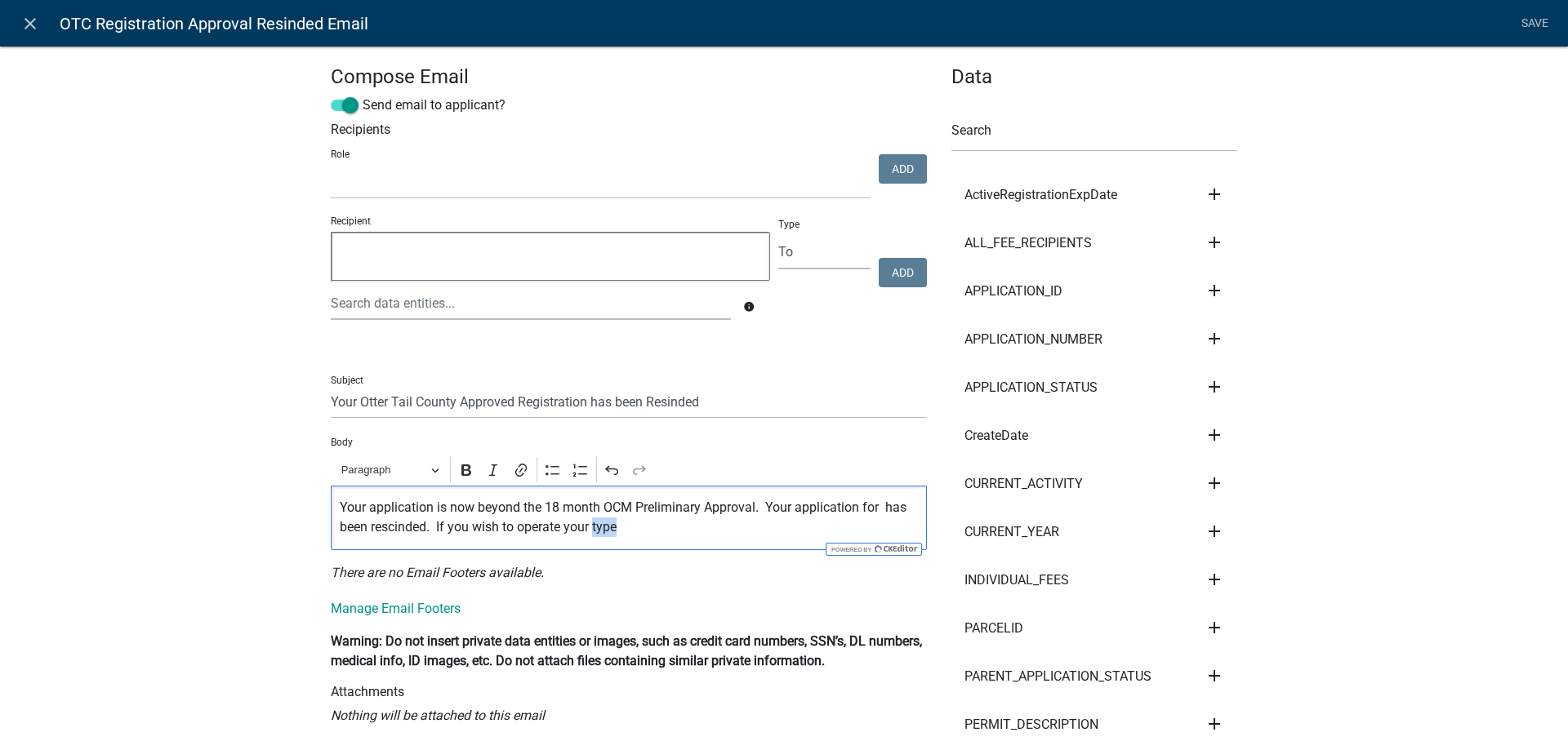
drag, startPoint x: 620, startPoint y: 532, endPoint x: 594, endPoint y: 528, distance: 26.3
click at [594, 528] on p "Your application is now beyond the 18 month OCM Preliminary Approval. Your appl…" at bounding box center [629, 518] width 579 height 39
click at [499, 471] on icon "Editor toolbar" at bounding box center [493, 470] width 16 height 16
click at [792, 507] on p "Your application is now beyond the 18 month OCM Preliminary Approval. Your appl…" at bounding box center [629, 518] width 579 height 39
drag, startPoint x: 821, startPoint y: 507, endPoint x: 795, endPoint y: 507, distance: 26.0
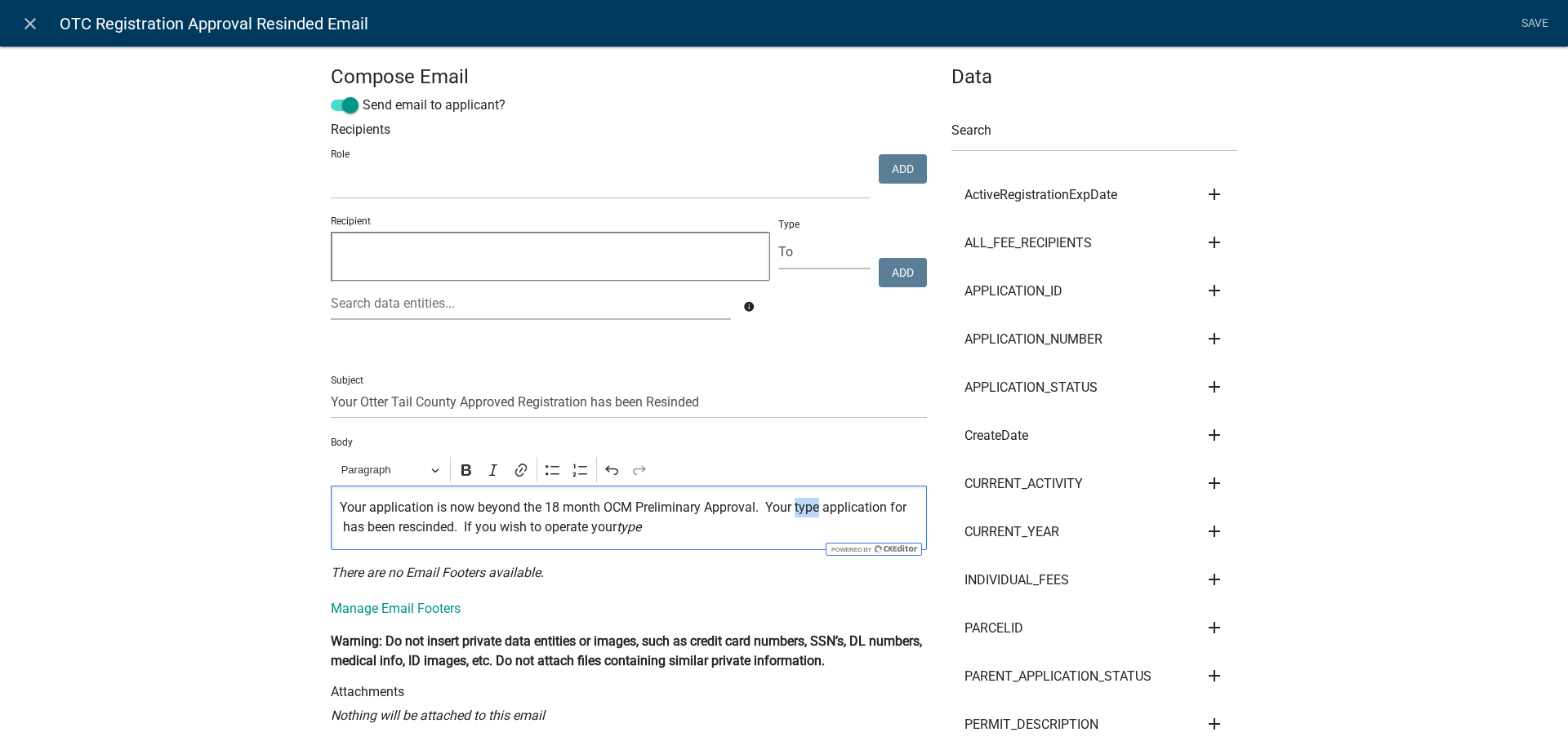
click at [795, 507] on p "Your application is now beyond the 18 month OCM Preliminary Approval. Your type…" at bounding box center [629, 518] width 579 height 39
click at [493, 467] on icon "Editor toolbar" at bounding box center [493, 470] width 16 height 16
click at [381, 519] on icon "type" at bounding box center [367, 526] width 24 height 15
click at [655, 527] on p "Your application is now beyond the 18 month OCM Preliminary Approval. Your appl…" at bounding box center [629, 518] width 579 height 39
drag, startPoint x: 615, startPoint y: 527, endPoint x: 590, endPoint y: 526, distance: 25.0
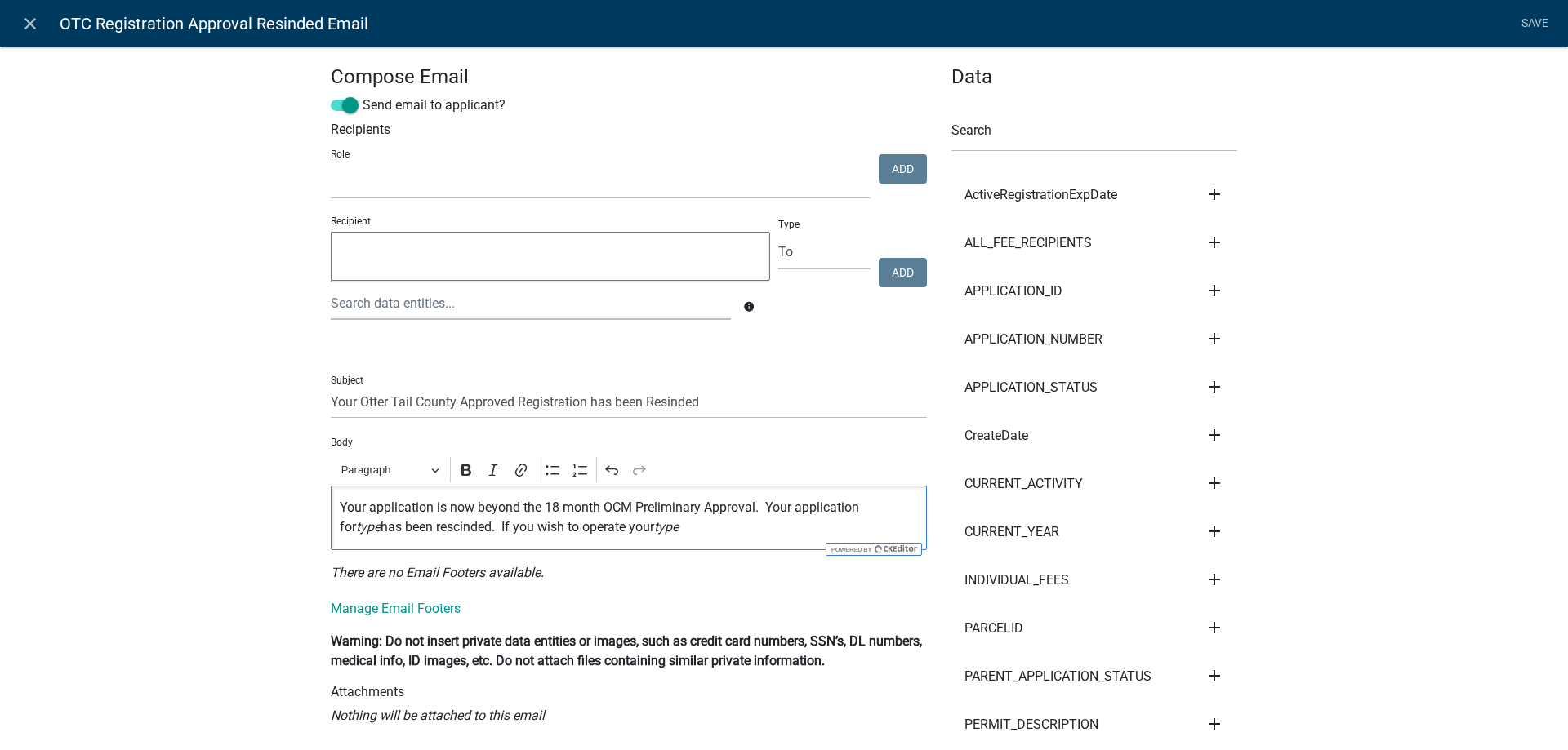
click at [590, 526] on p "Your application is now beyond the 18 month OCM Preliminary Approval. Your appl…" at bounding box center [629, 518] width 579 height 39
click at [633, 527] on p "Your application is now beyond the 18 month OCM Preliminary Approval. Your appl…" at bounding box center [629, 518] width 579 height 39
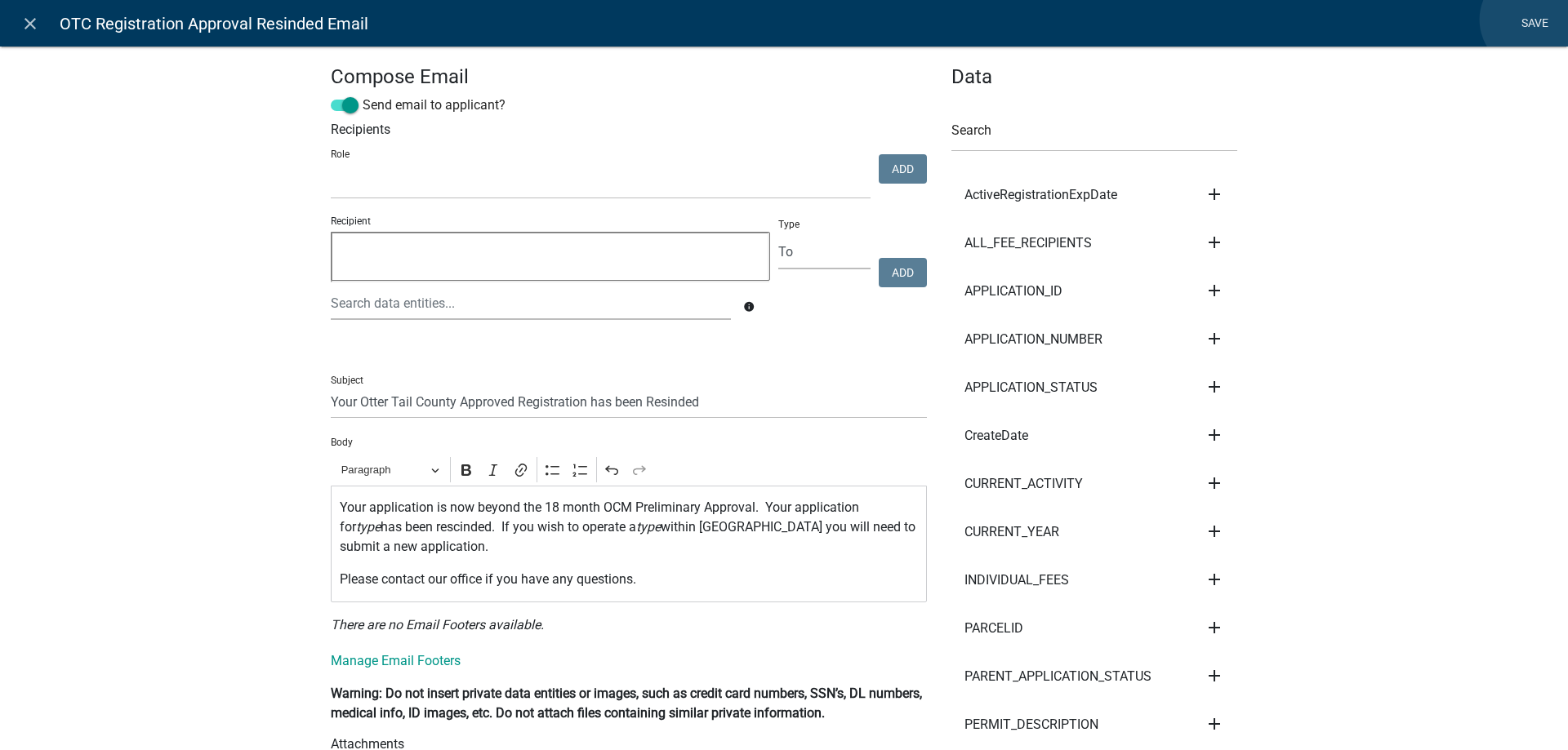
click at [1531, 20] on link "Save" at bounding box center [1535, 23] width 41 height 31
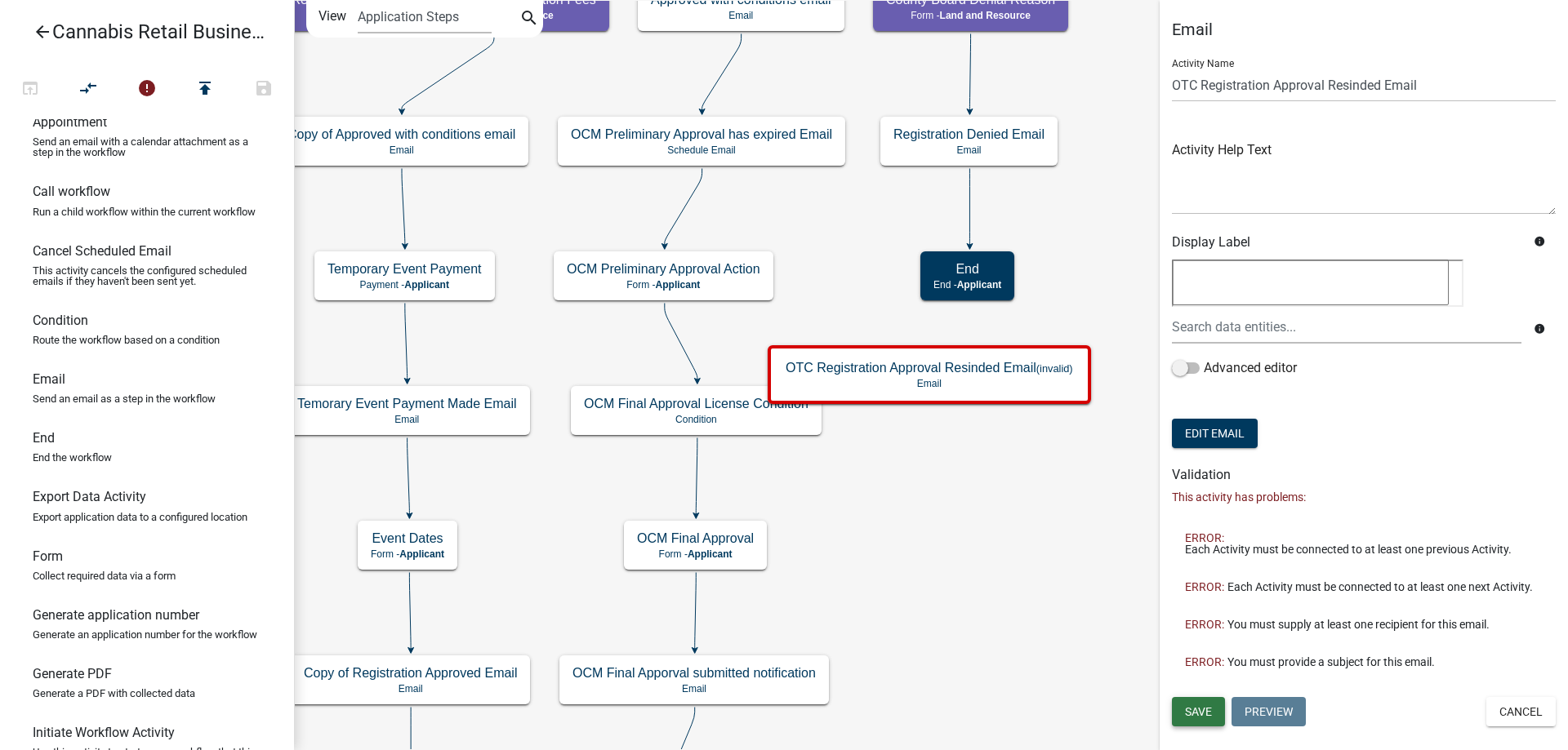
click at [1202, 713] on span "Save" at bounding box center [1199, 712] width 27 height 13
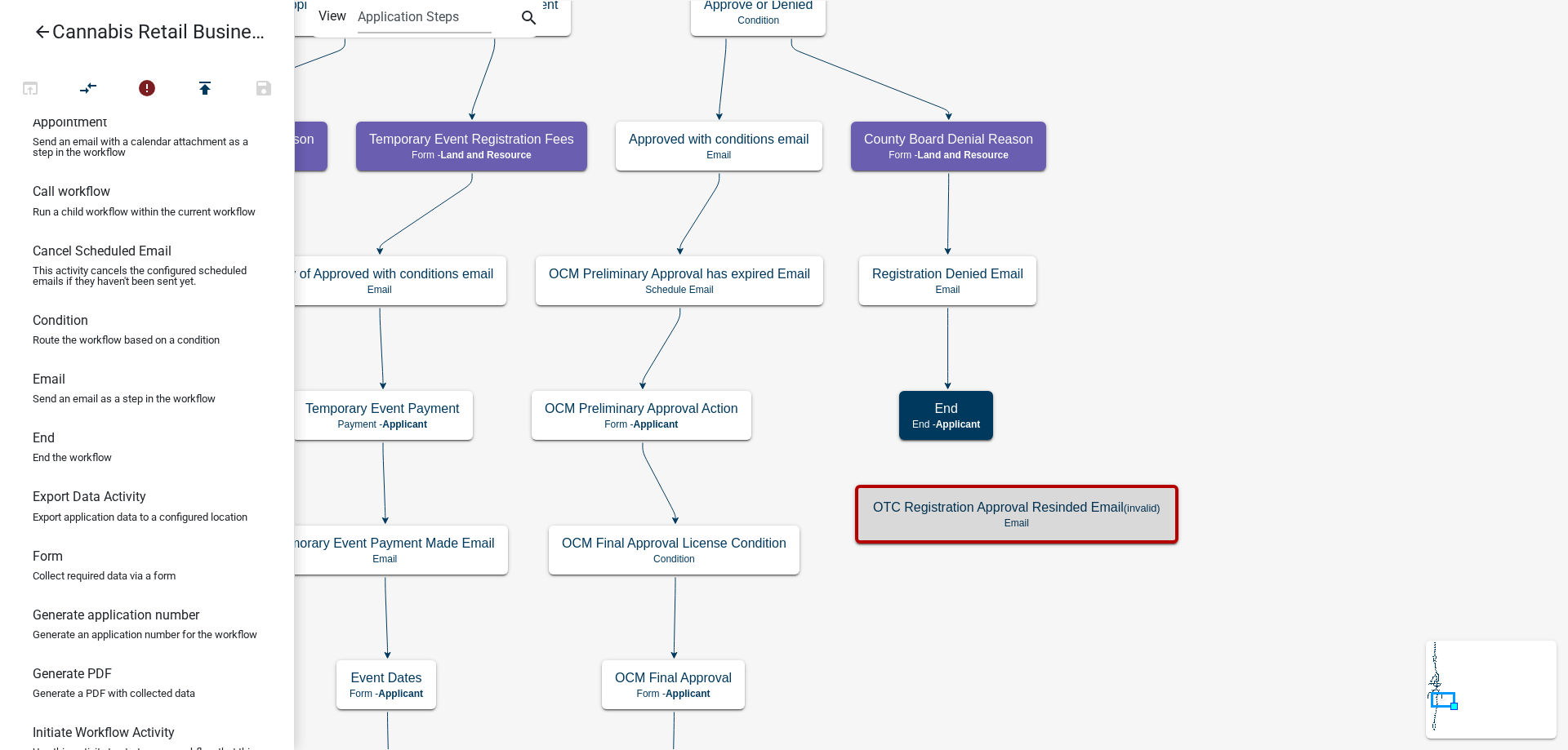
click at [796, 362] on div "start Start - Applicant Application Introduction Form - Applicant Parcel search…" at bounding box center [931, 375] width 1274 height 750
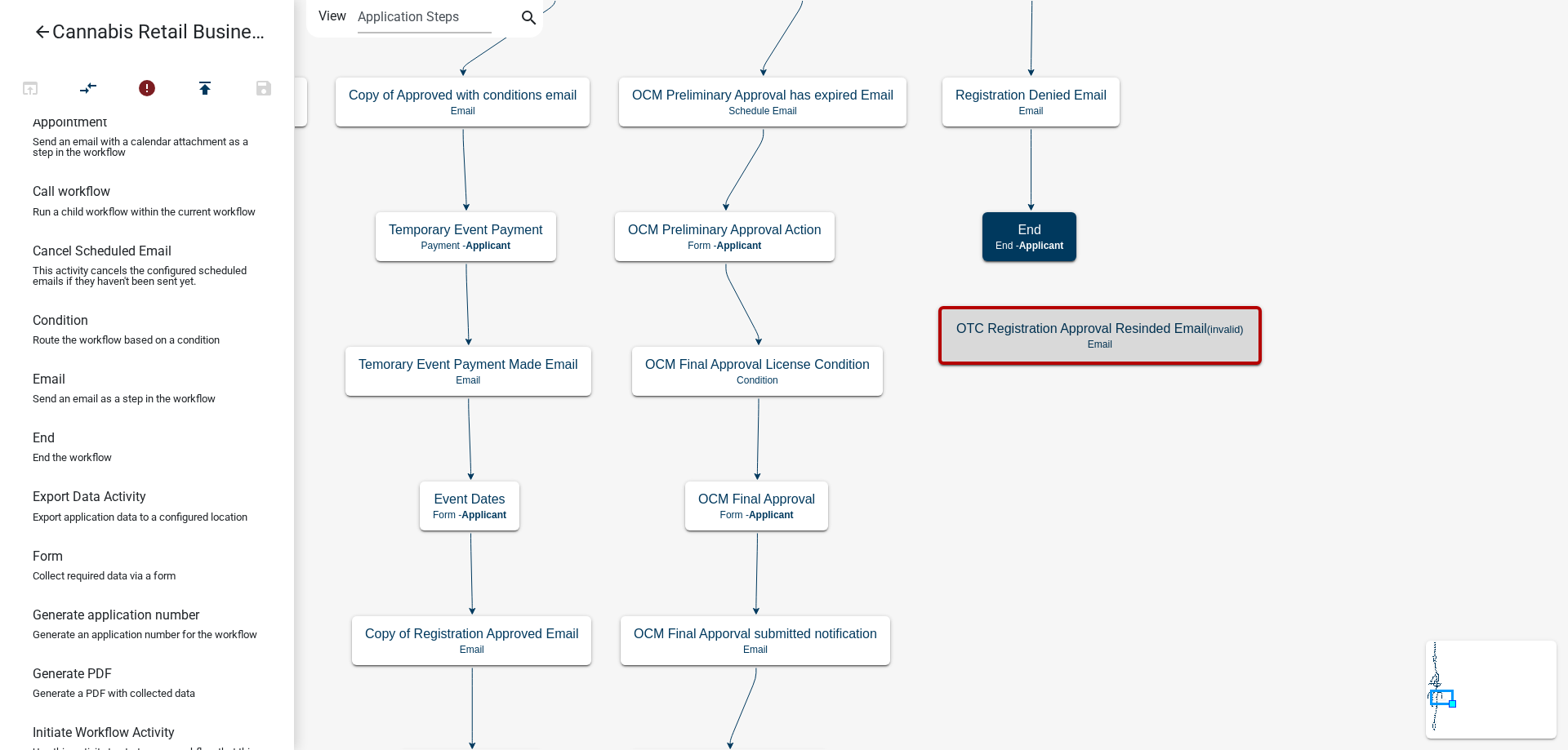
click at [1042, 444] on div "start Start - Applicant Application Introduction Form - Applicant Parcel search…" at bounding box center [931, 375] width 1274 height 750
drag, startPoint x: 58, startPoint y: 449, endPoint x: 1074, endPoint y: 406, distance: 1016.9
click at [1074, 406] on div "arrow_back Cannabis Retail Businesses and Temporary Cannabis Events open_in_bro…" at bounding box center [784, 375] width 1568 height 750
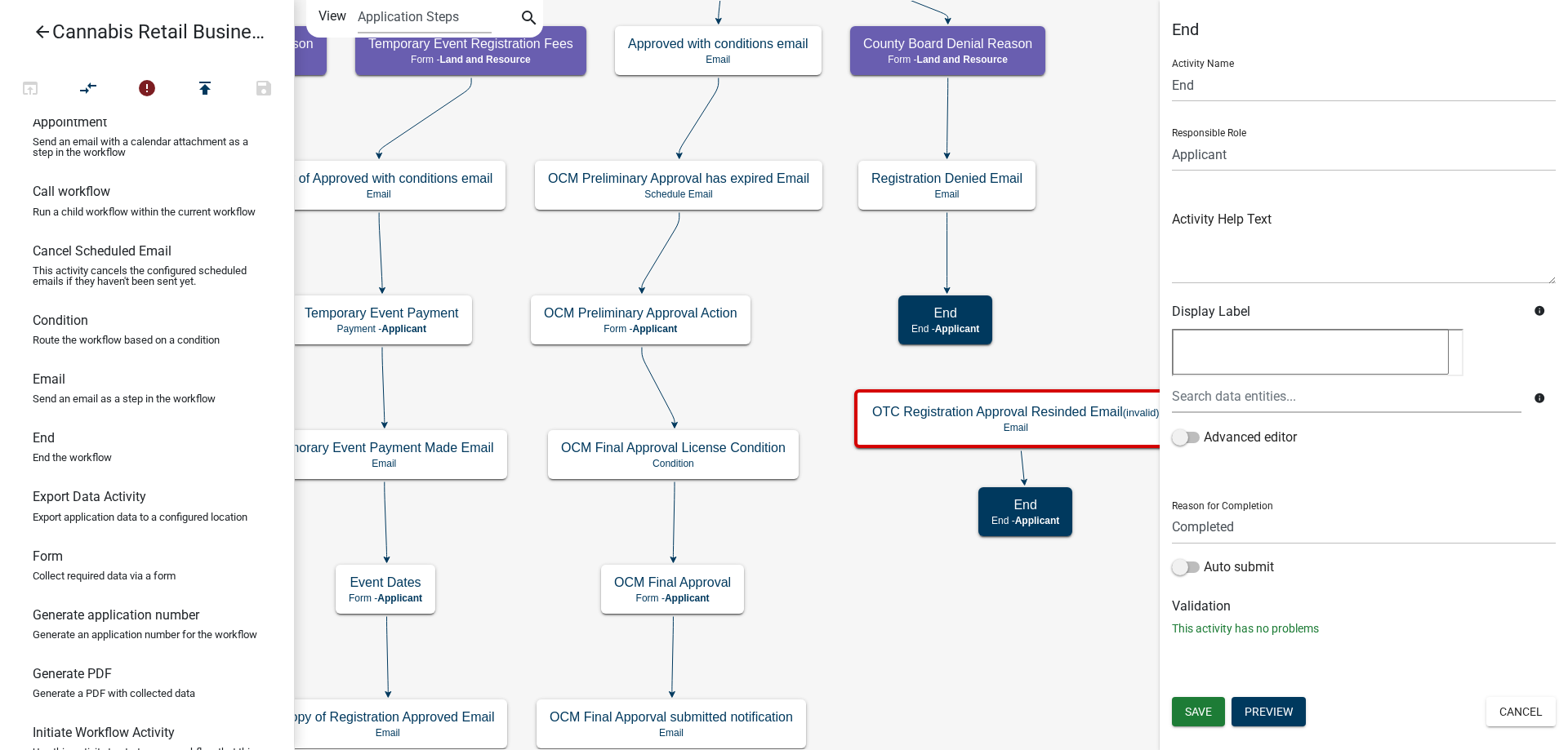
click at [879, 556] on div "start Start - Applicant Application Introduction Form - Applicant Parcel search…" at bounding box center [931, 375] width 1274 height 750
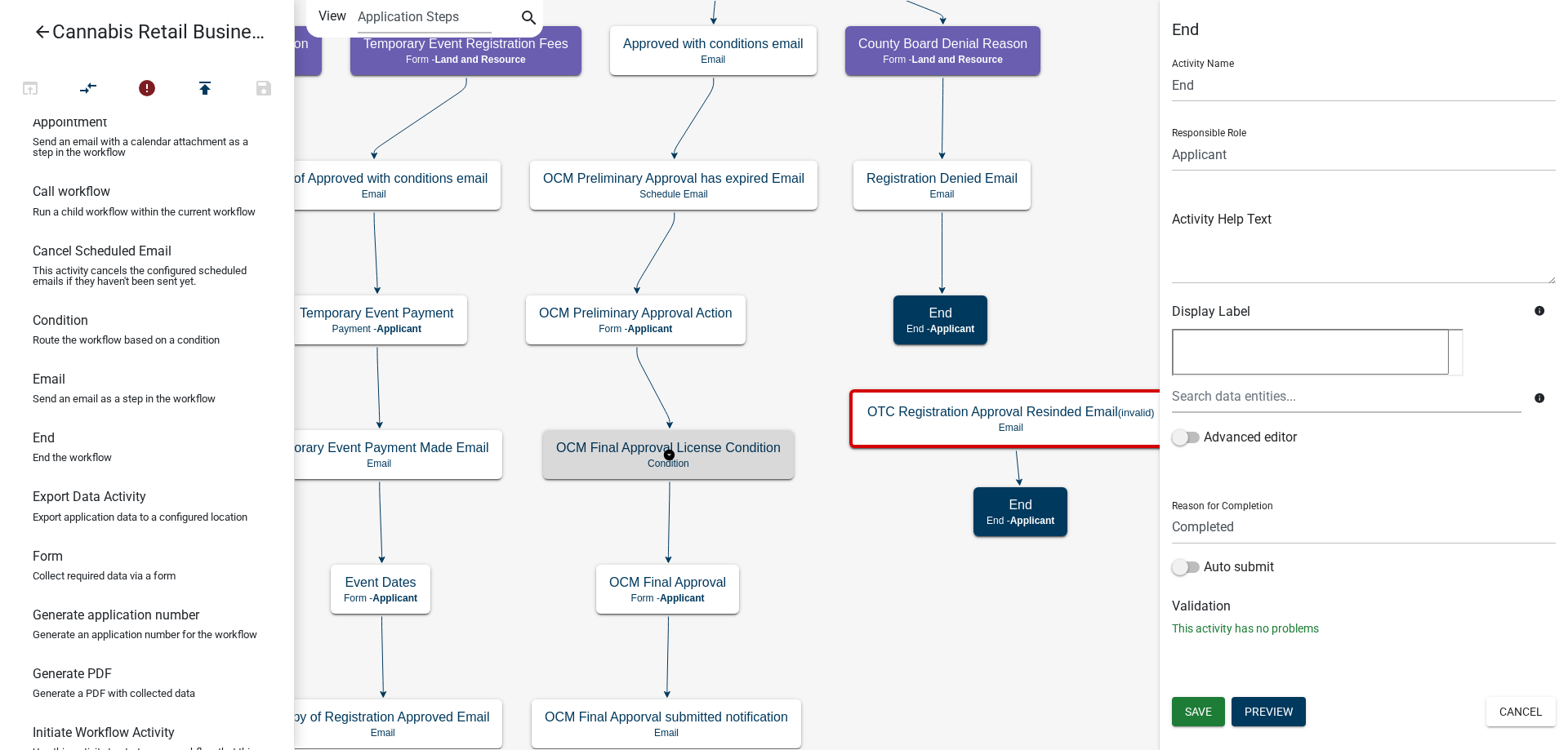
click at [712, 463] on g "OCM Final Approval License Condition Condition" at bounding box center [669, 454] width 252 height 47
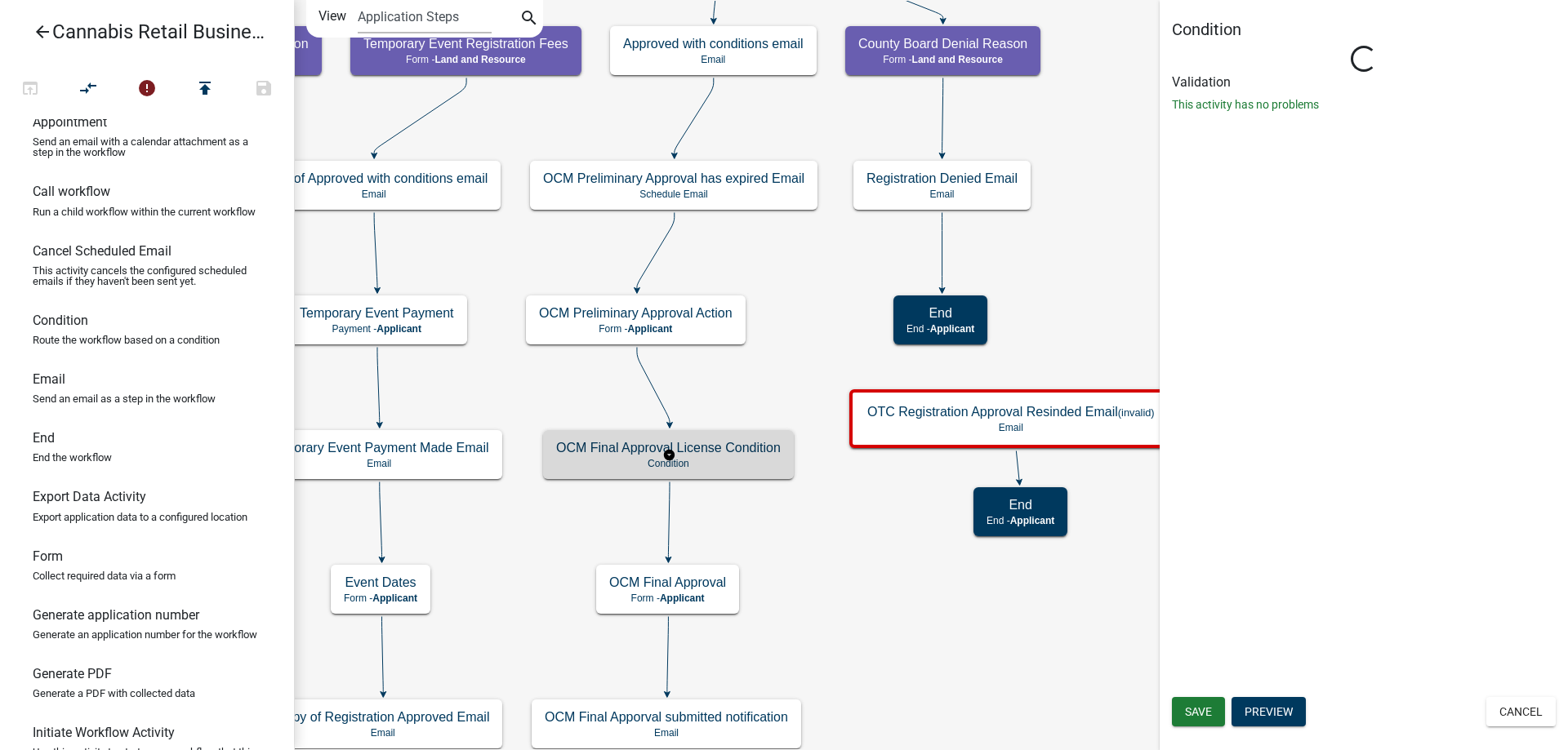
click at [712, 463] on g "OCM Final Approval License Condition Condition" at bounding box center [669, 454] width 252 height 47
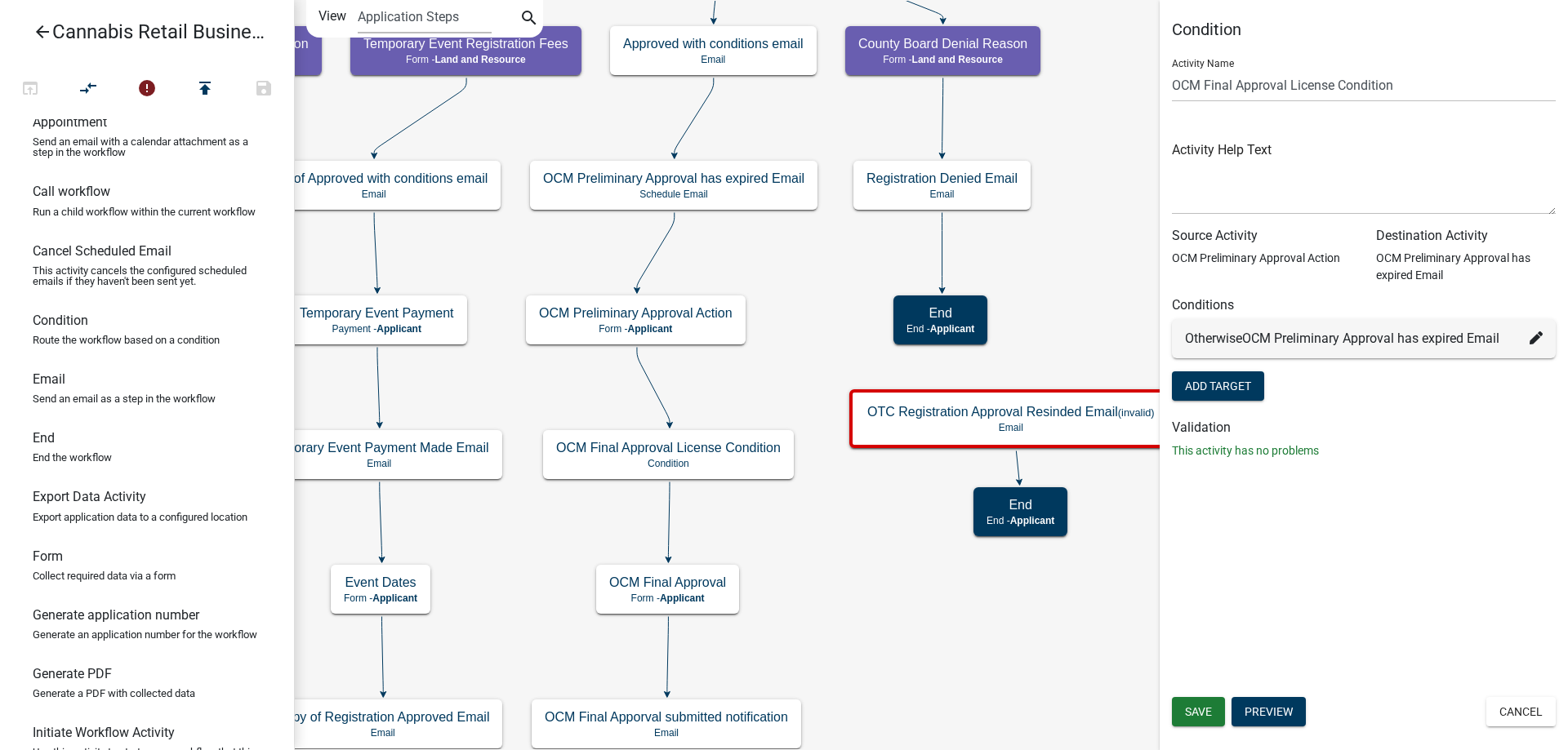
click at [1538, 340] on icon at bounding box center [1536, 338] width 13 height 13
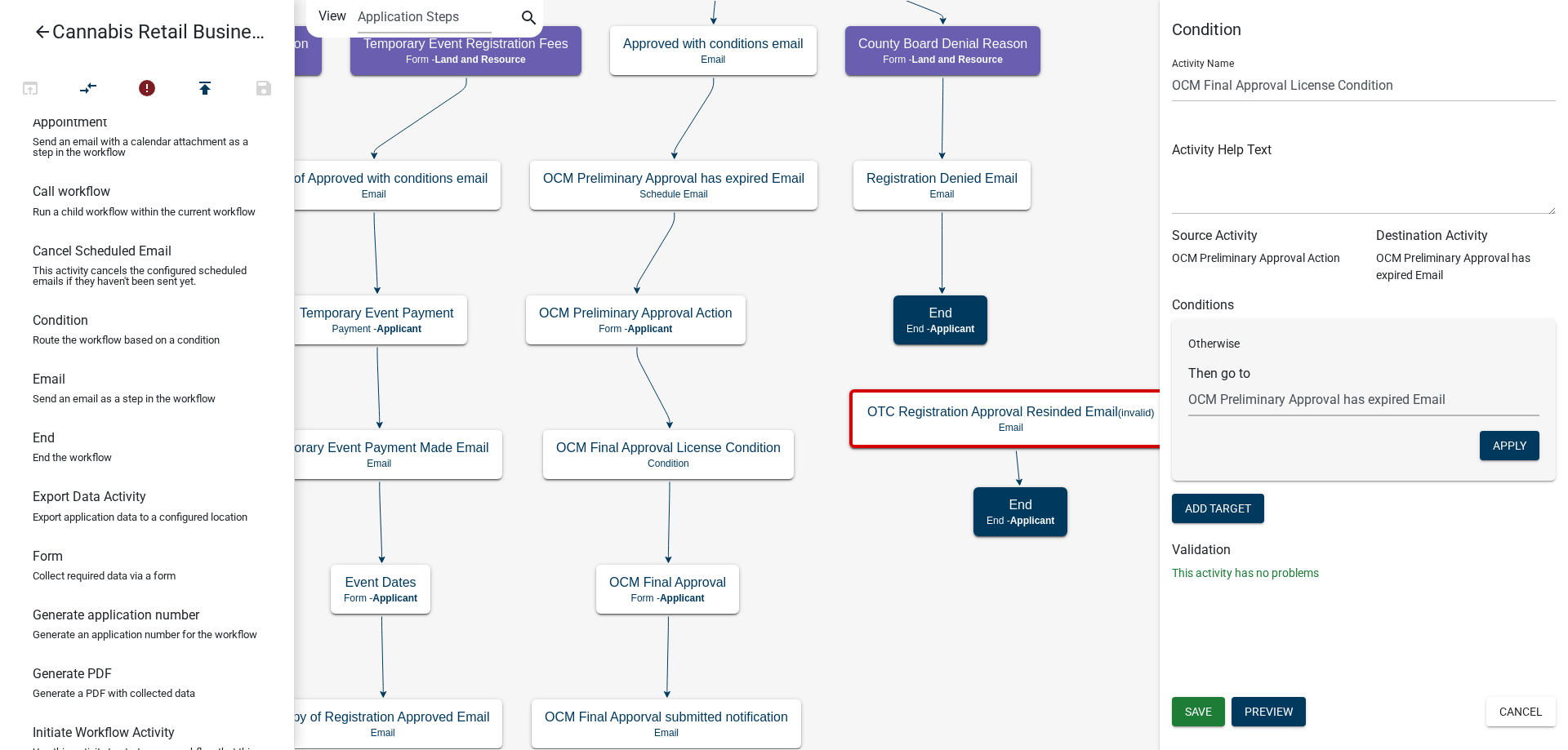
click at [1188, 383] on select "Choose... start Application Introduction Parcel search End Require User Data Pr…" at bounding box center [1364, 400] width 351 height 34
select select "52: f5308c74-81fd-4e18-902c-d431b5860e2d"
click option "OCM Final Approval" at bounding box center [0, 0] width 0 height 0
click at [1511, 448] on button "Apply" at bounding box center [1509, 445] width 60 height 29
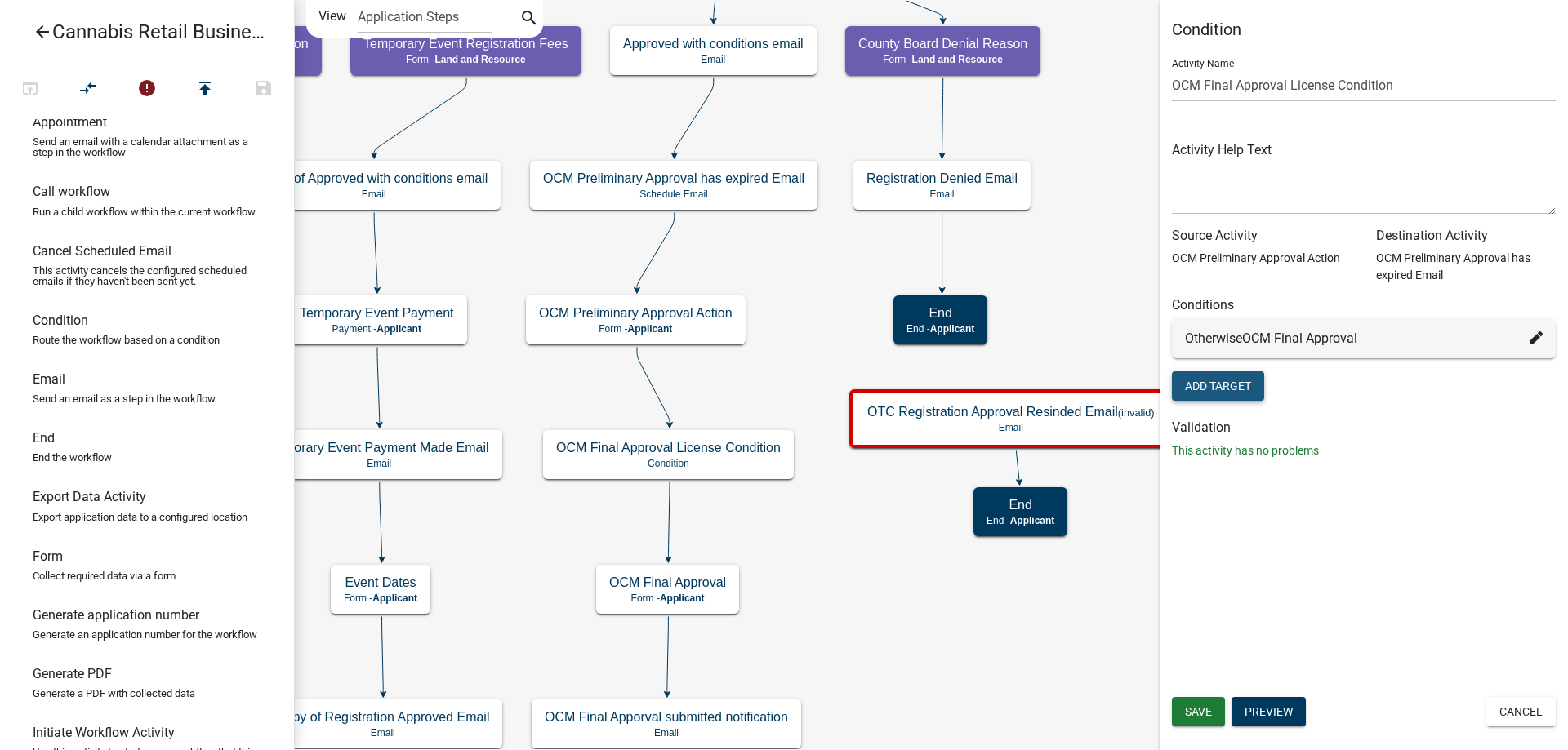
click at [1211, 383] on button "Add Target" at bounding box center [1217, 386] width 92 height 29
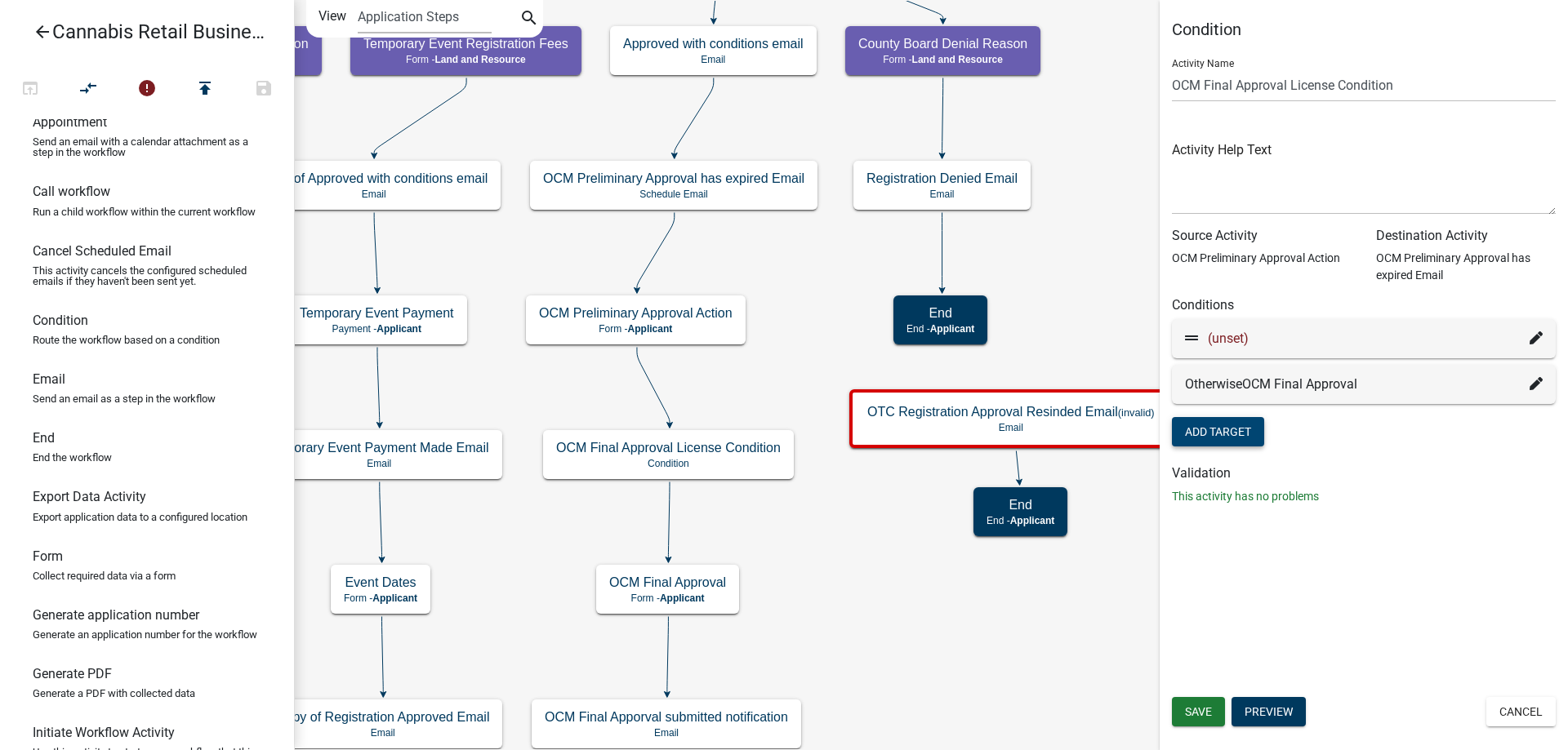
click at [1537, 342] on icon at bounding box center [1536, 338] width 13 height 13
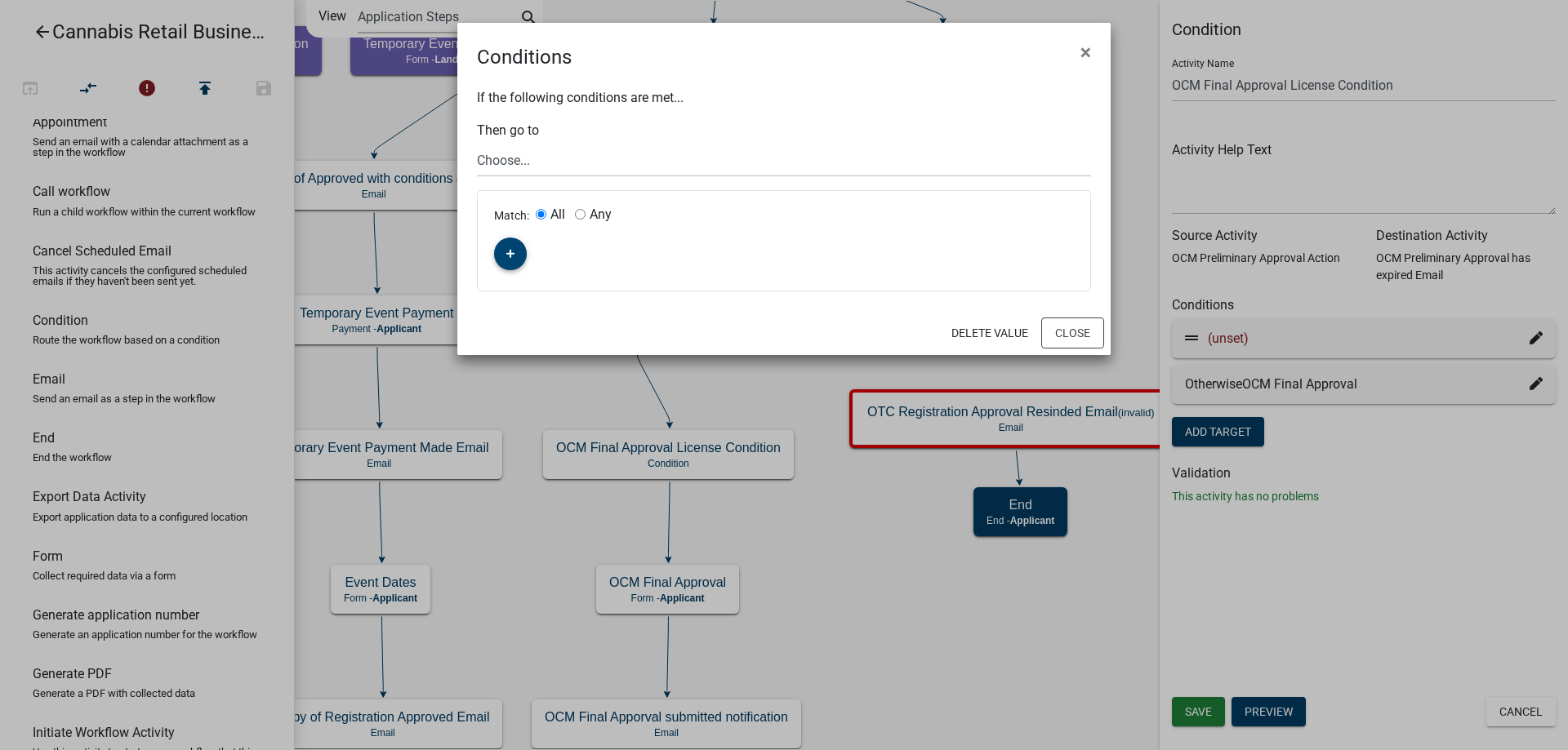
click at [509, 252] on icon "button" at bounding box center [511, 253] width 9 height 10
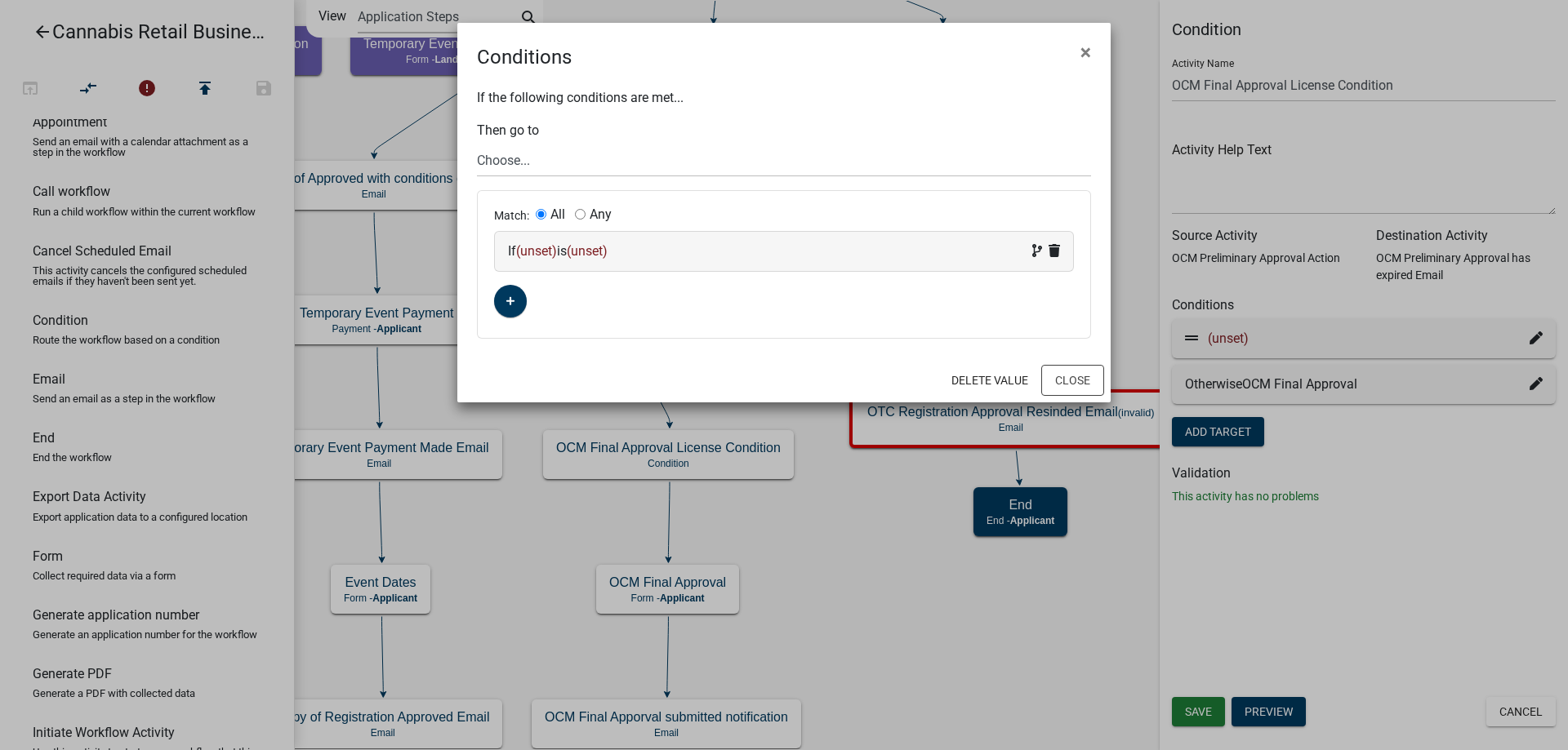
click at [538, 253] on span "(unset)" at bounding box center [537, 251] width 41 height 15
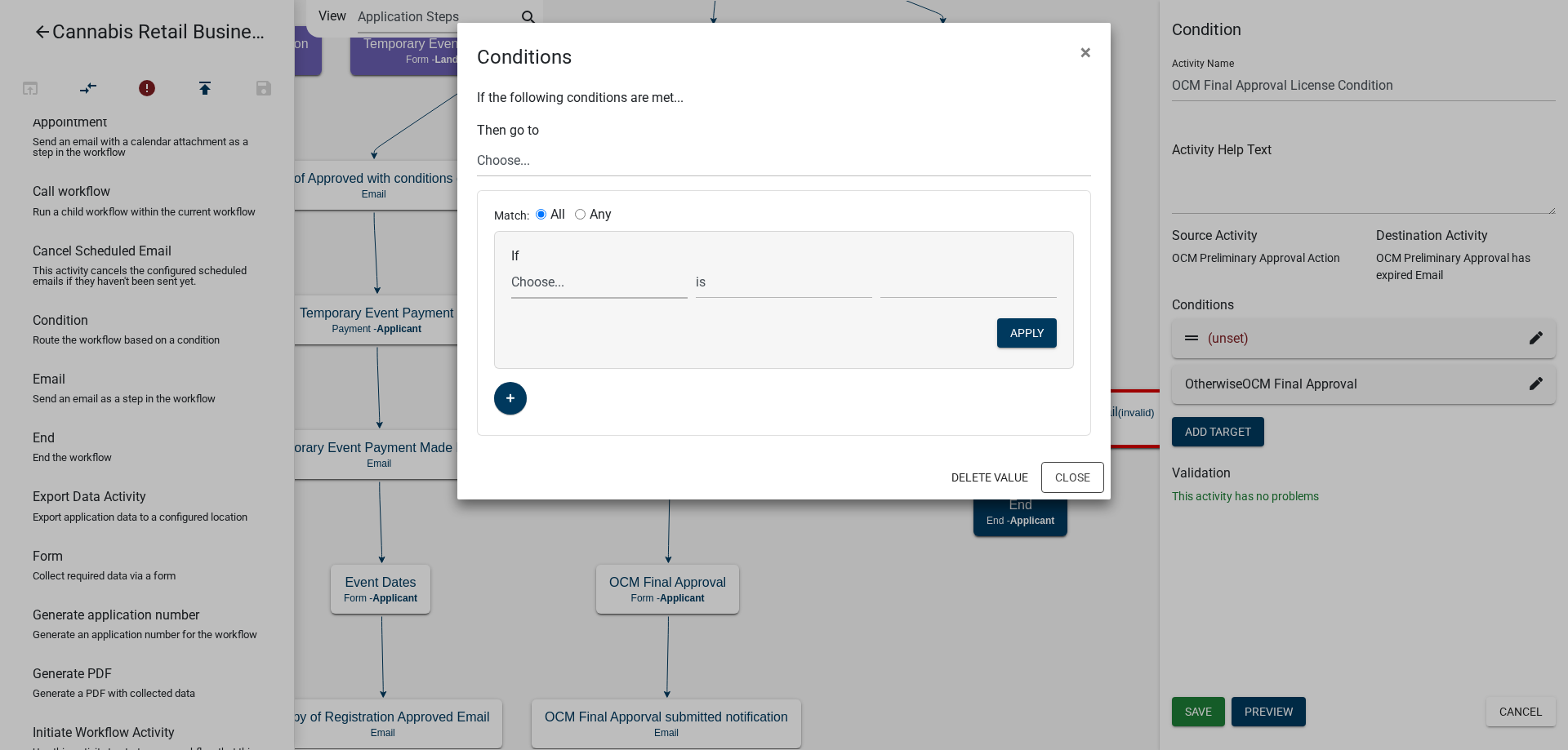
click at [511, 266] on select "Choose... ActiveRegistrationExpDate AddnInfoClickNextTxt AddnInfoComments AddnI…" at bounding box center [599, 283] width 177 height 34
select select "71: OCMPrelimAction"
click option "OCMPrelimAction" at bounding box center [0, 0] width 0 height 0
click at [880, 266] on select "Choose... EXPIRED" at bounding box center [969, 283] width 177 height 34
click at [696, 266] on select "exists does not exist contains does not contain" at bounding box center [784, 283] width 177 height 34
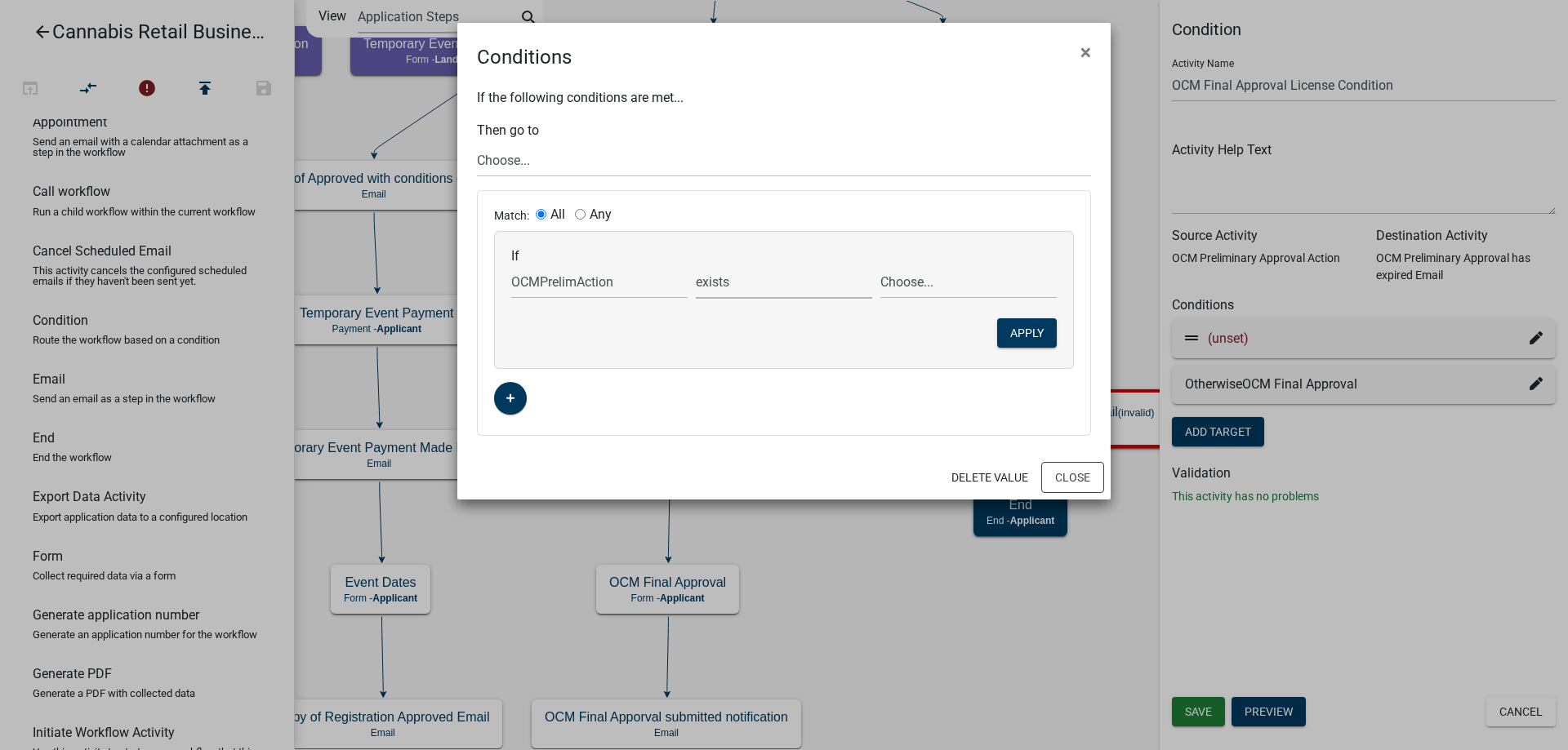
select select "6: ~"
click option "contains" at bounding box center [0, 0] width 0 height 0
click at [880, 266] on select "Choose... EXPIRED" at bounding box center [969, 283] width 177 height 34
select select "1: EXPIRED"
click option "EXPIRED" at bounding box center [0, 0] width 0 height 0
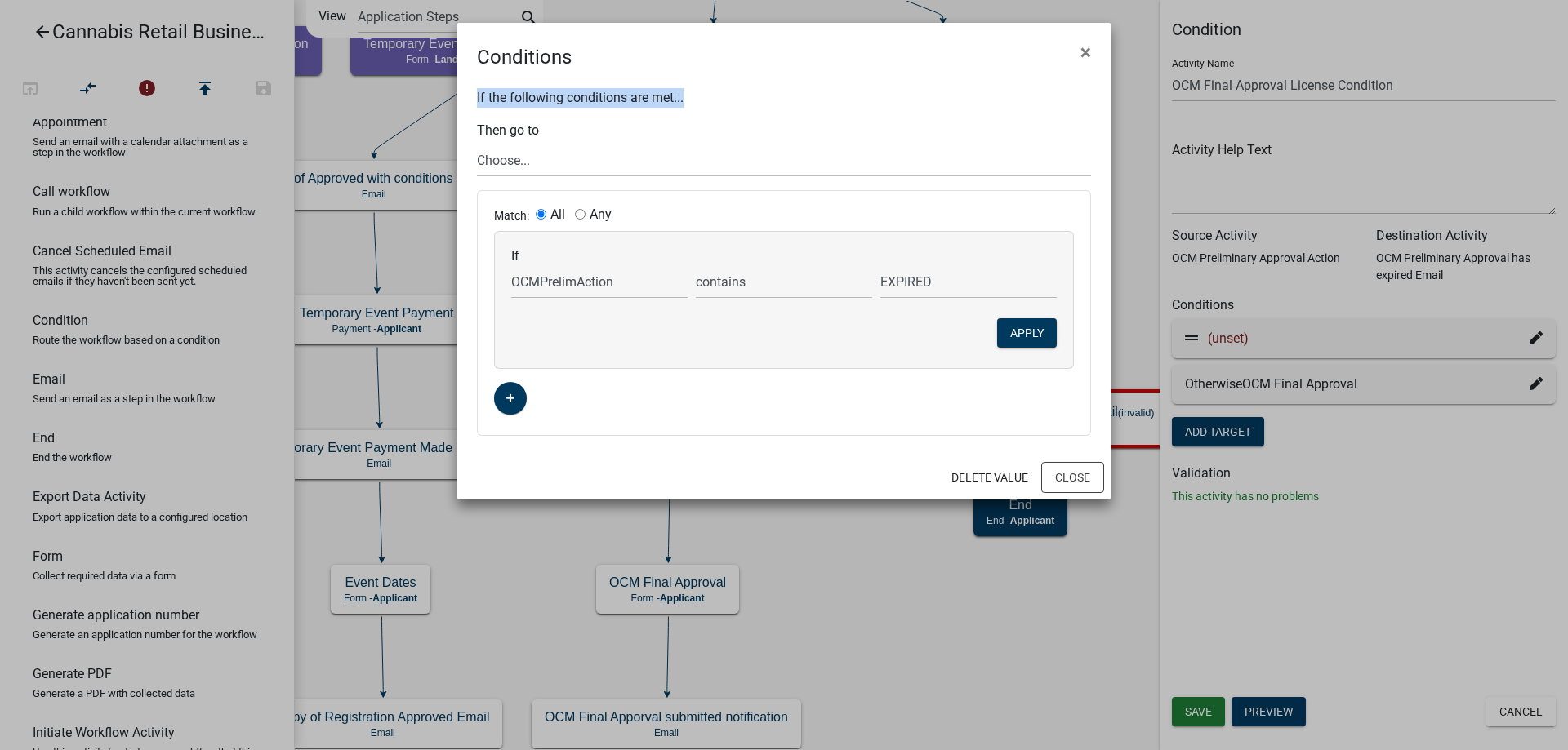
drag, startPoint x: 829, startPoint y: 40, endPoint x: 852, endPoint y: 75, distance: 41.9
click at [852, 75] on wm-condition-modal "Conditions × If the following conditions are met... Then go to Choose... start …" at bounding box center [784, 261] width 653 height 477
click at [477, 144] on select "Choose... start Application Introduction Parcel search End Require User Data Pr…" at bounding box center [784, 161] width 615 height 34
select select "60: f7e0bcc0-6407-4852-9540-99822d7e93c4"
click option "OTC Registration Approval Resinded Email" at bounding box center [0, 0] width 0 height 0
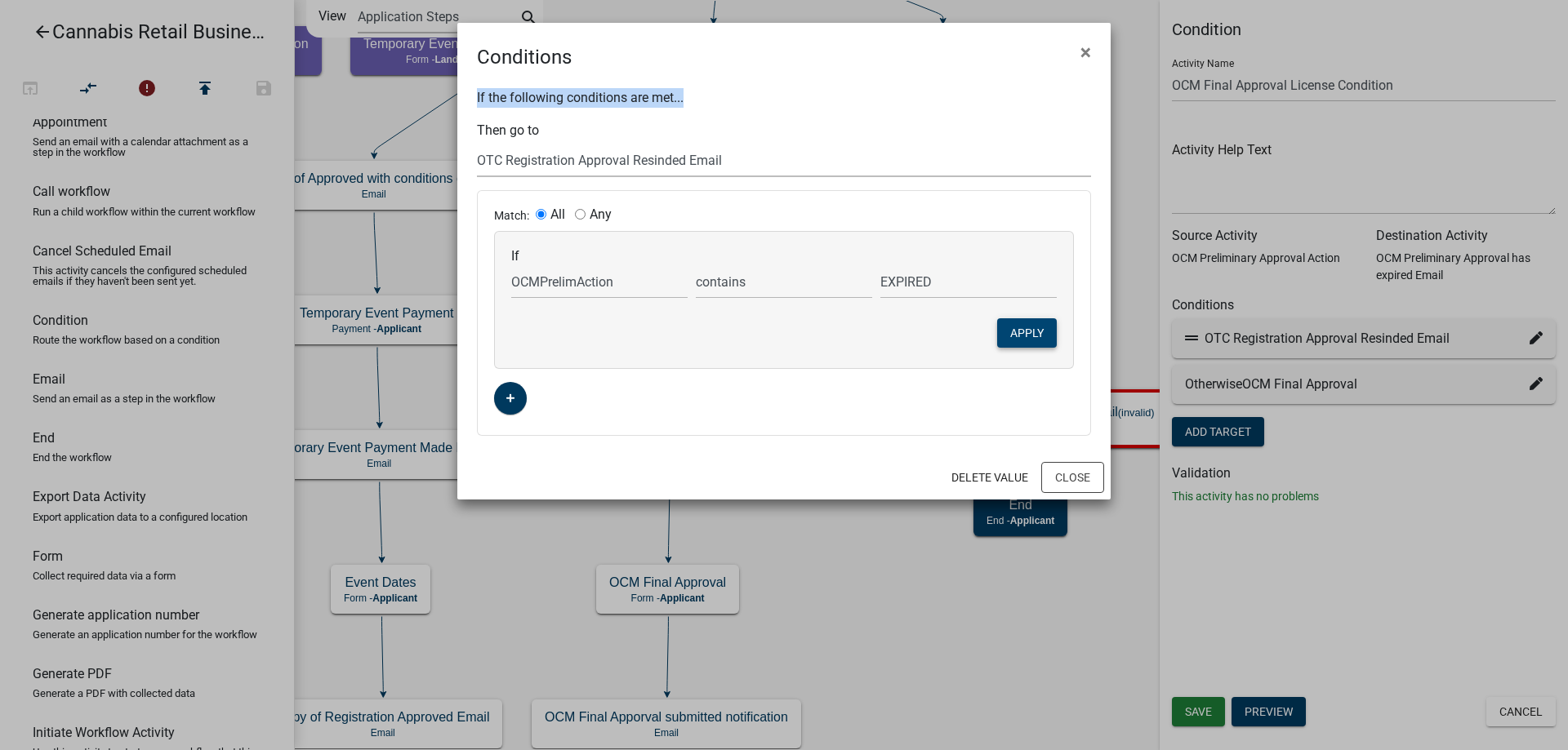
click at [1026, 343] on button "Apply" at bounding box center [1027, 333] width 60 height 29
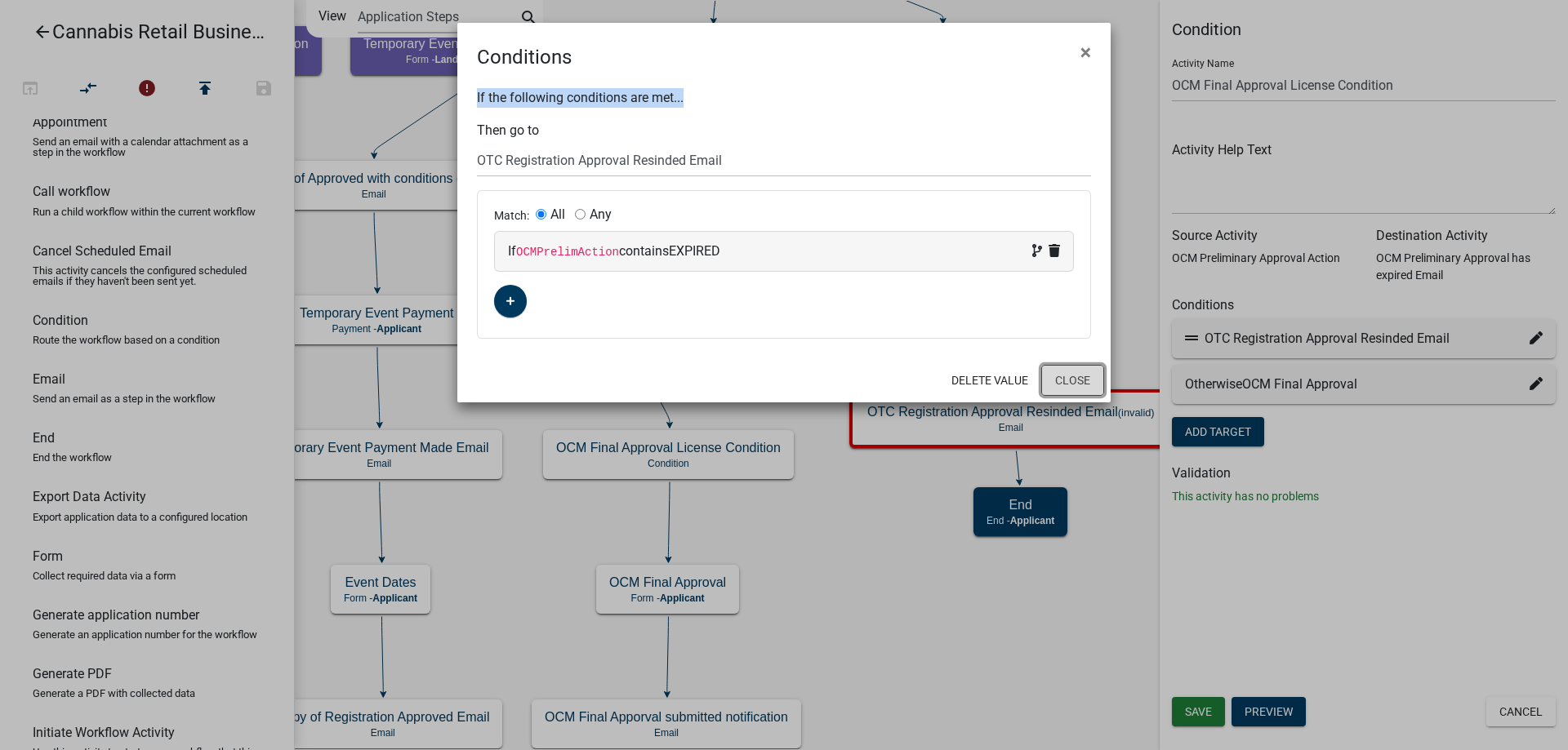
click at [1065, 383] on button "Close" at bounding box center [1072, 380] width 63 height 31
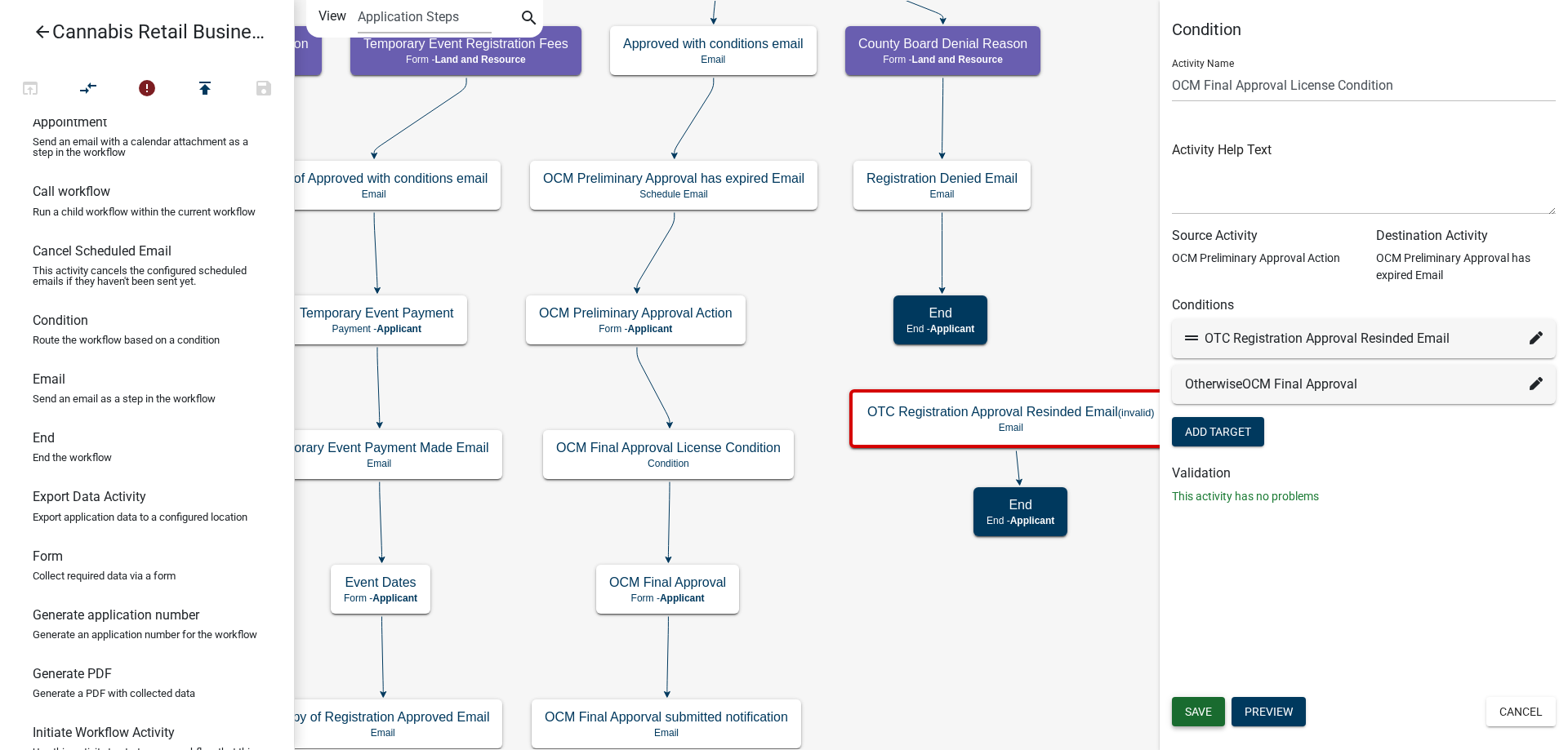
click at [1201, 712] on span "Save" at bounding box center [1199, 712] width 27 height 13
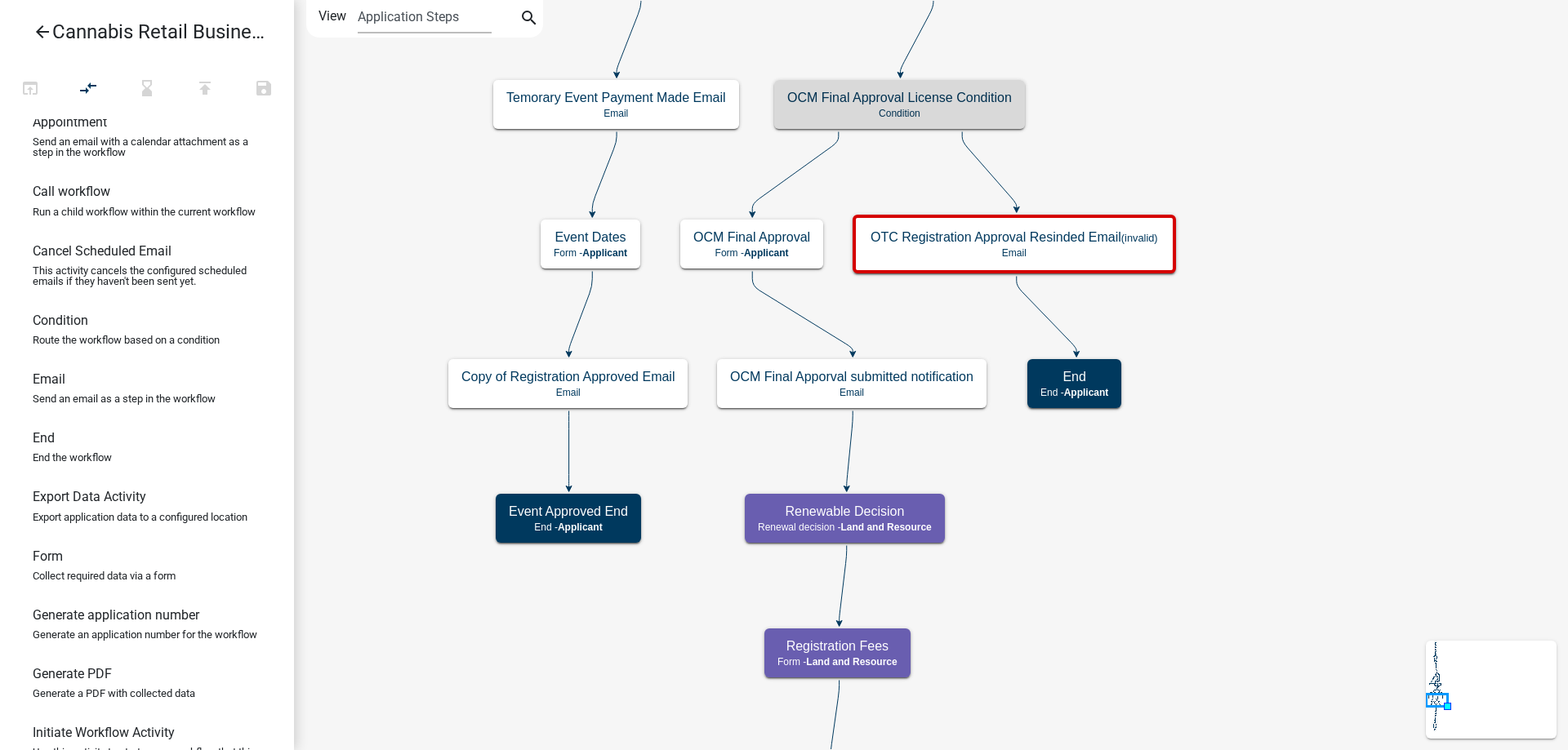
click at [1325, 268] on div "start Start - Applicant Application Introduction Form - Applicant Parcel search…" at bounding box center [931, 375] width 1274 height 750
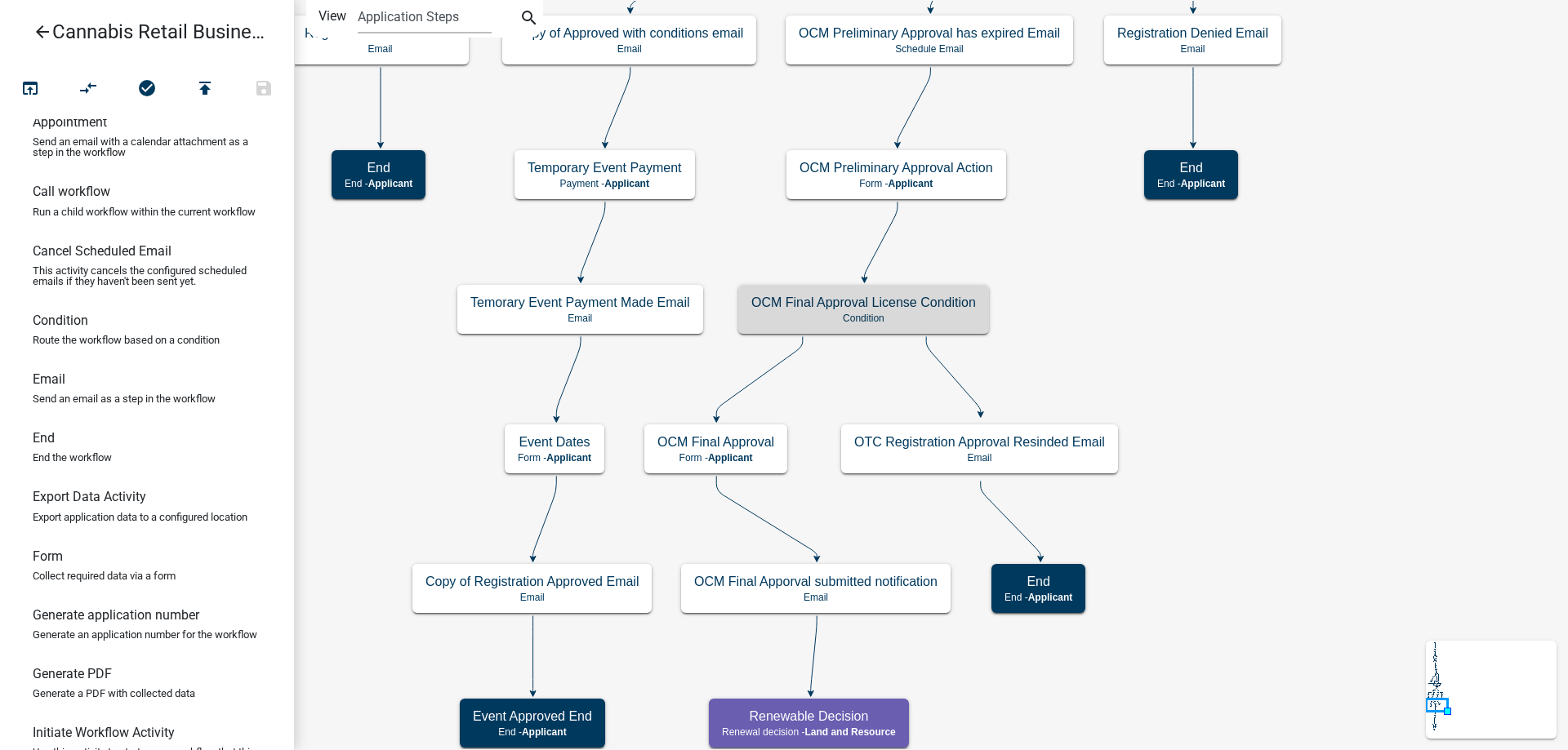
click at [1261, 420] on div "start Start - Applicant Application Introduction Form - Applicant Parcel search…" at bounding box center [931, 375] width 1274 height 750
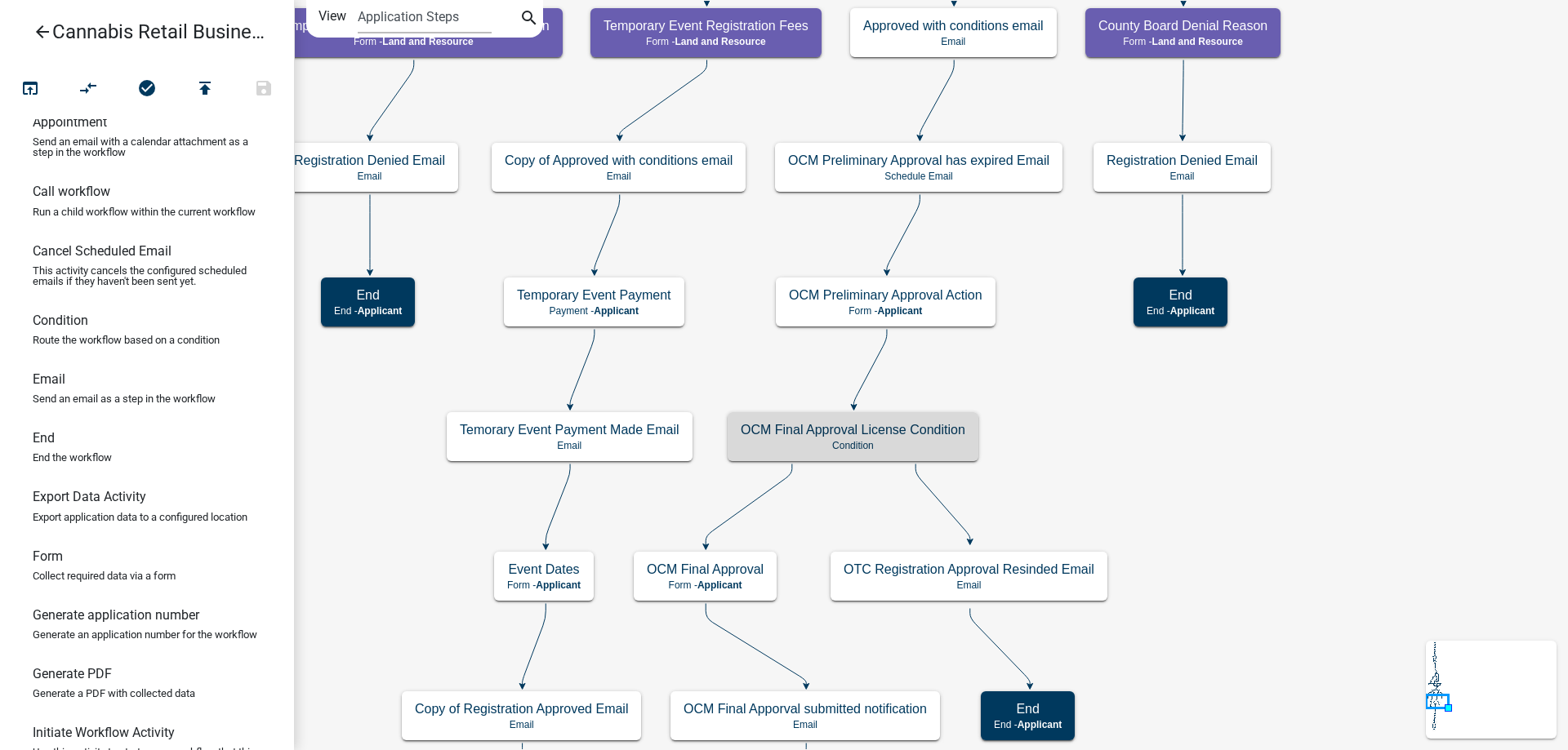
click at [1230, 459] on div "start Start - Applicant Application Introduction Form - Applicant Parcel search…" at bounding box center [931, 375] width 1274 height 750
click at [947, 304] on g "OCM Preliminary Approval Action Form - Applicant" at bounding box center [886, 301] width 220 height 47
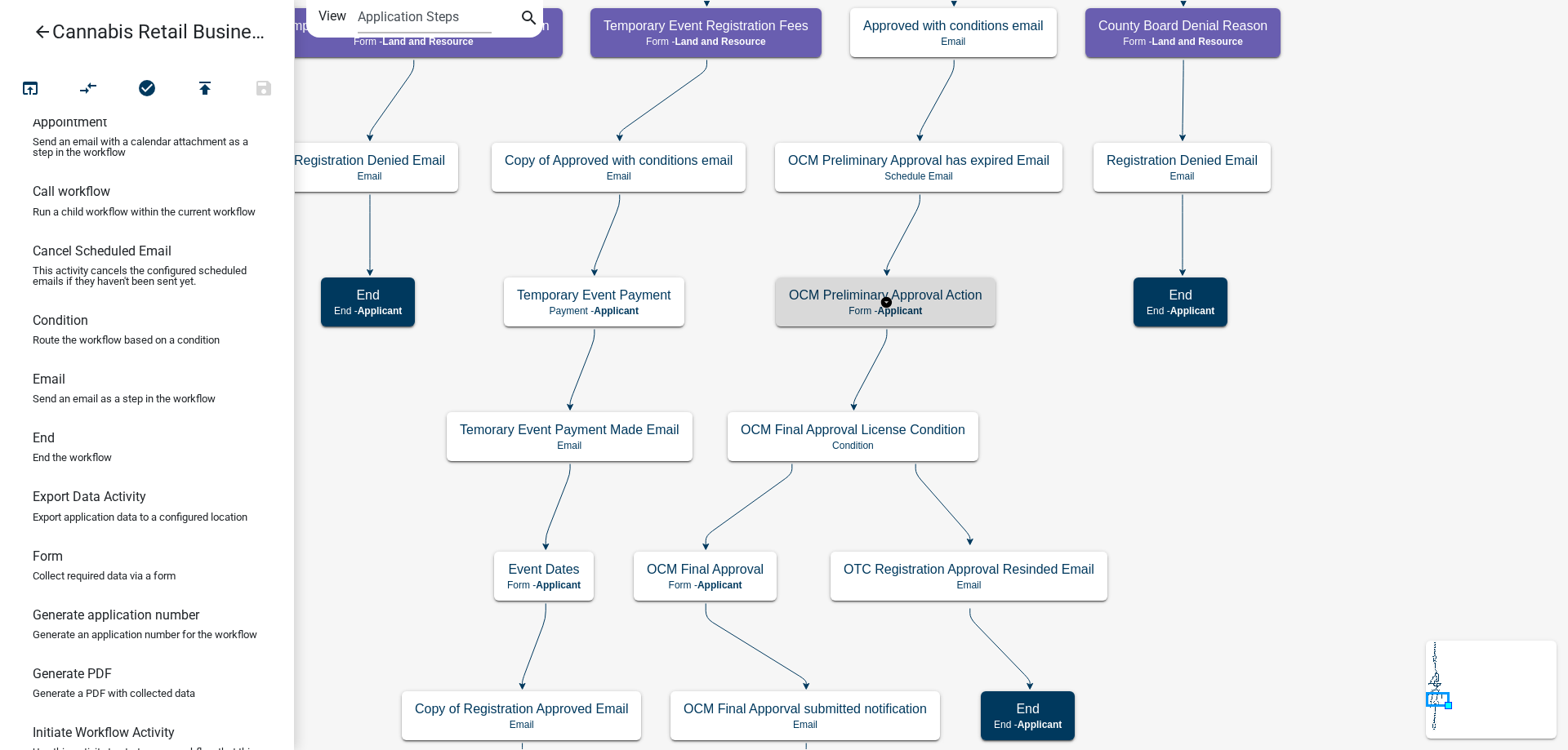
click at [947, 304] on div "OCM Preliminary Approval Action Form - Applicant" at bounding box center [886, 301] width 219 height 49
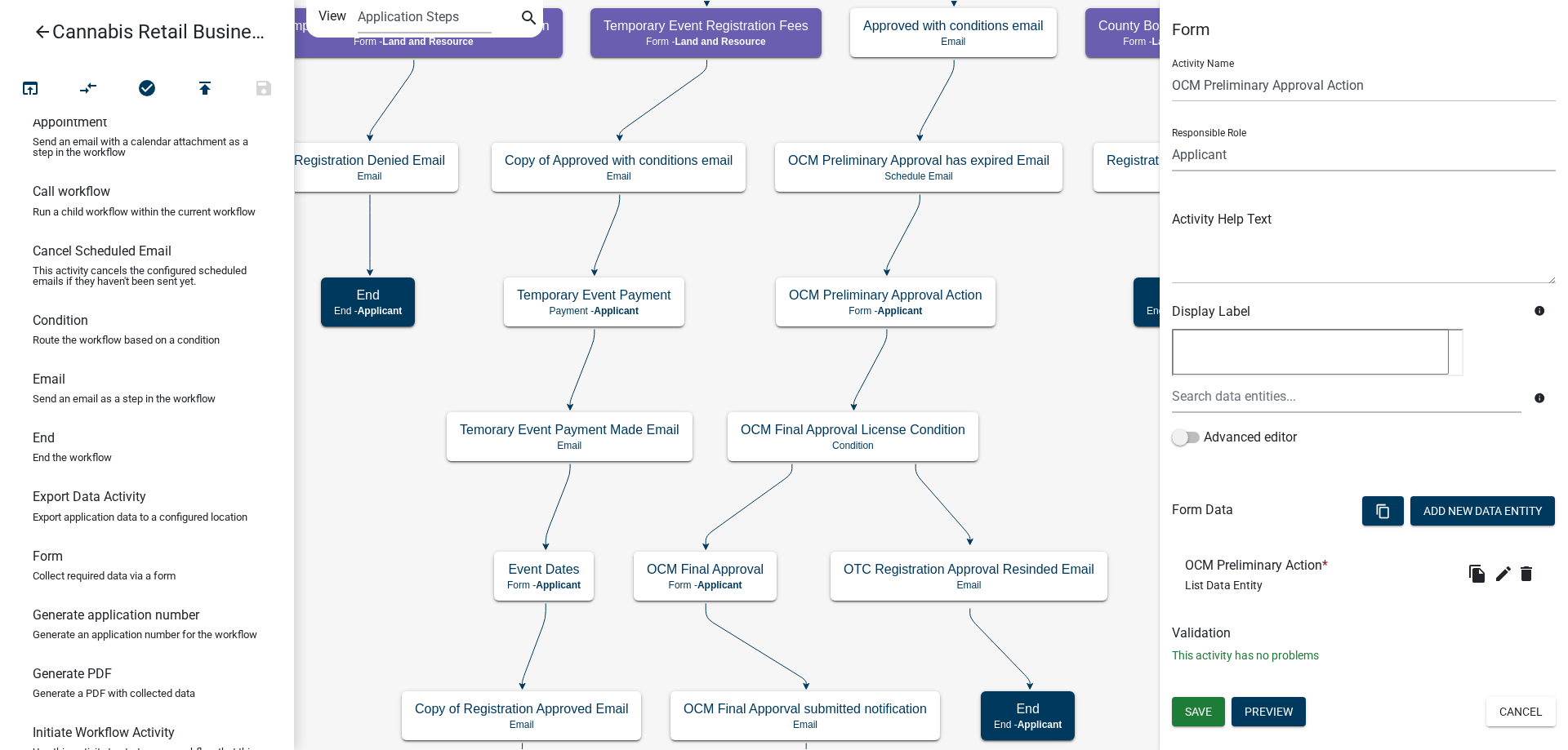
click at [1172, 138] on select "Applicant Land and Resource Assistant Director Admin Cannabis Registration Revi…" at bounding box center [1364, 155] width 384 height 34
select select "8480AF63-7AD4-4446-8EB2-87DCCDEB9E57"
click option "Land and Resource" at bounding box center [0, 0] width 0 height 0
click at [1203, 710] on span "Save" at bounding box center [1199, 712] width 27 height 13
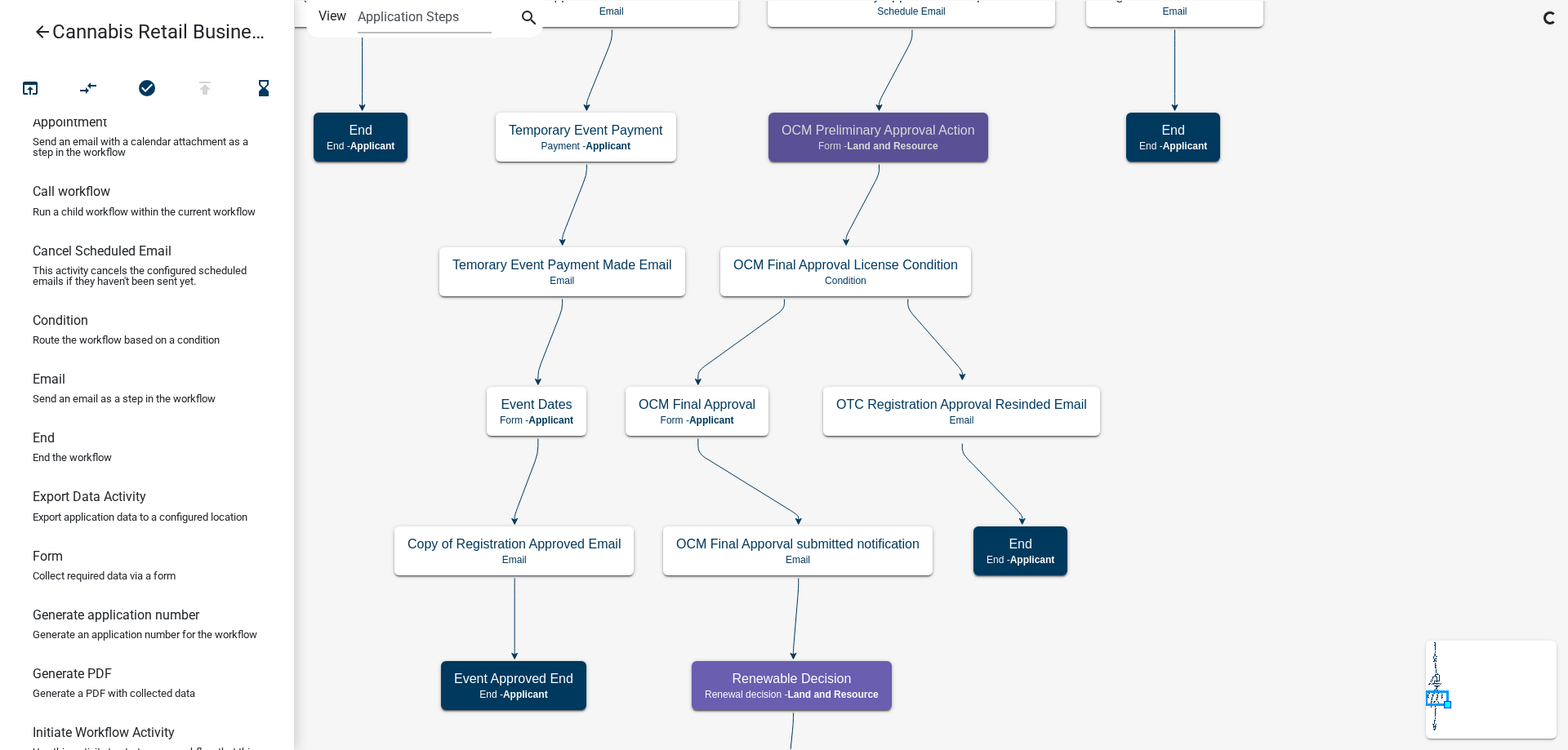
click at [1123, 315] on div "start Start - Applicant Application Introduction Form - Applicant Parcel search…" at bounding box center [931, 375] width 1274 height 750
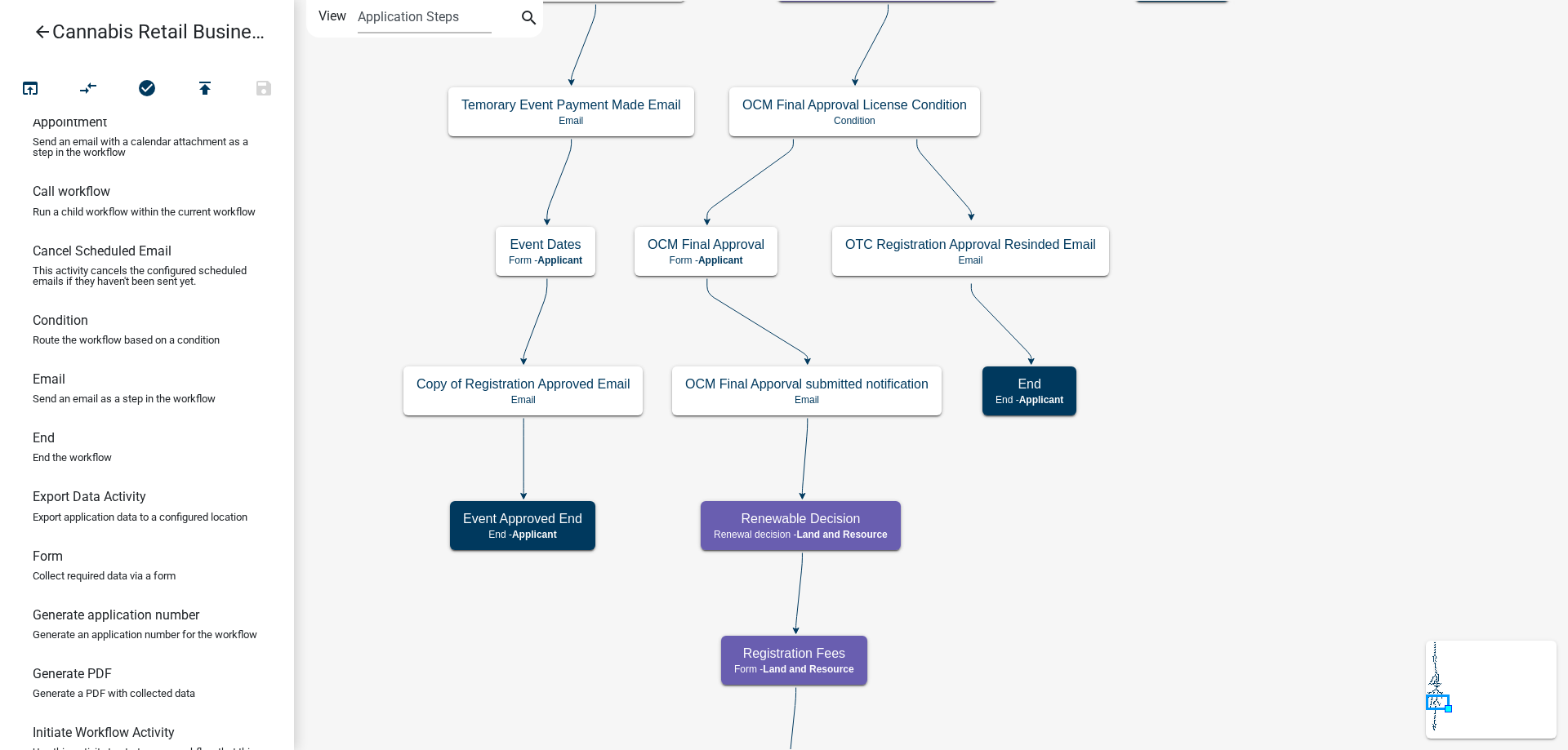
click at [1251, 237] on div "start Start - Applicant Application Introduction Form - Applicant Parcel search…" at bounding box center [931, 375] width 1274 height 750
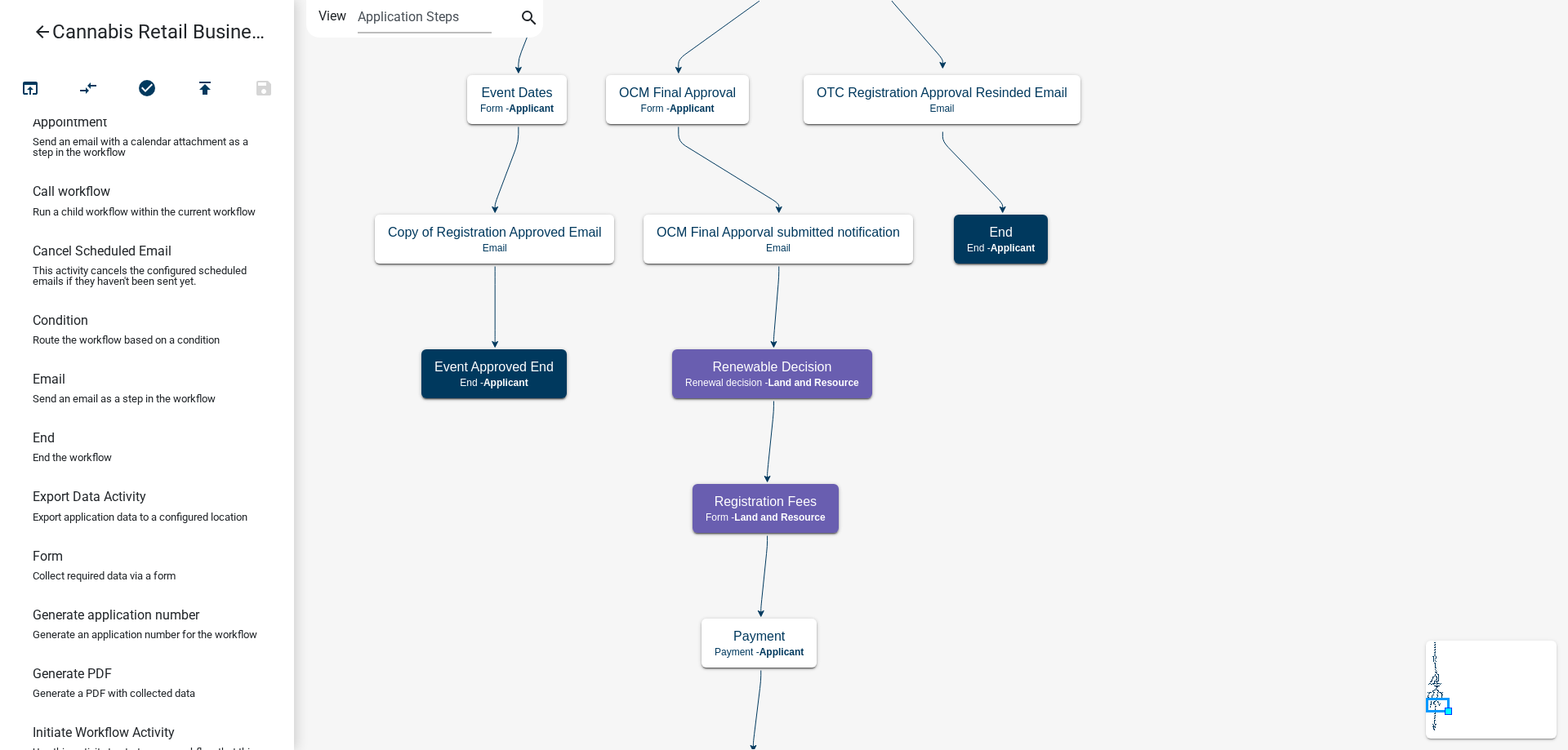
click at [1270, 350] on div "start Start - Applicant Application Introduction Form - Applicant Parcel search…" at bounding box center [931, 375] width 1274 height 750
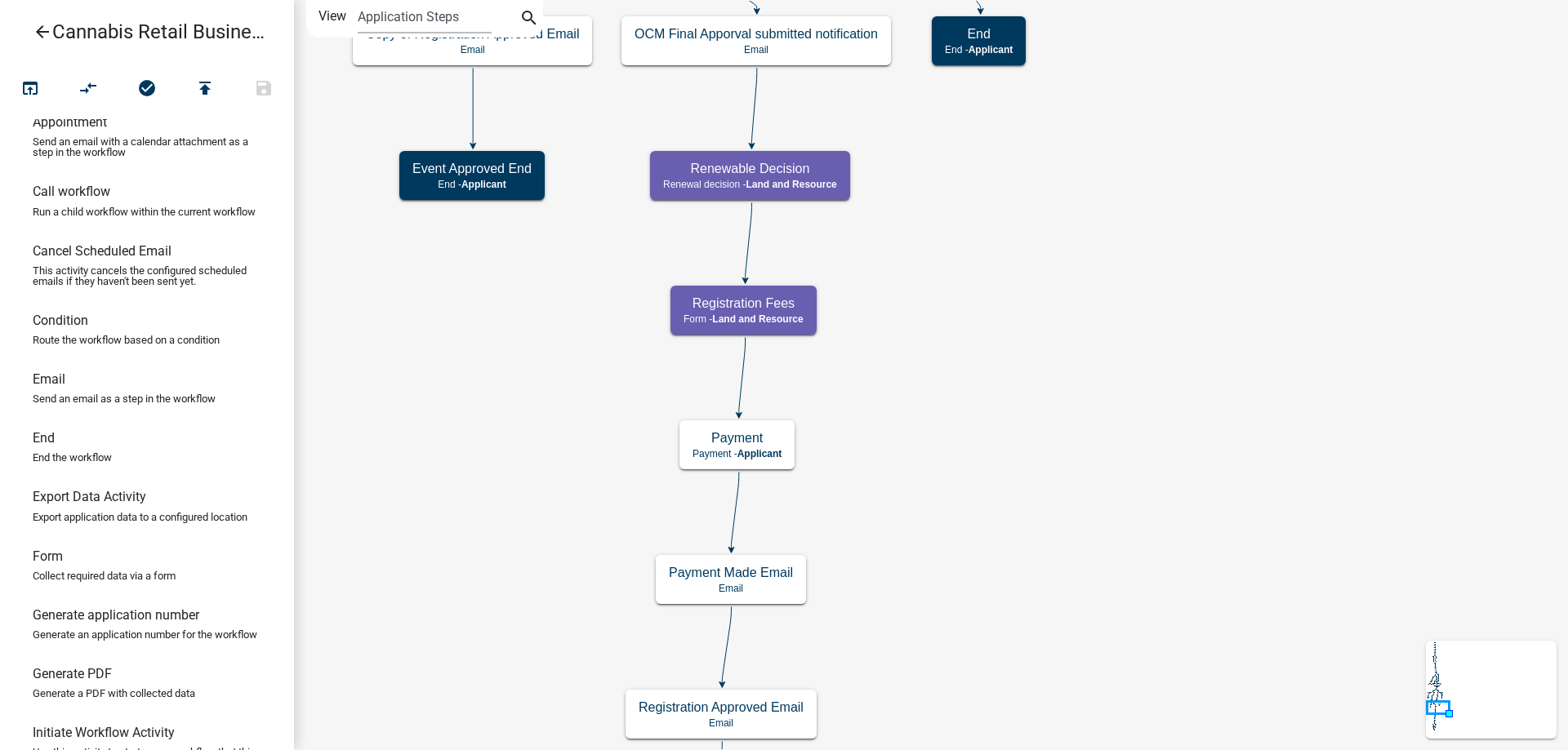
click at [1192, 328] on div "start Start - Applicant Application Introduction Form - Applicant Parcel search…" at bounding box center [931, 375] width 1274 height 750
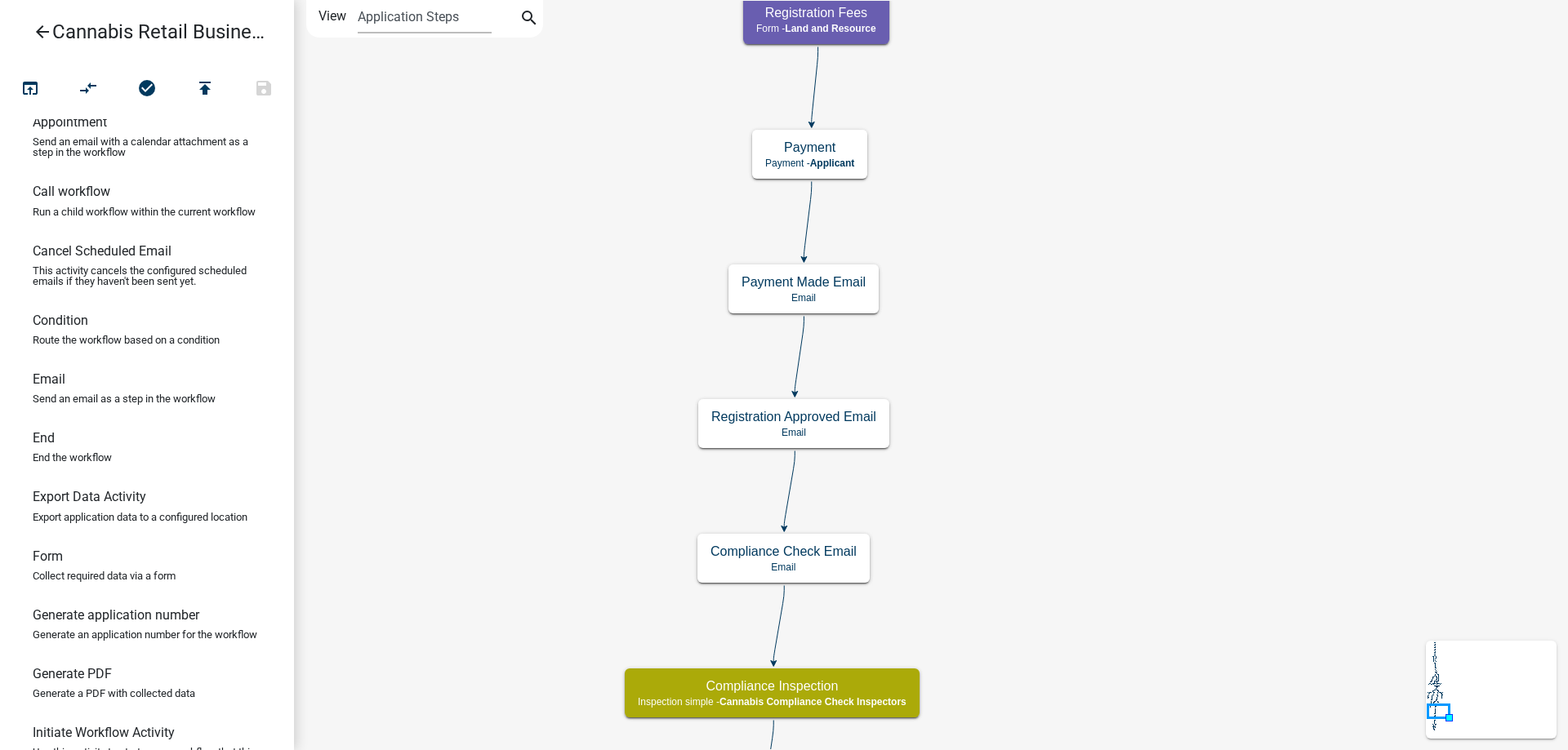
click at [1184, 259] on div "start Start - Applicant Application Introduction Form - Applicant Parcel search…" at bounding box center [931, 375] width 1274 height 750
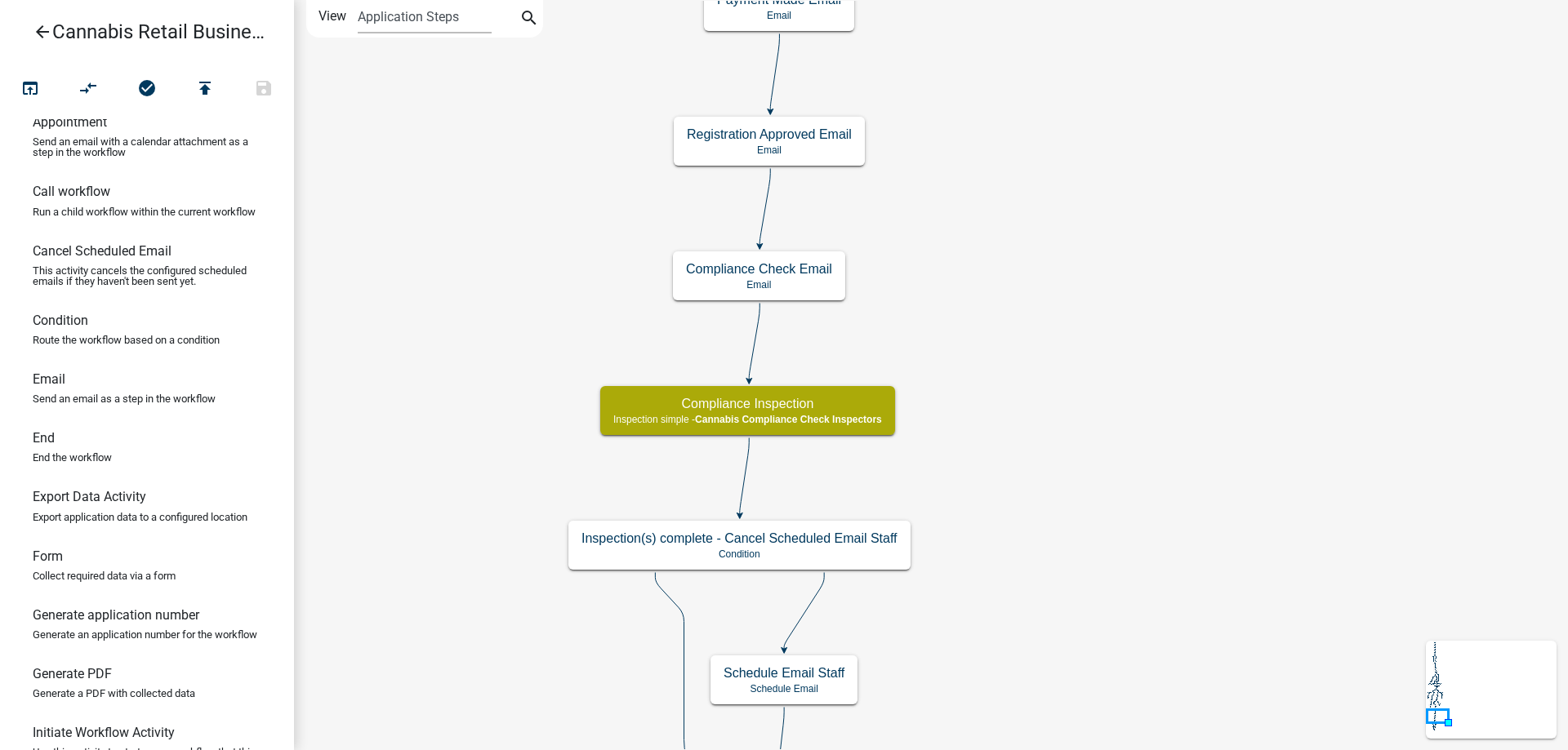
click at [1171, 298] on div "start Start - Applicant Application Introduction Form - Applicant Parcel search…" at bounding box center [931, 375] width 1274 height 750
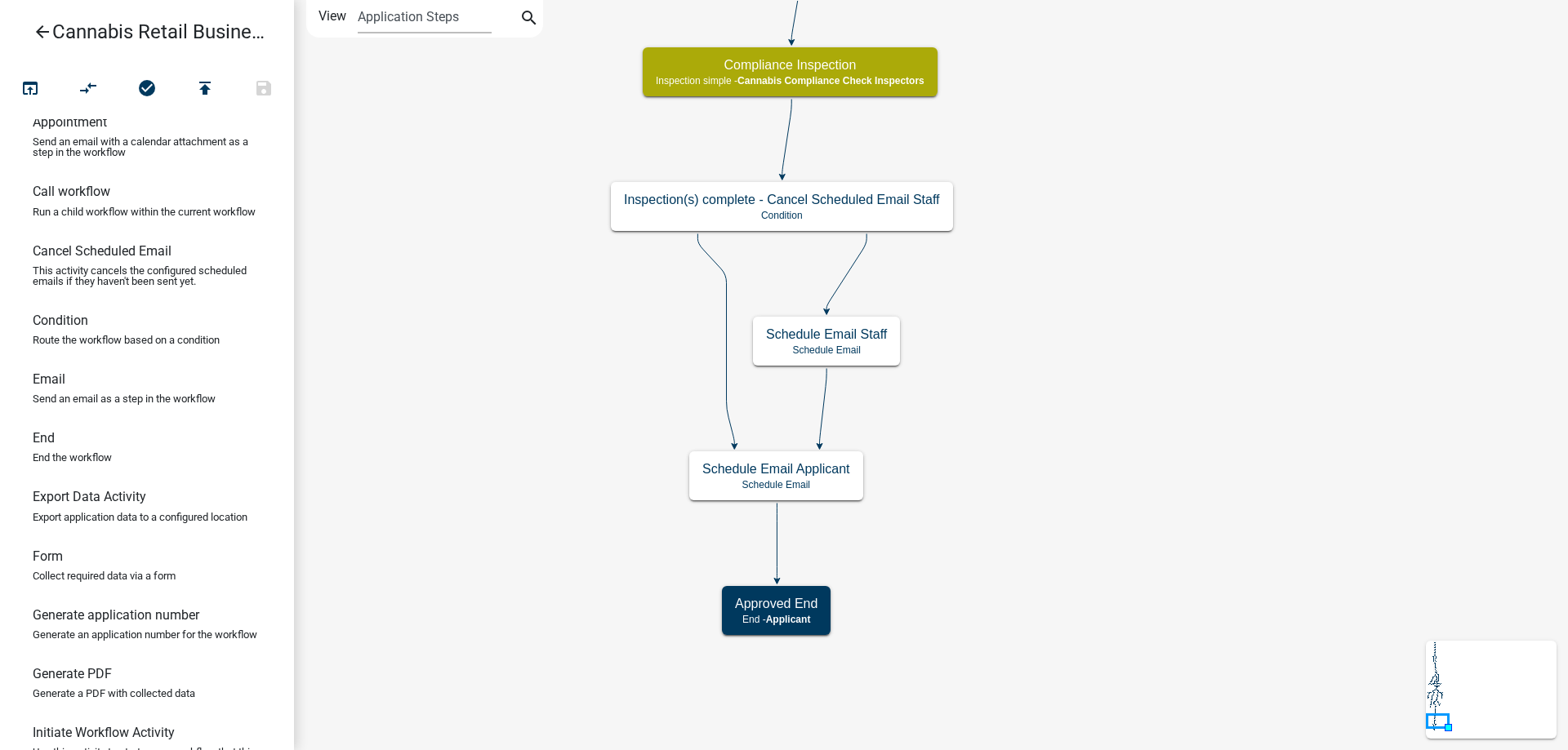
click at [1128, 251] on div "start Start - Applicant Application Introduction Form - Applicant Parcel search…" at bounding box center [931, 375] width 1274 height 750
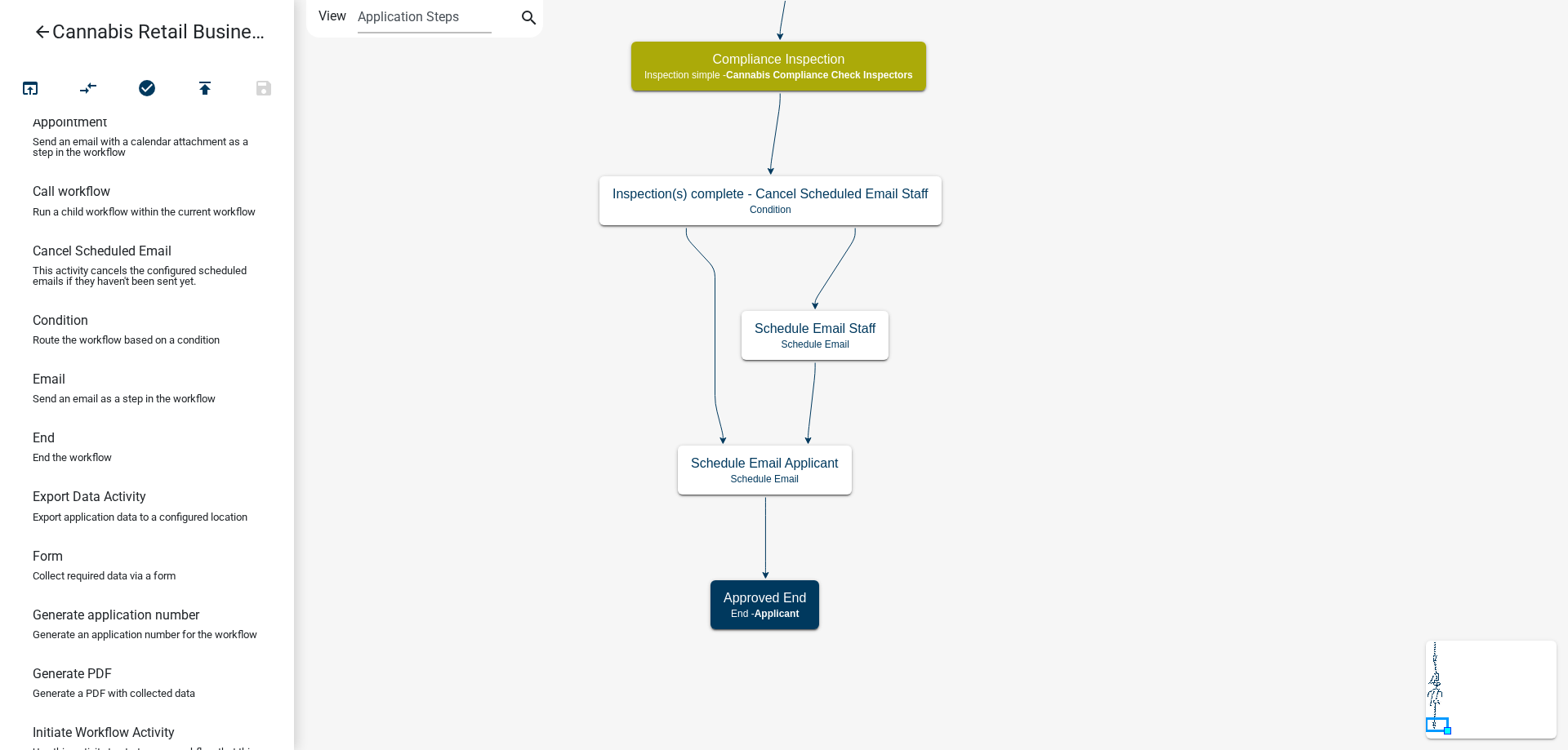
click at [1113, 704] on div "start Start - Applicant Application Introduction Form - Applicant Parcel search…" at bounding box center [931, 375] width 1274 height 750
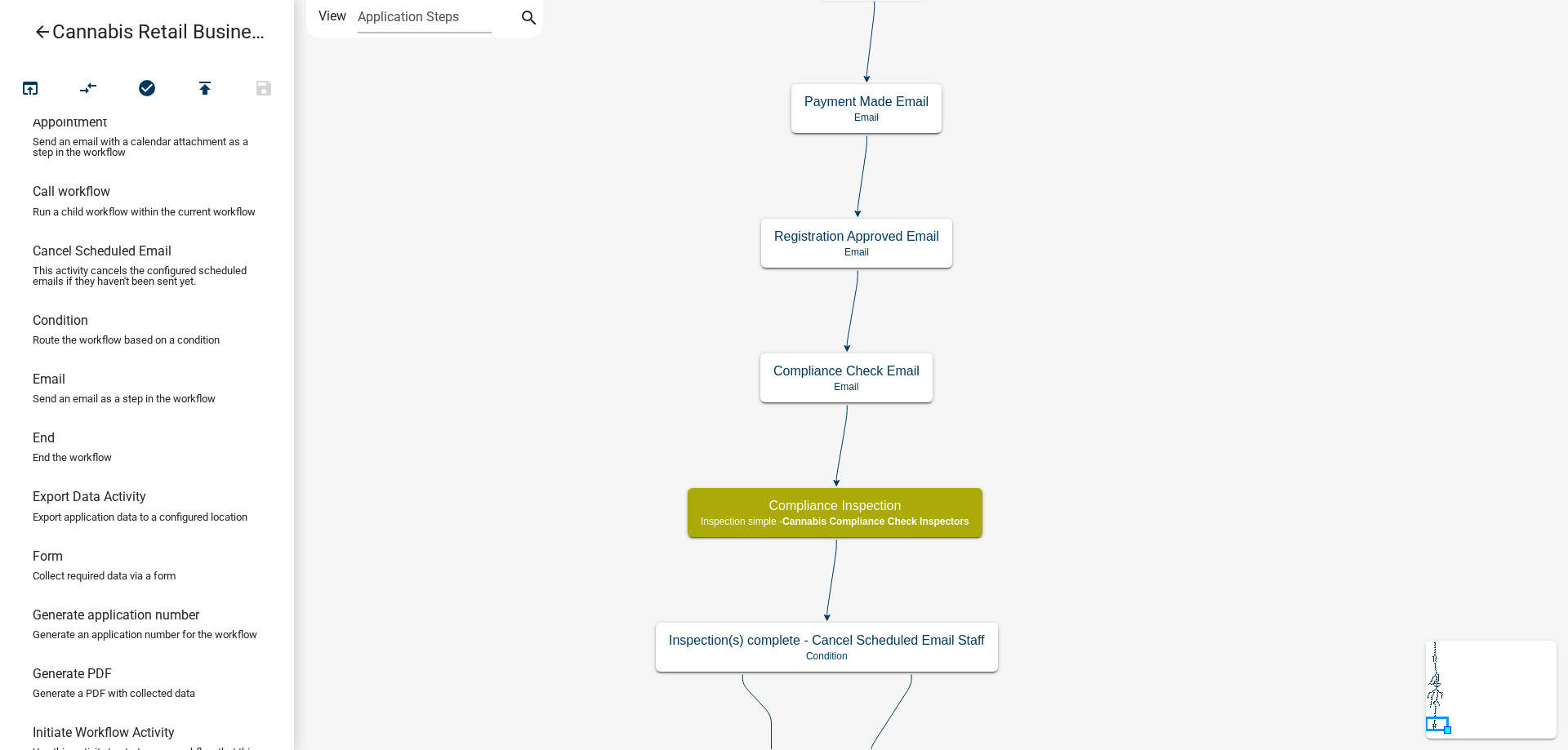
click at [1155, 641] on div "start Start - Applicant Application Introduction Form - Applicant Parcel search…" at bounding box center [931, 375] width 1274 height 750
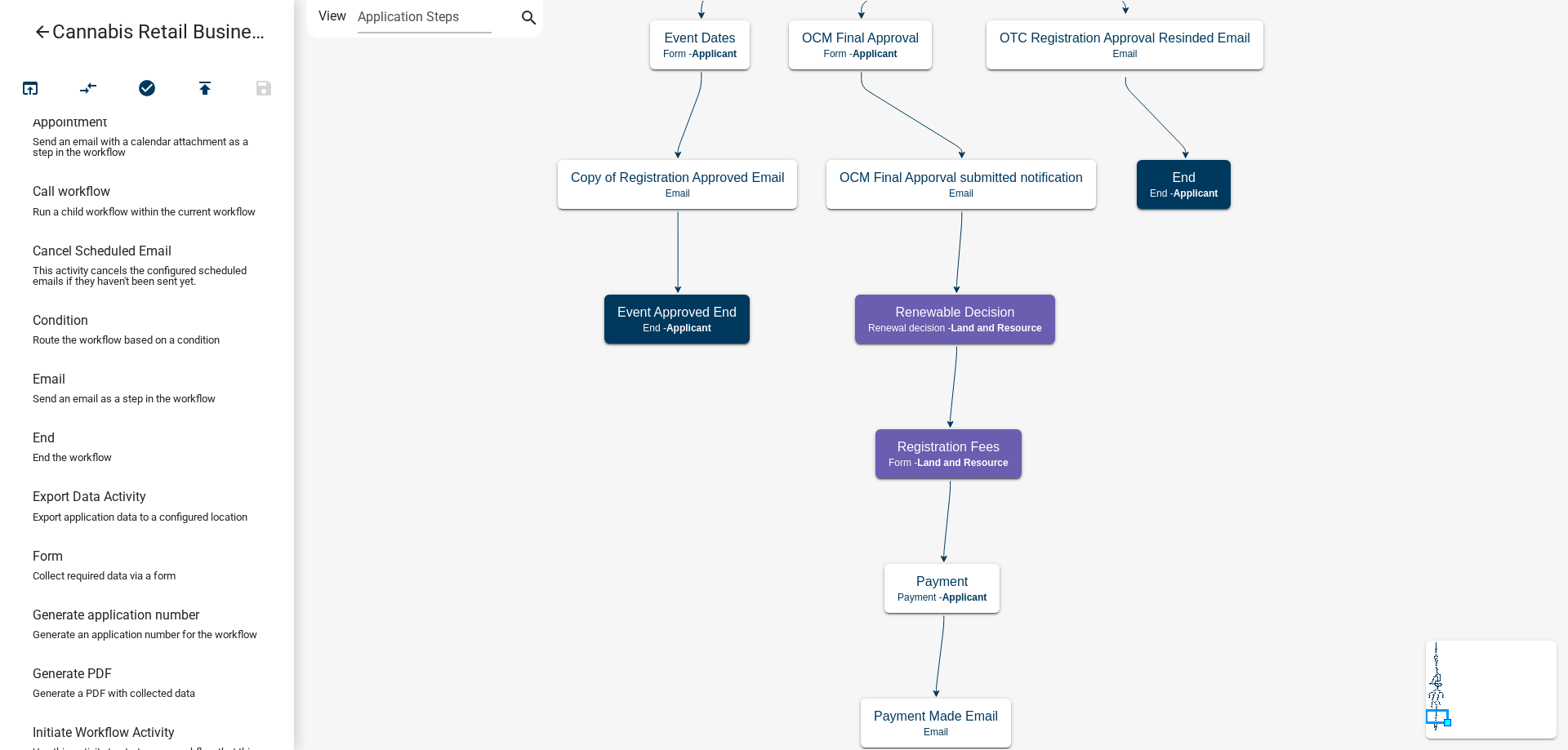
click at [1207, 693] on div "start Start - Applicant Application Introduction Form - Applicant Parcel search…" at bounding box center [931, 375] width 1274 height 750
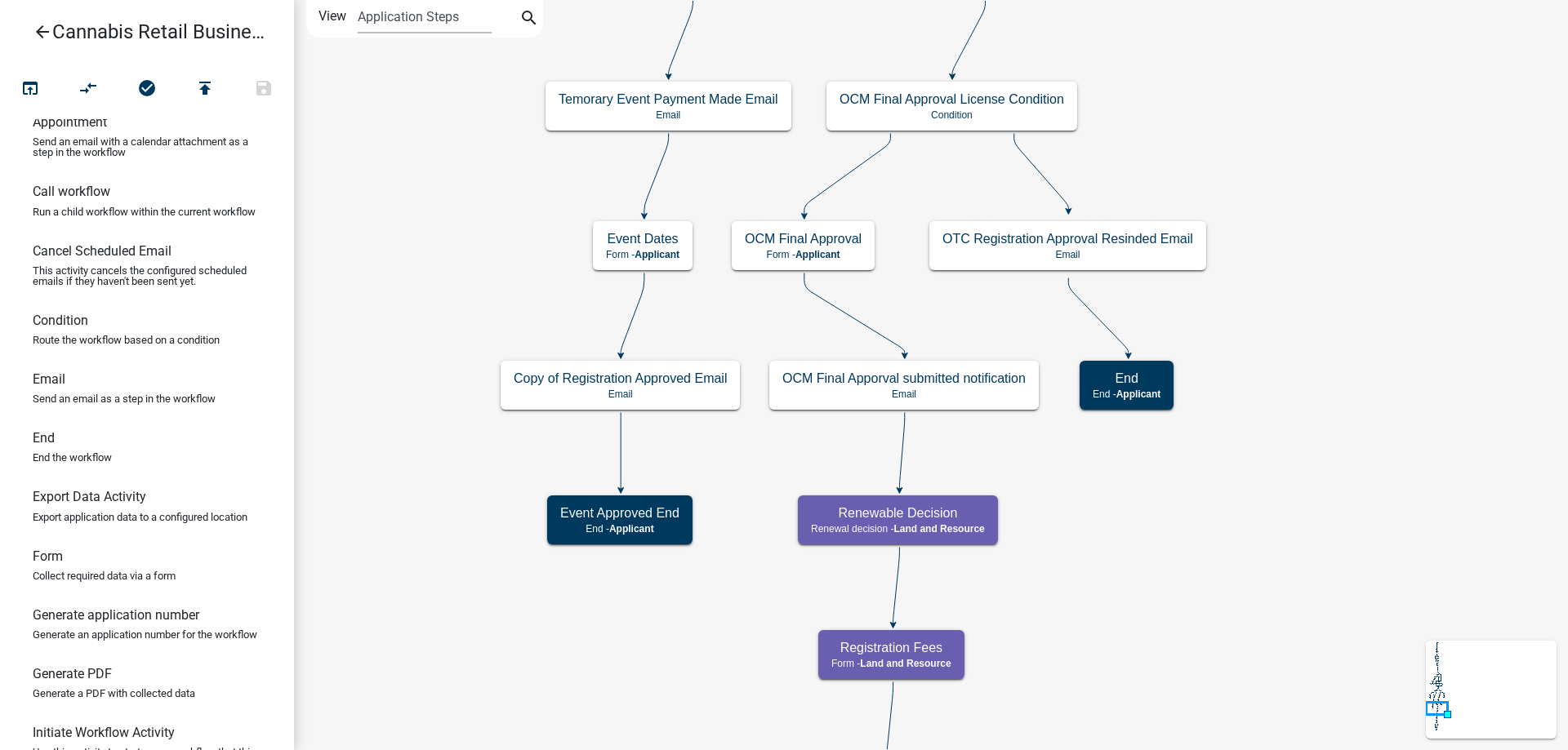
click at [1130, 601] on div "start Start - Applicant Application Introduction Form - Applicant Parcel search…" at bounding box center [931, 375] width 1274 height 750
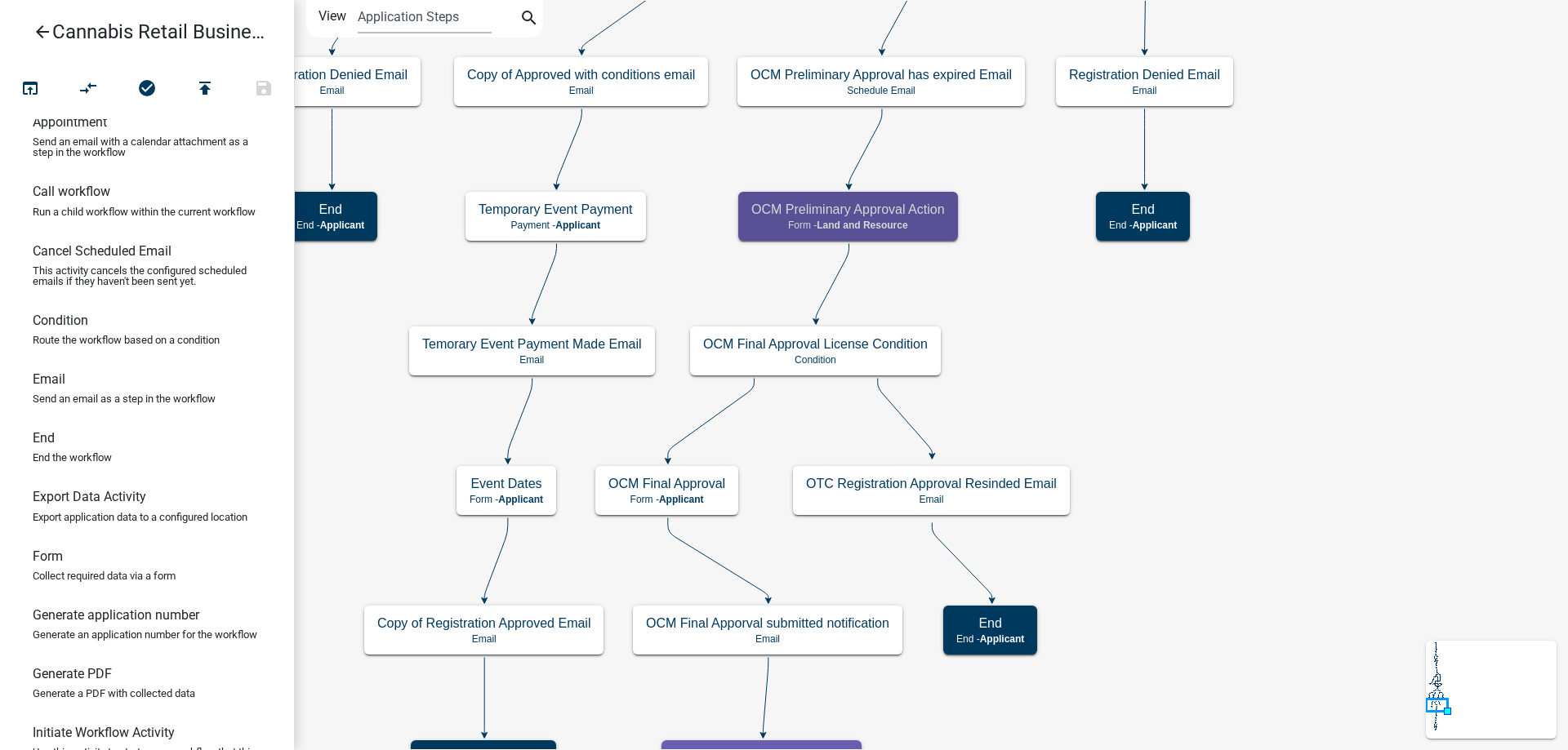
click at [1266, 399] on div "start Start - Applicant Application Introduction Form - Applicant Parcel search…" at bounding box center [931, 375] width 1274 height 750
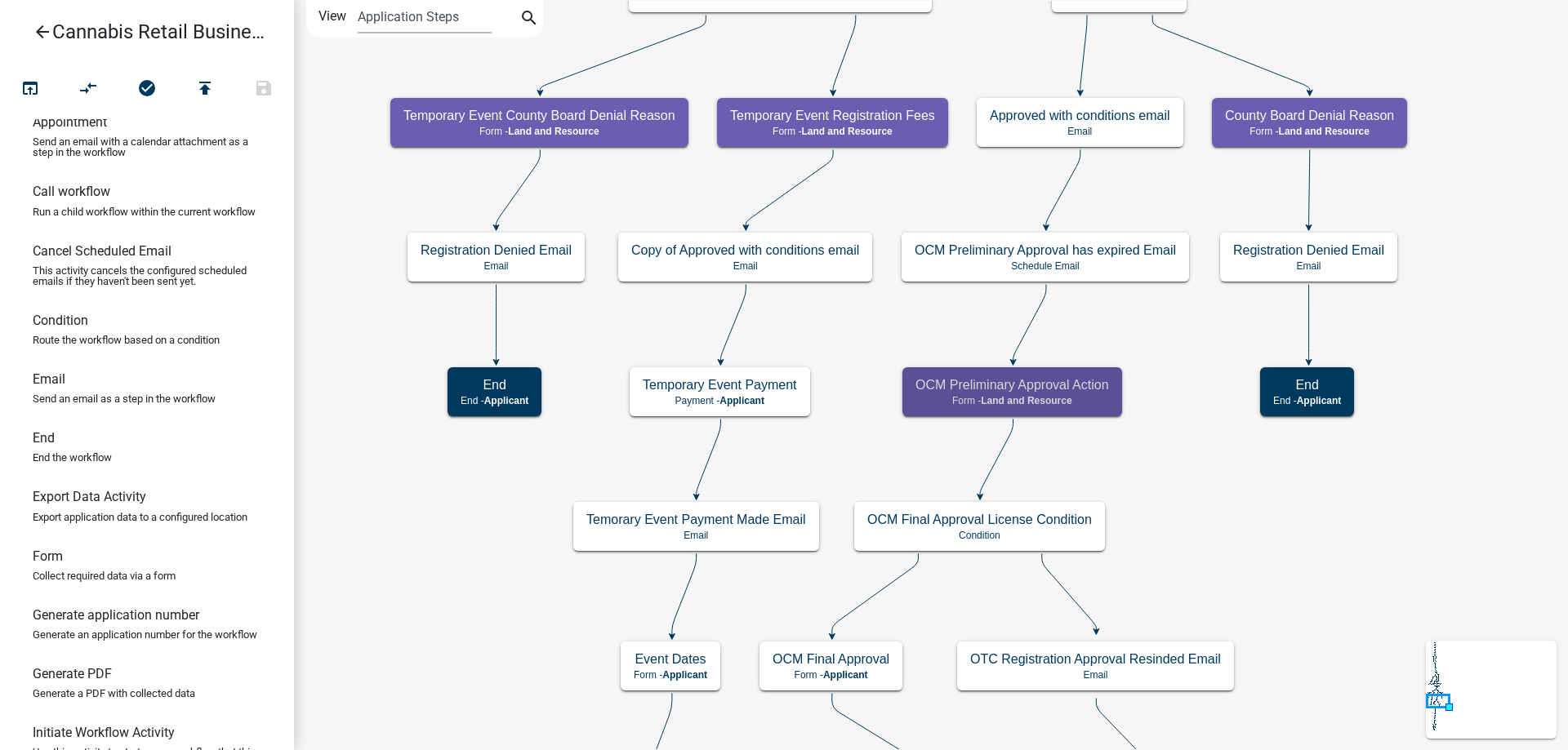
click at [1378, 582] on div "start Start - Applicant Application Introduction Form - Applicant Parcel search…" at bounding box center [931, 375] width 1274 height 750
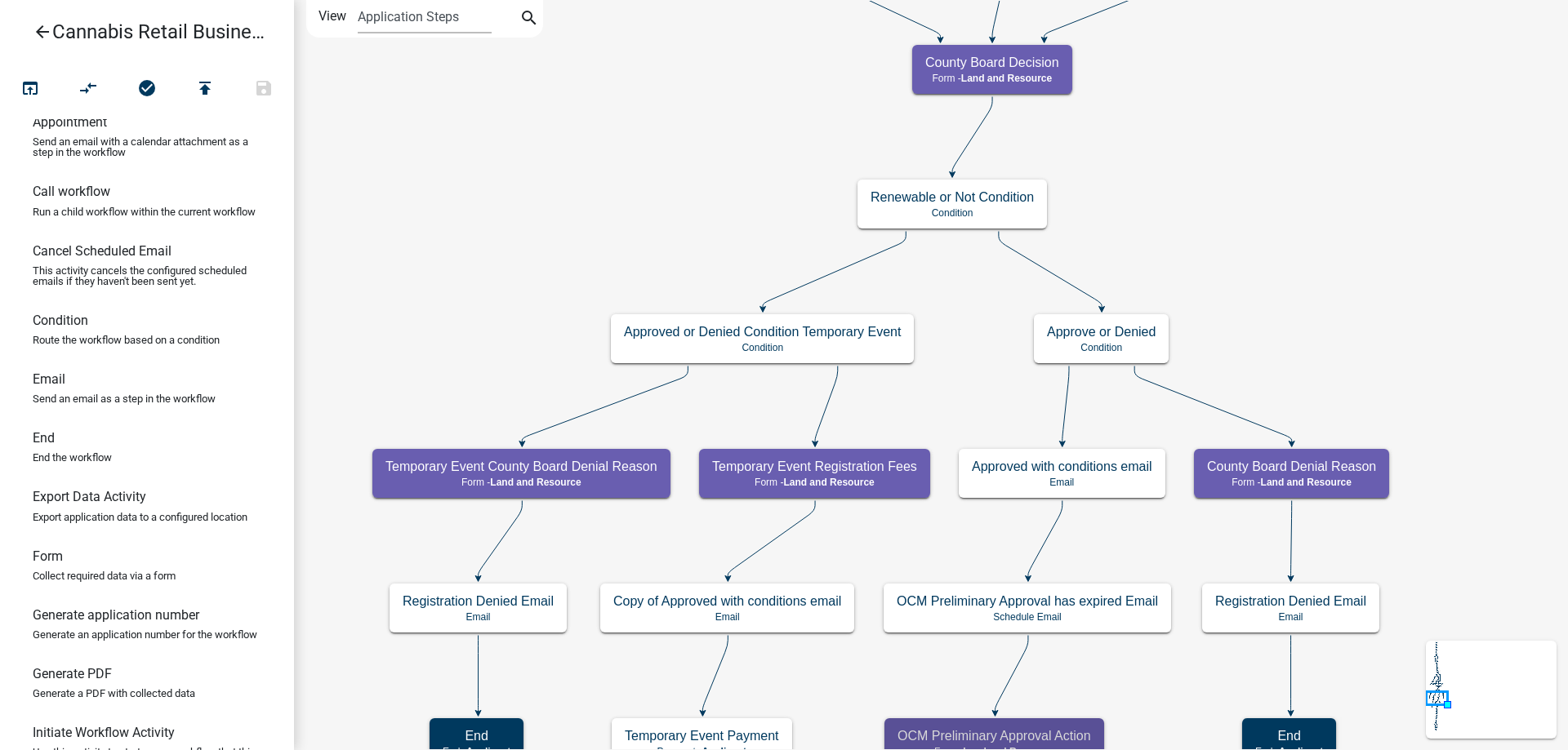
click at [1423, 614] on div "start Start - Applicant Application Introduction Form - Applicant Parcel search…" at bounding box center [931, 375] width 1274 height 750
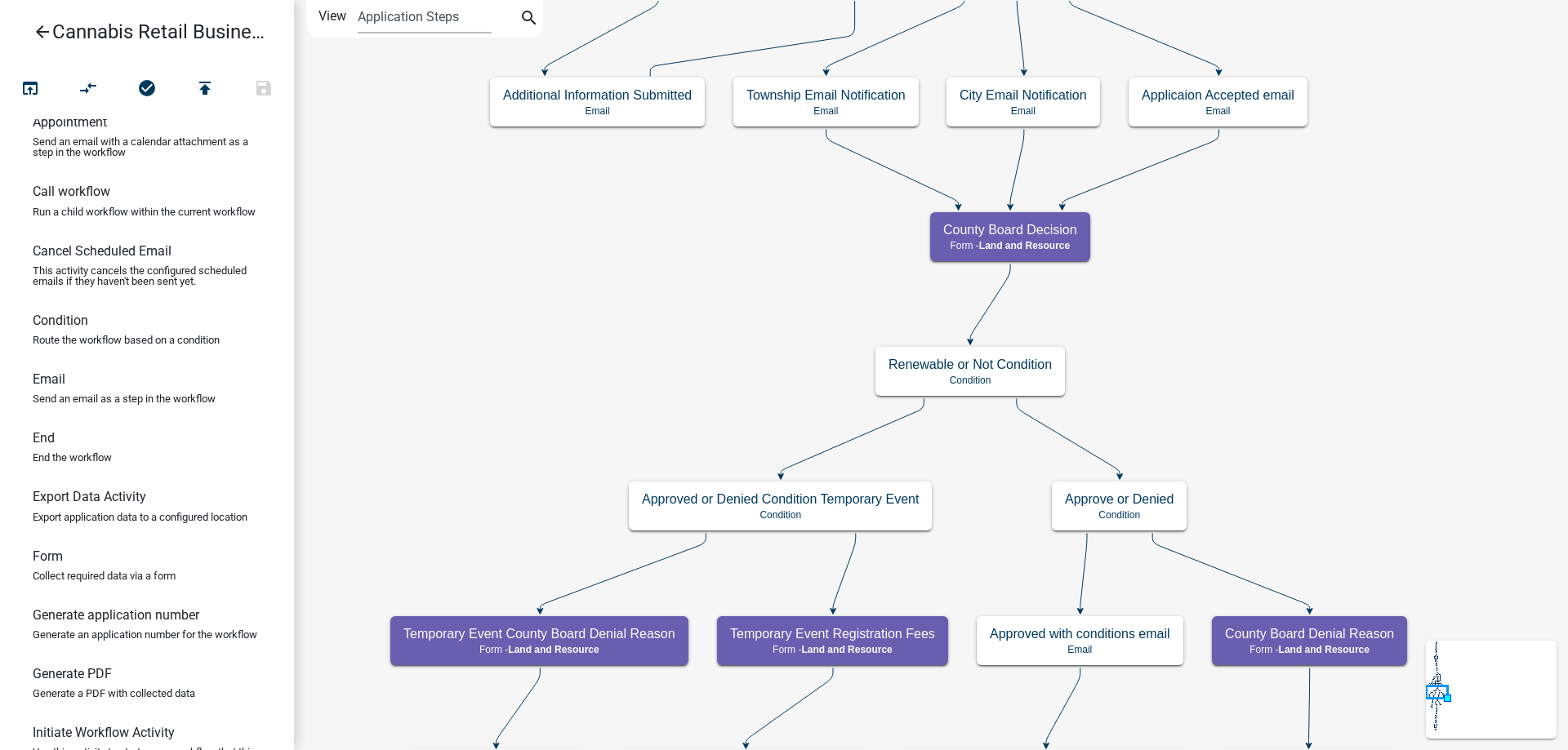
click at [1286, 605] on div "start Start - Applicant Application Introduction Form - Applicant Parcel search…" at bounding box center [931, 375] width 1274 height 750
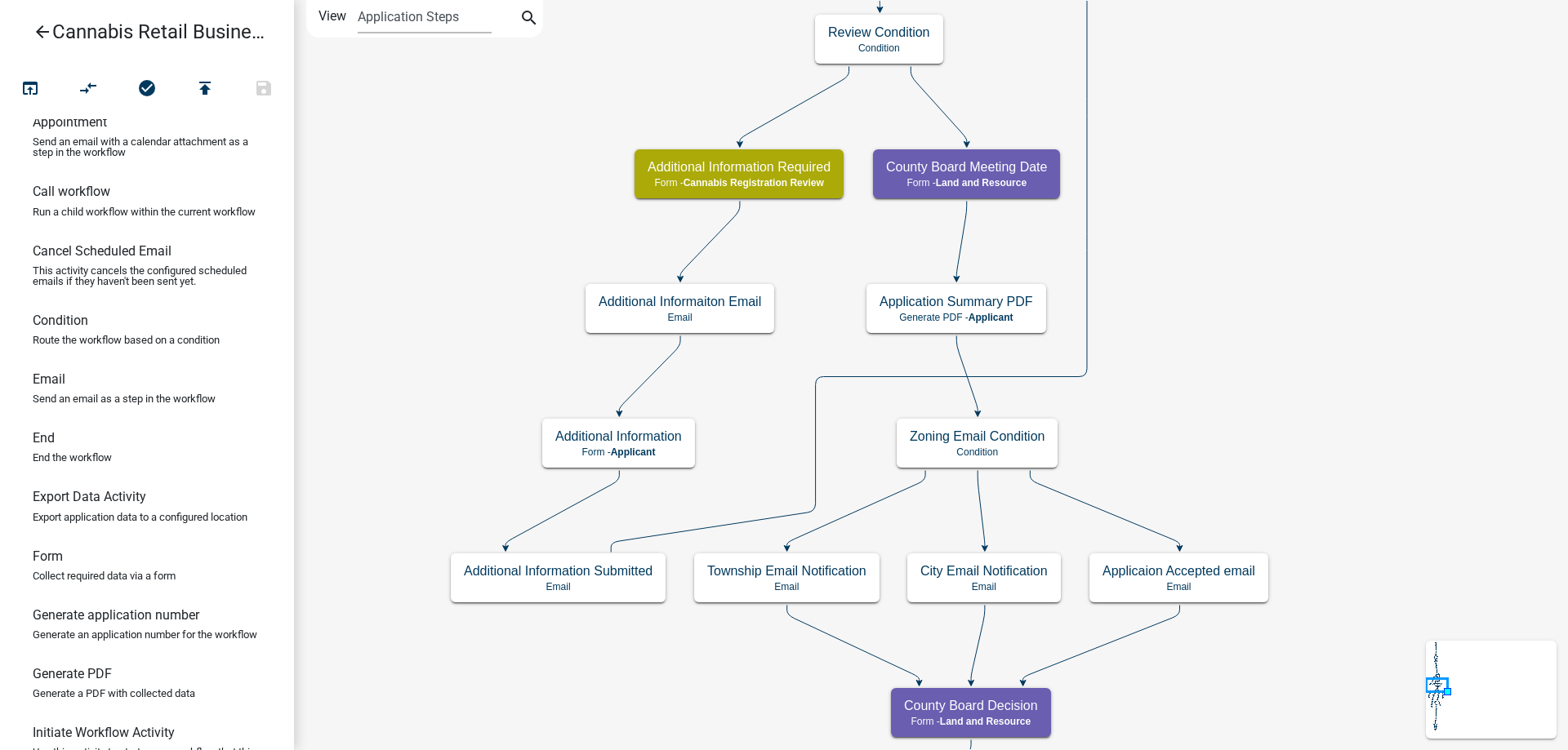
click at [1290, 667] on div "start Start - Applicant Application Introduction Form - Applicant Parcel search…" at bounding box center [931, 375] width 1274 height 750
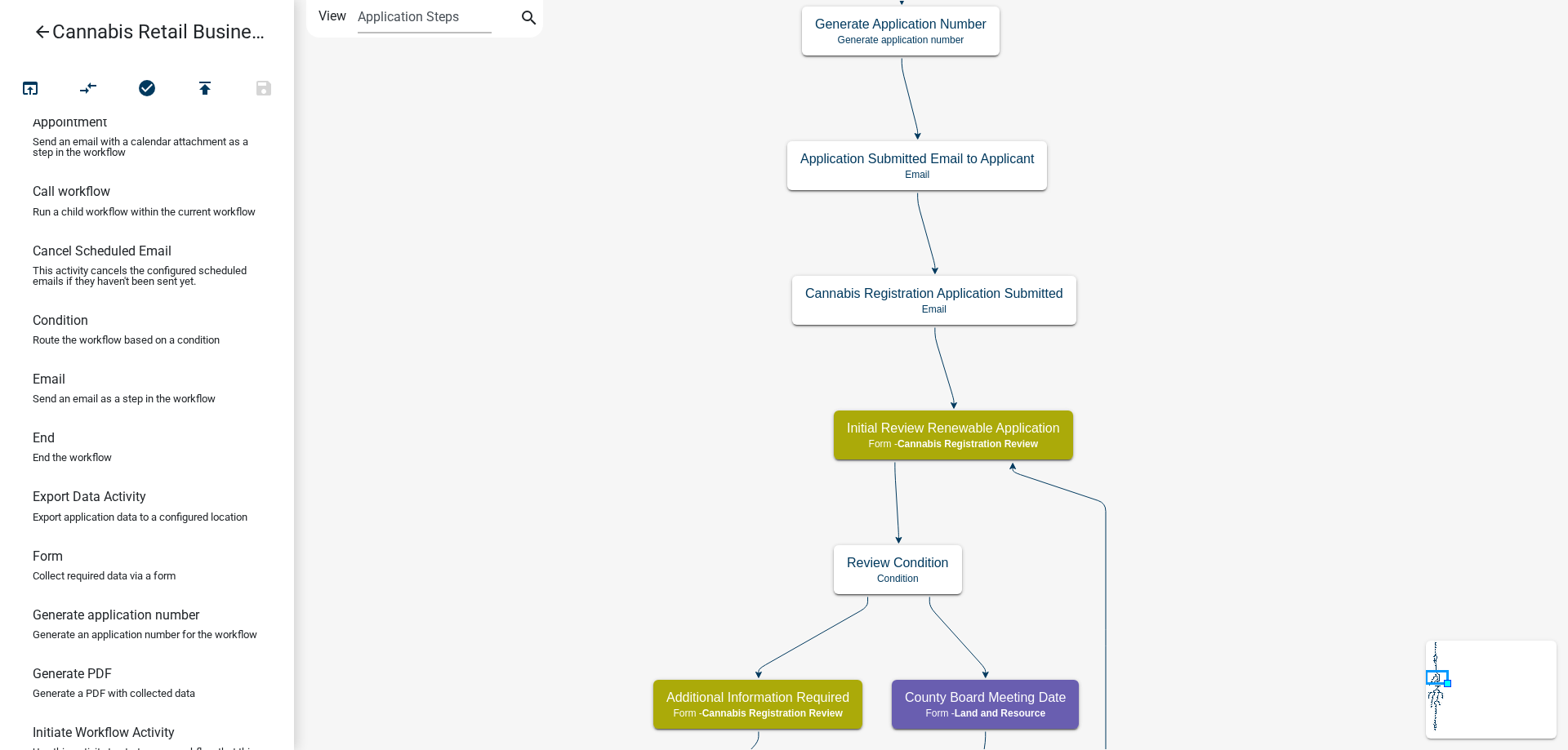
click at [1226, 575] on div "start Start - Applicant Application Introduction Form - Applicant Parcel search…" at bounding box center [931, 375] width 1274 height 750
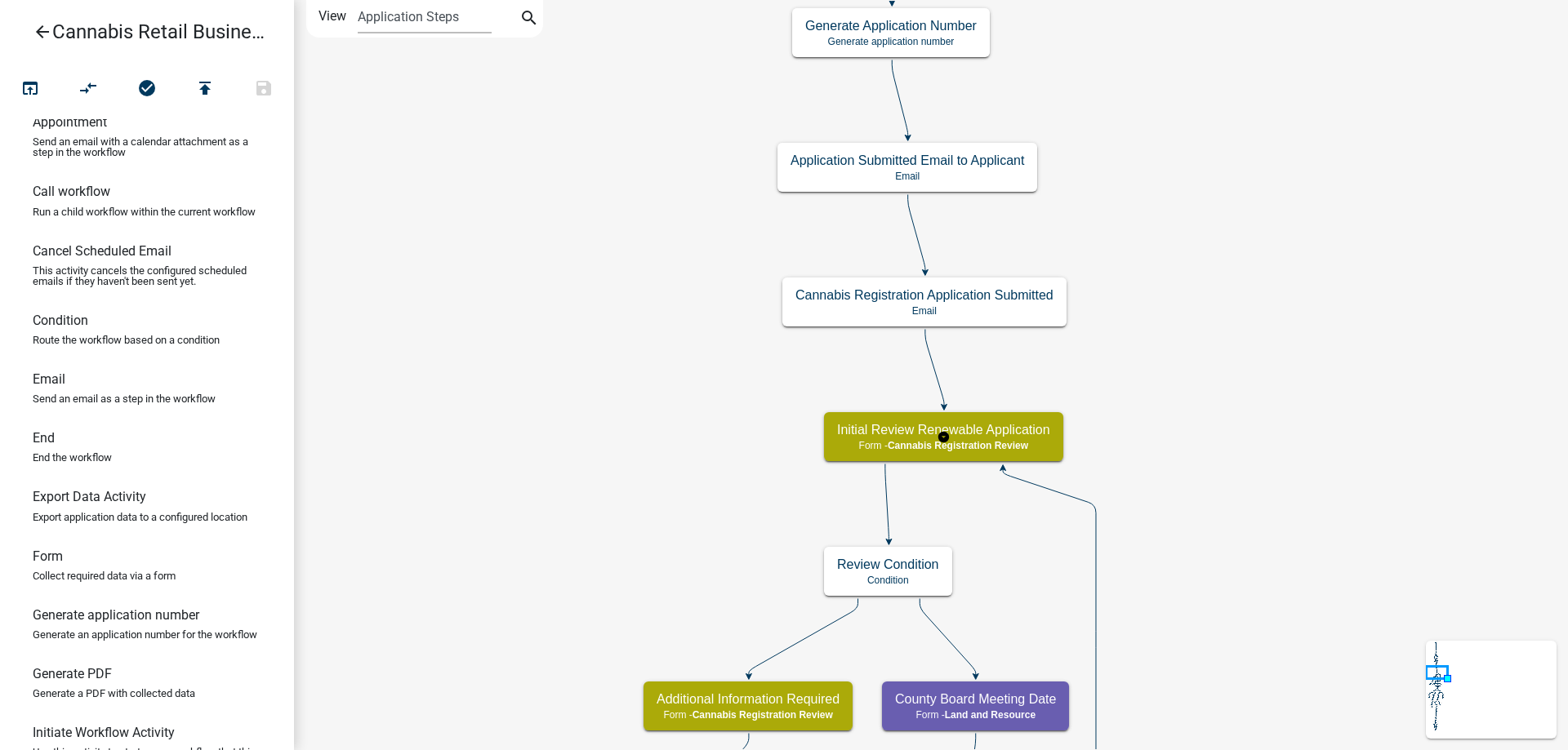
click at [1003, 446] on g "Initial Review Renewable Application Form - Cannabis Registration Review" at bounding box center [944, 435] width 239 height 47
click at [1003, 446] on span "Cannabis Registration Review" at bounding box center [957, 446] width 140 height 12
select select "5380C035-E995-43AF-9DCB-4673FB5A2820"
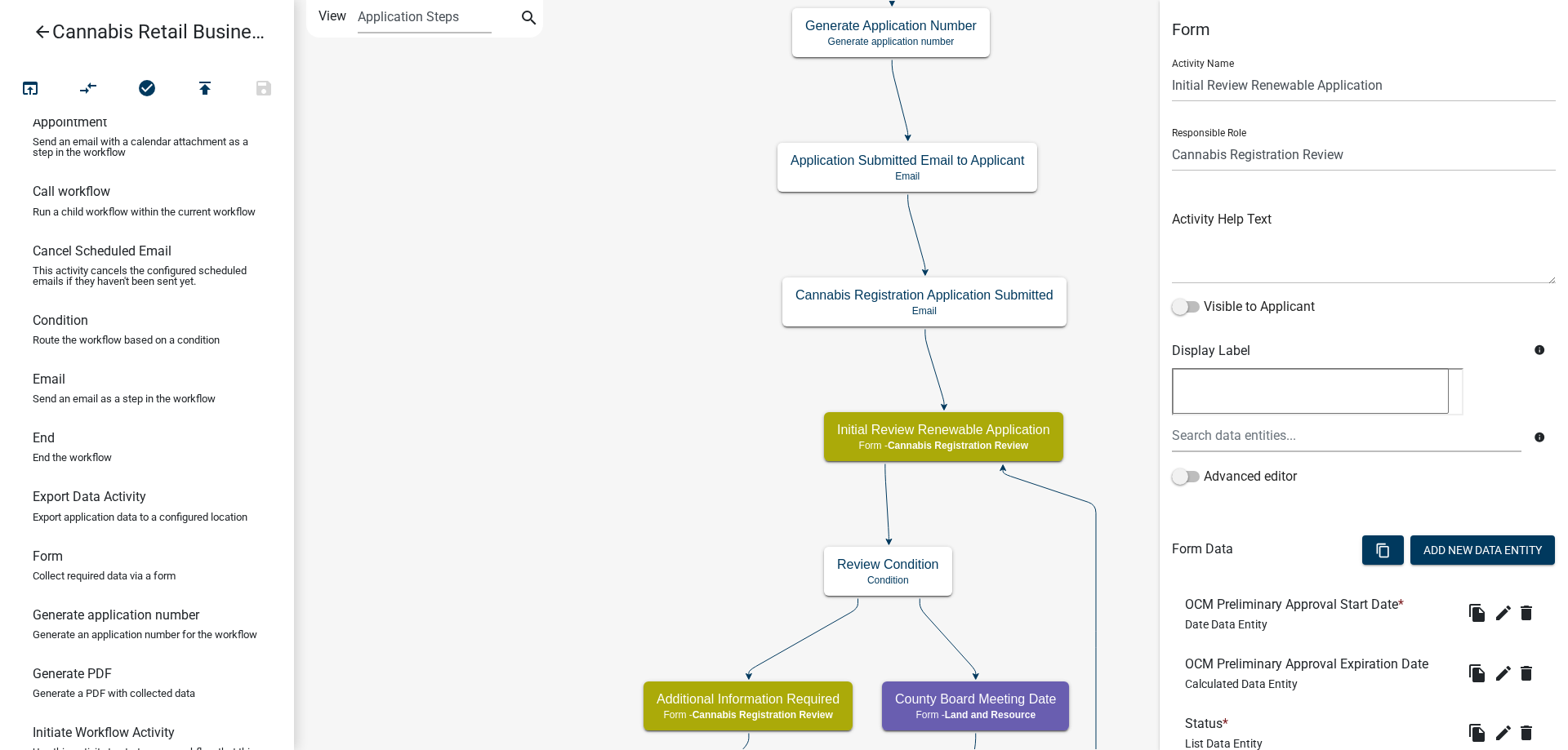
scroll to position [250, 0]
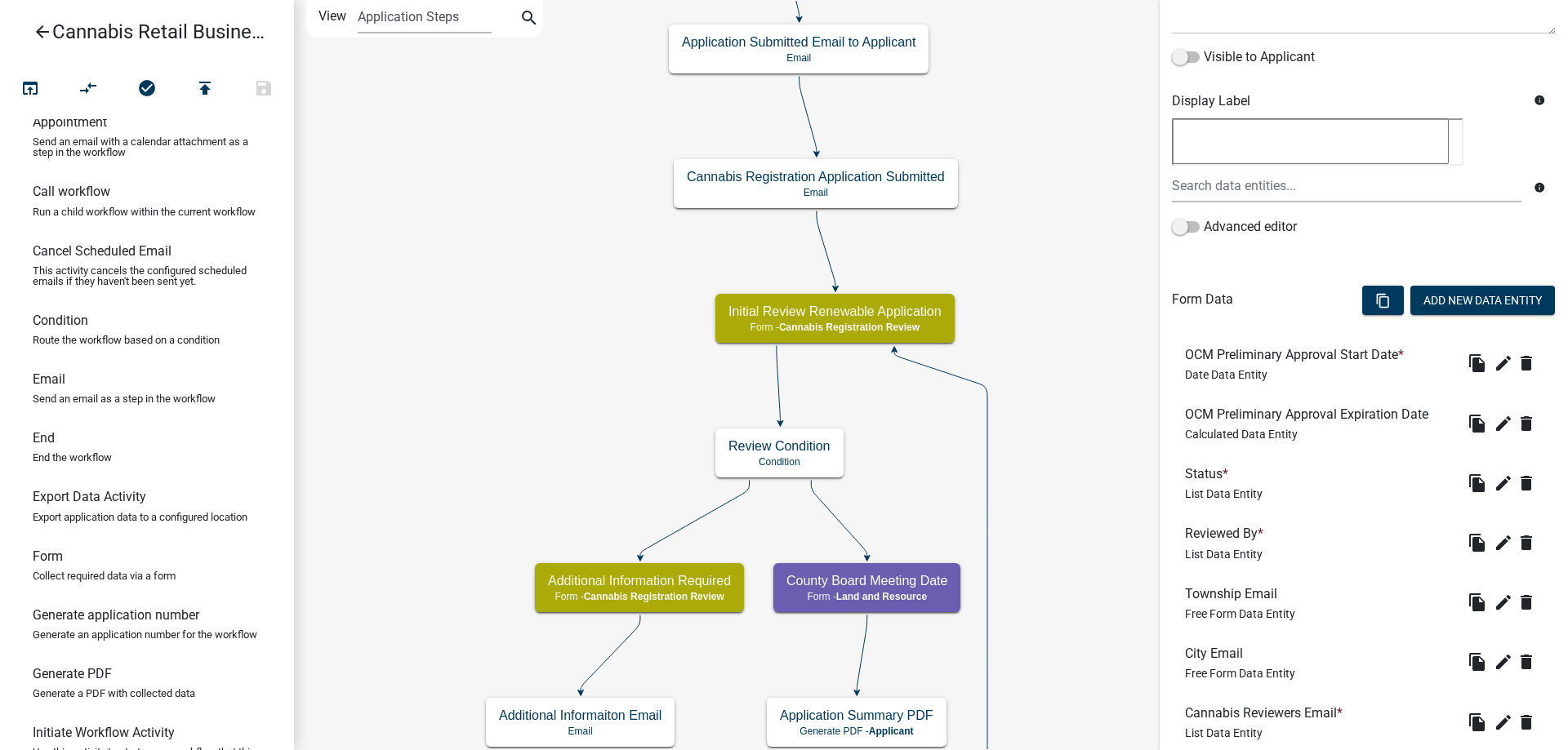
click at [592, 374] on div "start Start - Applicant Application Introduction Form - Applicant Parcel search…" at bounding box center [931, 375] width 1274 height 750
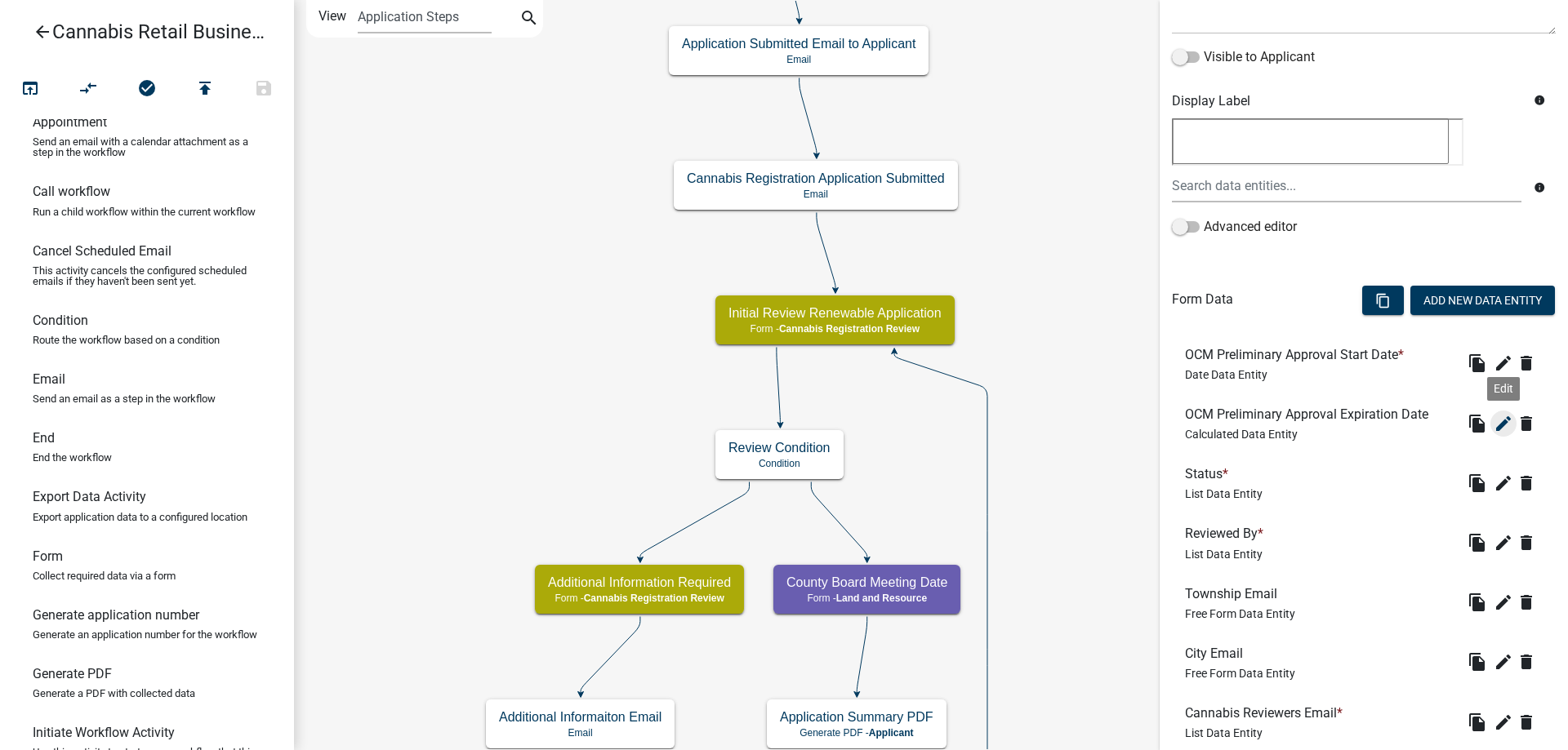
click at [1506, 425] on icon "edit" at bounding box center [1504, 424] width 20 height 20
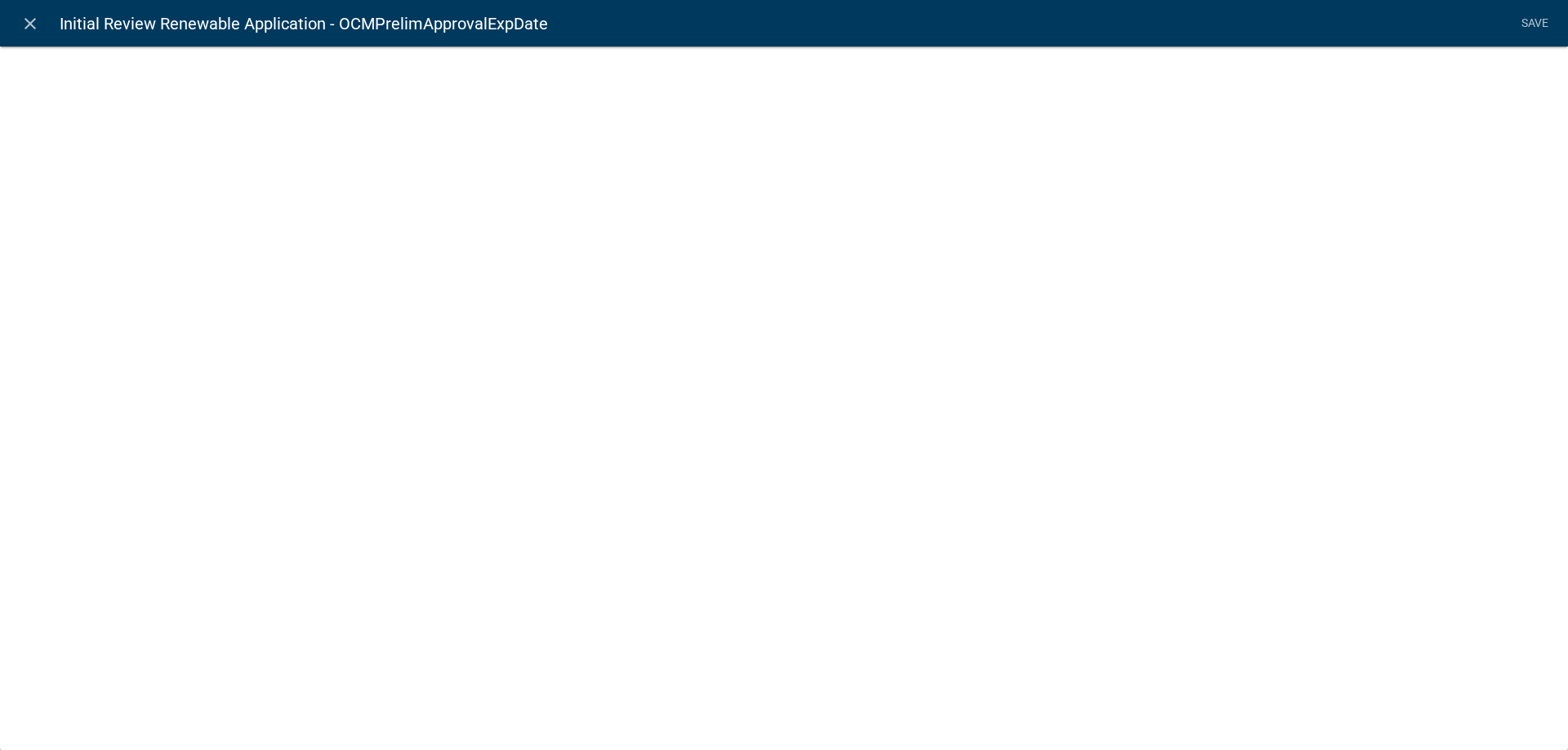
select select "calculated-value"
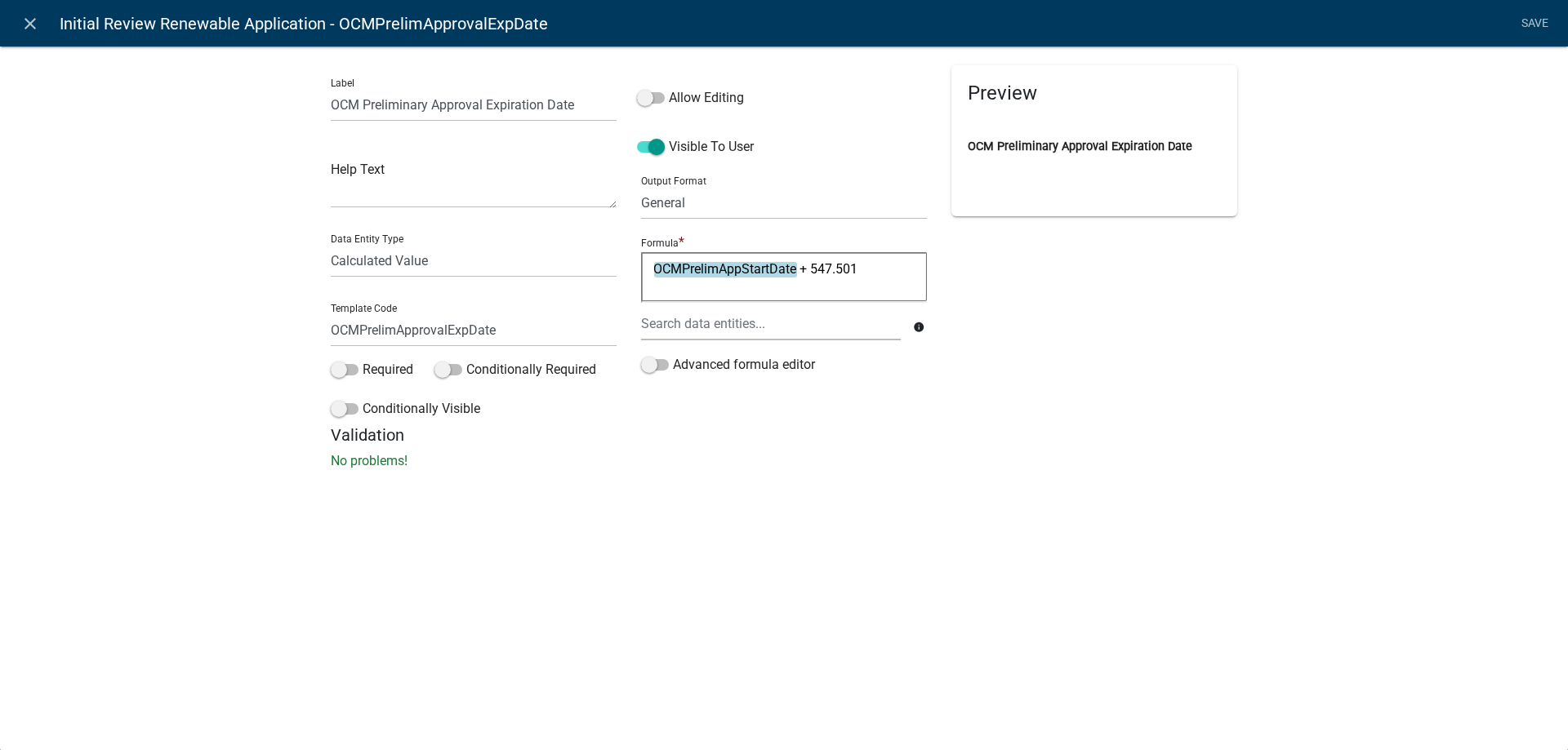
click at [803, 268] on textarea "OCMPrelimAppStartDate + 547.501" at bounding box center [784, 276] width 285 height 49
click at [810, 268] on textarea "OCMPrelimAppStartDate+ 547.501" at bounding box center [784, 276] width 285 height 49
click at [855, 269] on textarea "OCMPrelimAppStartDate+547.501" at bounding box center [784, 276] width 285 height 49
type textarea "OCMPrelimAppStartDate+548"
click at [1534, 19] on link "Save" at bounding box center [1535, 23] width 41 height 31
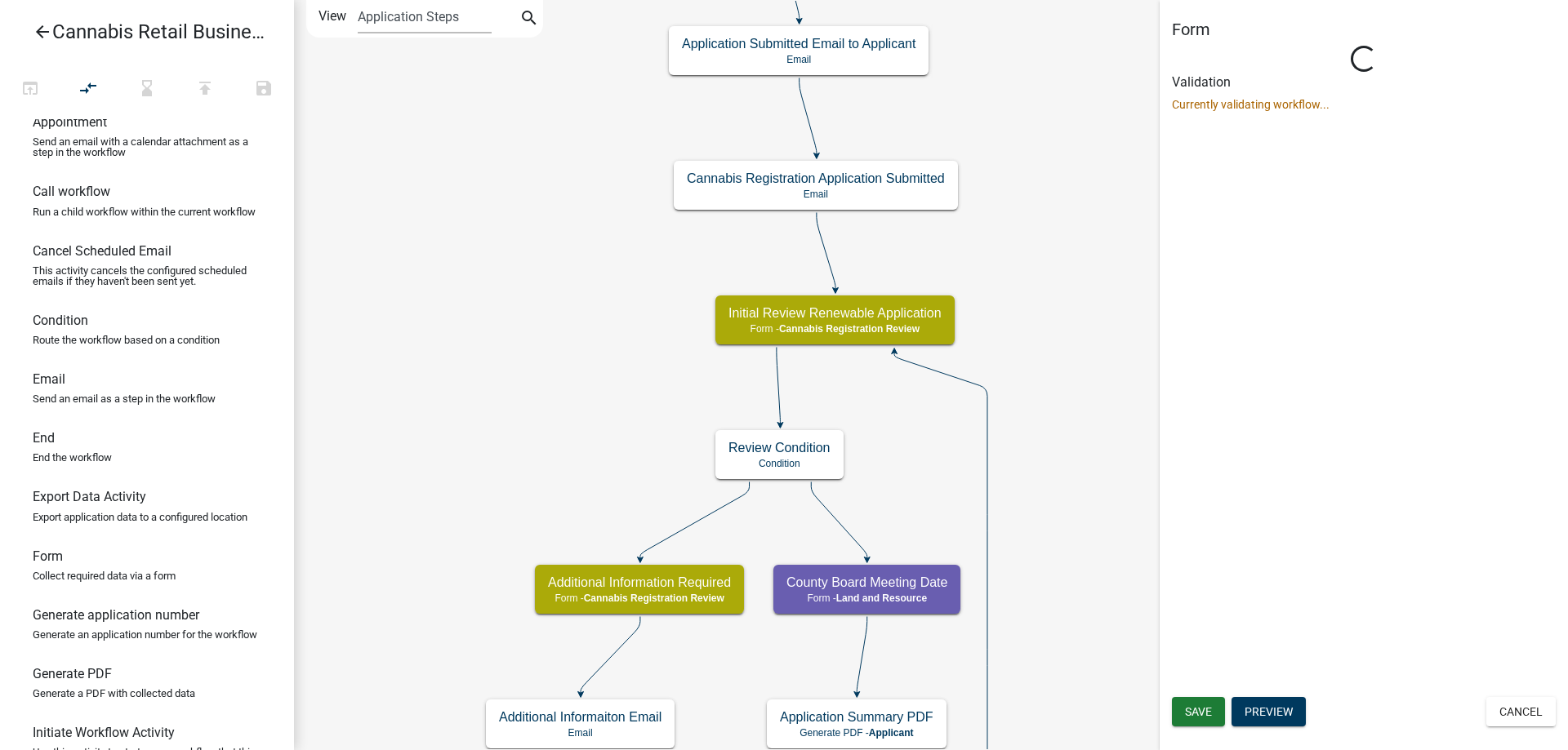
scroll to position [0, 0]
select select "5380C035-E995-43AF-9DCB-4673FB5A2820"
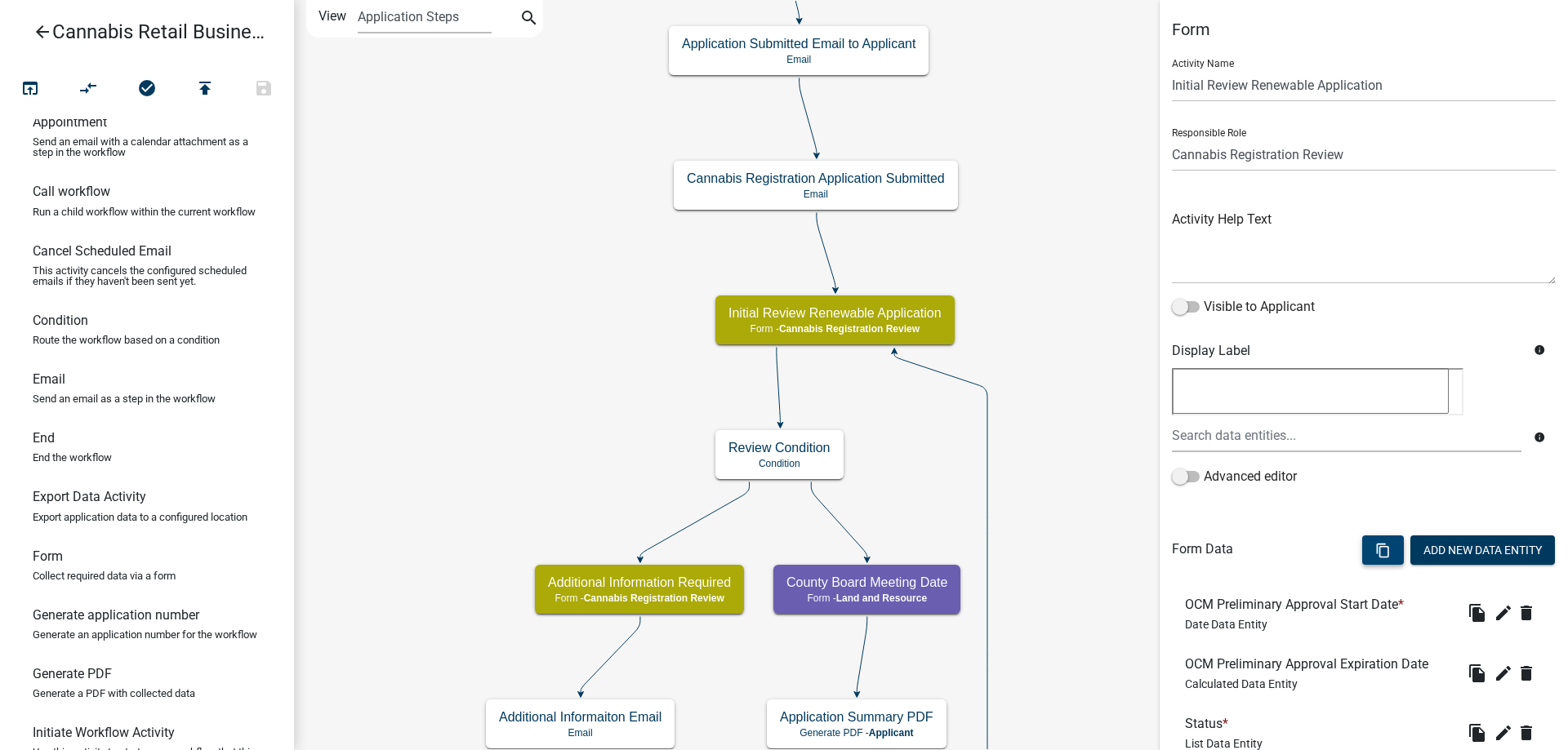
scroll to position [417, 0]
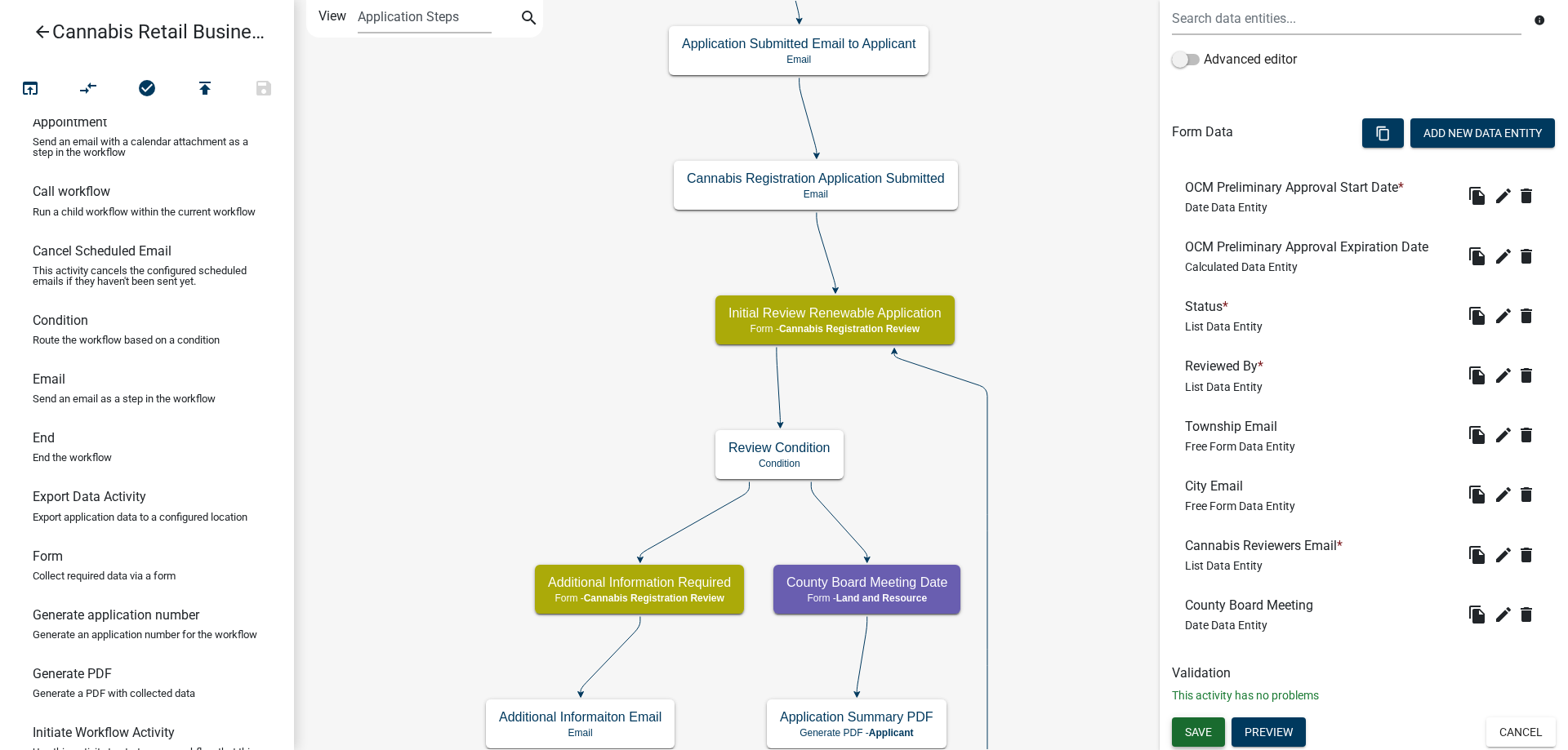
click at [1195, 729] on span "Save" at bounding box center [1199, 732] width 27 height 13
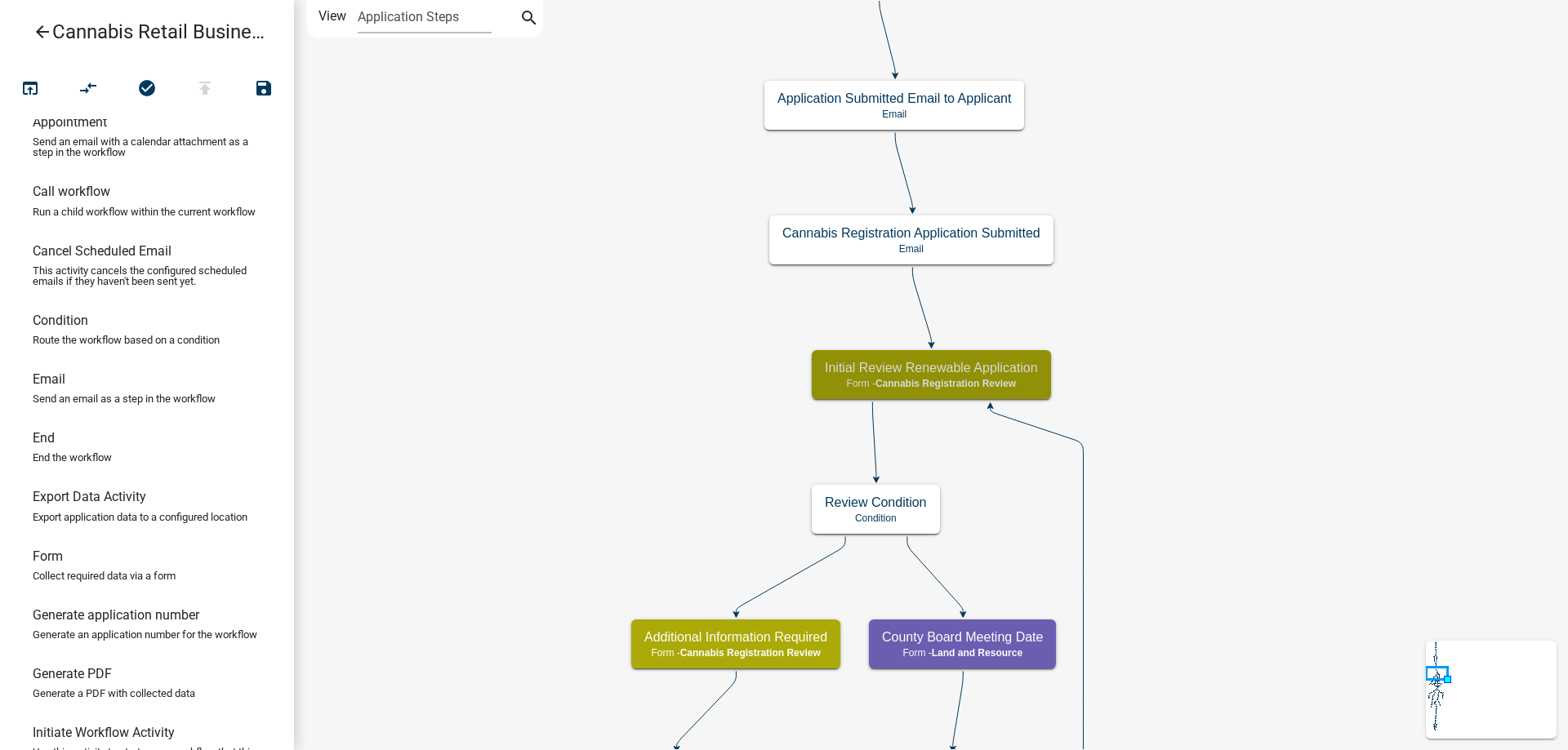
scroll to position [0, 0]
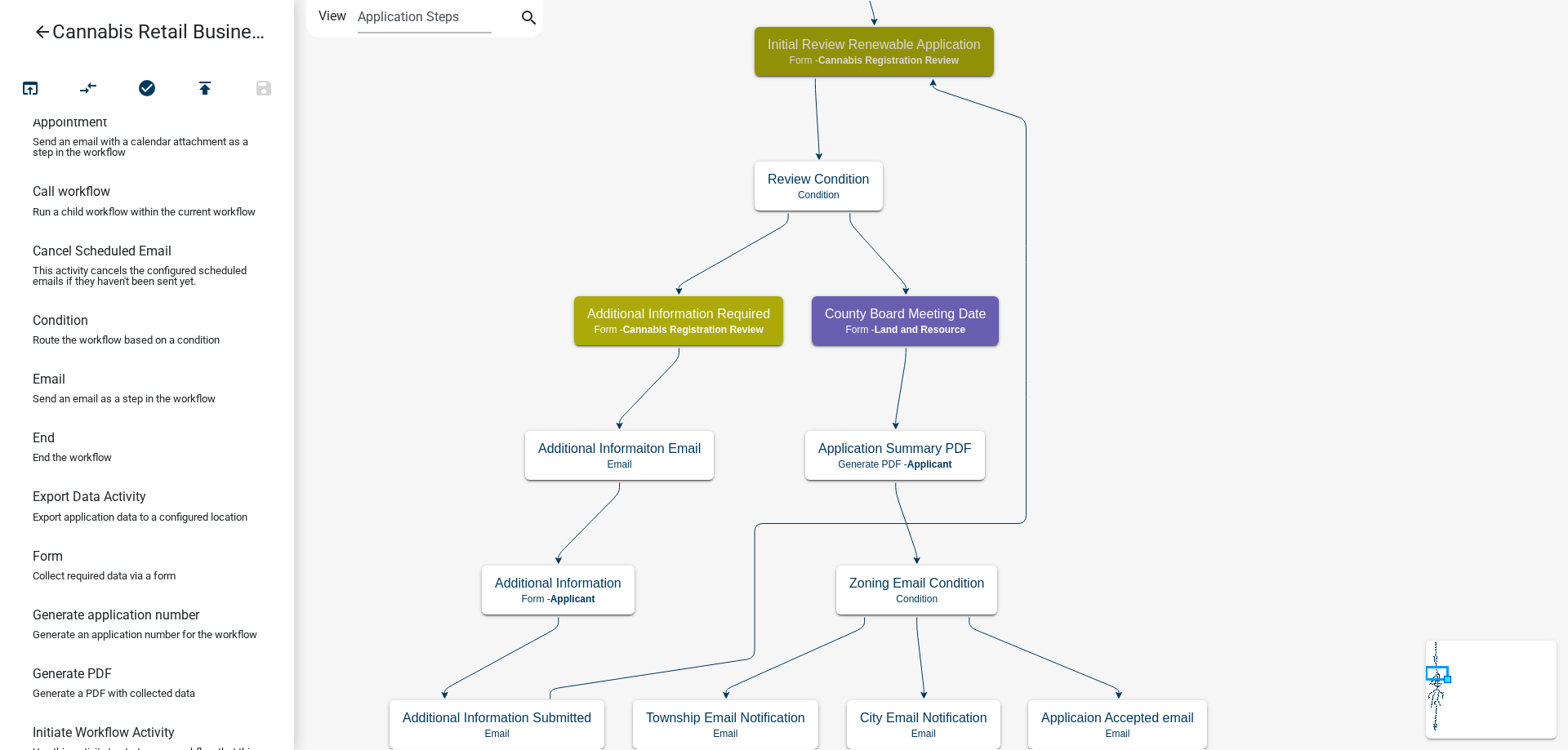
click at [1243, 267] on div "start Start - Applicant Application Introduction Form - Applicant Parcel search…" at bounding box center [931, 375] width 1274 height 750
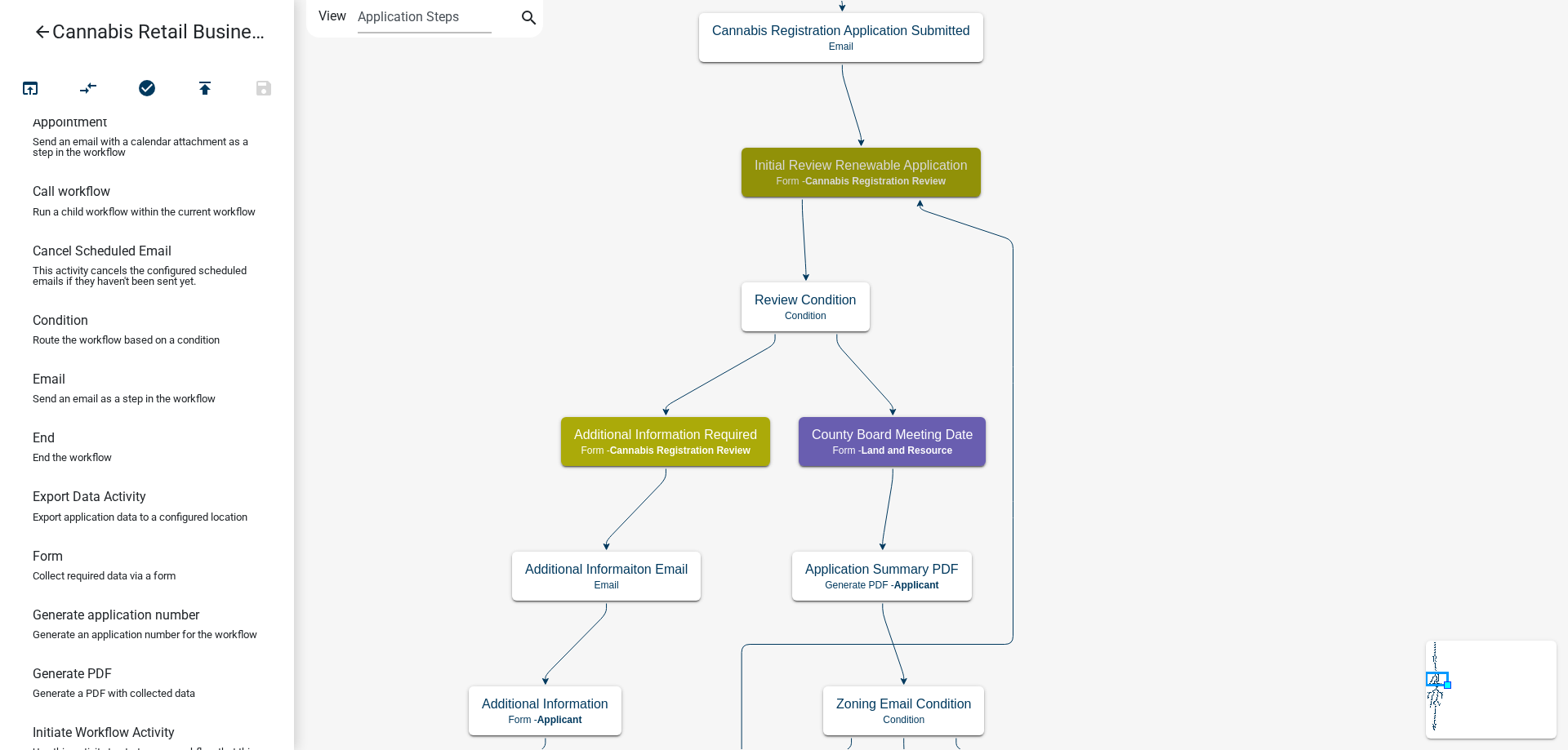
click at [1147, 214] on div "start Start - Applicant Application Introduction Form - Applicant Parcel search…" at bounding box center [931, 375] width 1274 height 750
click at [910, 174] on div "Initial Review Renewable Application Form - Cannabis Registration Review" at bounding box center [861, 172] width 239 height 49
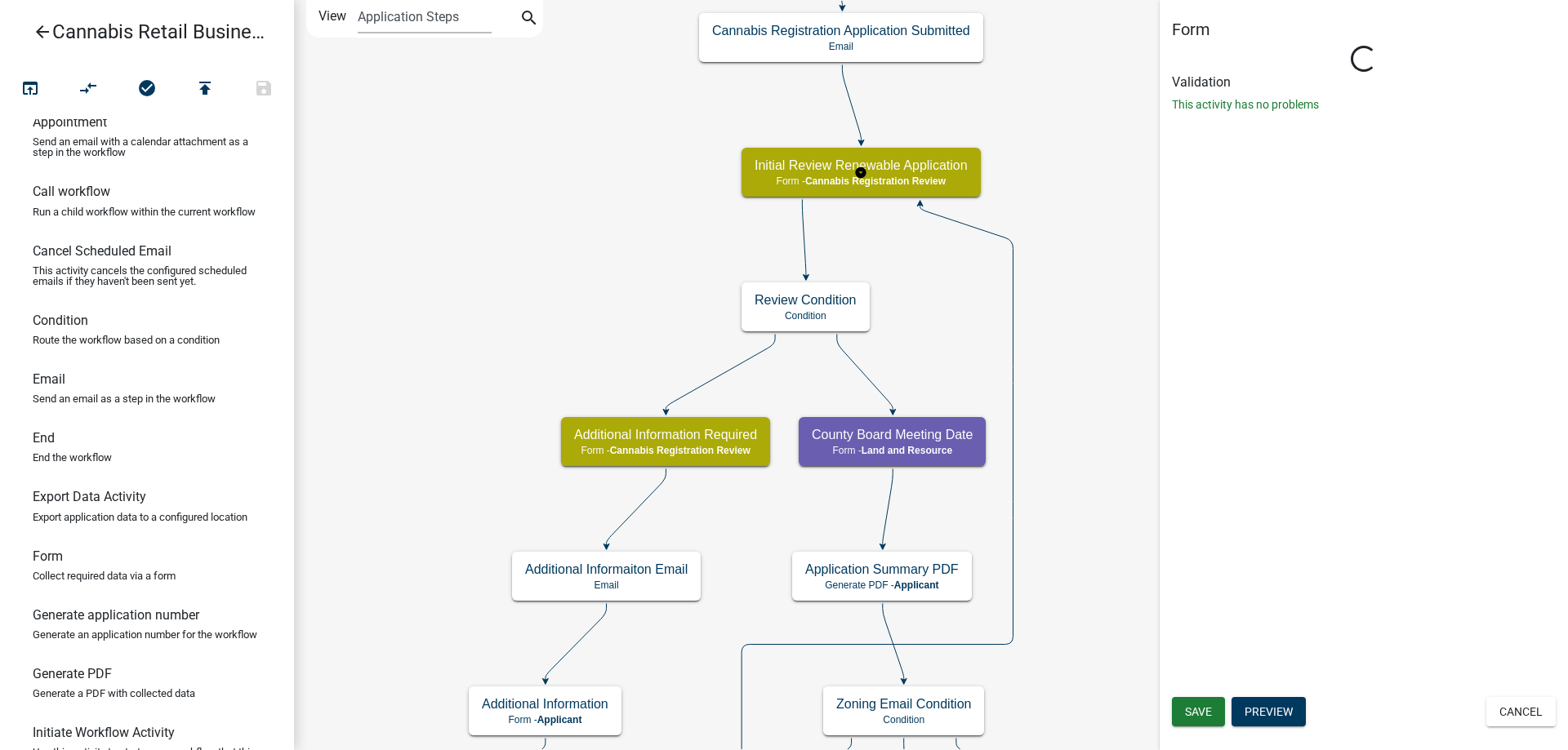
select select "5380C035-E995-43AF-9DCB-4673FB5A2820"
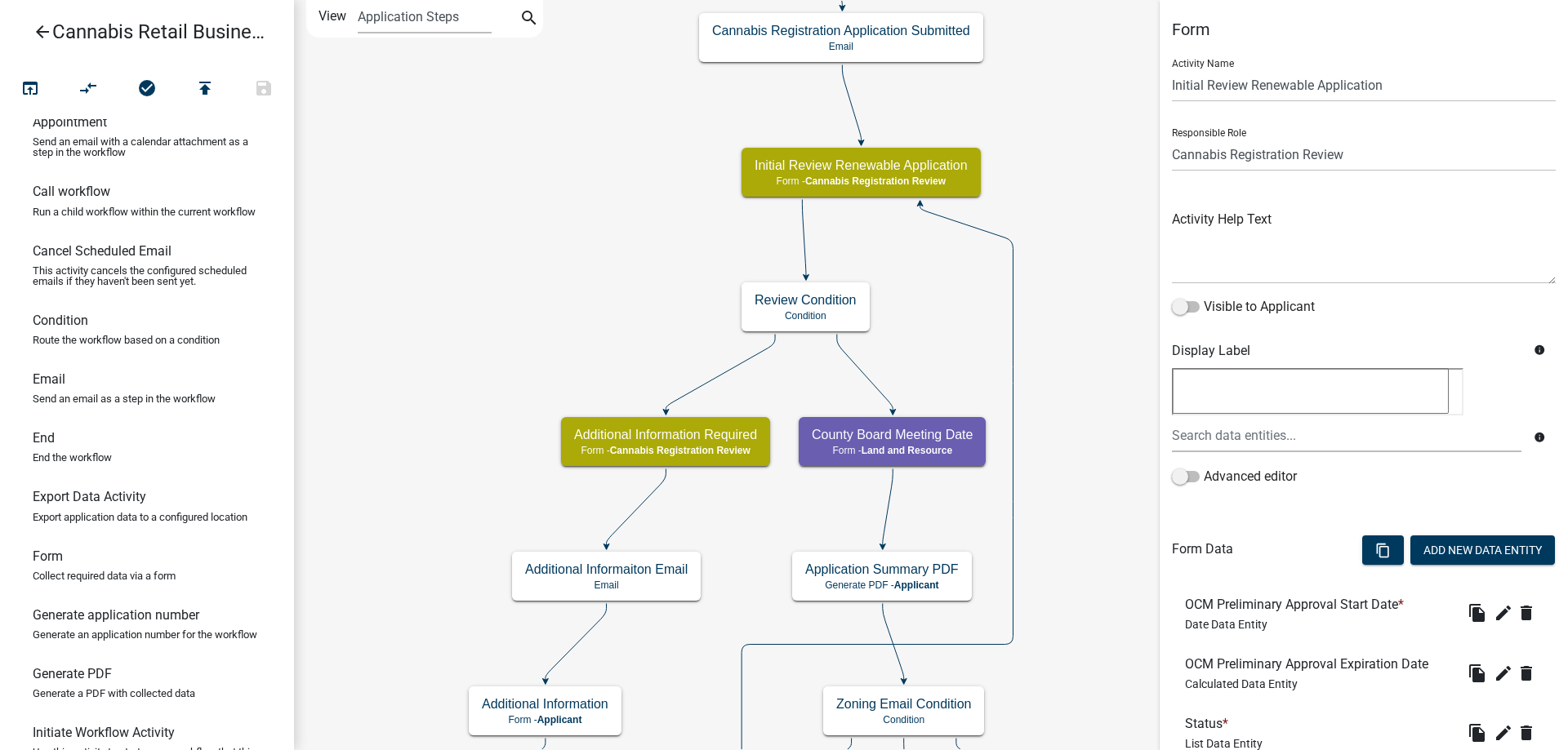
scroll to position [417, 0]
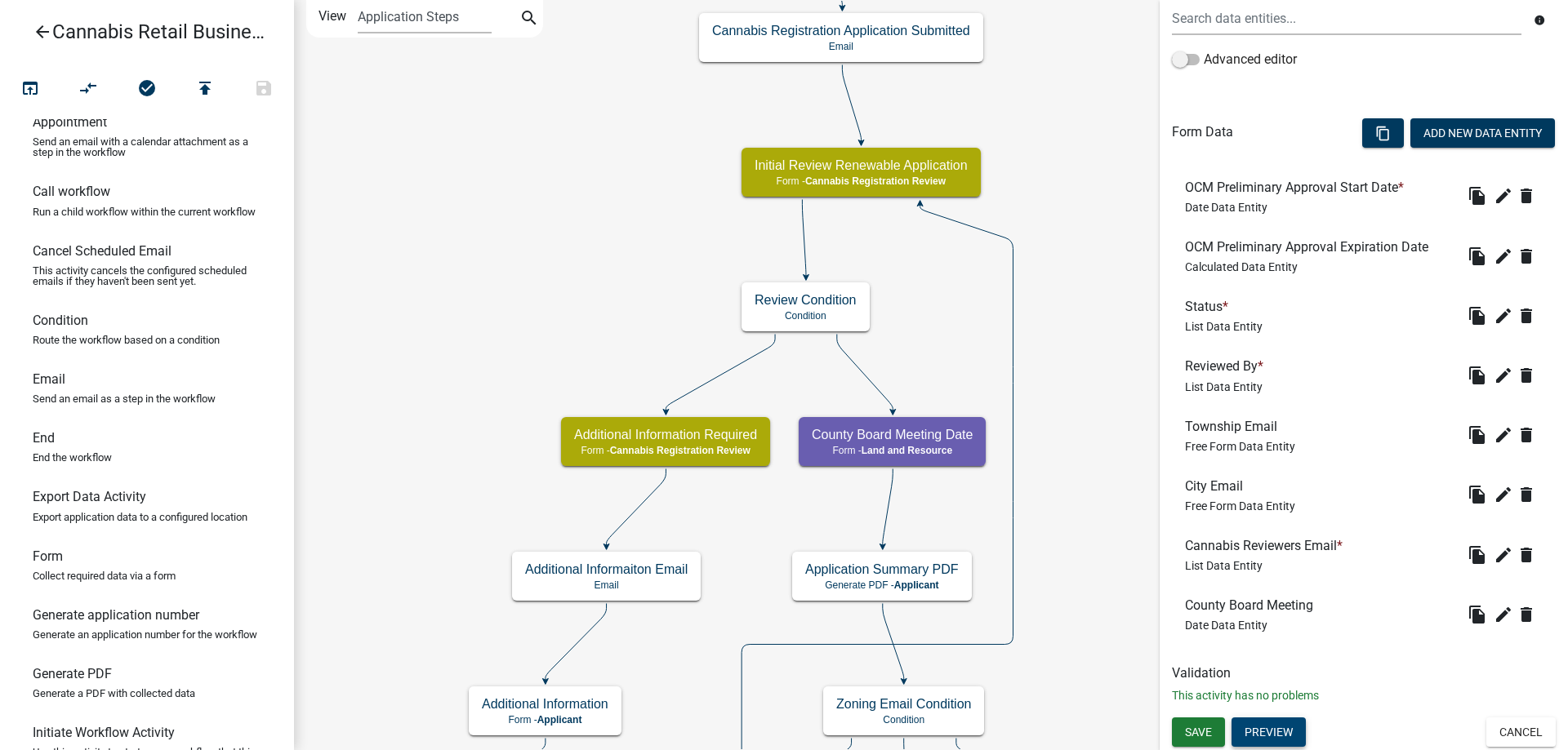
click at [1264, 731] on button "Preview" at bounding box center [1268, 732] width 74 height 29
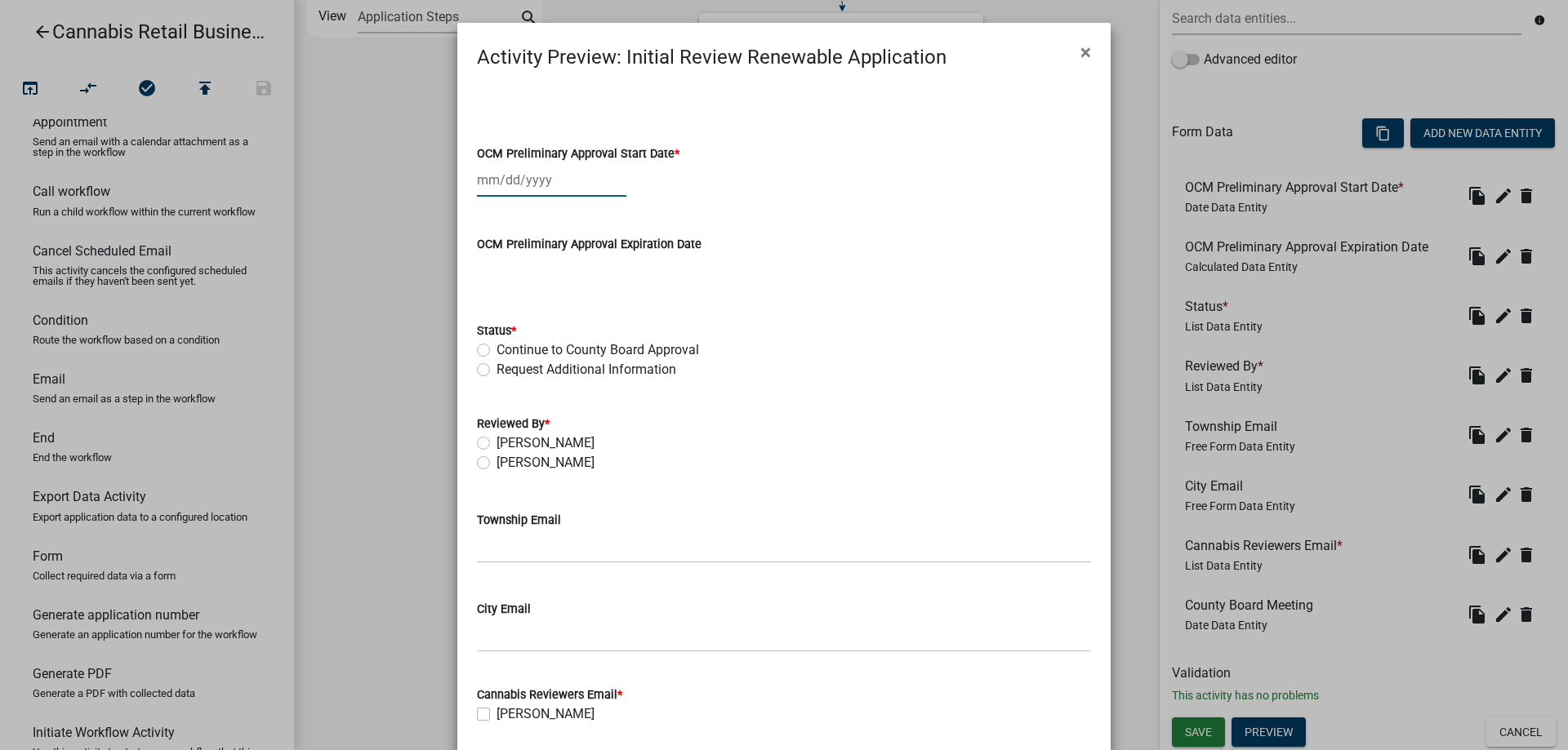
click at [552, 184] on input "OCM Preliminary Approval Start Date *" at bounding box center [552, 180] width 150 height 34
select select "9"
select select "2025"
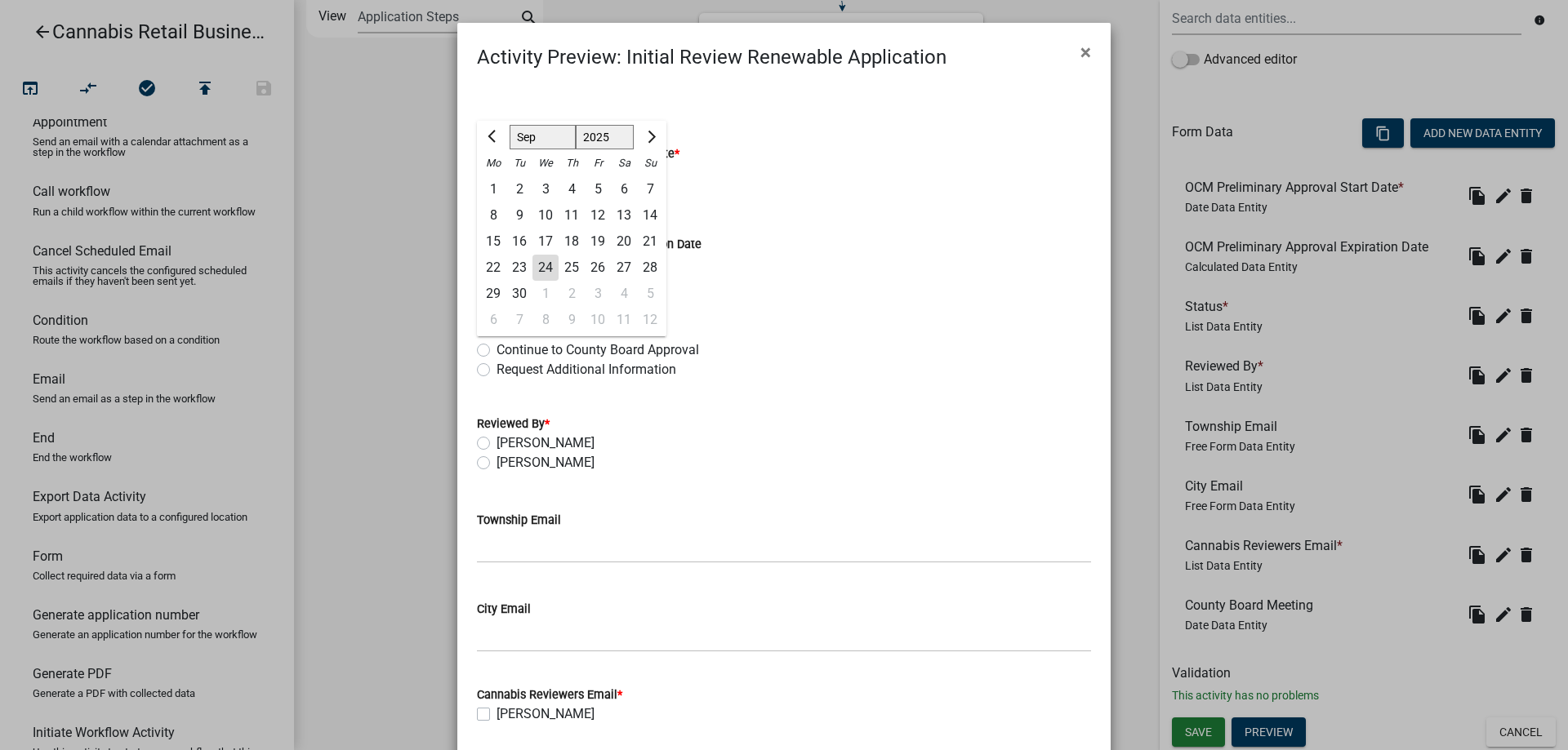
click at [516, 264] on div "23" at bounding box center [519, 268] width 26 height 26
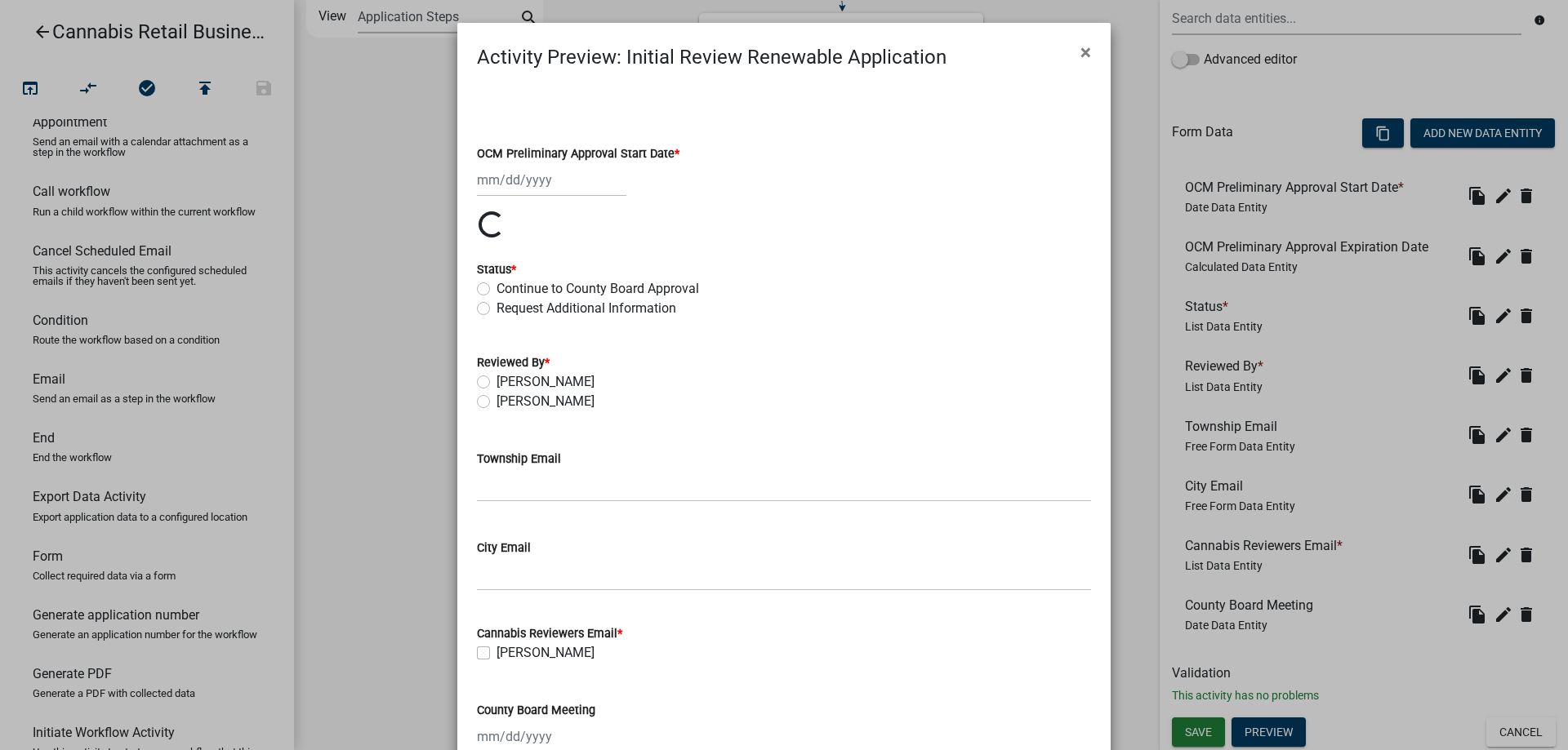
type input "09/23/2025"
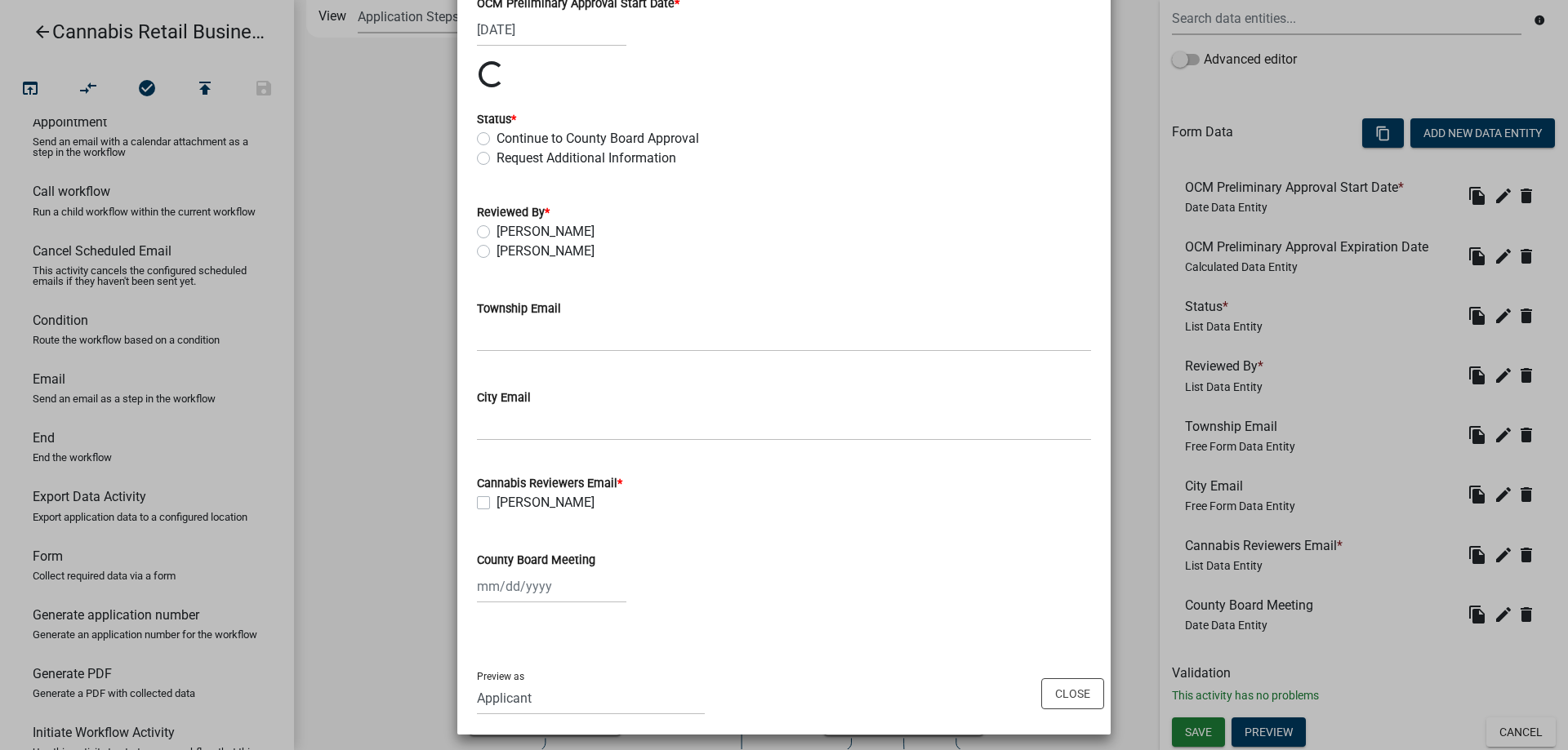
scroll to position [158, 0]
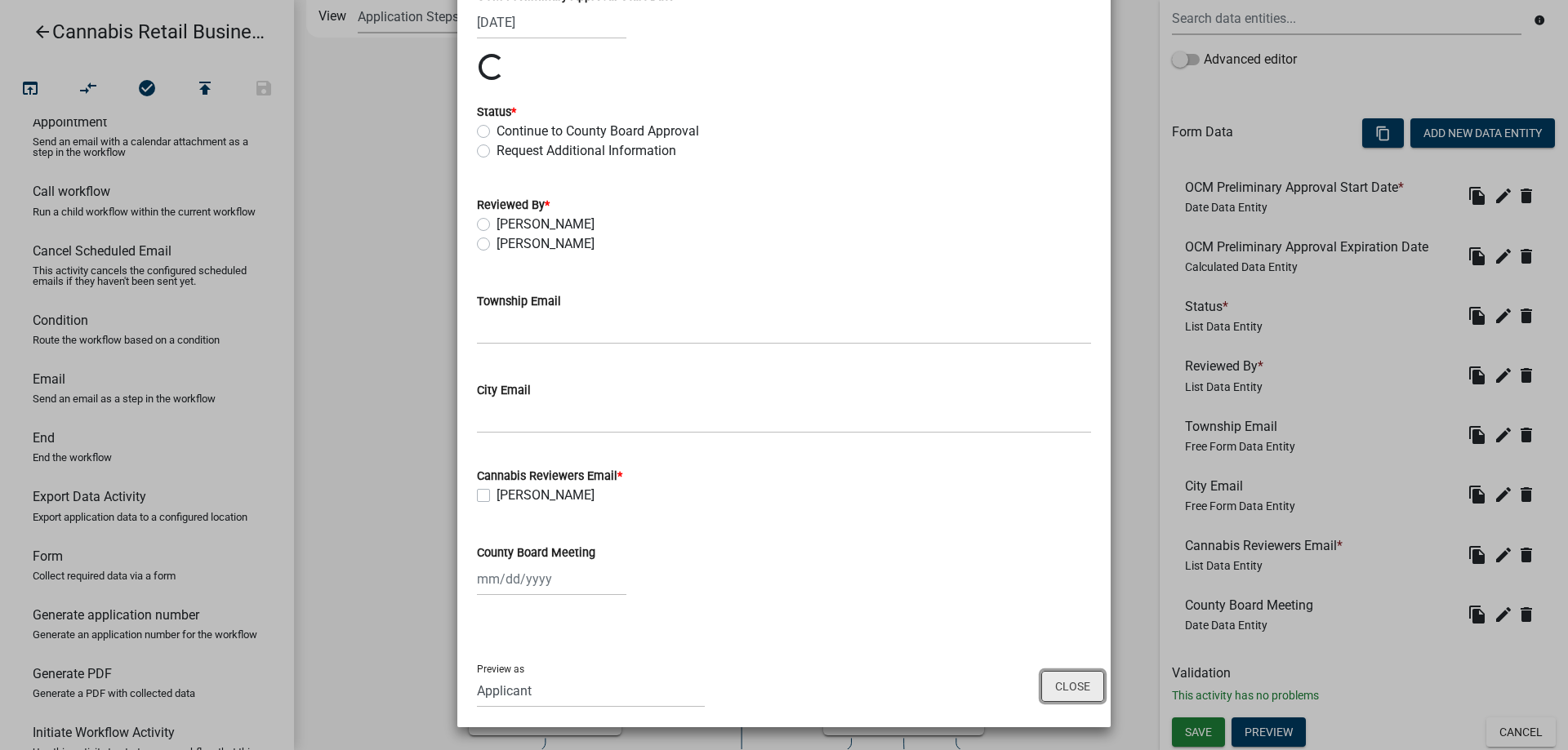
click at [1075, 685] on button "Close" at bounding box center [1072, 687] width 63 height 31
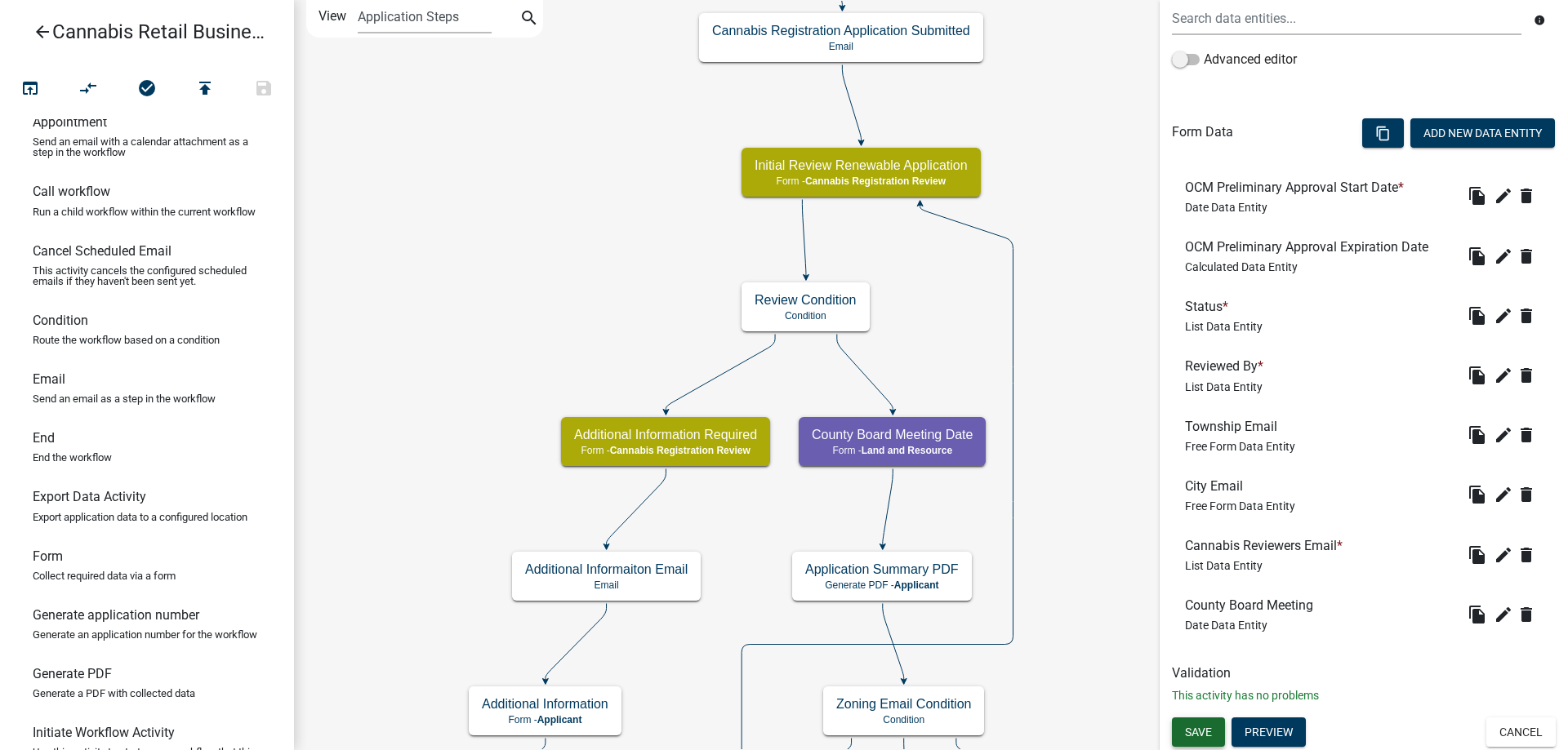
click at [1205, 732] on span "Save" at bounding box center [1199, 732] width 27 height 13
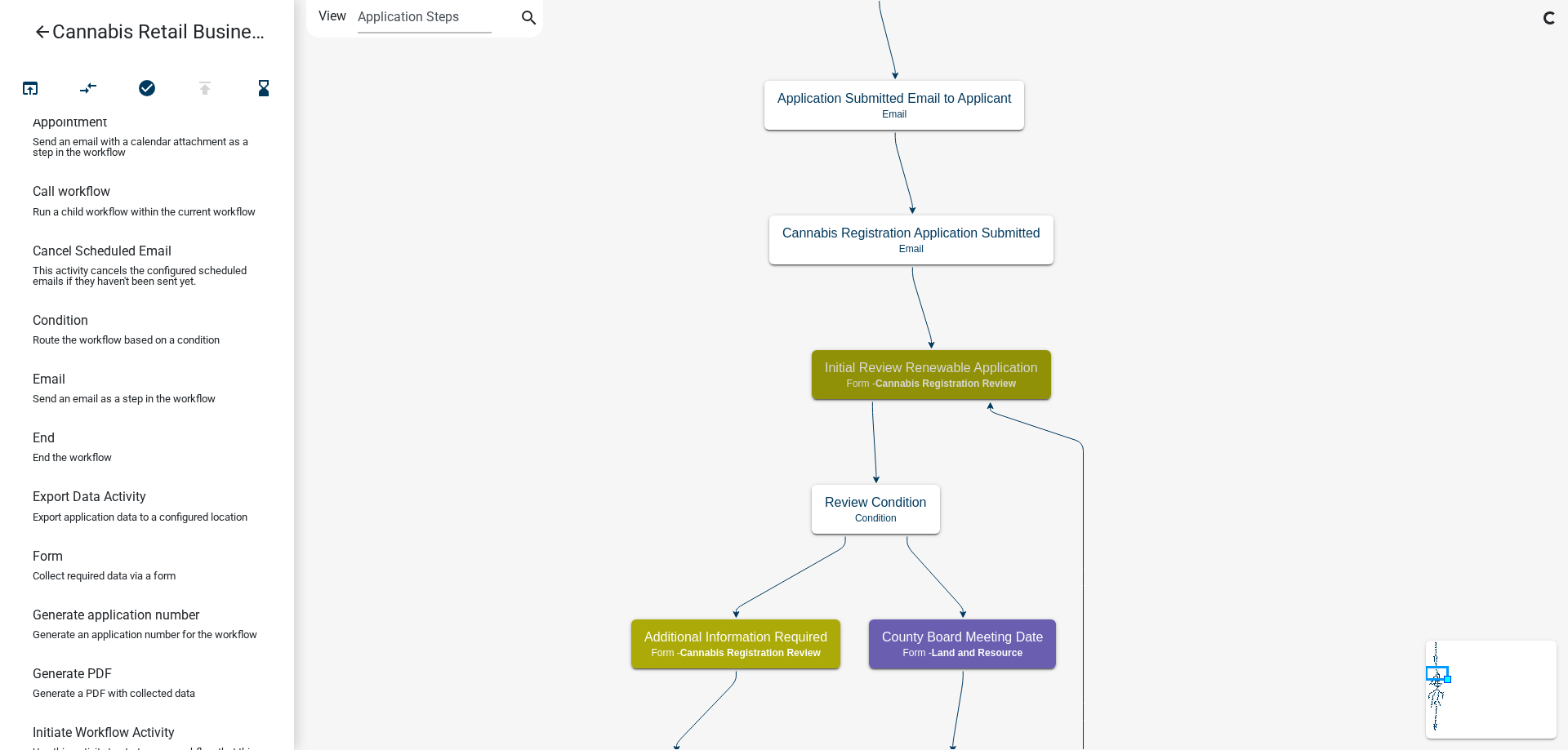
scroll to position [0, 0]
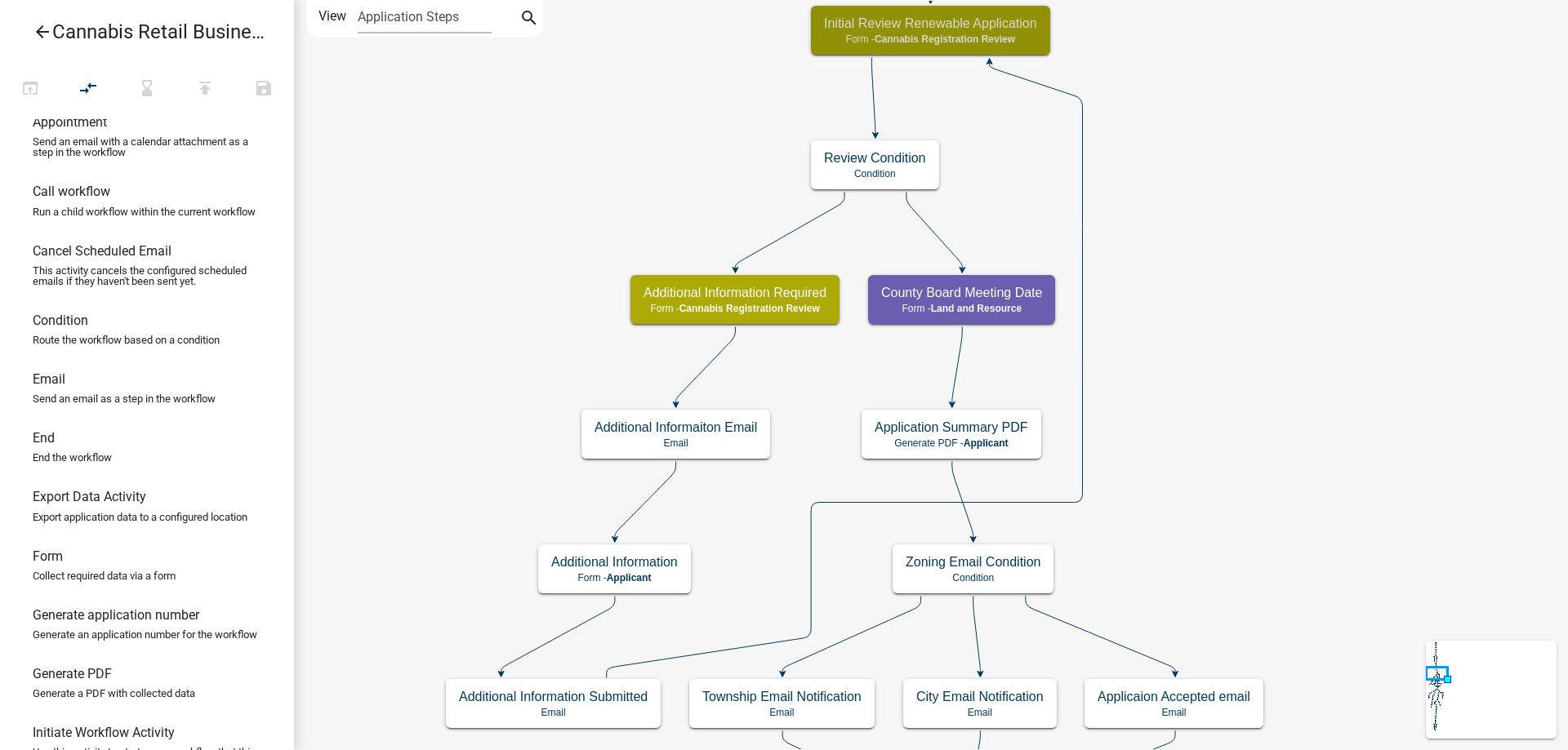
click at [592, 103] on div "start Start - Applicant Application Introduction Form - Applicant Parcel search…" at bounding box center [931, 375] width 1274 height 750
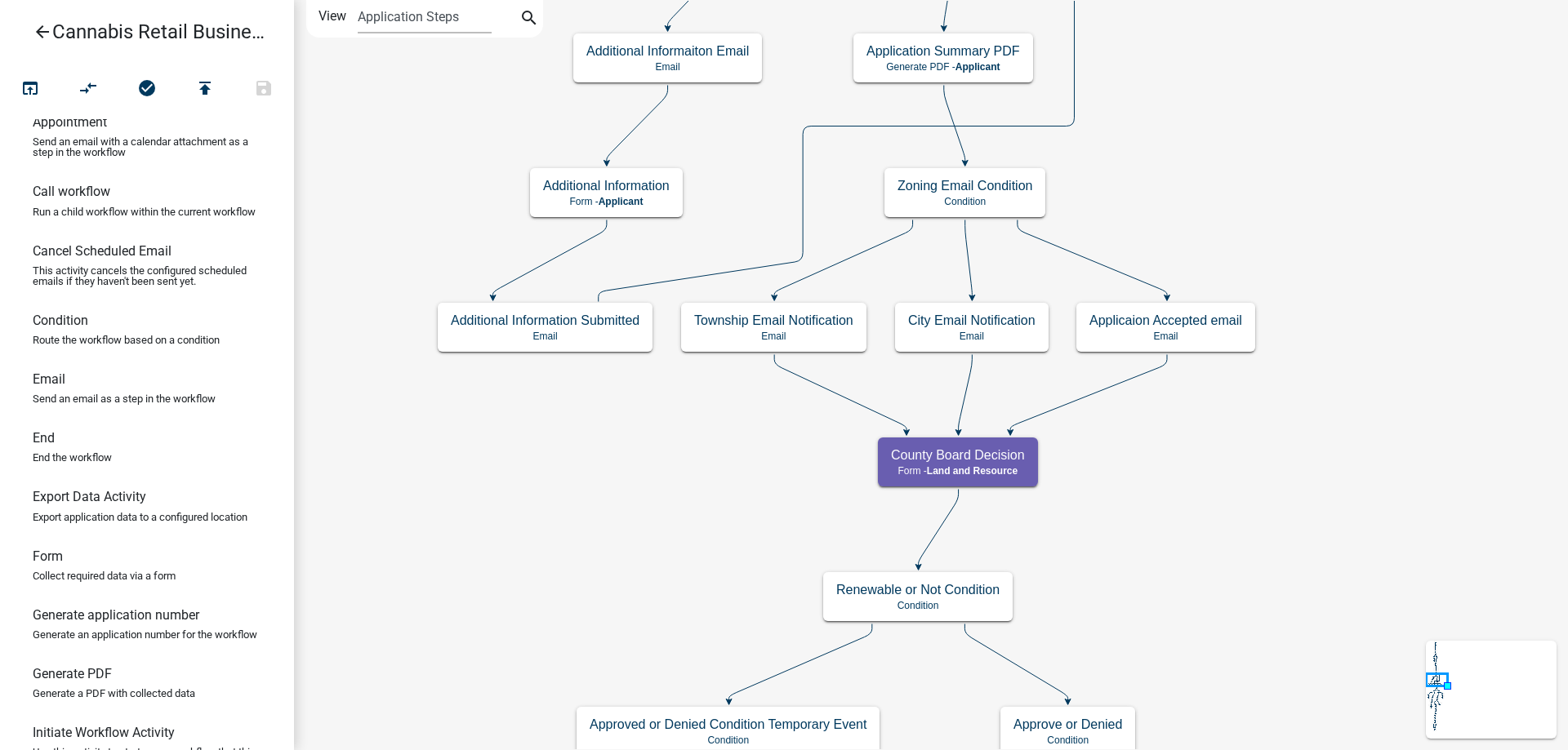
click at [450, 68] on div "start Start - Applicant Application Introduction Form - Applicant Parcel search…" at bounding box center [931, 375] width 1274 height 750
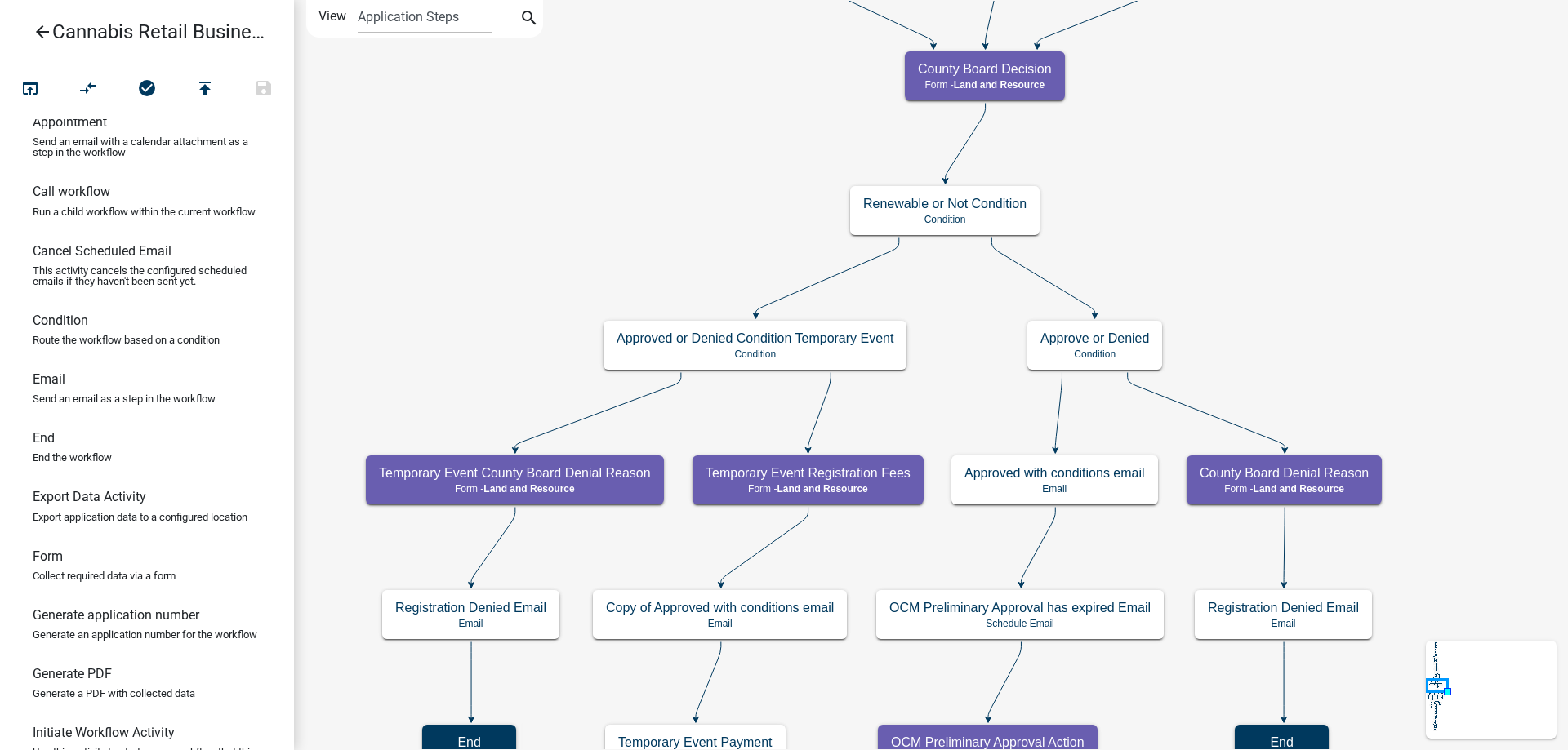
click at [551, 196] on div "start Start - Applicant Application Introduction Form - Applicant Parcel search…" at bounding box center [931, 375] width 1274 height 750
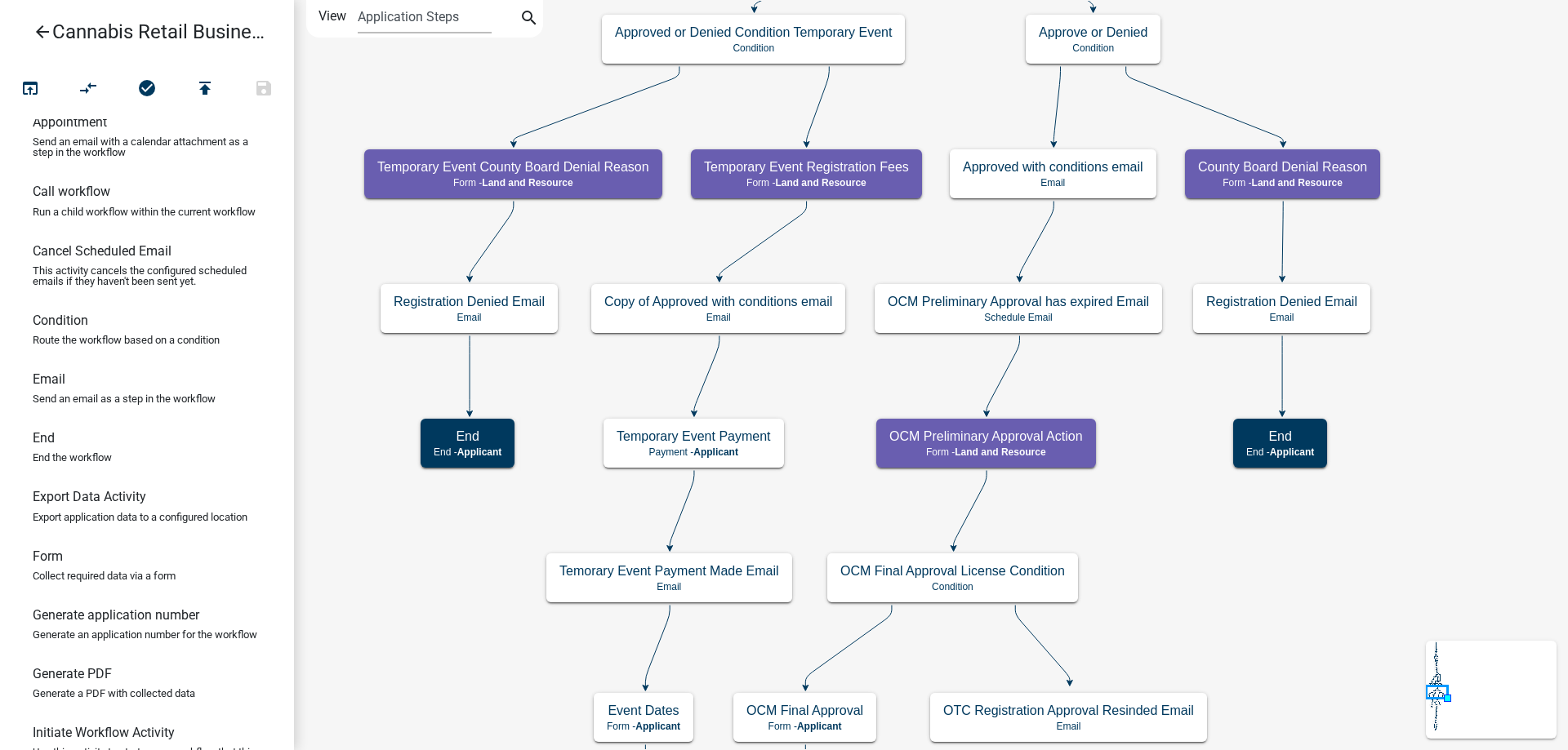
click at [584, 388] on div "start Start - Applicant Application Introduction Form - Applicant Parcel search…" at bounding box center [931, 375] width 1274 height 750
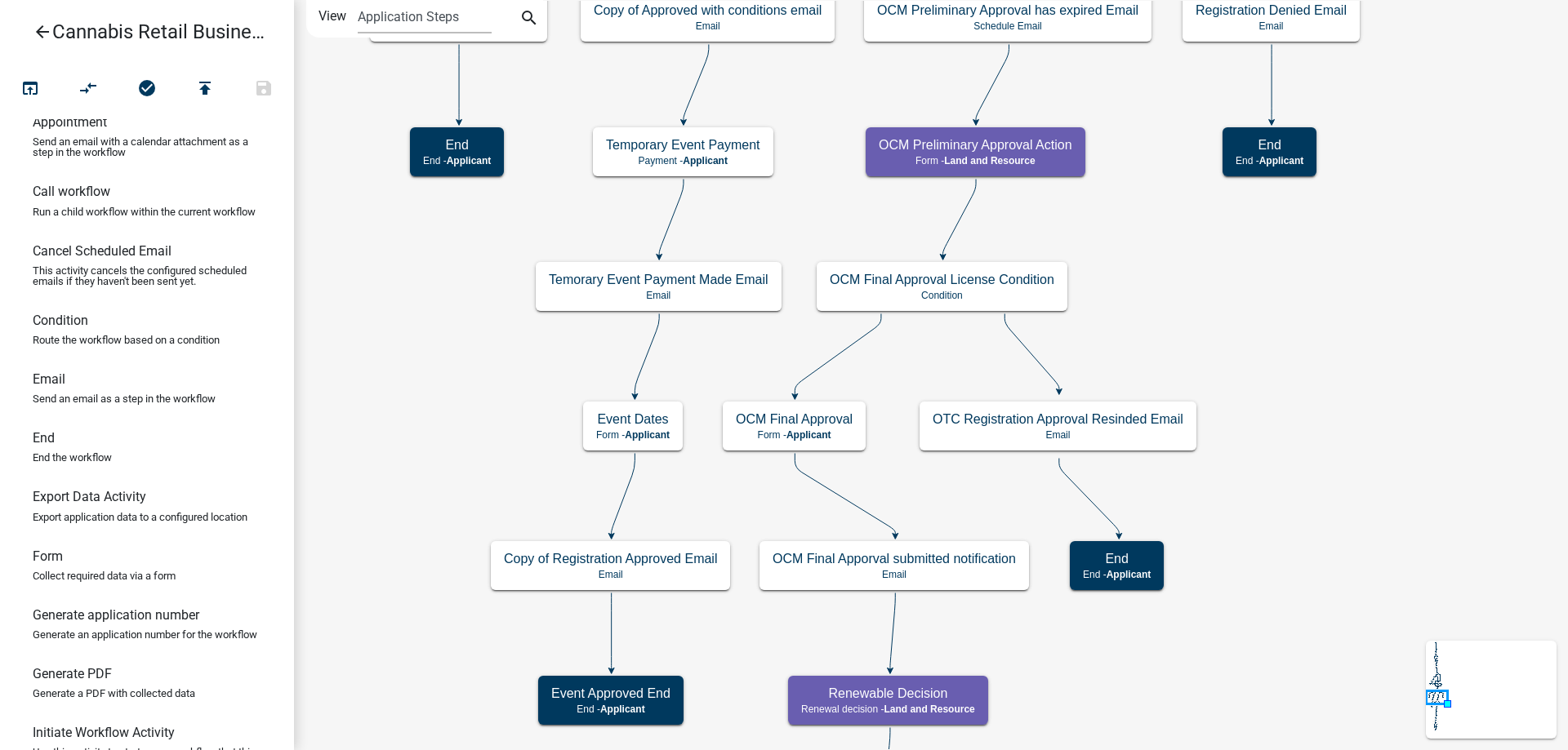
click at [475, 379] on div "start Start - Applicant Application Introduction Form - Applicant Parcel search…" at bounding box center [931, 375] width 1274 height 750
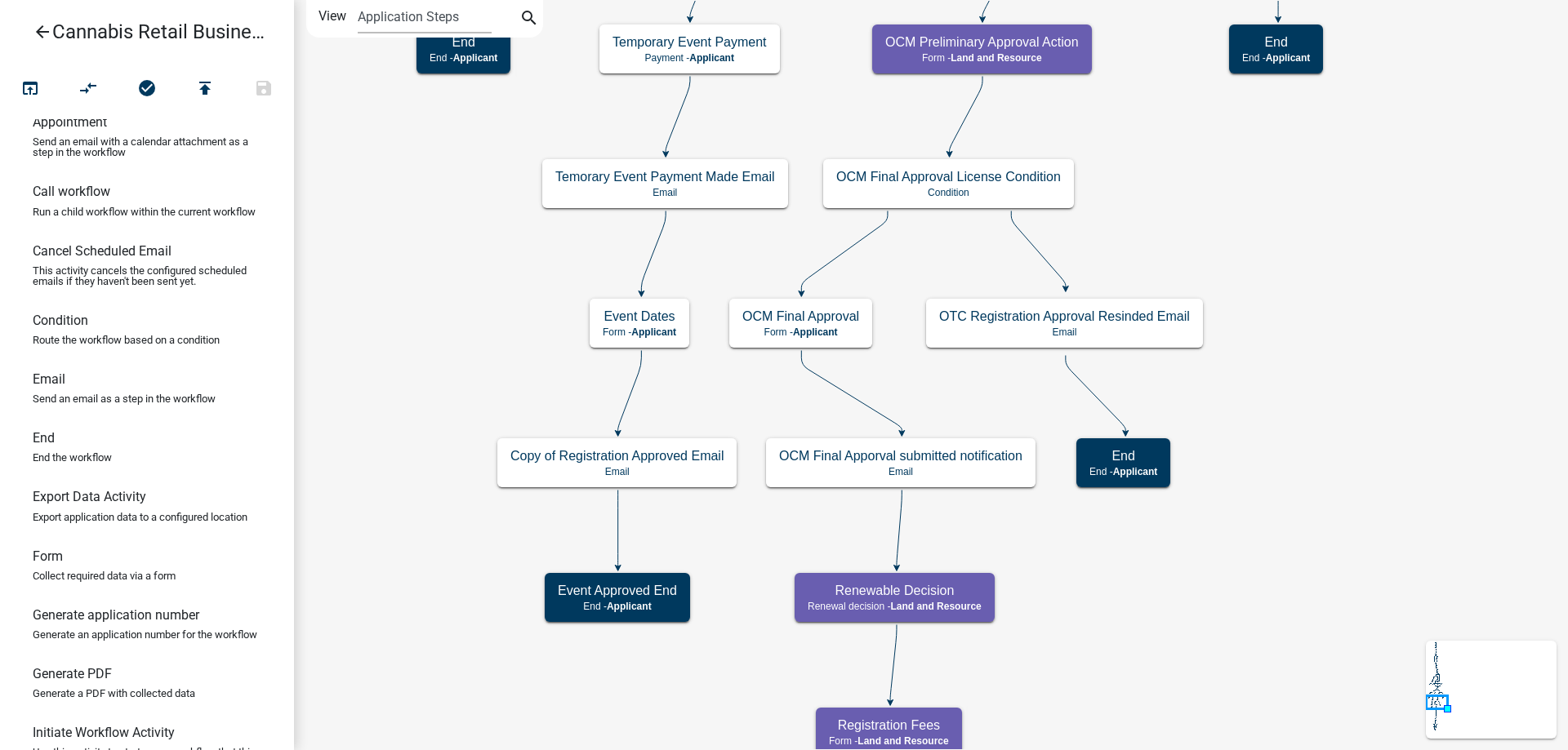
click at [1341, 365] on div "start Start - Applicant Application Introduction Form - Applicant Parcel search…" at bounding box center [931, 375] width 1274 height 750
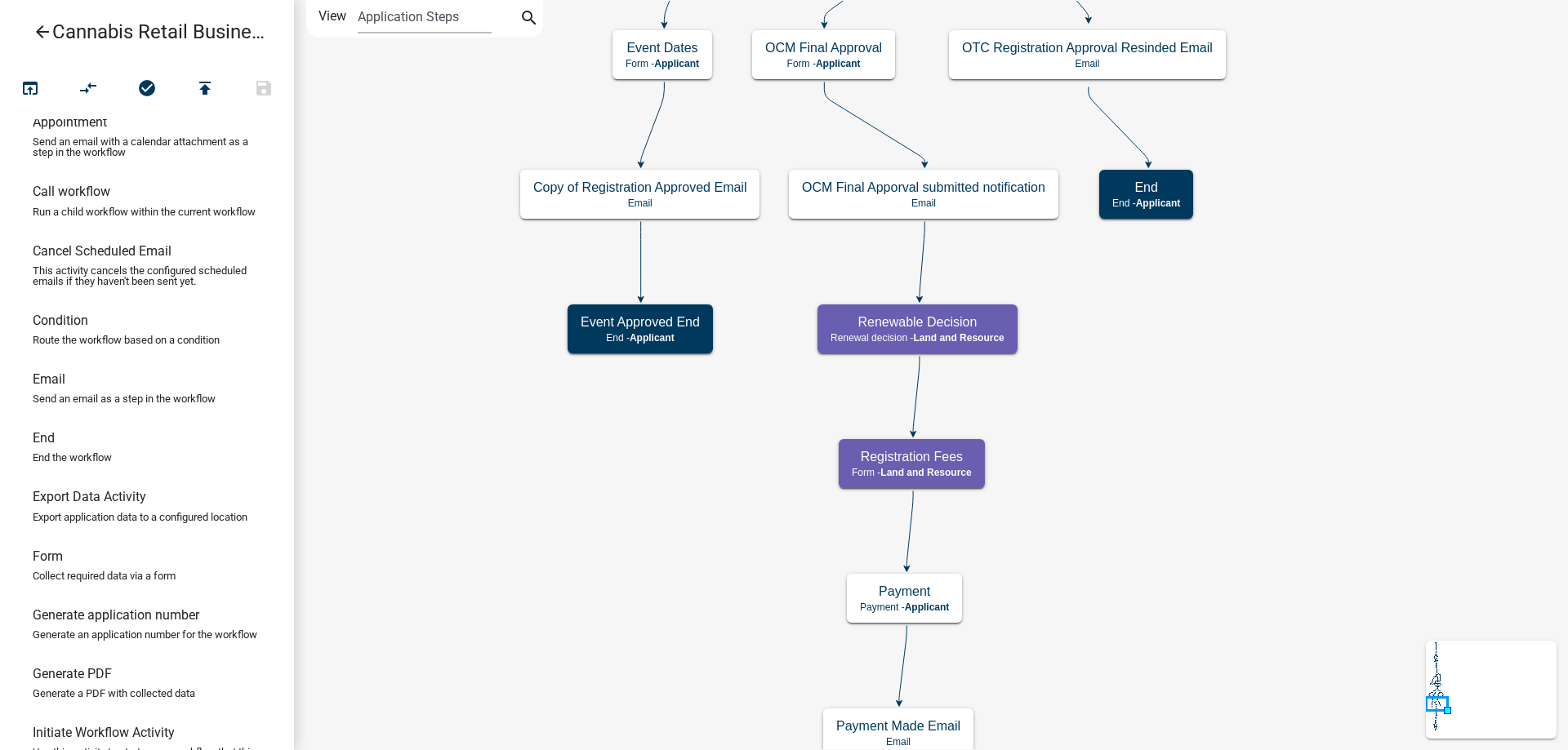
click at [1299, 366] on div "start Start - Applicant Application Introduction Form - Applicant Parcel search…" at bounding box center [931, 375] width 1274 height 750
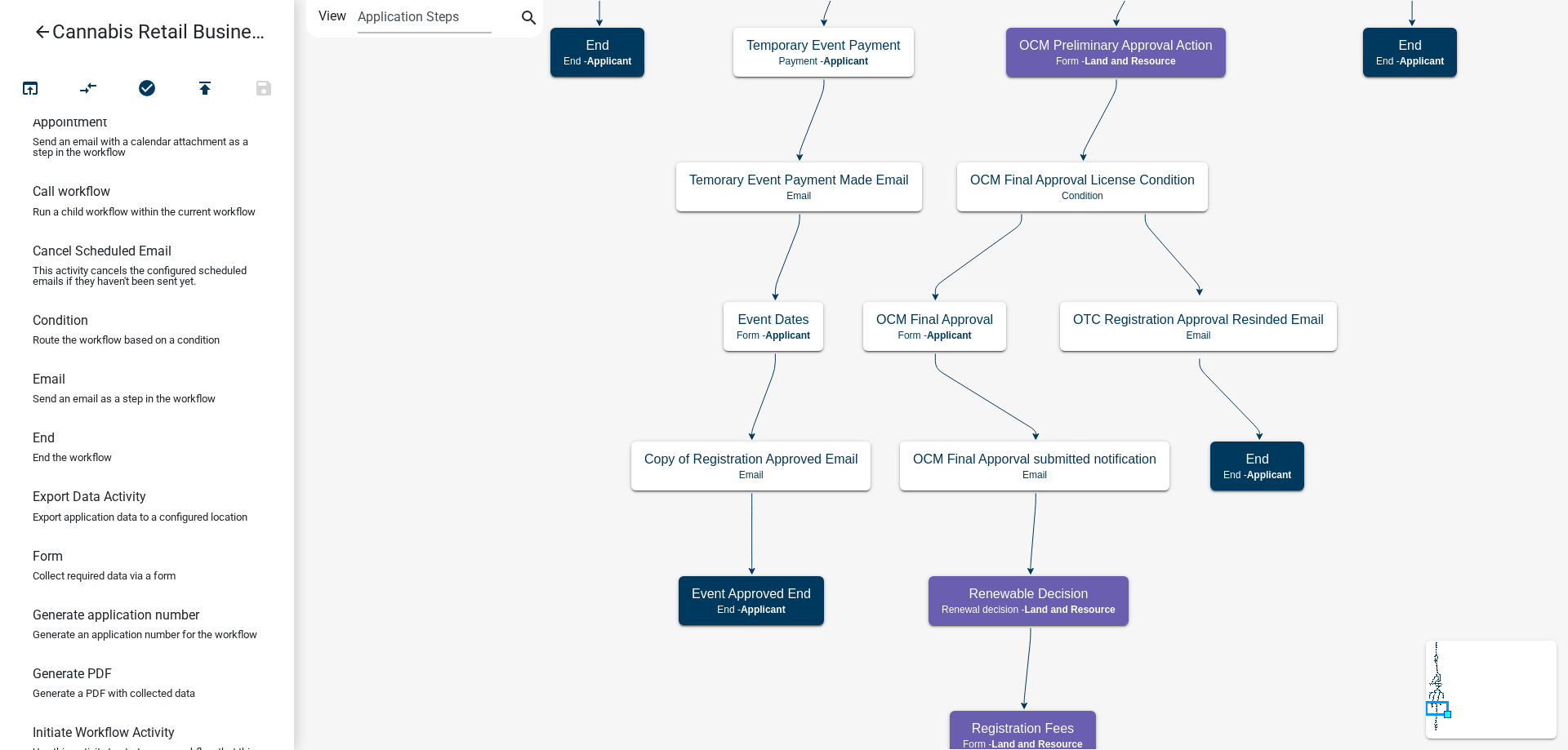
click at [539, 502] on div "start Start - Applicant Application Introduction Form - Applicant Parcel search…" at bounding box center [931, 375] width 1274 height 750
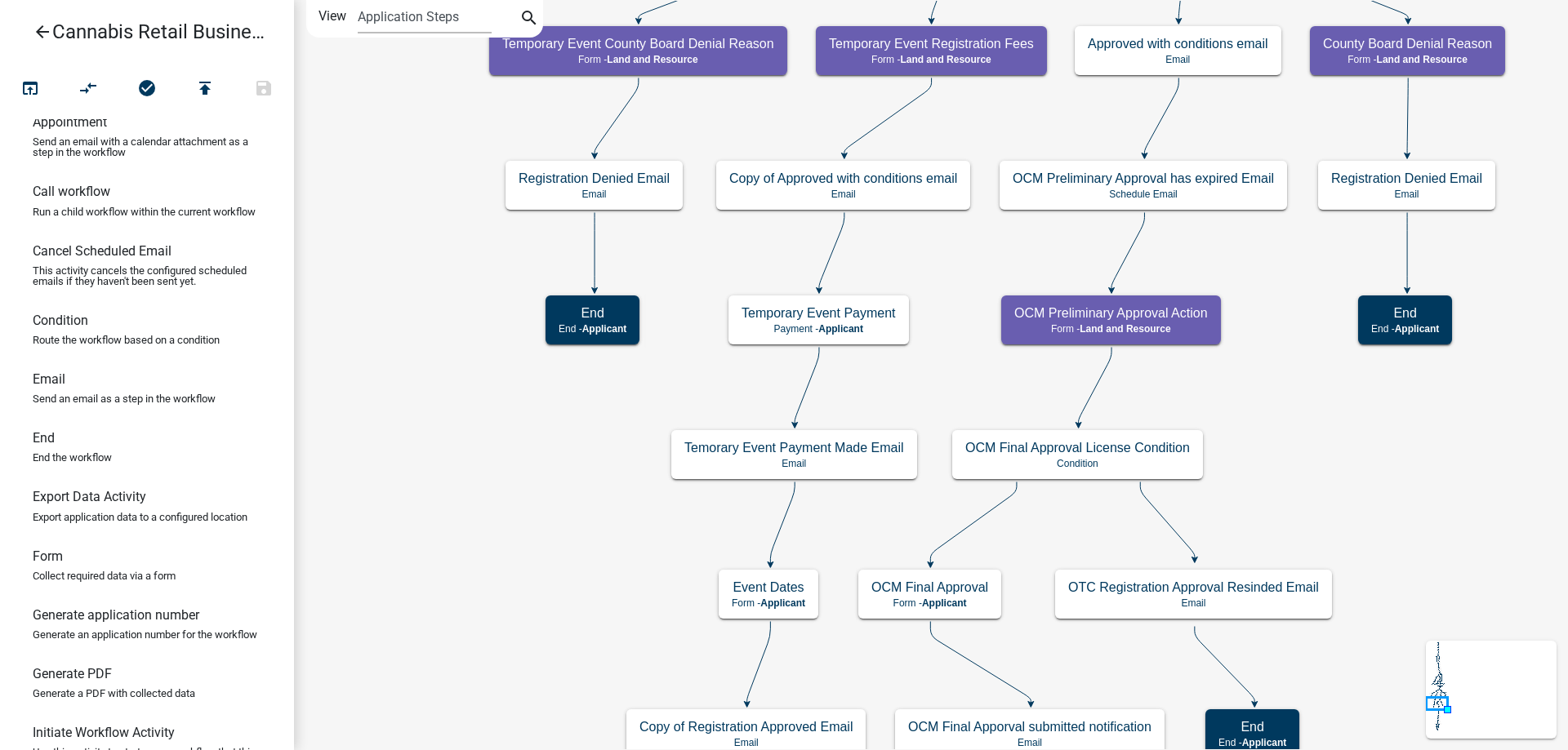
click at [436, 411] on div "start Start - Applicant Application Introduction Form - Applicant Parcel search…" at bounding box center [931, 375] width 1274 height 750
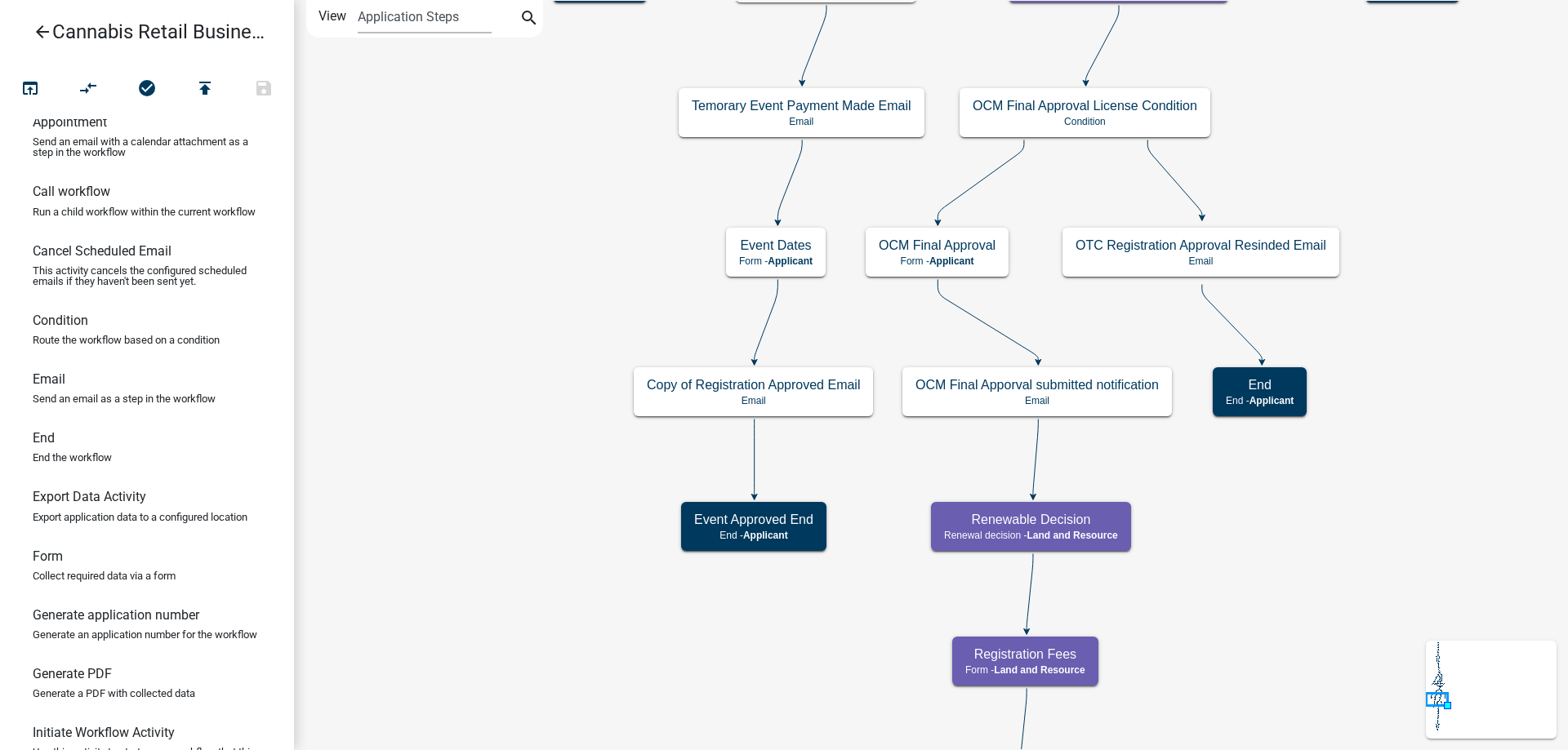
click at [451, 138] on div "start Start - Applicant Application Introduction Form - Applicant Parcel search…" at bounding box center [931, 375] width 1274 height 750
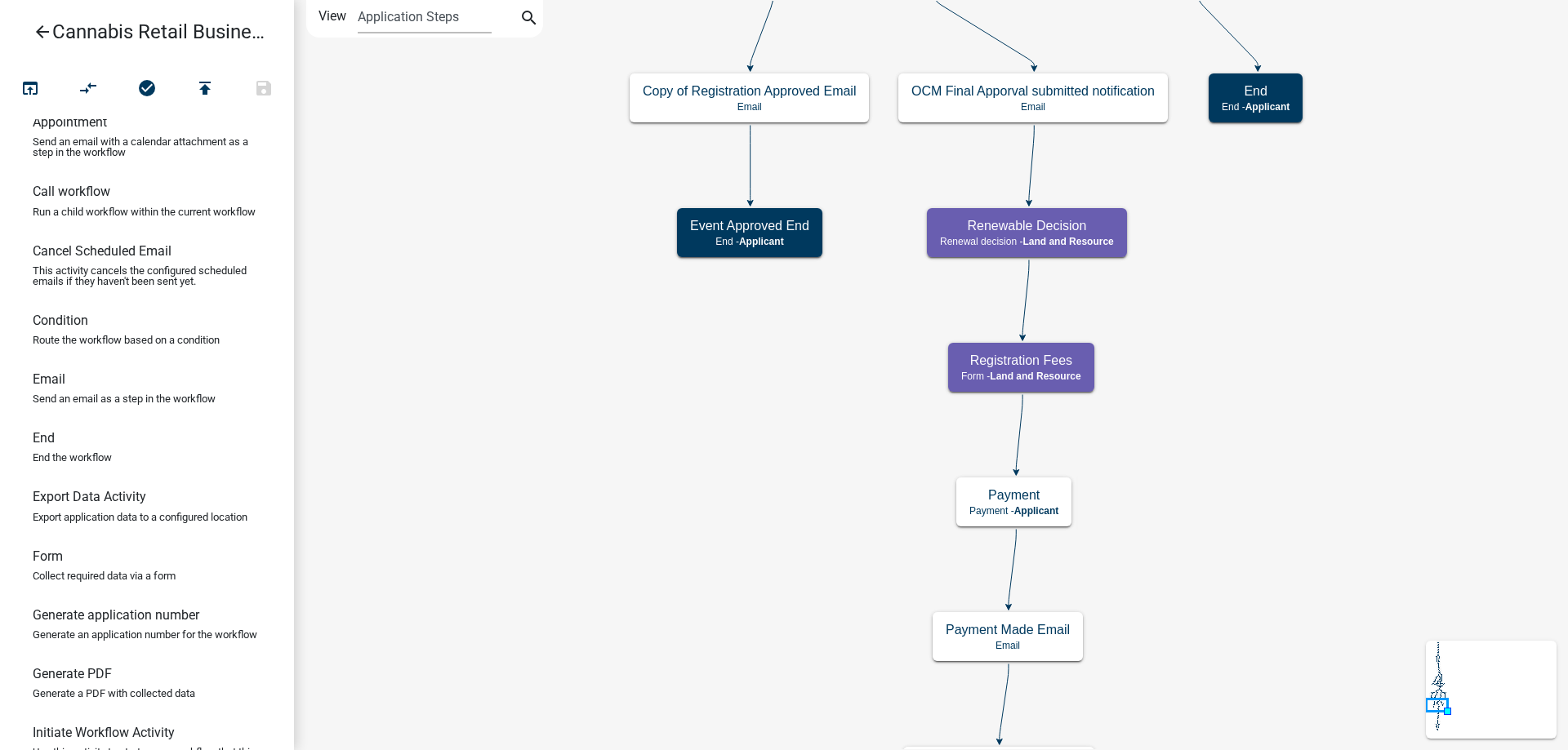
click at [475, 215] on div "start Start - Applicant Application Introduction Form - Applicant Parcel search…" at bounding box center [931, 375] width 1274 height 750
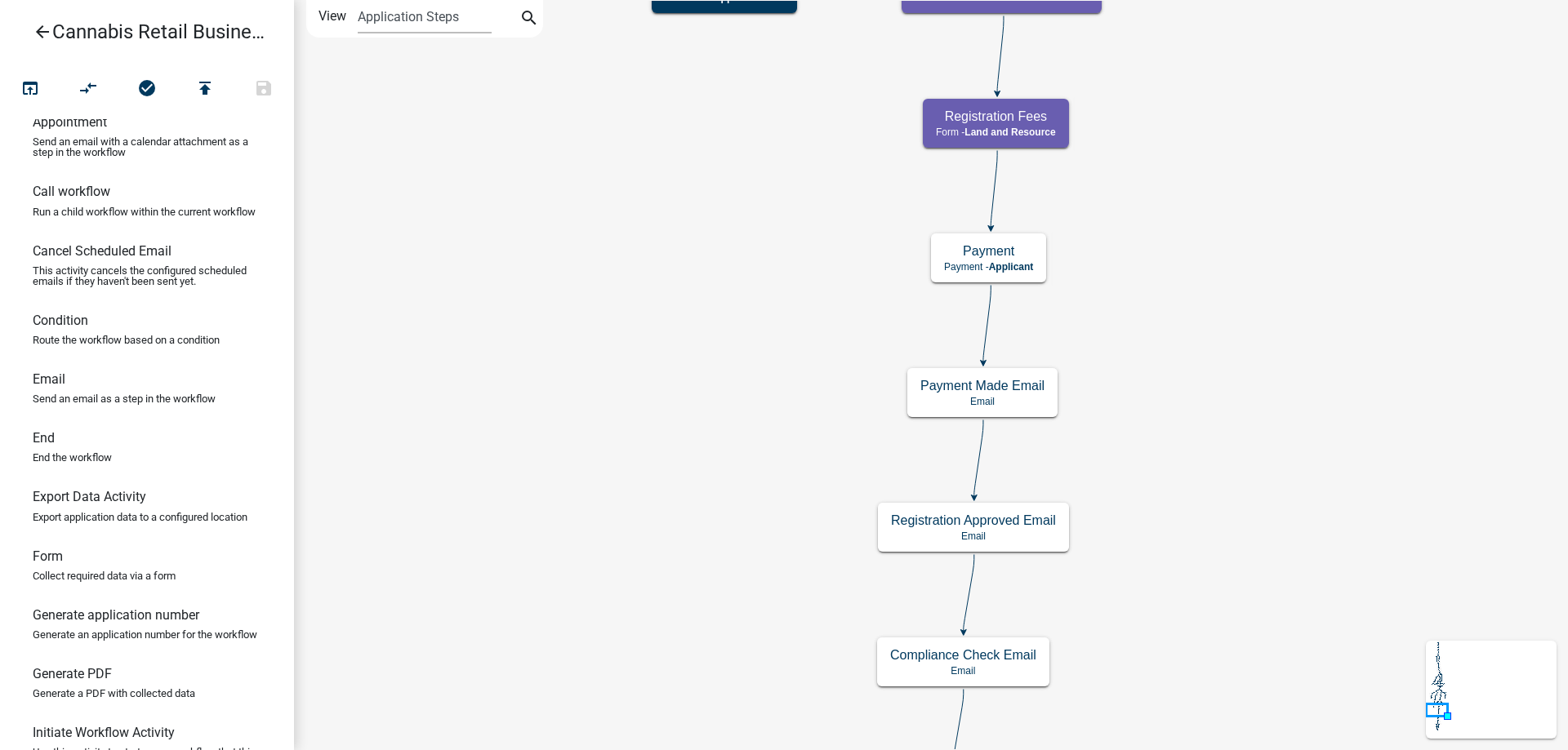
click at [479, 223] on div "start Start - Applicant Application Introduction Form - Applicant Parcel search…" at bounding box center [931, 375] width 1274 height 750
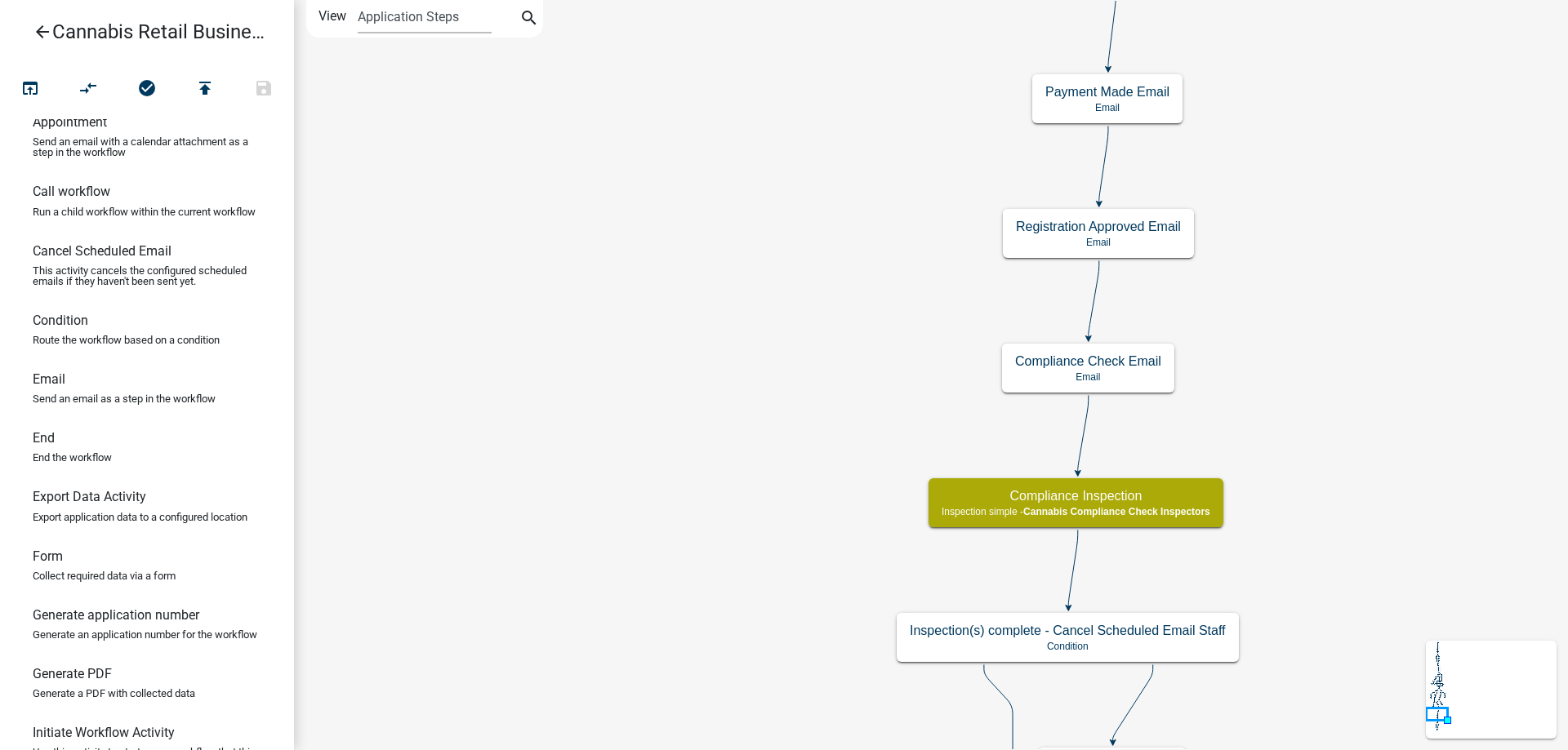
click at [621, 242] on div "start Start - Applicant Application Introduction Form - Applicant Parcel search…" at bounding box center [931, 375] width 1274 height 750
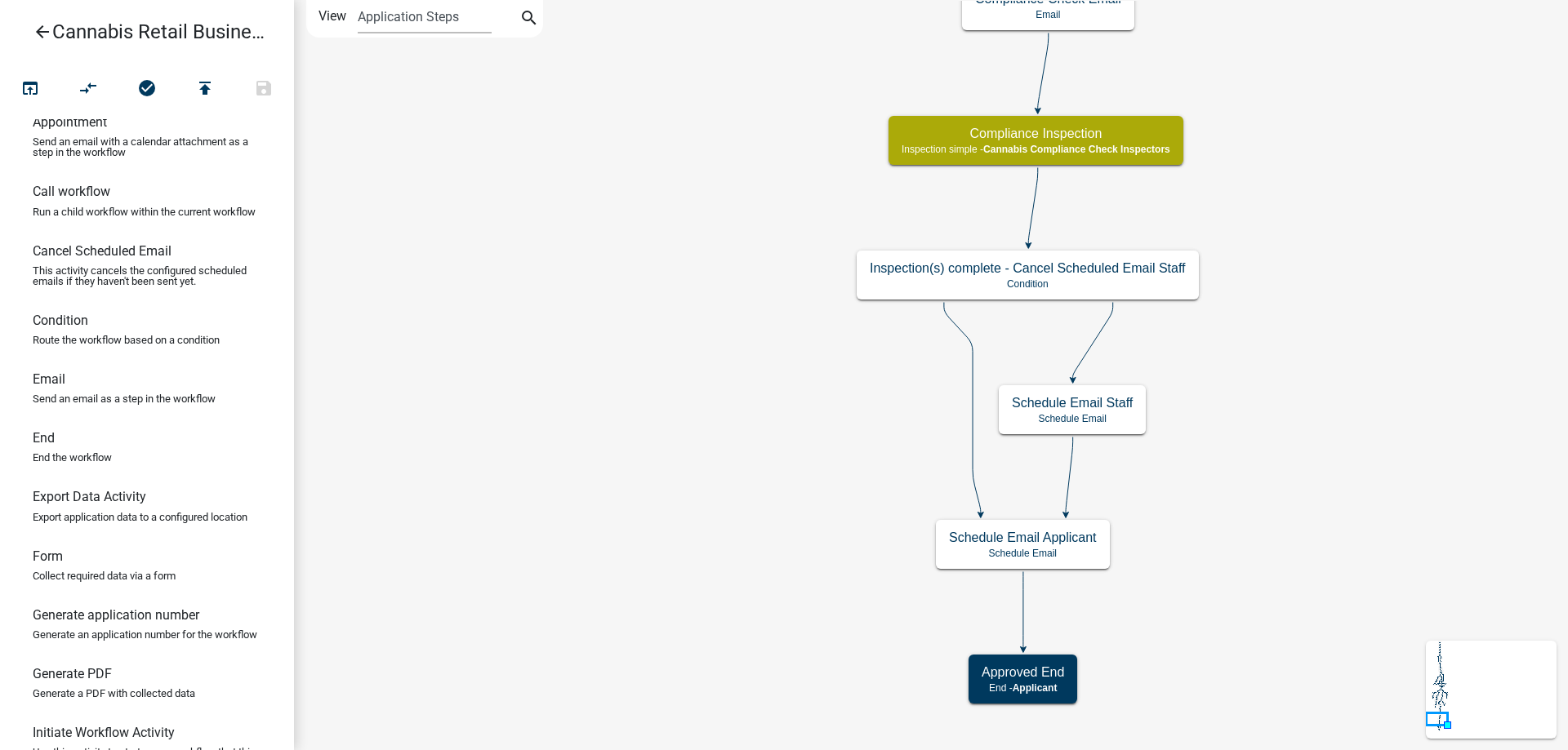
click at [752, 203] on div "start Start - Applicant Application Introduction Form - Applicant Parcel search…" at bounding box center [931, 375] width 1274 height 750
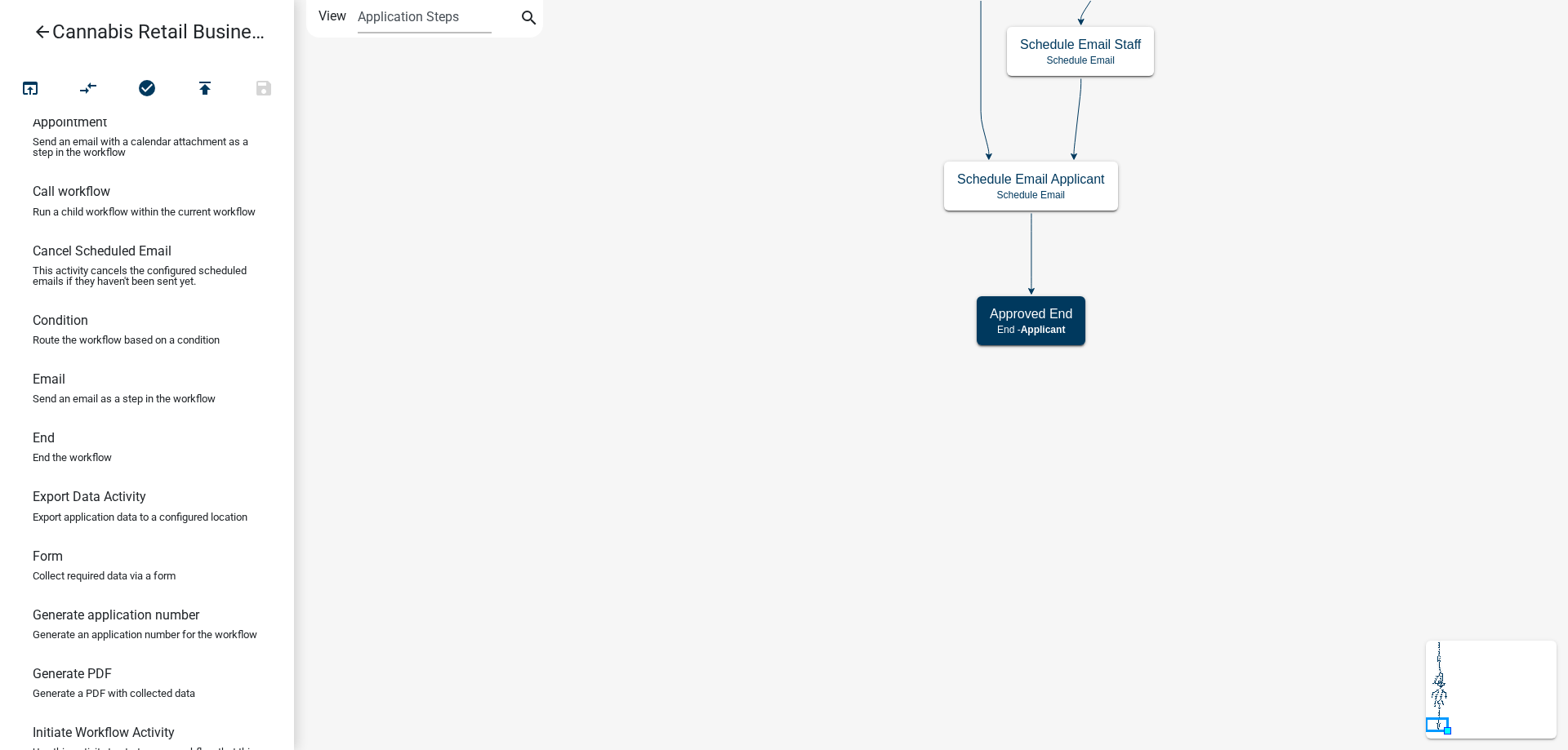
click at [670, 181] on div "start Start - Applicant Application Introduction Form - Applicant Parcel search…" at bounding box center [931, 375] width 1274 height 750
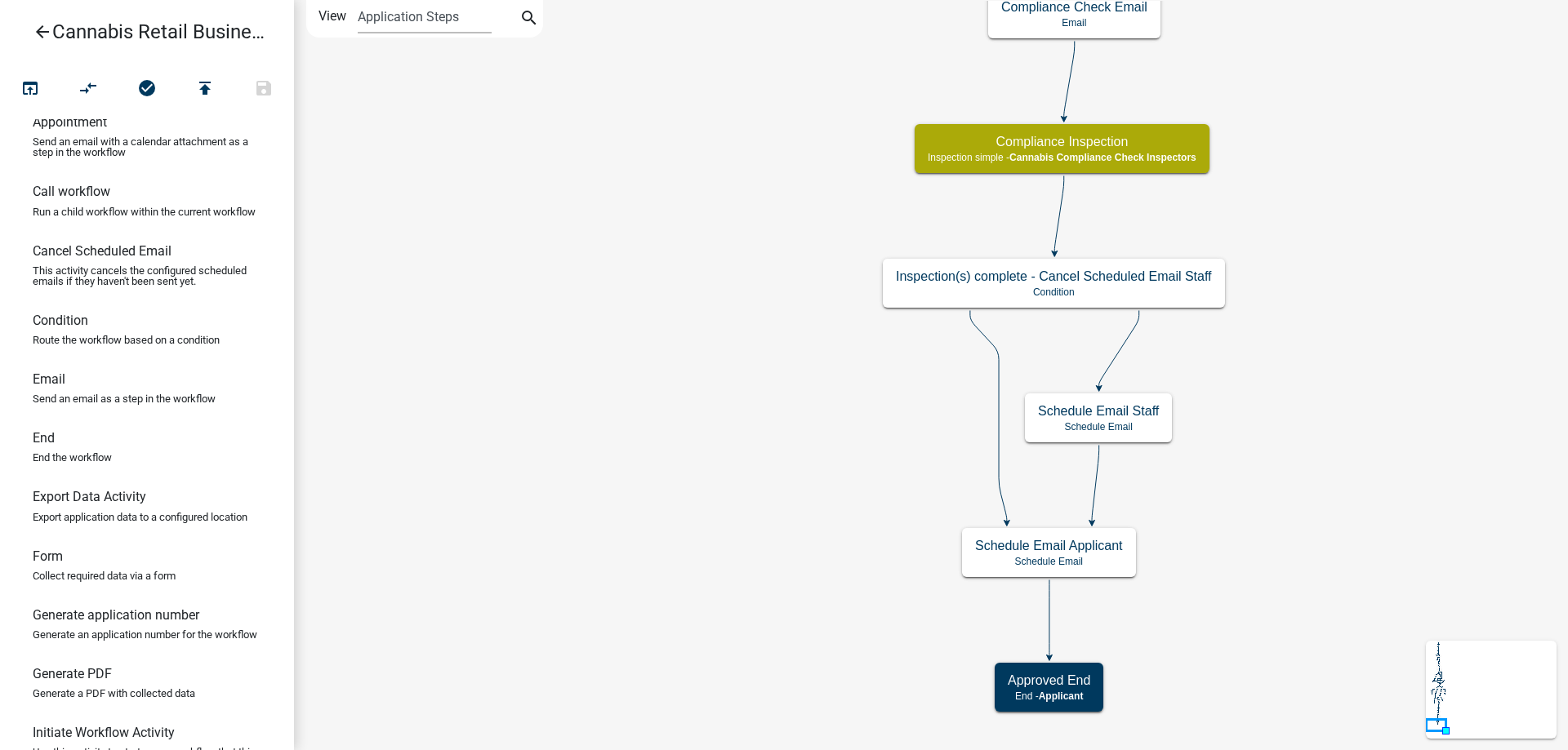
click at [653, 494] on div "start Start - Applicant Application Introduction Form - Applicant Parcel search…" at bounding box center [931, 375] width 1274 height 750
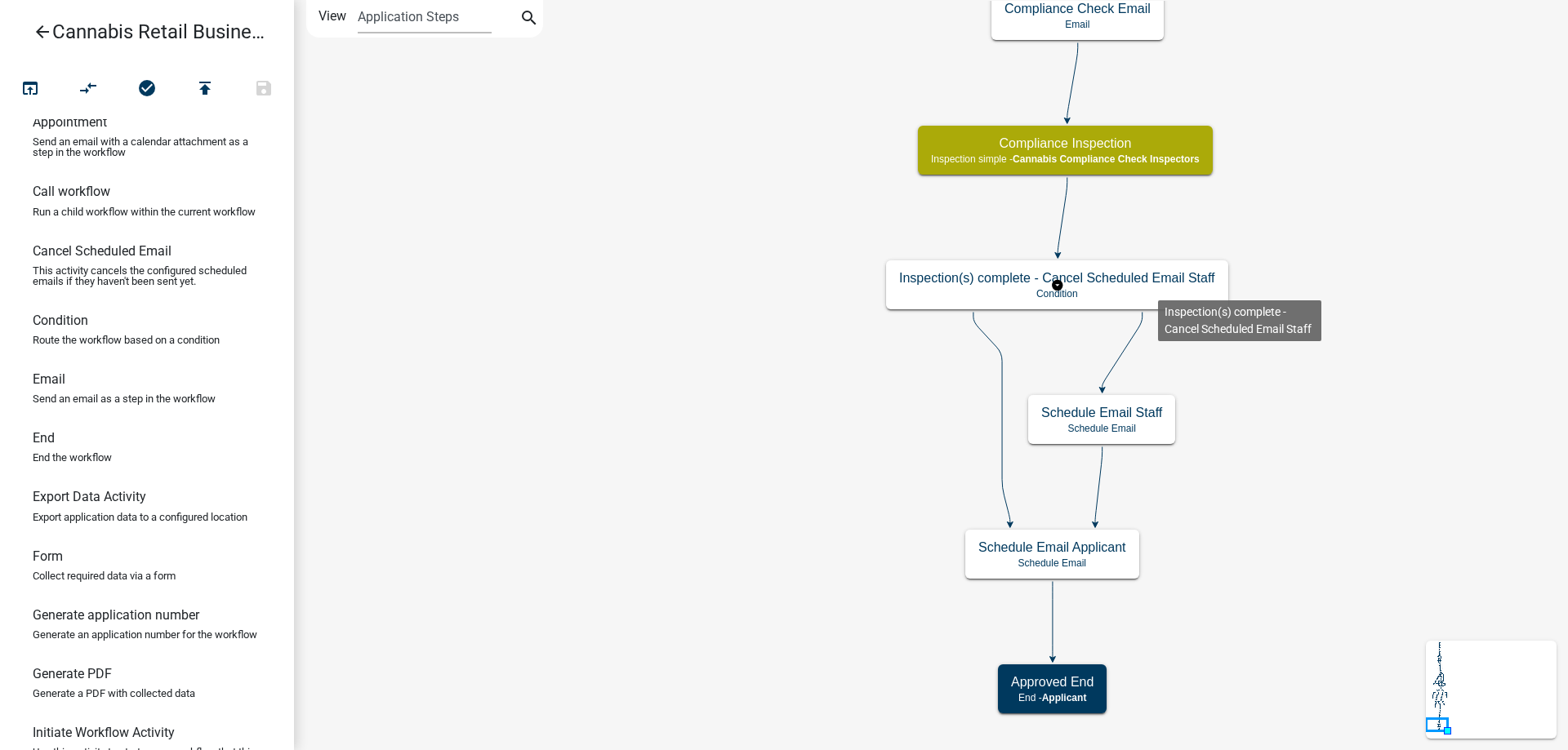
click at [1155, 286] on g "Inspection(s) complete - Cancel Scheduled Email Staff Condition" at bounding box center [1057, 284] width 342 height 47
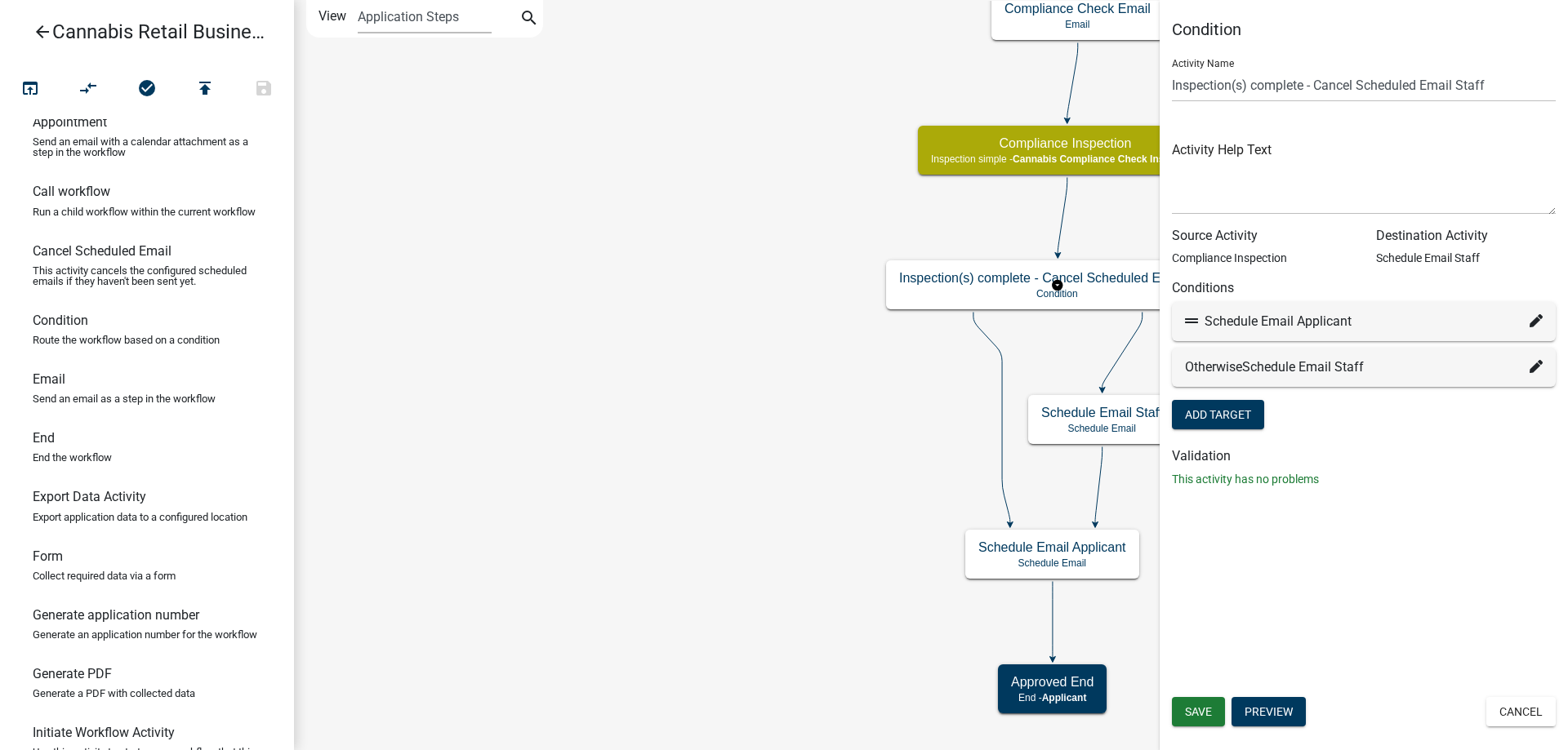
click at [1531, 321] on icon at bounding box center [1536, 321] width 13 height 13
select select "38: 089d82d3-b833-42b7-9e23-1077df3dffbe"
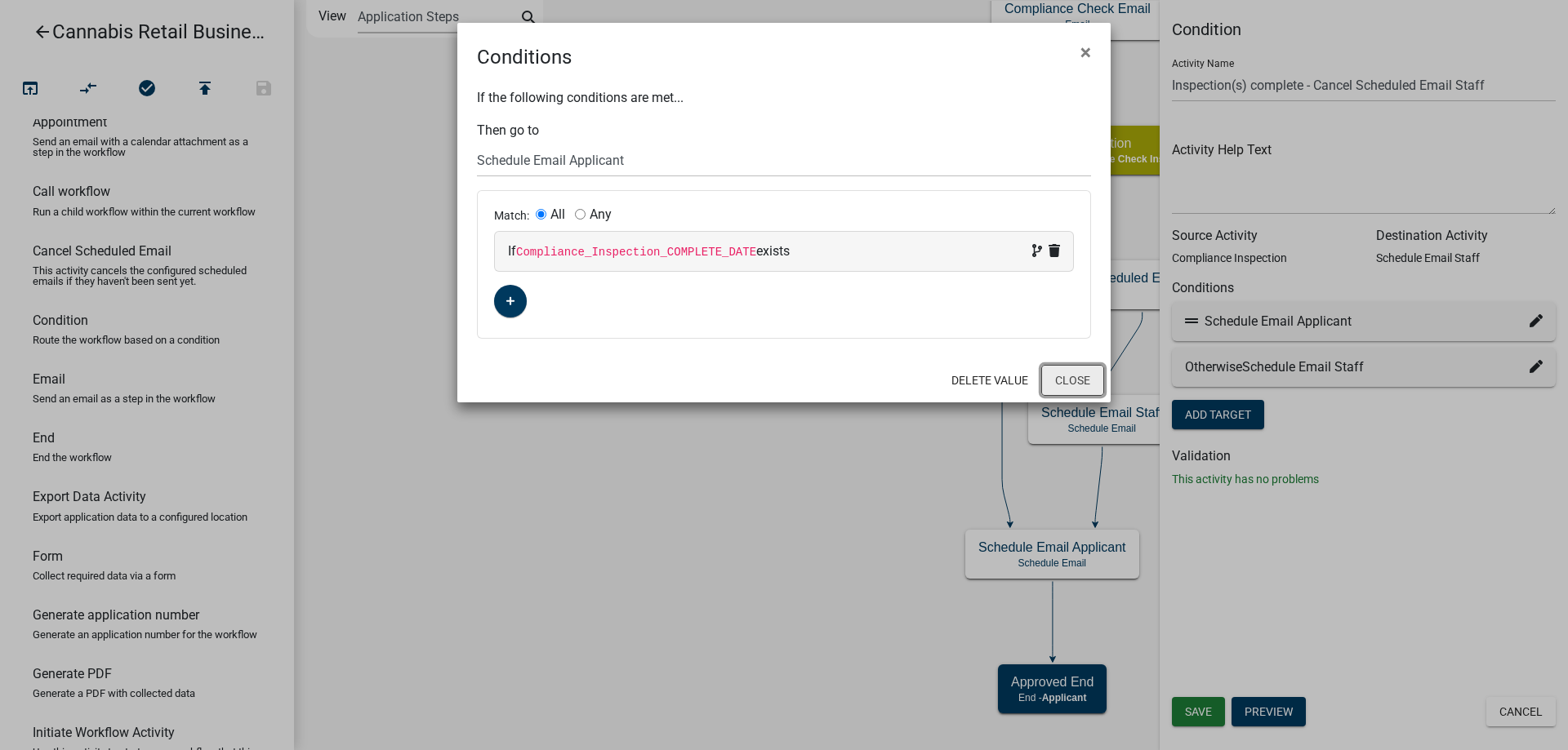
click at [1069, 382] on button "Close" at bounding box center [1072, 380] width 63 height 31
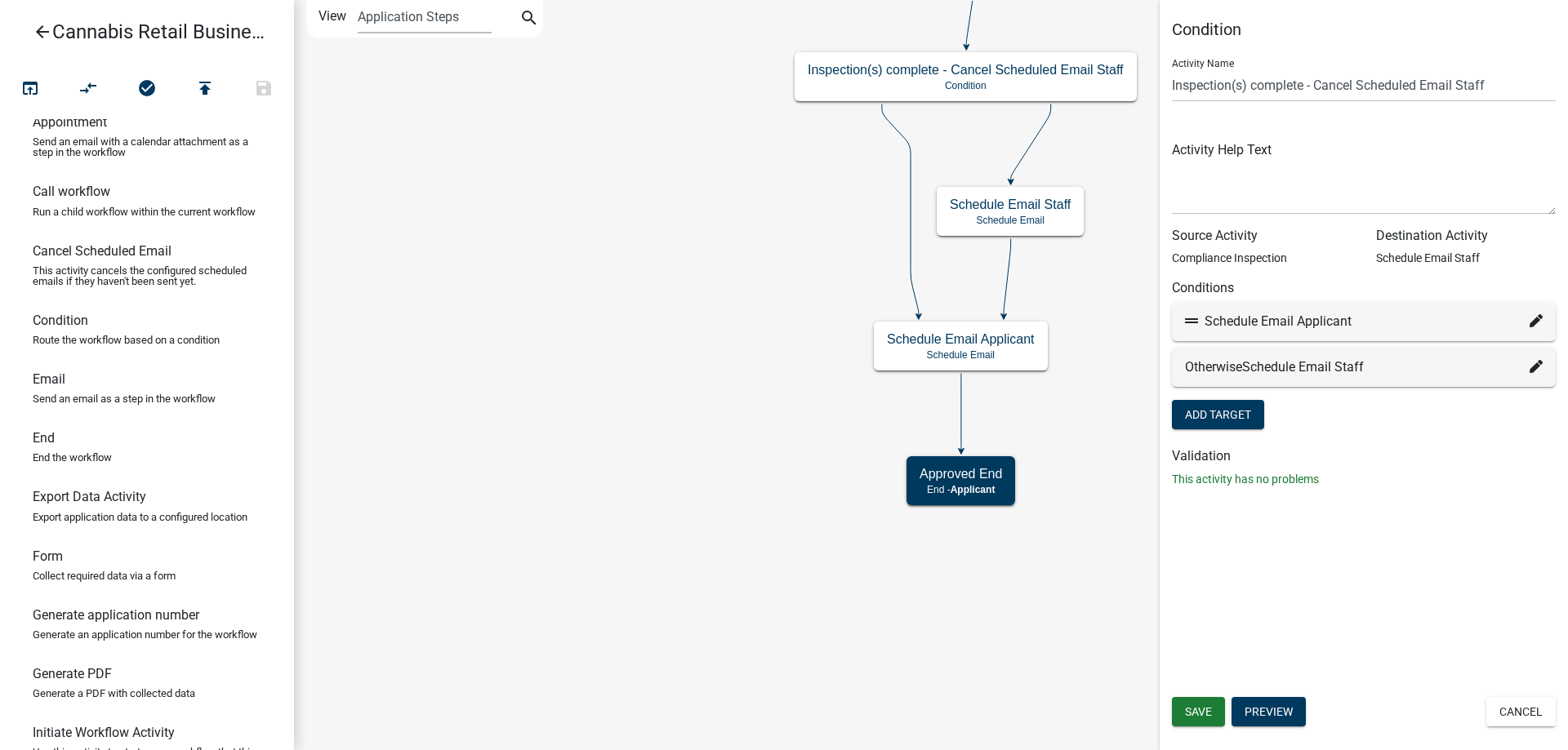
click at [642, 401] on div "start Start - Applicant Application Introduction Form - Applicant Parcel search…" at bounding box center [931, 375] width 1274 height 750
click at [1521, 714] on button "Cancel" at bounding box center [1521, 712] width 70 height 29
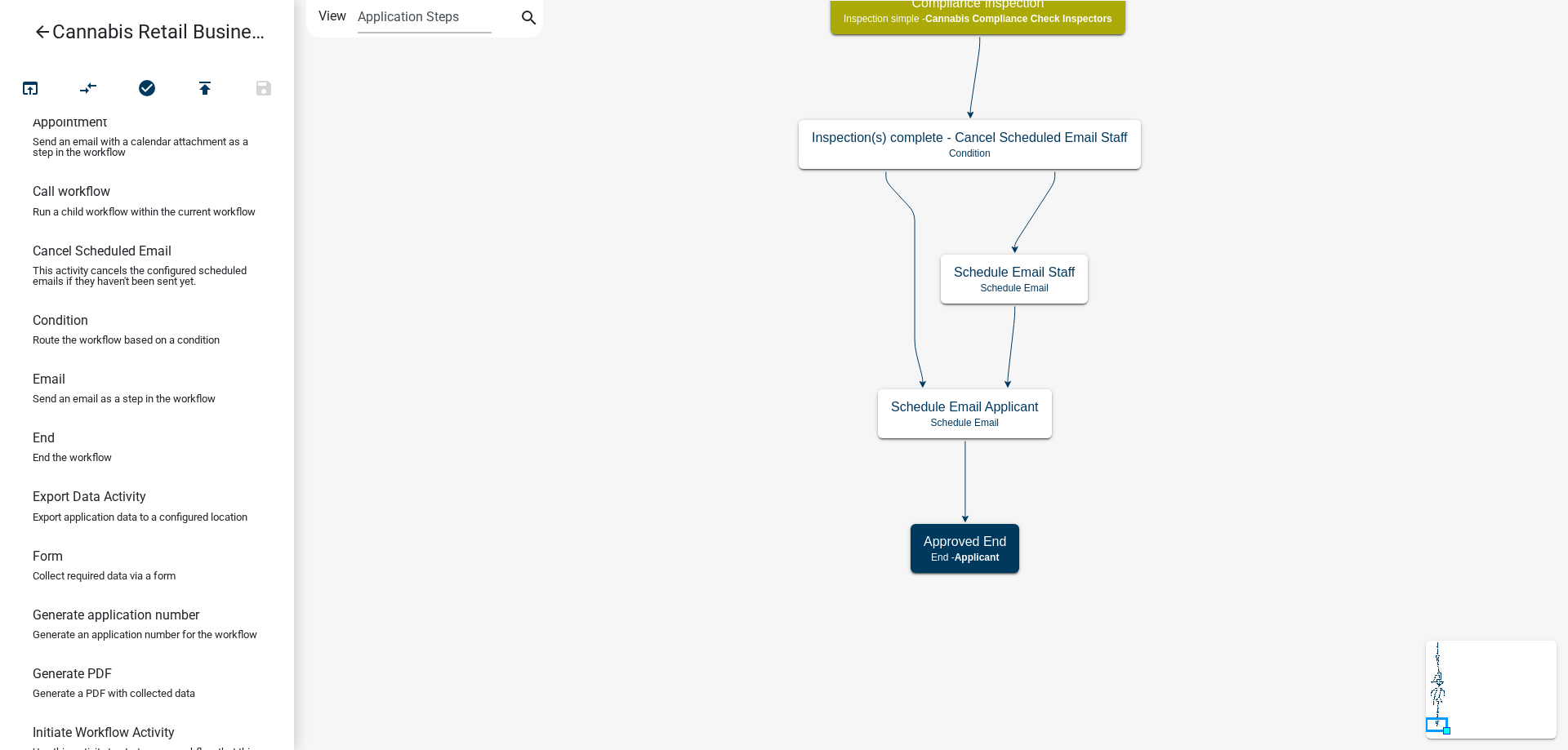
click at [663, 556] on div "start Start - Applicant Application Introduction Form - Applicant Parcel search…" at bounding box center [931, 375] width 1274 height 750
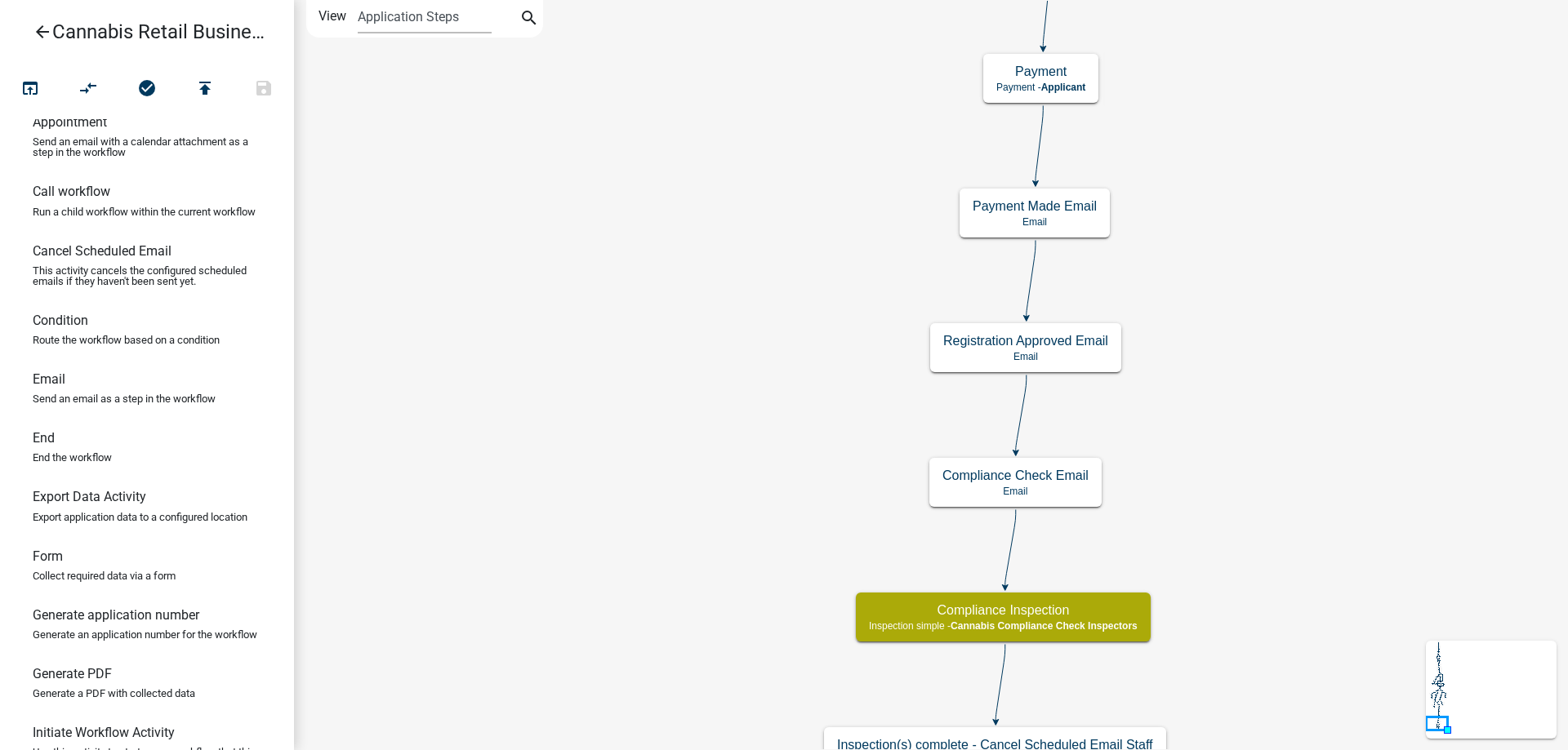
click at [653, 520] on div "start Start - Applicant Application Introduction Form - Applicant Parcel search…" at bounding box center [931, 375] width 1274 height 750
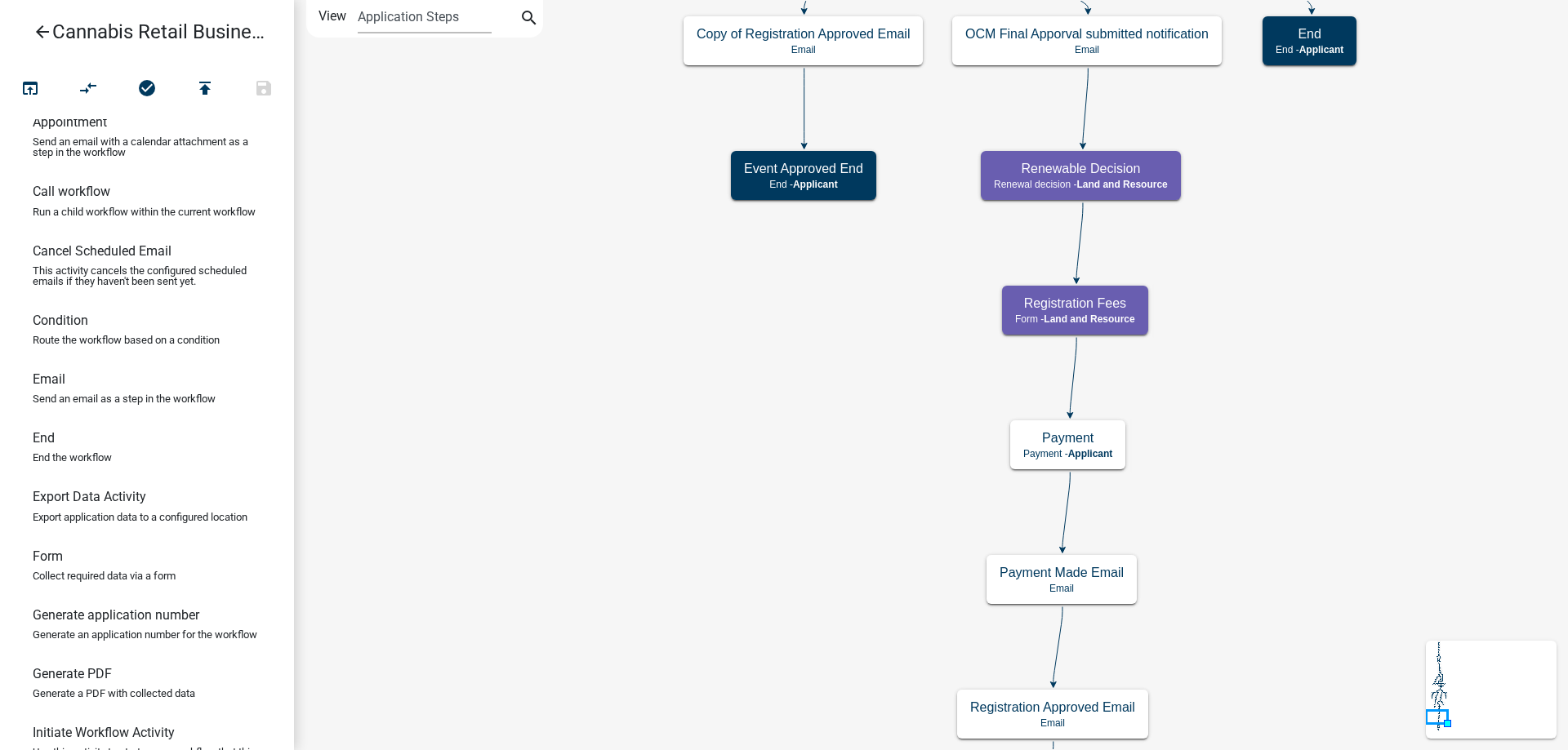
click at [628, 526] on div "start Start - Applicant Application Introduction Form - Applicant Parcel search…" at bounding box center [931, 375] width 1274 height 750
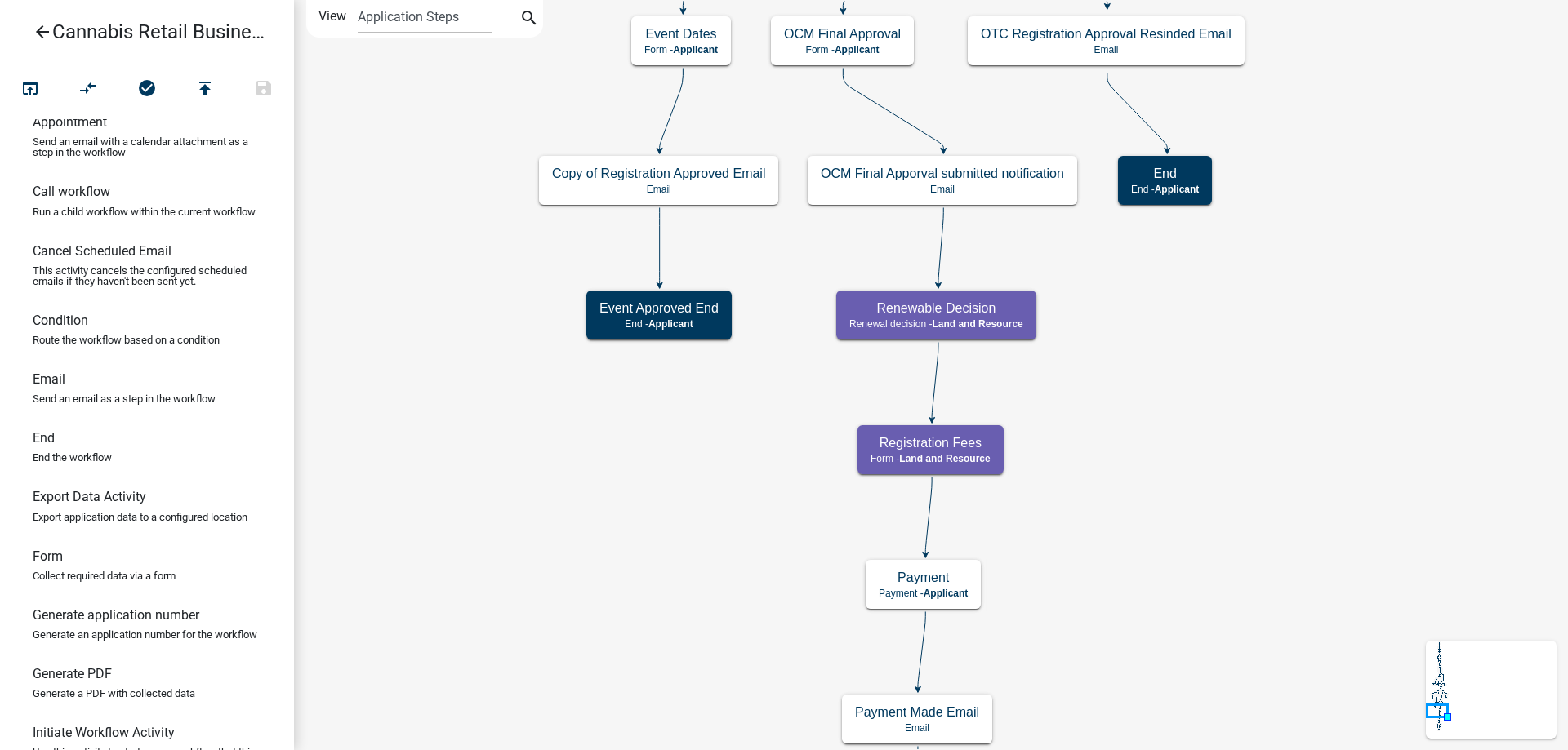
click at [1178, 395] on div "start Start - Applicant Application Introduction Form - Applicant Parcel search…" at bounding box center [931, 375] width 1274 height 750
click at [996, 317] on g "Renewable Decision Renewal decision - Land and Resource" at bounding box center [937, 314] width 202 height 47
click at [996, 317] on div "Renewable Decision Renewal decision - Land and Resource" at bounding box center [937, 315] width 200 height 49
select select "8480AF63-7AD4-4446-8EB2-87DCCDEB9E57"
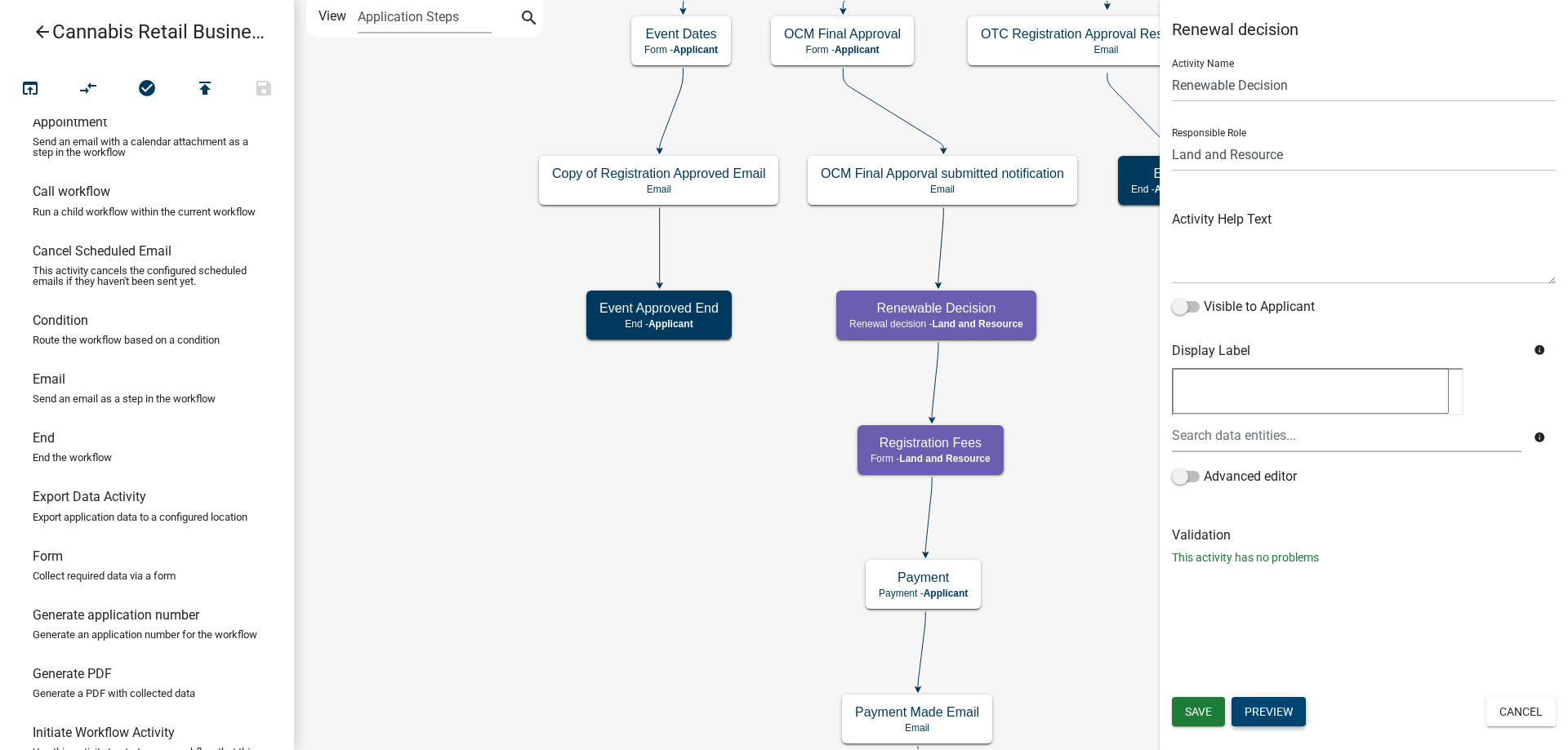
click at [1270, 717] on button "Preview" at bounding box center [1268, 712] width 74 height 29
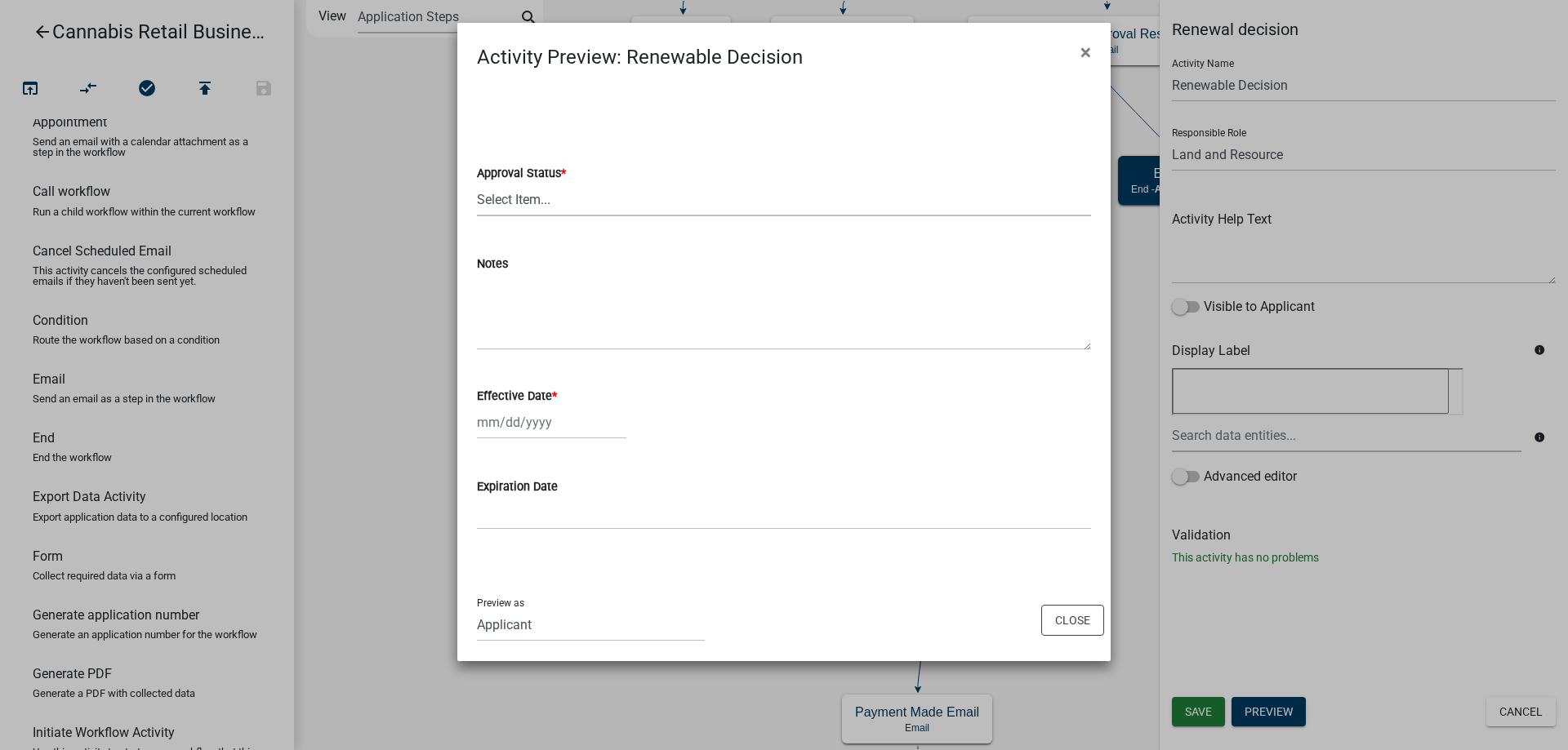
click at [477, 183] on select "Select Item... Approved Denied" at bounding box center [784, 200] width 615 height 34
click option "Approved" at bounding box center [0, 0] width 0 height 0
select select "1cb7f0a0-3953-4e3f-9406-6fe198b39efb"
click at [535, 425] on input "Effective Date *" at bounding box center [552, 423] width 150 height 34
select select "9"
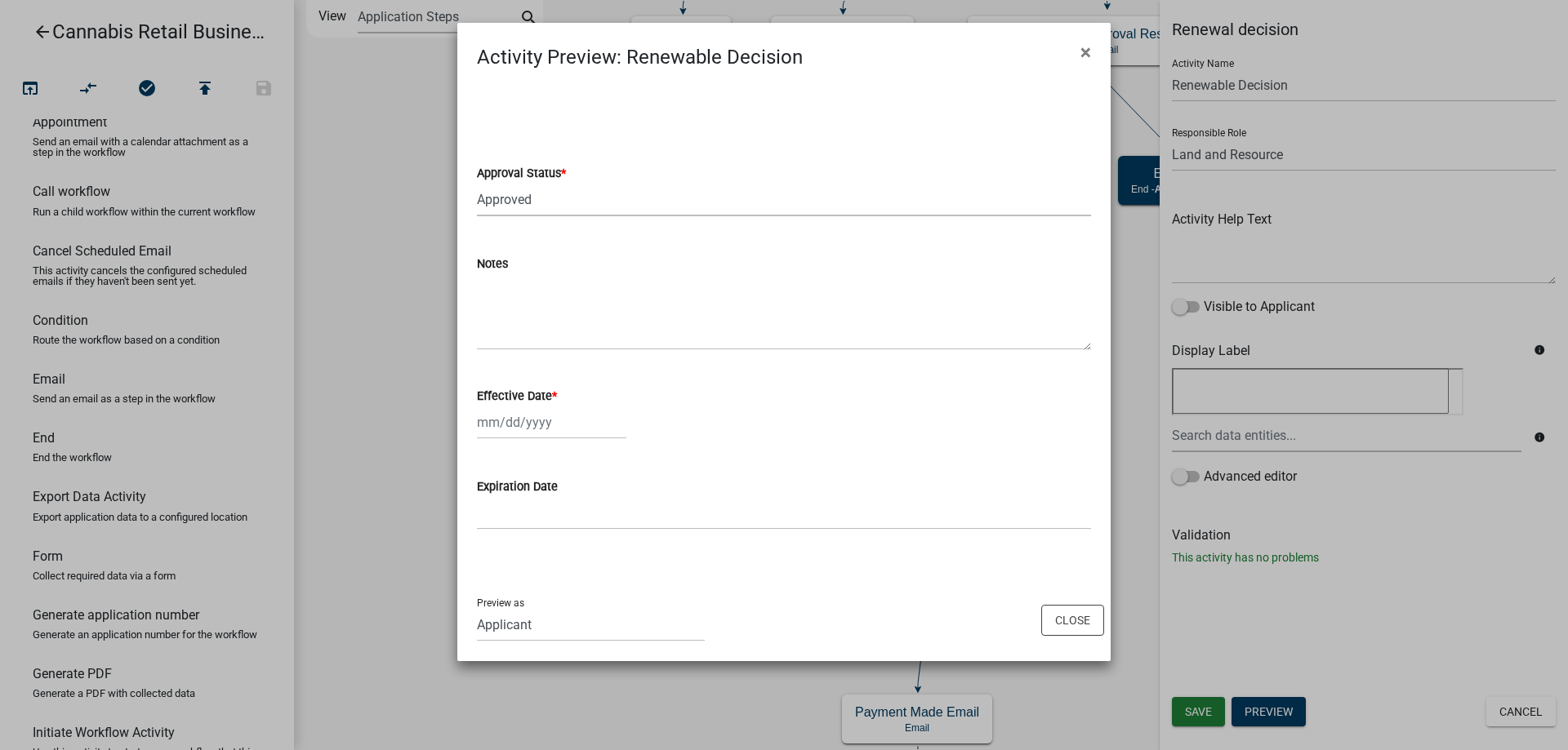
select select "2025"
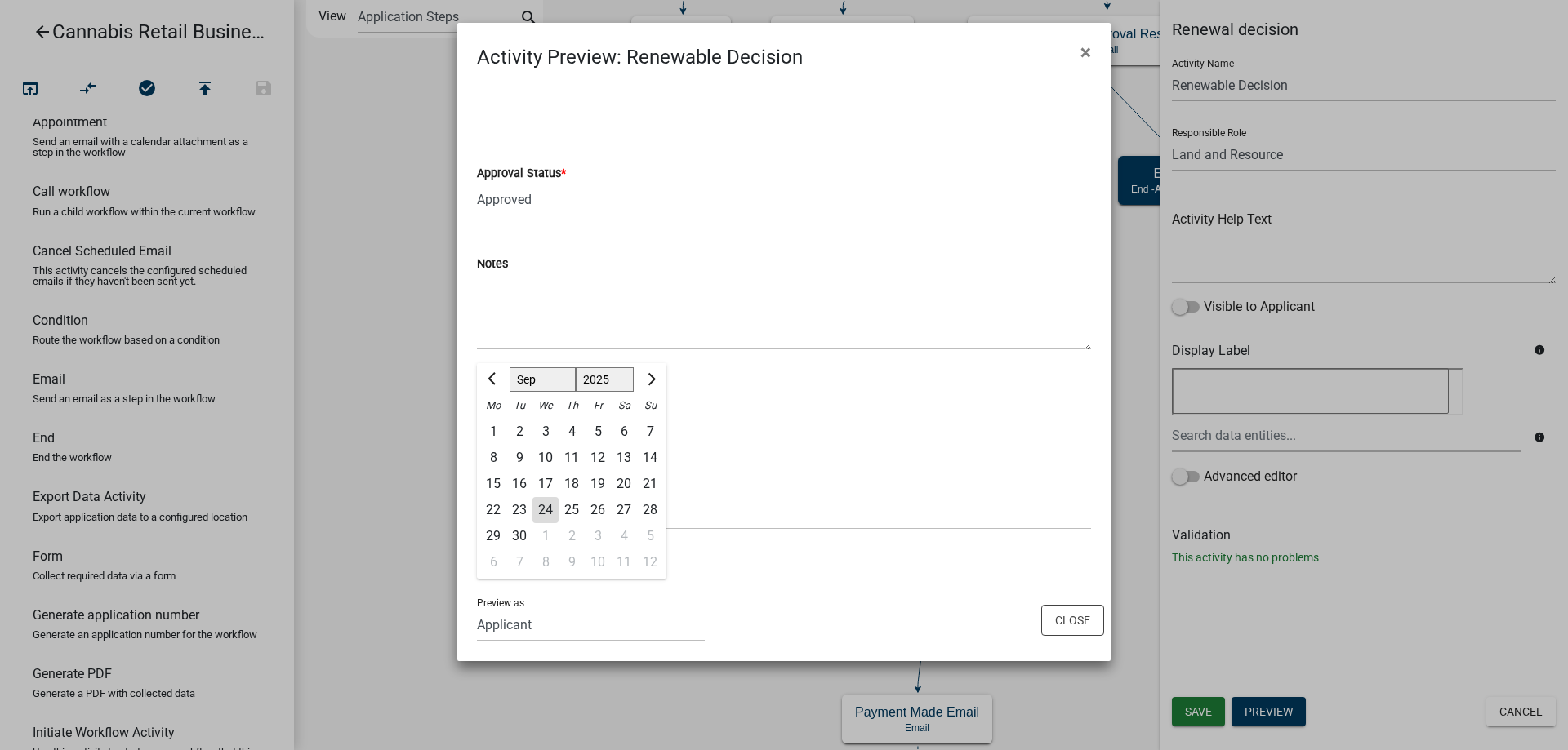
click at [550, 514] on div "24" at bounding box center [545, 510] width 26 height 26
type input "09/24/2025"
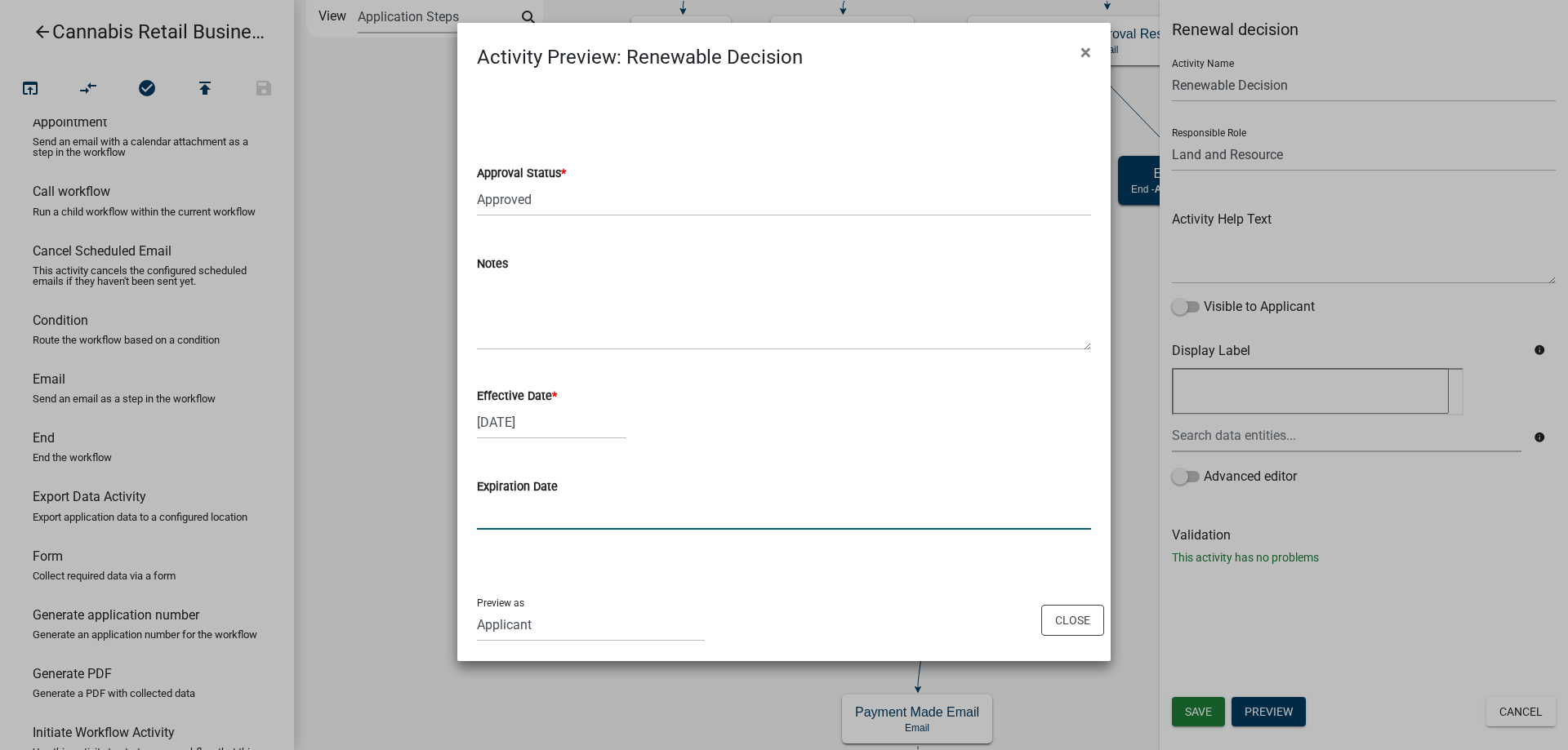
click at [523, 507] on input "Expiration Date" at bounding box center [784, 514] width 615 height 34
type input "9/24/2026"
click at [1069, 623] on button "Close" at bounding box center [1072, 620] width 63 height 31
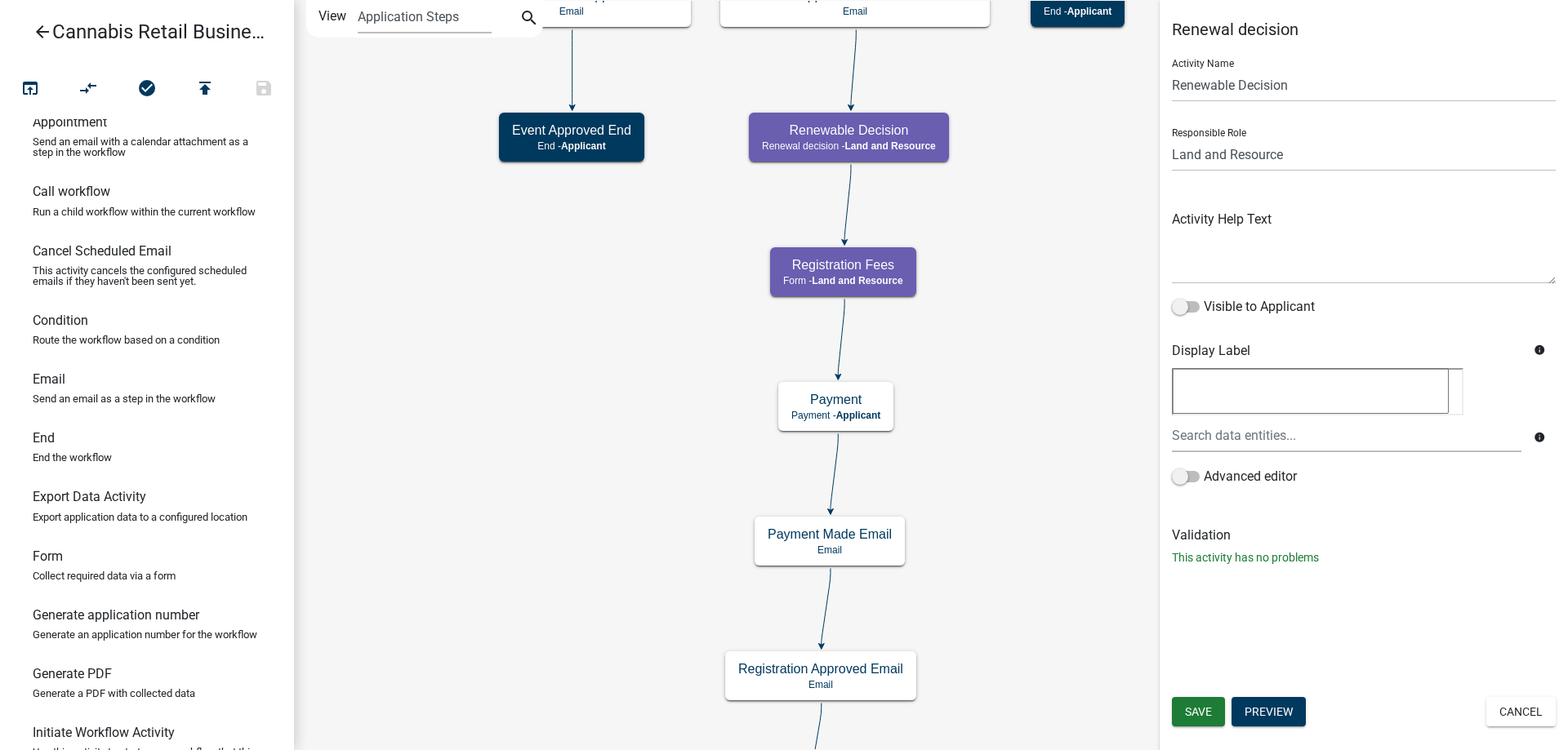
click at [974, 386] on div "start Start - Applicant Application Introduction Form - Applicant Parcel search…" at bounding box center [931, 375] width 1274 height 750
click at [878, 280] on g "Registration Fees Form - Land and Resource" at bounding box center [844, 270] width 149 height 47
select select "8480AF63-7AD4-4446-8EB2-87DCCDEB9E57"
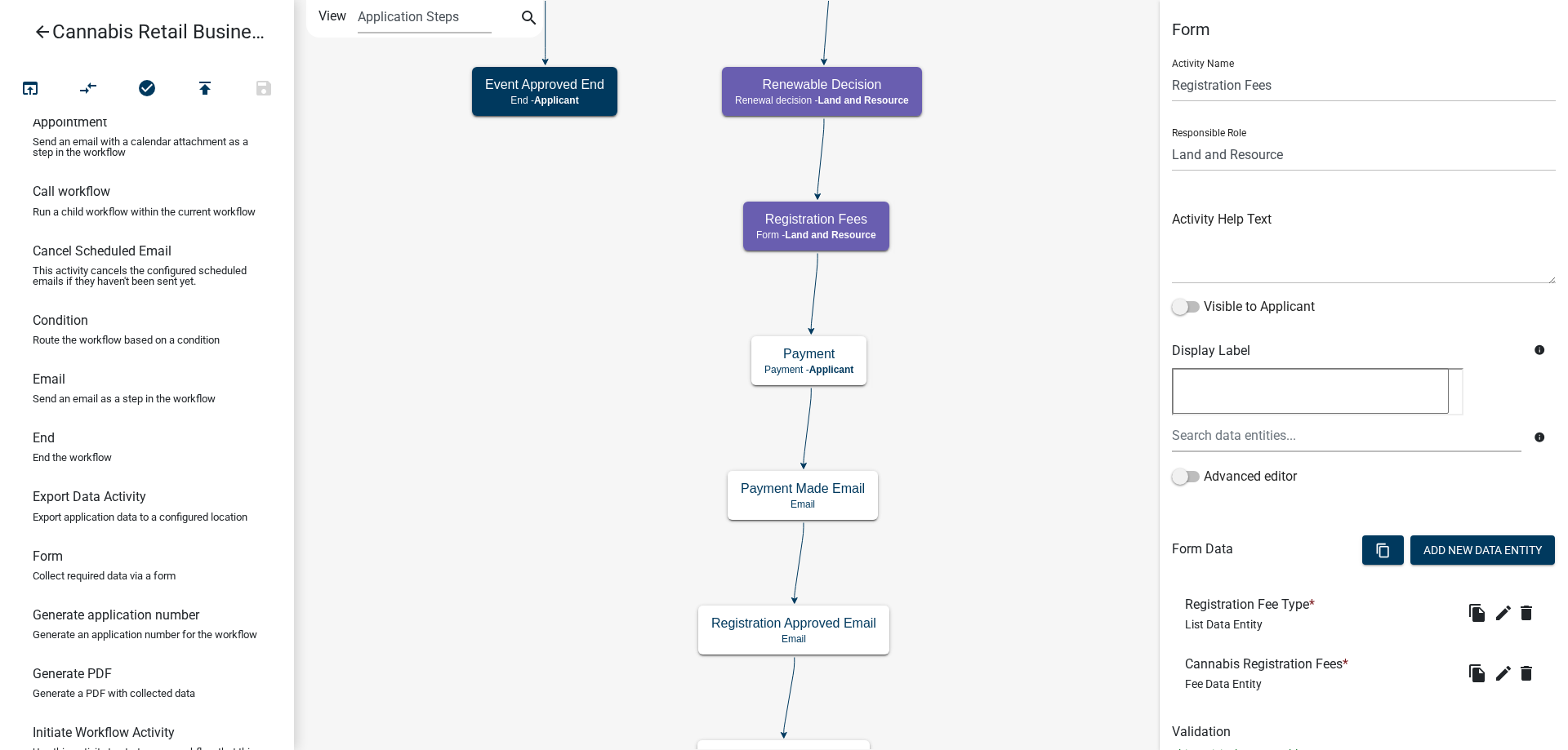
click at [987, 452] on div "start Start - Applicant Application Introduction Form - Applicant Parcel search…" at bounding box center [931, 375] width 1274 height 750
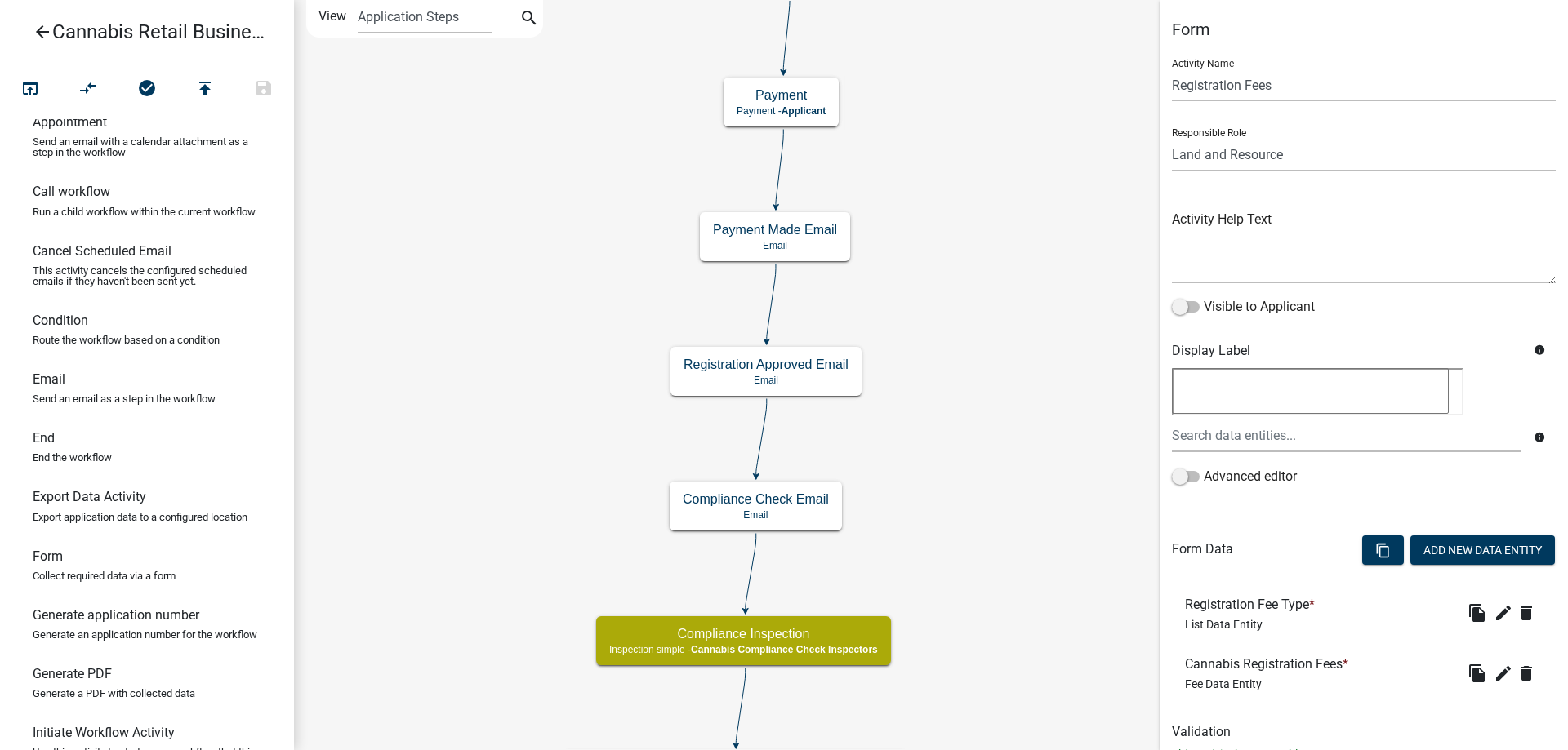
click at [977, 389] on div "start Start - Applicant Application Introduction Form - Applicant Parcel search…" at bounding box center [931, 375] width 1274 height 750
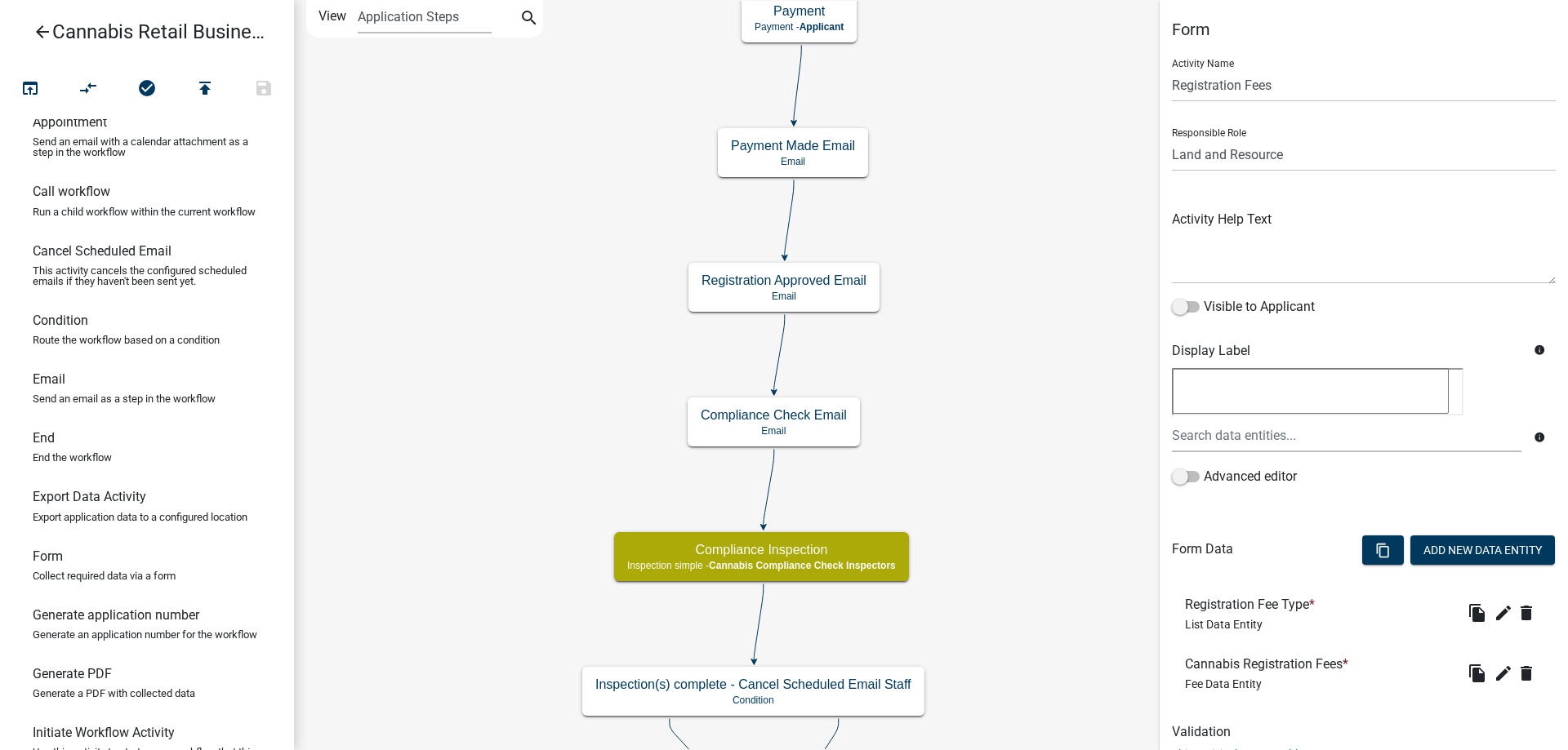
click at [994, 455] on div "start Start - Applicant Application Introduction Form - Applicant Parcel search…" at bounding box center [931, 375] width 1274 height 750
click at [836, 154] on g "Payment Made Email Email" at bounding box center [793, 152] width 150 height 47
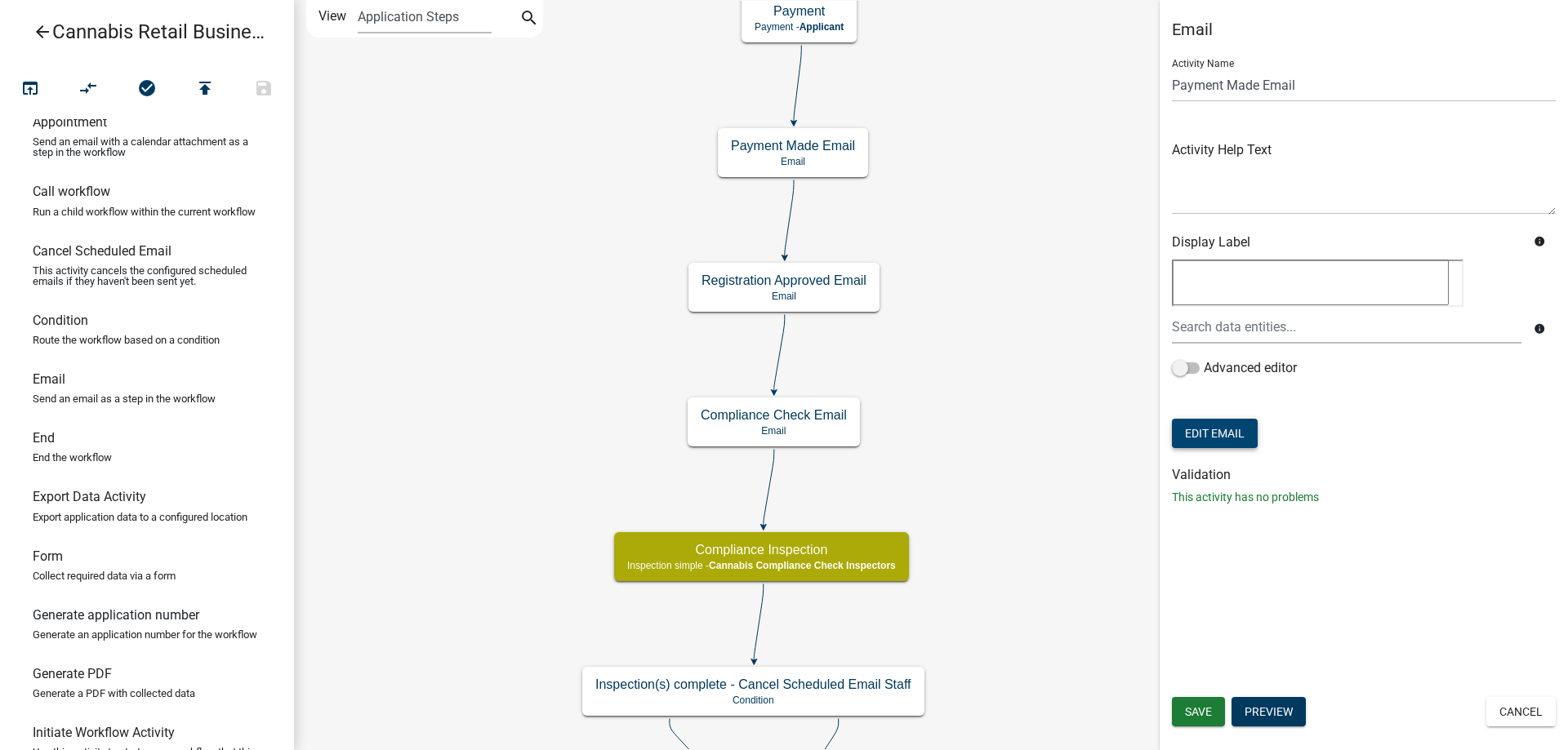
click at [1210, 441] on button "Edit Email" at bounding box center [1215, 433] width 86 height 29
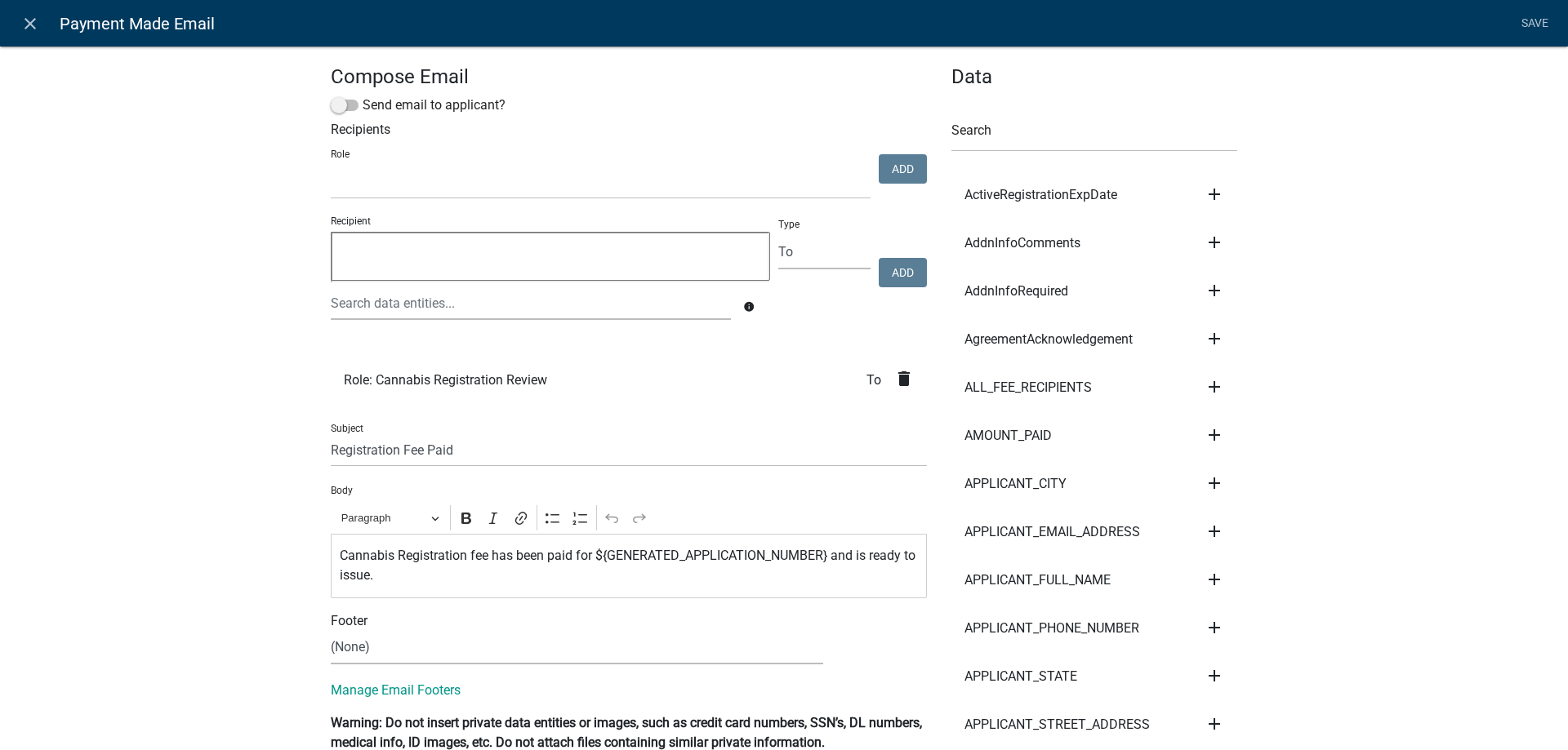
select select
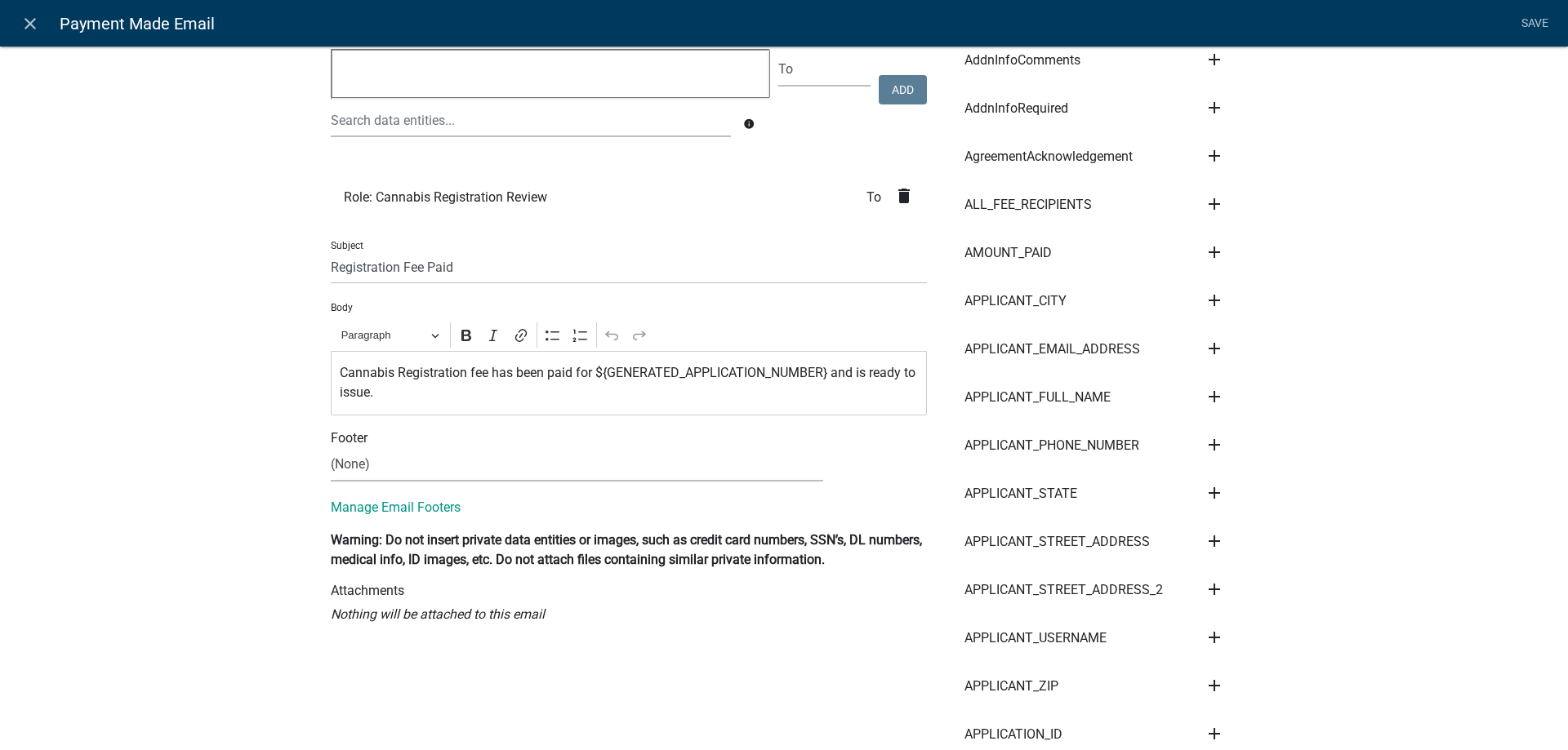
scroll to position [186, 0]
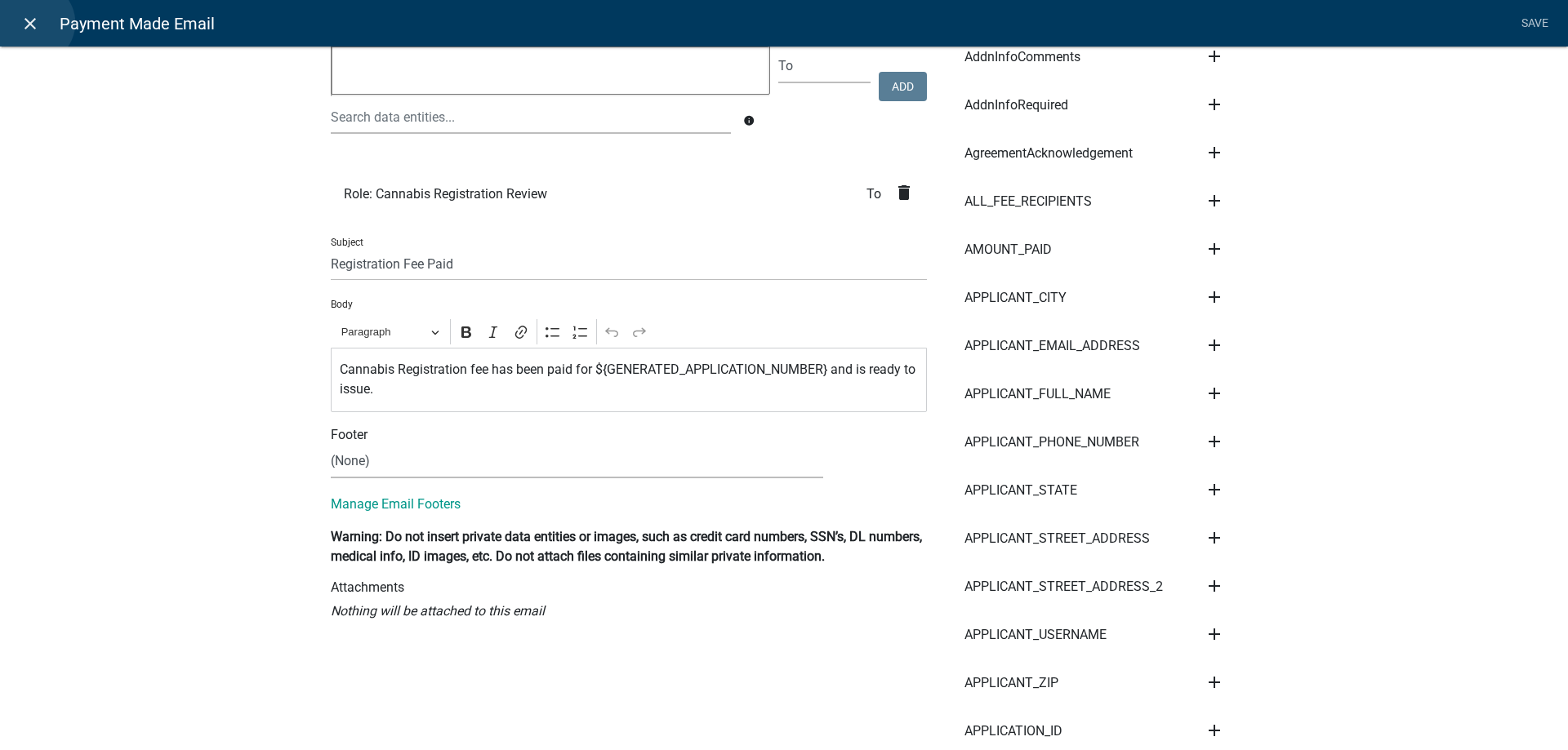
click at [34, 23] on icon "close" at bounding box center [30, 24] width 20 height 20
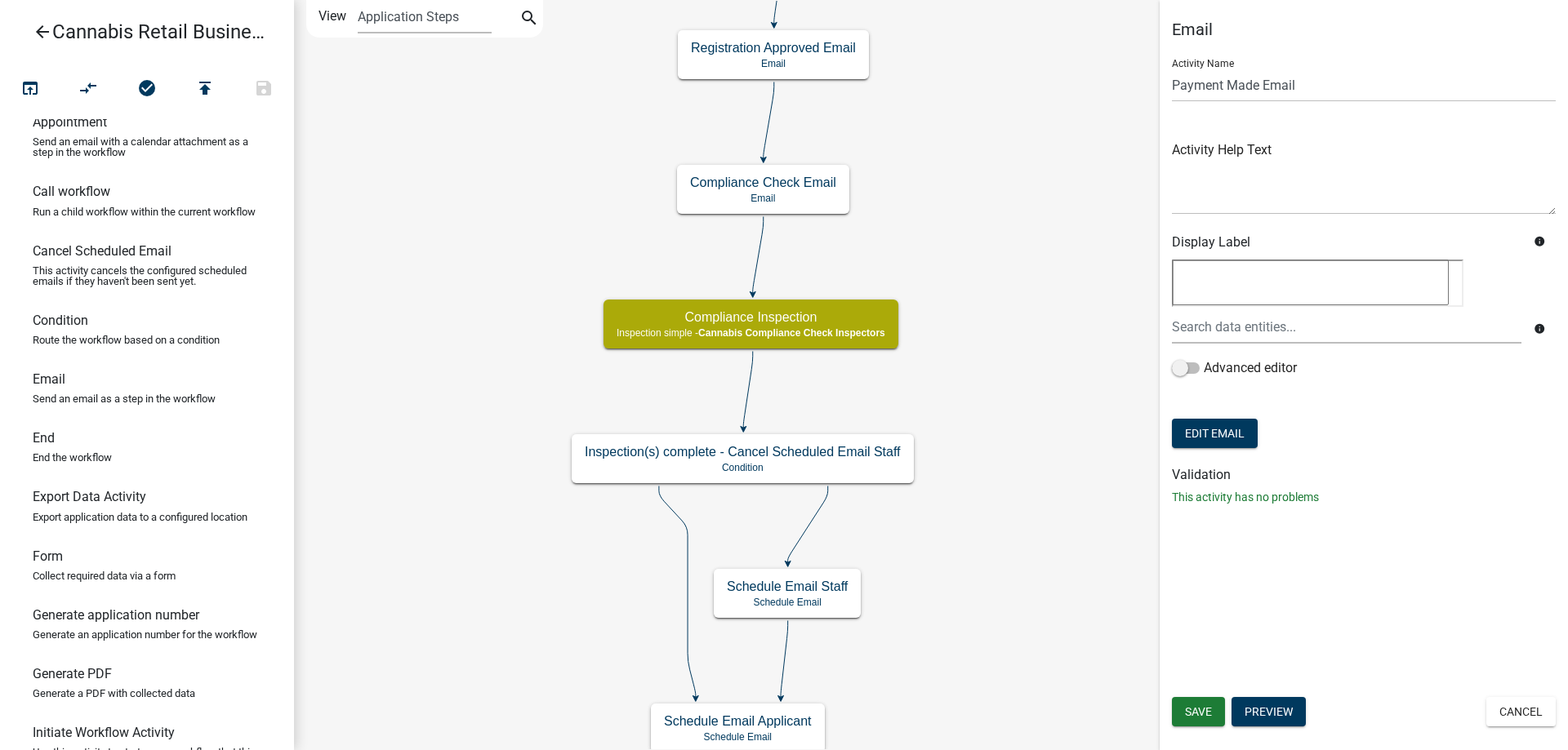
click at [1004, 229] on div "start Start - Applicant Application Introduction Form - Applicant Parcel search…" at bounding box center [931, 375] width 1274 height 750
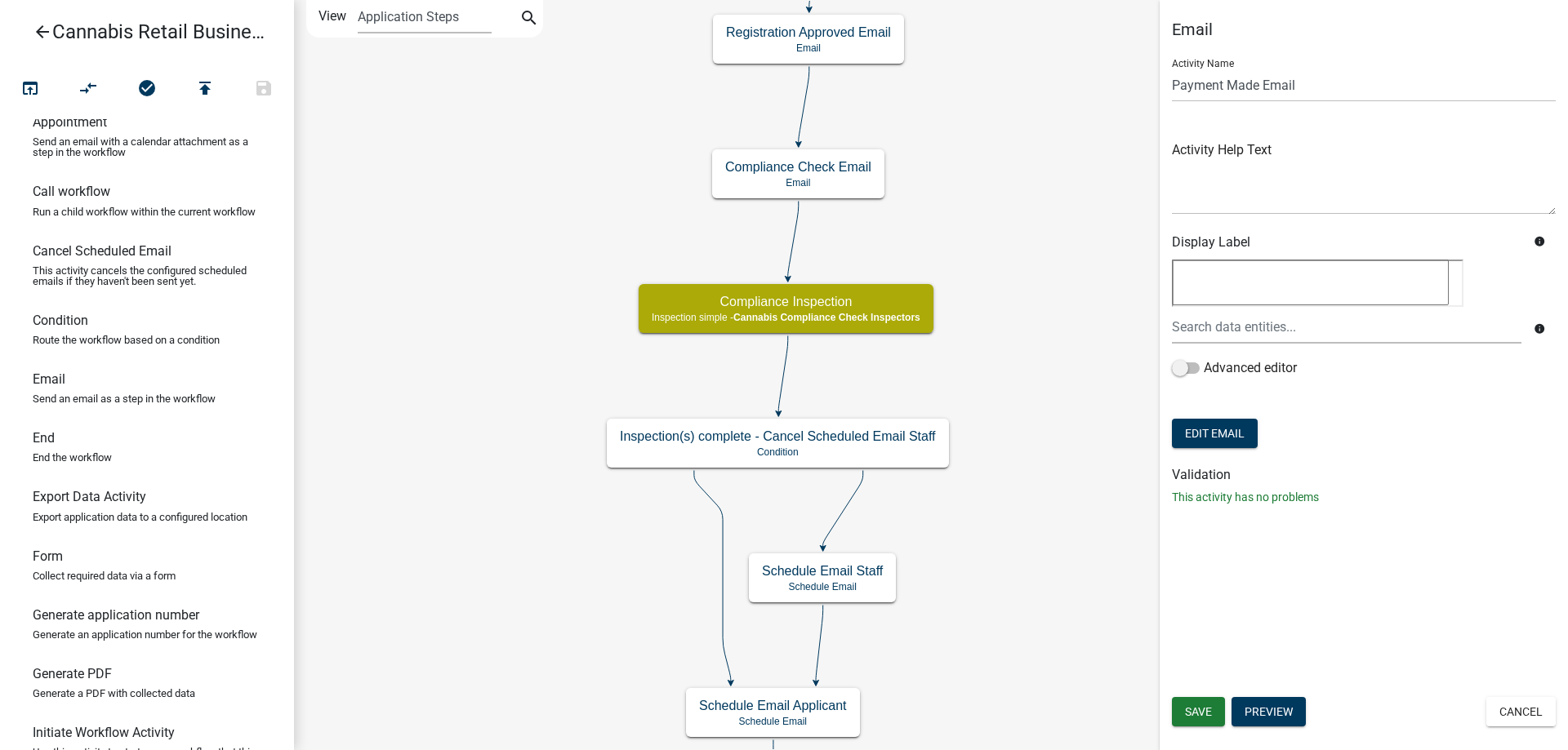
click at [1105, 338] on div "start Start - Applicant Application Introduction Form - Applicant Parcel search…" at bounding box center [931, 375] width 1274 height 750
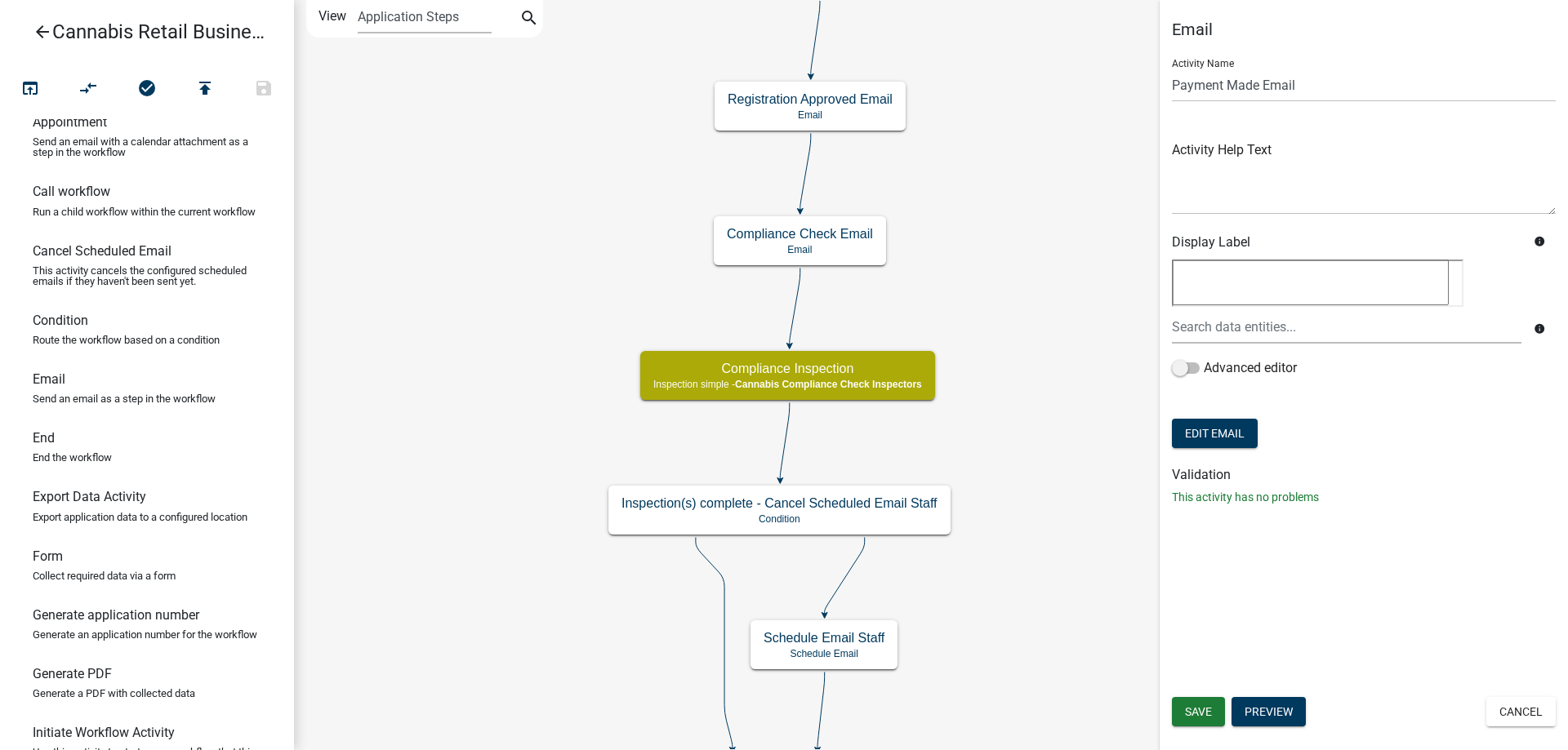
click at [1031, 195] on div "start Start - Applicant Application Introduction Form - Applicant Parcel search…" at bounding box center [931, 375] width 1274 height 750
click at [1194, 364] on span at bounding box center [1185, 368] width 28 height 12
click at [1204, 359] on input "Advanced editor" at bounding box center [1204, 359] width 0 height 0
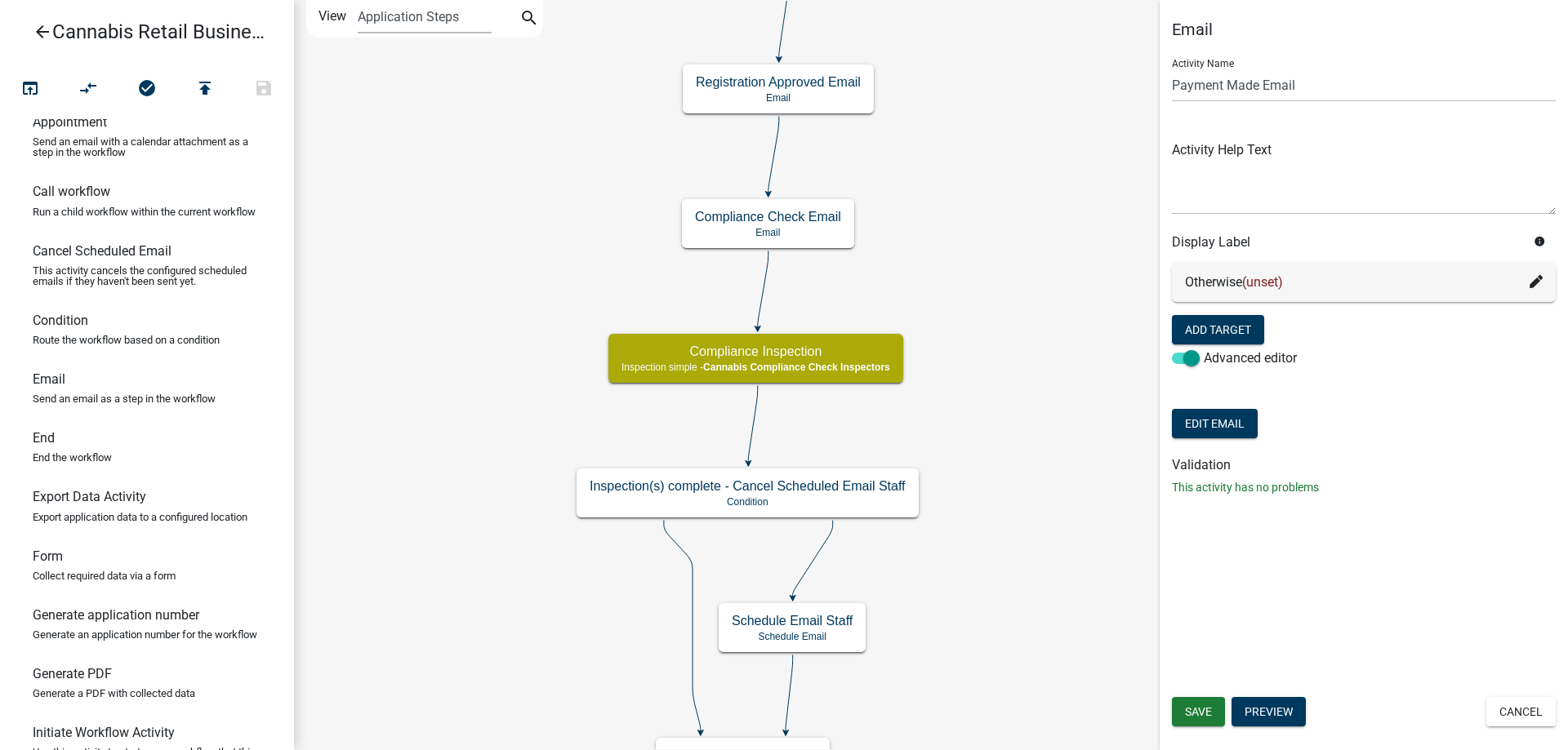
click at [1017, 227] on div "start Start - Applicant Application Introduction Form - Applicant Parcel search…" at bounding box center [931, 375] width 1274 height 750
click at [1183, 359] on span at bounding box center [1185, 359] width 28 height 12
click at [1204, 349] on input "Advanced editor" at bounding box center [1204, 349] width 0 height 0
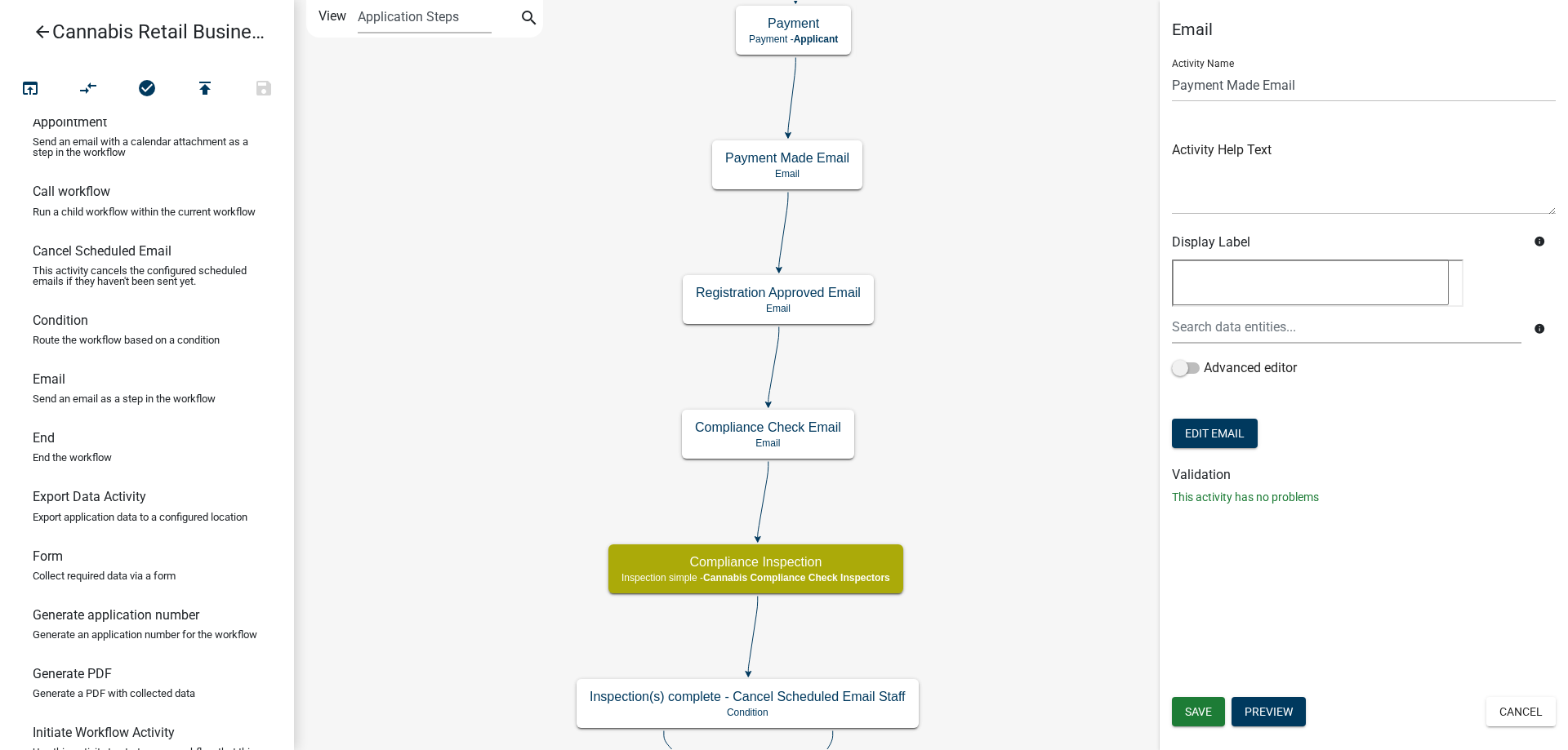
click at [989, 345] on div "start Start - Applicant Application Introduction Form - Applicant Parcel search…" at bounding box center [931, 375] width 1274 height 750
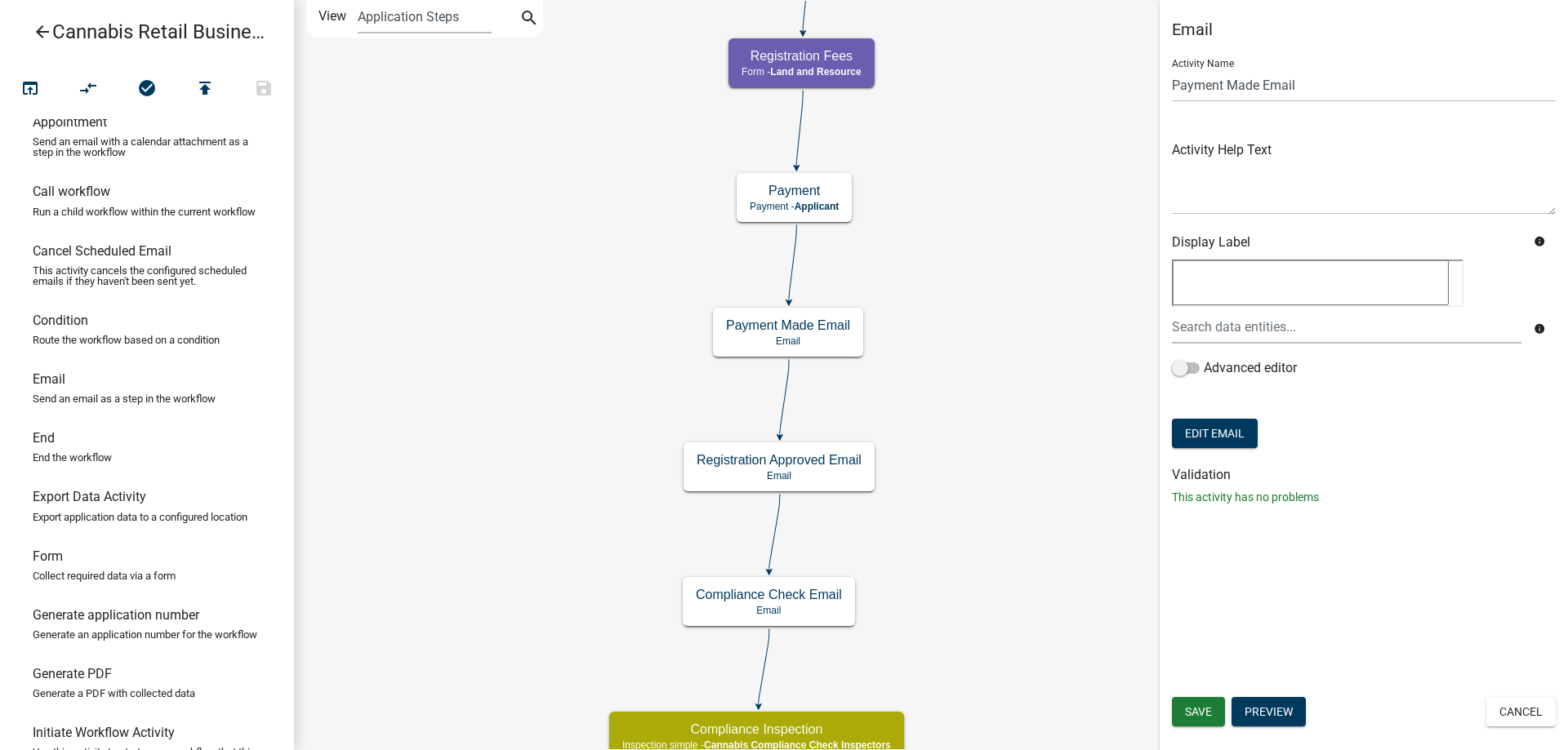
click at [941, 320] on div "start Start - Applicant Application Introduction Form - Applicant Parcel search…" at bounding box center [931, 375] width 1274 height 750
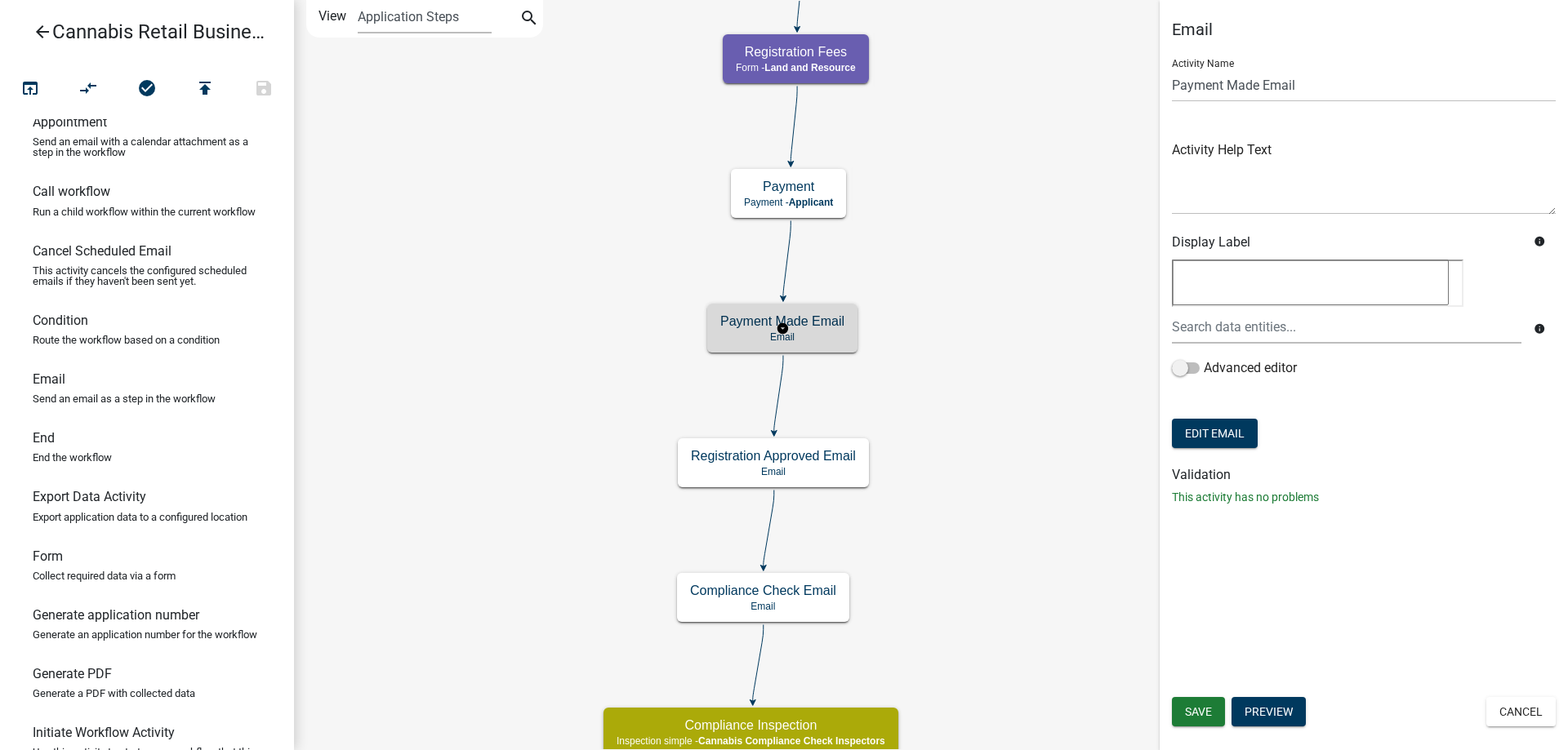
click at [825, 339] on g "Payment Made Email Email" at bounding box center [782, 327] width 150 height 47
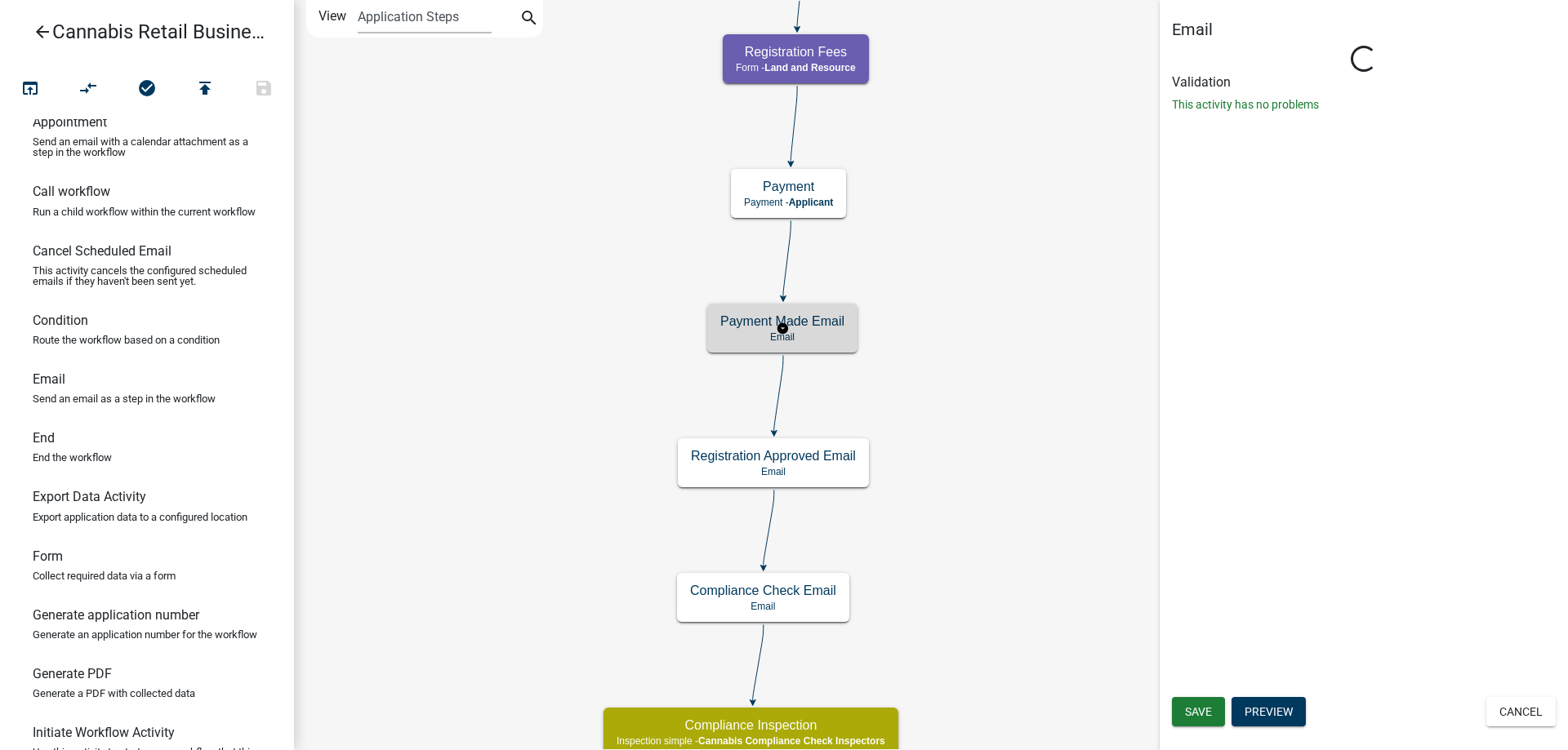
click at [825, 339] on g "Payment Made Email Email" at bounding box center [782, 327] width 150 height 47
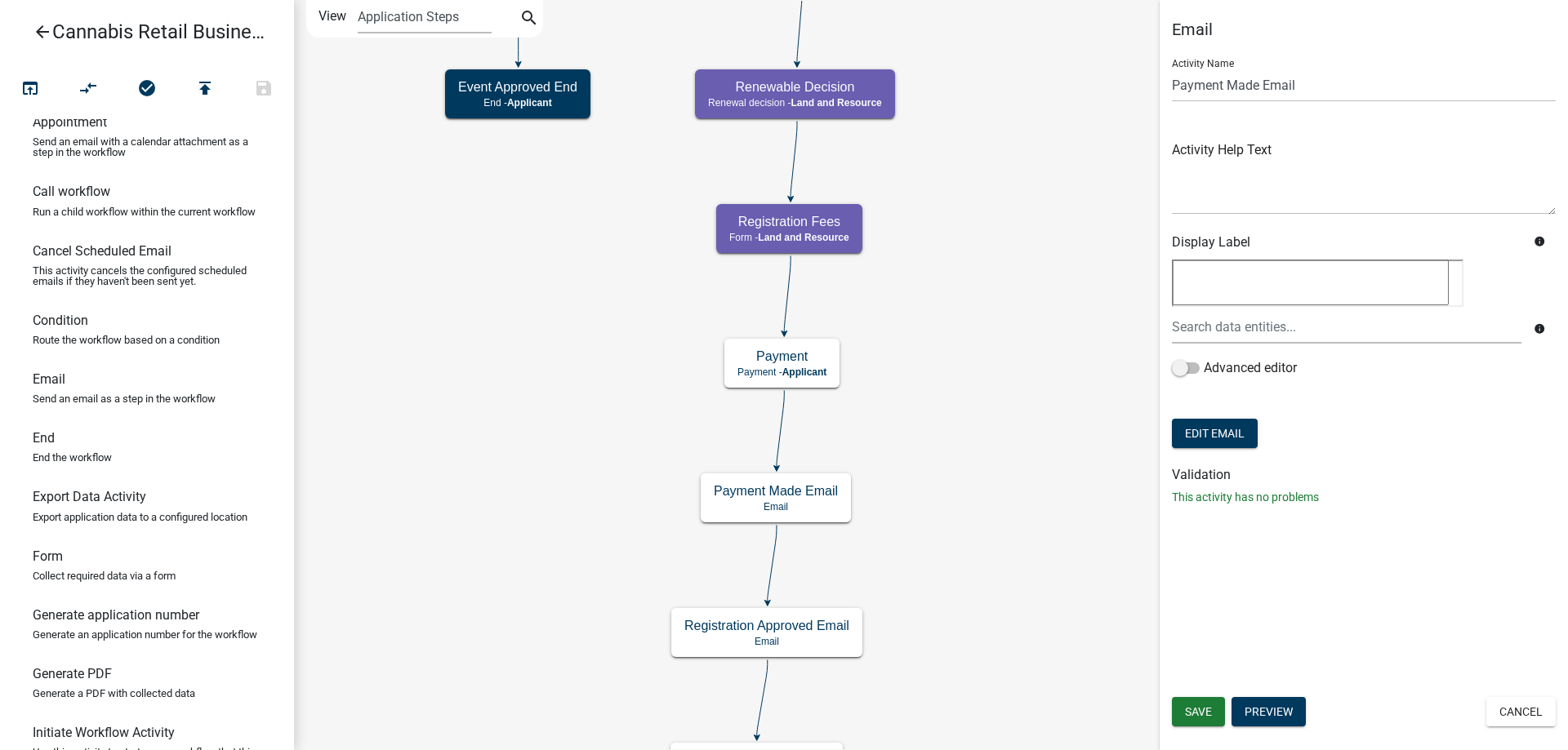
click at [1008, 431] on div "start Start - Applicant Application Introduction Form - Applicant Parcel search…" at bounding box center [931, 375] width 1274 height 750
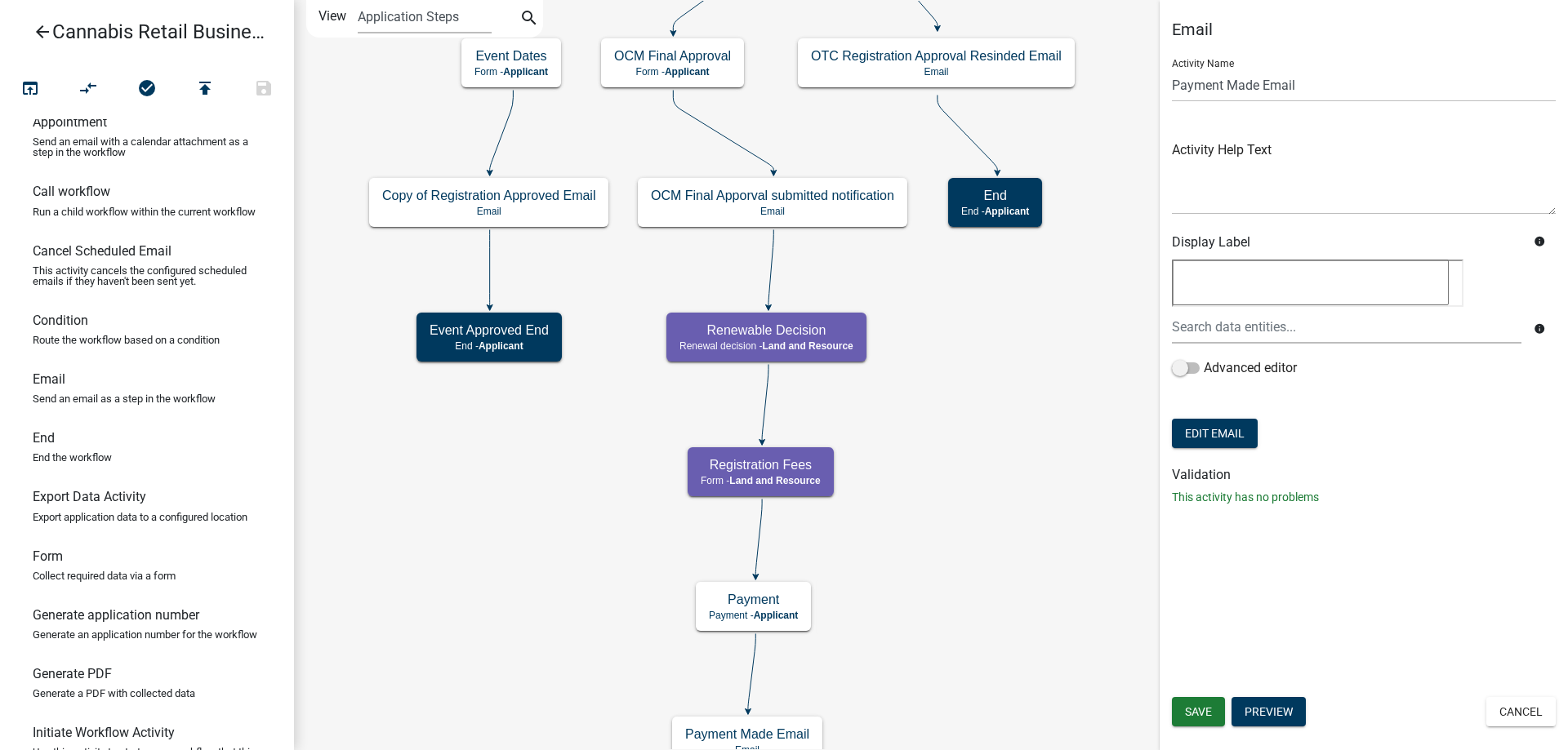
click at [980, 481] on div "start Start - Applicant Application Introduction Form - Applicant Parcel search…" at bounding box center [931, 375] width 1274 height 750
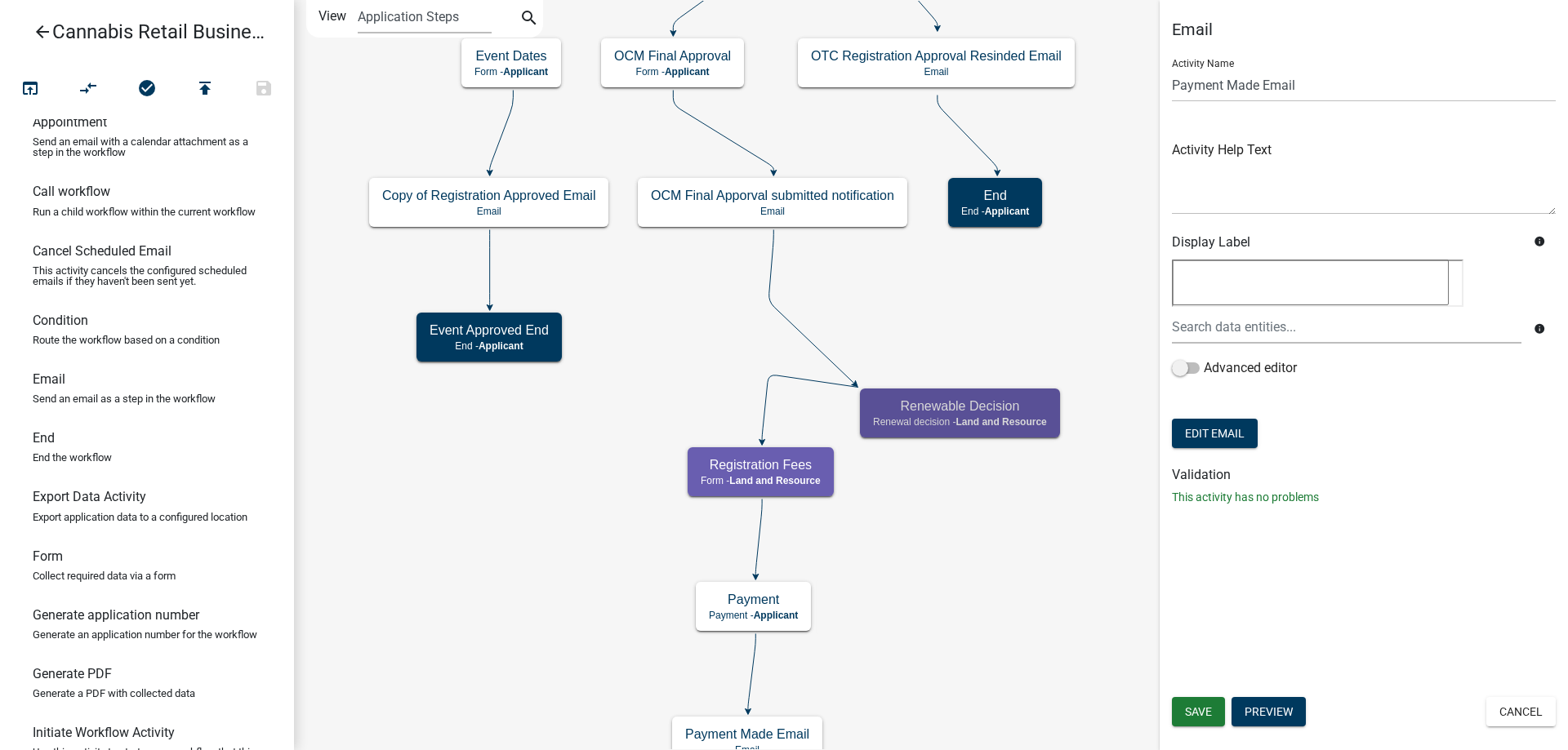
click at [773, 268] on icon at bounding box center [813, 307] width 86 height 154
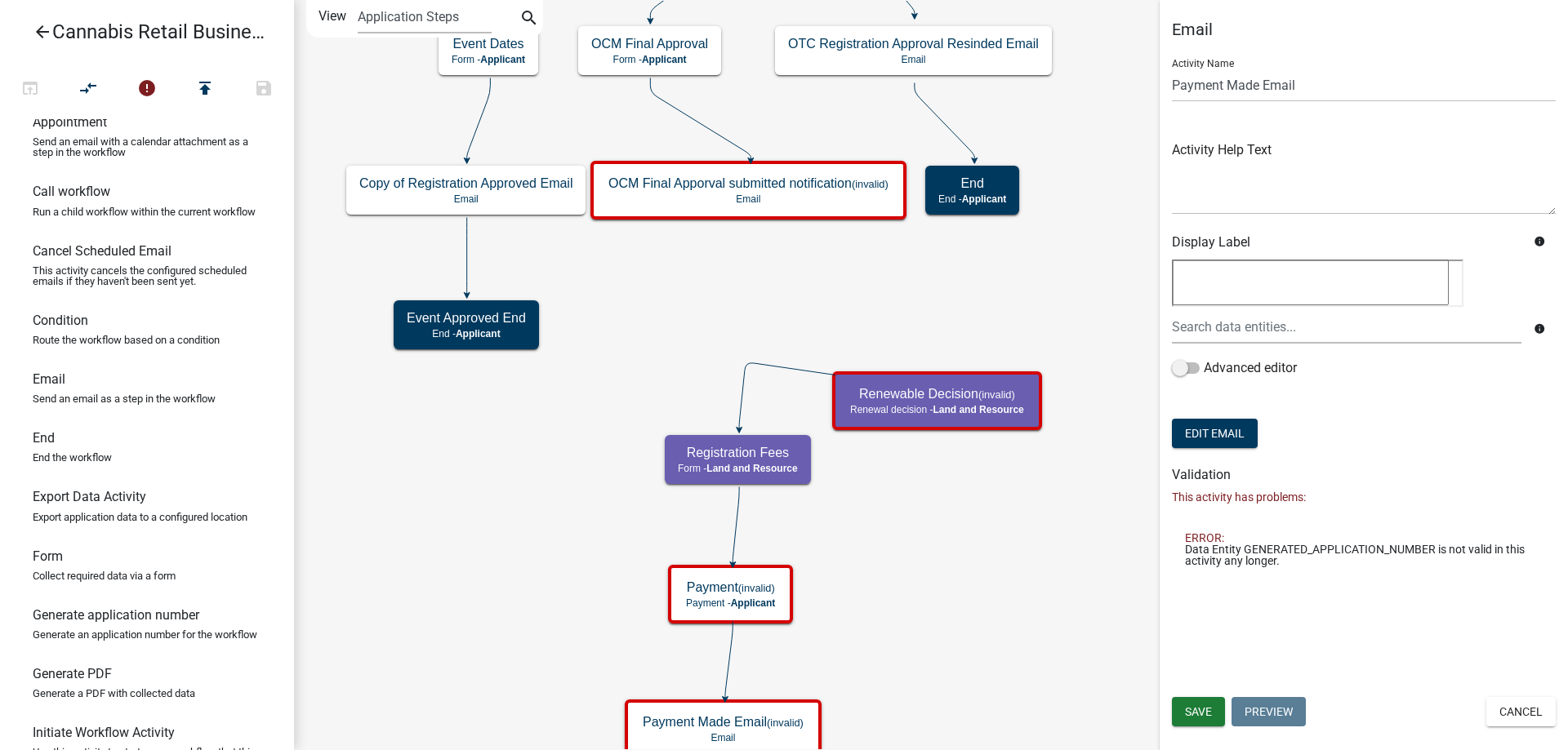
click at [845, 266] on div "start Start - Applicant Application Introduction Form - Applicant Parcel search…" at bounding box center [931, 375] width 1274 height 750
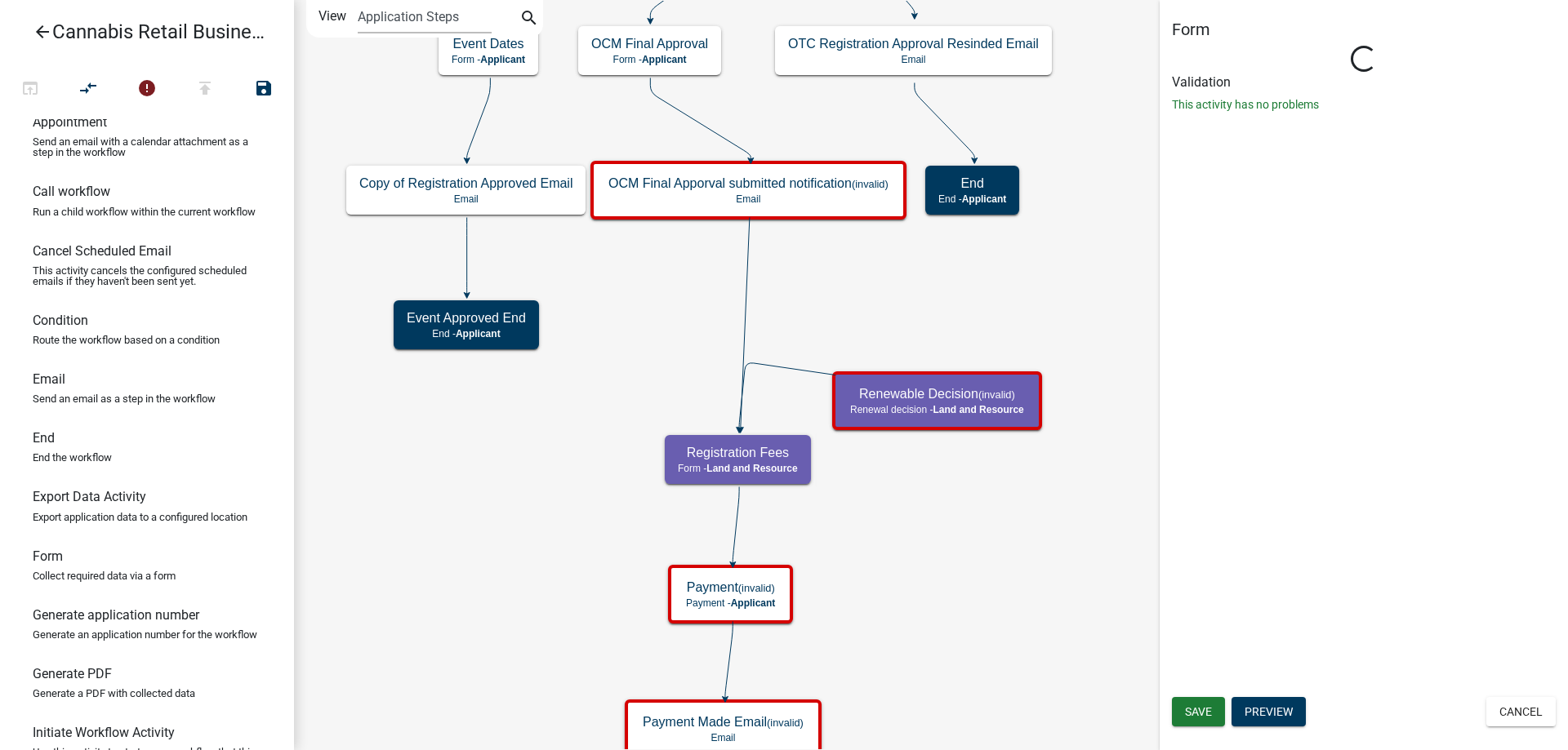
select select "8480AF63-7AD4-4446-8EB2-87DCCDEB9E57"
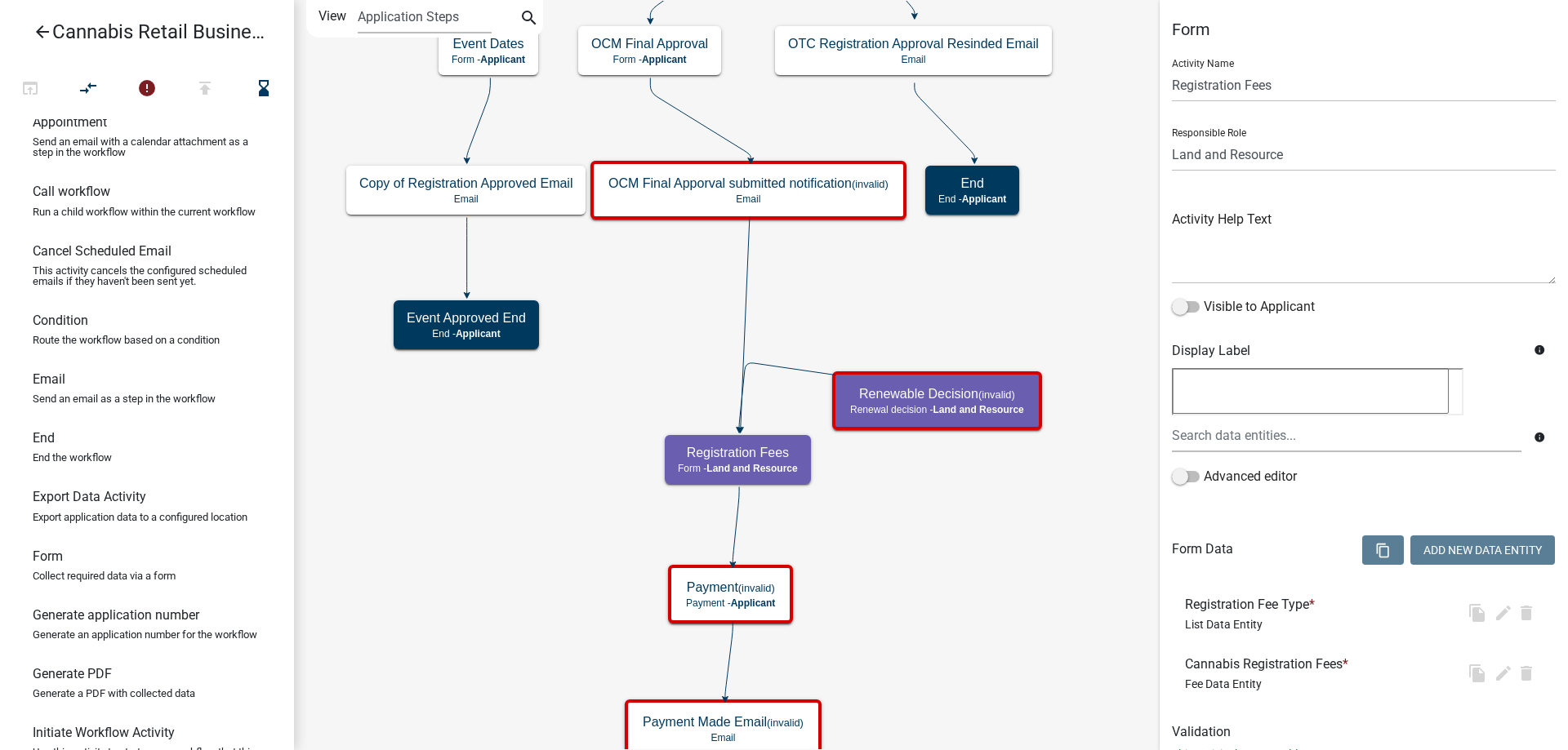
click at [783, 371] on icon at bounding box center [788, 395] width 96 height 65
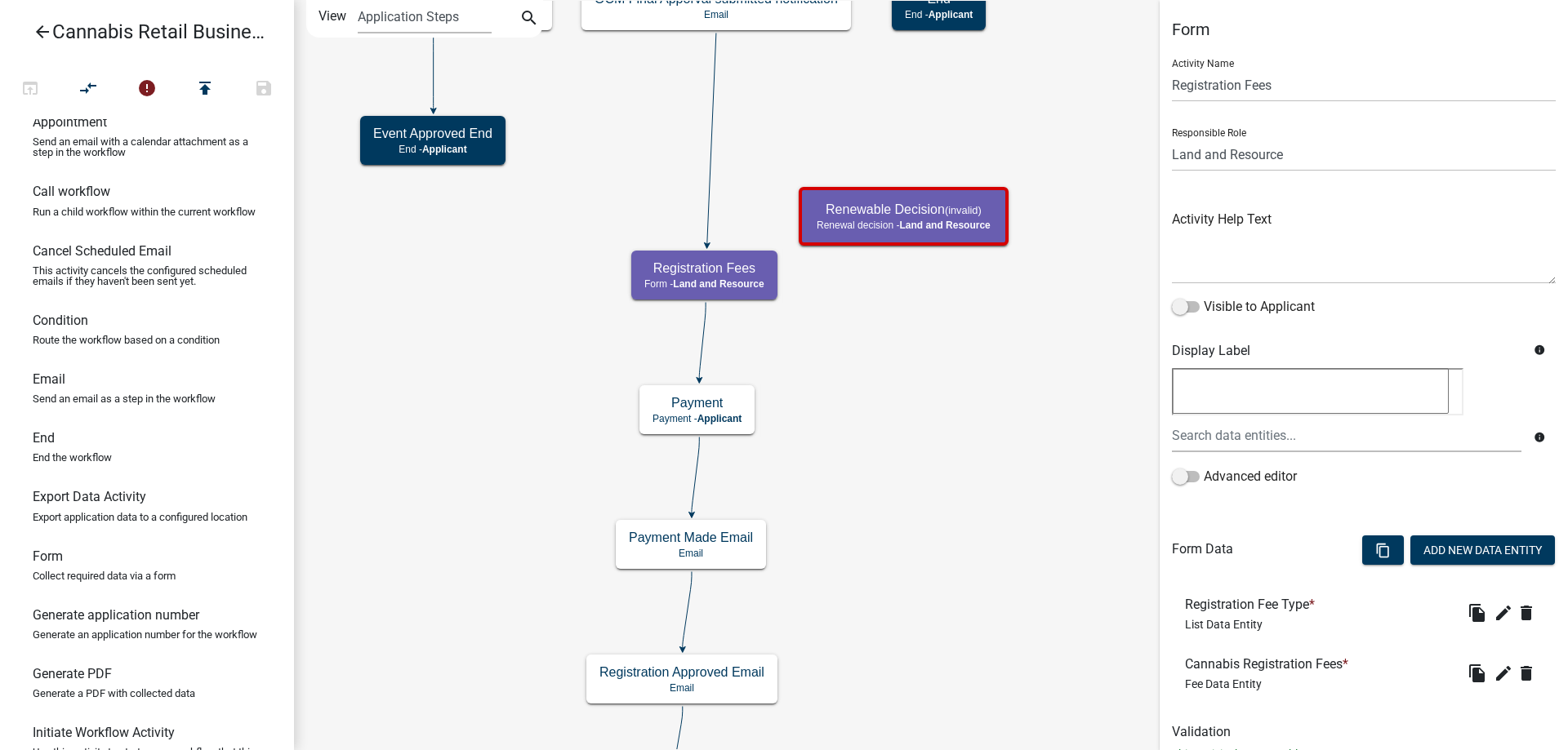
click at [939, 368] on div "start Start - Applicant Application Introduction Form - Applicant Parcel search…" at bounding box center [931, 375] width 1274 height 750
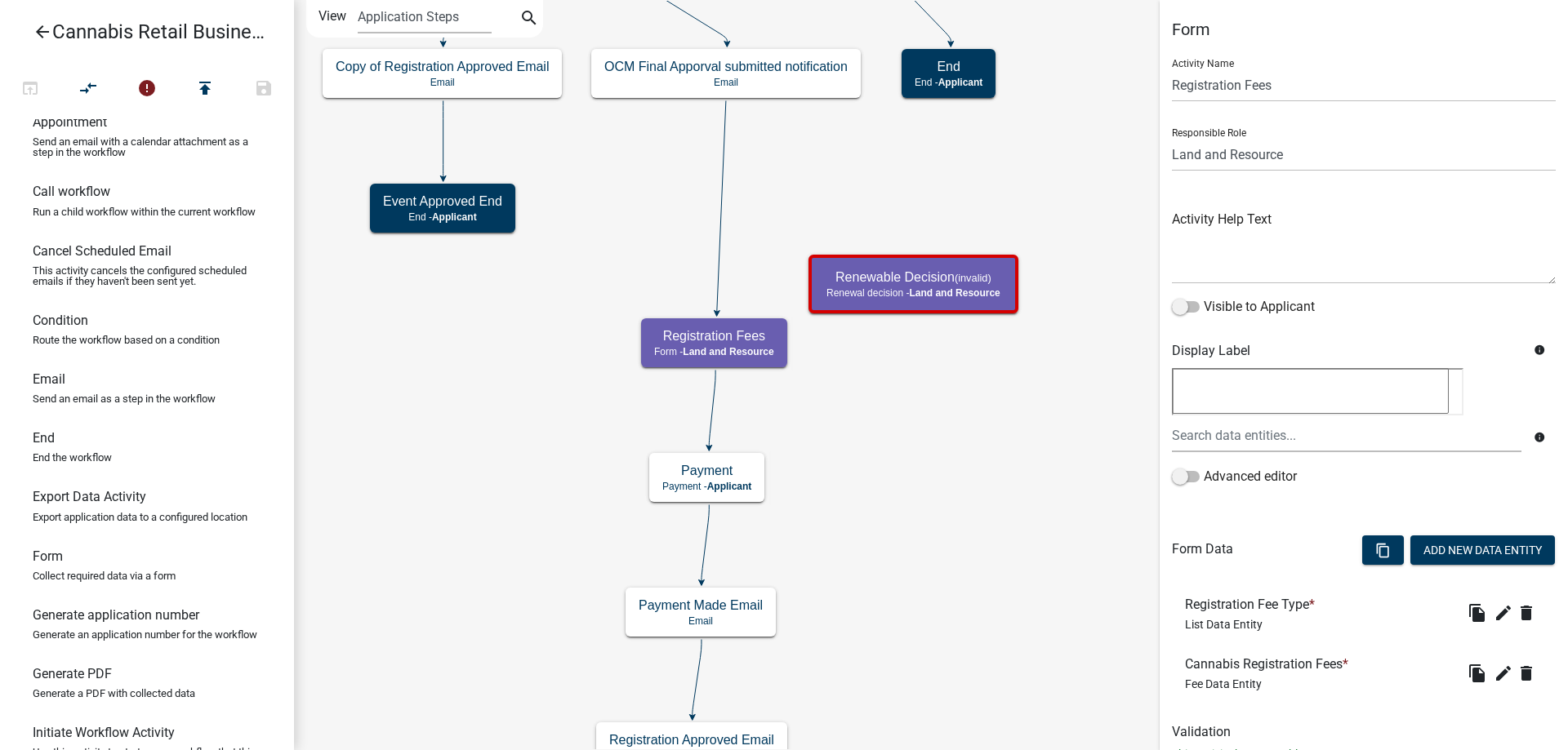
click at [963, 513] on div "start Start - Applicant Application Introduction Form - Applicant Parcel search…" at bounding box center [931, 375] width 1274 height 750
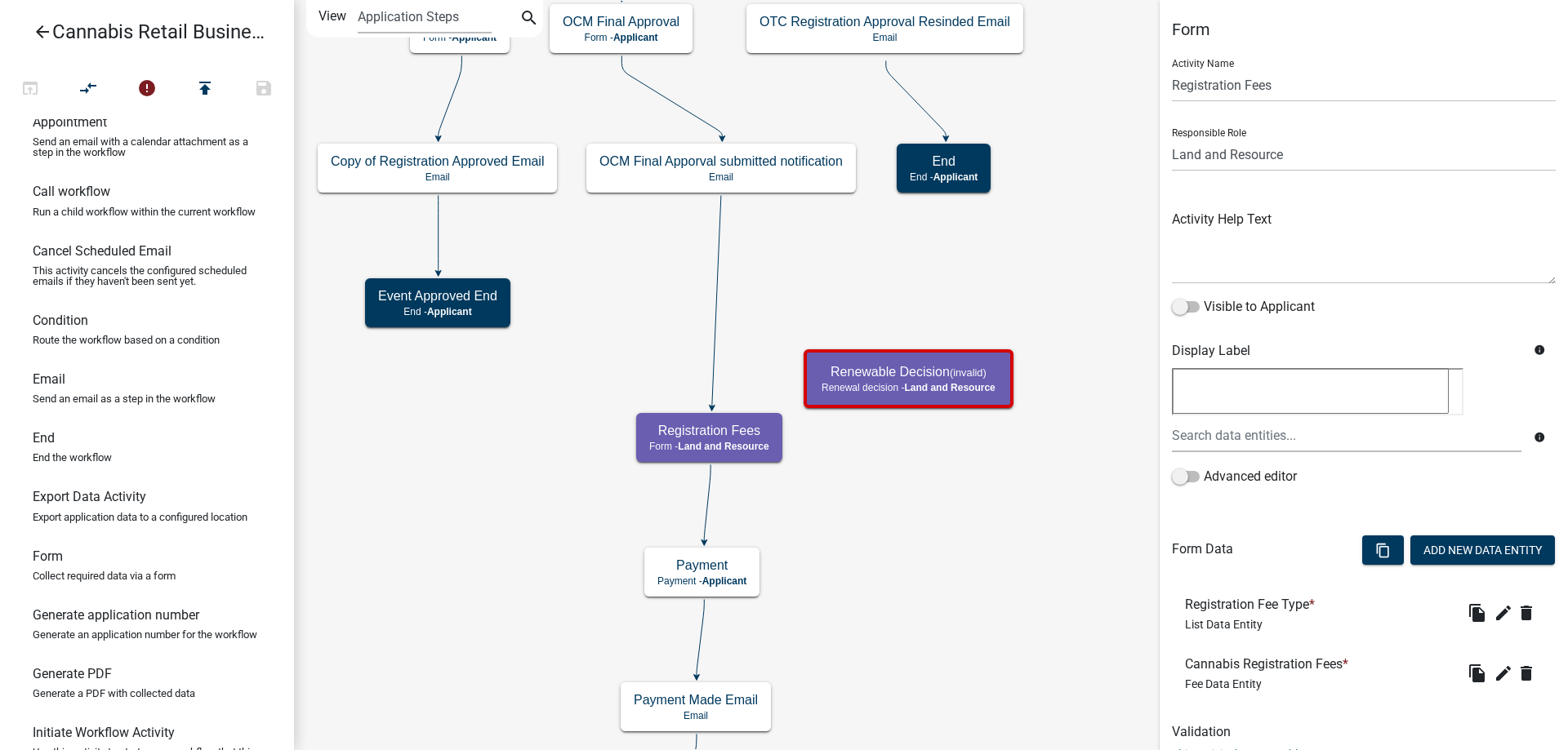
click at [804, 227] on div "start Start - Applicant Application Introduction Form - Applicant Parcel search…" at bounding box center [931, 375] width 1274 height 750
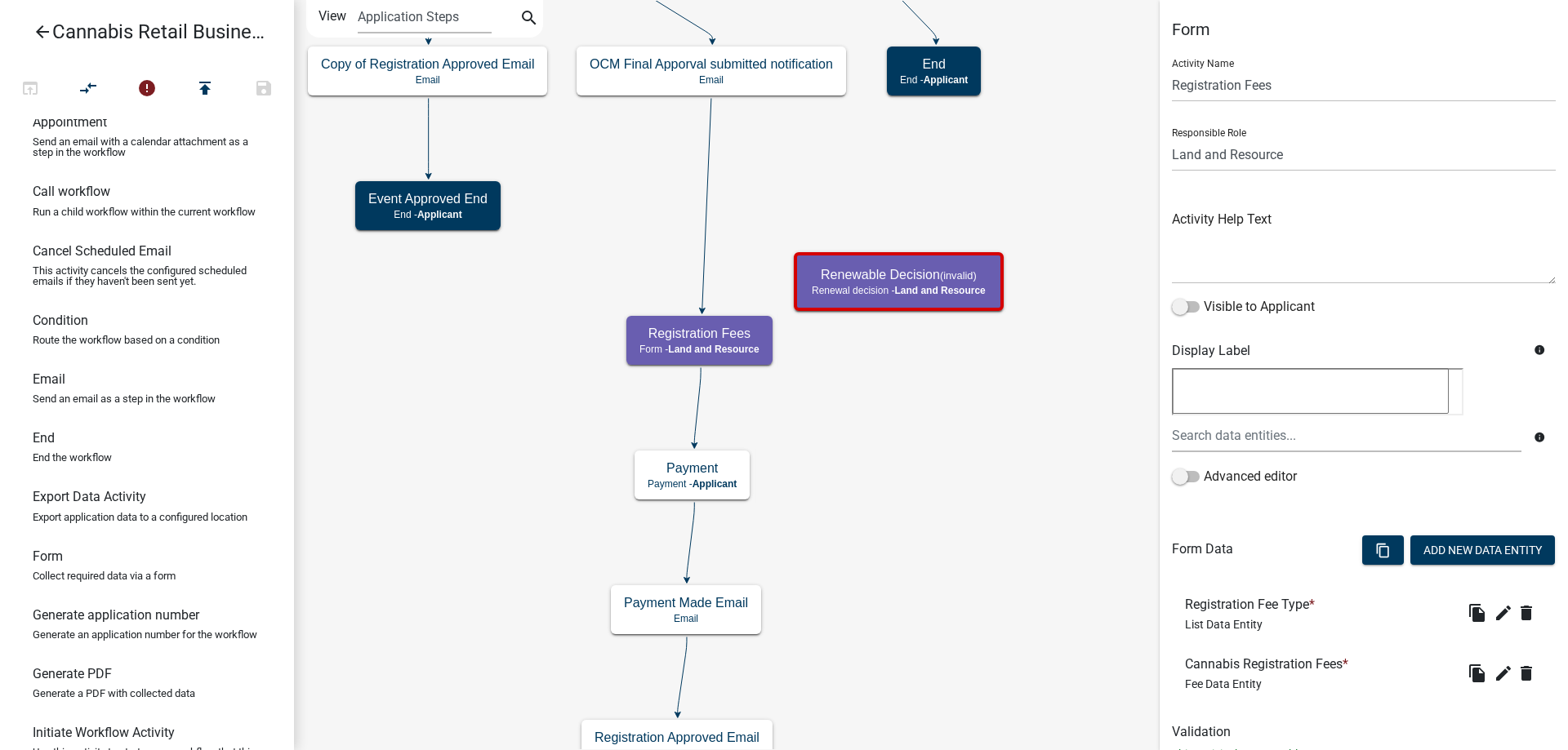
click at [887, 184] on div "start Start - Applicant Application Introduction Form - Applicant Parcel search…" at bounding box center [931, 375] width 1274 height 750
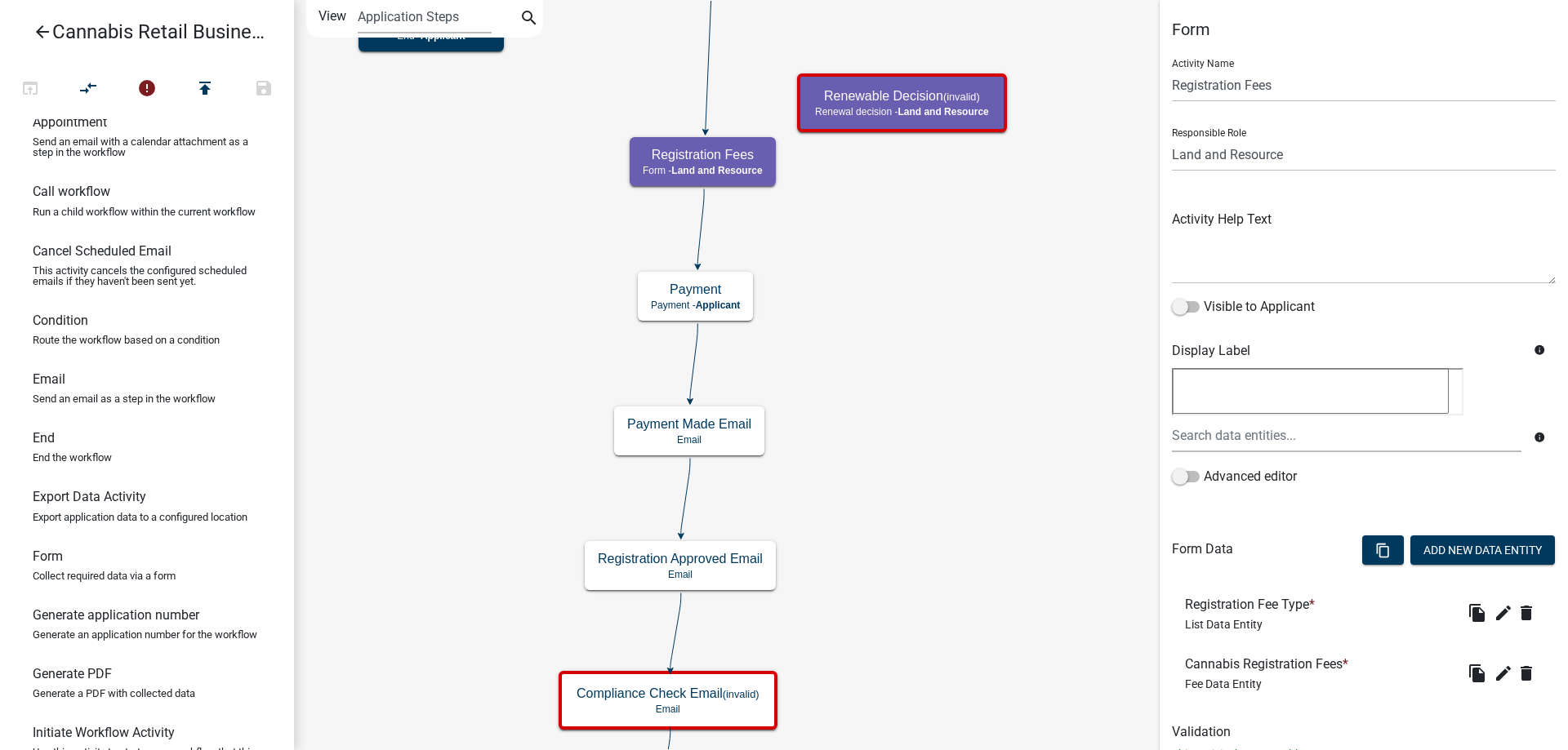
click at [924, 266] on div "start Start - Applicant Application Introduction Form - Applicant Parcel search…" at bounding box center [931, 375] width 1274 height 750
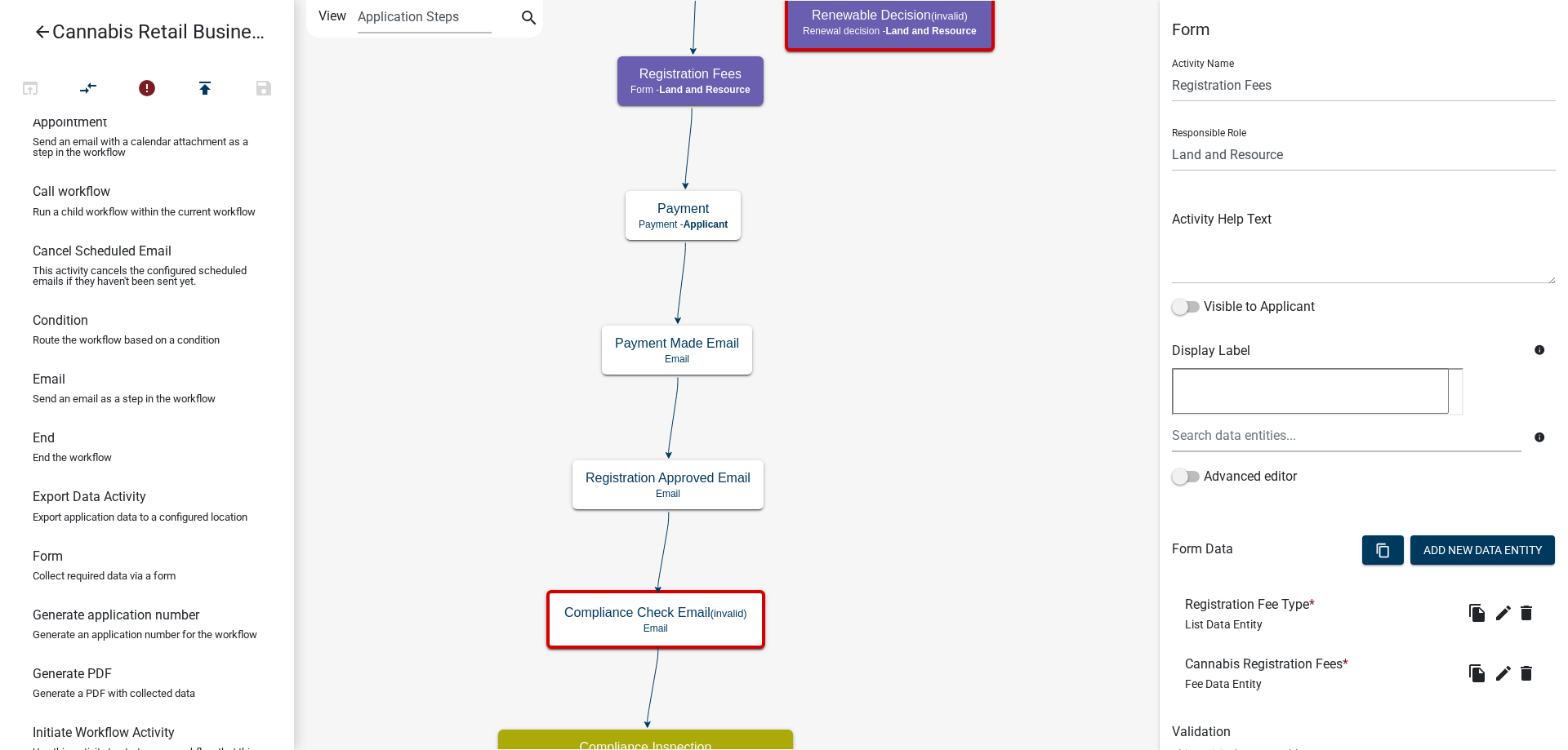
click at [906, 385] on div "start Start - Applicant Application Introduction Form - Applicant Parcel search…" at bounding box center [931, 375] width 1274 height 750
click at [938, 441] on icon "start Start - Applicant Application Introduction Form - Applicant Parcel search…" at bounding box center [931, 661] width 1273 height 1321
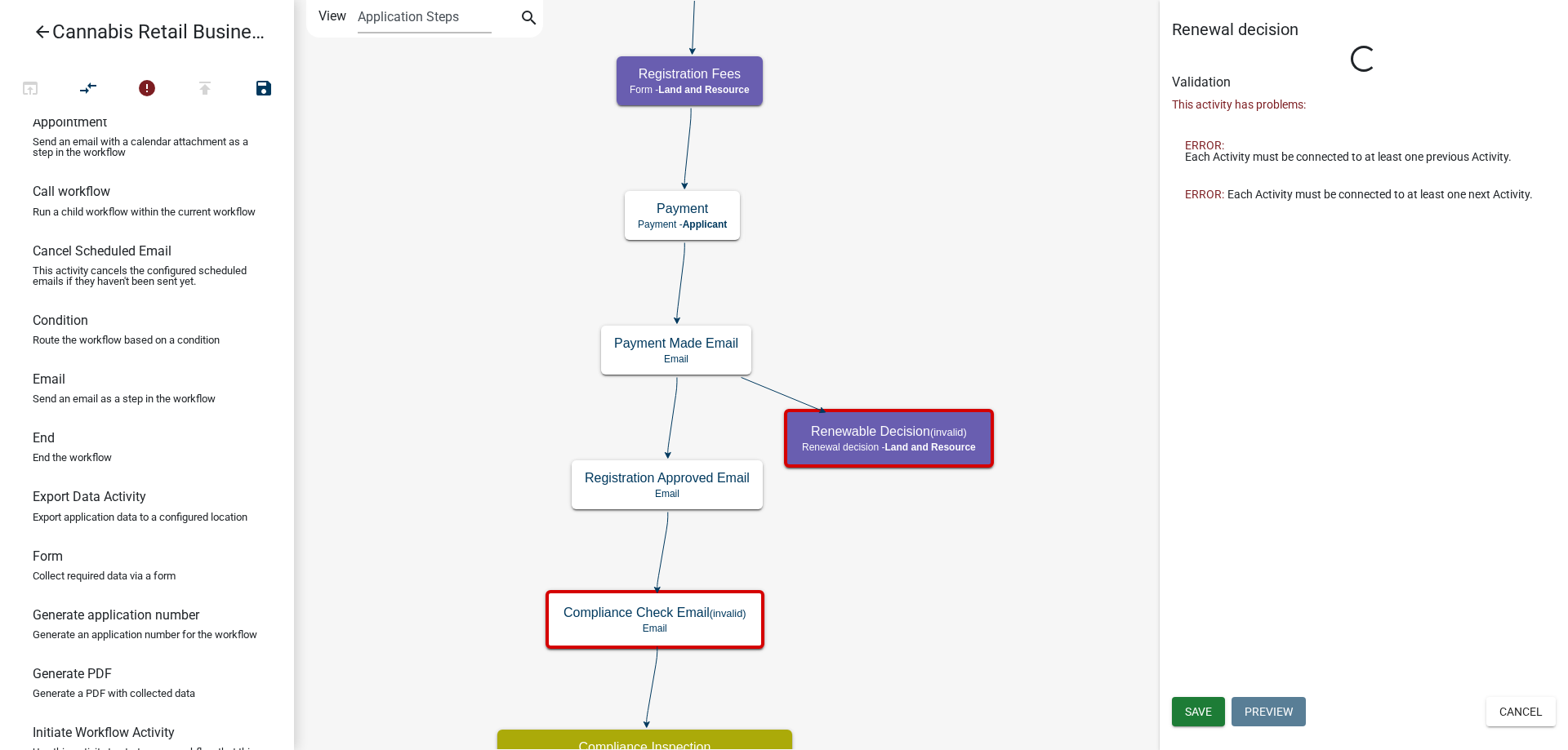
select select "8480AF63-7AD4-4446-8EB2-87DCCDEB9E57"
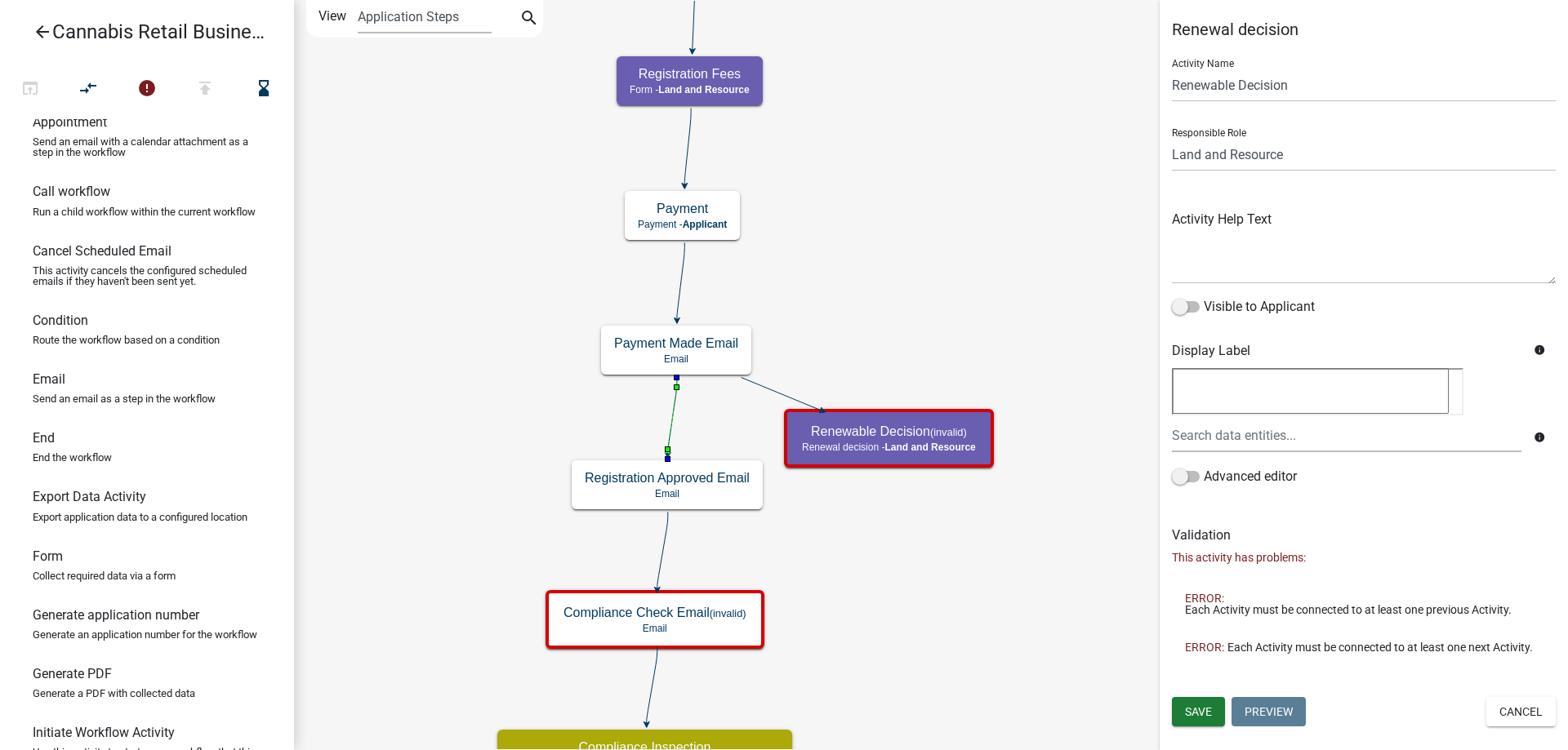
click at [674, 409] on icon at bounding box center [673, 416] width 9 height 77
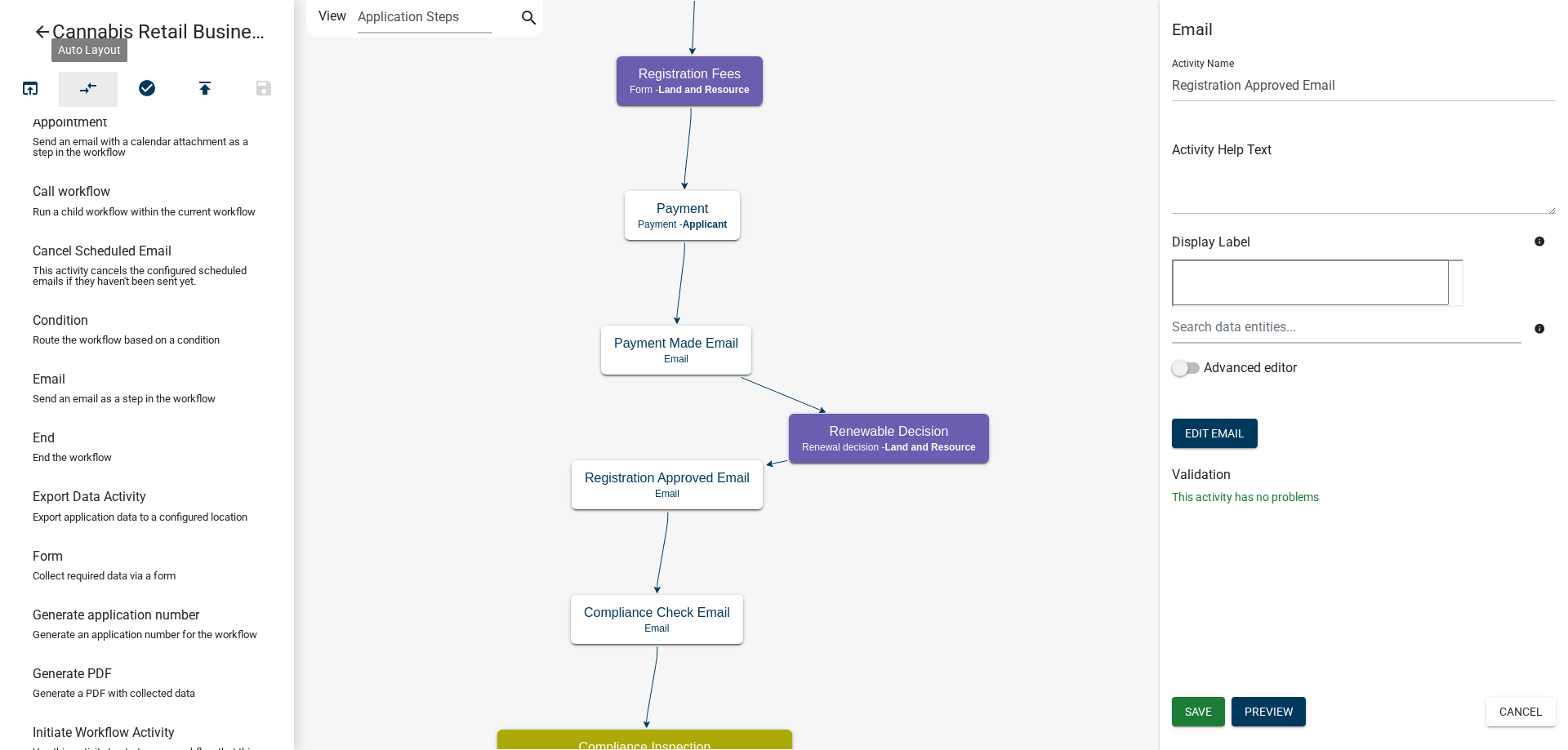
click at [96, 91] on icon "compare_arrows" at bounding box center [89, 90] width 20 height 23
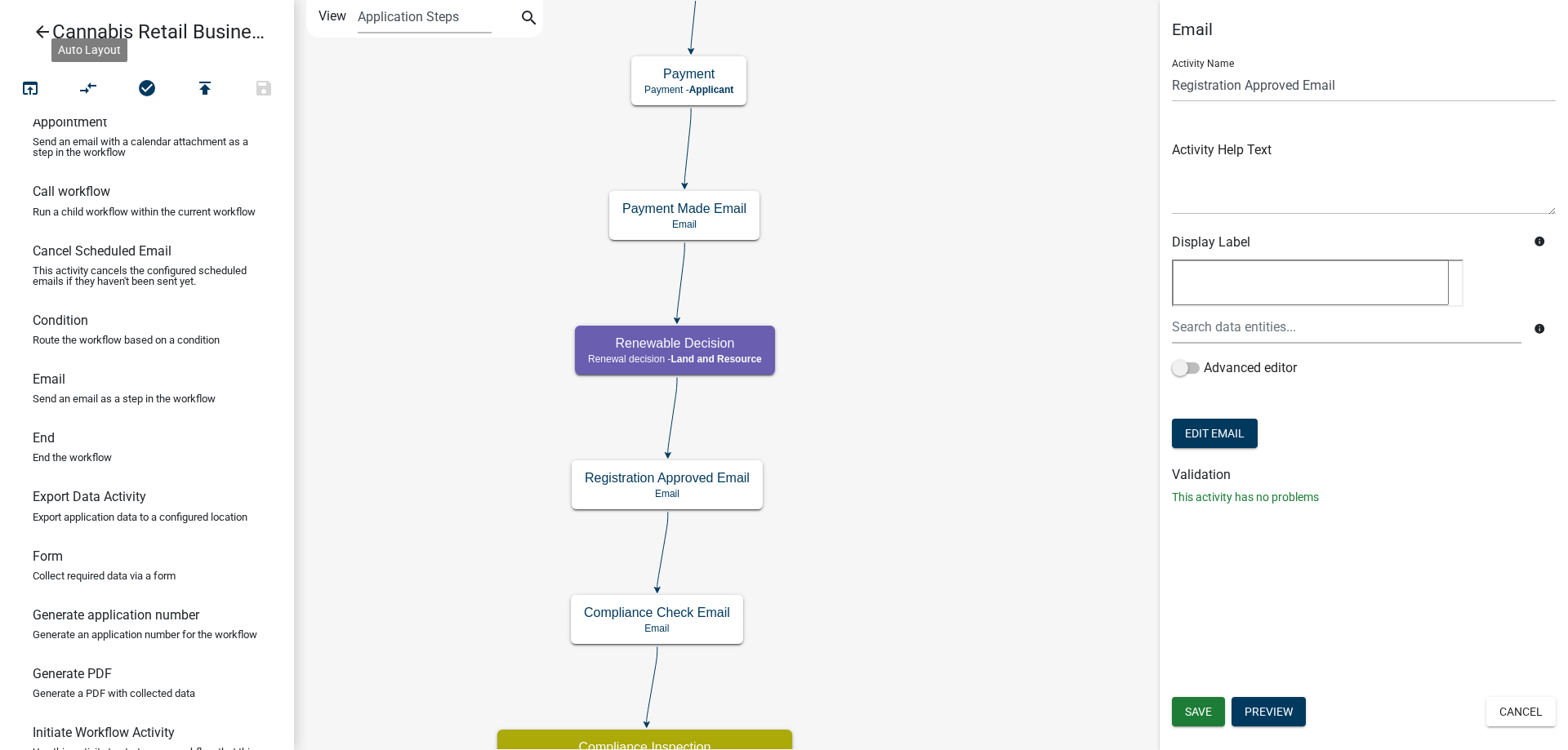
click at [971, 377] on icon "start Start - Applicant Application Introduction Form - Applicant Parcel search…" at bounding box center [931, 661] width 1273 height 1321
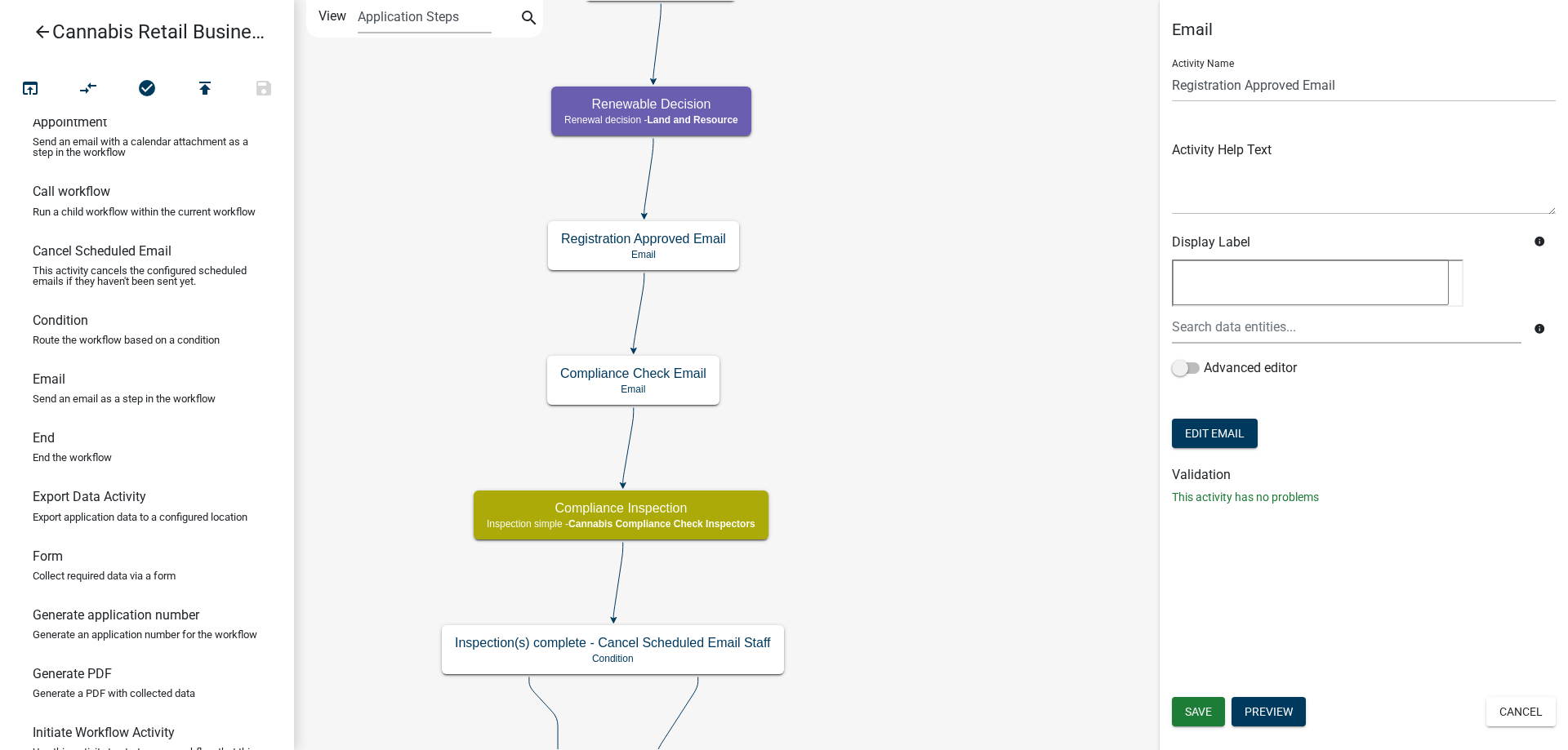
click at [931, 212] on div "start Start - Applicant Application Introduction Form - Applicant Parcel search…" at bounding box center [931, 375] width 1274 height 750
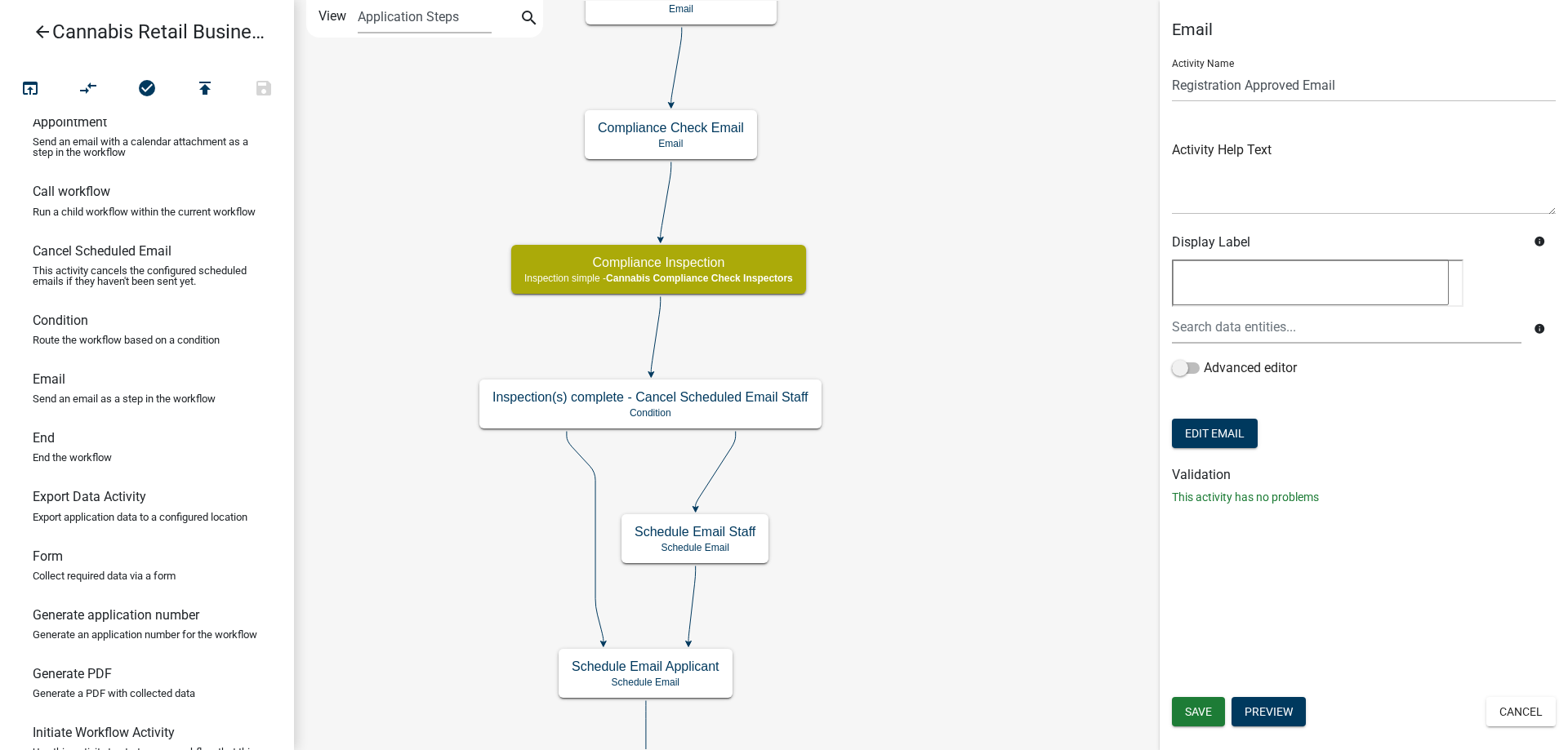
click at [939, 179] on div "start Start - Applicant Application Introduction Form - Applicant Parcel search…" at bounding box center [931, 375] width 1274 height 750
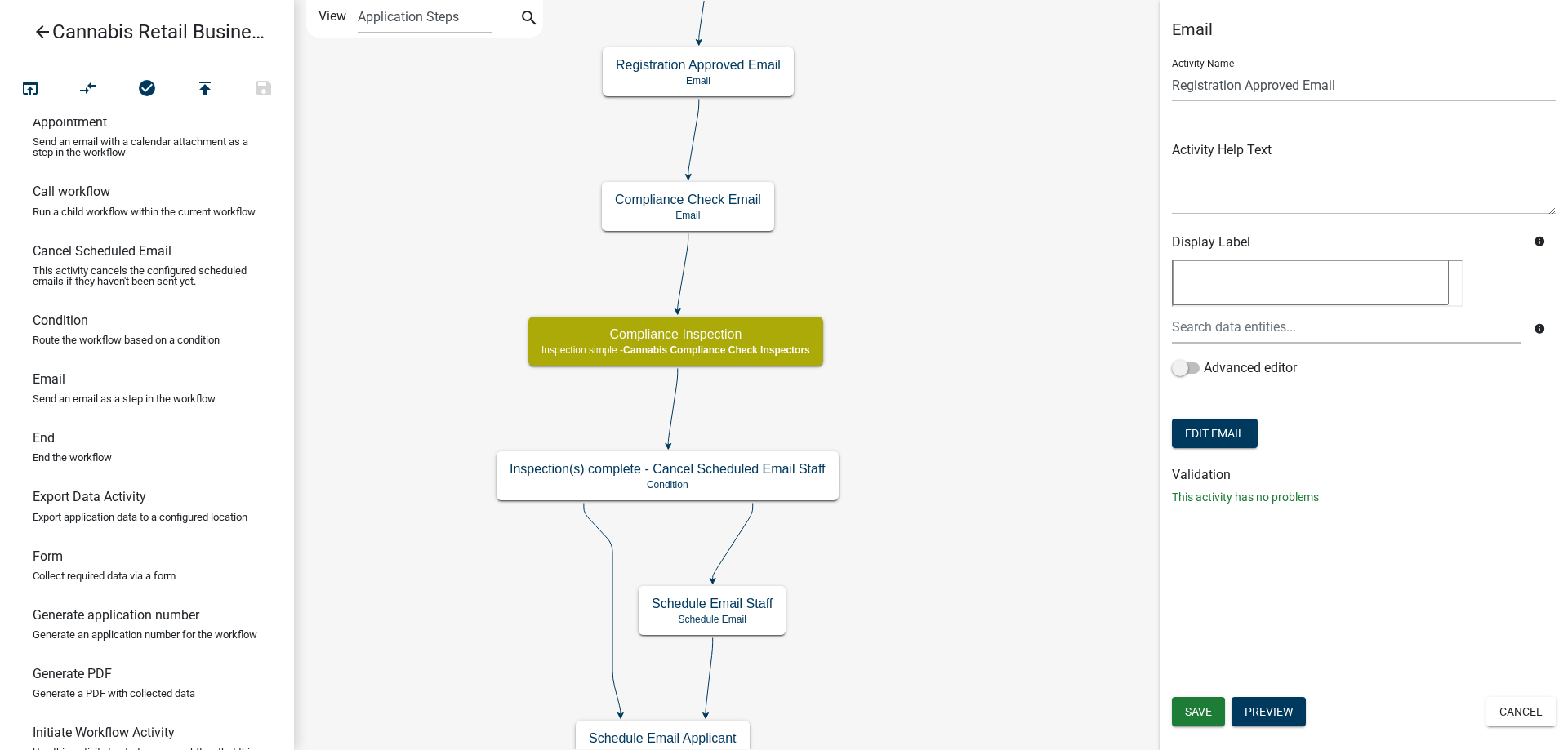
click at [946, 626] on div "start Start - Applicant Application Introduction Form - Applicant Parcel search…" at bounding box center [931, 375] width 1274 height 750
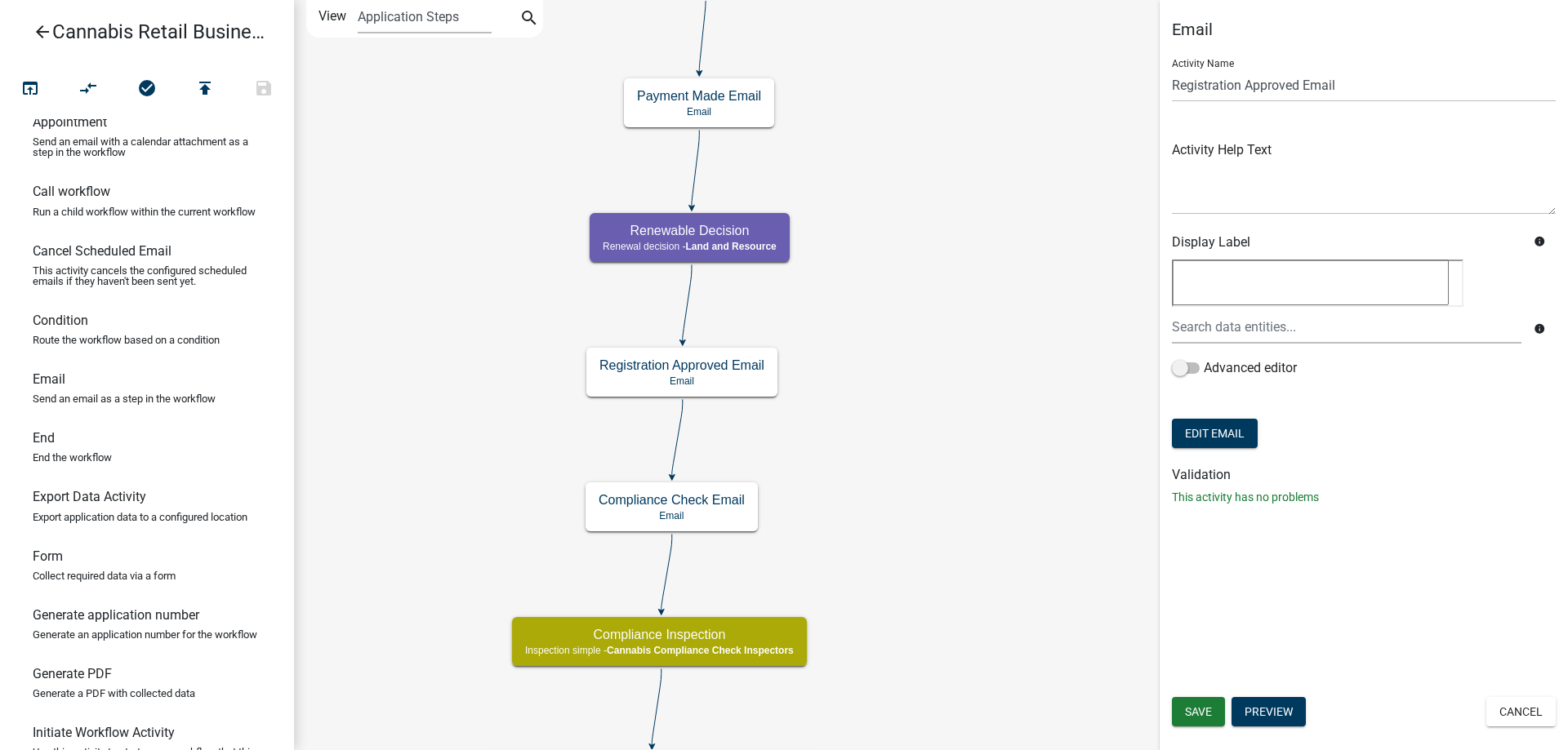
click at [949, 597] on div "start Start - Applicant Application Introduction Form - Applicant Parcel search…" at bounding box center [931, 375] width 1274 height 750
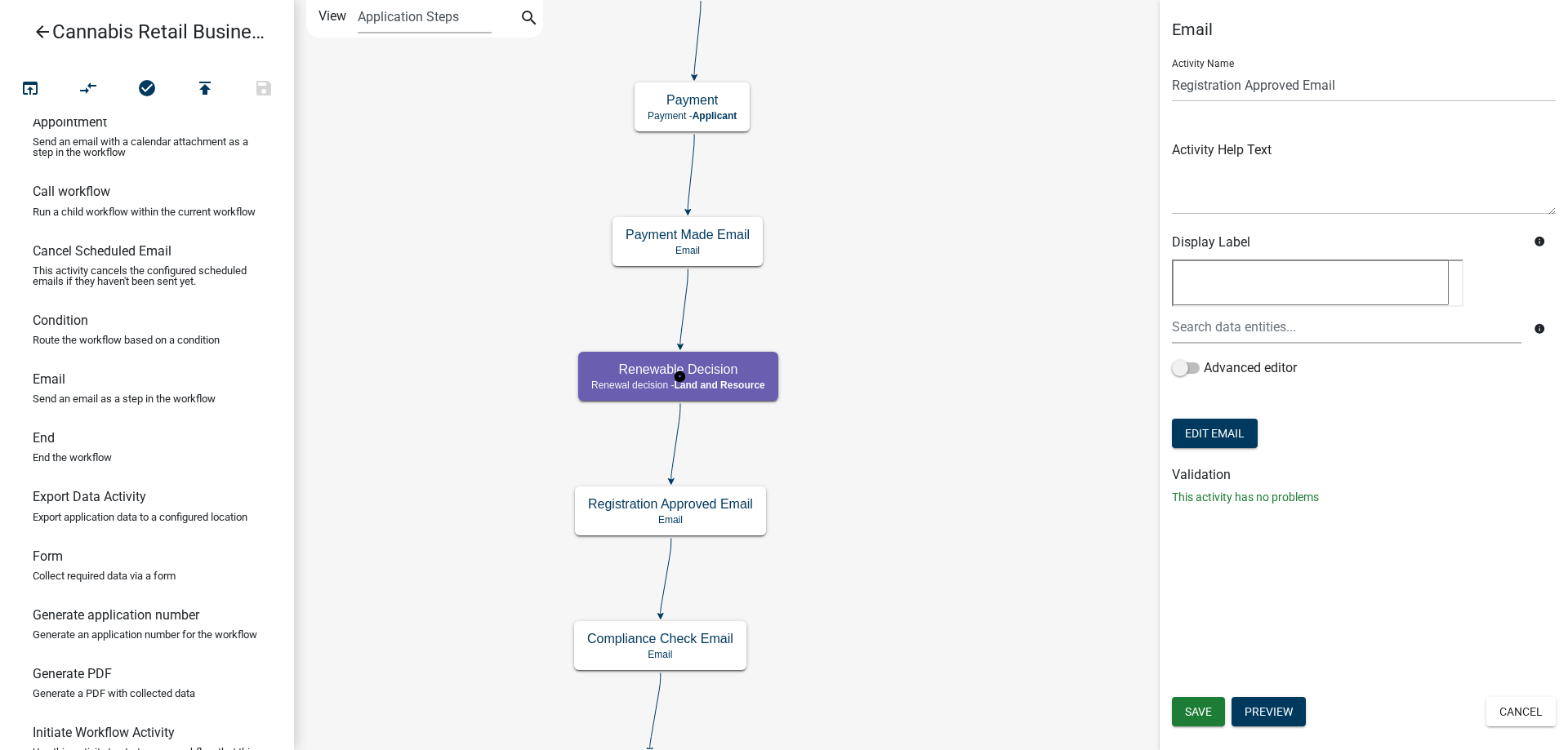
click at [738, 383] on g "Renewable Decision Renewal decision - Land and Resource" at bounding box center [679, 375] width 202 height 47
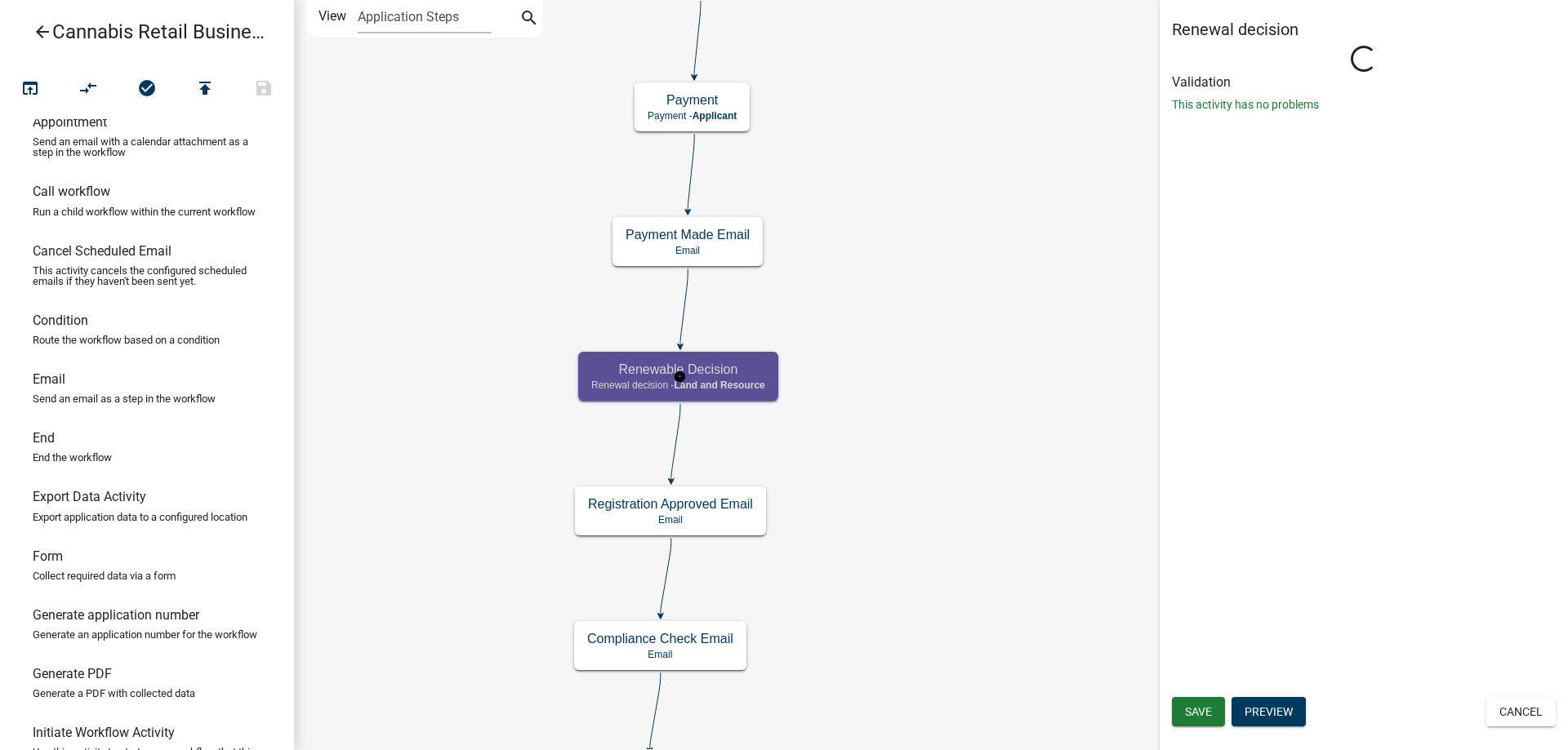
click at [738, 383] on g "Renewable Decision Renewal decision - Land and Resource" at bounding box center [679, 375] width 202 height 47
select select "8480AF63-7AD4-4446-8EB2-87DCCDEB9E57"
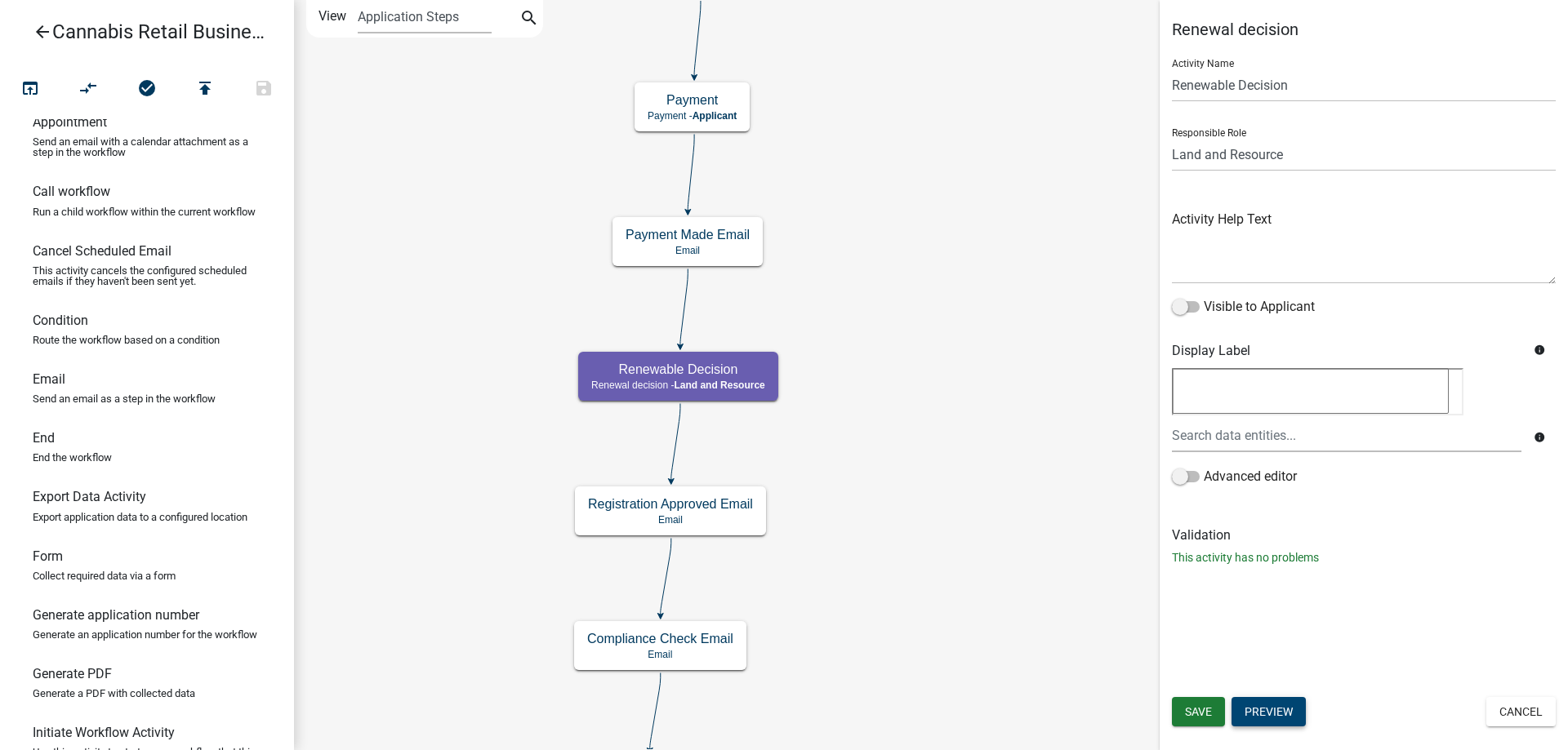
click at [1278, 715] on button "Preview" at bounding box center [1268, 712] width 74 height 29
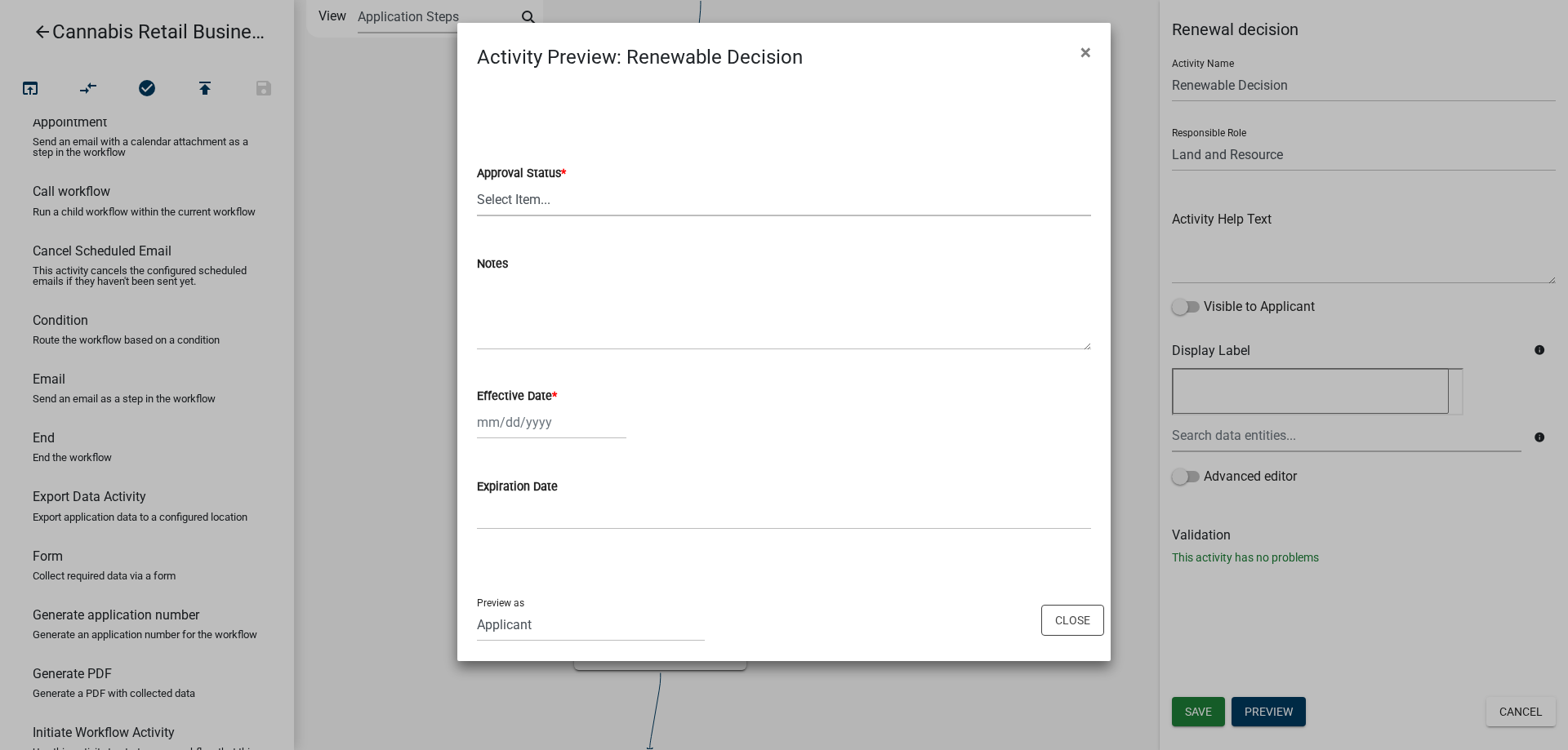
click at [477, 183] on select "Select Item... Approved Denied" at bounding box center [784, 200] width 615 height 34
click option "Approved" at bounding box center [0, 0] width 0 height 0
select select "1cb7f0a0-3953-4e3f-9406-6fe198b39efb"
click at [1074, 618] on button "Close" at bounding box center [1072, 620] width 63 height 31
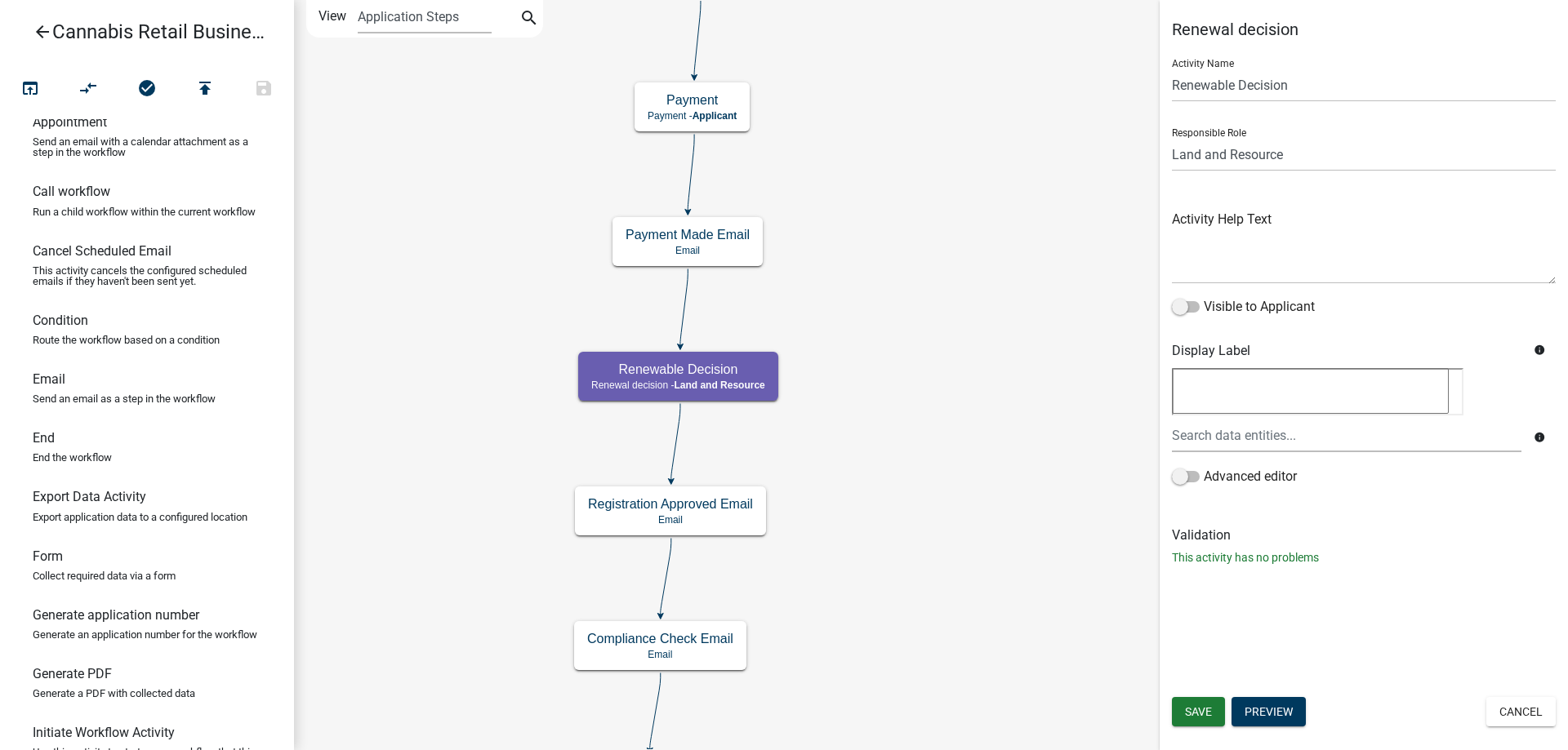
click at [982, 521] on icon "start Start - Applicant Application Introduction Form - Applicant Parcel search…" at bounding box center [931, 674] width 1273 height 1347
click at [1516, 719] on button "Cancel" at bounding box center [1521, 712] width 70 height 29
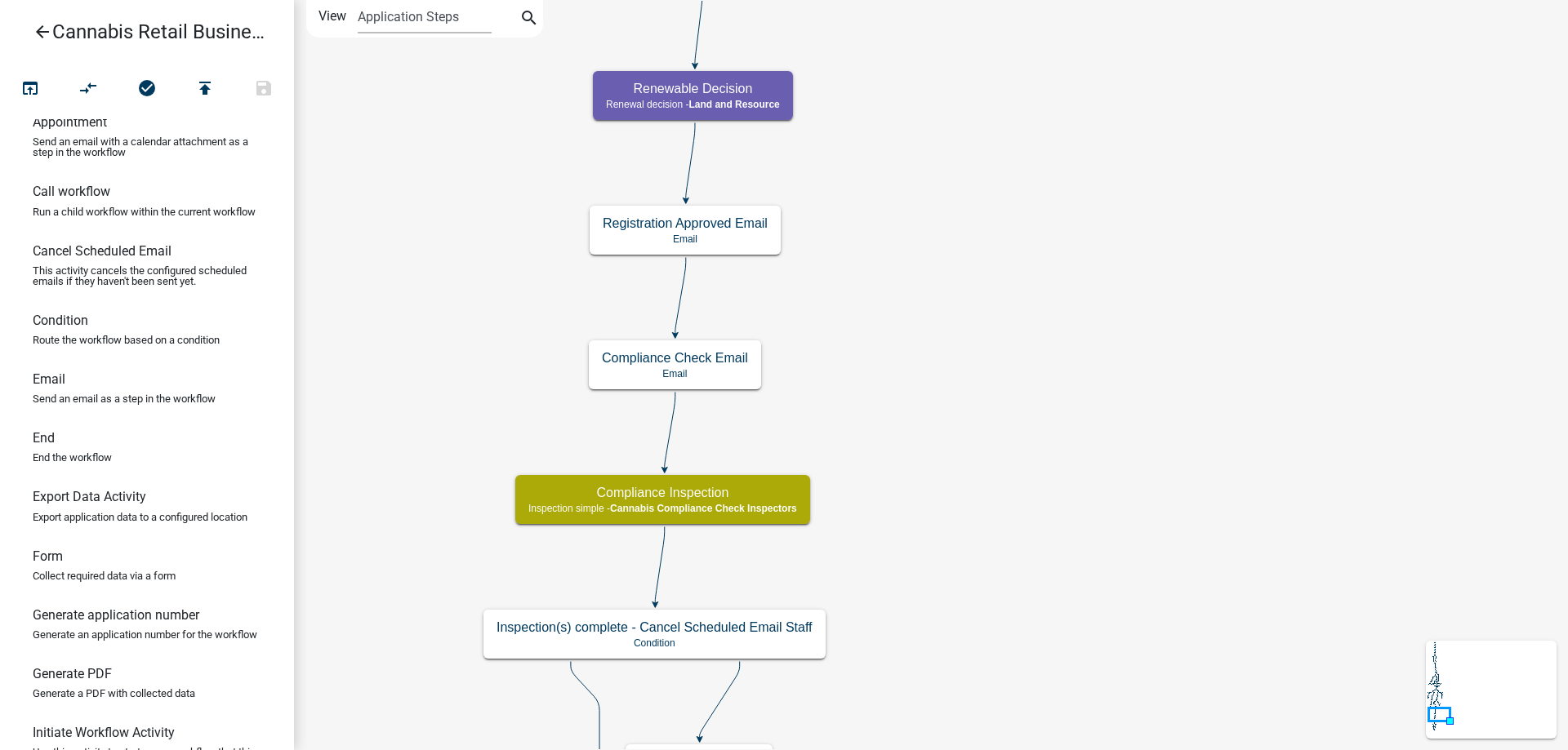
click at [1093, 317] on div "start Start - Applicant Application Introduction Form - Applicant Parcel search…" at bounding box center [931, 375] width 1274 height 750
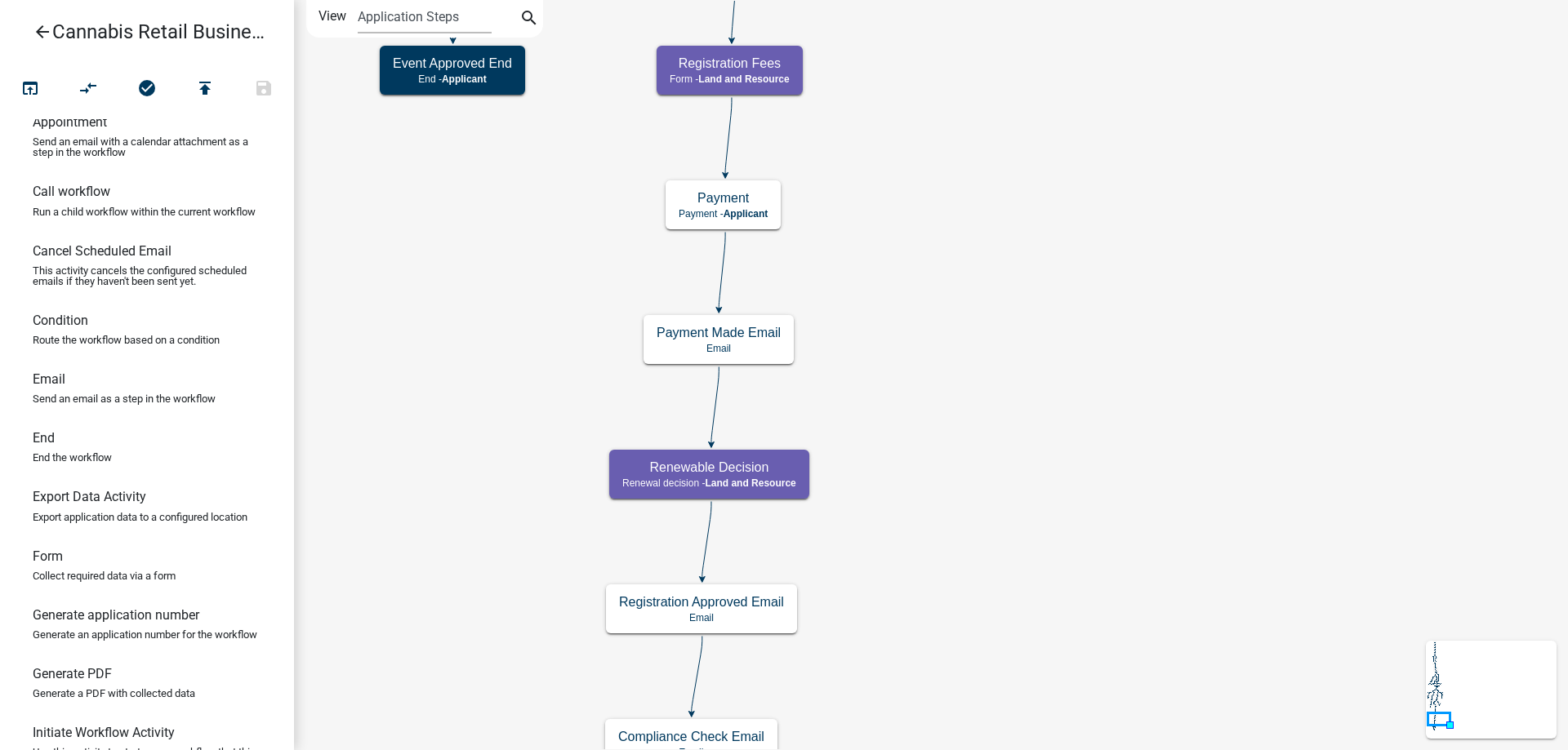
click at [1060, 556] on div "start Start - Applicant Application Introduction Form - Applicant Parcel search…" at bounding box center [931, 375] width 1274 height 750
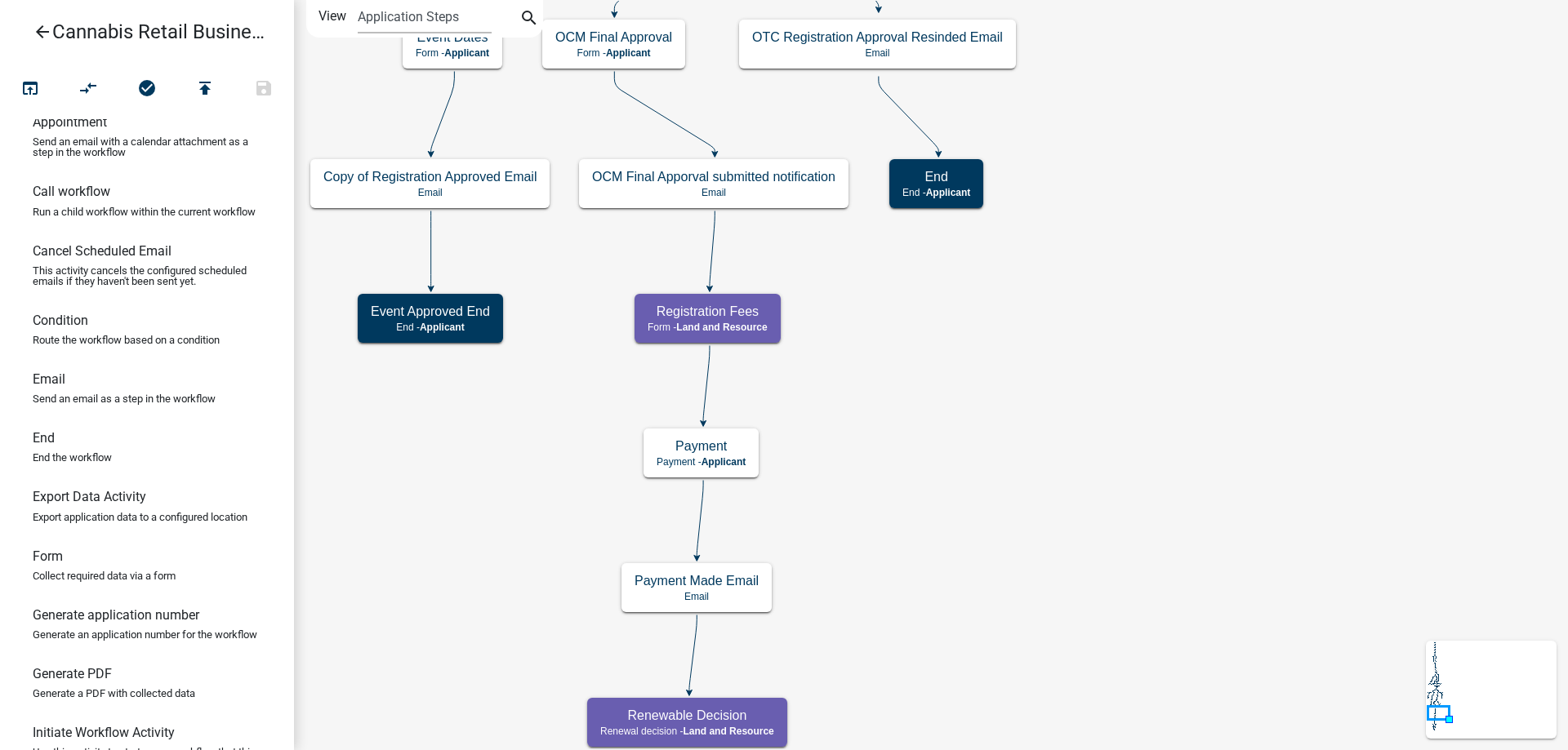
click at [973, 437] on div "start Start - Applicant Application Introduction Form - Applicant Parcel search…" at bounding box center [931, 375] width 1274 height 750
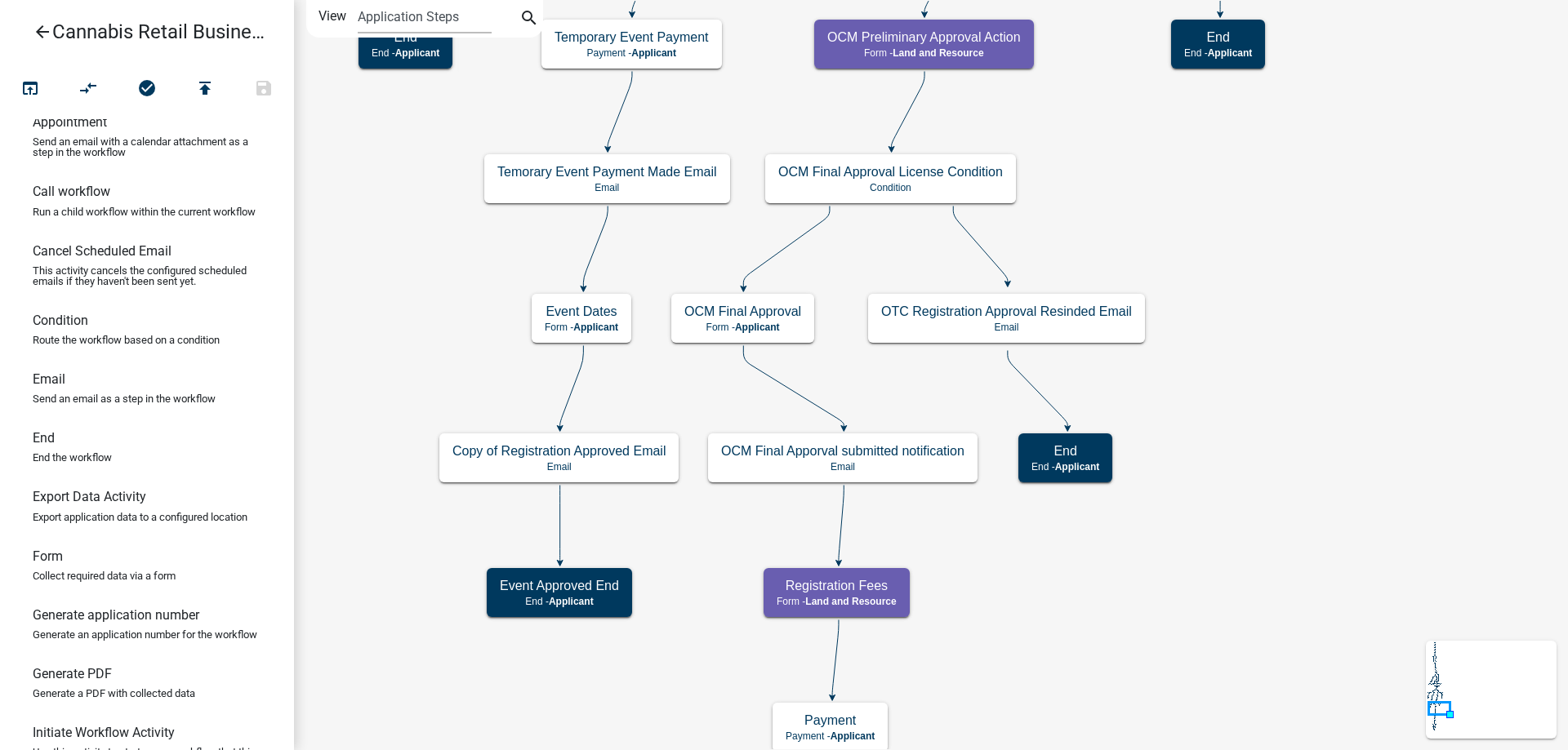
click at [1005, 576] on div "start Start - Applicant Application Introduction Form - Applicant Parcel search…" at bounding box center [931, 375] width 1274 height 750
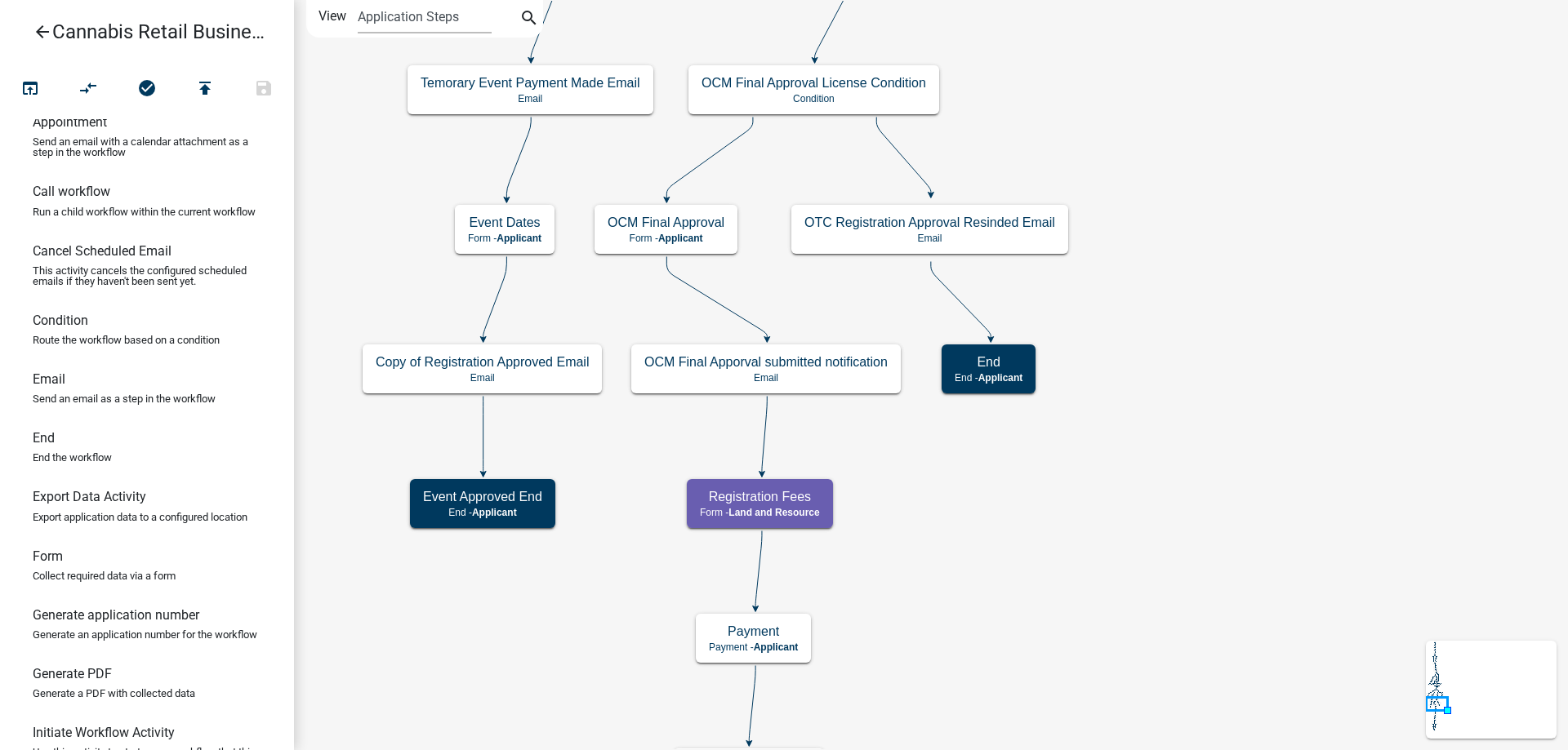
click at [1201, 315] on div "start Start - Applicant Application Introduction Form - Applicant Parcel search…" at bounding box center [931, 375] width 1274 height 750
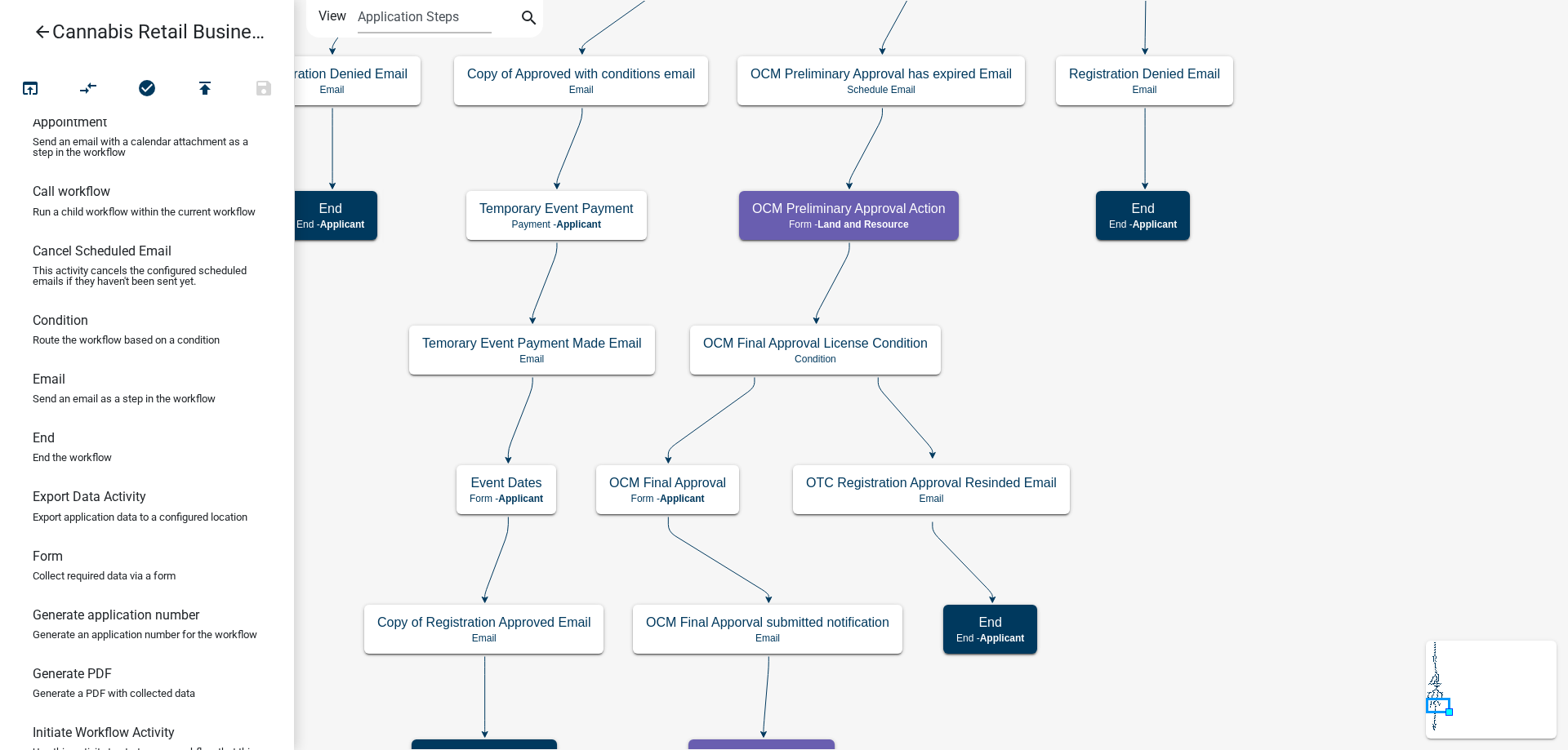
click at [1188, 506] on div "start Start - Applicant Application Introduction Form - Applicant Parcel search…" at bounding box center [931, 375] width 1274 height 750
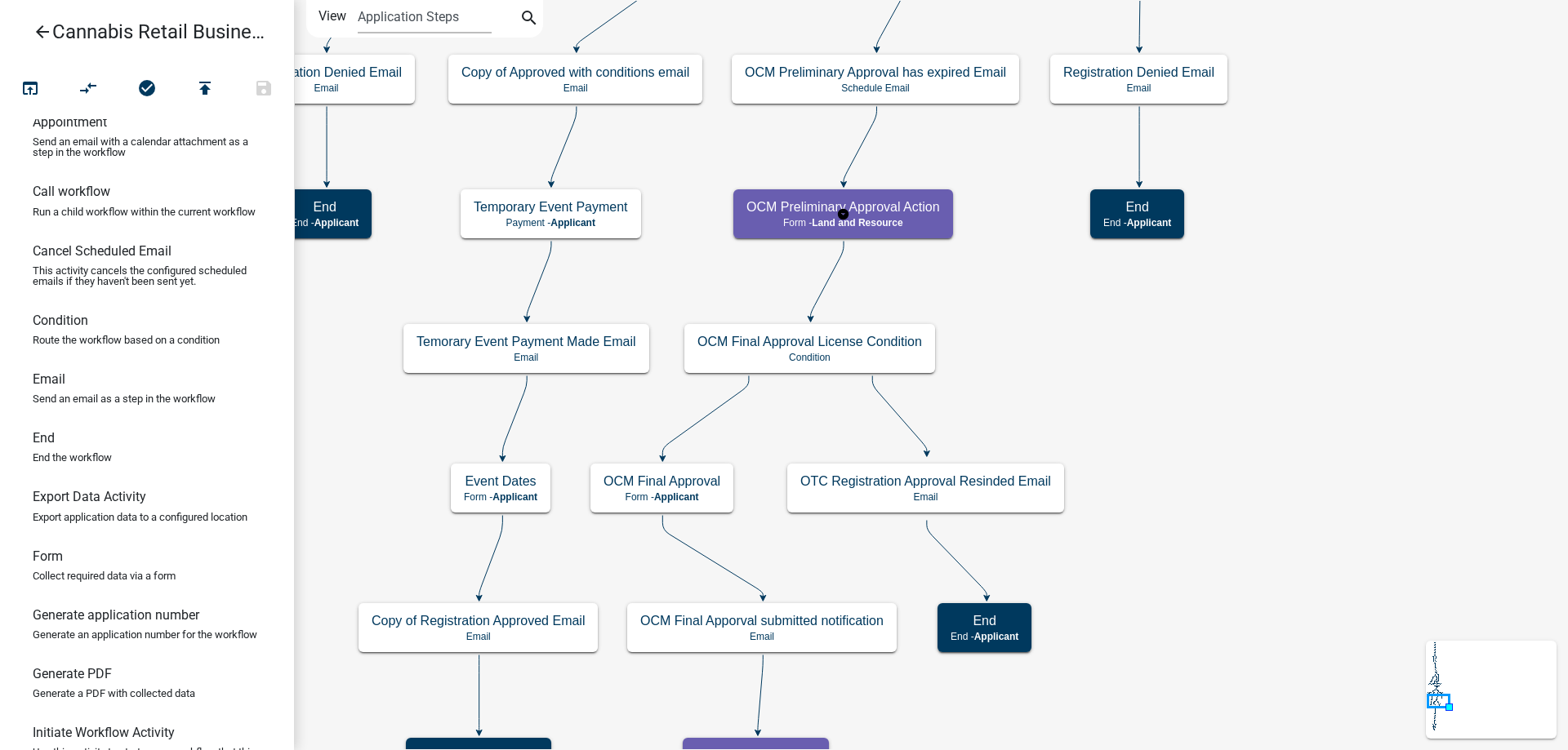
click at [914, 220] on g "OCM Preliminary Approval Action Form - Land and Resource" at bounding box center [843, 212] width 220 height 47
click at [914, 220] on p "Form - Land and Resource" at bounding box center [843, 223] width 194 height 12
select select "8480AF63-7AD4-4446-8EB2-87DCCDEB9E57"
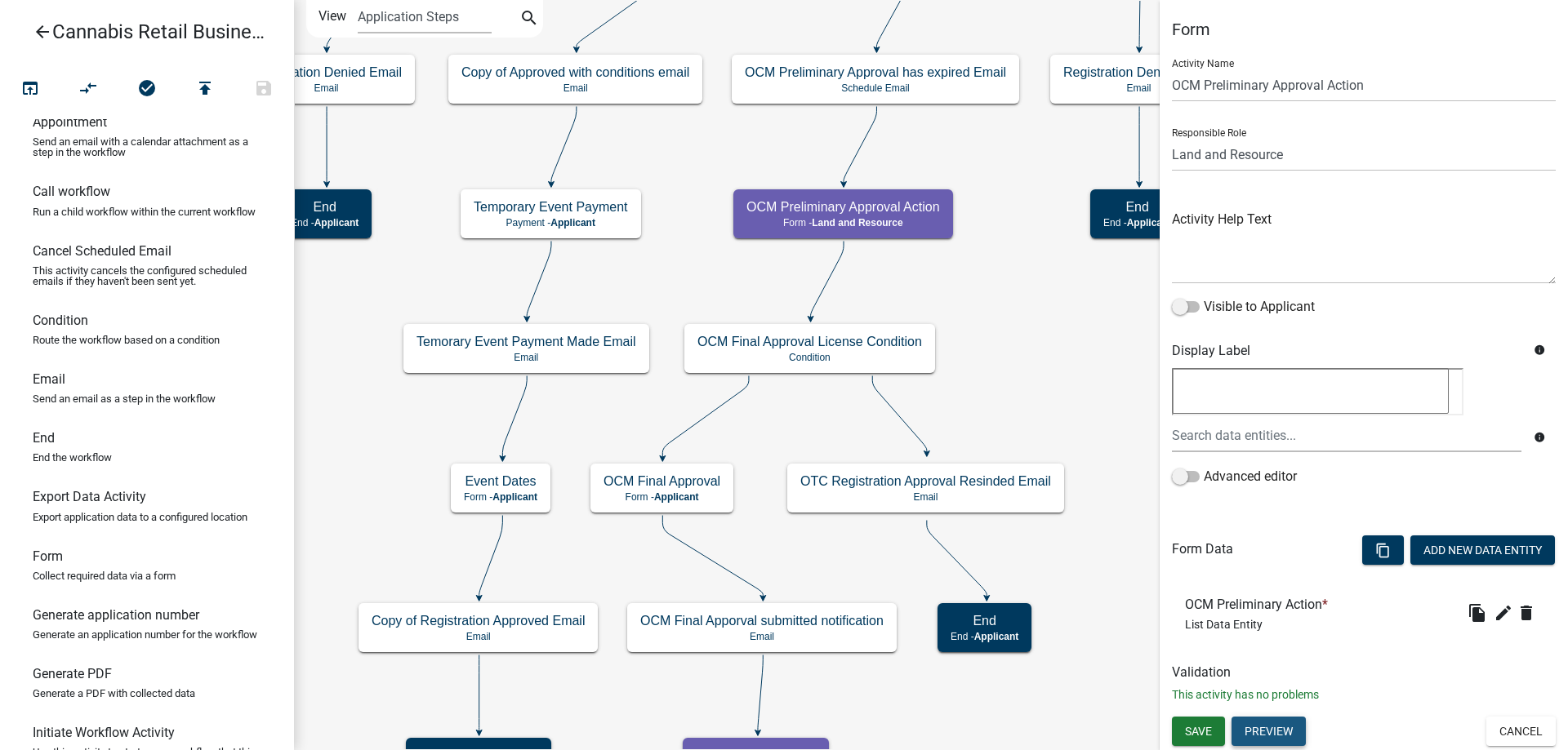
click at [1283, 723] on button "Preview" at bounding box center [1268, 731] width 74 height 29
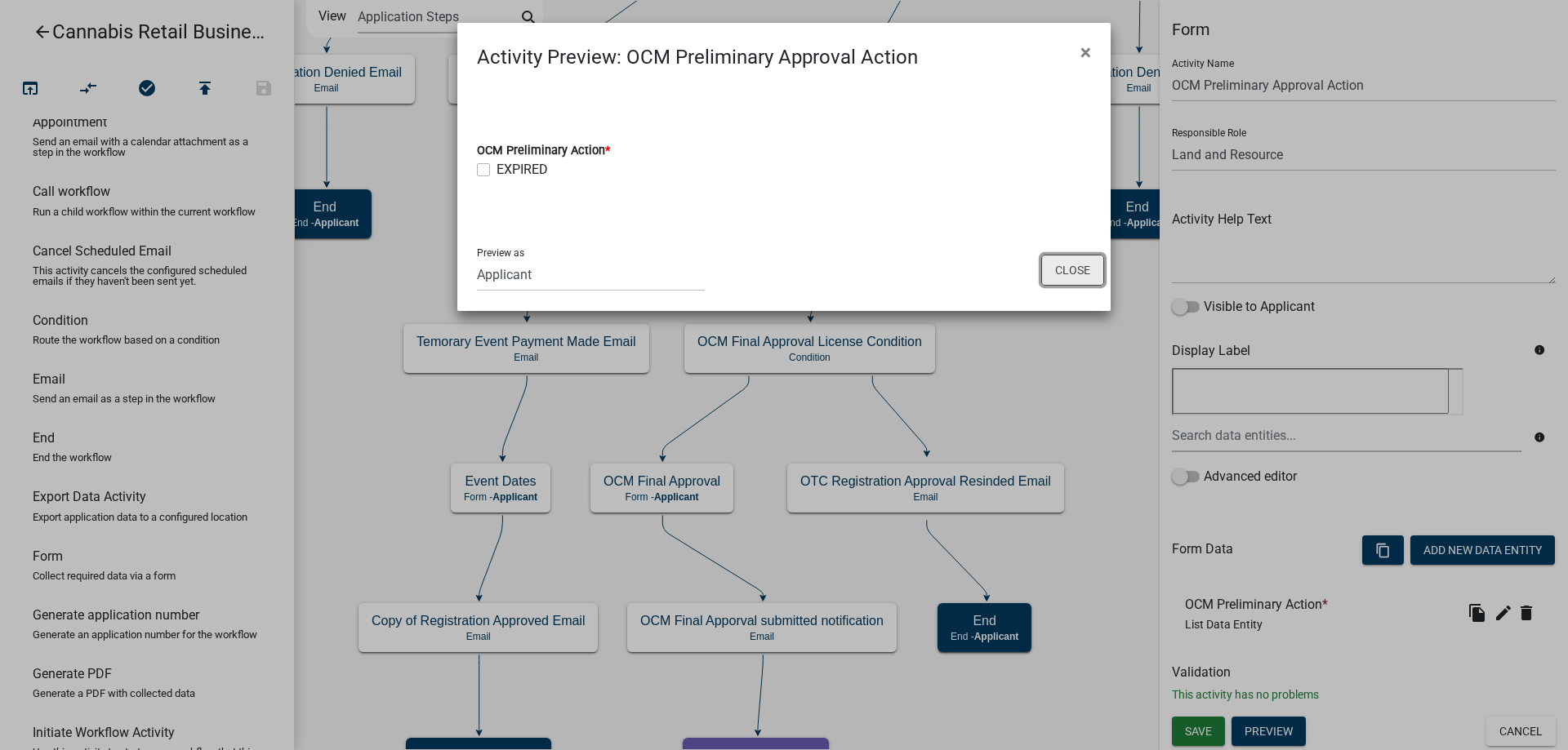
click at [1074, 273] on button "Close" at bounding box center [1072, 270] width 63 height 31
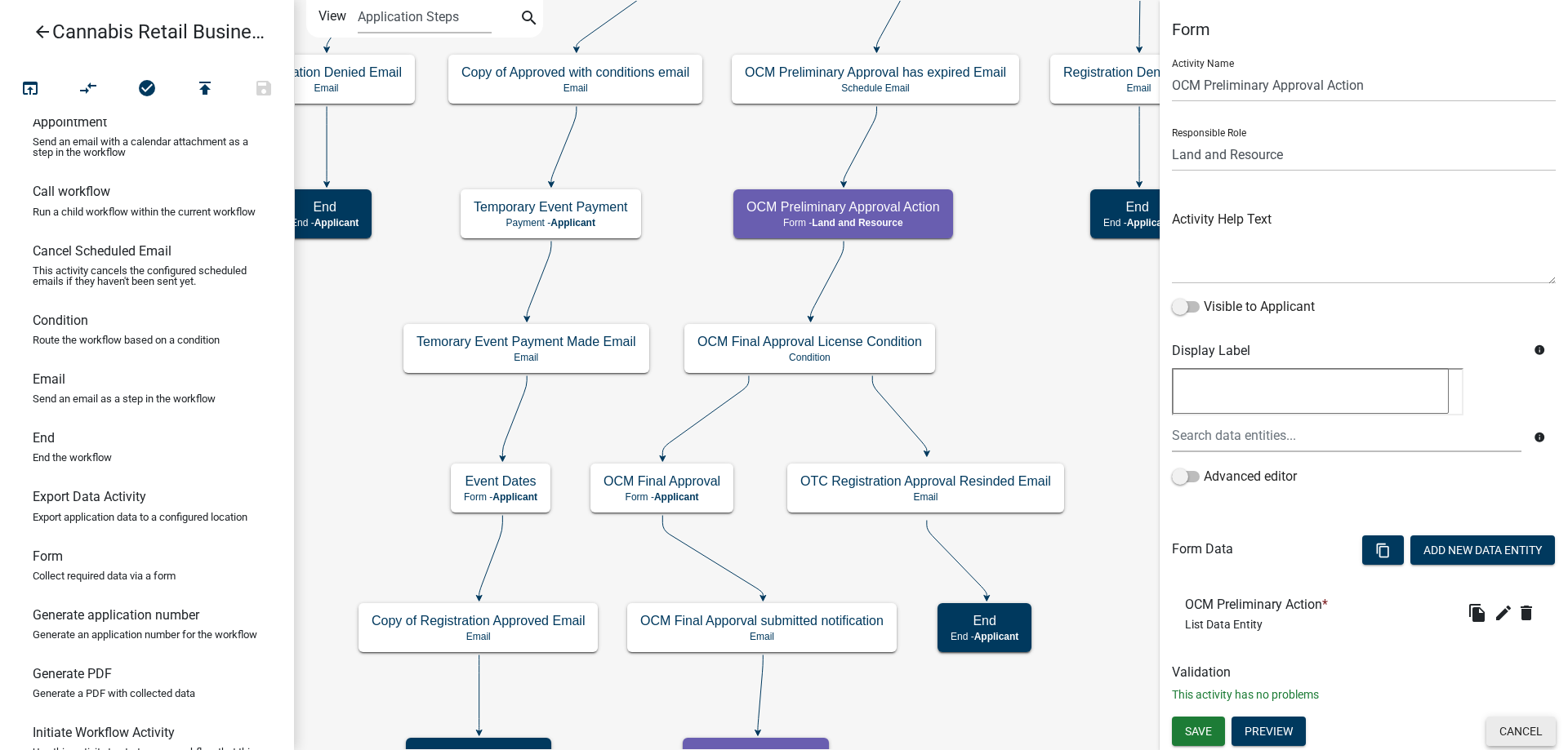
click at [1519, 736] on button "Cancel" at bounding box center [1521, 731] width 70 height 29
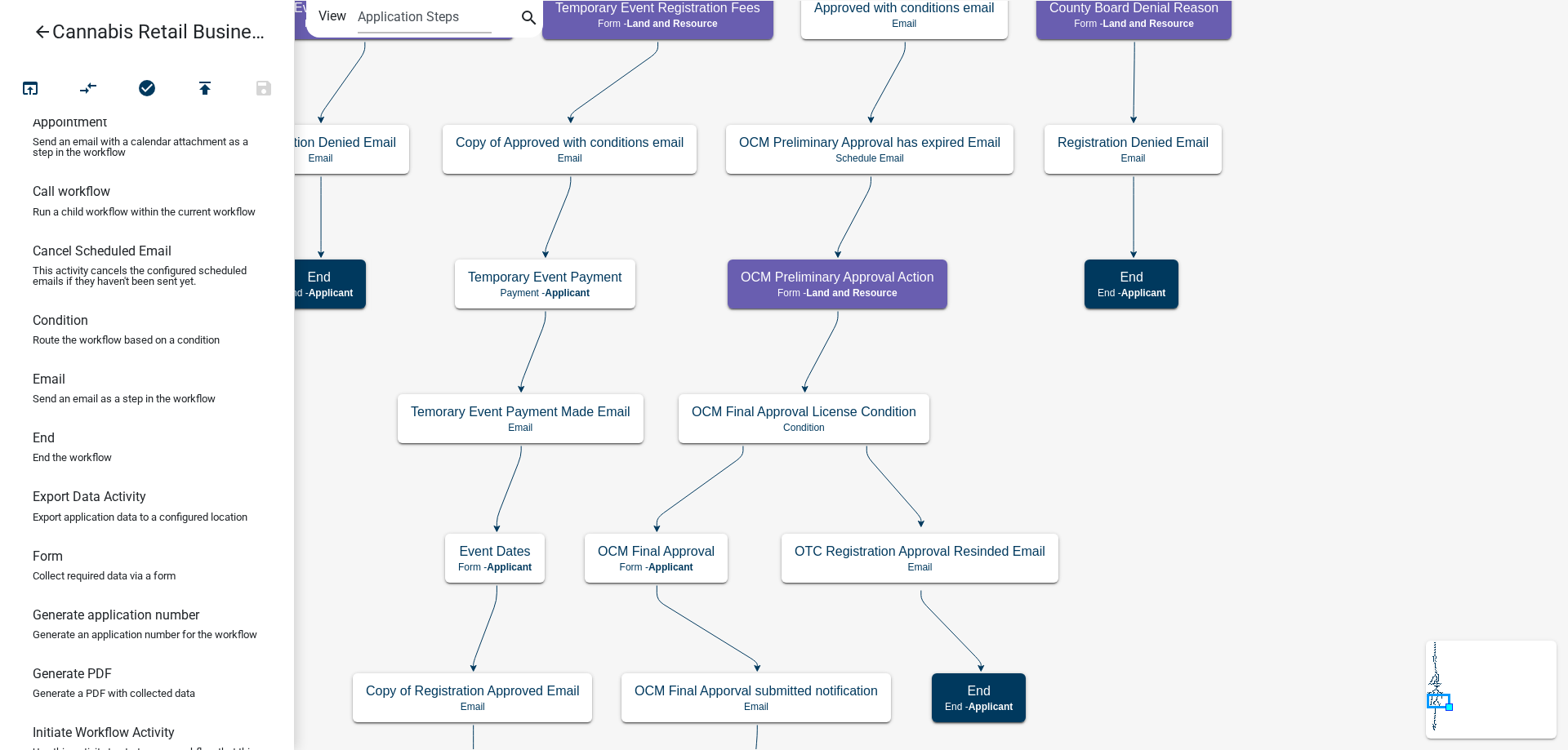
click at [1202, 549] on div "start Start - Applicant Application Introduction Form - Applicant Parcel search…" at bounding box center [931, 375] width 1274 height 750
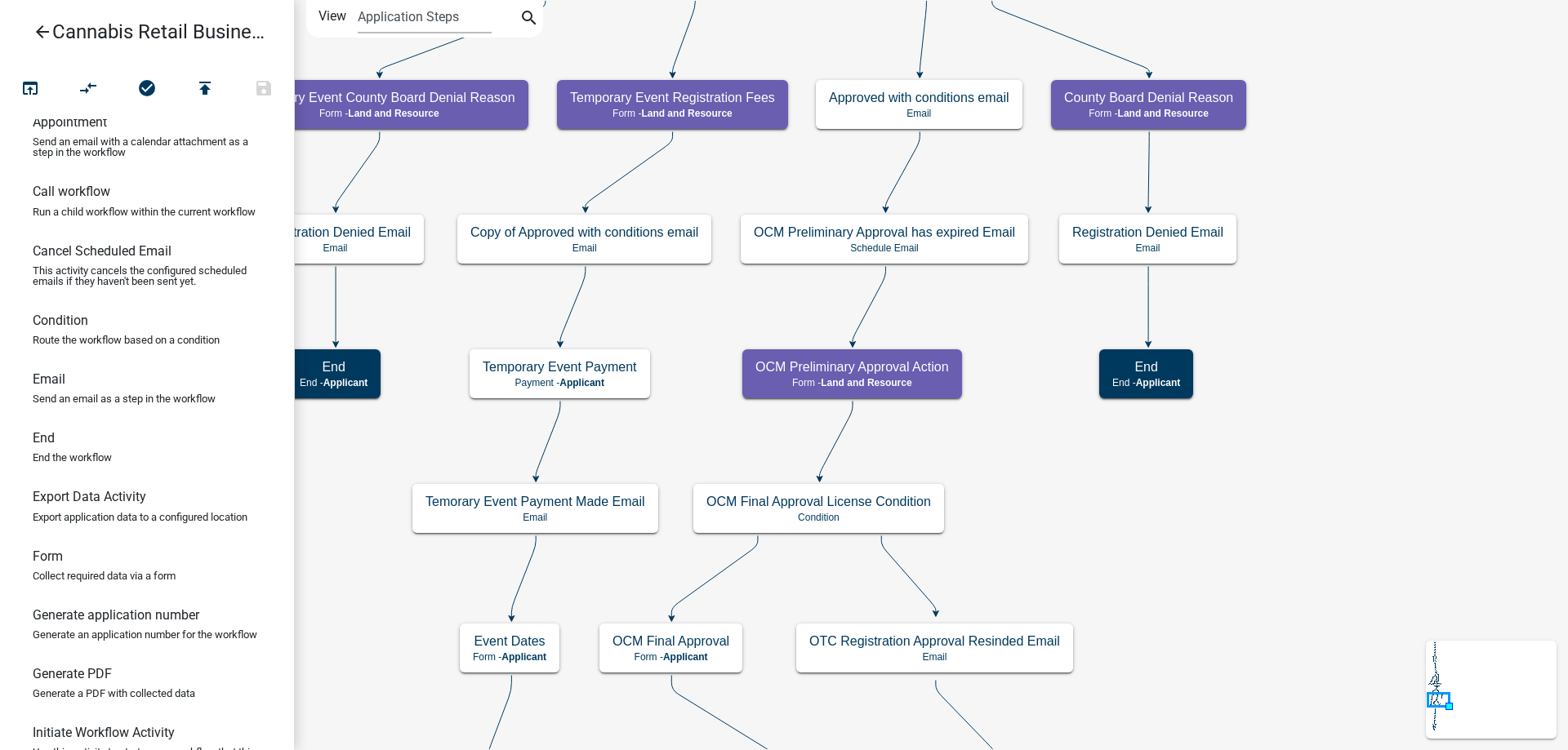
click at [1019, 413] on div "start Start - Applicant Application Introduction Form - Applicant Parcel search…" at bounding box center [931, 375] width 1274 height 750
click at [902, 376] on g "OCM Preliminary Approval Action Form - Land and Resource" at bounding box center [852, 373] width 220 height 47
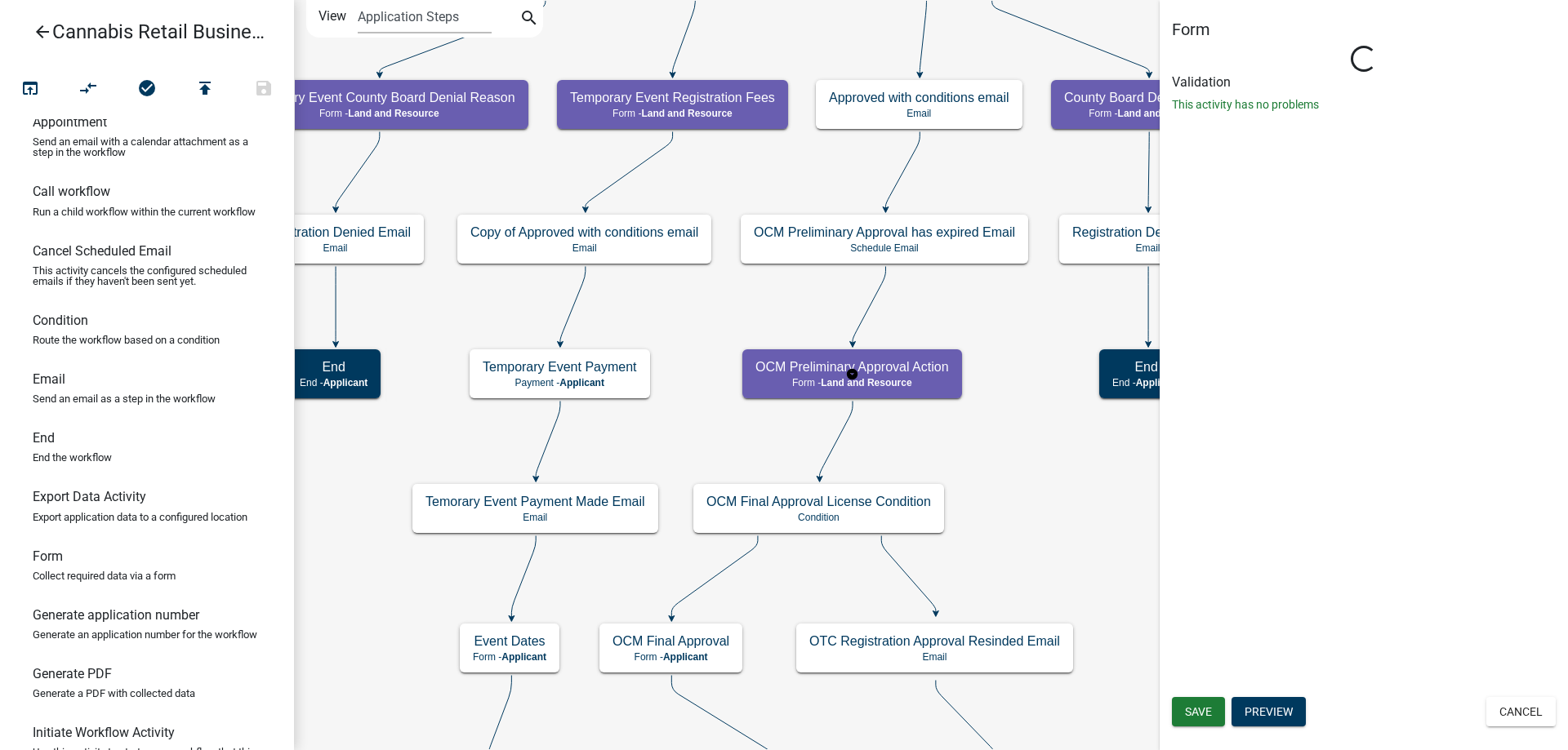
select select "8480AF63-7AD4-4446-8EB2-87DCCDEB9E57"
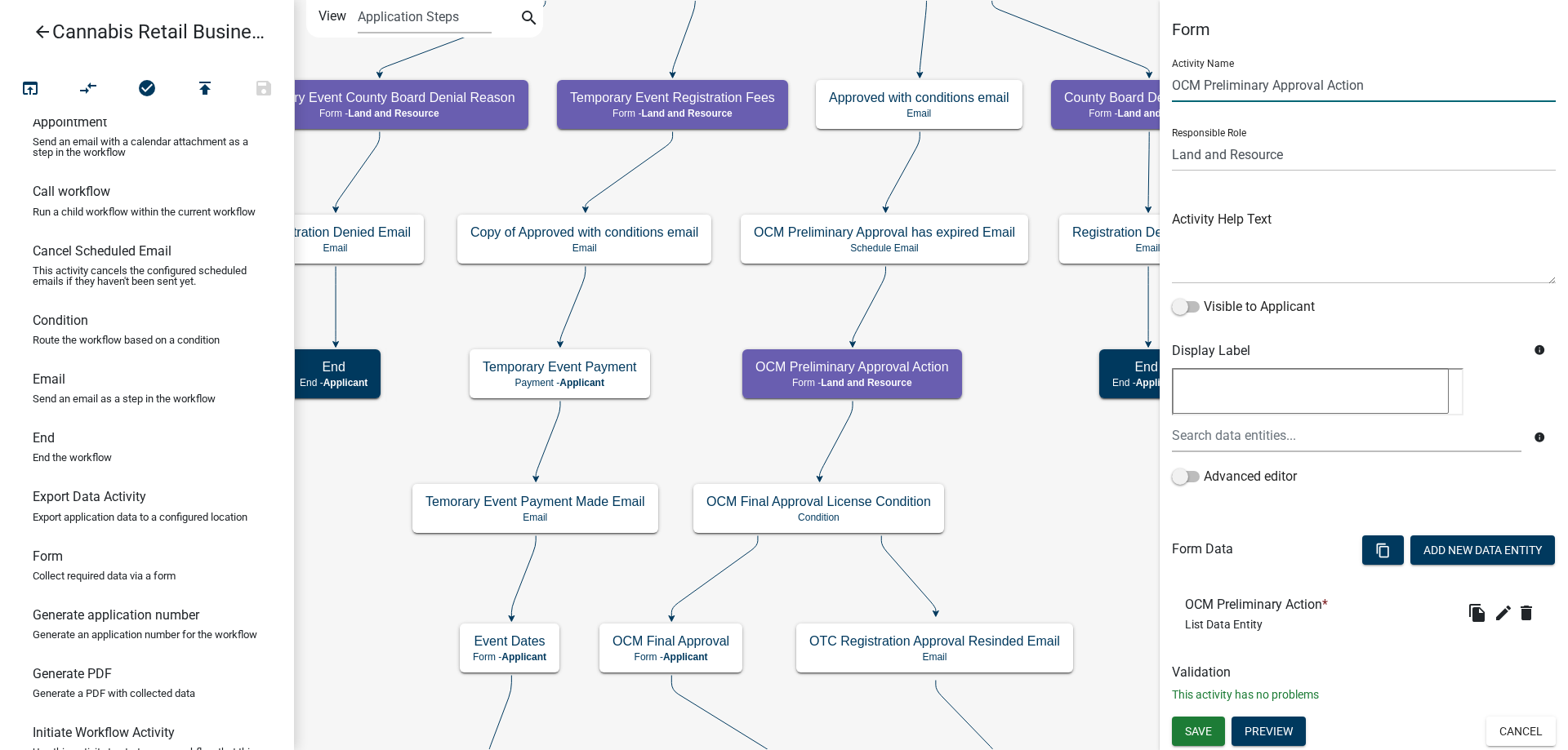
click at [1378, 85] on input "OCM Preliminary Approval Action" at bounding box center [1364, 86] width 384 height 34
type input "OCM Preliminary Approval Action Needed"
click at [1201, 730] on span "Save" at bounding box center [1199, 731] width 27 height 13
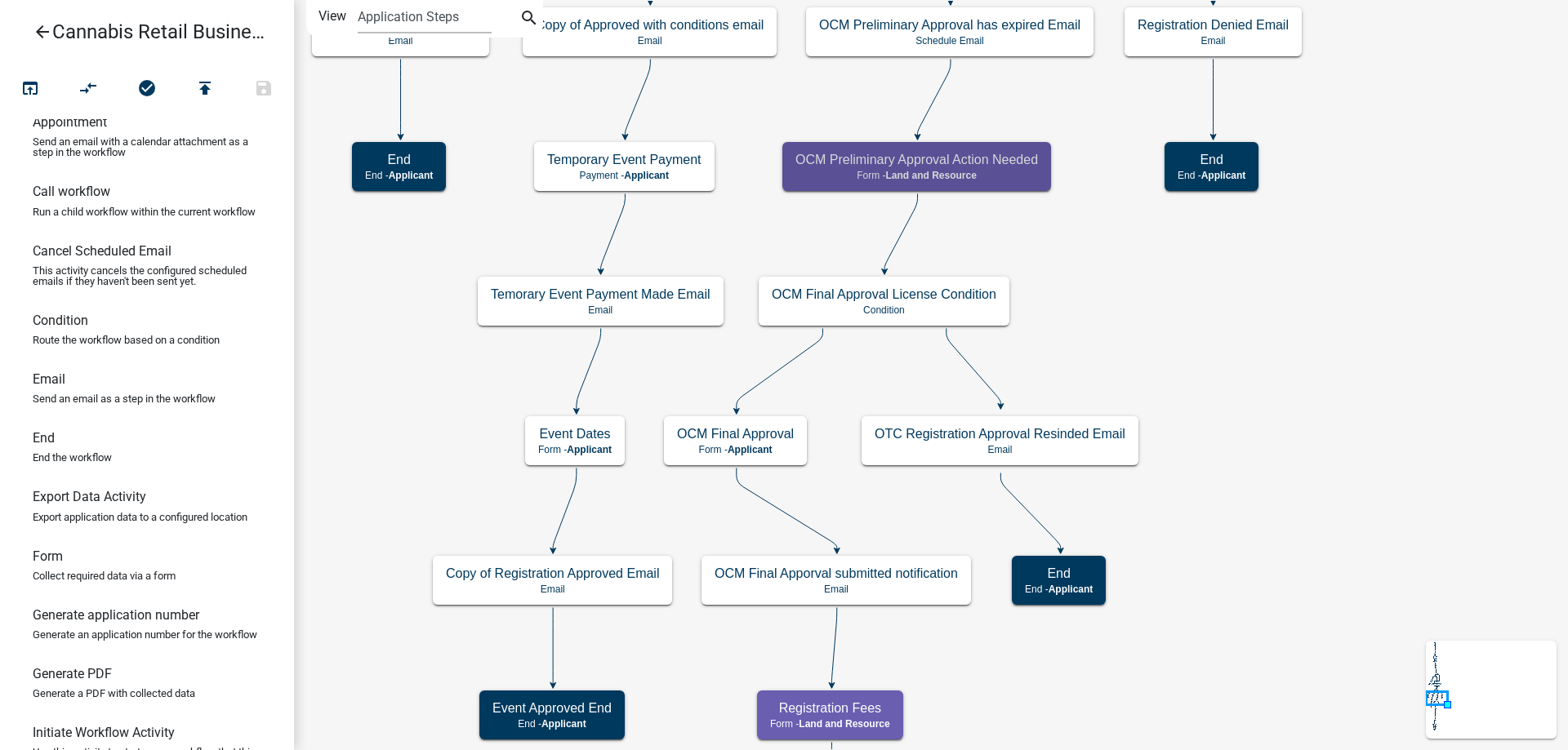
click at [1219, 373] on div "start Start - Applicant Application Introduction Form - Applicant Parcel search…" at bounding box center [931, 375] width 1274 height 750
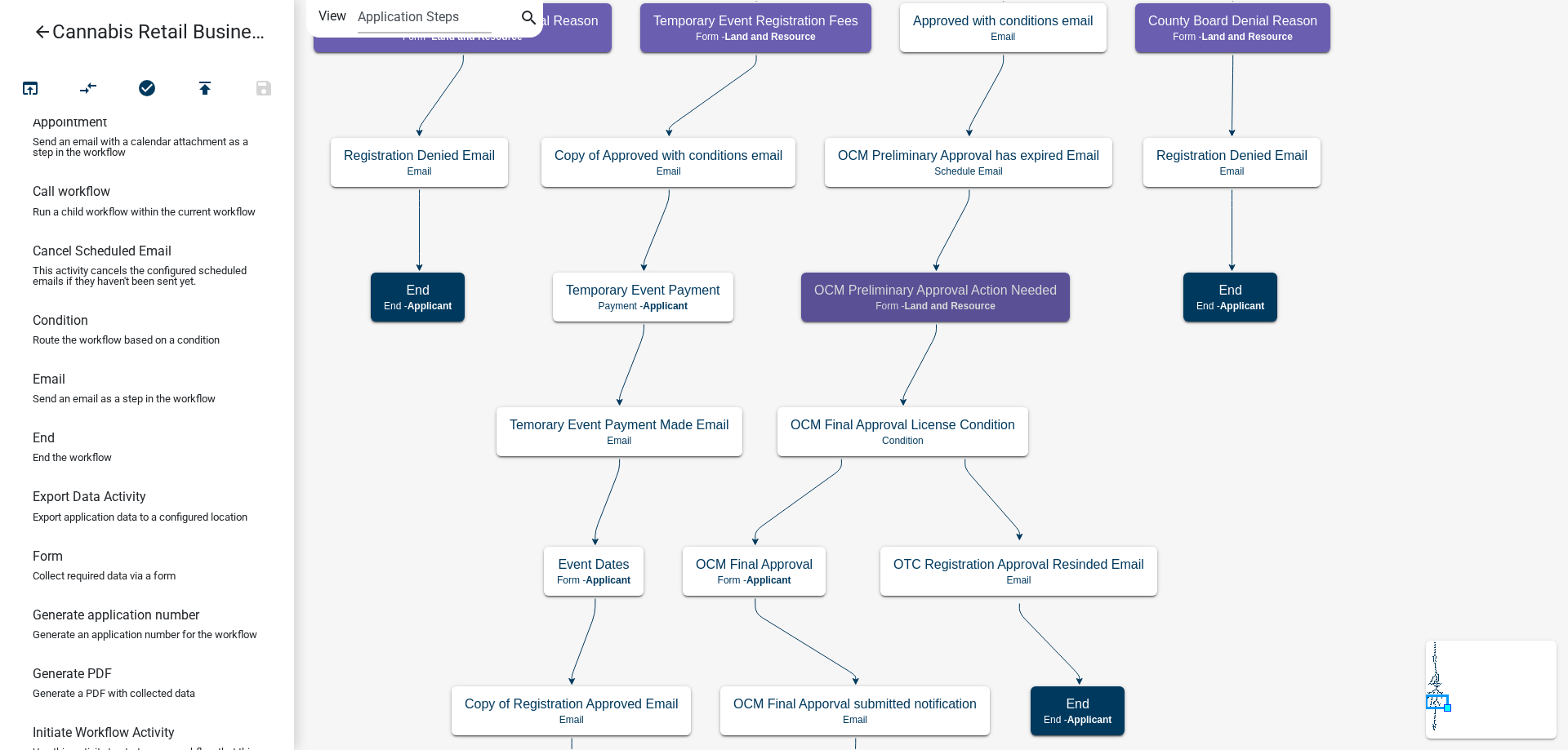
click at [1140, 393] on div "start Start - Applicant Application Introduction Form - Applicant Parcel search…" at bounding box center [931, 375] width 1274 height 750
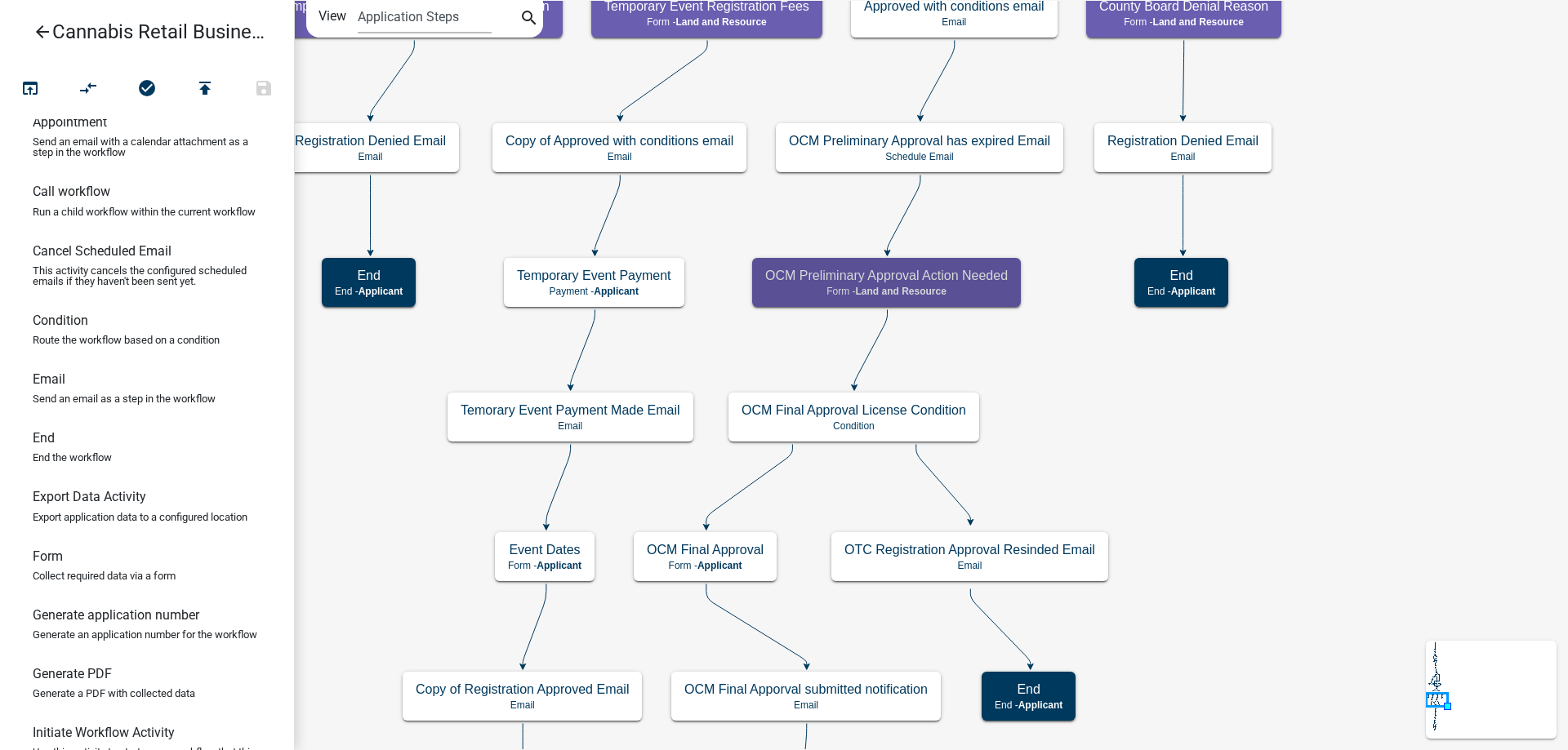
click at [1059, 237] on div "start Start - Applicant Application Introduction Form - Applicant Parcel search…" at bounding box center [931, 375] width 1274 height 750
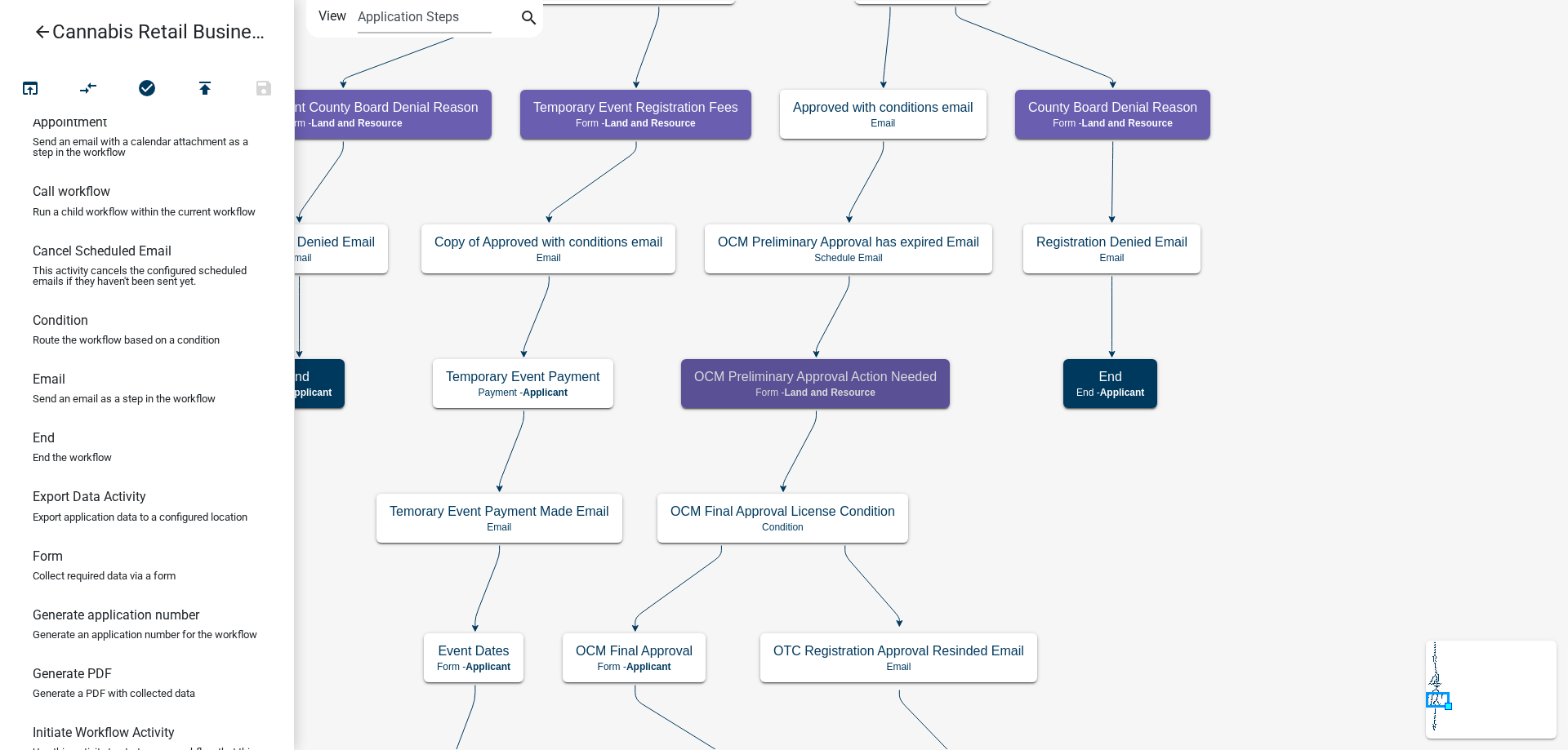
click at [1215, 639] on div "start Start - Applicant Application Introduction Form - Applicant Parcel search…" at bounding box center [931, 375] width 1274 height 750
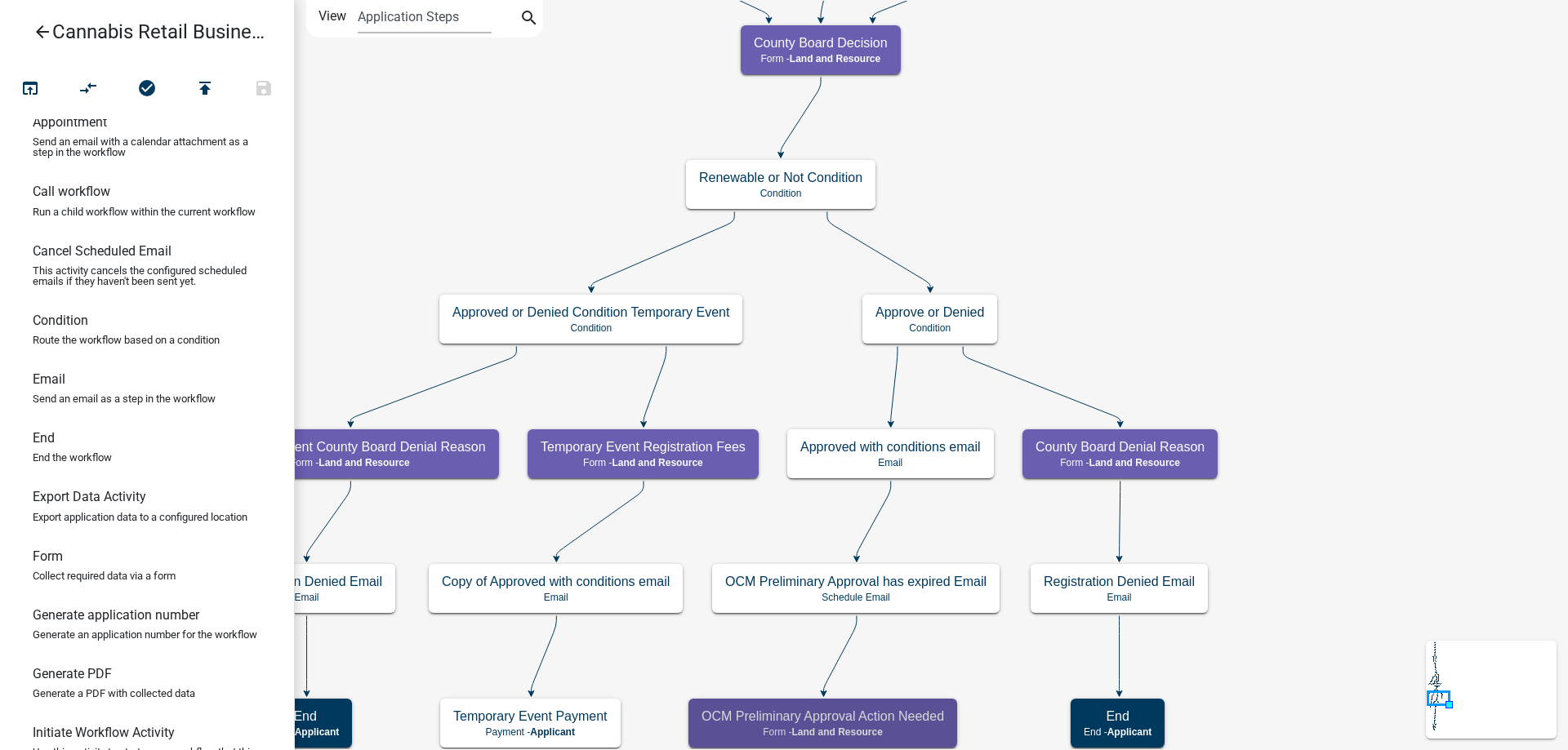
click at [1410, 505] on div "start Start - Applicant Application Introduction Form - Applicant Parcel search…" at bounding box center [931, 375] width 1274 height 750
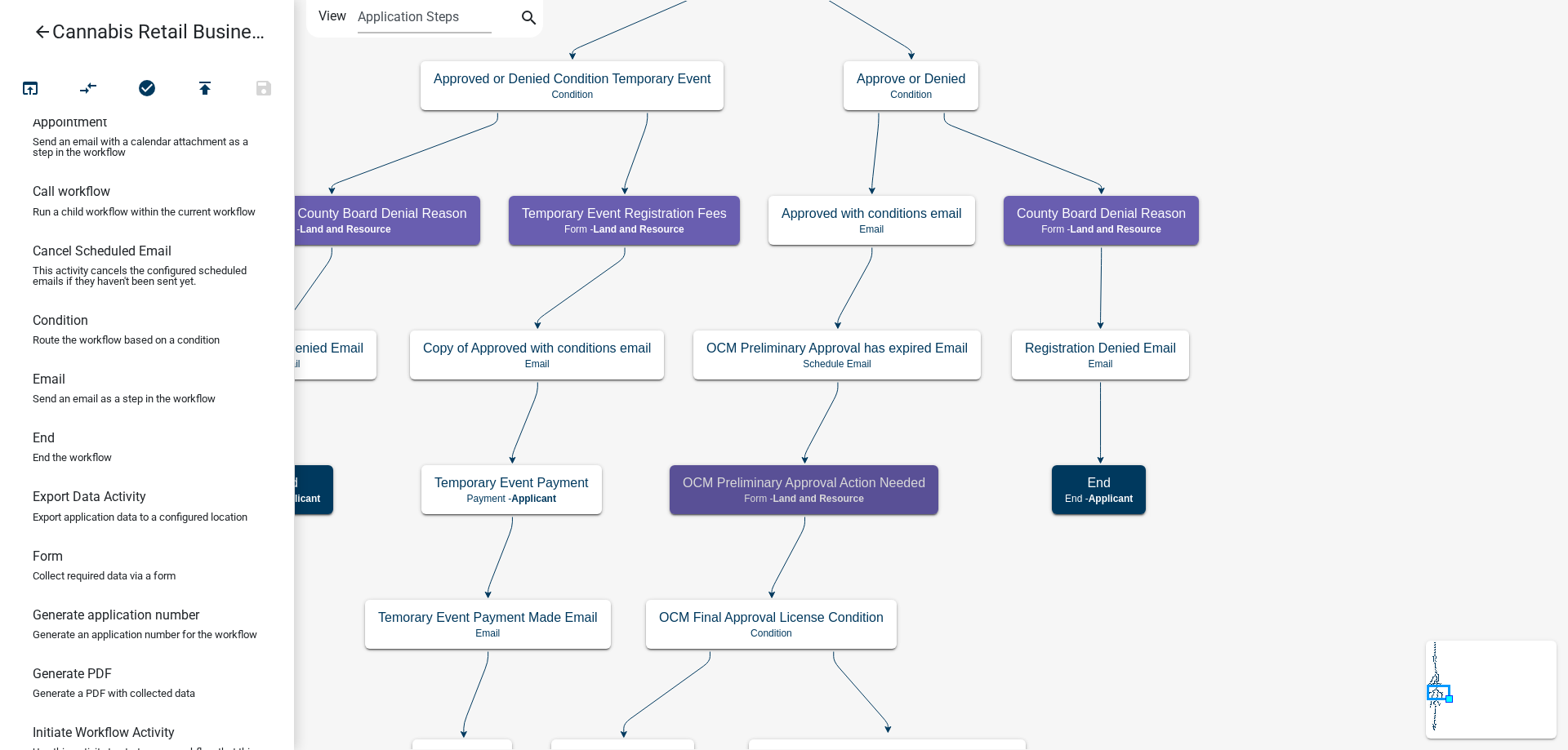
click at [1315, 210] on div "start Start - Applicant Application Introduction Form - Applicant Parcel search…" at bounding box center [931, 375] width 1274 height 750
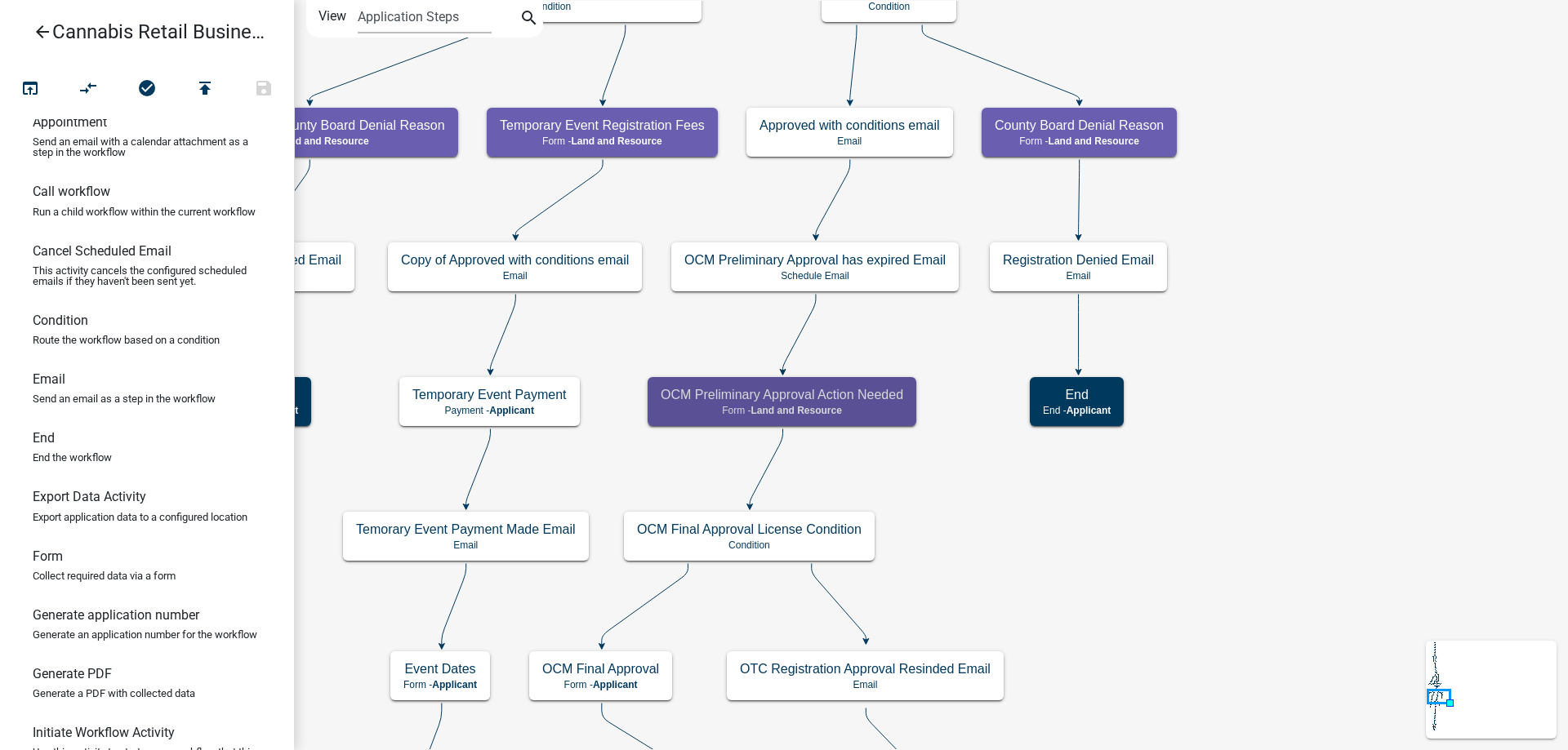
click at [1305, 424] on div "start Start - Applicant Application Introduction Form - Applicant Parcel search…" at bounding box center [931, 375] width 1274 height 750
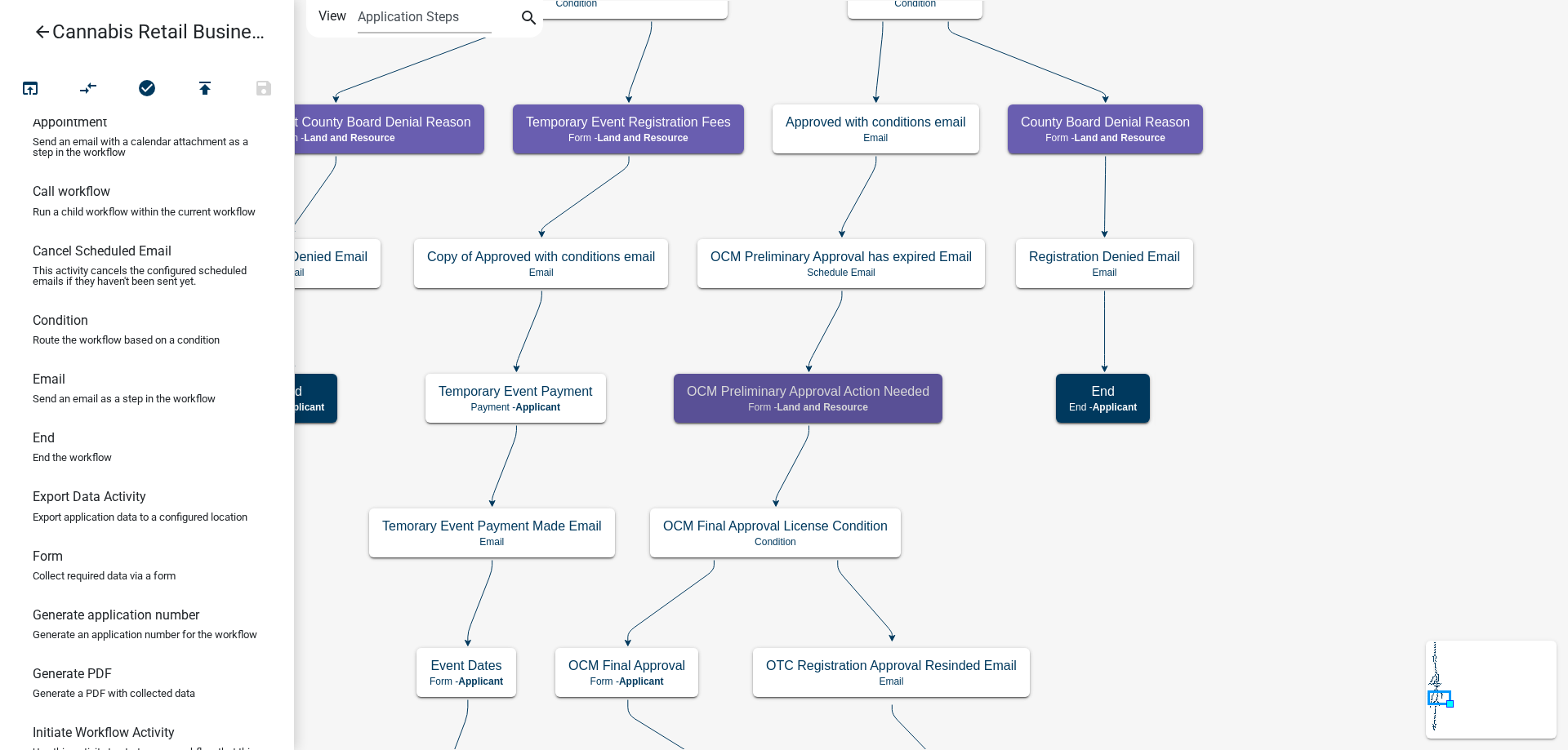
click at [1069, 576] on div "start Start - Applicant Application Introduction Form - Applicant Parcel search…" at bounding box center [931, 375] width 1274 height 750
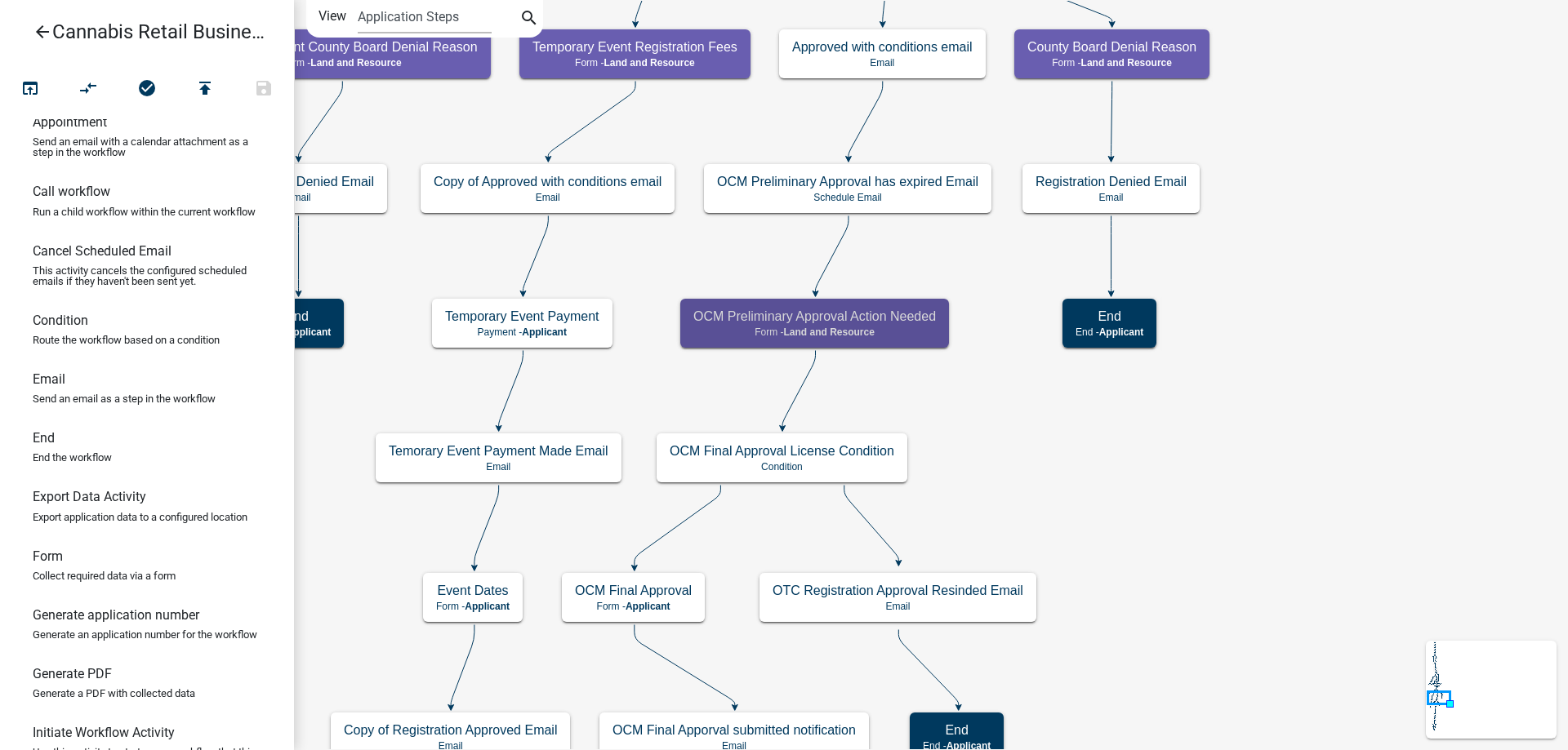
click at [1152, 559] on div "start Start - Applicant Application Introduction Form - Applicant Parcel search…" at bounding box center [931, 375] width 1274 height 750
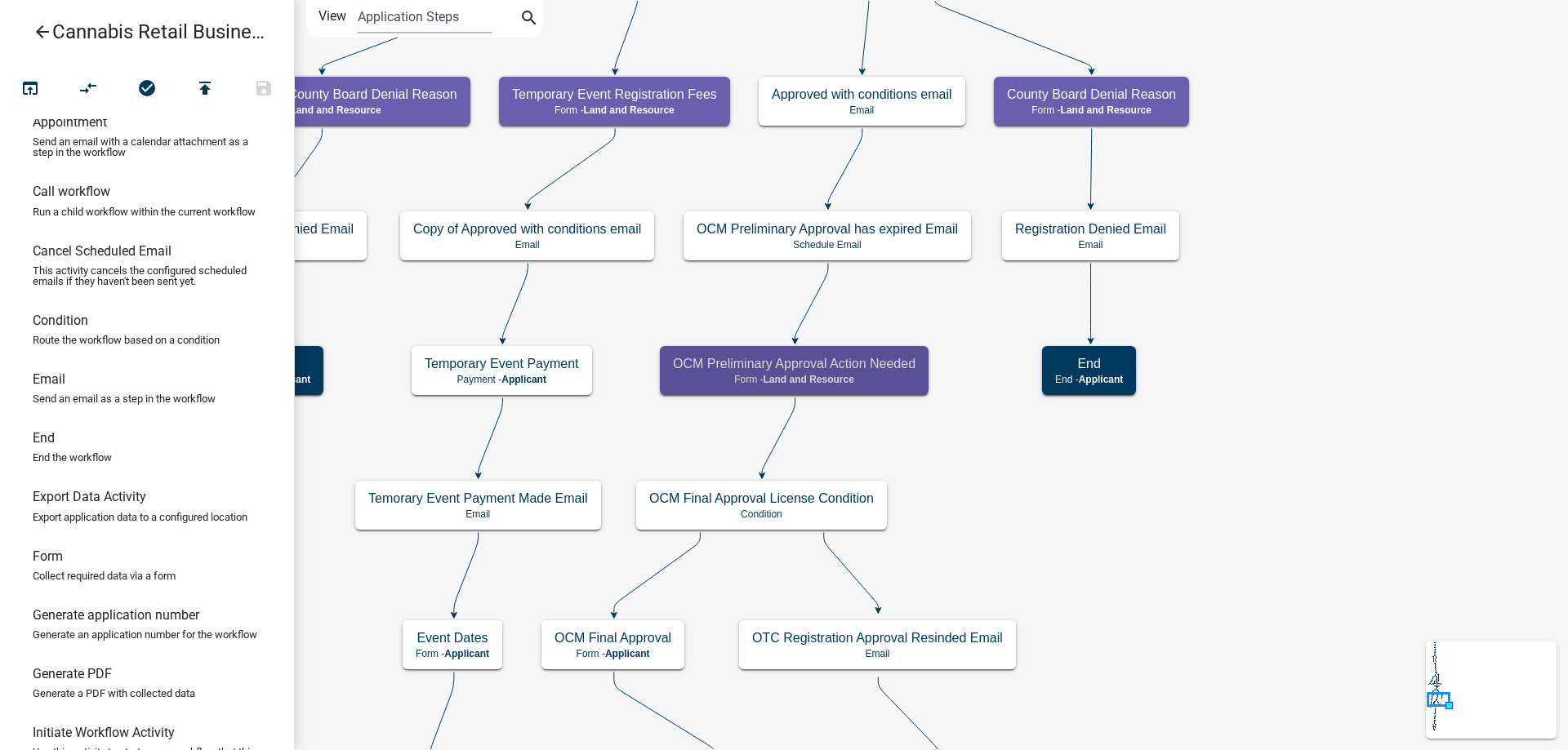
click at [942, 152] on div "start Start - Applicant Application Introduction Form - Applicant Parcel search…" at bounding box center [931, 375] width 1274 height 750
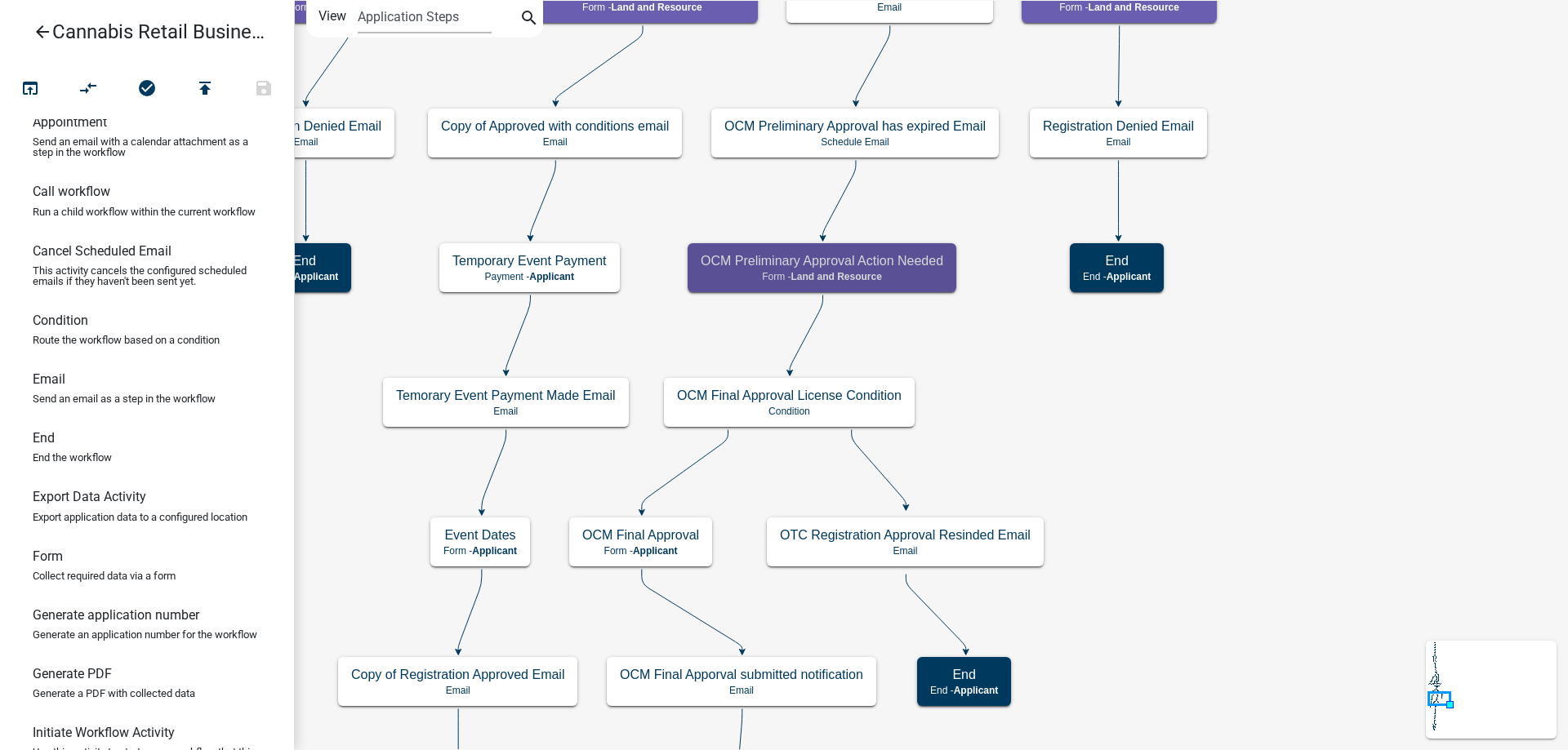
click at [1002, 436] on div "start Start - Applicant Application Introduction Form - Applicant Parcel search…" at bounding box center [931, 375] width 1274 height 750
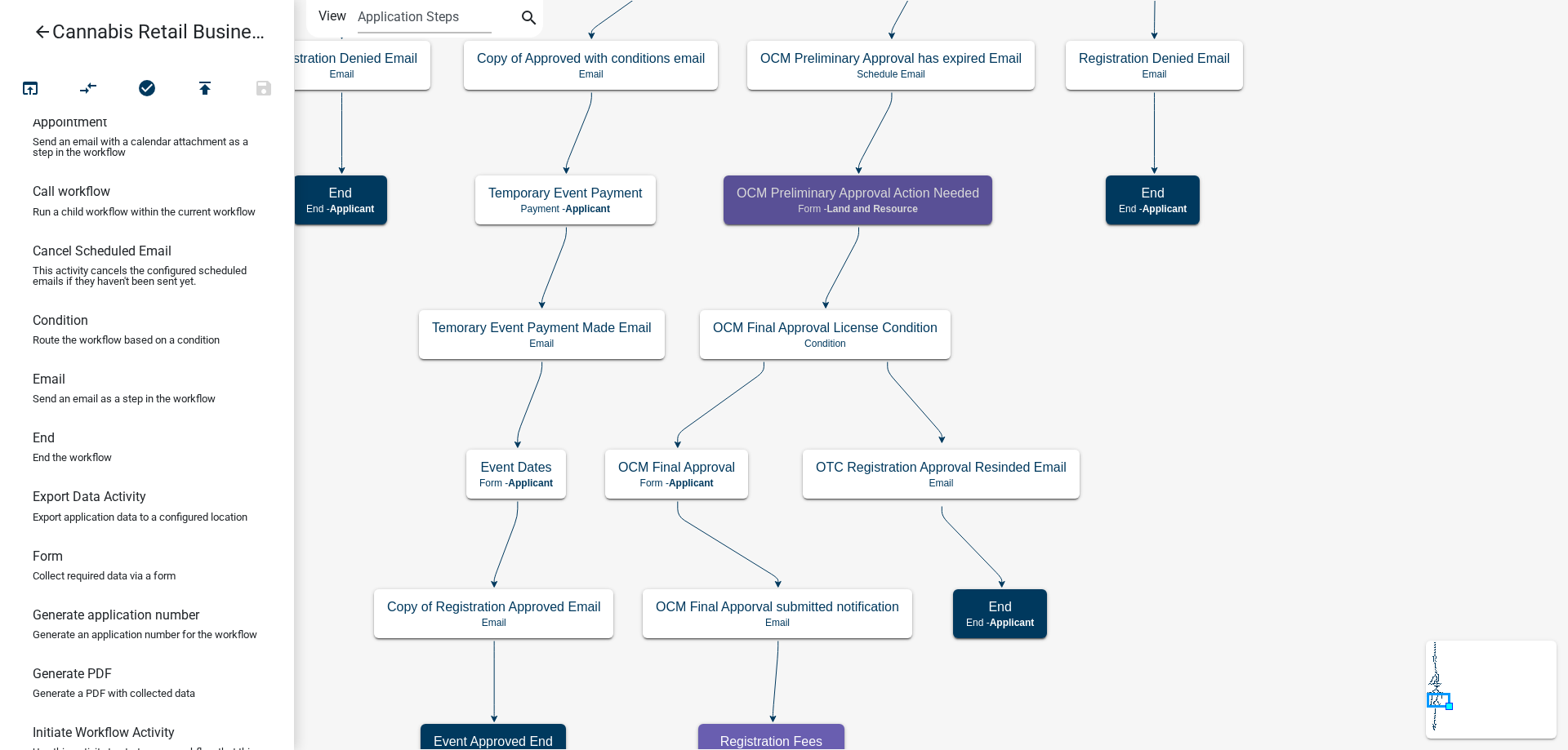
click at [1204, 453] on div "start Start - Applicant Application Introduction Form - Applicant Parcel search…" at bounding box center [931, 375] width 1274 height 750
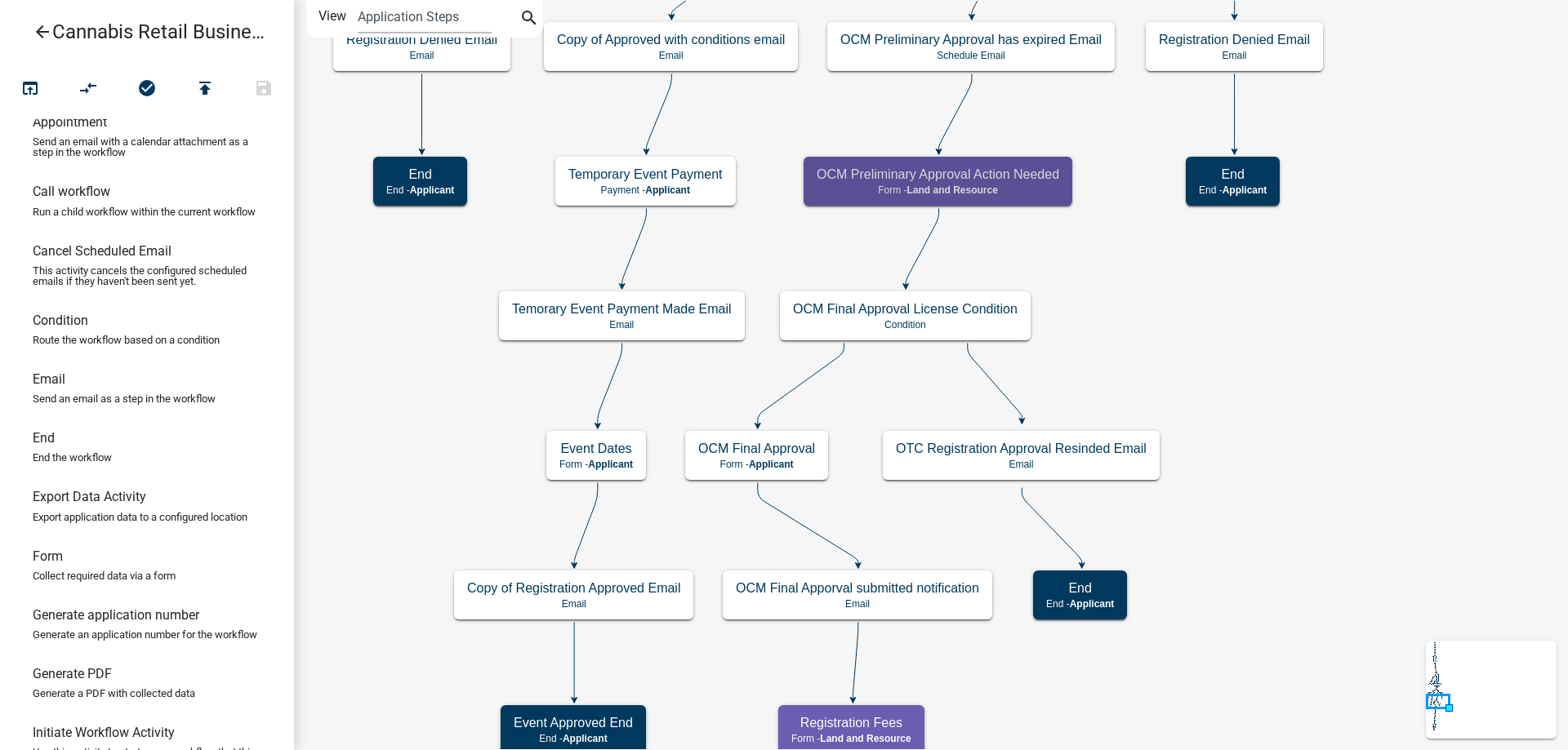
click at [1332, 576] on div "start Start - Applicant Application Introduction Form - Applicant Parcel search…" at bounding box center [931, 375] width 1274 height 750
click at [32, 88] on icon "open_in_browser" at bounding box center [30, 90] width 20 height 23
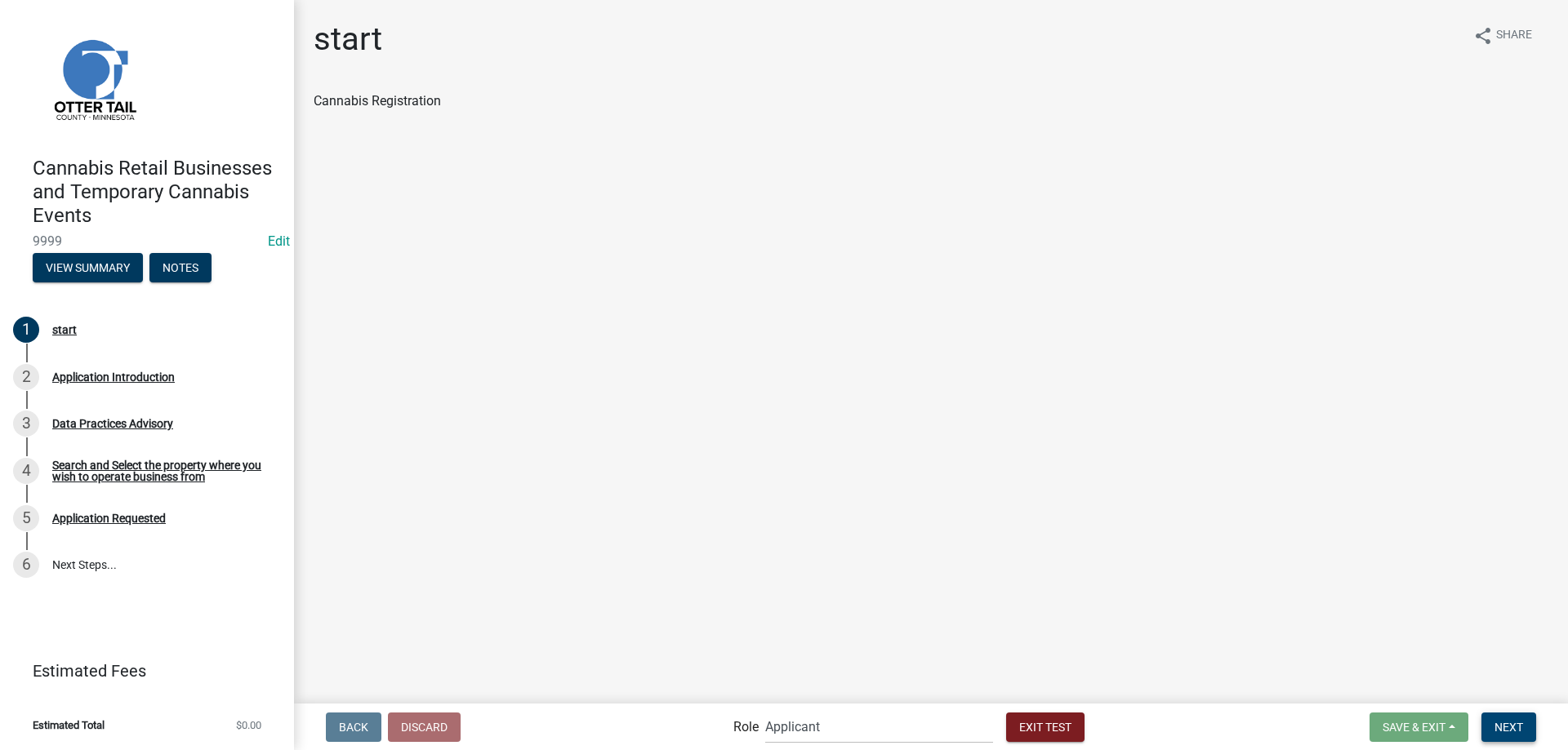
click at [1514, 731] on span "Next" at bounding box center [1509, 727] width 29 height 13
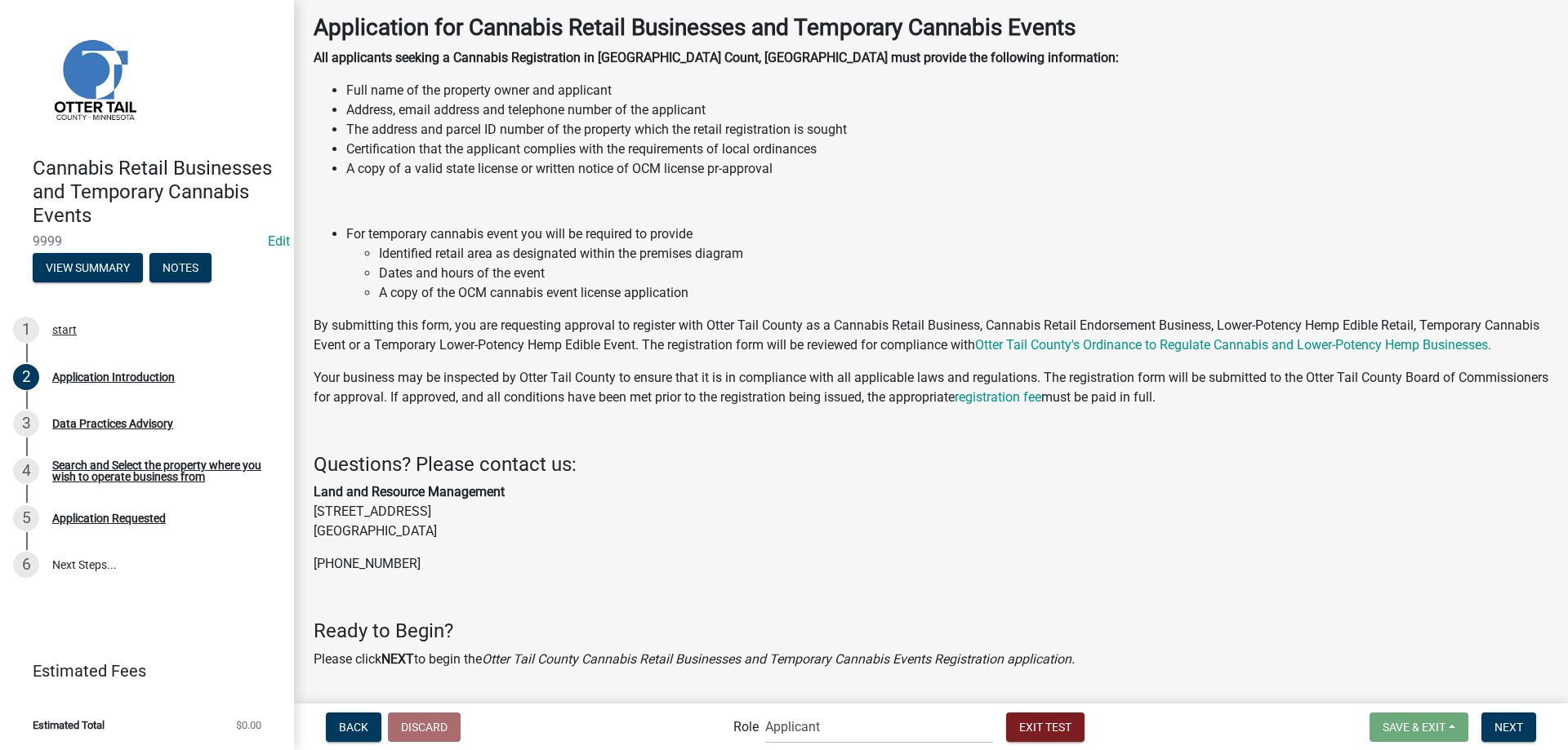
scroll to position [126, 0]
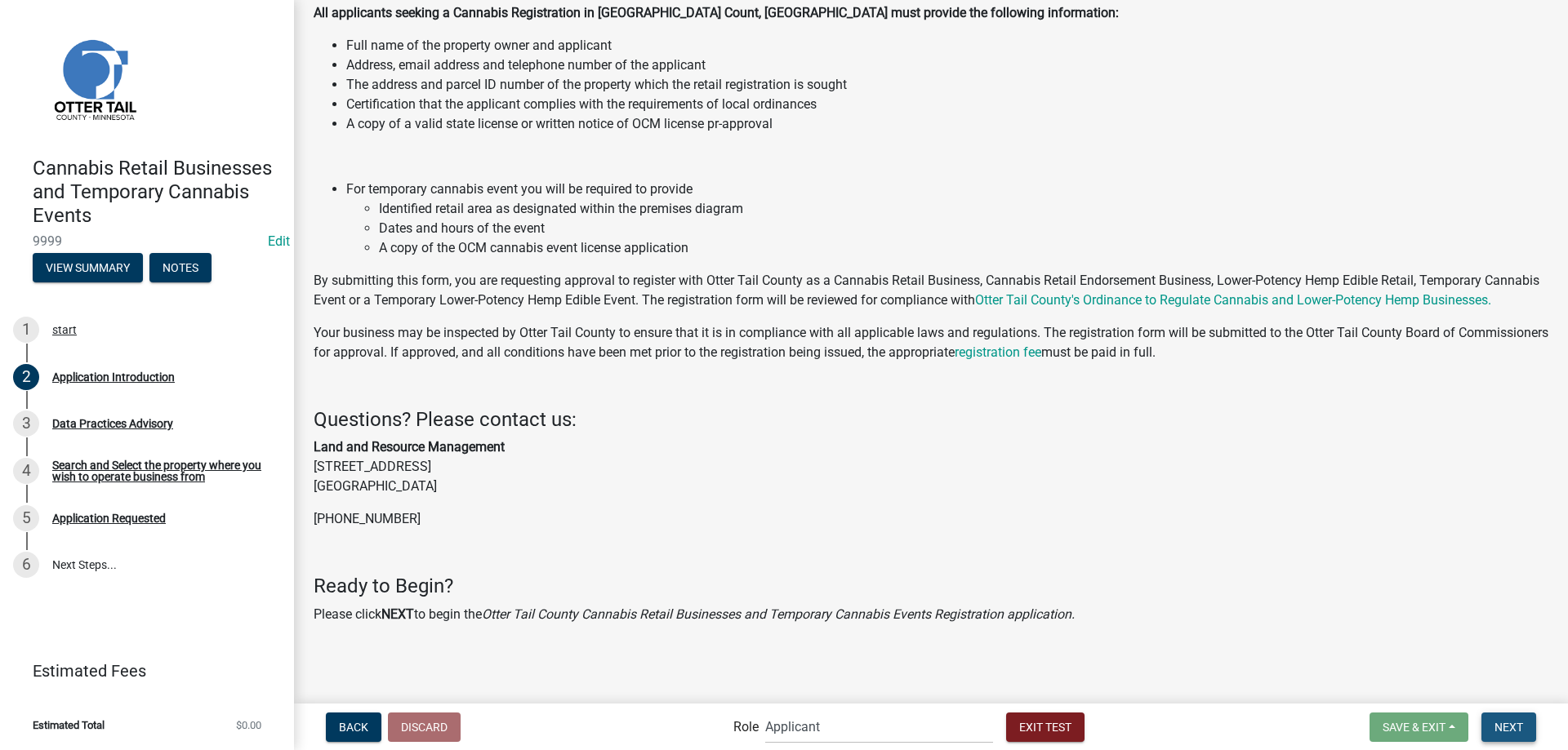
click at [1514, 729] on span "Next" at bounding box center [1509, 727] width 29 height 13
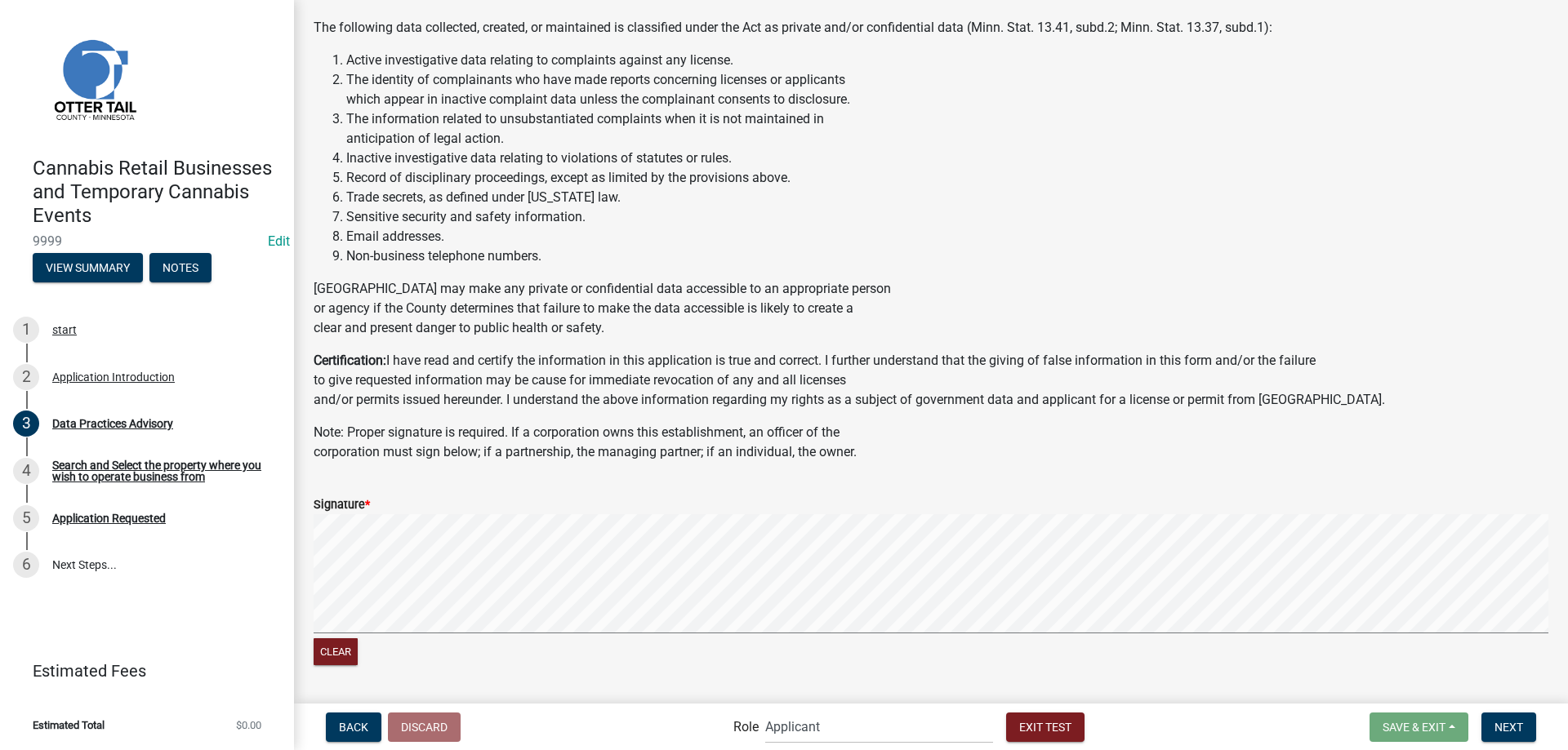
scroll to position [867, 0]
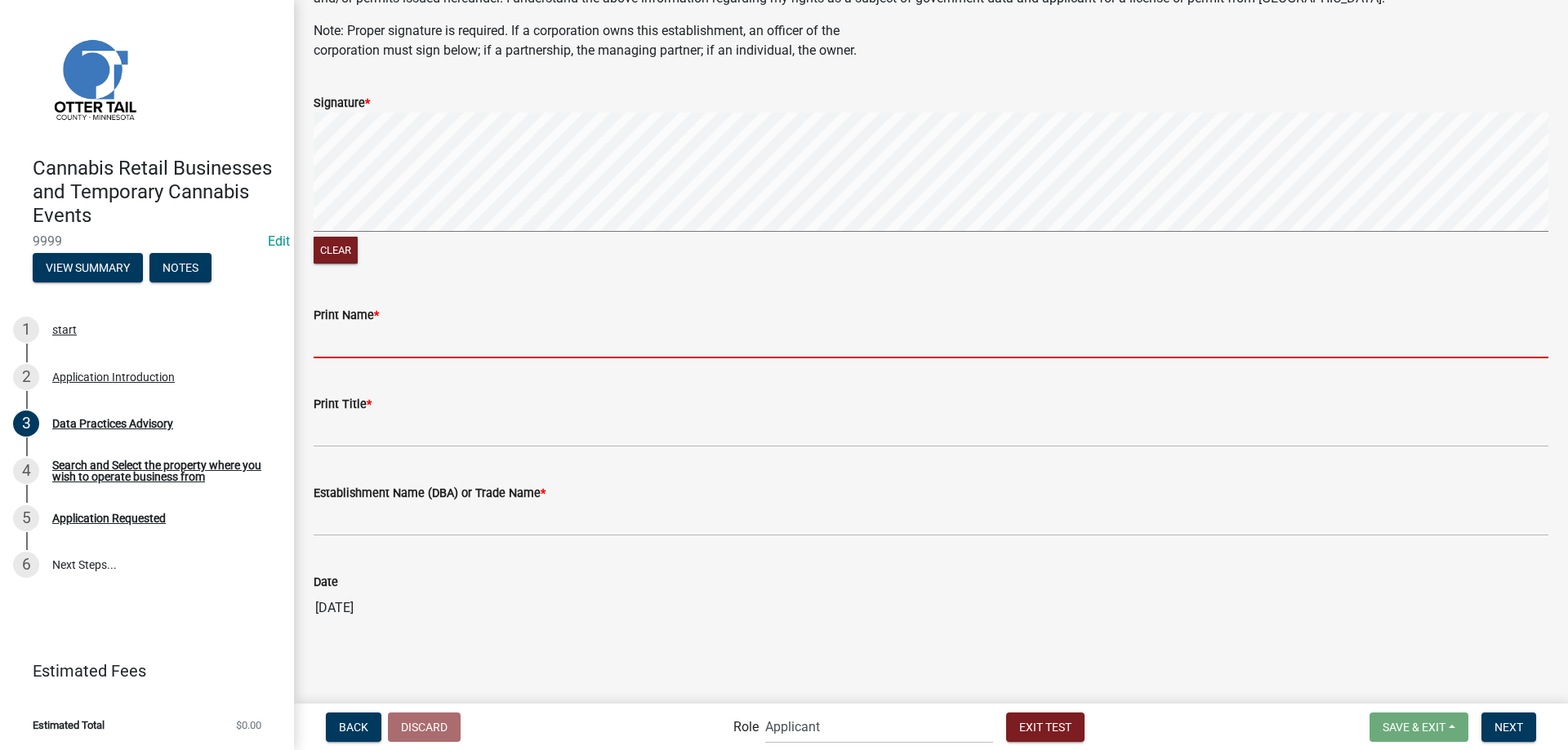
click at [367, 340] on input "Print Name *" at bounding box center [931, 342] width 1234 height 34
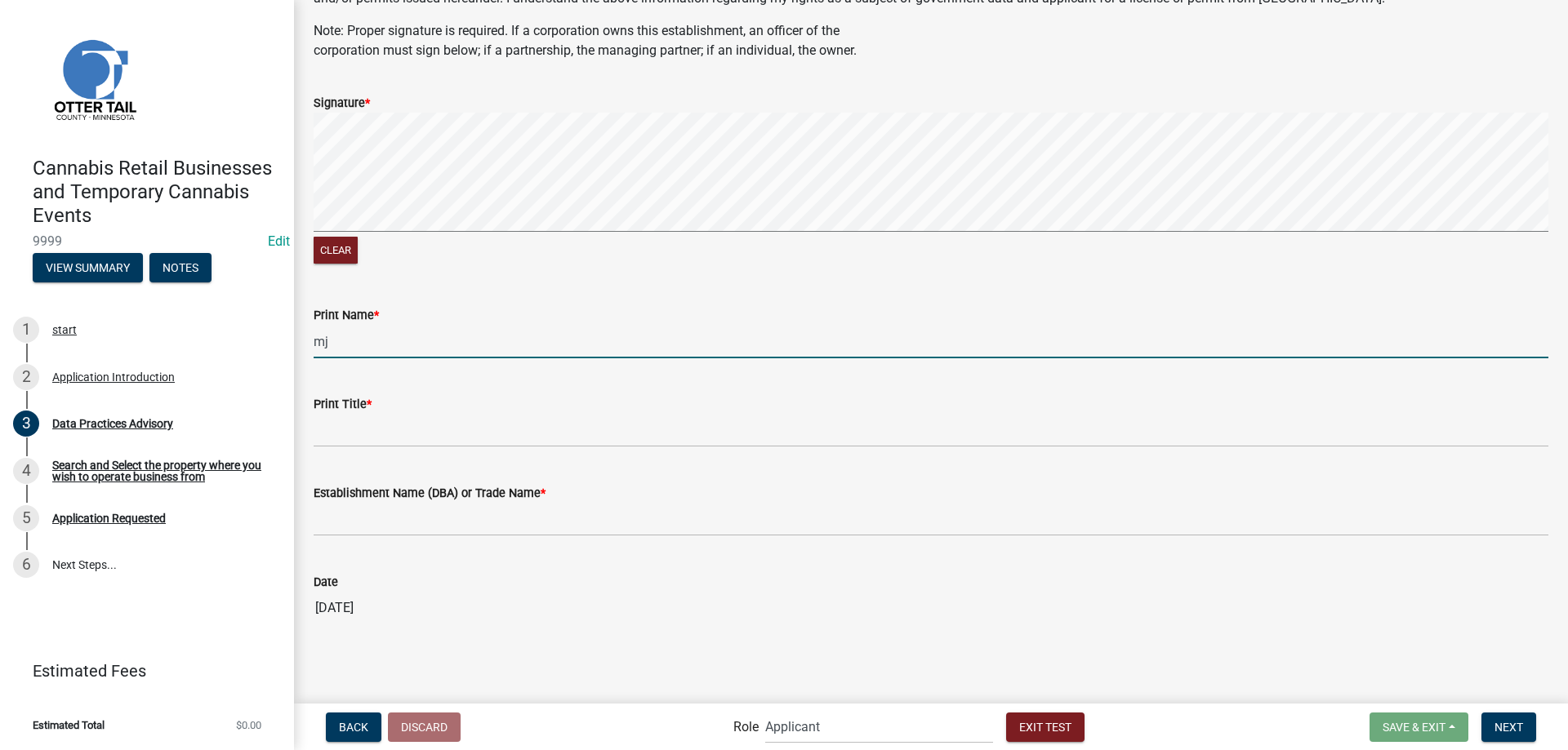
type input "mj"
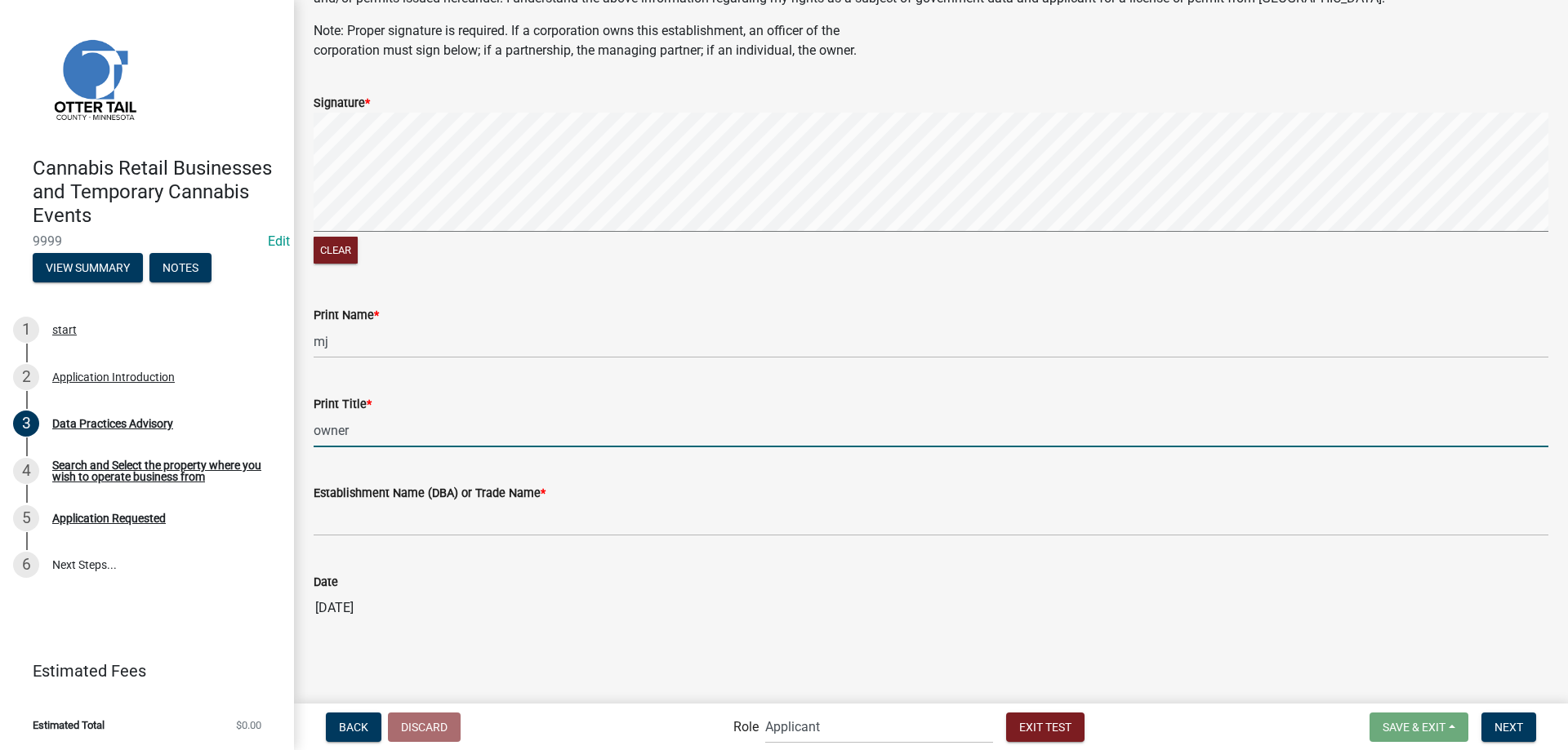
type input "owner"
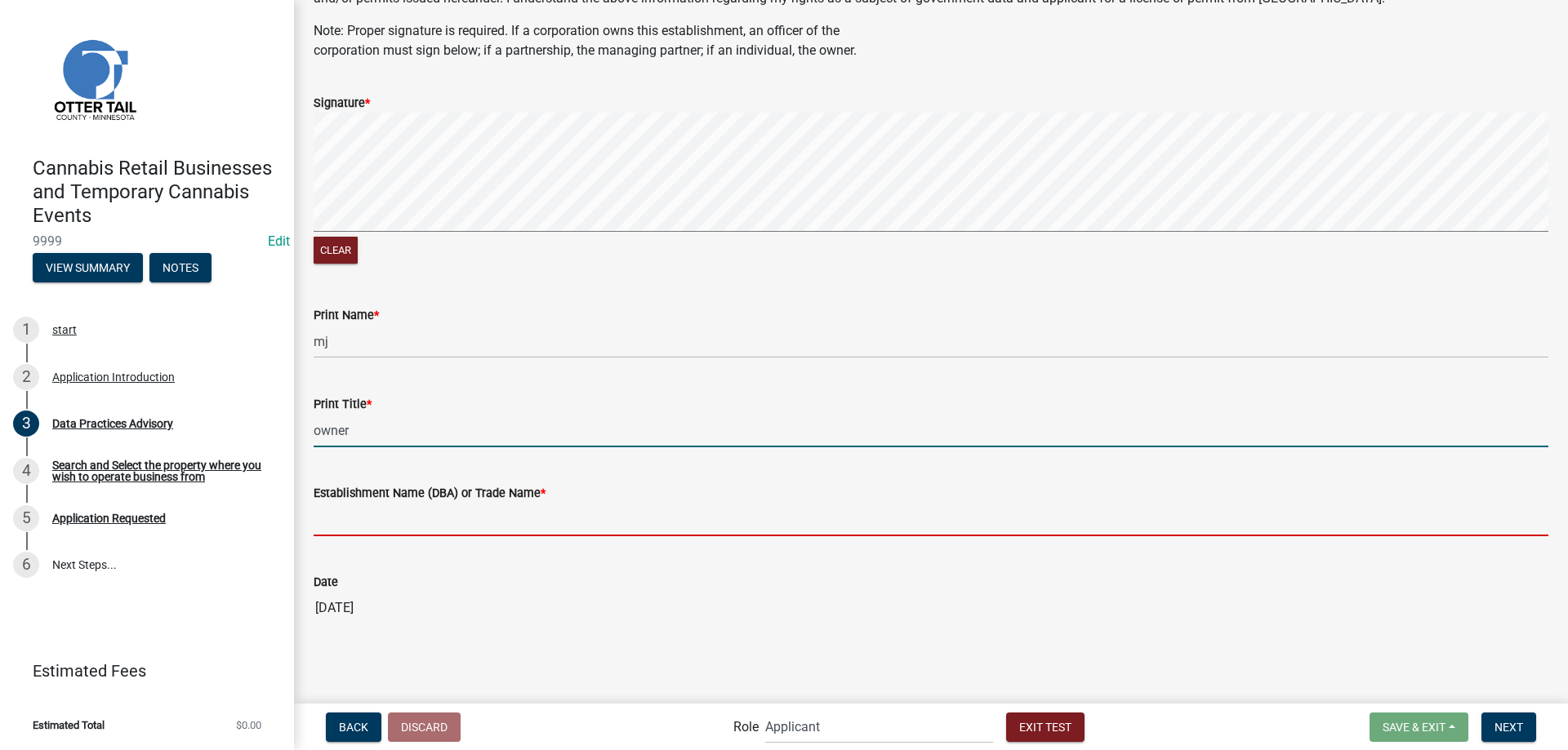
click at [635, 527] on input "Establishment Name (DBA) or Trade Name *" at bounding box center [931, 520] width 1234 height 34
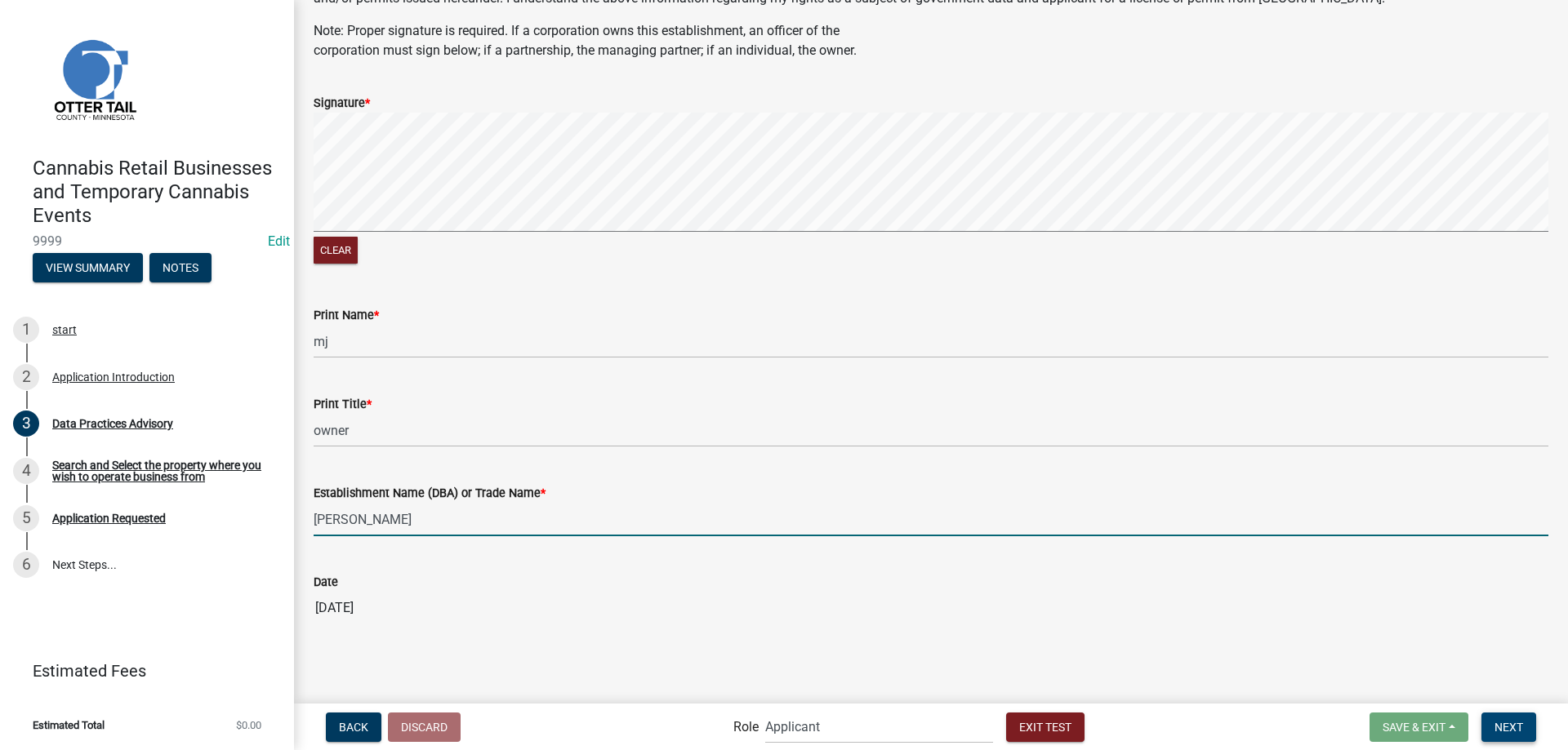
type input "mj weed"
click at [1513, 728] on span "Next" at bounding box center [1509, 727] width 29 height 13
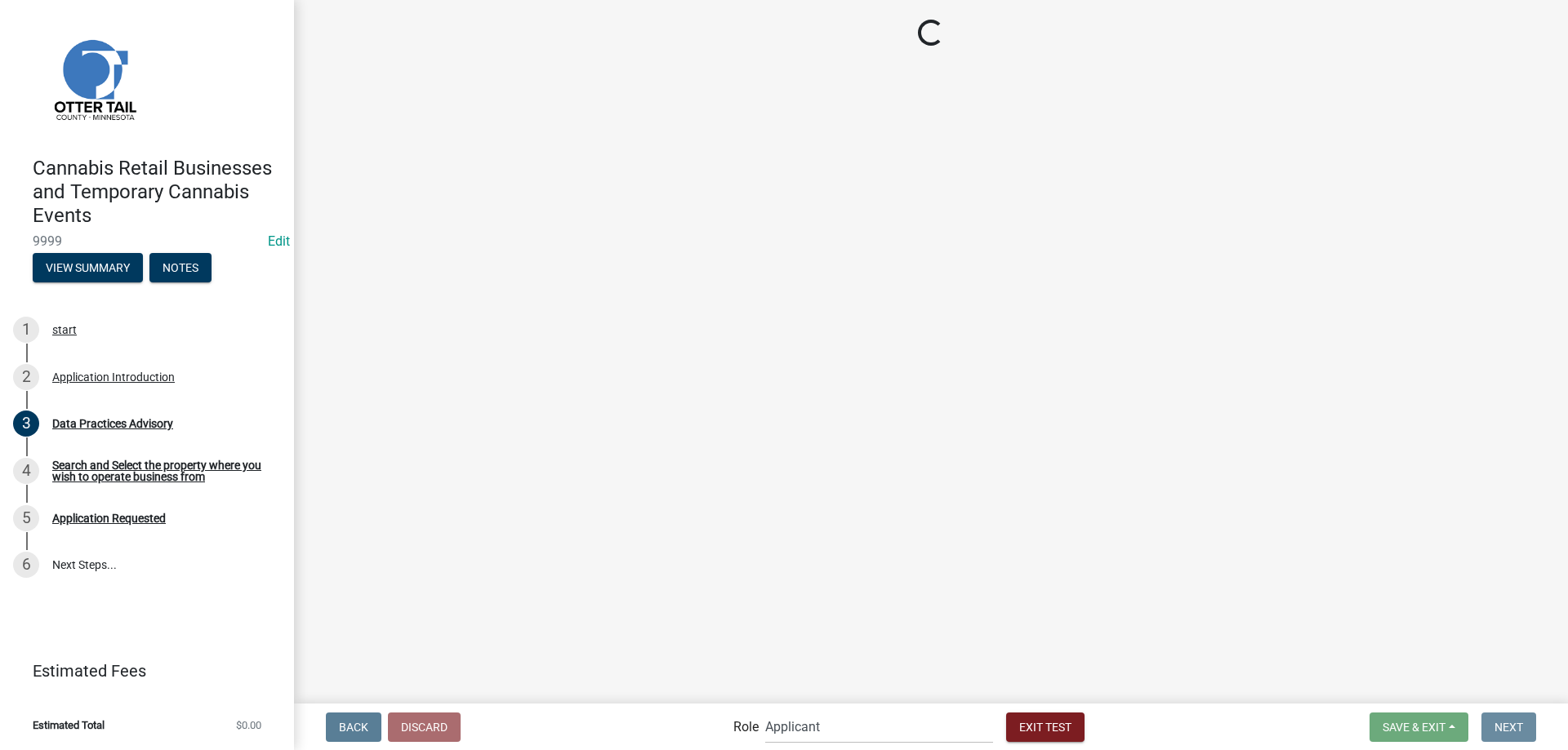
scroll to position [0, 0]
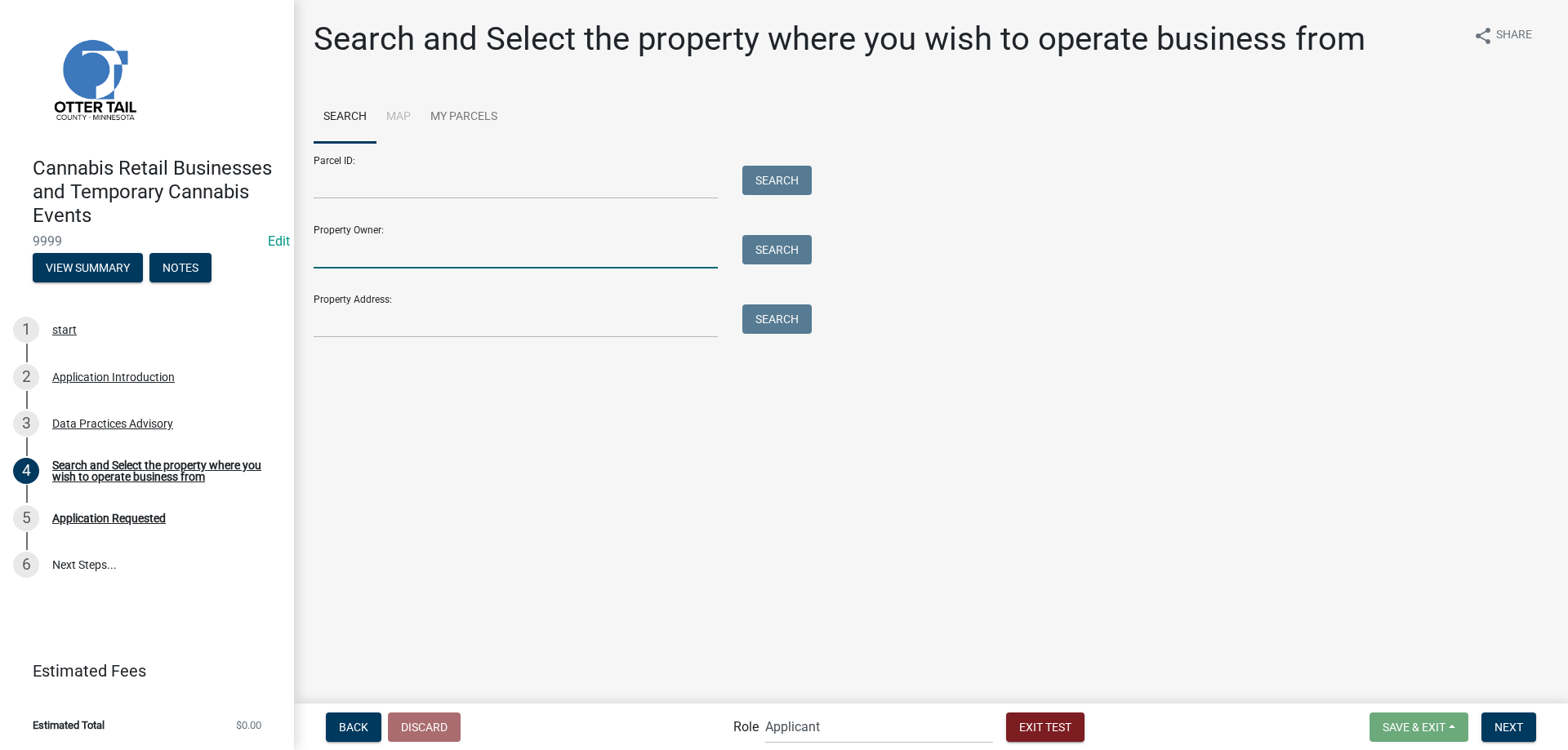
click at [394, 241] on input "Property Owner:" at bounding box center [516, 252] width 404 height 34
type input "jevne"
click at [787, 243] on button "Search" at bounding box center [777, 250] width 70 height 29
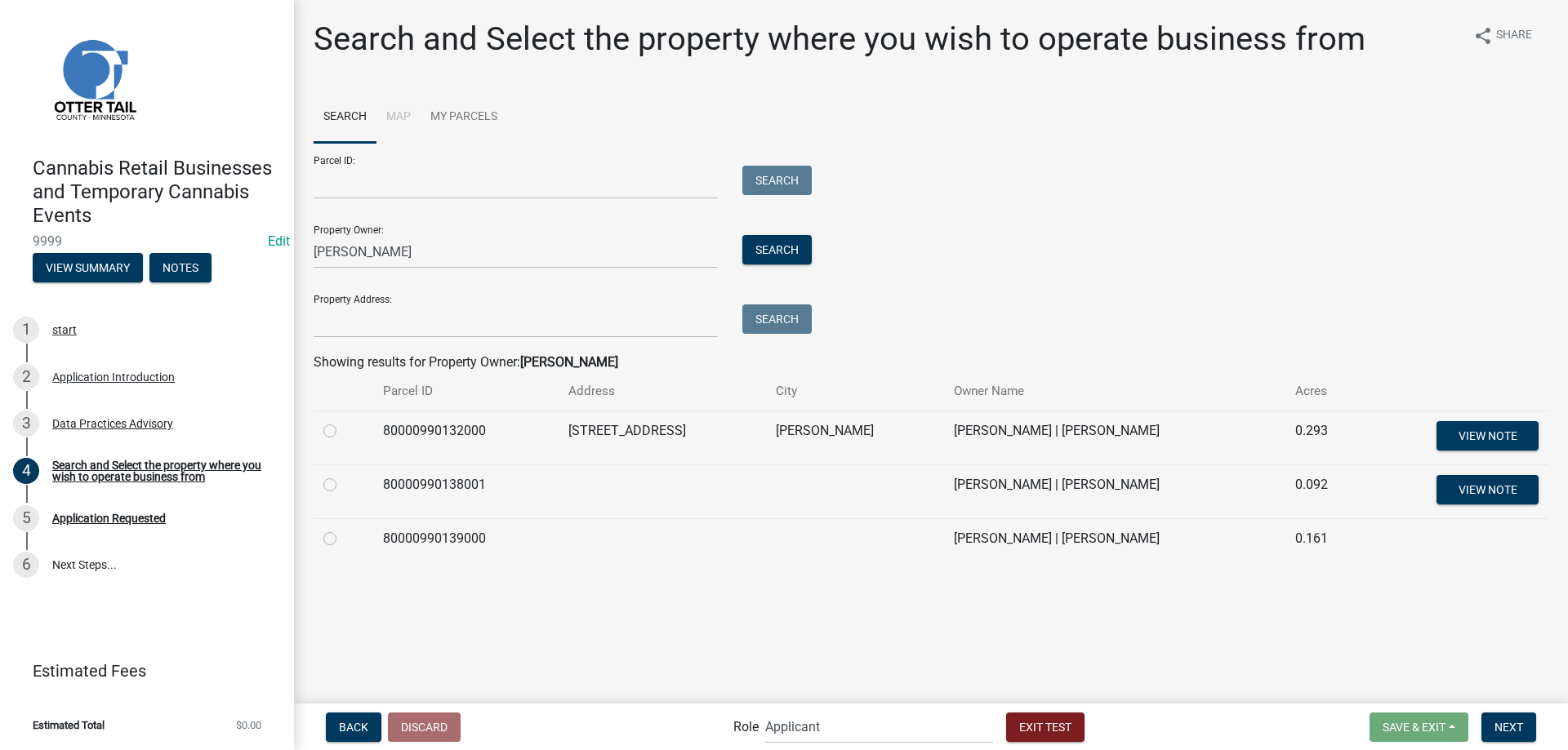
click at [343, 421] on label at bounding box center [343, 421] width 0 height 0
click at [343, 430] on input "radio" at bounding box center [349, 426] width 11 height 11
radio input "true"
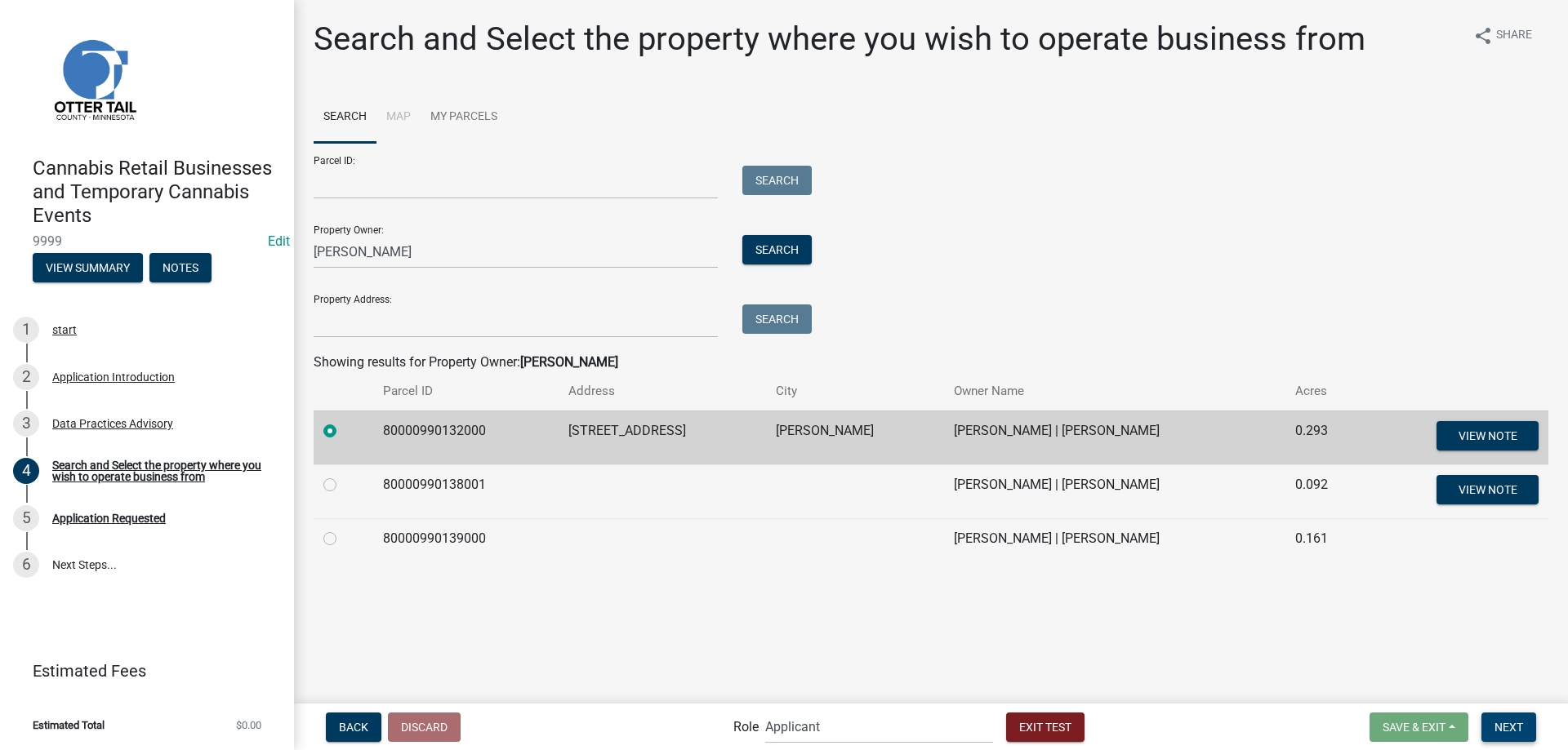
click at [1523, 730] on span "Next" at bounding box center [1509, 727] width 29 height 13
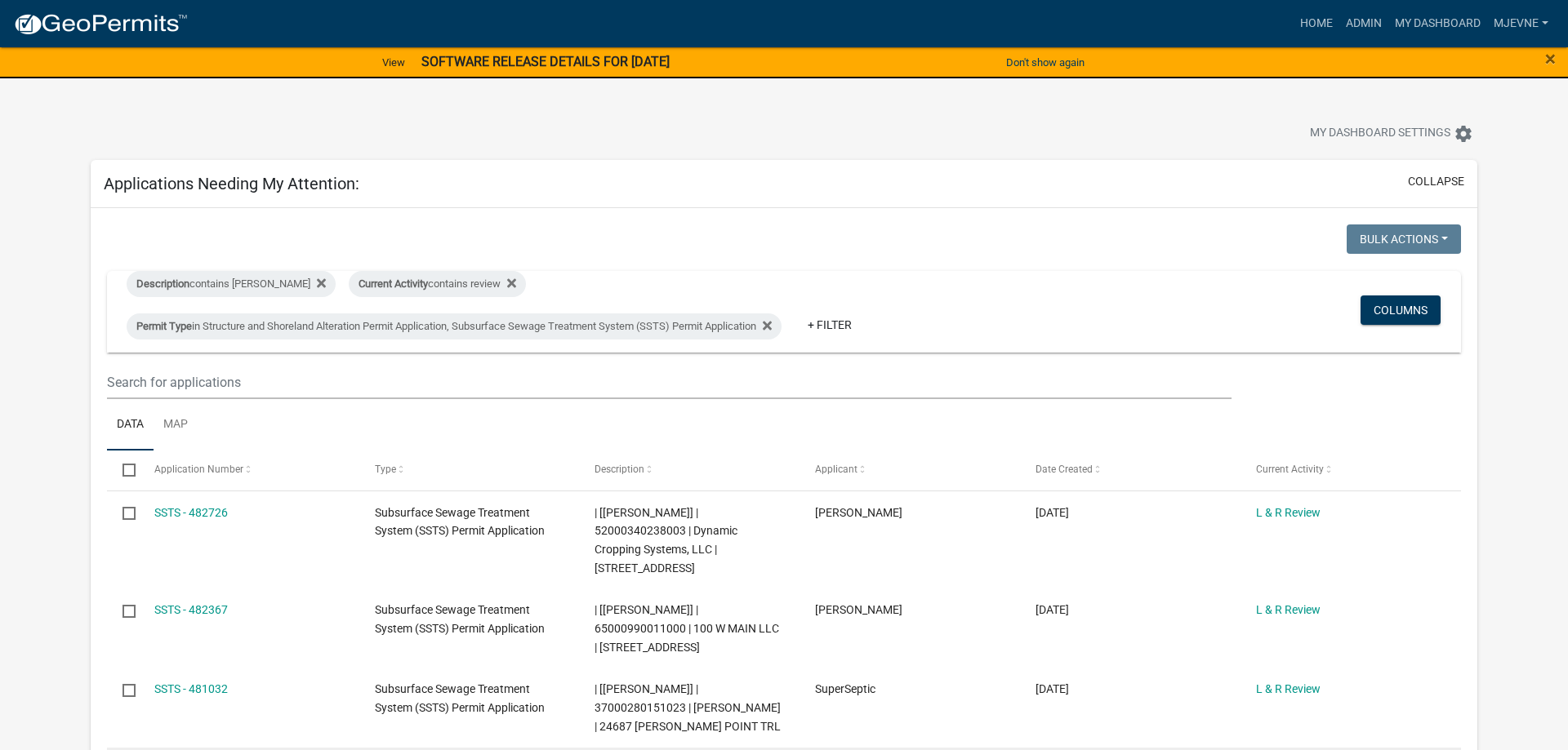
scroll to position [363, 0]
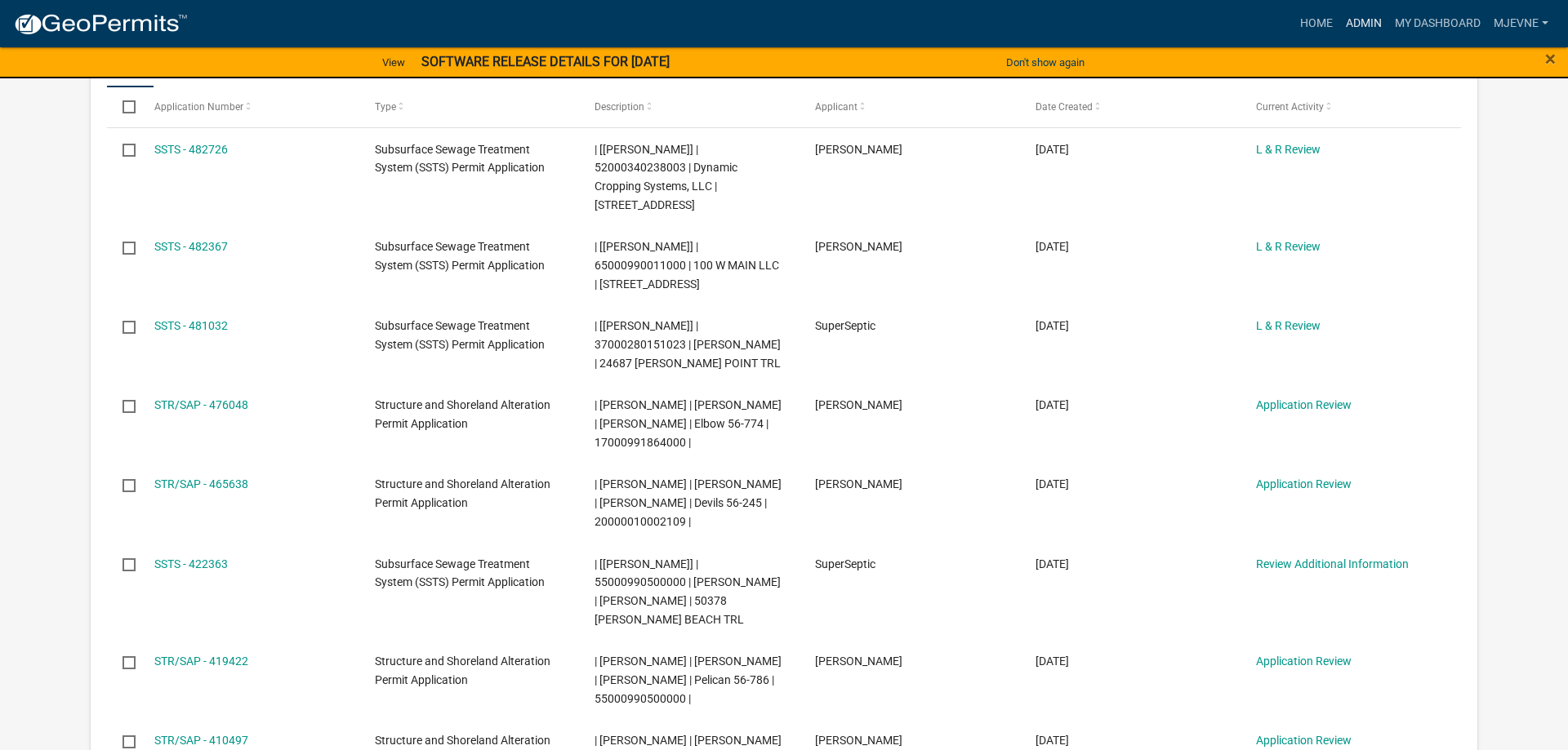
click at [1369, 23] on link "Admin" at bounding box center [1364, 23] width 49 height 31
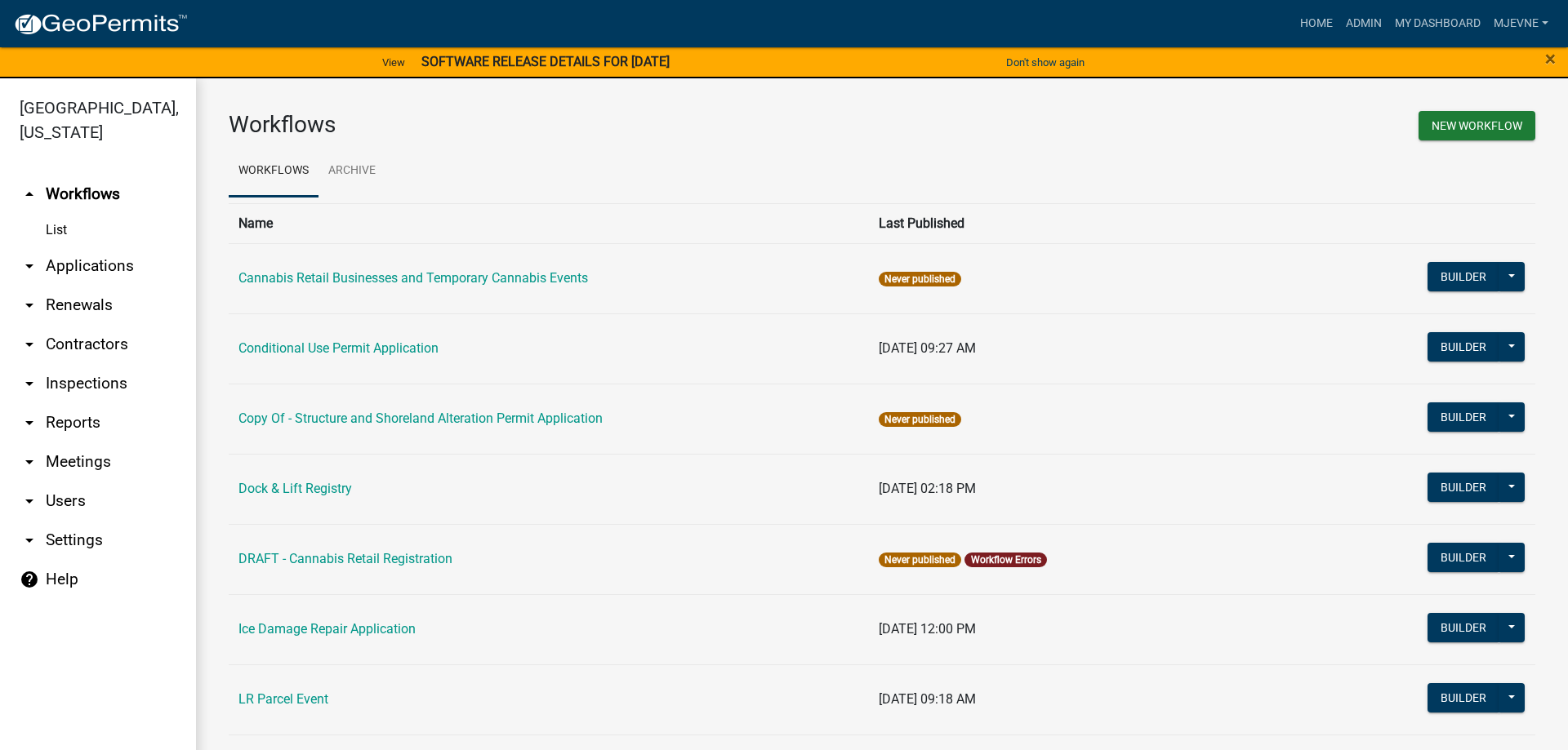
click at [55, 578] on link "help Help" at bounding box center [98, 580] width 196 height 39
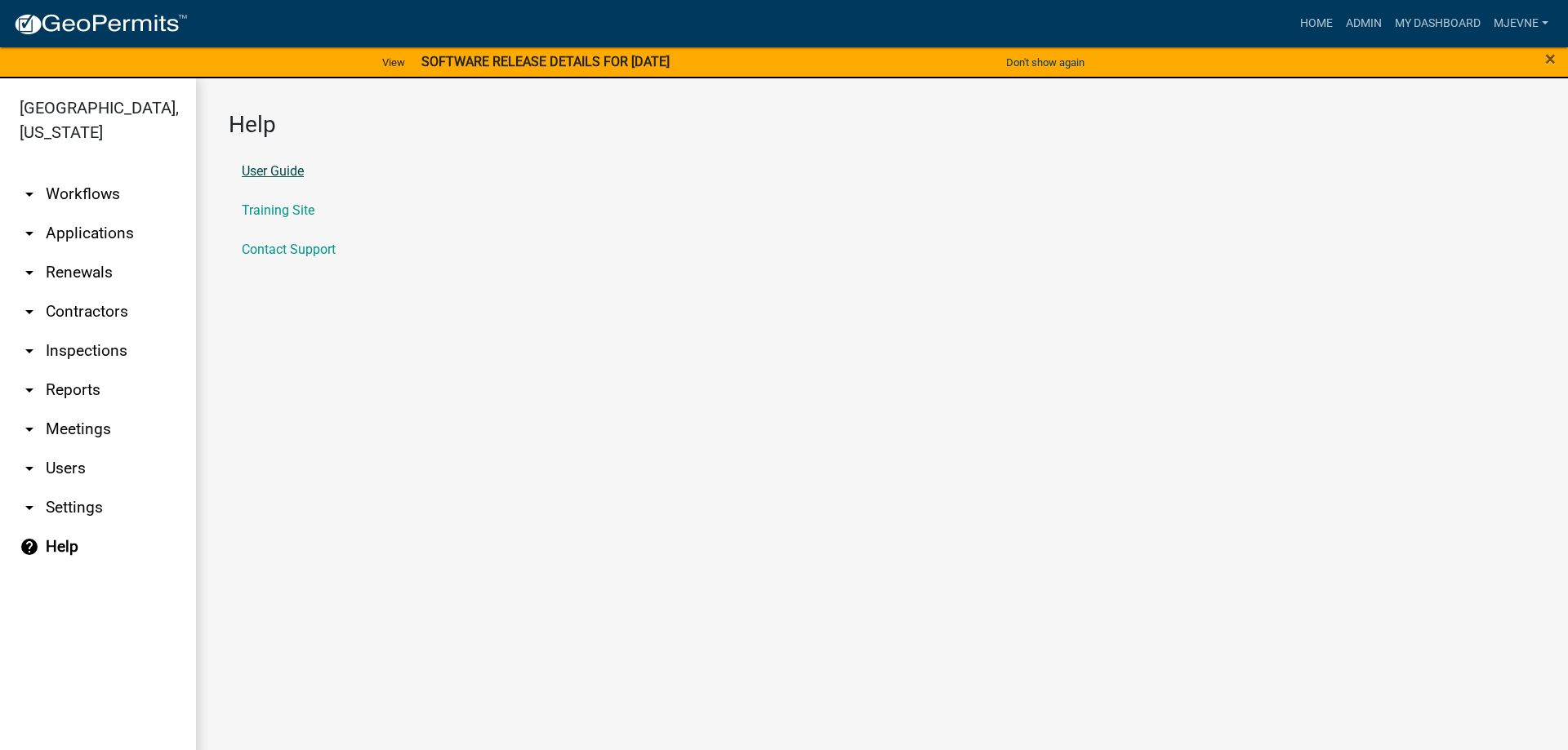
click at [282, 170] on link "User Guide" at bounding box center [273, 171] width 62 height 13
click at [84, 237] on link "arrow_drop_down Applications" at bounding box center [98, 234] width 196 height 39
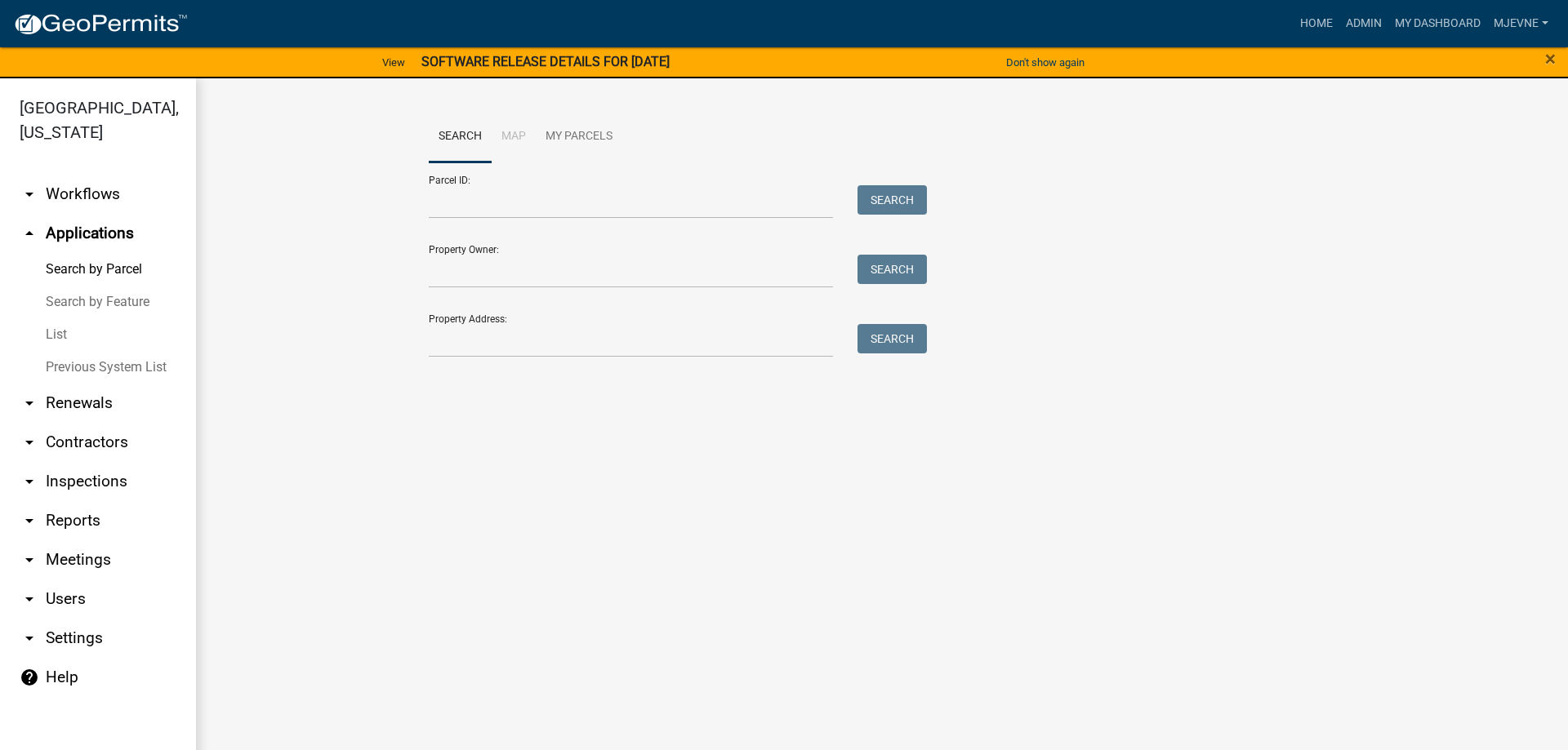
click at [82, 191] on link "arrow_drop_down Workflows" at bounding box center [98, 194] width 196 height 39
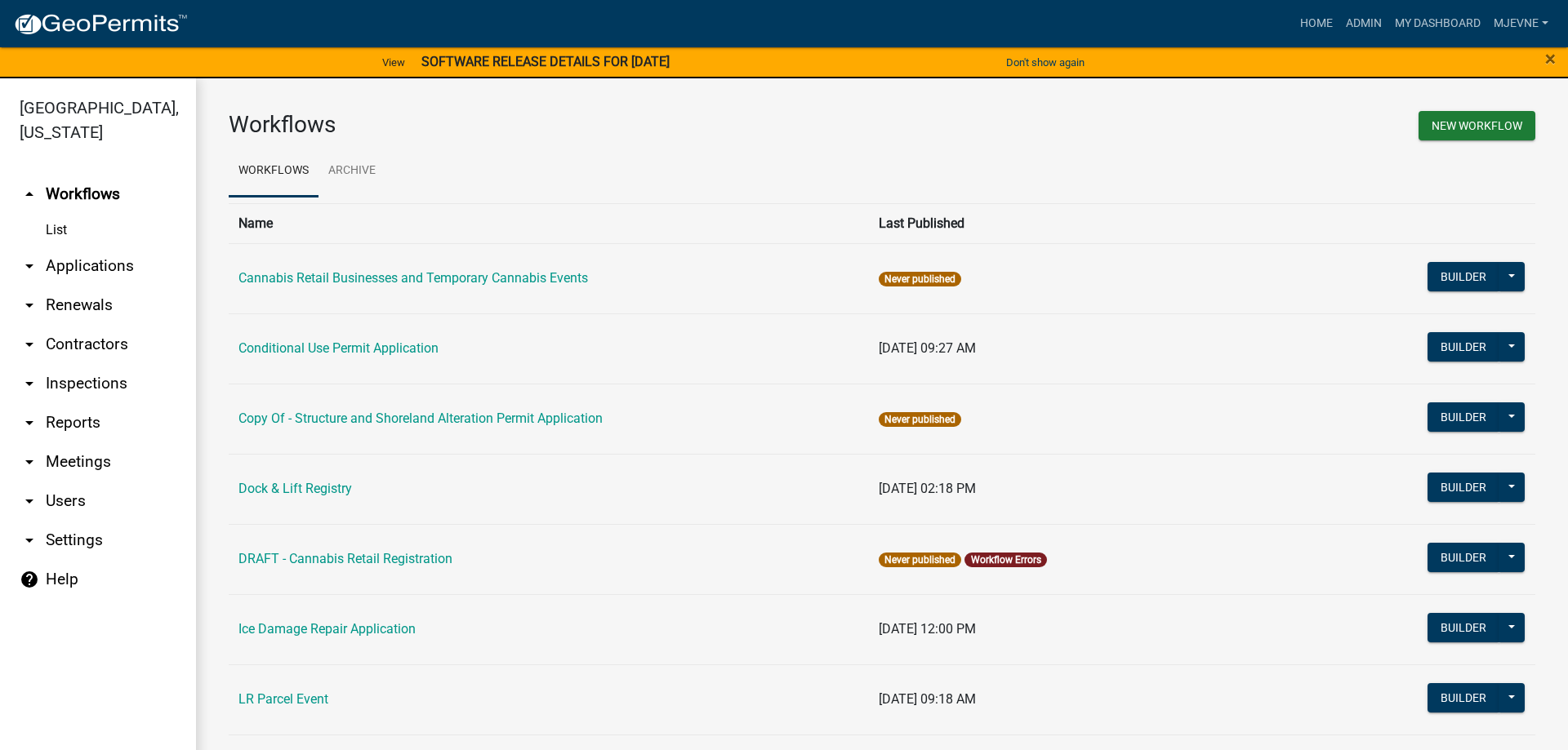
drag, startPoint x: 629, startPoint y: 661, endPoint x: 632, endPoint y: 633, distance: 28.2
click at [632, 633] on td "Ice Damage Repair Application" at bounding box center [549, 630] width 640 height 70
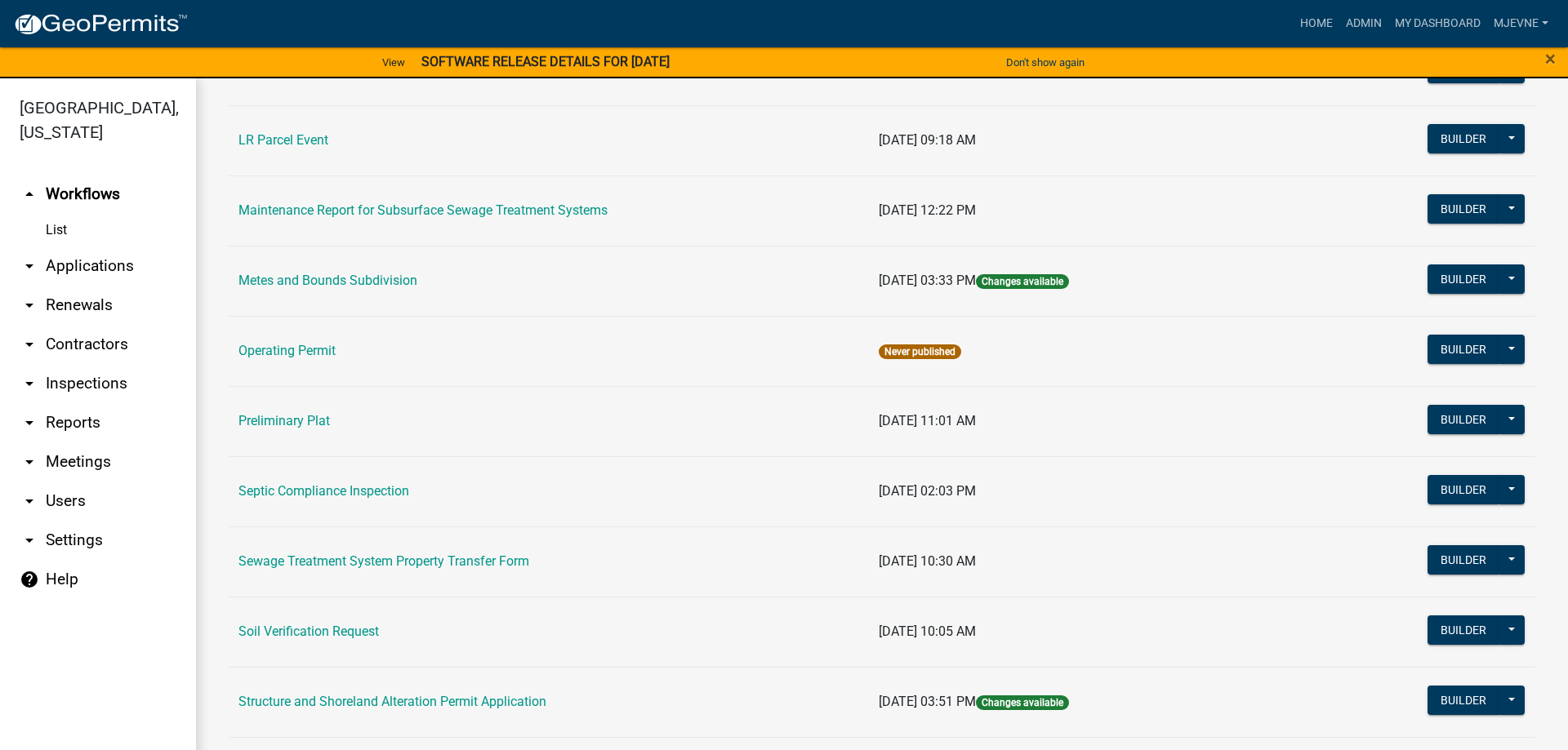
scroll to position [745, 0]
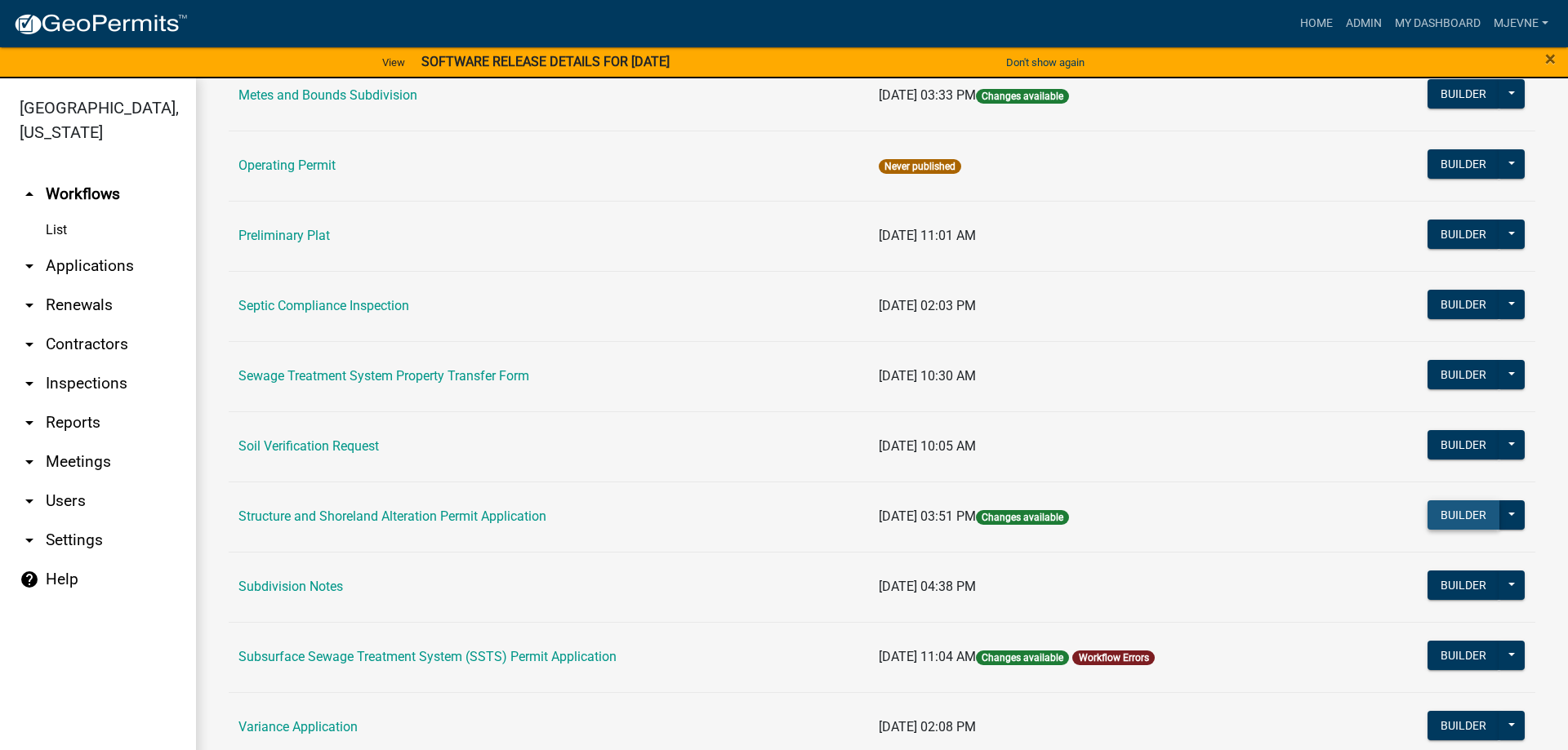
click at [1496, 512] on button "Builder" at bounding box center [1464, 515] width 72 height 29
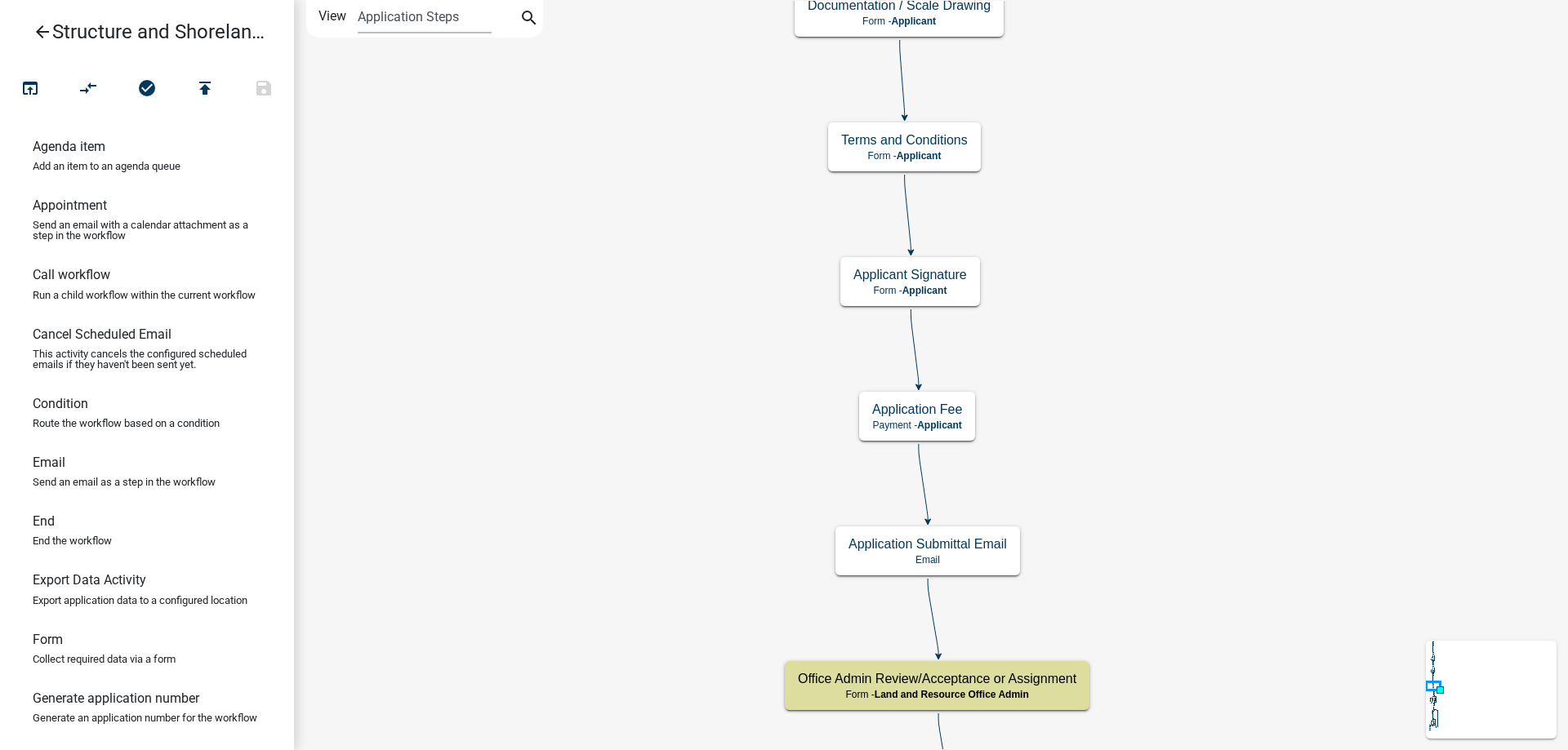
click at [1075, 263] on div "Start Start - Applicant Require User Require user Parcel search Parcel search -…" at bounding box center [931, 375] width 1274 height 750
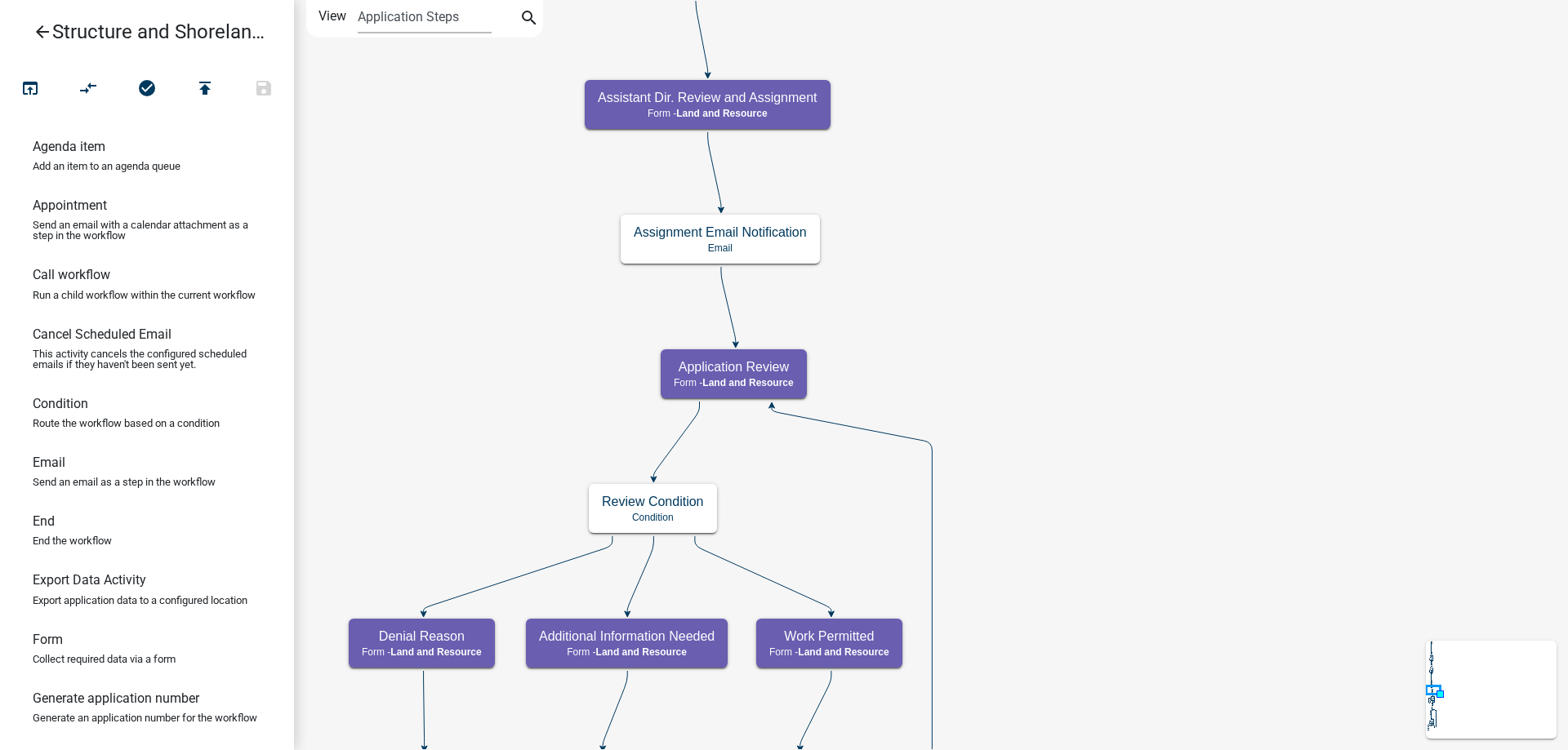
click at [977, 152] on div "Start Start - Applicant Require User Require user Parcel search Parcel search -…" at bounding box center [931, 375] width 1274 height 750
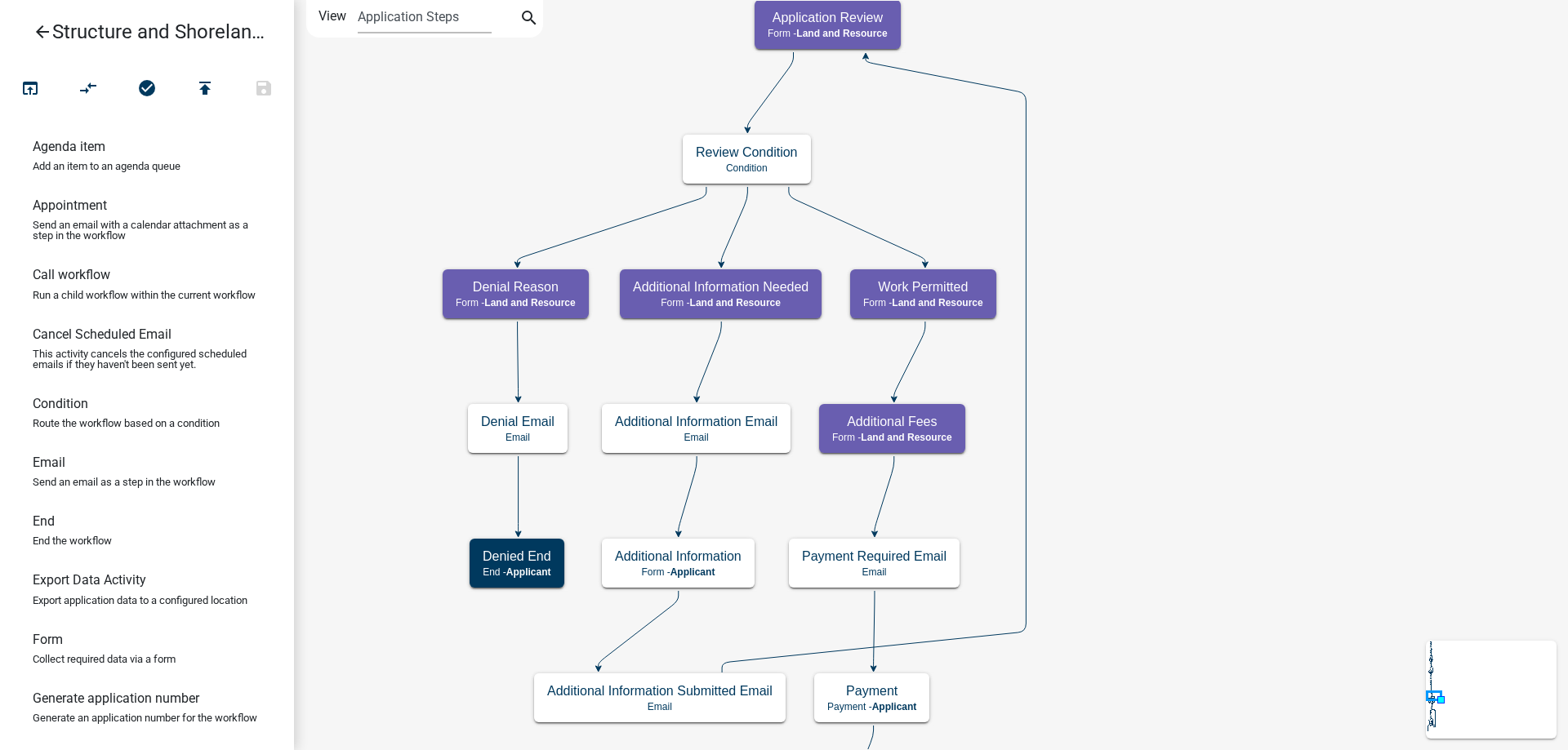
click at [1097, 248] on div "Start Start - Applicant Require User Require user Parcel search Parcel search -…" at bounding box center [931, 375] width 1274 height 750
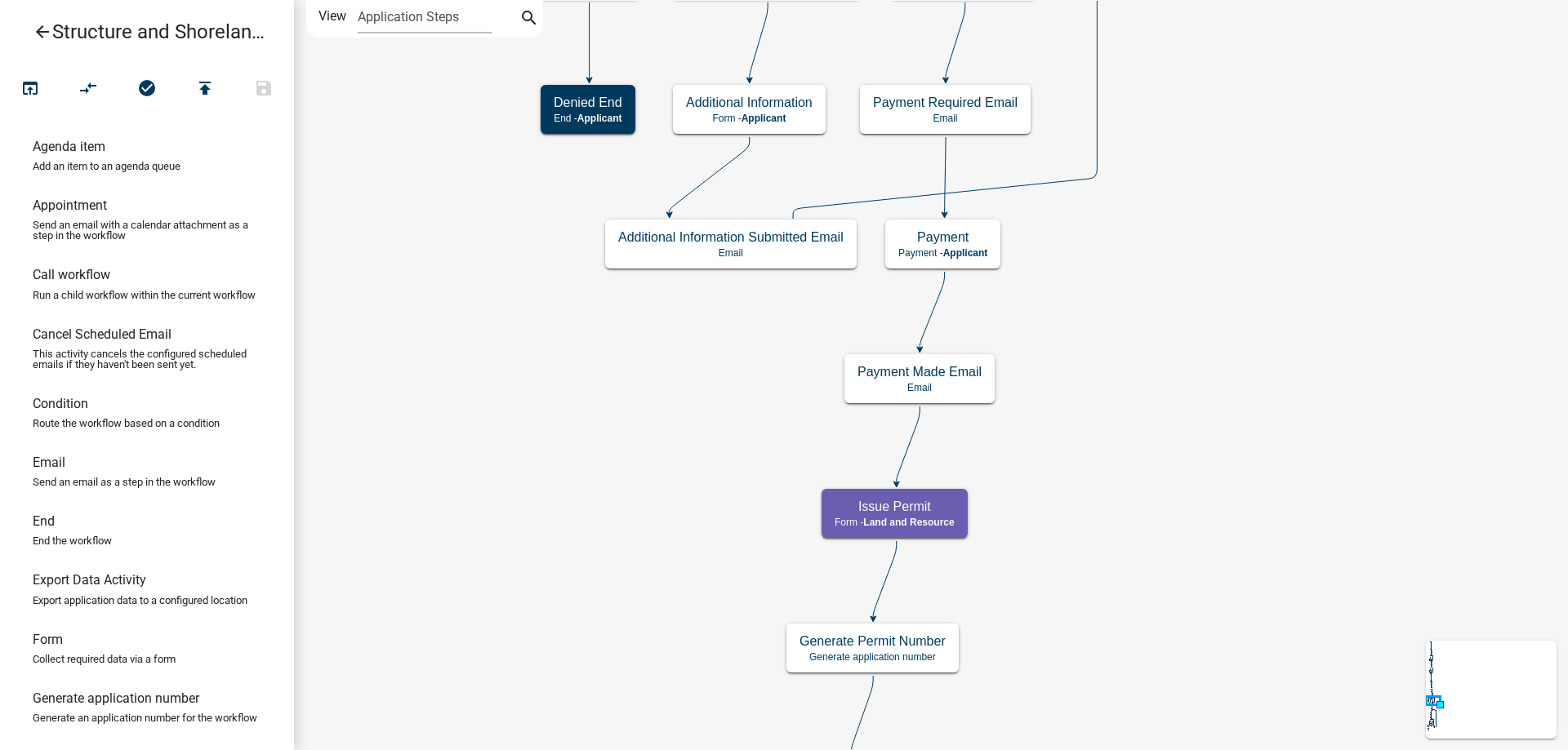
click at [1193, 169] on div "Start Start - Applicant Require User Require user Parcel search Parcel search -…" at bounding box center [931, 375] width 1274 height 750
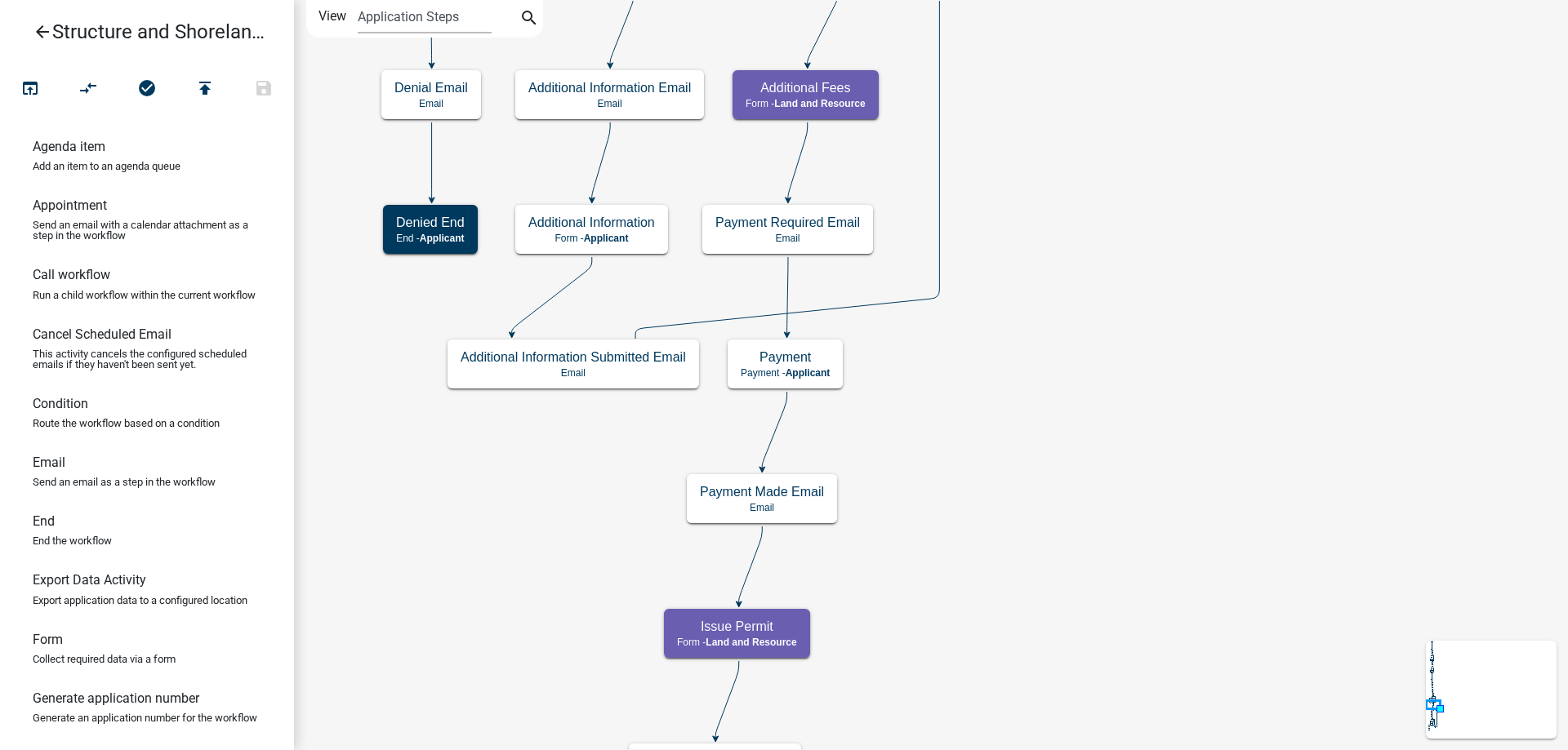
click at [1021, 688] on div "Start Start - Applicant Require User Require user Parcel search Parcel search -…" at bounding box center [931, 375] width 1274 height 750
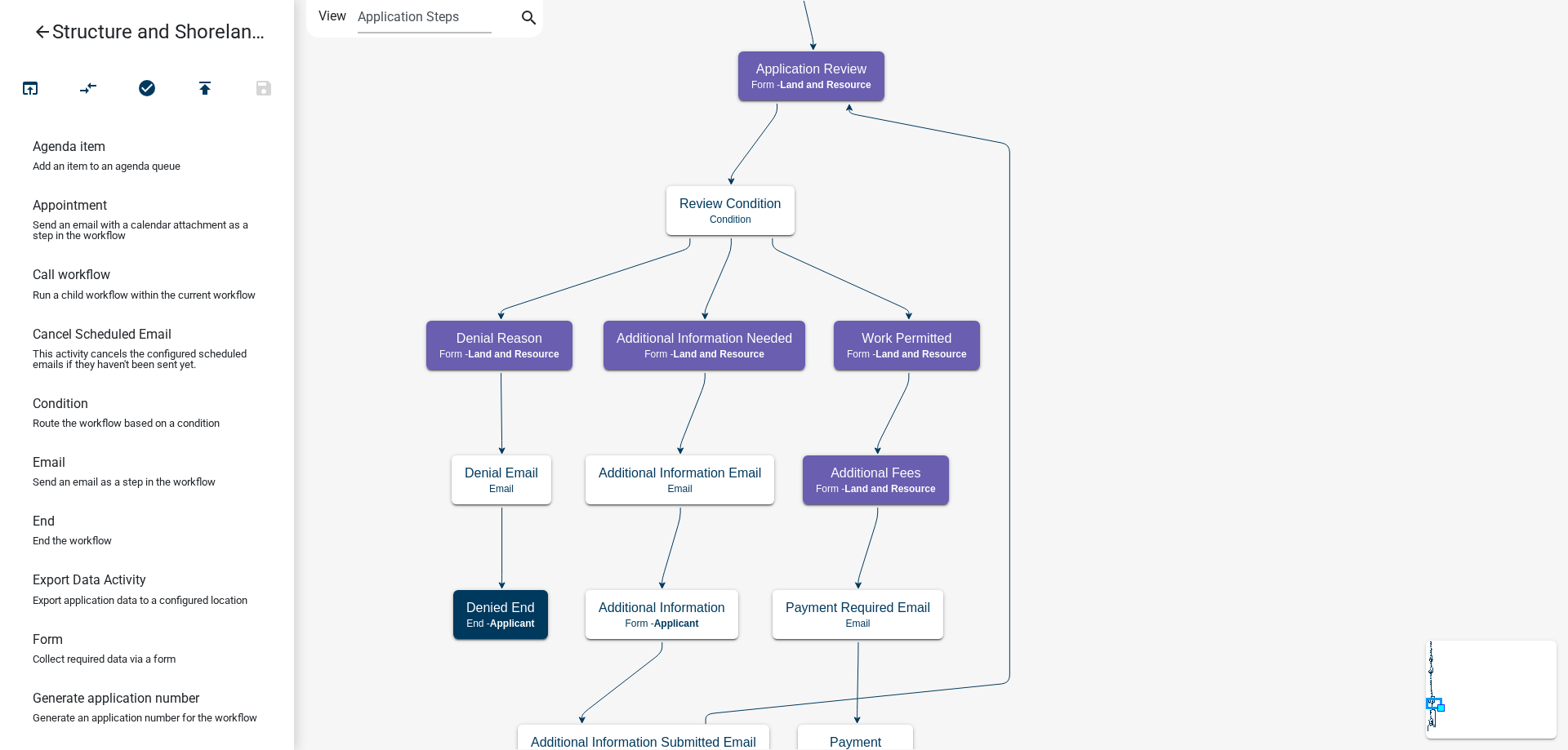
click at [1171, 611] on div "Start Start - Applicant Require User Require user Parcel search Parcel search -…" at bounding box center [931, 375] width 1274 height 750
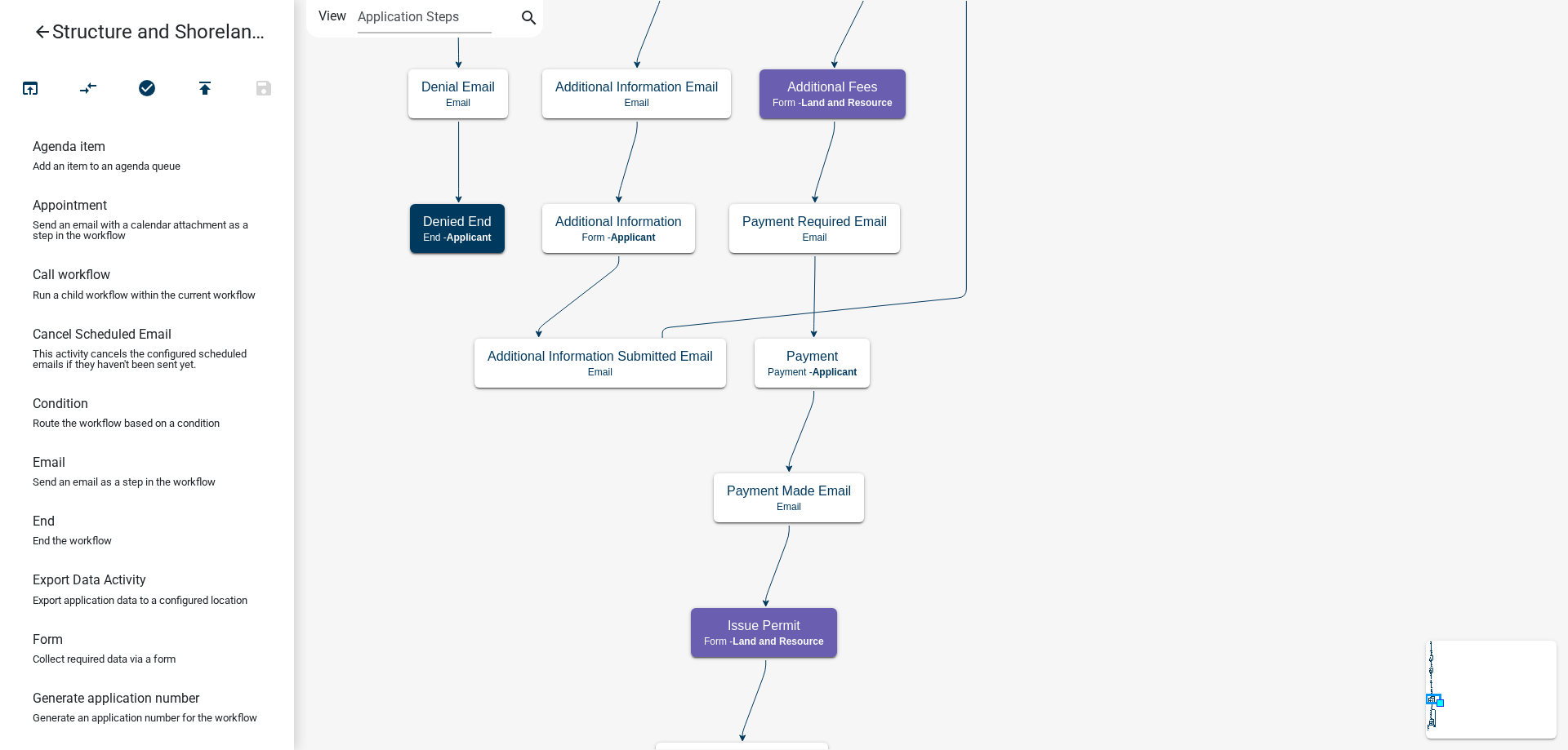
click at [1121, 66] on div "Start Start - Applicant Require User Require user Parcel search Parcel search -…" at bounding box center [931, 375] width 1274 height 750
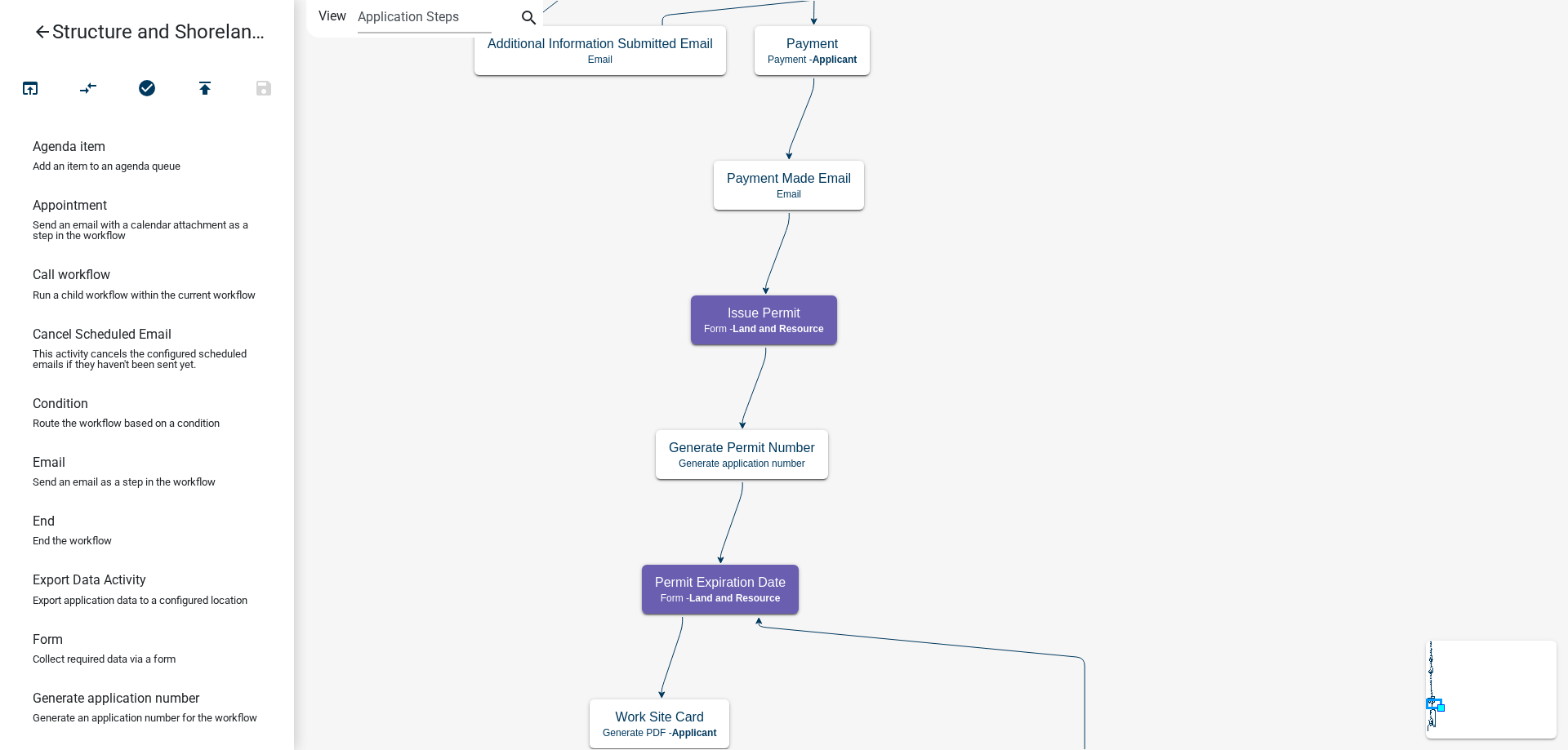
click at [1129, 256] on div "Start Start - Applicant Require User Require user Parcel search Parcel search -…" at bounding box center [931, 375] width 1274 height 750
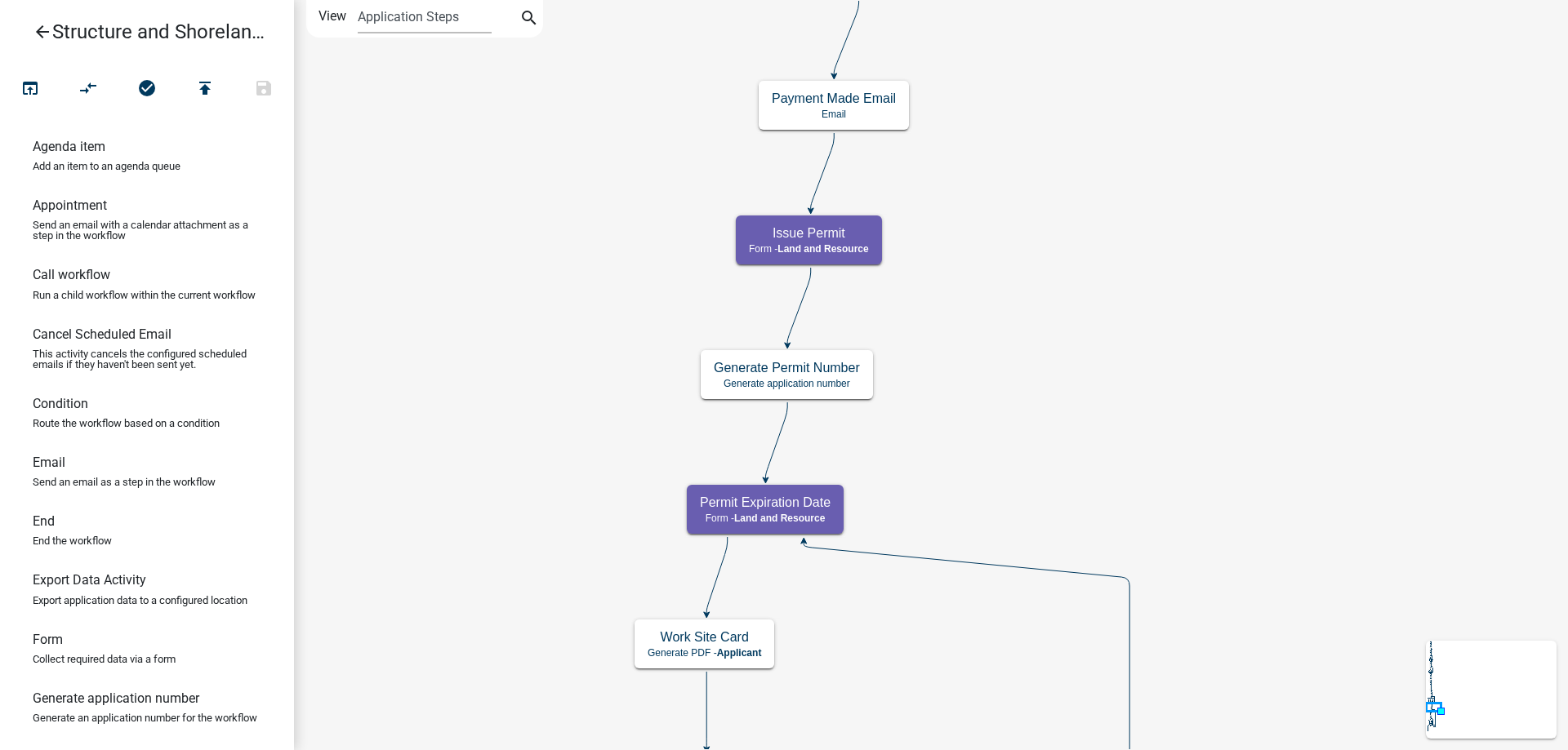
click at [948, 401] on div "Start Start - Applicant Require User Require user Parcel search Parcel search -…" at bounding box center [931, 375] width 1274 height 750
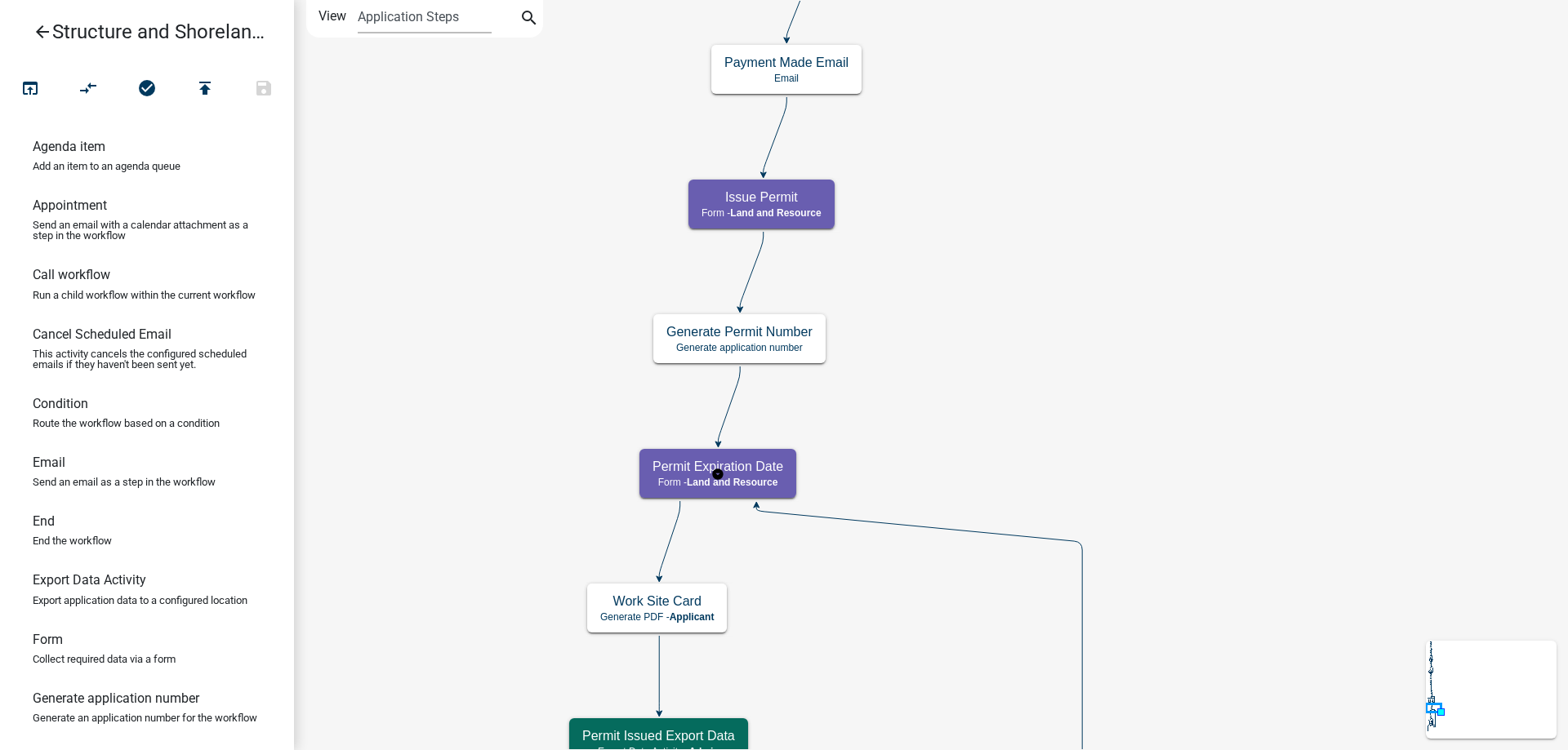
click at [760, 474] on g "Permit Expiration Date Form - Land and Resource" at bounding box center [718, 473] width 157 height 47
click at [760, 474] on h5 "Permit Expiration Date" at bounding box center [718, 466] width 130 height 15
select select "8480AF63-7AD4-4446-8EB2-87DCCDEB9E57"
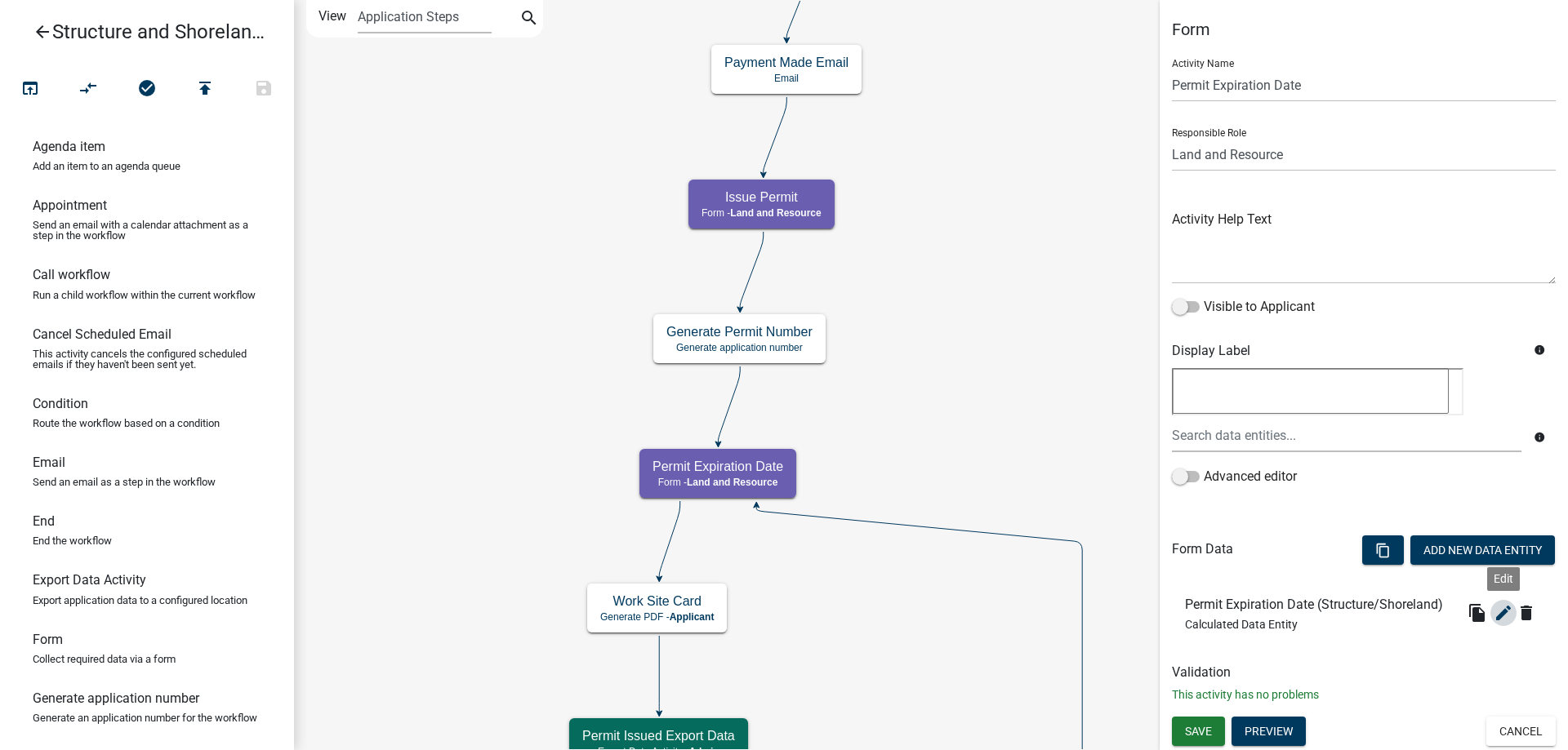
click at [1502, 611] on icon "edit" at bounding box center [1504, 614] width 20 height 20
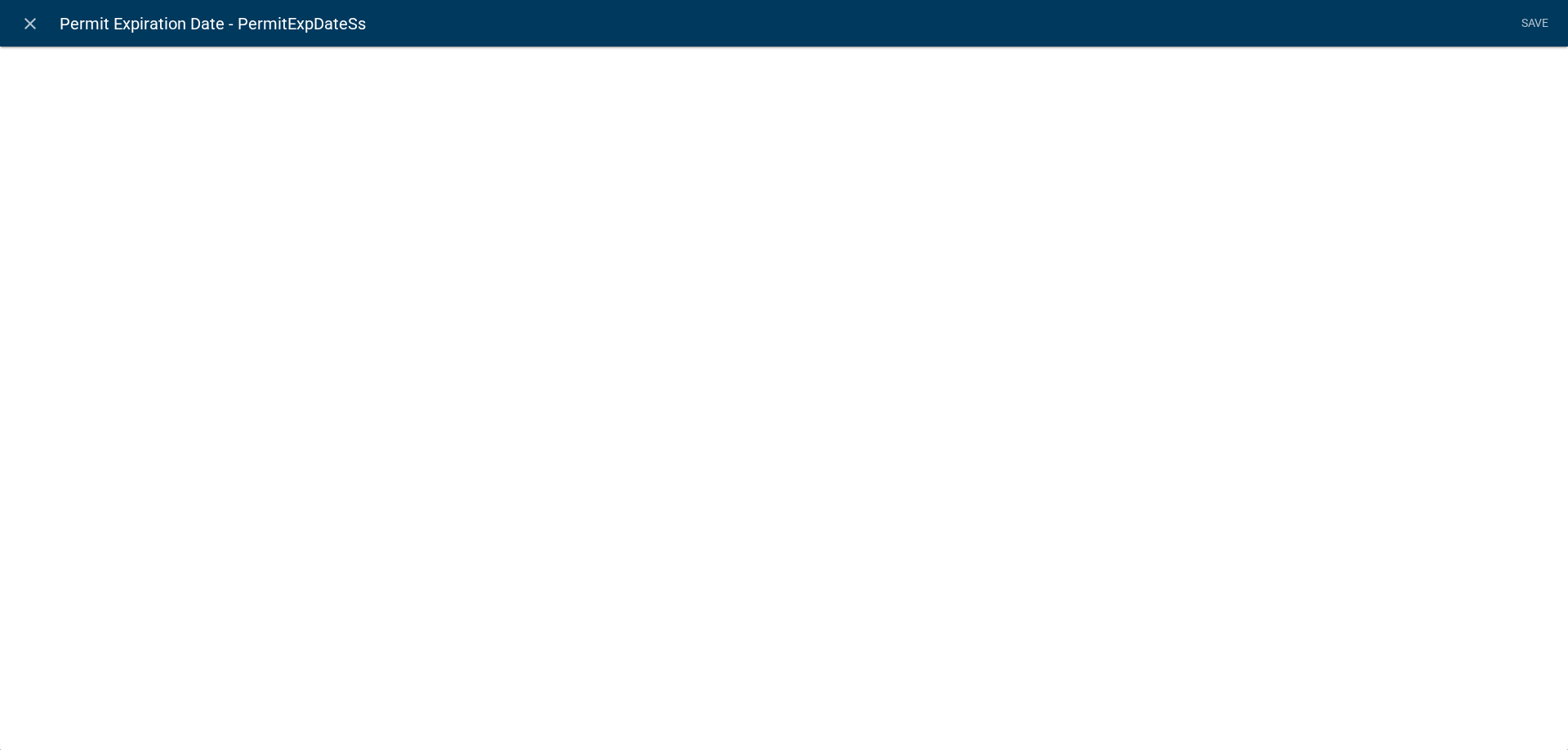
select select "calculated-value"
select select "4"
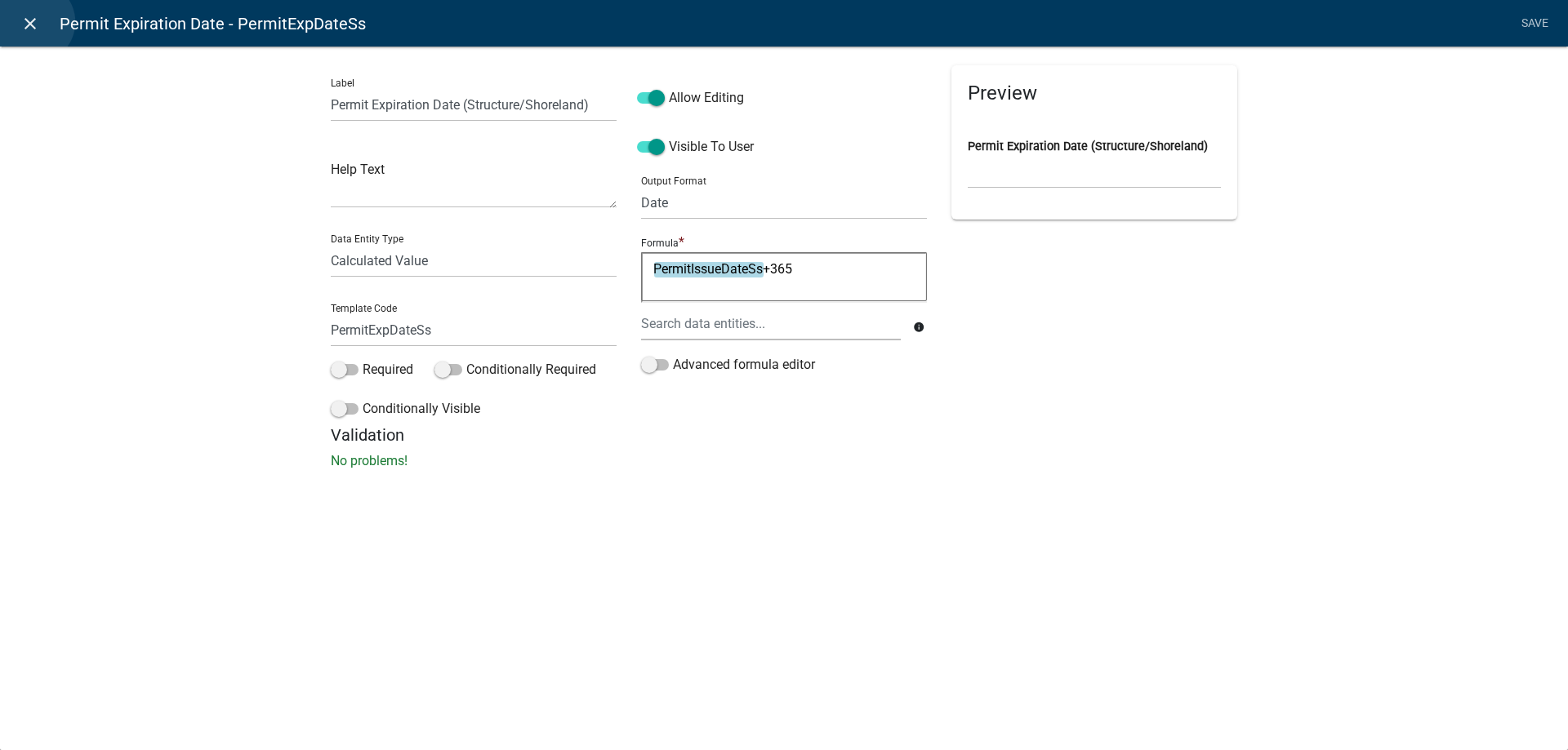
click at [34, 22] on icon "close" at bounding box center [30, 24] width 20 height 20
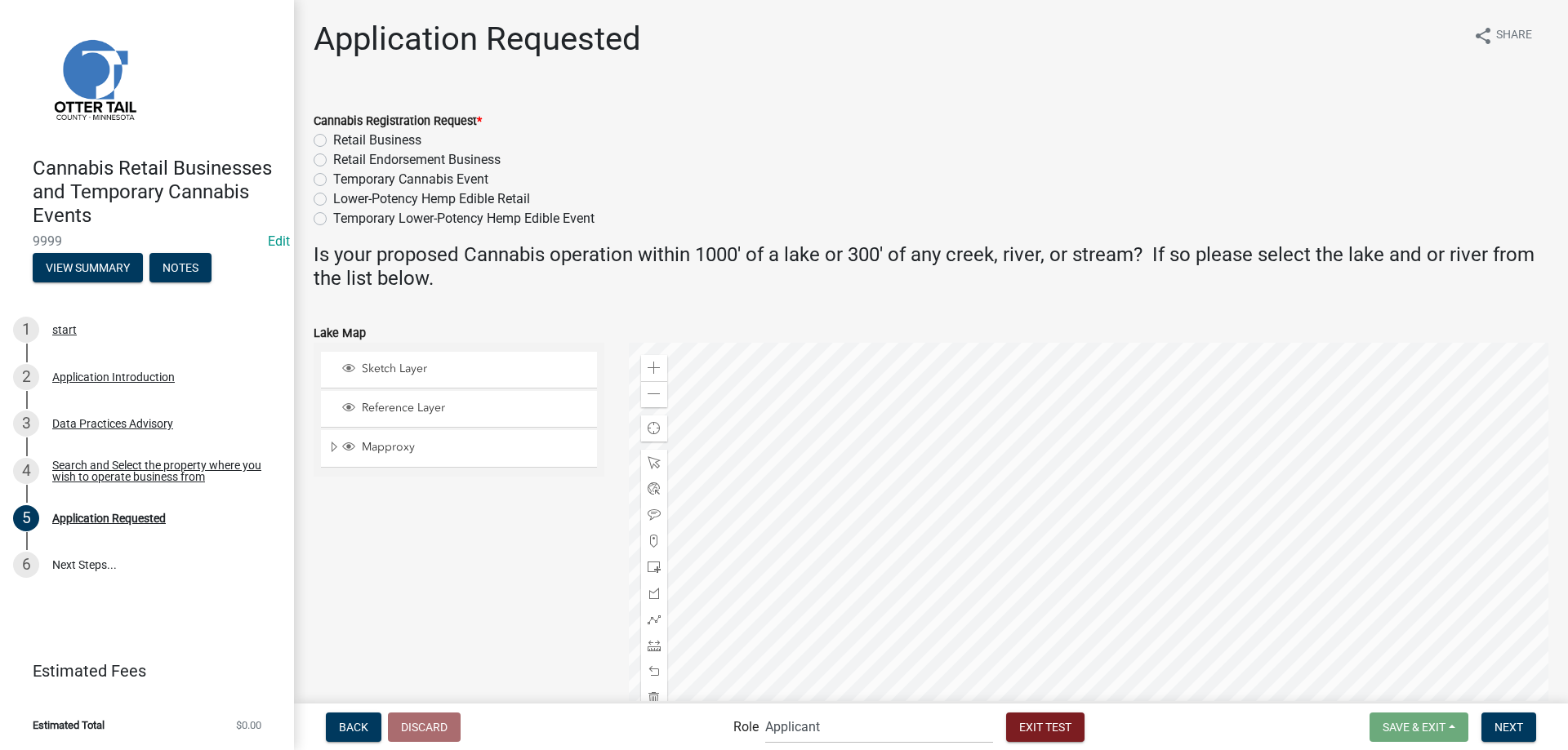
click at [334, 140] on label "Retail Business" at bounding box center [377, 140] width 88 height 20
click at [334, 140] on input "Retail Business" at bounding box center [339, 136] width 11 height 11
radio input "true"
click at [508, 586] on div "Sketch Layer Reference Layer Mapproxy Municipalities Corporate Limits Low Level…" at bounding box center [458, 548] width 315 height 408
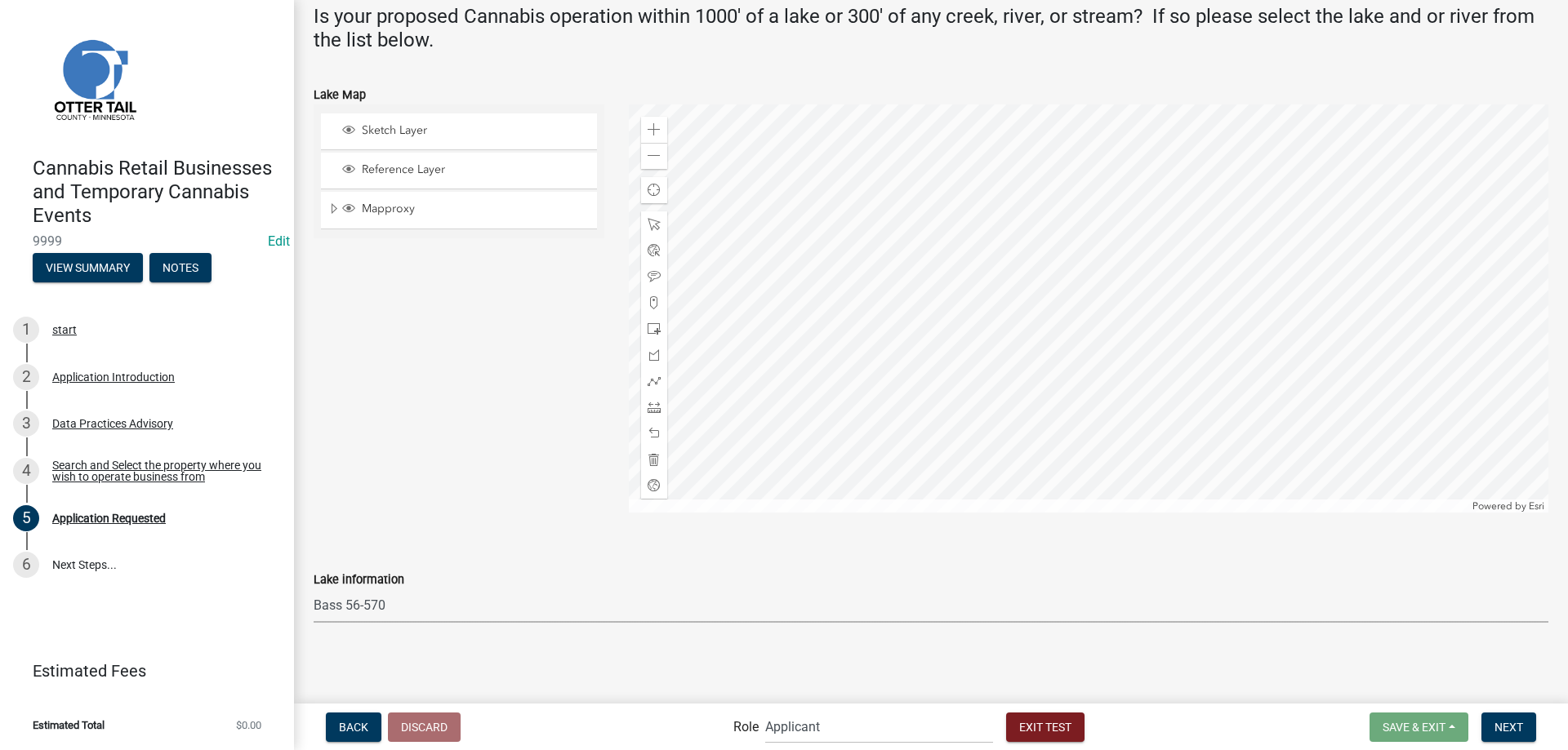
click option "Bass 56-570" at bounding box center [0, 0] width 0 height 0
select select "34d940bc-0301-46d3-942e-0852b8d8c6fb"
click at [1512, 727] on span "Next" at bounding box center [1509, 727] width 29 height 13
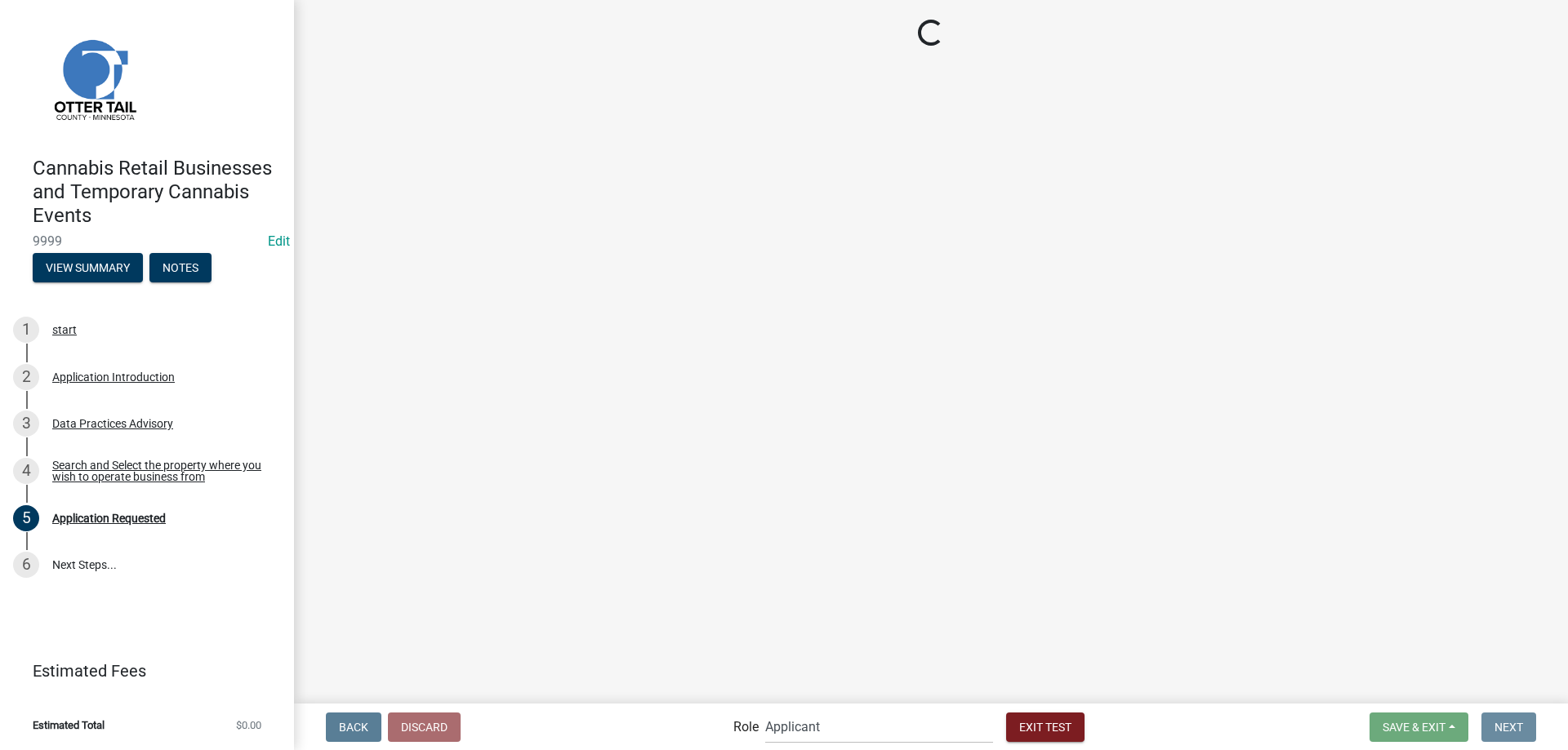
scroll to position [0, 0]
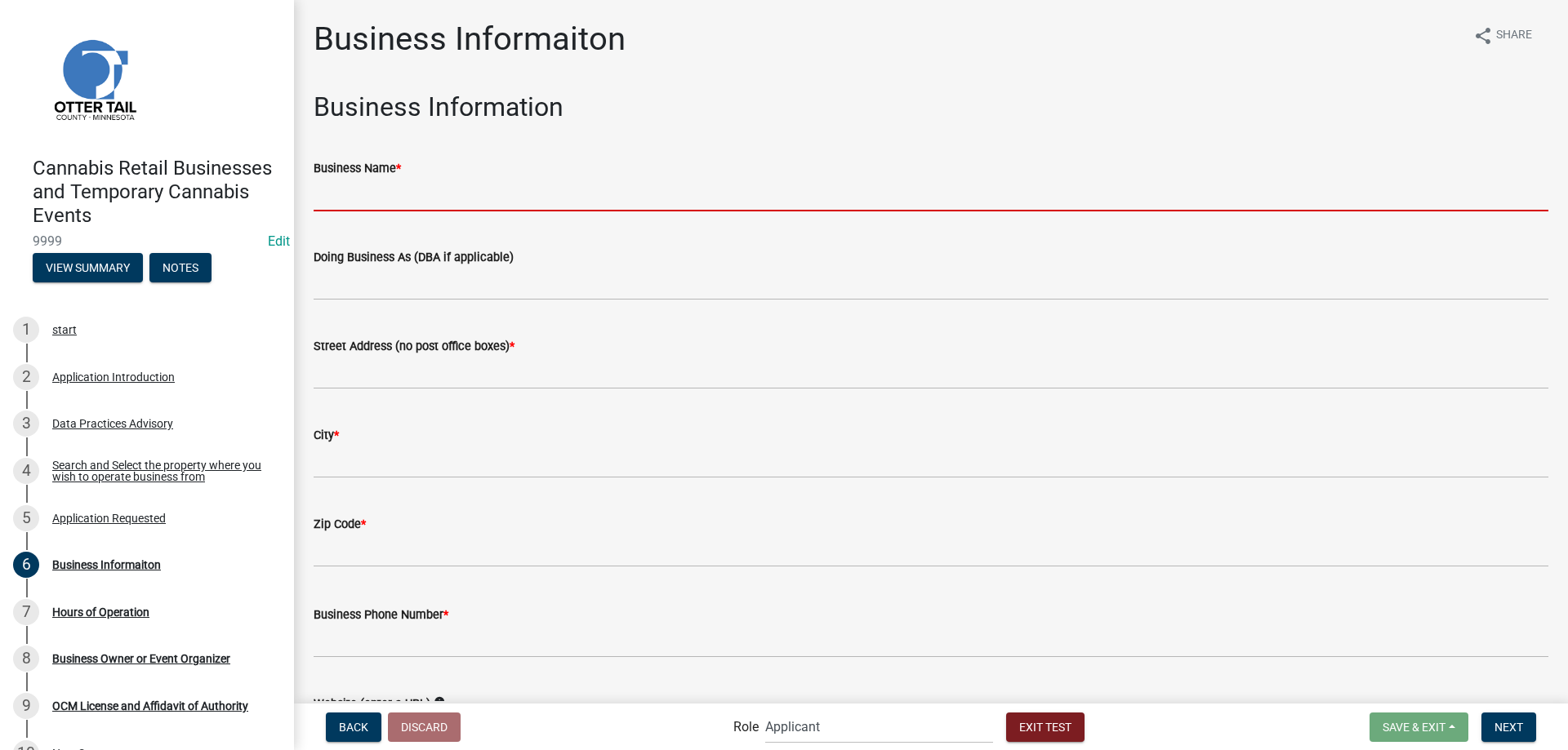
click at [391, 196] on input "Business Name *" at bounding box center [931, 195] width 1234 height 34
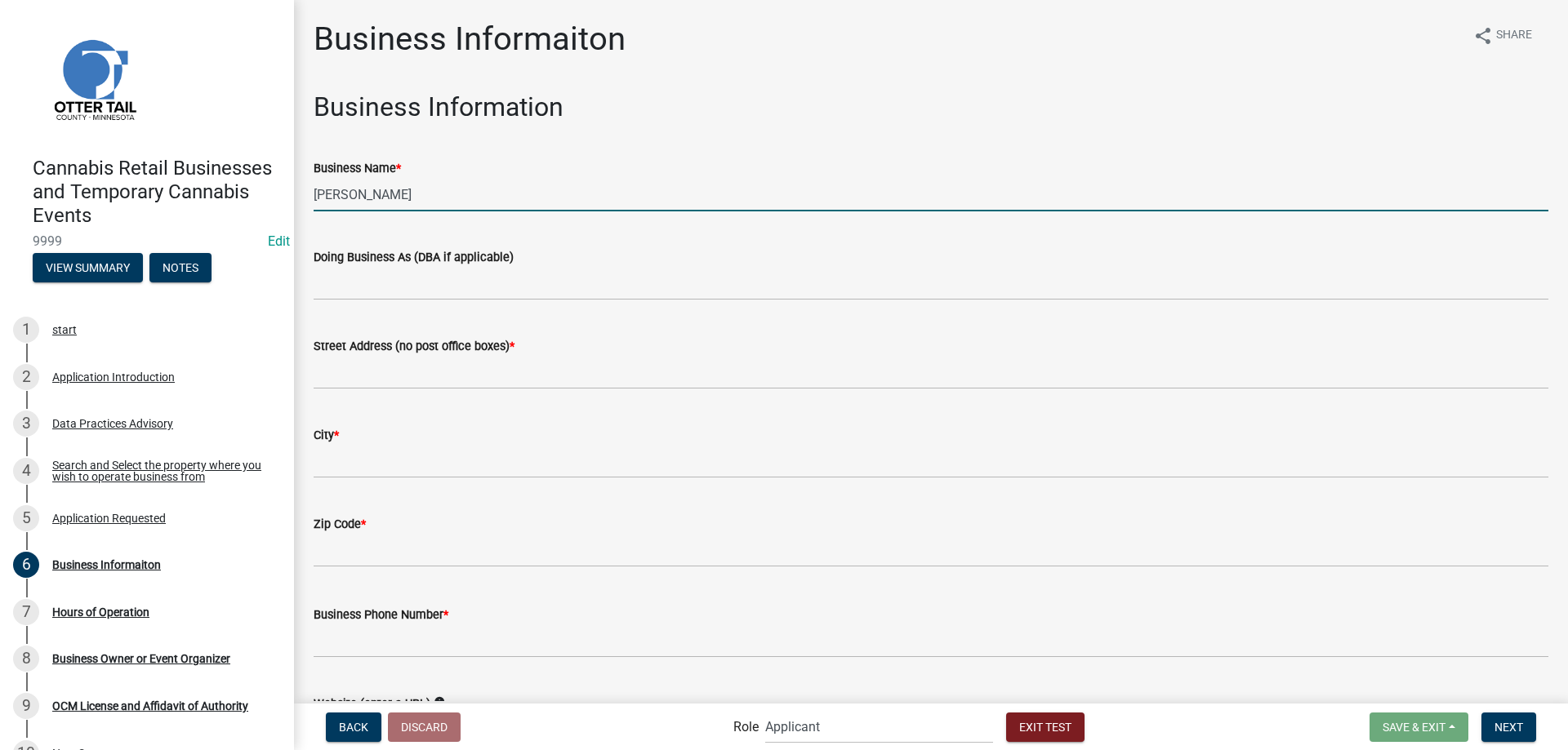
type input "[PERSON_NAME]"
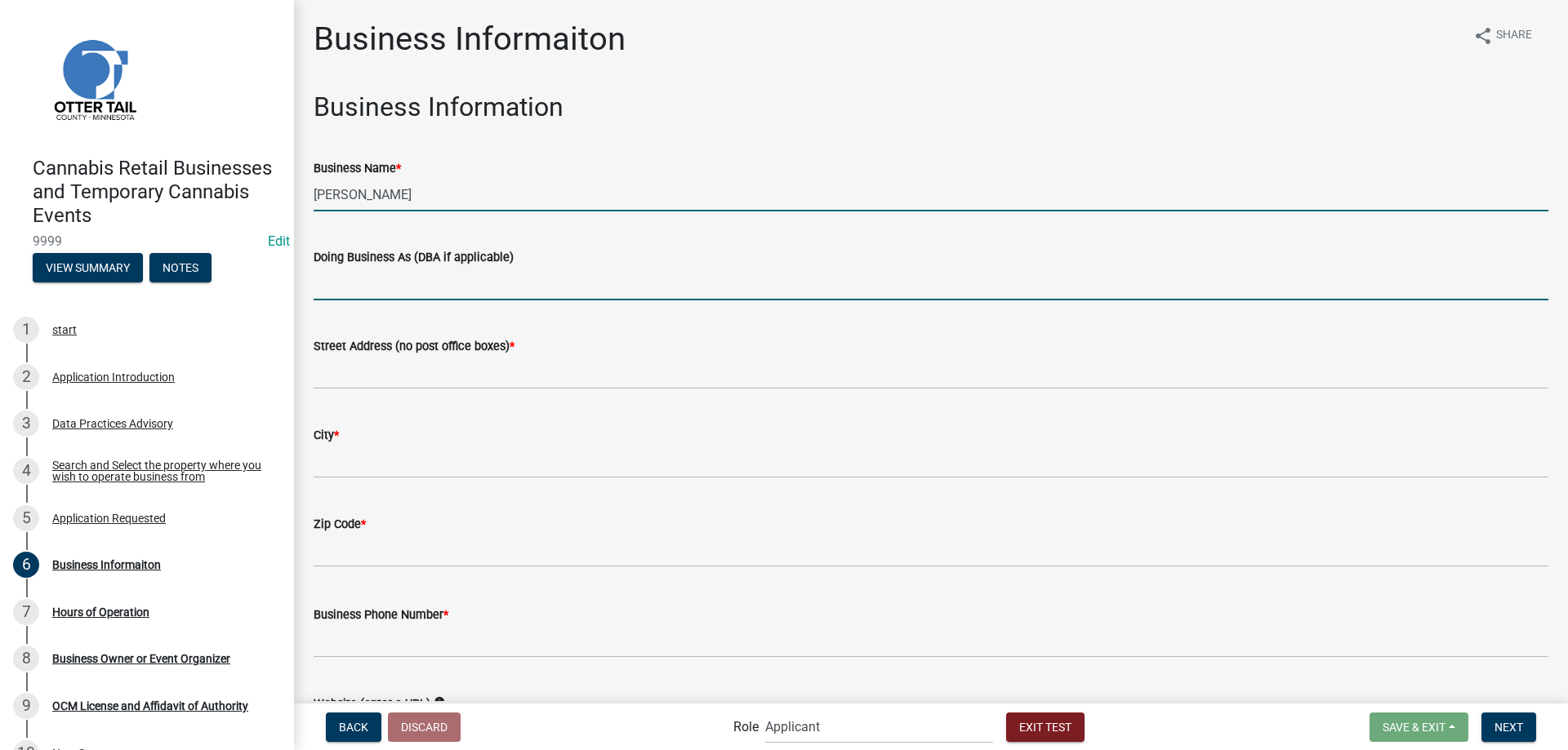
click at [461, 293] on input "Doing Business As (DBA if applicable)" at bounding box center [931, 284] width 1234 height 34
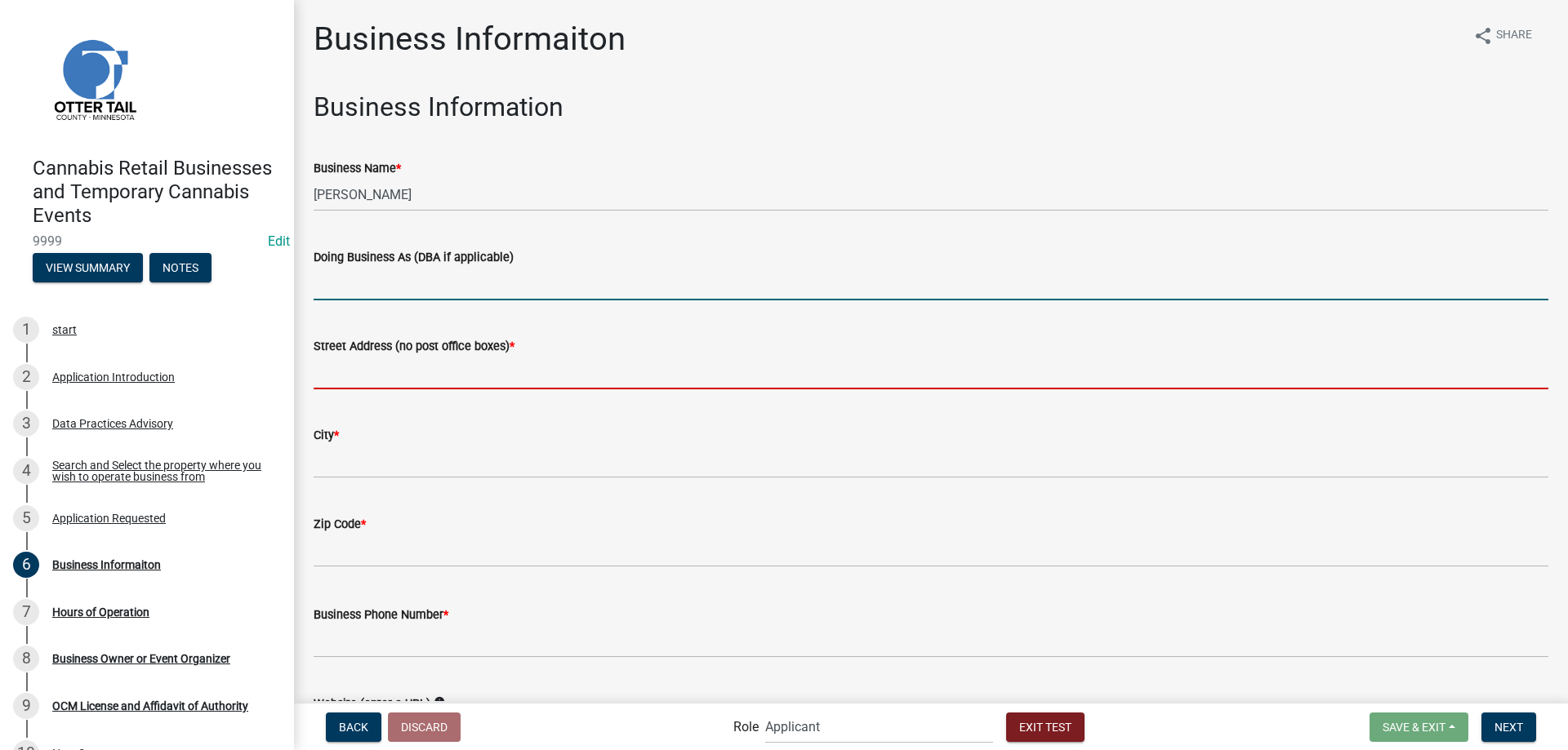
click at [448, 383] on input "Street Address (no post office boxes) *" at bounding box center [931, 373] width 1234 height 34
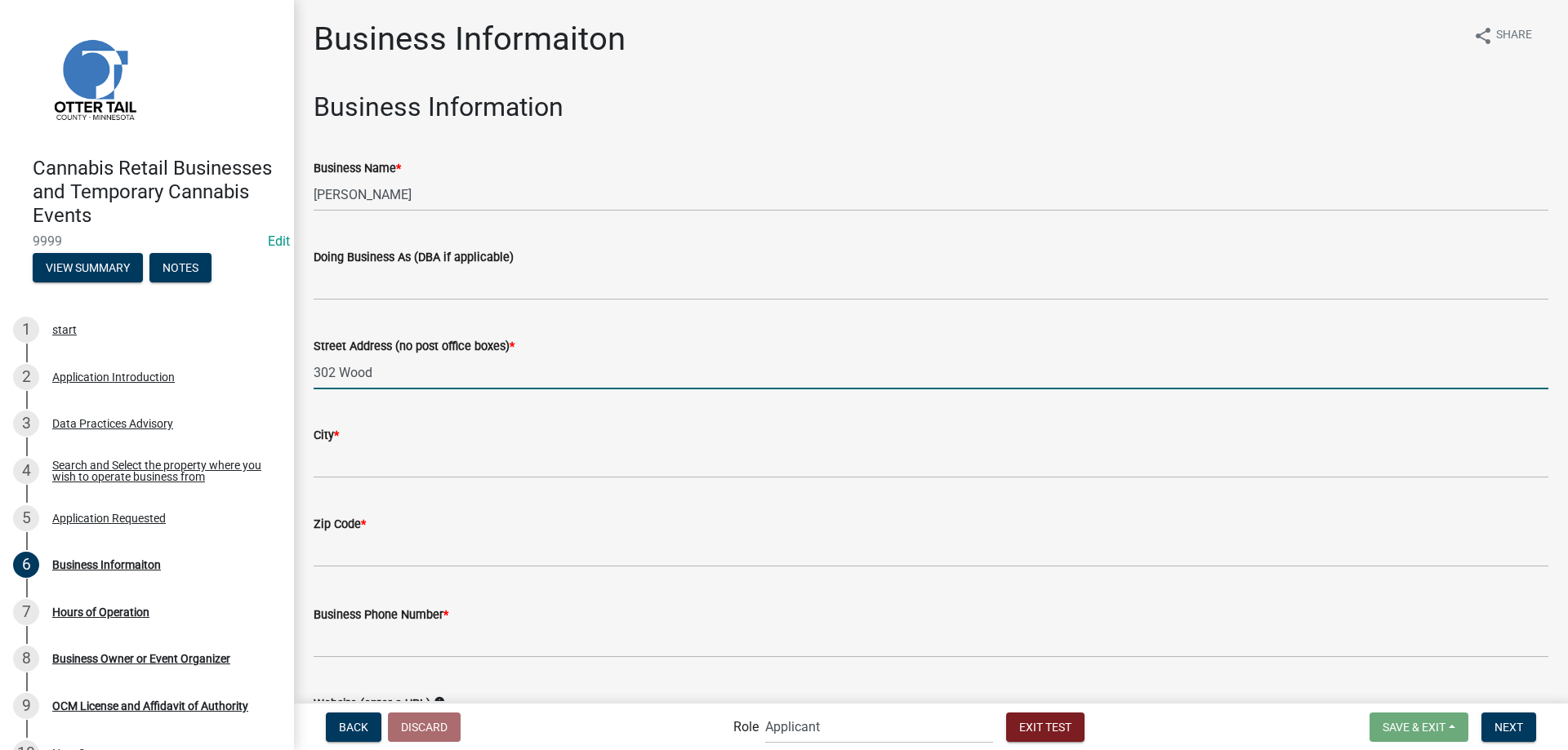
type input "[STREET_ADDRESS] W."
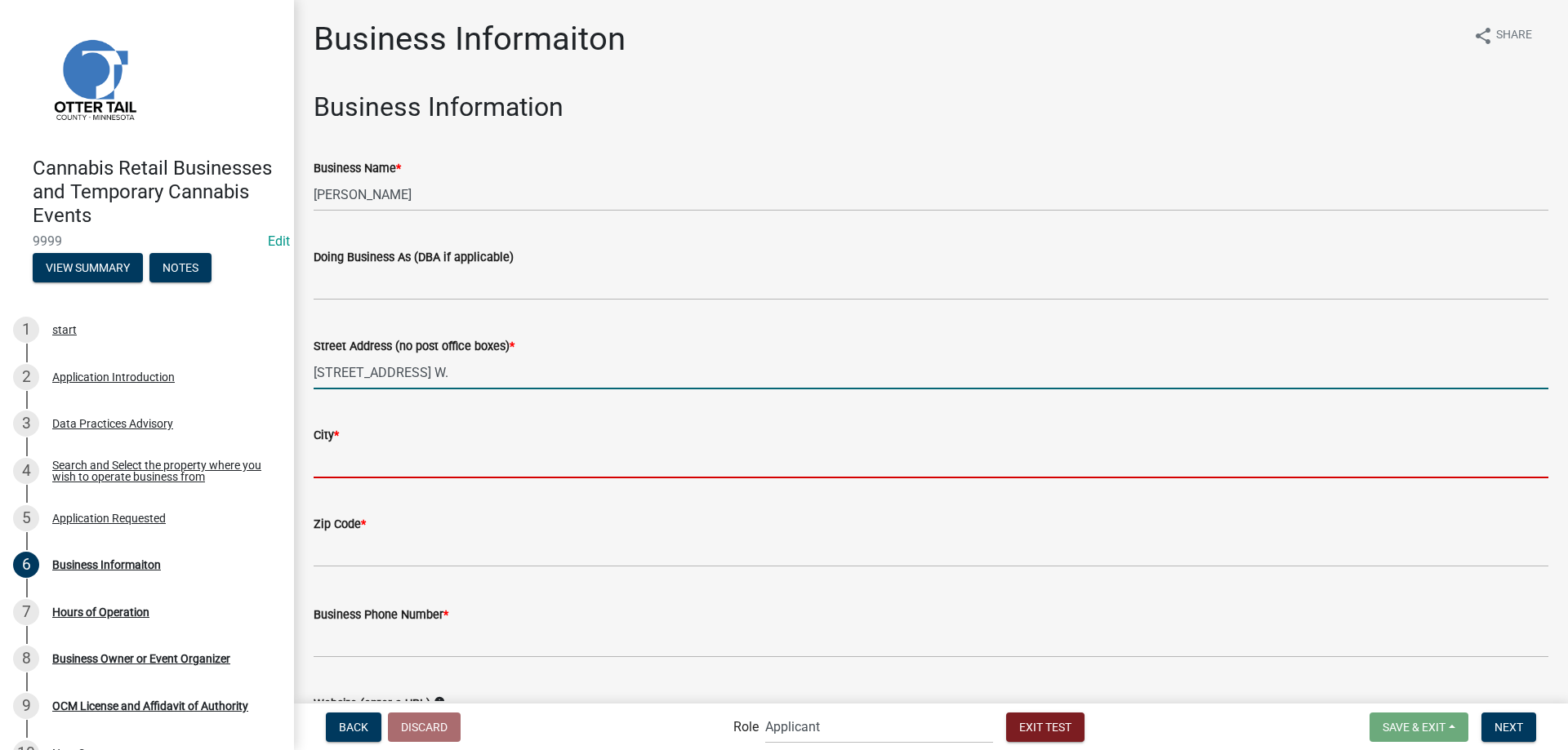
type input "[PERSON_NAME]"
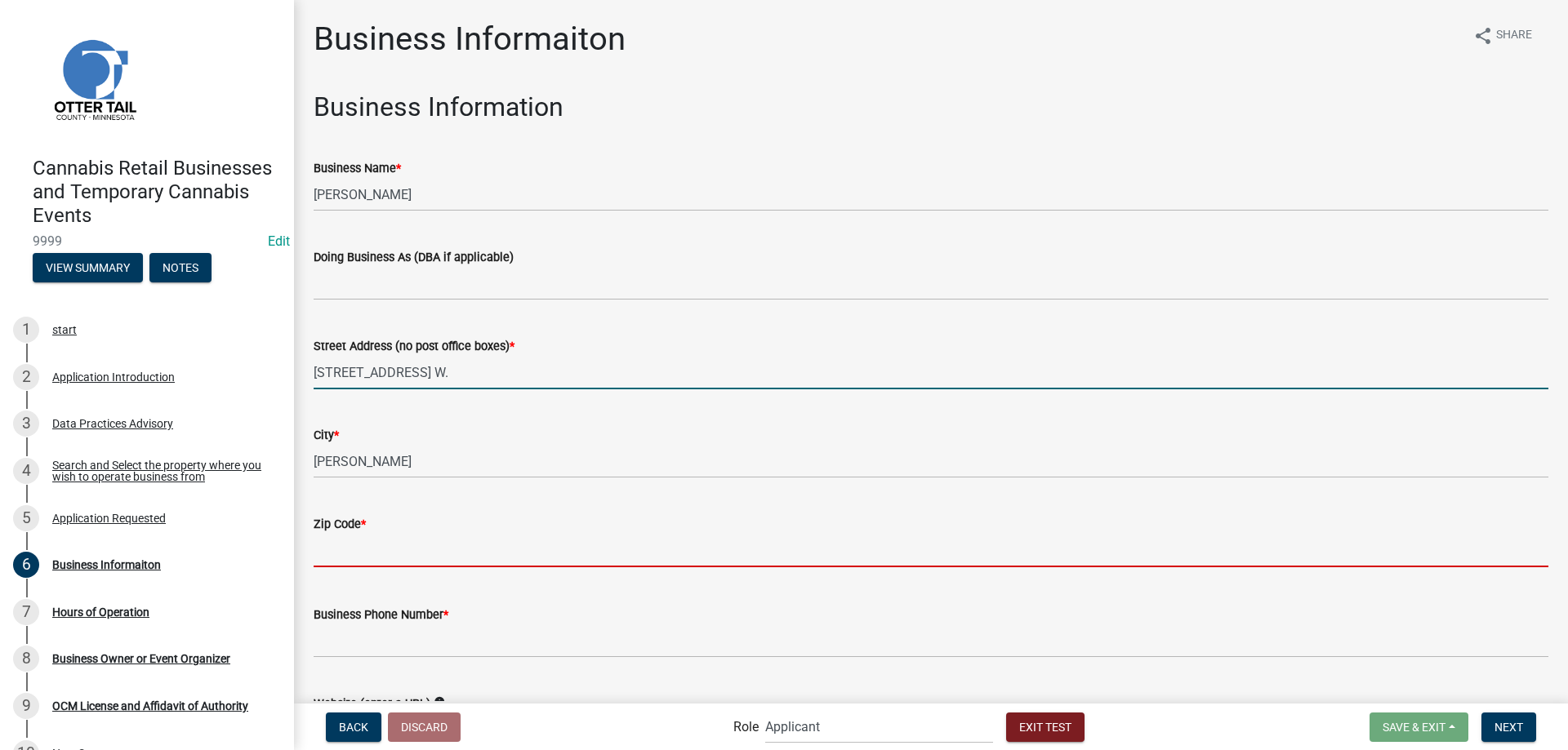
type input "56586"
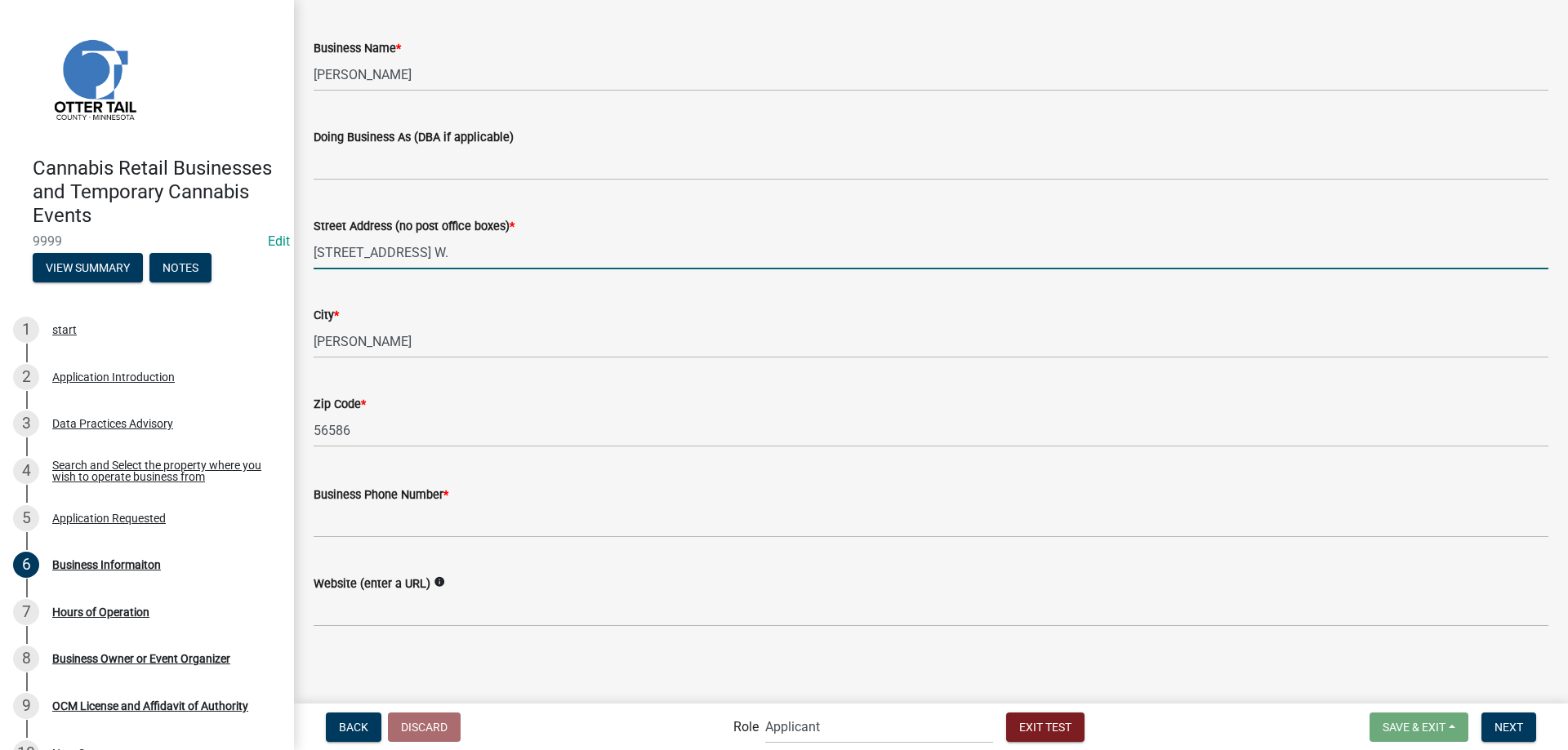
scroll to position [122, 0]
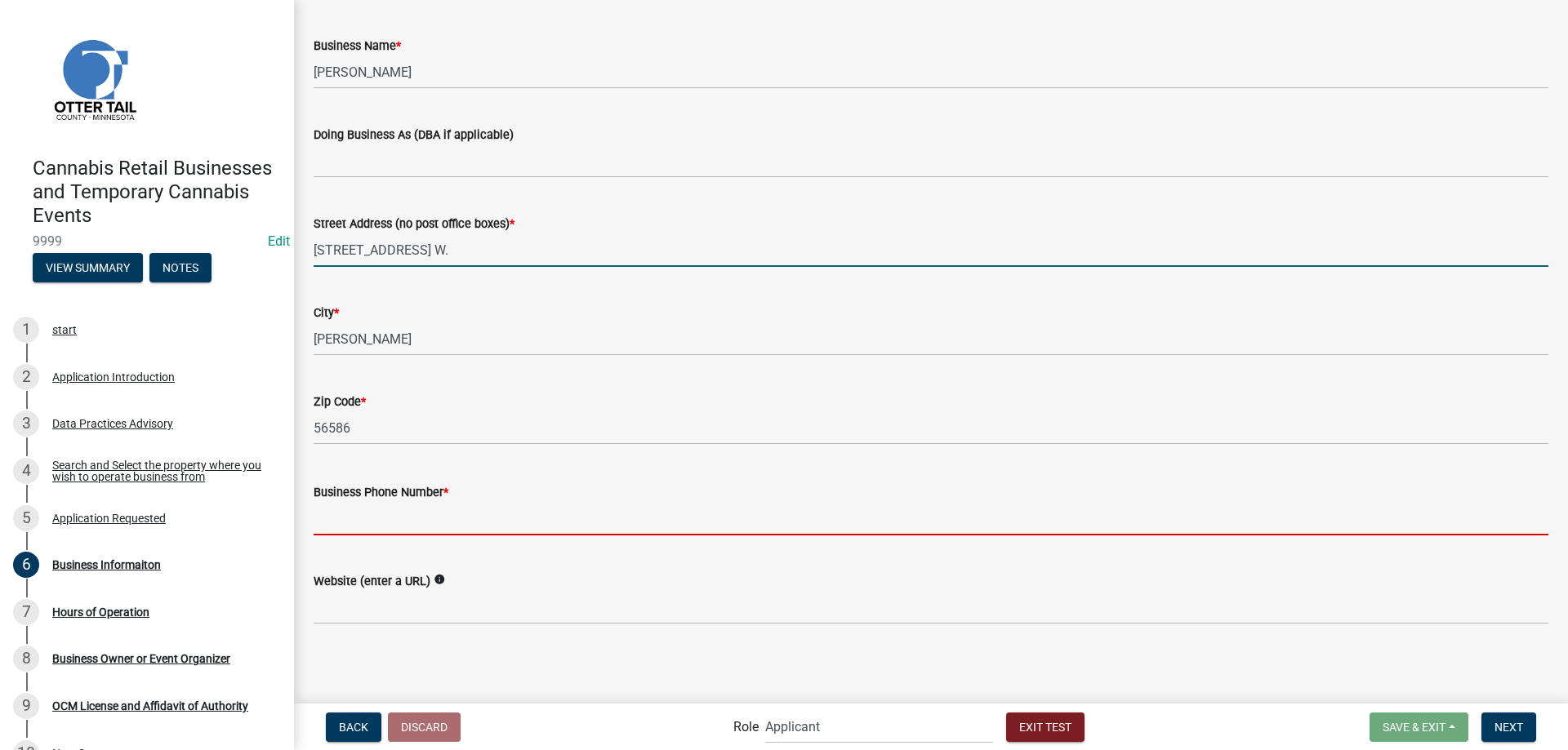
click at [349, 530] on input "Business Phone Number *" at bounding box center [931, 519] width 1234 height 34
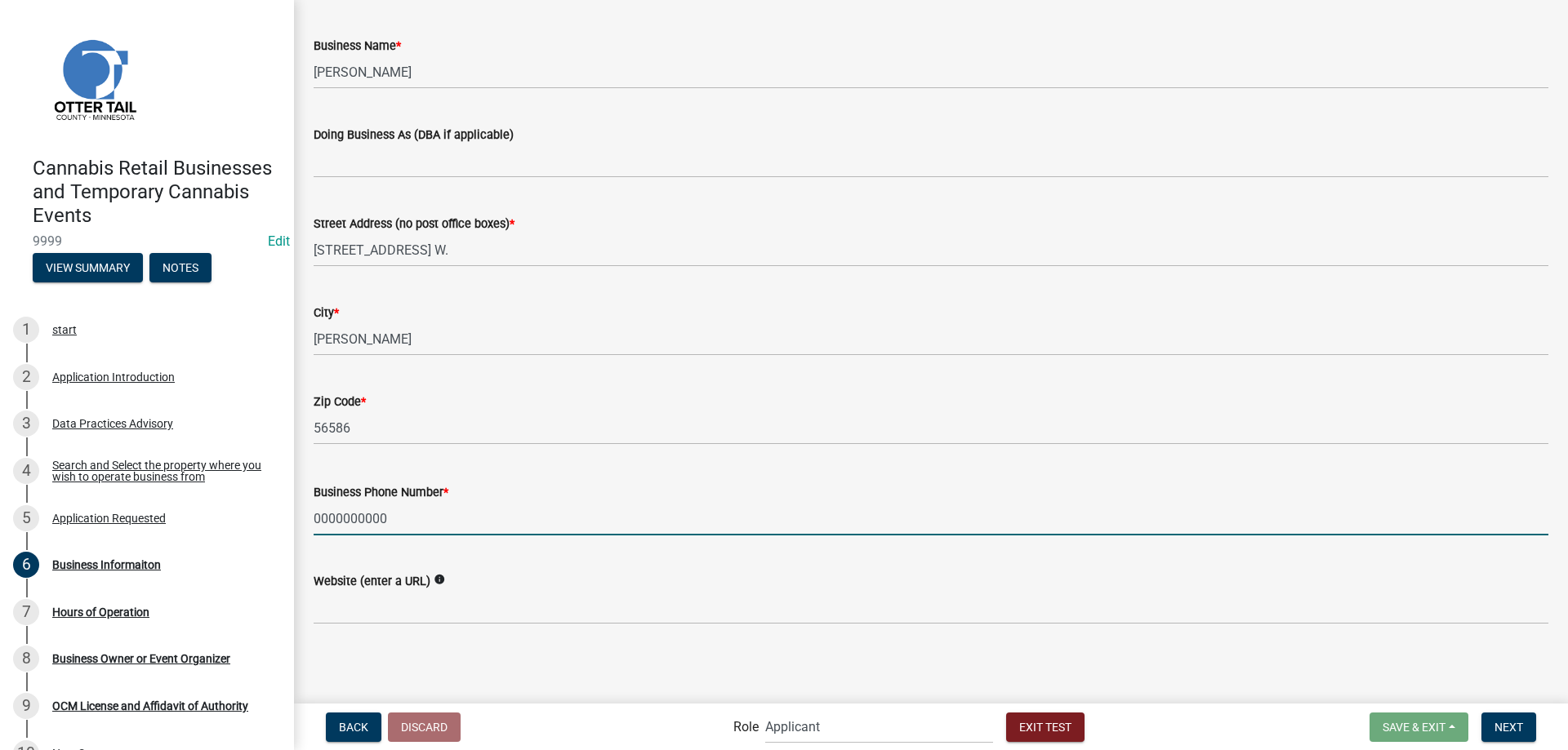
type input "0000000000"
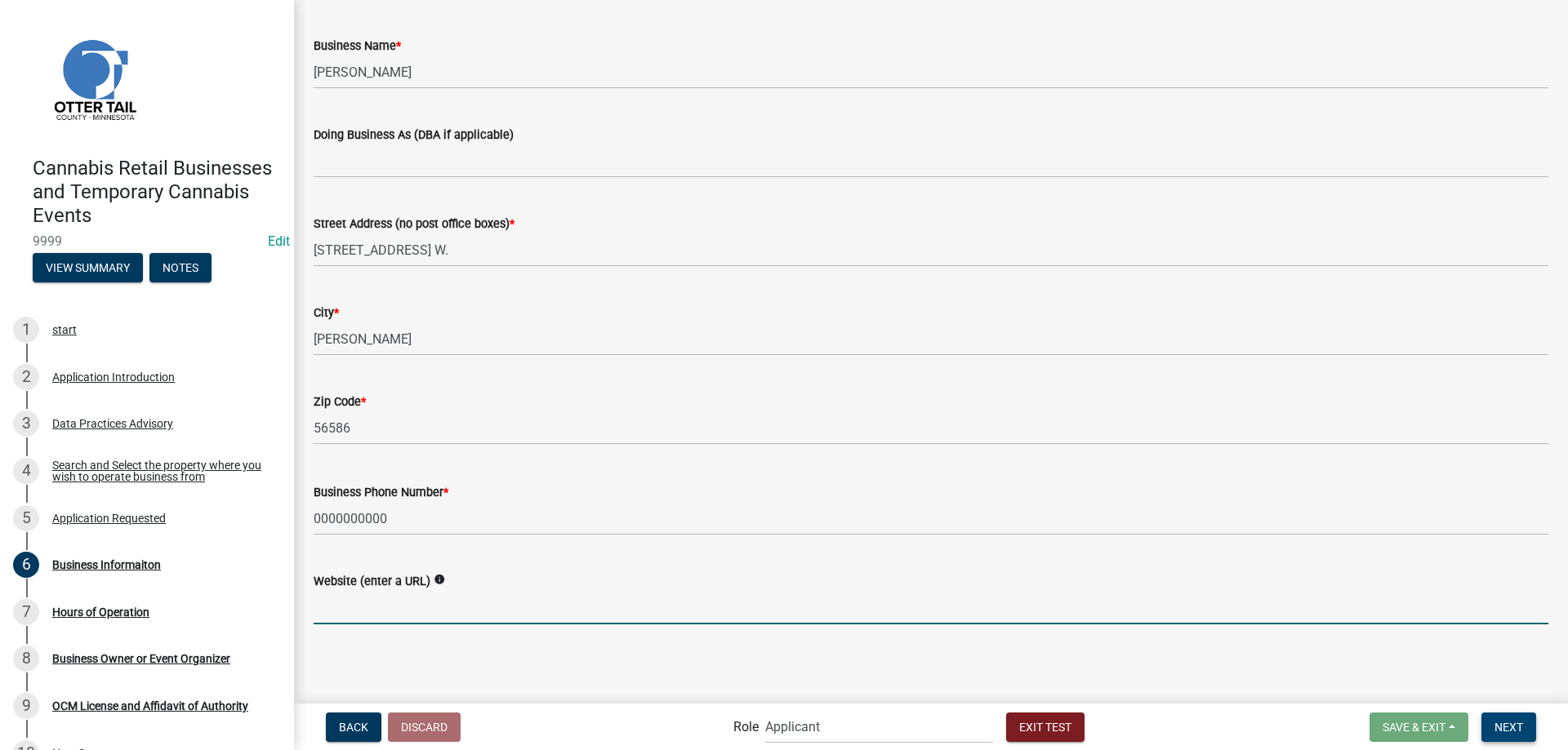
click at [1506, 729] on span "Next" at bounding box center [1509, 727] width 29 height 13
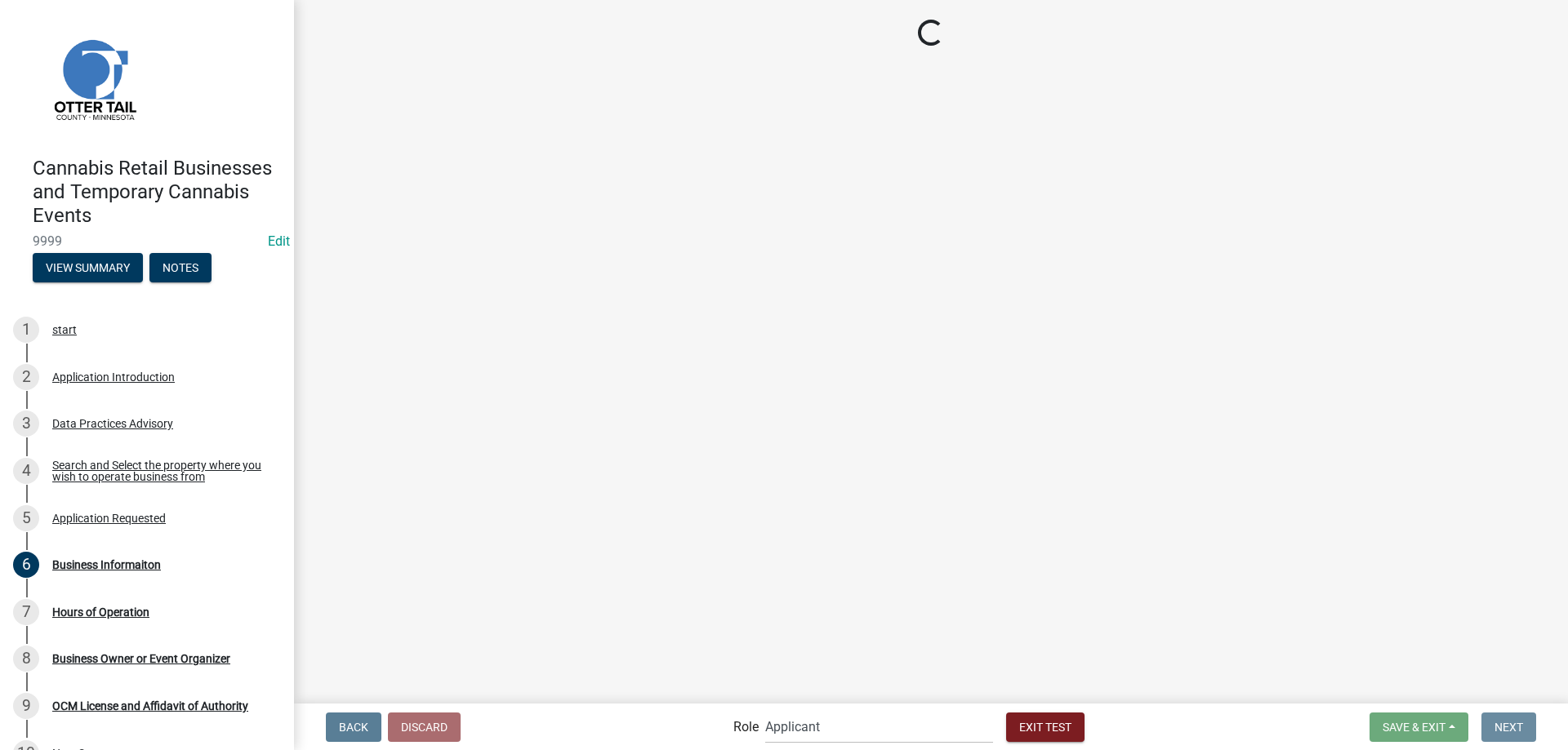
scroll to position [0, 0]
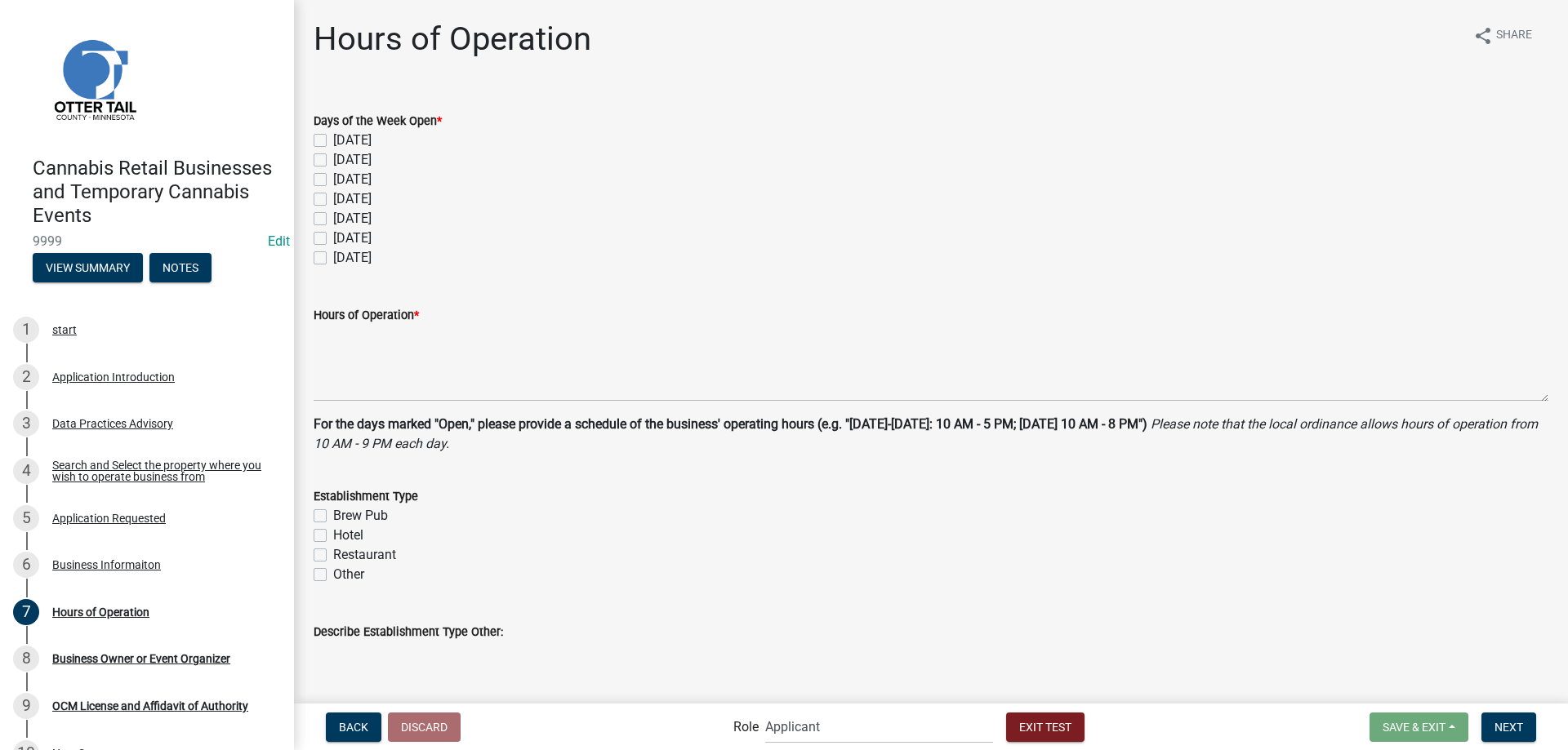
click at [334, 198] on label "[DATE]" at bounding box center [352, 199] width 38 height 20
click at [334, 198] on input "[DATE]" at bounding box center [339, 194] width 11 height 11
checkbox input "true"
checkbox input "false"
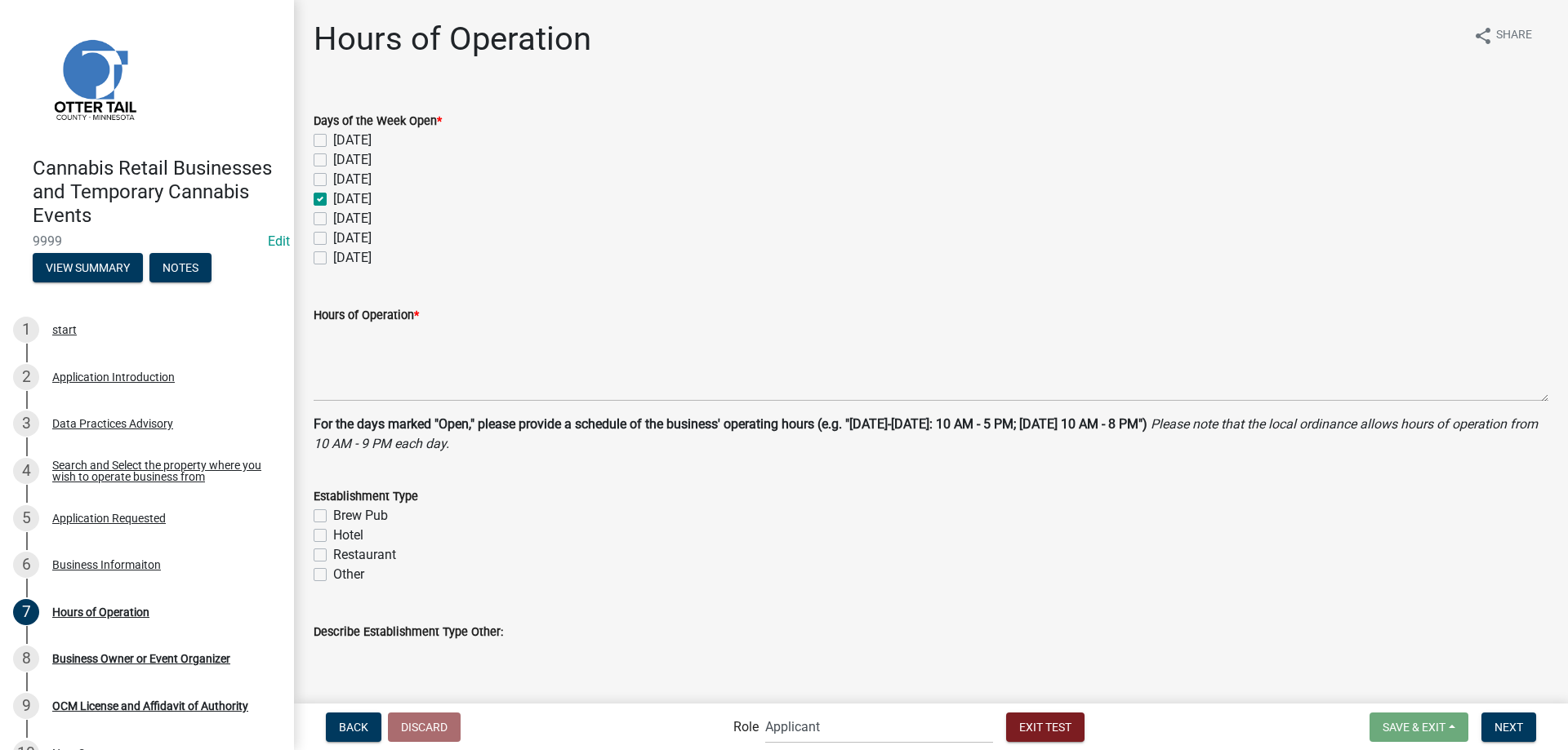
checkbox input "false"
checkbox input "true"
checkbox input "false"
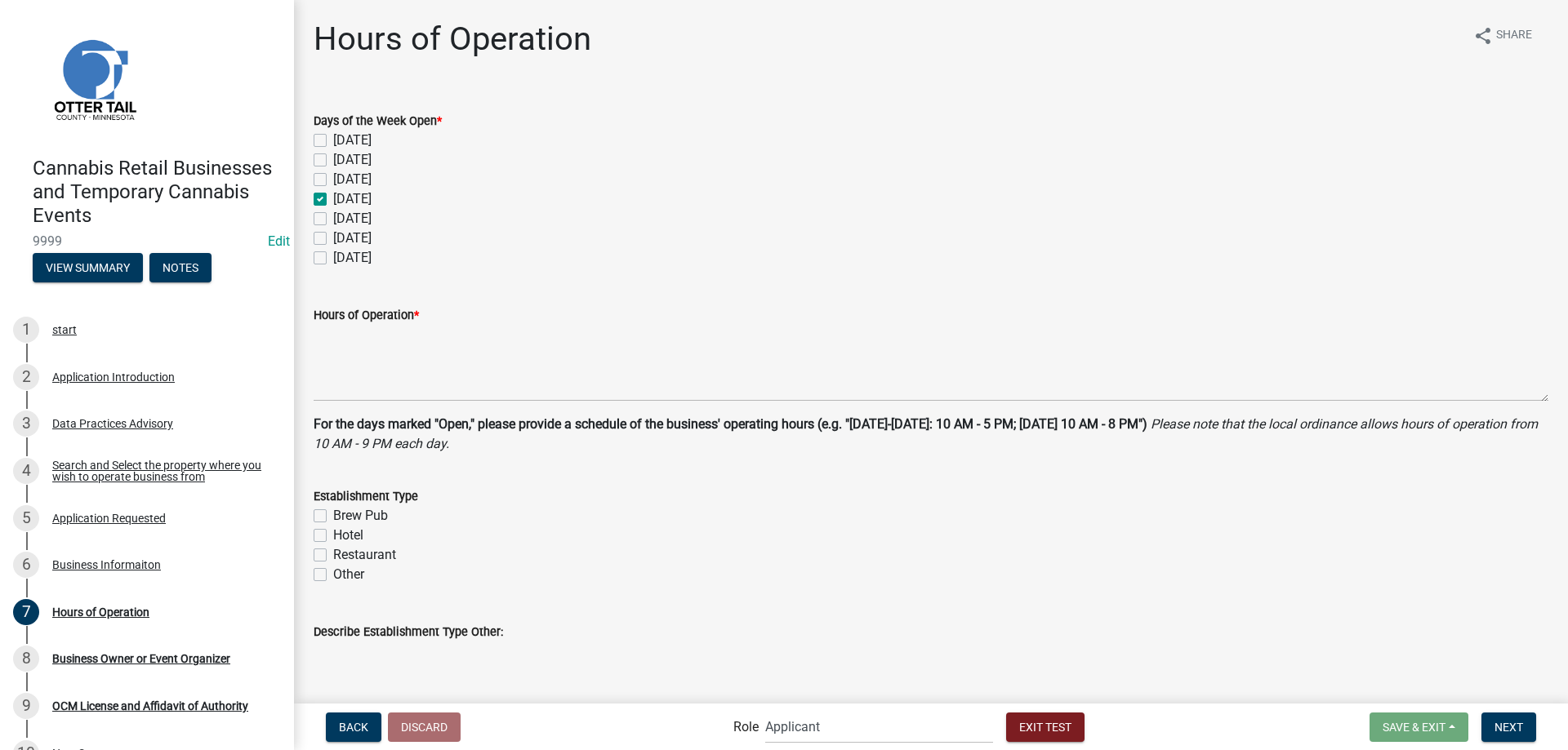
click at [334, 225] on label "[DATE]" at bounding box center [352, 218] width 38 height 20
click at [334, 219] on input "[DATE]" at bounding box center [339, 214] width 11 height 11
checkbox input "true"
checkbox input "false"
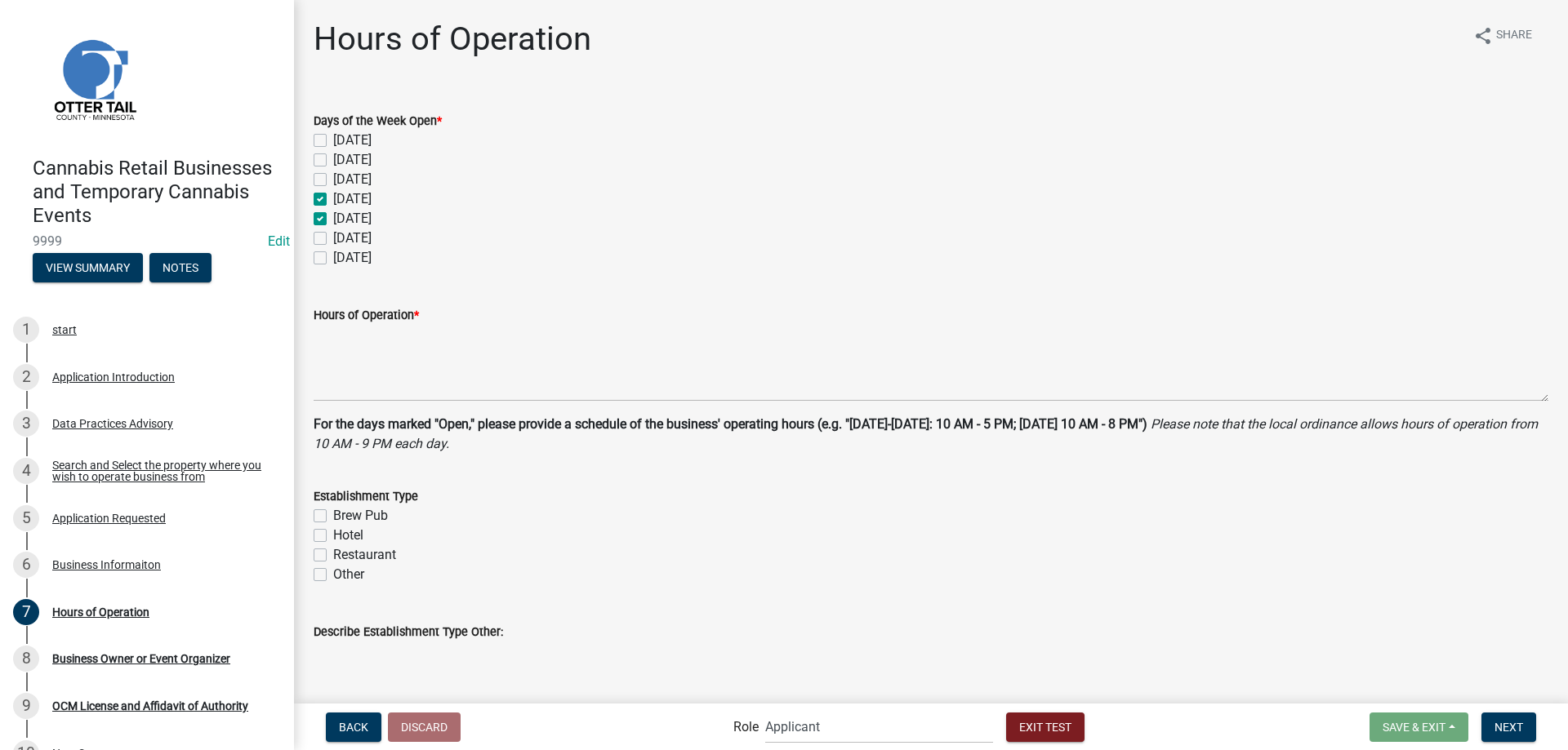
checkbox input "false"
checkbox input "true"
checkbox input "false"
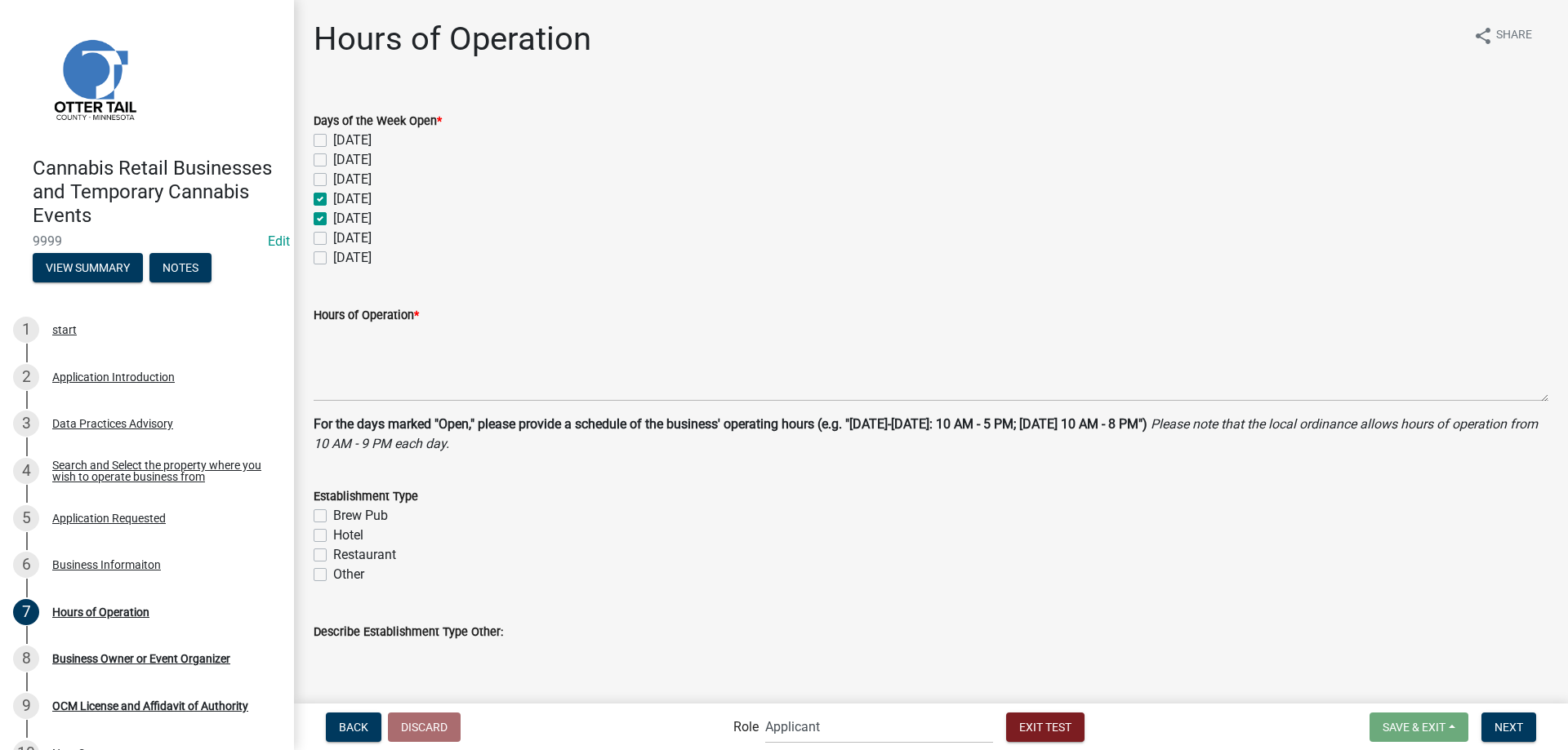
click at [334, 242] on label "[DATE]" at bounding box center [352, 238] width 38 height 20
click at [334, 239] on input "[DATE]" at bounding box center [339, 234] width 11 height 11
checkbox input "true"
checkbox input "false"
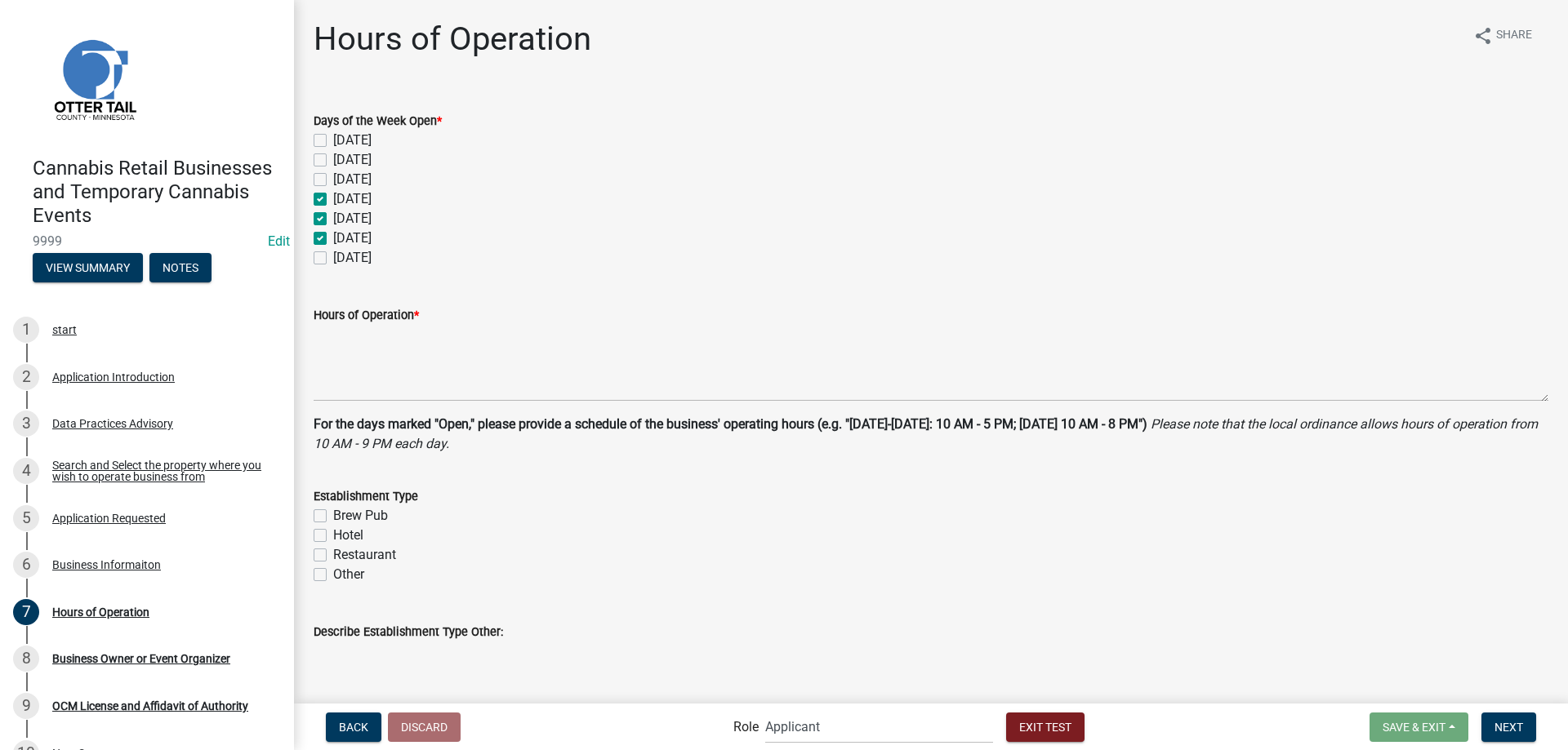
checkbox input "false"
checkbox input "true"
click at [334, 262] on label "[DATE]" at bounding box center [352, 258] width 38 height 20
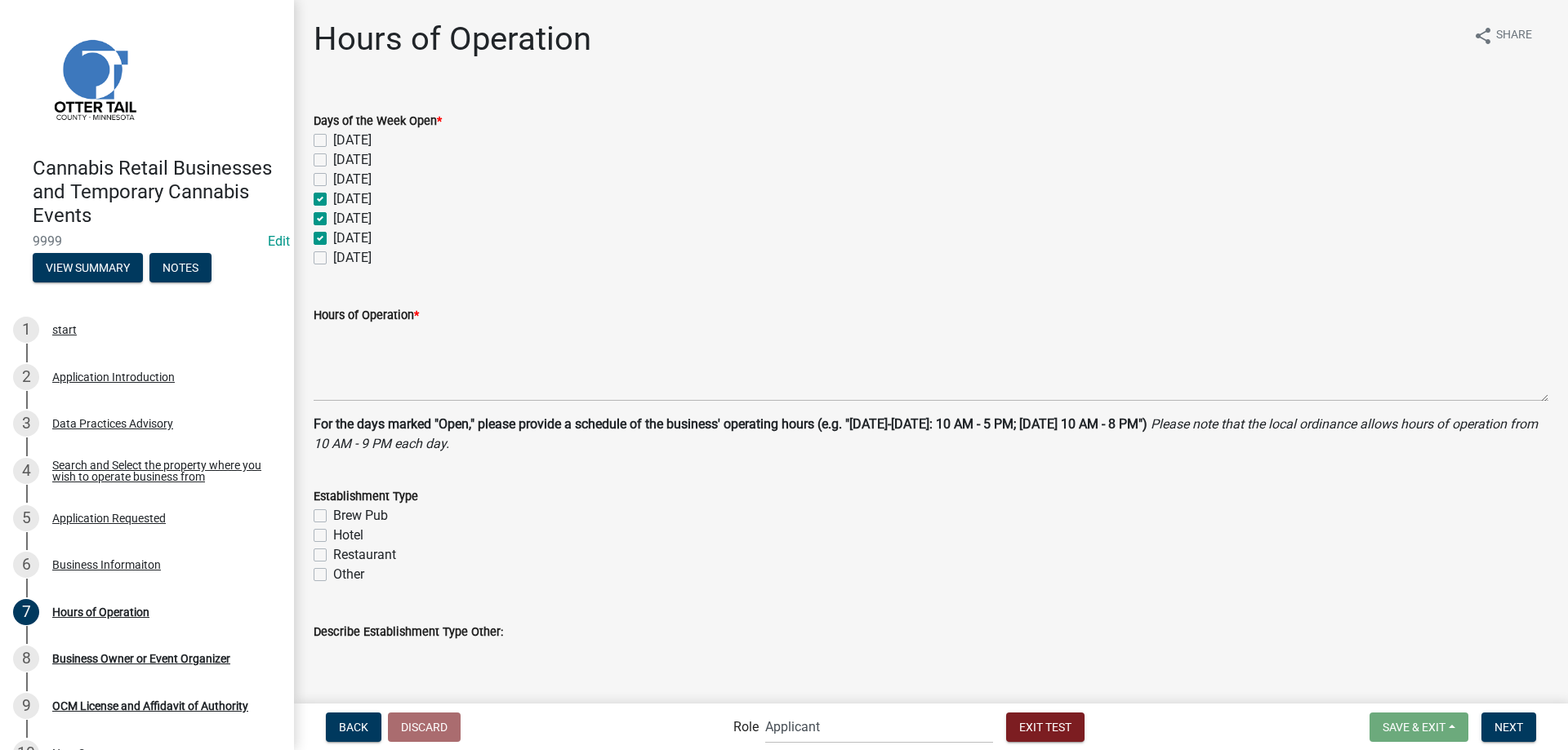
click at [334, 259] on input "[DATE]" at bounding box center [339, 253] width 11 height 11
checkbox input "true"
checkbox input "false"
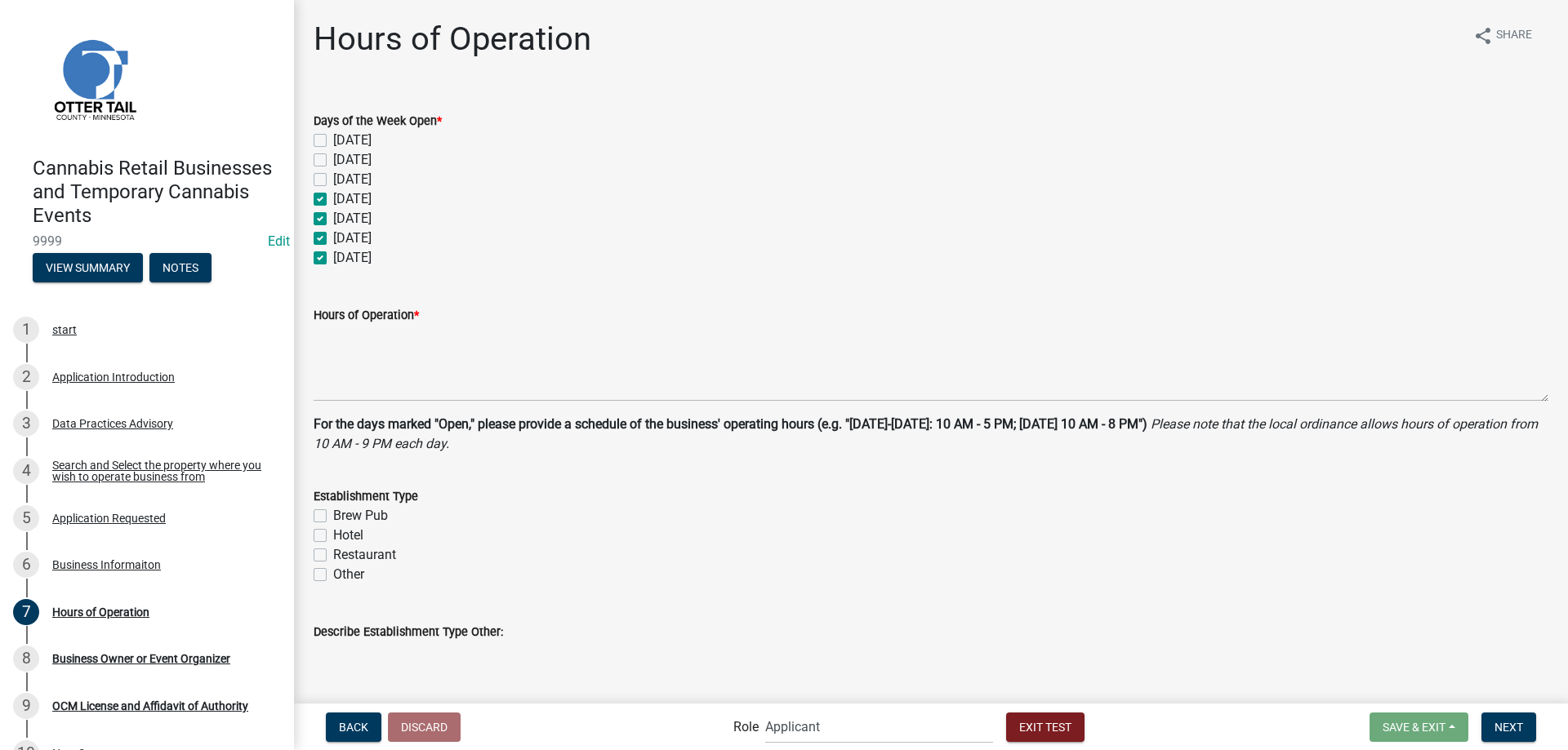
checkbox input "true"
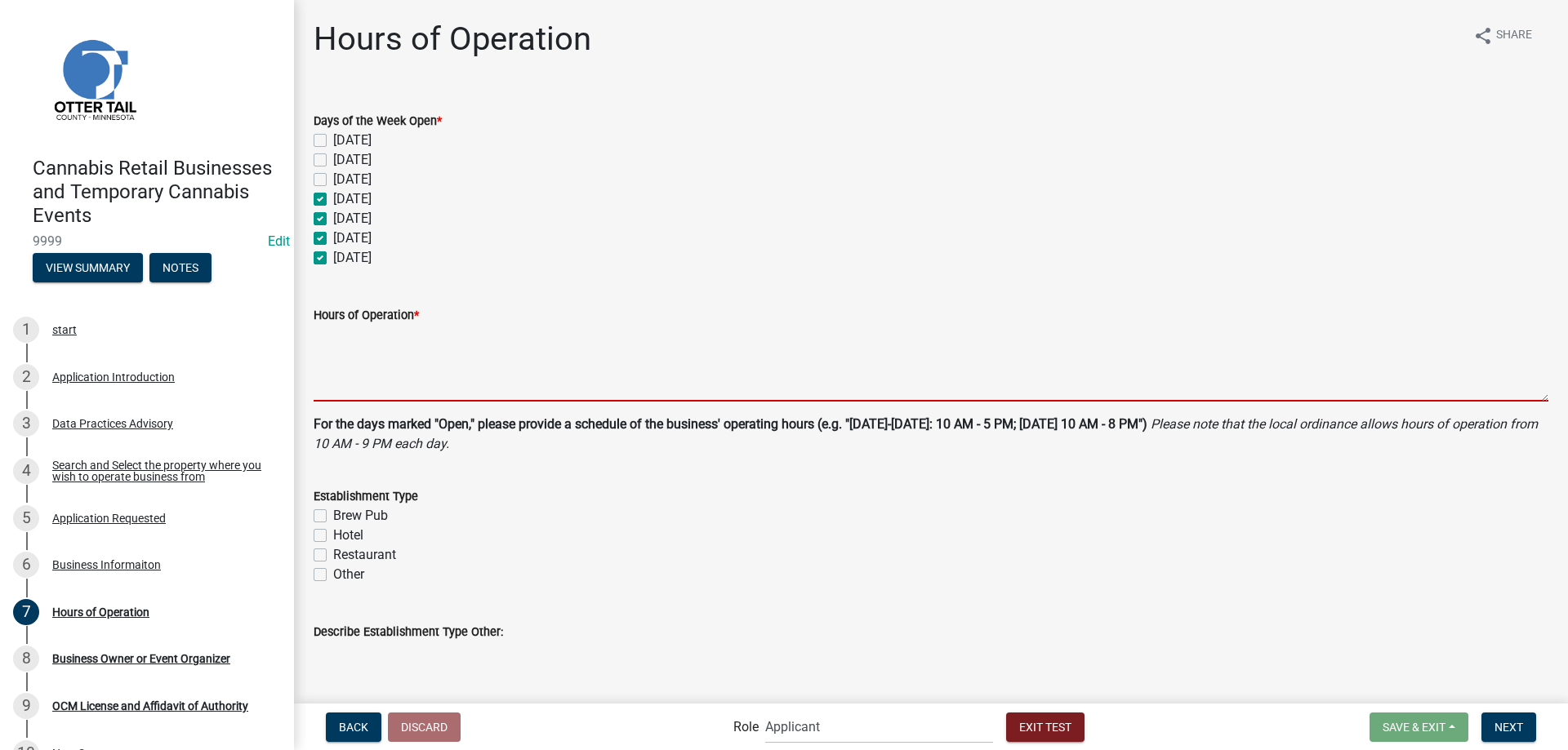
click at [359, 367] on textarea "Hours of Operation *" at bounding box center [931, 363] width 1234 height 77
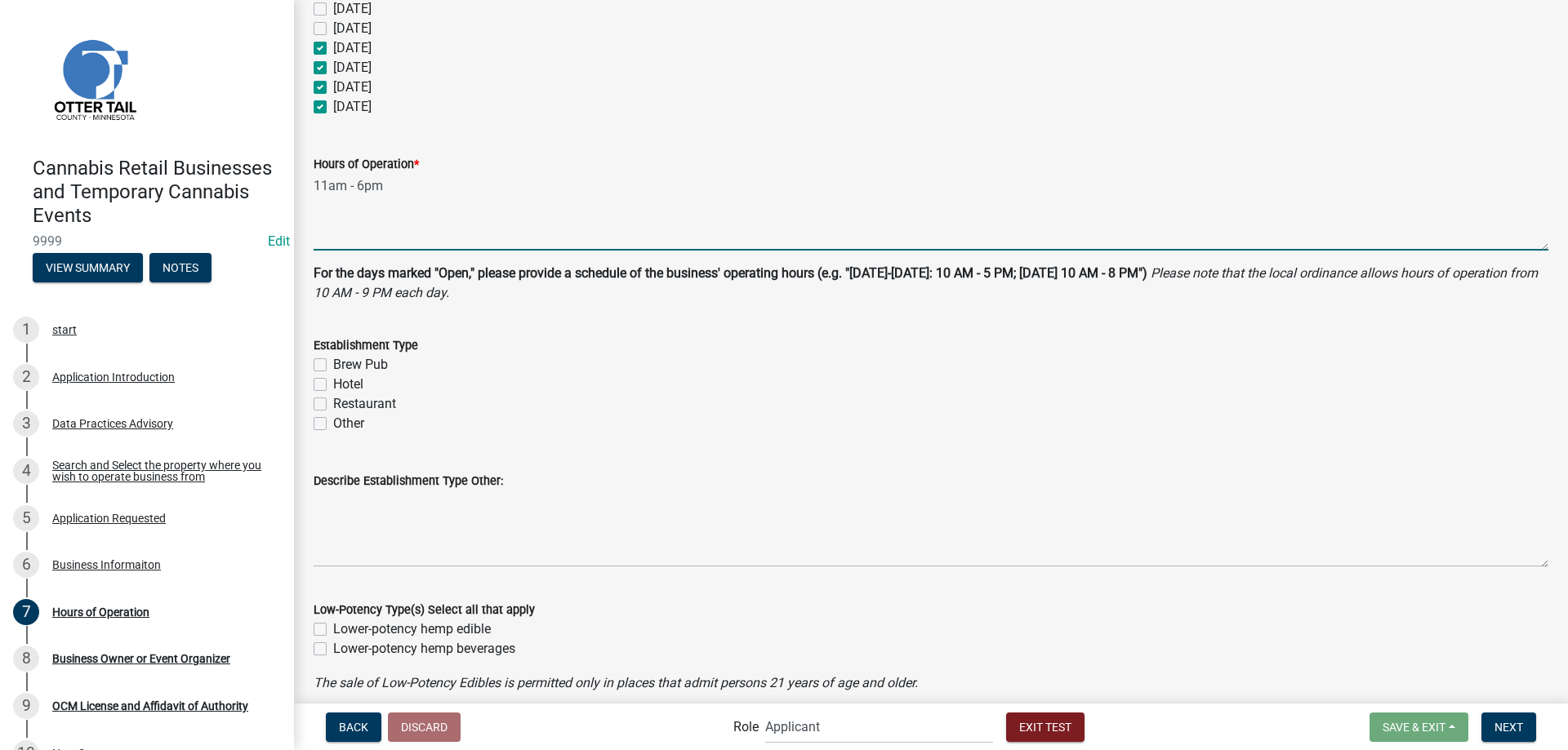
scroll to position [186, 0]
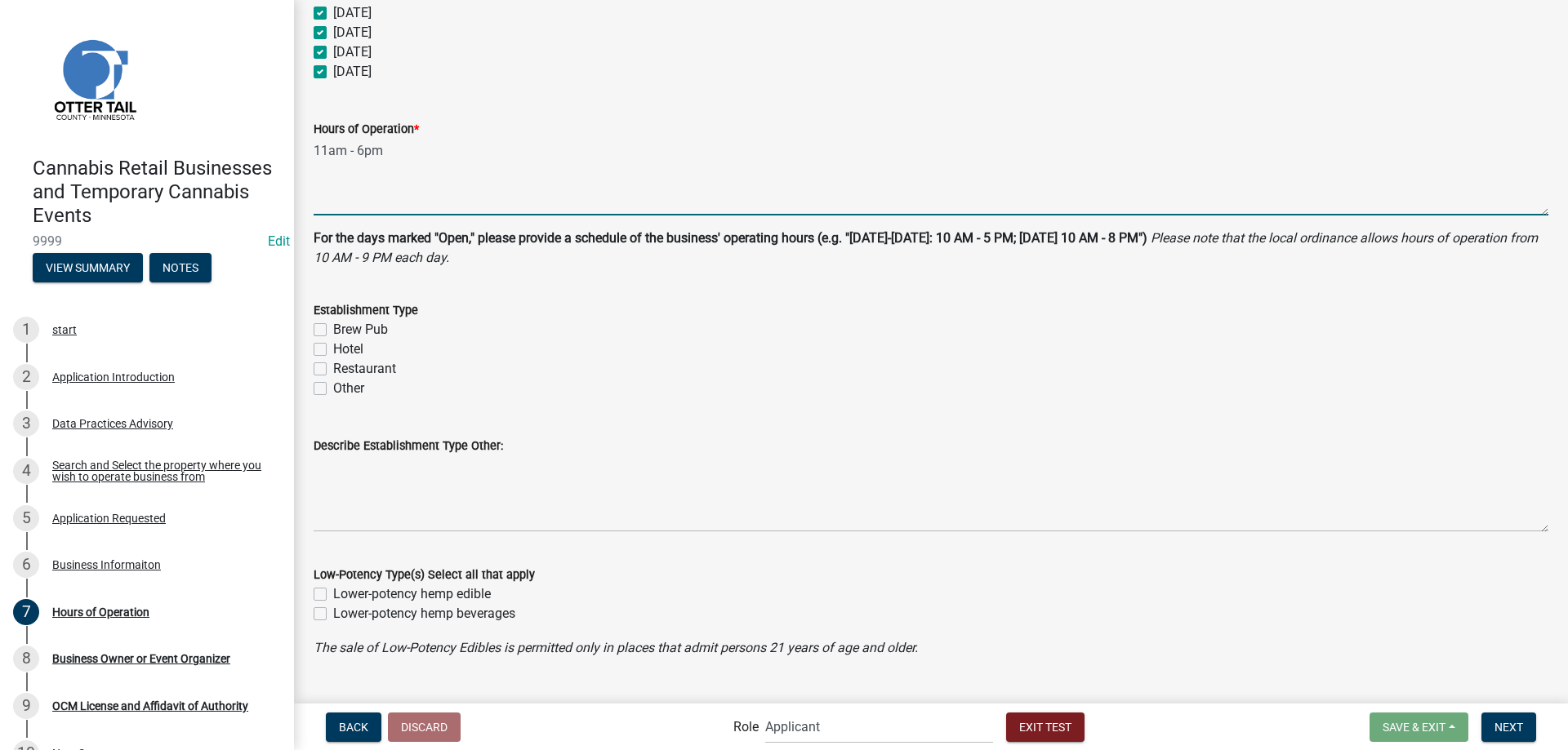
type textarea "11am - 6pm"
click at [334, 388] on label "Other" at bounding box center [349, 389] width 31 height 20
click at [334, 388] on input "Other" at bounding box center [339, 384] width 11 height 11
checkbox input "true"
checkbox input "false"
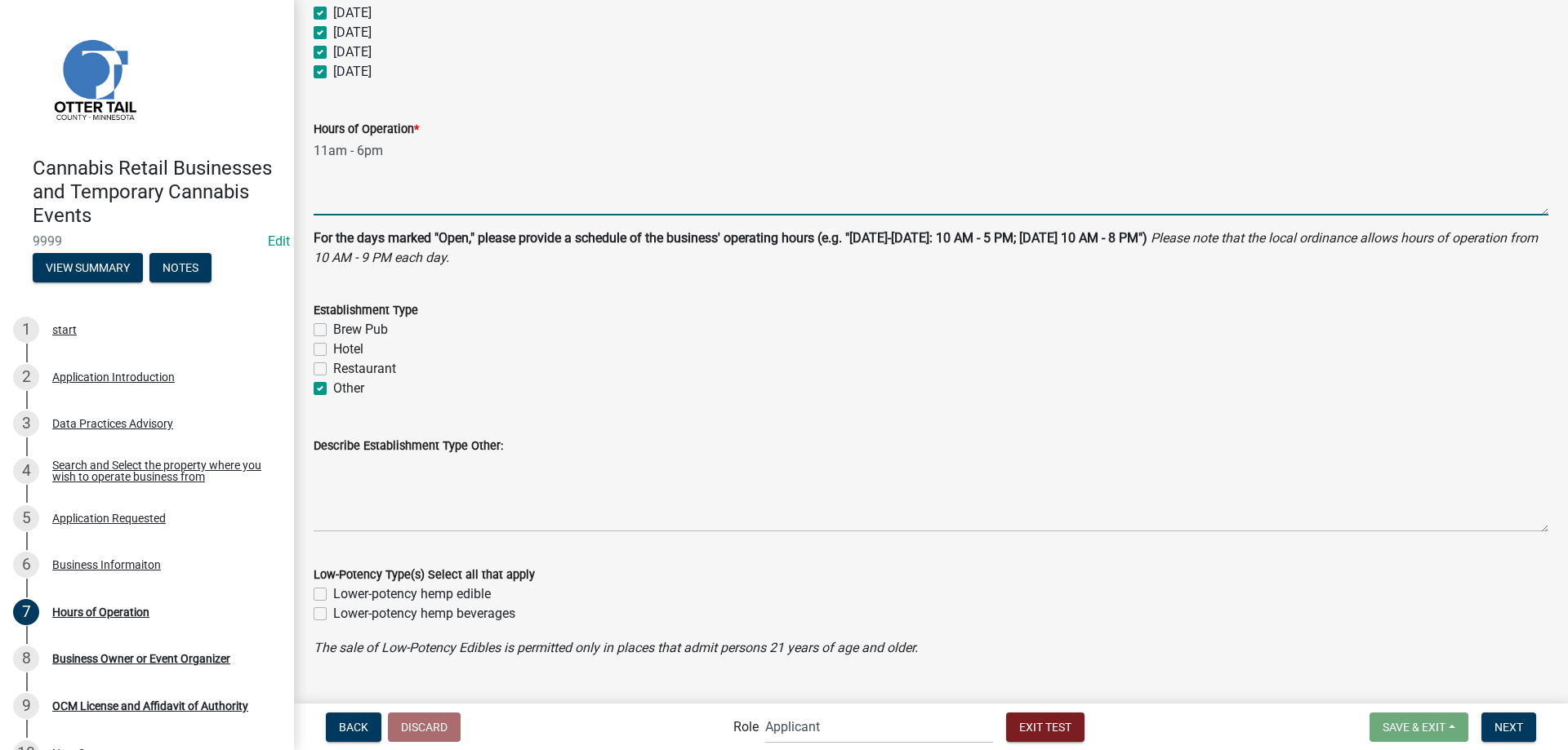
checkbox input "false"
checkbox input "true"
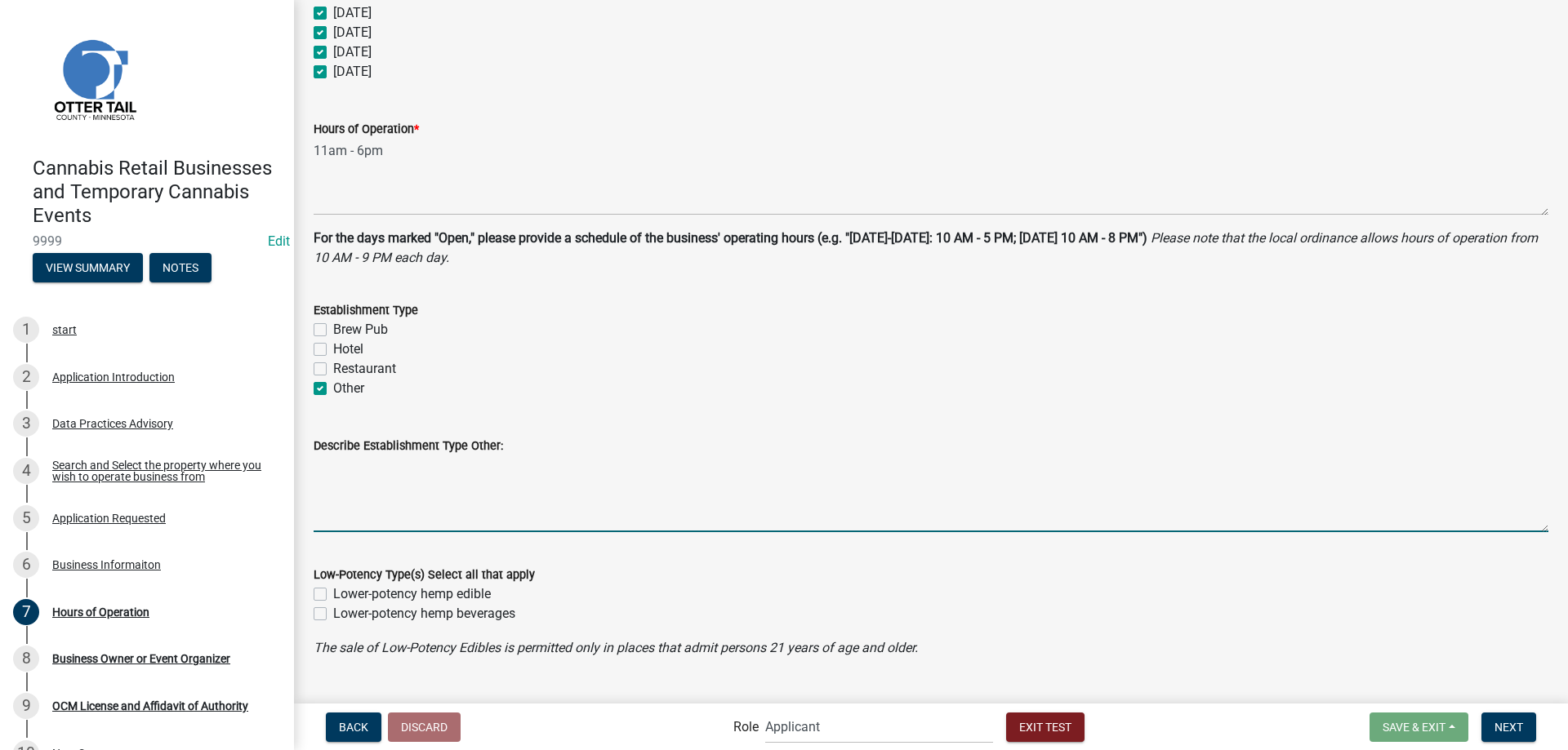
click at [355, 491] on textarea "Describe Establishment Type Other:" at bounding box center [931, 494] width 1234 height 77
type textarea "L"
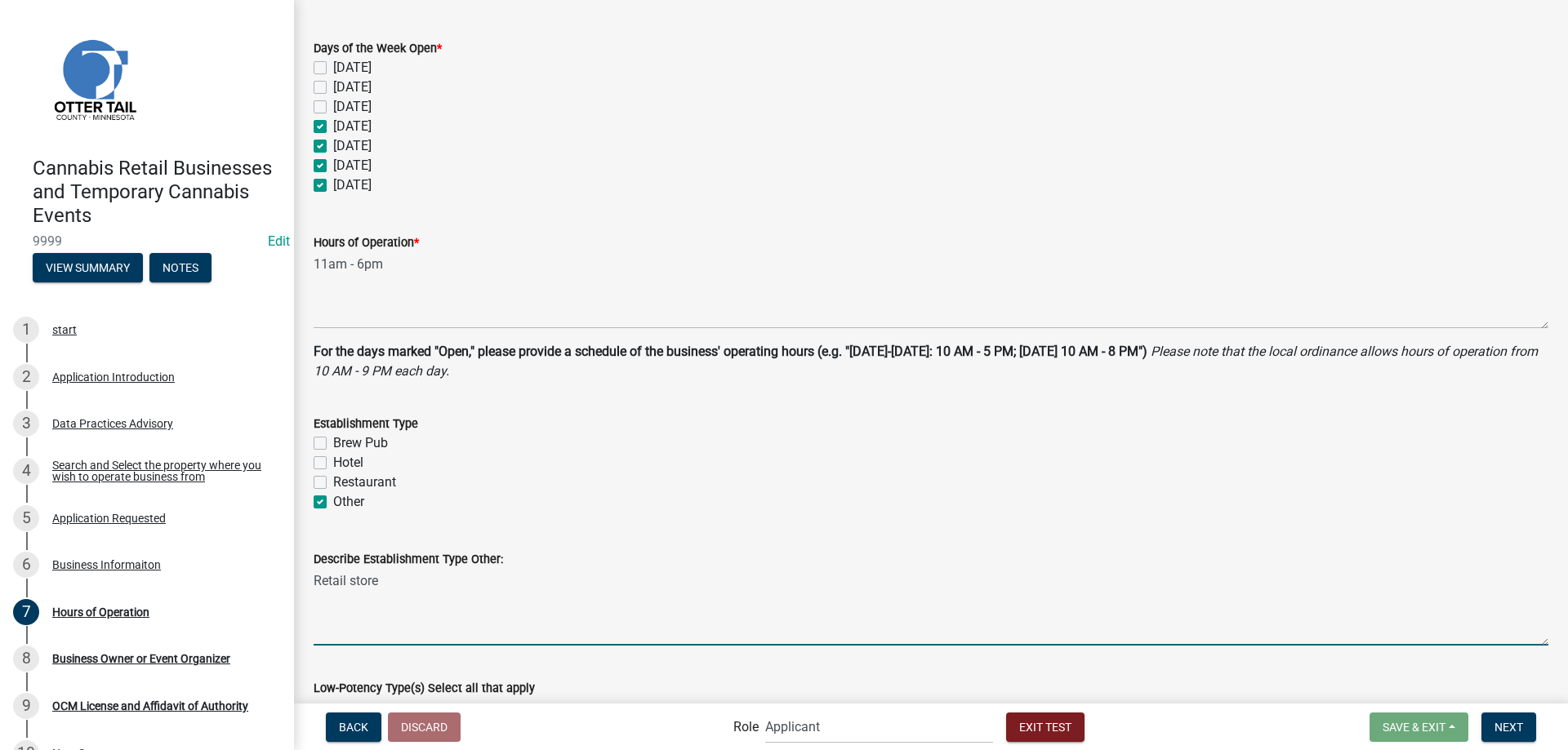
scroll to position [219, 0]
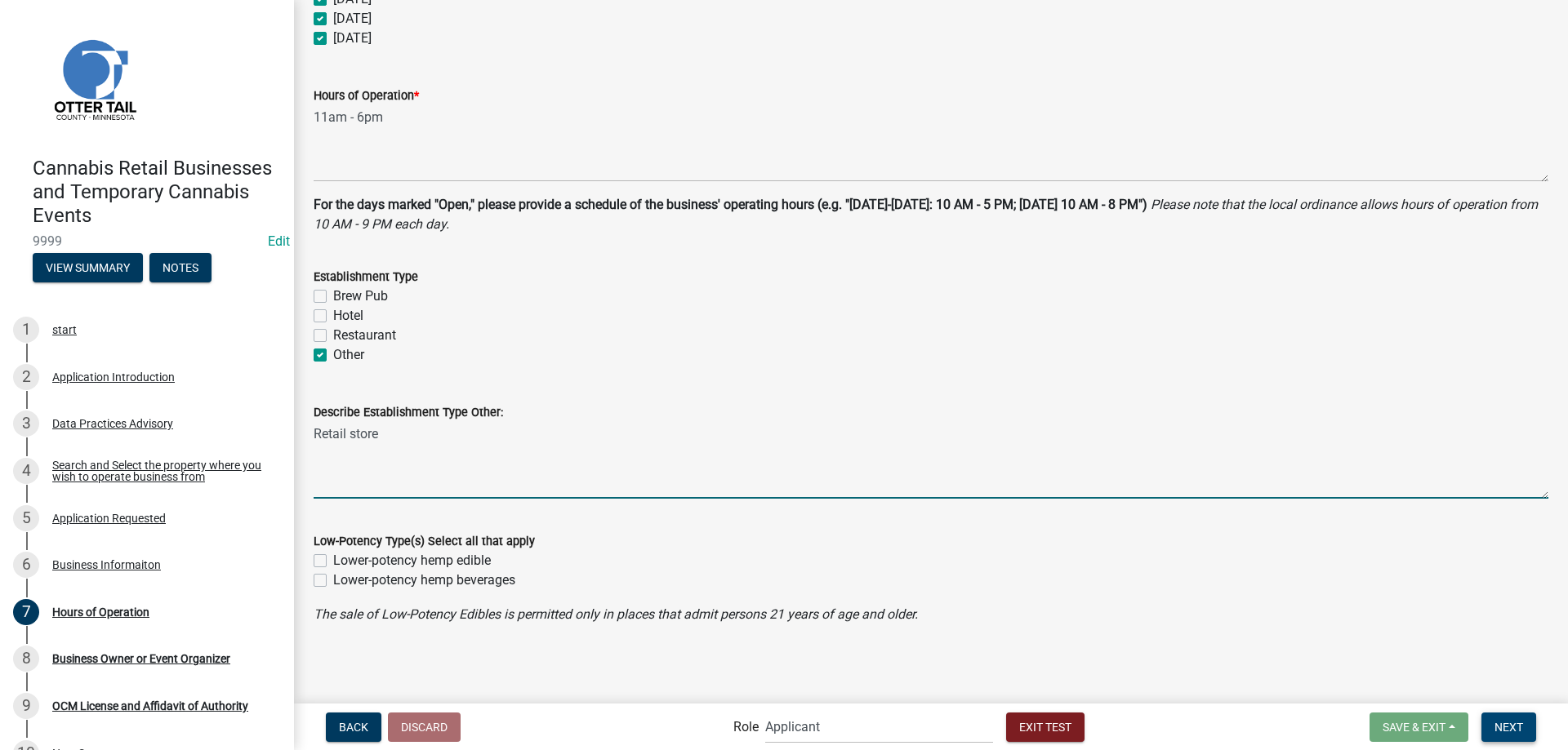
type textarea "Retail store"
click at [1509, 726] on span "Next" at bounding box center [1509, 727] width 29 height 13
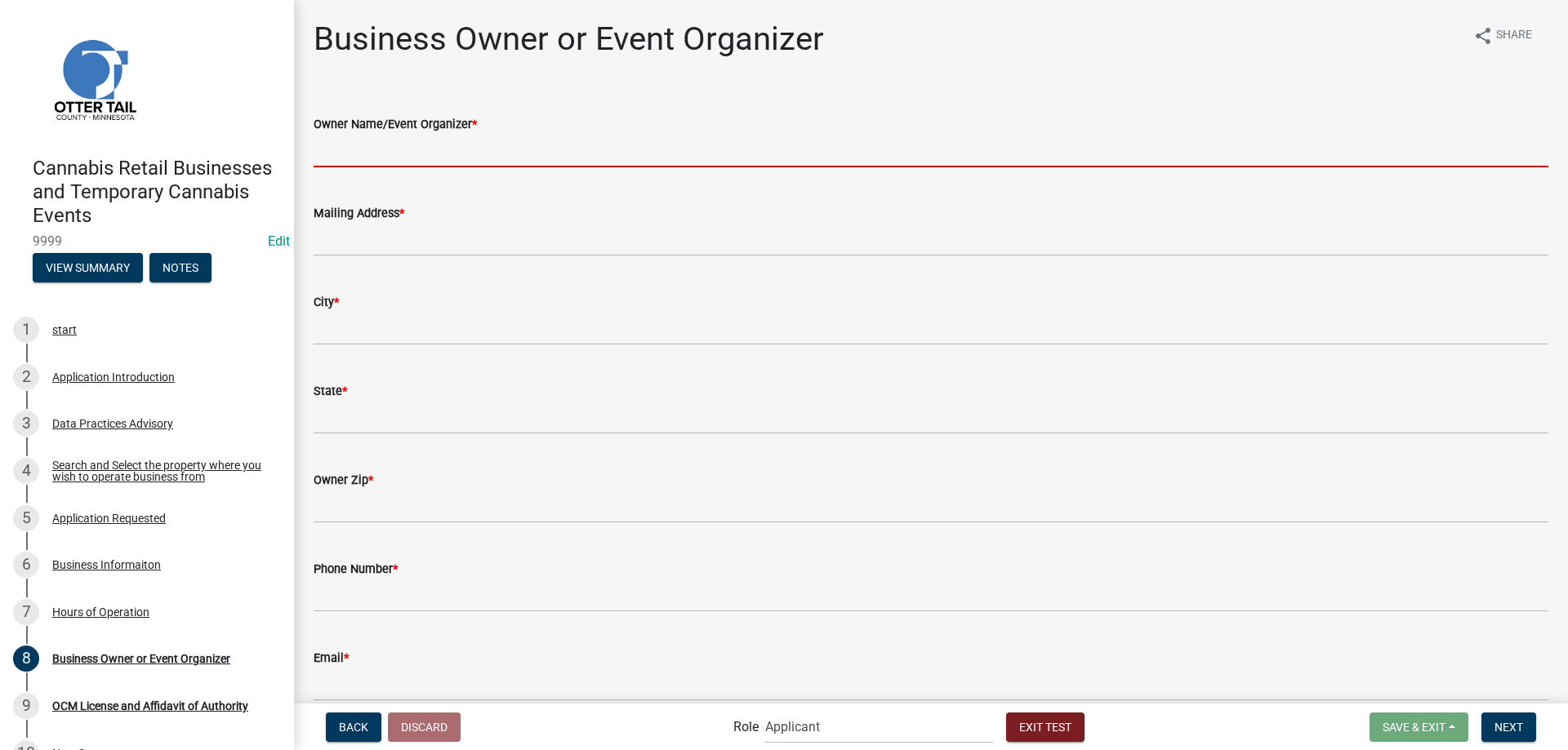
click at [403, 153] on input "Owner Name/Event Organizer *" at bounding box center [931, 151] width 1234 height 34
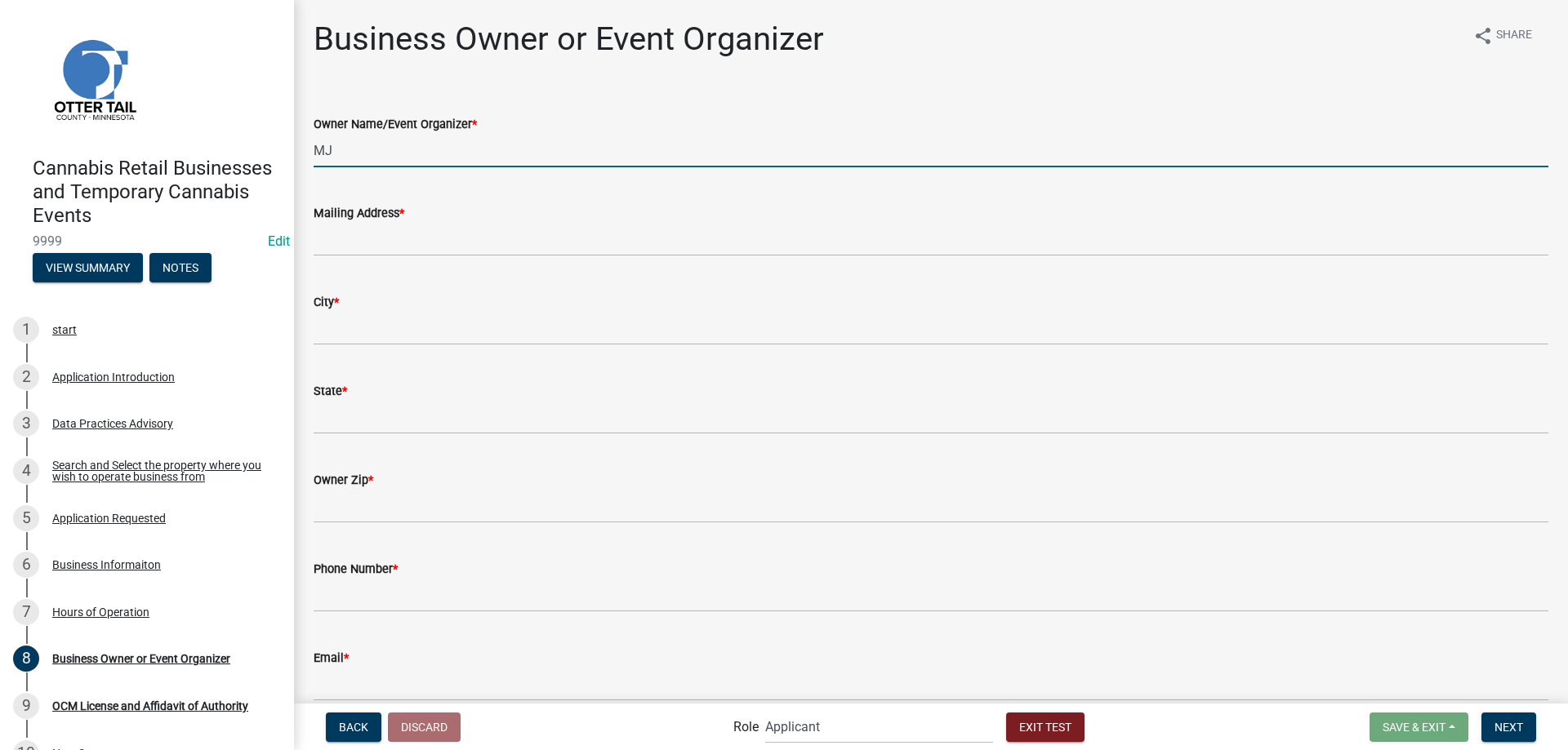
type input "MJ"
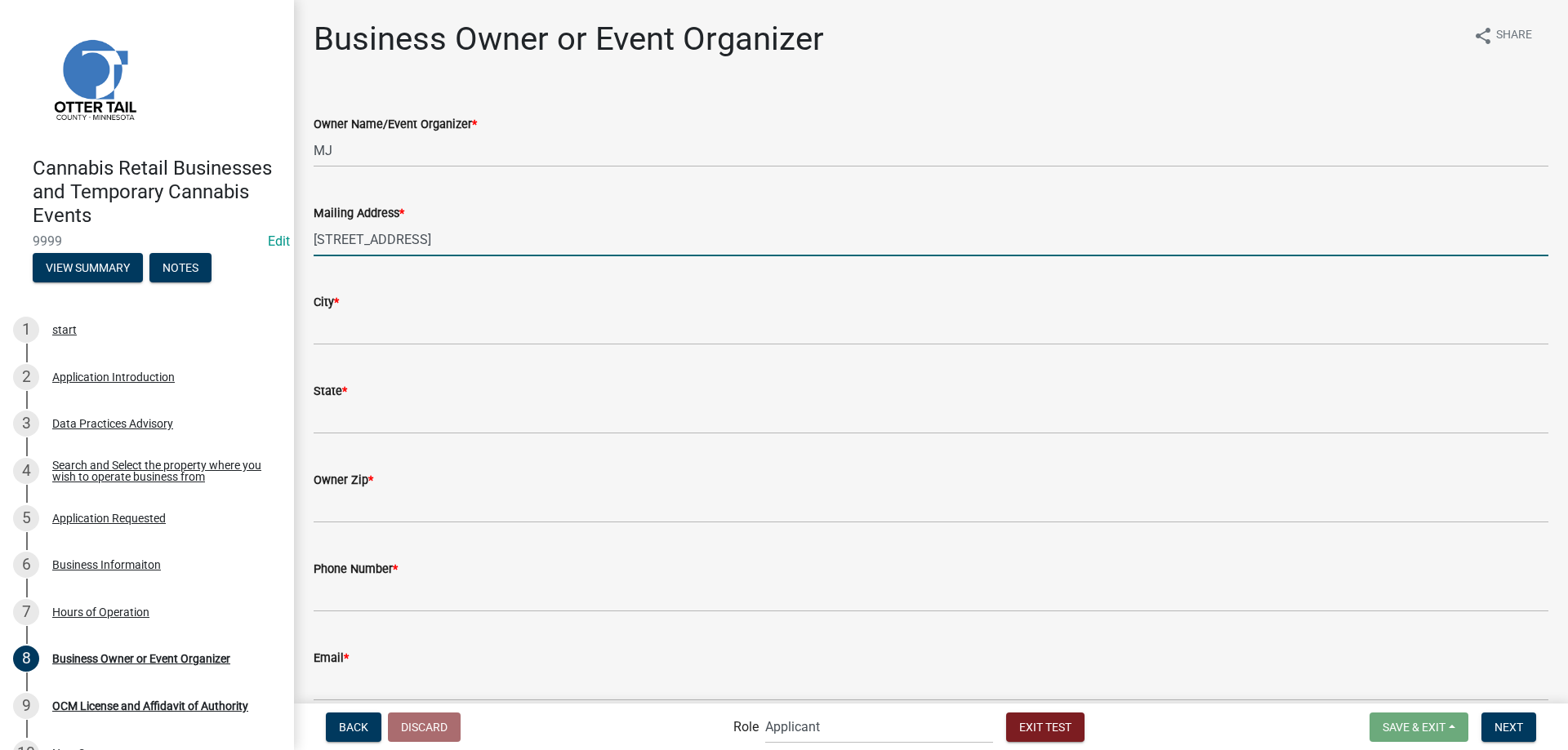
type input "[STREET_ADDRESS]"
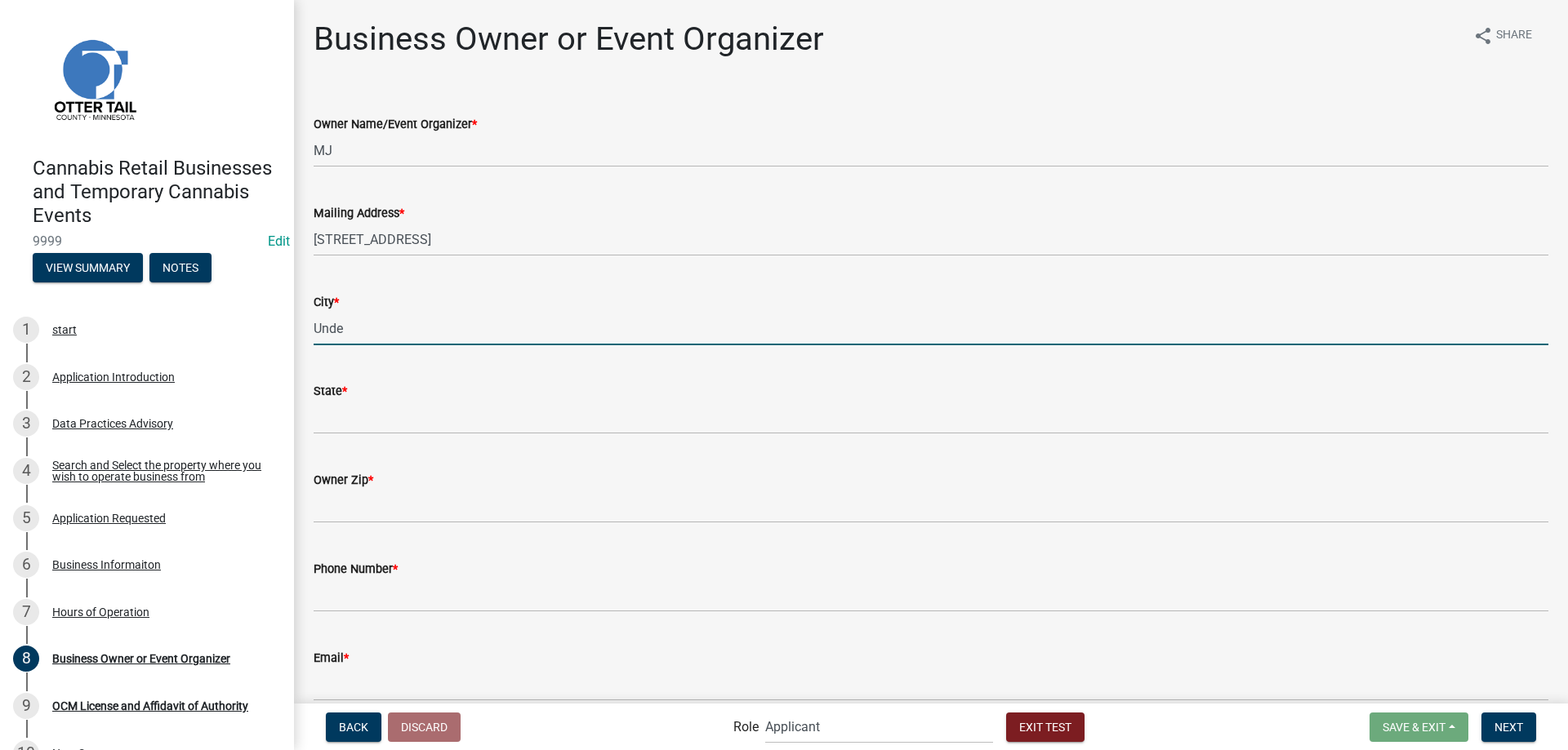
type input "[PERSON_NAME]"
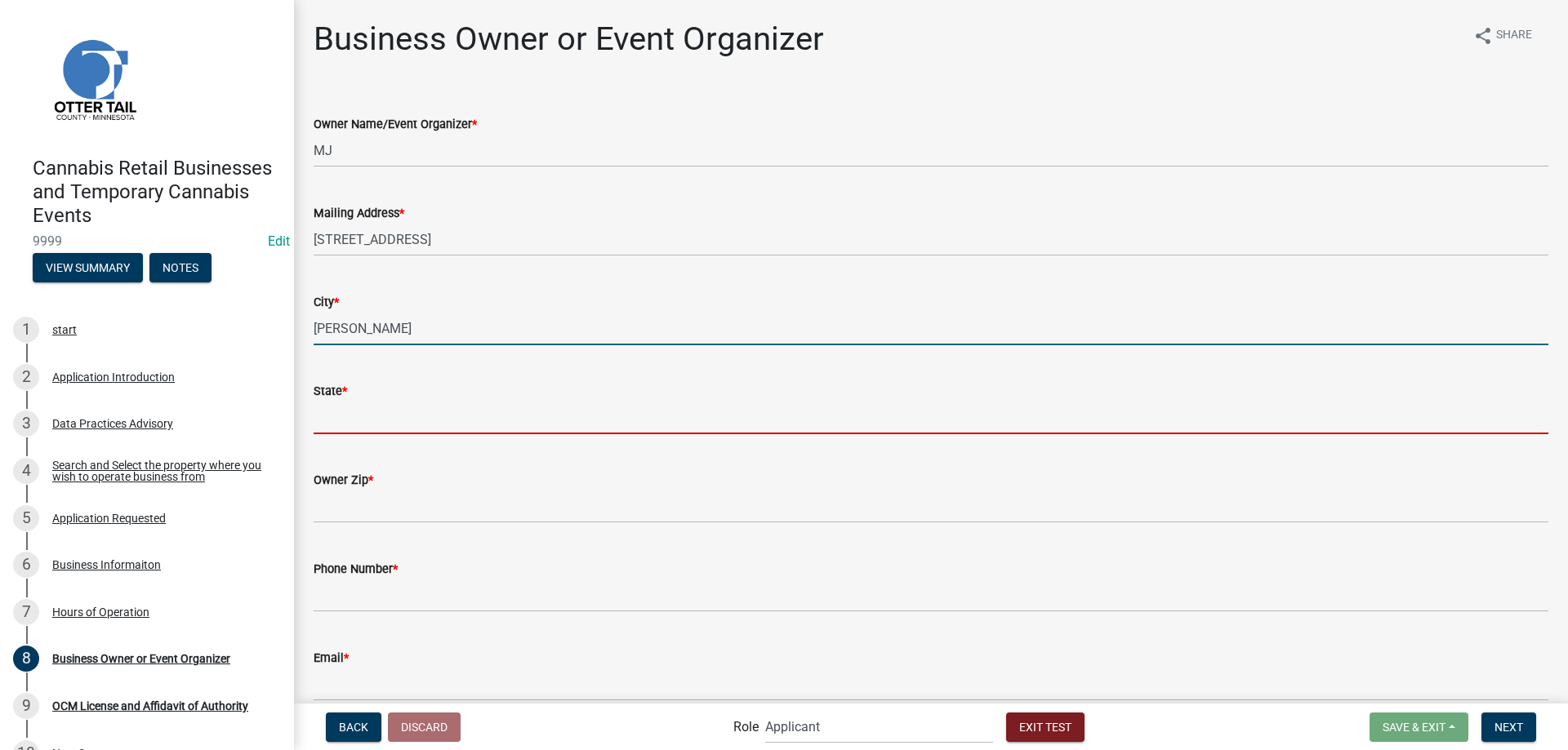
type input "MN"
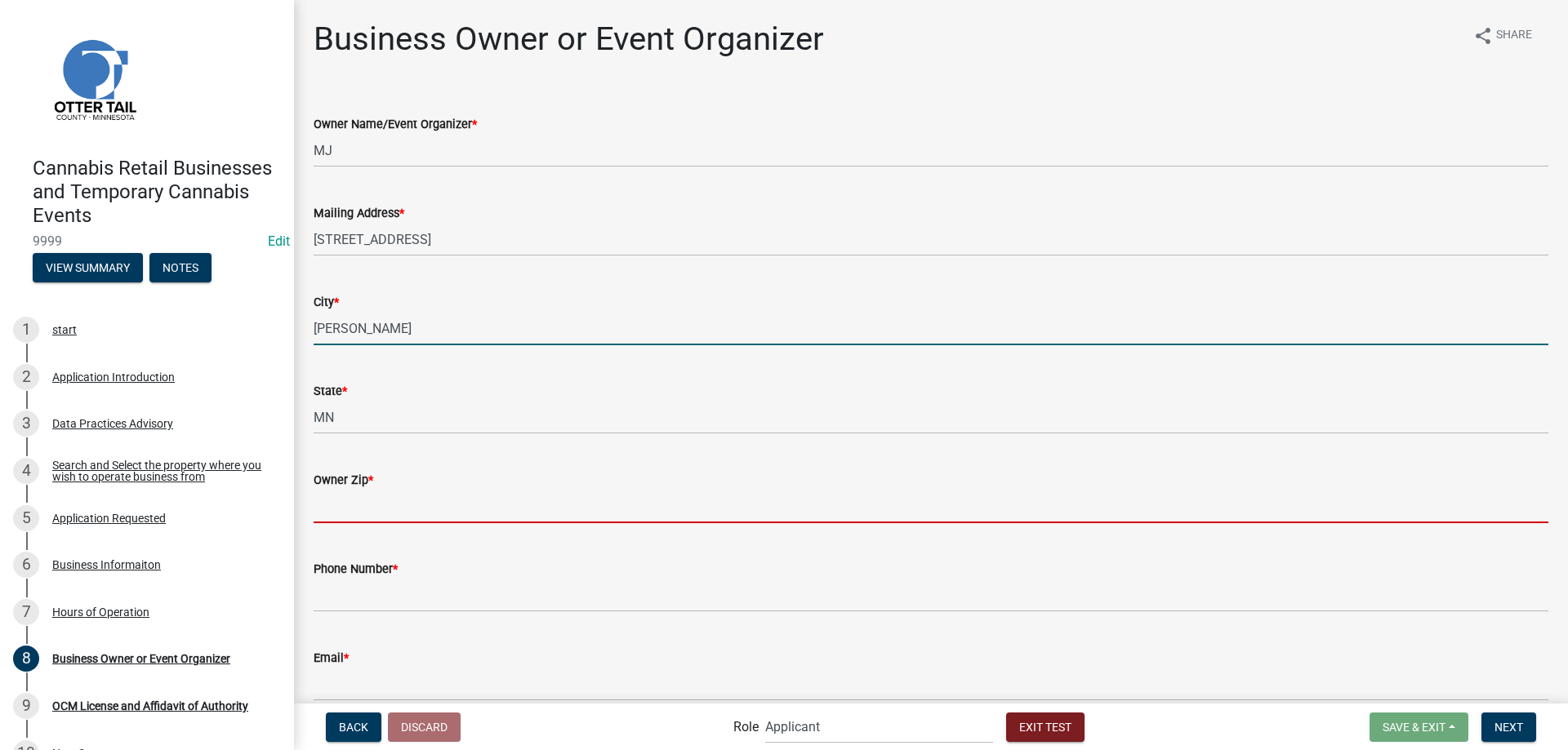
type input "56586"
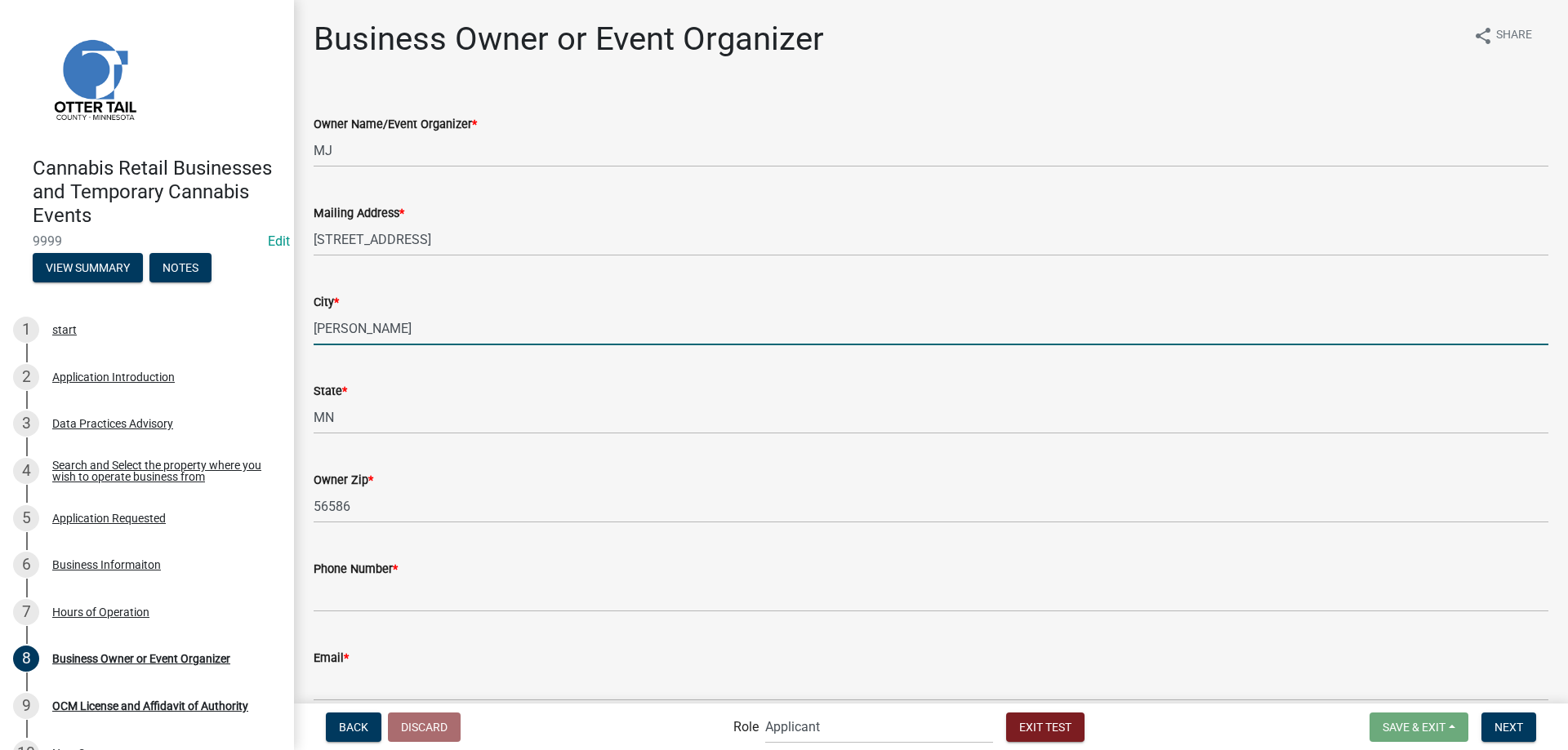
scroll to position [77, 0]
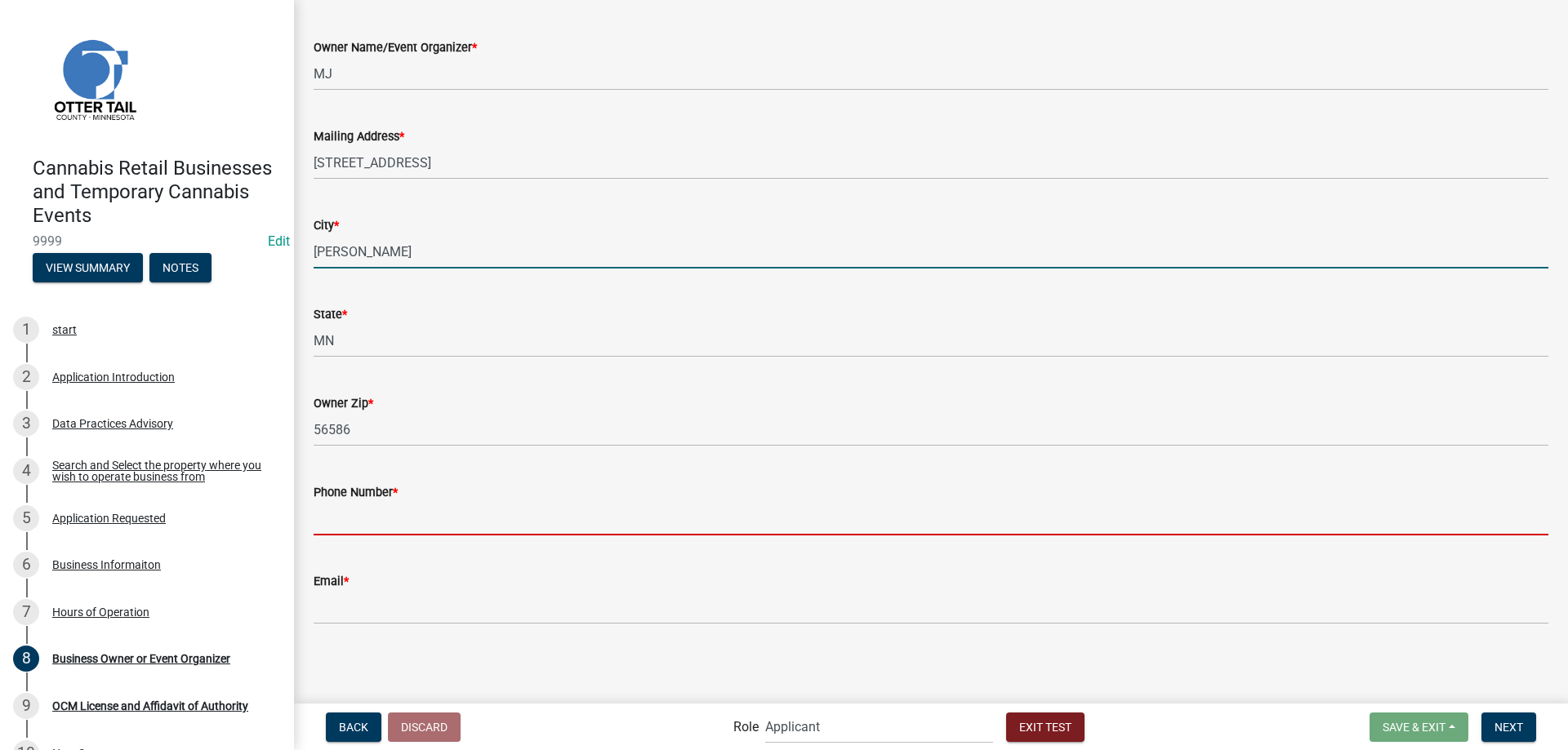
click at [356, 511] on input "Phone Number *" at bounding box center [931, 519] width 1234 height 34
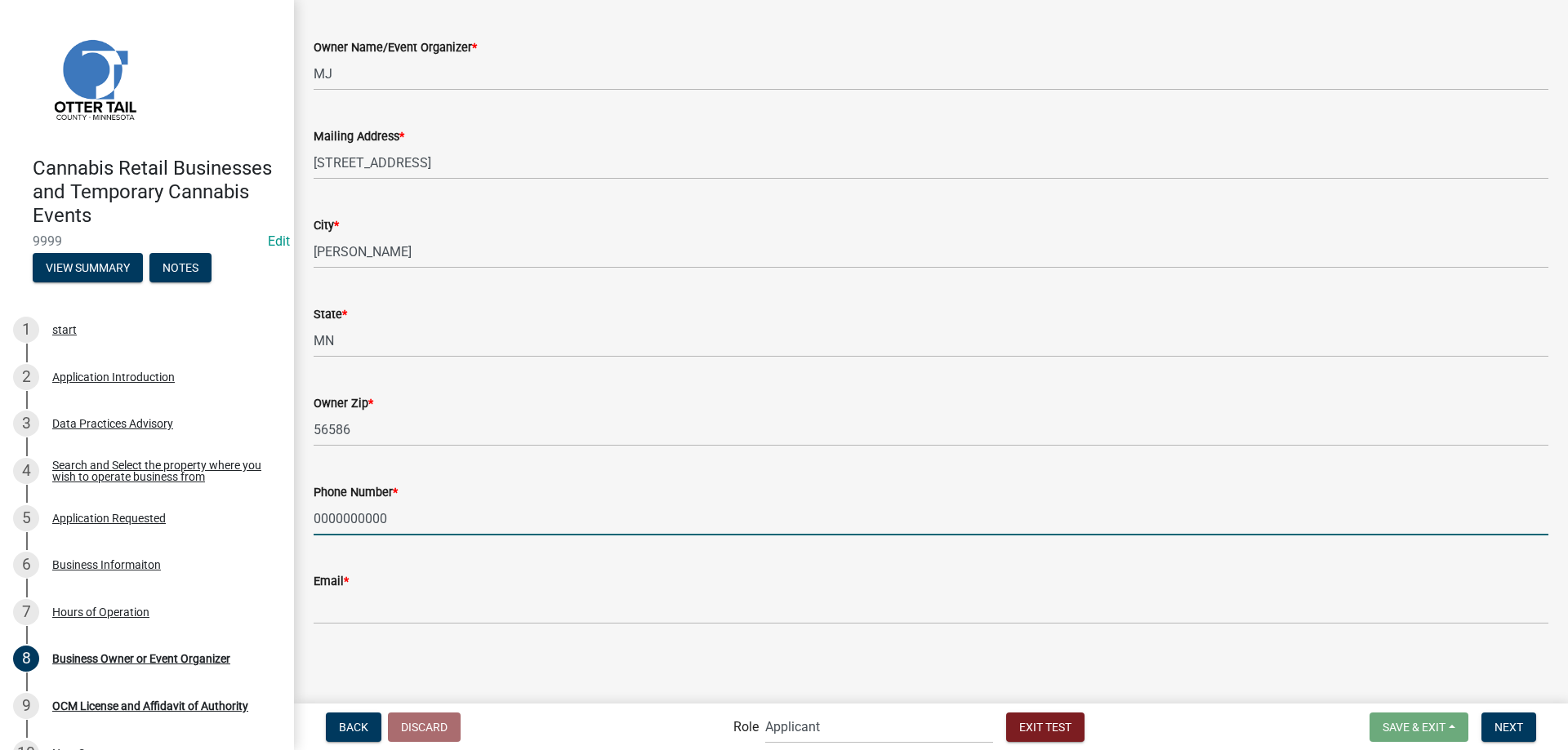
type input "0000000000"
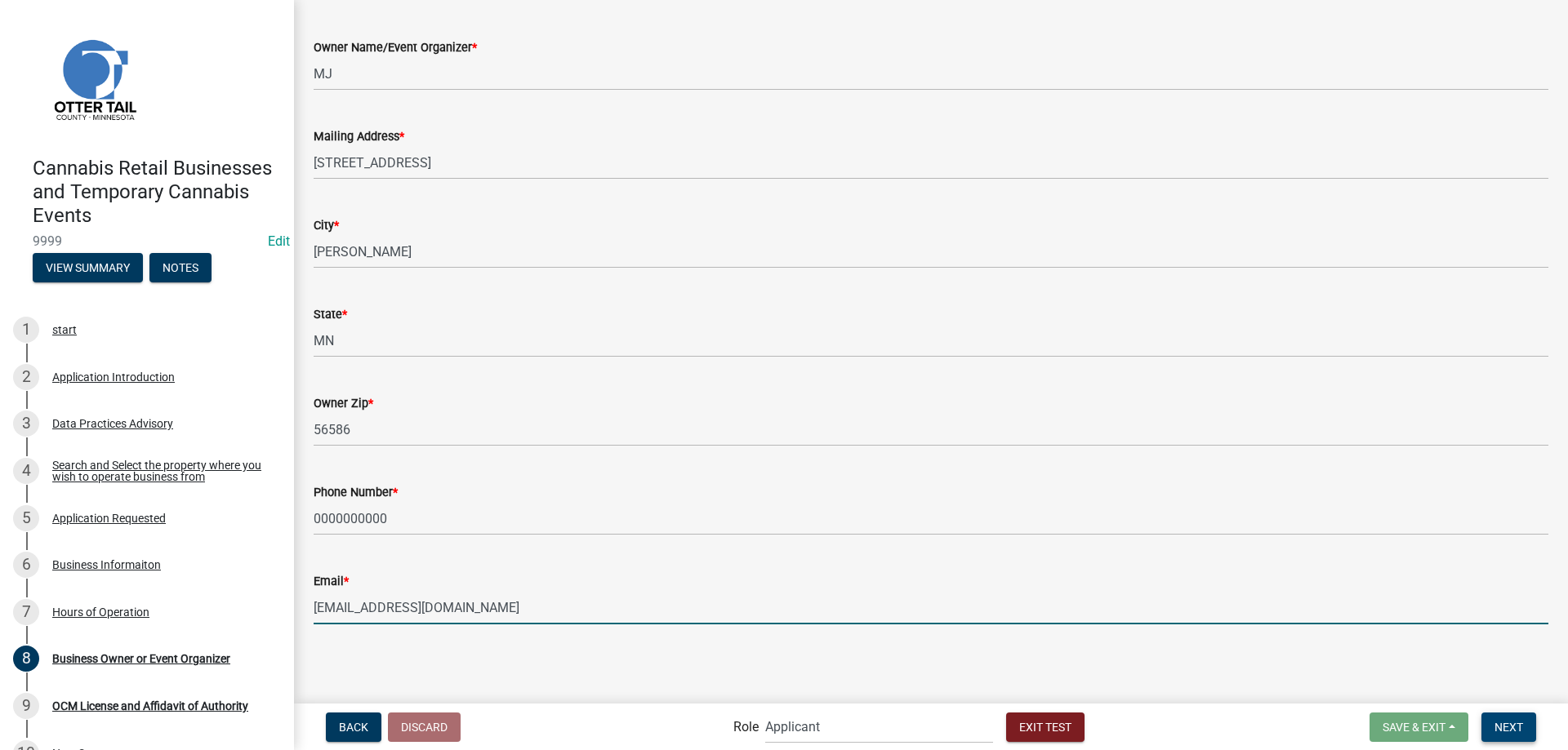
type input "[EMAIL_ADDRESS][DOMAIN_NAME]"
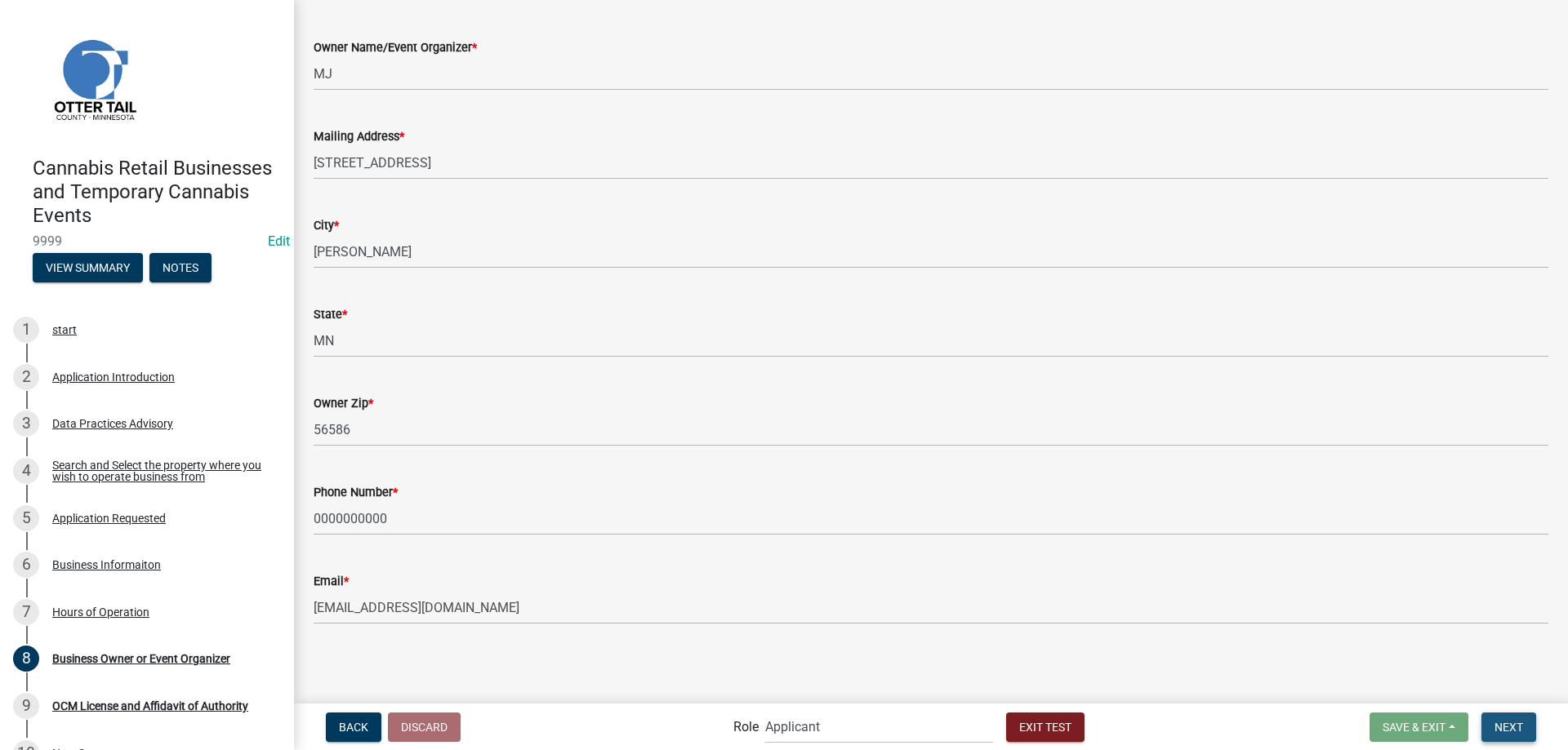
click at [1507, 729] on span "Next" at bounding box center [1509, 727] width 29 height 13
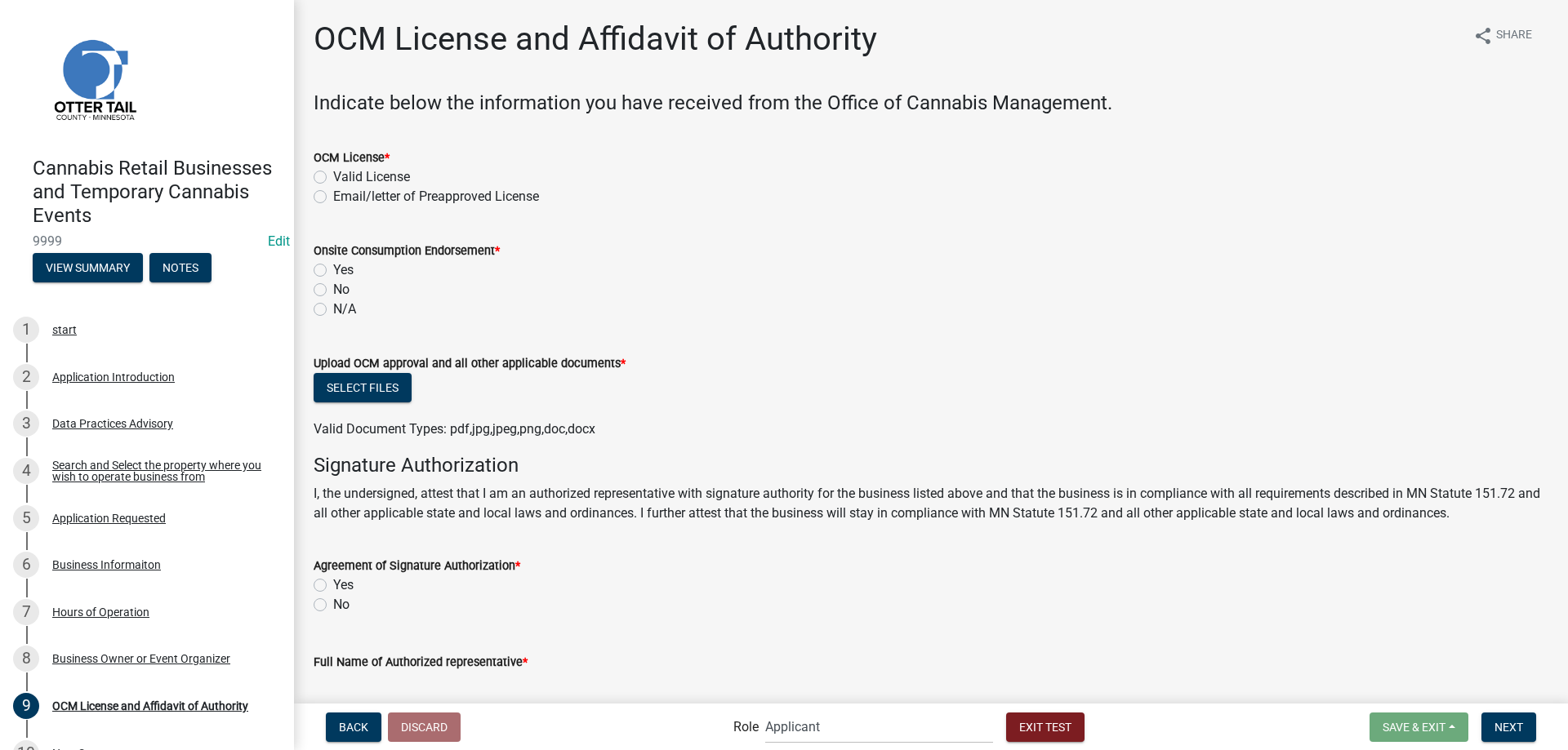
click at [334, 195] on label "Email/letter of Preapproved License" at bounding box center [436, 197] width 206 height 20
click at [334, 195] on input "Email/letter of Preapproved License" at bounding box center [339, 193] width 11 height 11
radio input "true"
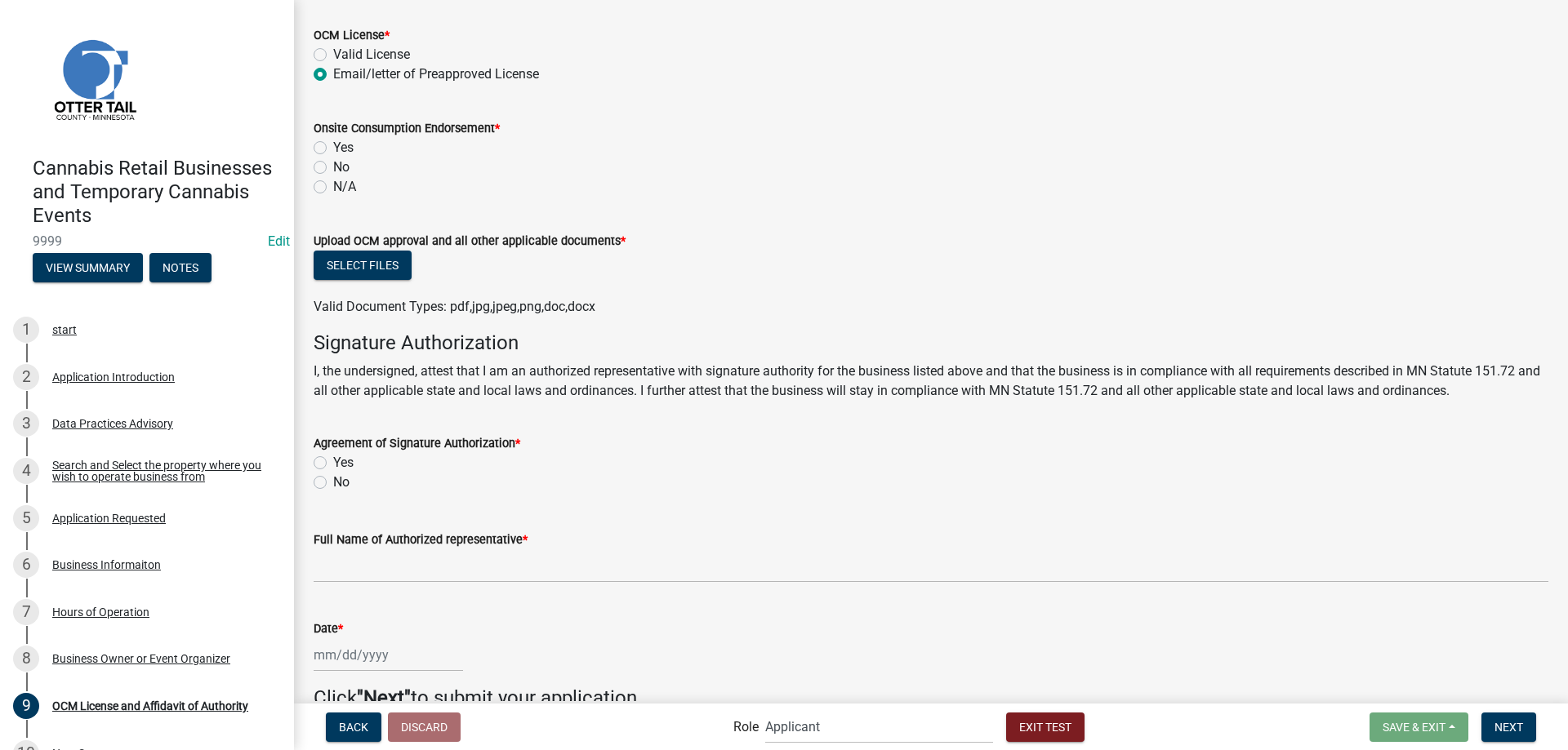
scroll to position [186, 0]
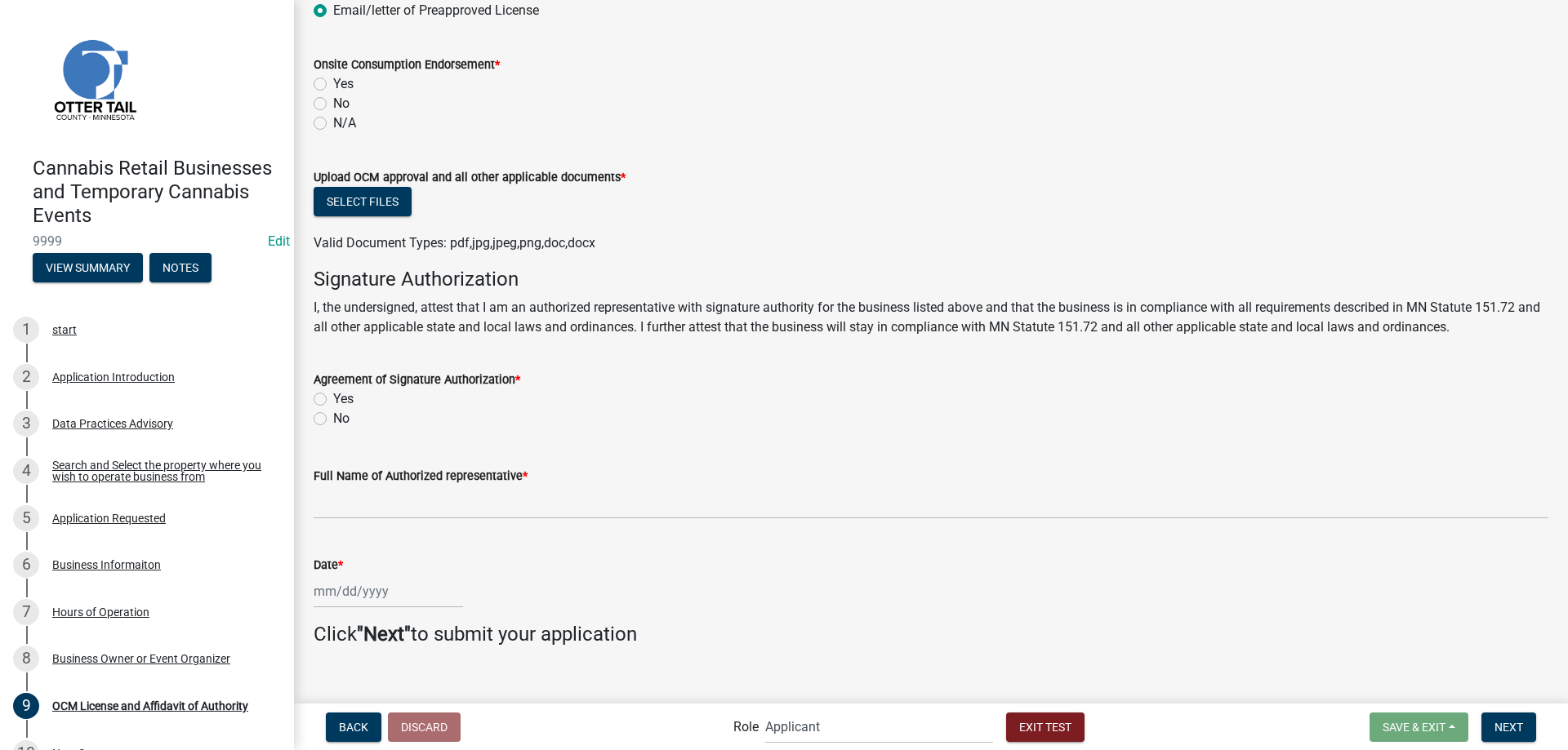
click at [334, 126] on label "N/A" at bounding box center [345, 123] width 23 height 20
click at [334, 124] on input "N/A" at bounding box center [339, 119] width 11 height 11
radio input "true"
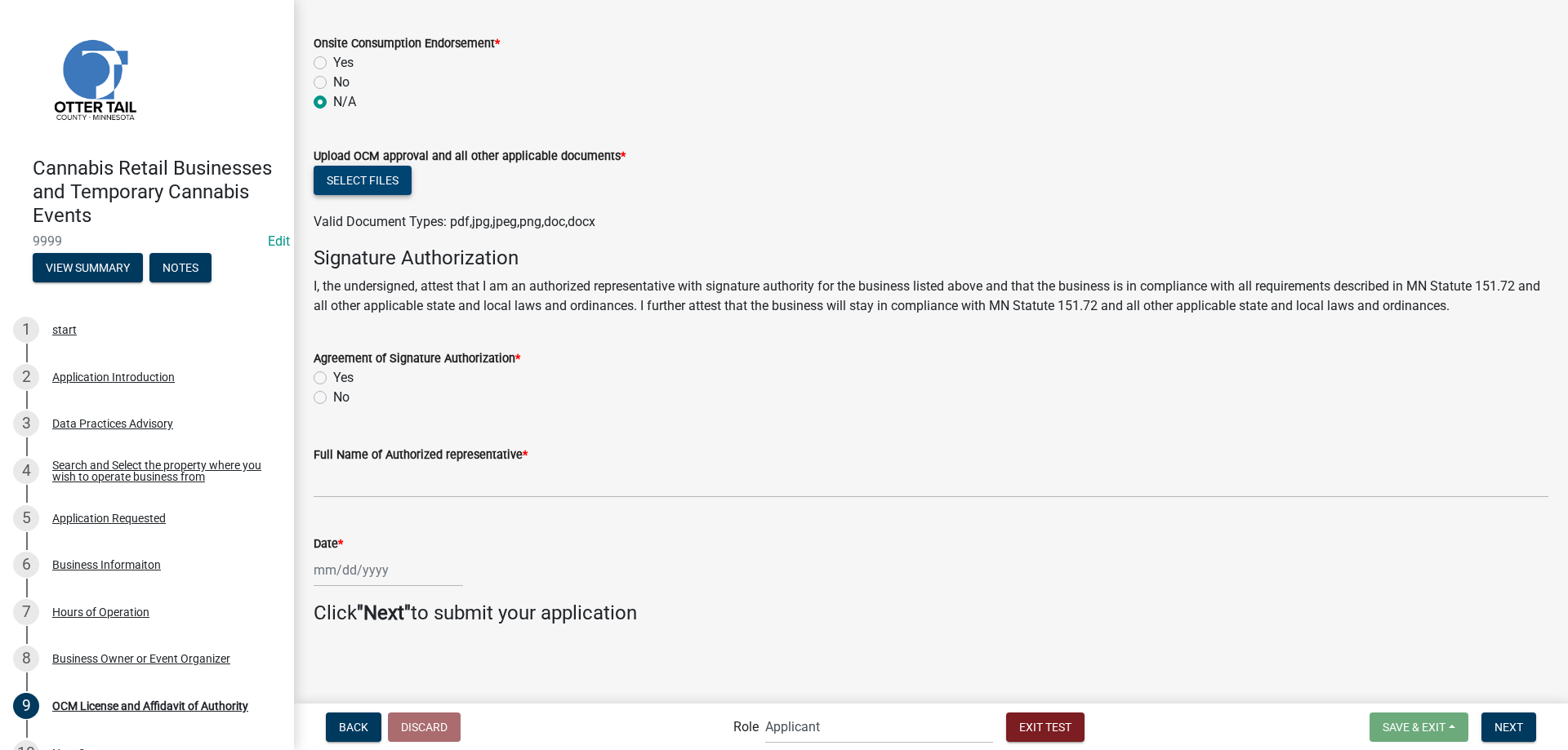
click at [345, 181] on button "Select files" at bounding box center [363, 180] width 98 height 29
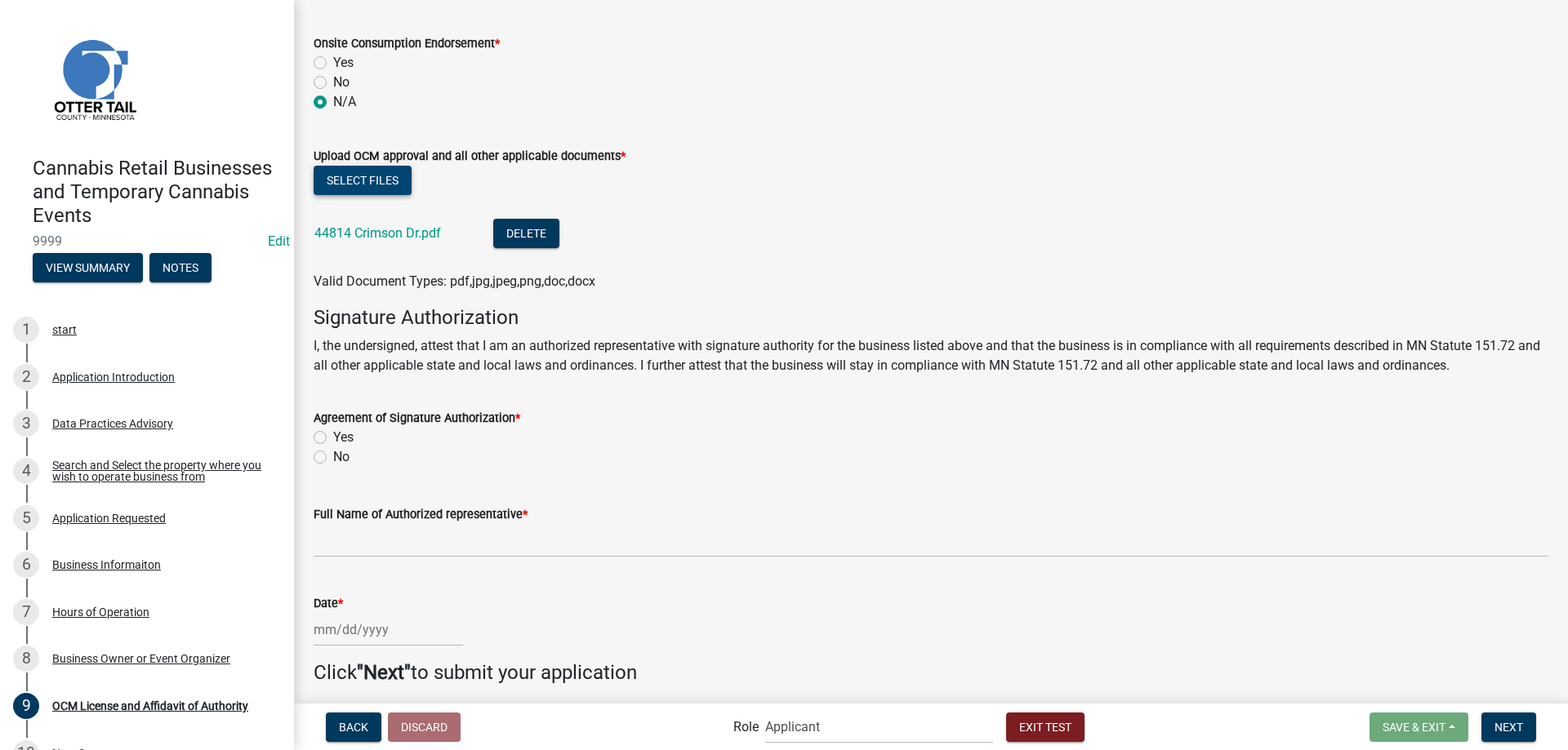
scroll to position [267, 0]
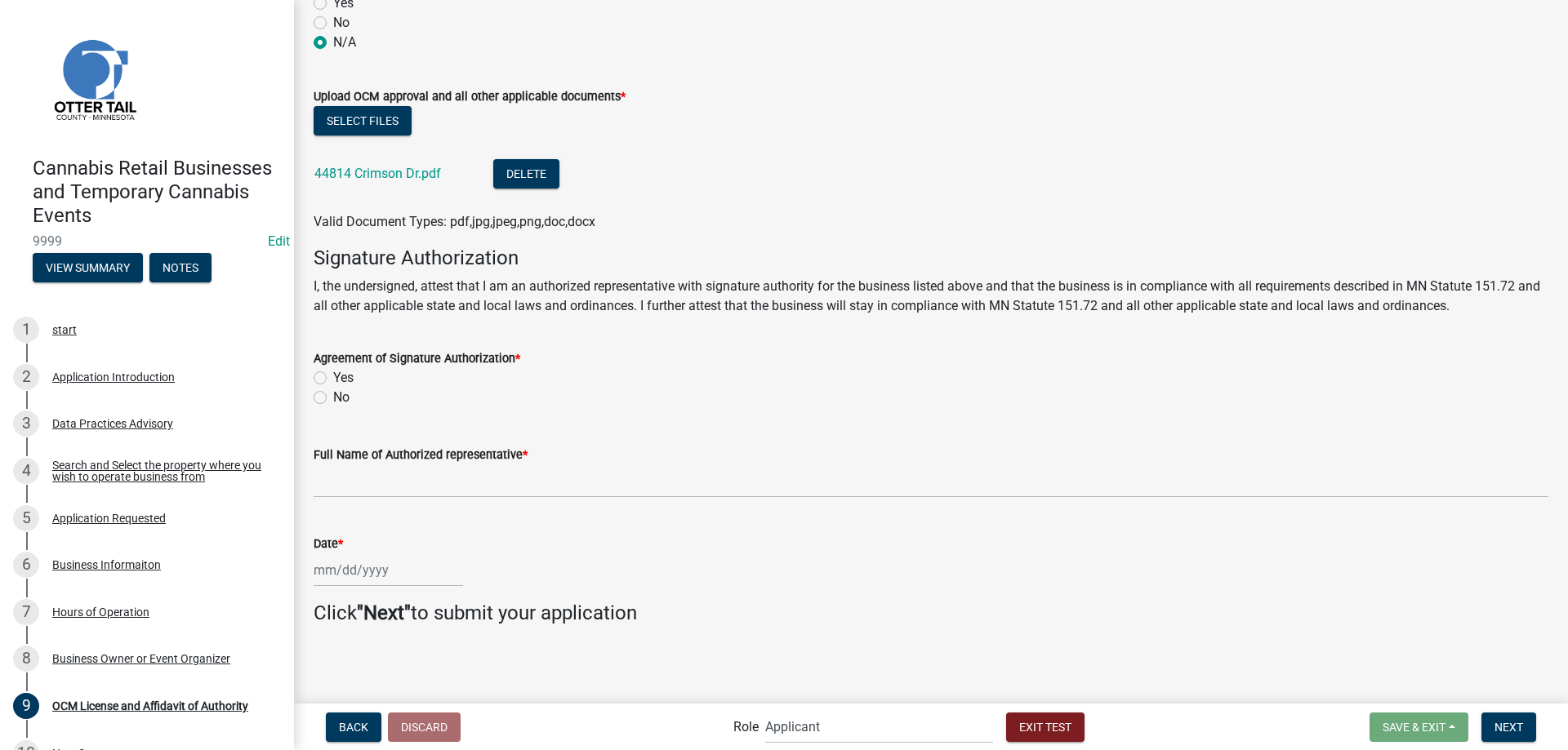
click at [334, 376] on label "Yes" at bounding box center [343, 378] width 21 height 20
click at [334, 376] on input "Yes" at bounding box center [339, 374] width 11 height 11
radio input "true"
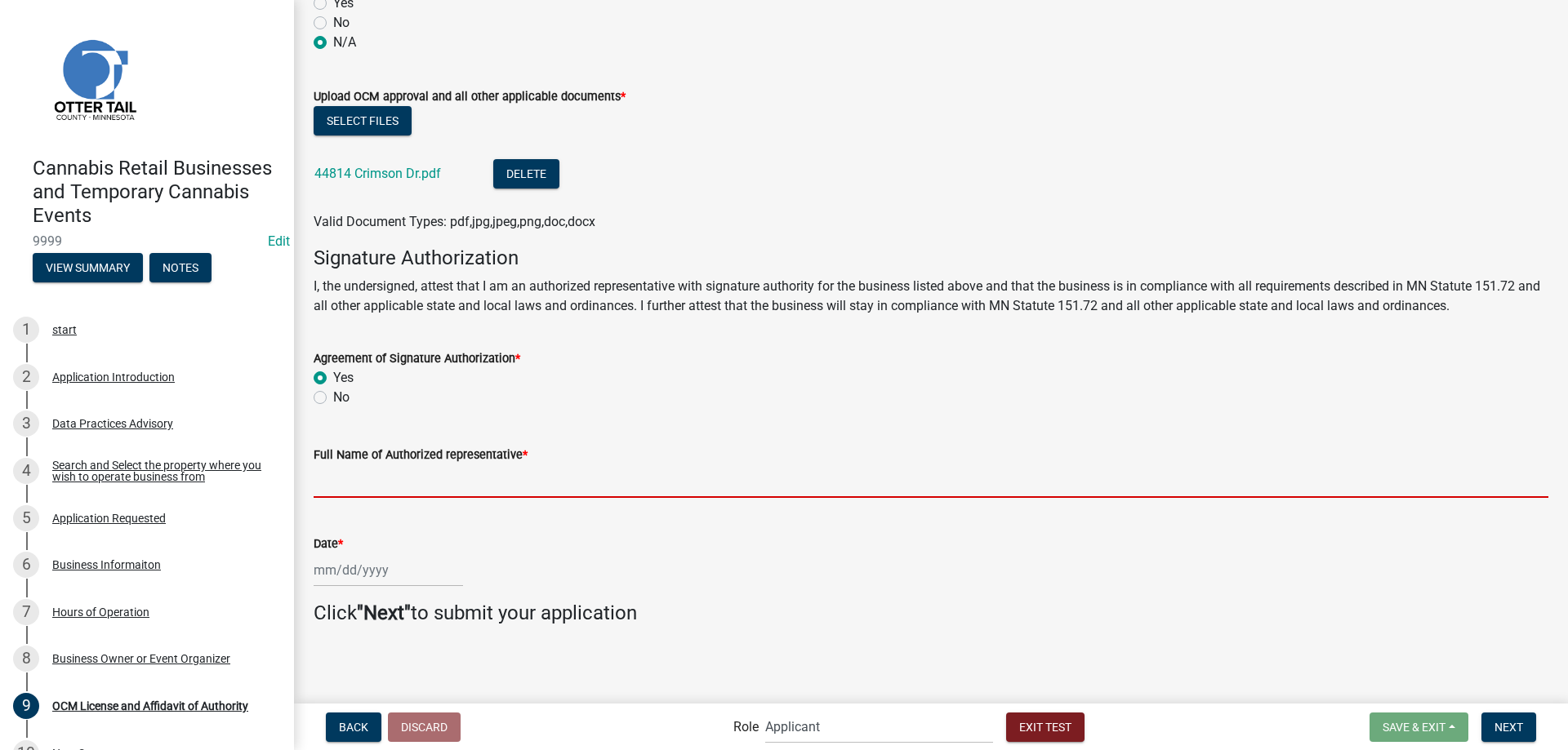
click at [341, 482] on input "Full Name of Authorized representative *" at bounding box center [931, 482] width 1234 height 34
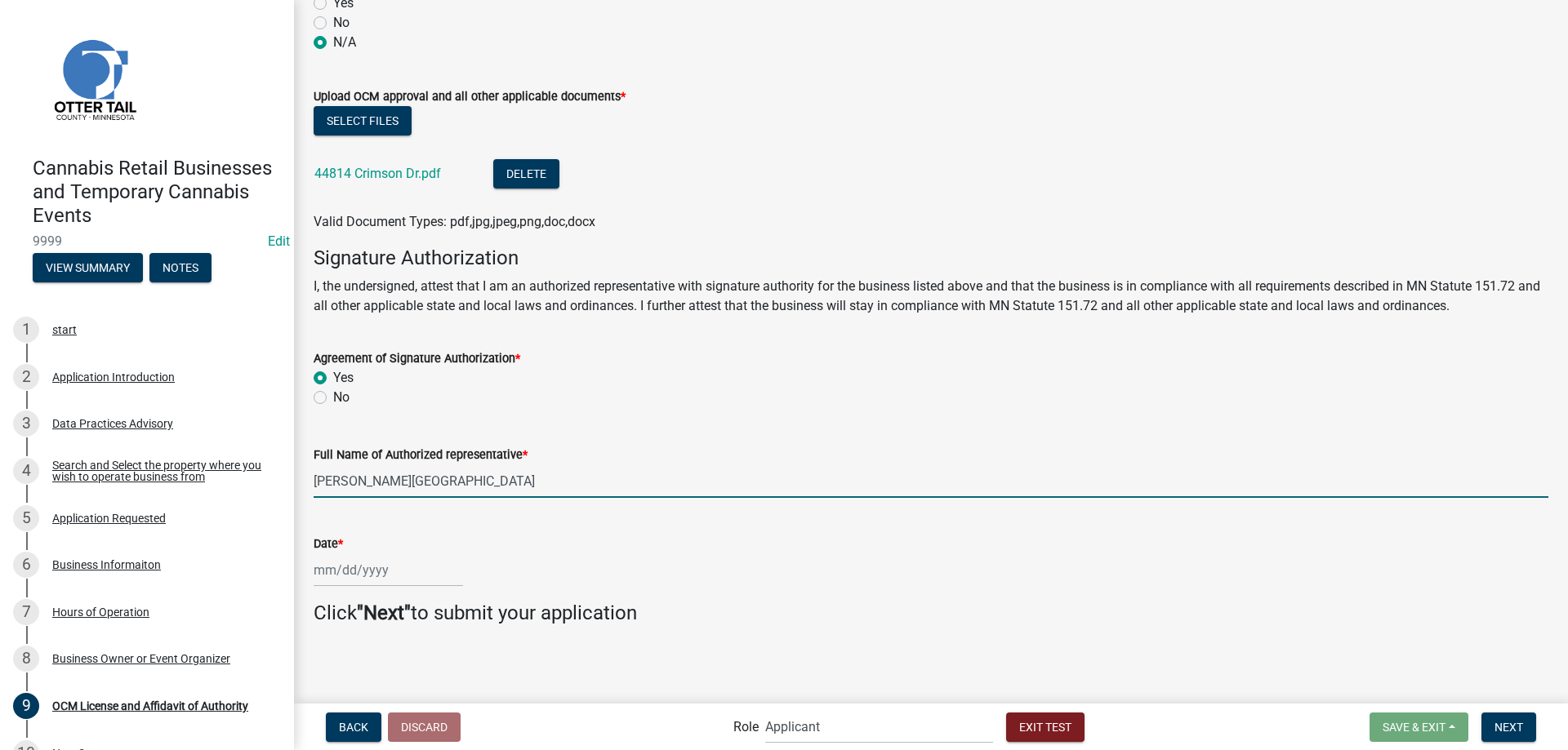
type input "[PERSON_NAME][GEOGRAPHIC_DATA]"
click at [351, 566] on input "Date *" at bounding box center [389, 571] width 150 height 34
select select "9"
select select "2025"
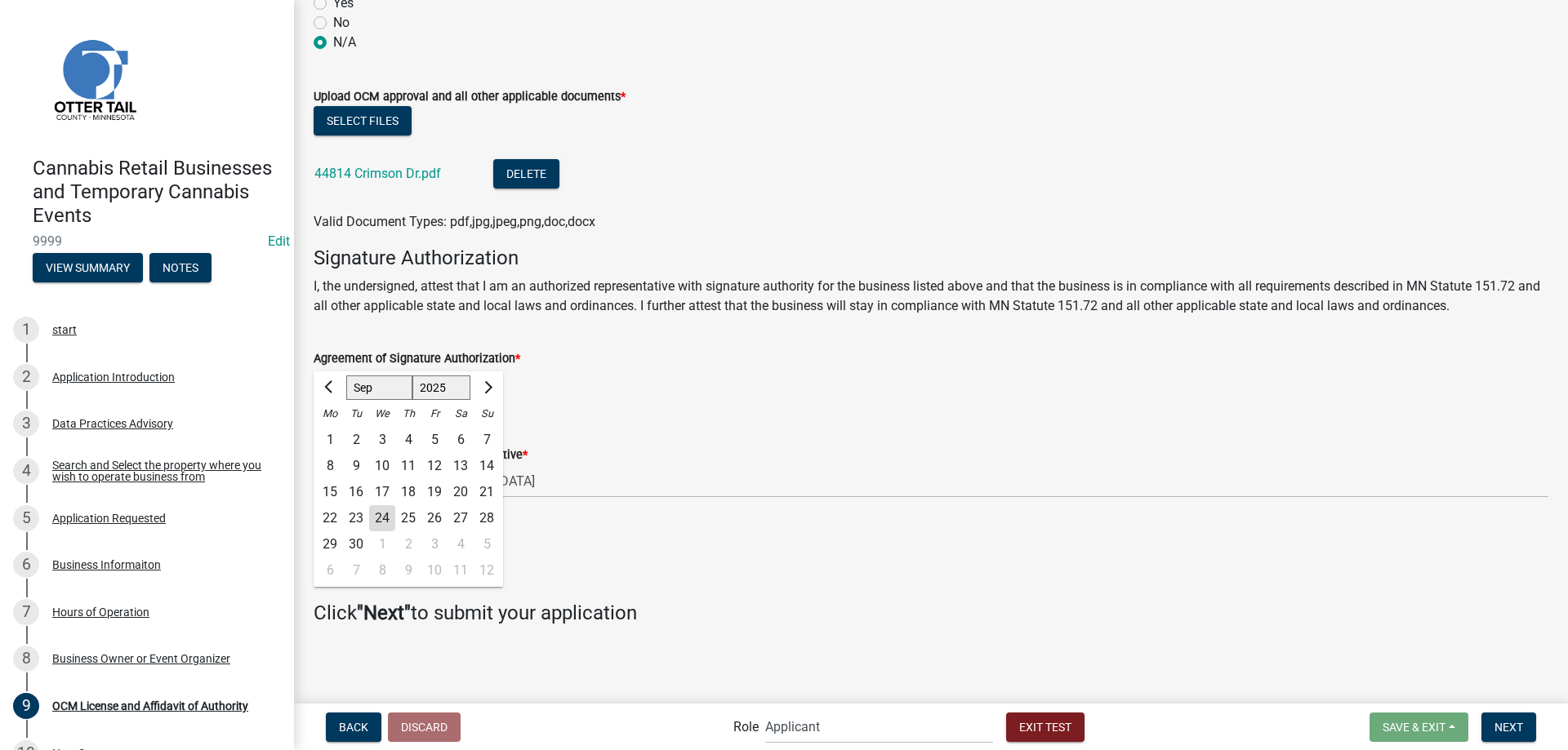
click at [384, 523] on div "24" at bounding box center [382, 518] width 26 height 26
type input "[DATE]"
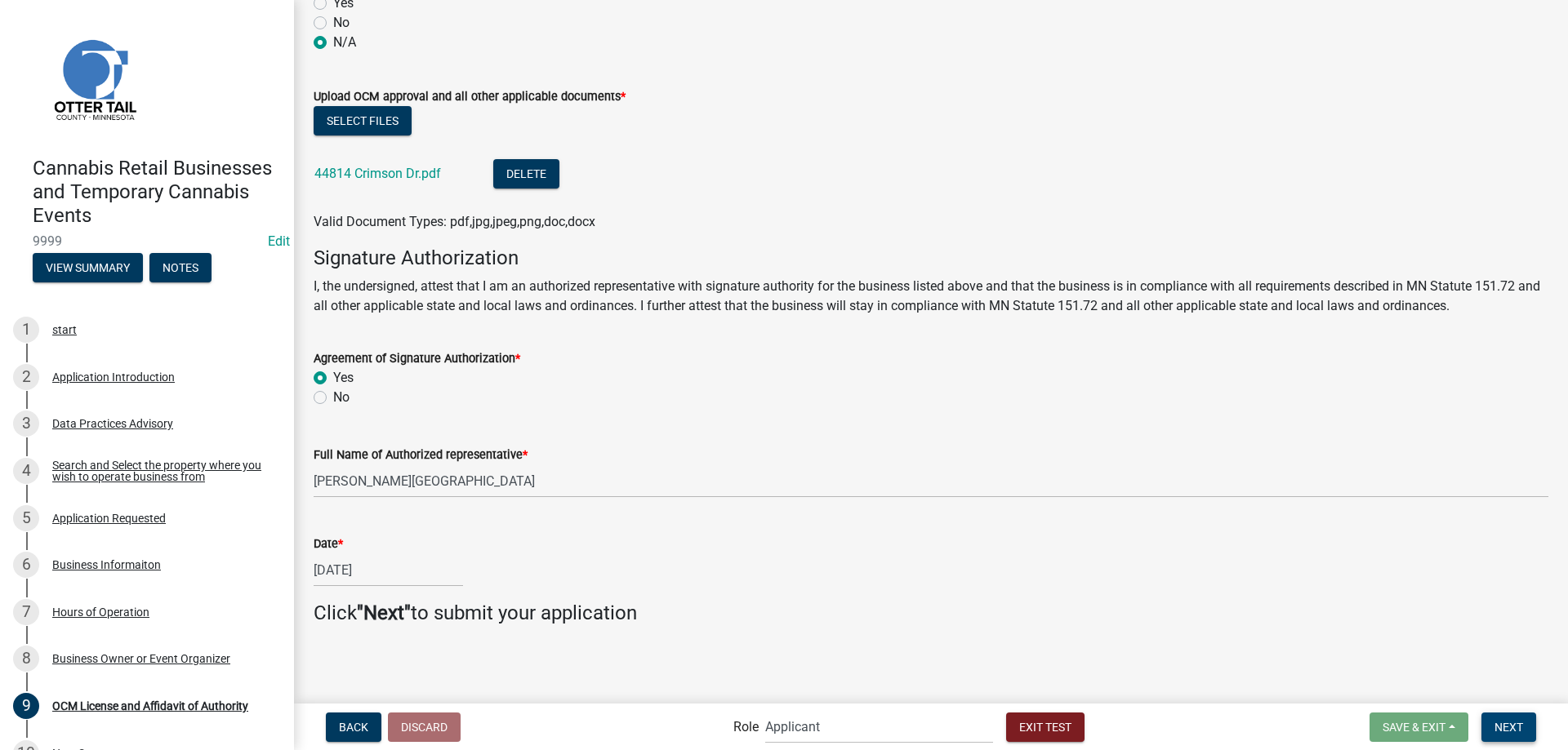
click at [1507, 728] on span "Next" at bounding box center [1509, 727] width 29 height 13
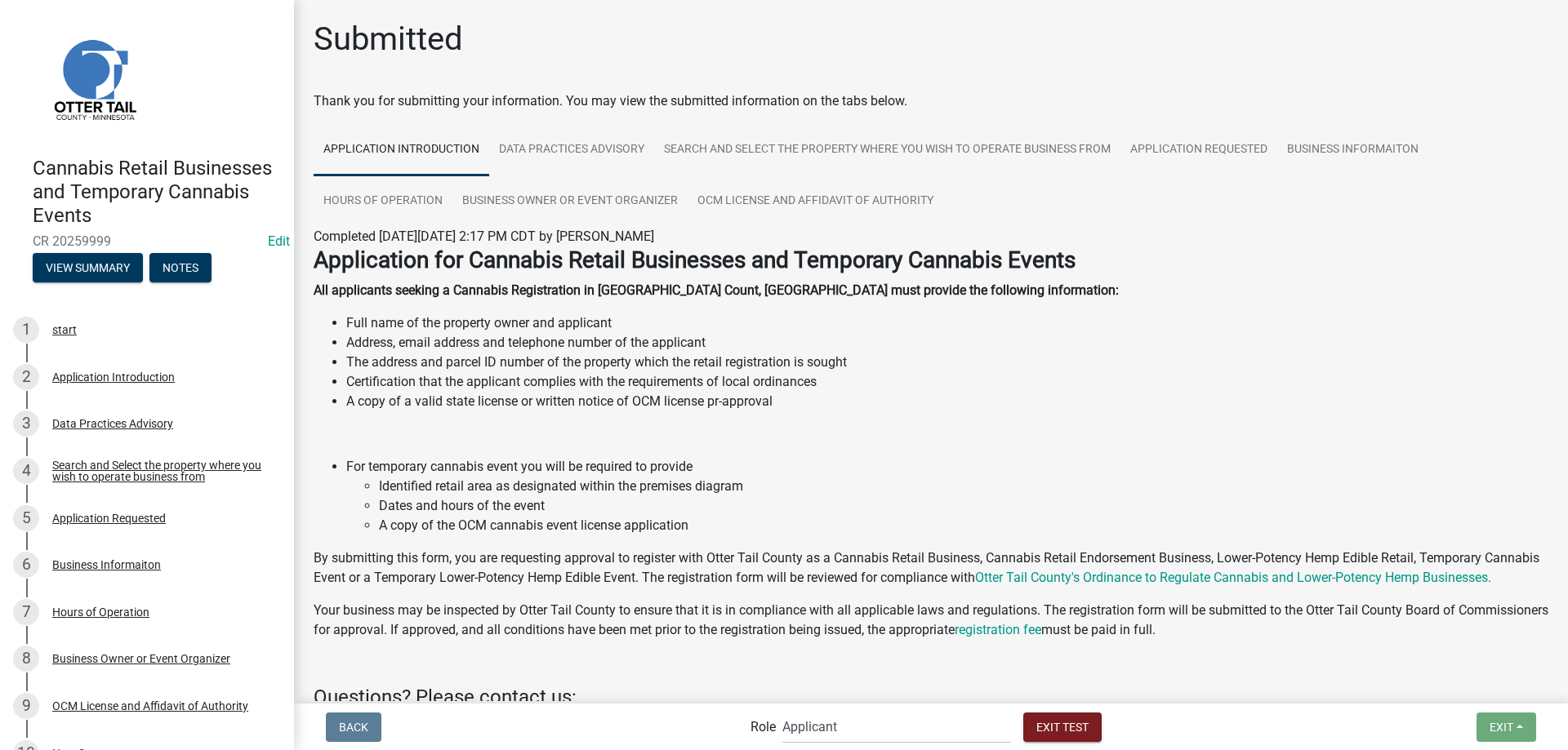
scroll to position [301, 0]
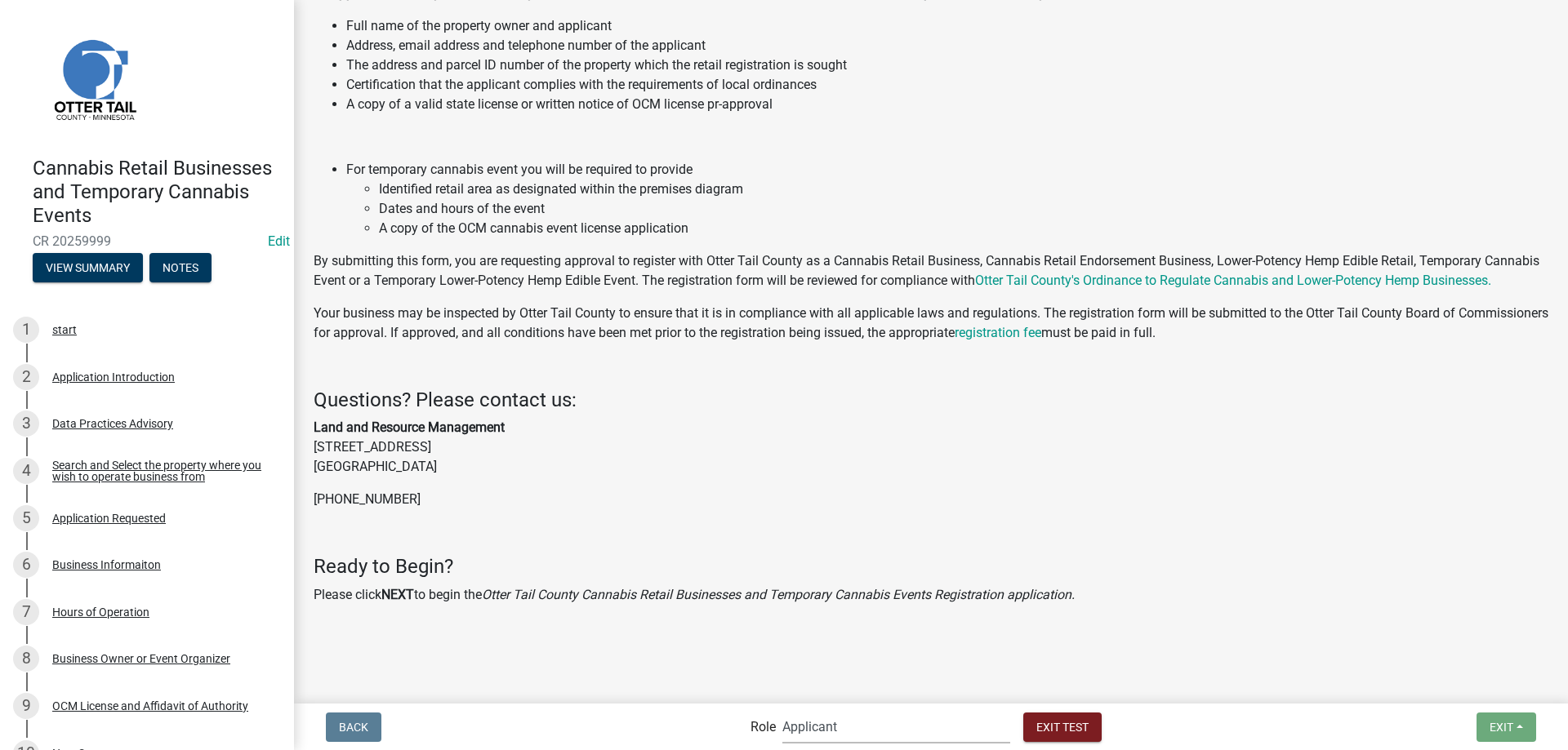
click at [782, 711] on select "Applicant Admin Cannabis Registration Review Land and Resource Cannabis Complia…" at bounding box center [895, 728] width 227 height 34
select select "5380c035-e995-43af-9dcb-4673fb5a2820"
click option "Cannabis Registration Review" at bounding box center [0, 0] width 0 height 0
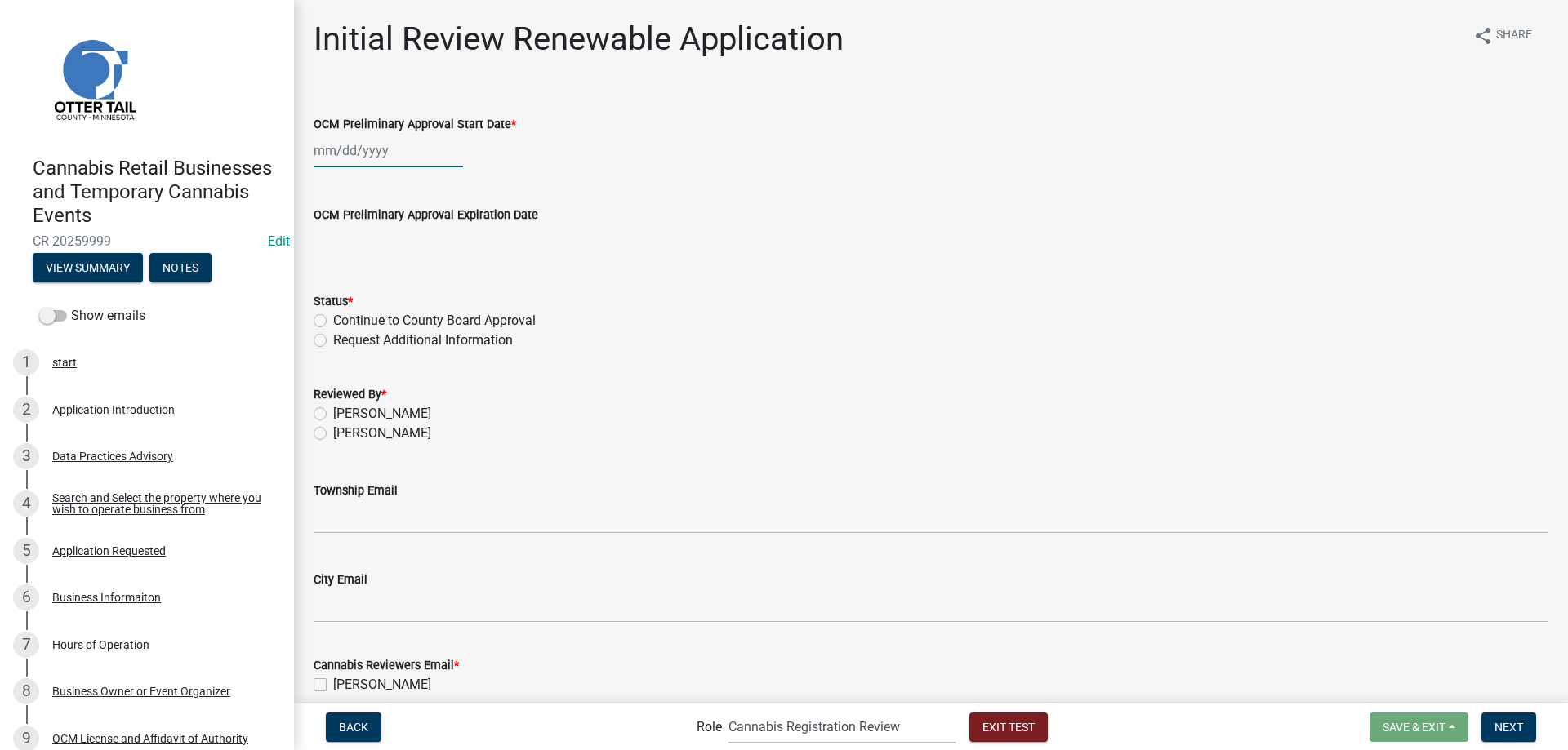
click at [363, 152] on input "OCM Preliminary Approval Start Date *" at bounding box center [389, 151] width 150 height 34
select select "9"
select select "2025"
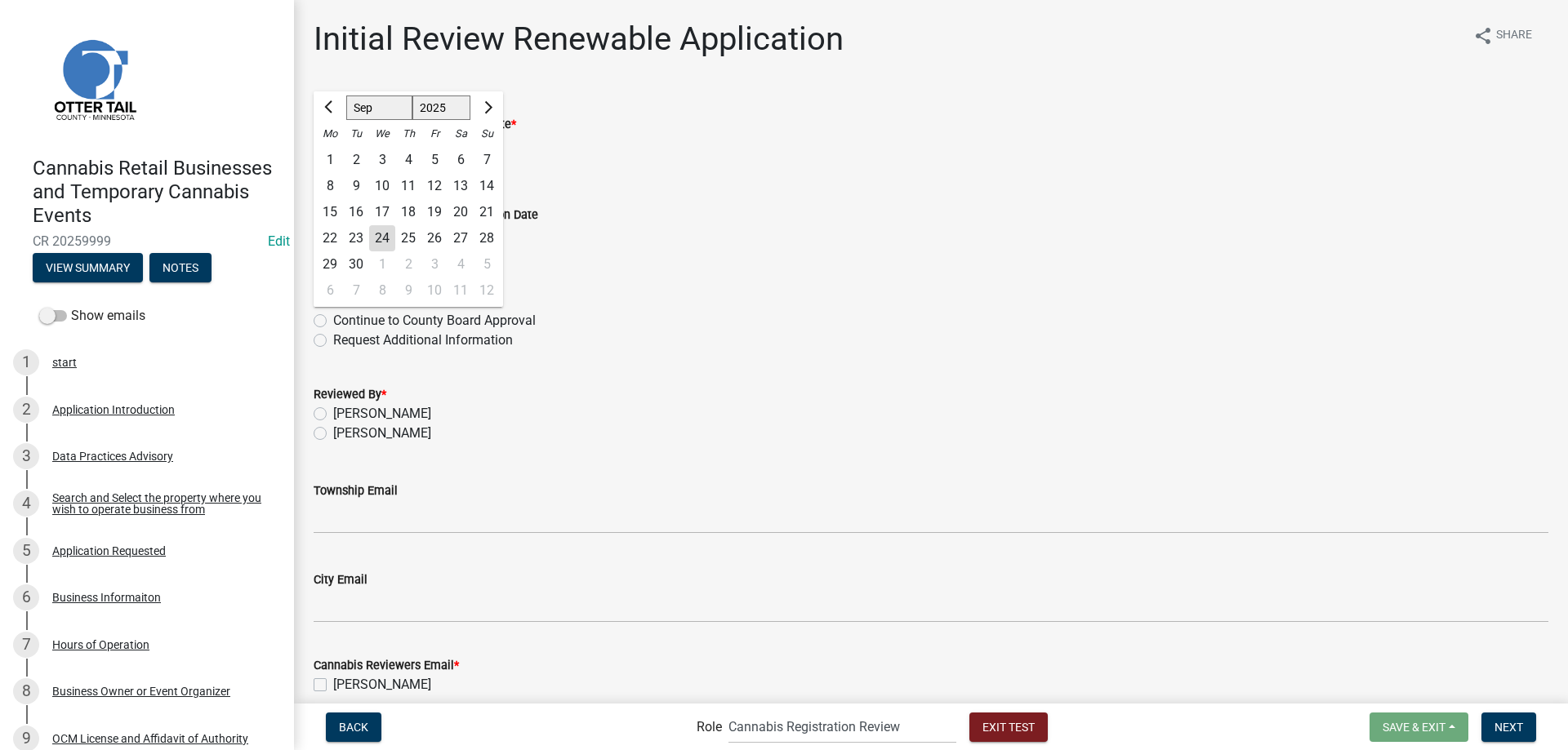
click at [353, 160] on div "2" at bounding box center [356, 160] width 26 height 26
type input "09/02/2025"
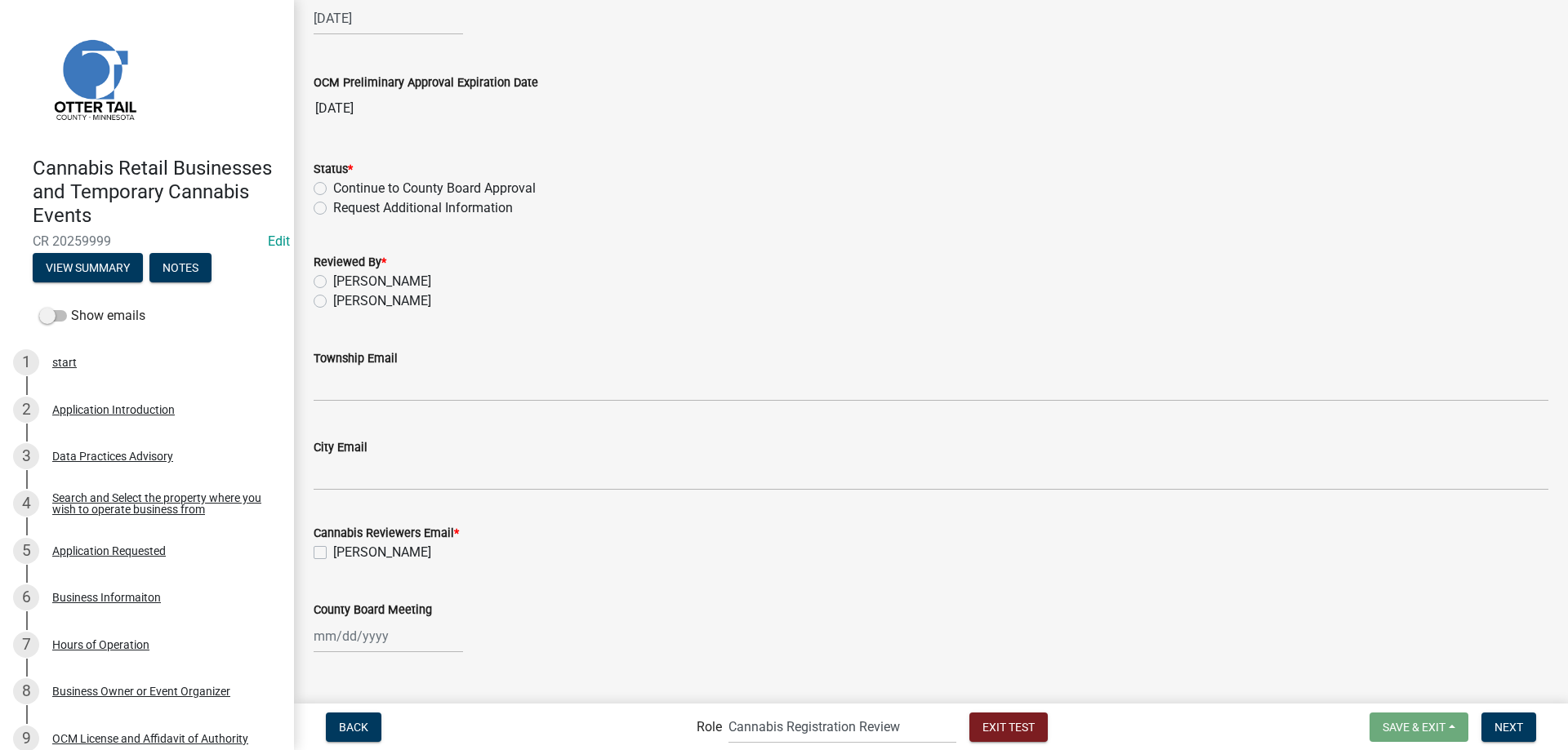
scroll to position [162, 0]
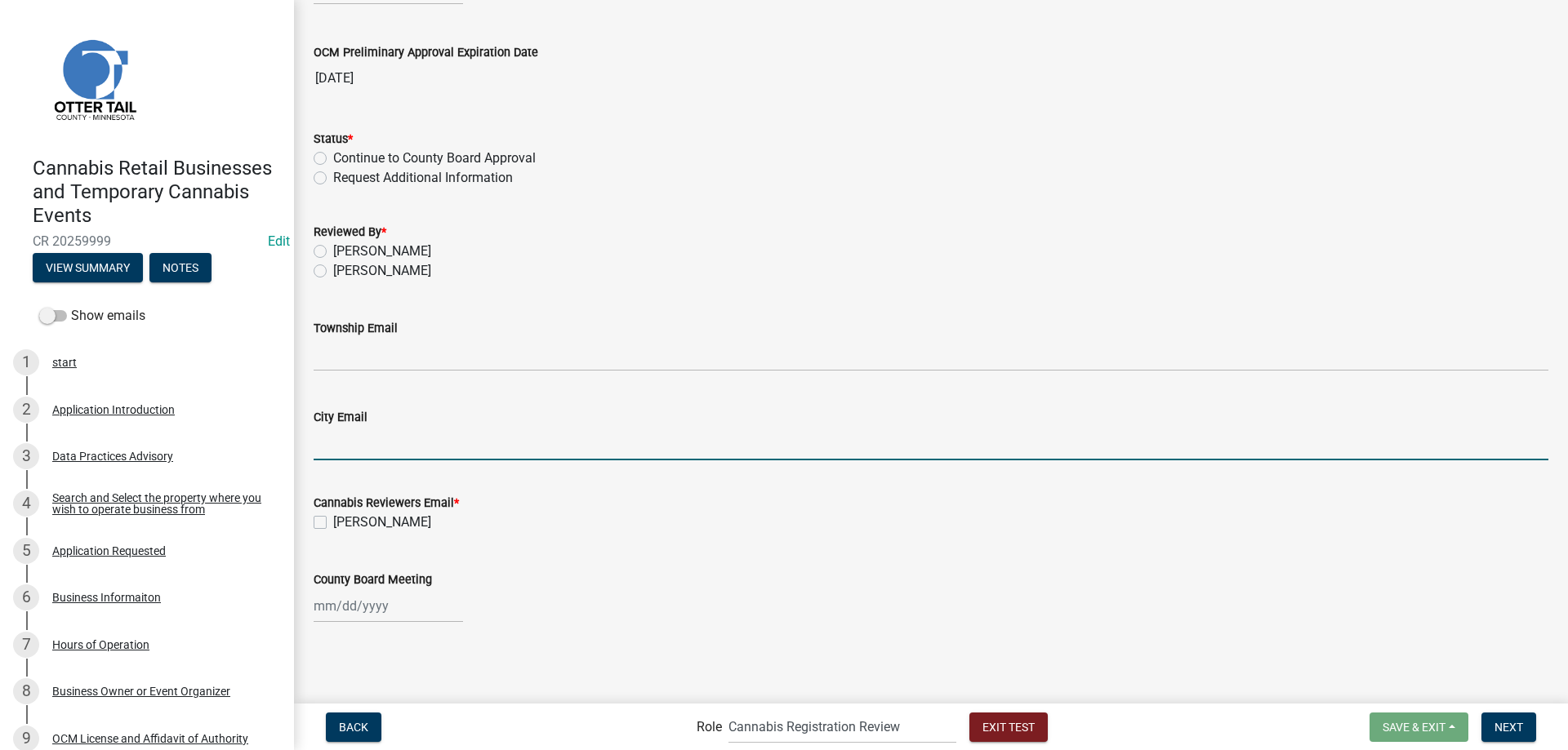
click at [392, 447] on input "City Email" at bounding box center [931, 444] width 1234 height 34
type input "none@none.com"
click at [334, 522] on label "Chris LeClair" at bounding box center [383, 523] width 98 height 20
click at [334, 522] on input "Chris LeClair" at bounding box center [339, 518] width 11 height 11
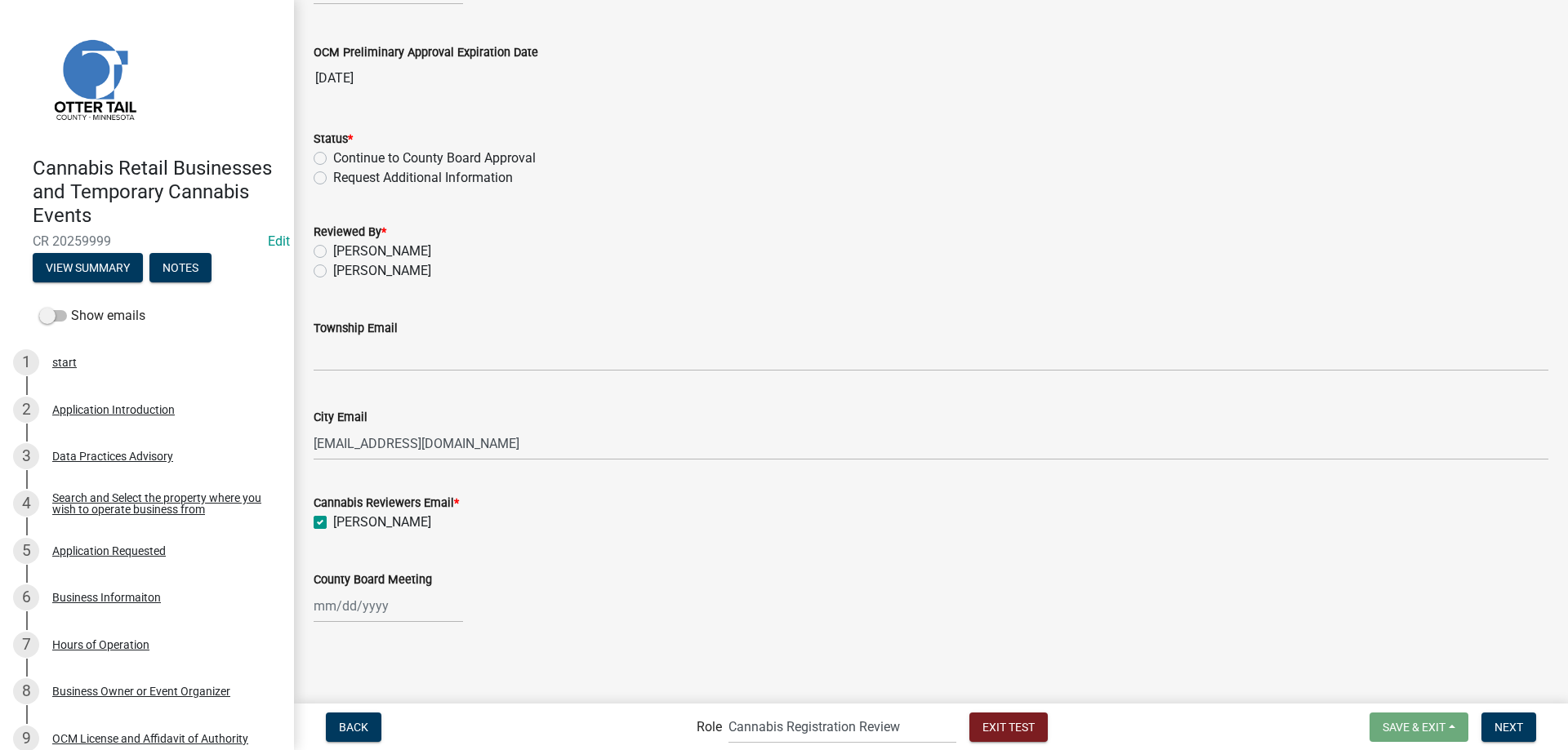
checkbox input "true"
click at [367, 614] on input "County Board Meeting" at bounding box center [389, 606] width 150 height 34
select select "9"
select select "2025"
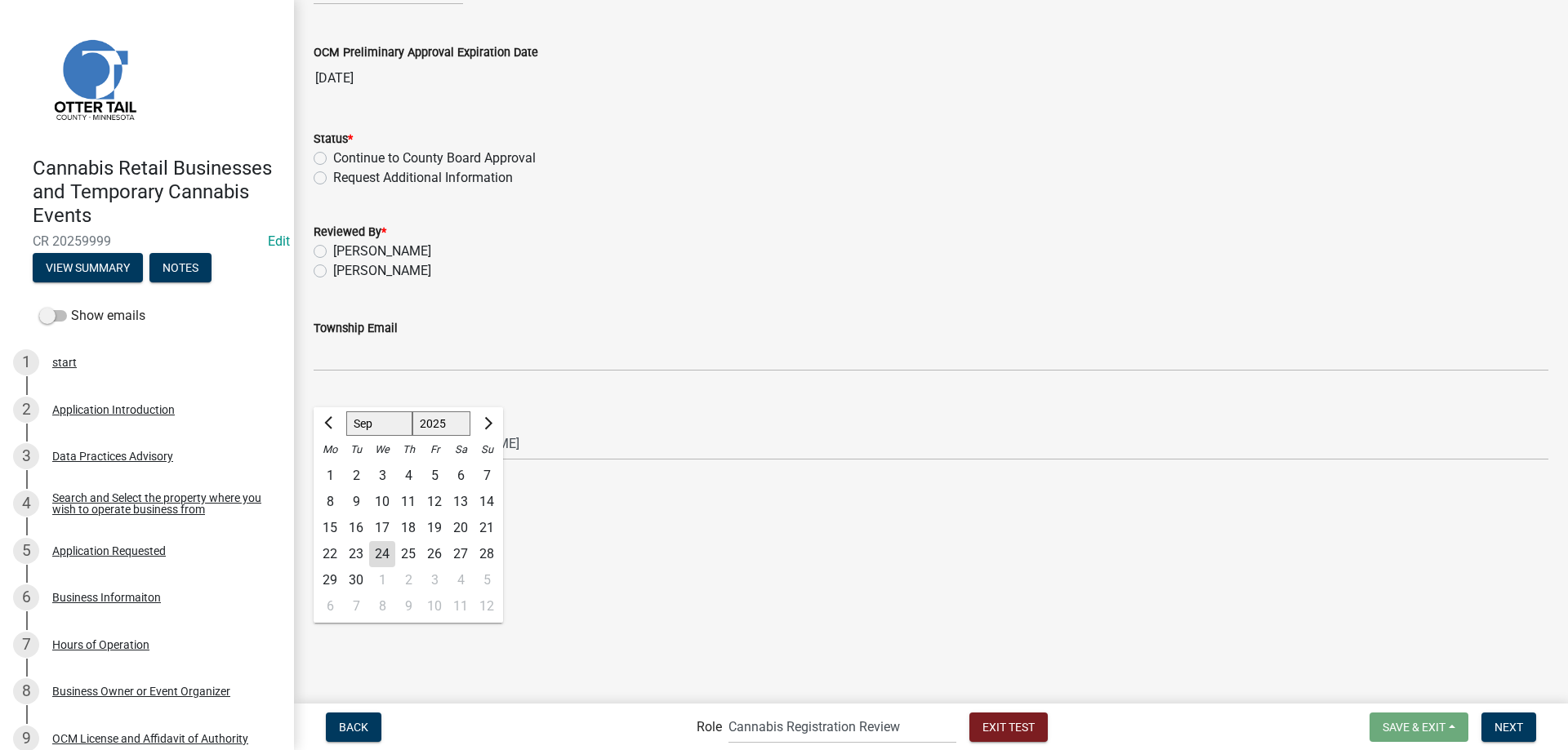
click at [381, 606] on div "8" at bounding box center [382, 606] width 26 height 26
type input "10/08/2025"
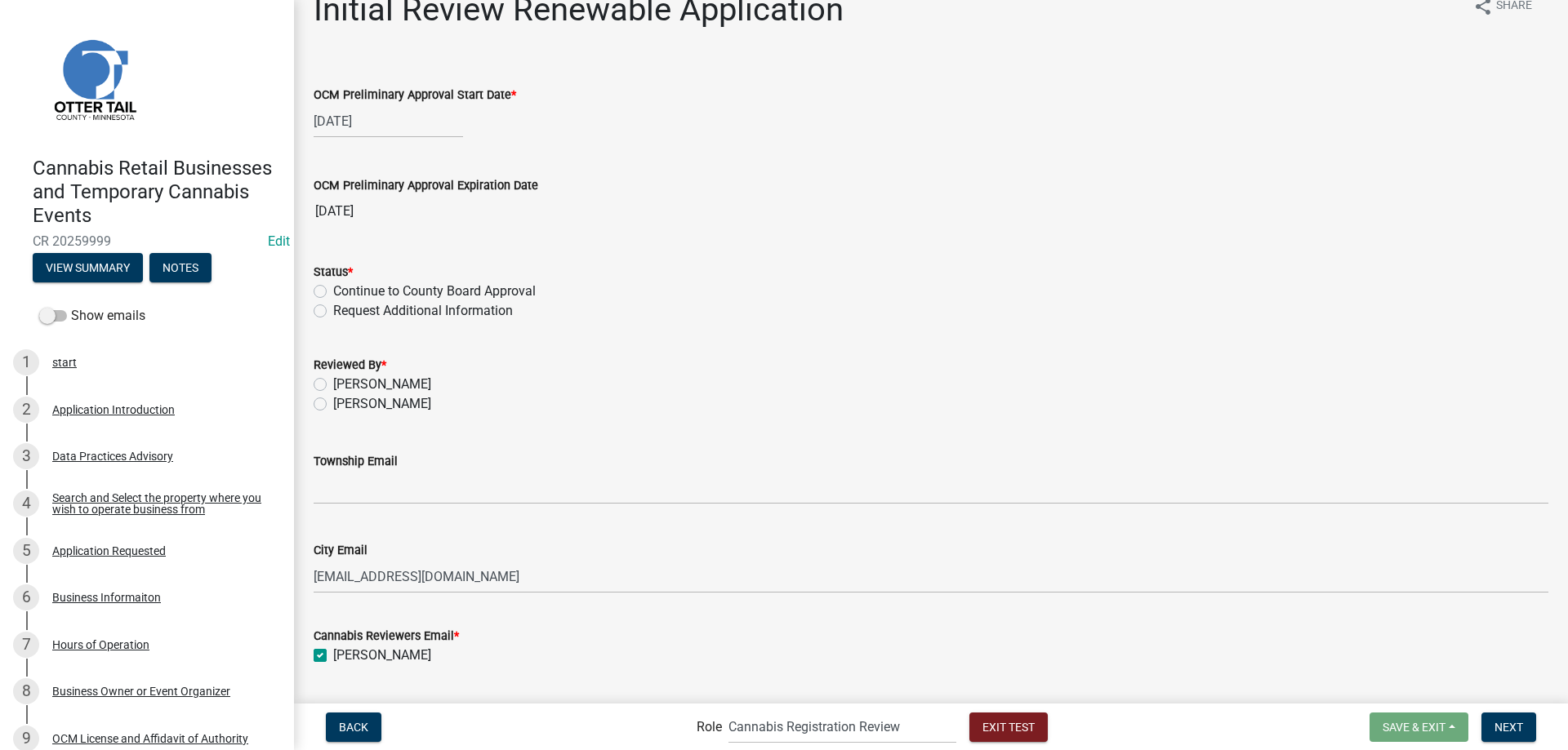
scroll to position [0, 0]
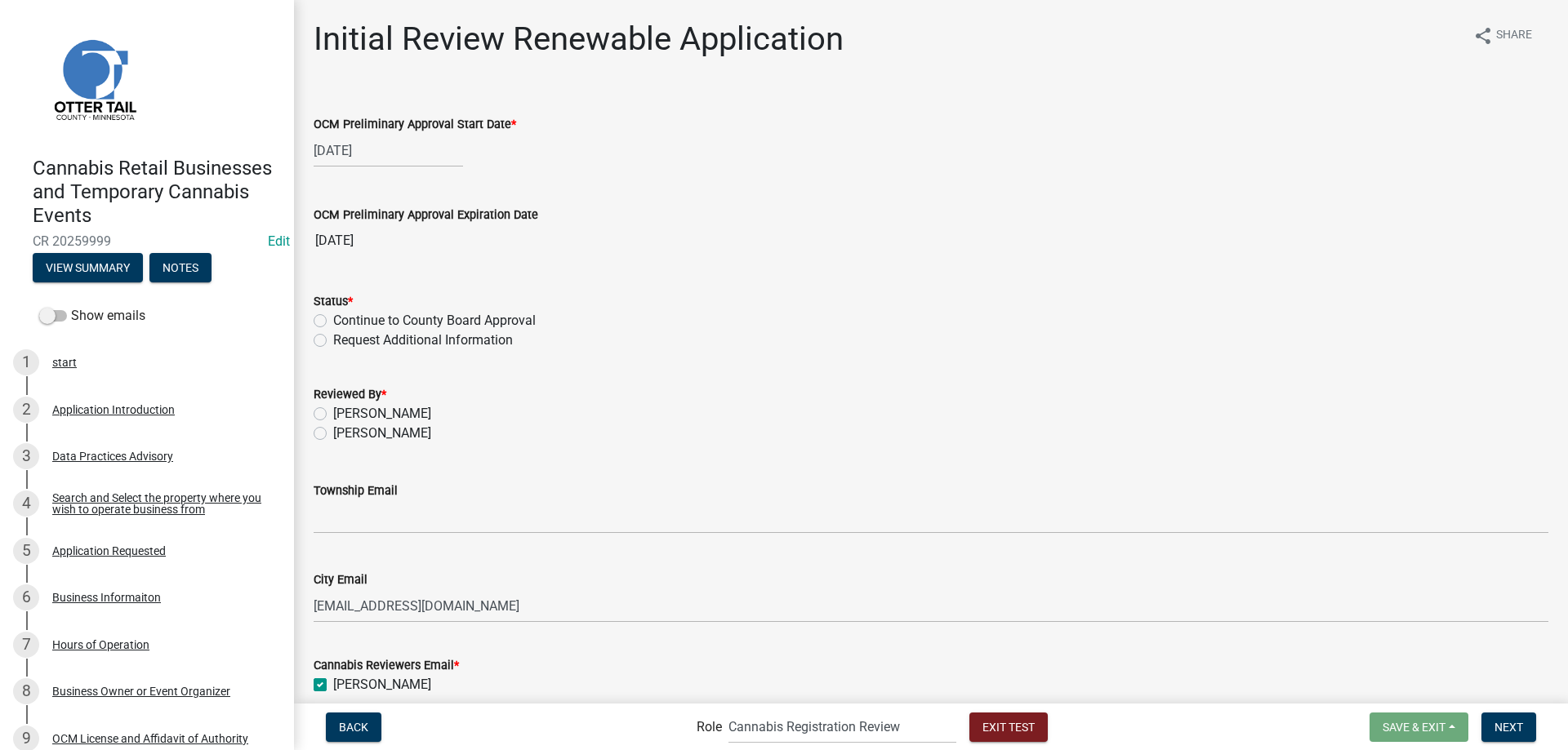
click at [334, 412] on label "Chris LeClair" at bounding box center [383, 414] width 98 height 20
click at [334, 412] on input "Chris LeClair" at bounding box center [339, 409] width 11 height 11
radio input "true"
click at [334, 323] on label "Continue to County Board Approval" at bounding box center [434, 321] width 202 height 20
click at [334, 322] on input "Continue to County Board Approval" at bounding box center [339, 317] width 11 height 11
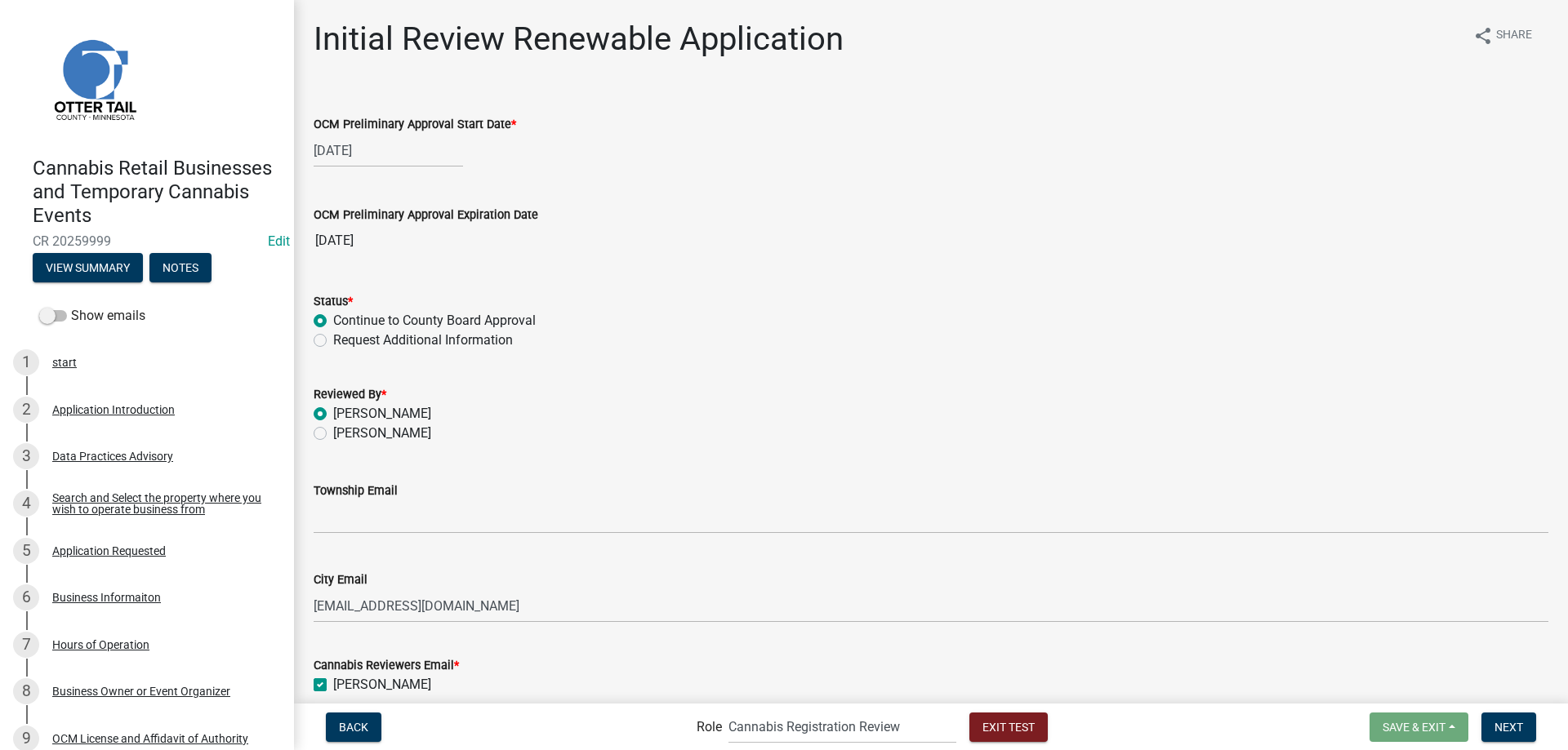
radio input "true"
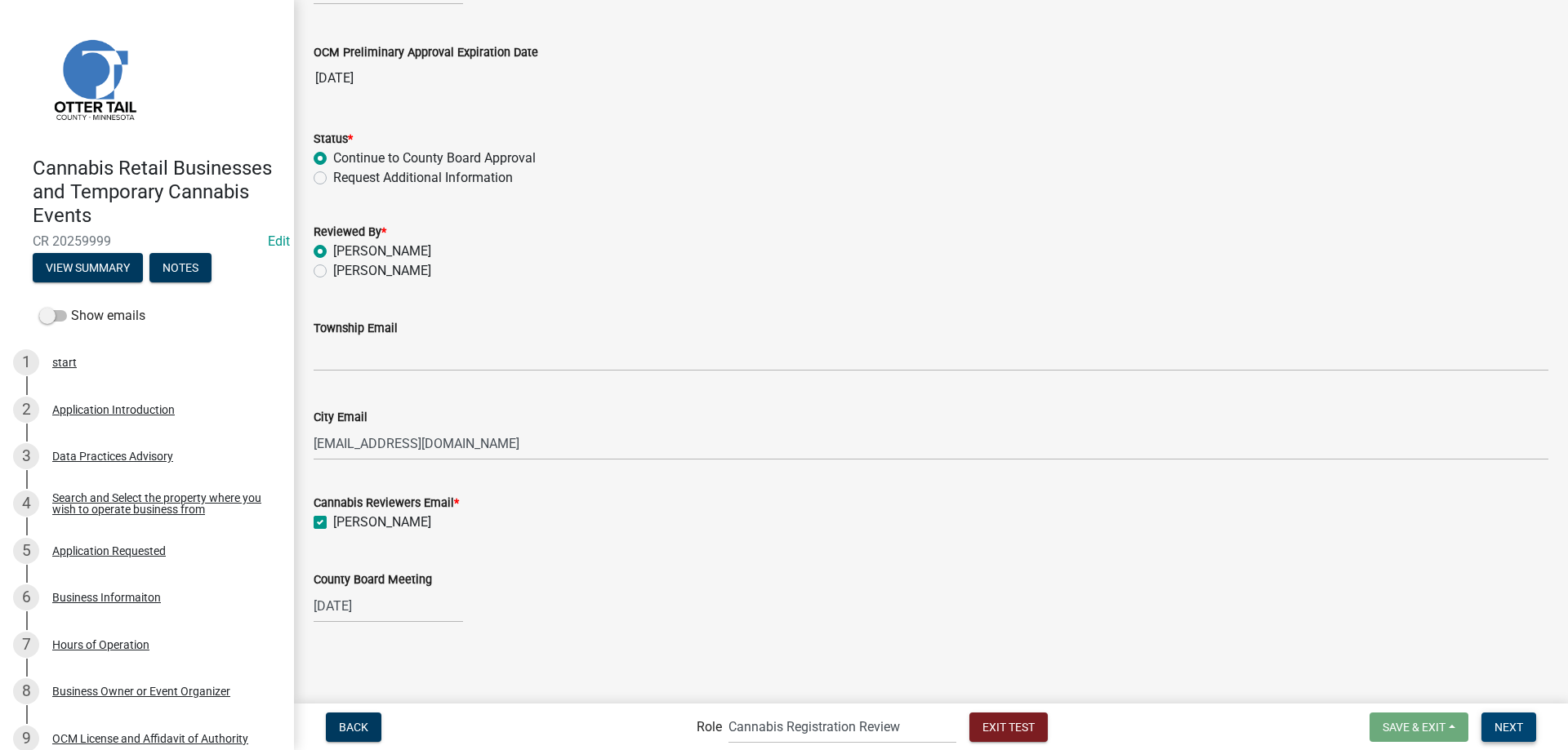
click at [1518, 729] on span "Next" at bounding box center [1509, 727] width 29 height 13
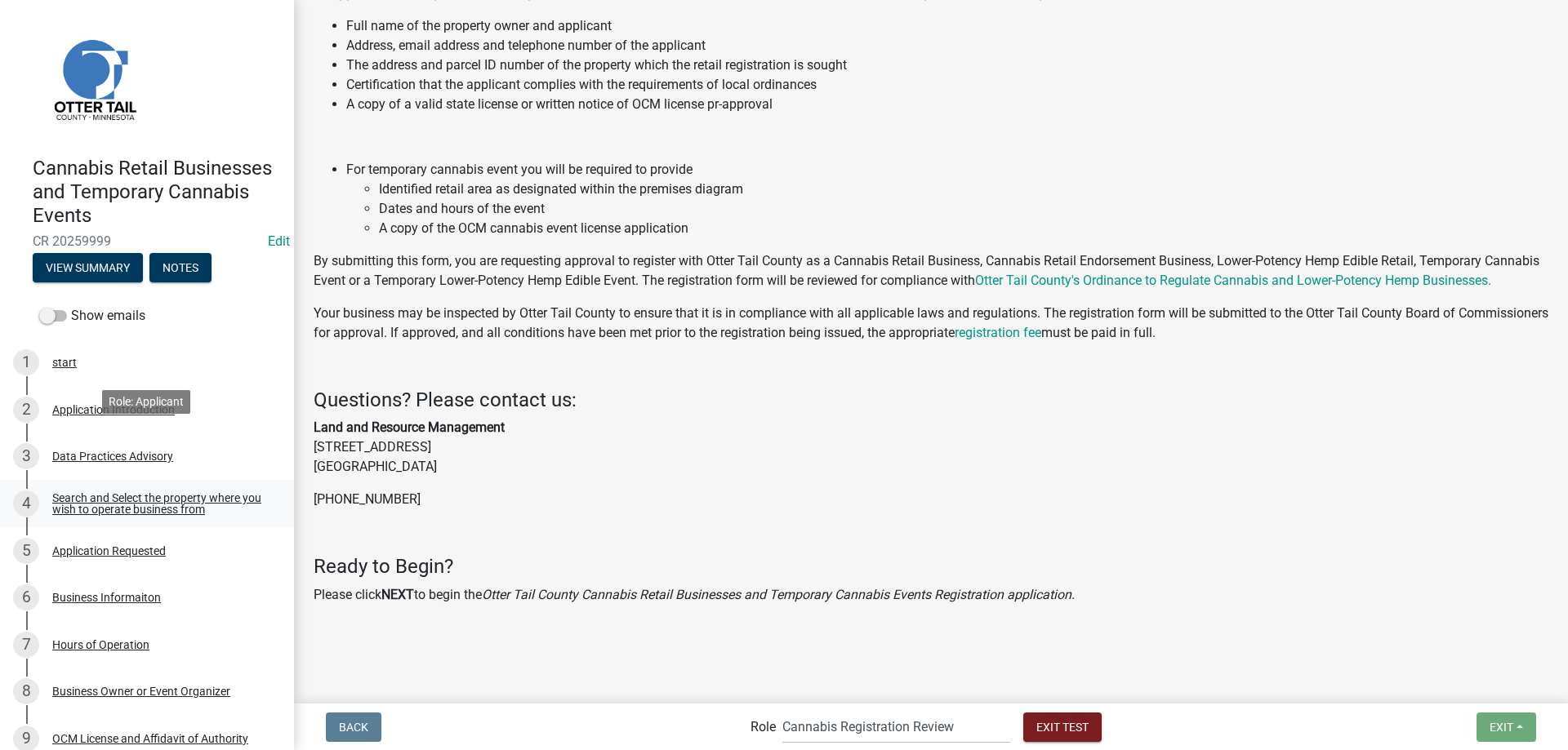
scroll to position [363, 0]
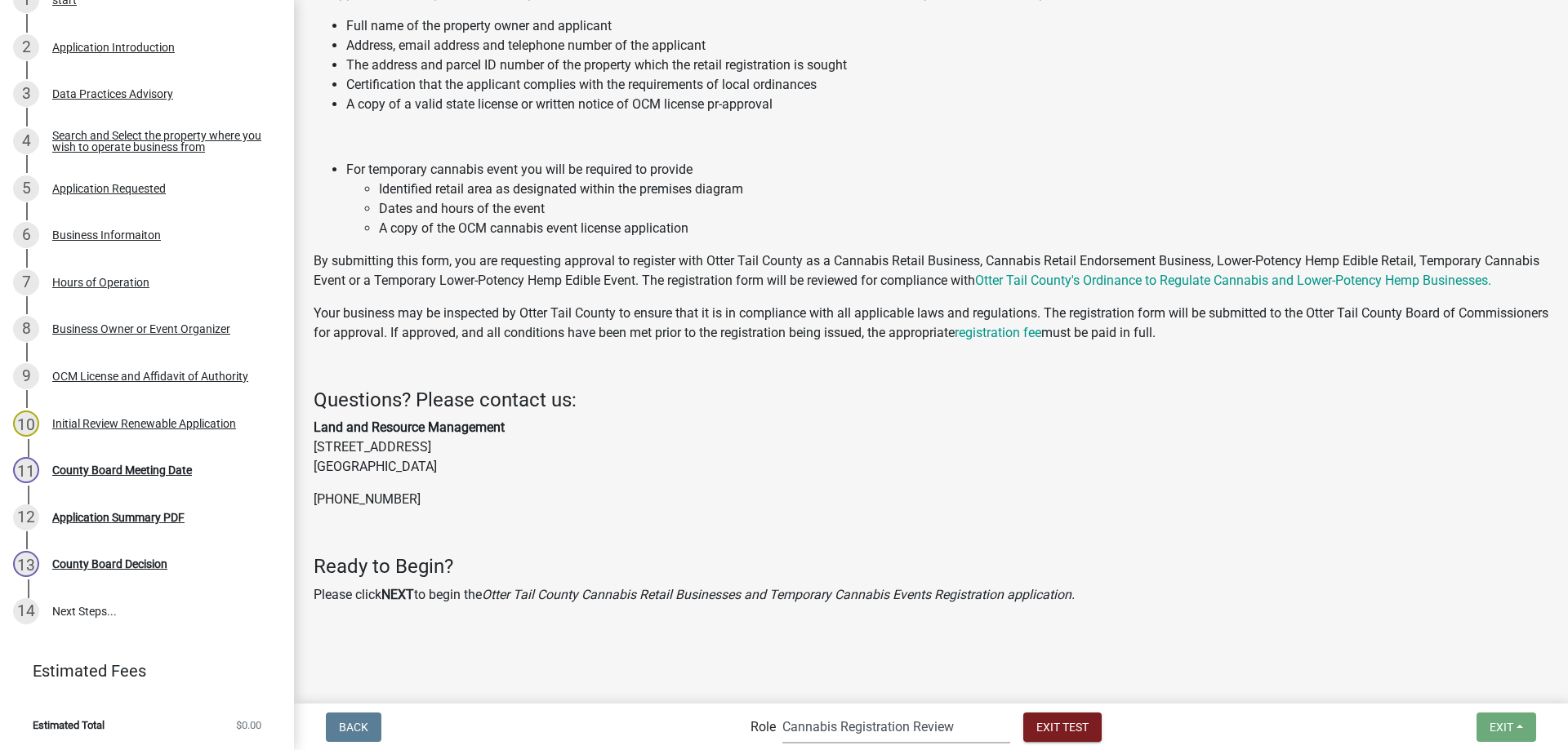
click at [782, 711] on select "Applicant Admin Cannabis Registration Review Land and Resource Cannabis Complia…" at bounding box center [895, 728] width 227 height 34
select select "8480af63-7ad4-4446-8eb2-87dccdeb9e57"
click option "Land and Resource" at bounding box center [0, 0] width 0 height 0
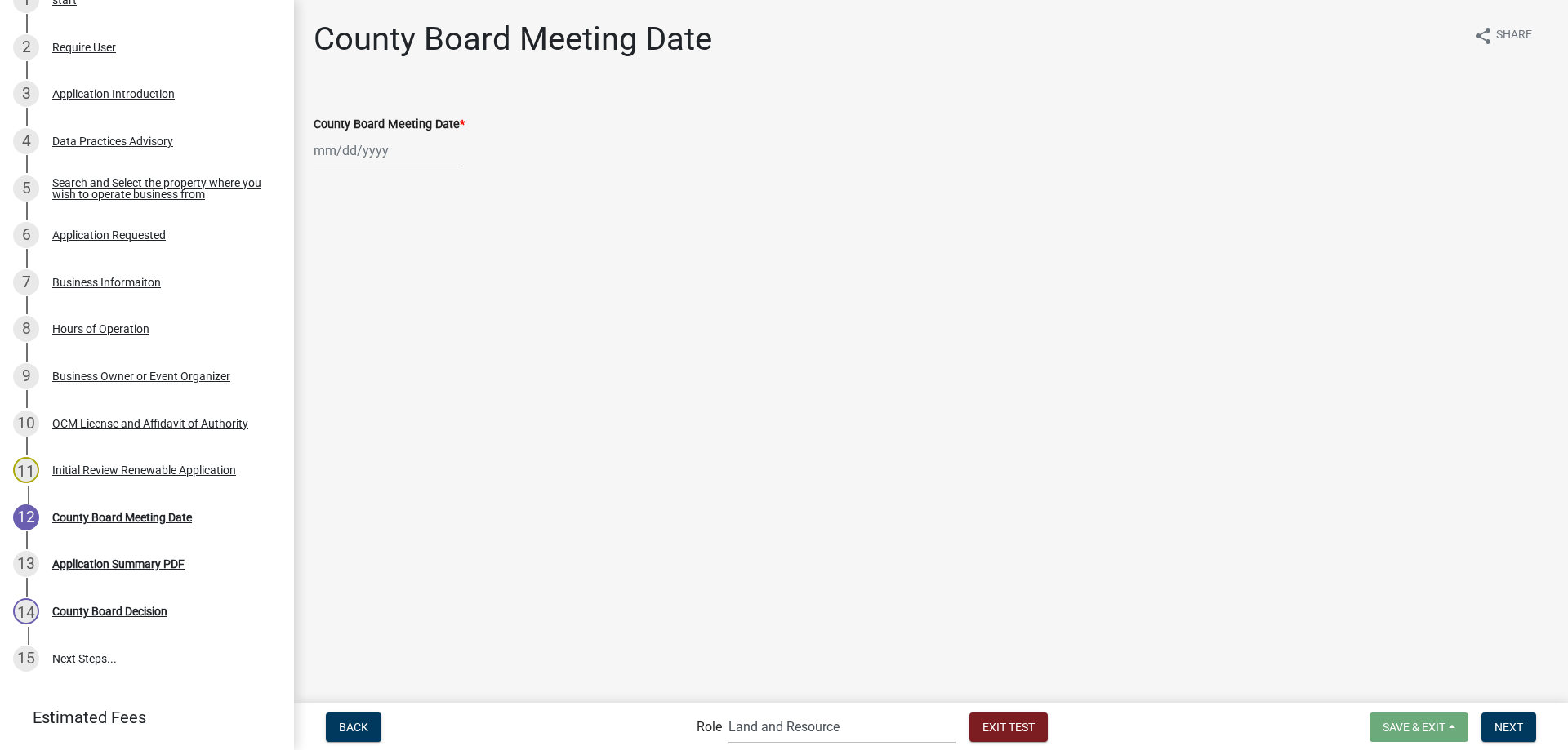
scroll to position [409, 0]
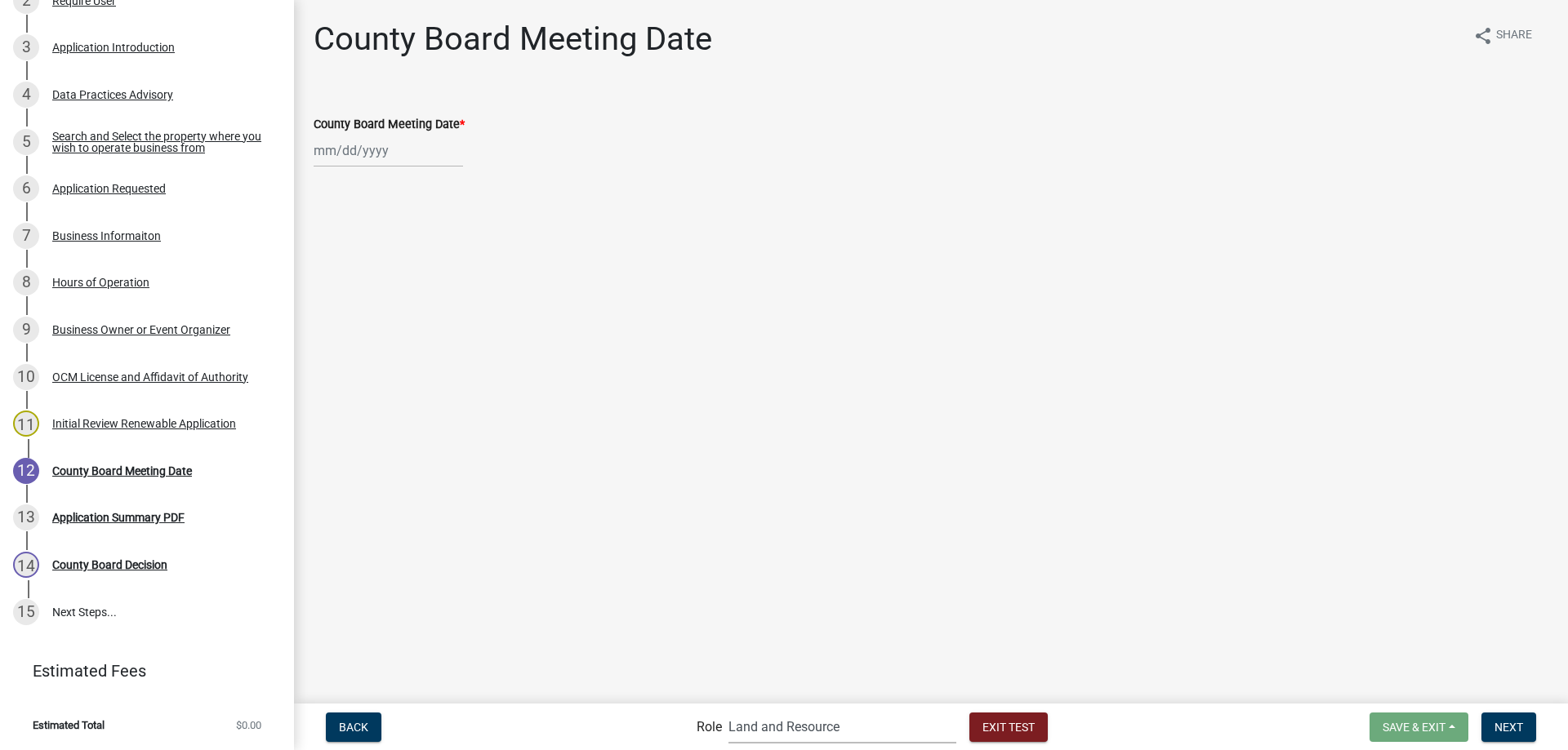
click at [381, 152] on input "County Board Meeting Date *" at bounding box center [389, 151] width 150 height 34
select select "9"
select select "2025"
click at [383, 291] on div "8" at bounding box center [382, 290] width 26 height 26
type input "10/08/2025"
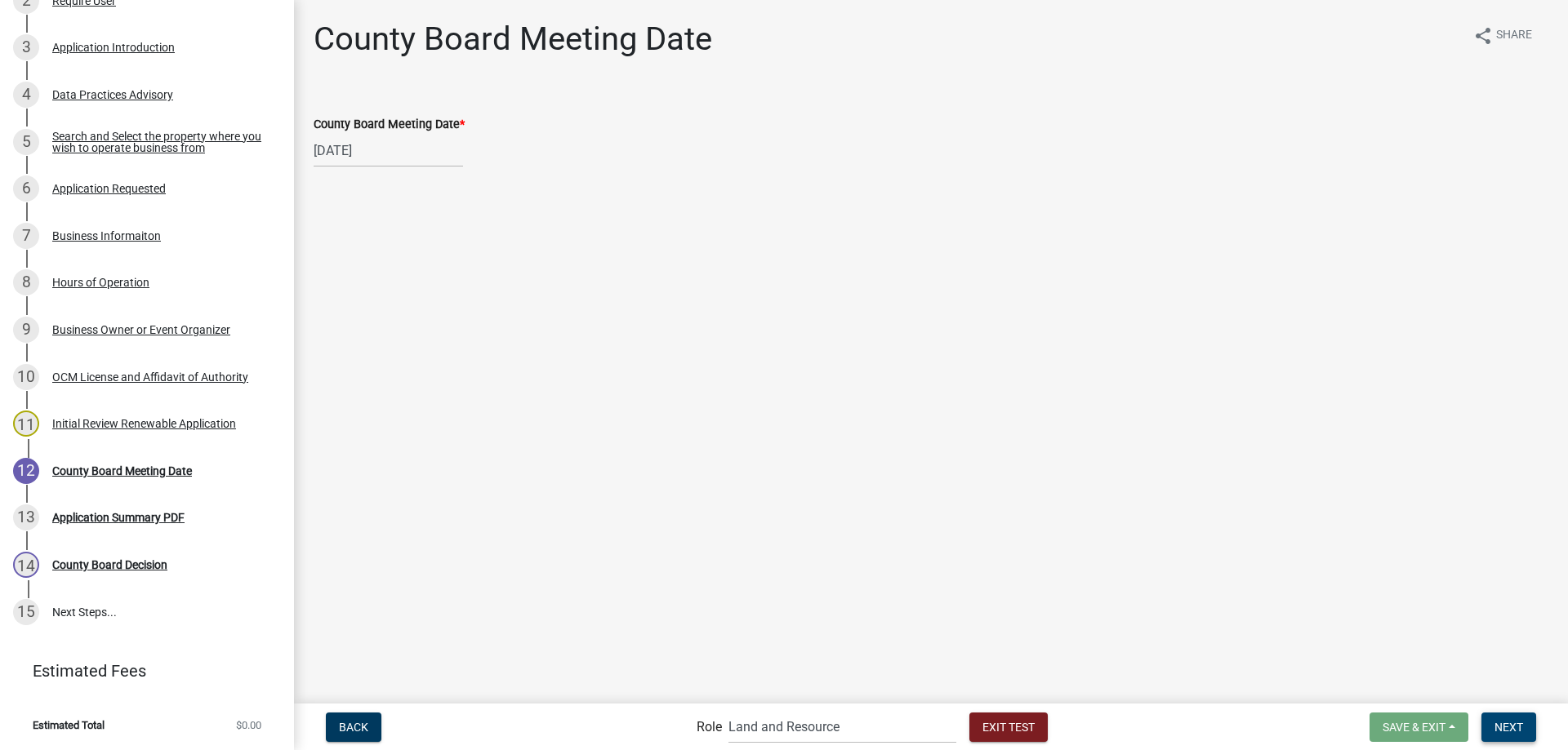
click at [1506, 732] on span "Next" at bounding box center [1509, 727] width 29 height 13
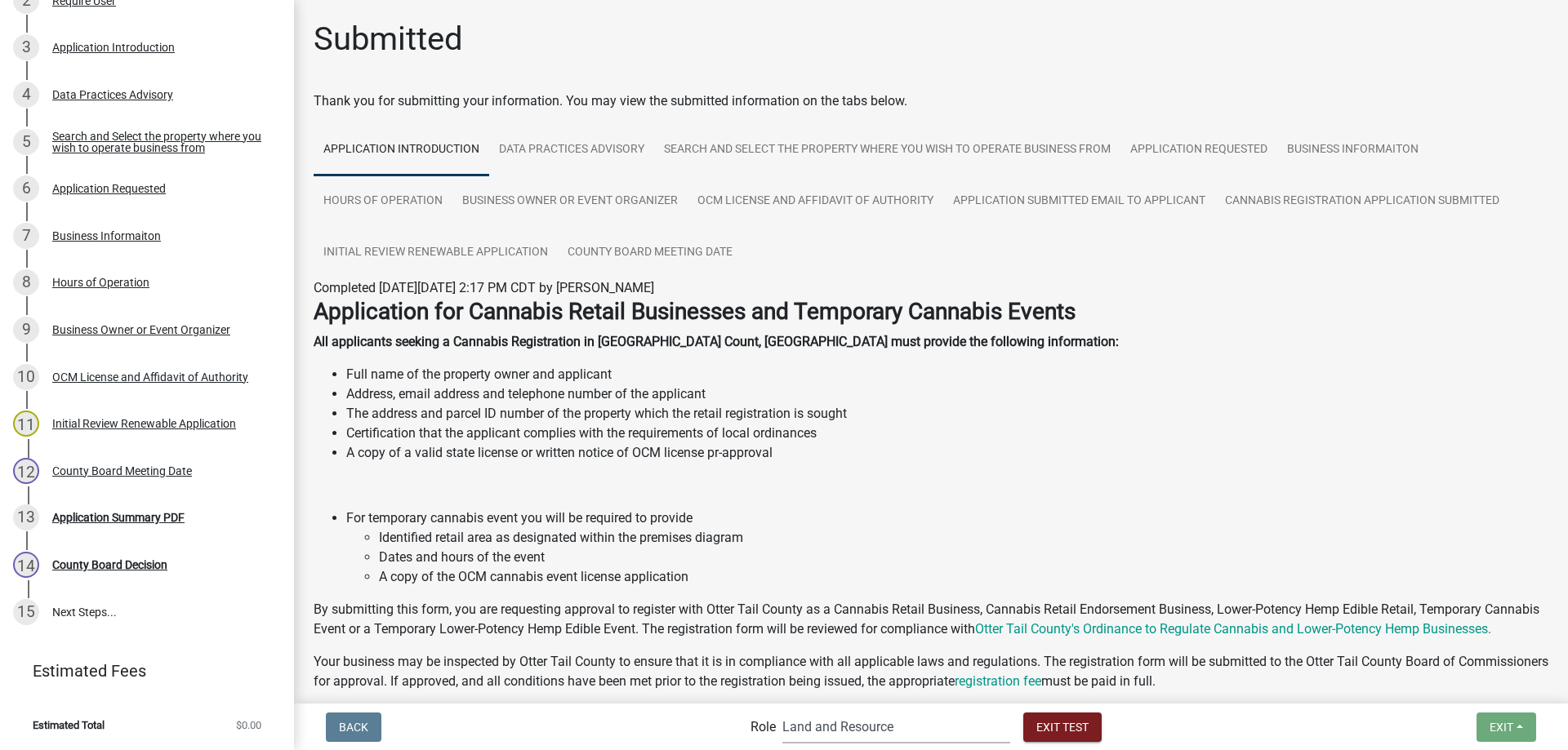
click at [782, 711] on select "Applicant Admin Cannabis Registration Review Land and Resource Cannabis Complia…" at bounding box center [895, 728] width 227 height 34
click option "Cannabis Registration Review" at bounding box center [0, 0] width 0 height 0
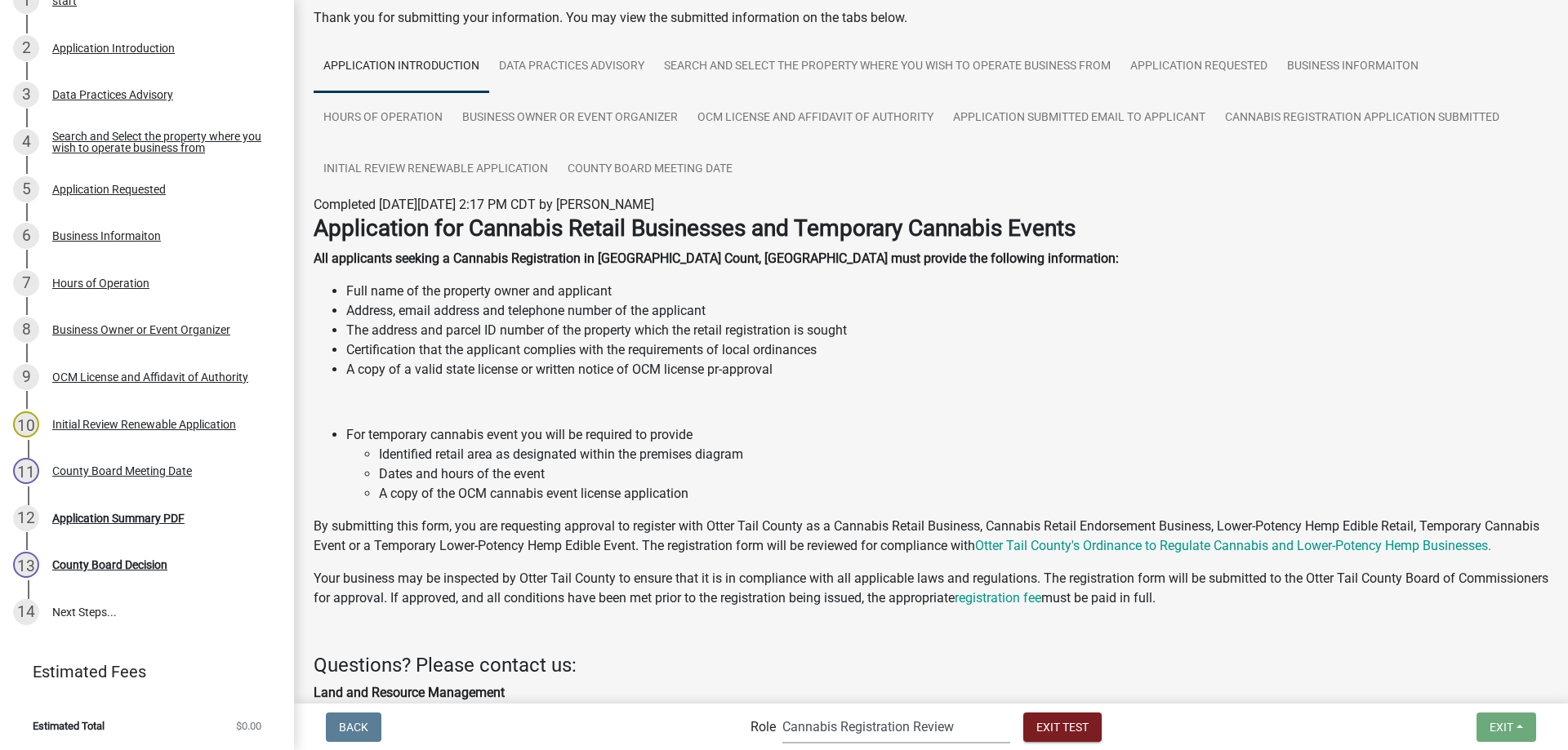
scroll to position [352, 0]
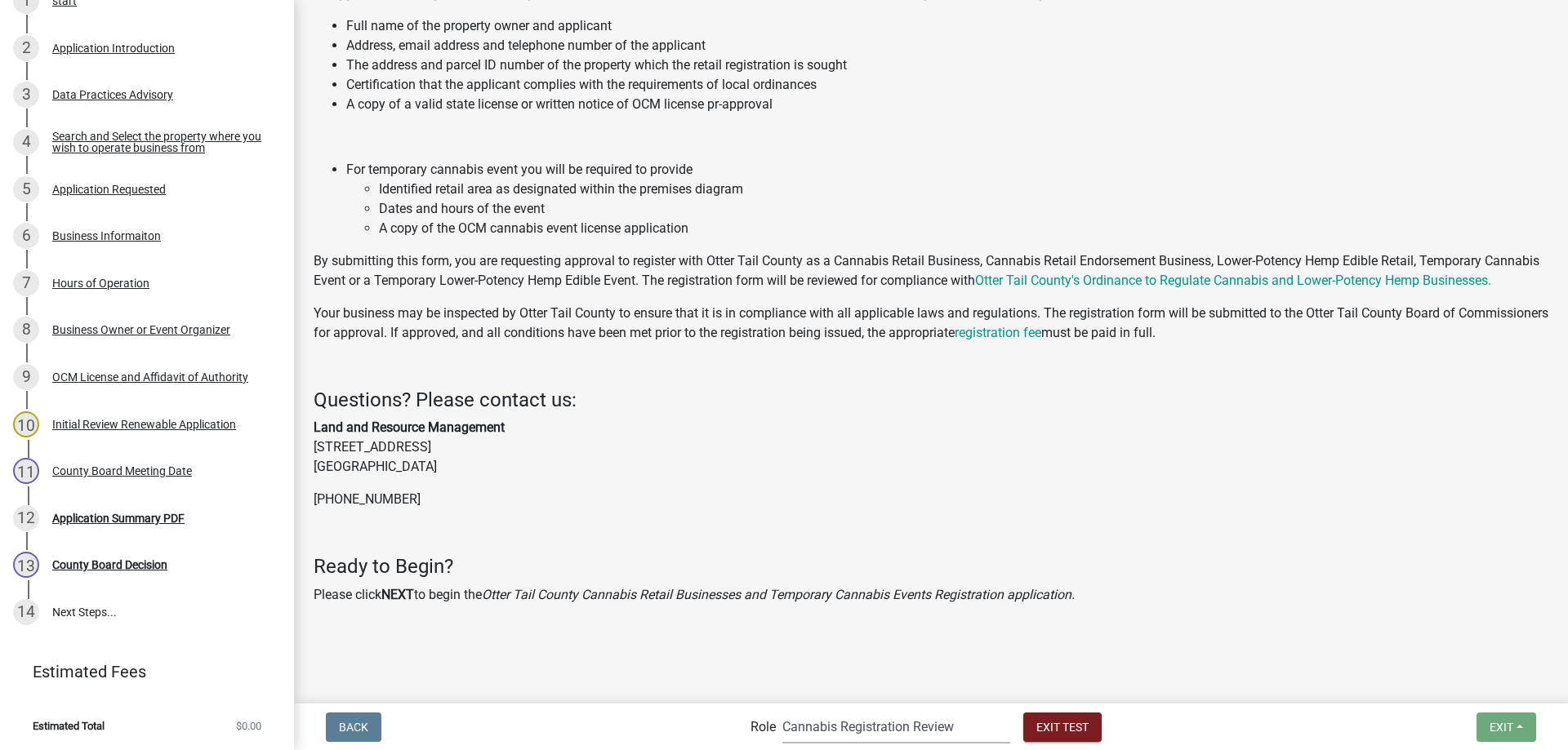
click at [782, 711] on select "Applicant Admin Cannabis Registration Review Land and Resource Cannabis Complia…" at bounding box center [895, 728] width 227 height 34
click option "Admin" at bounding box center [0, 0] width 0 height 0
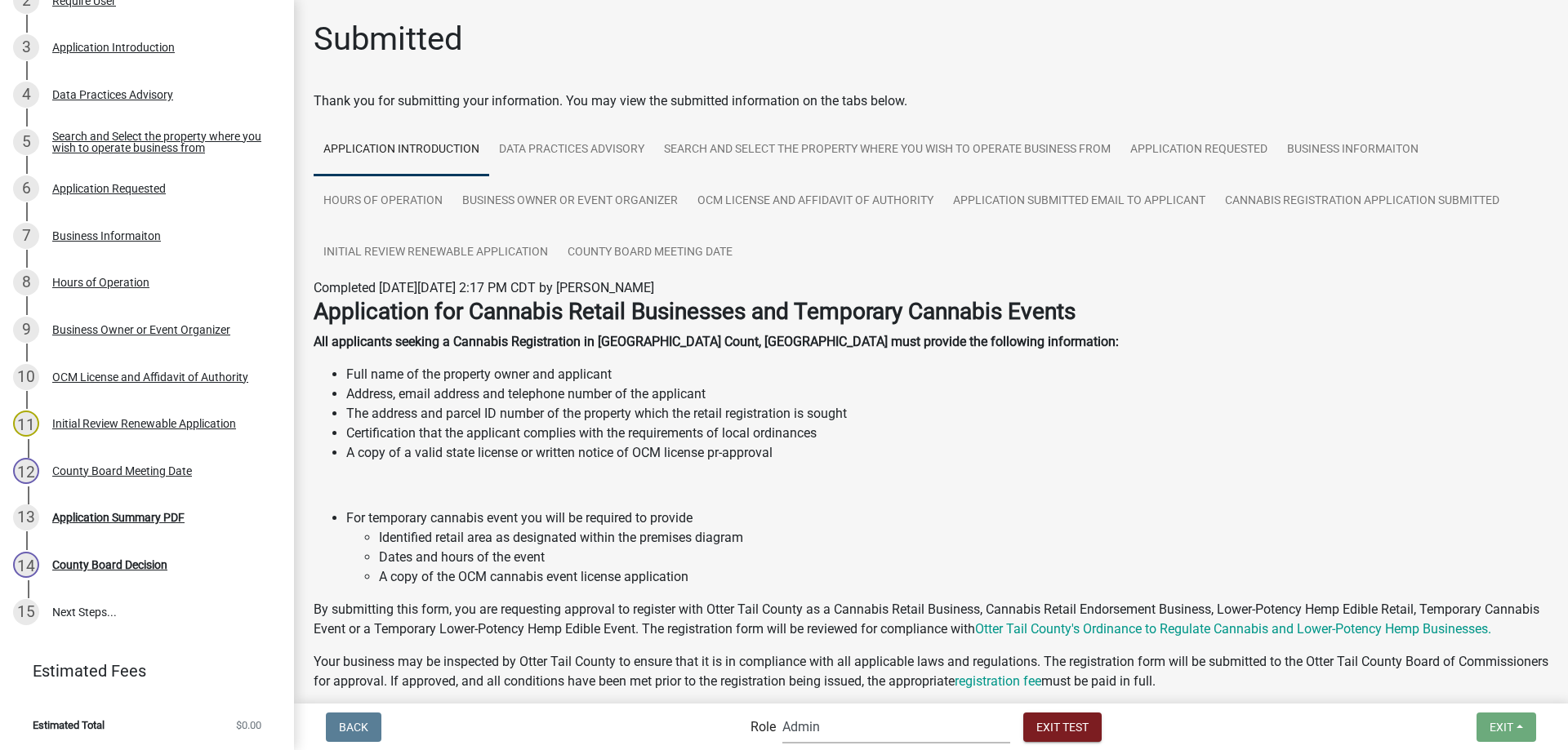
click at [782, 711] on select "Applicant Admin Cannabis Registration Review Land and Resource Cannabis Complia…" at bounding box center [895, 728] width 227 height 34
click option "Applicant" at bounding box center [0, 0] width 0 height 0
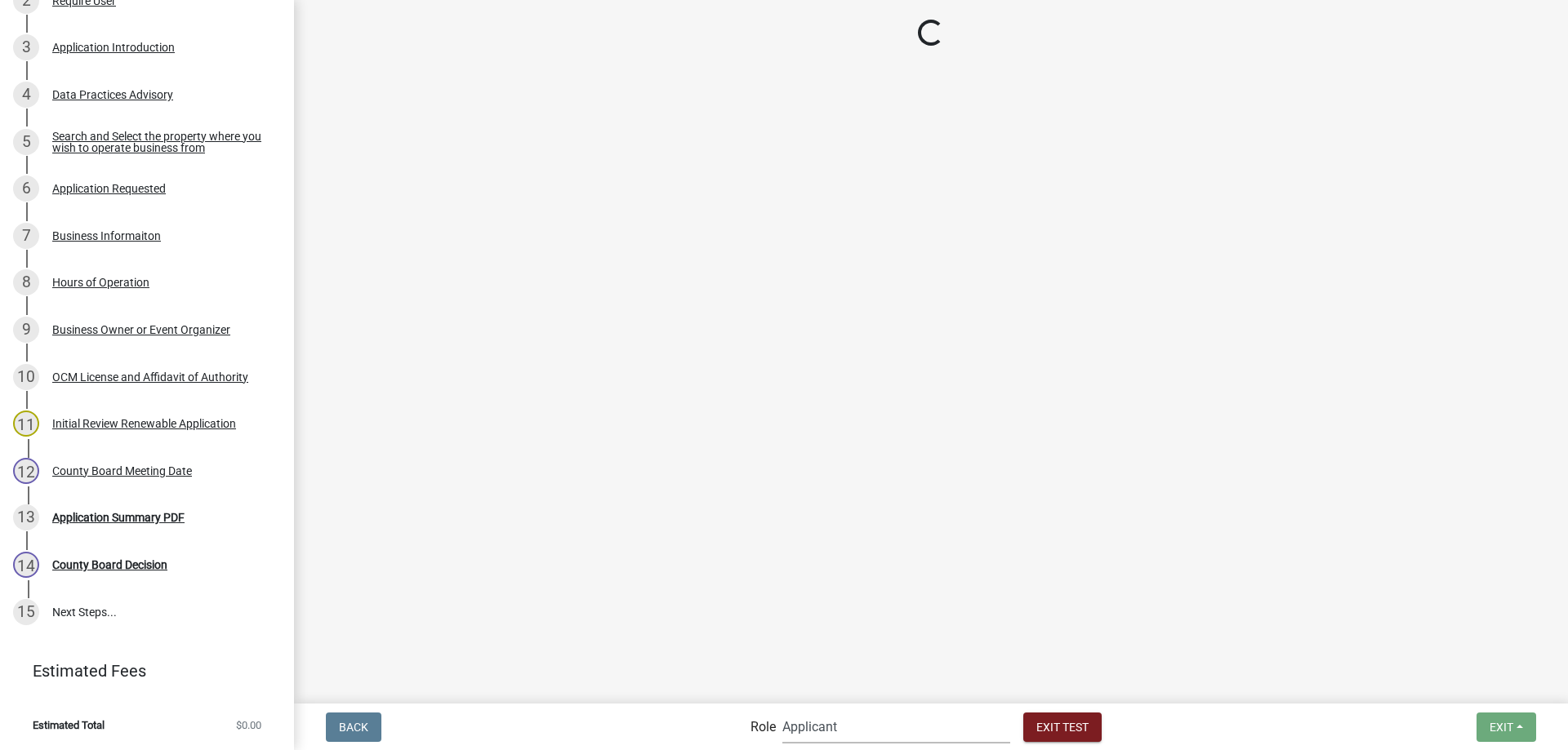
scroll to position [189, 0]
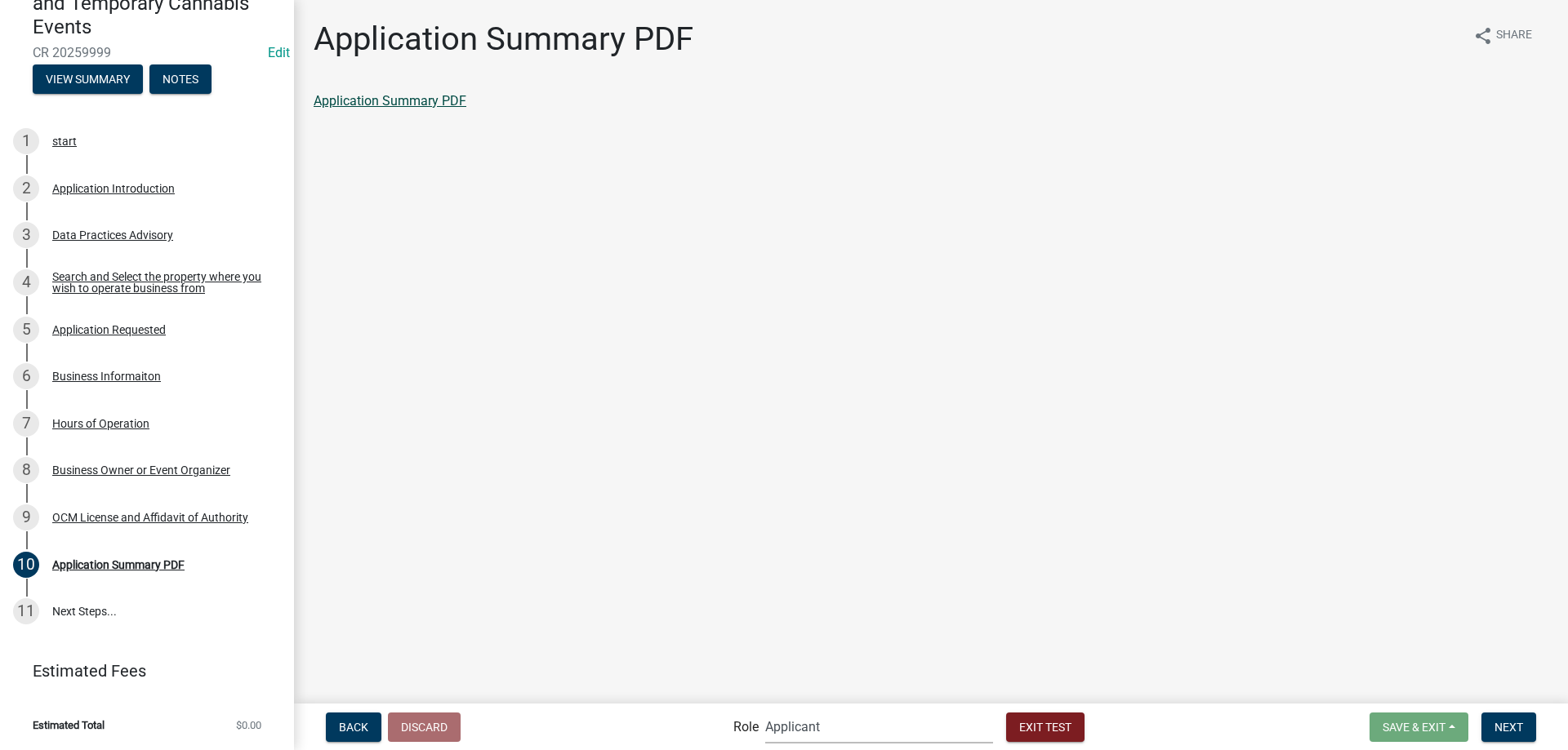
click at [396, 100] on link "Application Summary PDF" at bounding box center [390, 100] width 153 height 15
click at [1506, 733] on span "Next" at bounding box center [1509, 727] width 29 height 13
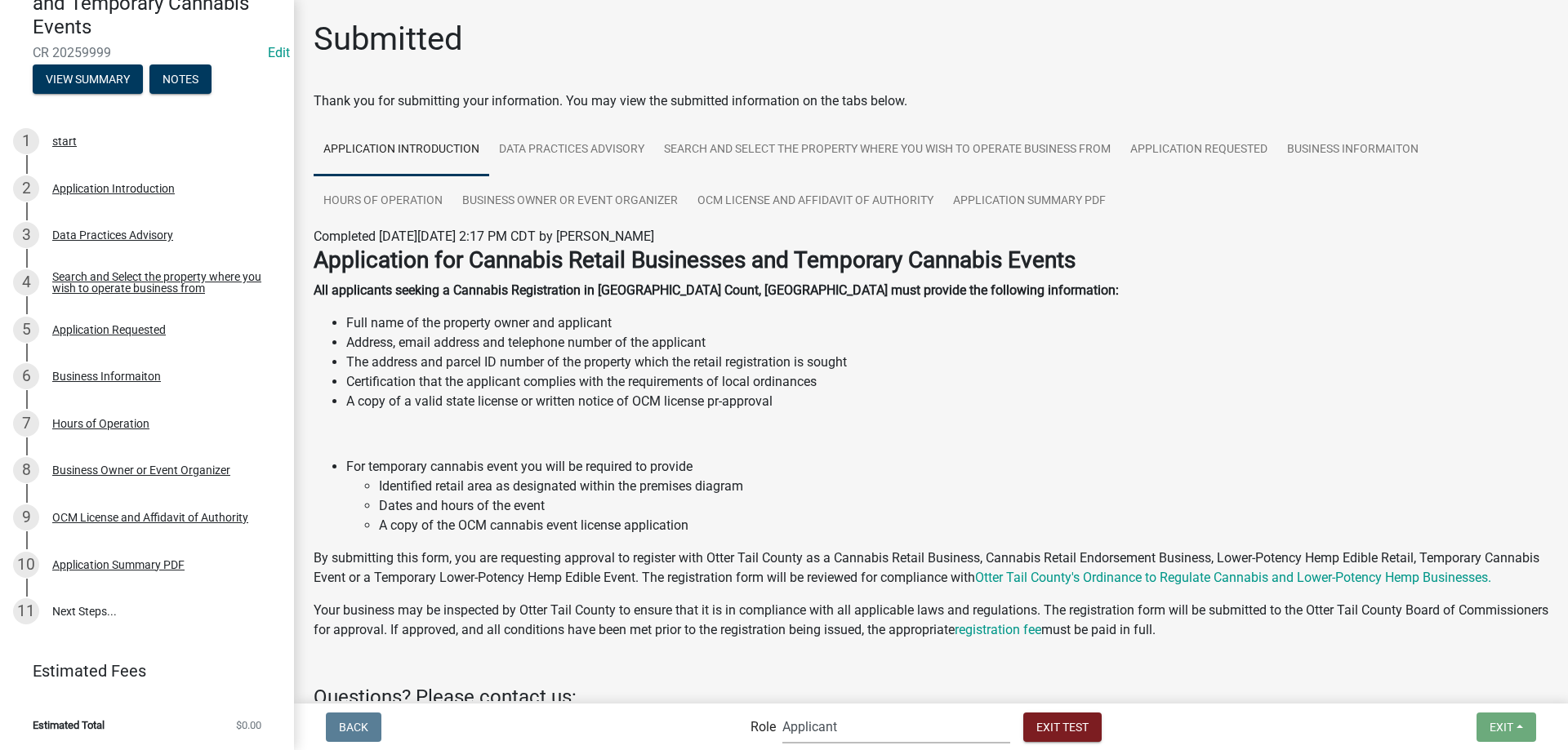
click at [782, 711] on select "Applicant Admin Cannabis Registration Review Land and Resource Cannabis Complia…" at bounding box center [895, 728] width 227 height 34
select select "8480af63-7ad4-4446-8eb2-87dccdeb9e57"
click option "Land and Resource" at bounding box center [0, 0] width 0 height 0
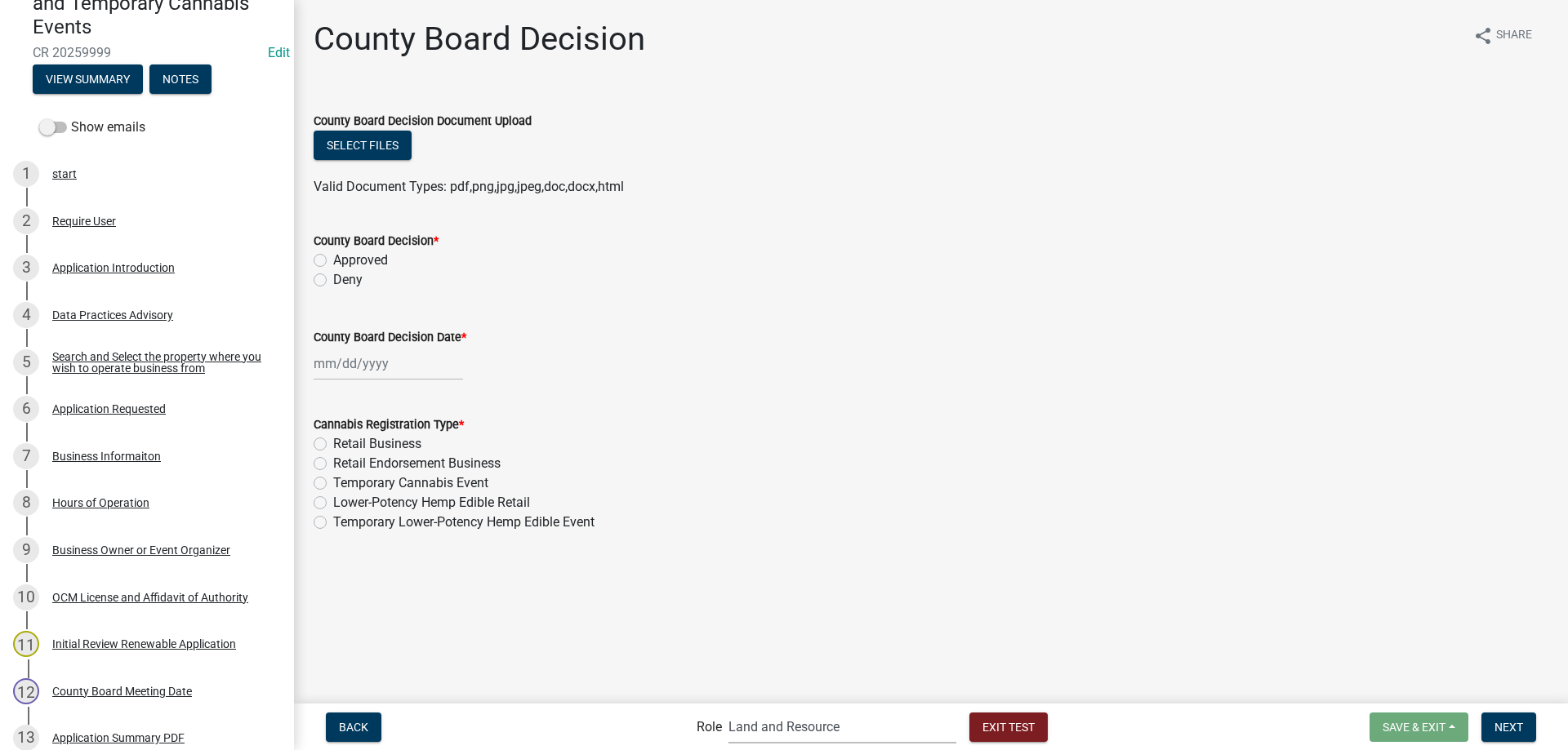
click at [334, 260] on label "Approved" at bounding box center [360, 260] width 54 height 20
click at [334, 260] on input "Approved" at bounding box center [339, 256] width 11 height 11
radio input "true"
click at [359, 371] on input "County Board Decision Date *" at bounding box center [389, 364] width 150 height 34
select select "9"
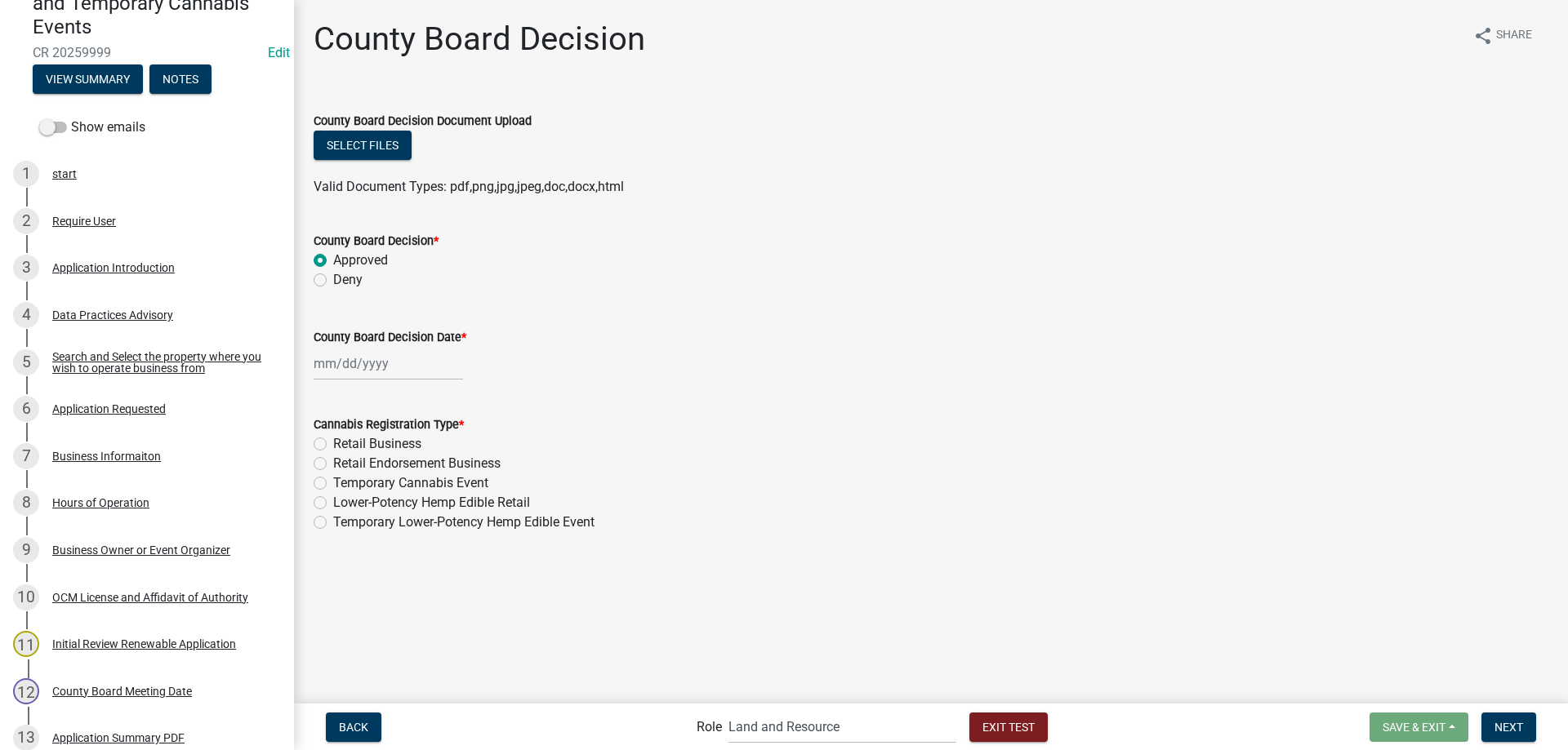
select select "2025"
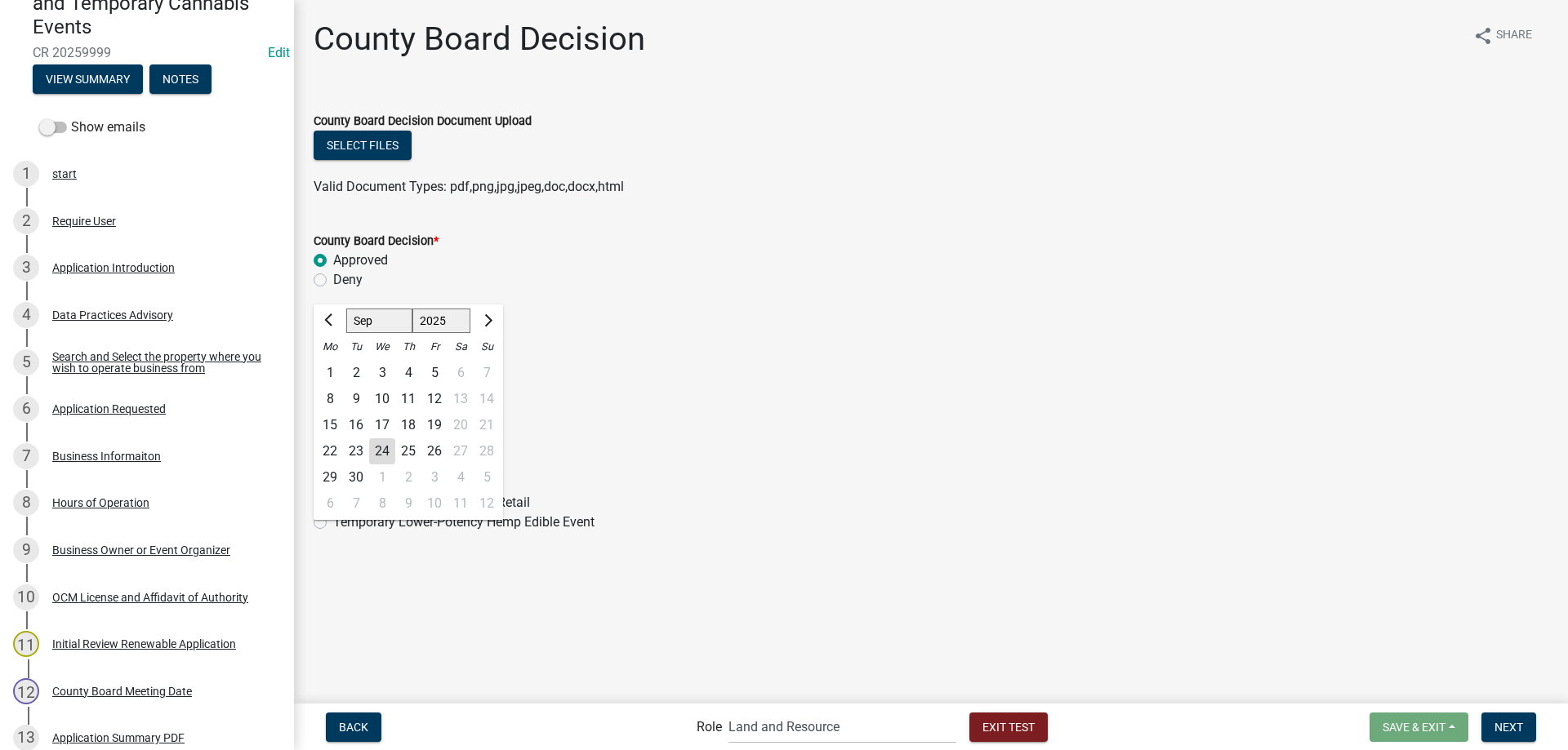
click at [383, 506] on div "8" at bounding box center [382, 503] width 26 height 26
type input "10/08/2025"
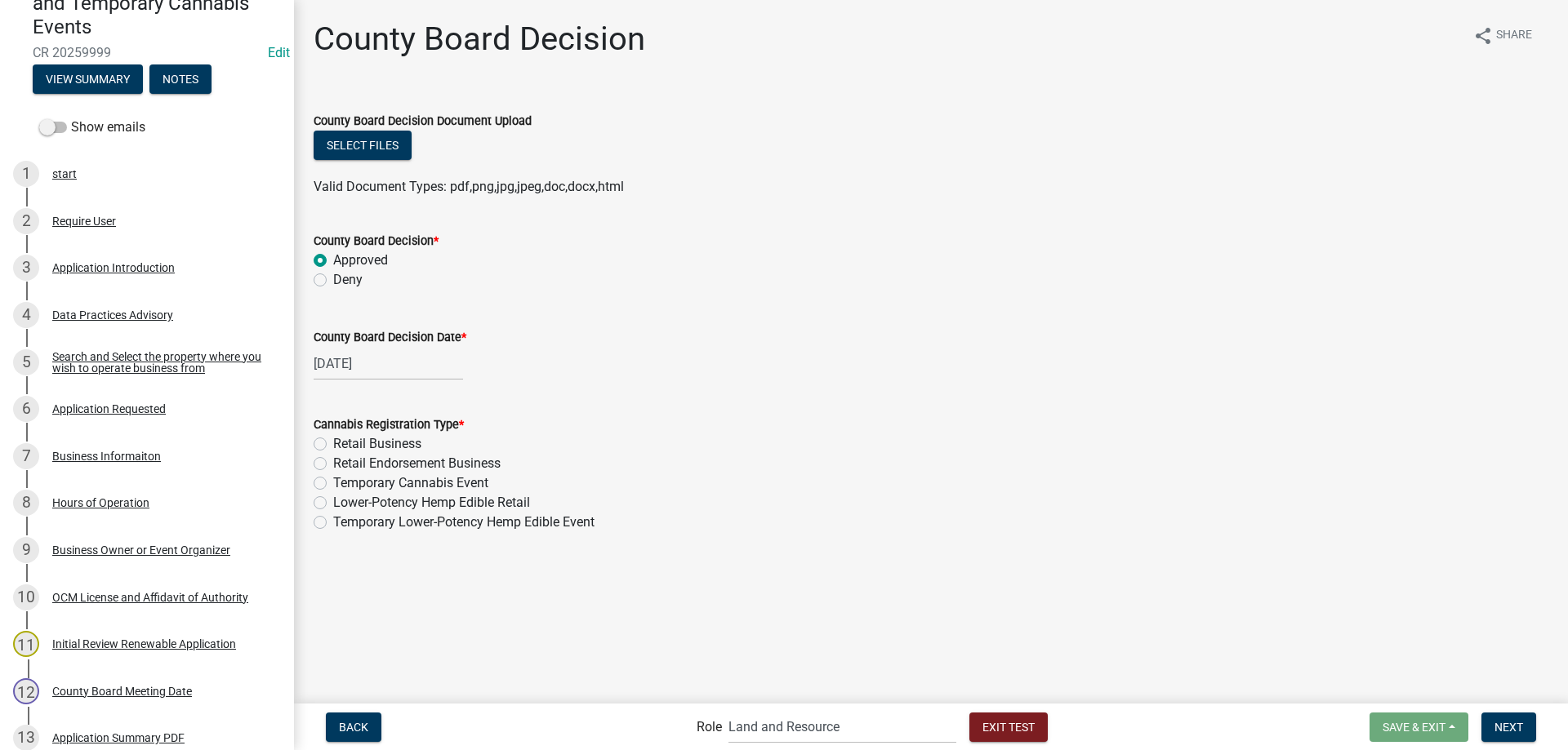
click at [334, 448] on label "Retail Business" at bounding box center [377, 444] width 88 height 20
click at [334, 445] on input "Retail Business" at bounding box center [339, 440] width 11 height 11
radio input "true"
click at [1515, 728] on span "Next" at bounding box center [1509, 727] width 29 height 13
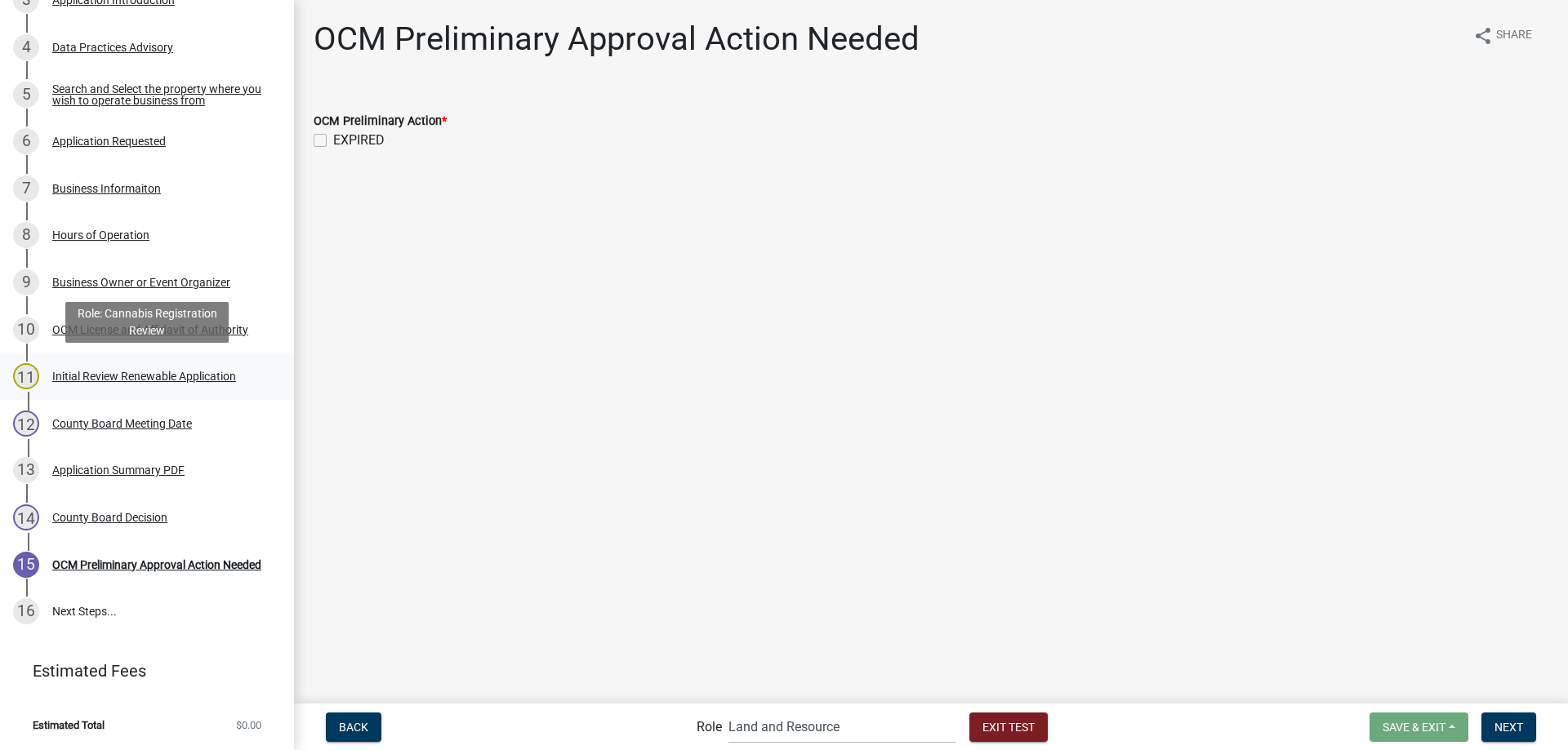
scroll to position [0, 0]
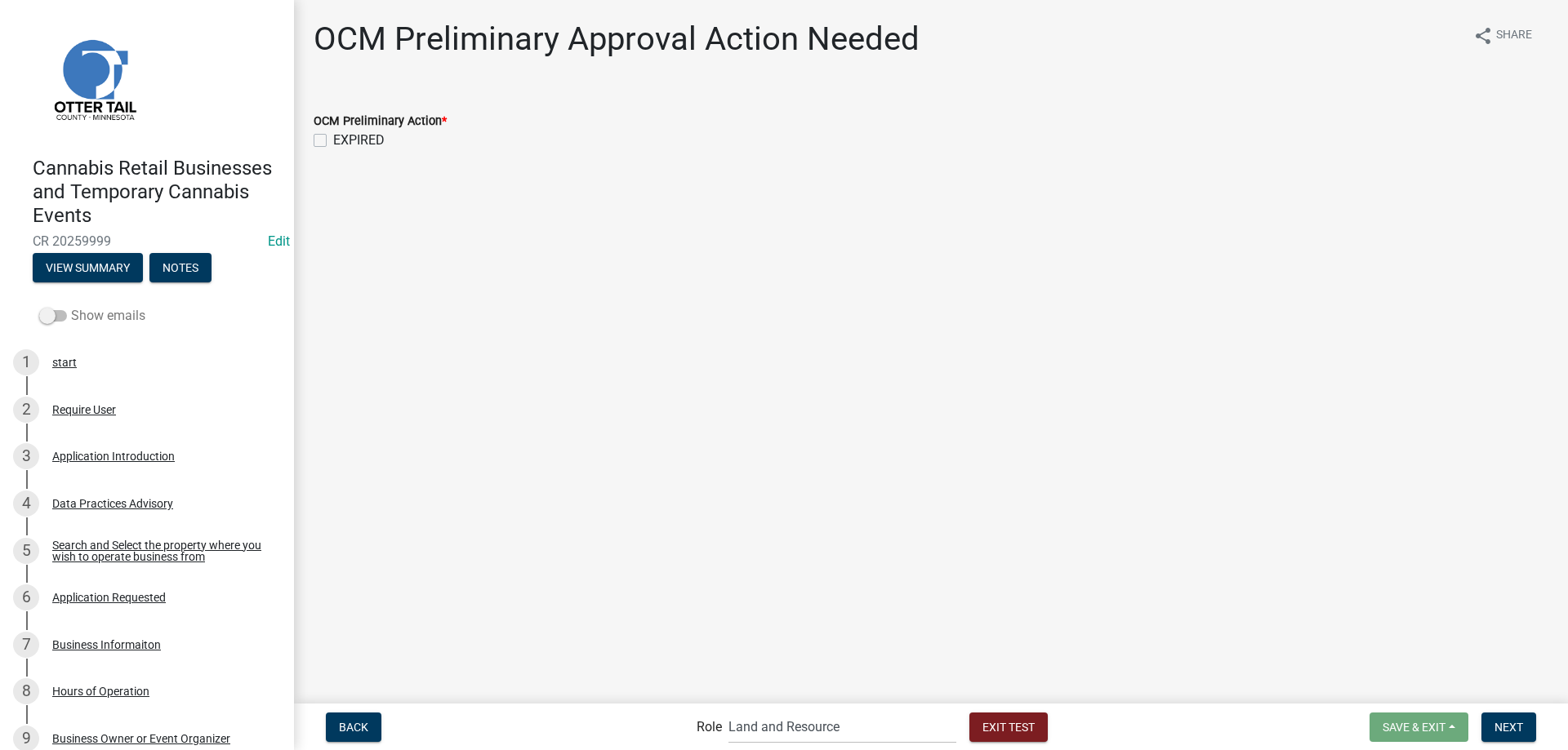
click at [57, 315] on span at bounding box center [53, 316] width 28 height 12
click at [71, 306] on input "Show emails" at bounding box center [71, 306] width 0 height 0
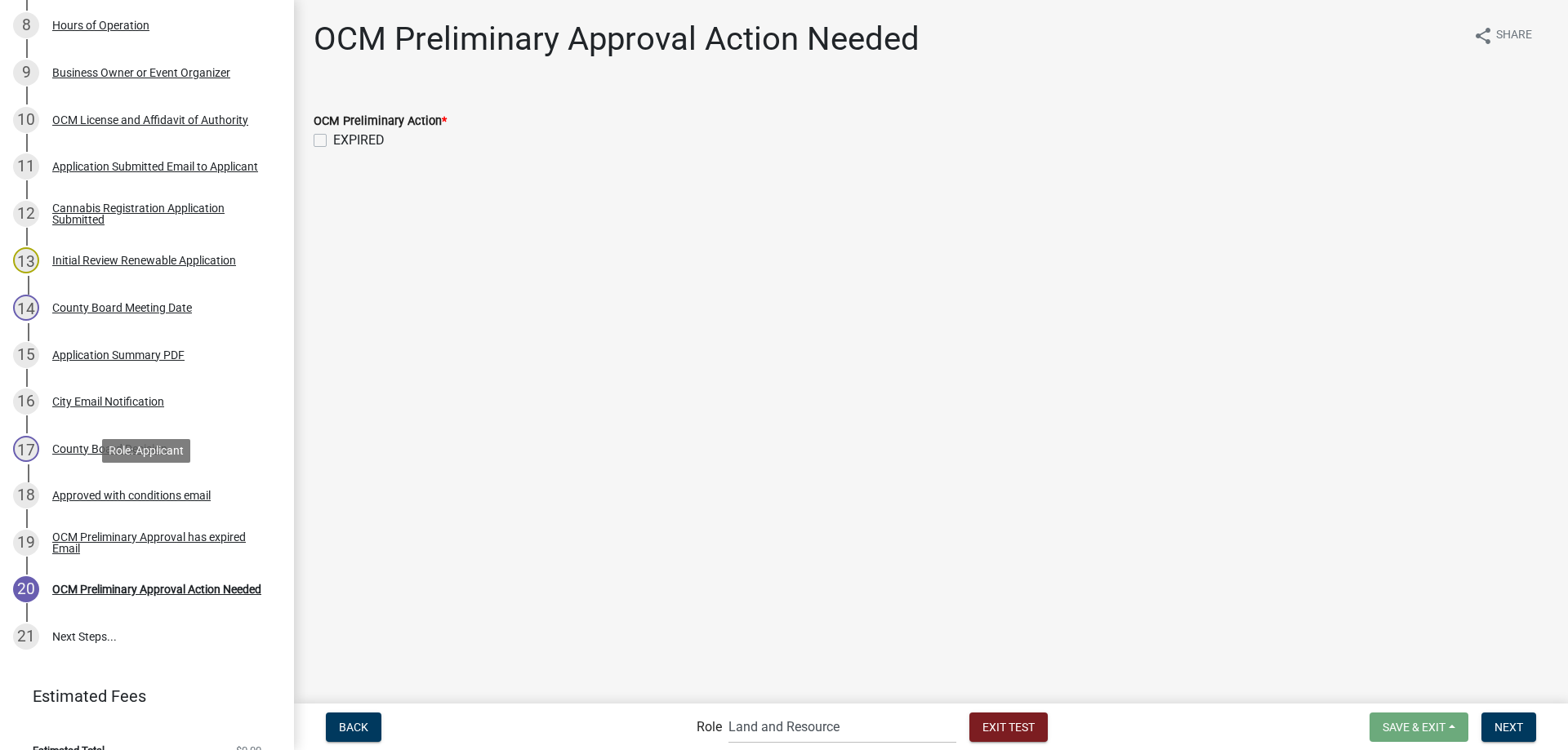
scroll to position [692, 0]
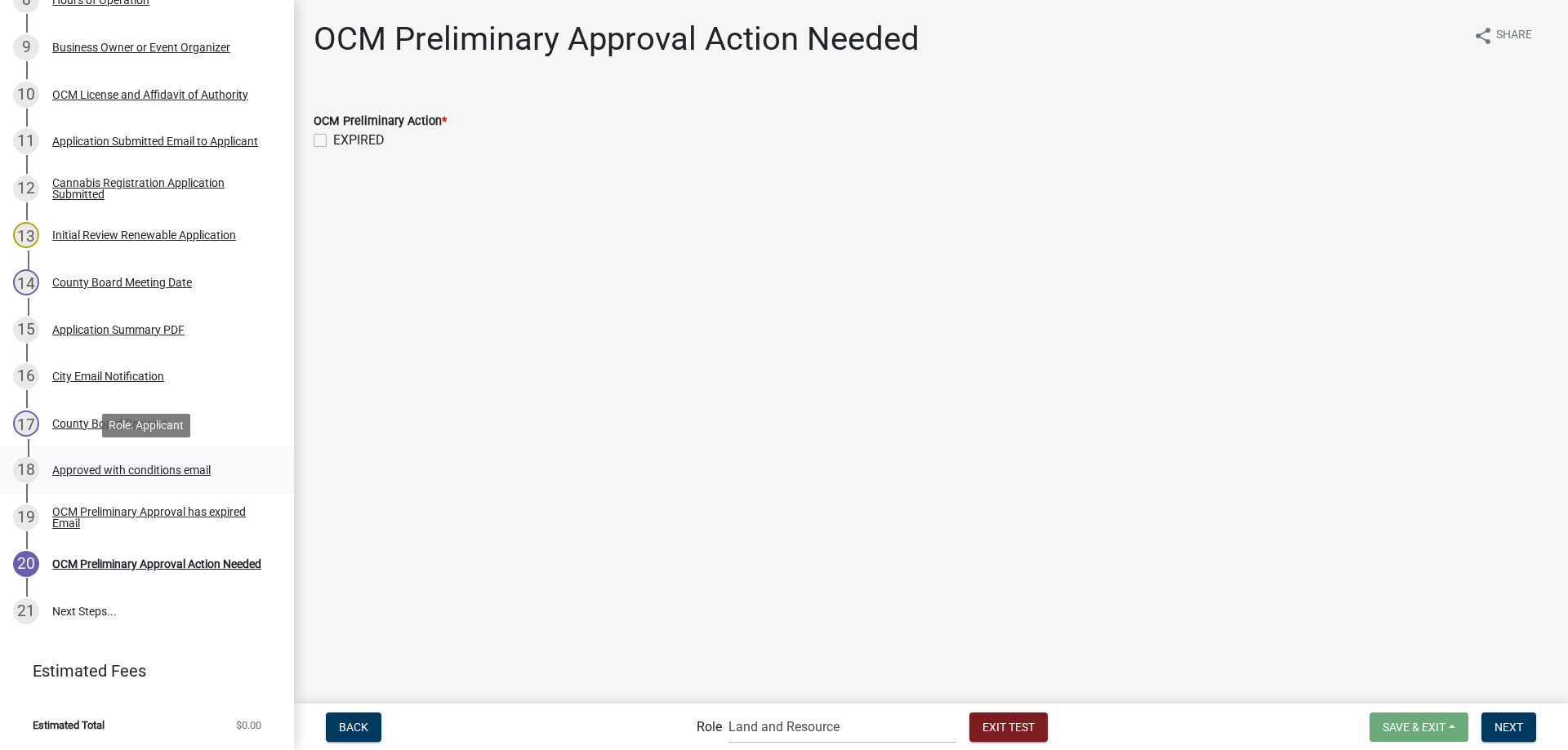
click at [158, 473] on div "Approved with conditions email" at bounding box center [132, 470] width 159 height 12
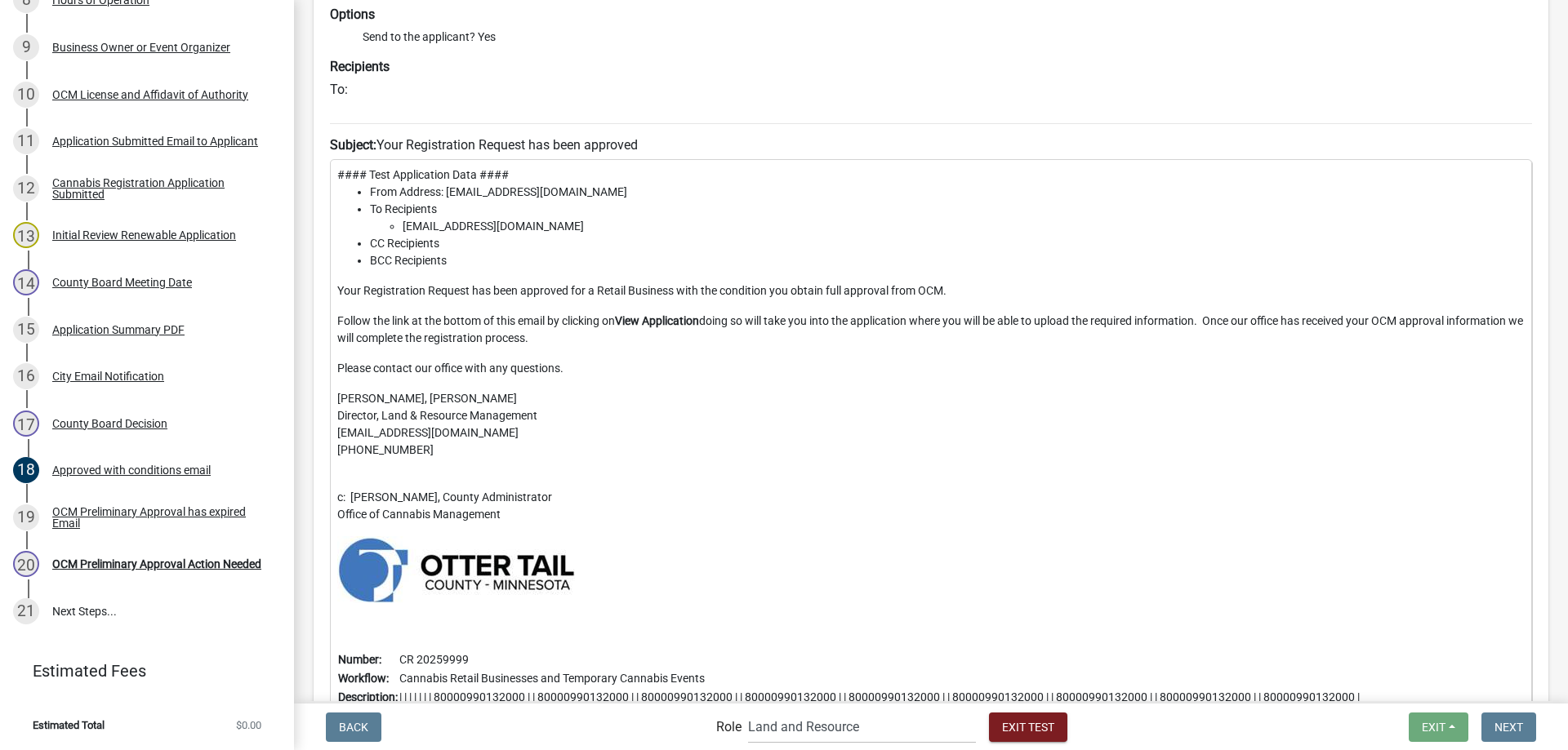
scroll to position [354, 0]
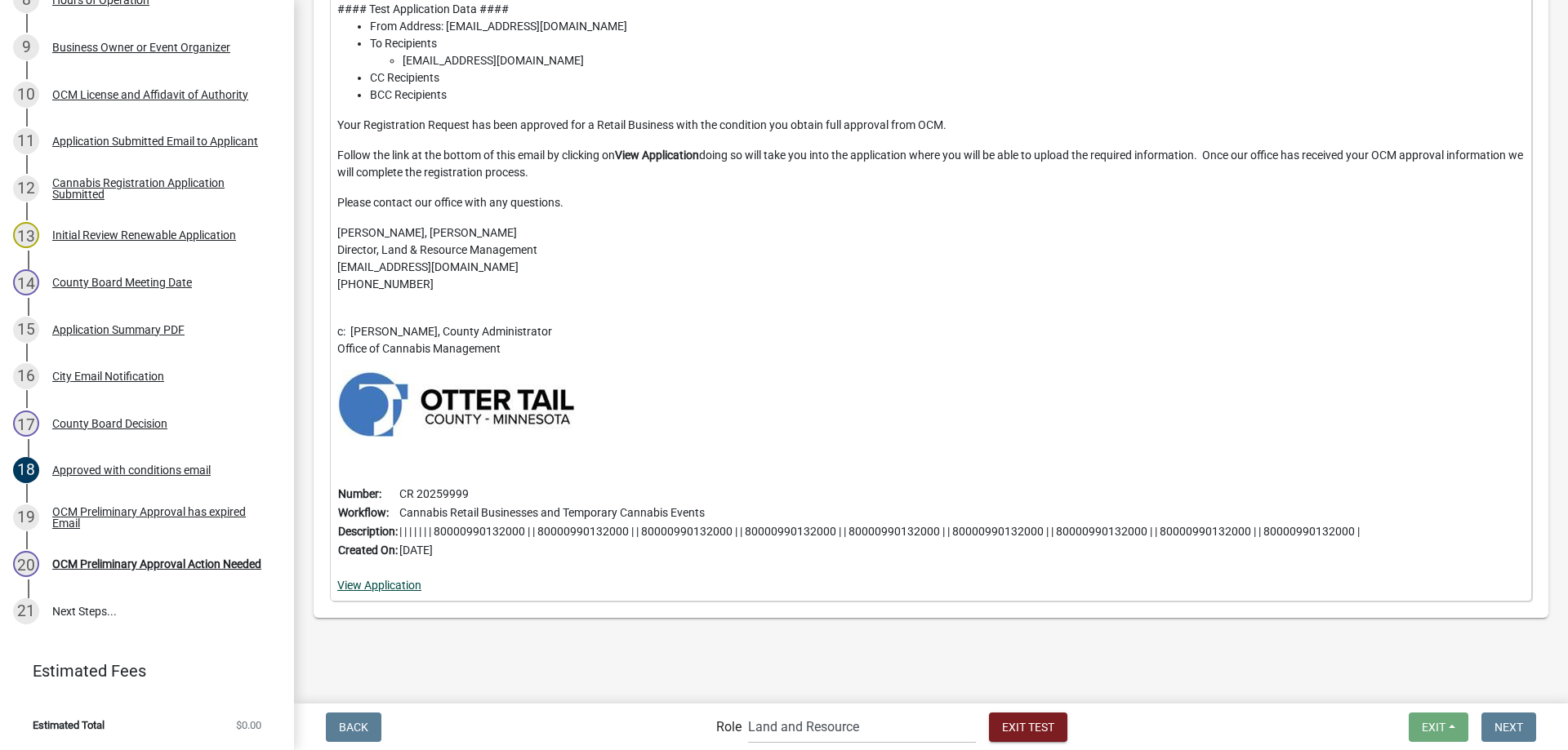
click at [390, 586] on link "View Application" at bounding box center [379, 585] width 84 height 13
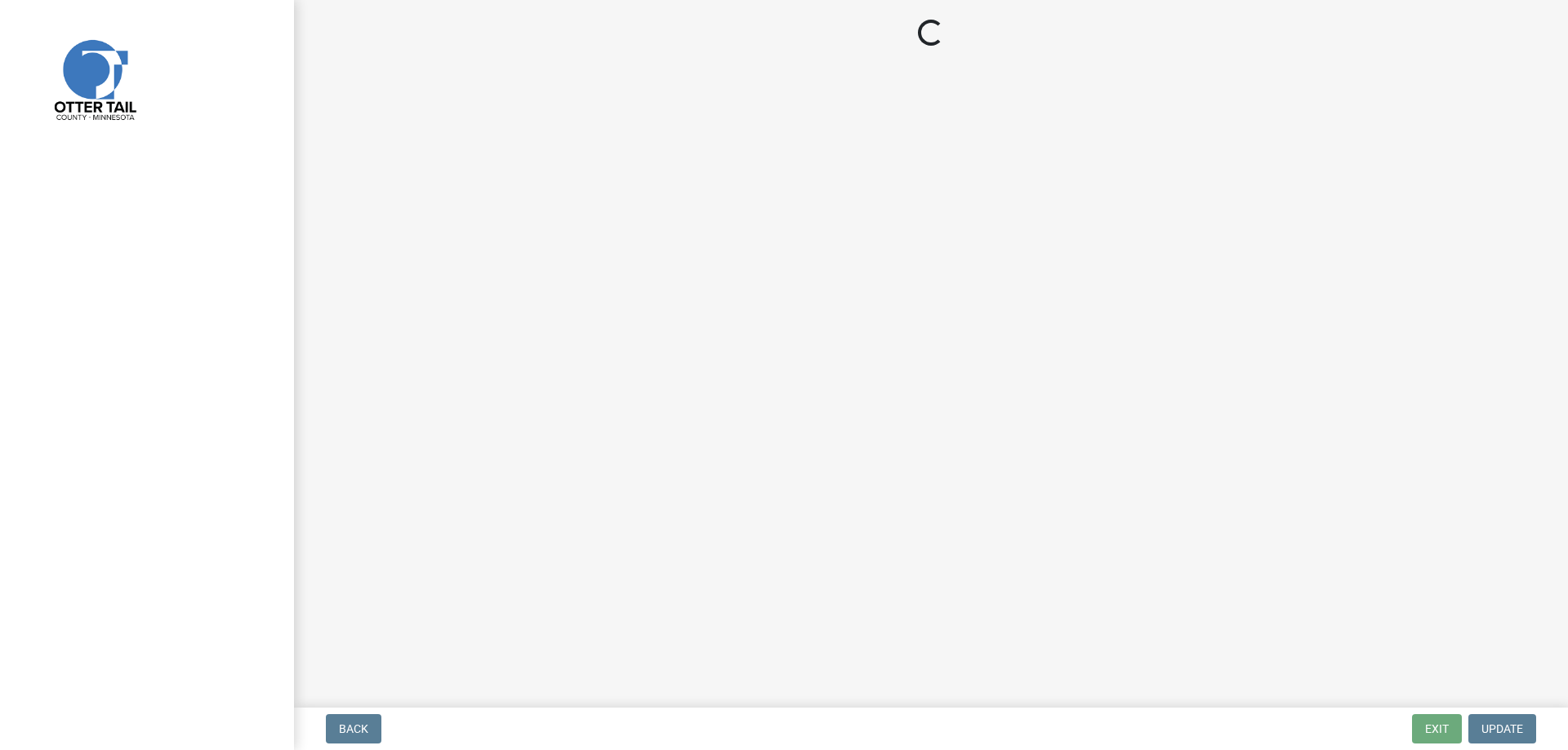
select select "8480af63-7ad4-4446-8eb2-87dccdeb9e57"
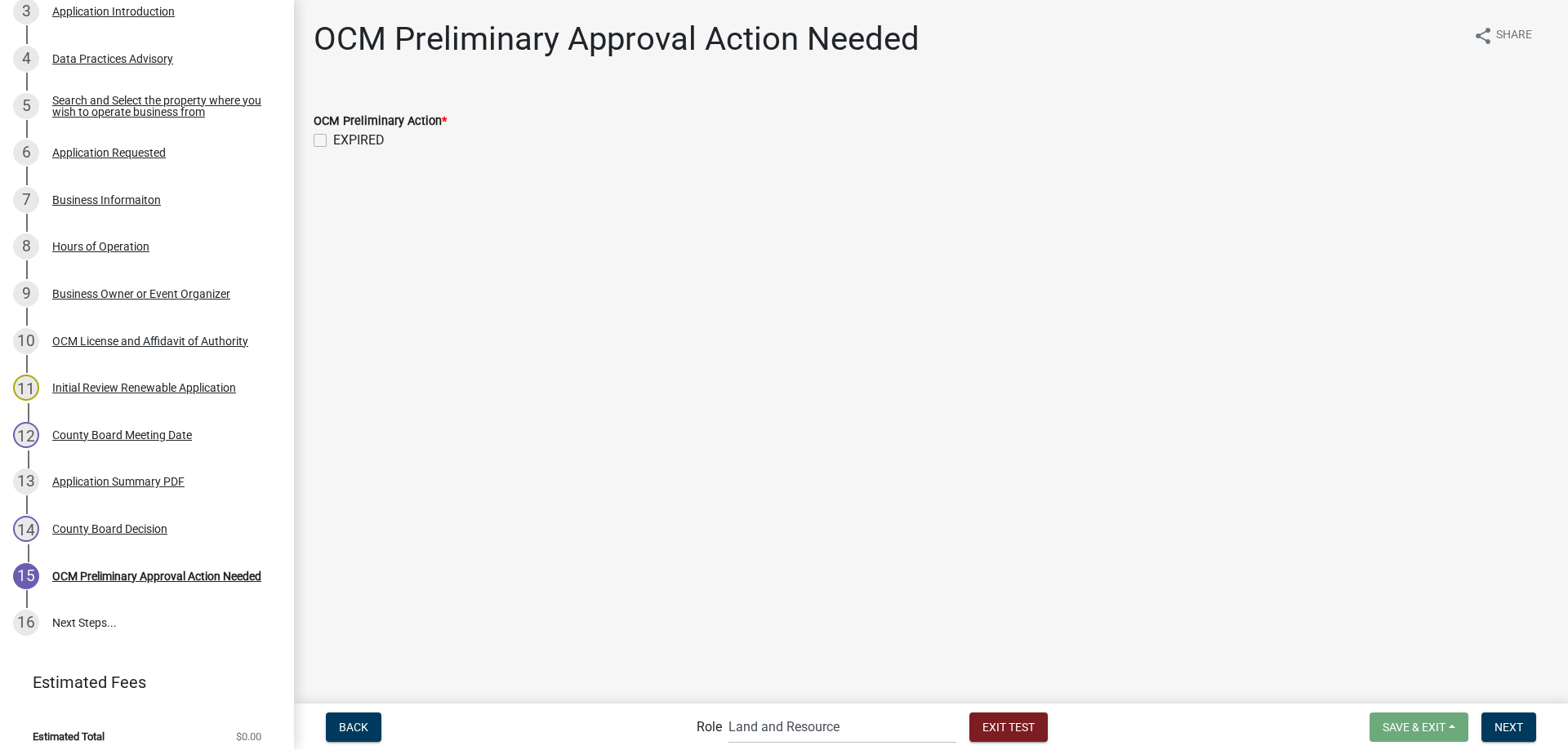
scroll to position [457, 0]
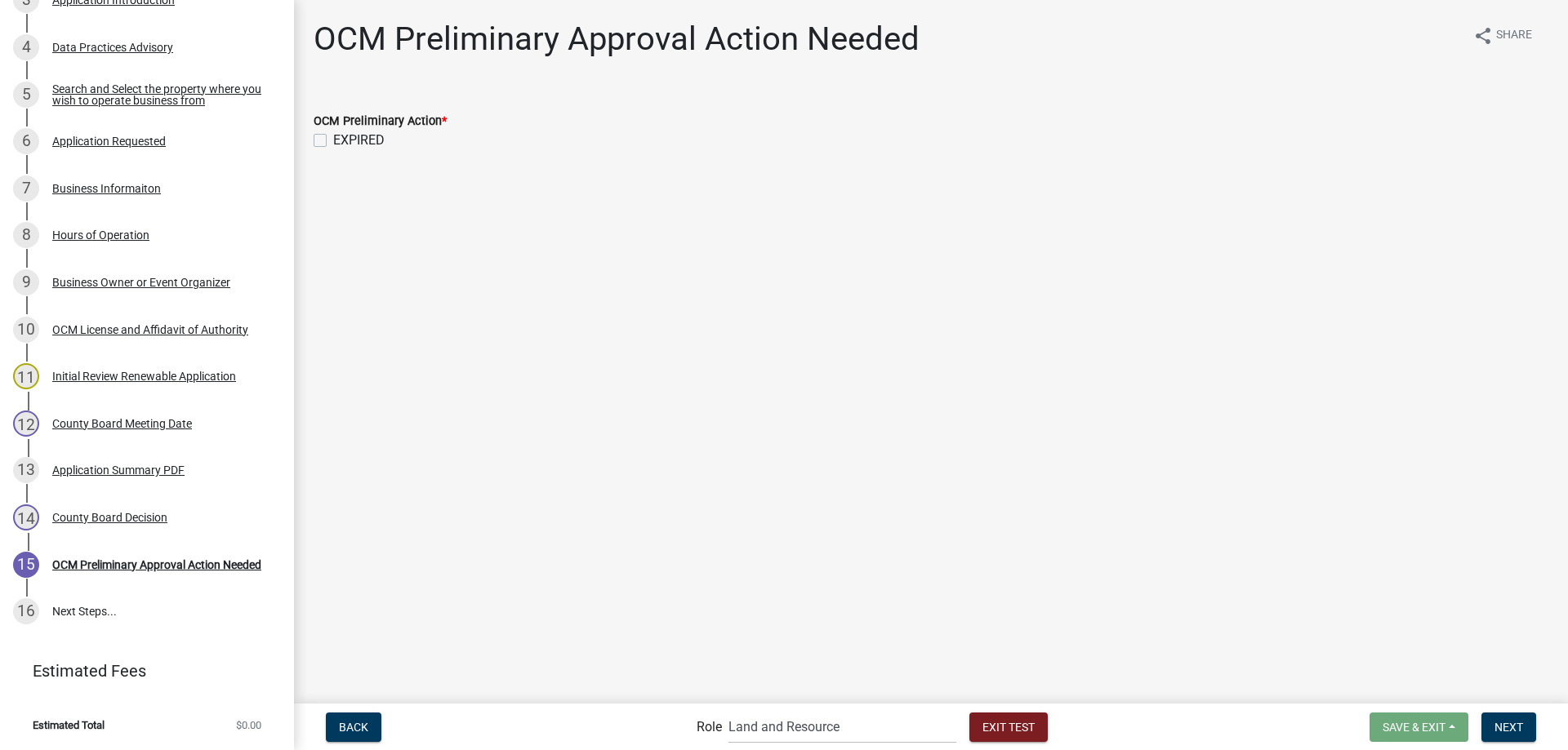
click at [334, 138] on label "EXPIRED" at bounding box center [359, 140] width 52 height 20
click at [334, 138] on input "EXPIRED" at bounding box center [339, 136] width 11 height 11
checkbox input "true"
click at [1522, 729] on span "Next" at bounding box center [1509, 727] width 29 height 13
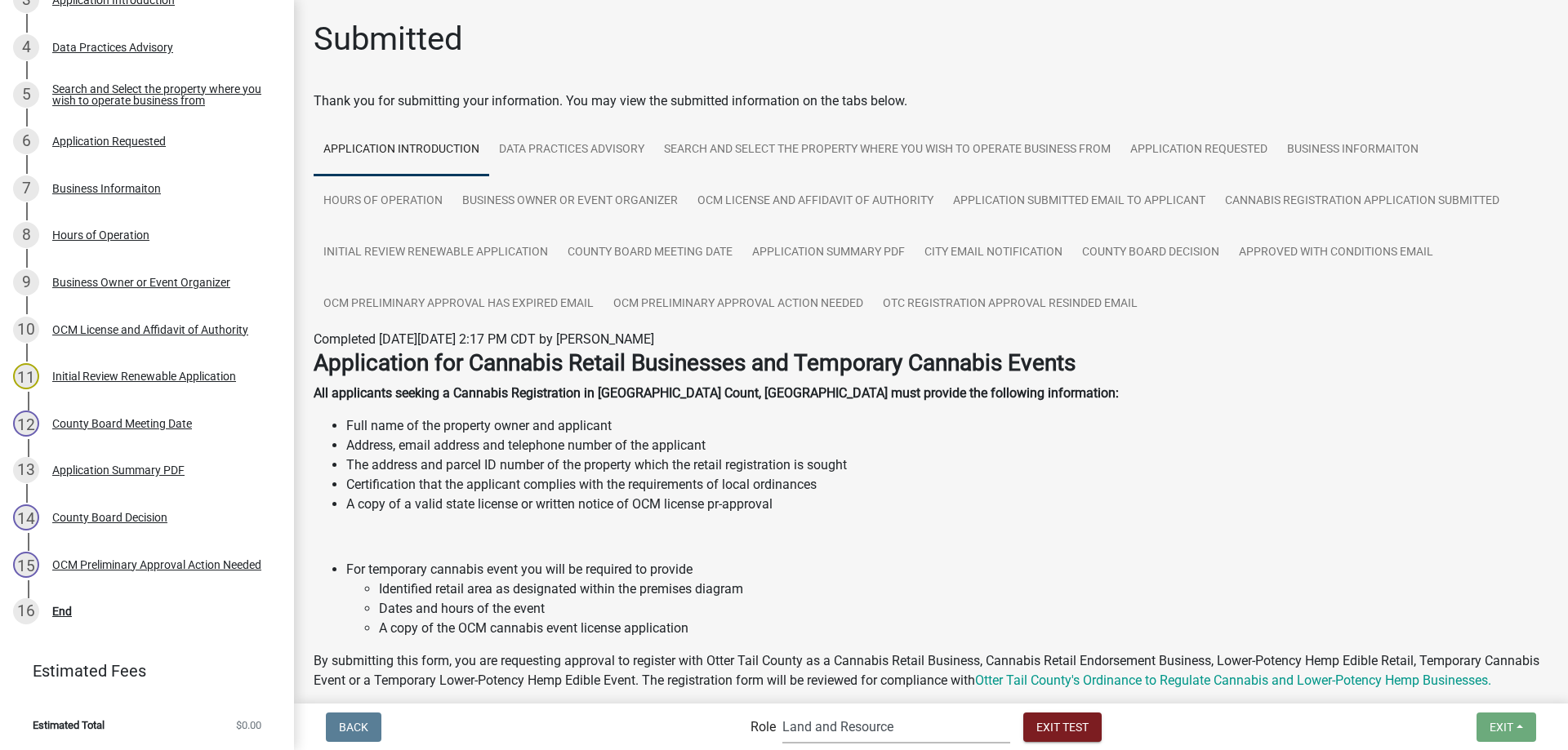
click at [782, 711] on select "Applicant Admin Cannabis Registration Review Land and Resource Cannabis Complia…" at bounding box center [895, 728] width 227 height 34
select select "5380c035-e995-43af-9dcb-4673fb5a2820"
click option "Cannabis Registration Review" at bounding box center [0, 0] width 0 height 0
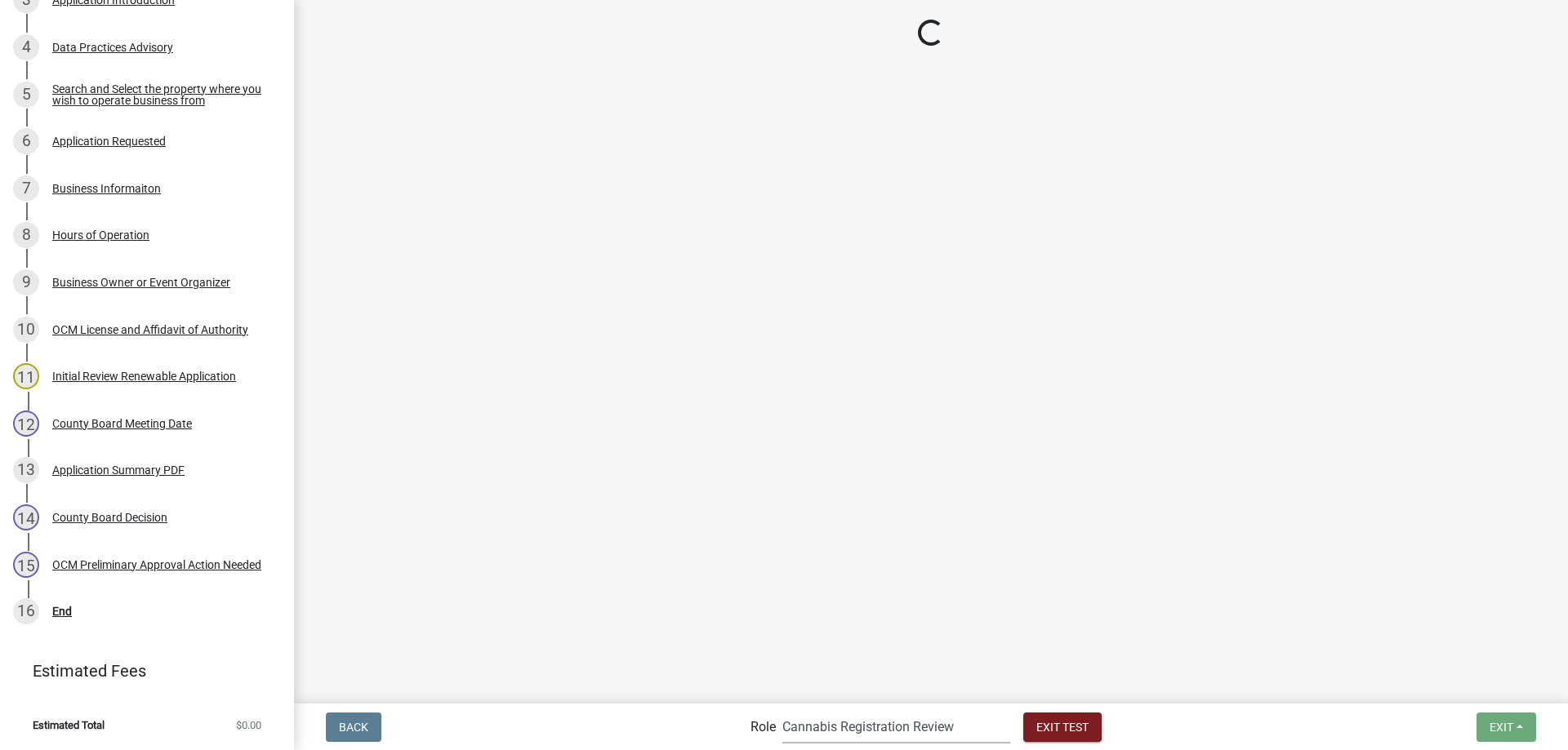
scroll to position [409, 0]
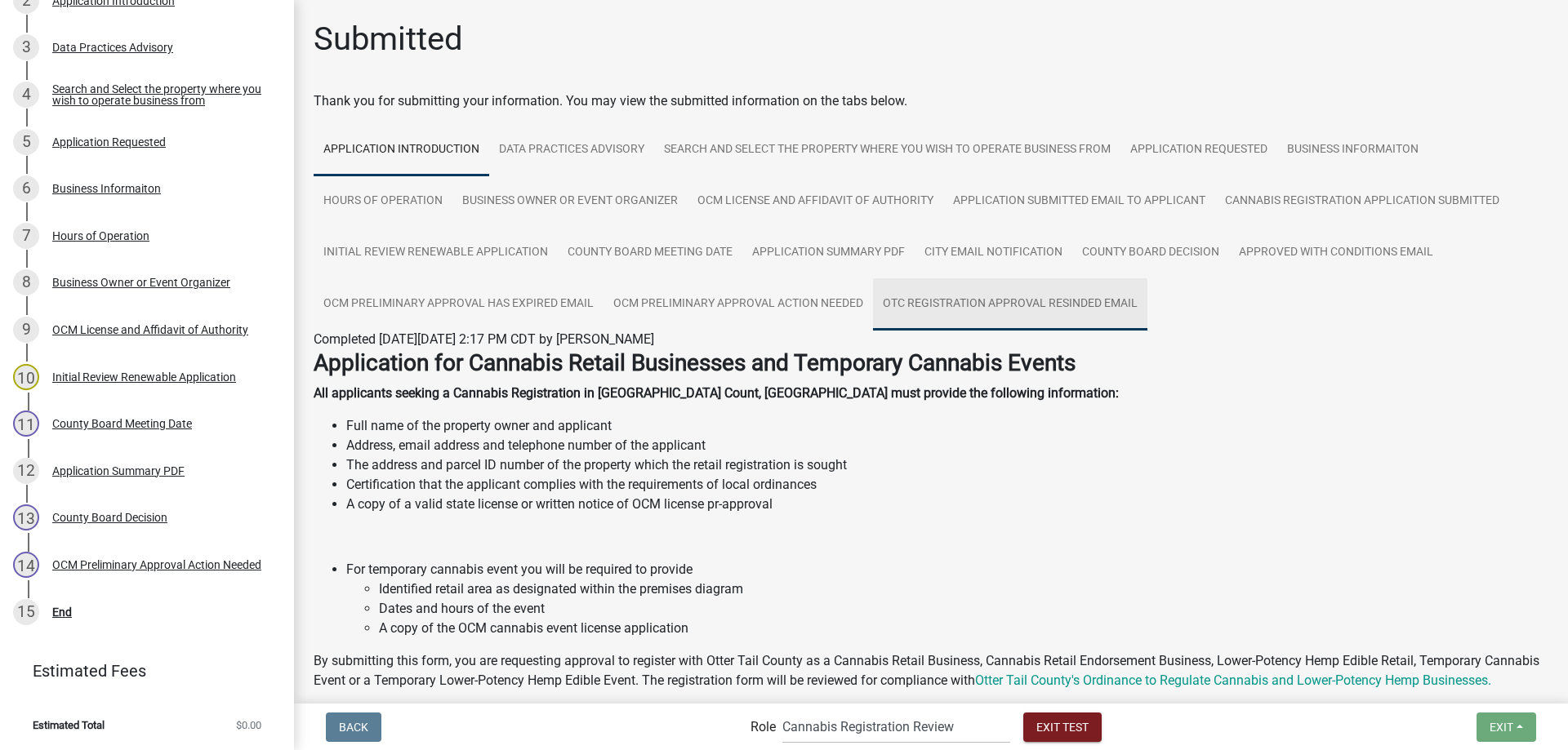
click at [966, 305] on link "OTC Registration Approval Resinded Email" at bounding box center [1011, 304] width 275 height 53
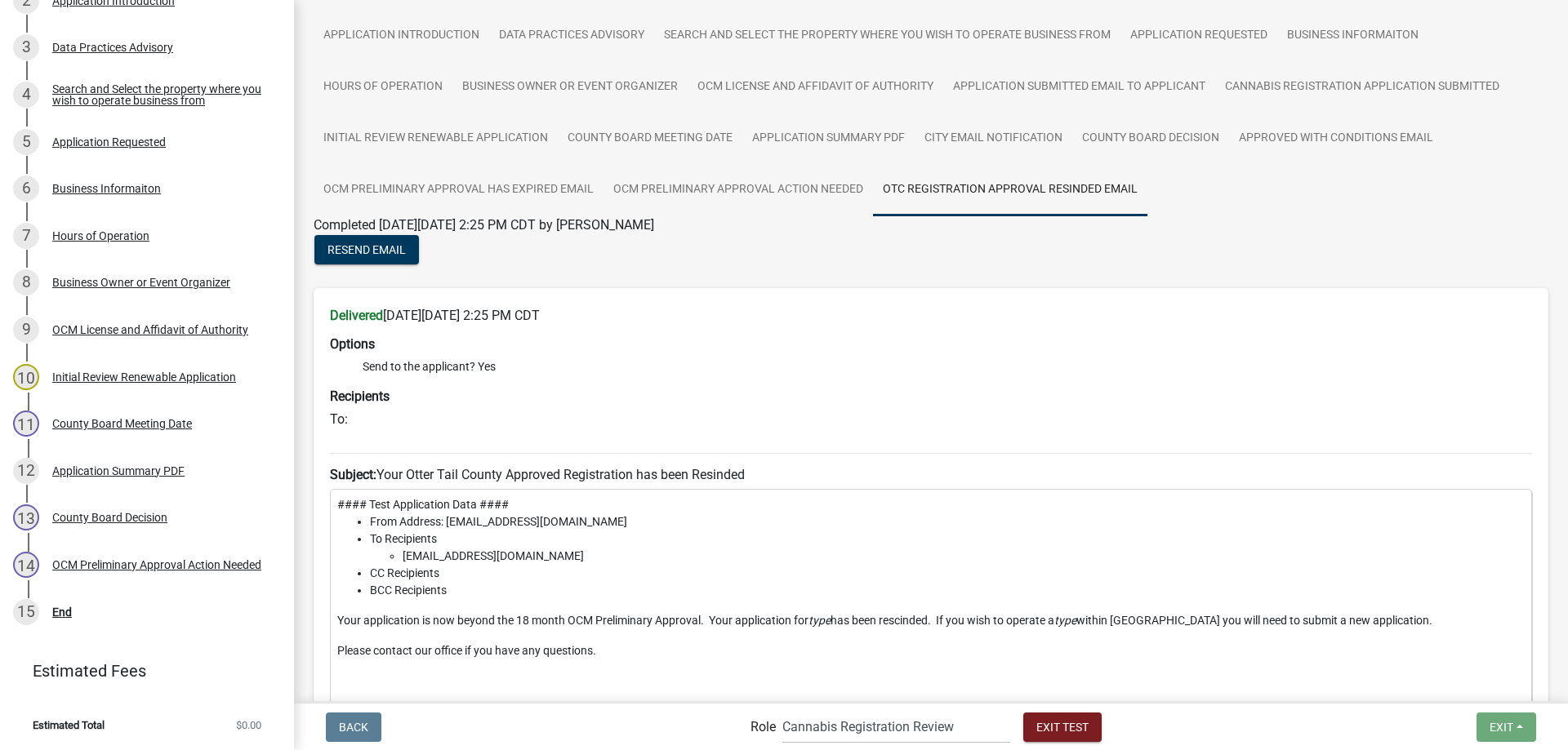
scroll to position [373, 0]
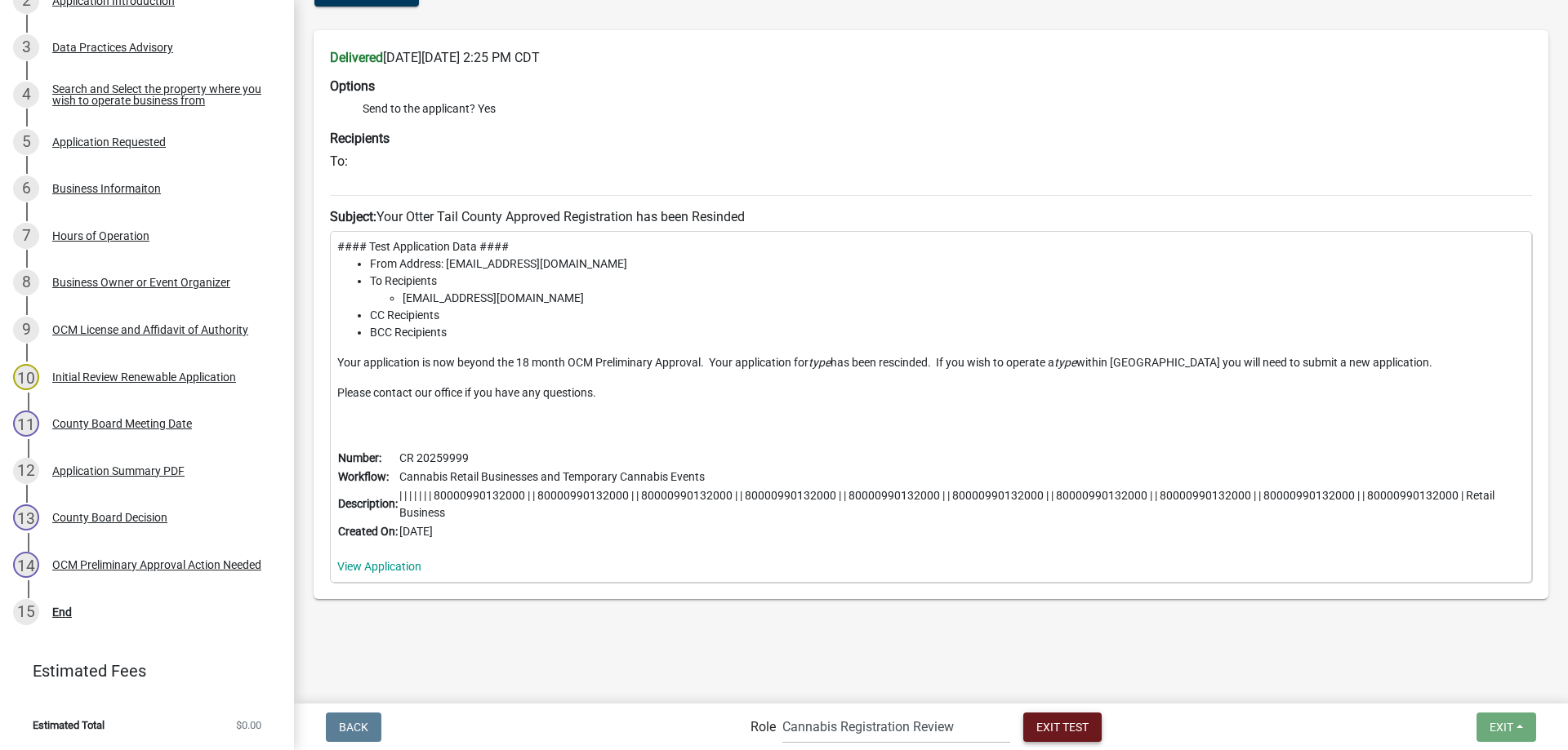
click at [1062, 729] on span "Exit Test" at bounding box center [1062, 727] width 53 height 13
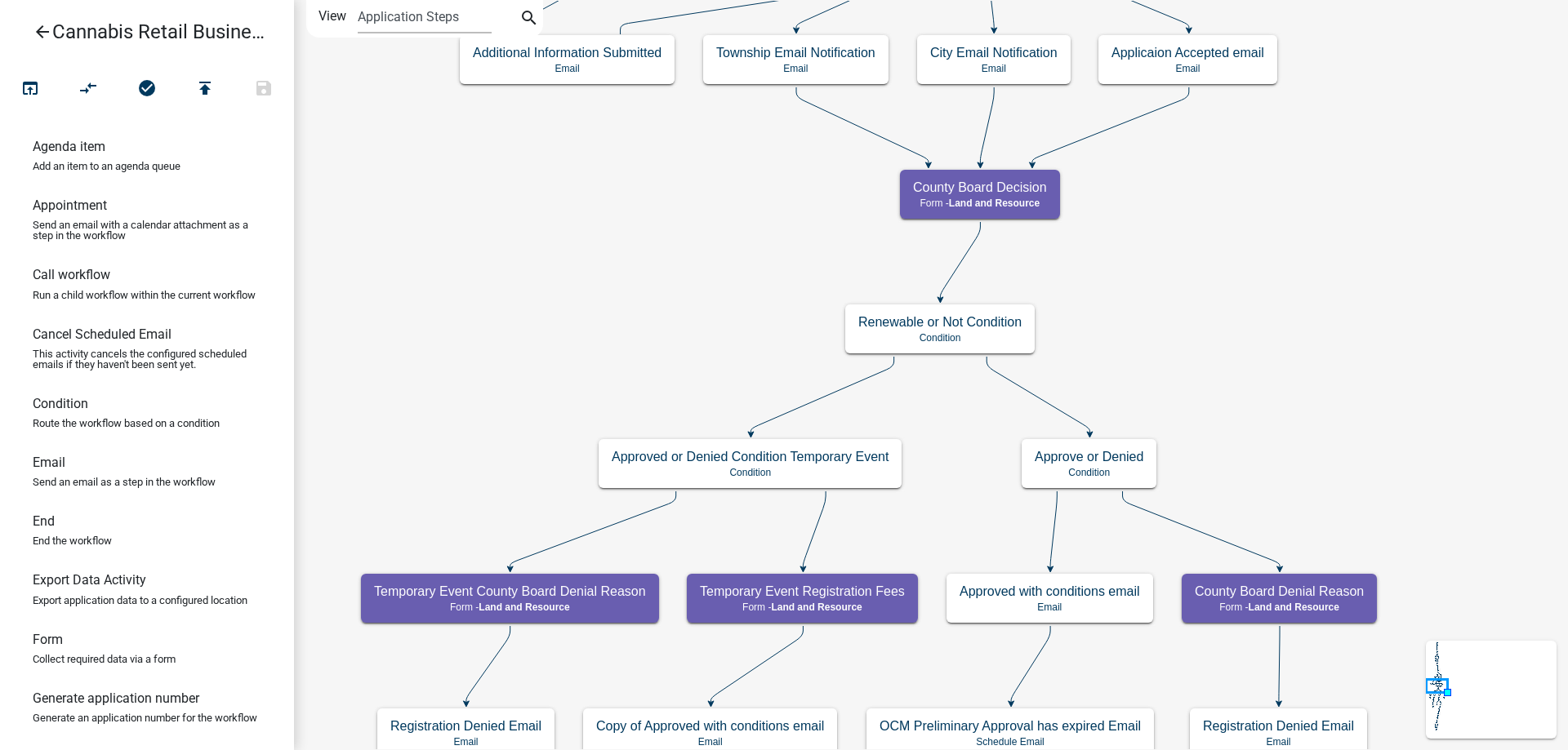
click at [1216, 230] on div "start Start - Applicant Application Introduction Form - Applicant Parcel search…" at bounding box center [931, 375] width 1274 height 750
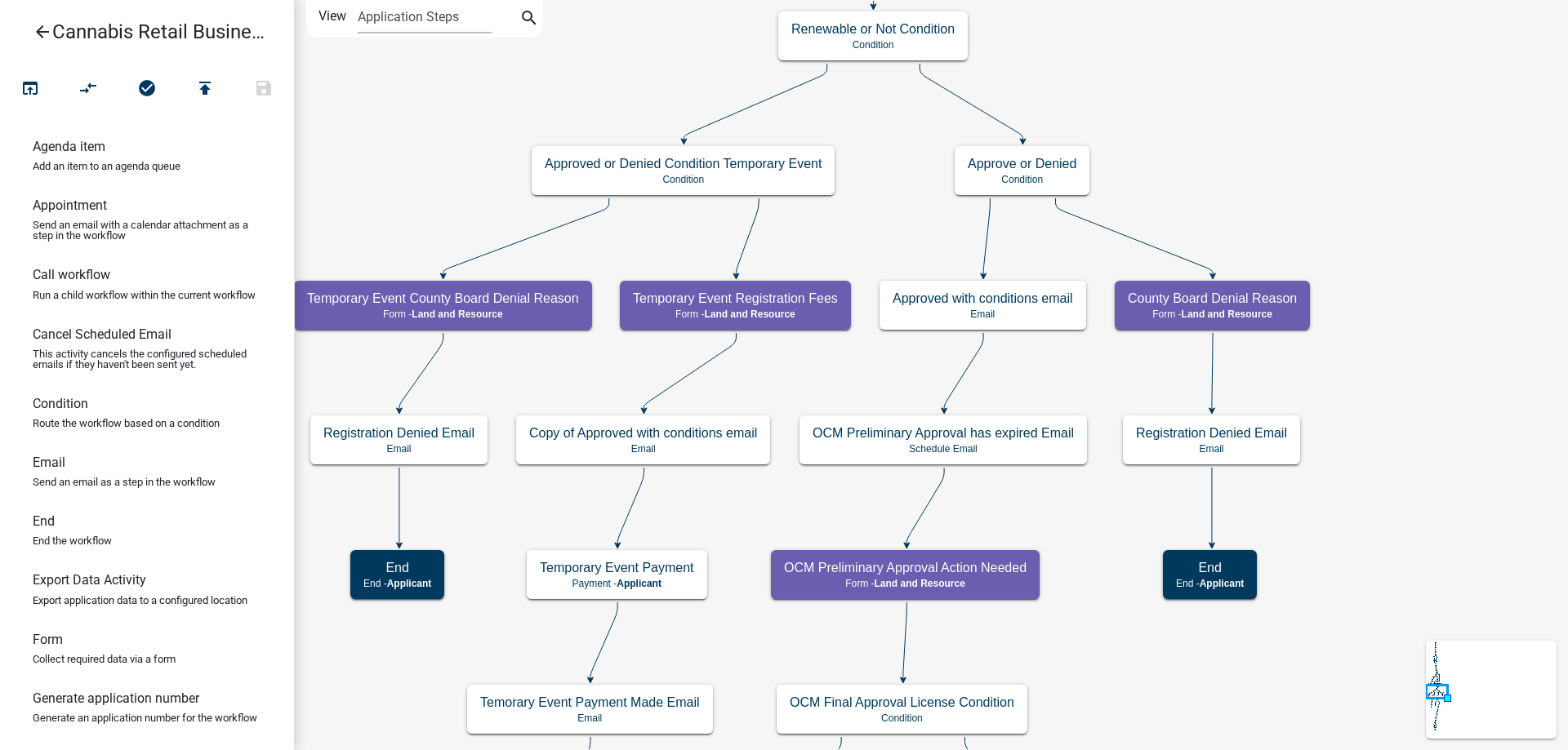
click at [1260, 6] on div "start Start - Applicant Application Introduction Form - Applicant Parcel search…" at bounding box center [931, 375] width 1274 height 750
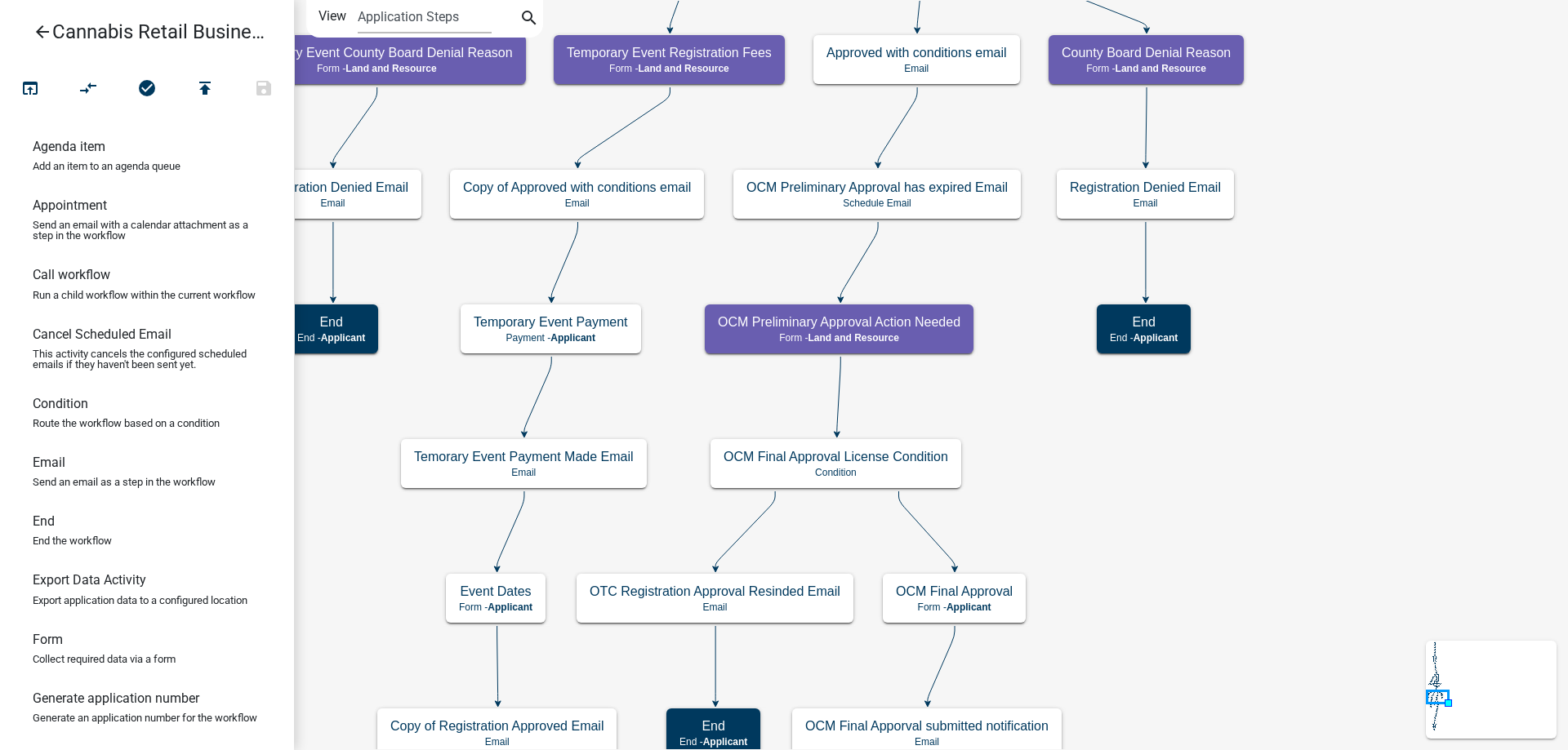
click at [1053, 489] on div "start Start - Applicant Application Introduction Form - Applicant Parcel search…" at bounding box center [931, 375] width 1274 height 750
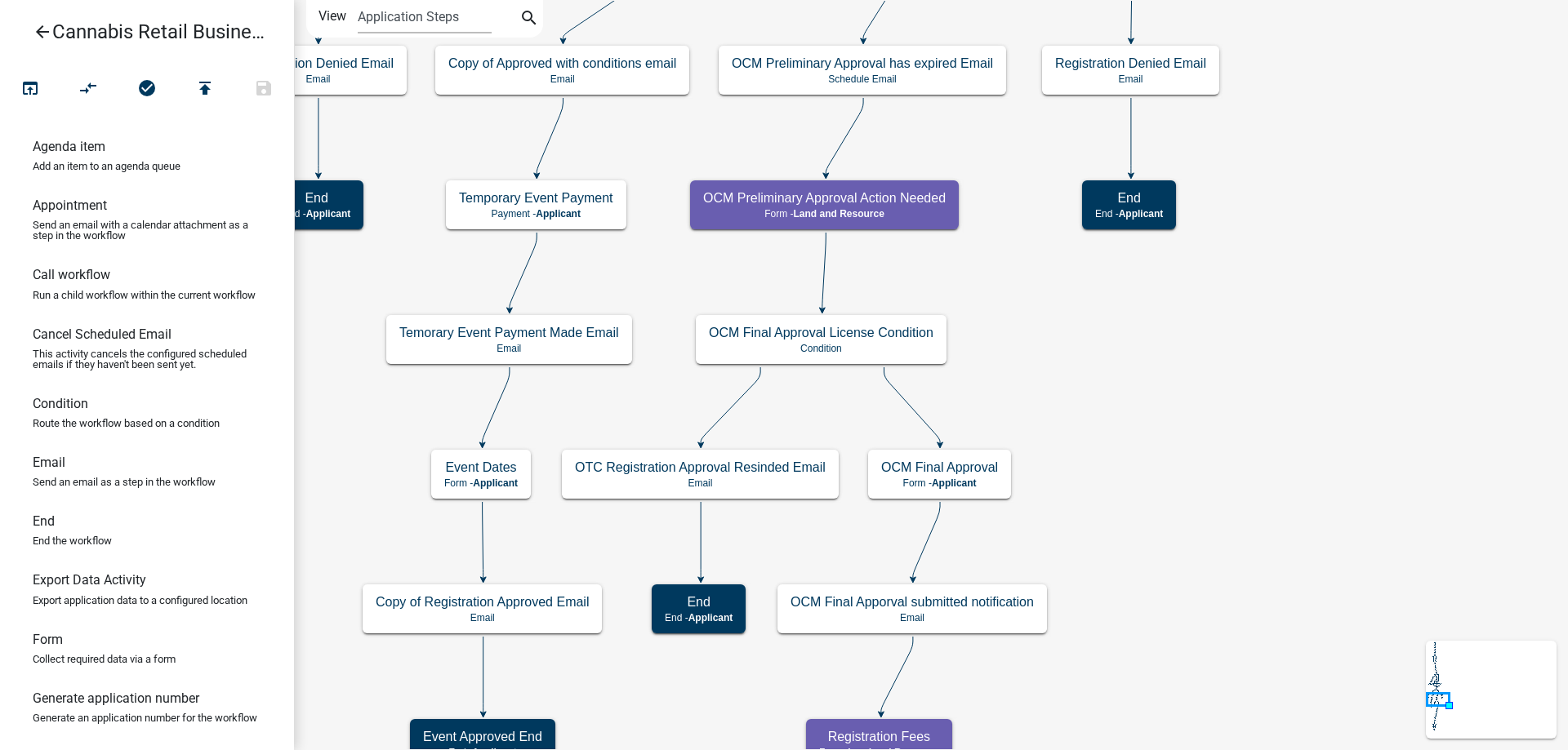
click at [1036, 386] on div "start Start - Applicant Application Introduction Form - Applicant Parcel search…" at bounding box center [931, 375] width 1274 height 750
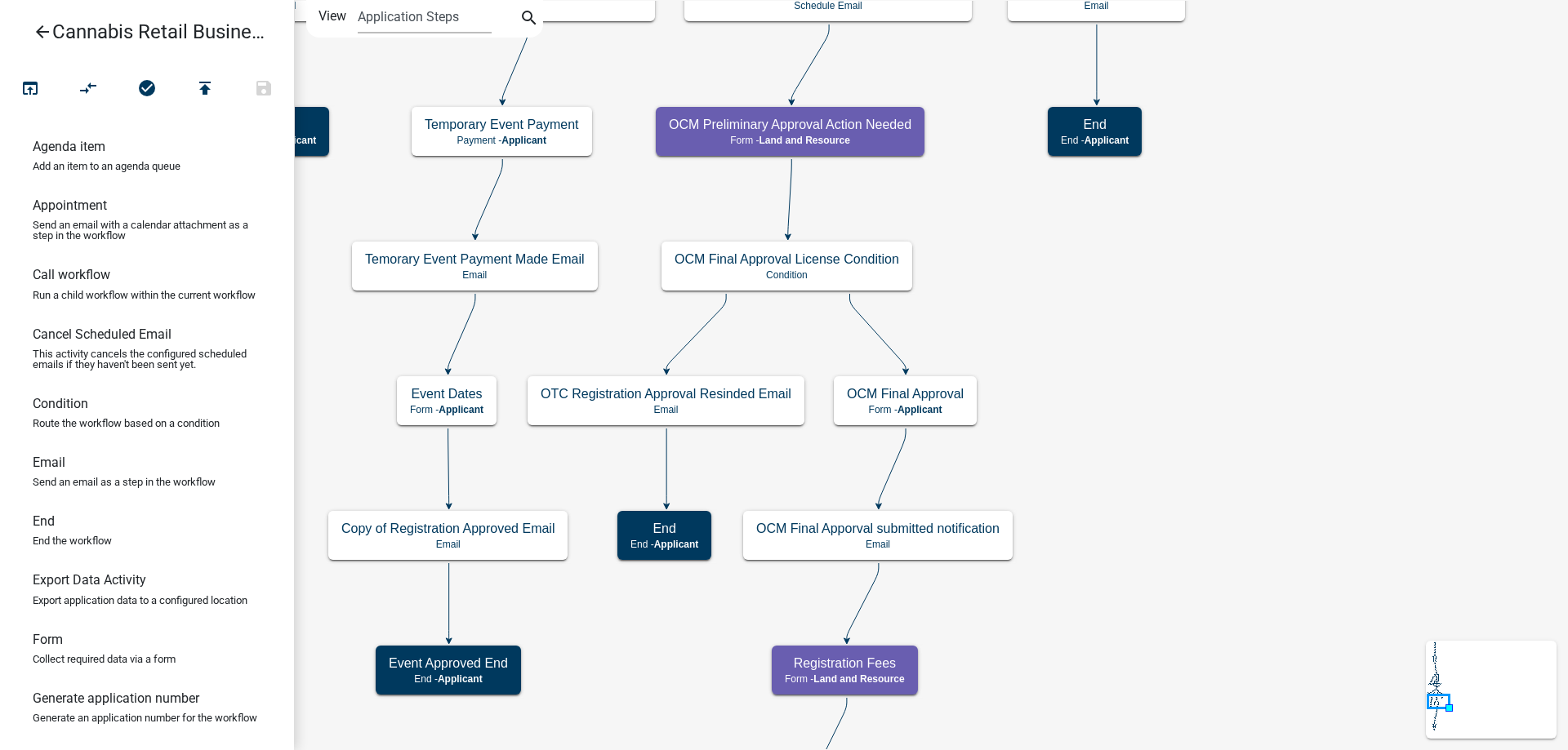
click at [1077, 444] on div "start Start - Applicant Application Introduction Form - Applicant Parcel search…" at bounding box center [931, 375] width 1274 height 750
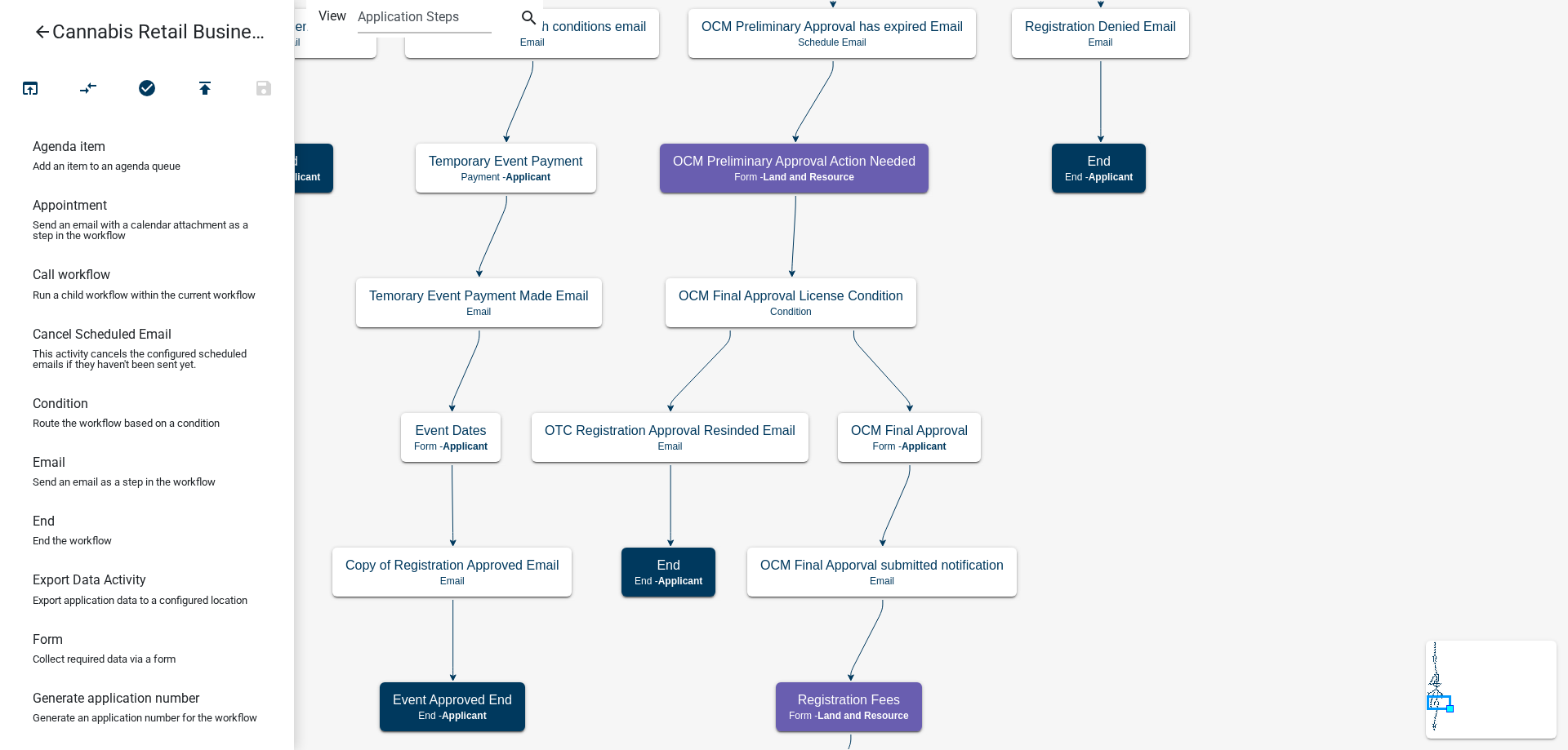
click at [1079, 459] on div "start Start - Applicant Application Introduction Form - Applicant Parcel search…" at bounding box center [931, 375] width 1274 height 750
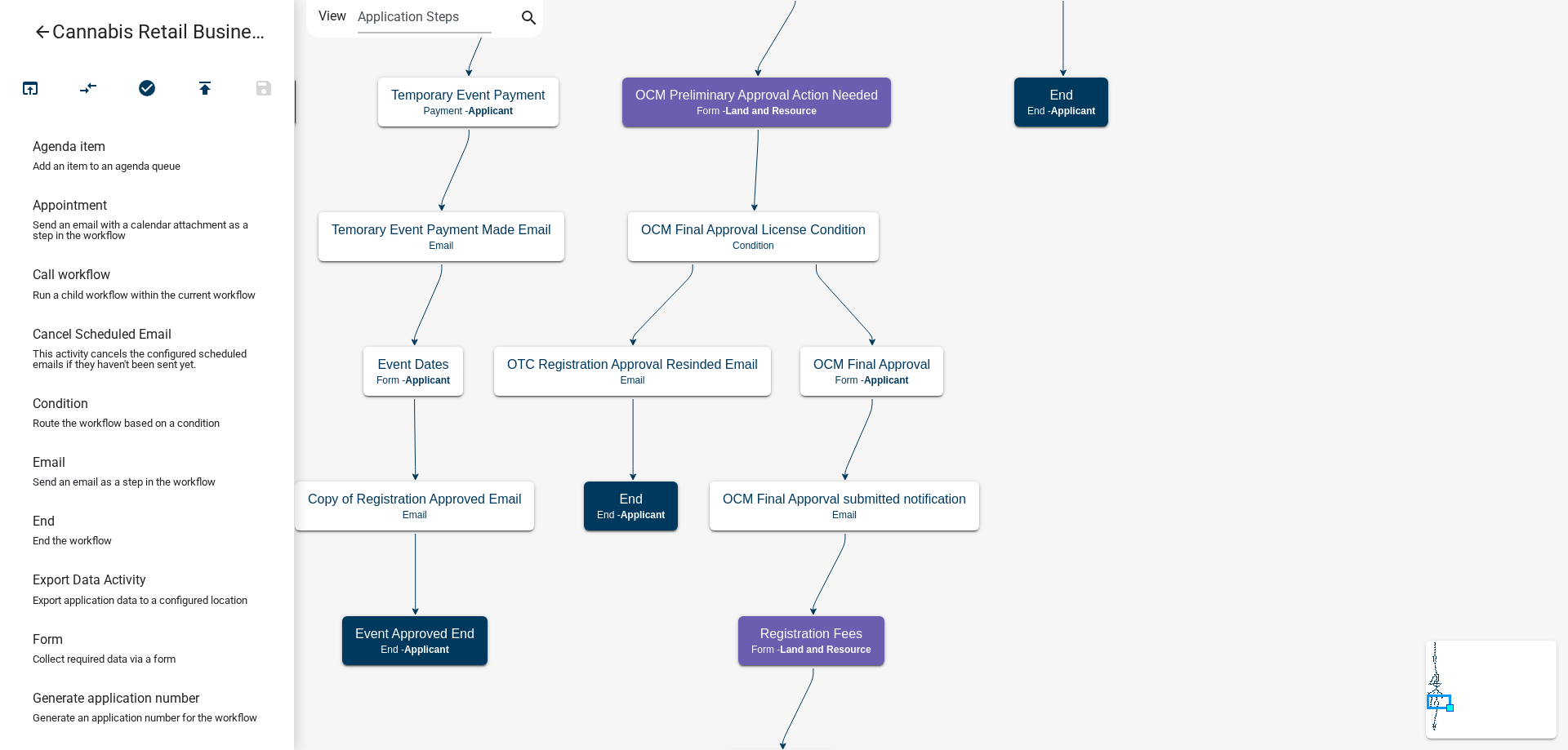
click at [1145, 497] on div "start Start - Applicant Application Introduction Form - Applicant Parcel search…" at bounding box center [931, 375] width 1274 height 750
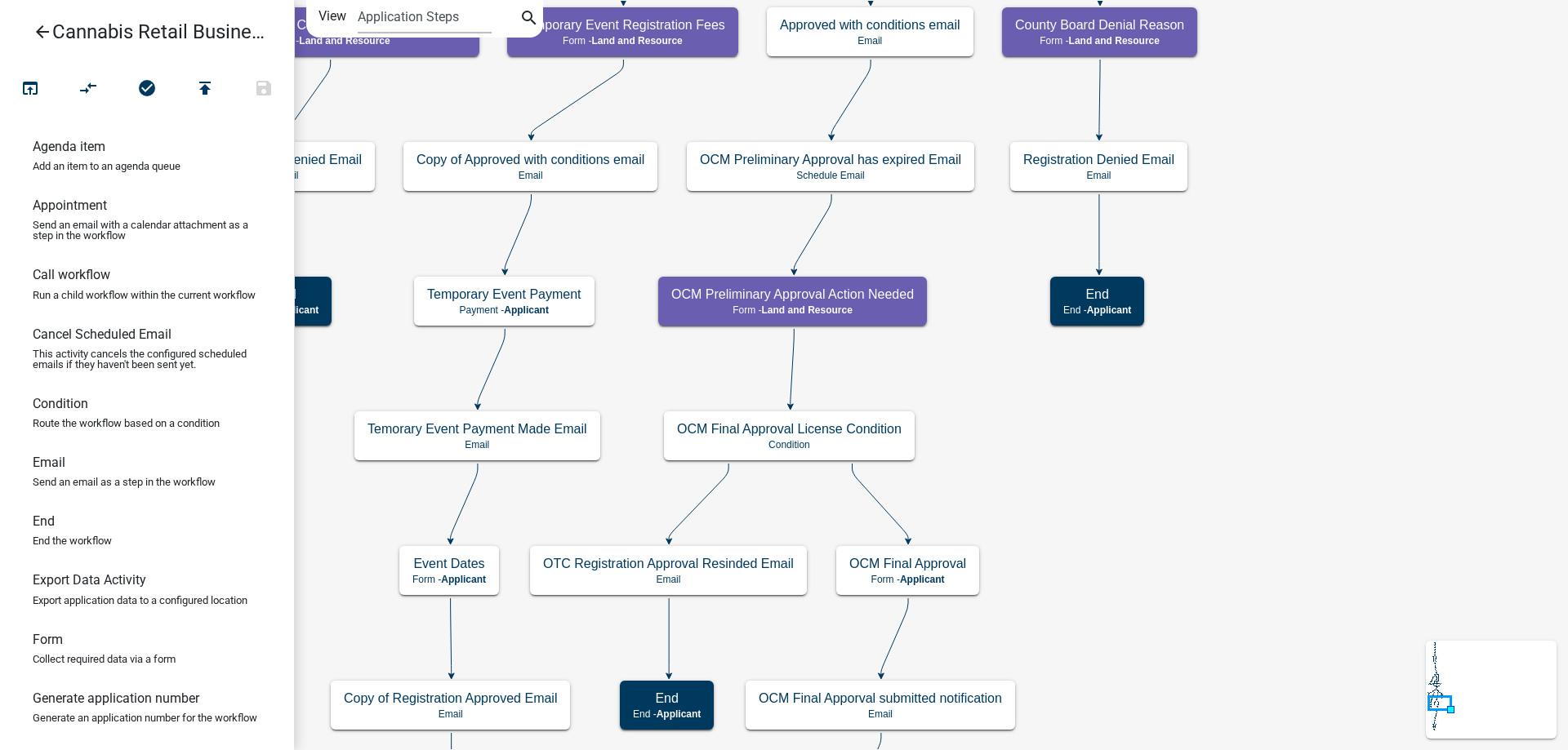
click at [1088, 487] on div "start Start - Applicant Application Introduction Form - Applicant Parcel search…" at bounding box center [931, 375] width 1274 height 750
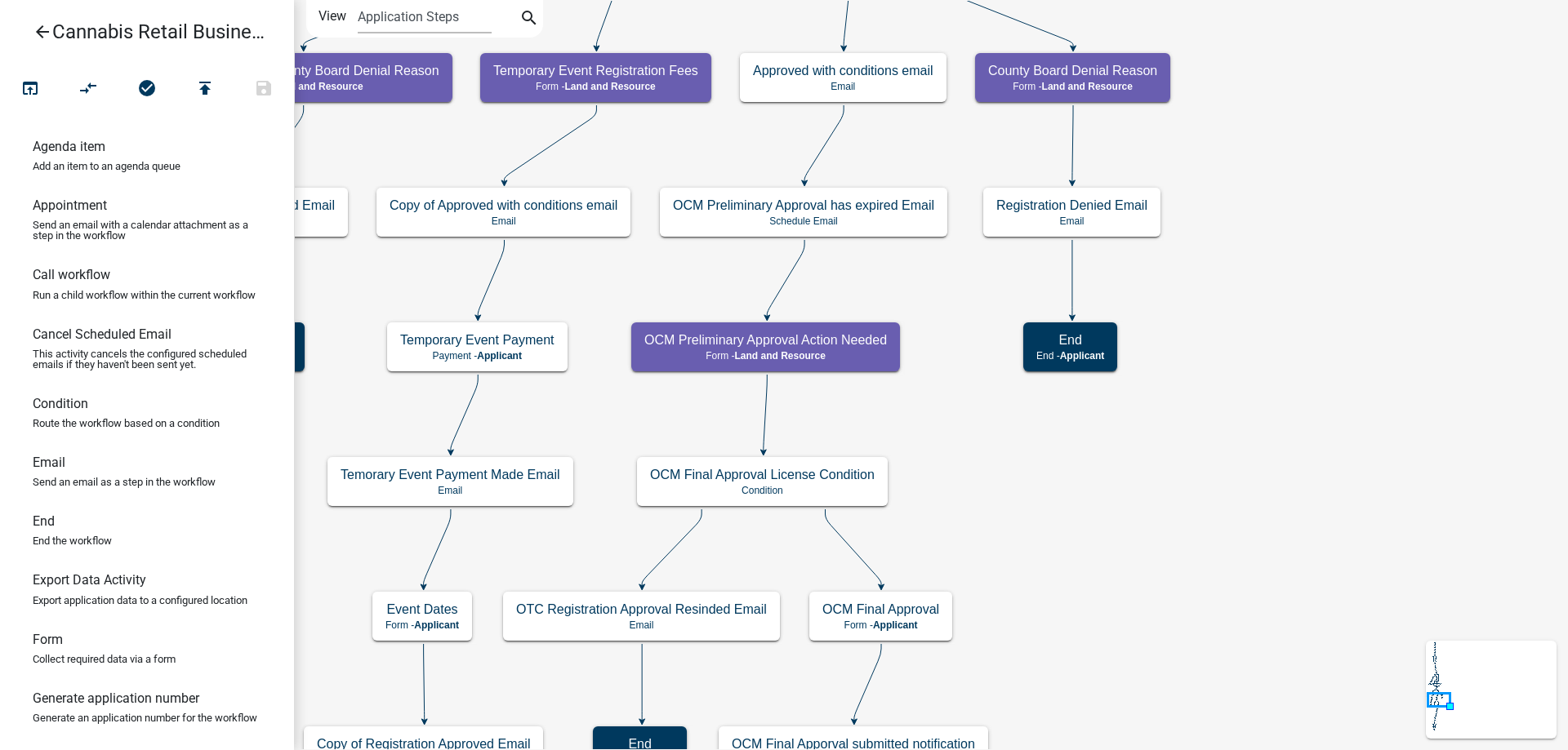
click at [1006, 607] on div "start Start - Applicant Application Introduction Form - Applicant Parcel search…" at bounding box center [931, 375] width 1274 height 750
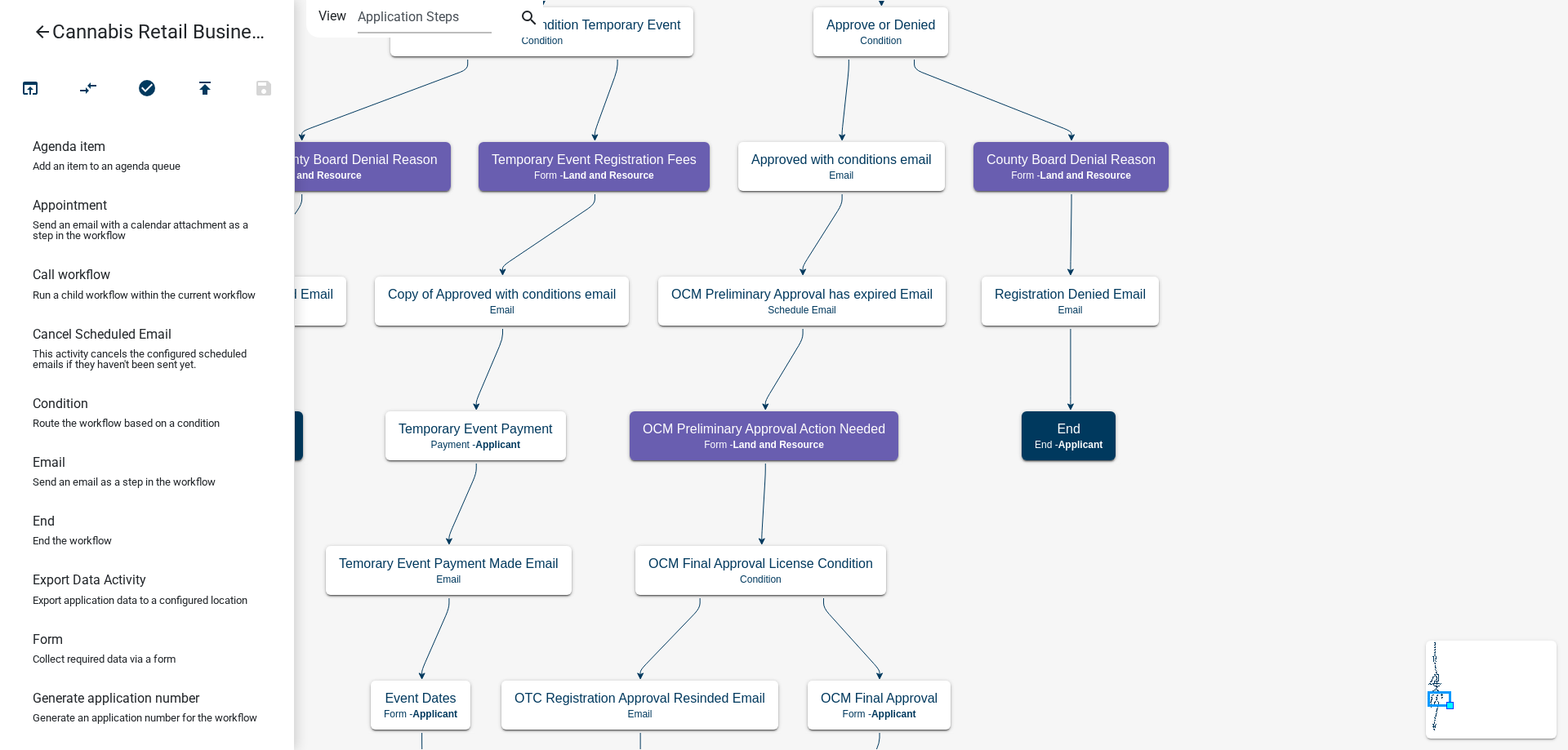
click at [920, 230] on div "start Start - Applicant Application Introduction Form - Applicant Parcel search…" at bounding box center [931, 375] width 1274 height 750
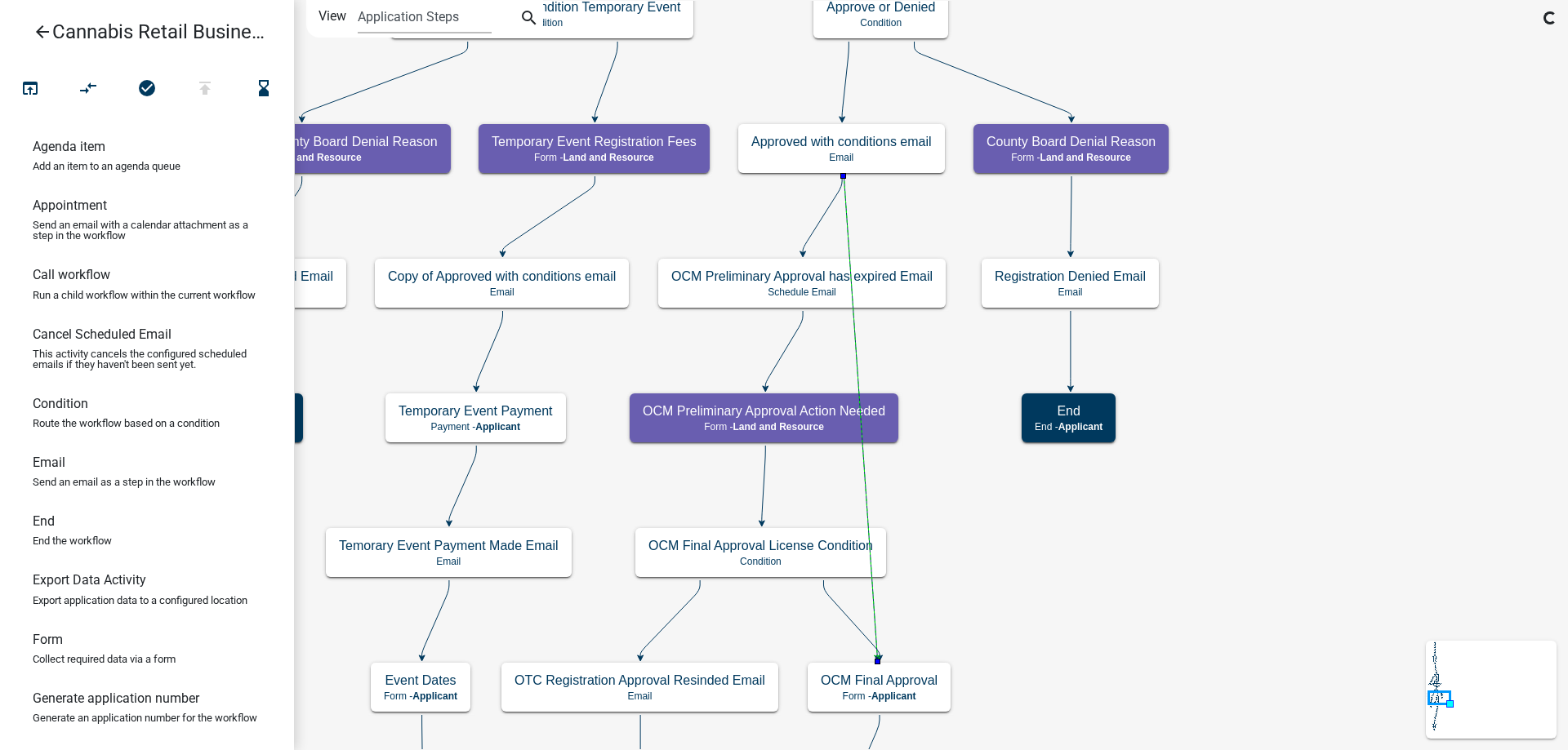
click at [821, 219] on icon at bounding box center [822, 215] width 39 height 77
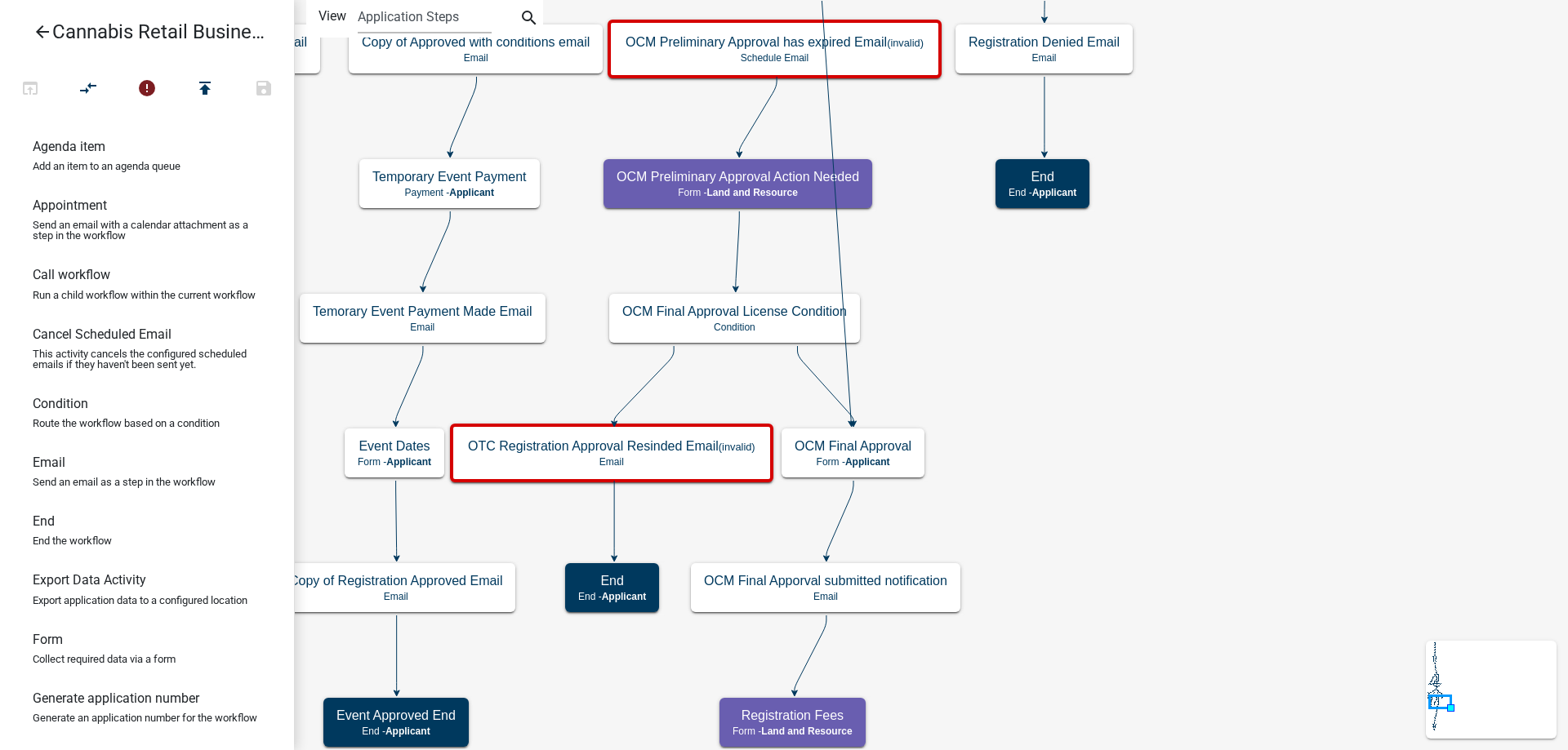
click at [1013, 373] on div "start Start - Applicant Application Introduction Form - Applicant Parcel search…" at bounding box center [931, 375] width 1274 height 750
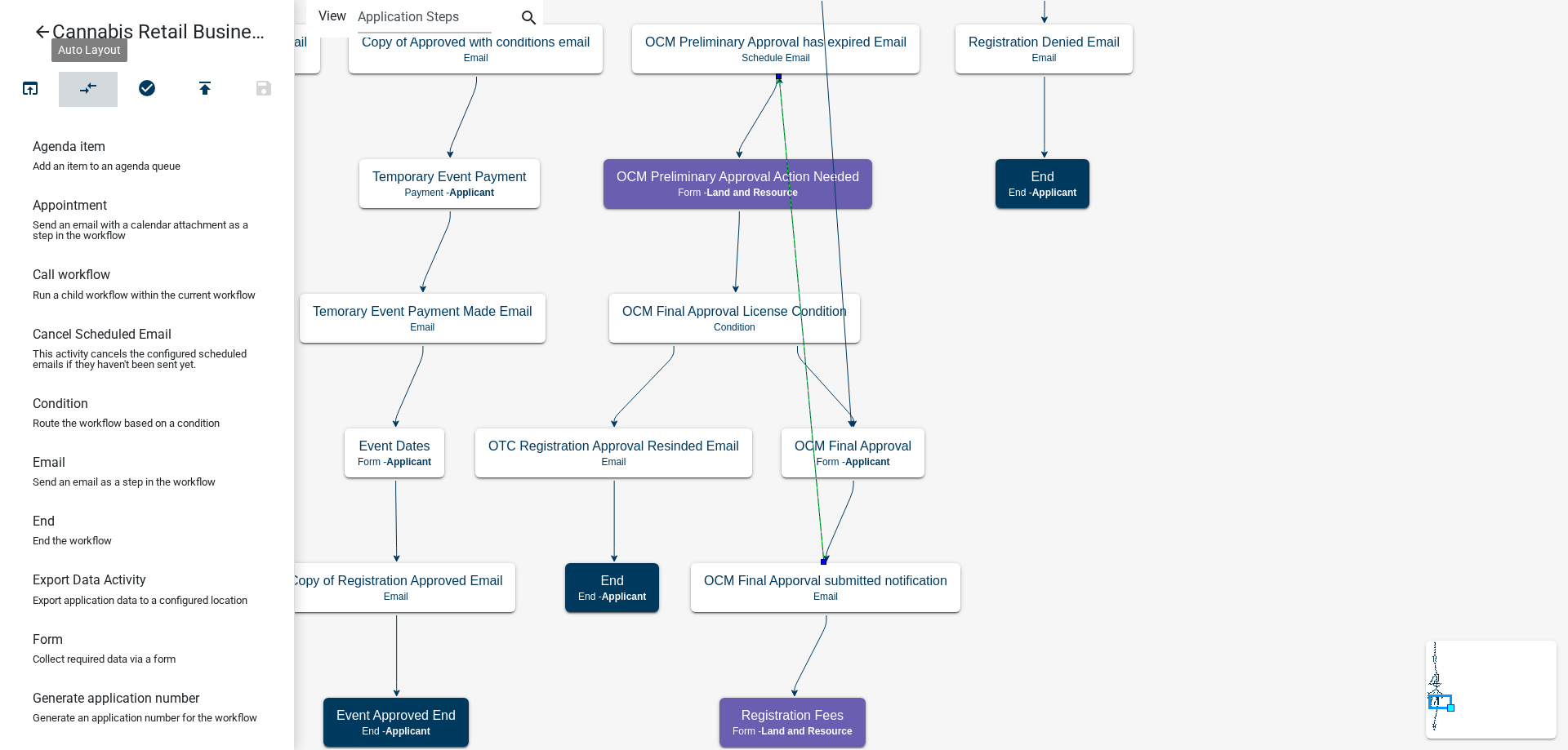
click at [90, 91] on icon "compare_arrows" at bounding box center [89, 90] width 20 height 23
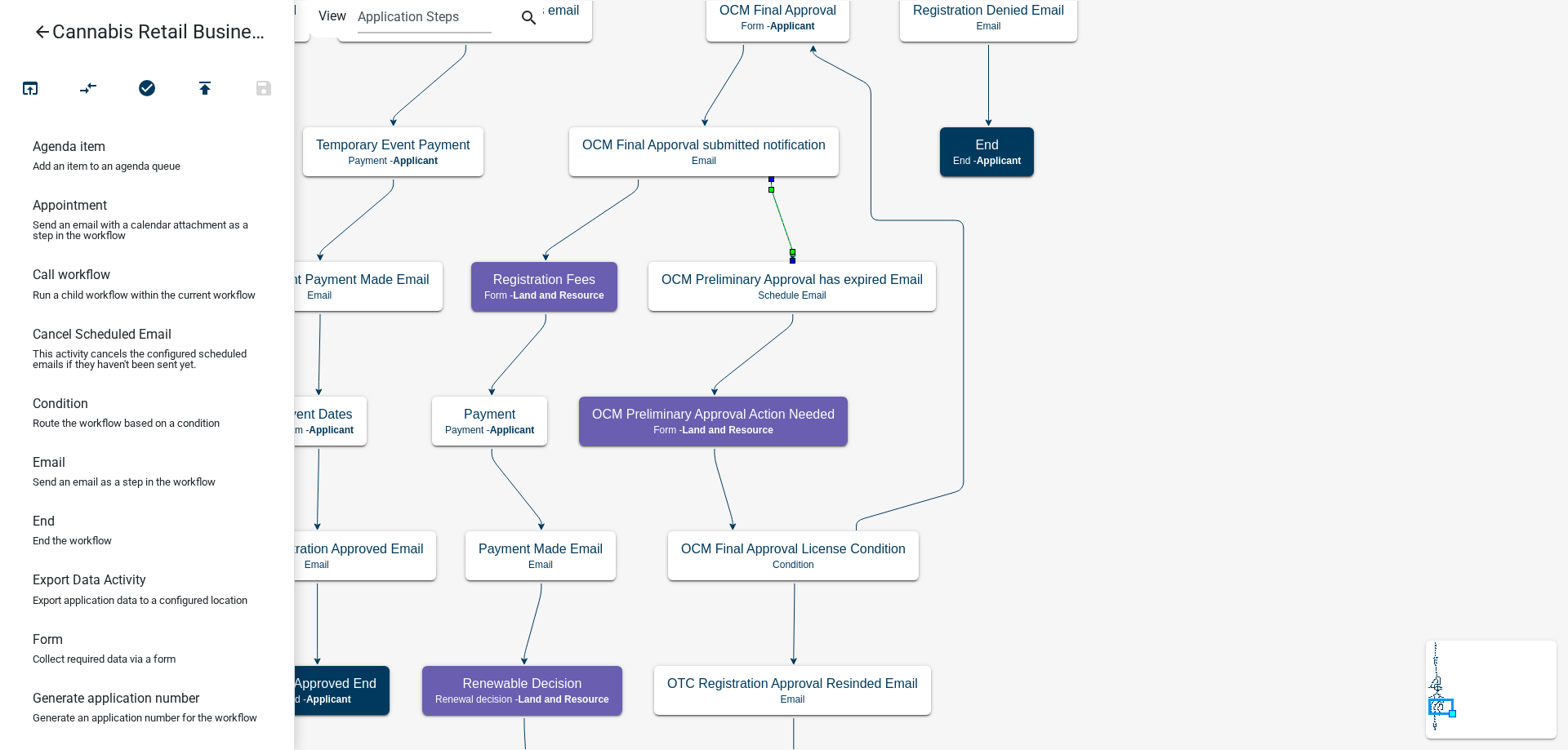
click at [1093, 539] on div "start Start - Applicant Application Introduction Form - Applicant Parcel search…" at bounding box center [931, 375] width 1274 height 750
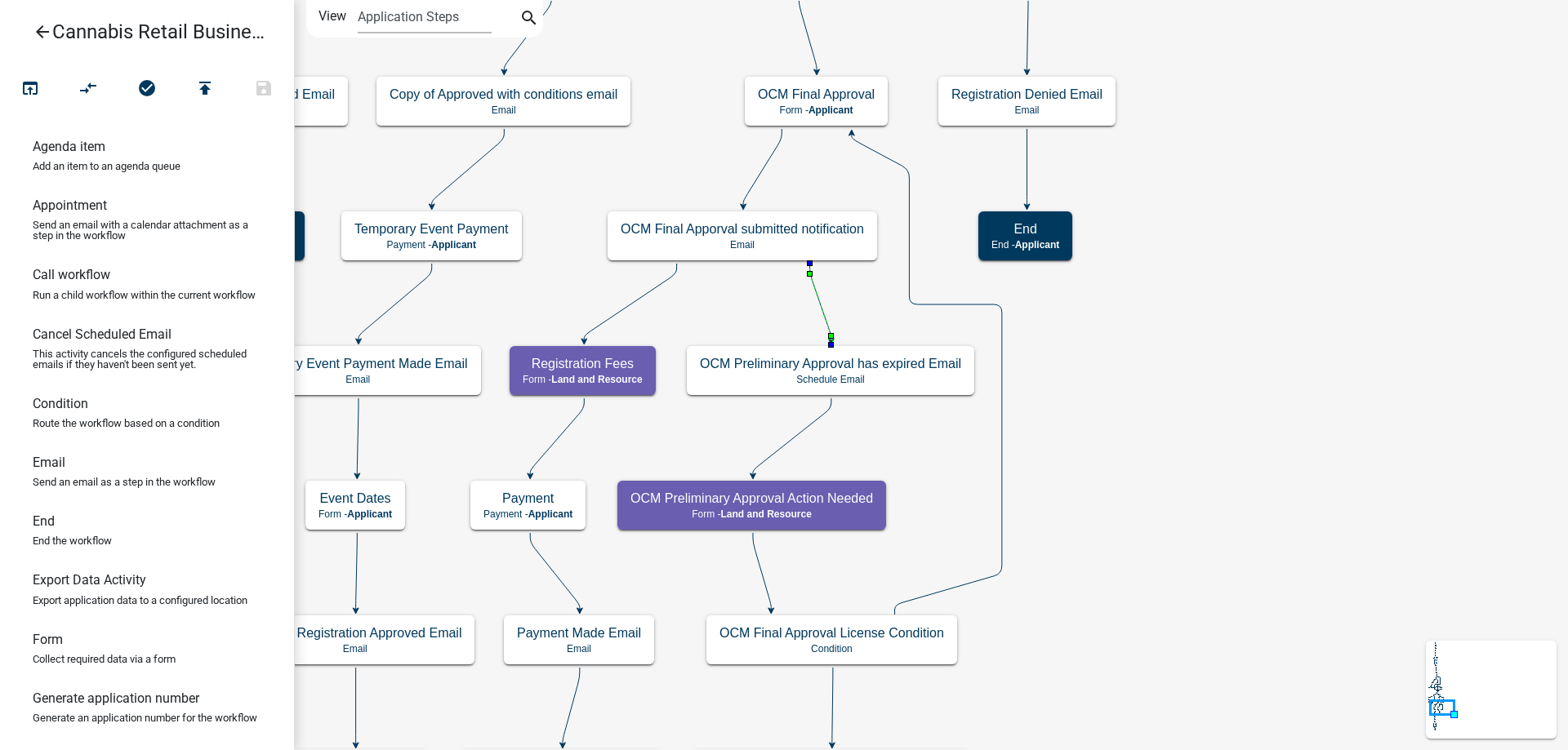
click at [1317, 612] on div "start Start - Applicant Application Introduction Form - Applicant Parcel search…" at bounding box center [931, 375] width 1274 height 750
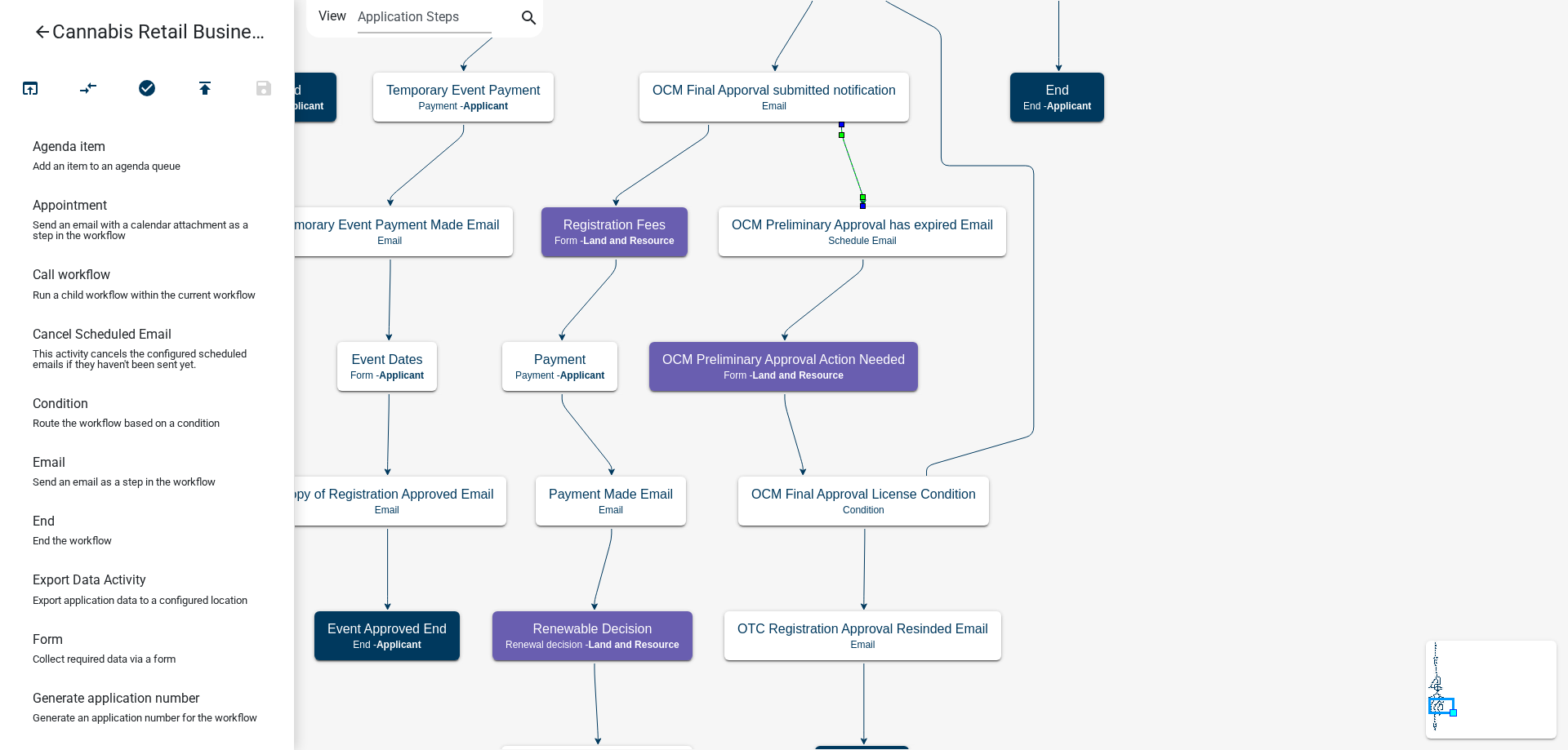
click at [967, 314] on div "start Start - Applicant Application Introduction Form - Applicant Parcel search…" at bounding box center [931, 375] width 1274 height 750
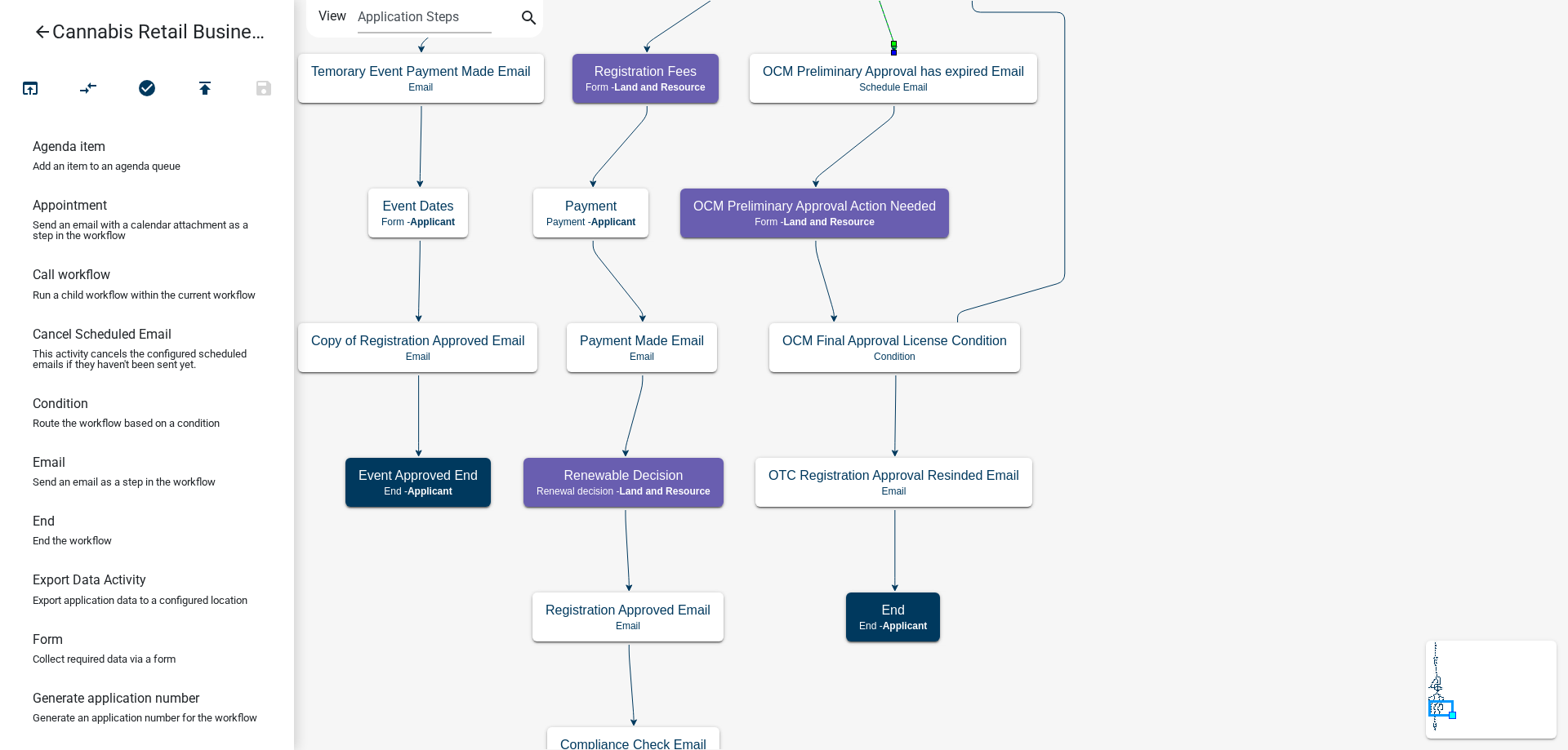
click at [1002, 228] on div "start Start - Applicant Application Introduction Form - Applicant Parcel search…" at bounding box center [931, 375] width 1274 height 750
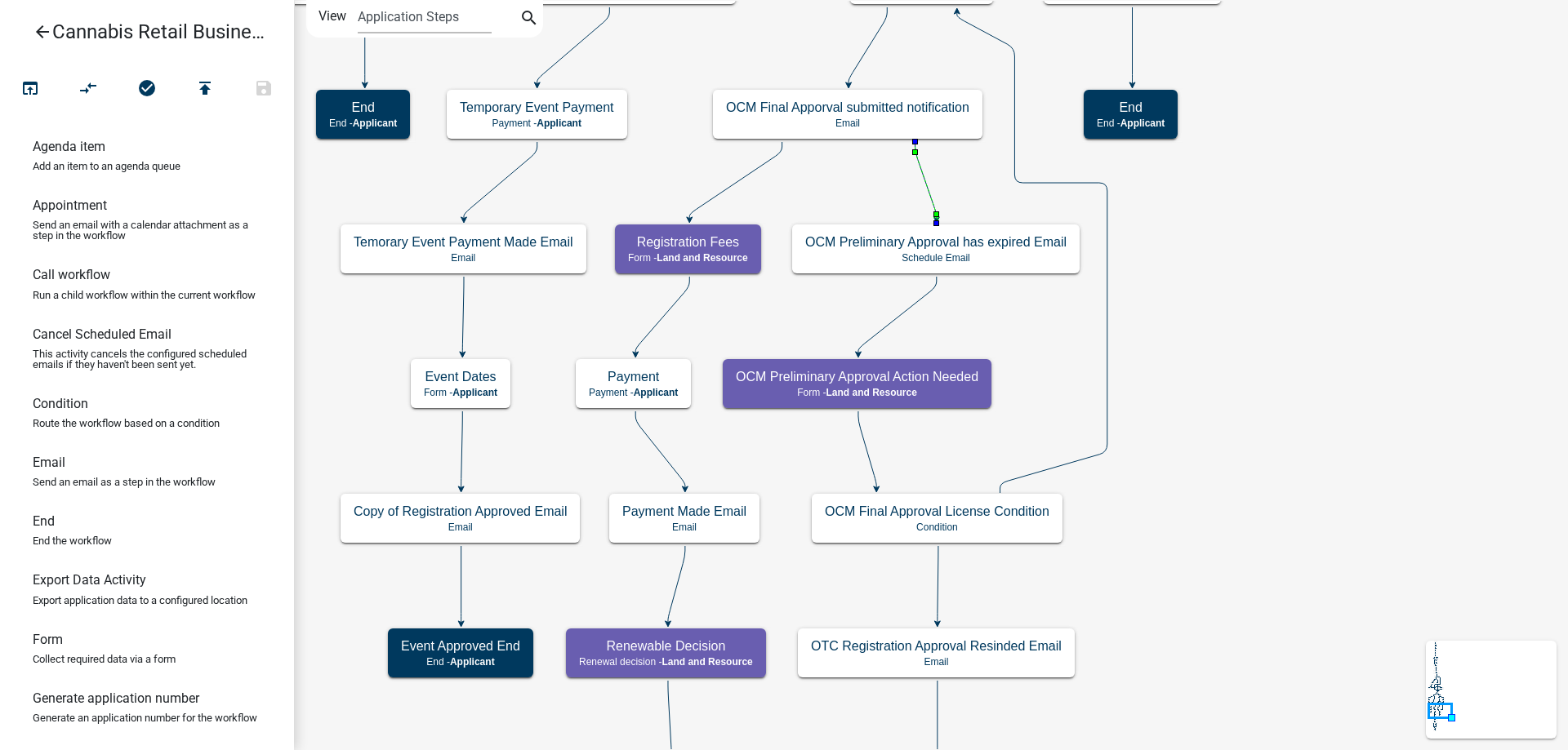
click at [1218, 548] on div "start Start - Applicant Application Introduction Form - Applicant Parcel search…" at bounding box center [931, 375] width 1274 height 750
click at [904, 391] on g "OCM Preliminary Approval Action Needed Form - Land and Resource" at bounding box center [857, 383] width 270 height 47
click at [904, 391] on span "Land and Resource" at bounding box center [872, 392] width 91 height 12
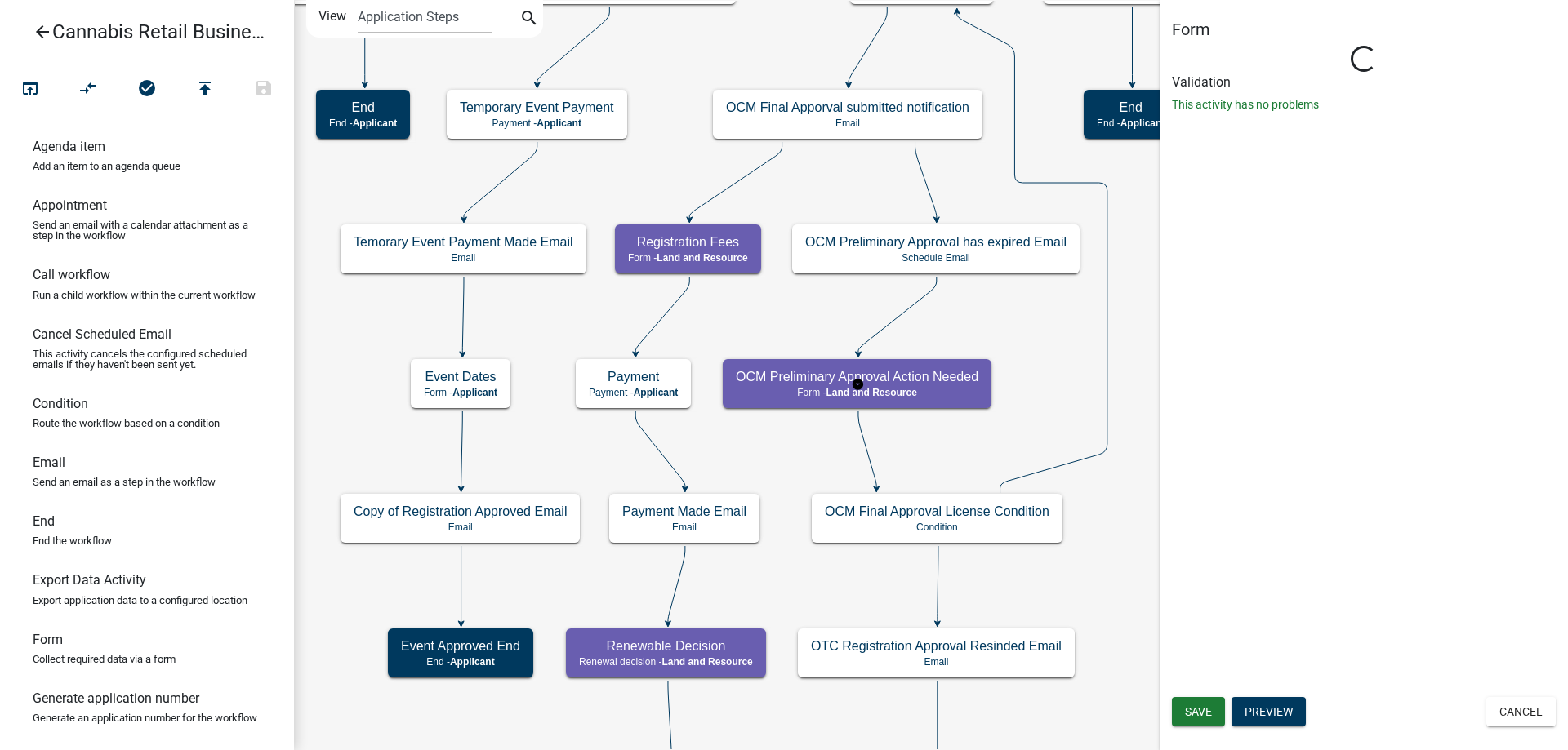
select select "8480AF63-7AD4-4446-8EB2-87DCCDEB9E57"
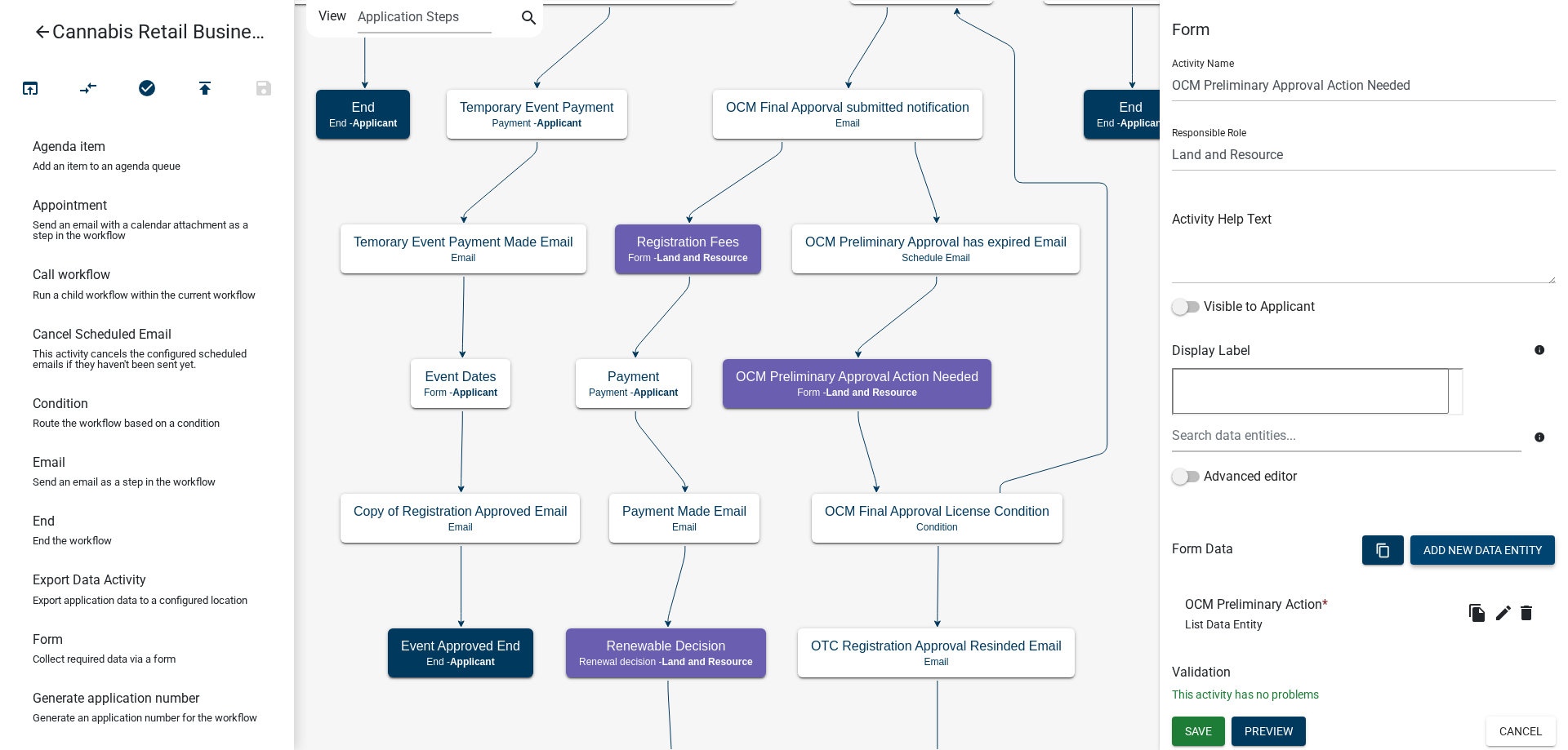
click at [1479, 549] on button "Add New Data Entity" at bounding box center [1482, 550] width 144 height 29
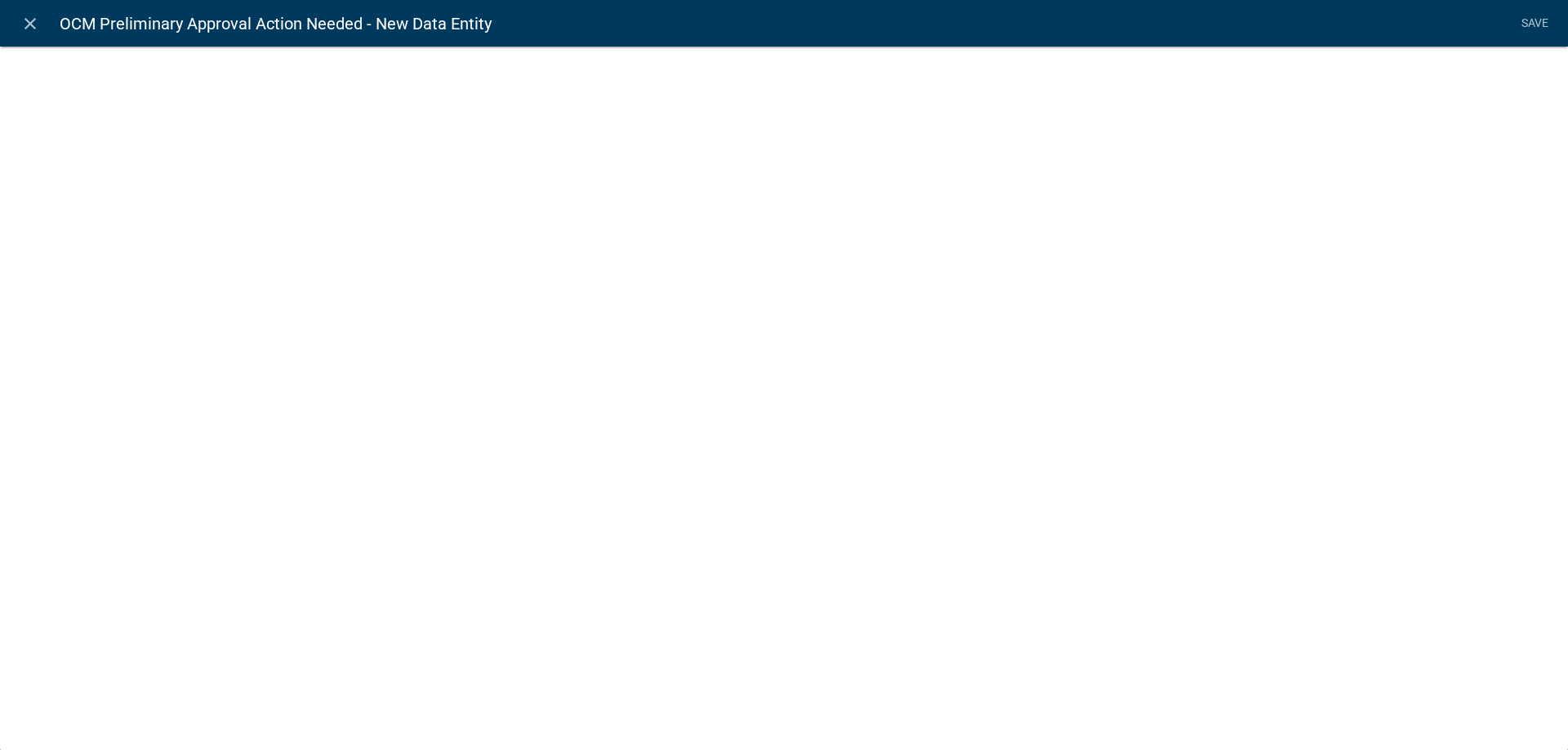
select select
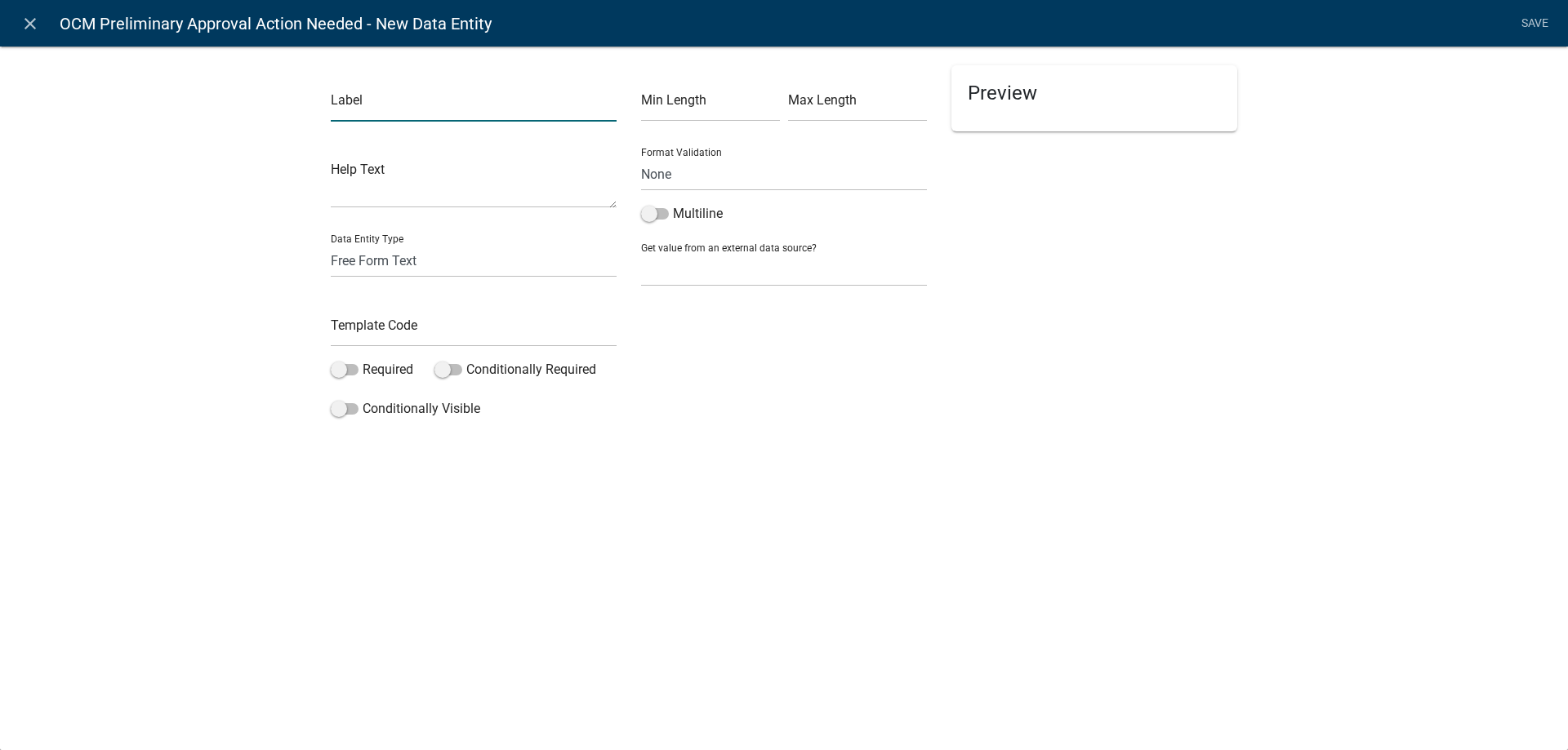
click at [436, 108] on input "text" at bounding box center [474, 105] width 285 height 34
type input "OCM Final Approval License Received"
click at [331, 244] on select "Free Form Text Document Display Entity Value Fee Numeric Data Date Map Sketch D…" at bounding box center [474, 261] width 285 height 34
select select "list-data"
click option "List Data" at bounding box center [0, 0] width 0 height 0
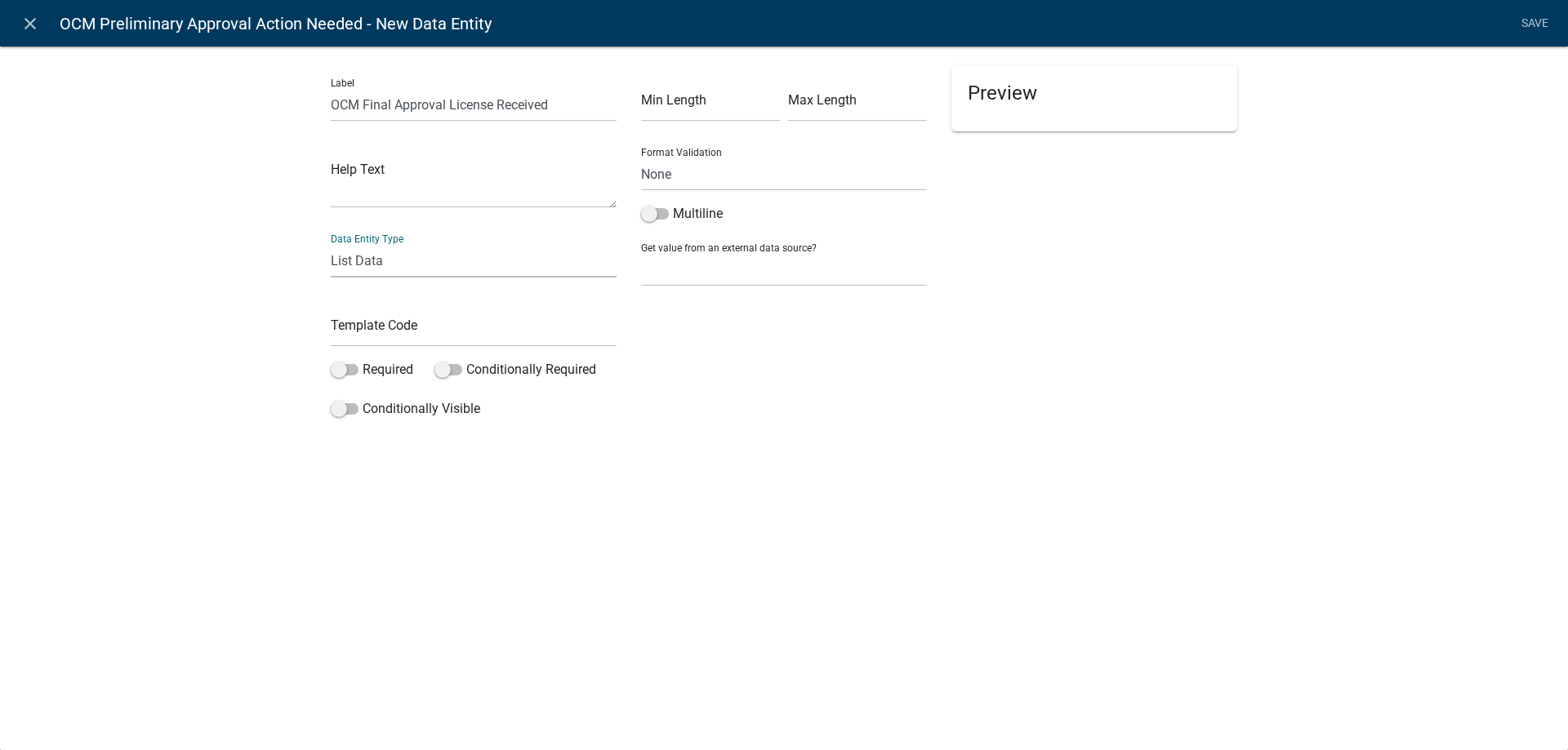
select select "list-data"
select select
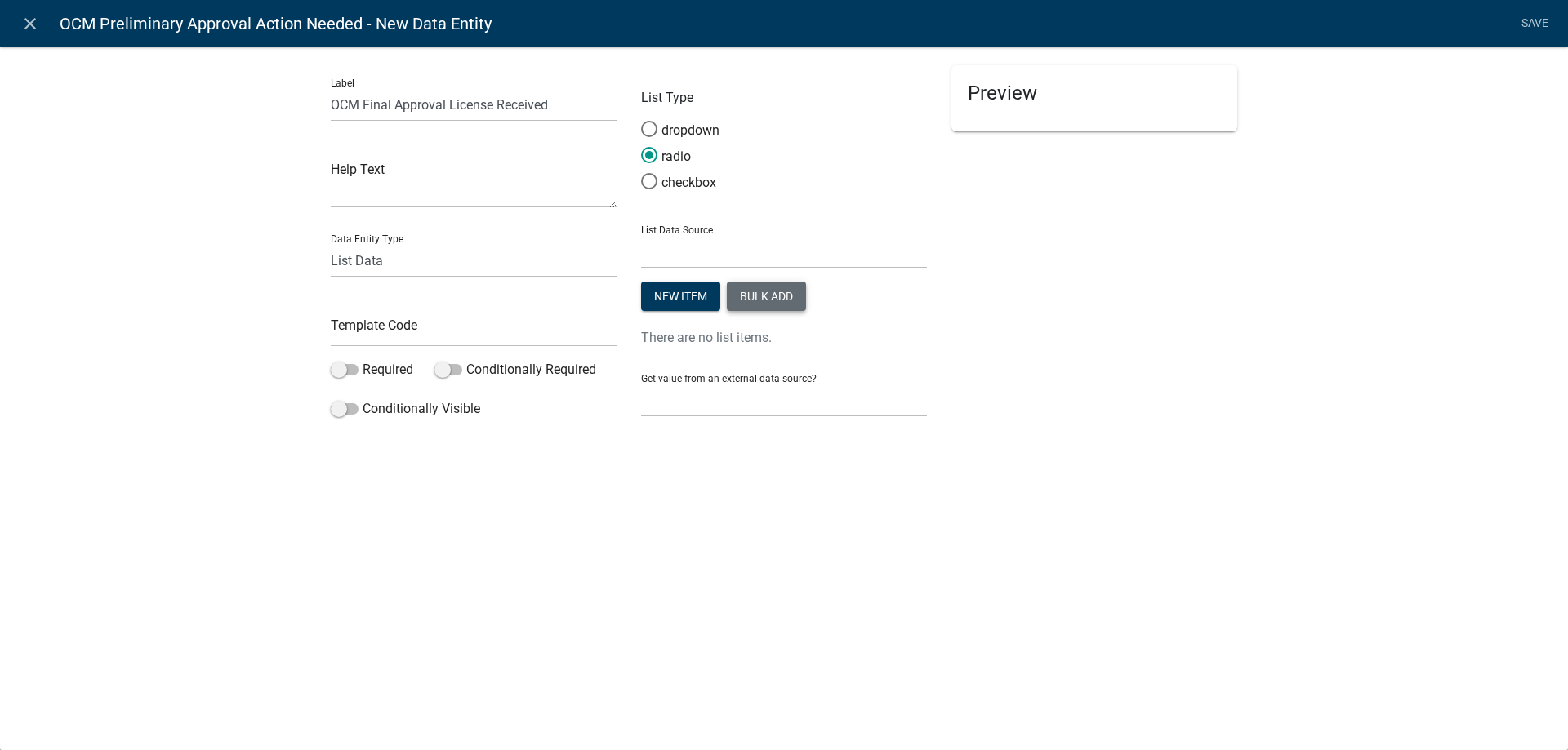
click at [777, 298] on button "Bulk add" at bounding box center [766, 296] width 79 height 29
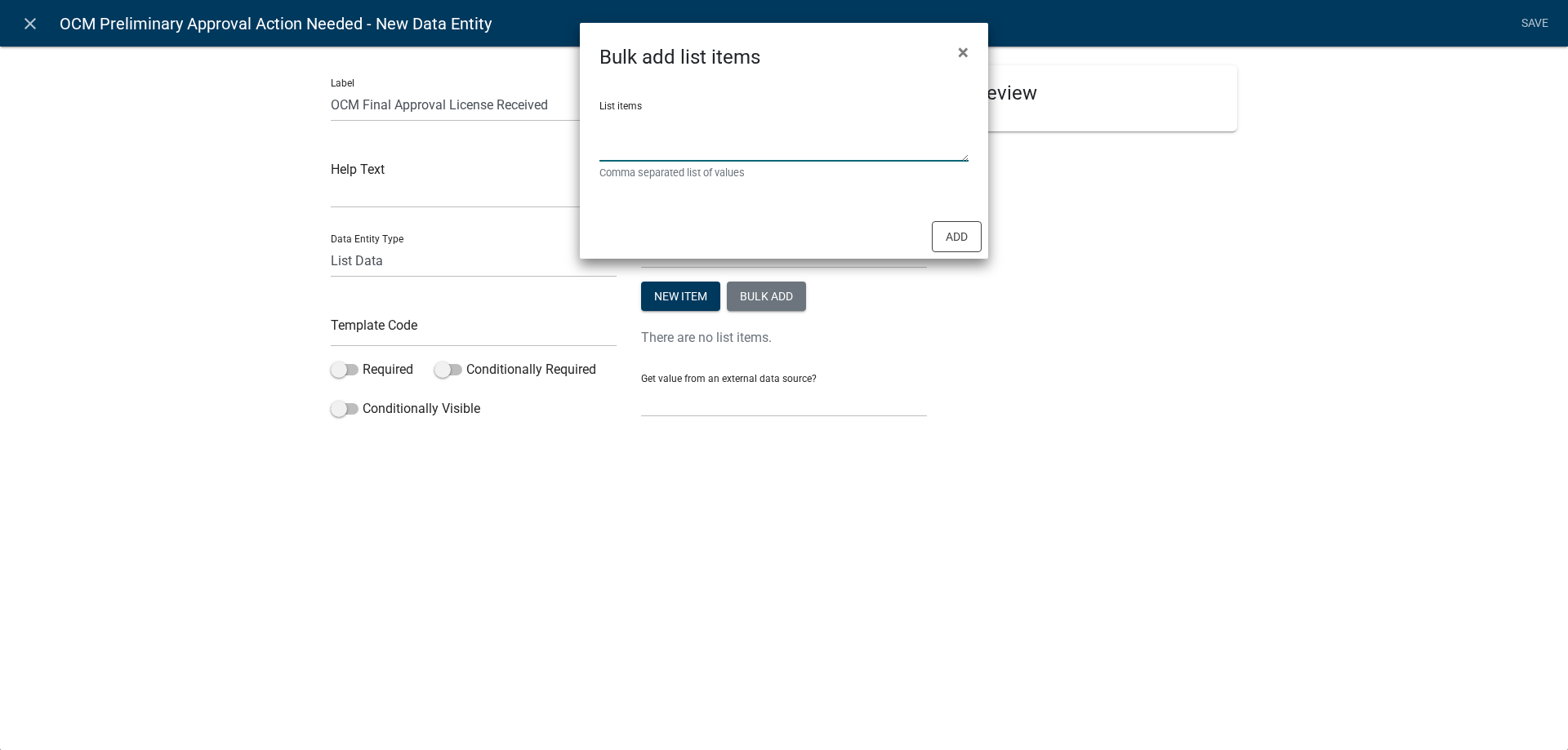
click at [648, 121] on textarea "List items" at bounding box center [784, 136] width 369 height 51
type textarea "YES,NO"
click at [945, 233] on button "Add" at bounding box center [957, 236] width 50 height 31
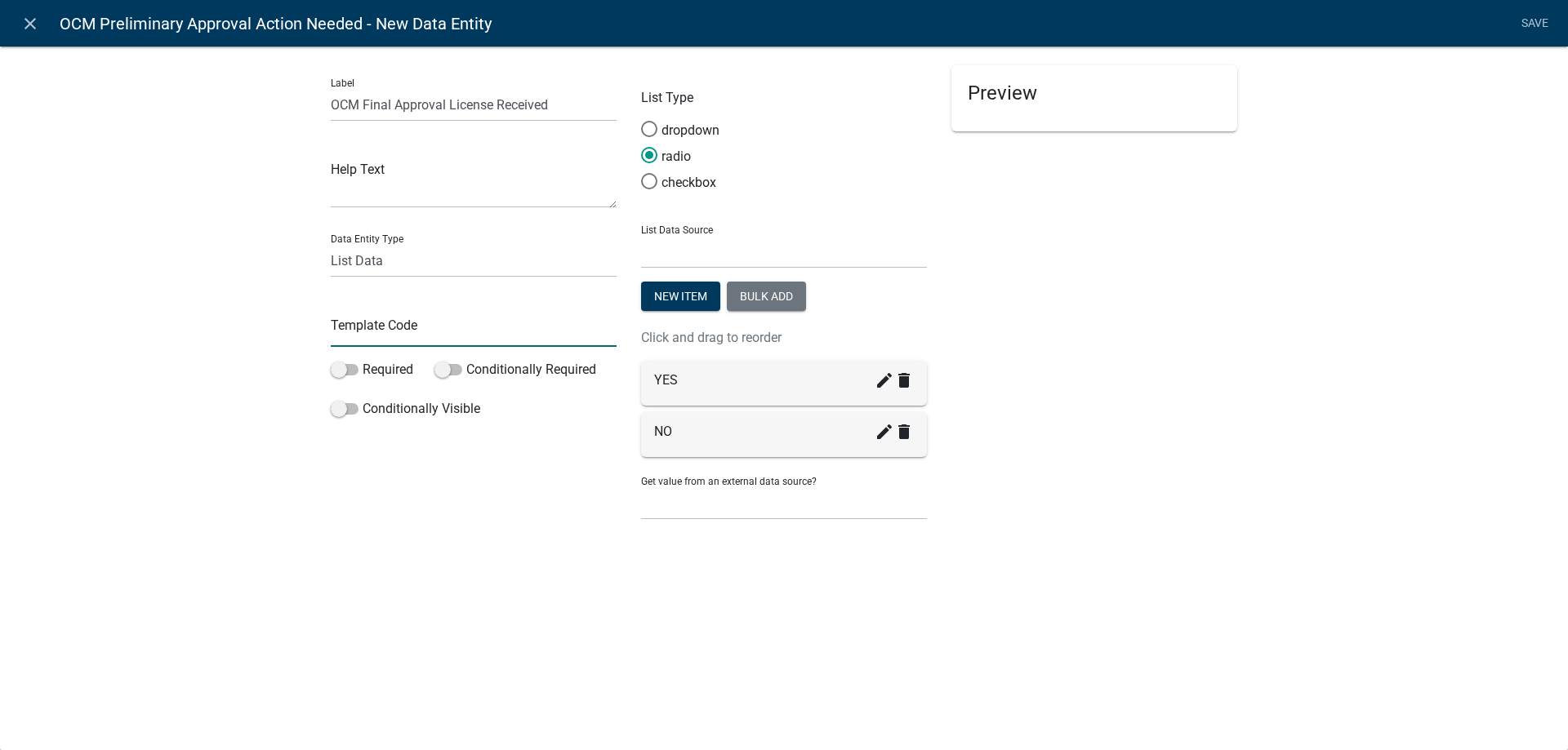
click at [383, 332] on input "text" at bounding box center [474, 331] width 285 height 34
type input "OCMFinalAppLicReceived"
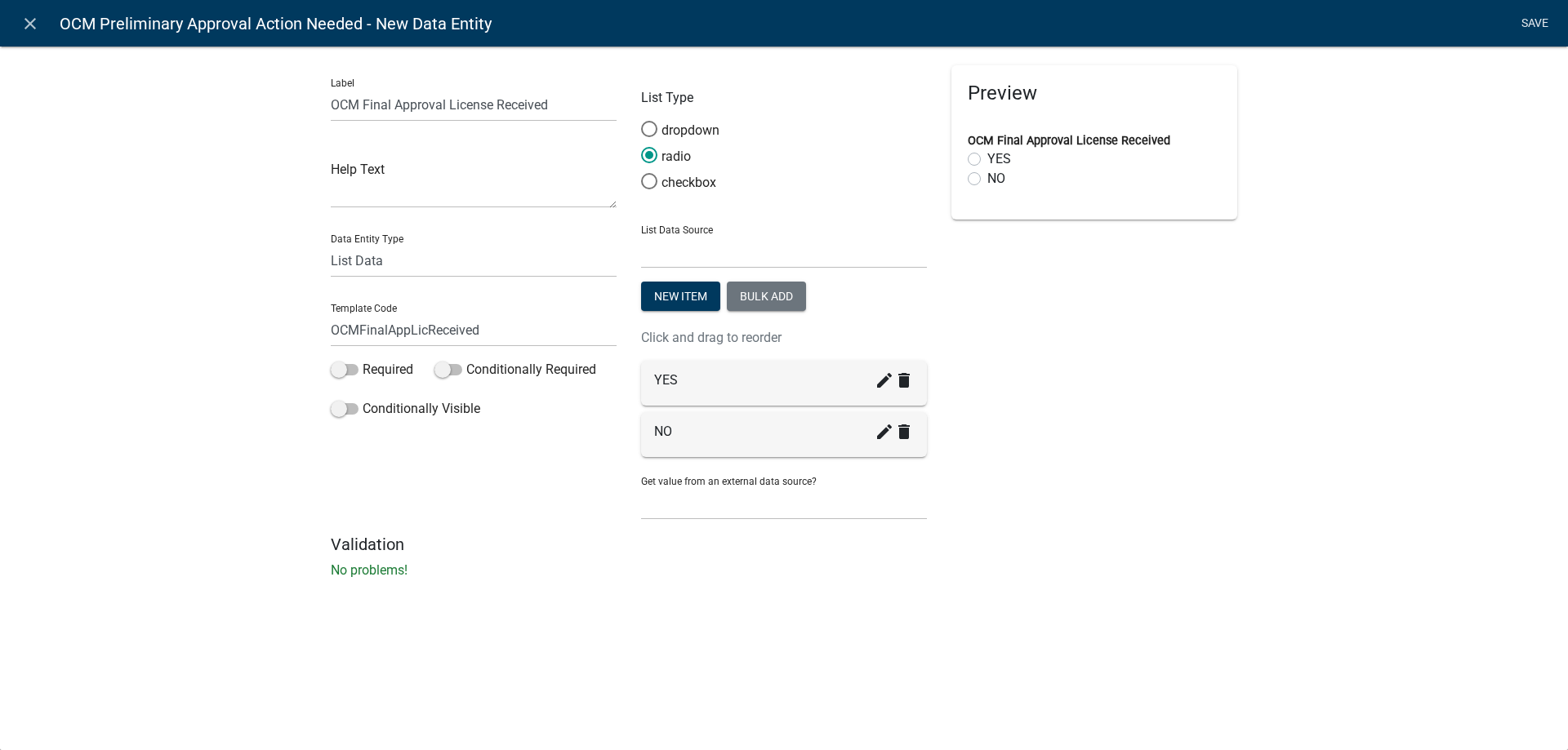
click at [1535, 20] on link "Save" at bounding box center [1535, 23] width 41 height 31
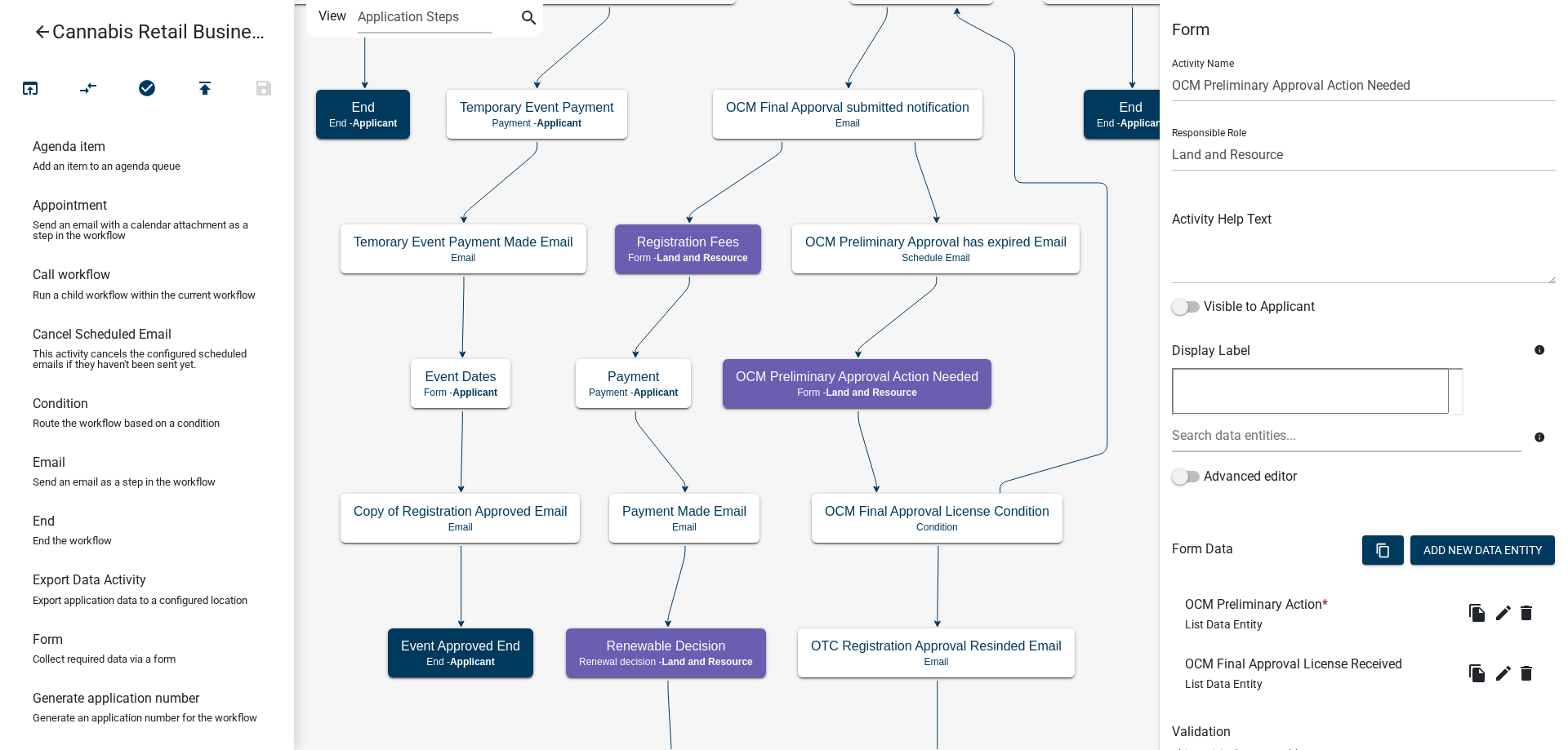
drag, startPoint x: 1411, startPoint y: 492, endPoint x: 1410, endPoint y: 433, distance: 59.0
click at [1410, 433] on div "info Advanced editor" at bounding box center [1364, 436] width 409 height 143
drag, startPoint x: 1242, startPoint y: 610, endPoint x: 1242, endPoint y: 673, distance: 63.0
click at [1242, 673] on div "OCM Preliminary Action * List Data Entity" at bounding box center [1260, 673] width 150 height 34
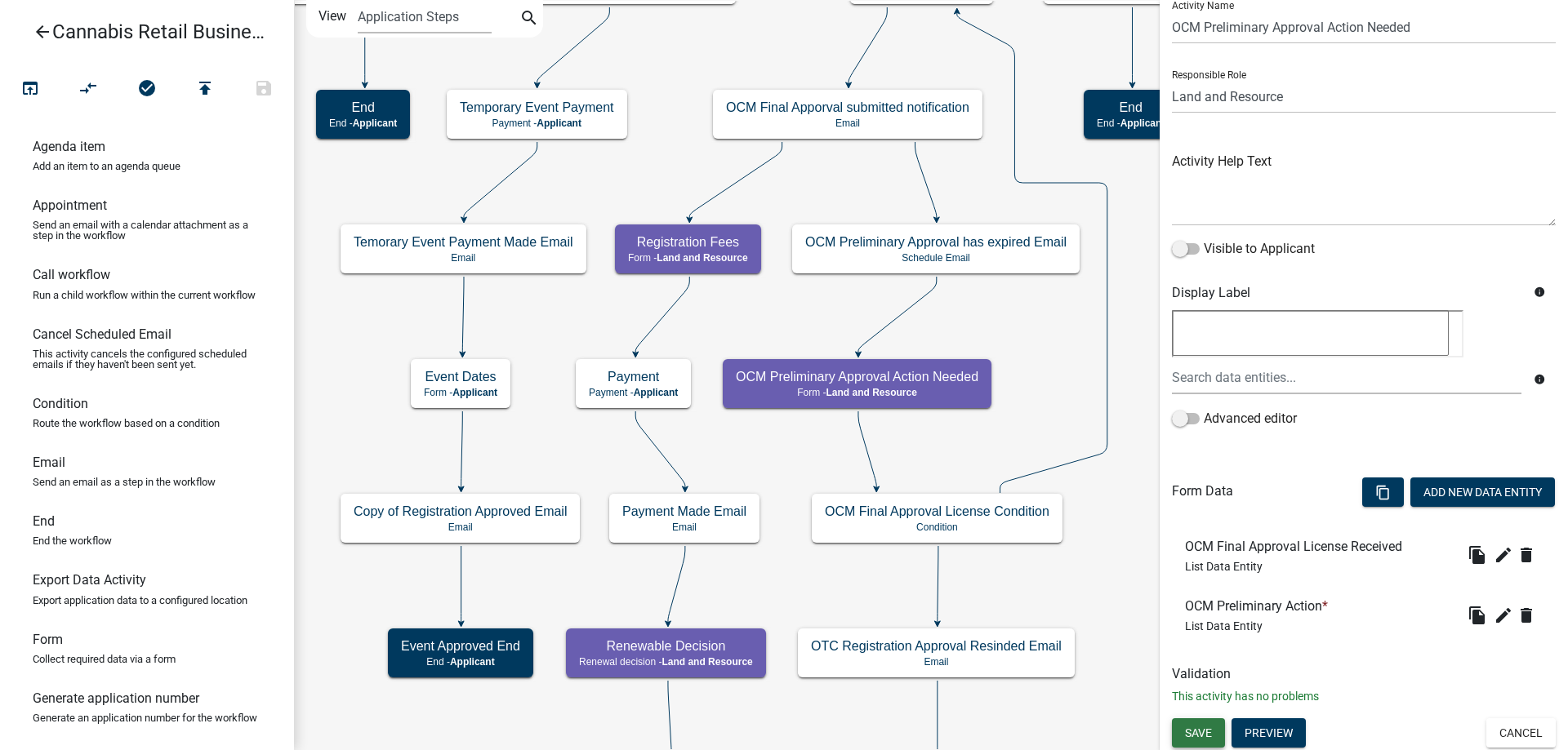
click at [1202, 730] on span "Save" at bounding box center [1199, 733] width 27 height 13
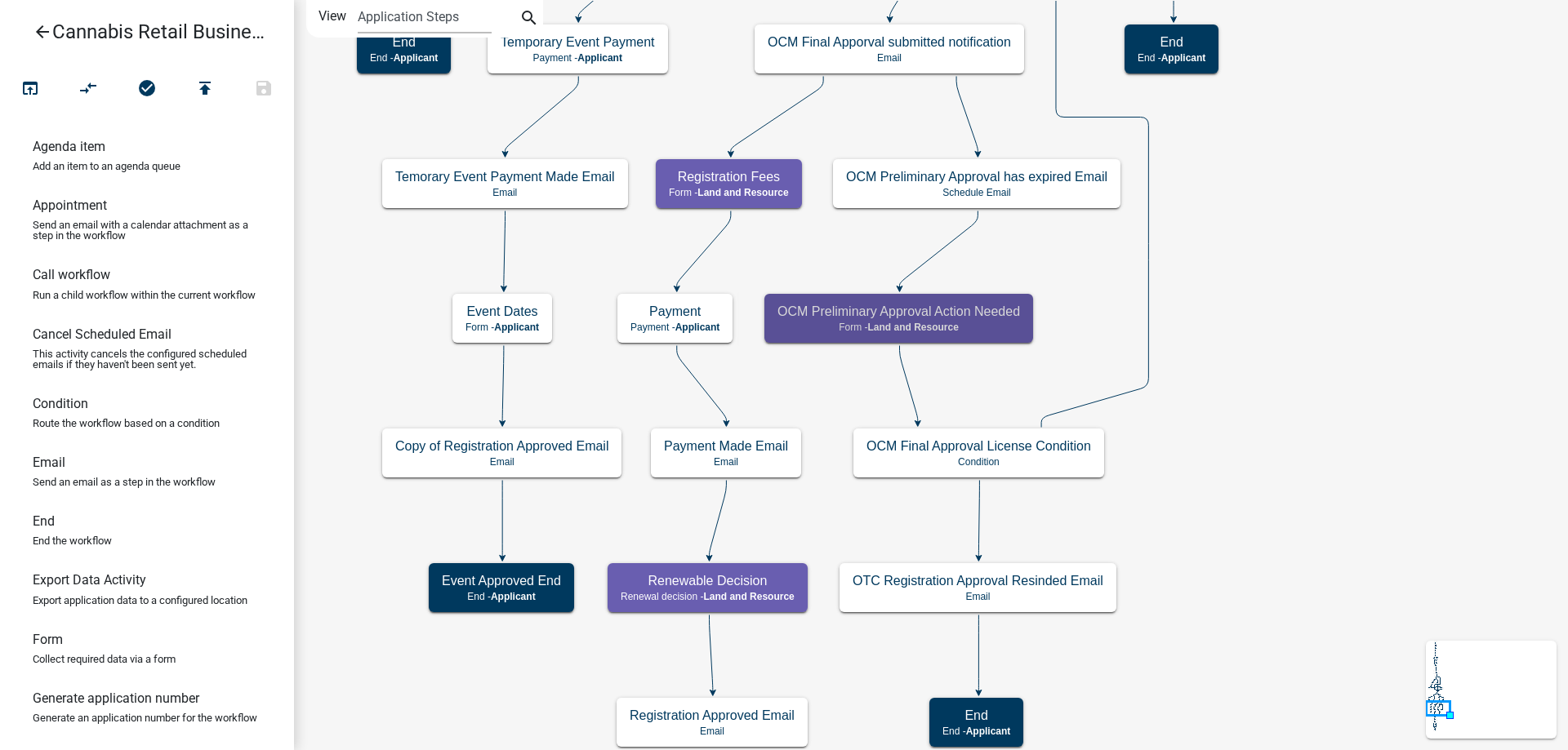
click at [1067, 298] on div "start Start - Applicant Application Introduction Form - Applicant Parcel search…" at bounding box center [931, 375] width 1274 height 750
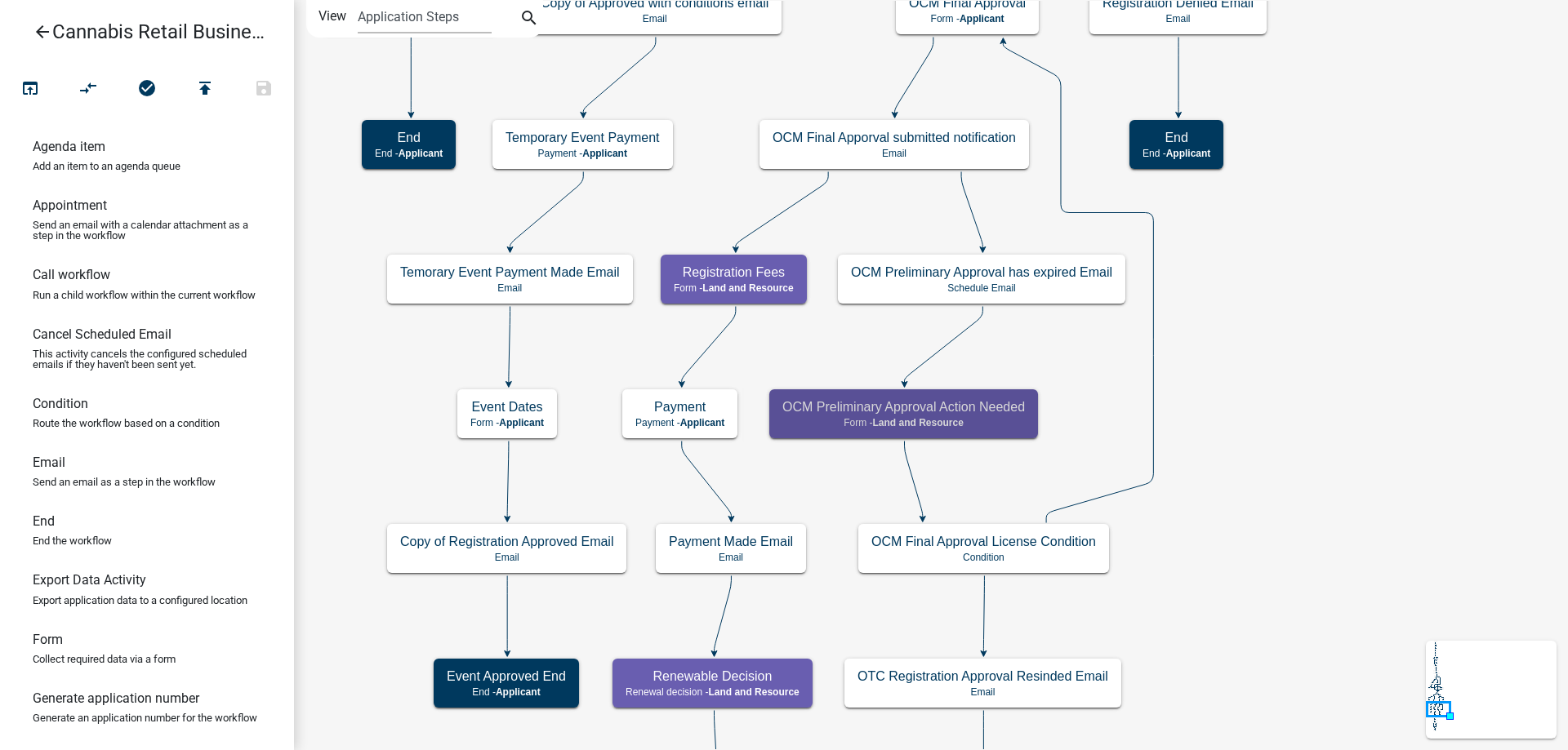
click at [1098, 408] on div "start Start - Applicant Application Introduction Form - Applicant Parcel search…" at bounding box center [931, 375] width 1274 height 750
click at [1153, 401] on icon at bounding box center [1077, 283] width 150 height 481
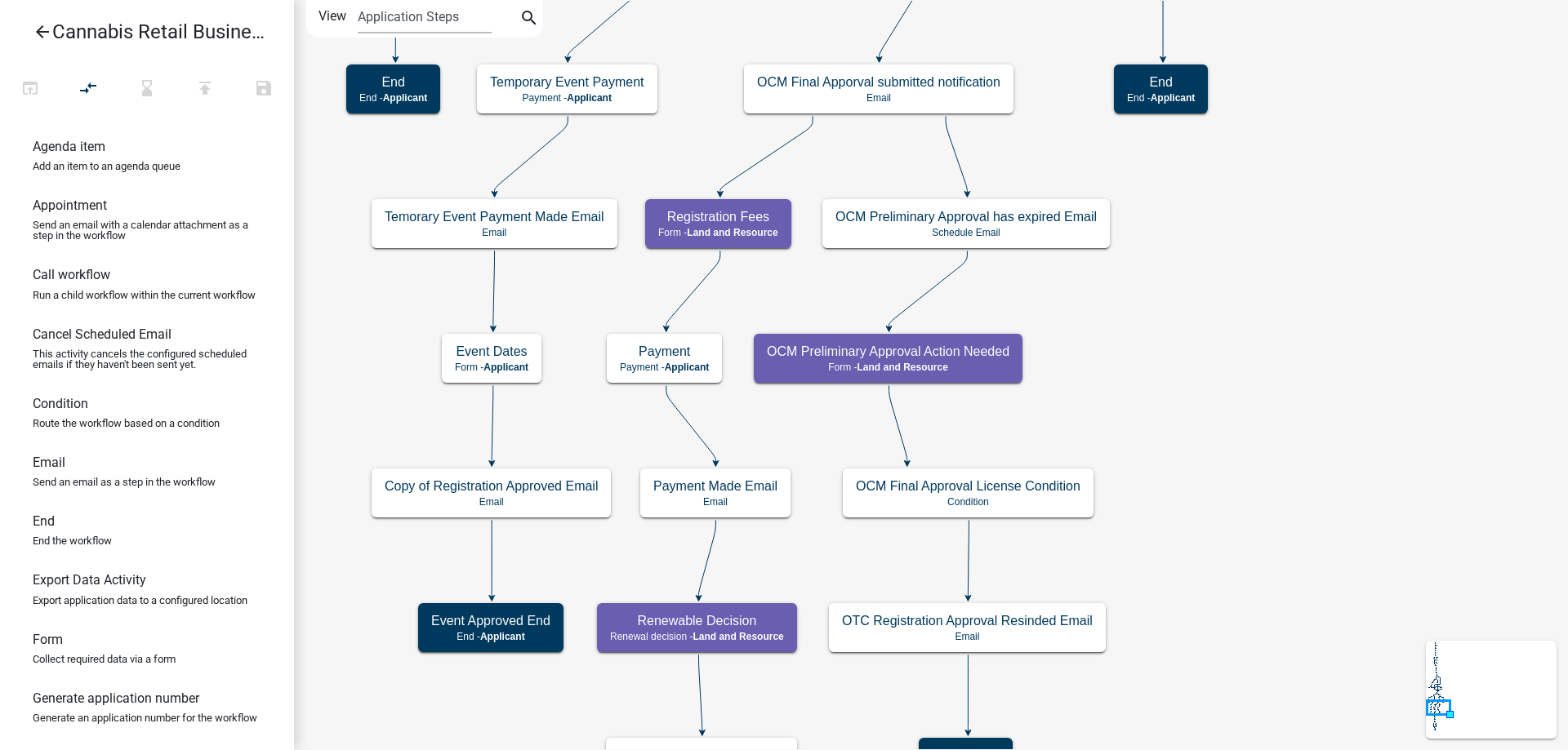
click at [1244, 465] on div "start Start - Applicant Application Introduction Form - Applicant Parcel search…" at bounding box center [931, 375] width 1274 height 750
click at [770, 154] on icon at bounding box center [766, 155] width 92 height 77
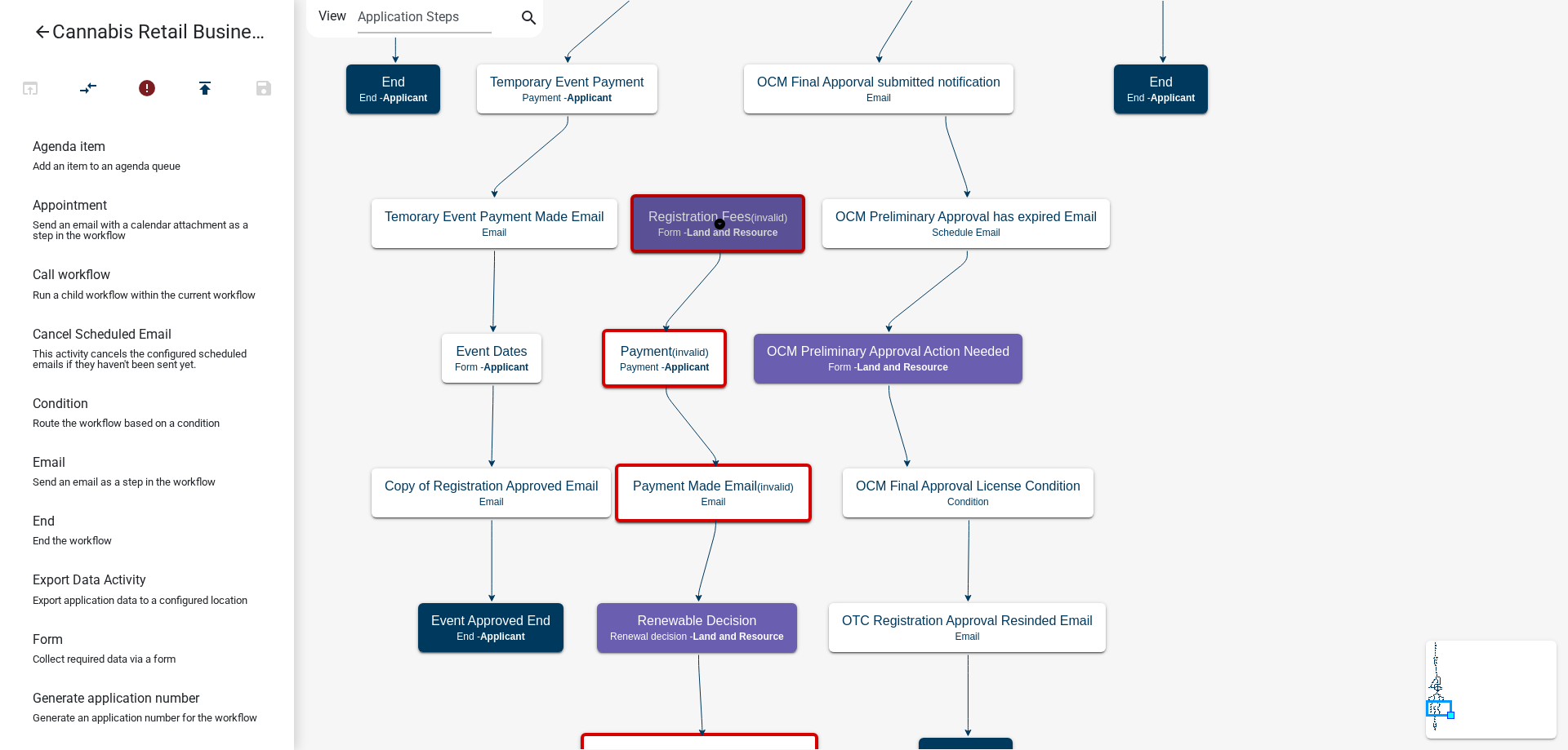
click at [760, 226] on g "Registration Fees (invalid) Form - Land and Resource" at bounding box center [720, 223] width 179 height 57
click at [1028, 503] on g "OCM Final Approval License Condition Condition" at bounding box center [969, 492] width 252 height 47
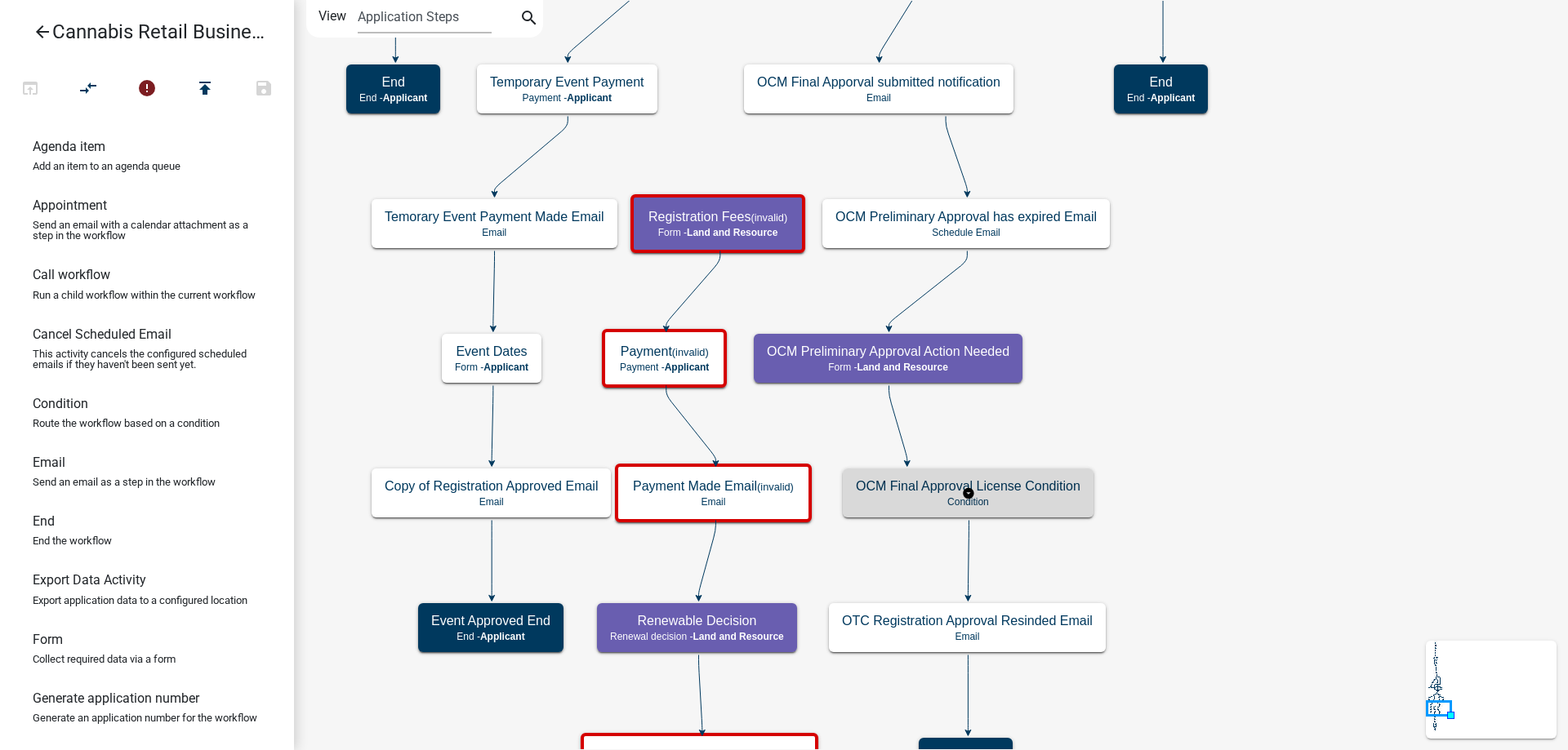
click at [1028, 503] on p "Condition" at bounding box center [969, 502] width 225 height 12
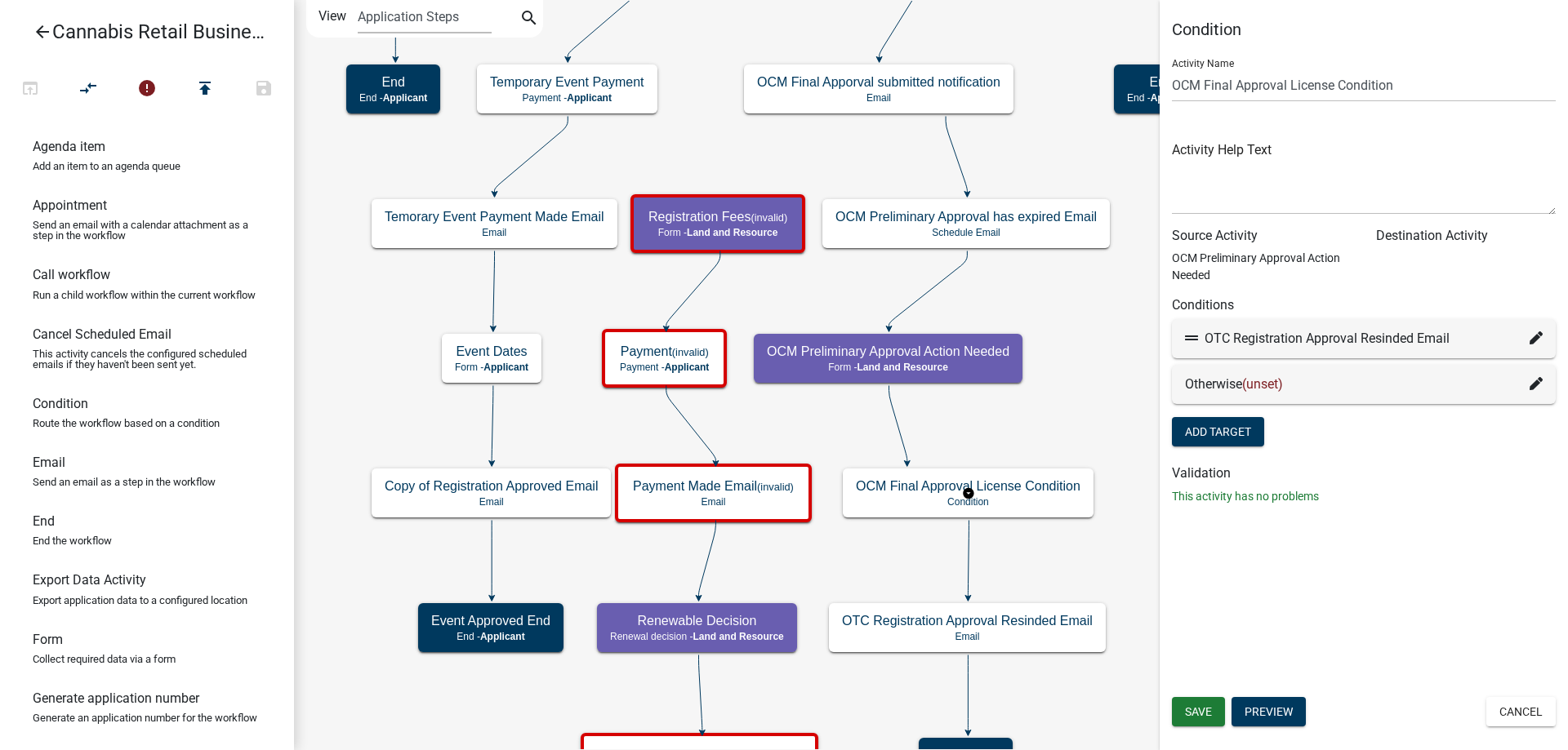
click at [1543, 391] on div "Otherwise (unset)" at bounding box center [1364, 384] width 384 height 39
click at [1529, 383] on div "Otherwise (unset)" at bounding box center [1364, 384] width 358 height 20
click at [1541, 384] on icon at bounding box center [1536, 383] width 13 height 13
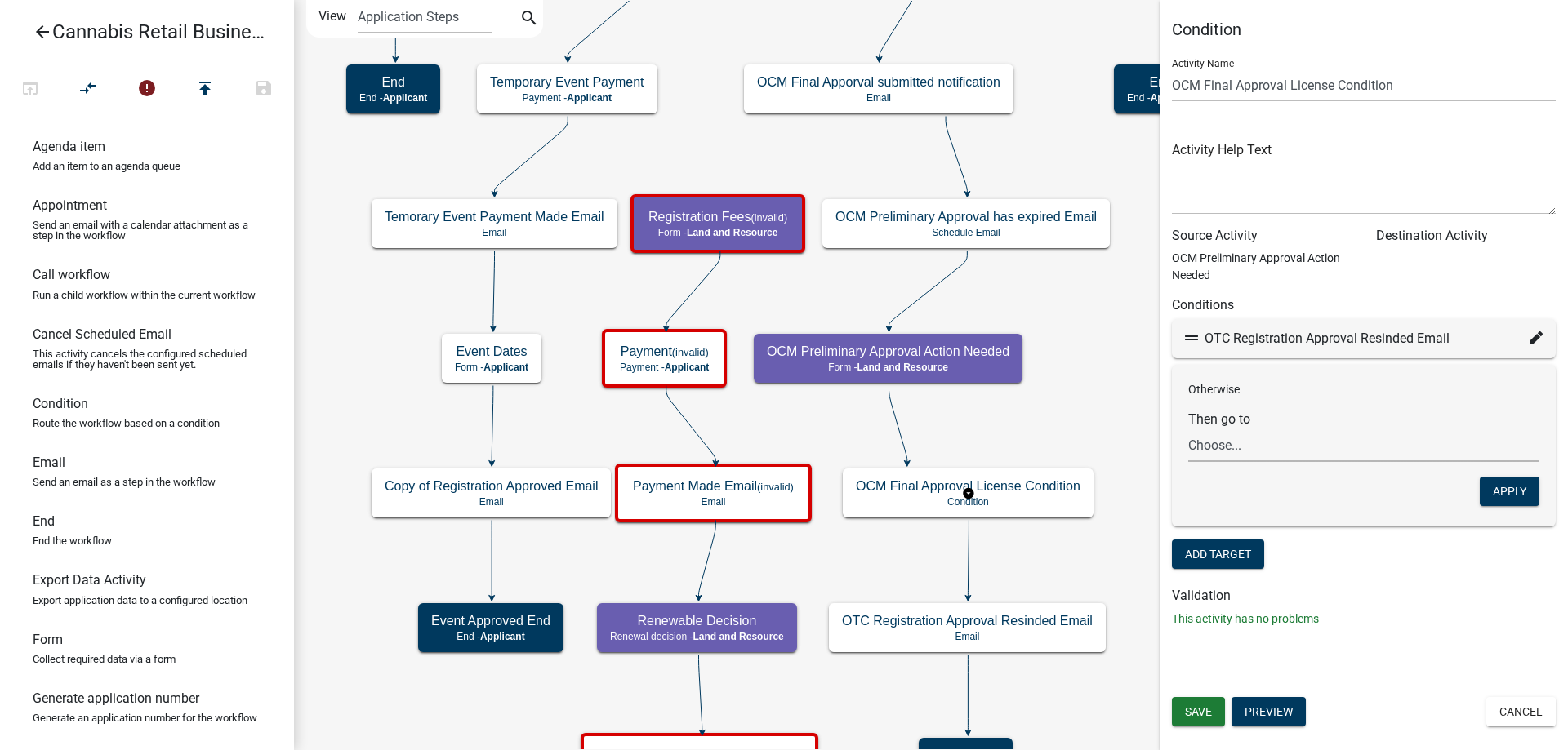
click at [1188, 429] on select "Choose... start Application Introduction Parcel search End Require User Data Pr…" at bounding box center [1364, 446] width 351 height 34
select select "49: ddcecd1a-a387-46c9-8030-c101b1fdf098"
click option "Registration Denied Email" at bounding box center [0, 0] width 0 height 0
click at [1188, 429] on select "Choose... start Application Introduction Parcel search End Require User Data Pr…" at bounding box center [1364, 446] width 351 height 34
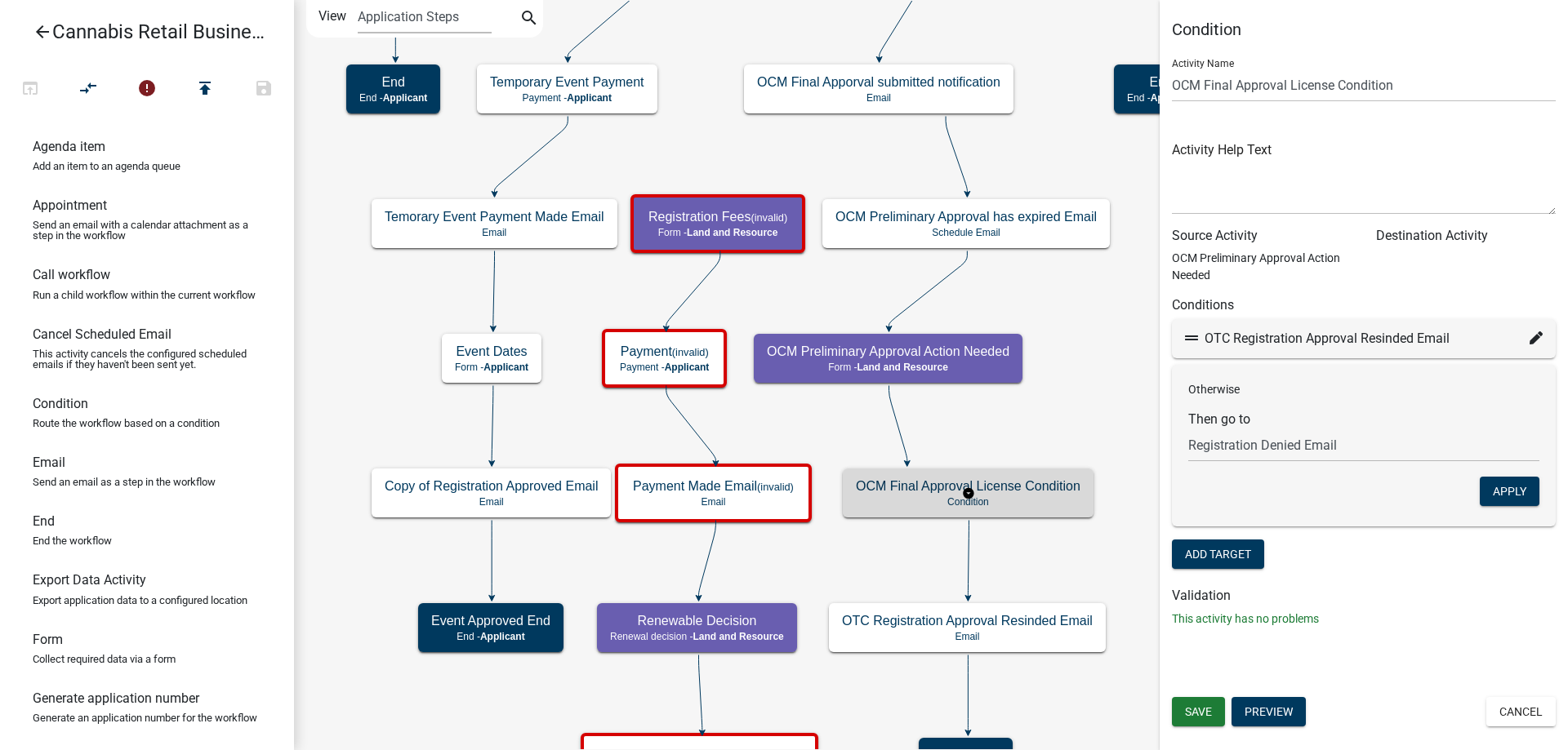
click at [953, 499] on g "OCM Final Approval License Condition Condition" at bounding box center [969, 492] width 252 height 47
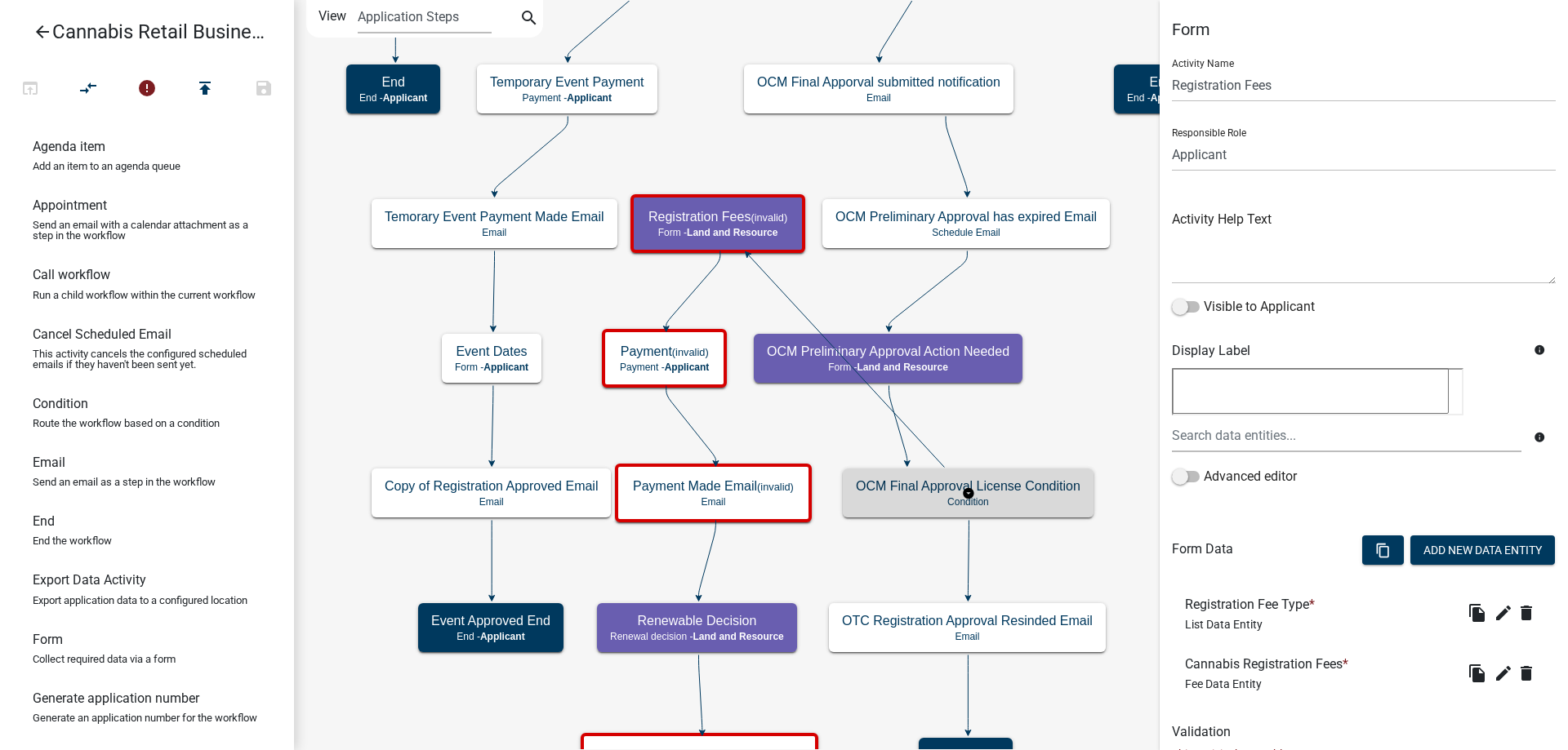
click at [1047, 499] on g "OCM Final Approval License Condition Condition" at bounding box center [969, 492] width 252 height 47
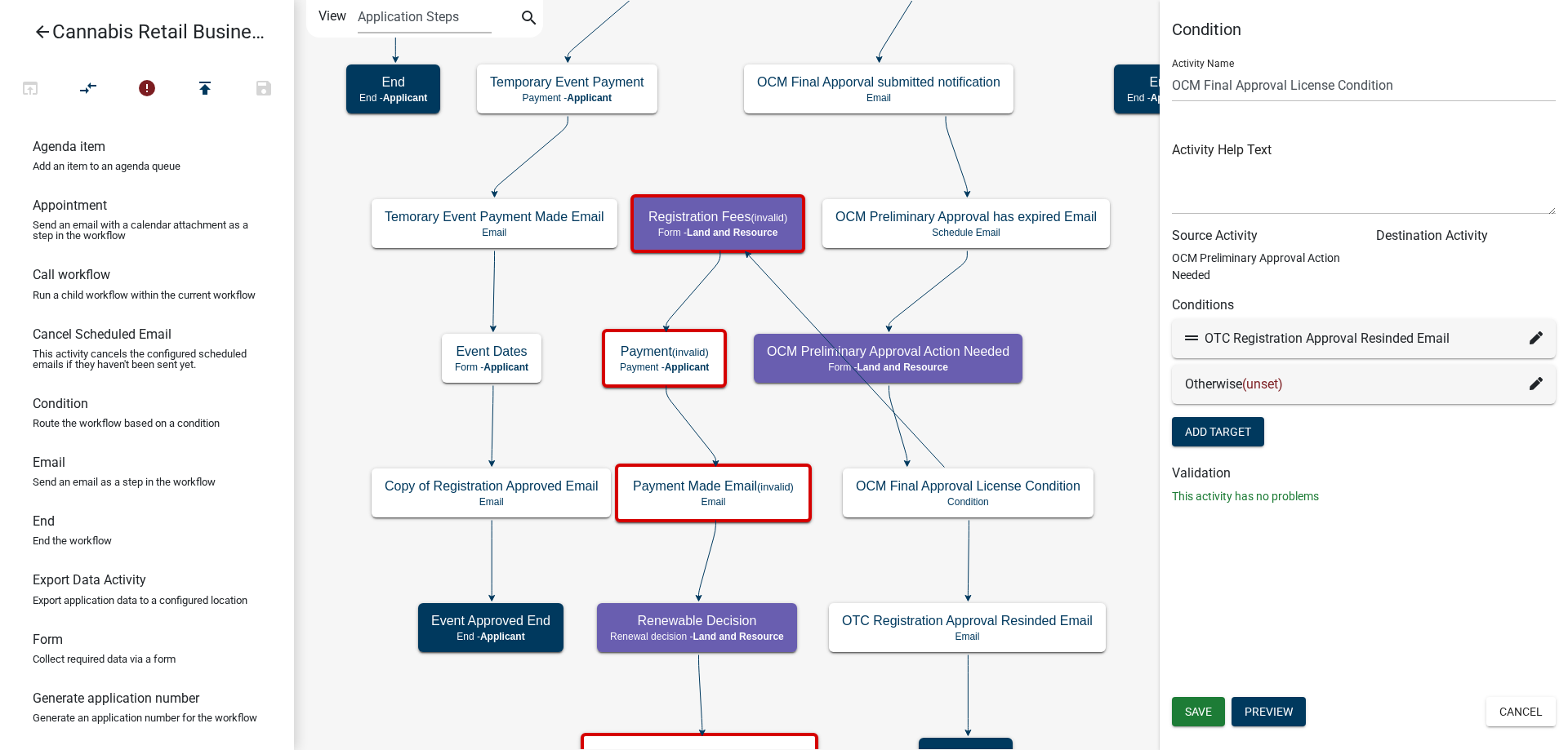
click at [1535, 383] on icon at bounding box center [1536, 383] width 13 height 13
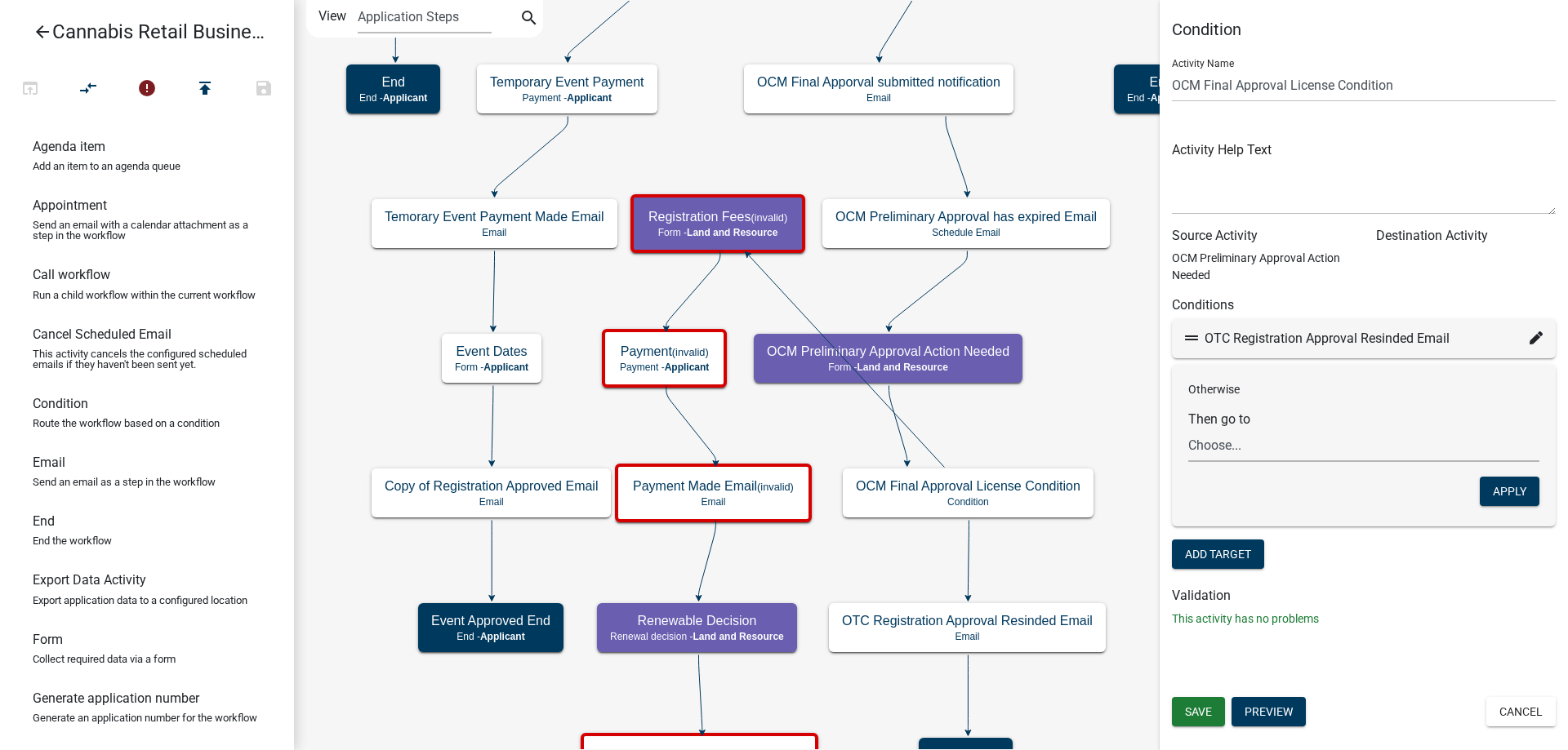
click at [1188, 429] on select "Choose... start Application Introduction Parcel search End Require User Data Pr…" at bounding box center [1364, 446] width 351 height 34
select select "32: 162f5024-93e3-4010-8c35-9b0e713efb6f"
click option "Registration Fees" at bounding box center [0, 0] width 0 height 0
click at [1515, 491] on button "Apply" at bounding box center [1509, 491] width 60 height 29
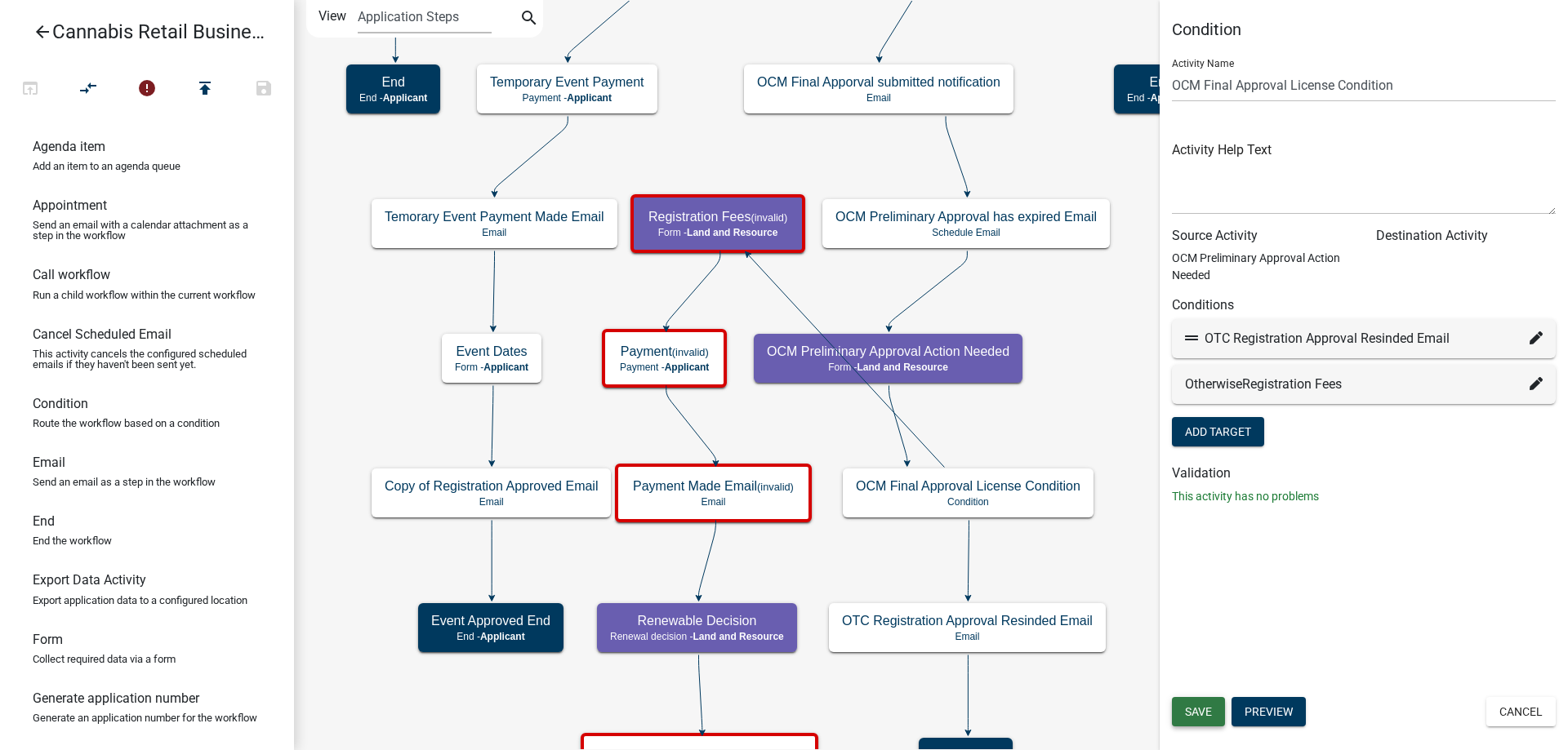
click at [1202, 706] on span "Save" at bounding box center [1199, 712] width 27 height 13
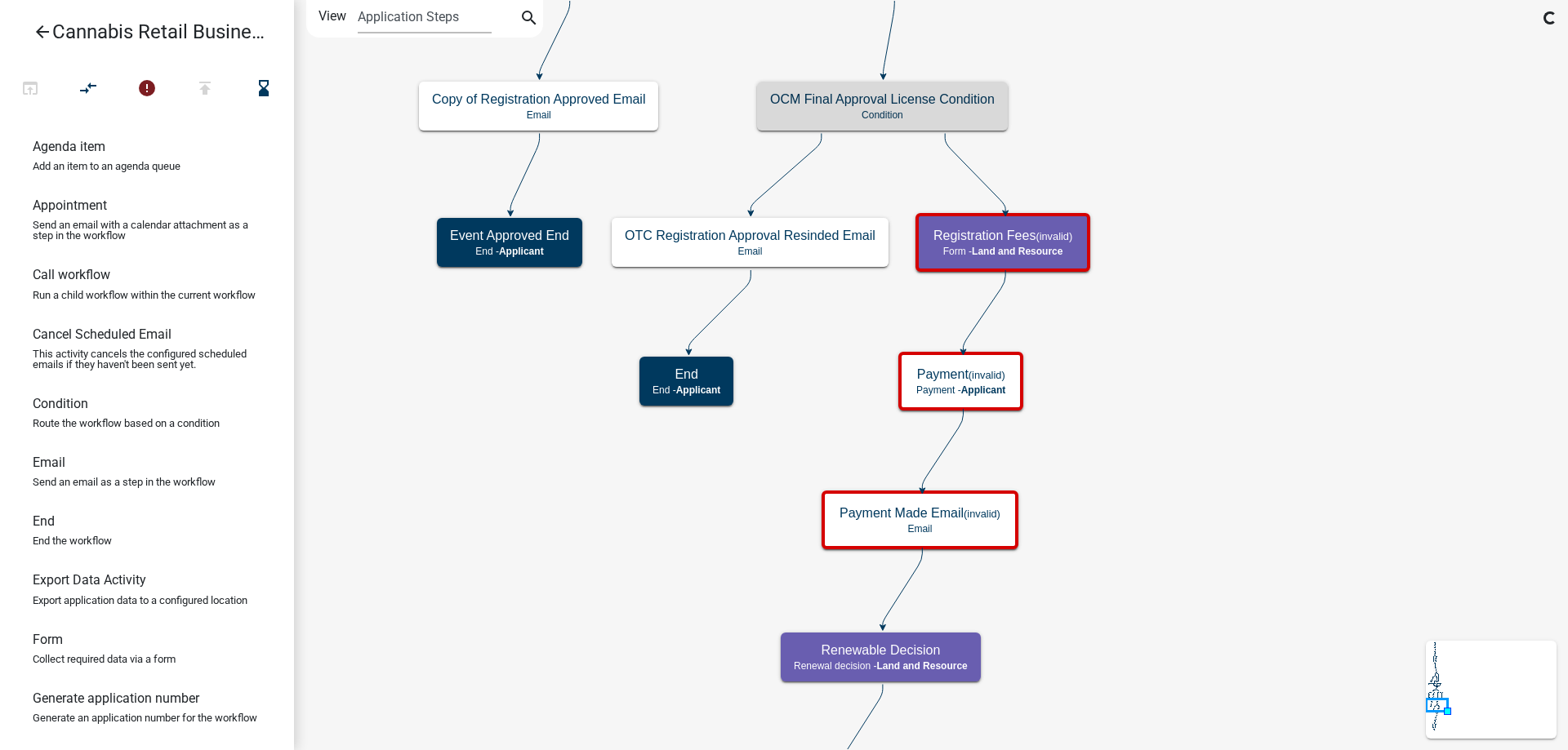
click at [1248, 295] on div "start Start - Applicant Application Introduction Form - Applicant Parcel search…" at bounding box center [931, 375] width 1274 height 750
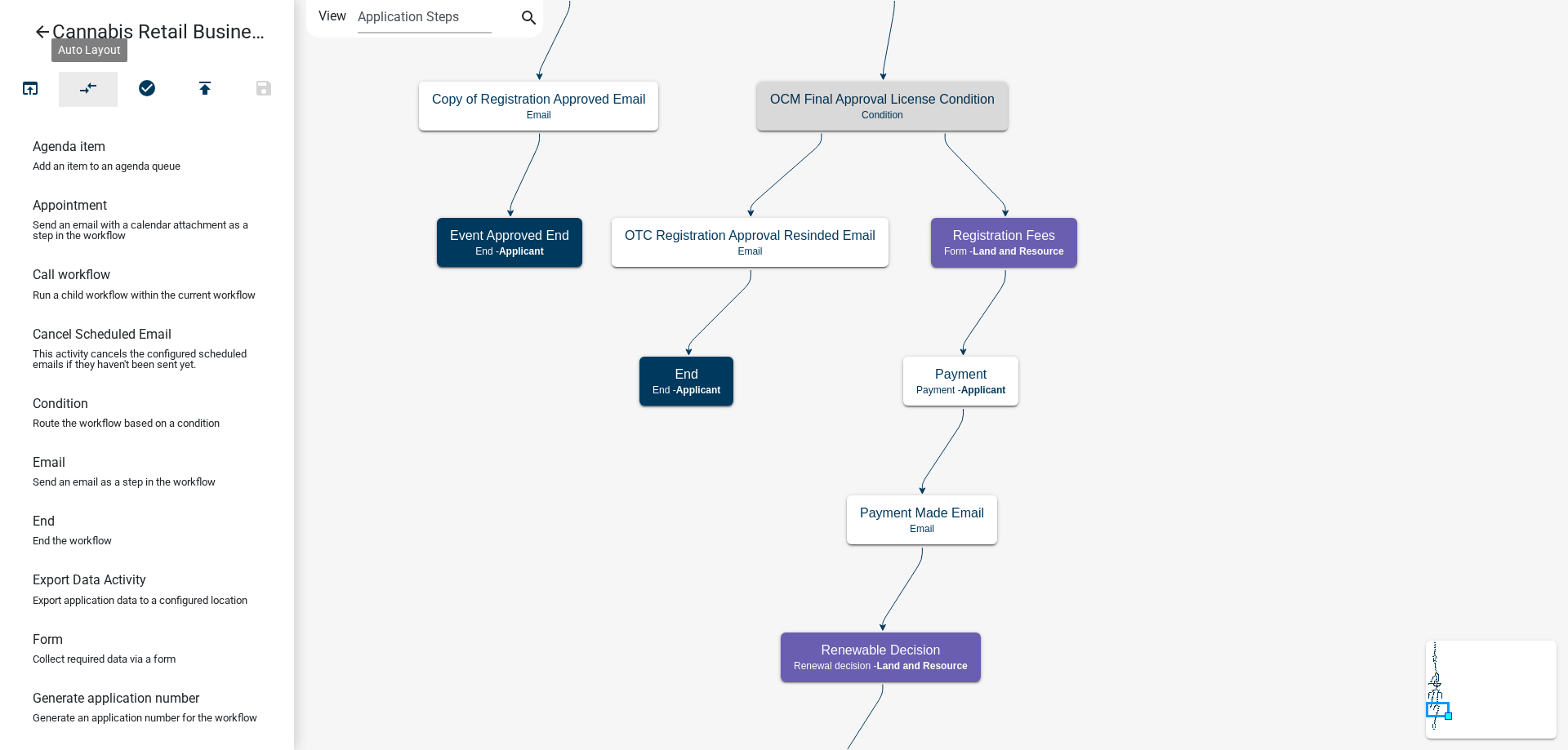
click at [99, 85] on button "compare_arrows" at bounding box center [88, 89] width 59 height 35
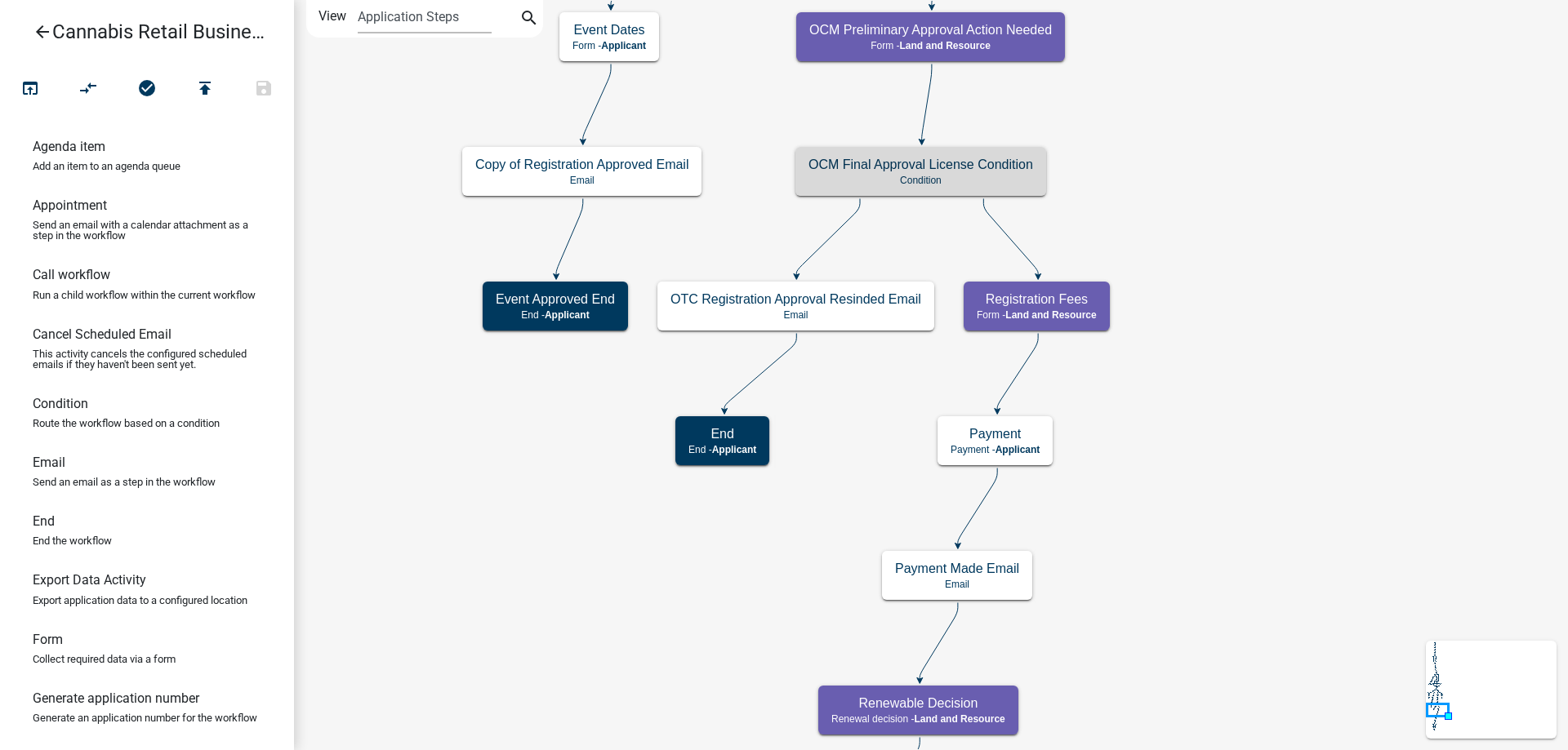
click at [1234, 189] on div "start Start - Applicant Application Introduction Form - Applicant Parcel search…" at bounding box center [931, 375] width 1274 height 750
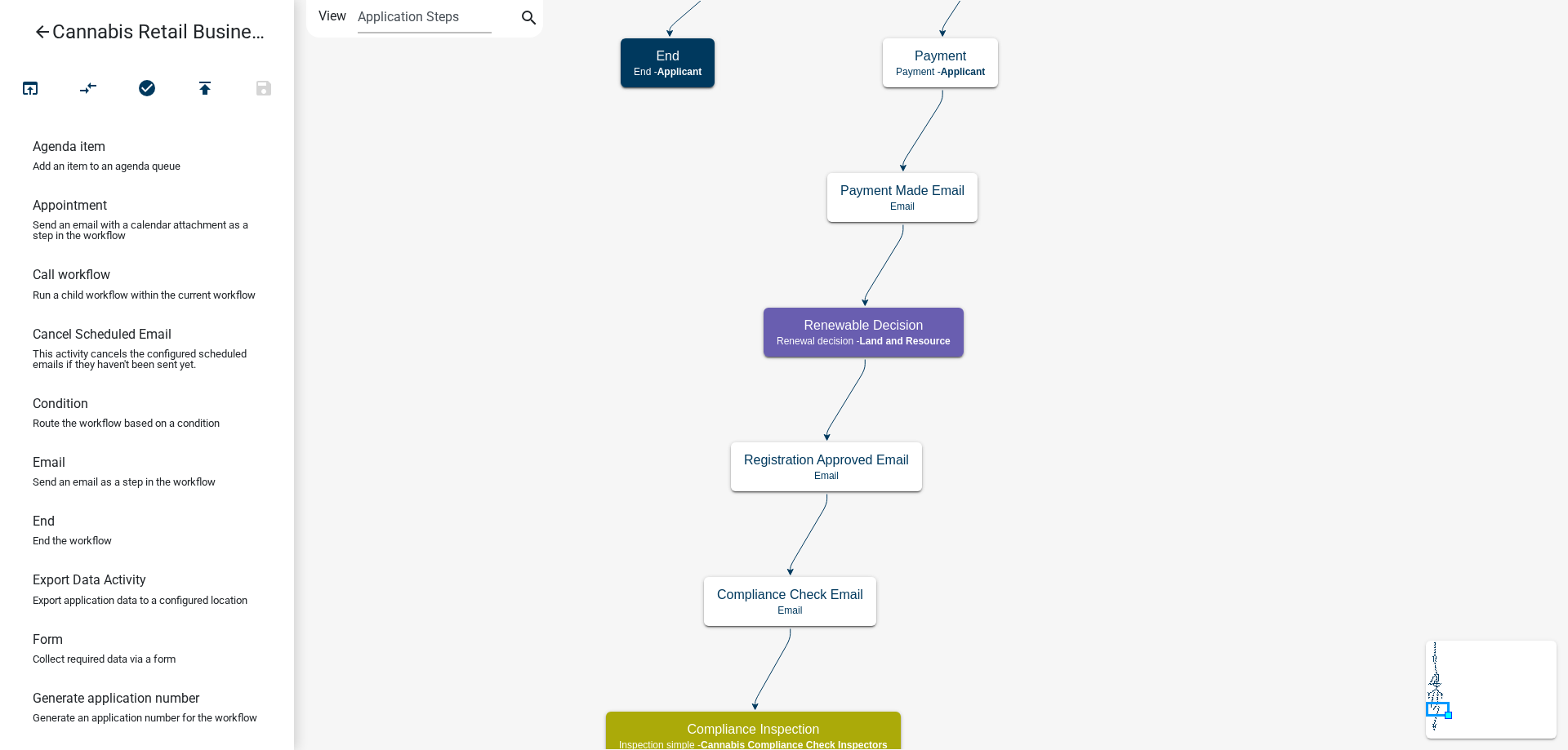
click at [1221, 174] on div "start Start - Applicant Application Introduction Form - Applicant Parcel search…" at bounding box center [931, 375] width 1274 height 750
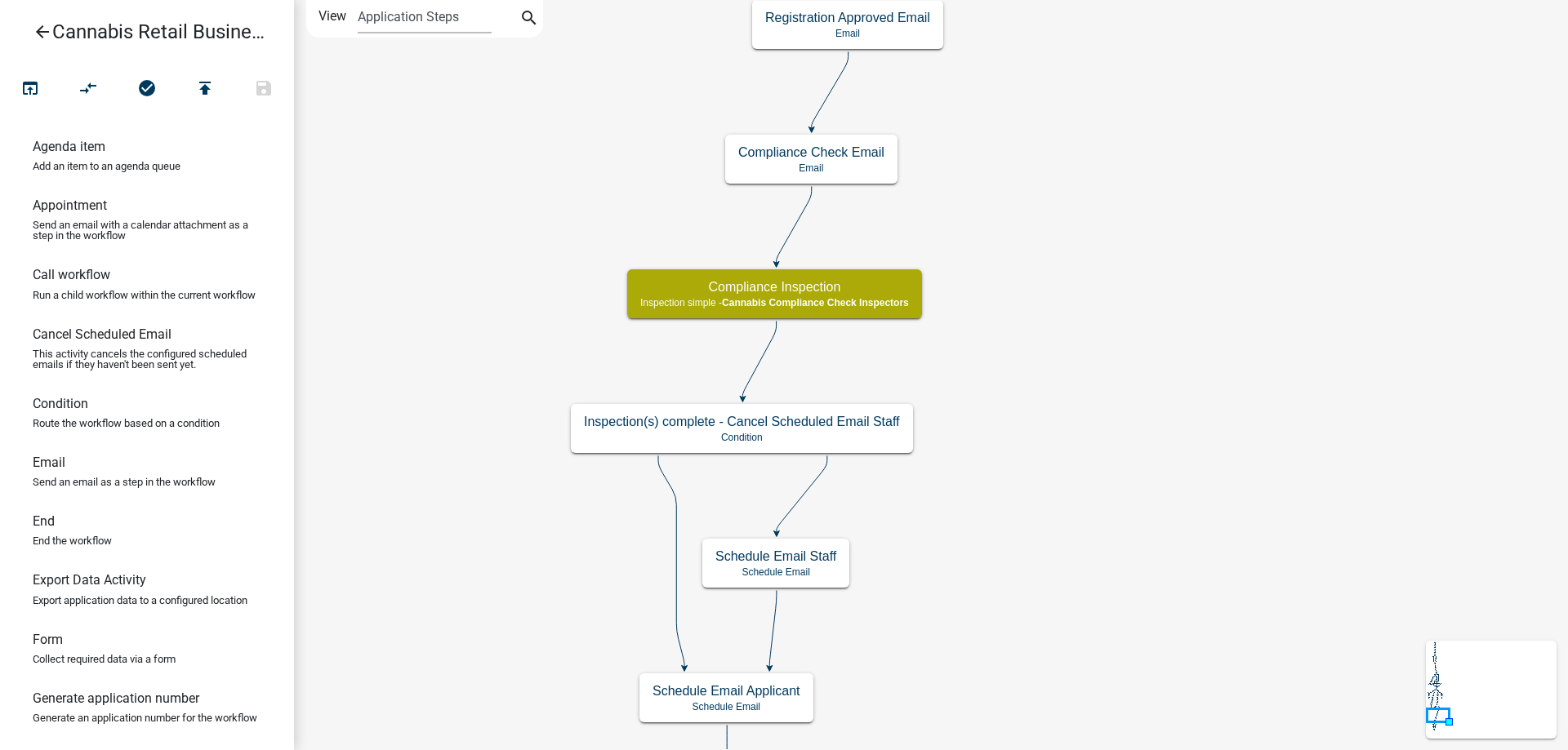
click at [1198, 140] on div "start Start - Applicant Application Introduction Form - Applicant Parcel search…" at bounding box center [931, 375] width 1274 height 750
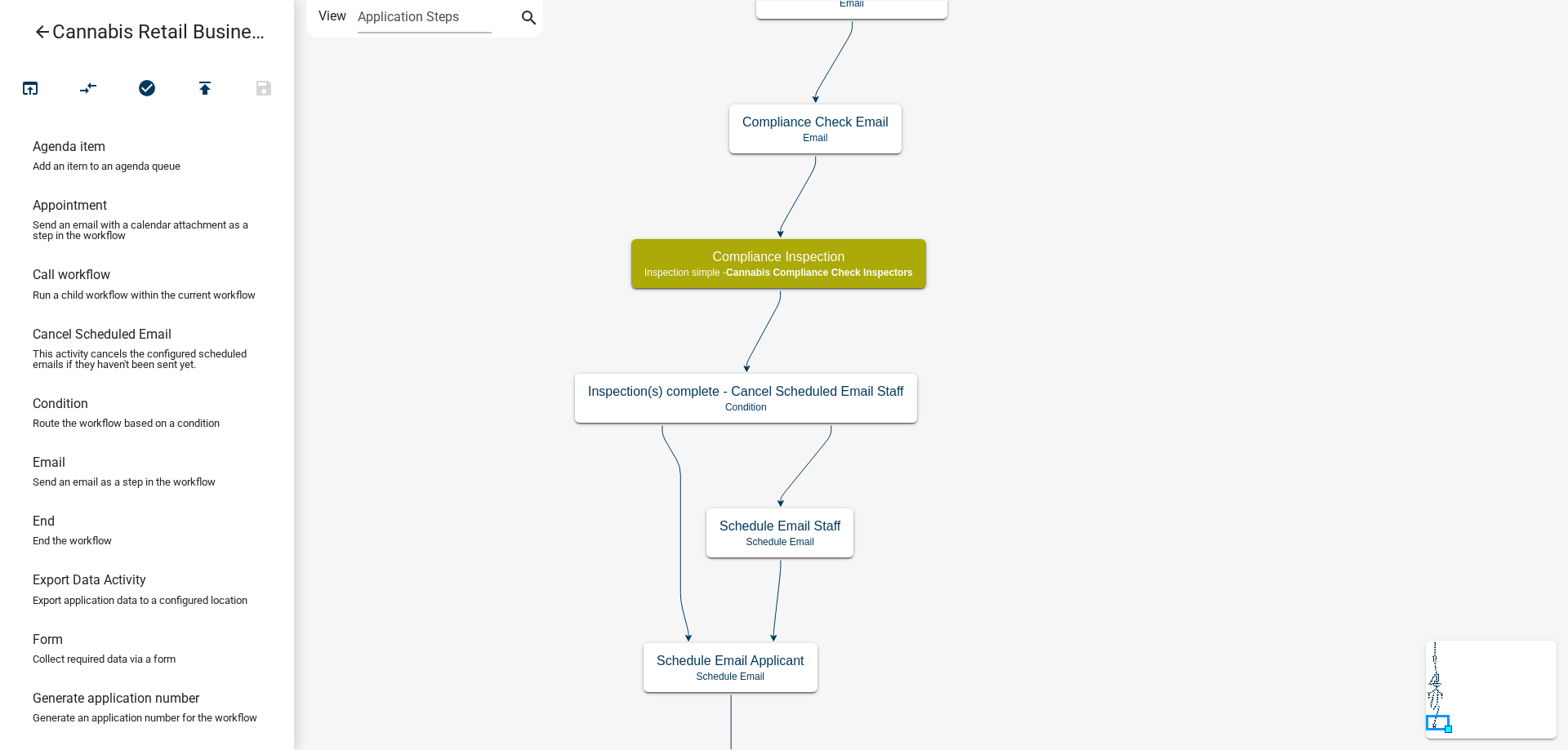
click at [1127, 516] on div "start Start - Applicant Application Introduction Form - Applicant Parcel search…" at bounding box center [931, 375] width 1274 height 750
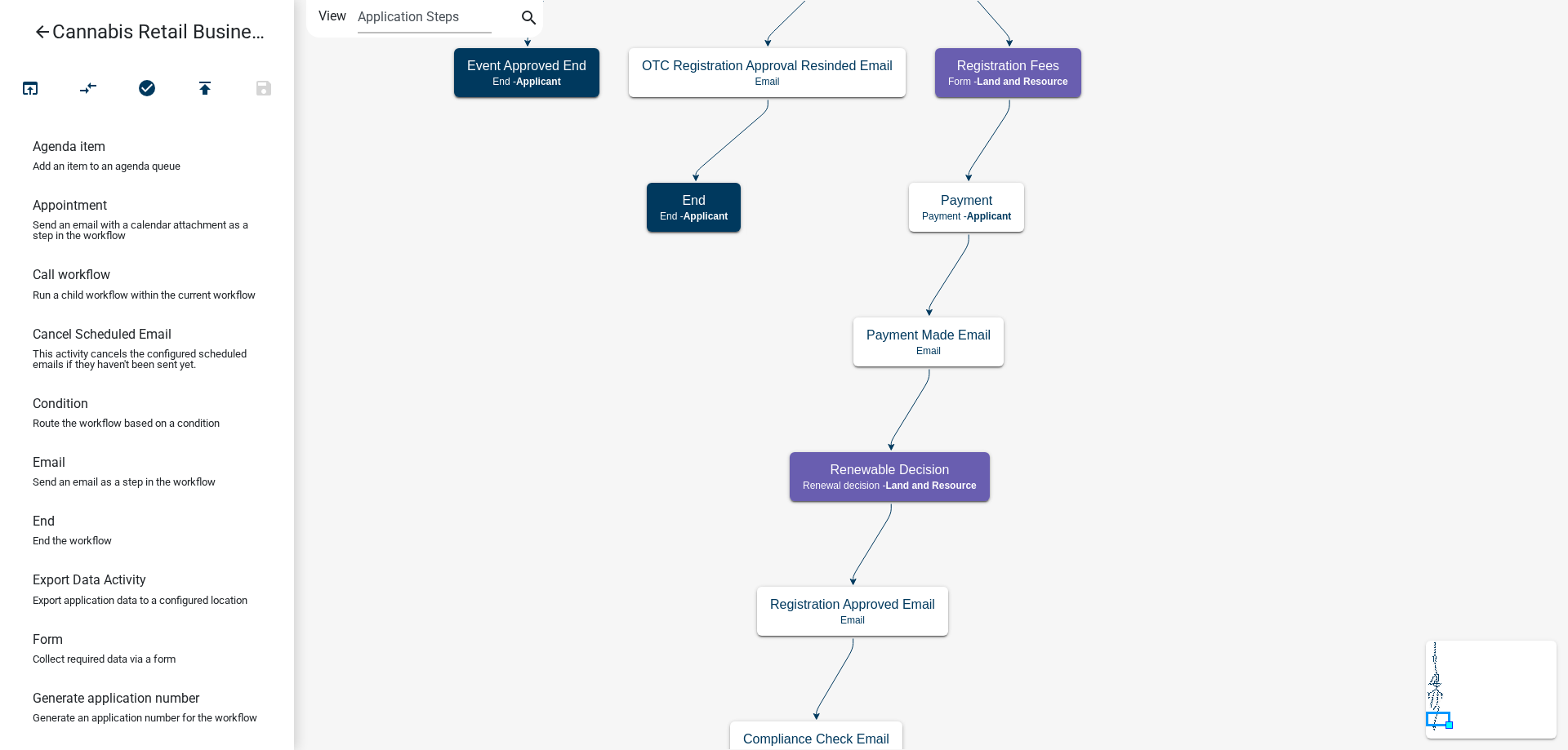
click at [1127, 744] on div "start Start - Applicant Application Introduction Form - Applicant Parcel search…" at bounding box center [931, 375] width 1274 height 750
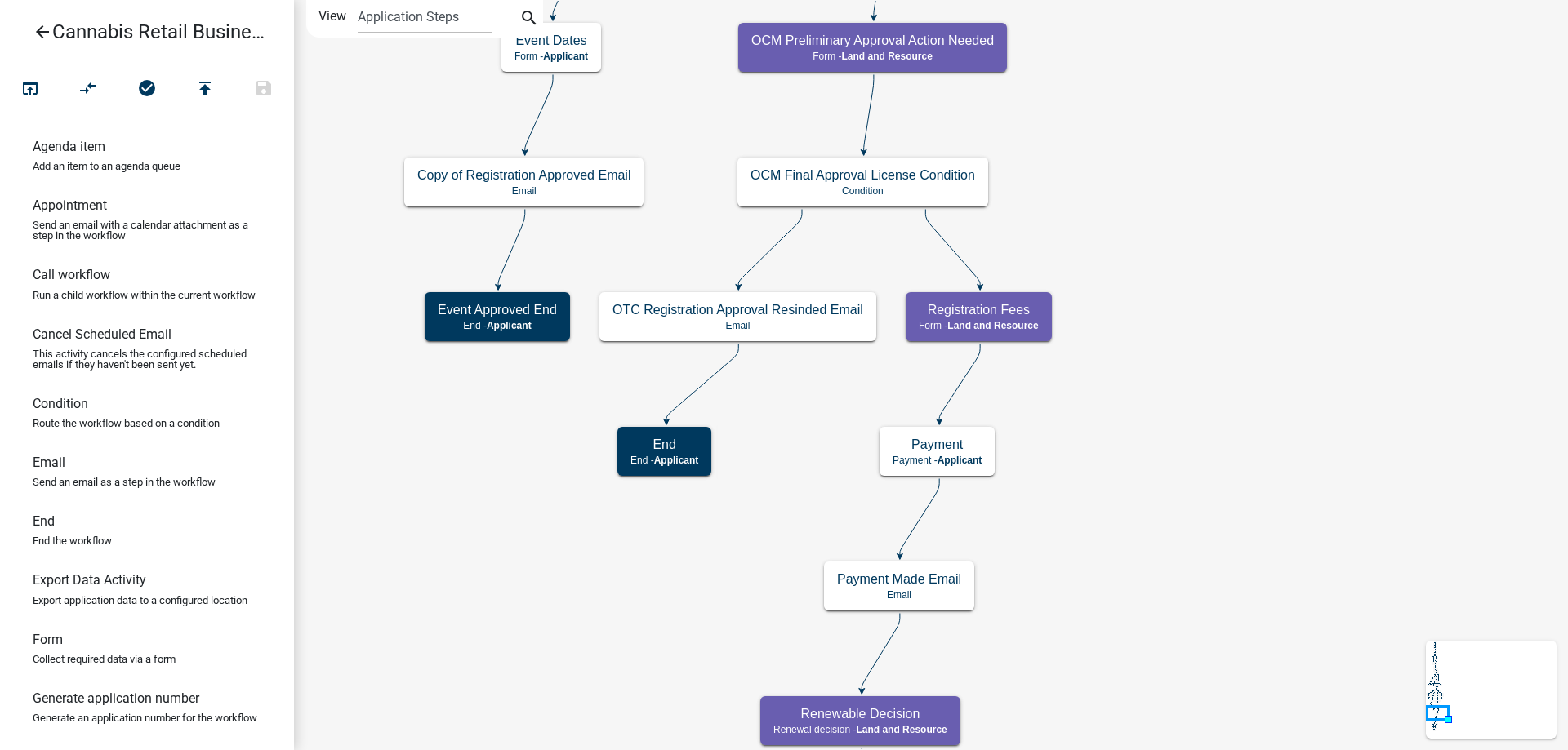
click at [1206, 493] on div "start Start - Applicant Application Introduction Form - Applicant Parcel search…" at bounding box center [931, 375] width 1274 height 750
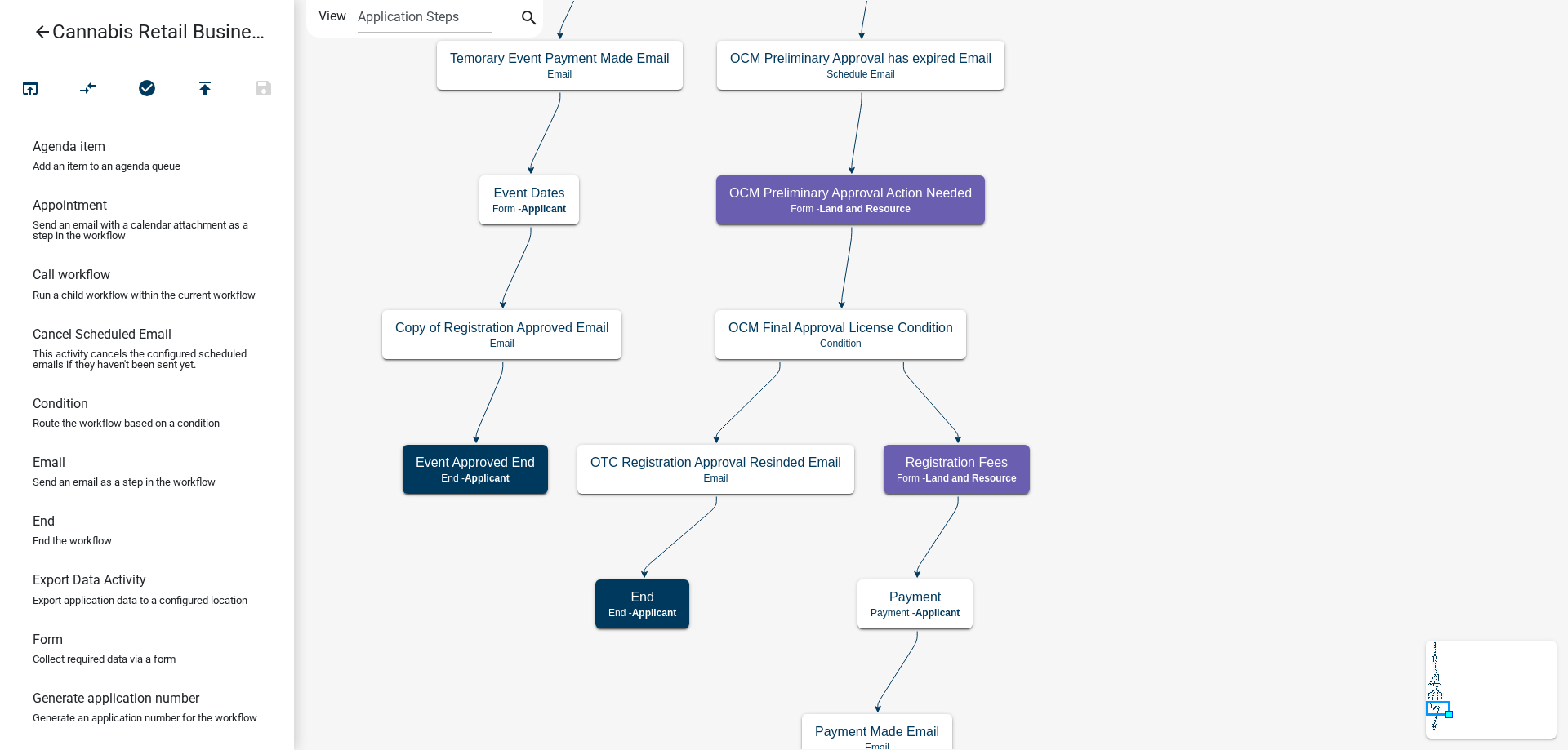
click at [1215, 403] on div "start Start - Applicant Application Introduction Form - Applicant Parcel search…" at bounding box center [931, 375] width 1274 height 750
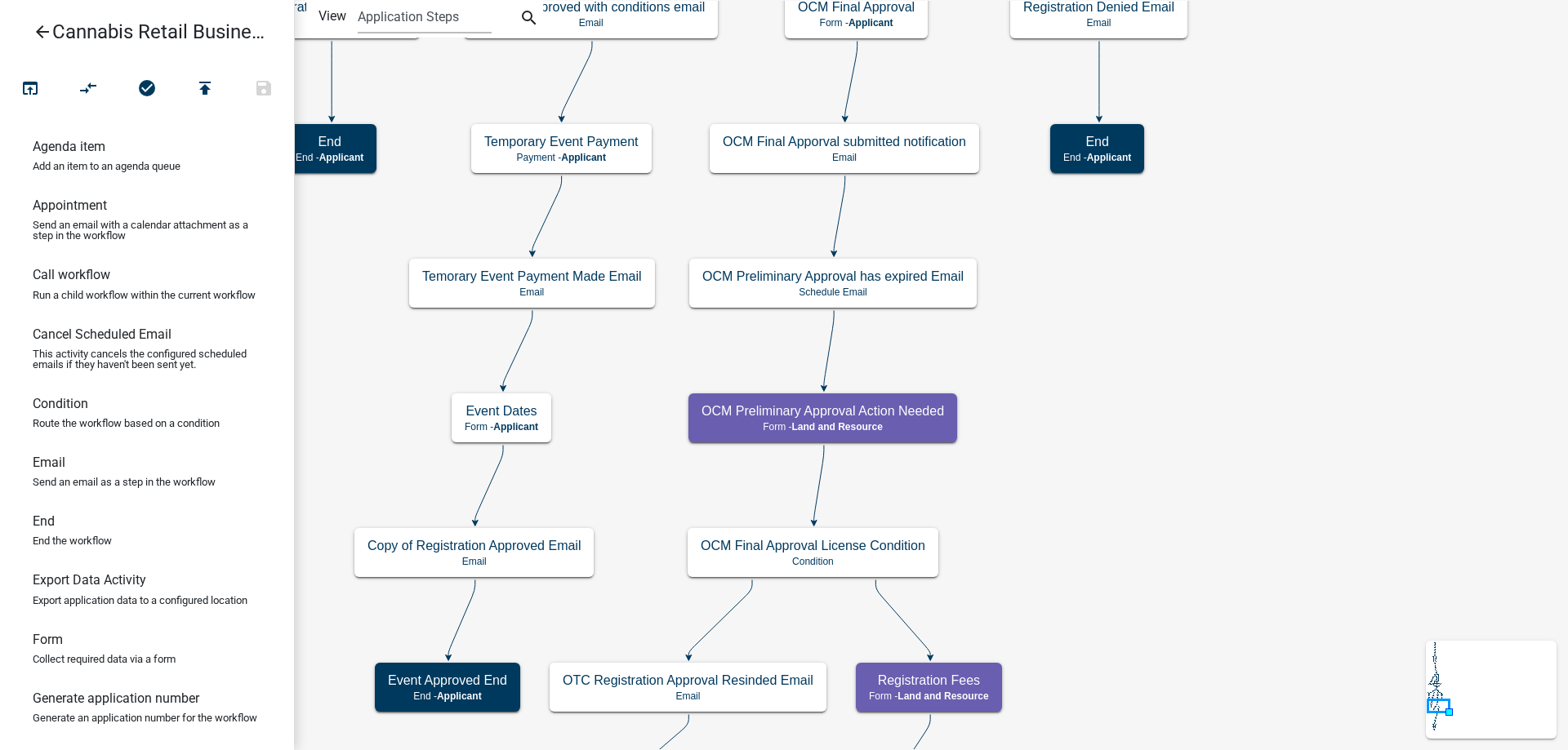
click at [1156, 421] on div "start Start - Applicant Application Introduction Form - Applicant Parcel search…" at bounding box center [931, 375] width 1274 height 750
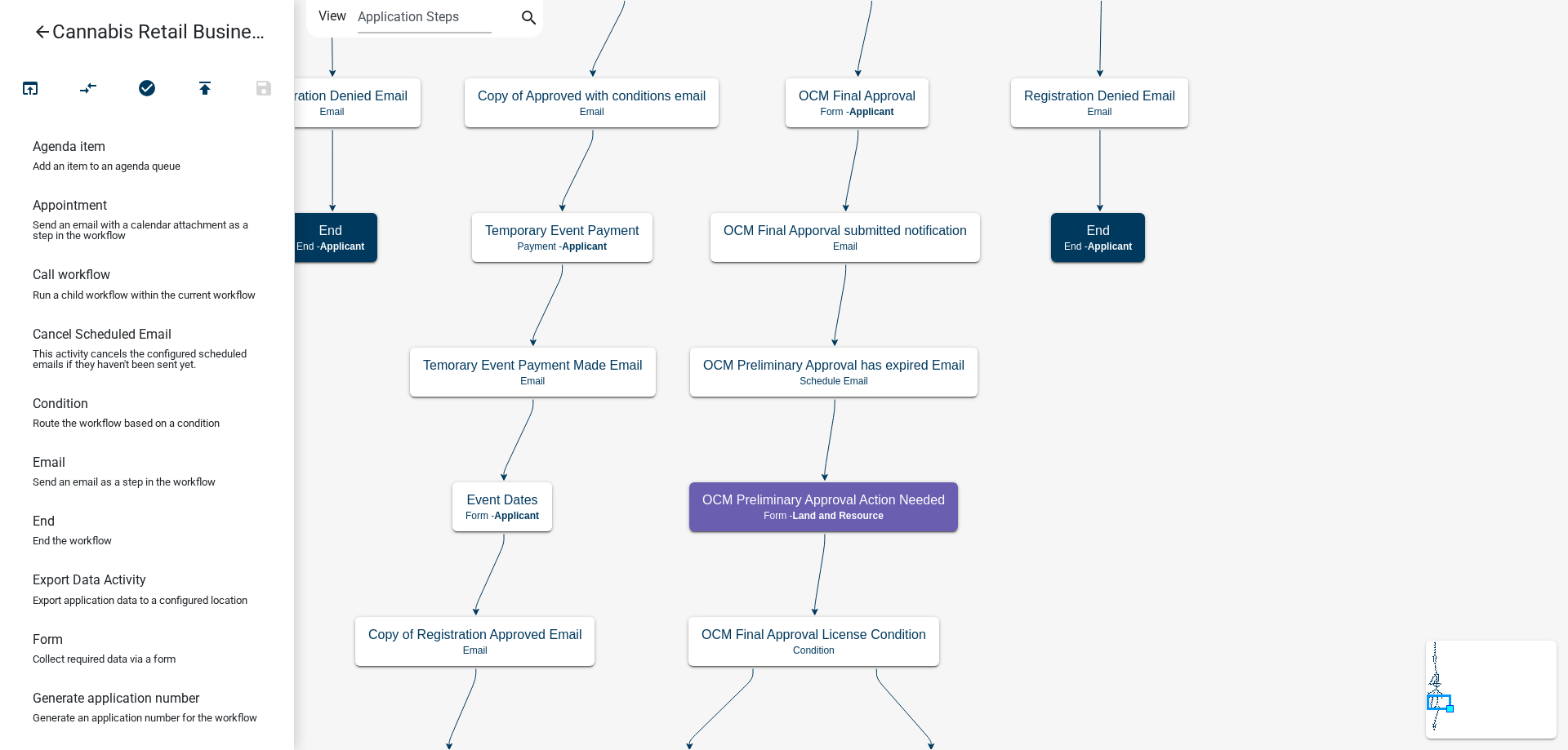
click at [1121, 440] on div "start Start - Applicant Application Introduction Form - Applicant Parcel search…" at bounding box center [931, 375] width 1274 height 750
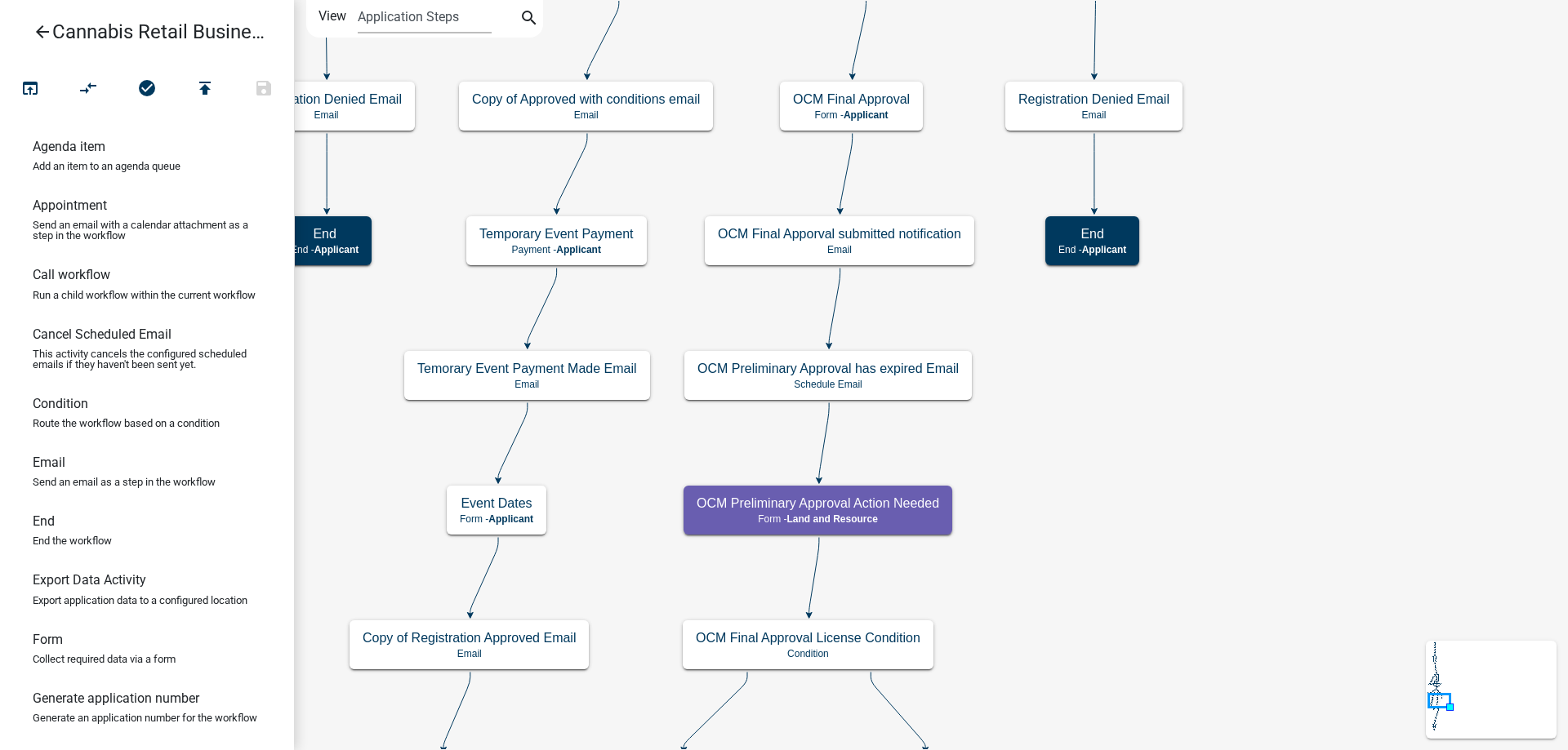
click at [41, 30] on icon "arrow_back" at bounding box center [43, 34] width 20 height 23
